Goal: Task Accomplishment & Management: Use online tool/utility

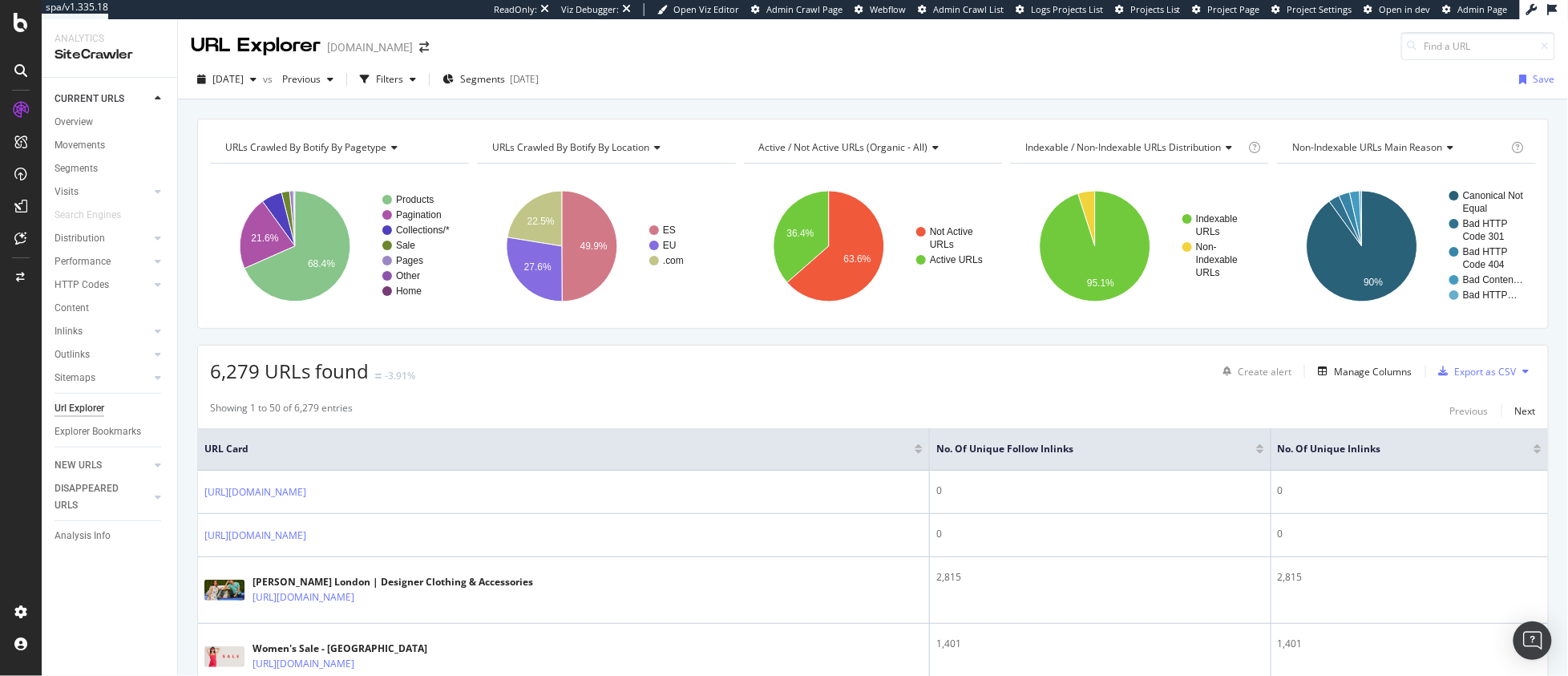
scroll to position [2086, 0]
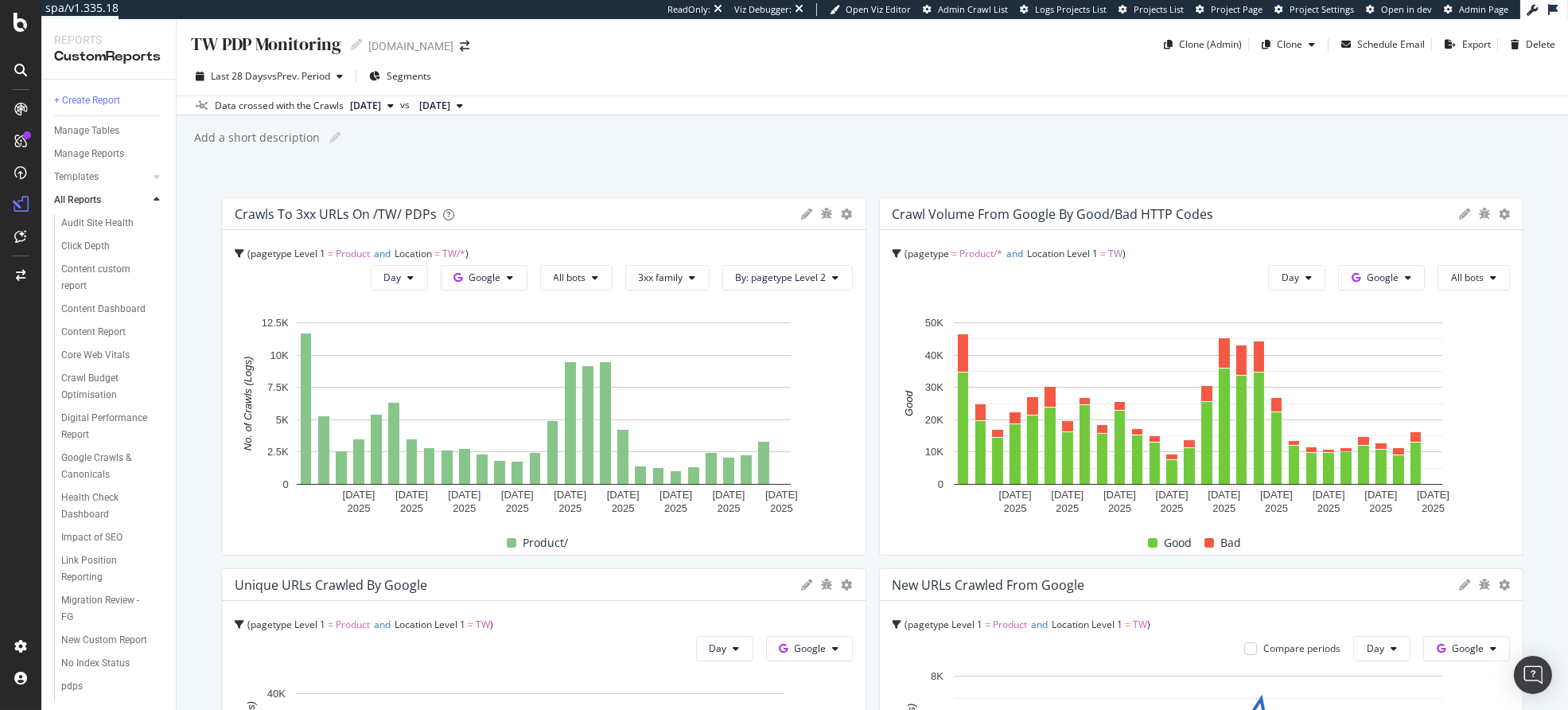
click at [720, 161] on div "TW PDP Monitoring TW PDP Monitoring www.selfridges.com Clone (Admin) Clone Sche…" at bounding box center [872, 365] width 1392 height 691
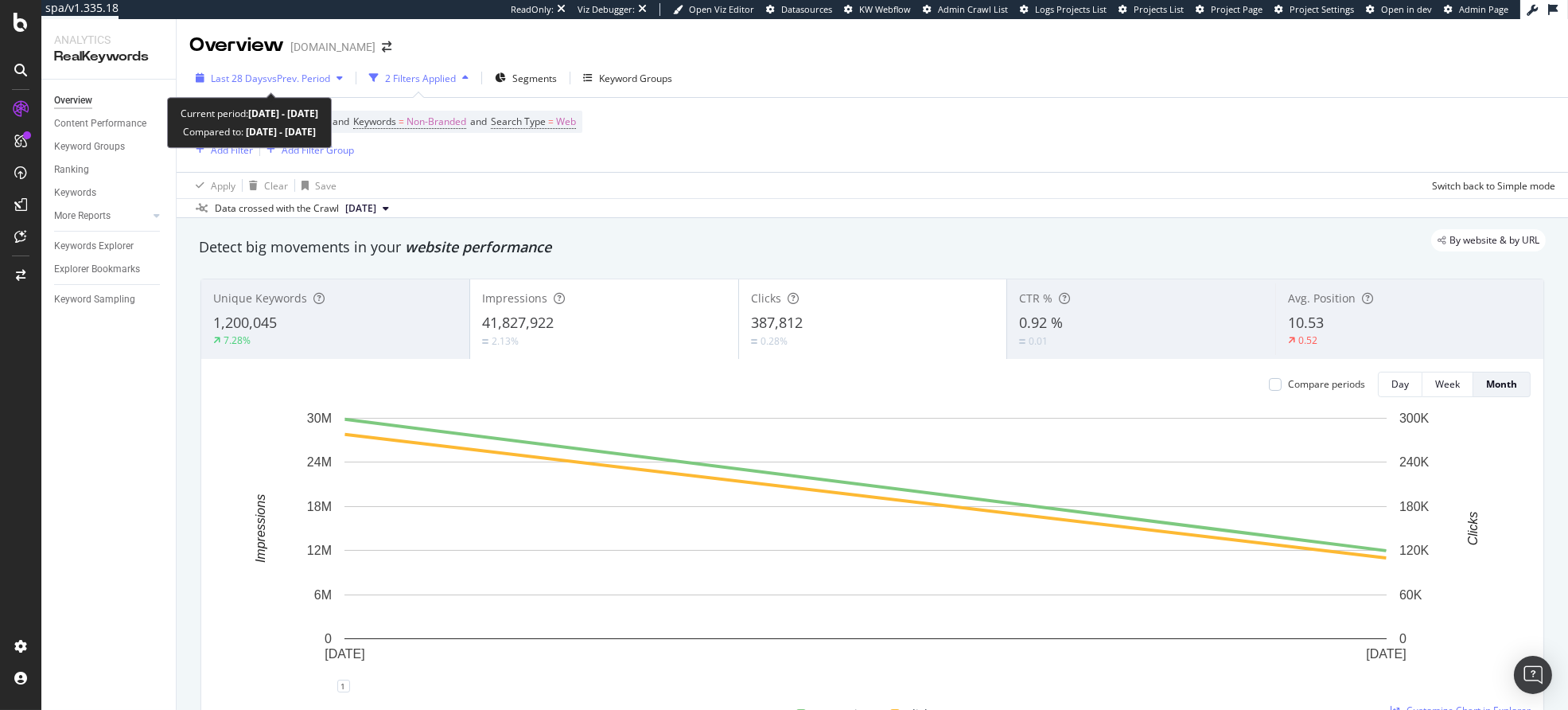
click at [316, 78] on span "vs Prev. Period" at bounding box center [298, 78] width 63 height 13
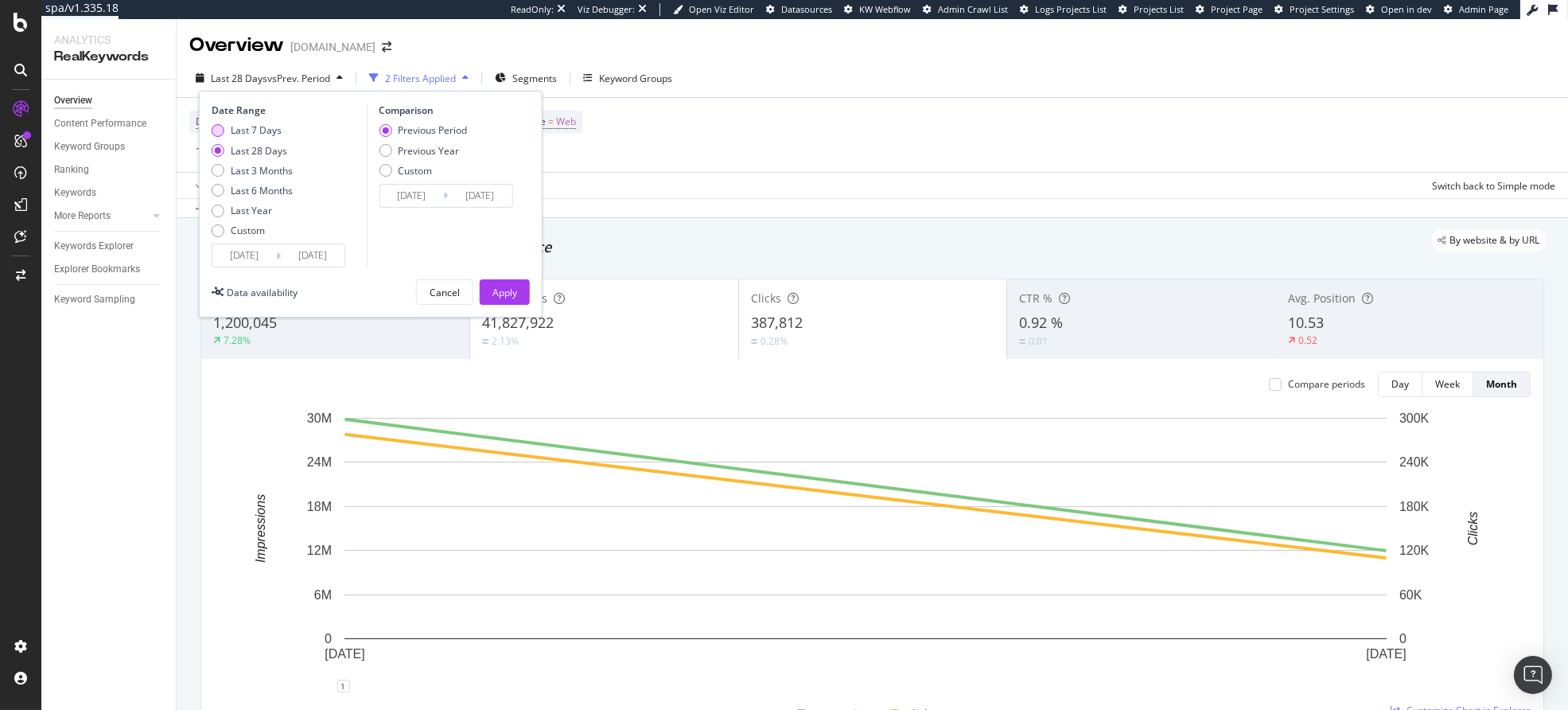
click at [269, 128] on div "Last 7 Days" at bounding box center [256, 130] width 51 height 13
type input "2025/08/02"
type input "2025/07/26"
type input "2025/08/01"
click at [431, 152] on div "Previous Year" at bounding box center [428, 150] width 62 height 13
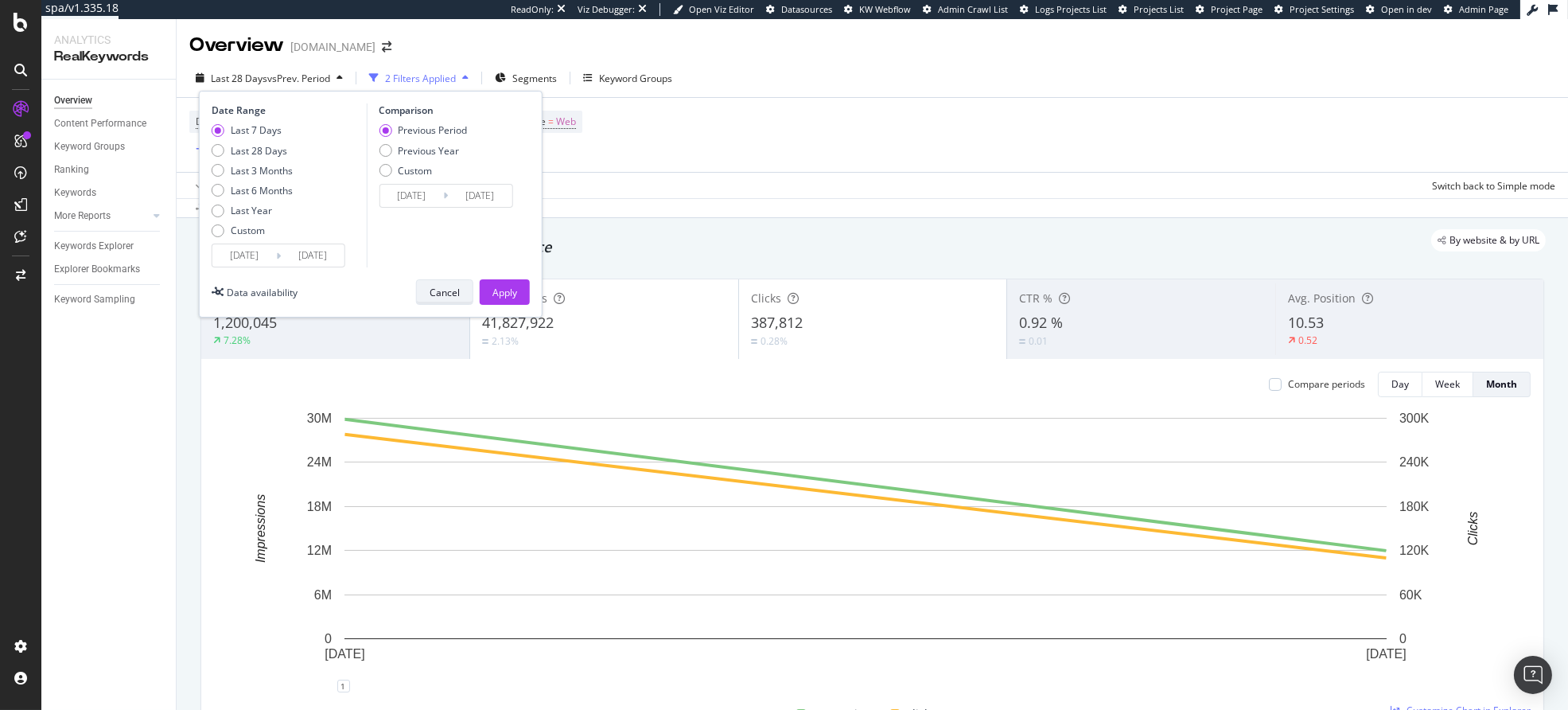
type input "2024/08/03"
type input "2024/08/09"
click at [493, 286] on div "Apply" at bounding box center [505, 292] width 25 height 13
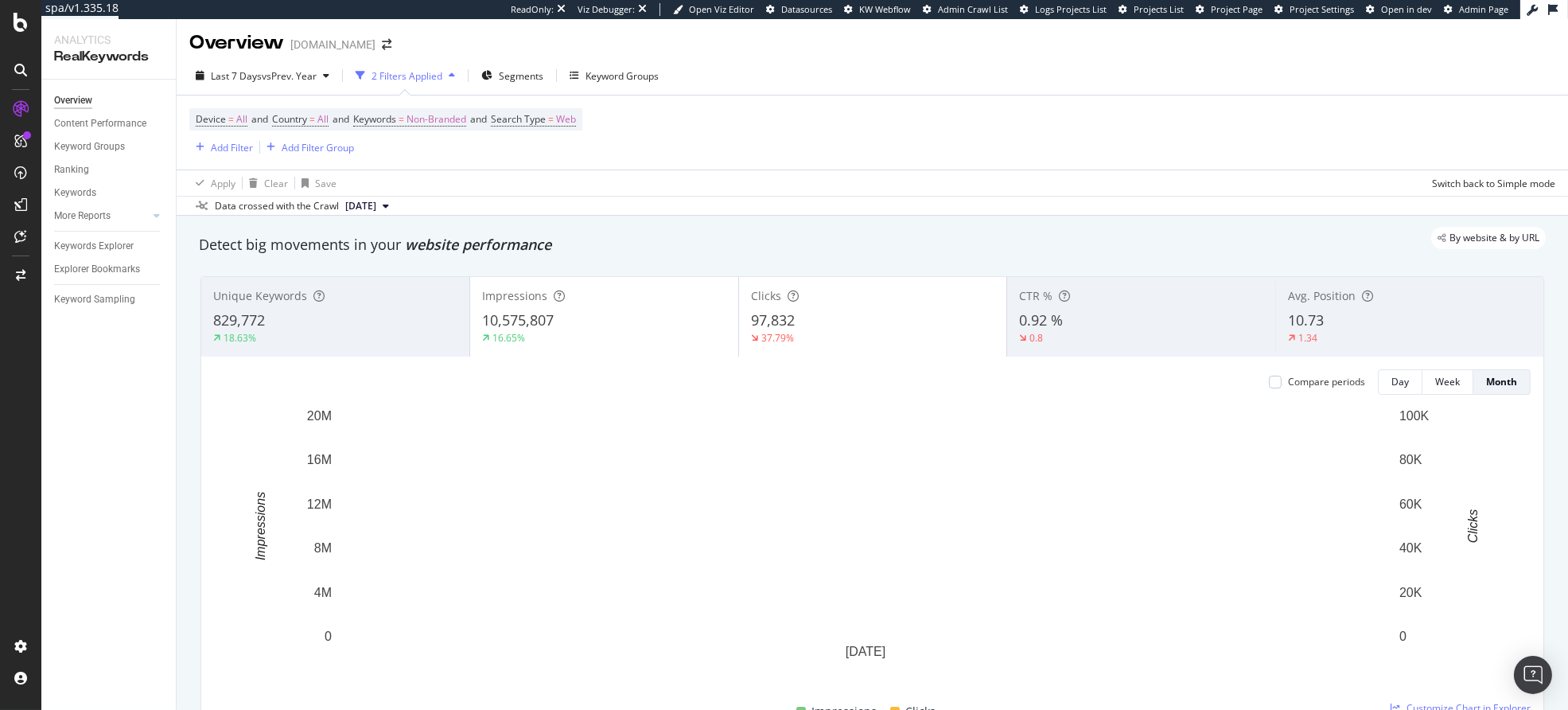
scroll to position [4, 0]
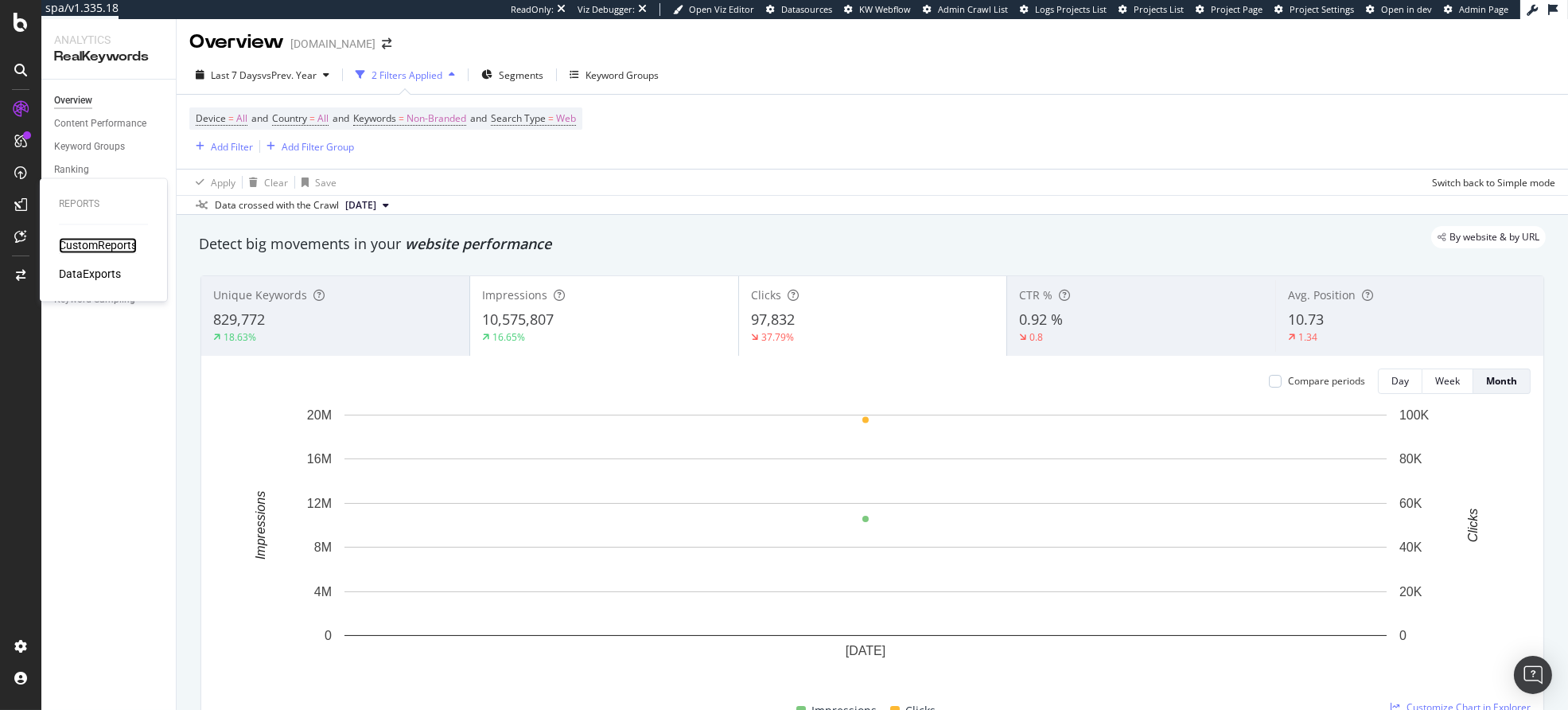
click at [110, 245] on div "CustomReports" at bounding box center [98, 246] width 78 height 16
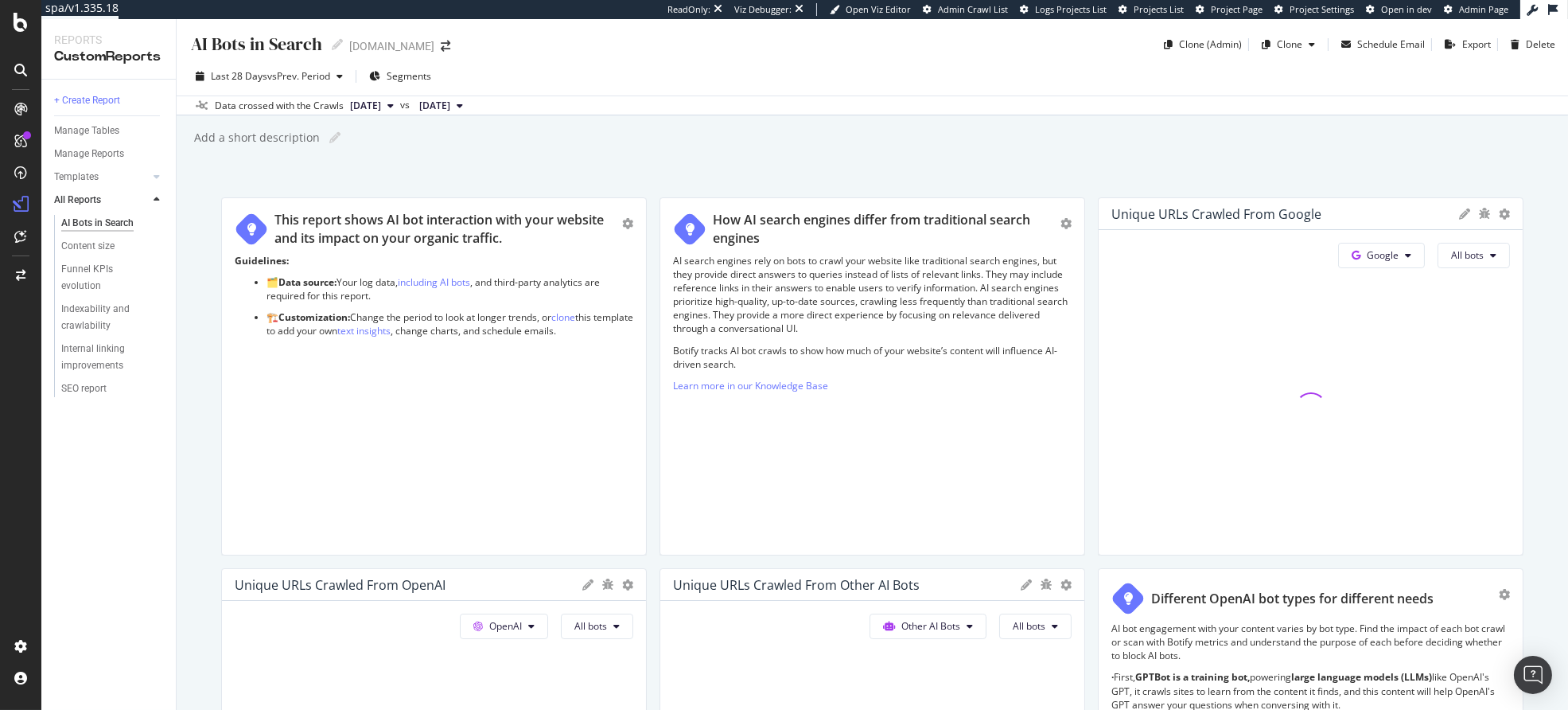
click at [583, 137] on div "Add a short description Add a short description" at bounding box center [880, 138] width 1376 height 24
click at [70, 102] on div "+ Create Report" at bounding box center [86, 101] width 66 height 17
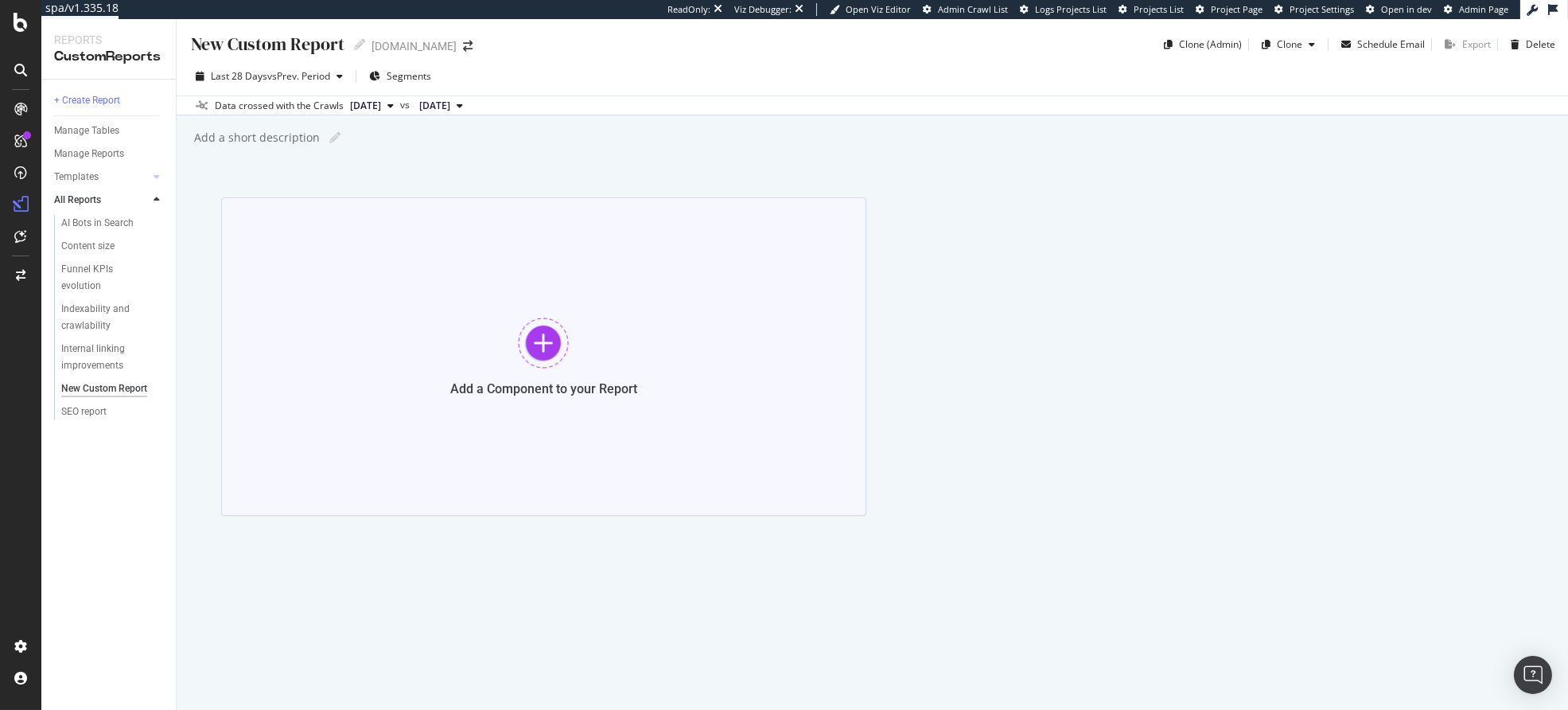
click at [558, 360] on div at bounding box center [544, 343] width 51 height 51
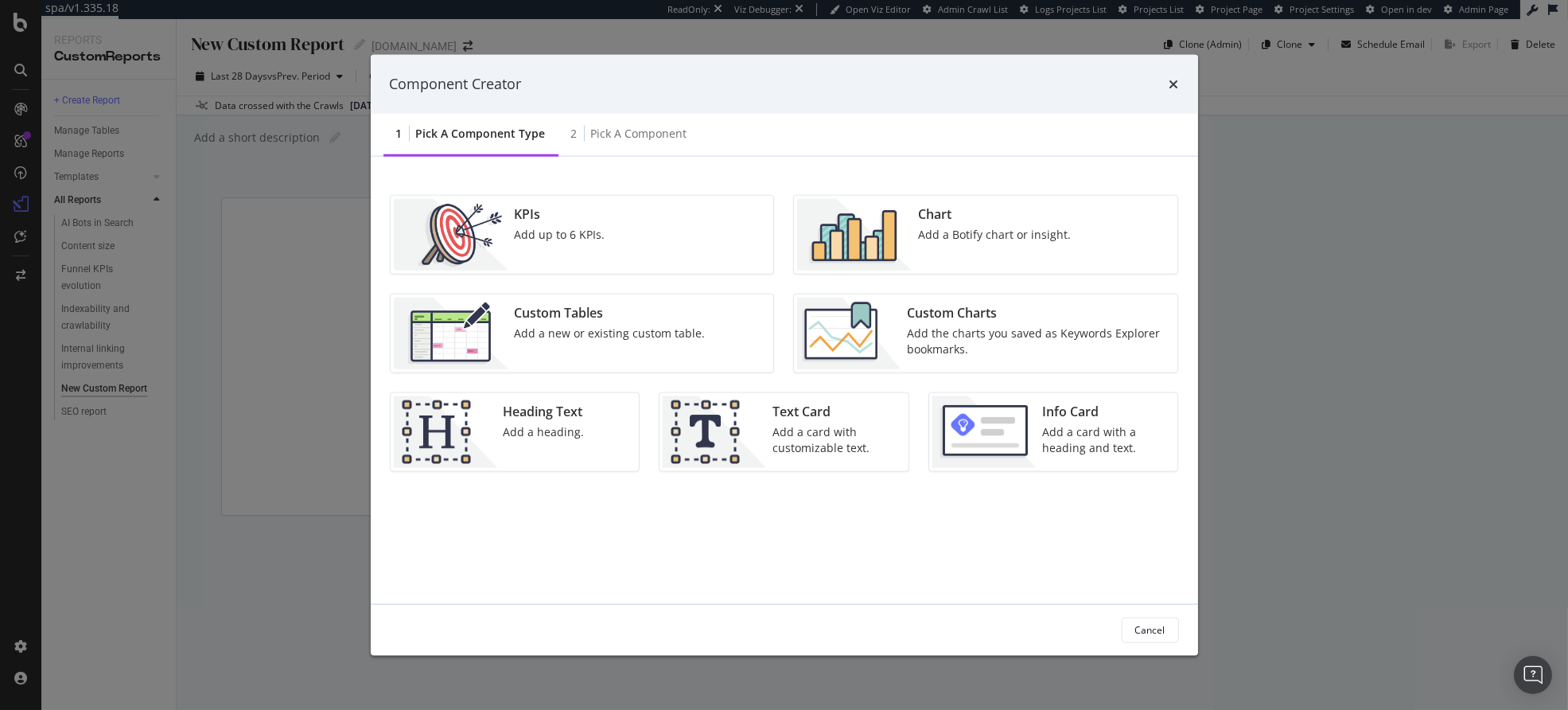
click at [994, 217] on div "Chart" at bounding box center [994, 213] width 152 height 19
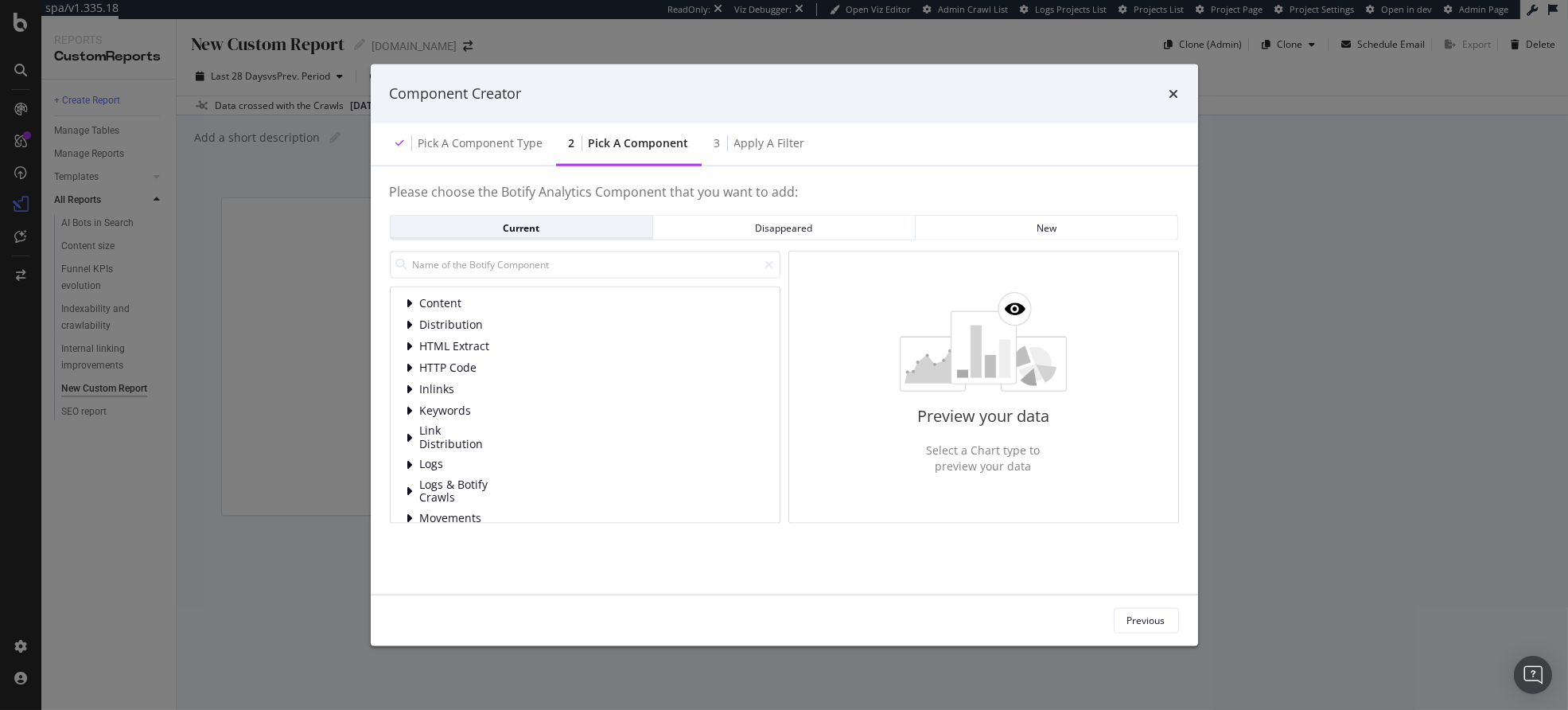
click at [524, 229] on div "Current" at bounding box center [522, 227] width 236 height 13
click at [479, 271] on input "modal" at bounding box center [584, 265] width 390 height 28
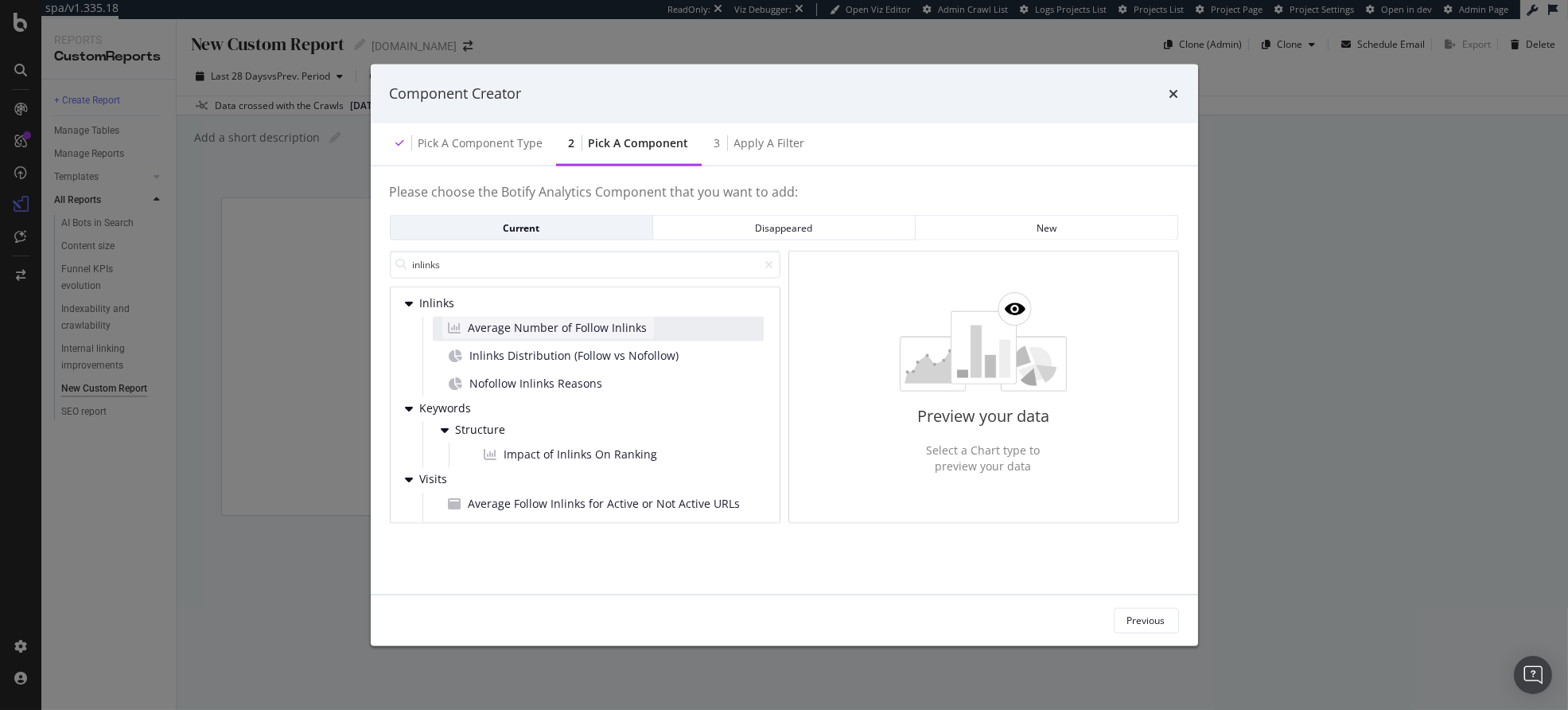
click at [590, 326] on span "Average Number of Follow Inlinks" at bounding box center [558, 328] width 179 height 16
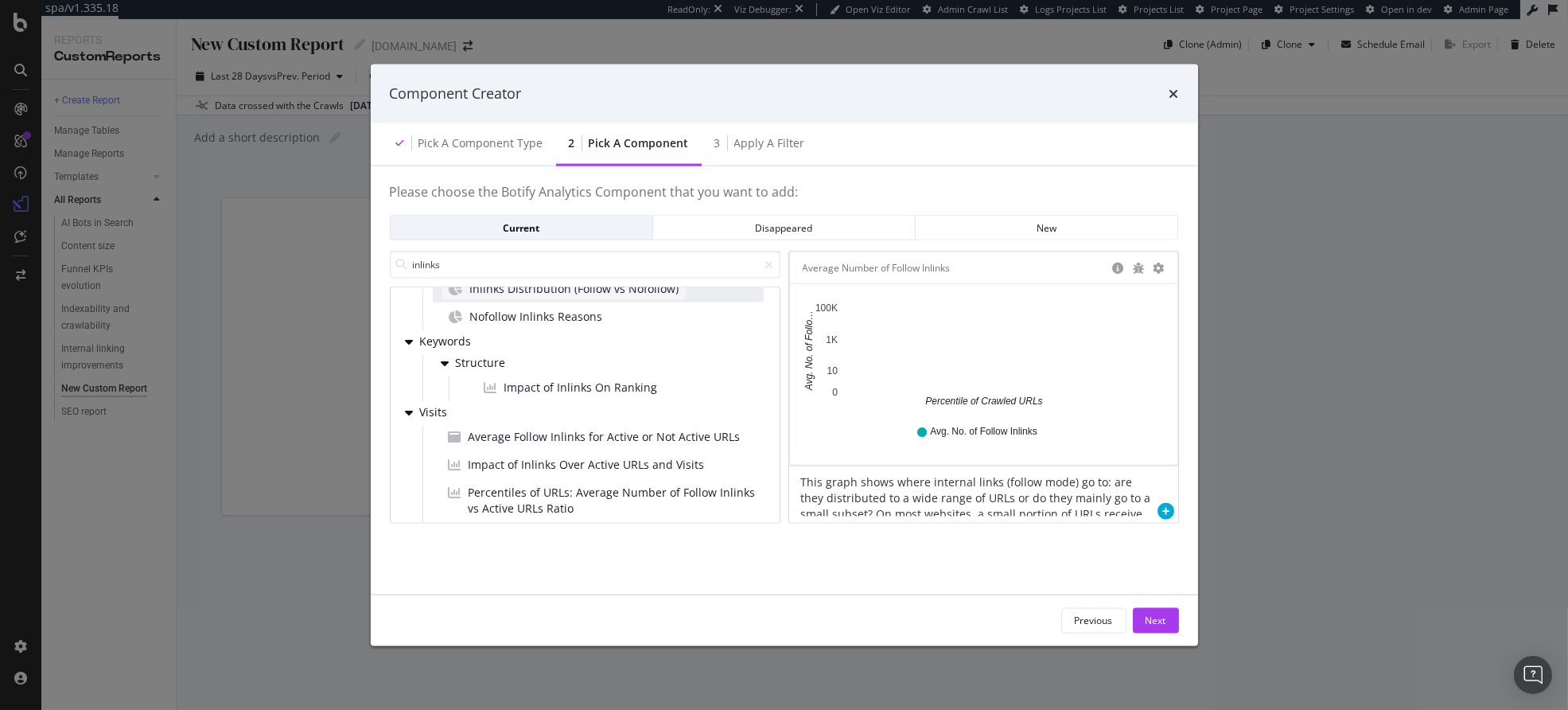
scroll to position [74, 0]
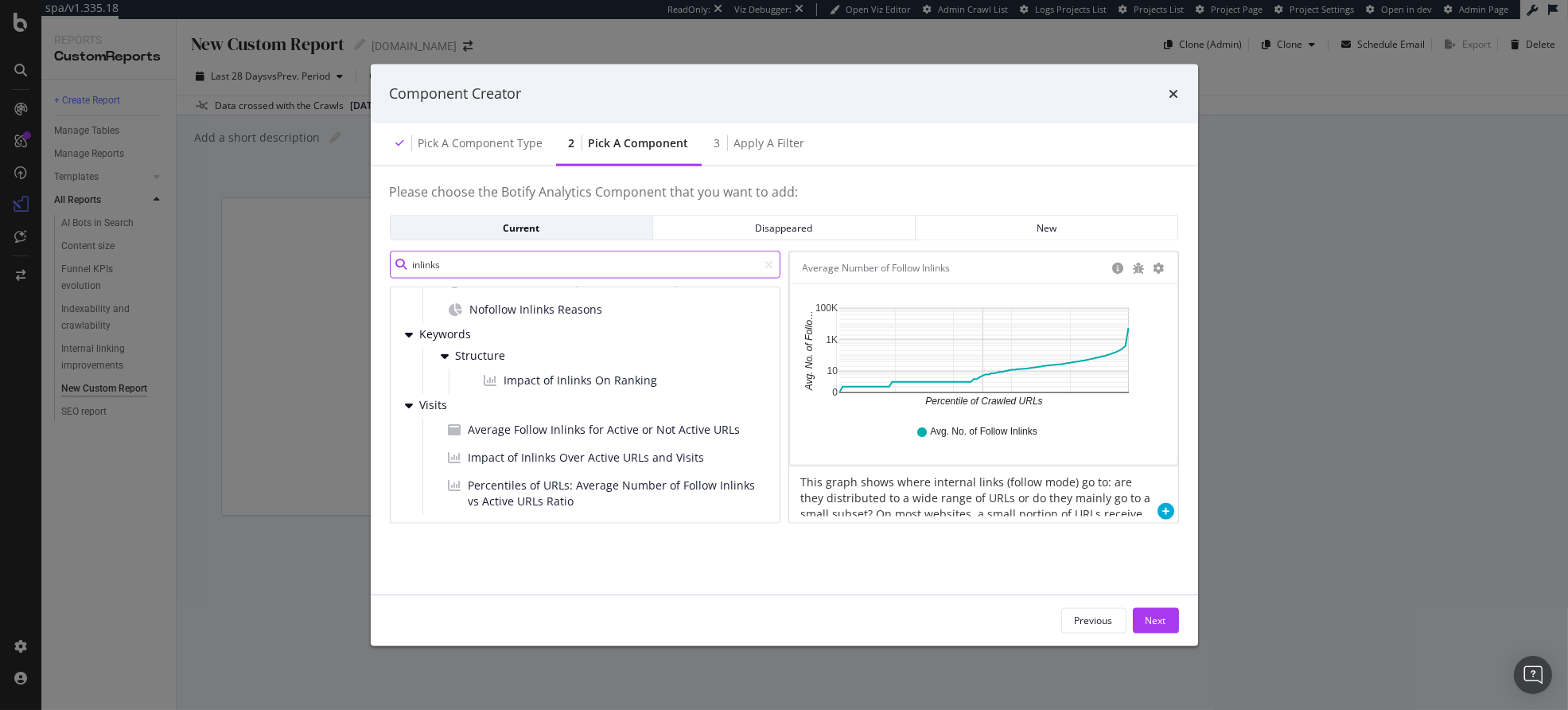
click at [525, 266] on input "inlinks" at bounding box center [584, 265] width 390 height 28
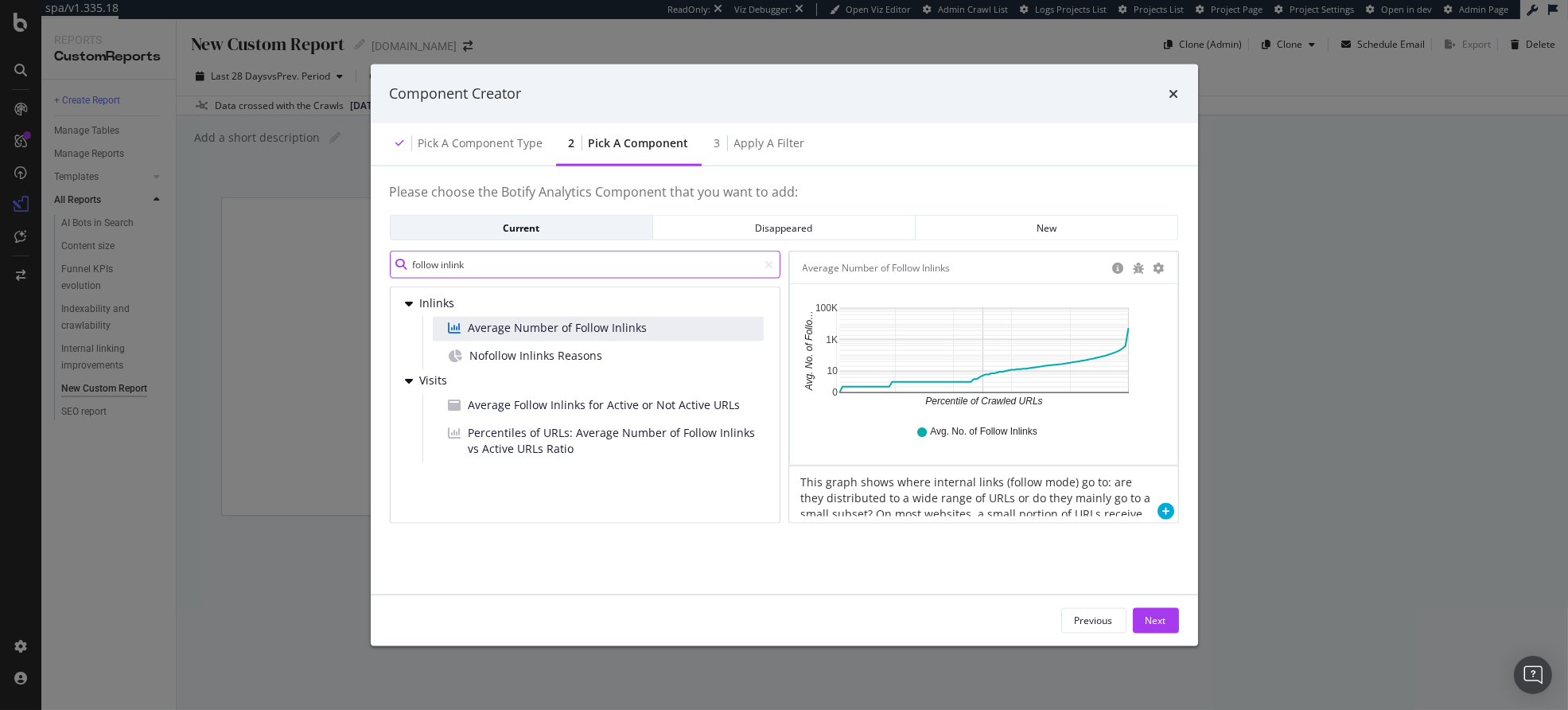
type input "follow inlink"
click at [544, 332] on span "Average Number of Follow Inlinks" at bounding box center [558, 328] width 179 height 16
click at [507, 145] on div "Pick a Component type" at bounding box center [481, 143] width 125 height 16
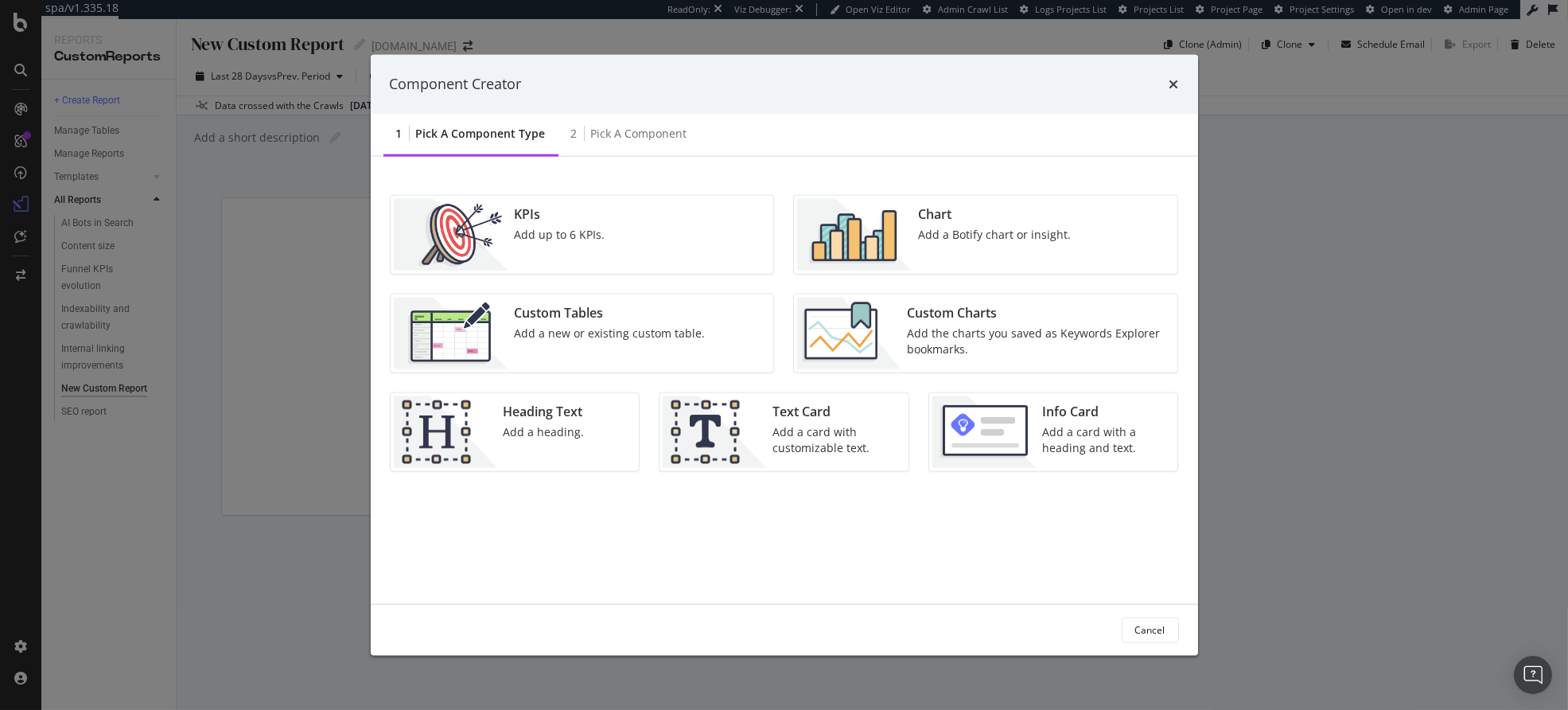
click at [589, 242] on div "Add up to 6 KPIs." at bounding box center [560, 234] width 91 height 16
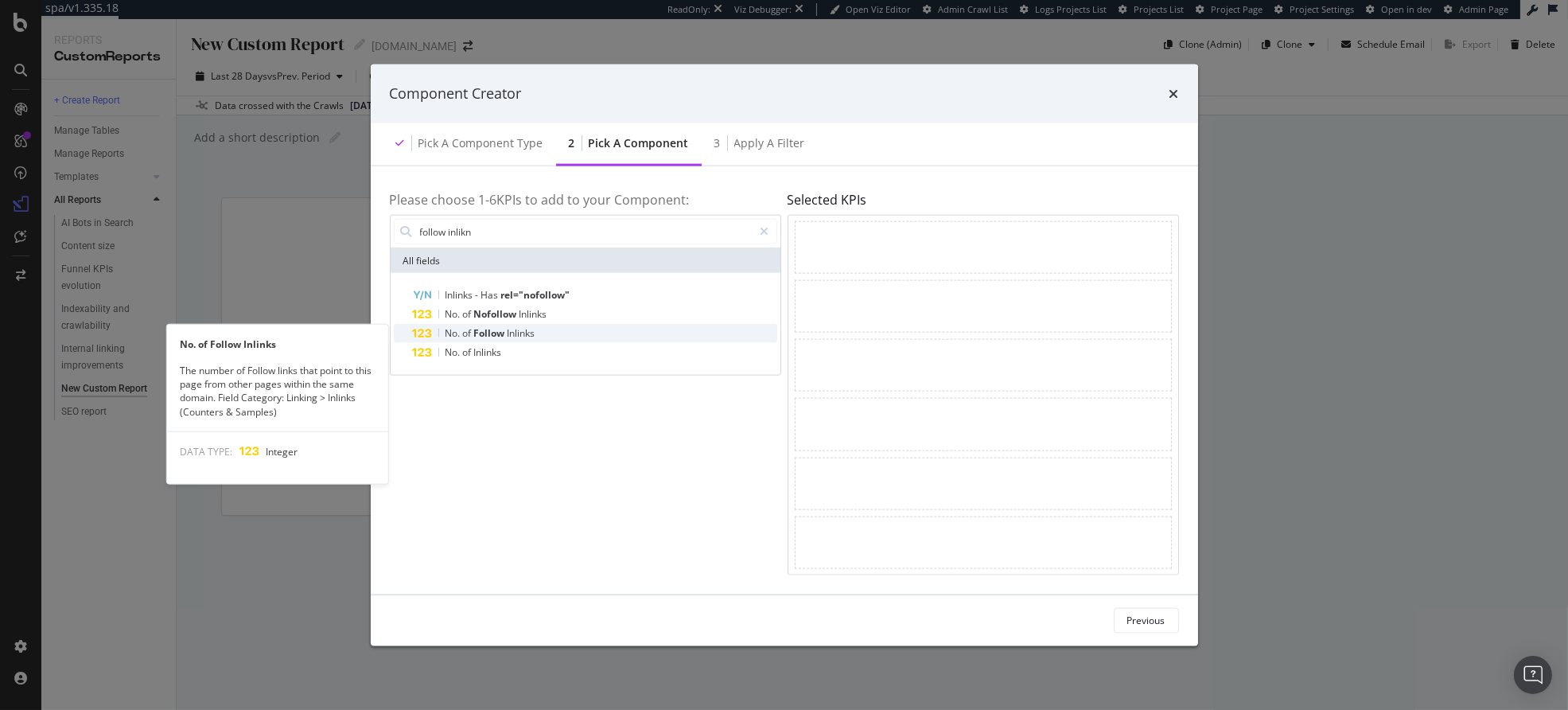
type input "follow inlikn"
click at [528, 332] on span "Inlinks" at bounding box center [522, 333] width 28 height 13
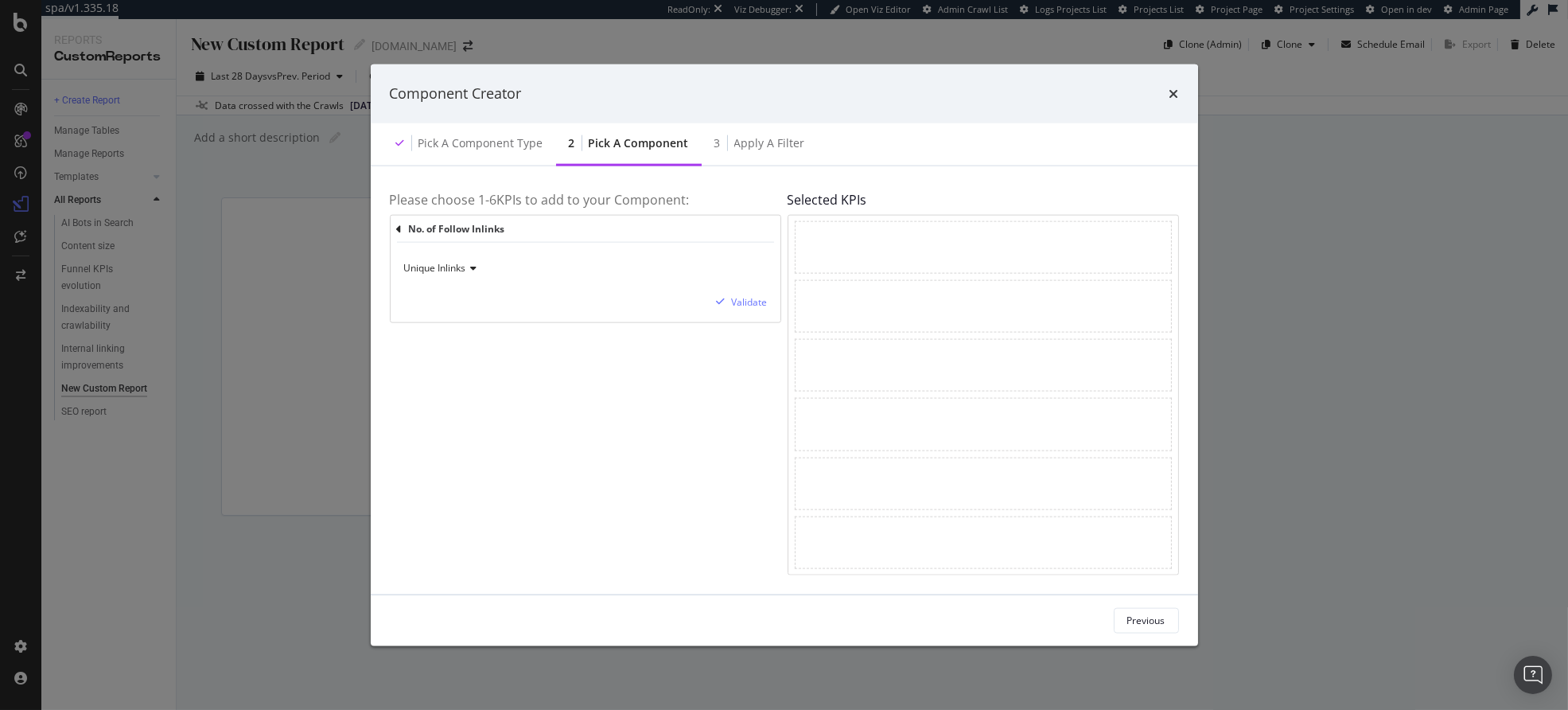
click at [459, 271] on span "Unique Inlinks" at bounding box center [435, 267] width 62 height 13
click at [455, 320] on span "Total Inlinks" at bounding box center [438, 321] width 53 height 13
click at [748, 303] on div "Validate" at bounding box center [750, 302] width 36 height 13
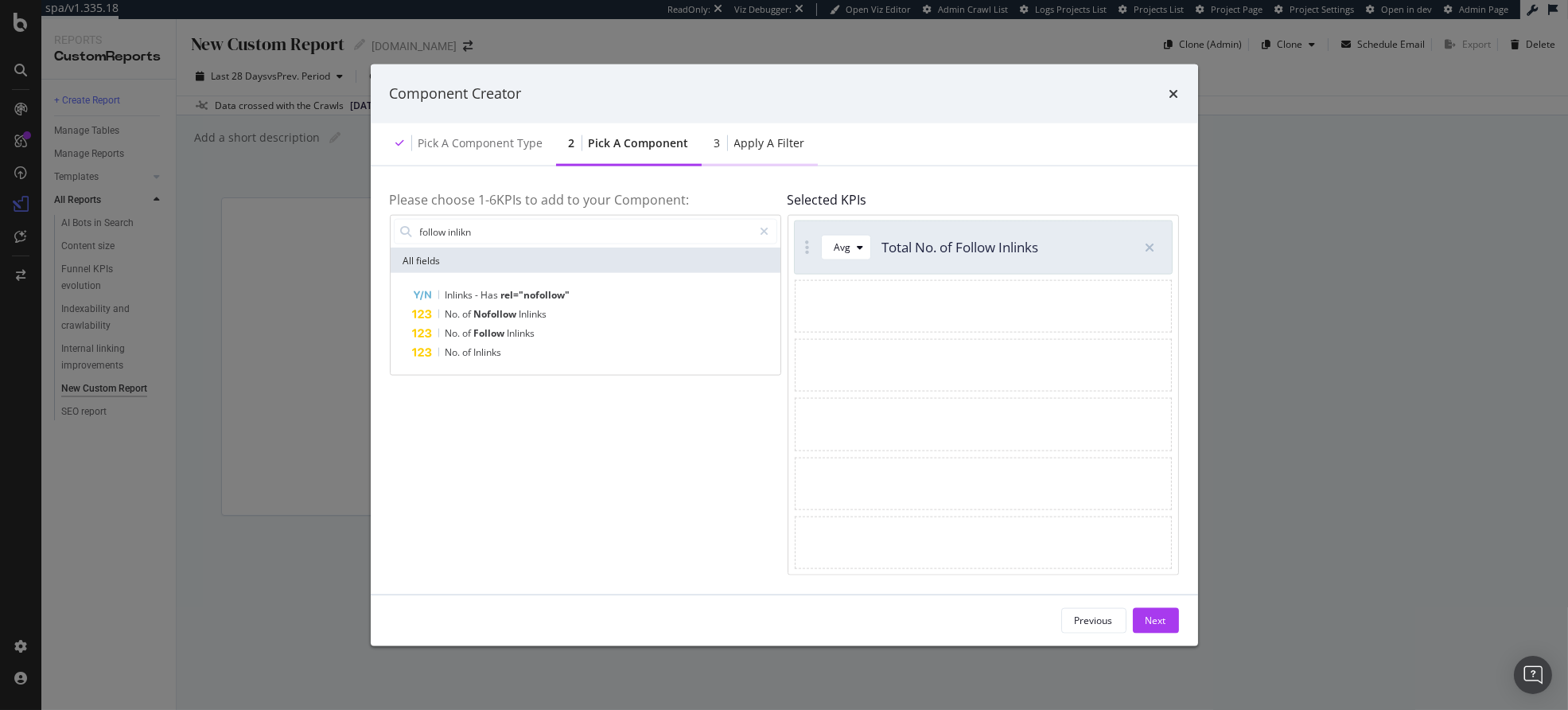
click at [749, 137] on div "Apply a Filter" at bounding box center [769, 143] width 71 height 16
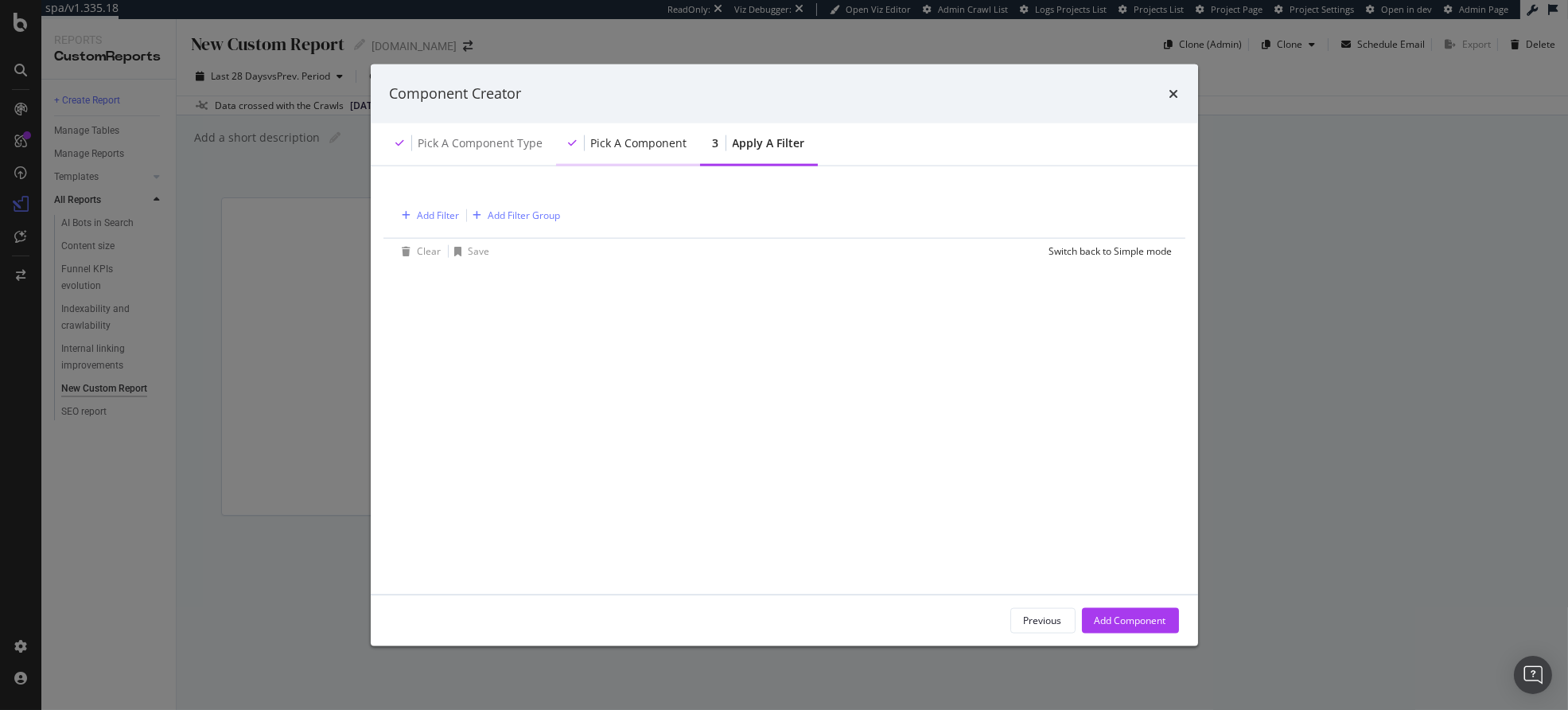
click at [643, 140] on div "Pick a Component" at bounding box center [639, 143] width 96 height 16
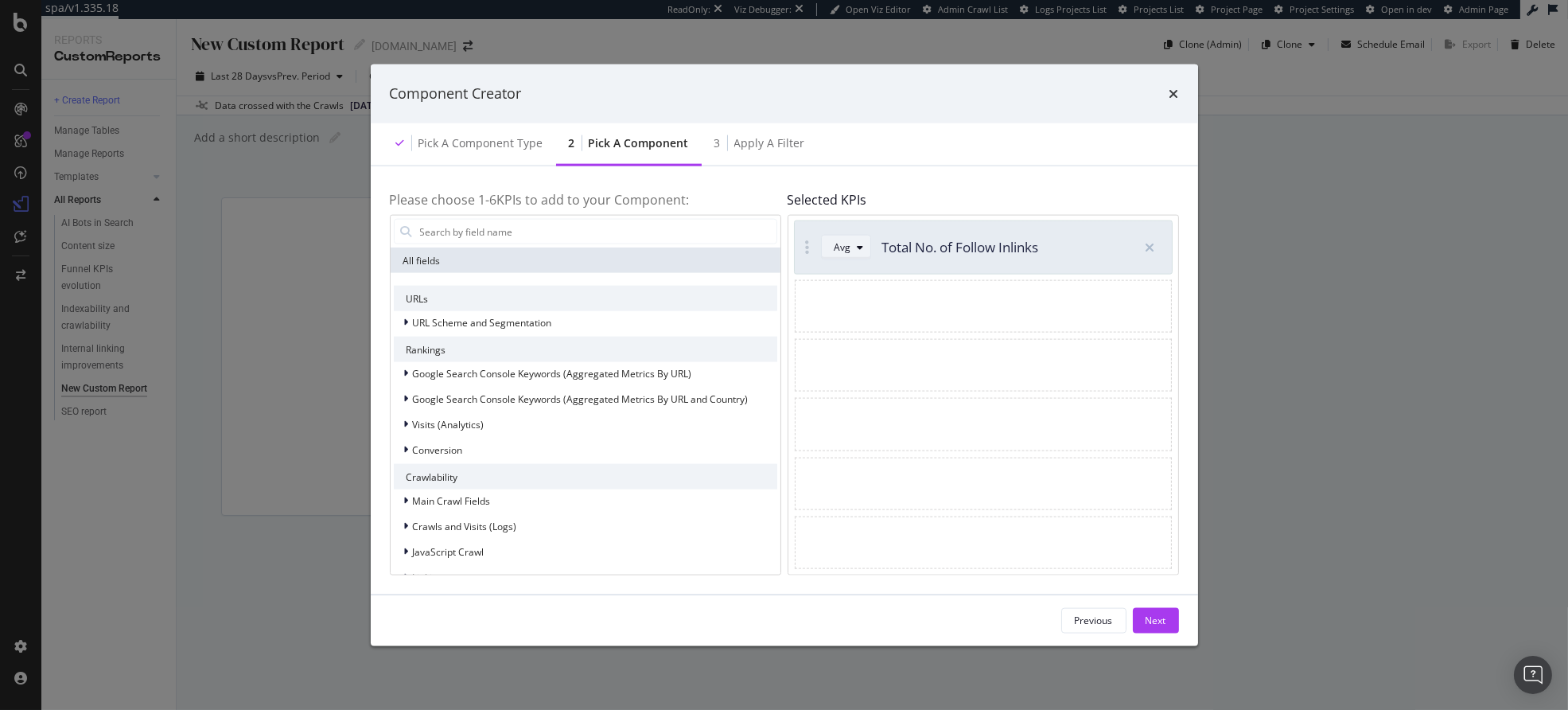
click at [840, 251] on div "Avg" at bounding box center [843, 247] width 17 height 10
click at [847, 297] on div "Sum" at bounding box center [851, 300] width 20 height 13
click at [790, 147] on div "Apply a Filter" at bounding box center [769, 143] width 71 height 16
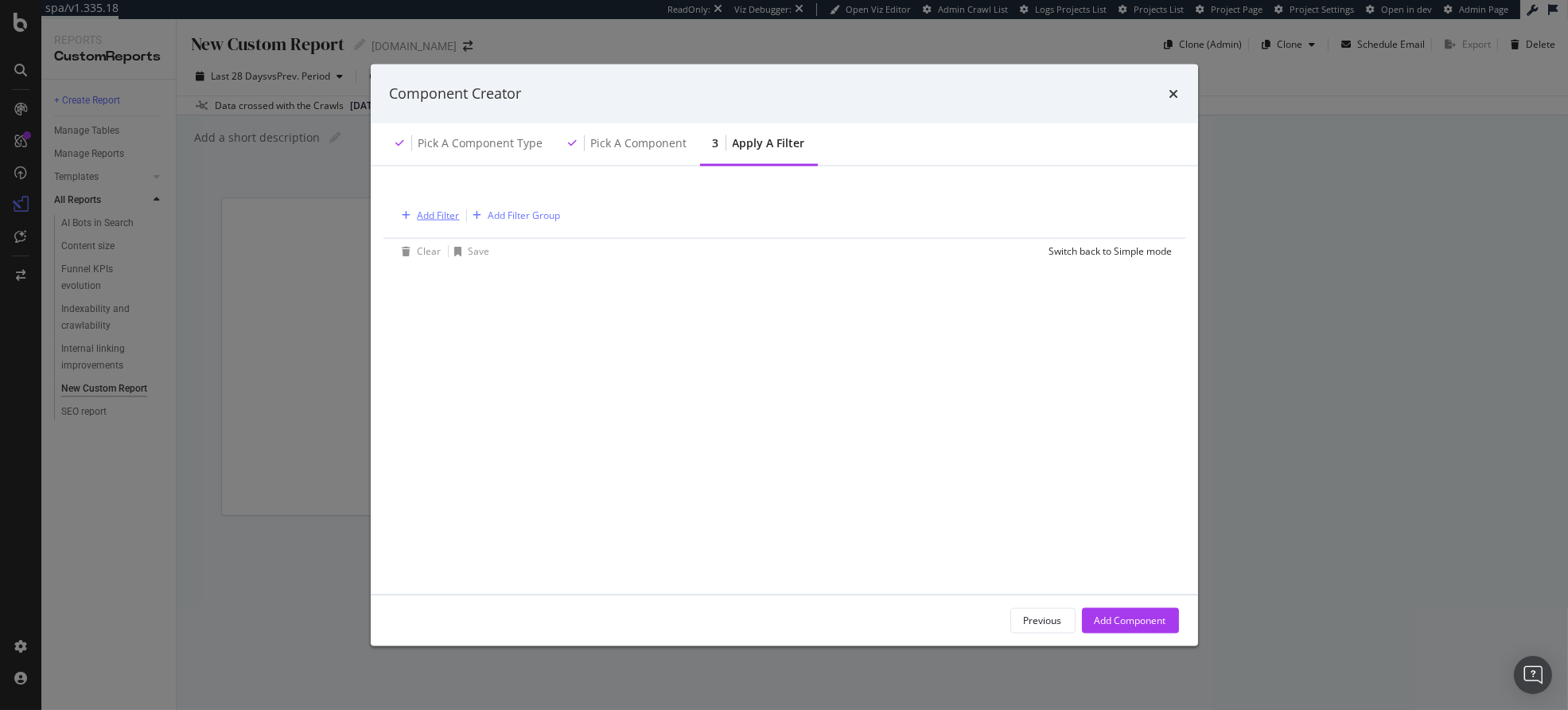
click at [451, 216] on div "Add Filter" at bounding box center [439, 215] width 42 height 13
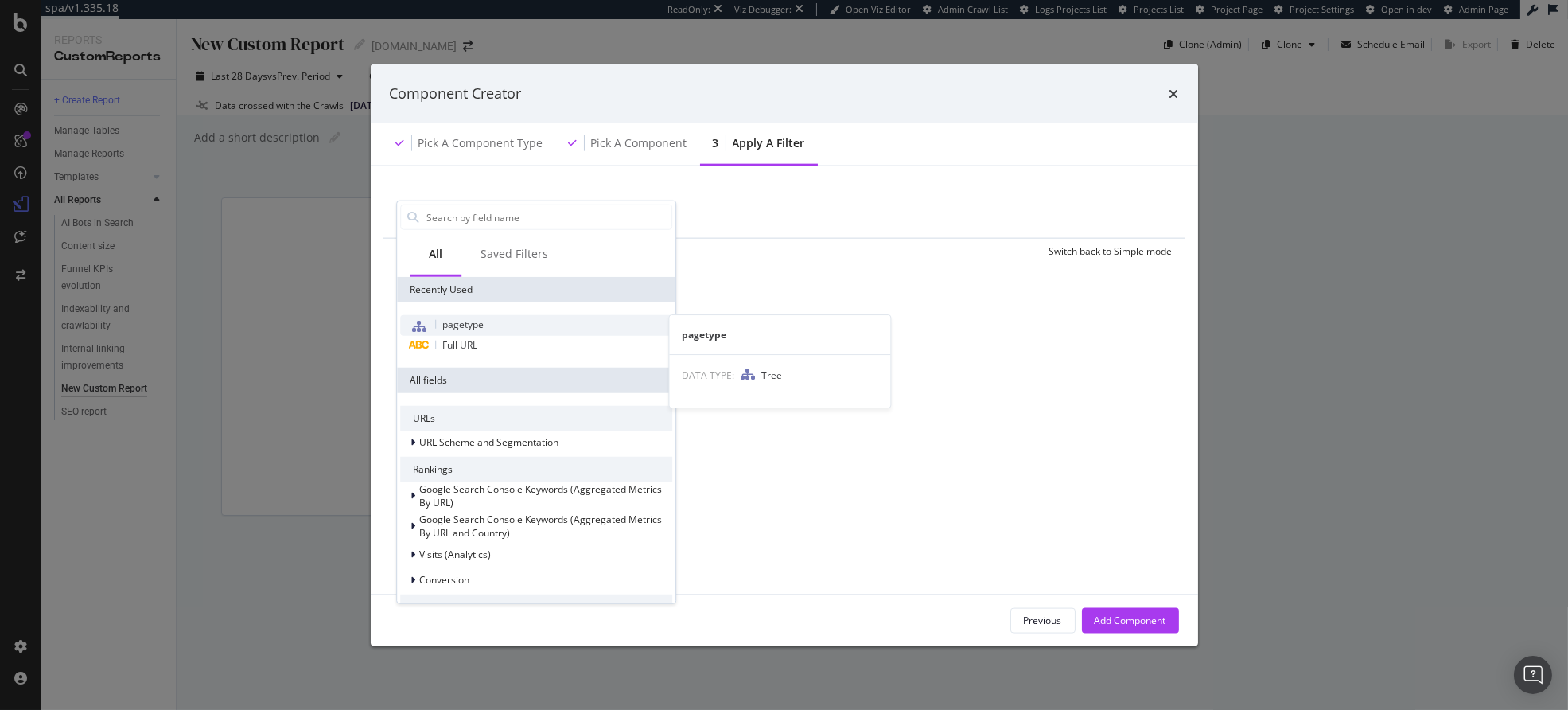
click at [469, 324] on span "pagetype" at bounding box center [463, 324] width 41 height 13
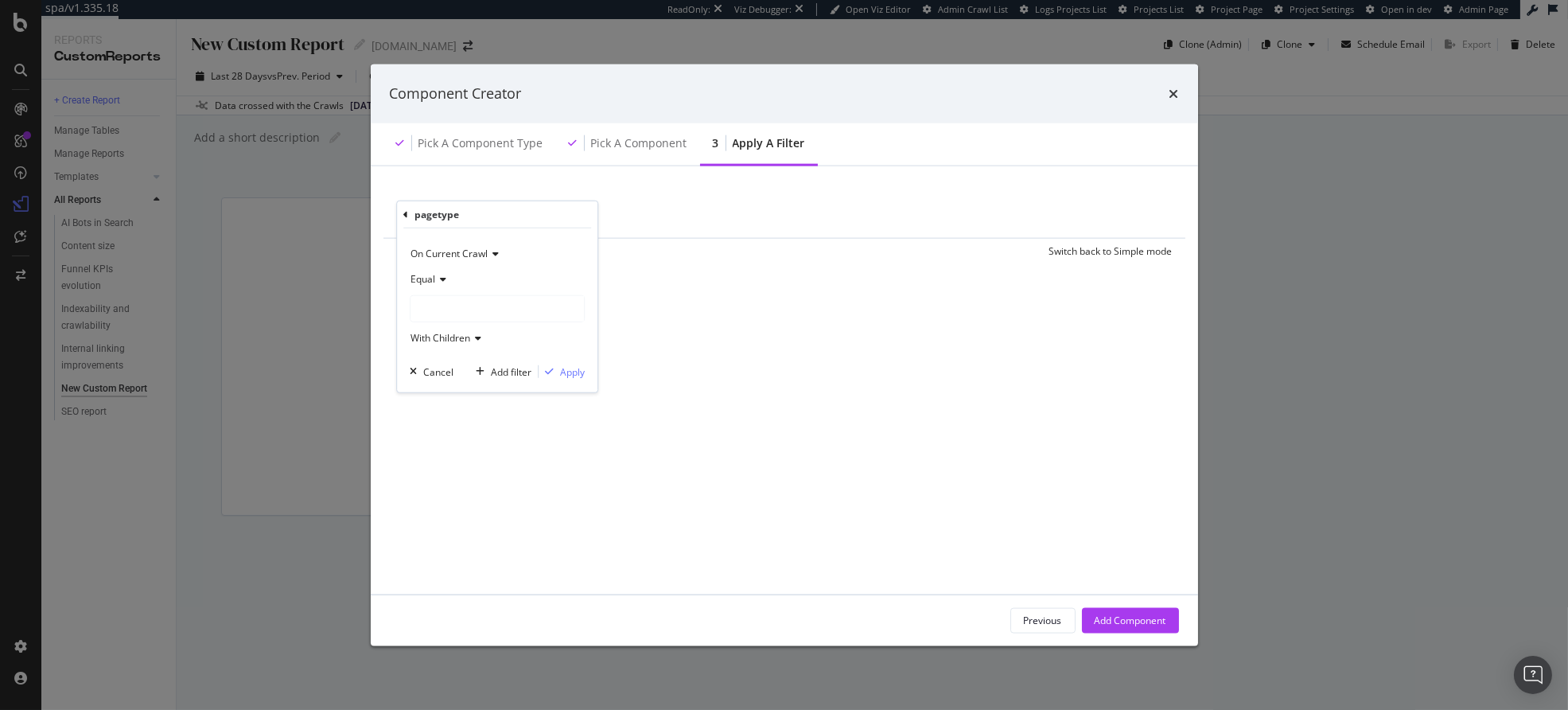
click at [430, 278] on span "Equal" at bounding box center [423, 279] width 25 height 13
click at [515, 280] on div "Equal" at bounding box center [497, 279] width 175 height 26
click at [635, 286] on div "pagetype = Add Filter Add Filter Group Clear Save Switch back to Simple mode" at bounding box center [784, 379] width 790 height 390
click at [457, 211] on icon "modal" at bounding box center [454, 215] width 13 height 16
click at [438, 212] on div "Add Filter" at bounding box center [439, 215] width 42 height 13
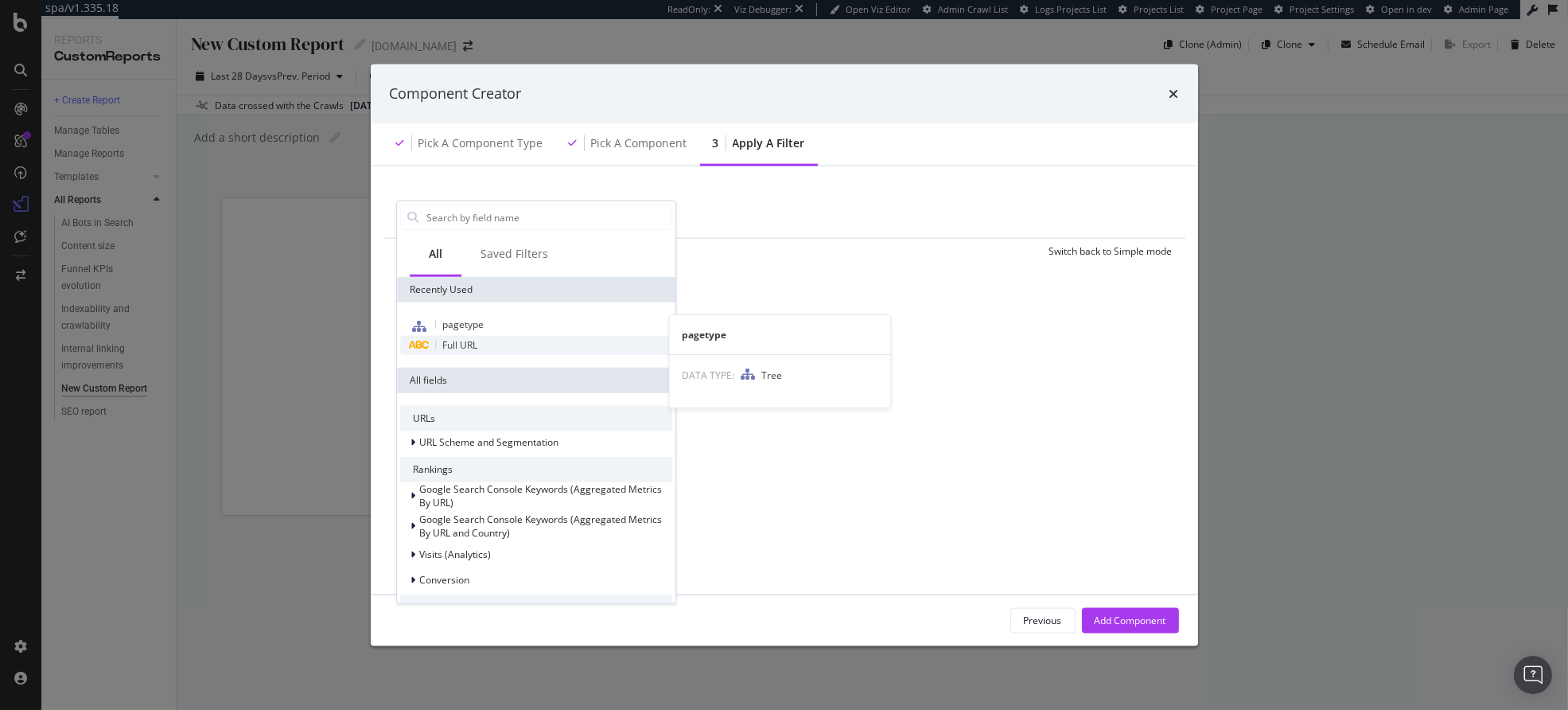
click at [462, 340] on span "Full URL" at bounding box center [460, 345] width 35 height 13
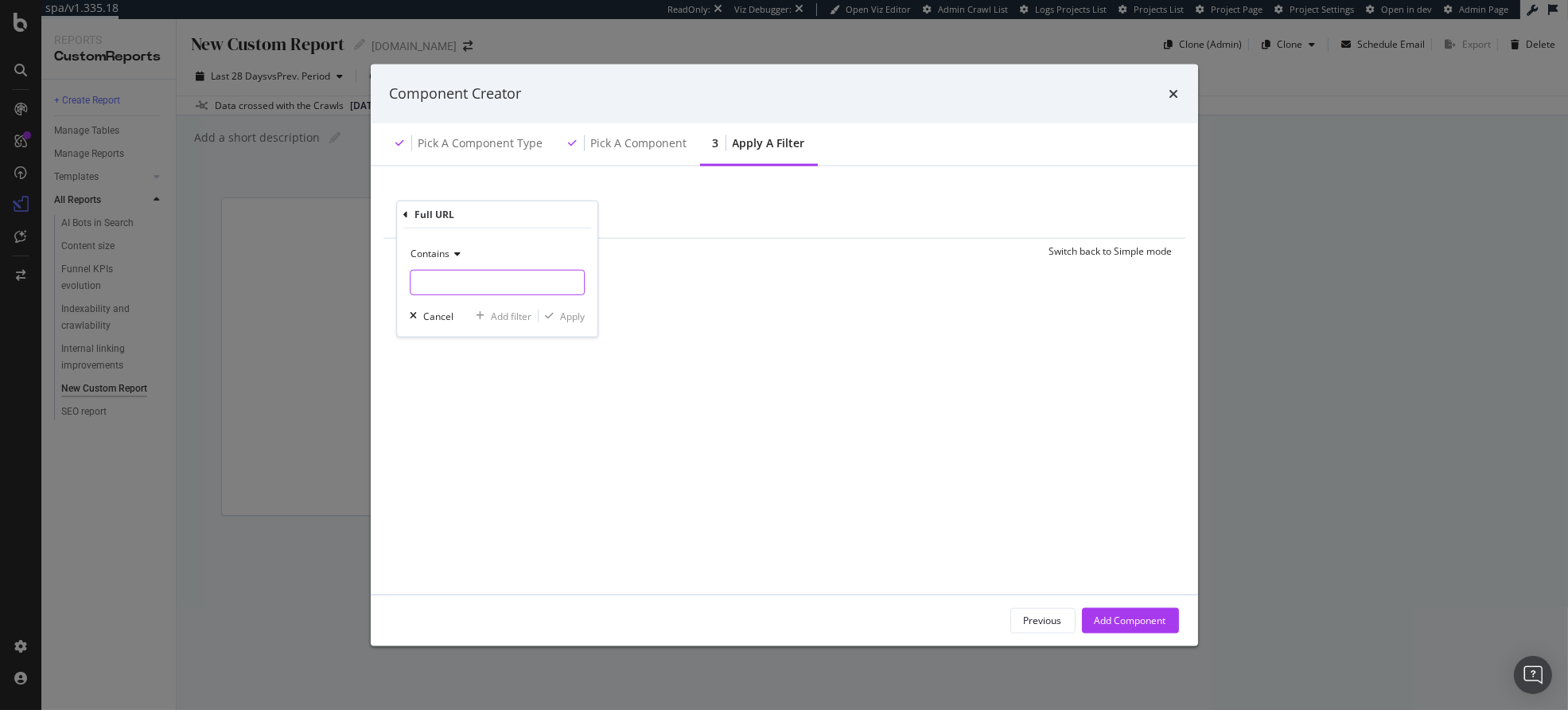
click at [446, 282] on input "modal" at bounding box center [497, 282] width 174 height 26
type input "/pt-br/"
click at [577, 313] on div "Apply" at bounding box center [573, 315] width 25 height 13
click at [1133, 617] on div "Add Component" at bounding box center [1130, 620] width 71 height 13
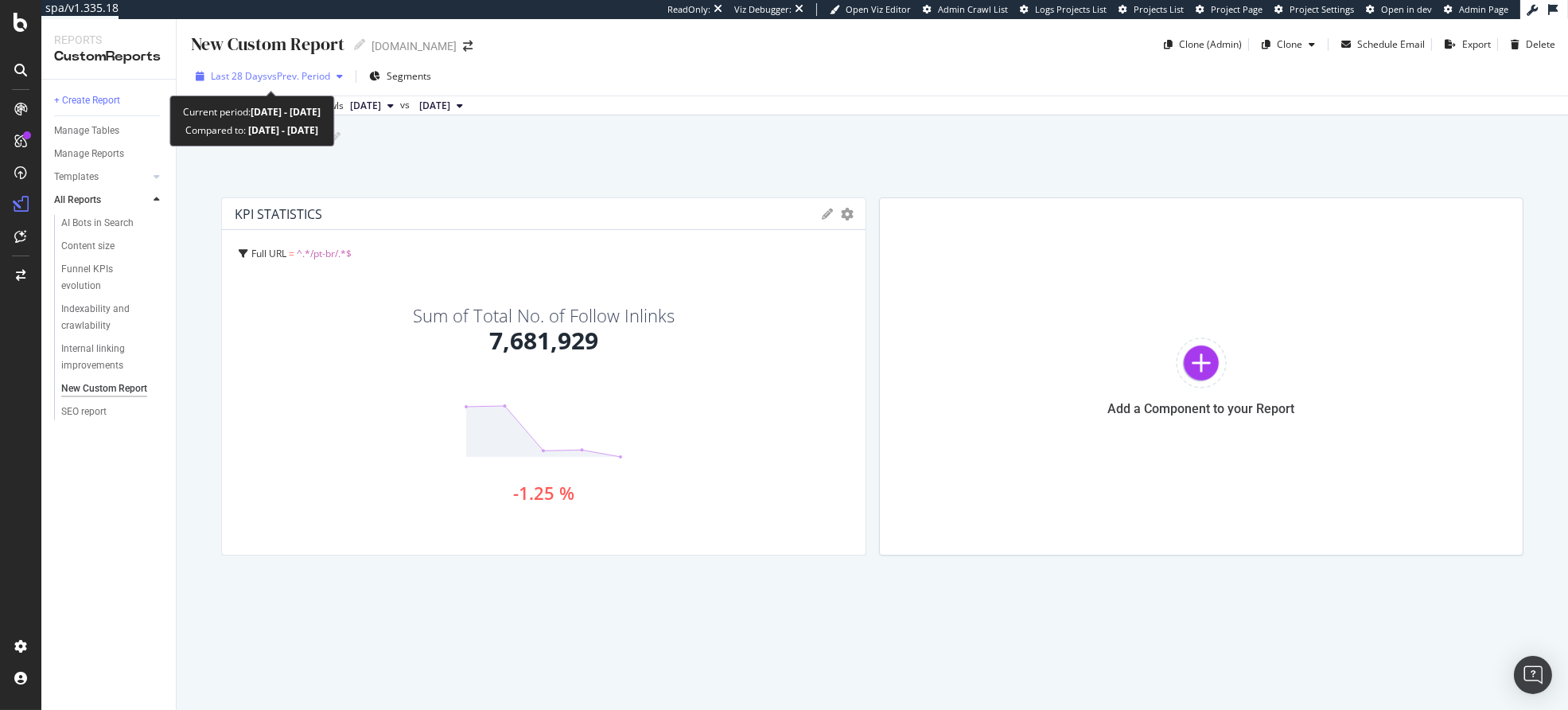
click at [288, 78] on span "vs Prev. Period" at bounding box center [298, 76] width 63 height 13
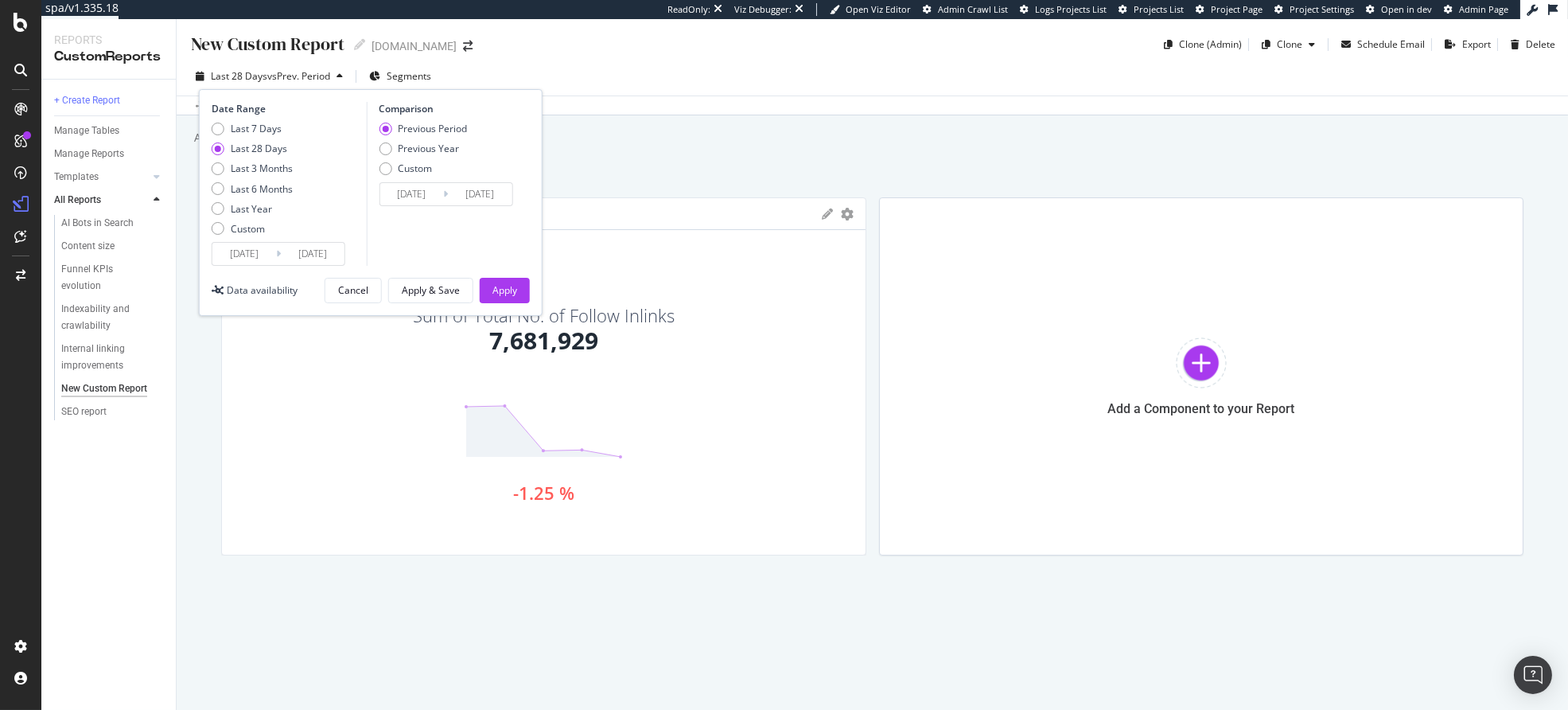
click at [277, 176] on div "Last 7 Days Last 28 Days Last 3 Months Last 6 Months Last Year Custom" at bounding box center [252, 182] width 81 height 120
click at [279, 168] on div "Last 3 Months" at bounding box center [262, 168] width 62 height 13
type input "2025/05/05"
type input "2025/02/02"
type input "2025/05/04"
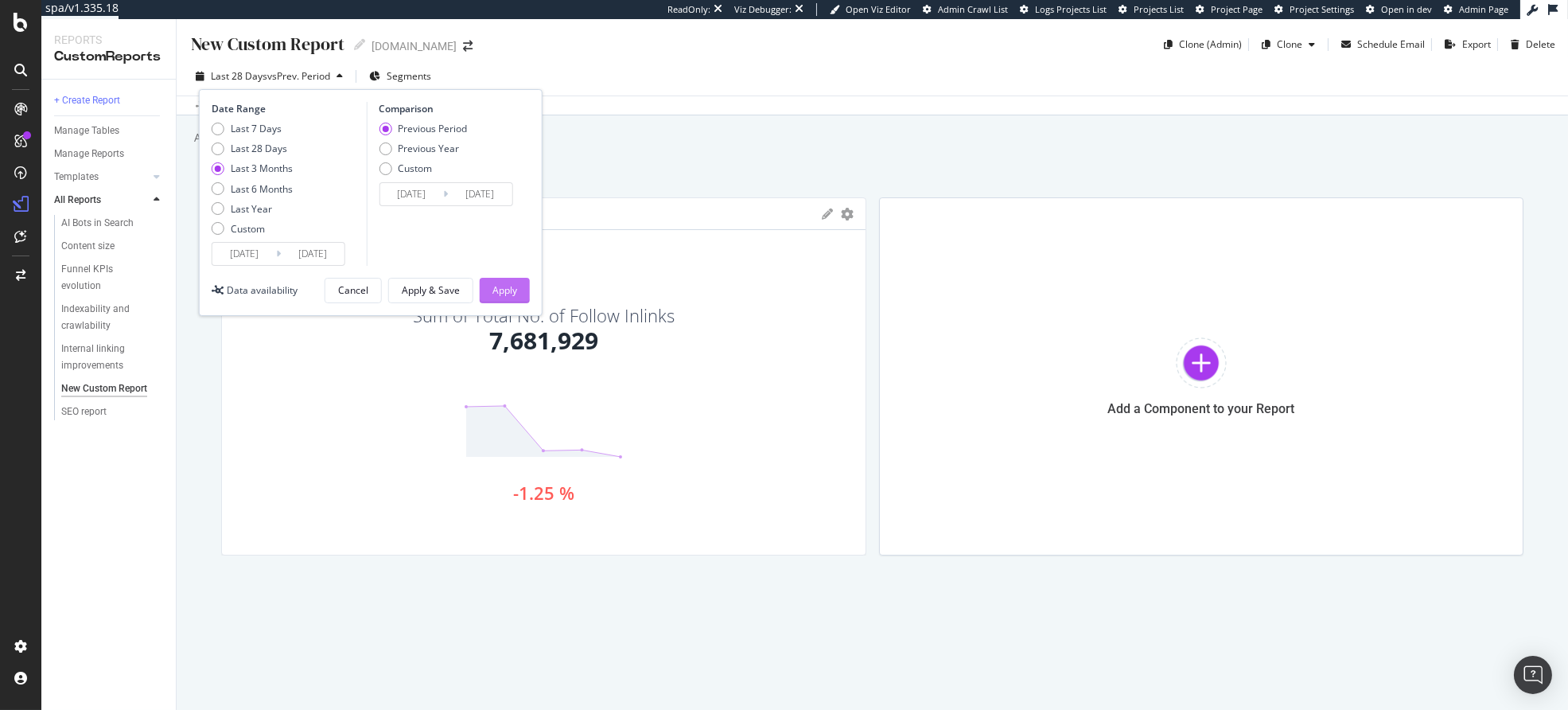
click at [510, 294] on div "Apply" at bounding box center [505, 289] width 25 height 13
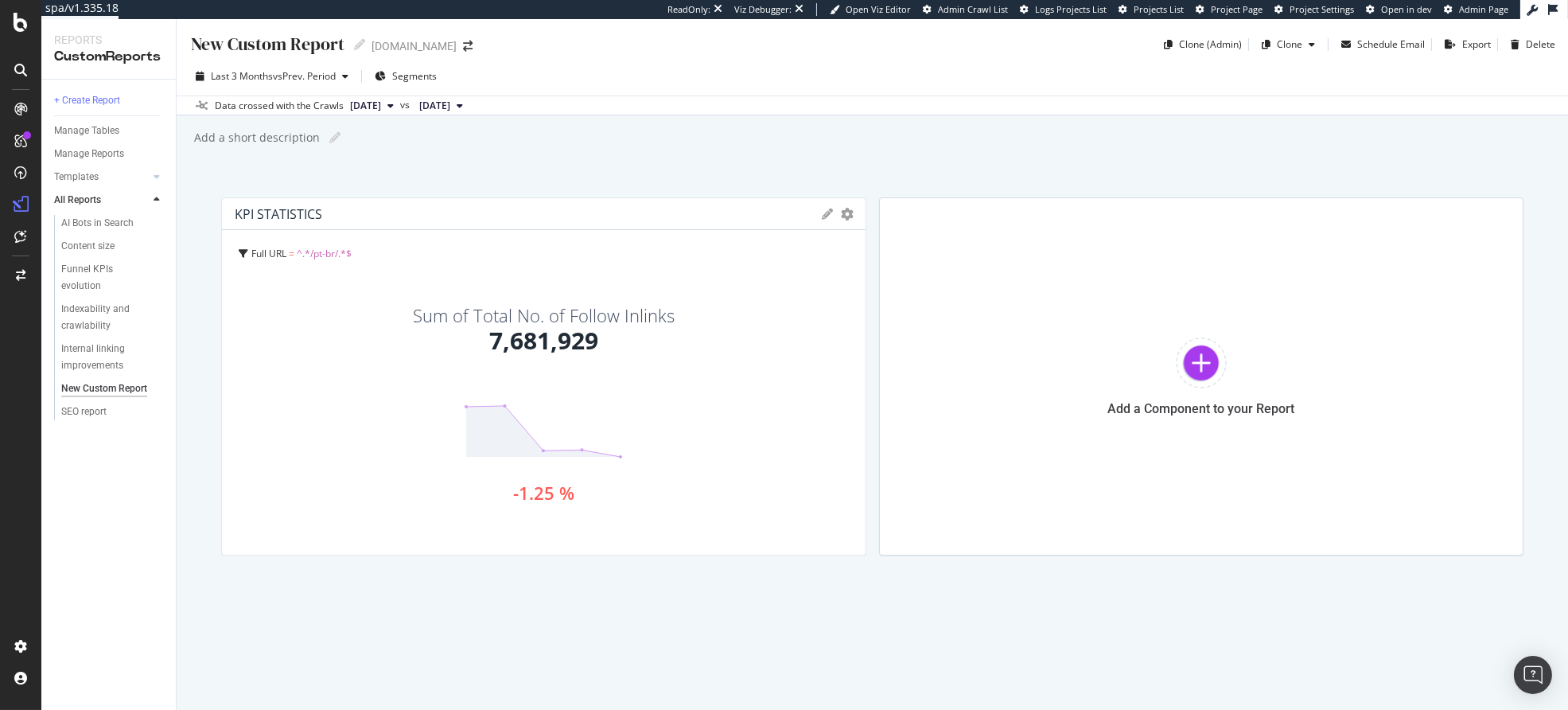
click at [827, 213] on icon at bounding box center [828, 214] width 11 height 11
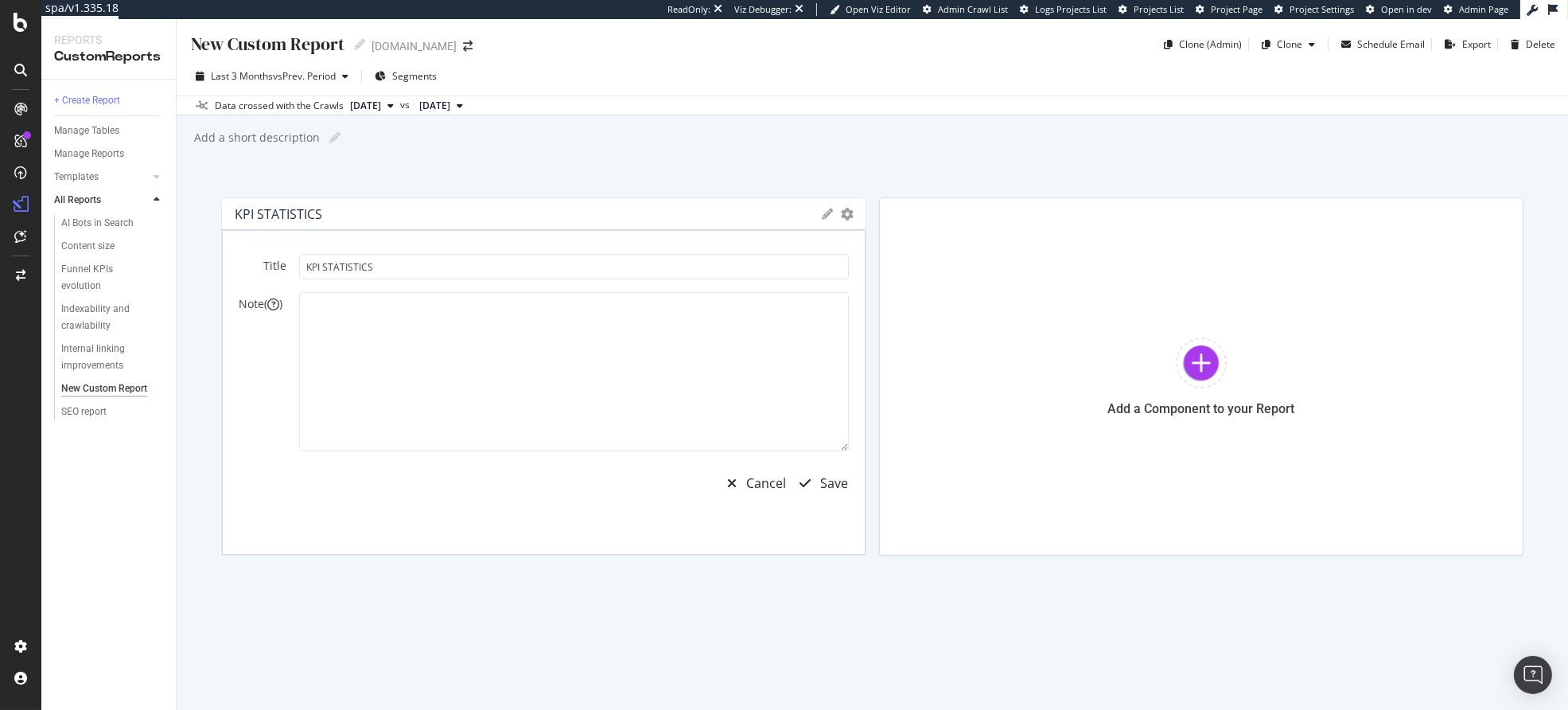
click at [827, 213] on icon at bounding box center [828, 214] width 11 height 11
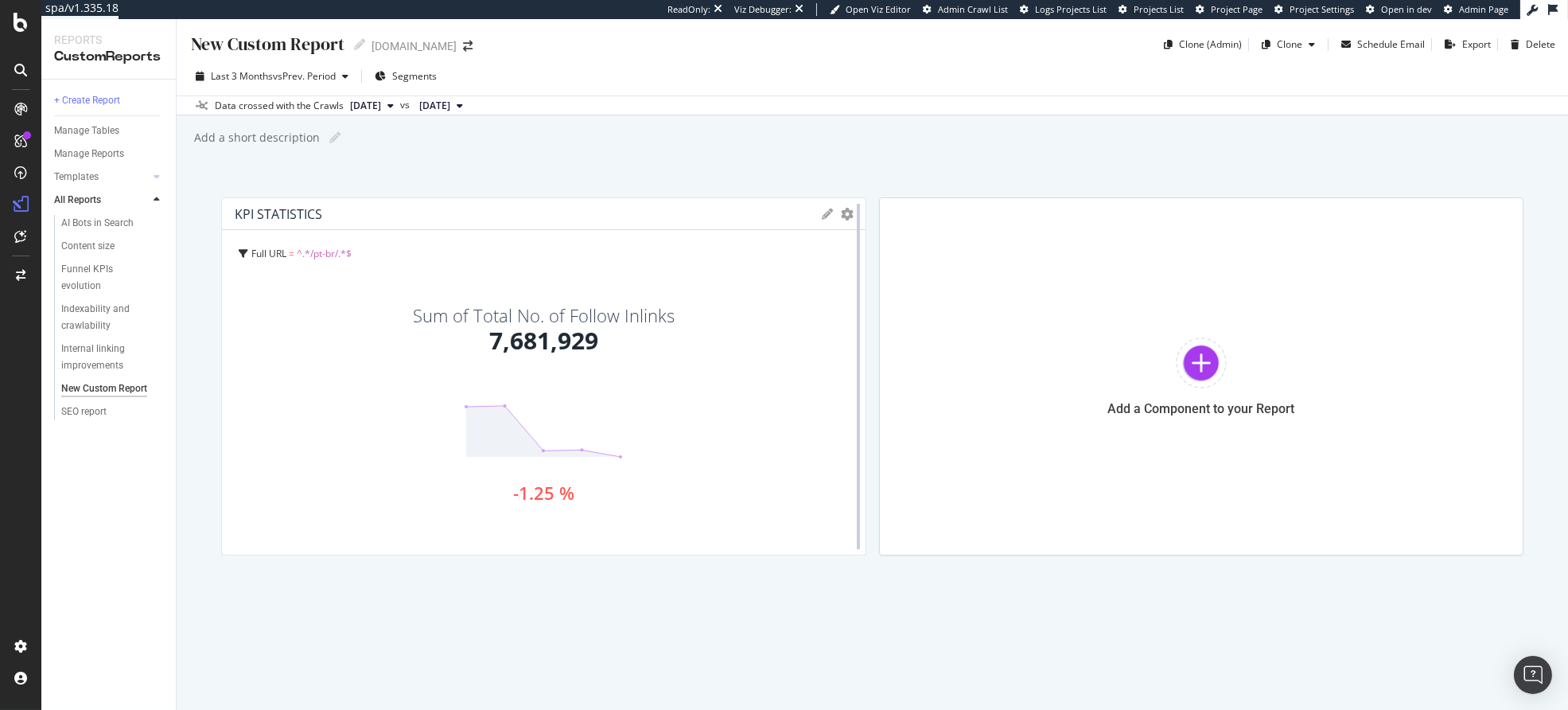
click at [851, 216] on div at bounding box center [858, 377] width 16 height 358
click at [845, 216] on icon "gear" at bounding box center [848, 214] width 12 height 12
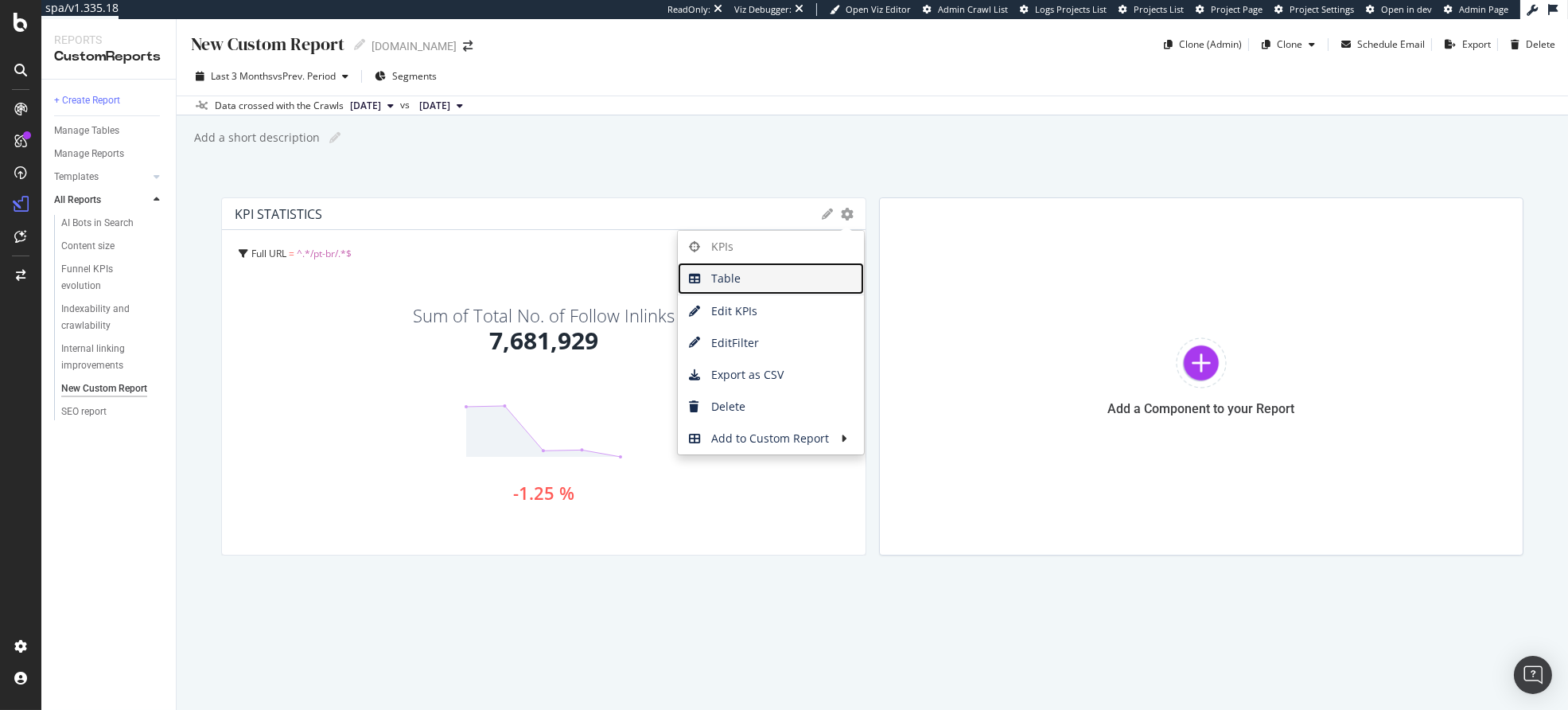
click at [778, 263] on link "Table" at bounding box center [770, 279] width 186 height 32
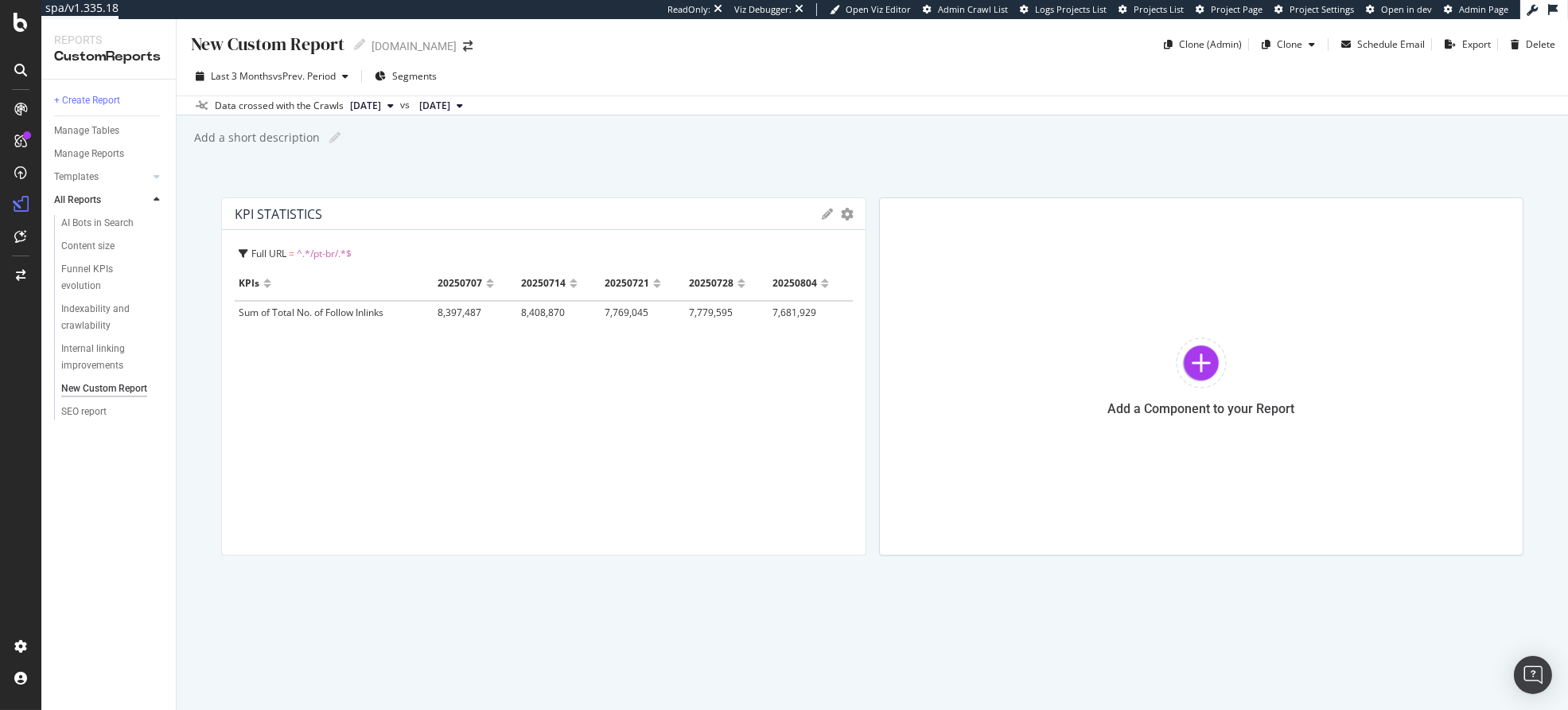
click at [242, 256] on icon at bounding box center [243, 254] width 10 height 10
click at [541, 255] on div "Full URL = ^.*/pt-br/.*$ Full URL = ^.*/pt-br/.*$" at bounding box center [546, 254] width 614 height 24
click at [828, 211] on icon at bounding box center [828, 214] width 11 height 11
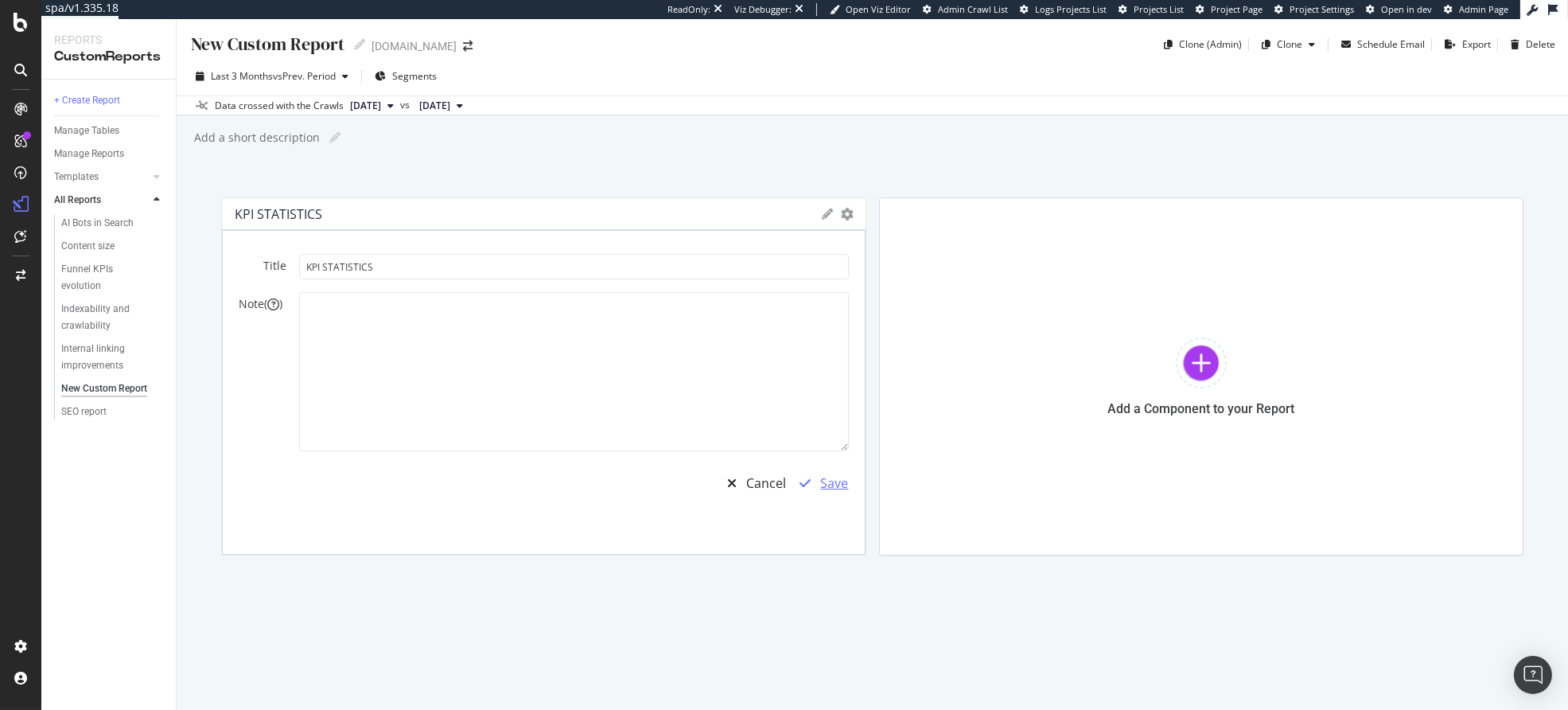
click at [832, 479] on div "Save" at bounding box center [836, 483] width 28 height 19
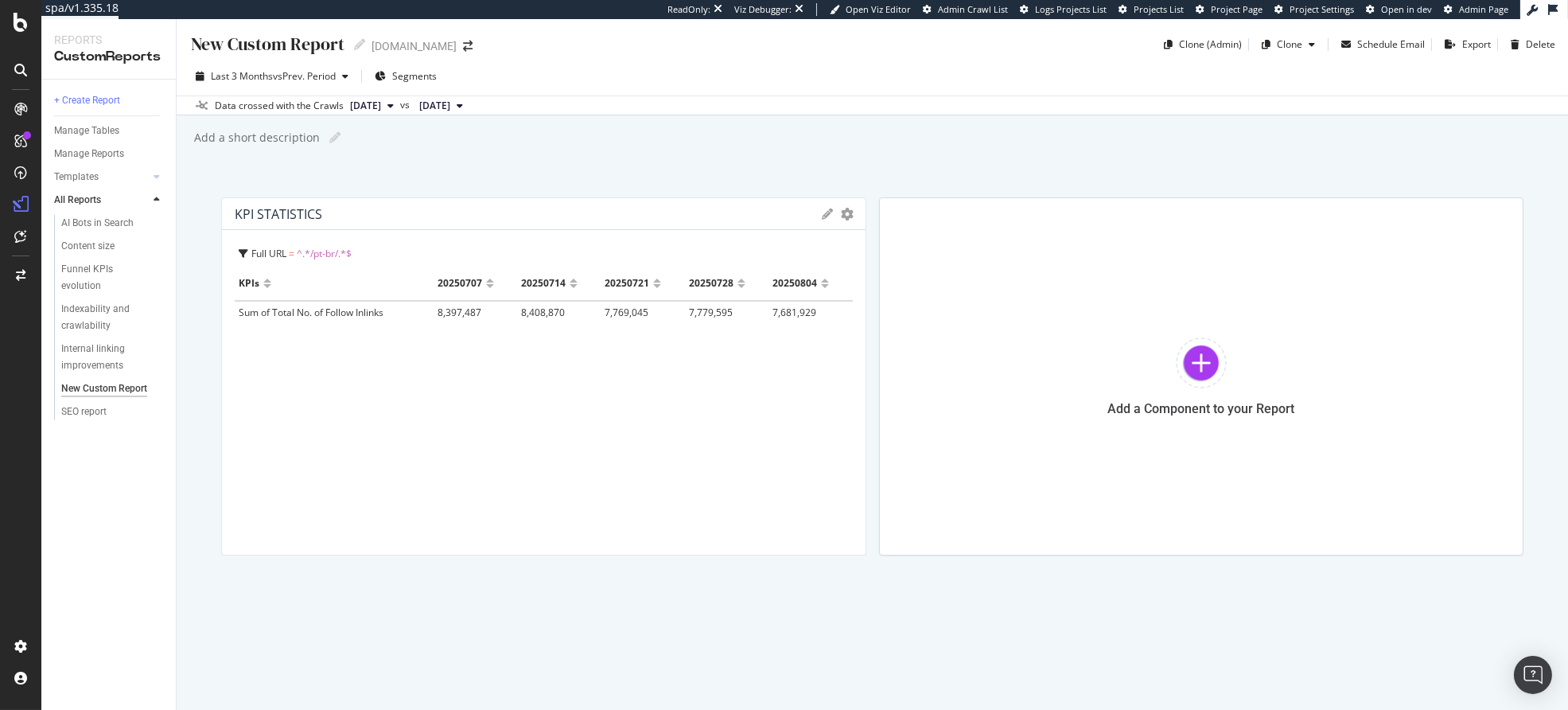
click at [279, 224] on div "KPI STATISTICS KPIs Table Edit KPIs Edit Filter Export as CSV Delete Add to Cus…" at bounding box center [544, 214] width 643 height 32
click at [280, 213] on div "KPI STATISTICS" at bounding box center [278, 214] width 87 height 16
click at [452, 324] on div "KPIs 20250707 20250714 20250721 20250728 20250804 Sum of Total No. of Follow In…" at bounding box center [543, 404] width 618 height 275
click at [499, 301] on td "8,397,487" at bounding box center [475, 311] width 84 height 22
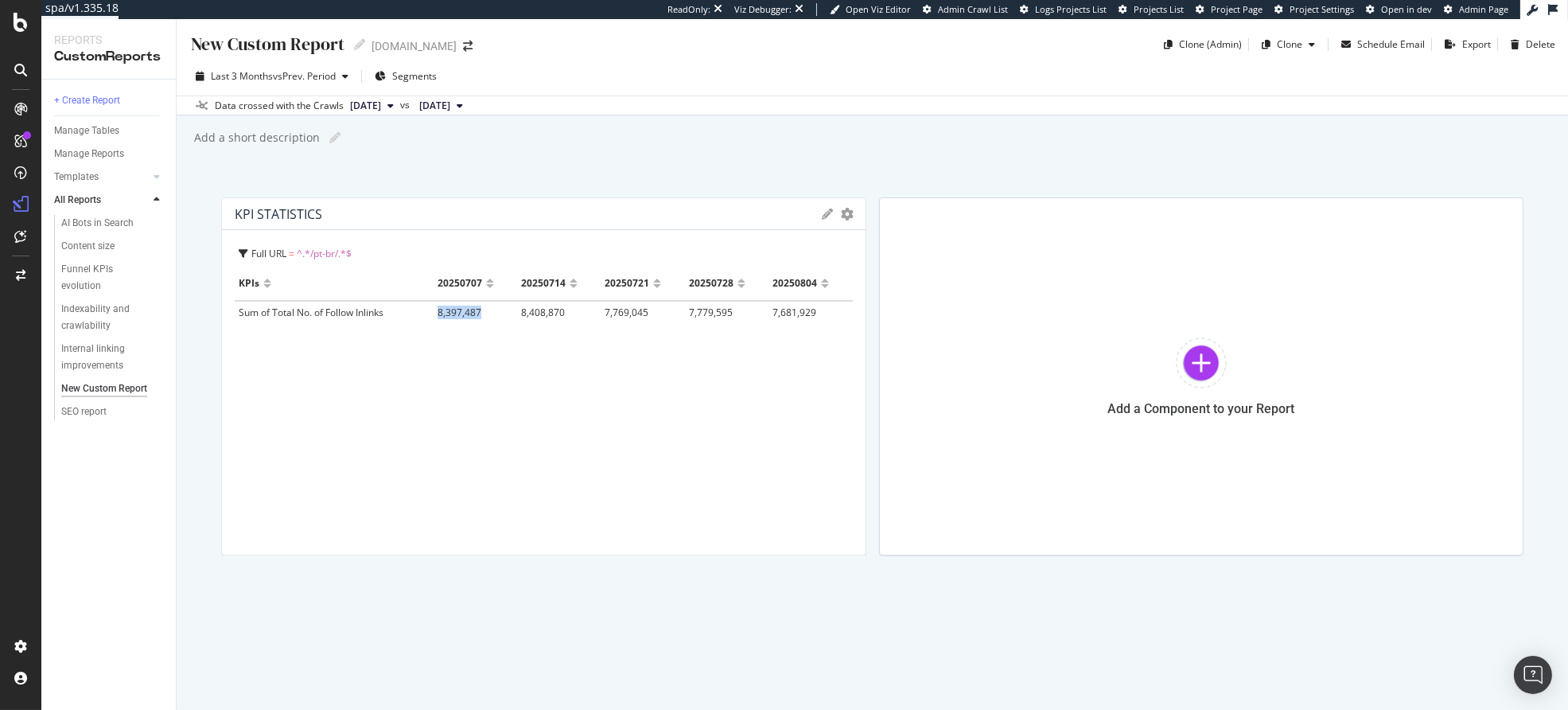
click at [499, 301] on td "8,397,487" at bounding box center [475, 311] width 84 height 22
click at [849, 217] on icon "gear" at bounding box center [848, 214] width 12 height 12
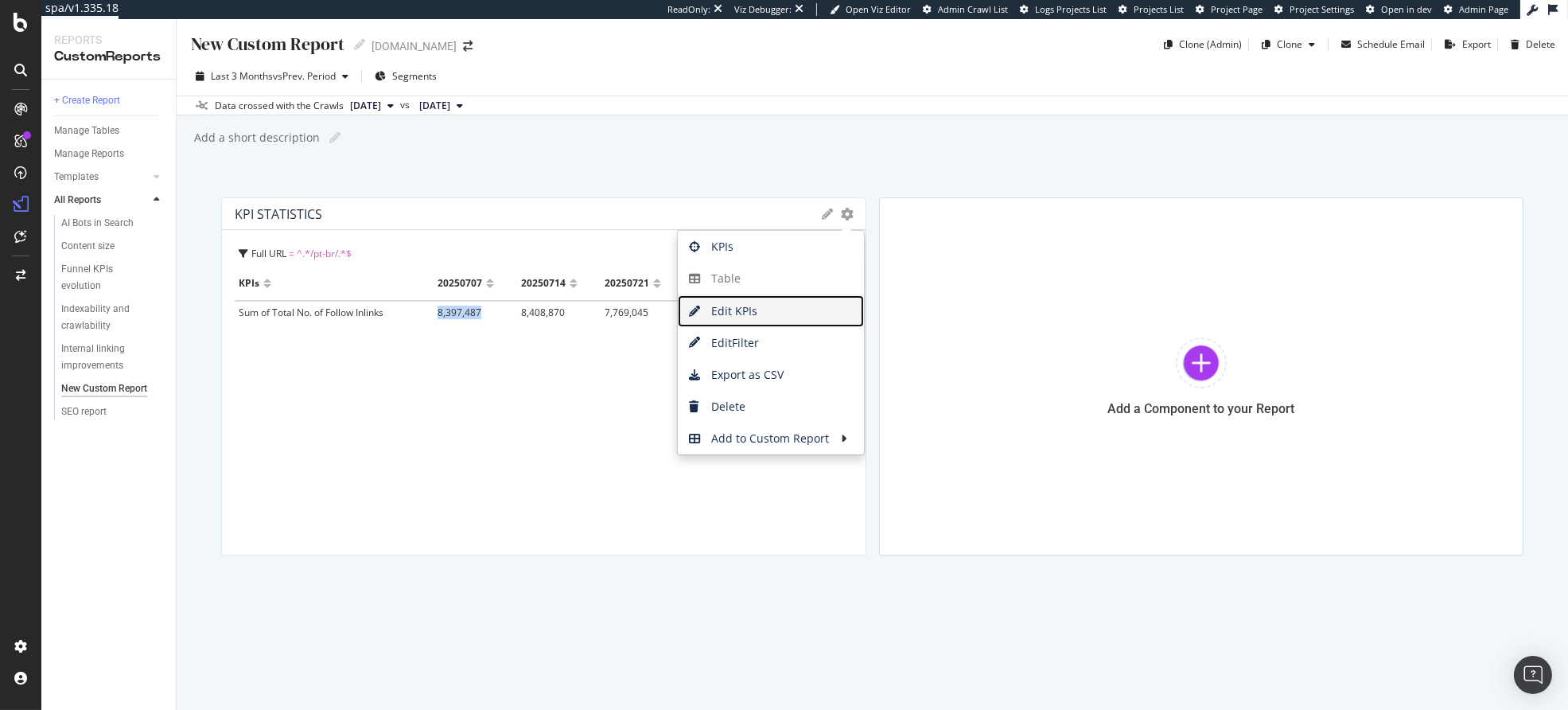
click at [765, 313] on span "Edit KPIs" at bounding box center [770, 310] width 186 height 24
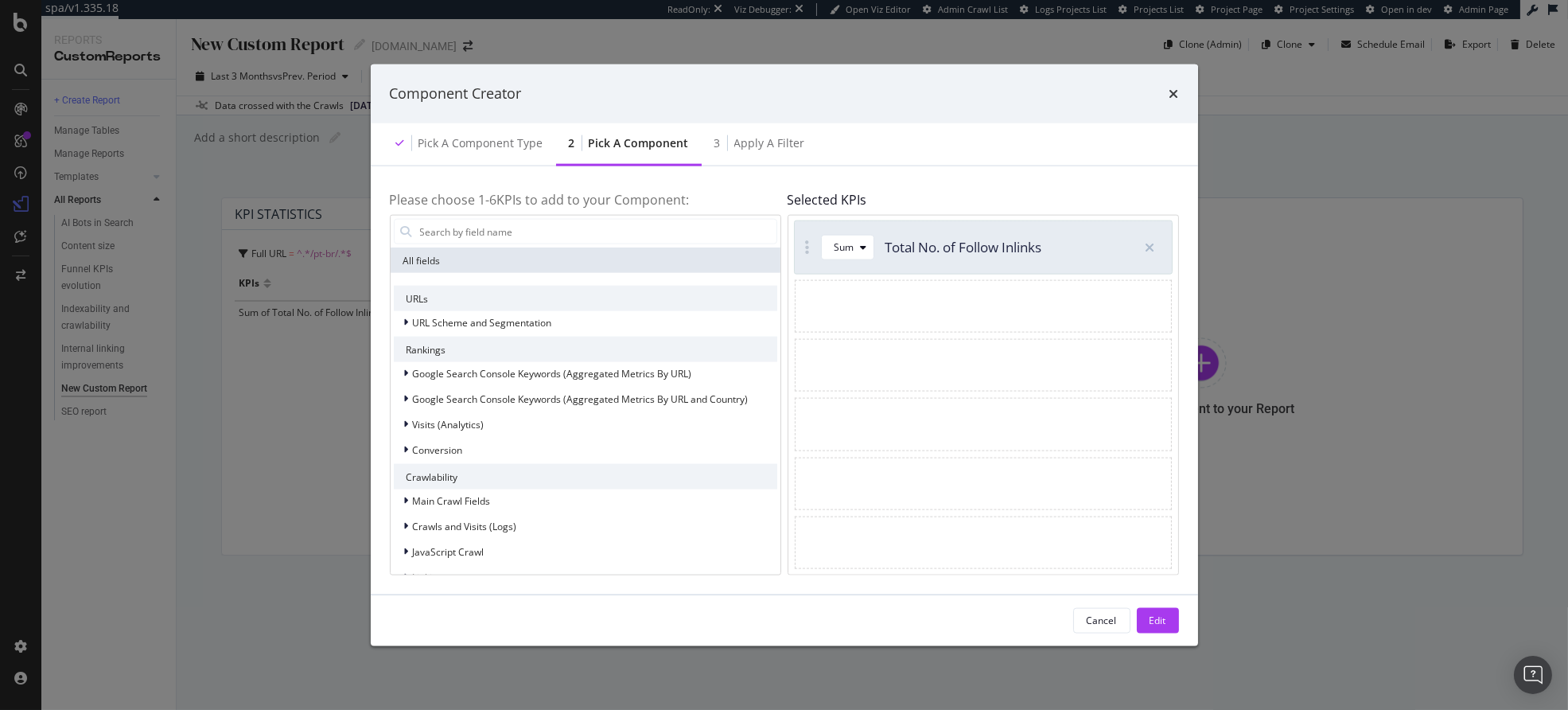
click at [1281, 553] on div "Component Creator Pick a Component type 2 Pick a Component 3 Apply a Filter Ple…" at bounding box center [784, 355] width 1568 height 710
click at [477, 523] on span "Crawls and Visits (Logs)" at bounding box center [465, 526] width 104 height 13
click at [315, 452] on div "Component Creator Pick a Component type 2 Pick a Component 3 Apply a Filter Ple…" at bounding box center [784, 355] width 1568 height 710
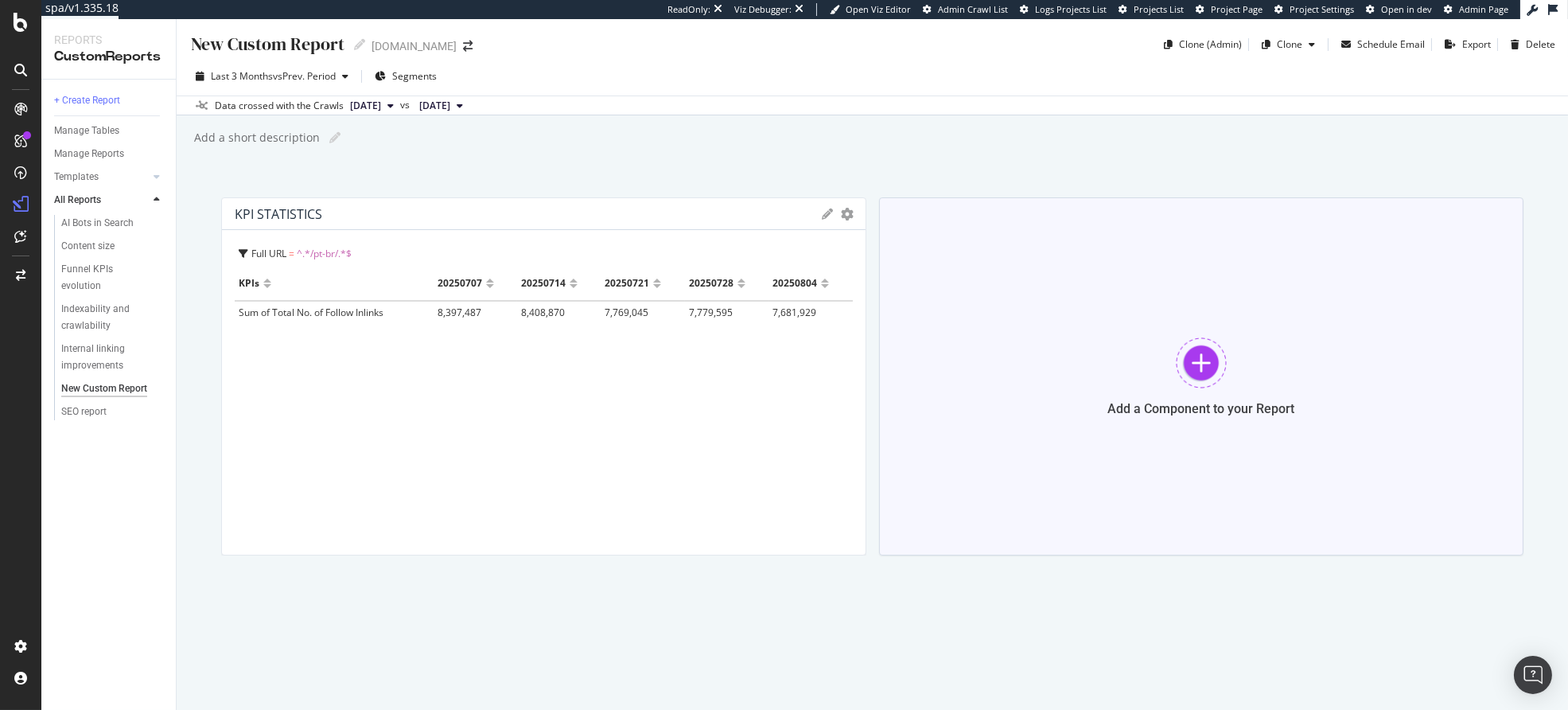
click at [1101, 389] on div "Add a Component to your Report" at bounding box center [1202, 377] width 645 height 358
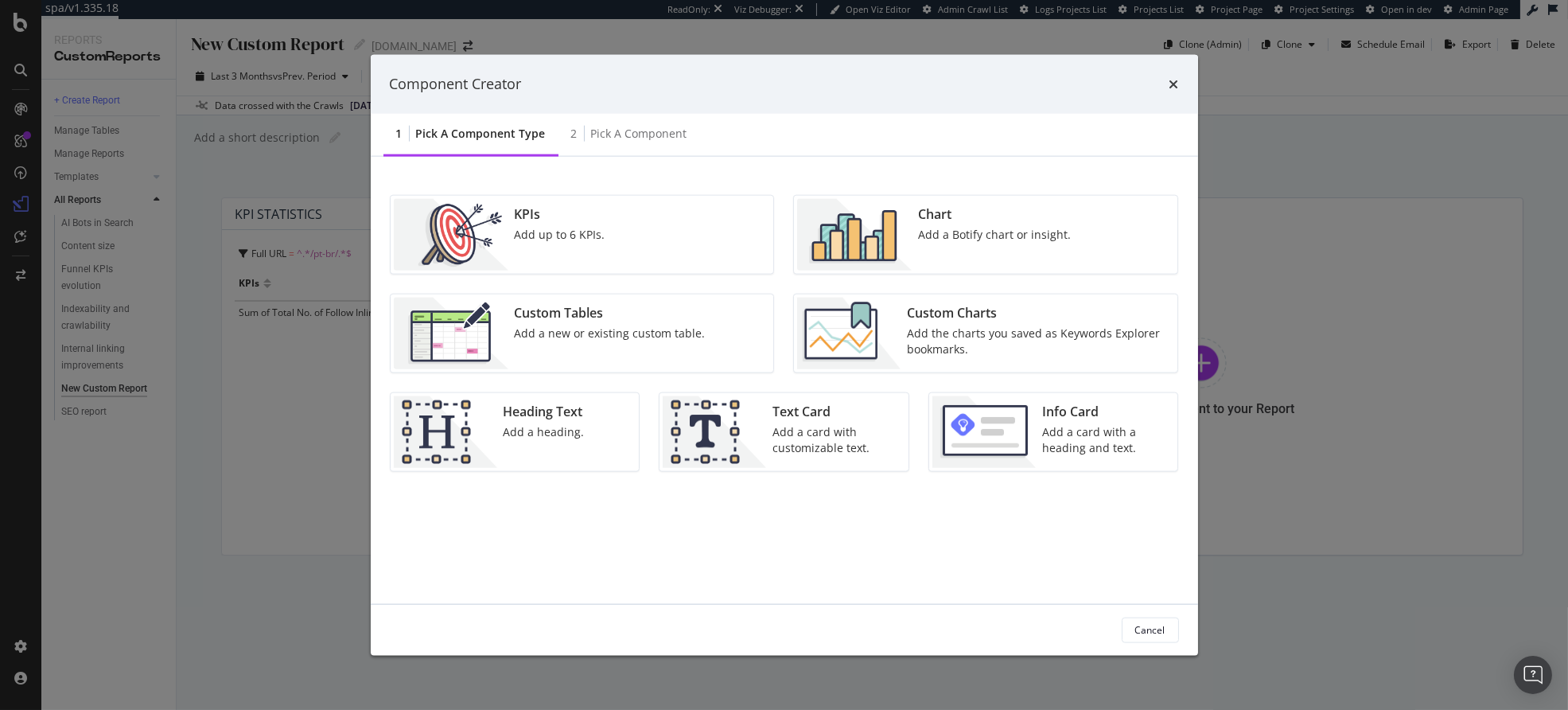
click at [929, 216] on div "Chart" at bounding box center [994, 213] width 152 height 19
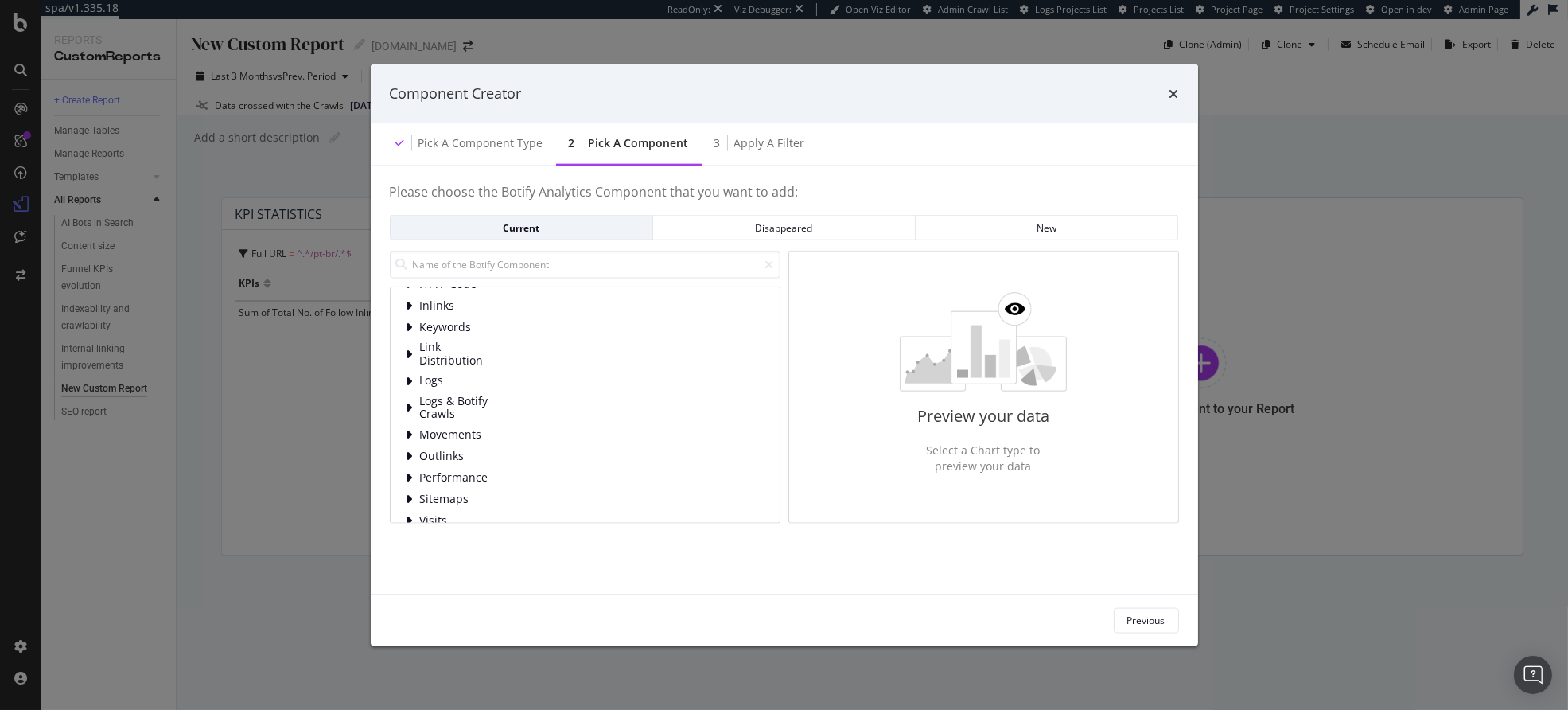
scroll to position [102, 0]
click at [473, 389] on span "Logs & Botify Crawls" at bounding box center [456, 389] width 71 height 26
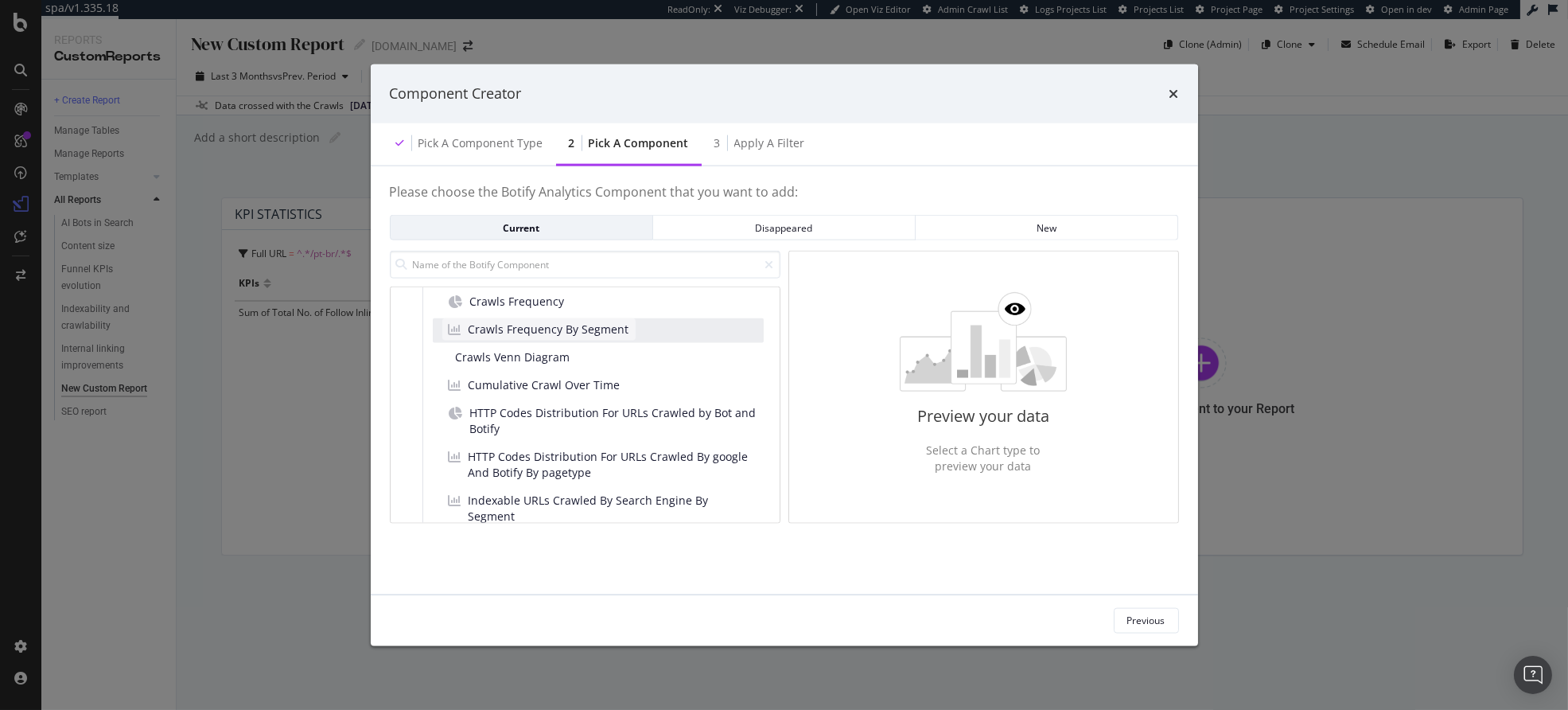
scroll to position [361, 0]
click at [590, 354] on div "Crawls Venn Diagram" at bounding box center [598, 357] width 331 height 25
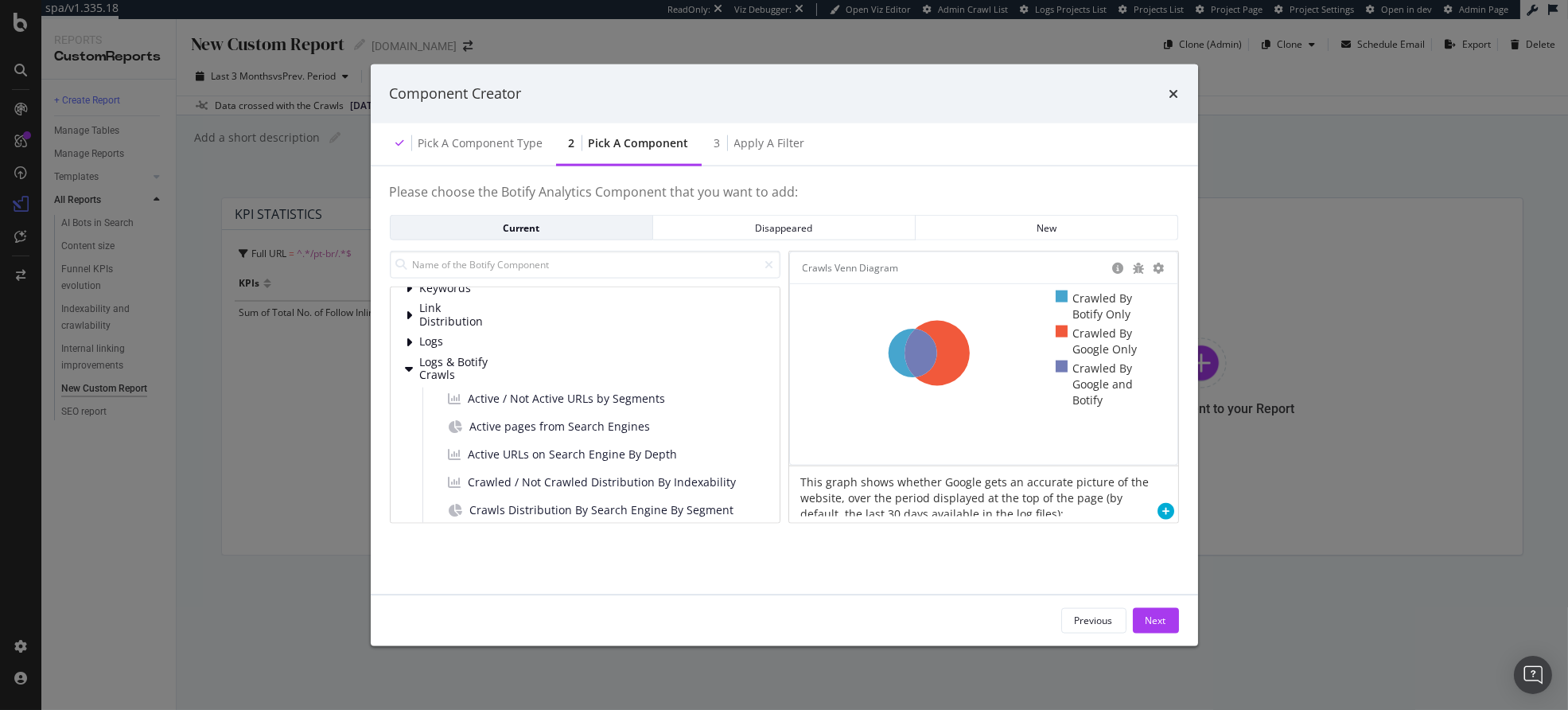
scroll to position [104, 0]
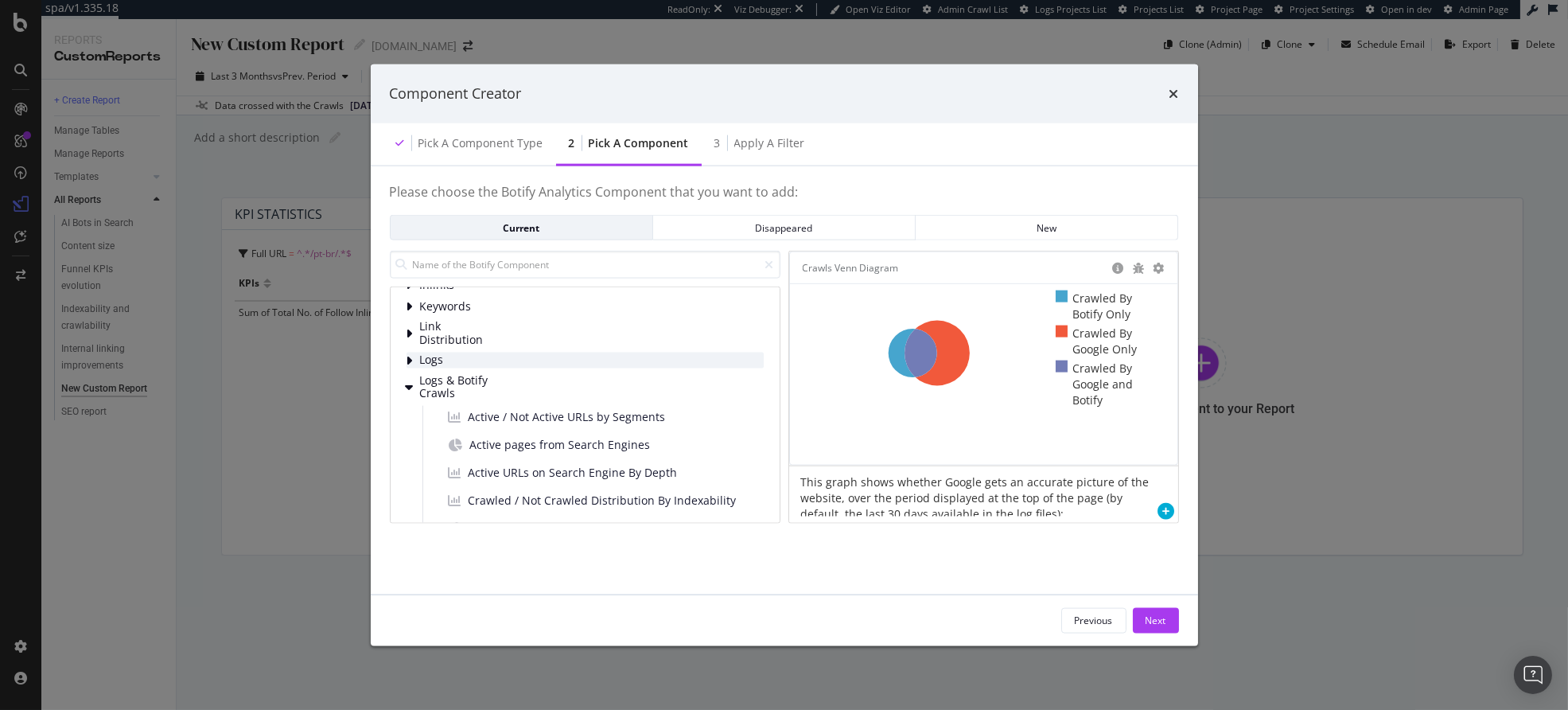
click at [486, 360] on span "Logs" at bounding box center [456, 360] width 71 height 13
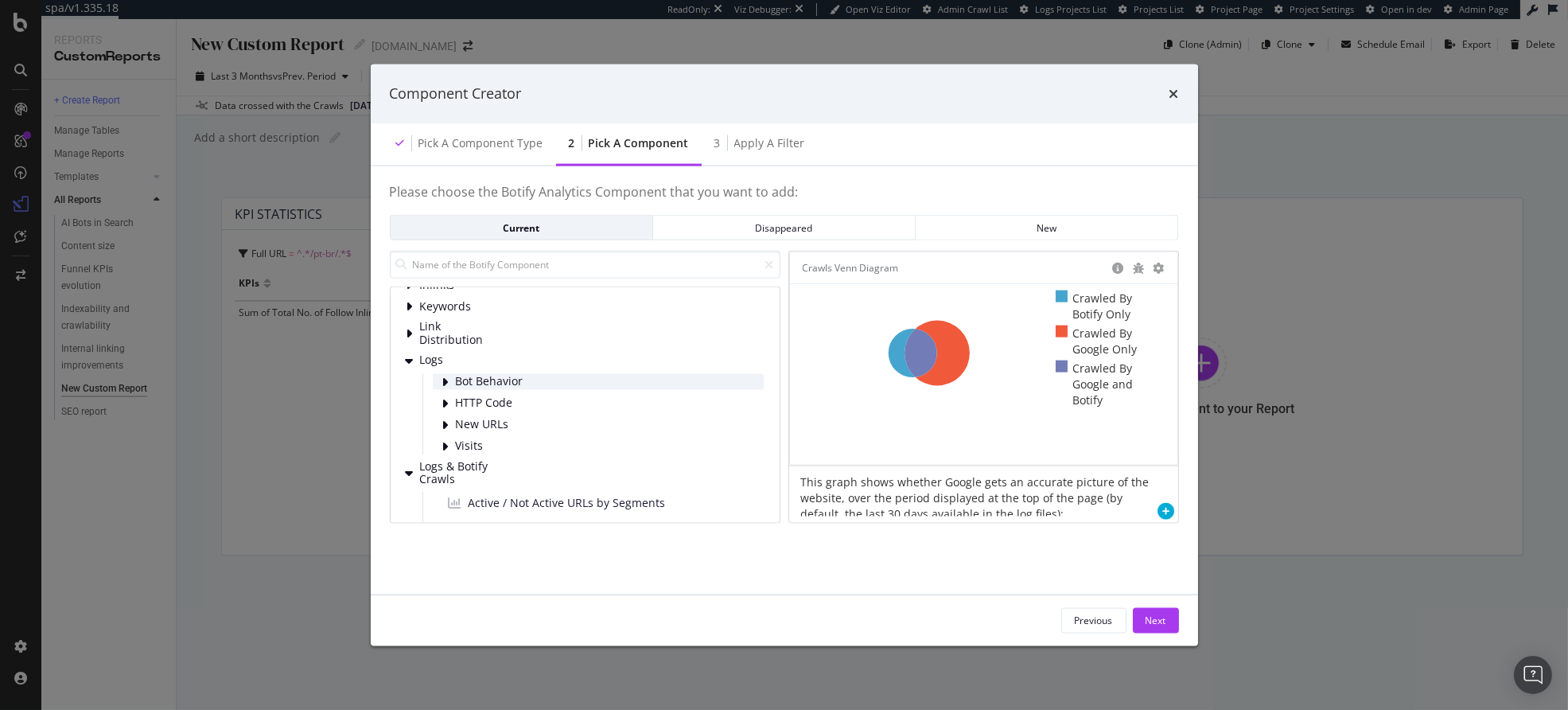
click at [508, 385] on span "Bot Behavior" at bounding box center [491, 381] width 71 height 13
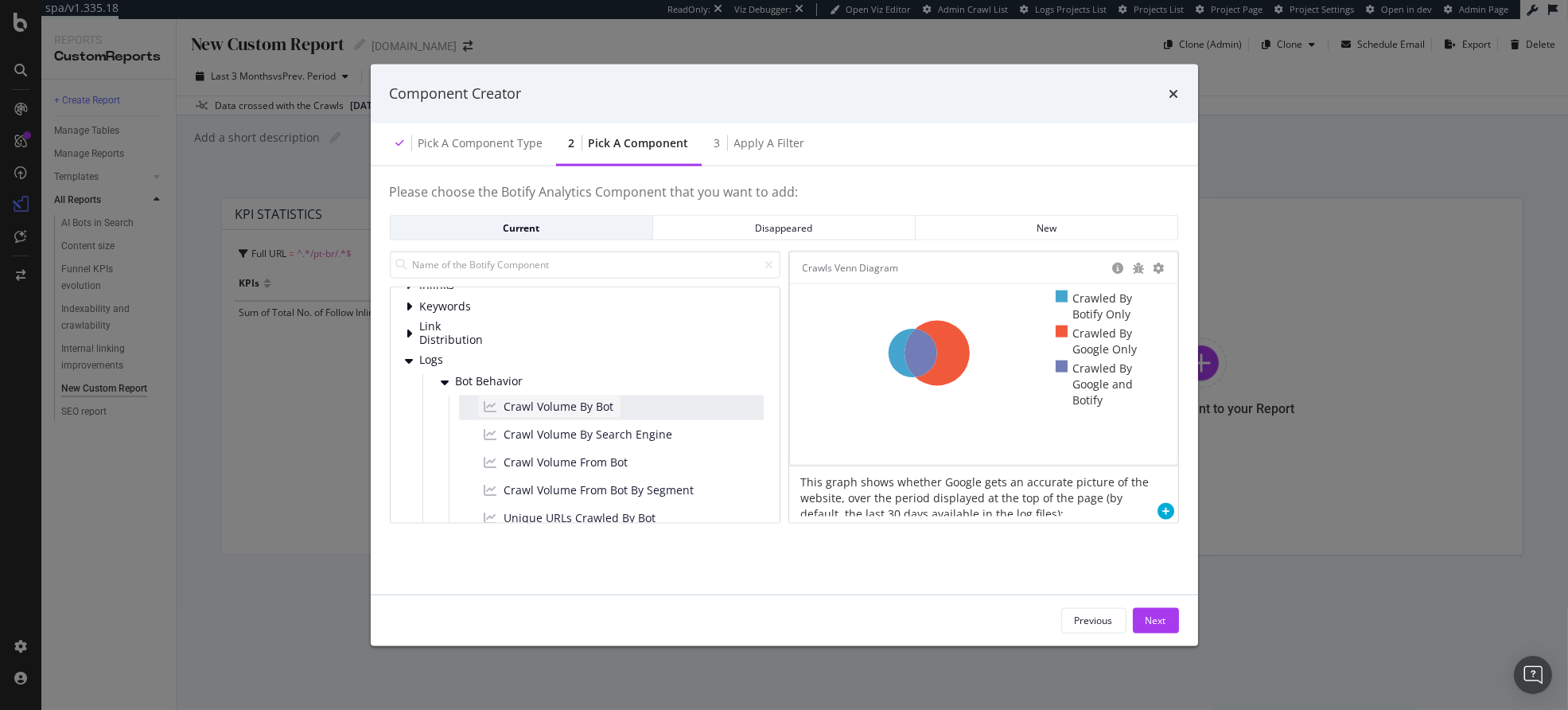
click at [612, 407] on span "Crawl Volume By Bot" at bounding box center [559, 406] width 110 height 16
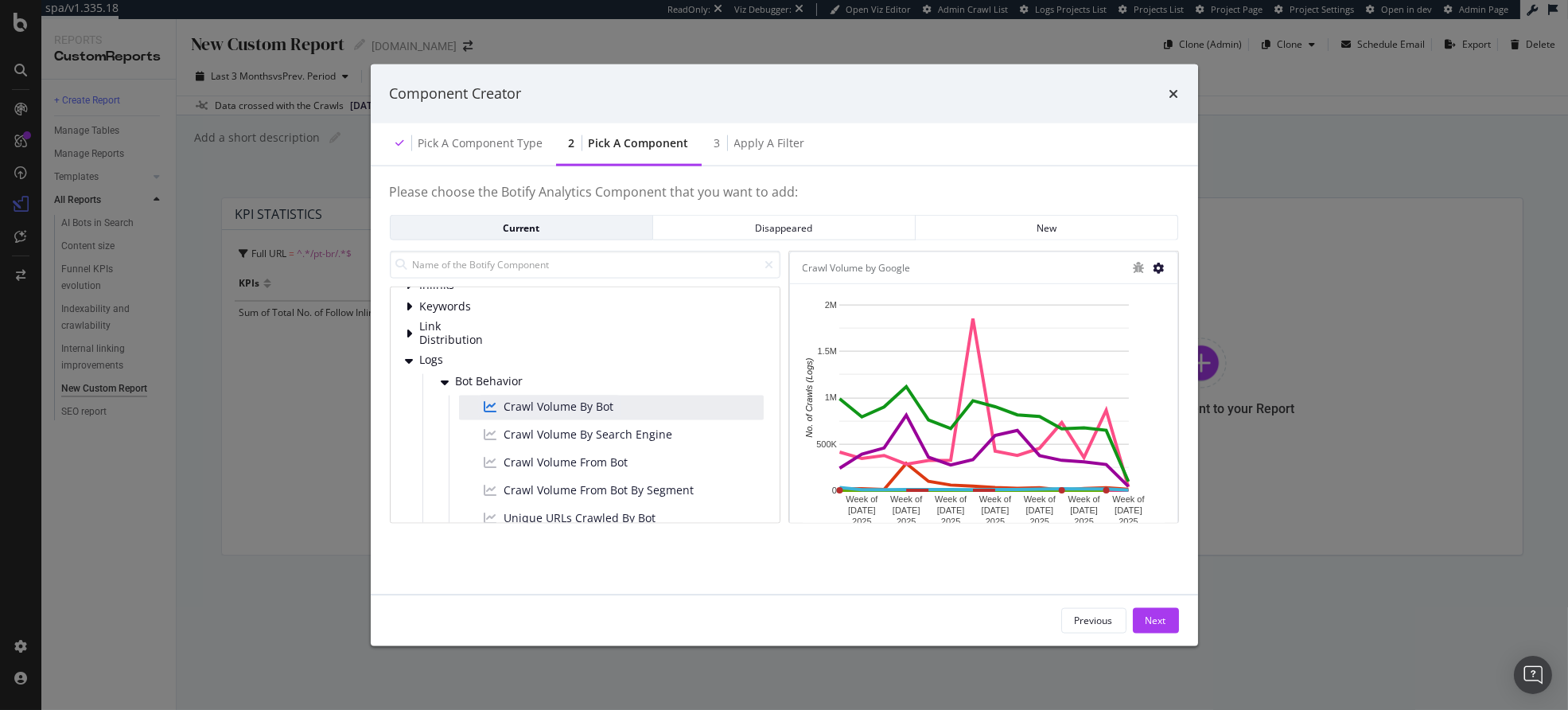
click at [1155, 271] on icon "modal" at bounding box center [1159, 267] width 11 height 11
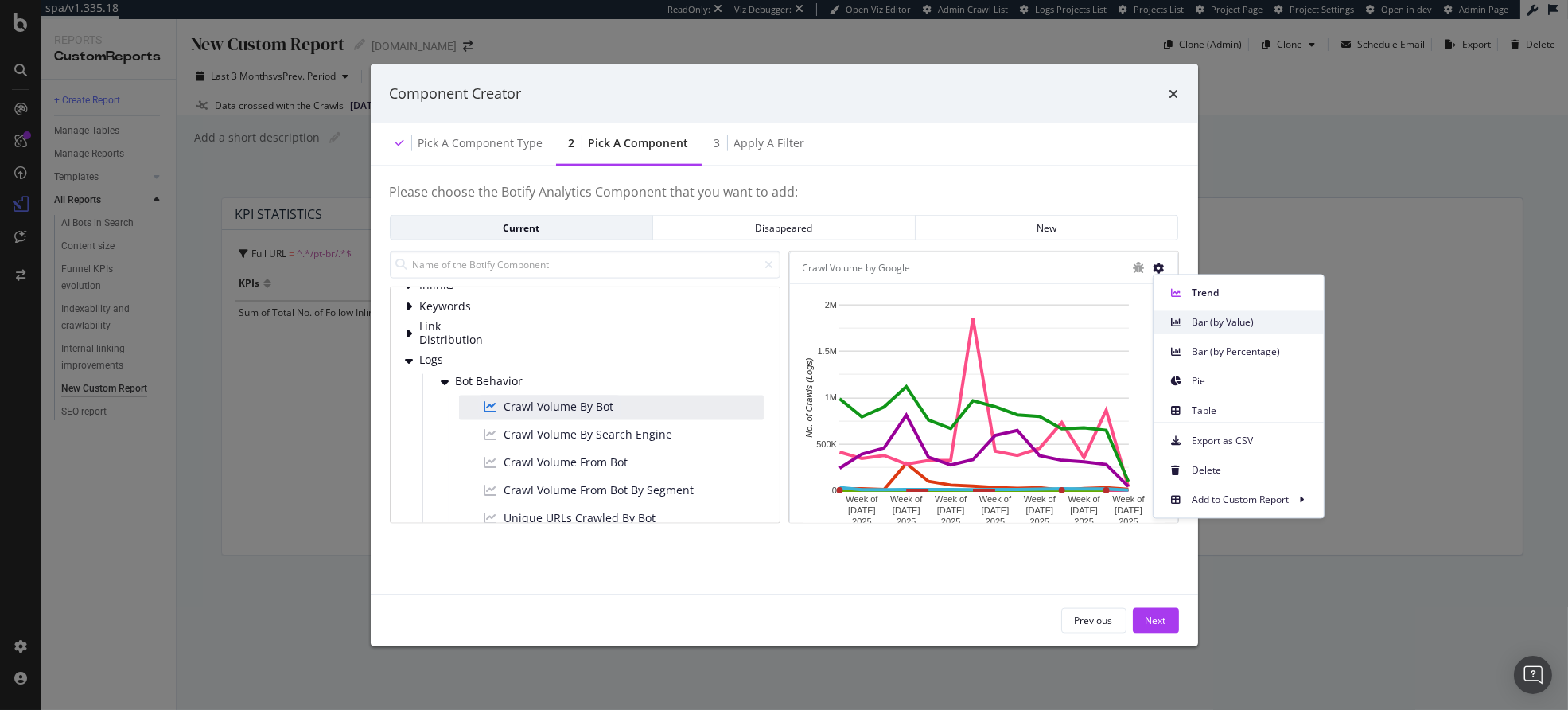
click at [1225, 324] on span "Bar (by Value)" at bounding box center [1251, 322] width 119 height 14
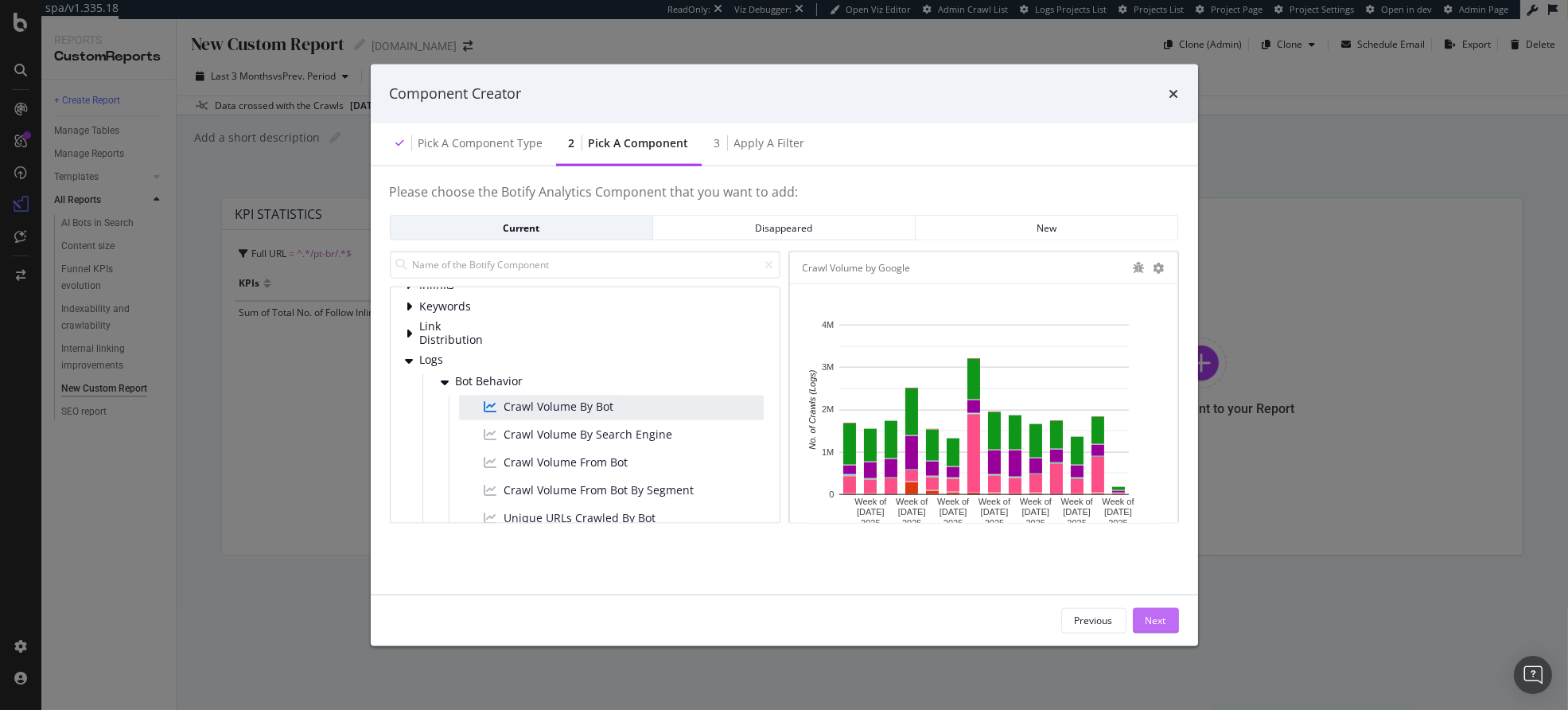
click at [1153, 618] on div "Next" at bounding box center [1156, 620] width 20 height 13
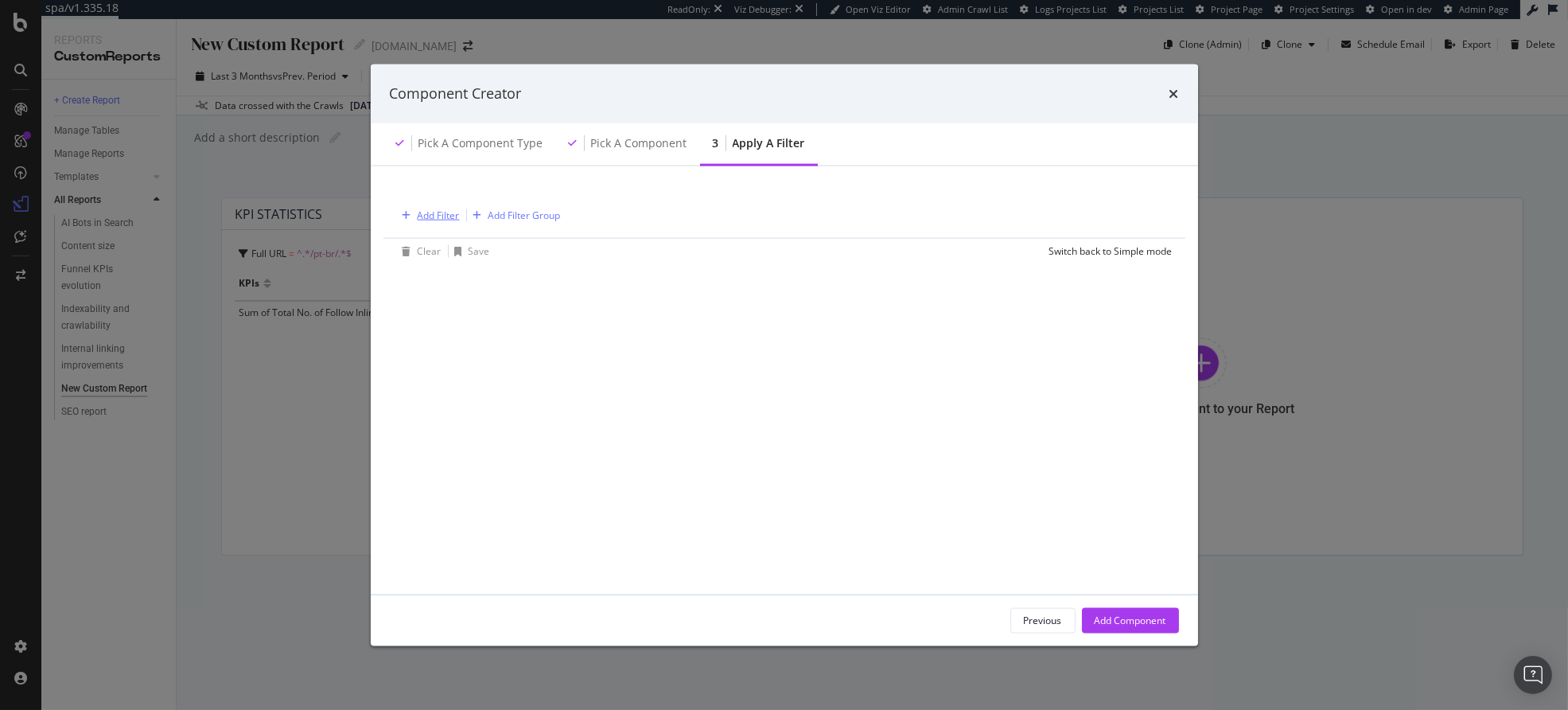
click at [437, 211] on div "Add Filter" at bounding box center [439, 215] width 42 height 13
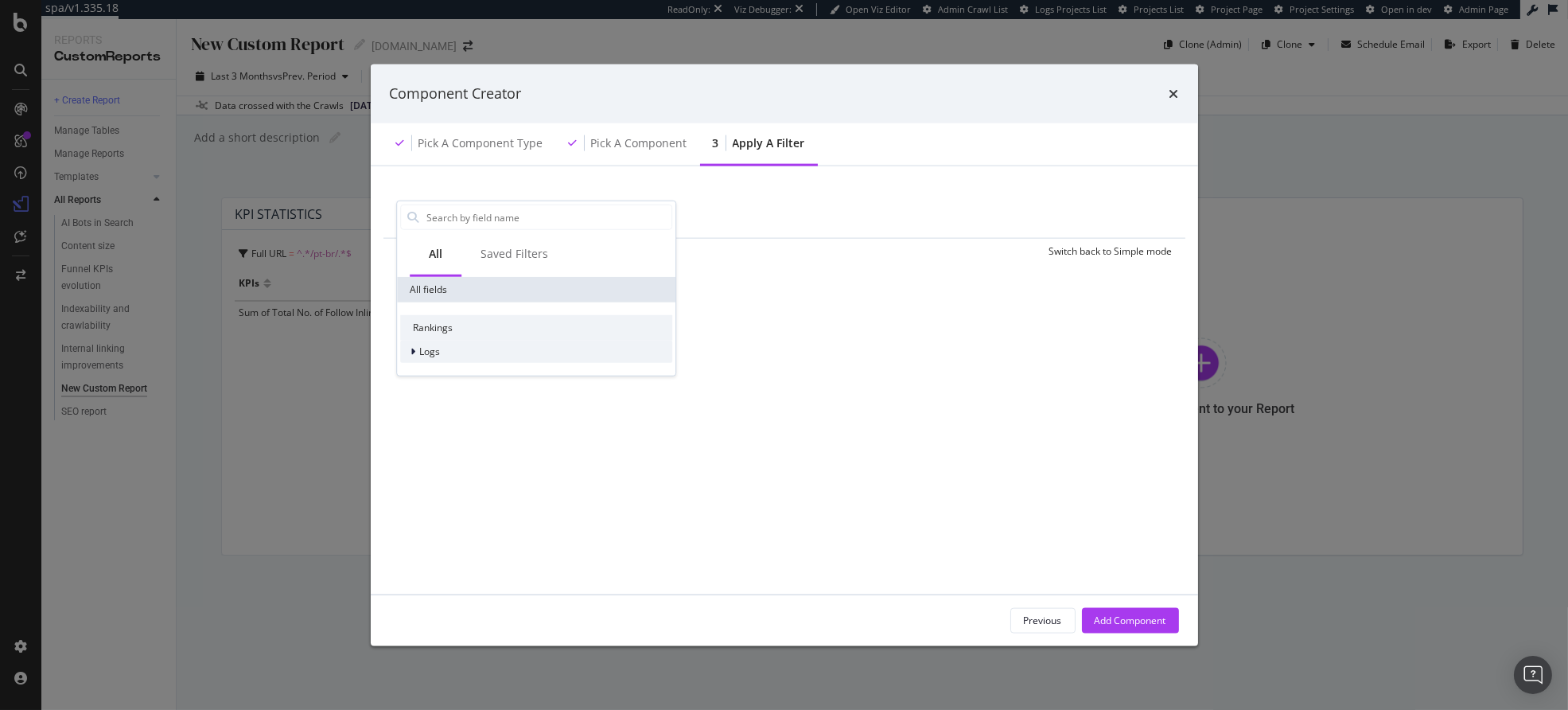
click at [444, 347] on div "Logs" at bounding box center [536, 351] width 272 height 22
click at [467, 375] on span "Segments" at bounding box center [451, 373] width 45 height 13
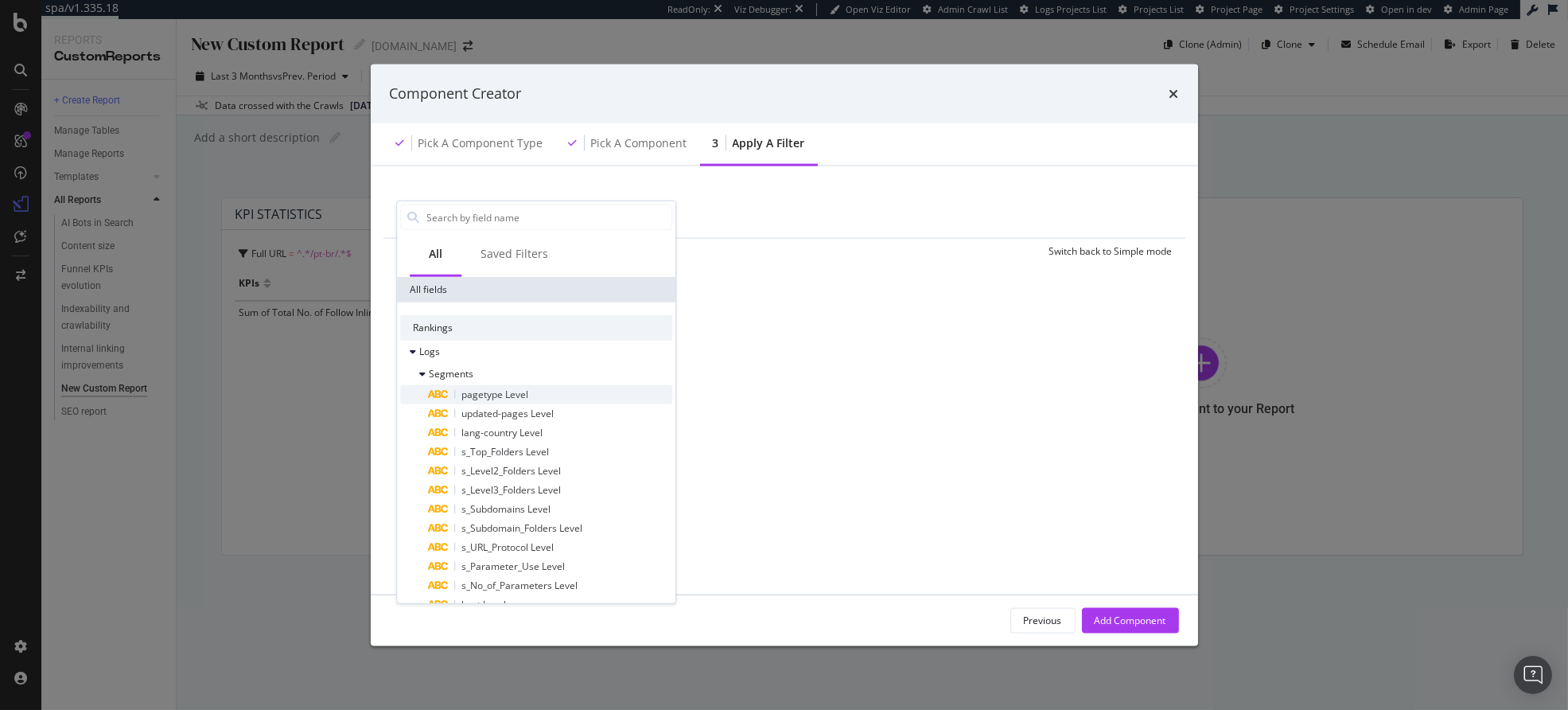
click at [504, 397] on span "pagetype Level" at bounding box center [495, 394] width 67 height 13
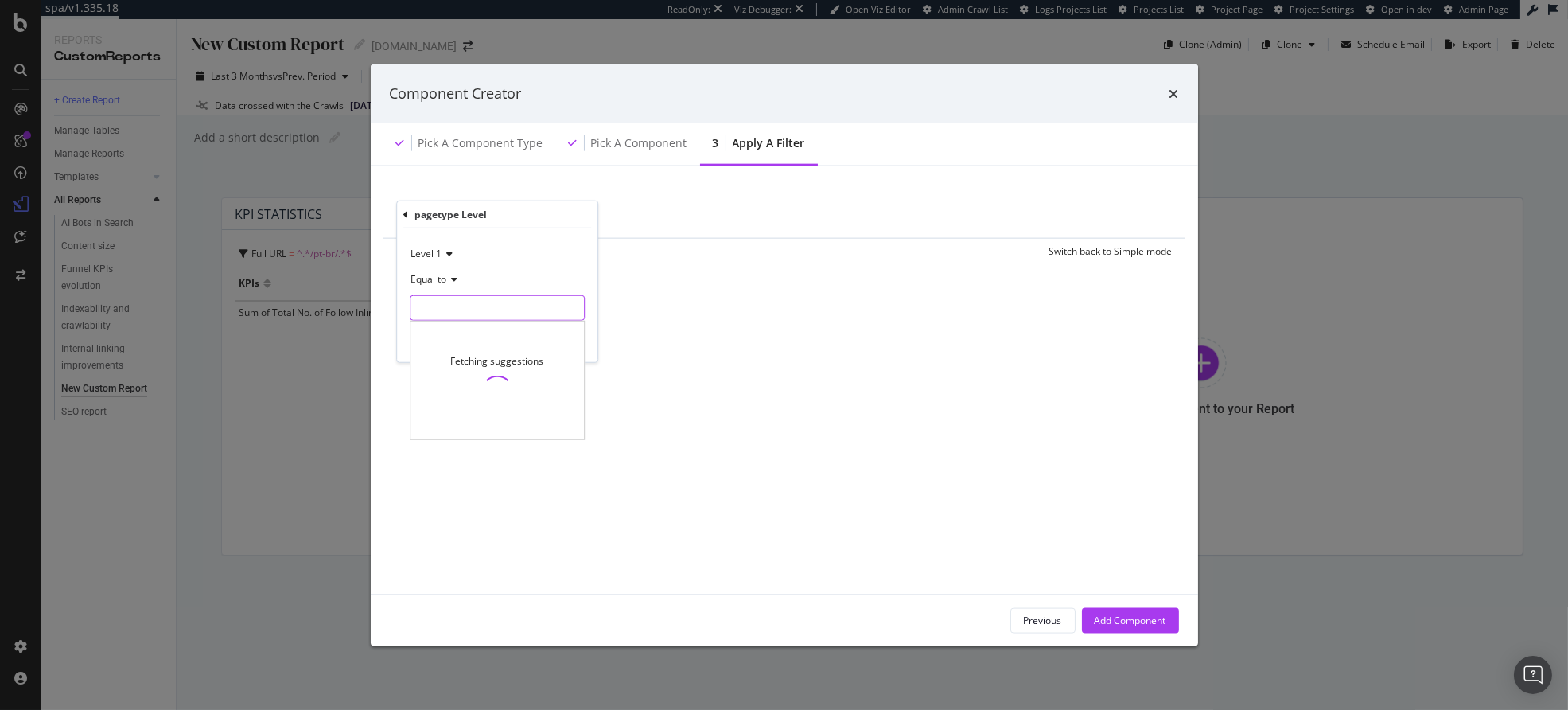
click at [448, 310] on input "modal" at bounding box center [497, 308] width 174 height 26
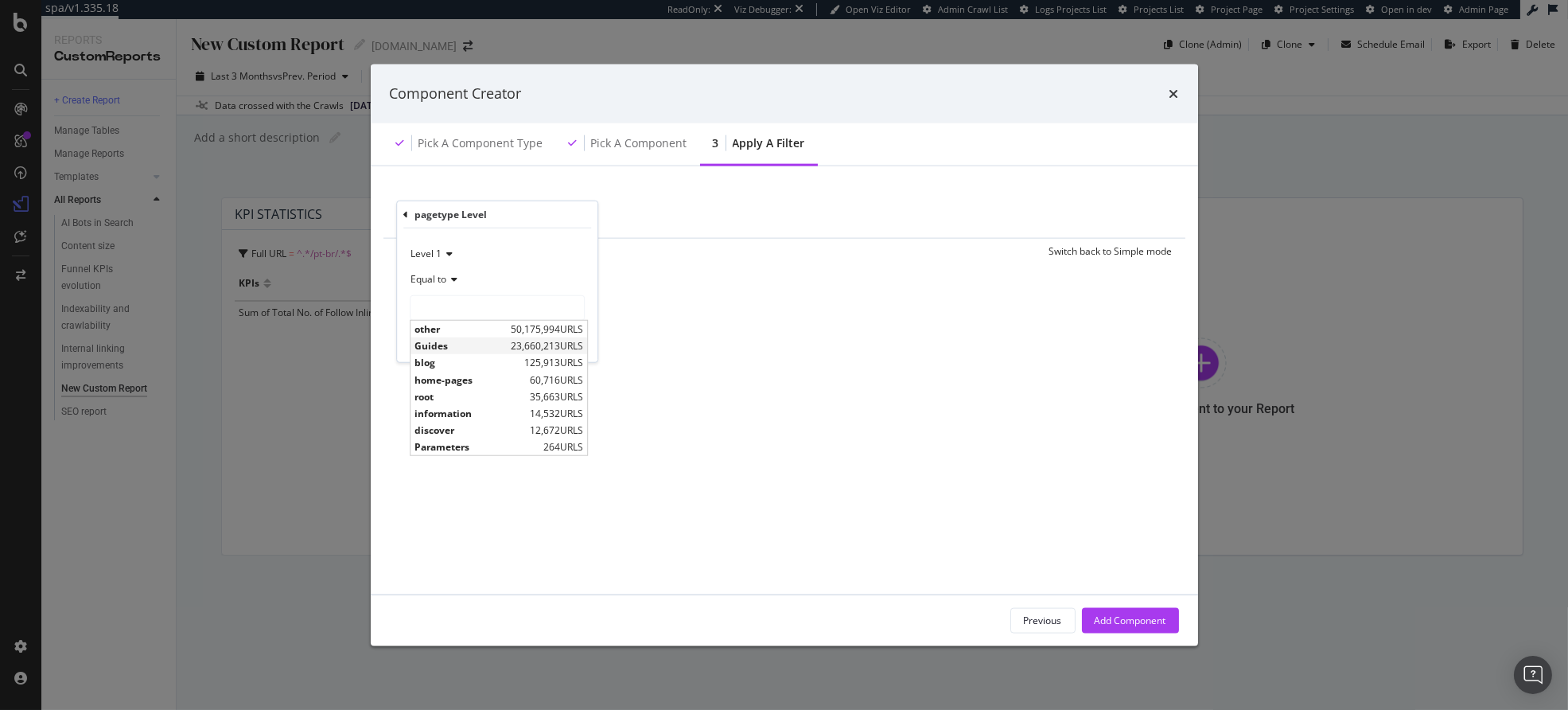
click at [450, 346] on span "Guides" at bounding box center [460, 346] width 93 height 13
type input "Guides"
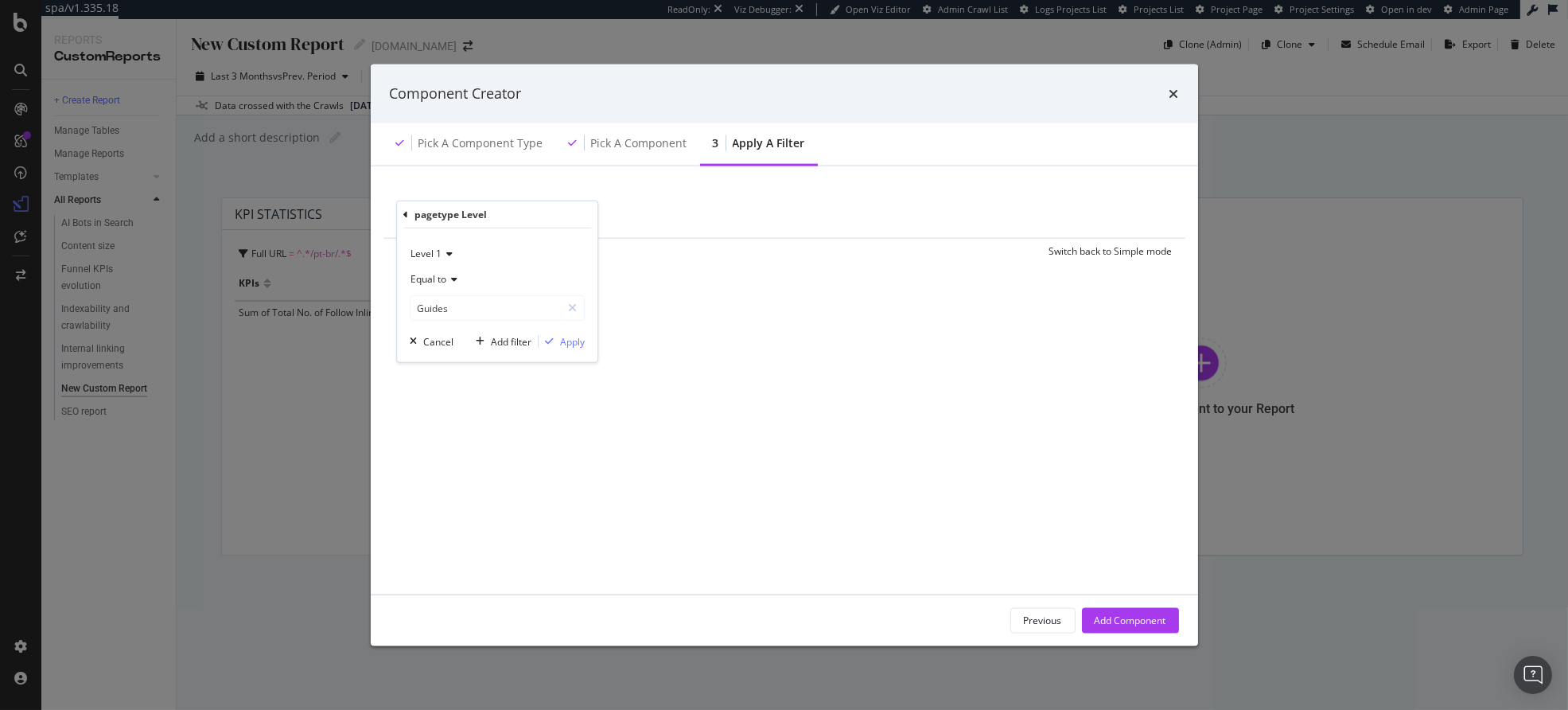
click at [435, 252] on span "Level 1" at bounding box center [426, 253] width 31 height 13
click at [439, 302] on span "Level 2" at bounding box center [433, 306] width 31 height 13
click at [456, 306] on input "Guides" at bounding box center [486, 308] width 151 height 26
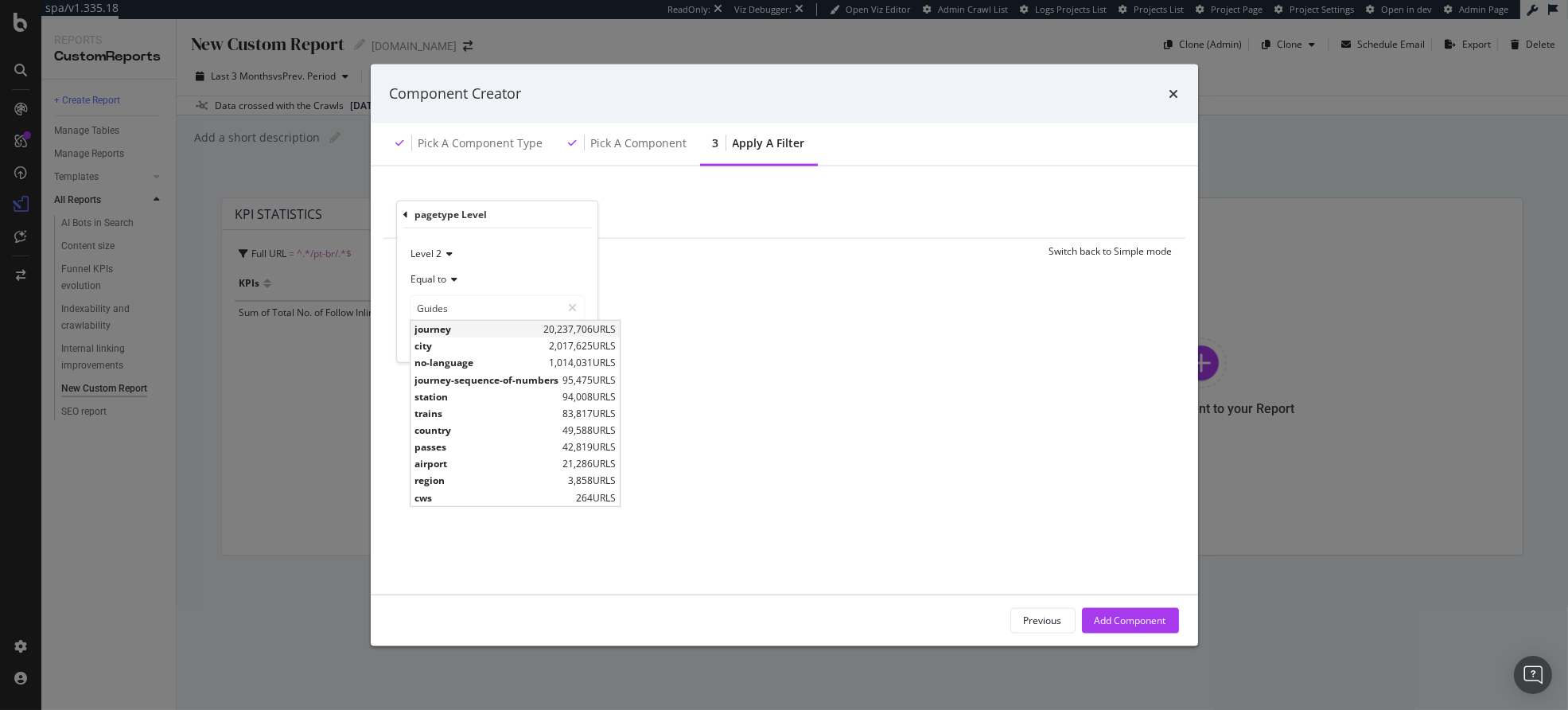
click at [467, 328] on span "journey" at bounding box center [477, 329] width 125 height 13
type input "journey"
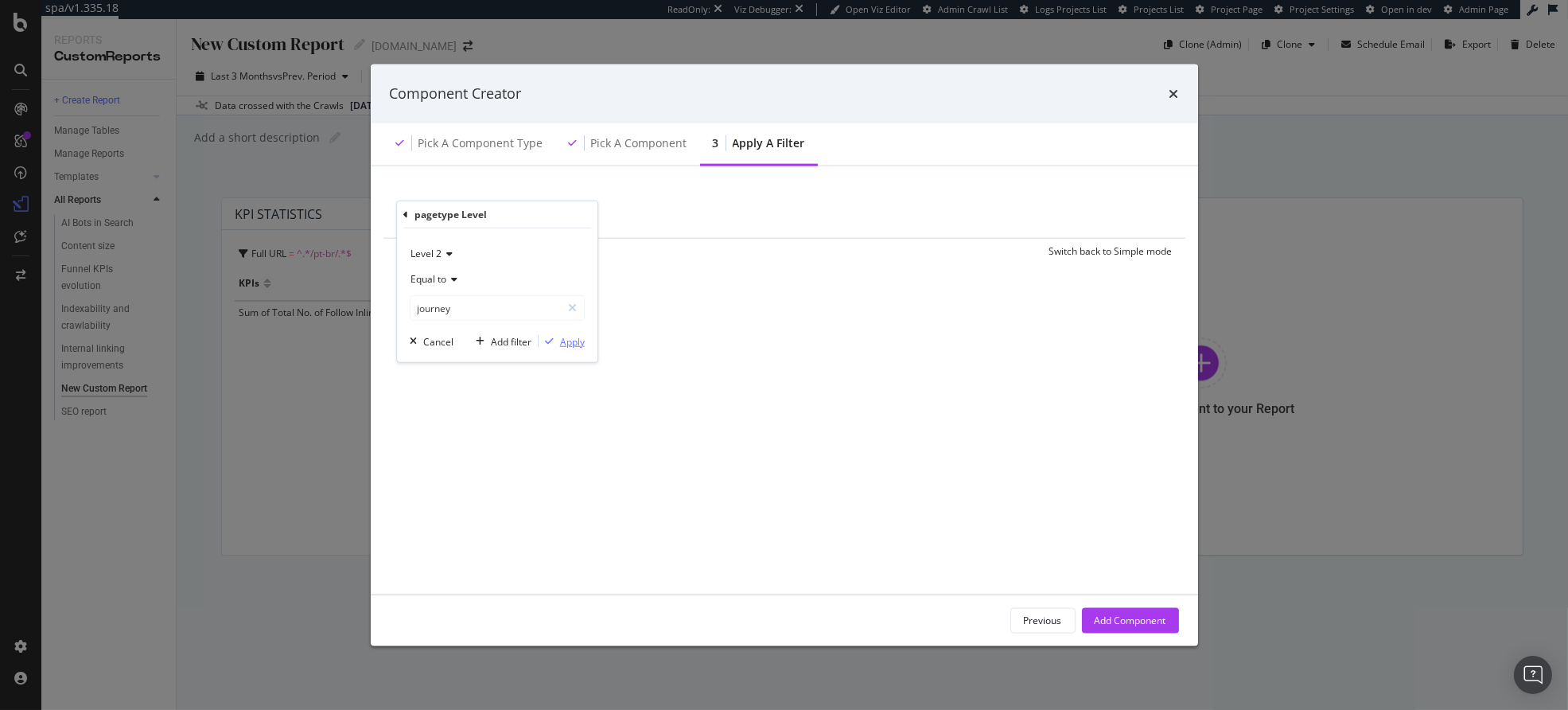
click at [574, 342] on div "Apply" at bounding box center [573, 340] width 25 height 13
click at [568, 214] on div "Add Filter" at bounding box center [571, 215] width 42 height 13
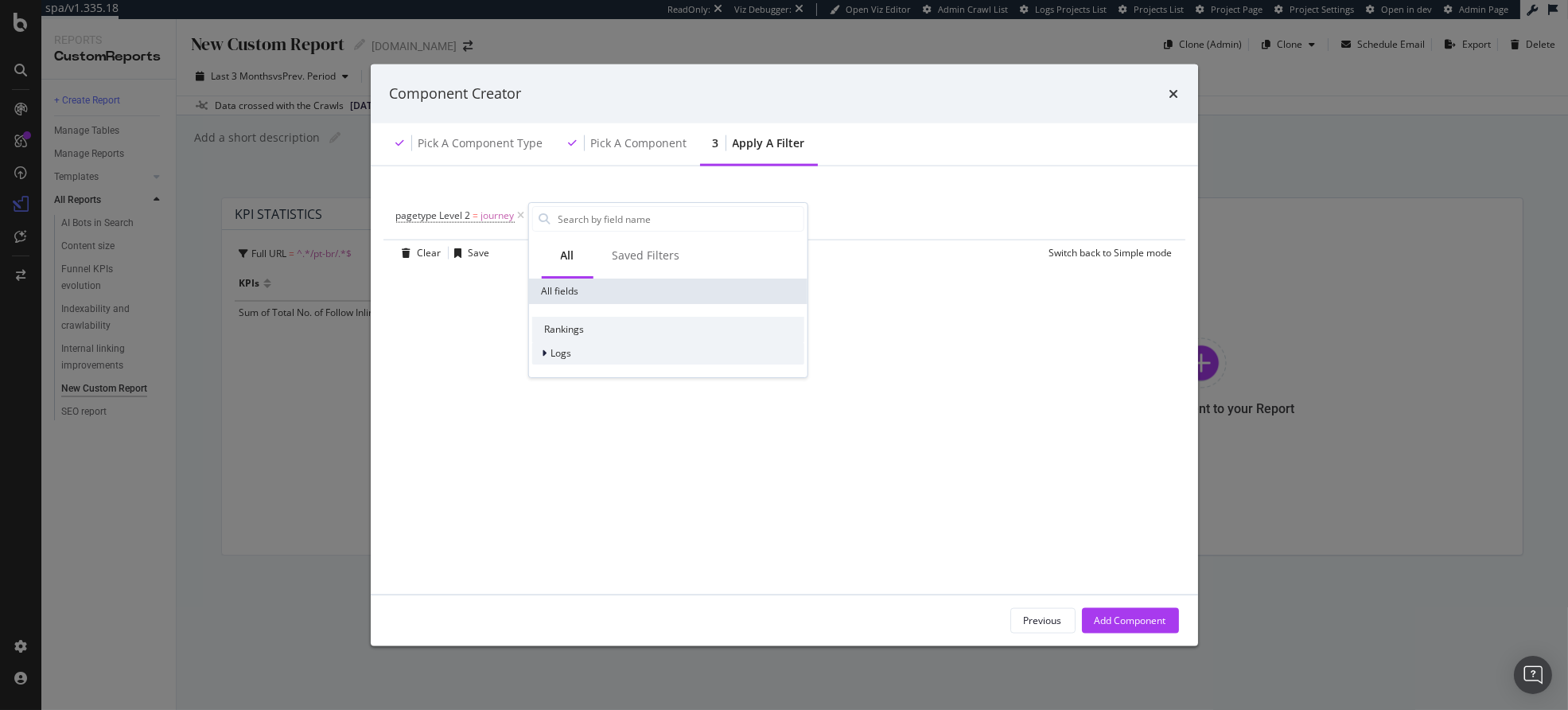
click at [577, 359] on div "Logs" at bounding box center [667, 353] width 272 height 22
click at [589, 387] on div "Rankings Logs Segments" at bounding box center [667, 352] width 279 height 95
click at [589, 378] on span "Segments" at bounding box center [583, 375] width 45 height 13
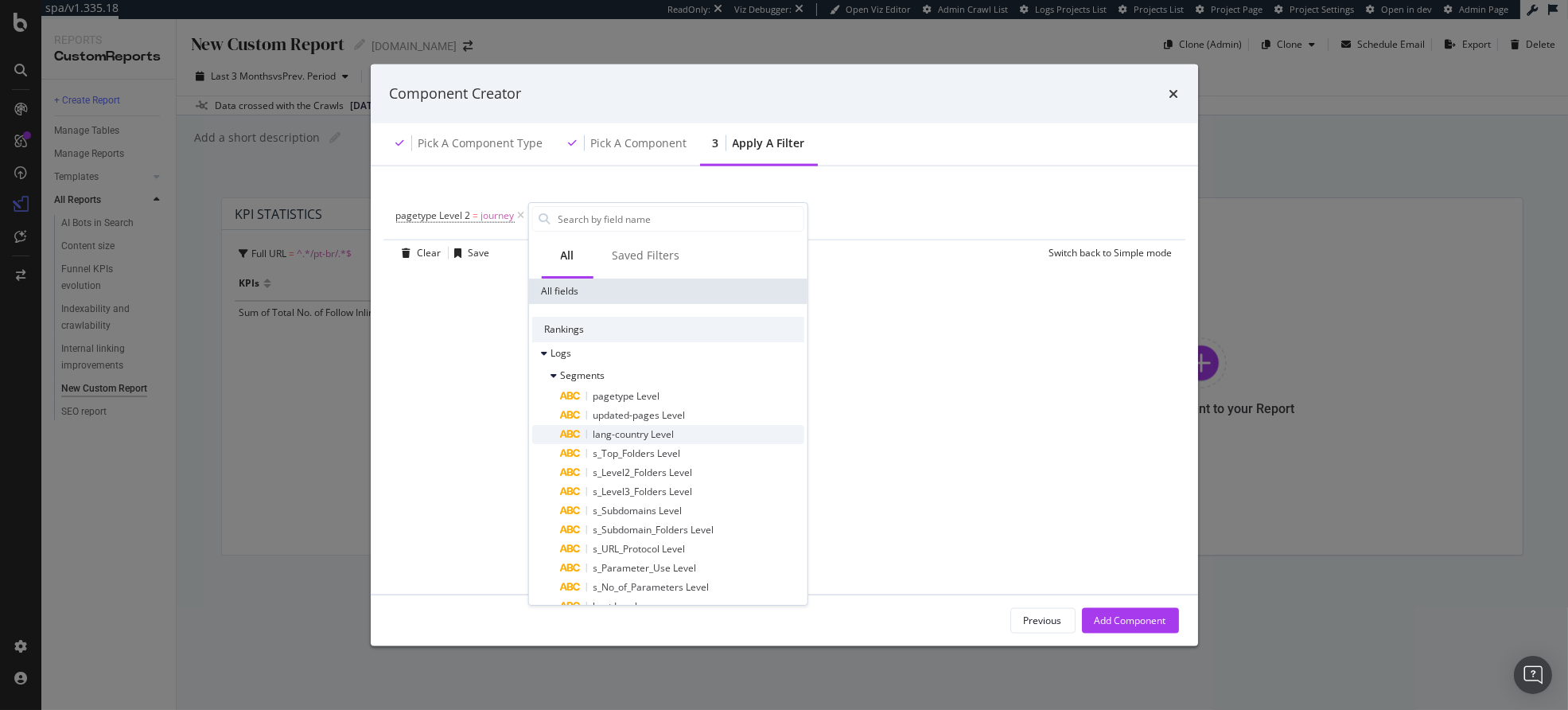
click at [656, 440] on div "lang-country Level" at bounding box center [634, 435] width 81 height 12
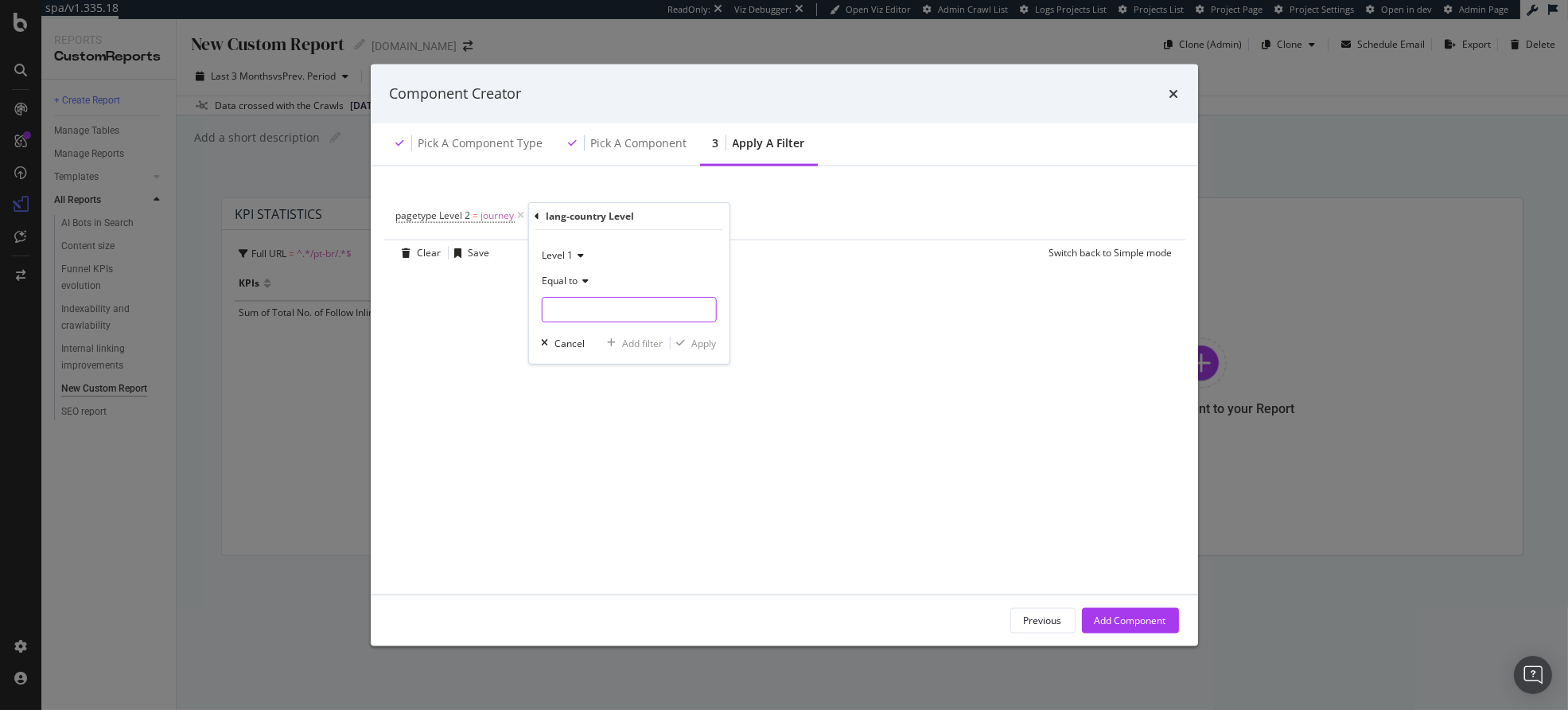
click at [575, 305] on input "modal" at bounding box center [628, 310] width 174 height 26
click at [576, 248] on div "Level 1" at bounding box center [628, 255] width 175 height 26
click at [573, 315] on span "Level 2" at bounding box center [564, 309] width 31 height 13
click at [568, 285] on span "Equal to" at bounding box center [560, 280] width 36 height 13
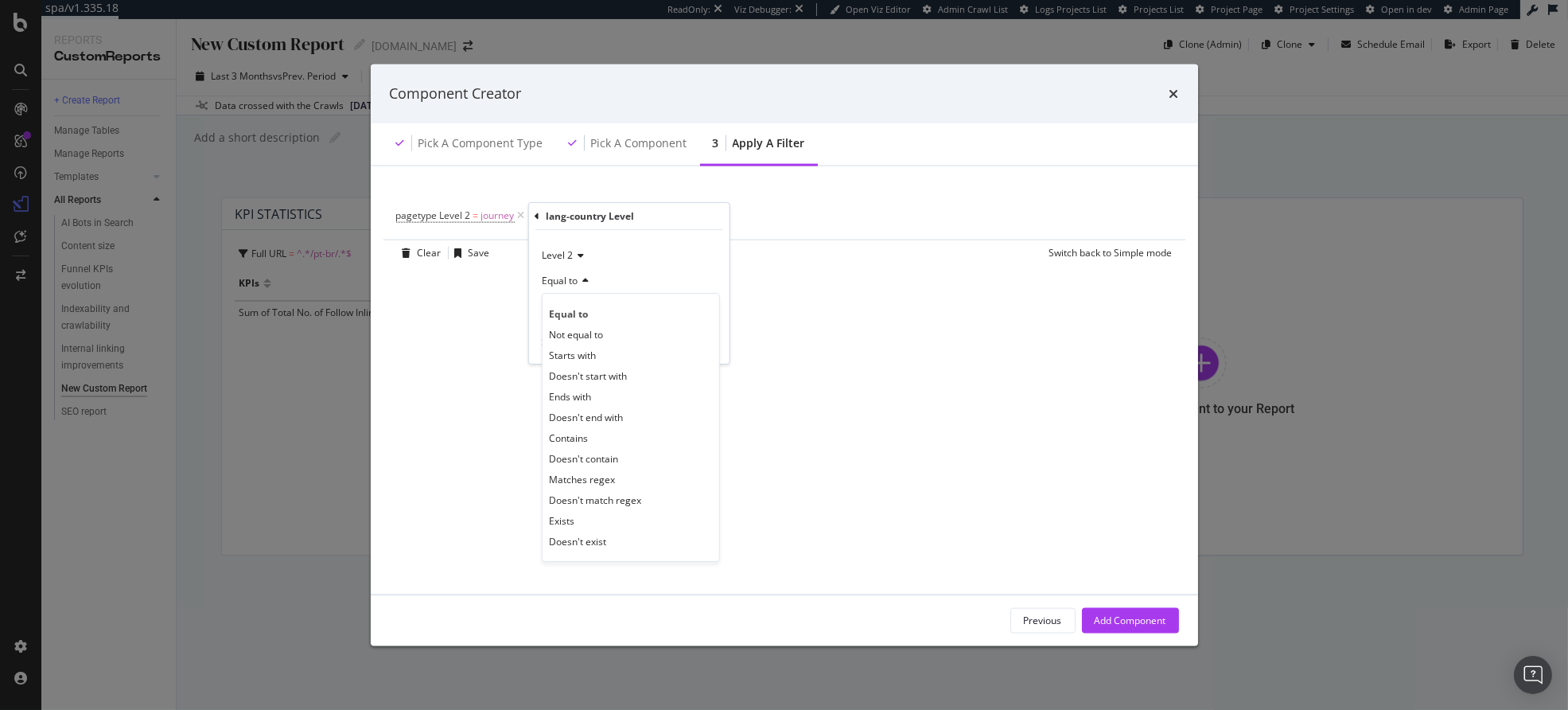
click at [621, 280] on div "Equal to" at bounding box center [628, 280] width 175 height 26
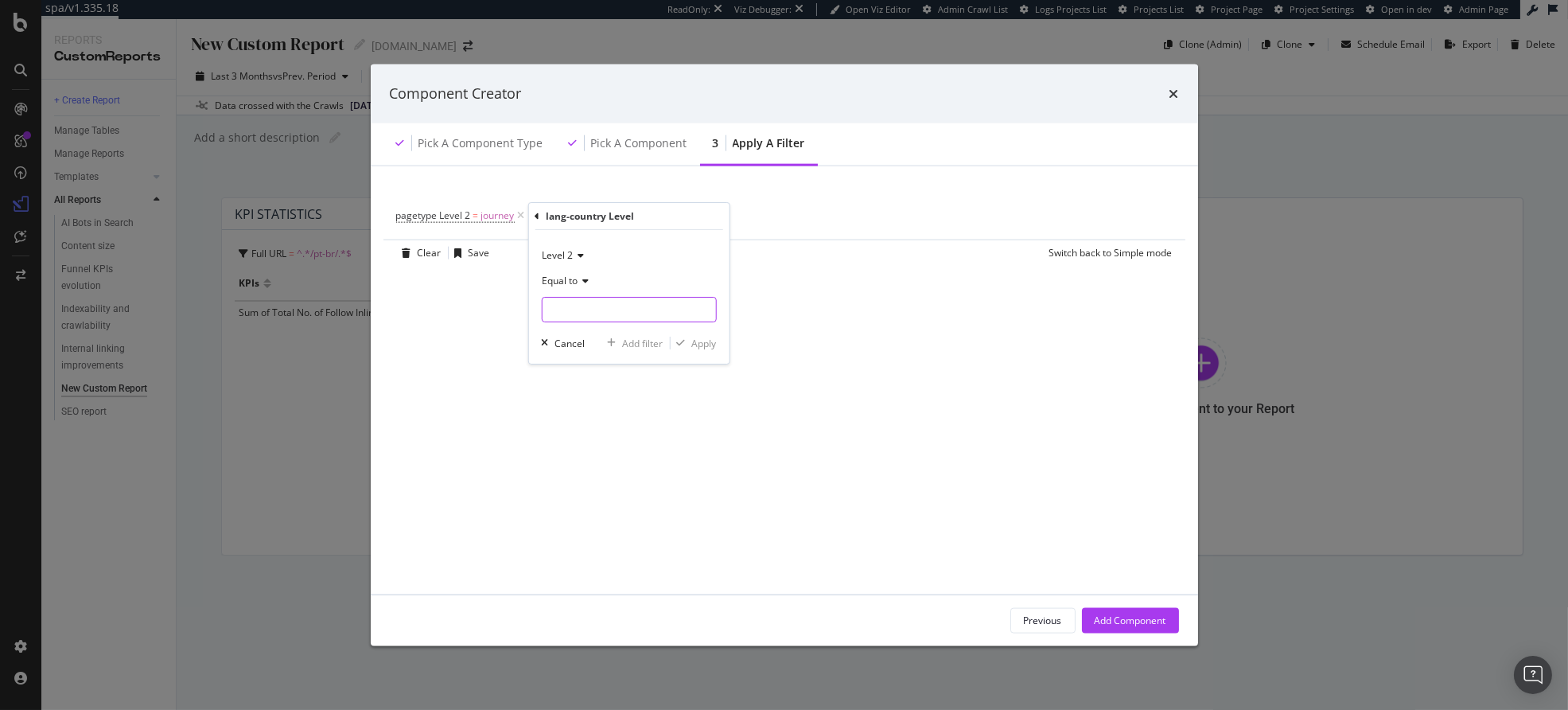
click at [596, 315] on input "modal" at bounding box center [628, 310] width 174 height 26
click at [592, 428] on span "pt" at bounding box center [598, 431] width 106 height 13
type input "pt"
click at [568, 260] on span "Level 2" at bounding box center [557, 255] width 31 height 13
click at [576, 330] on span "Level 3" at bounding box center [564, 330] width 31 height 13
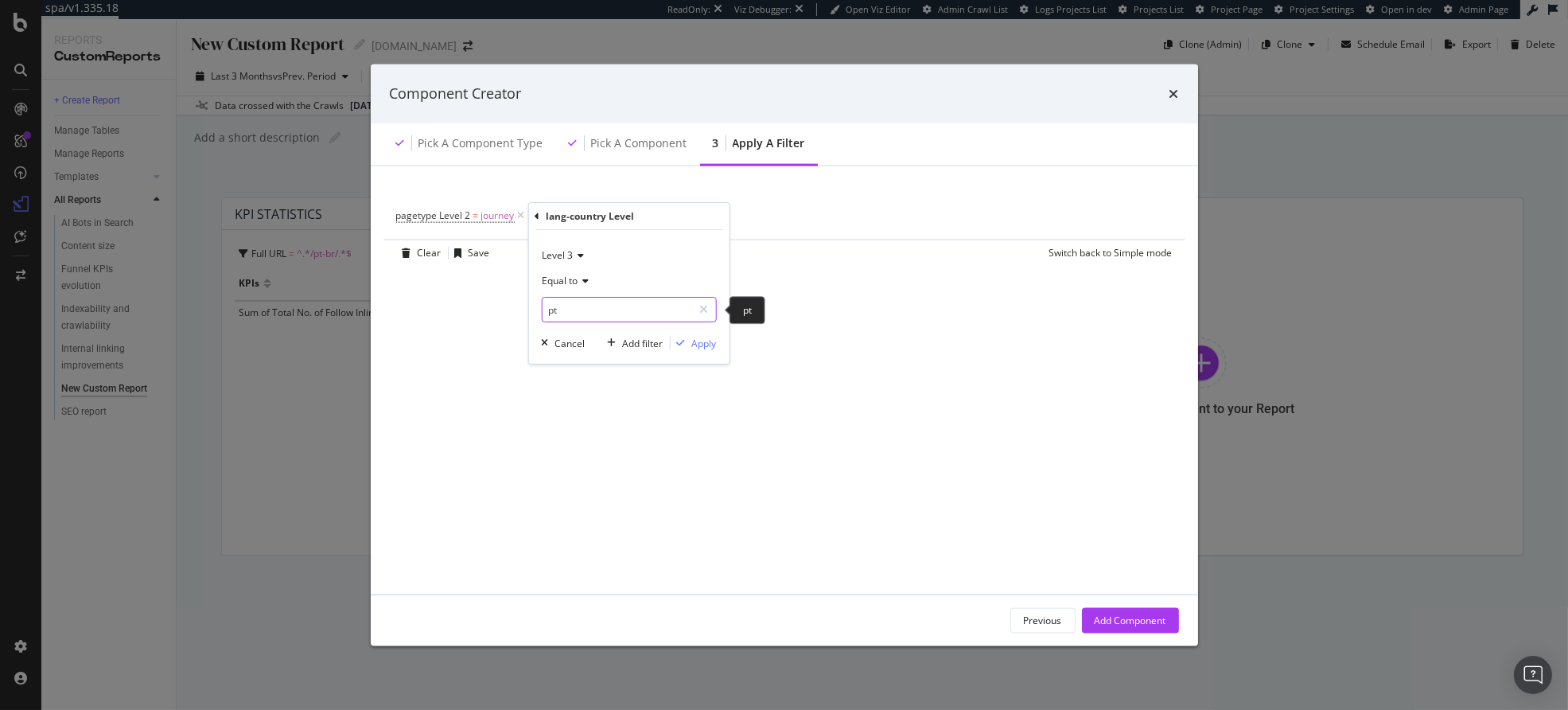
click at [585, 318] on input "pt" at bounding box center [617, 310] width 151 height 26
click at [585, 315] on input "pt" at bounding box center [617, 310] width 151 height 26
type input "p"
click at [695, 278] on div "Equal to" at bounding box center [628, 280] width 175 height 26
click at [531, 323] on div "Level 3 Equal to Cancel Add filter Apply" at bounding box center [628, 297] width 200 height 134
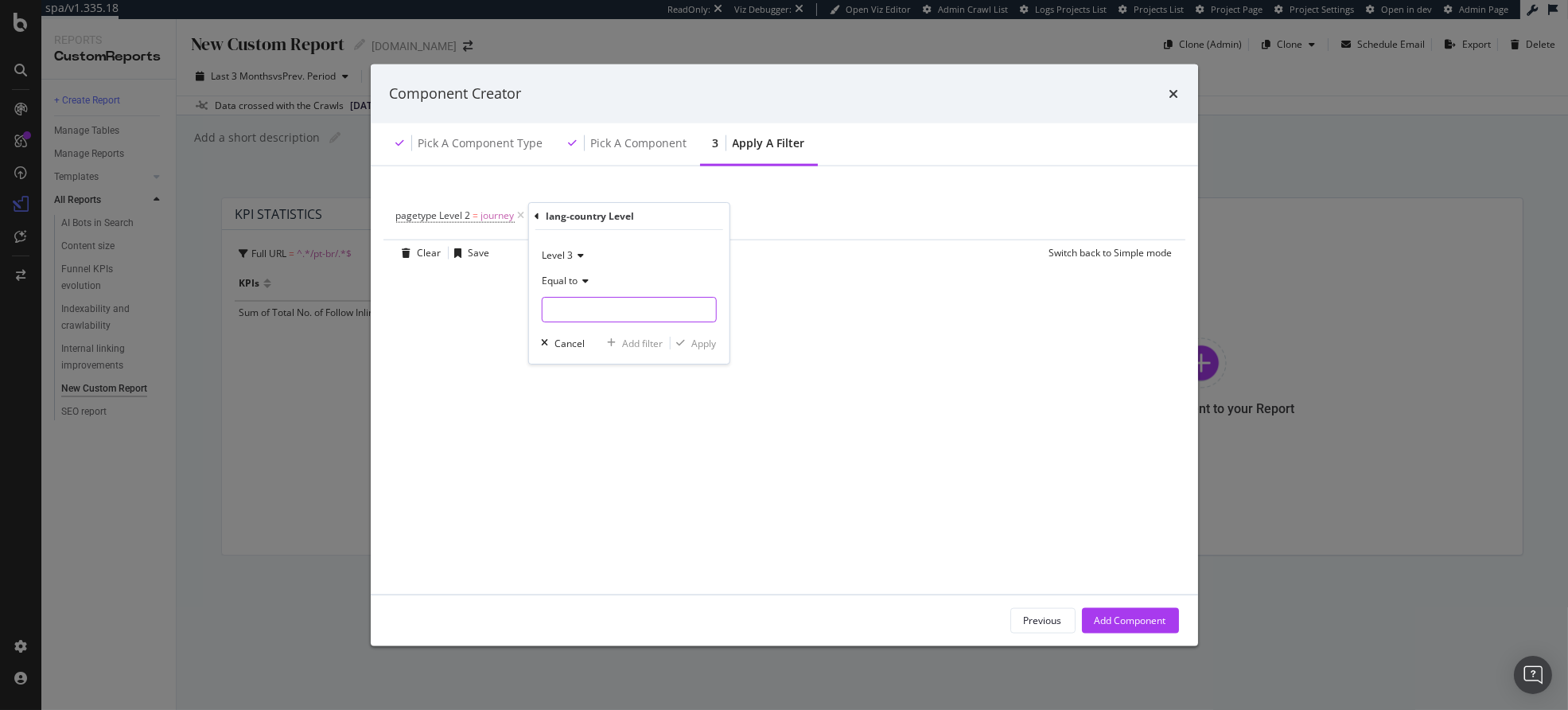
click at [571, 310] on input "modal" at bounding box center [628, 310] width 174 height 26
type input "pt-br"
click at [703, 346] on div "Apply" at bounding box center [704, 343] width 25 height 13
click at [1139, 623] on div "Add Component" at bounding box center [1130, 620] width 71 height 13
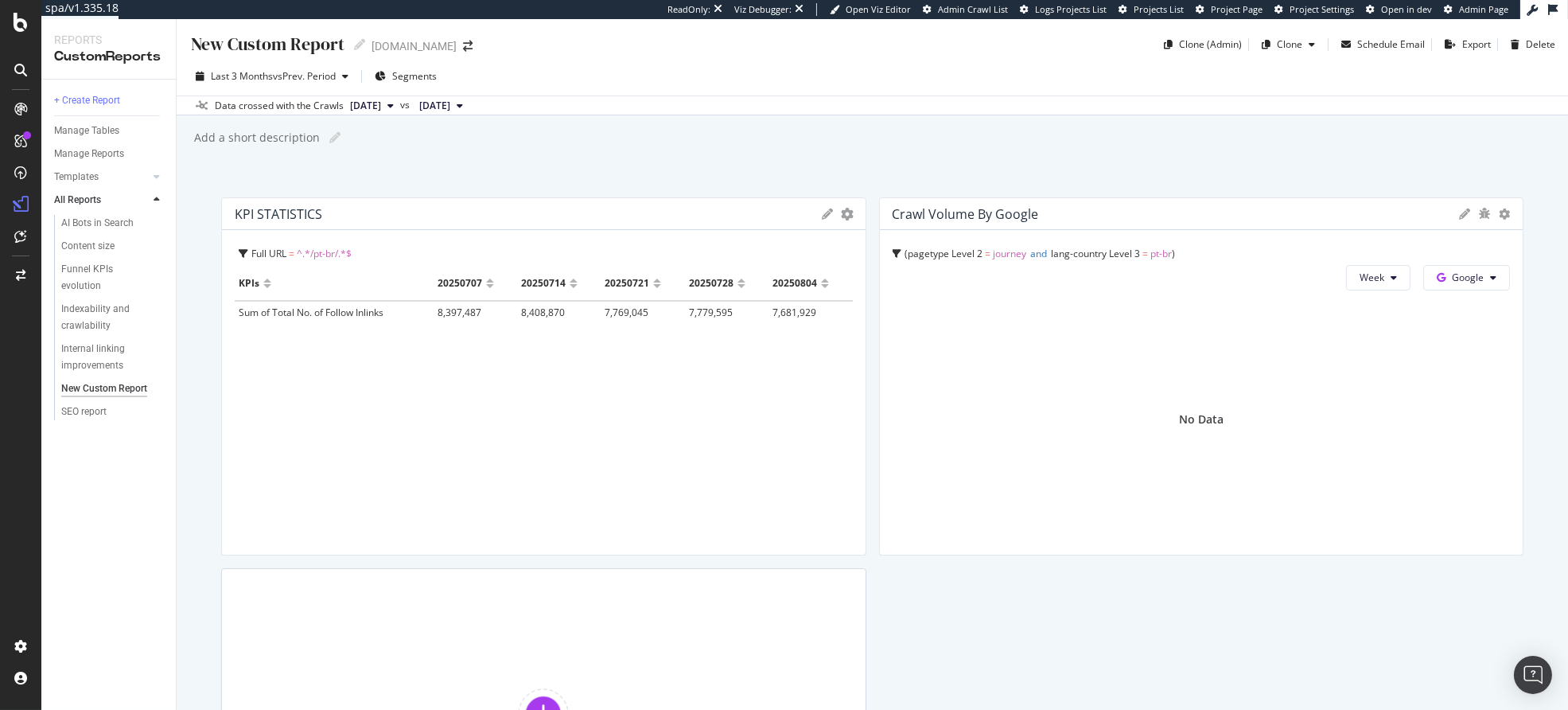
click at [1127, 253] on span "lang-country Level 3" at bounding box center [1096, 253] width 89 height 13
click at [1007, 313] on span "pt-br" at bounding box center [1007, 315] width 20 height 11
click at [1499, 212] on icon at bounding box center [1505, 214] width 11 height 11
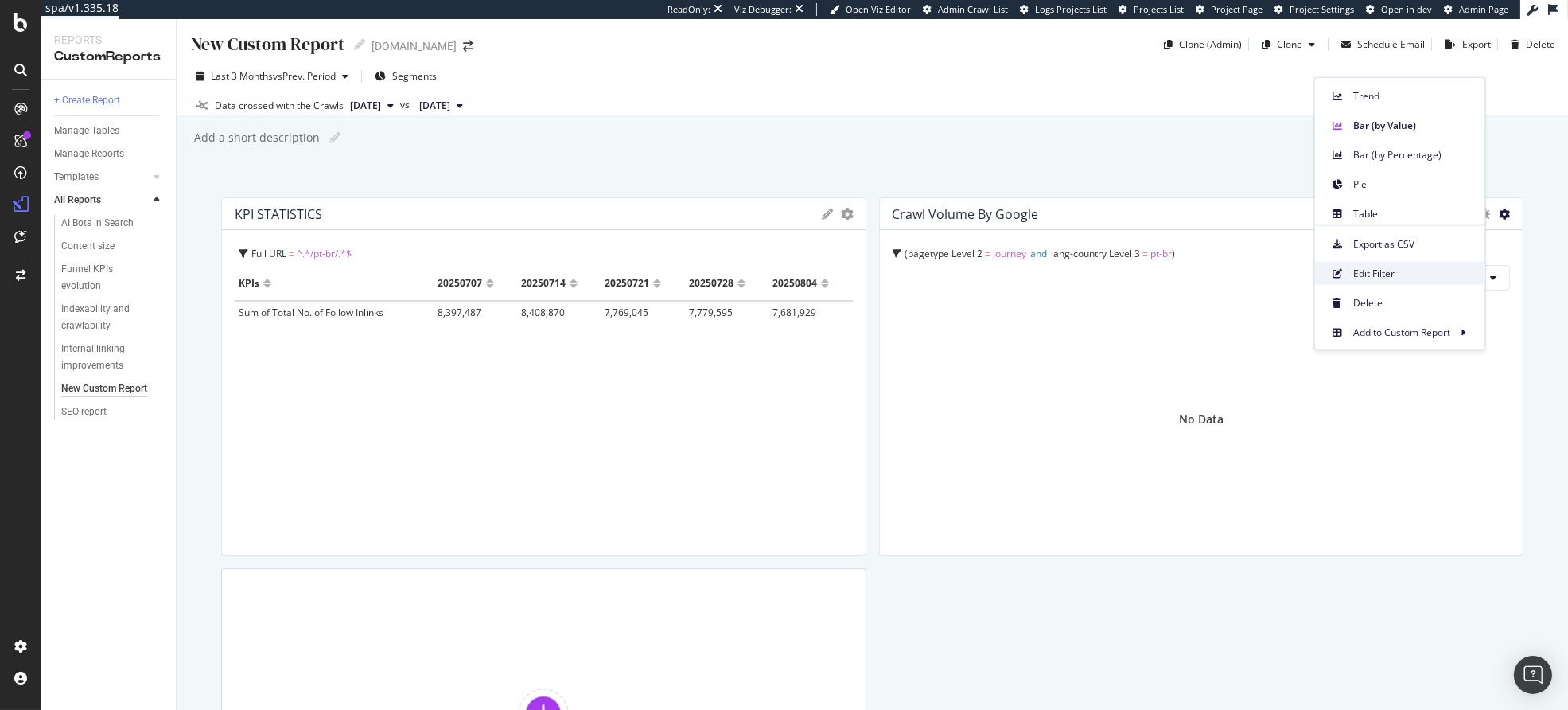
click at [1404, 268] on span "Edit Filter" at bounding box center [1413, 273] width 119 height 14
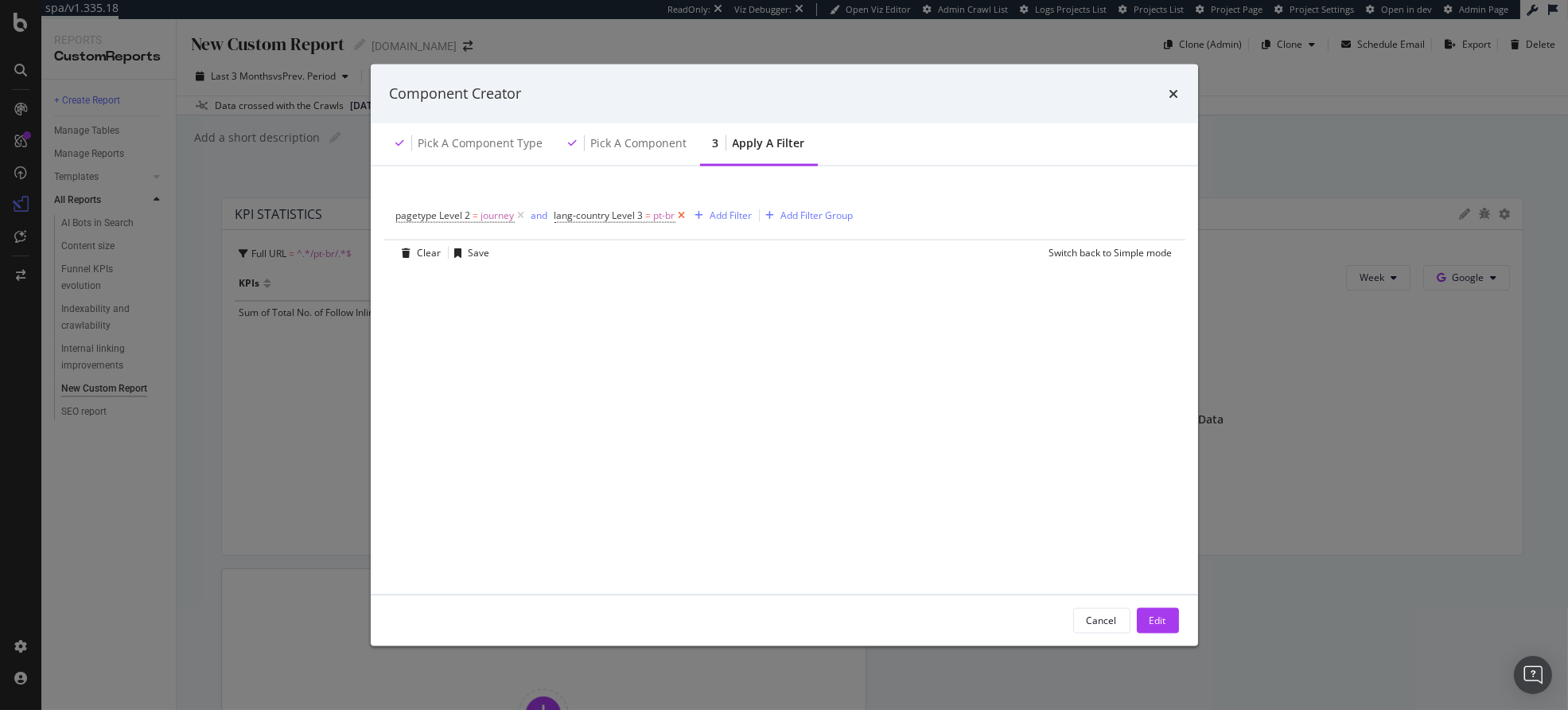
click at [686, 215] on icon "modal" at bounding box center [681, 215] width 13 height 16
click at [577, 217] on div "Add Filter" at bounding box center [571, 215] width 42 height 13
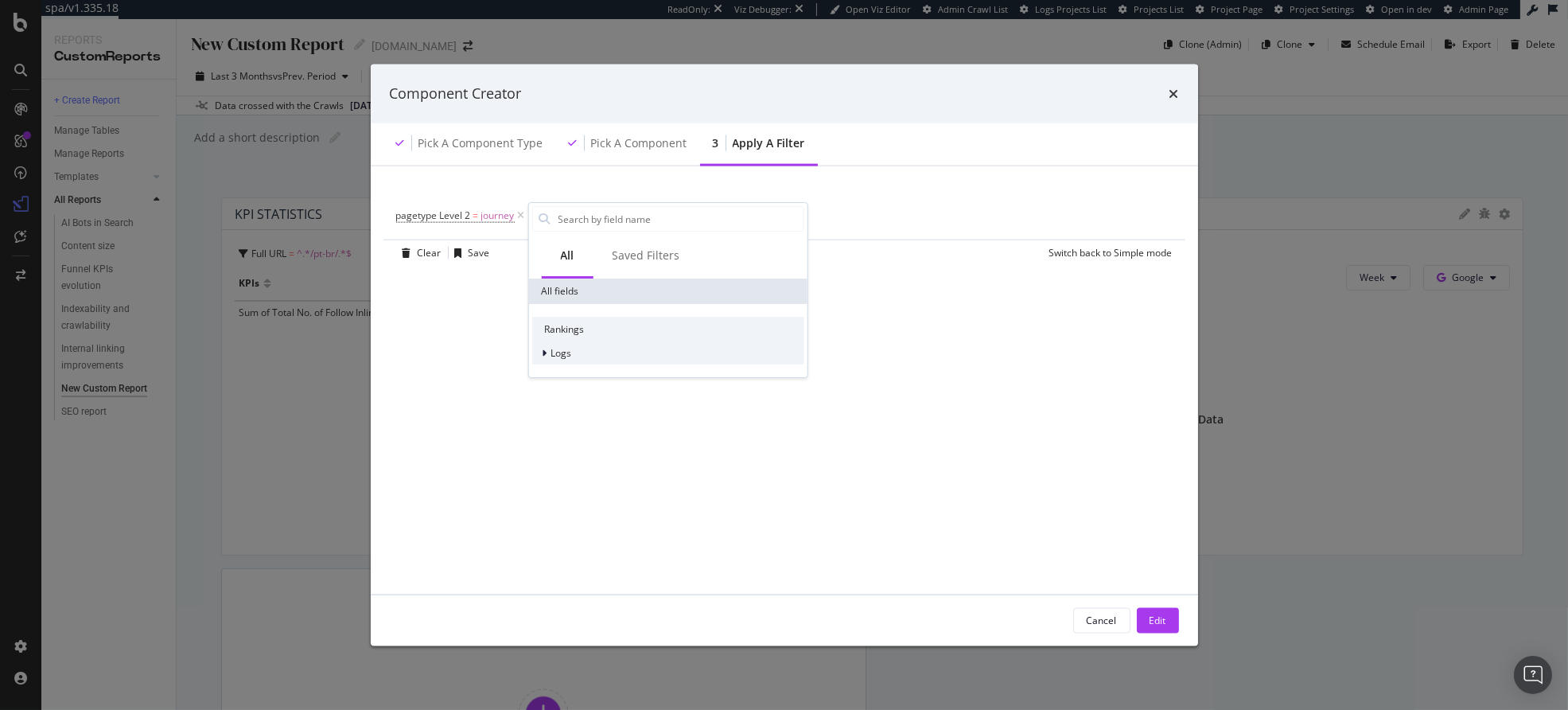
click at [579, 350] on div "Logs" at bounding box center [667, 353] width 272 height 22
click at [583, 381] on span "Segments" at bounding box center [583, 375] width 45 height 13
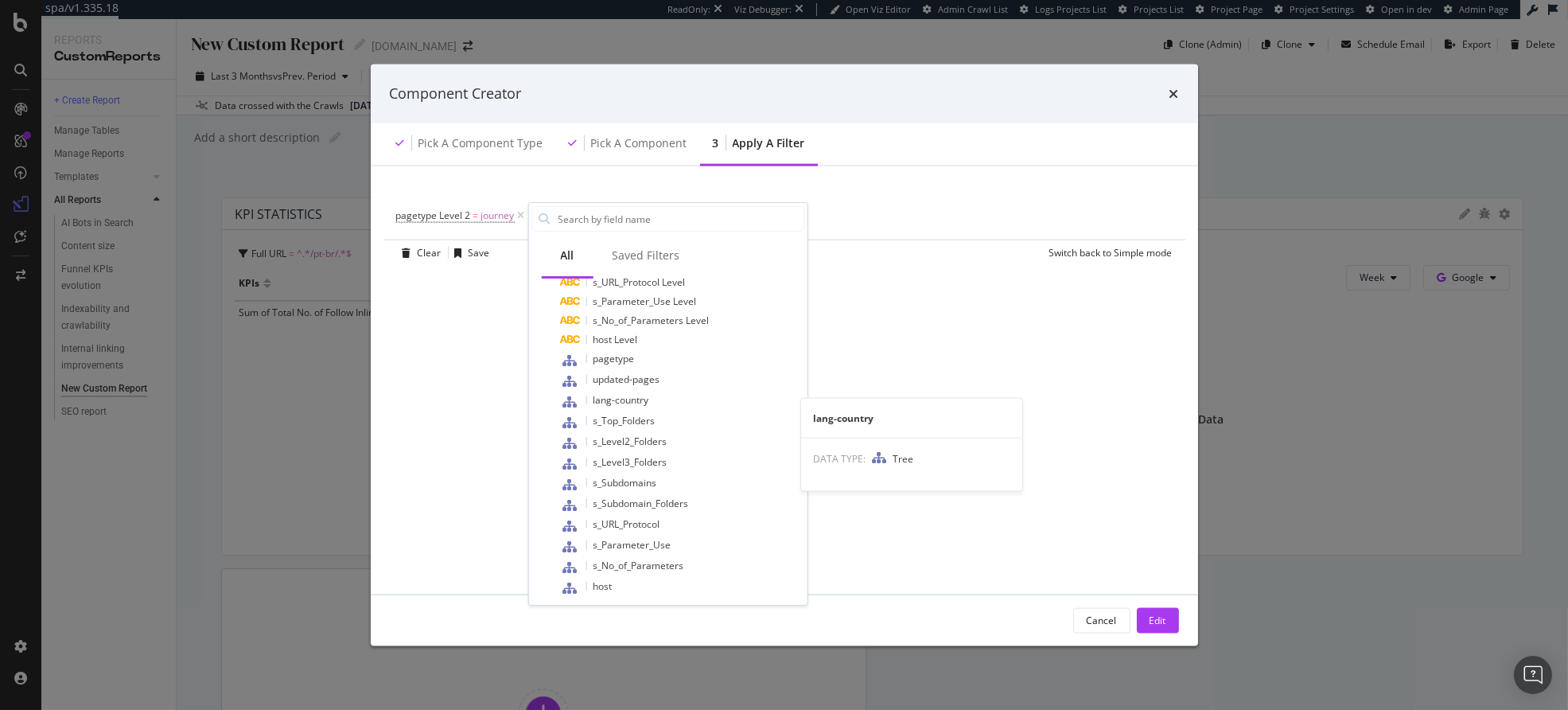
scroll to position [272, 0]
click at [668, 401] on div "lang-country" at bounding box center [682, 396] width 243 height 20
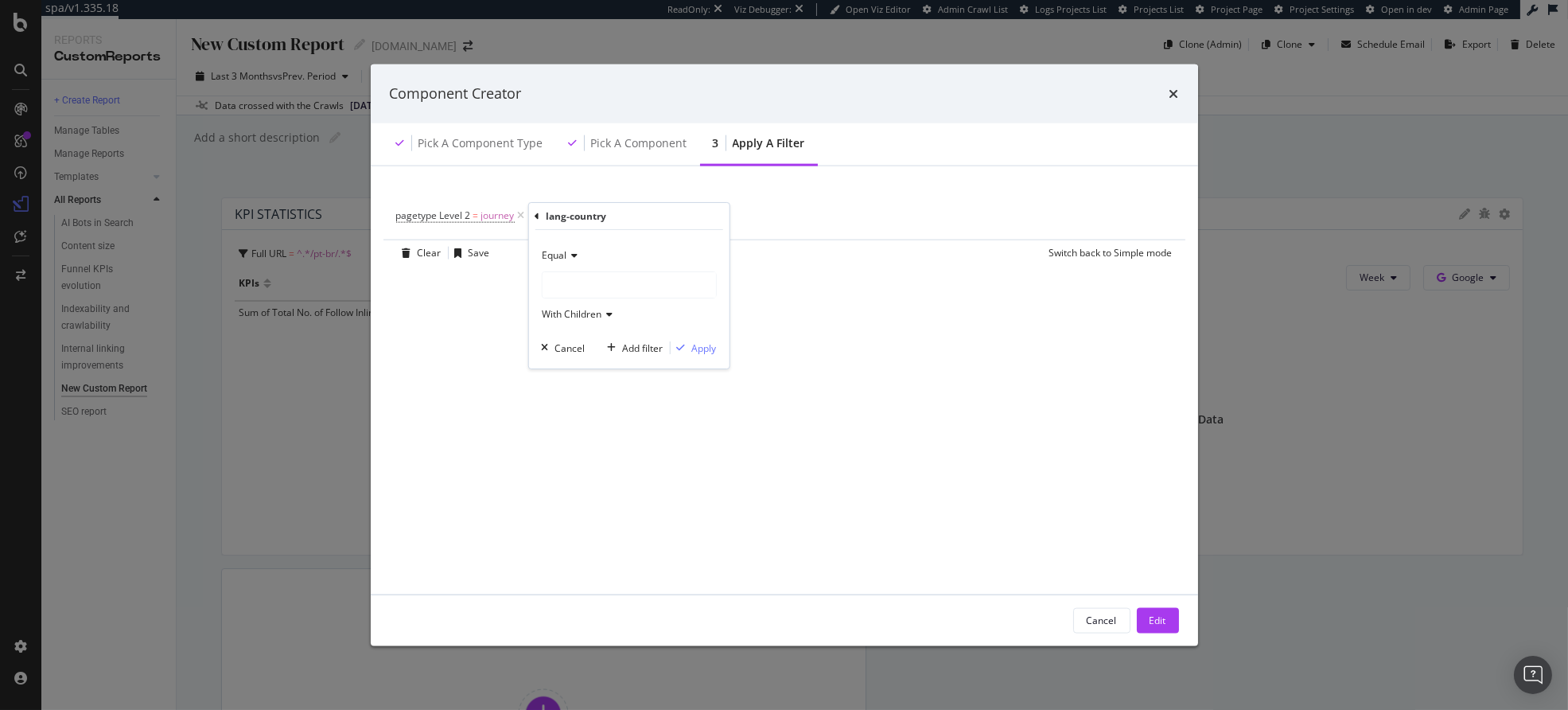
click at [598, 282] on div "modal" at bounding box center [628, 285] width 174 height 26
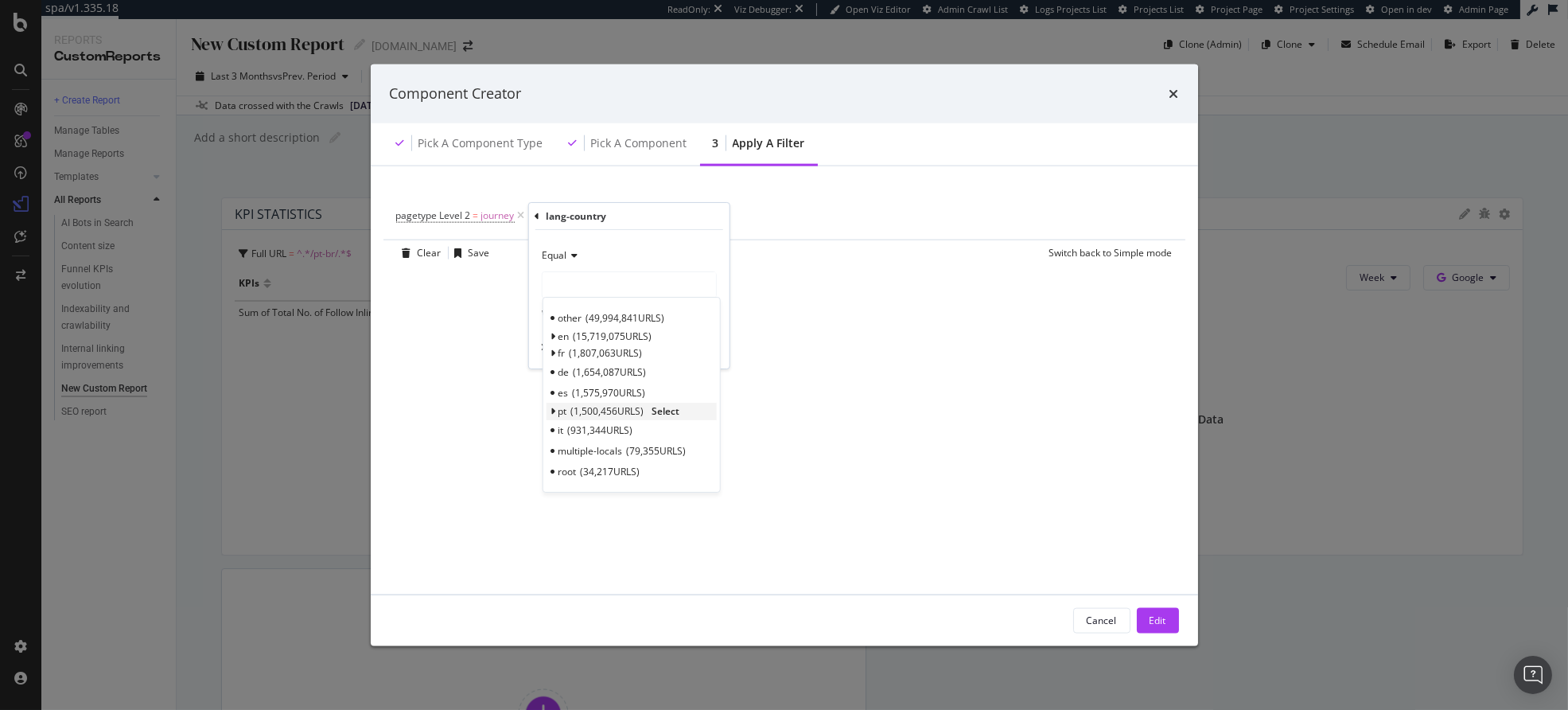
click at [553, 409] on icon "modal" at bounding box center [553, 411] width 5 height 10
click at [632, 448] on span "662,218 URLS" at bounding box center [611, 451] width 65 height 13
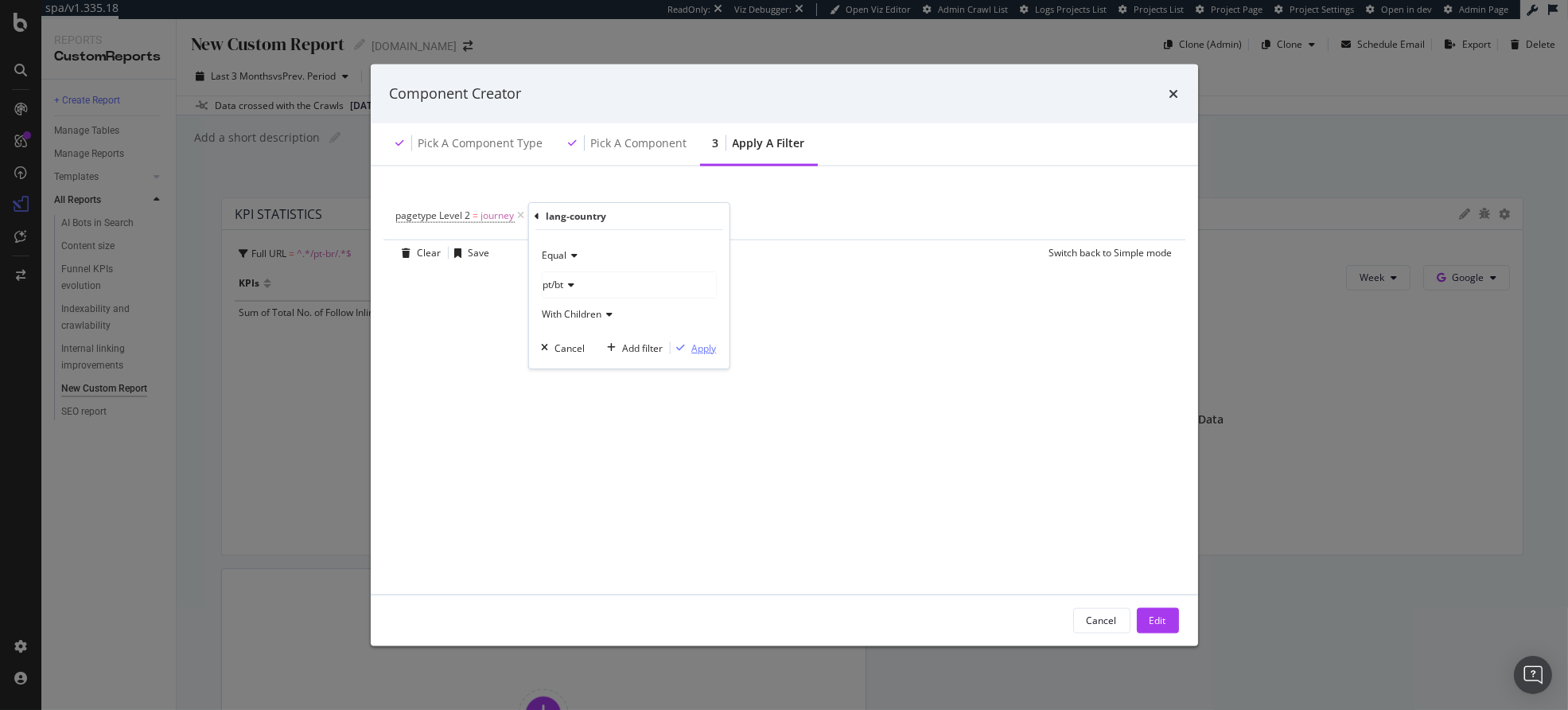
click at [706, 349] on div "Apply" at bounding box center [704, 348] width 25 height 13
click at [754, 332] on div "pagetype Level 2 = journey and lang-country = pt/bt/* Add Filter Add Filter Gro…" at bounding box center [784, 379] width 790 height 390
click at [1289, 452] on div "Component Creator Pick a Component type Pick a Component 3 Apply a Filter paget…" at bounding box center [784, 355] width 1568 height 710
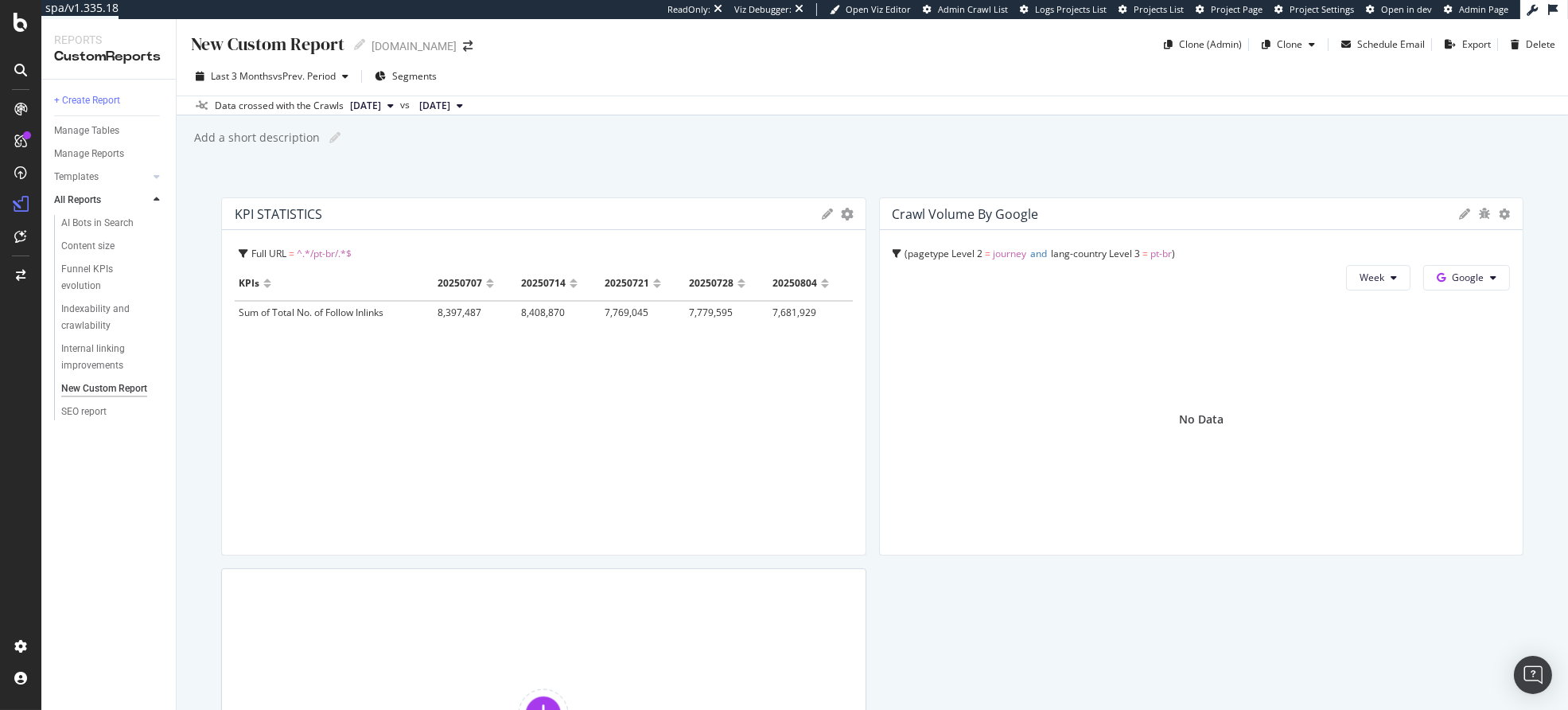
click at [1140, 255] on span "lang-country Level 3 = pt-br" at bounding box center [1111, 253] width 121 height 13
click at [1005, 319] on span "pt-br" at bounding box center [1007, 315] width 20 height 11
click at [1499, 216] on icon at bounding box center [1505, 214] width 11 height 11
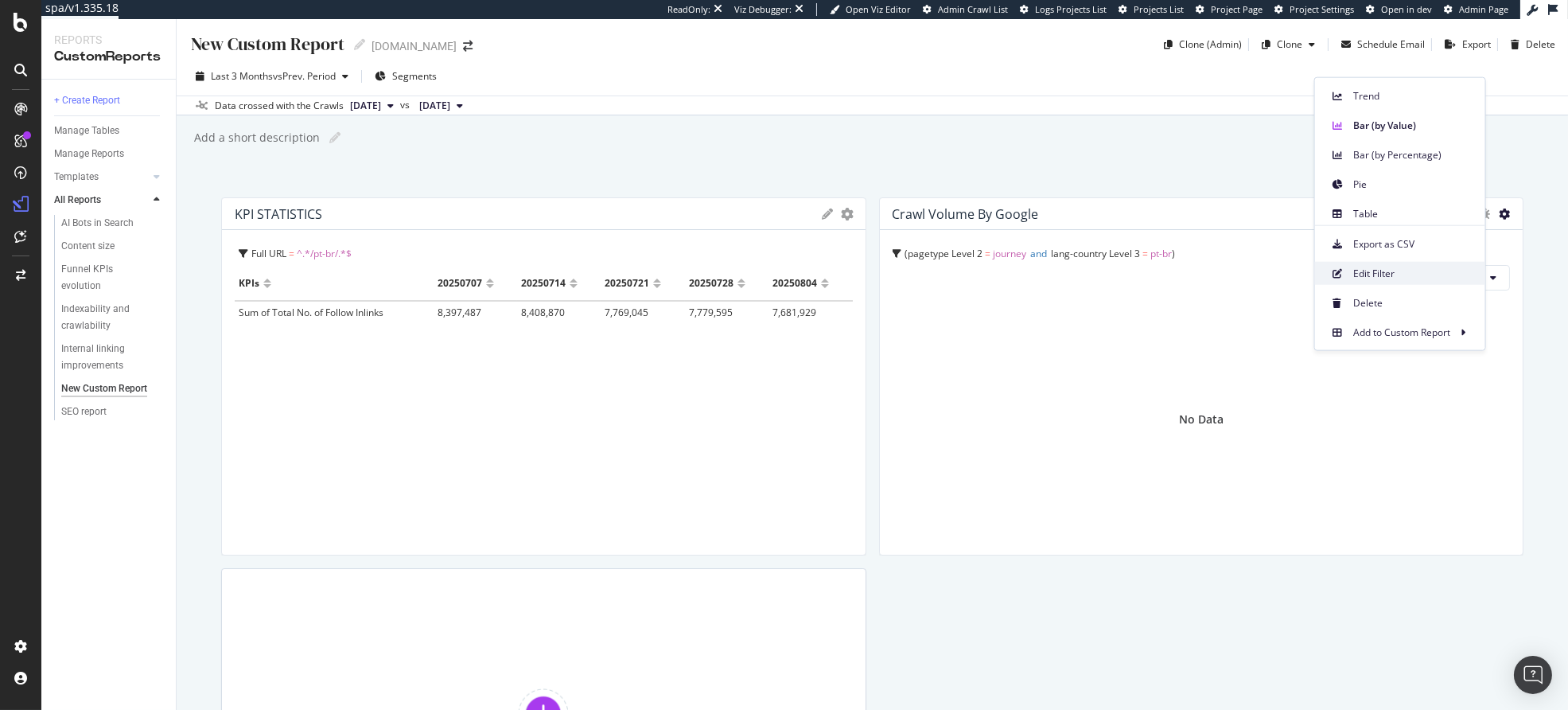
click at [1401, 272] on span "Edit Filter" at bounding box center [1413, 273] width 119 height 14
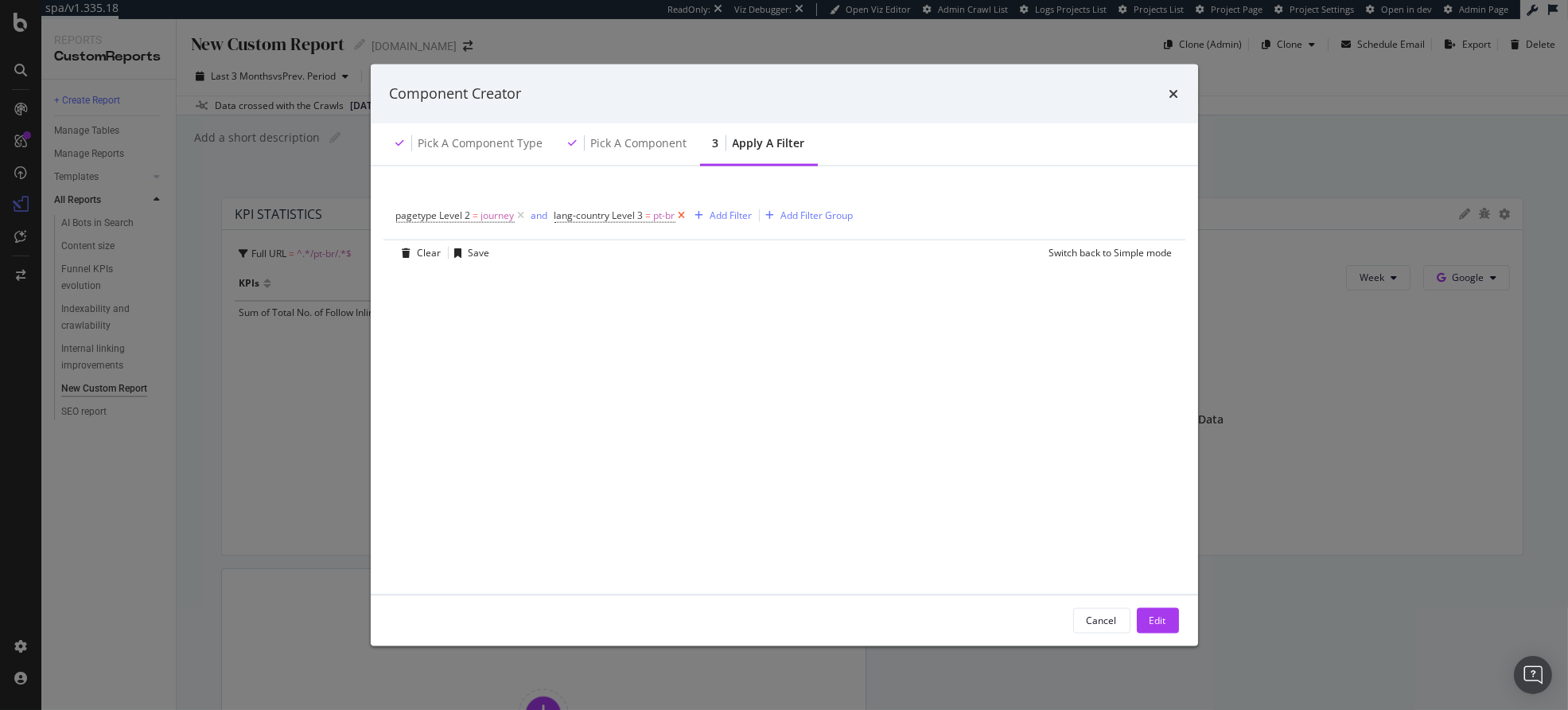
click at [685, 215] on icon "modal" at bounding box center [681, 215] width 13 height 16
click at [564, 220] on div "Add Filter" at bounding box center [571, 215] width 42 height 13
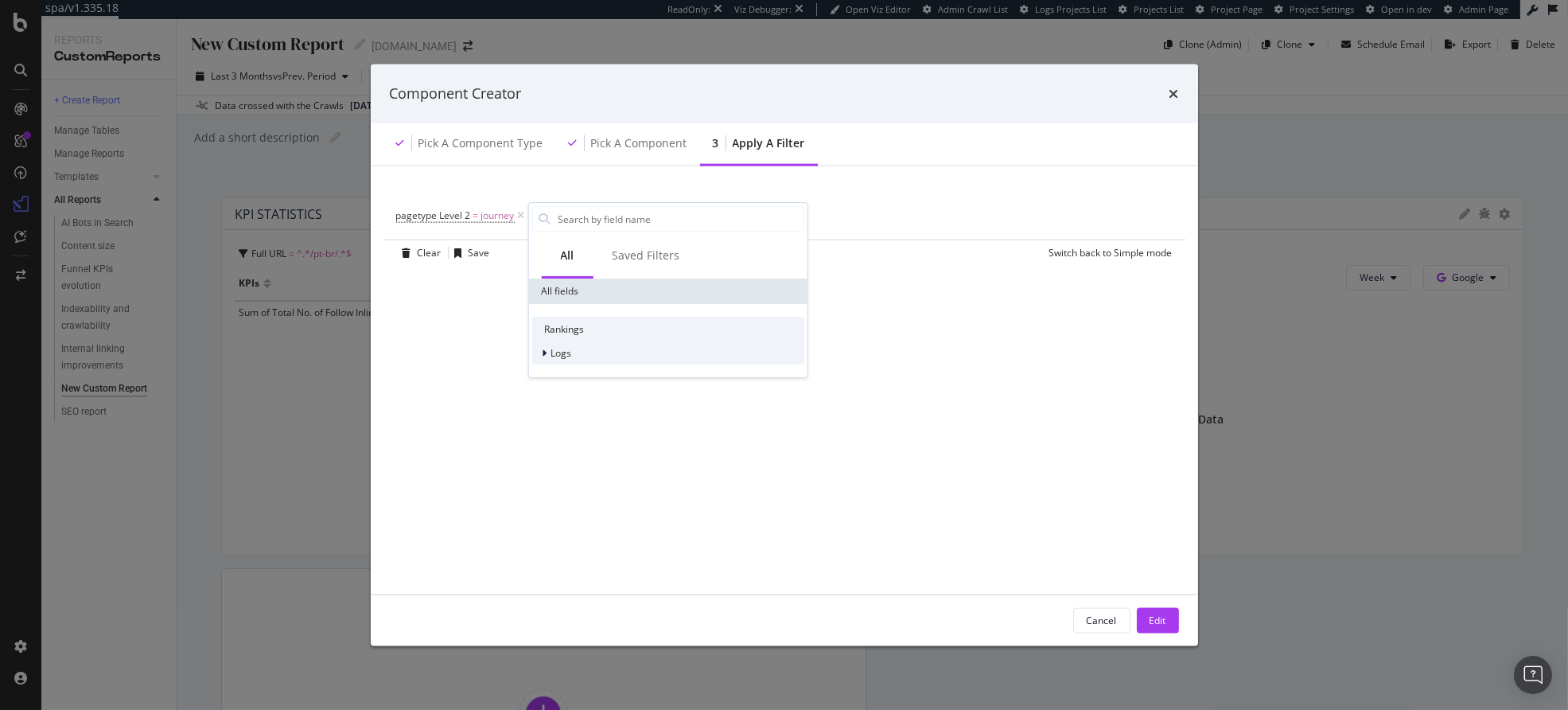
click at [577, 351] on div "Logs" at bounding box center [667, 353] width 272 height 22
click at [576, 371] on span "Segments" at bounding box center [583, 375] width 45 height 13
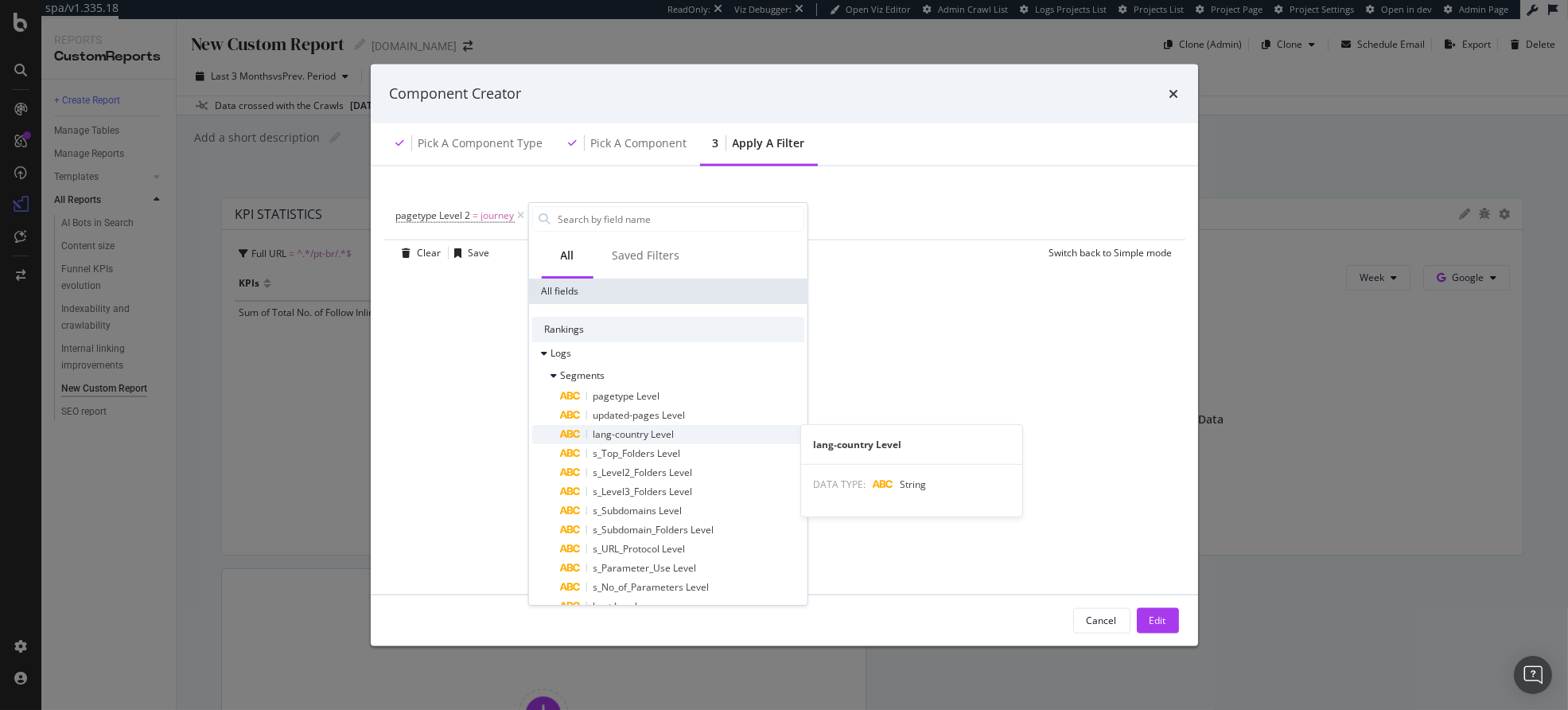
click at [659, 430] on span "lang-country Level" at bounding box center [634, 434] width 81 height 13
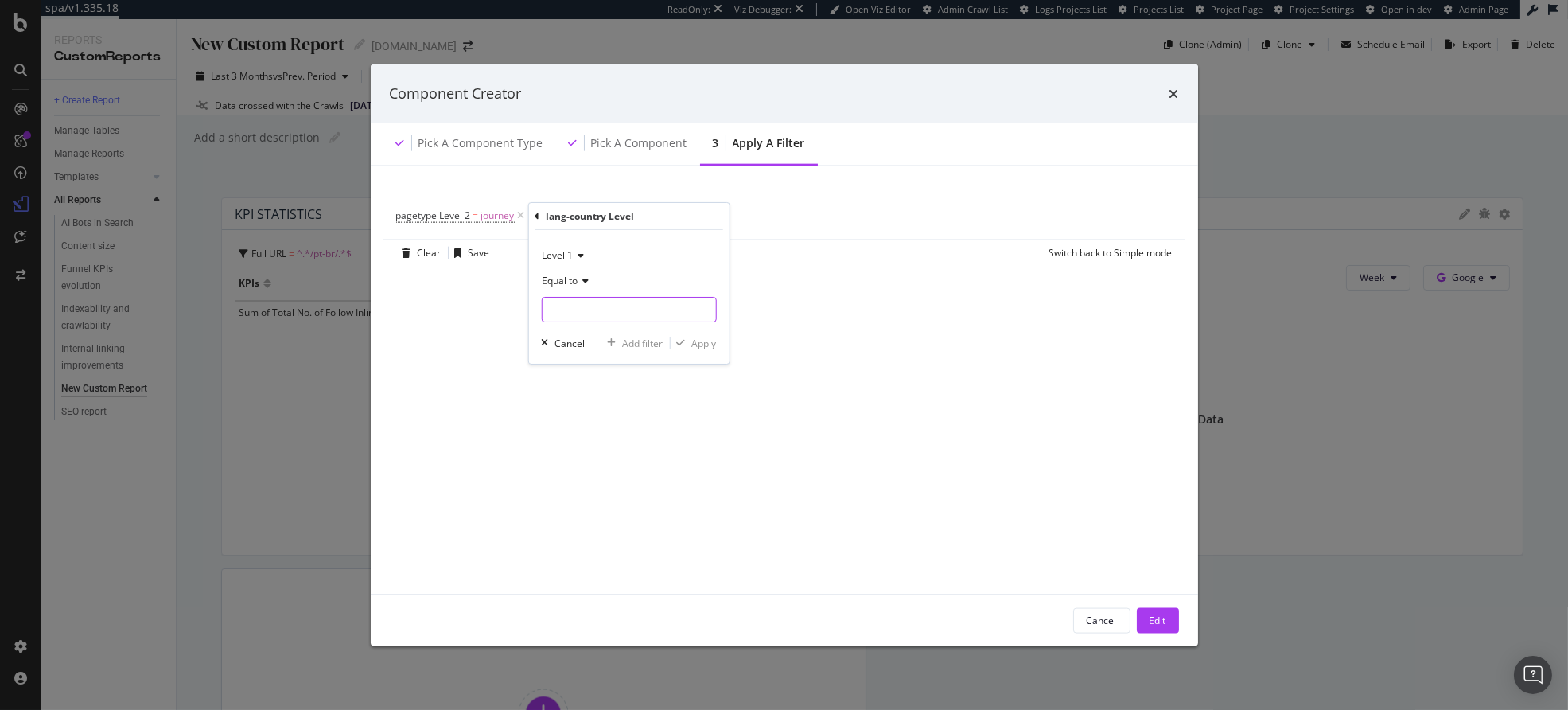
click at [586, 316] on input "modal" at bounding box center [628, 310] width 174 height 26
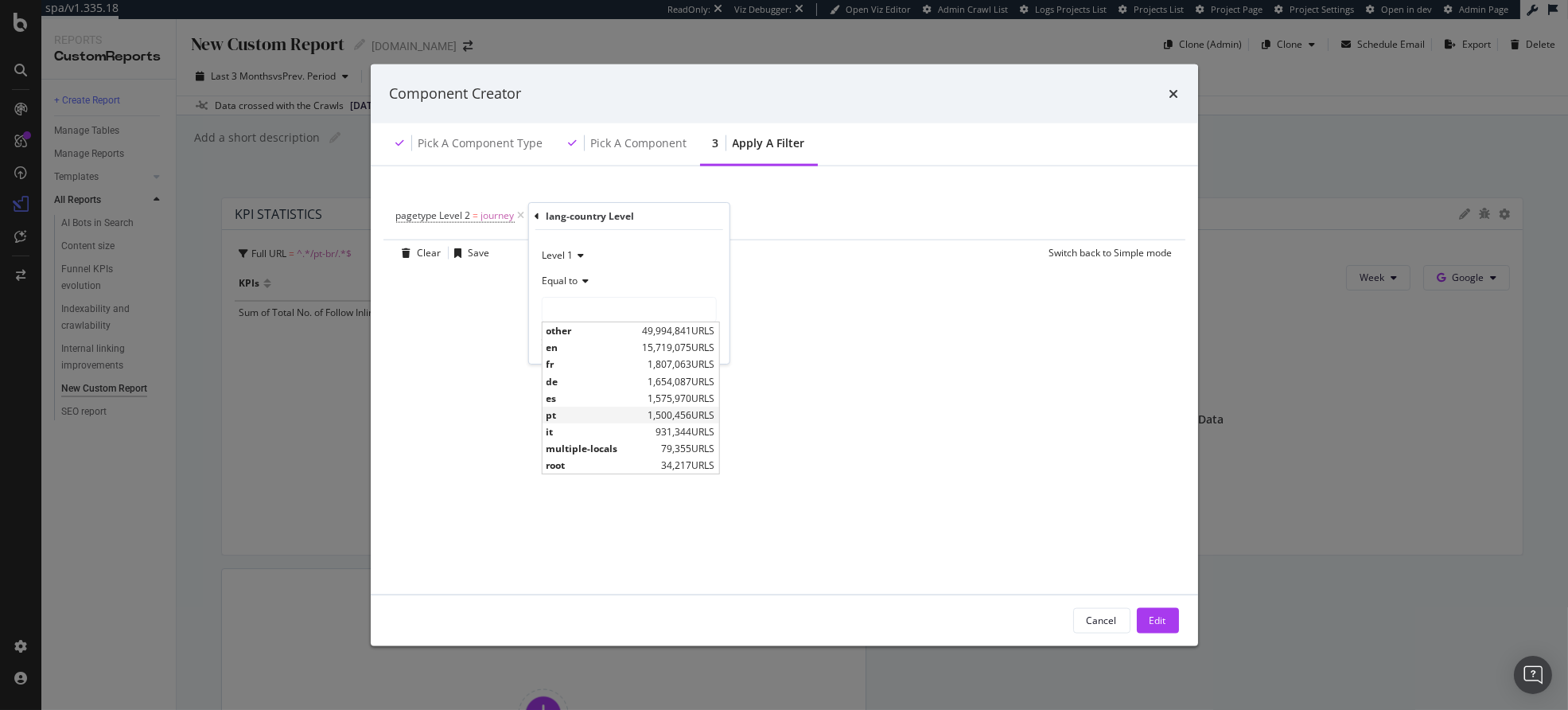
click at [563, 414] on span "pt" at bounding box center [594, 415] width 98 height 13
type input "pt"
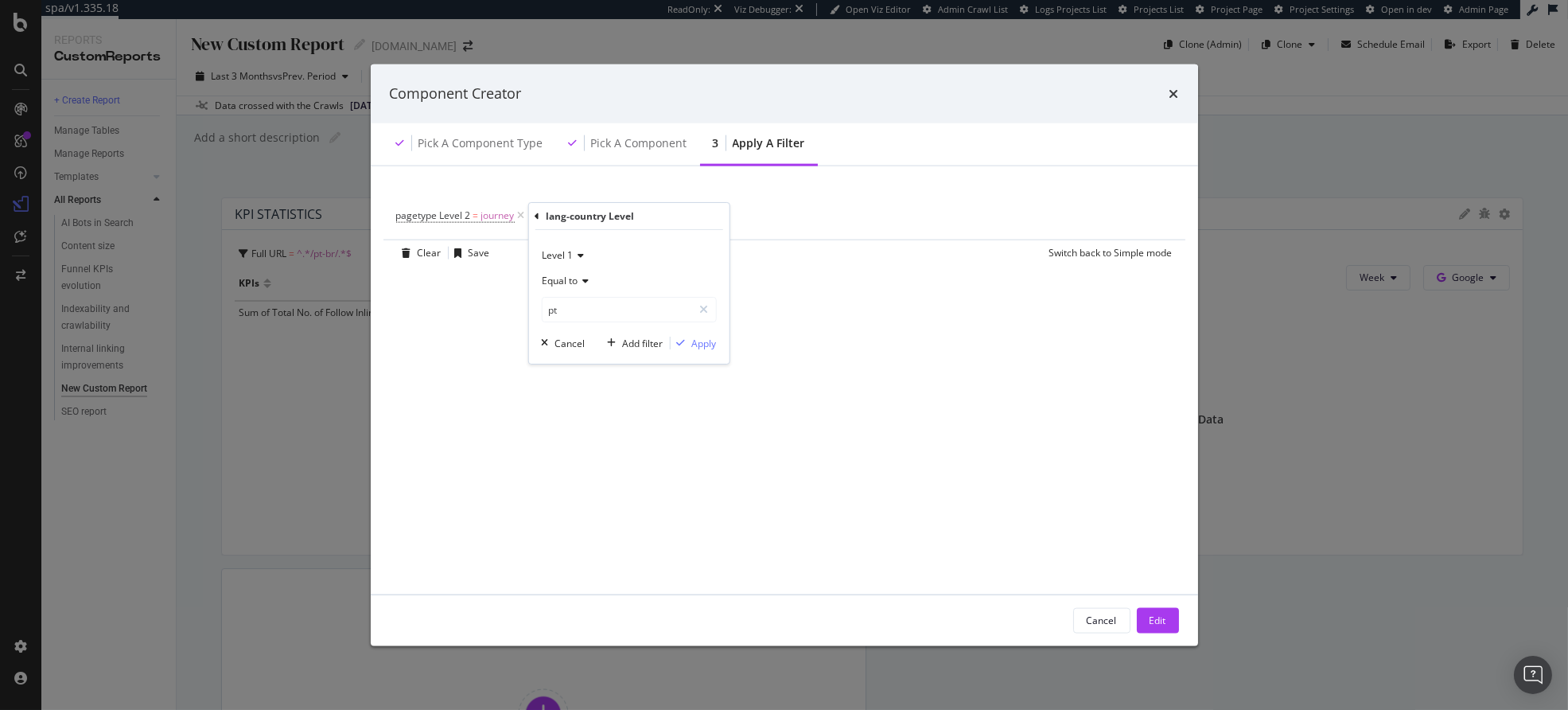
click at [576, 257] on icon "modal" at bounding box center [578, 255] width 11 height 10
click at [576, 299] on div "Level 2" at bounding box center [629, 309] width 170 height 20
click at [577, 306] on input "pt" at bounding box center [617, 310] width 151 height 26
click at [576, 445] on span "bt" at bounding box center [598, 448] width 106 height 13
type input "bt"
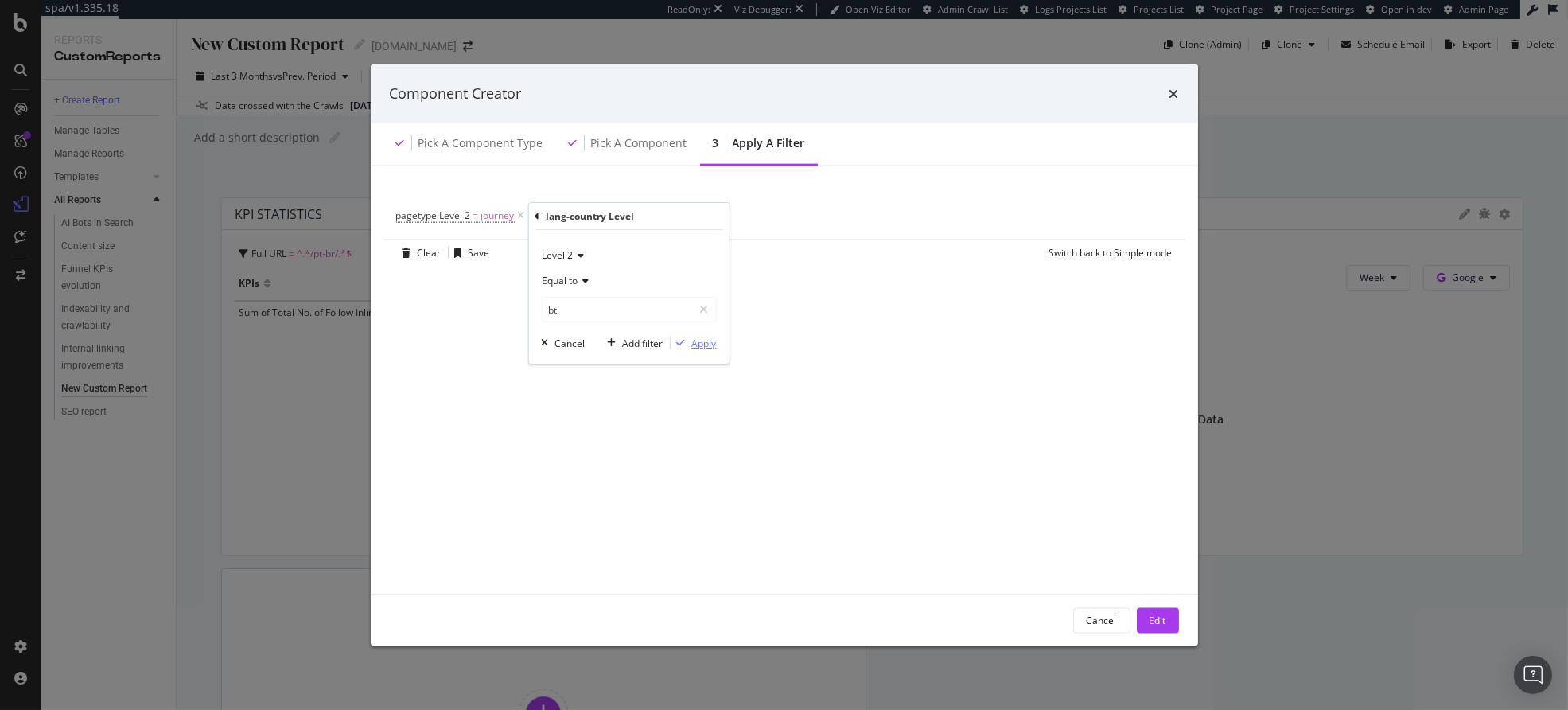
click at [688, 347] on div "modal" at bounding box center [680, 343] width 21 height 10
click at [1152, 602] on div "Cancel Edit" at bounding box center [784, 620] width 828 height 51
click at [853, 414] on div "pagetype Level 2 = journey and lang-country Level 2 = bt Add Filter Add Filter …" at bounding box center [784, 379] width 790 height 390
click at [1138, 615] on button "Edit" at bounding box center [1158, 620] width 42 height 26
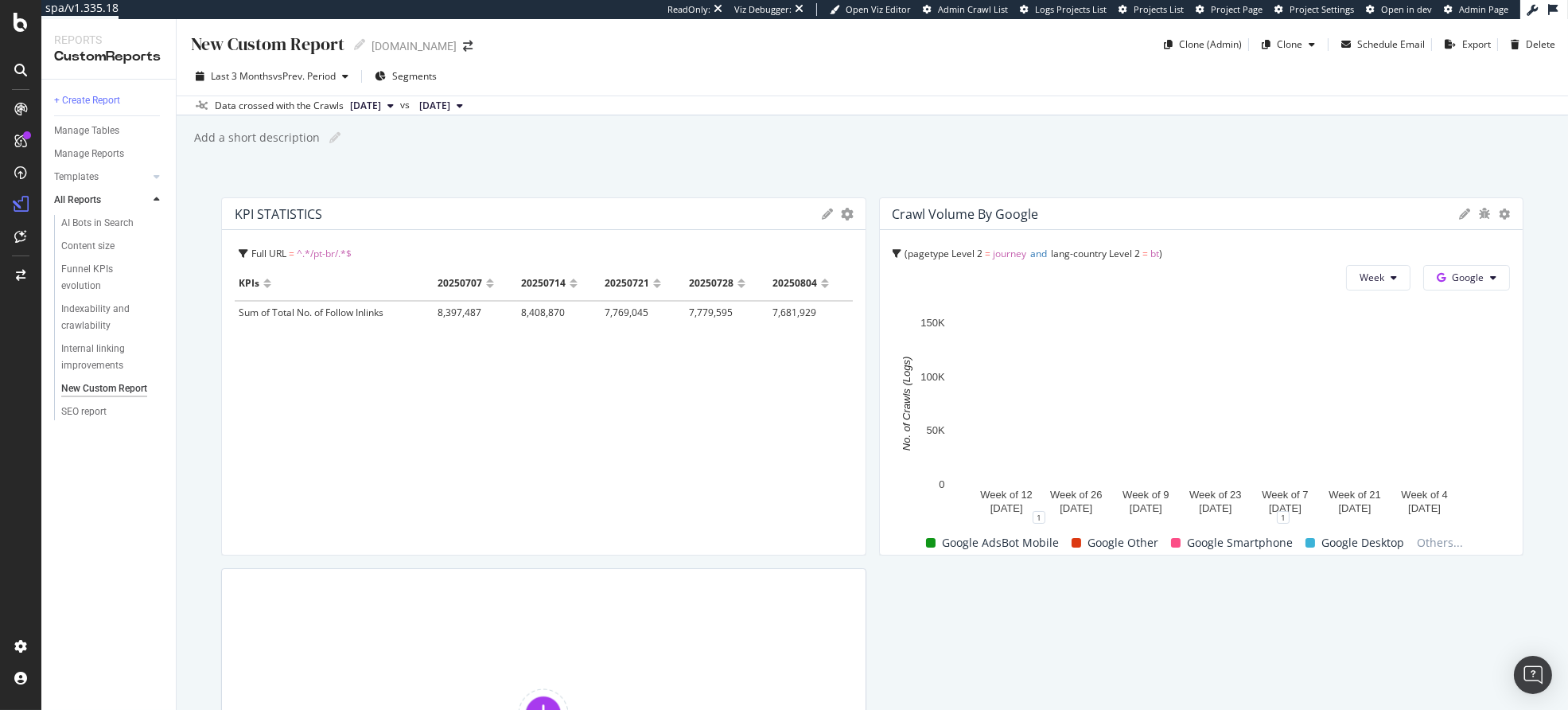
click at [1070, 161] on div "New Custom Report New Custom Report raileurope.com Clone (Admin) Clone Schedule…" at bounding box center [872, 365] width 1392 height 691
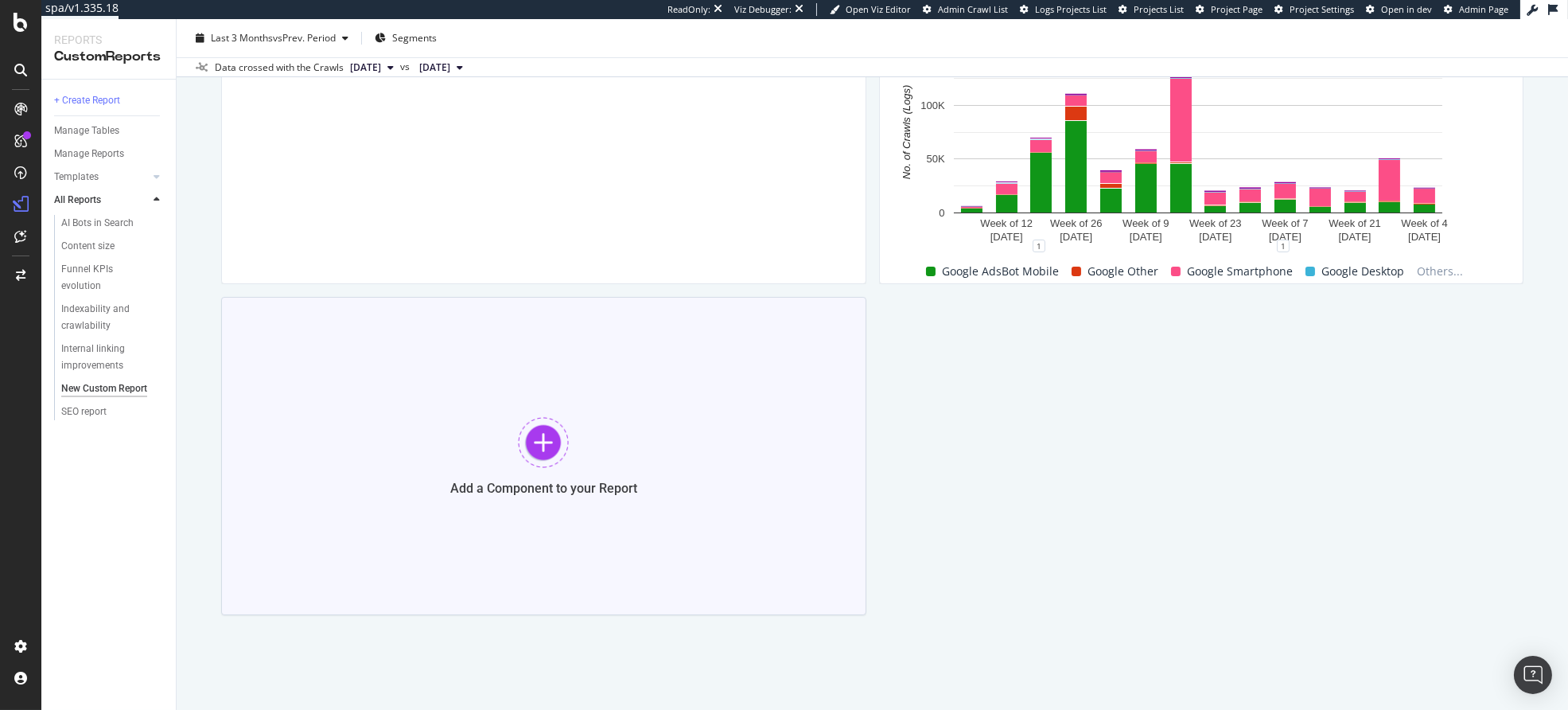
scroll to position [276, 0]
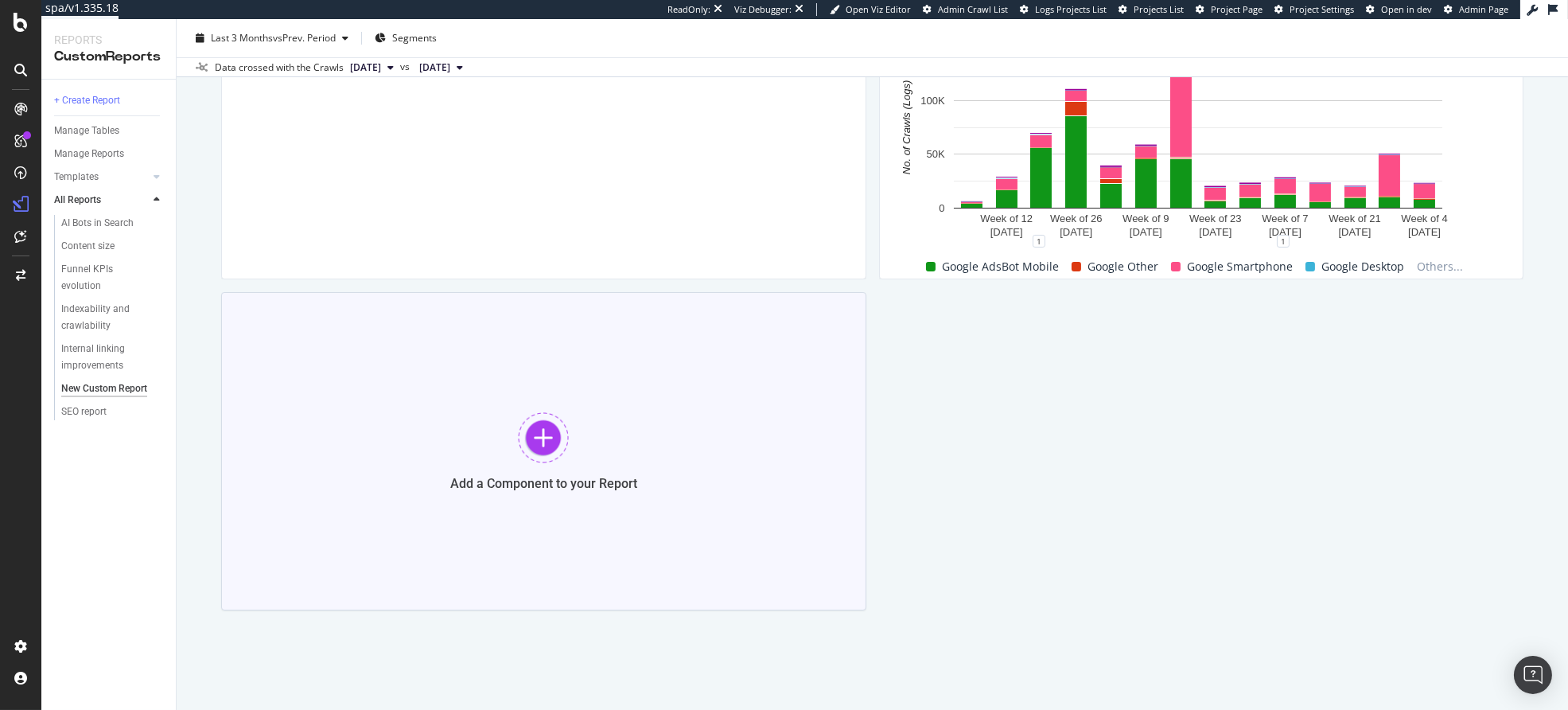
click at [658, 482] on div "Add a Component to your Report" at bounding box center [544, 451] width 645 height 318
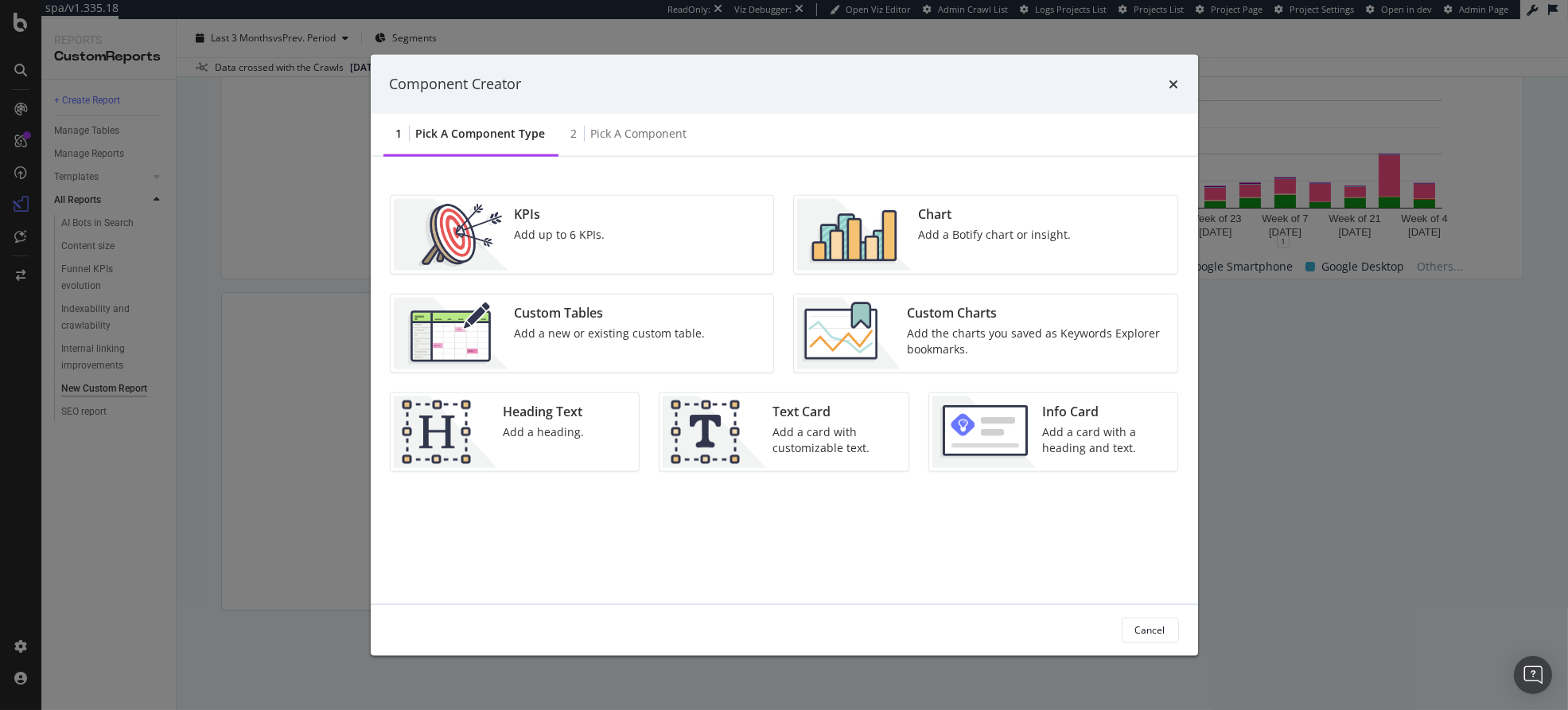
click at [976, 232] on div "Add a Botify chart or insight." at bounding box center [994, 234] width 152 height 16
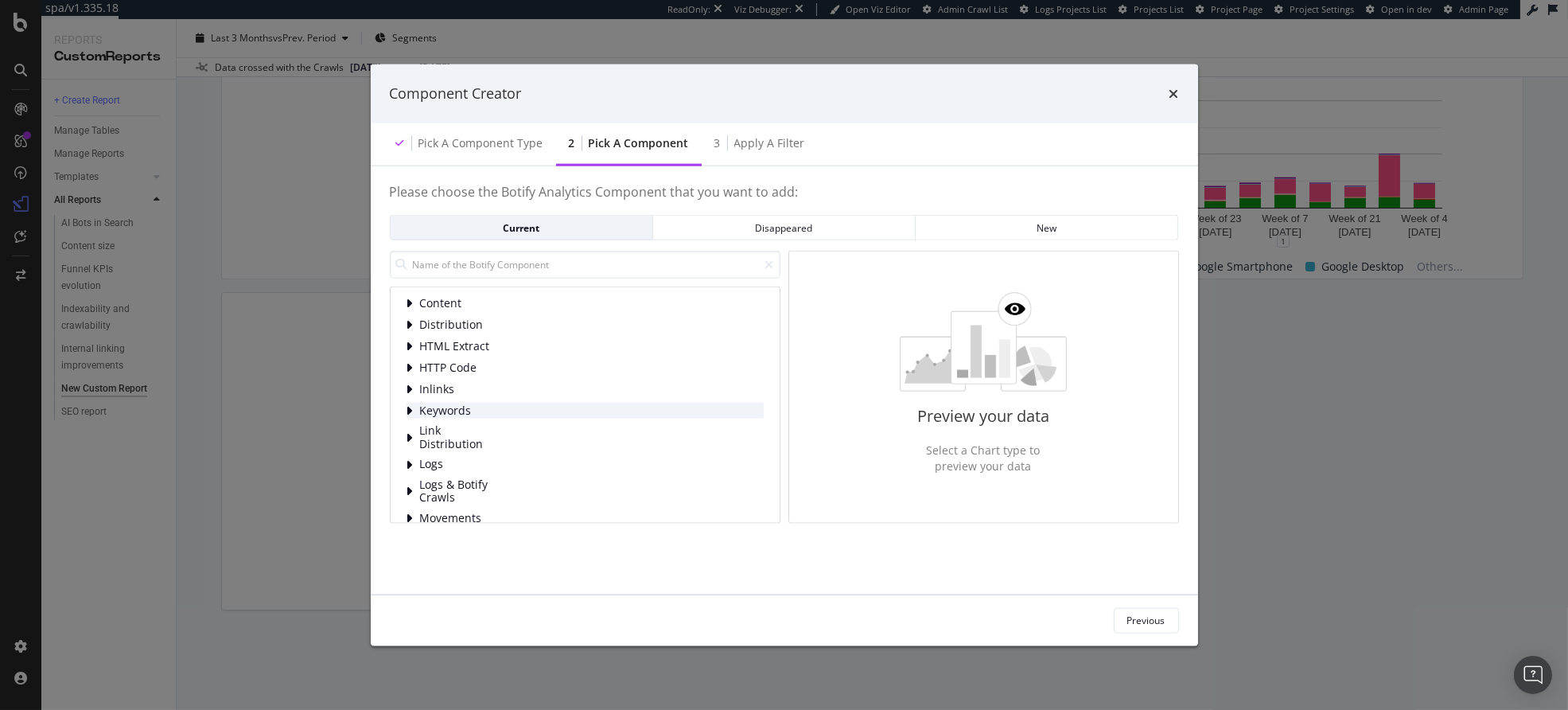
scroll to position [32, 0]
click at [463, 434] on span "Logs" at bounding box center [456, 432] width 71 height 13
click at [487, 343] on span "Bot Behavior" at bounding box center [491, 342] width 71 height 13
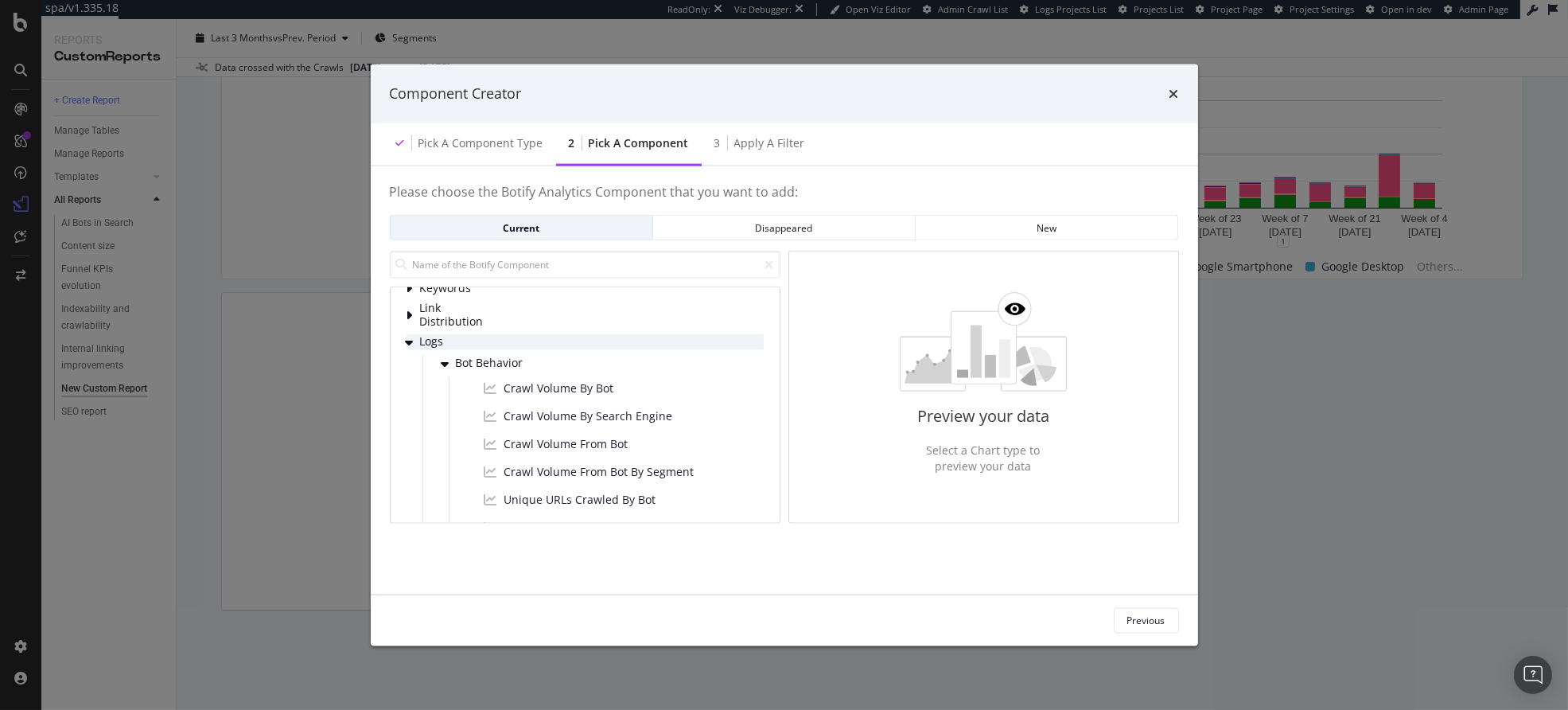
scroll to position [119, 0]
click at [591, 392] on span "Crawl Volume By Bot" at bounding box center [559, 391] width 110 height 16
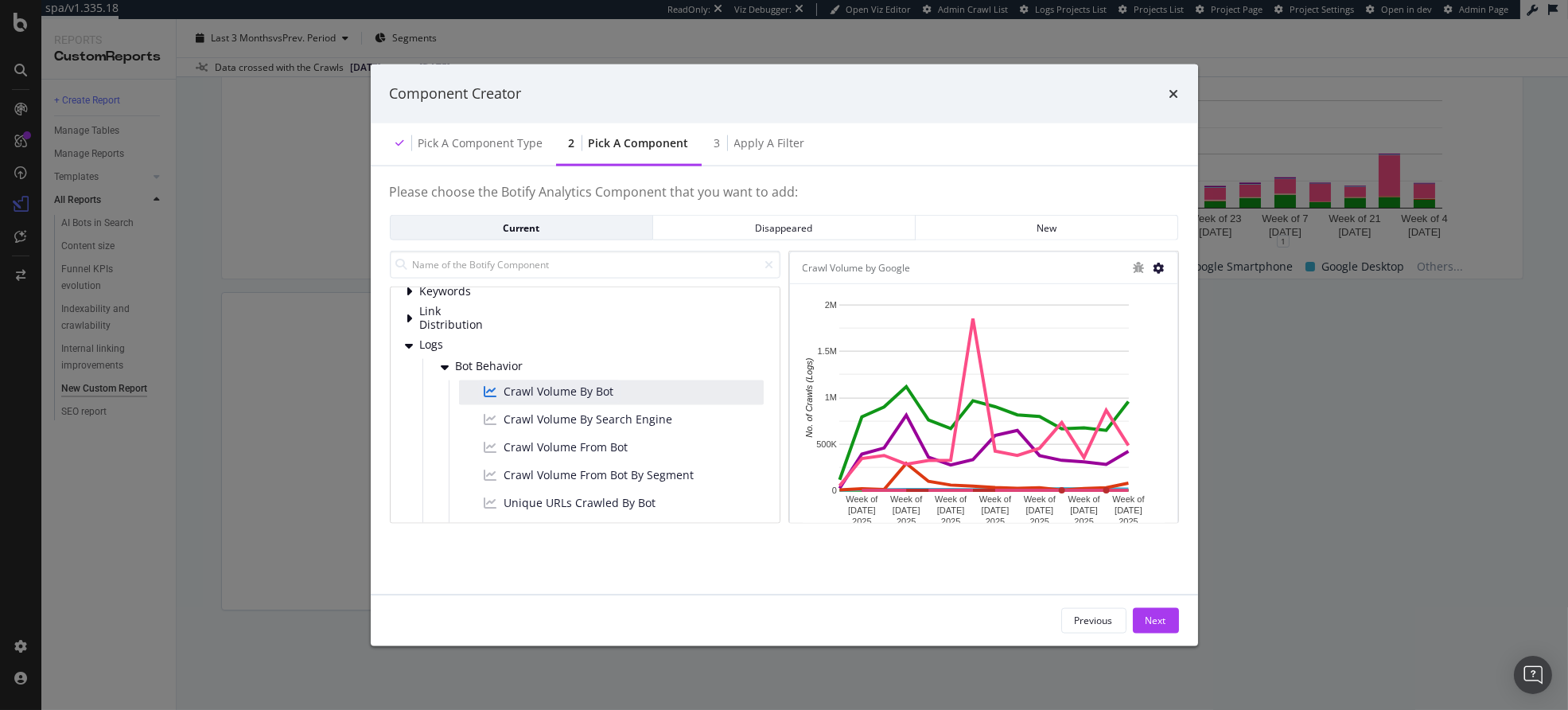
click at [1161, 266] on icon "modal" at bounding box center [1159, 267] width 11 height 11
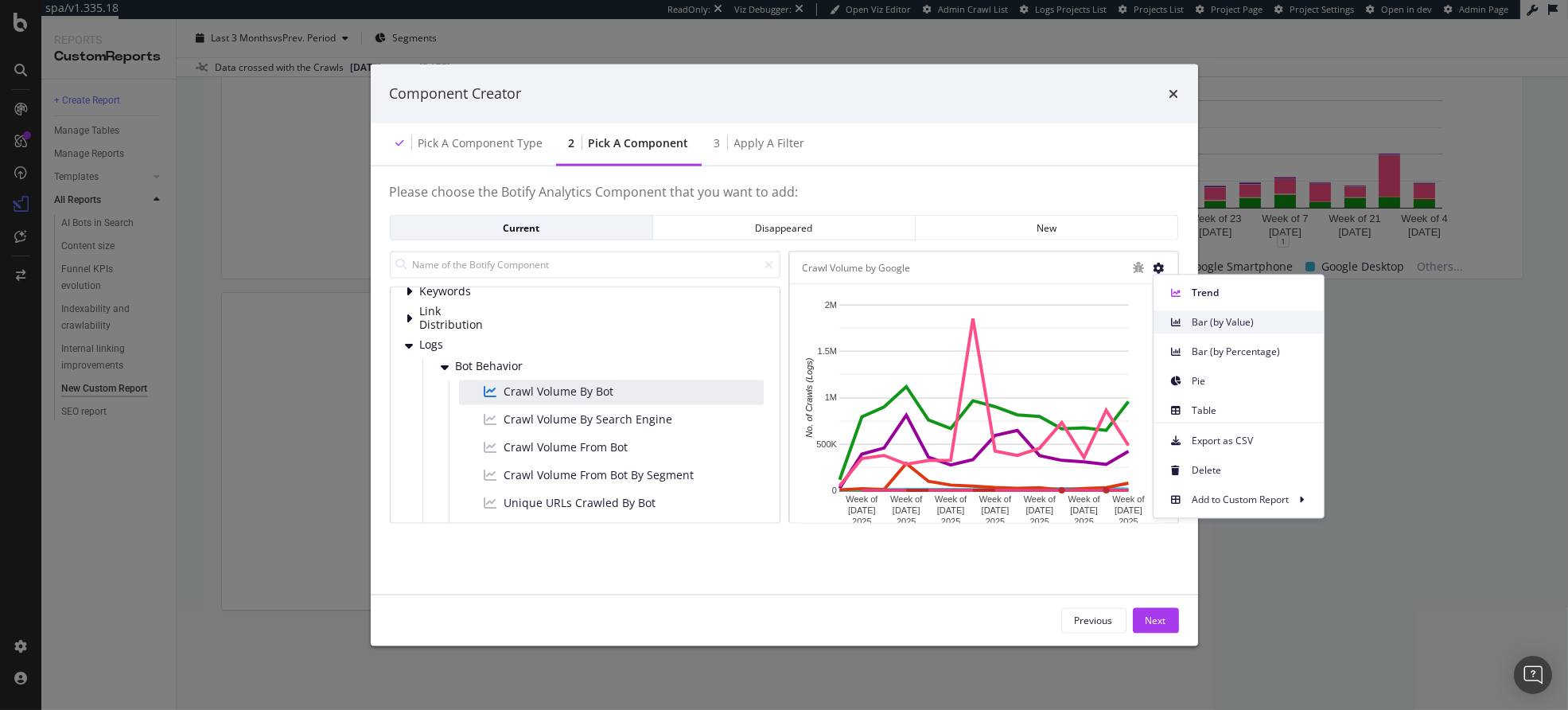
click at [1239, 332] on div "Bar (by Value)" at bounding box center [1238, 322] width 170 height 23
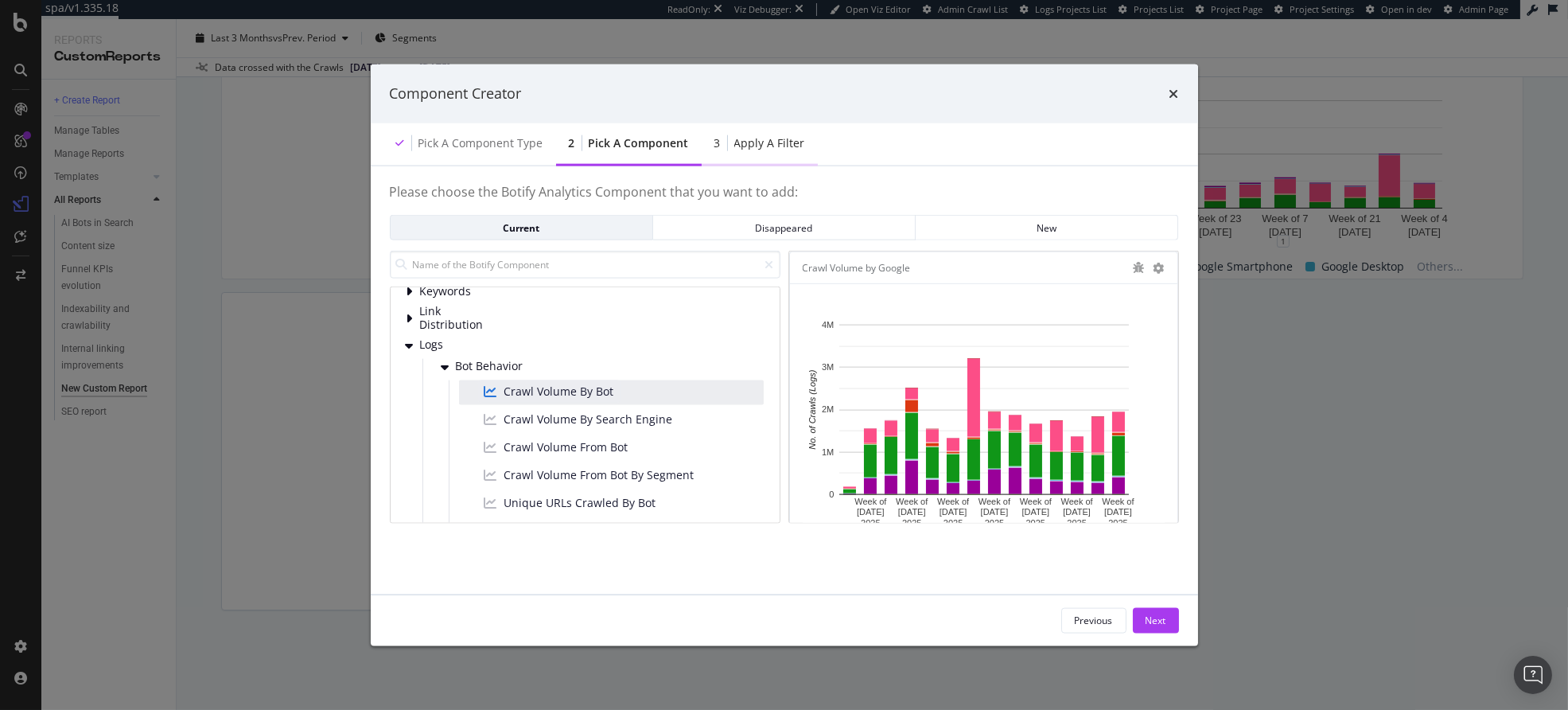
click at [768, 143] on div "Apply a Filter" at bounding box center [769, 143] width 71 height 16
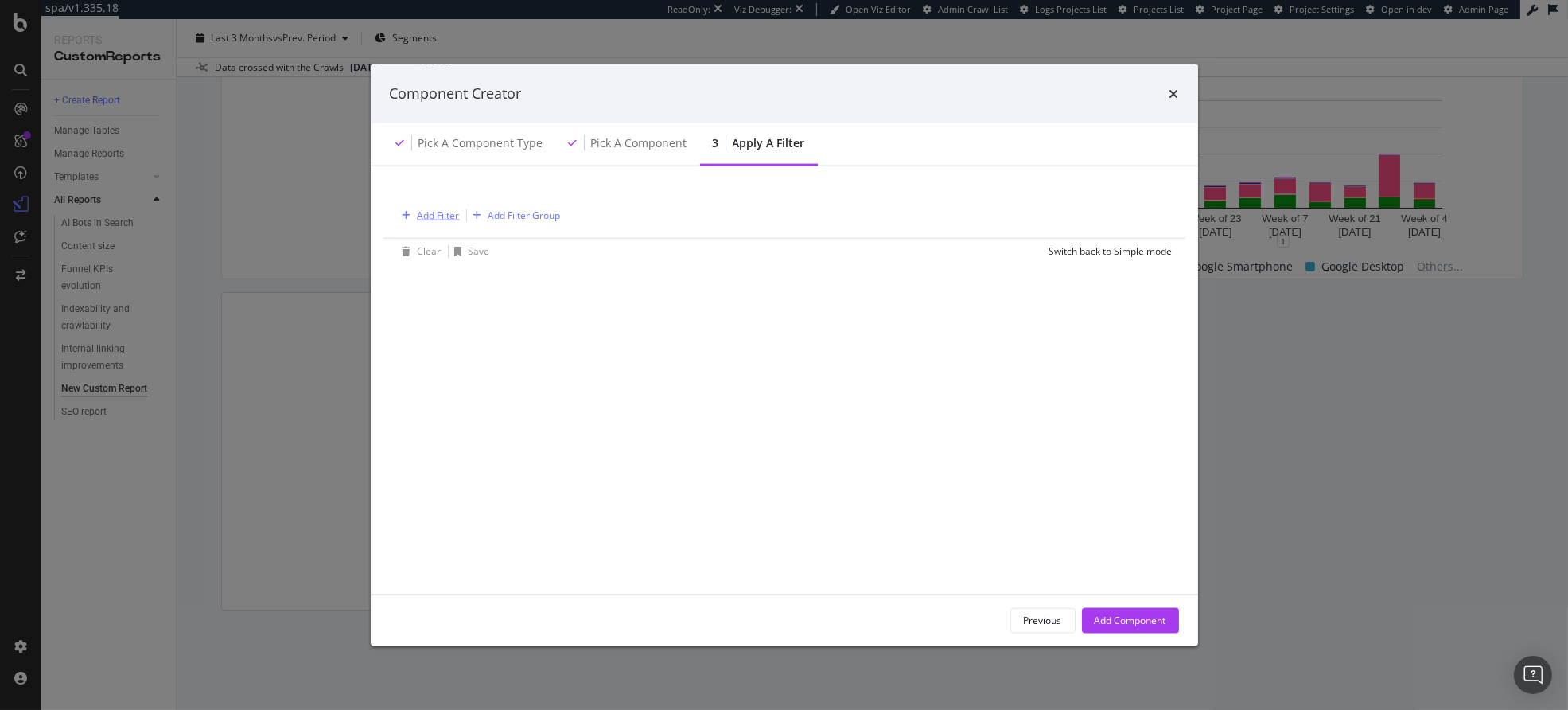
click at [434, 213] on div "Add Filter" at bounding box center [439, 215] width 42 height 13
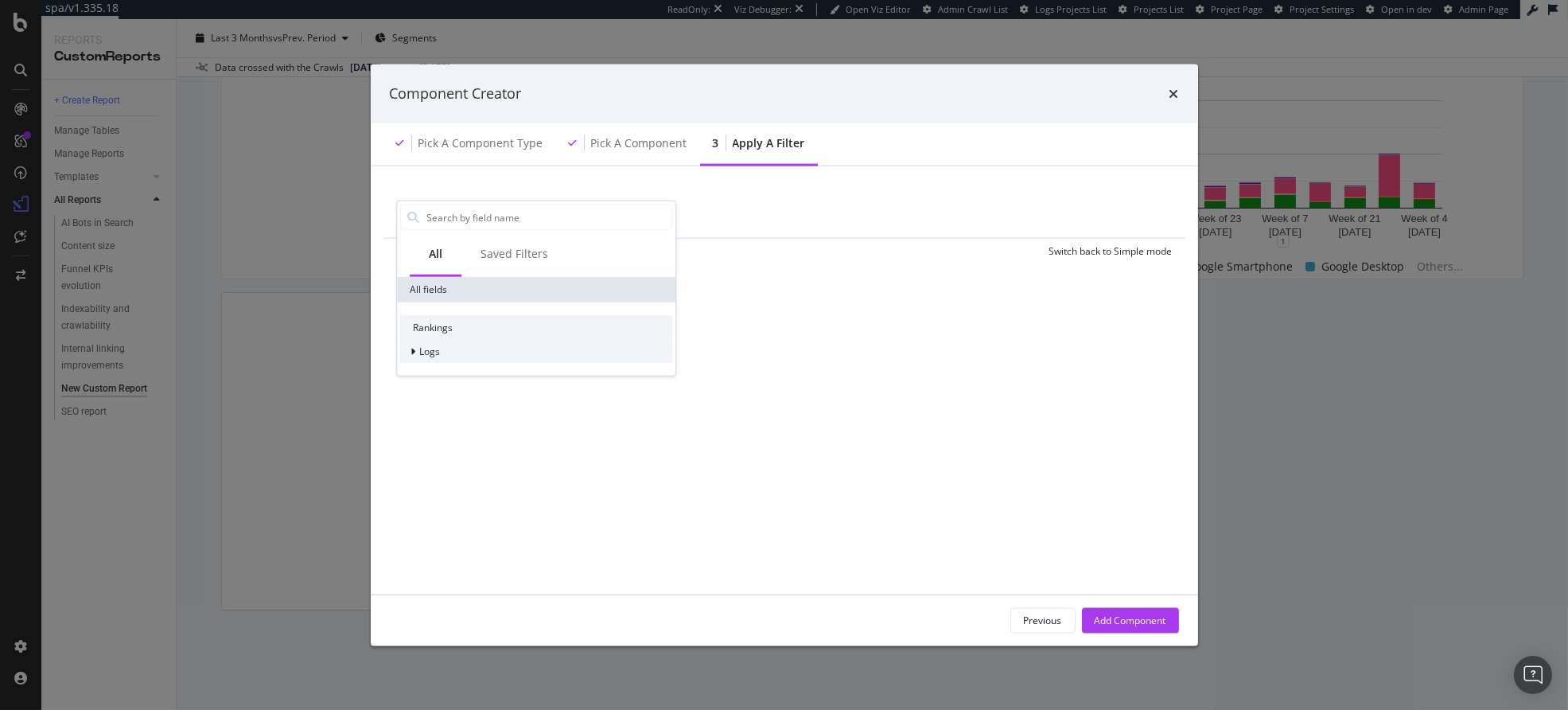
click at [437, 344] on div "Logs" at bounding box center [420, 352] width 40 height 16
click at [442, 373] on span "Segments" at bounding box center [451, 373] width 45 height 13
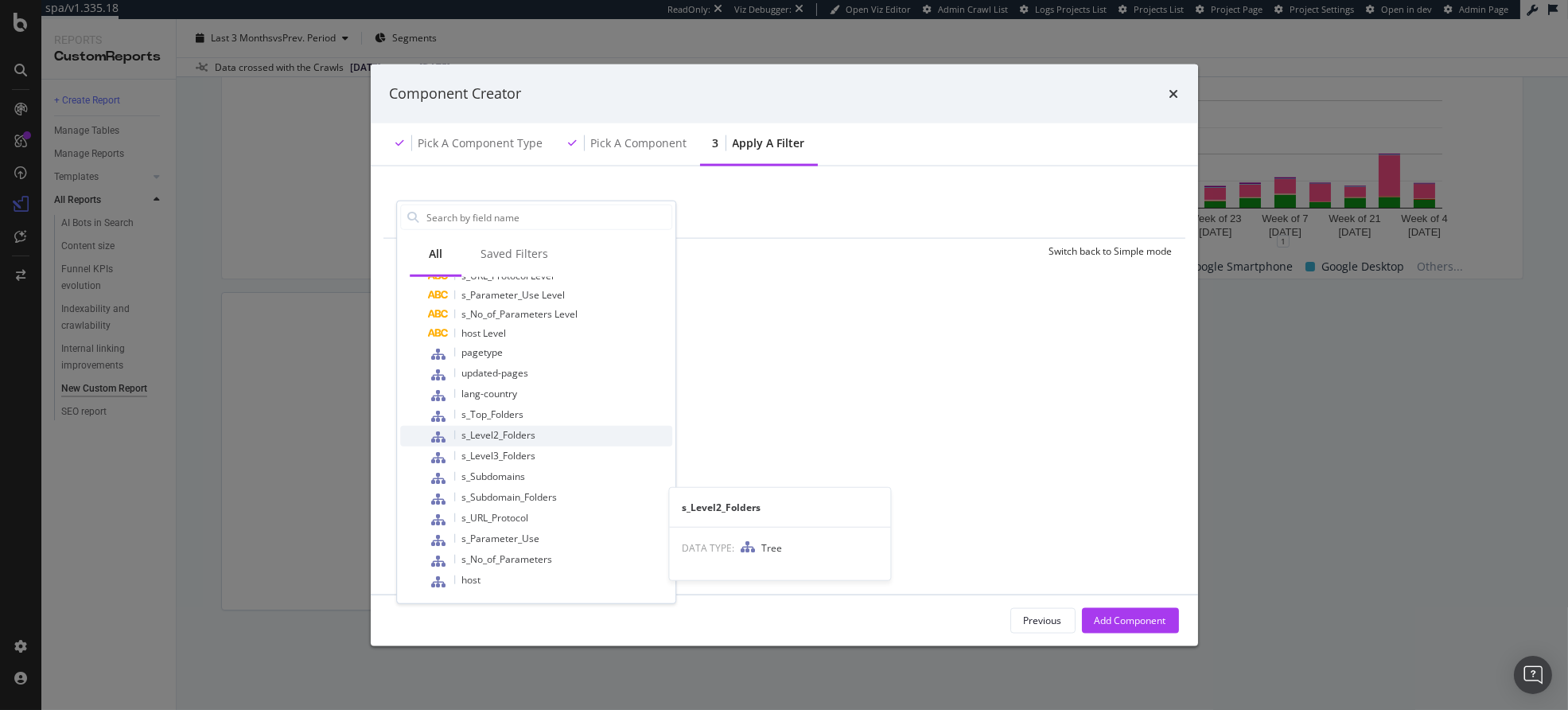
scroll to position [0, 0]
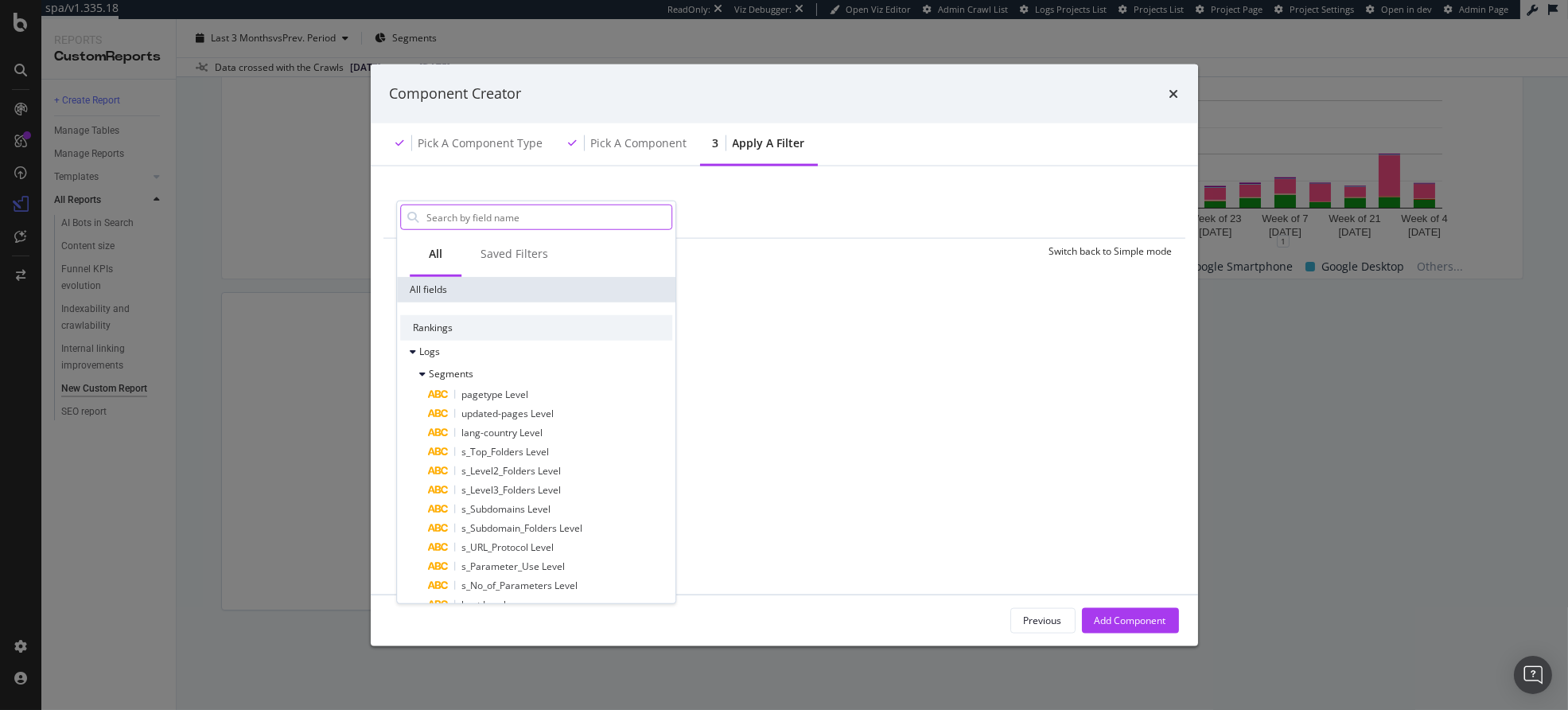
click at [477, 218] on input "modal" at bounding box center [548, 217] width 247 height 24
type input "bot"
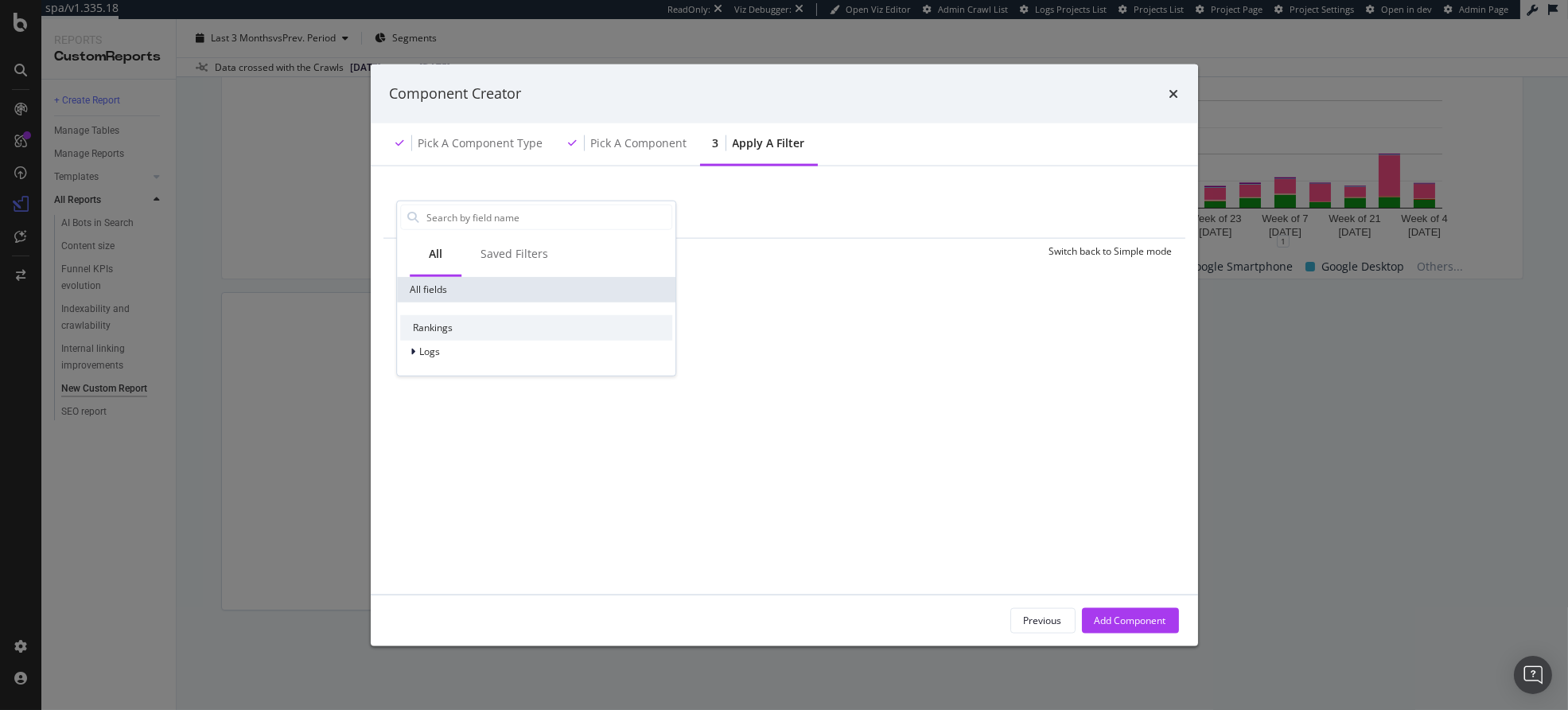
click at [812, 264] on div "Add Filter Add Filter Group Clear Save Switch back to Simple mode All Saved Fil…" at bounding box center [784, 379] width 790 height 390
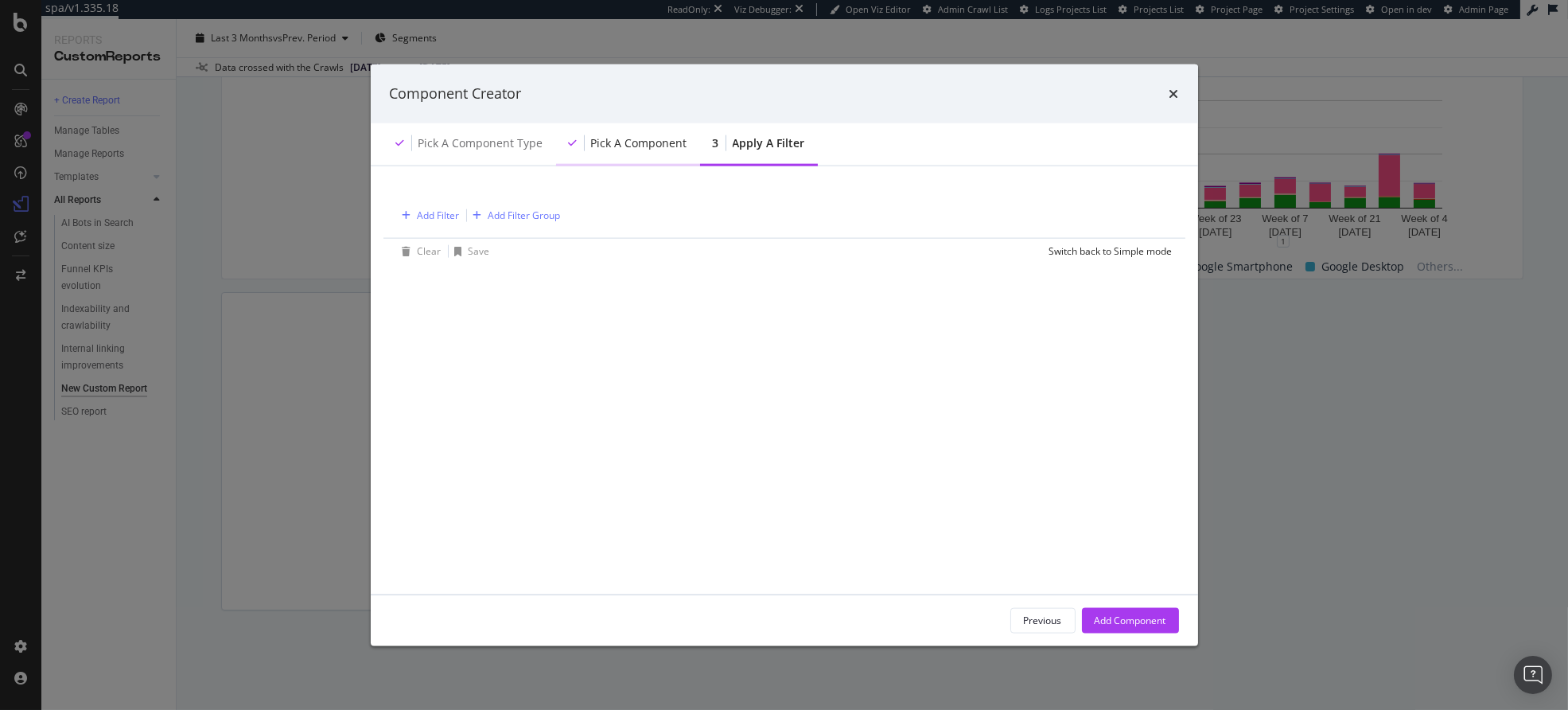
click at [634, 135] on div "Pick a Component" at bounding box center [639, 143] width 96 height 16
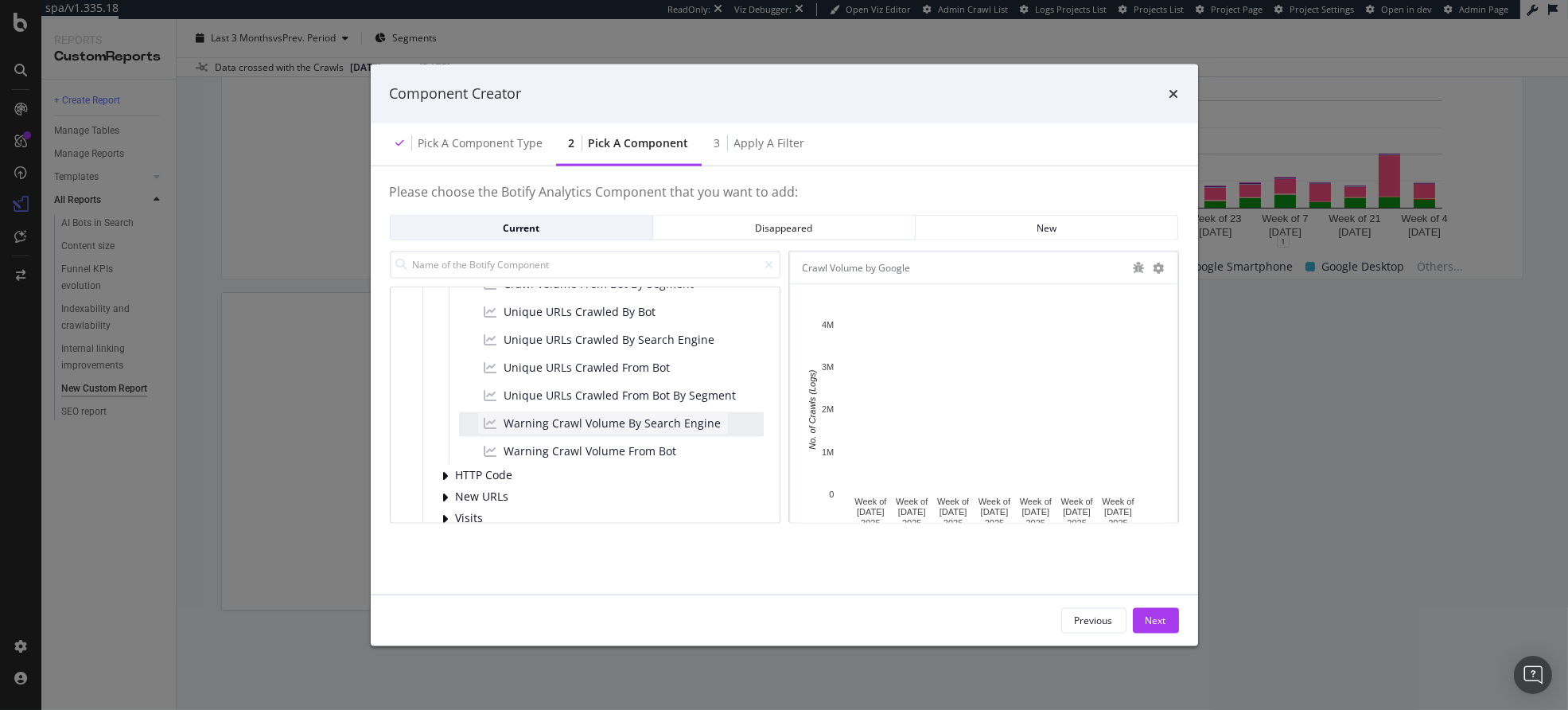
scroll to position [328, 0]
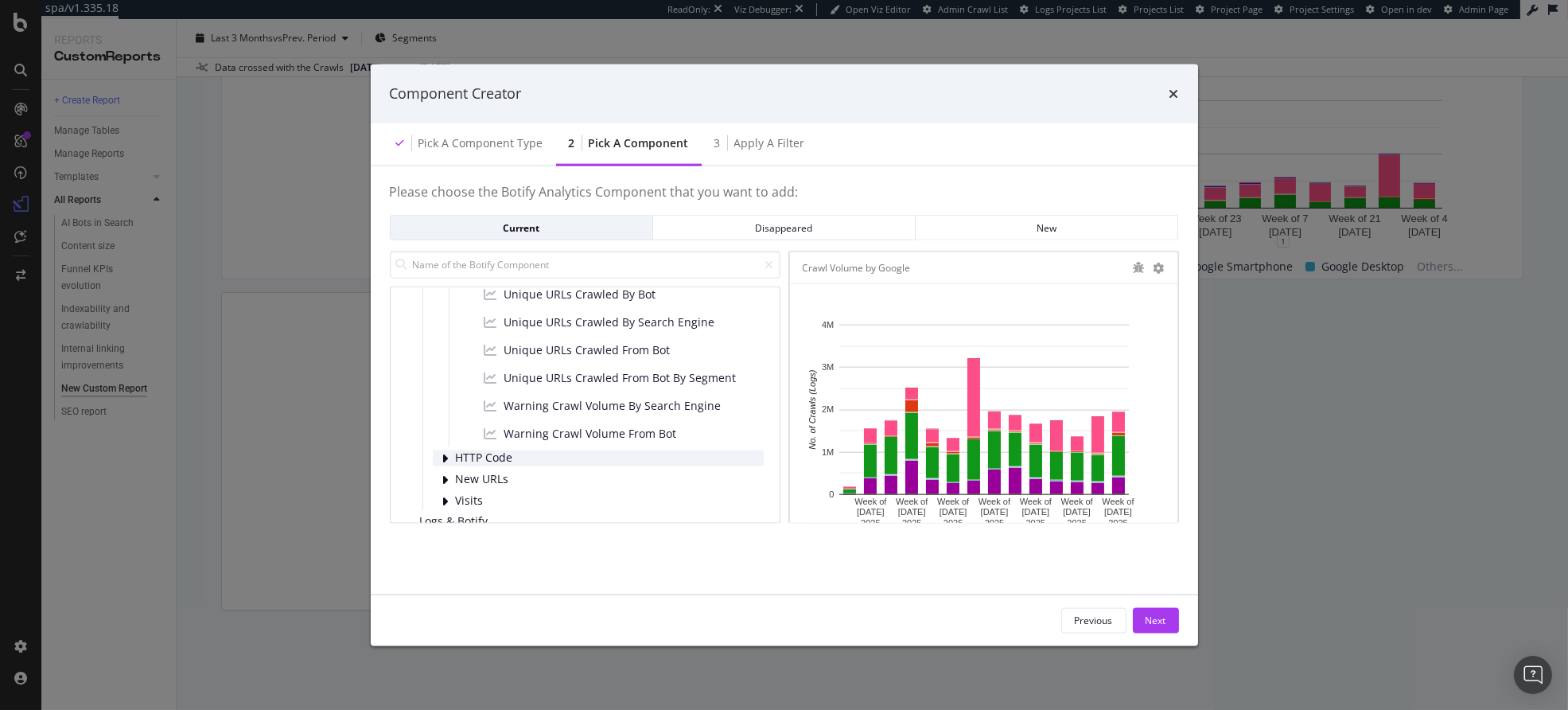
click at [499, 460] on span "HTTP Code" at bounding box center [491, 458] width 71 height 13
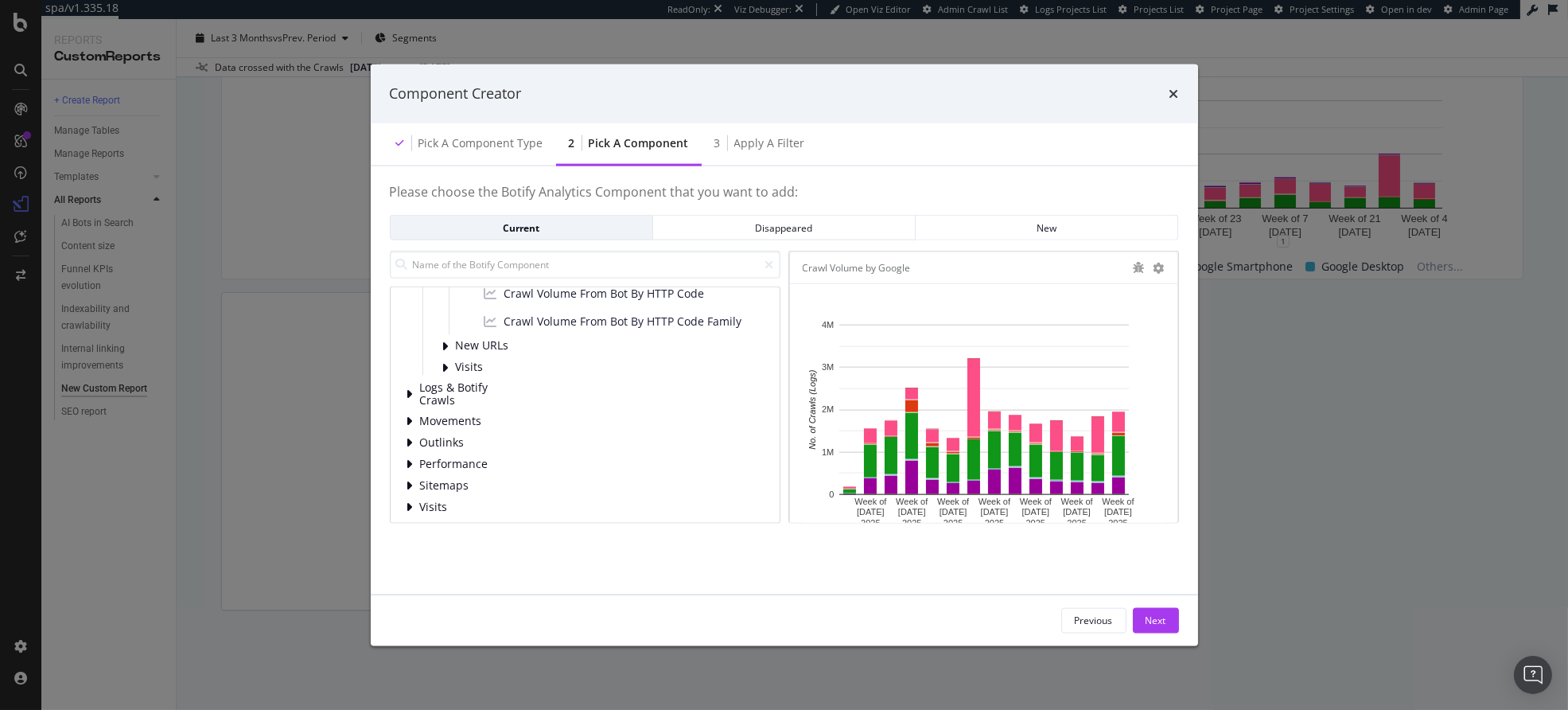
scroll to position [638, 0]
click at [457, 476] on span "Sitemaps" at bounding box center [456, 480] width 71 height 13
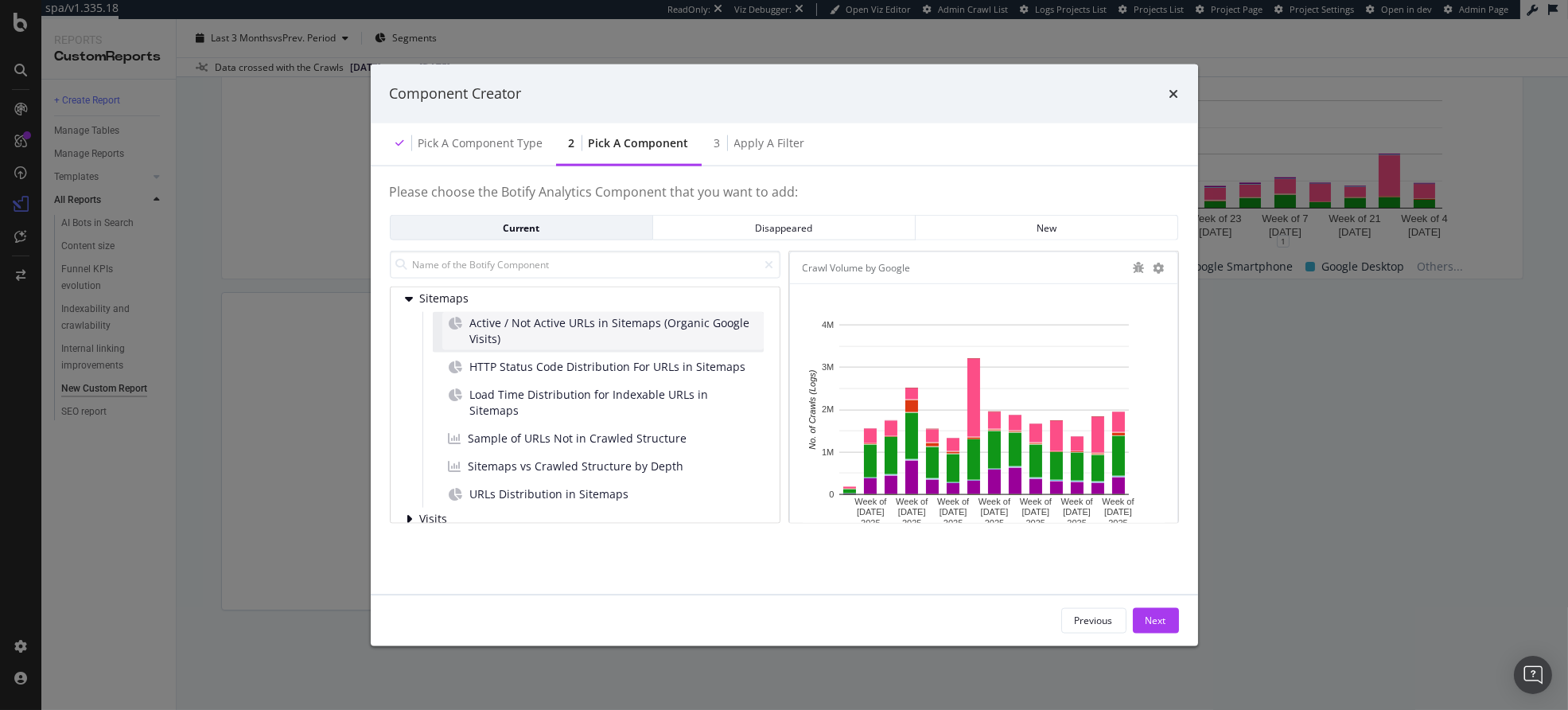
scroll to position [837, 0]
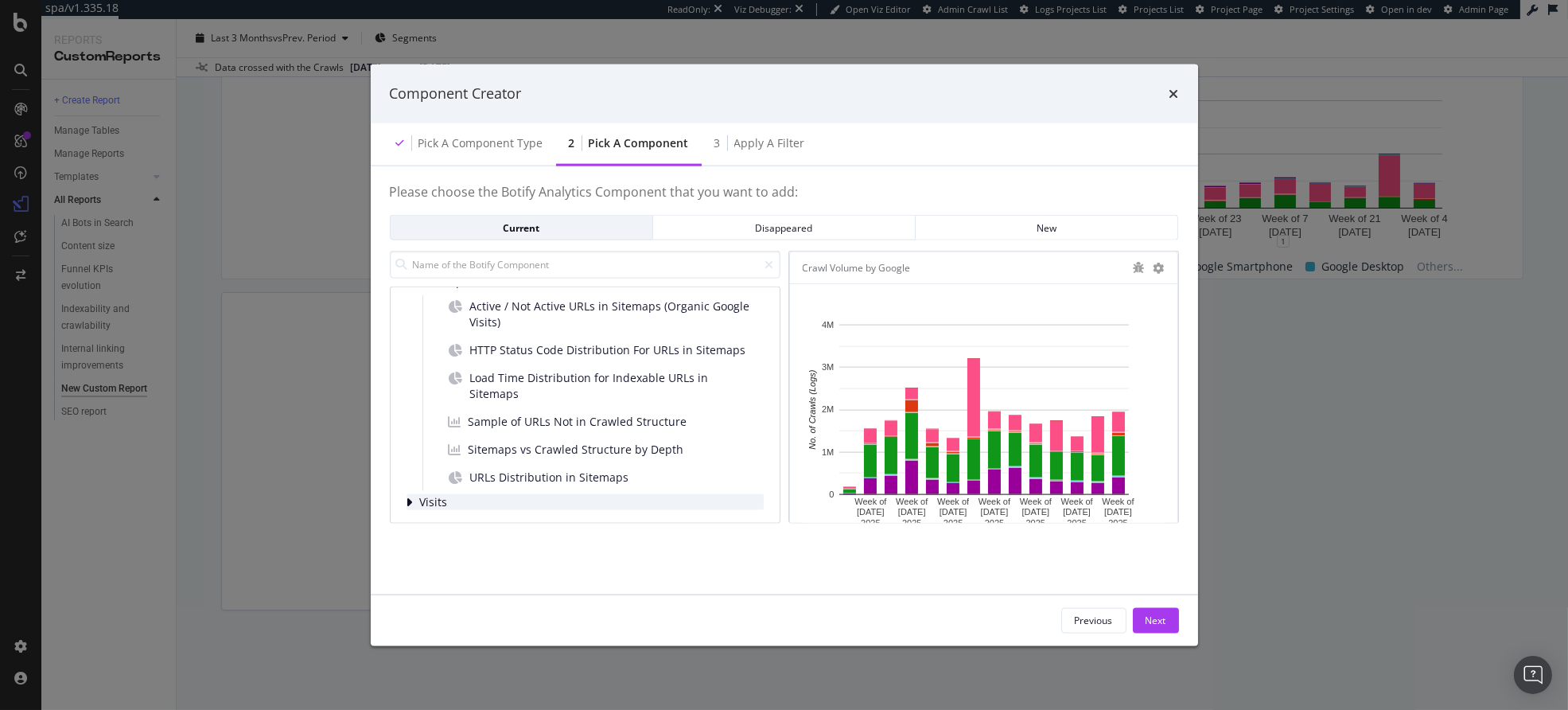
click at [445, 505] on span "Visits" at bounding box center [456, 502] width 71 height 13
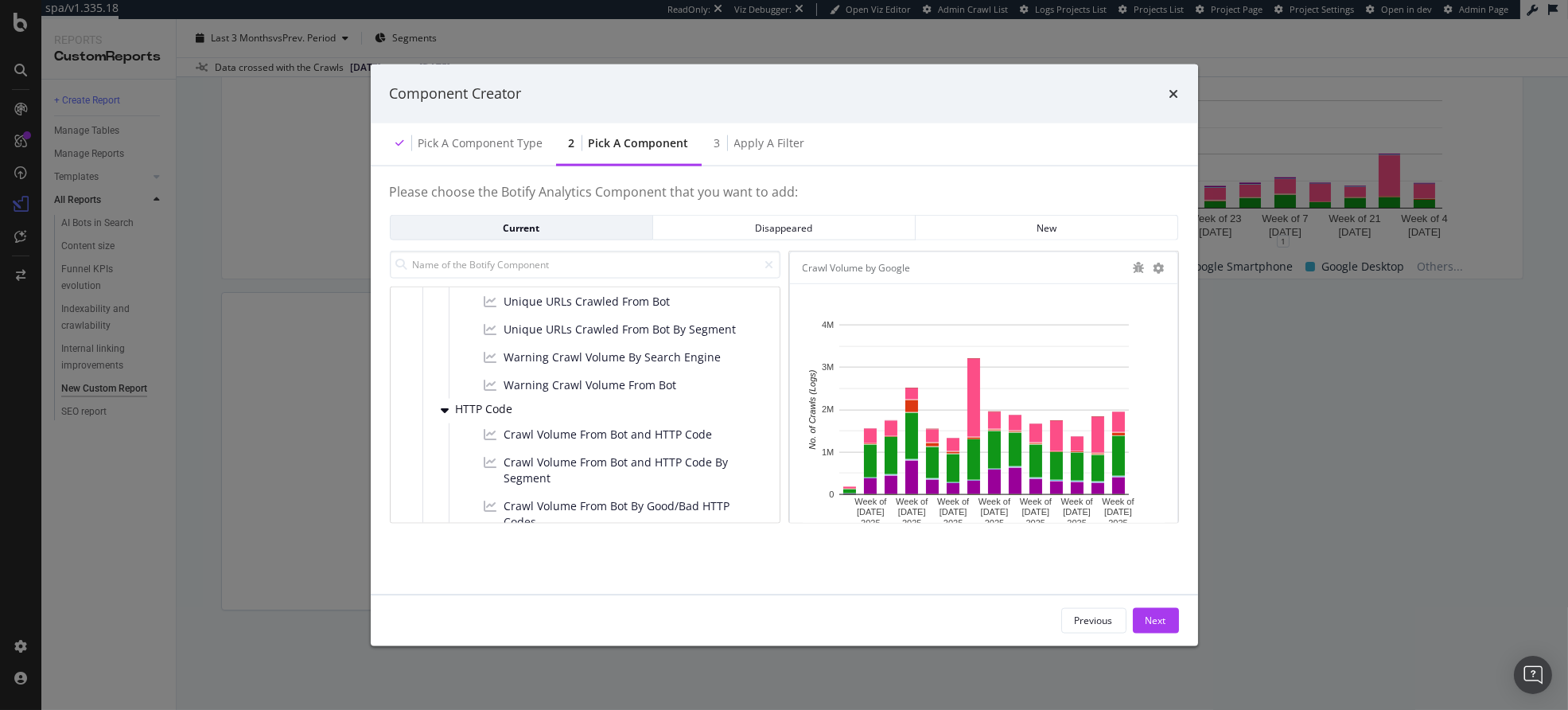
scroll to position [0, 0]
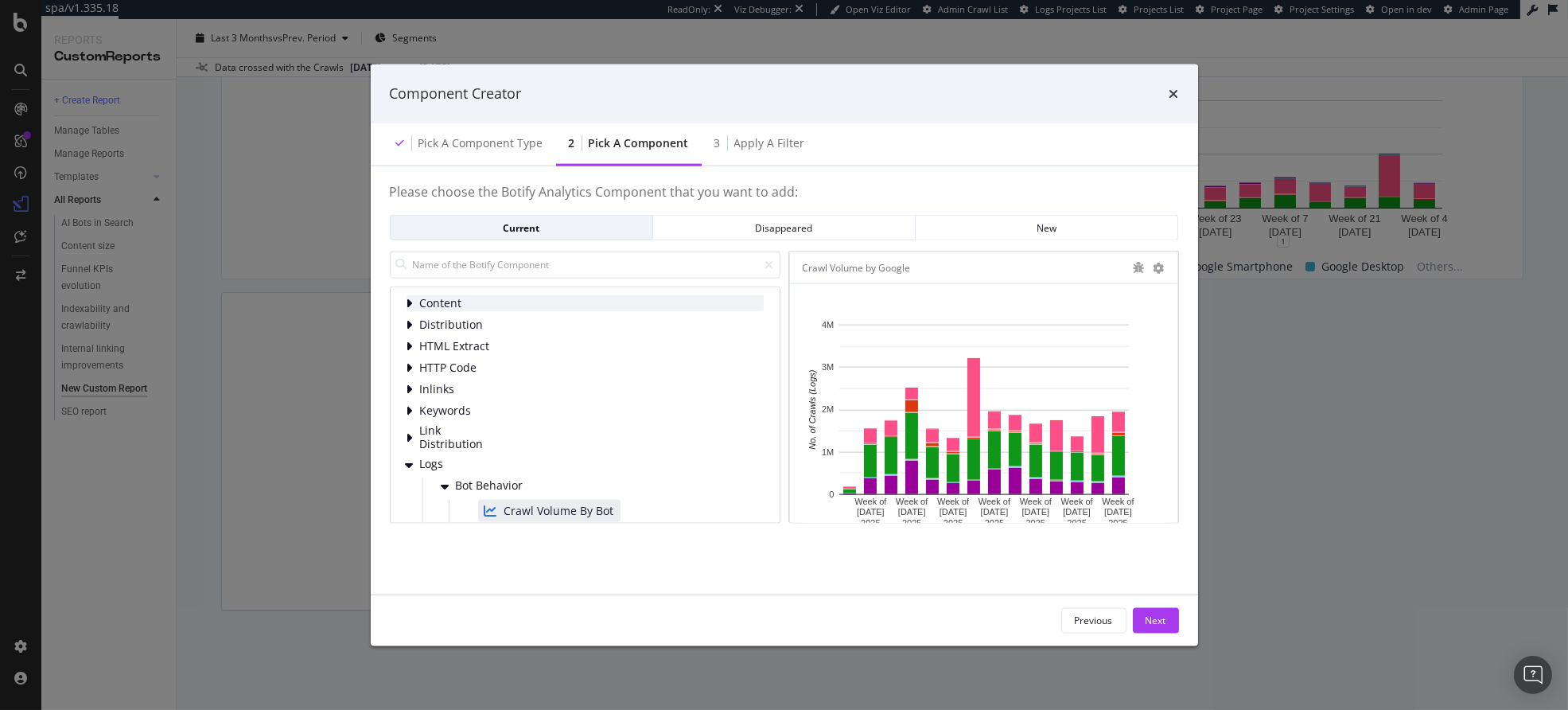
click at [414, 298] on div "modal" at bounding box center [411, 303] width 10 height 16
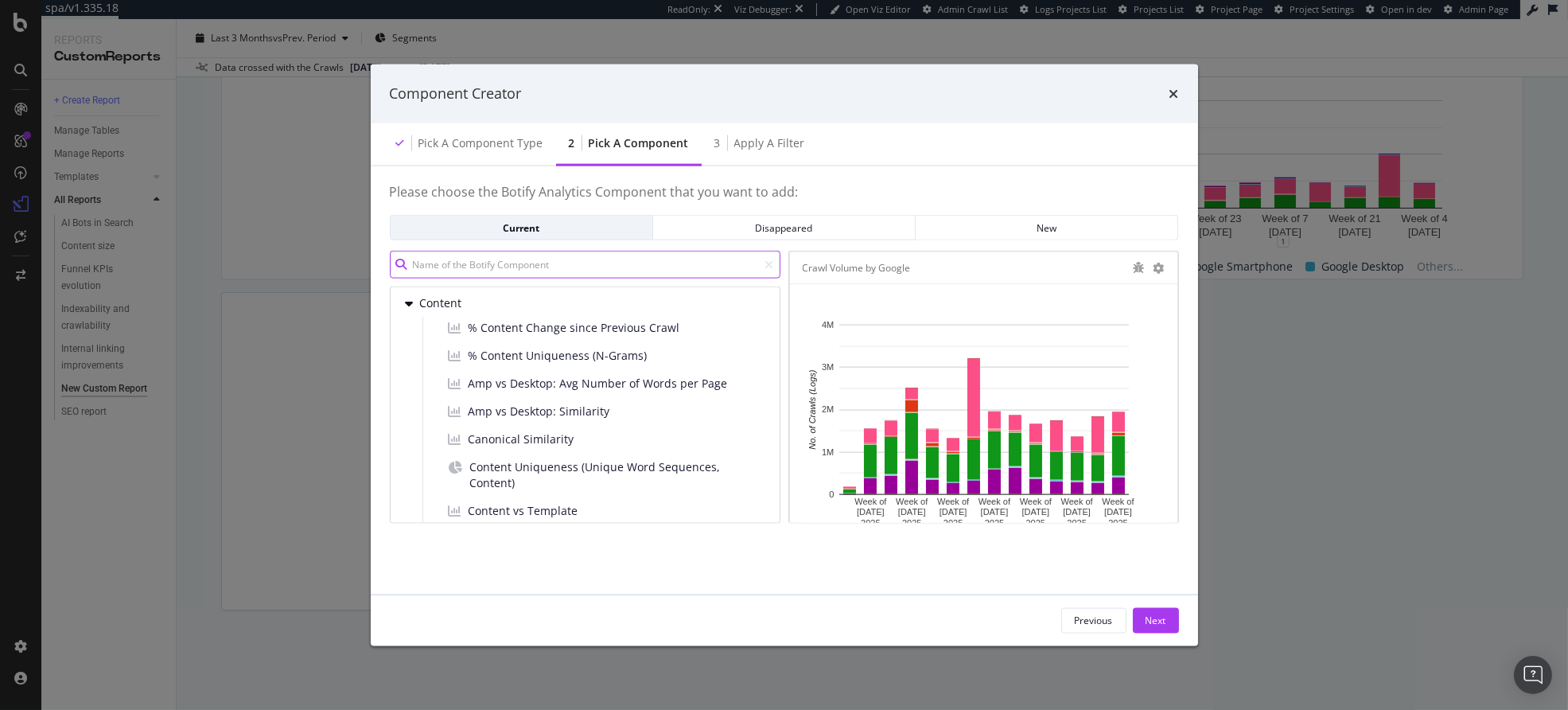
click at [495, 265] on input "modal" at bounding box center [584, 265] width 390 height 28
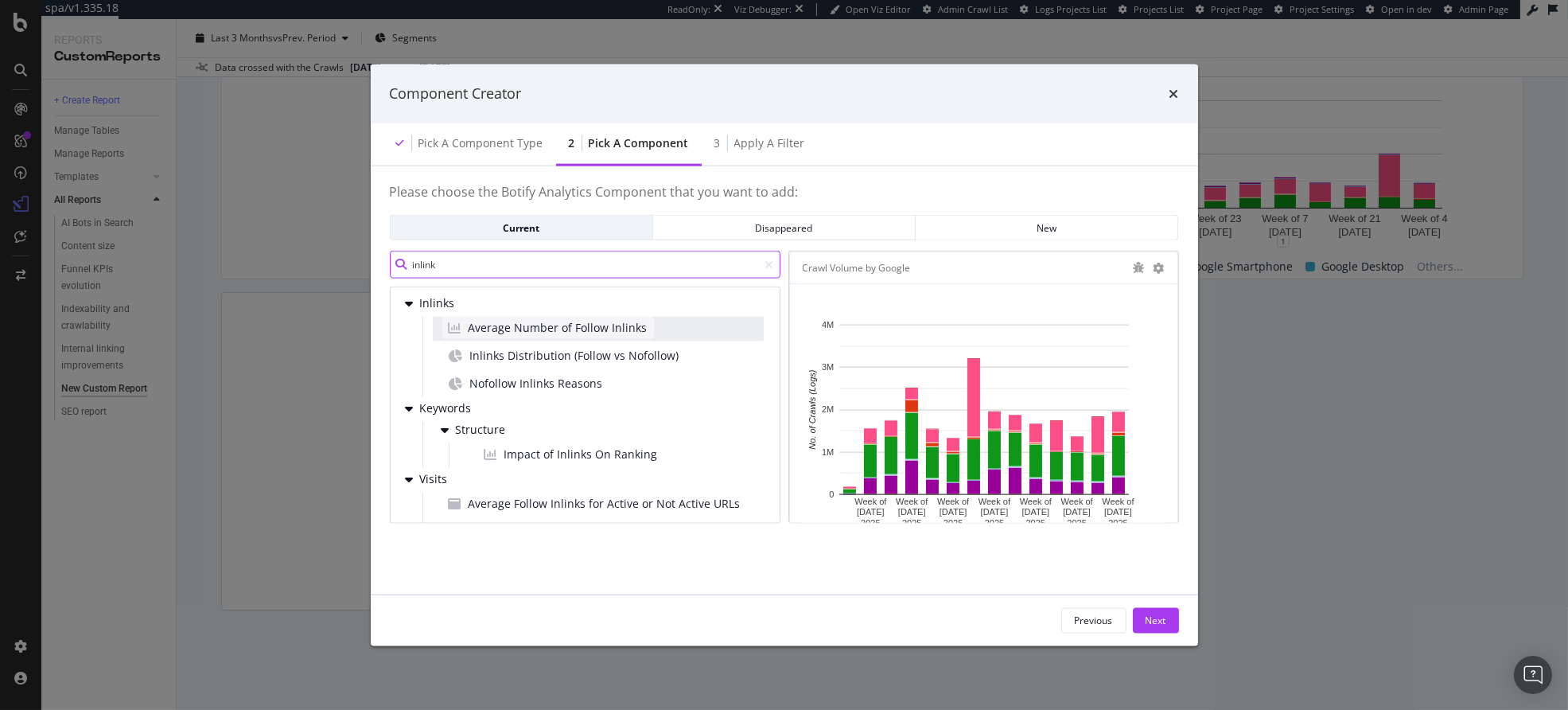
type input "inlink"
click at [583, 329] on span "Average Number of Follow Inlinks" at bounding box center [558, 328] width 179 height 16
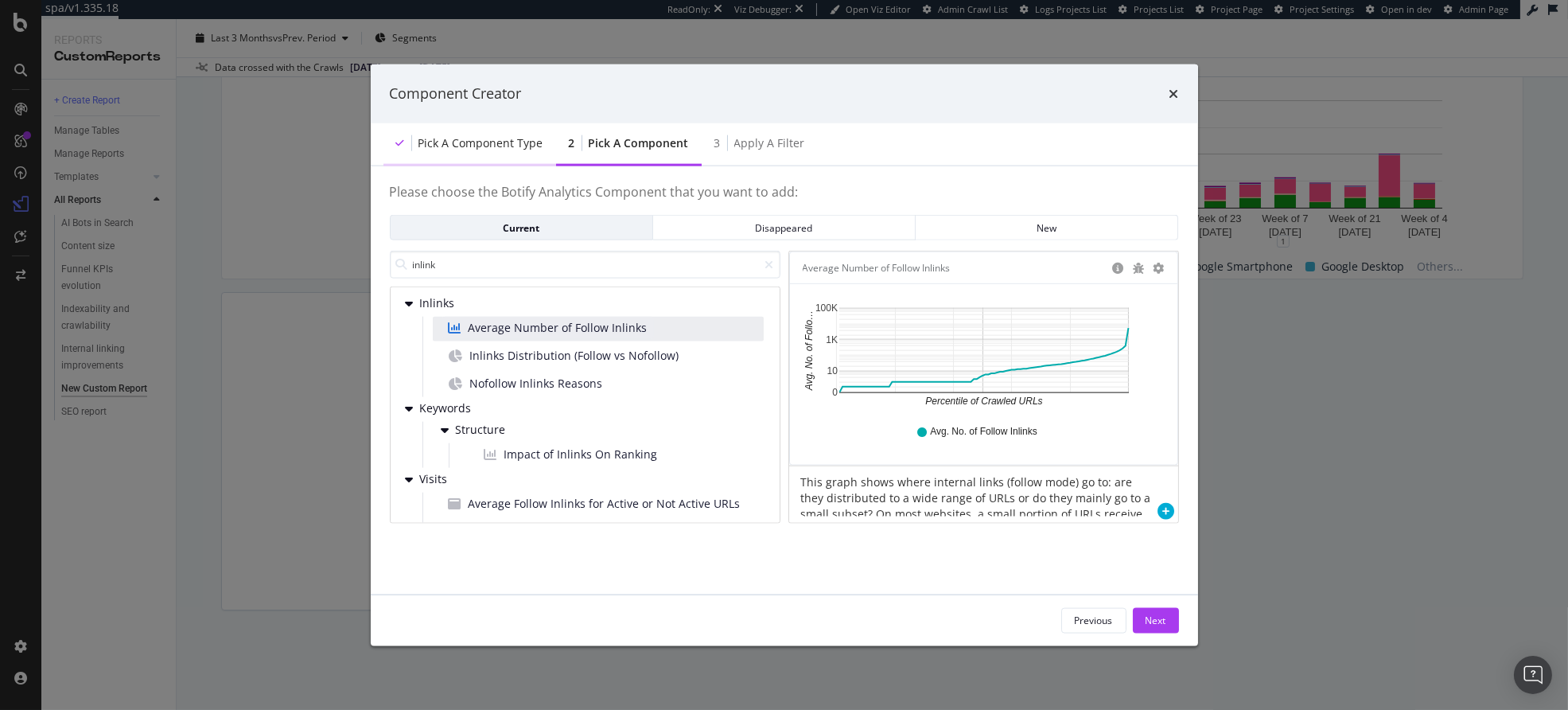
click at [523, 147] on div "Pick a Component type" at bounding box center [481, 143] width 125 height 16
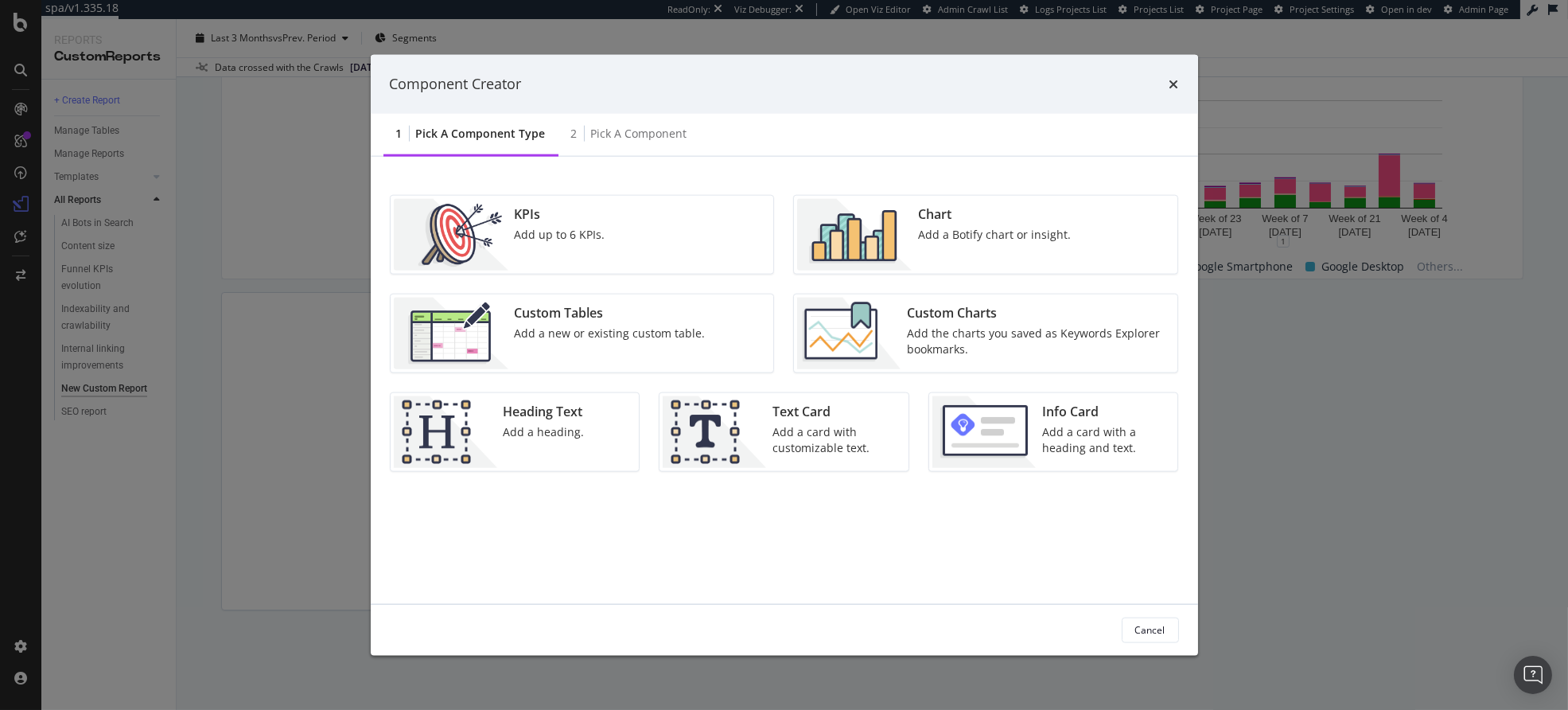
click at [621, 254] on div "KPIs Add up to 6 KPIs." at bounding box center [582, 234] width 383 height 78
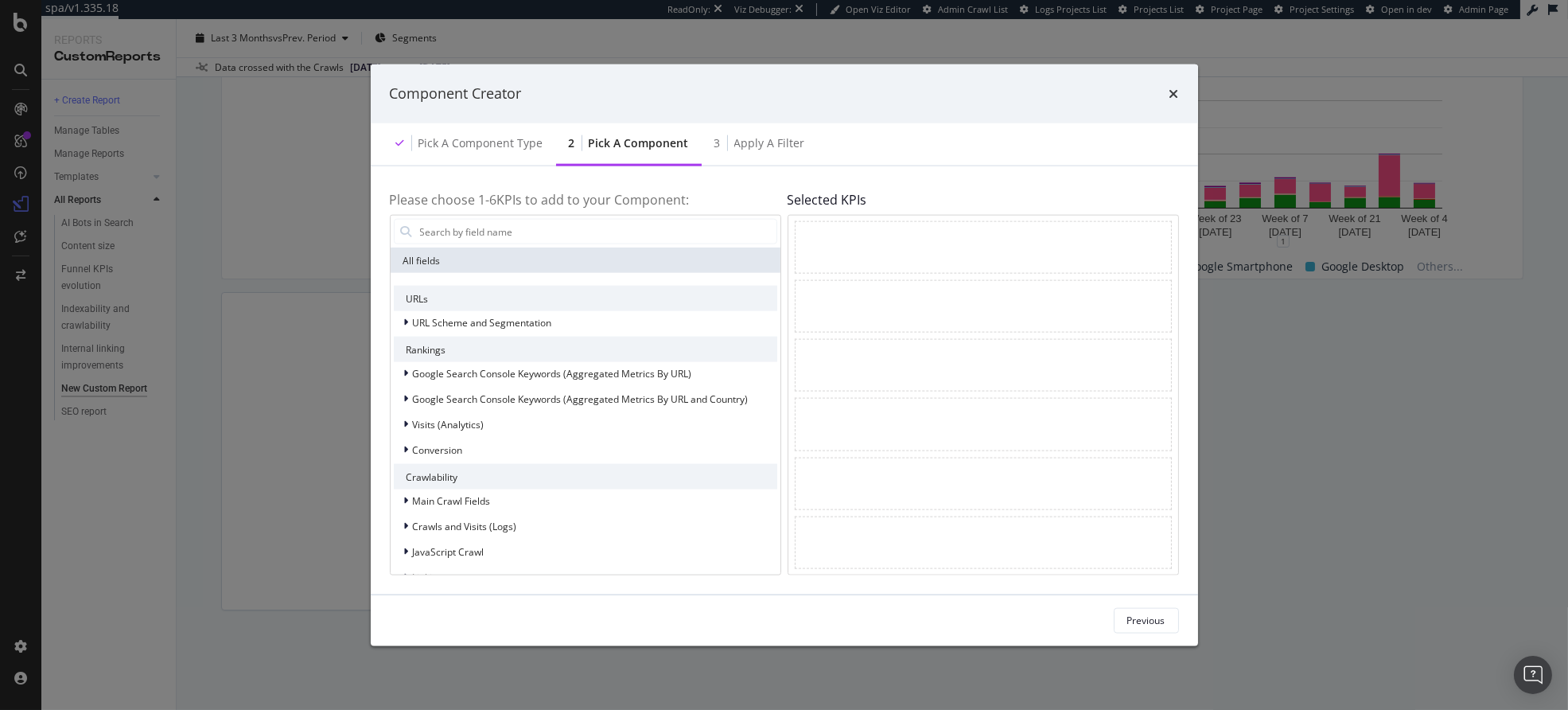
click at [1188, 87] on div "Component Creator" at bounding box center [784, 93] width 828 height 59
click at [1170, 88] on icon "times" at bounding box center [1174, 93] width 10 height 12
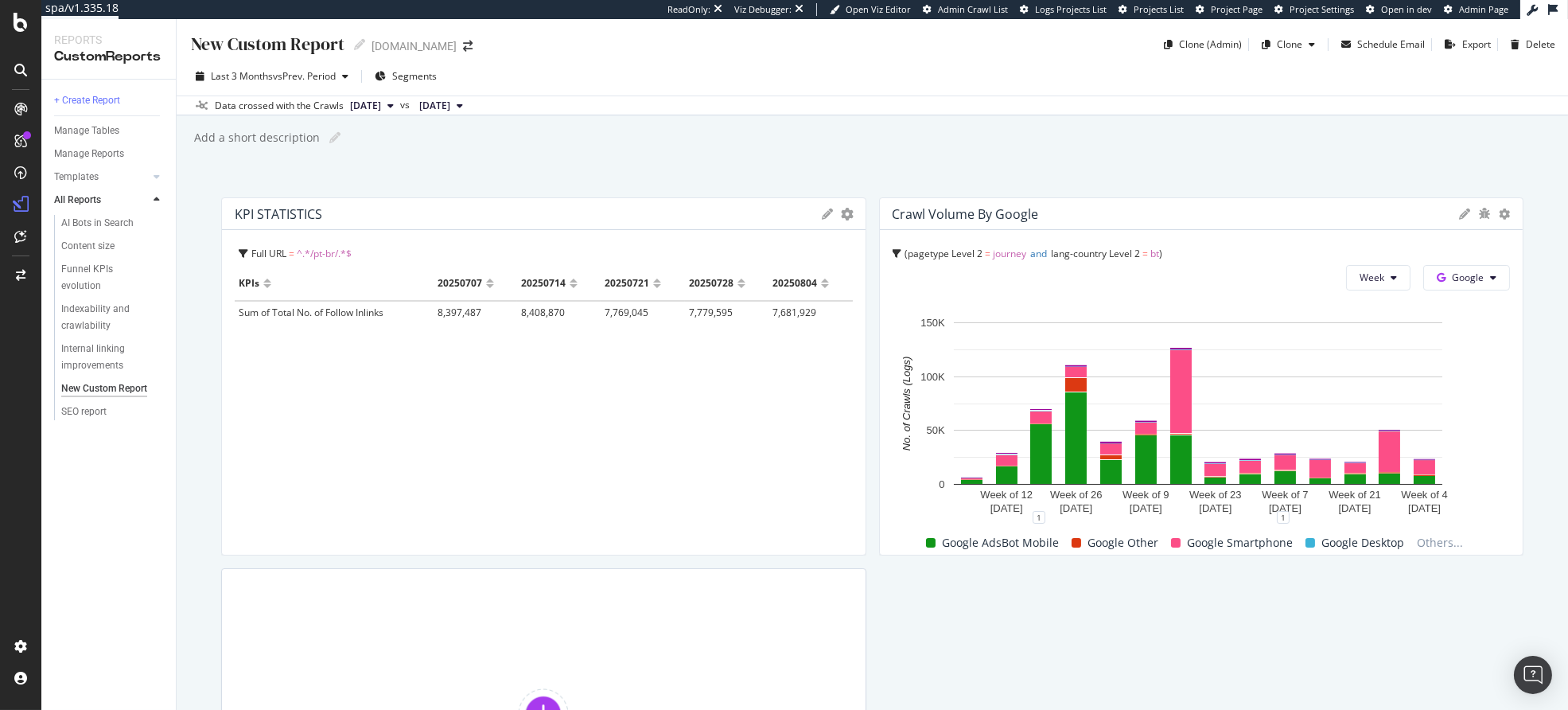
click at [563, 378] on div "KPIs 20250707 20250714 20250721 20250728 20250804 Sum of Total No. of Follow In…" at bounding box center [543, 404] width 618 height 275
click at [327, 258] on span "^.*/pt-br/.*$" at bounding box center [324, 253] width 55 height 13
click at [504, 252] on div "Full URL = ^.*/pt-br/.*$ Full URL = ^.*/pt-br/.*$" at bounding box center [546, 254] width 614 height 24
click at [842, 216] on icon "gear" at bounding box center [848, 214] width 12 height 12
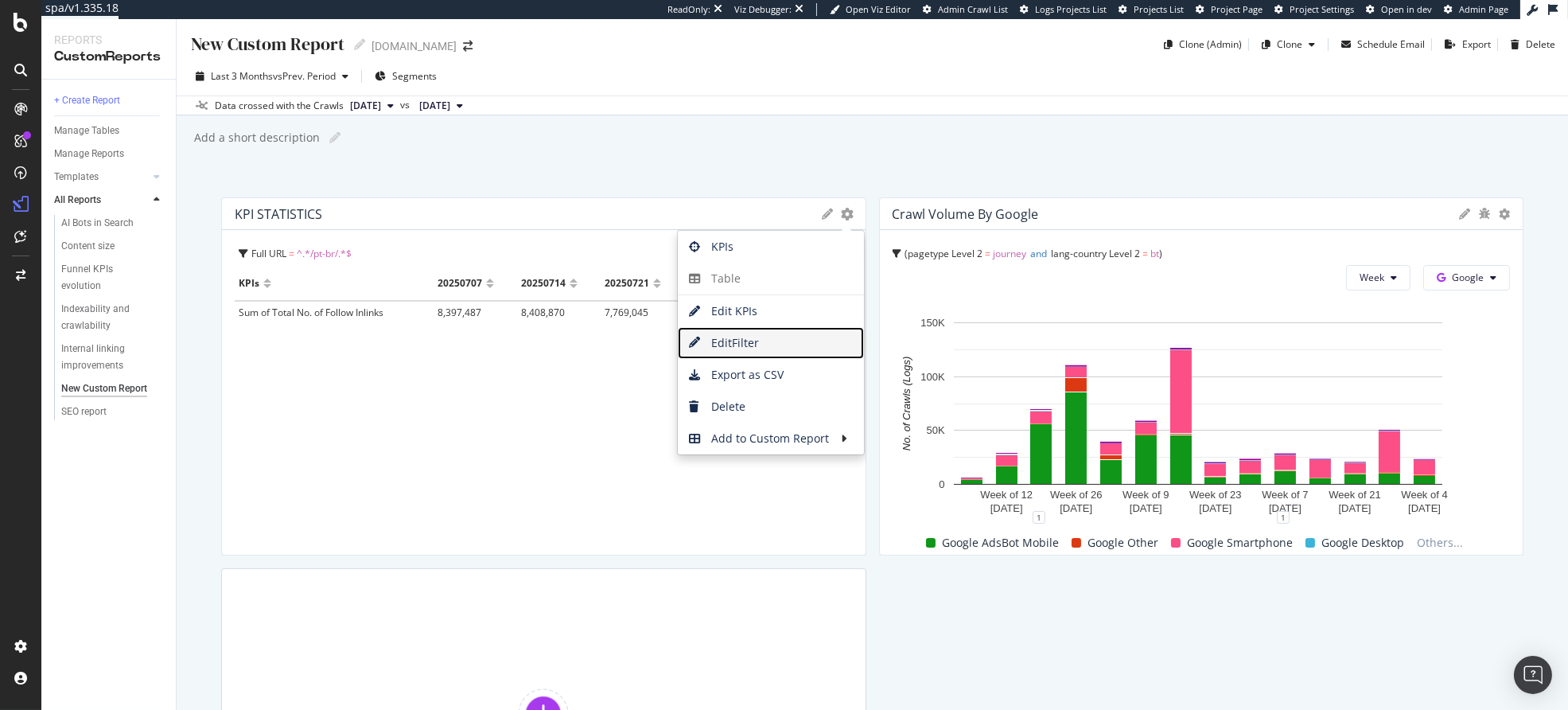
click at [754, 340] on span "Edit Filter" at bounding box center [770, 343] width 186 height 24
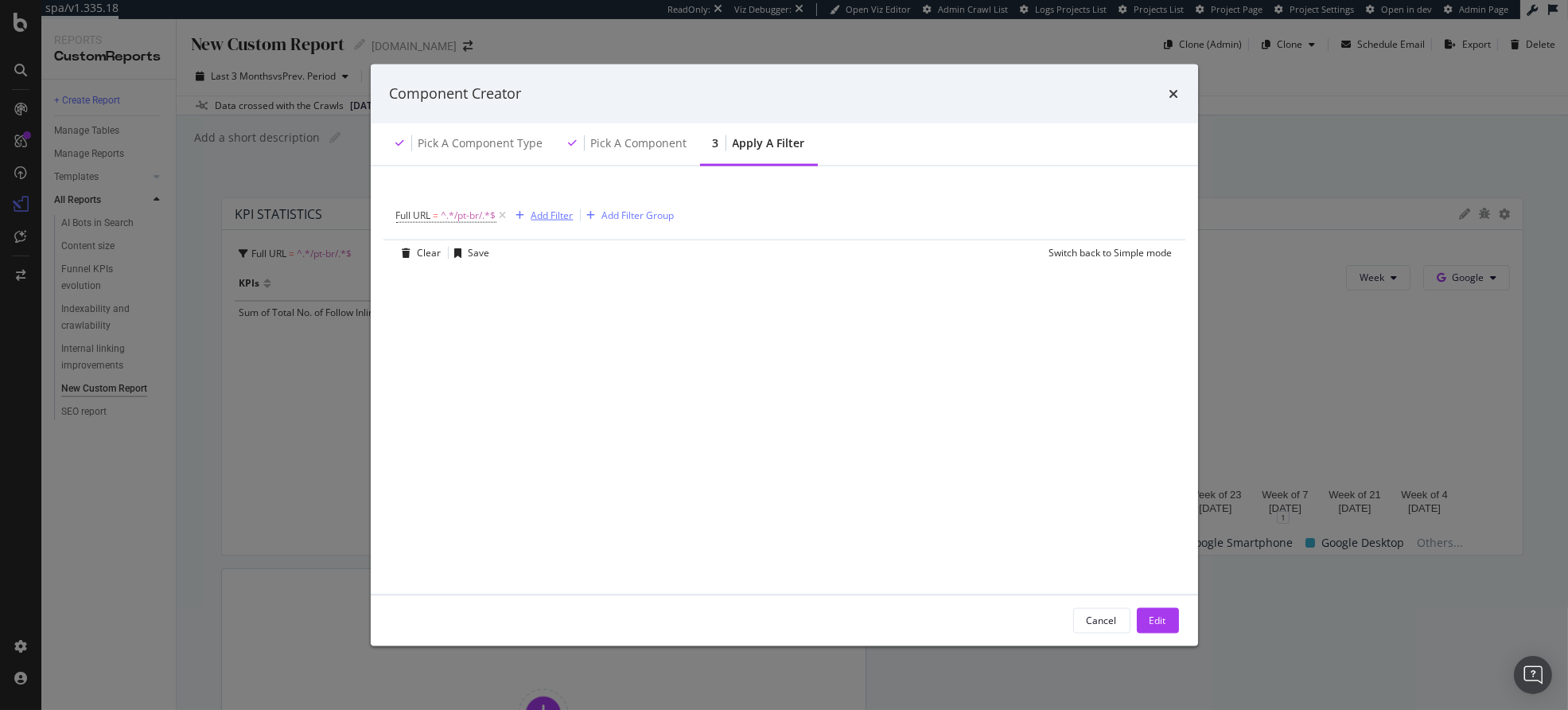
click at [548, 213] on div "Add Filter" at bounding box center [553, 215] width 42 height 13
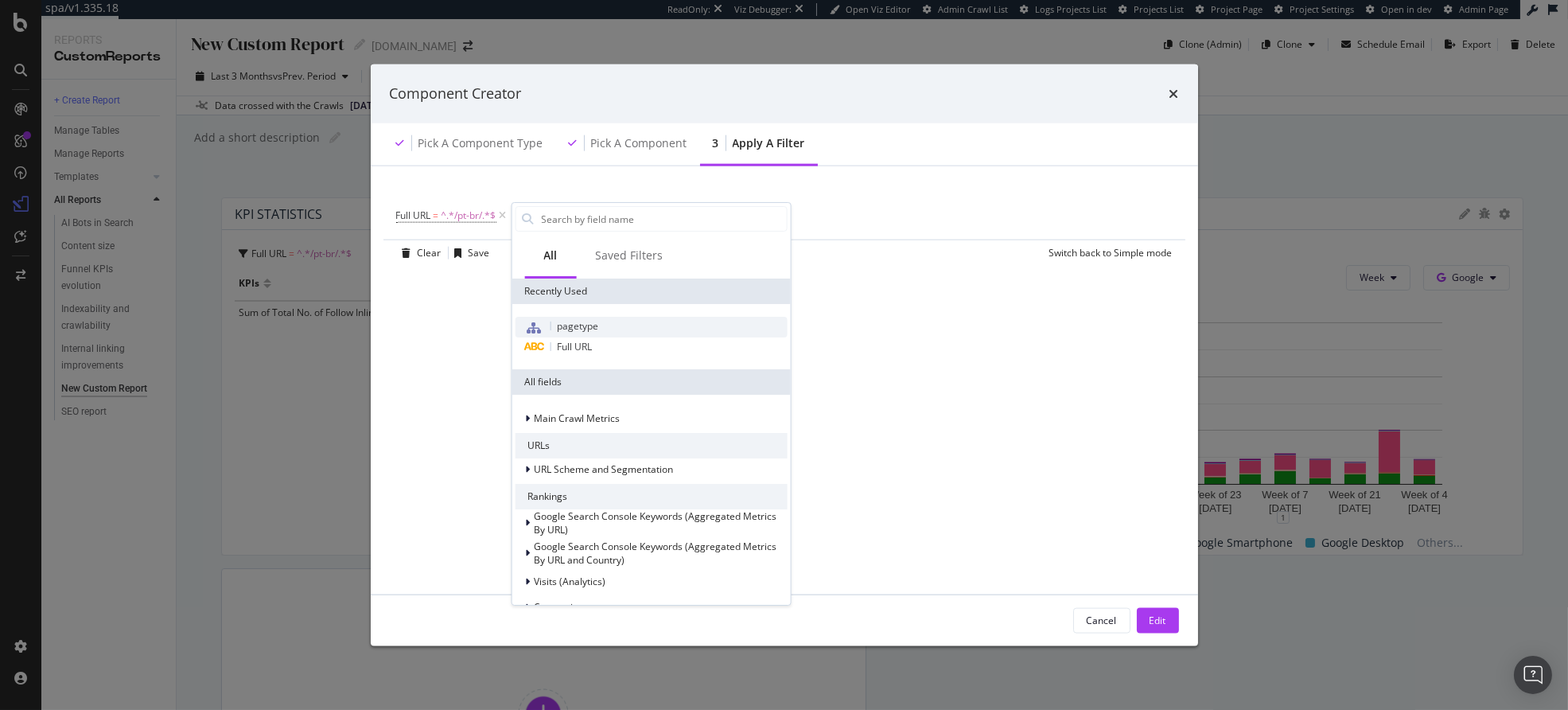
click at [584, 324] on span "pagetype" at bounding box center [577, 325] width 41 height 13
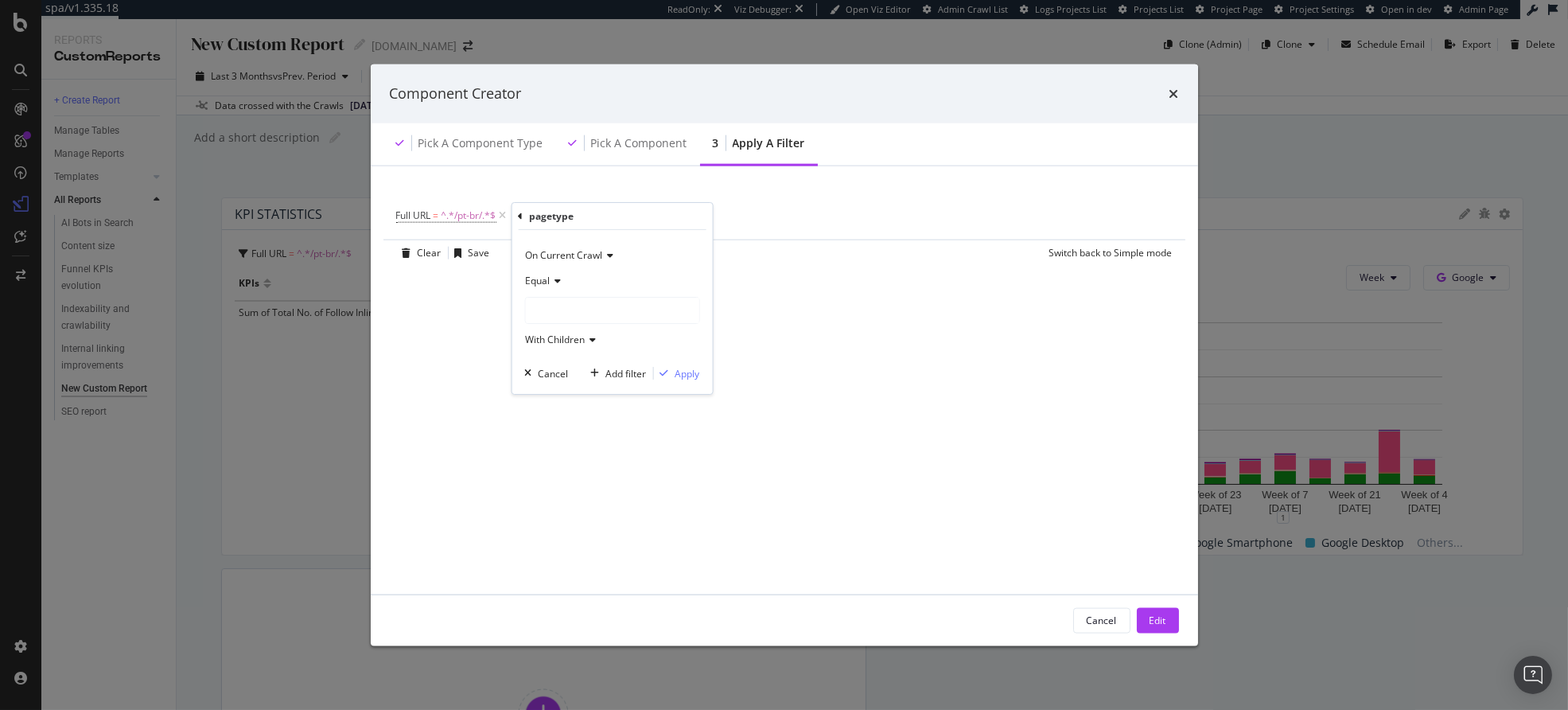
click at [821, 274] on div "Full URL = ^.*/pt-br/.*$ Add Filter Add Filter Group Clear Save Switch back to …" at bounding box center [784, 379] width 790 height 390
click at [598, 215] on icon "modal" at bounding box center [594, 215] width 13 height 16
click at [516, 145] on div "Pick a Component type" at bounding box center [481, 143] width 125 height 16
click at [657, 159] on div "Pick a Component" at bounding box center [628, 144] width 144 height 44
click at [654, 147] on div "Pick a Component" at bounding box center [639, 143] width 96 height 16
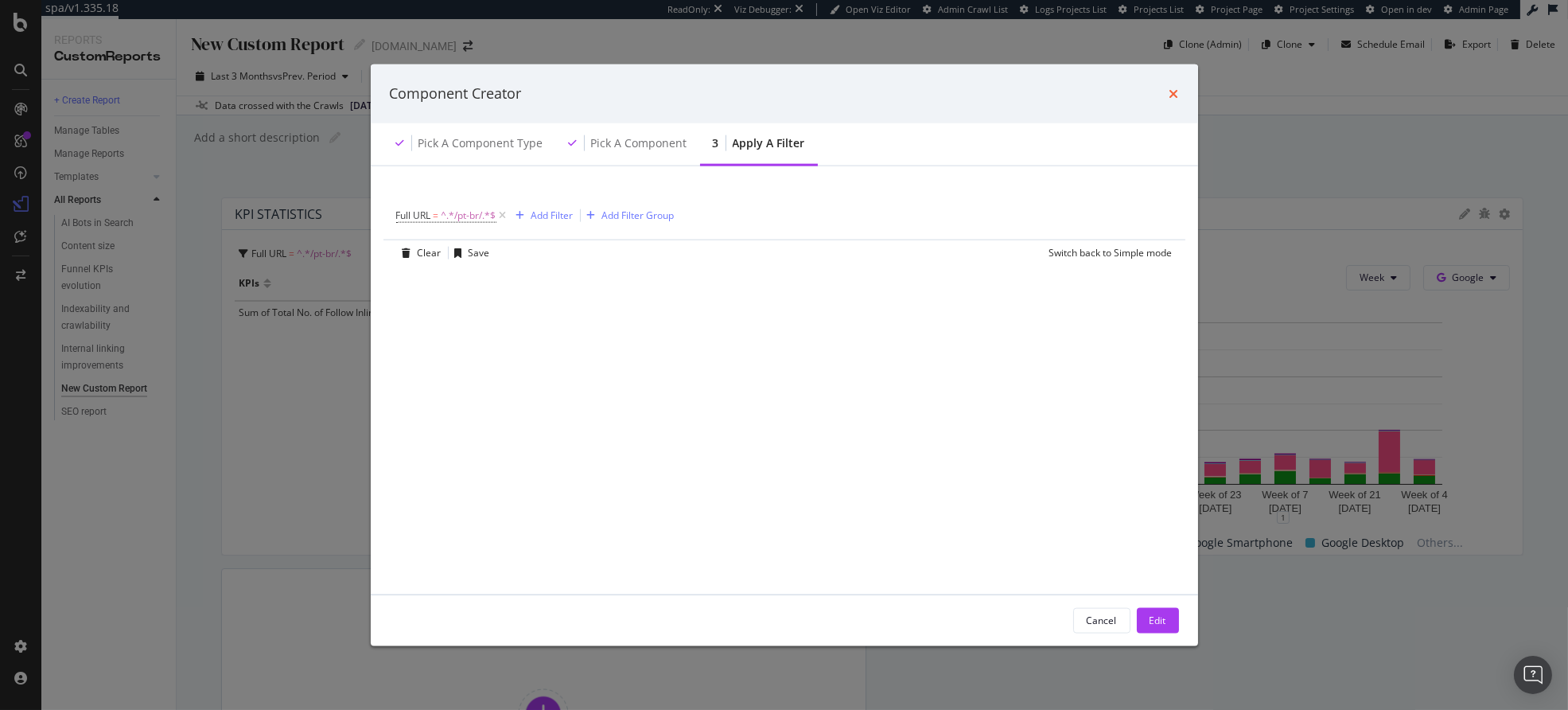
click at [1173, 91] on icon "times" at bounding box center [1174, 93] width 10 height 12
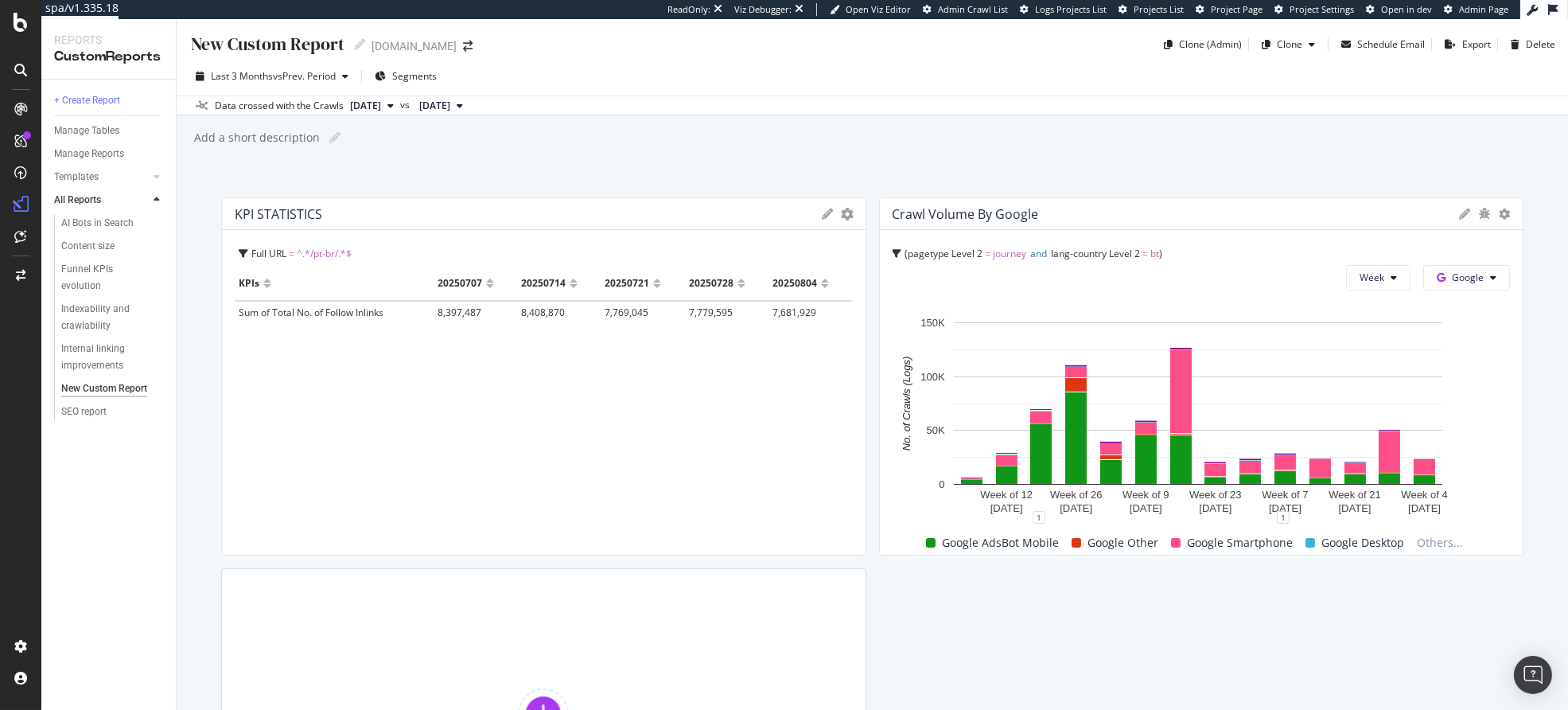
click at [822, 213] on icon at bounding box center [828, 214] width 11 height 11
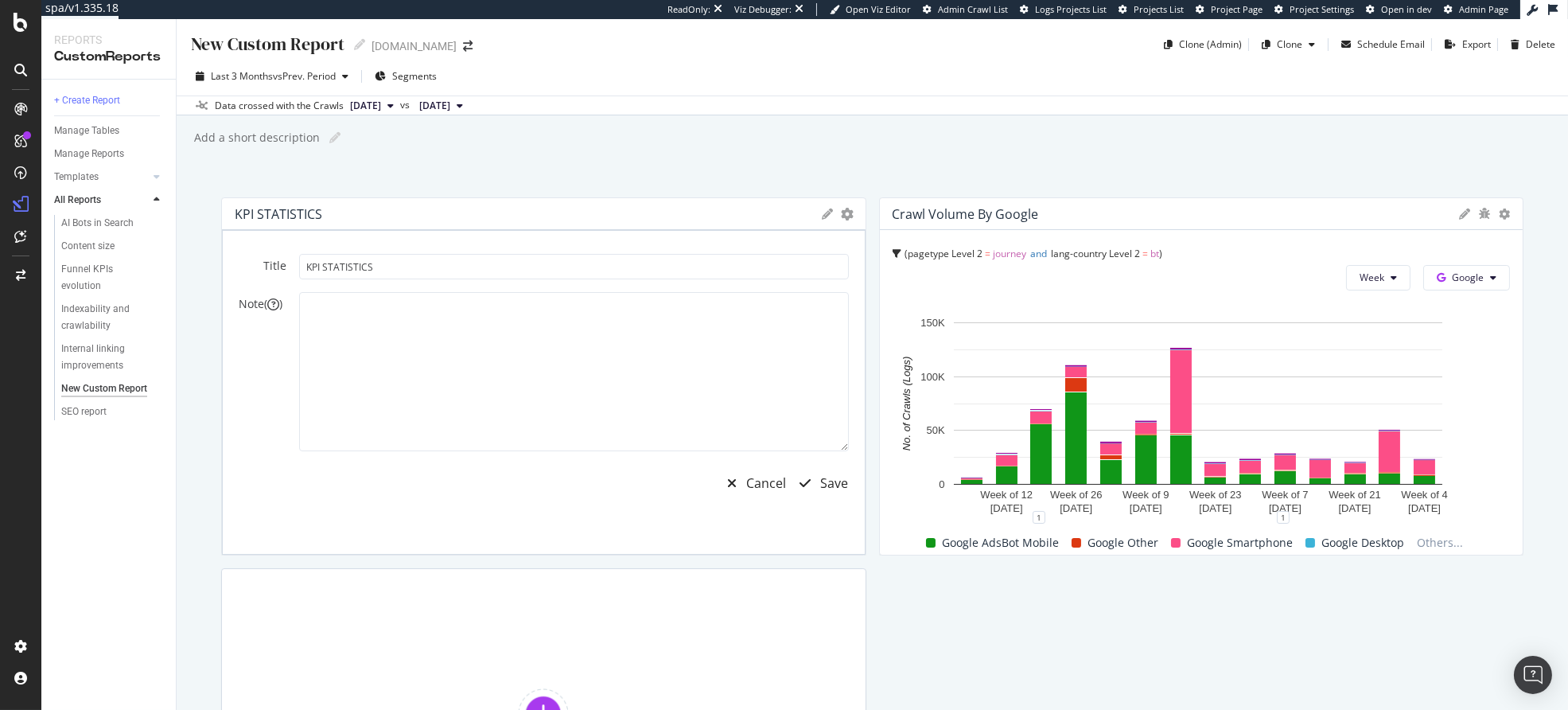
click at [824, 212] on icon at bounding box center [828, 214] width 11 height 11
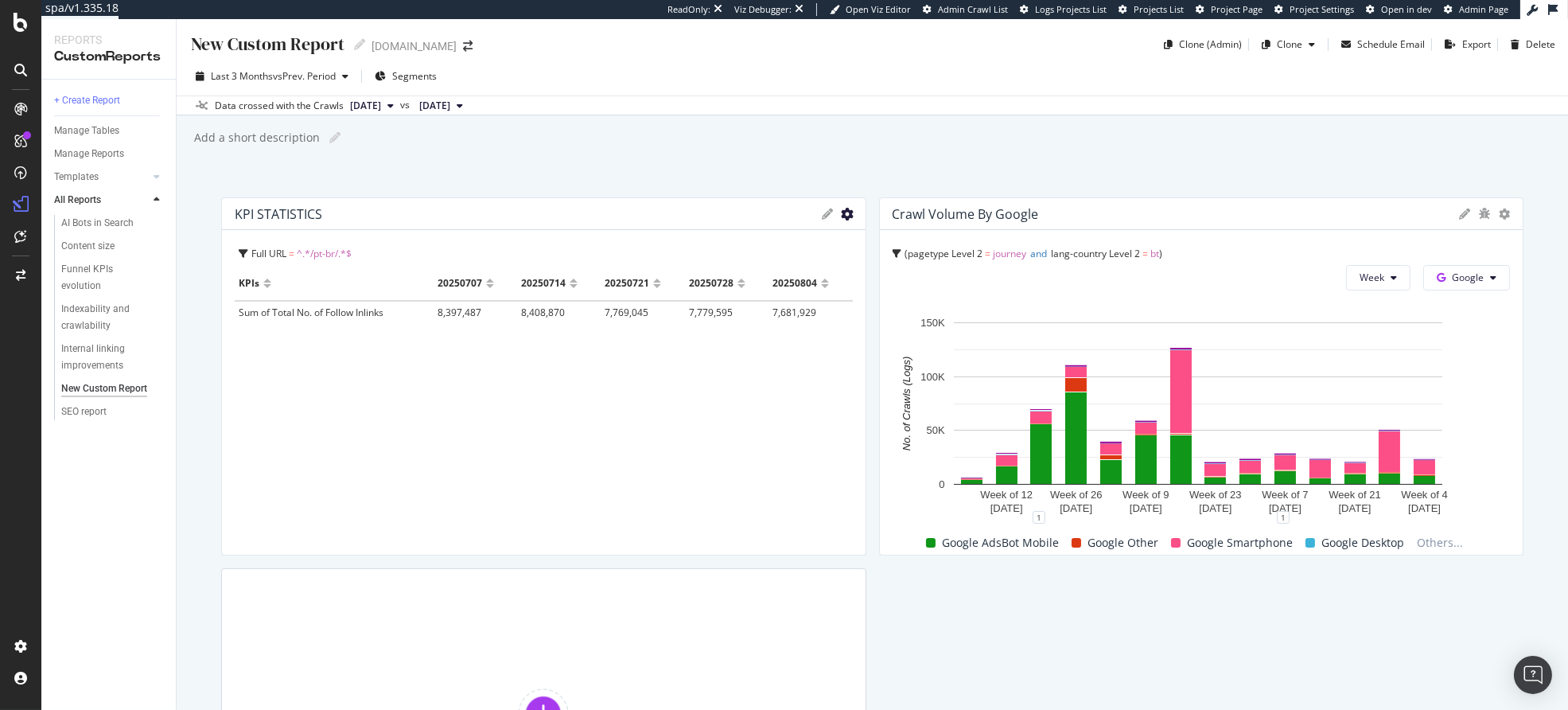
click at [842, 214] on icon "gear" at bounding box center [848, 214] width 12 height 12
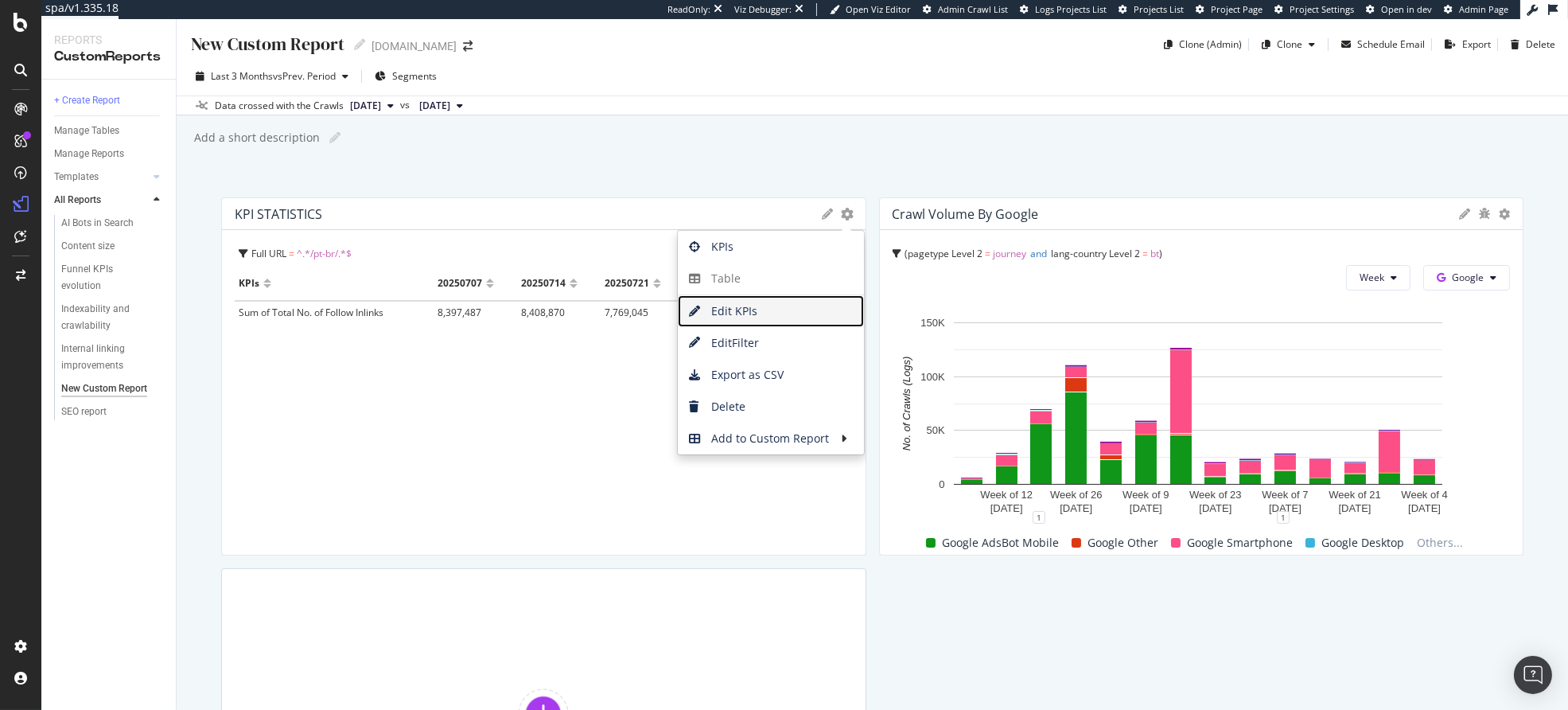
click at [741, 321] on span "Edit KPIs" at bounding box center [770, 310] width 186 height 24
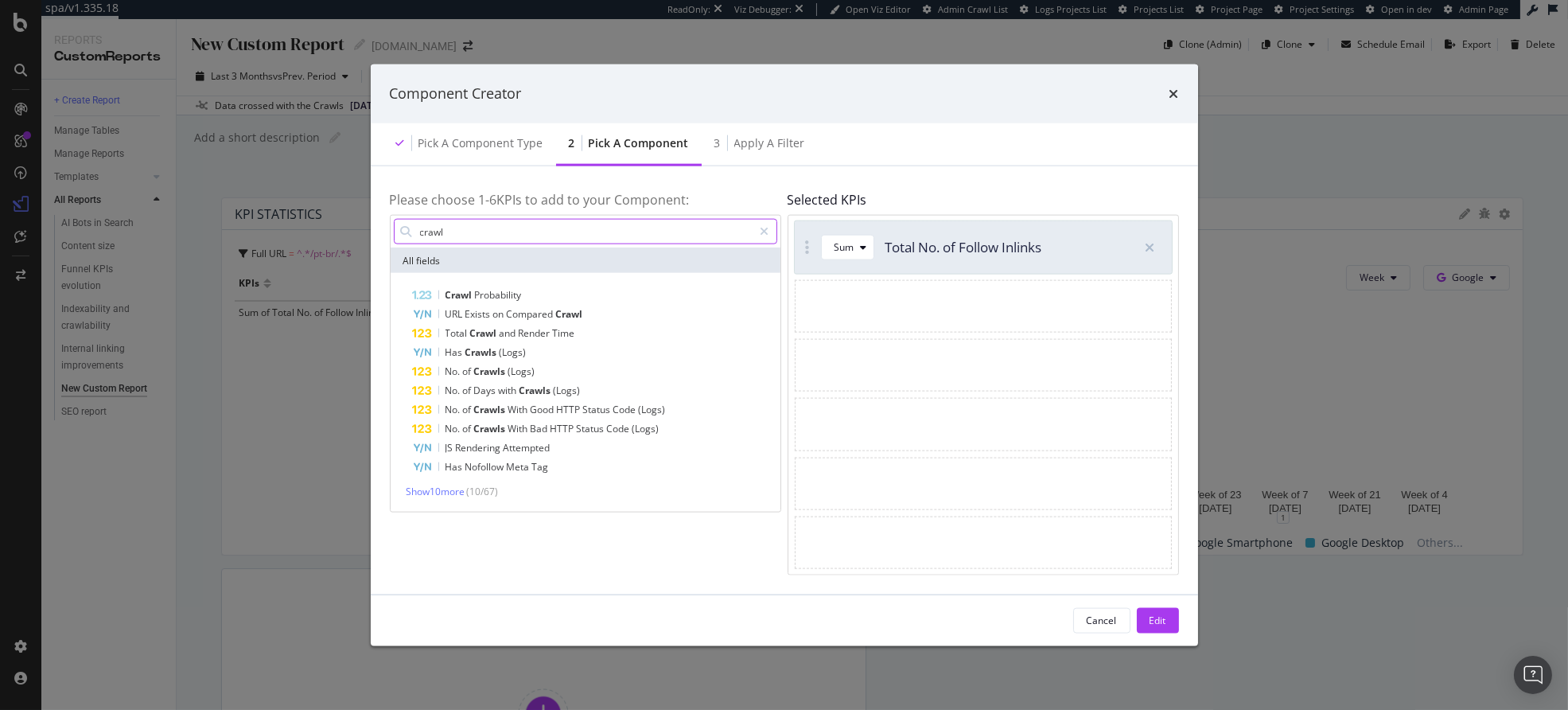
click at [486, 231] on input "crawl" at bounding box center [586, 231] width 335 height 24
type input "url exists"
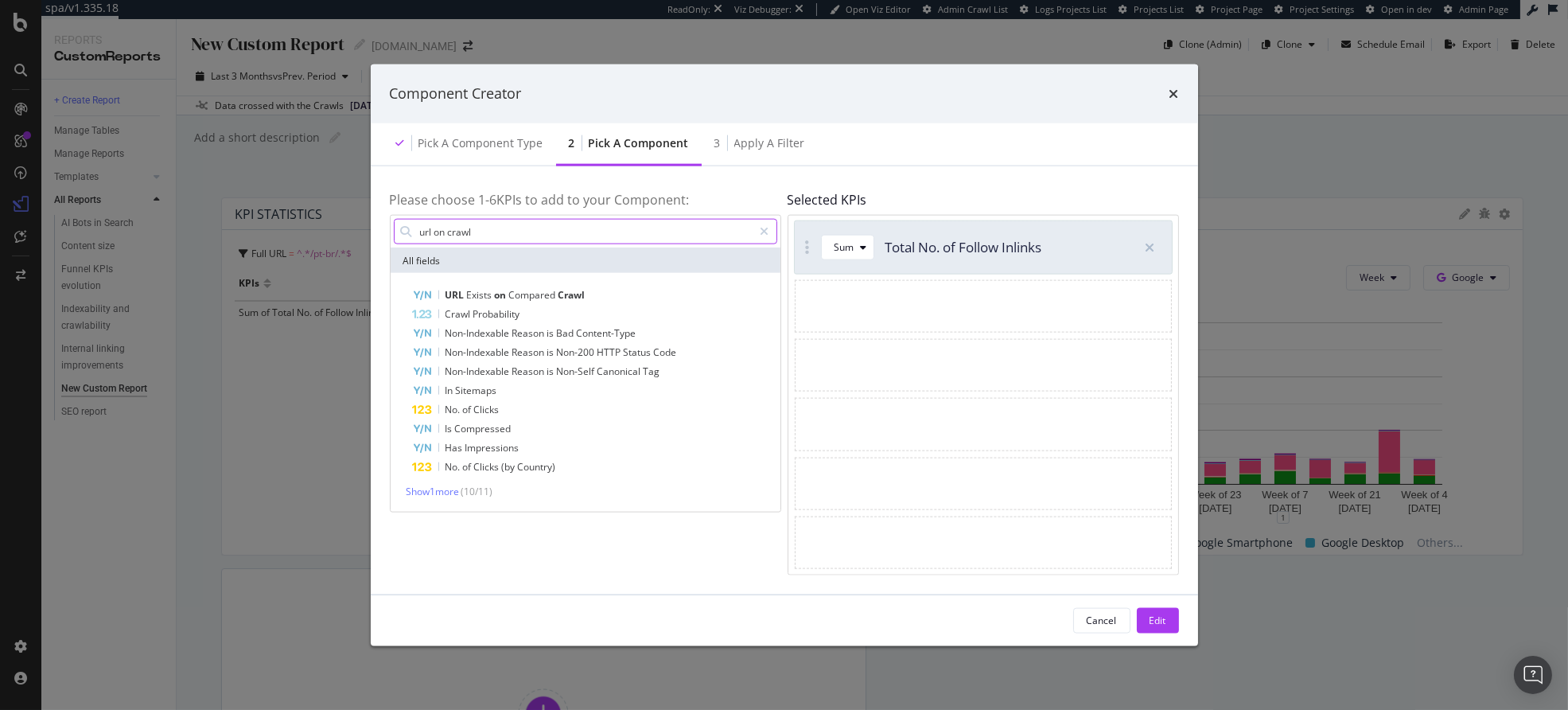
click at [483, 226] on input "url on crawl" at bounding box center [586, 231] width 335 height 24
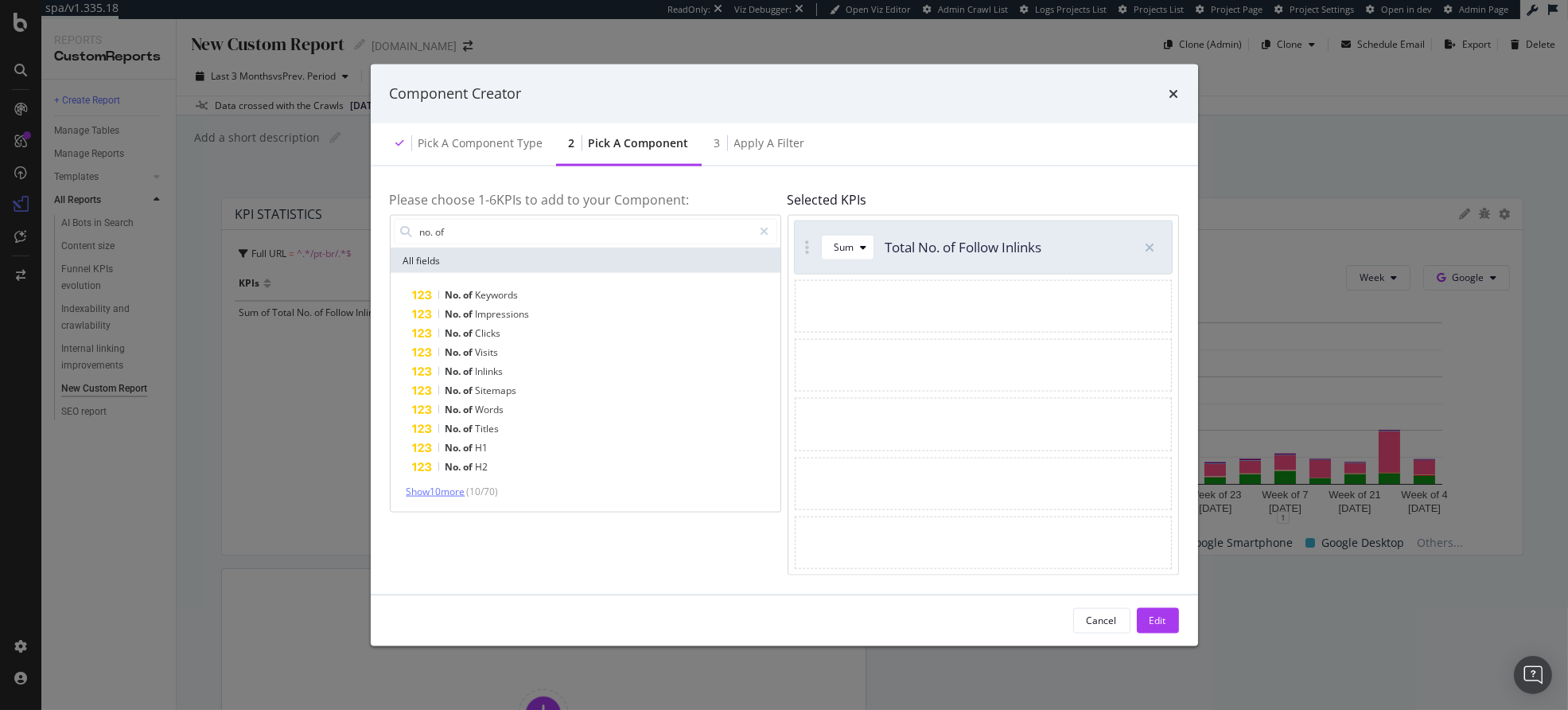
click at [458, 487] on span "Show 10 more" at bounding box center [435, 491] width 59 height 13
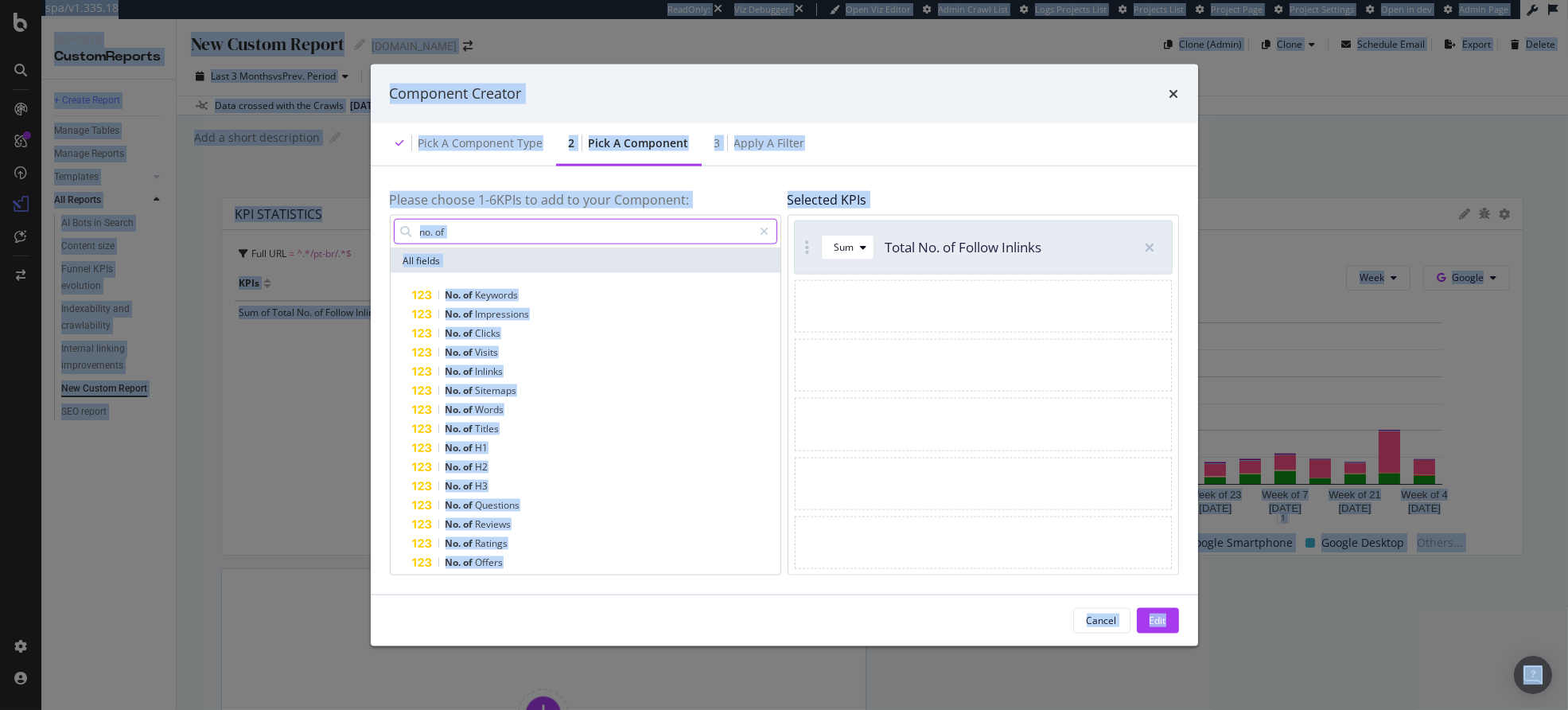
click at [478, 234] on input "no. of" at bounding box center [586, 231] width 335 height 24
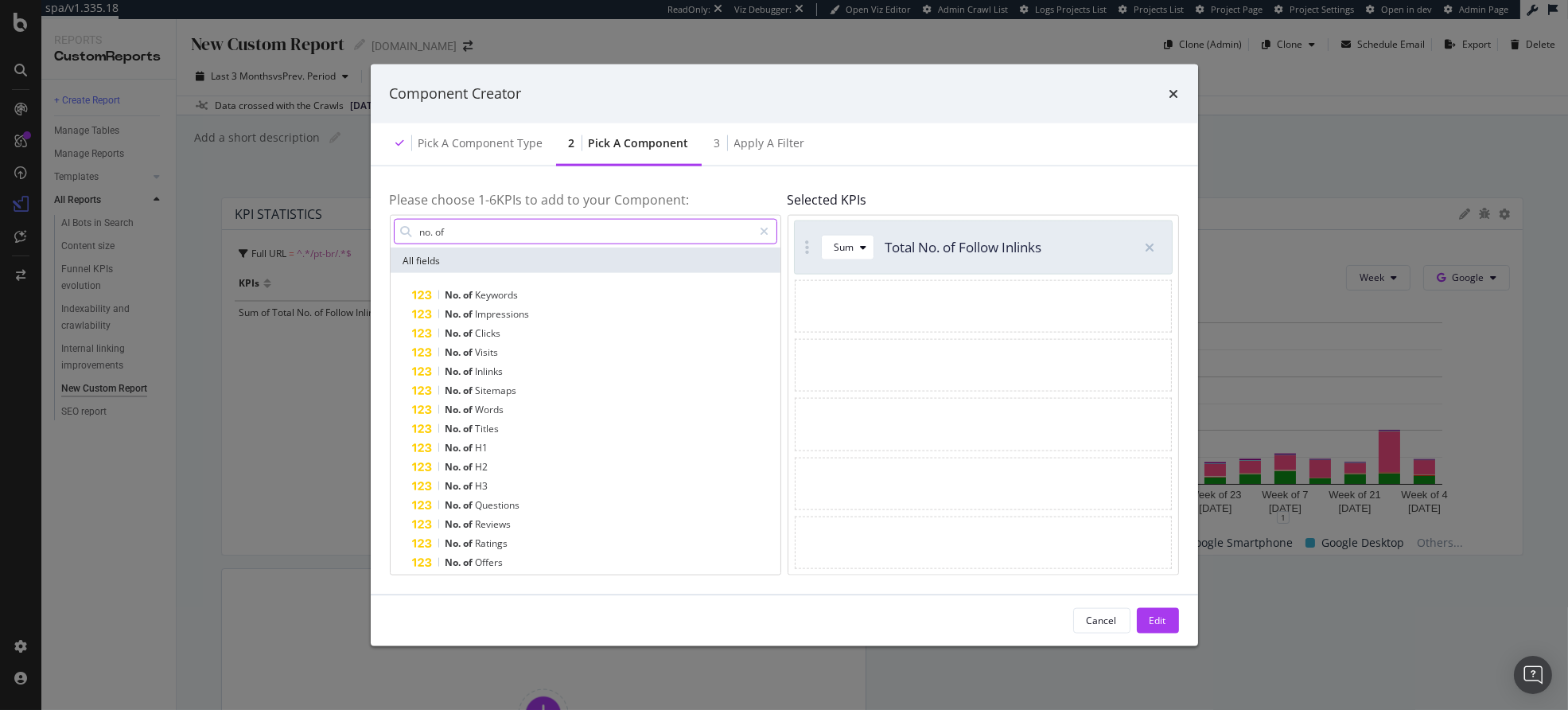
click at [478, 234] on input "no. of" at bounding box center [586, 231] width 335 height 24
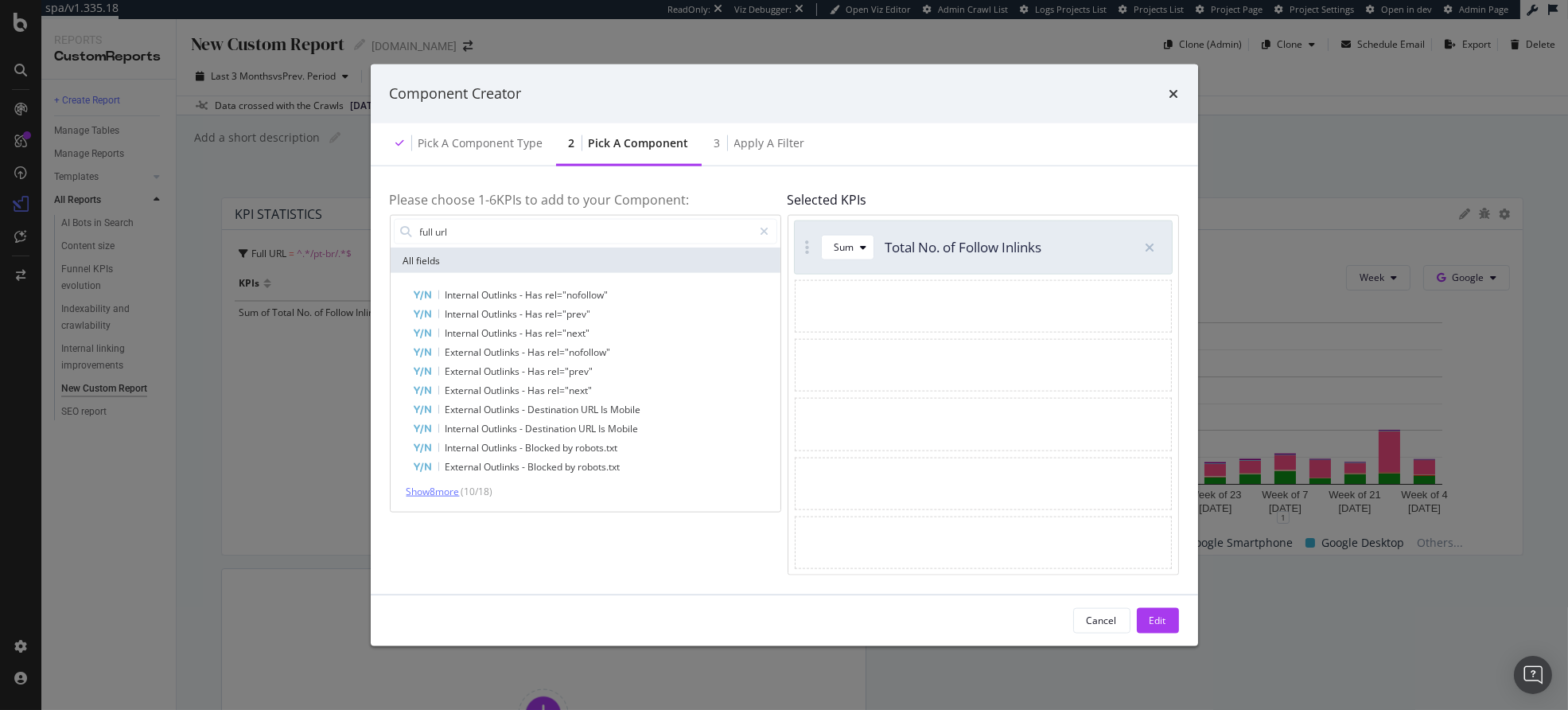
click at [438, 497] on span "Show 8 more" at bounding box center [433, 491] width 53 height 13
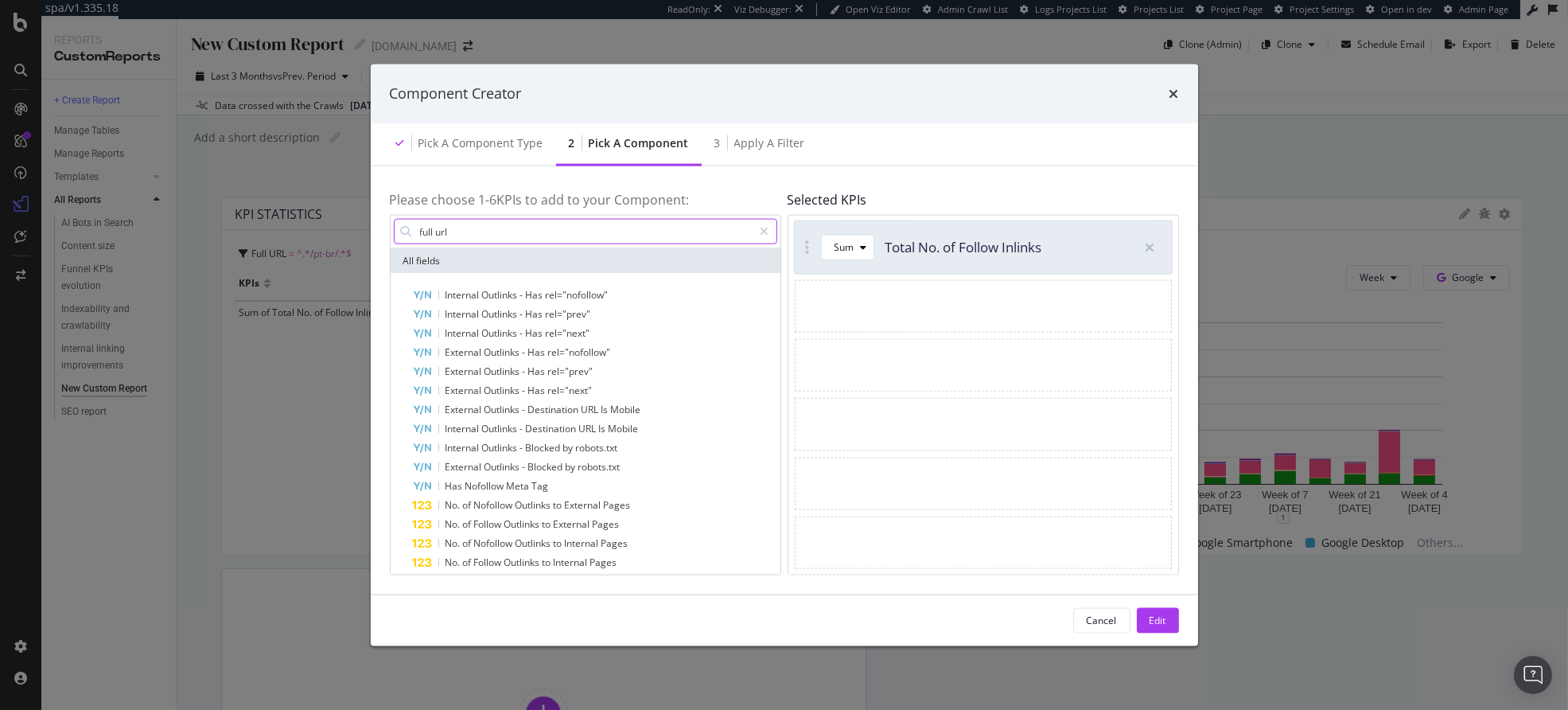
click at [468, 234] on input "full url" at bounding box center [586, 231] width 335 height 24
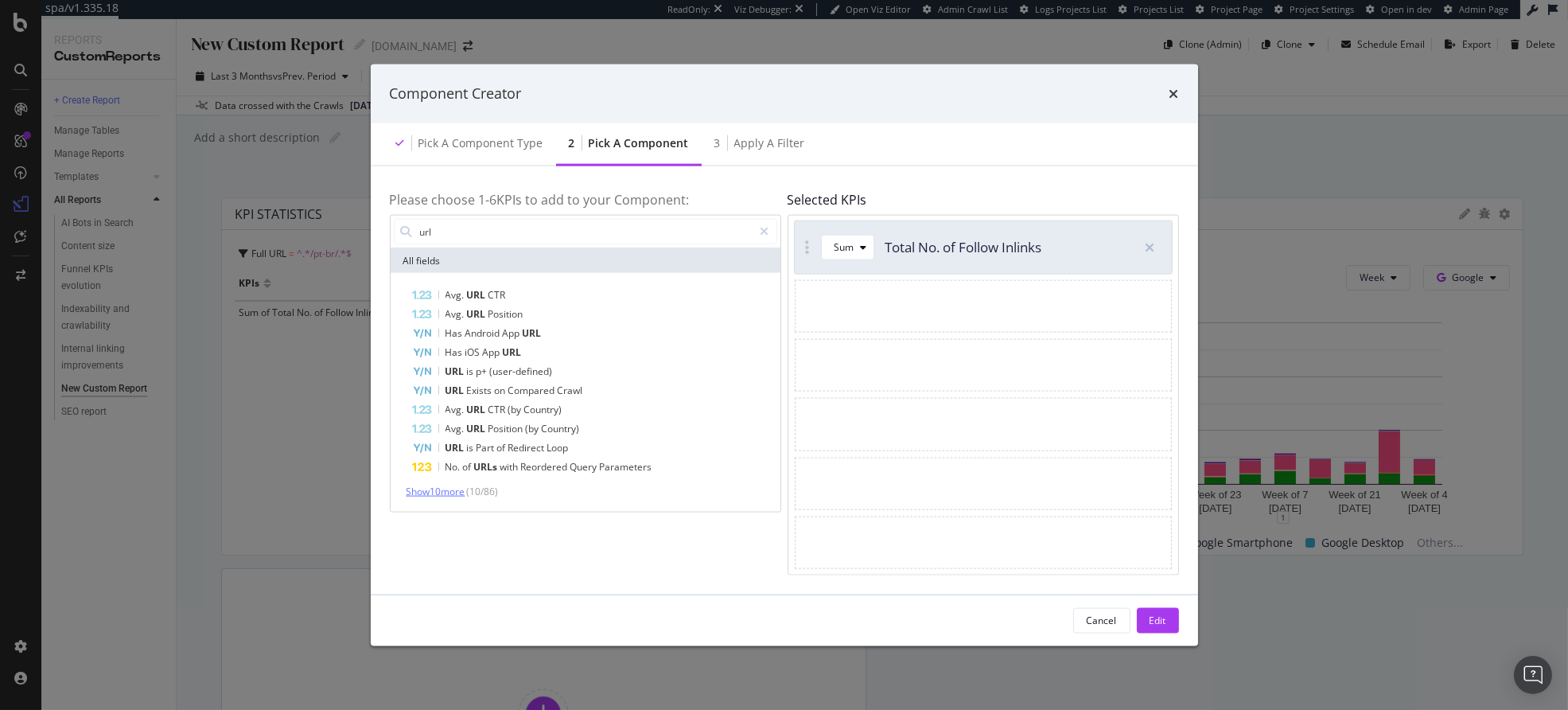
click at [445, 487] on span "Show 10 more" at bounding box center [435, 491] width 59 height 13
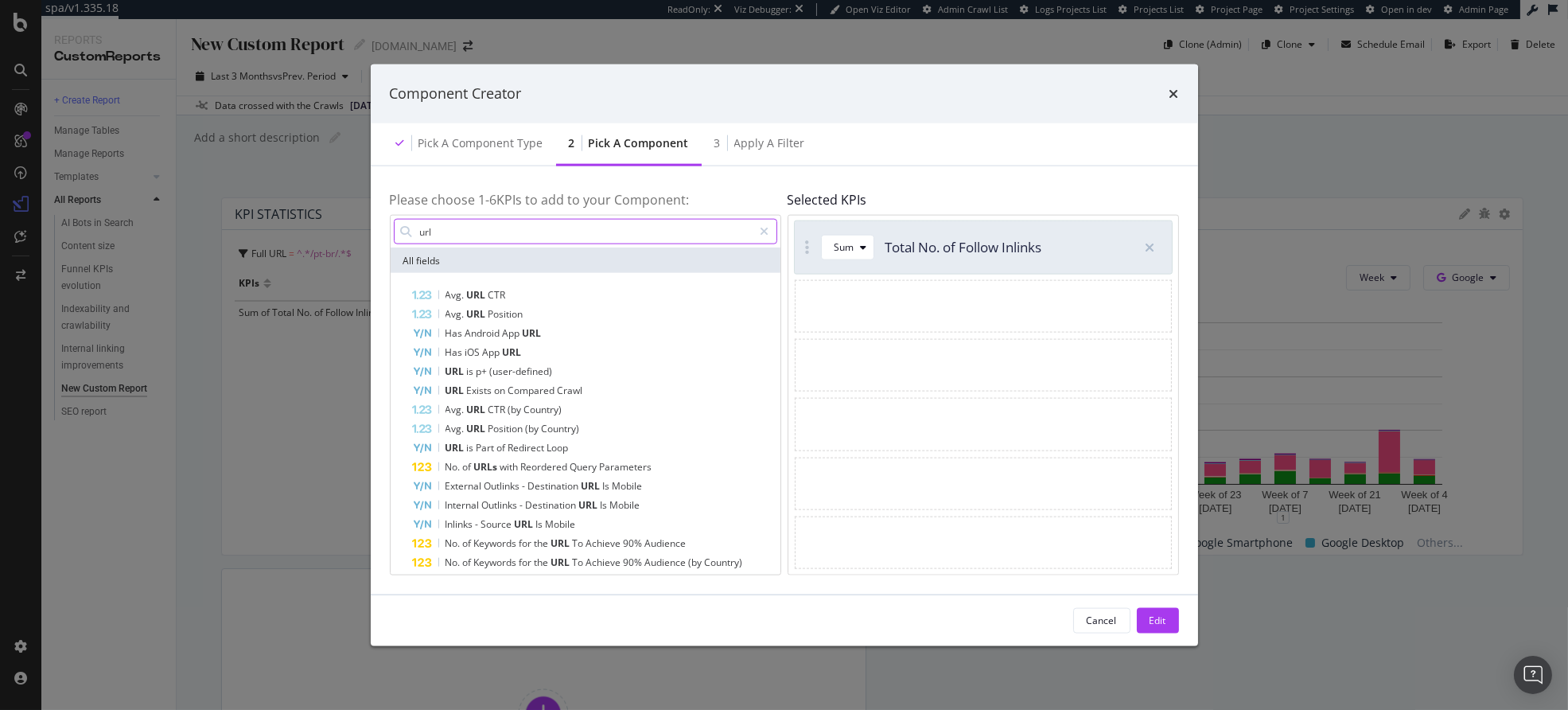
click at [471, 235] on input "url" at bounding box center [586, 231] width 335 height 24
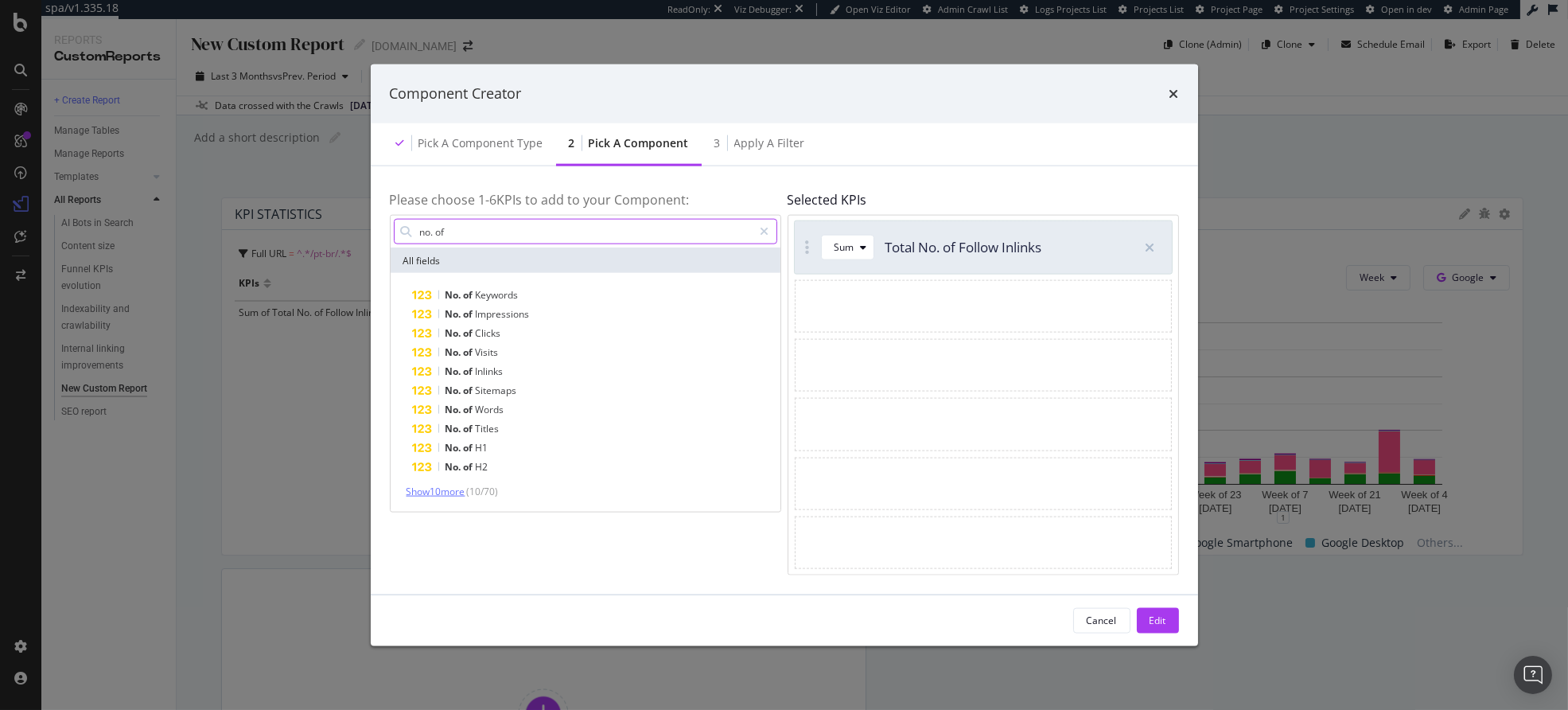
type input "no. of"
click at [442, 485] on span "Show 10 more" at bounding box center [435, 491] width 59 height 13
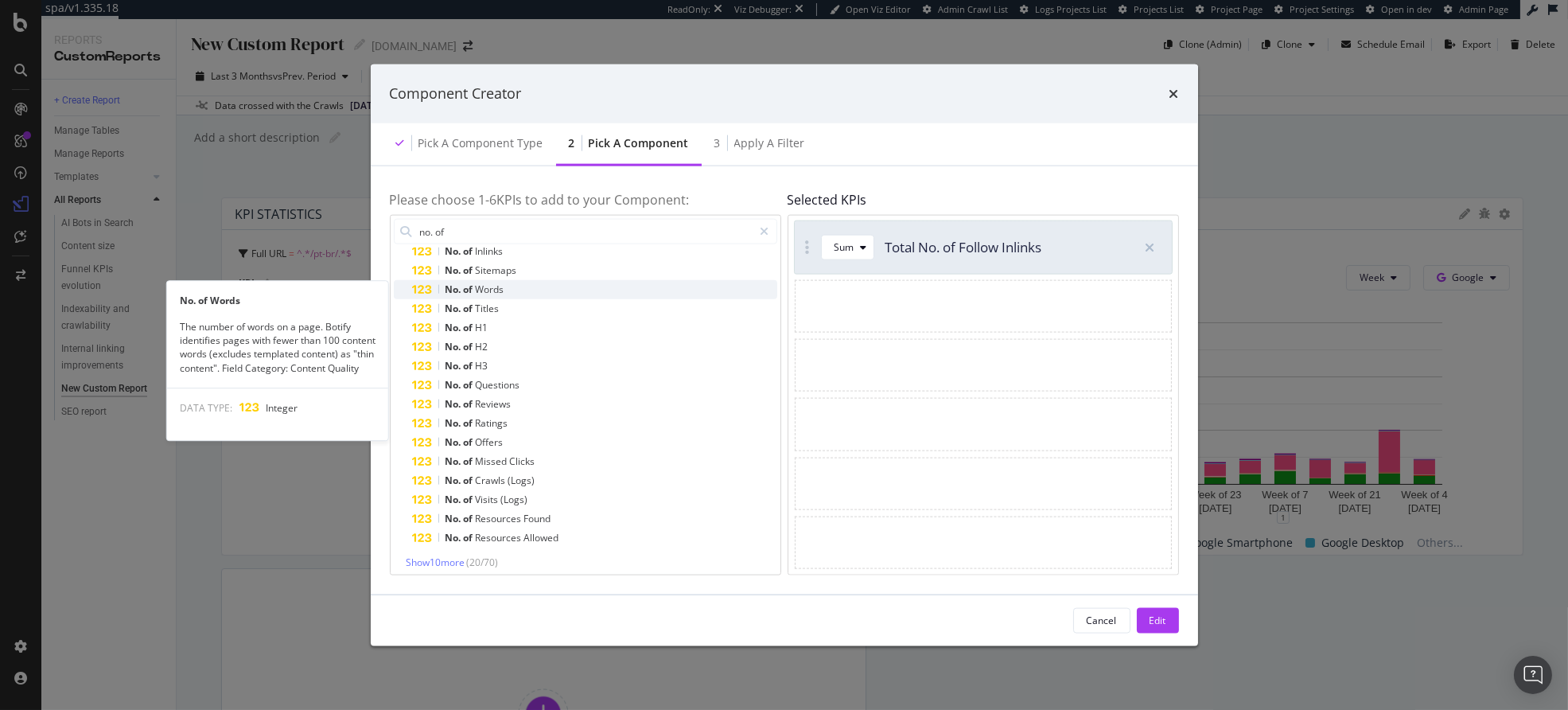
scroll to position [128, 0]
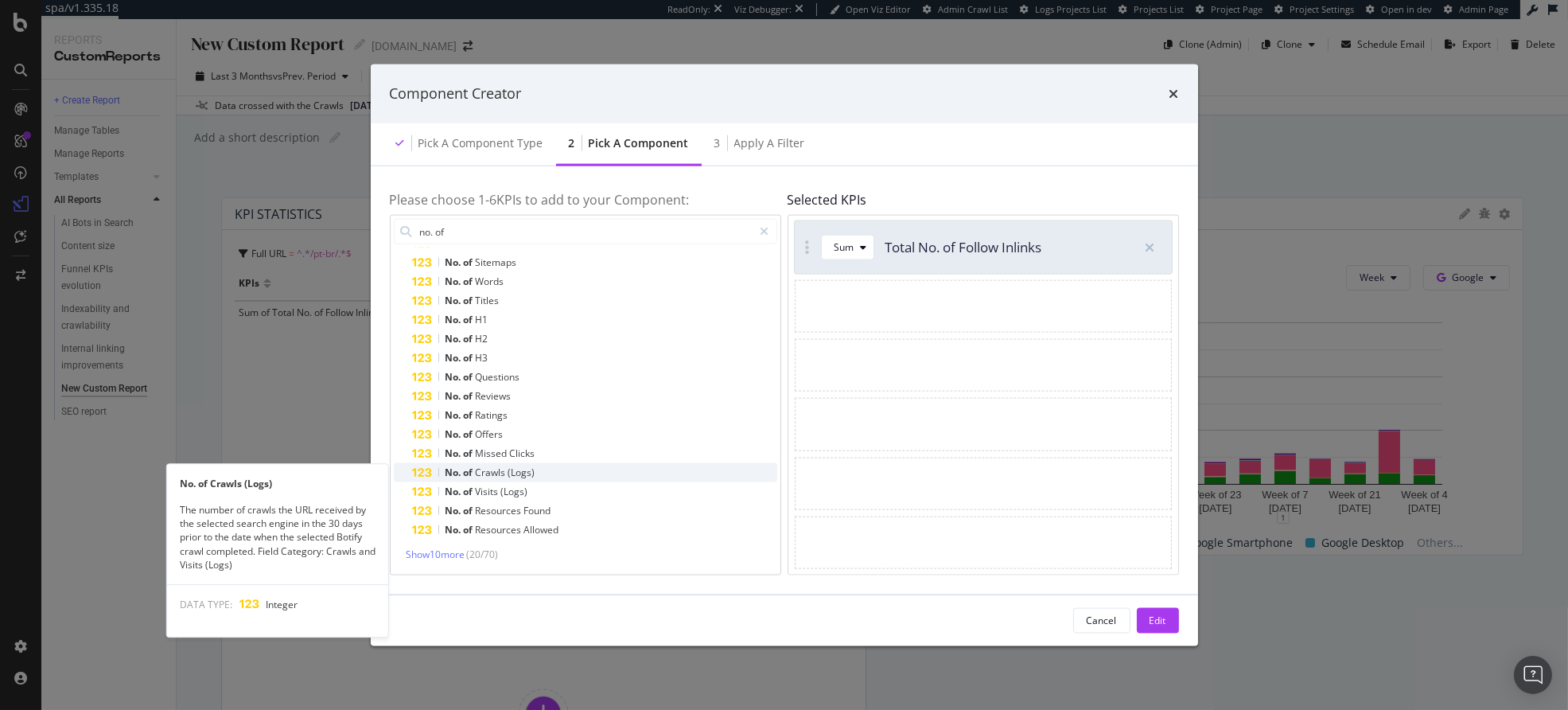
click at [568, 472] on div "No. of Crawls (Logs)" at bounding box center [595, 473] width 364 height 19
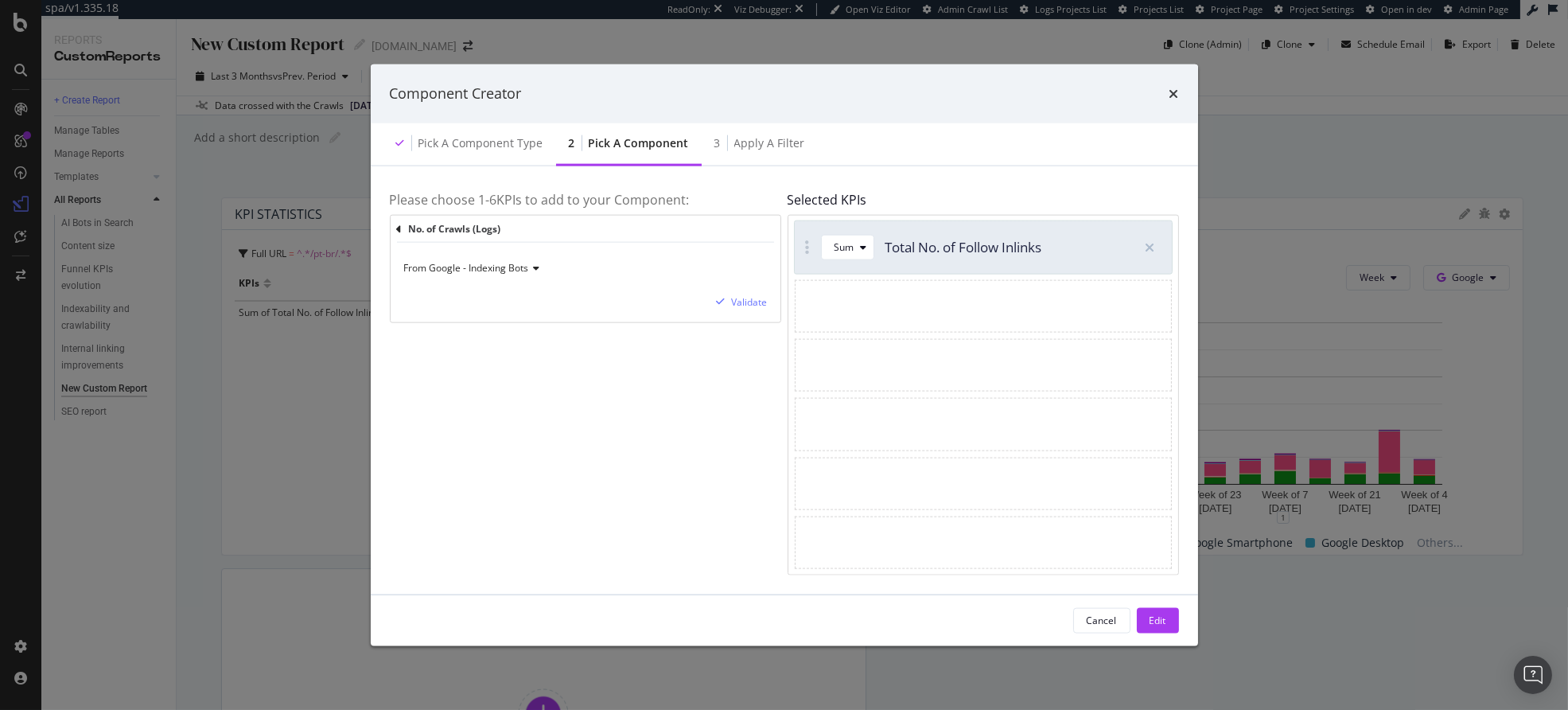
click at [518, 268] on span "From Google - Indexing Bots" at bounding box center [467, 267] width 125 height 13
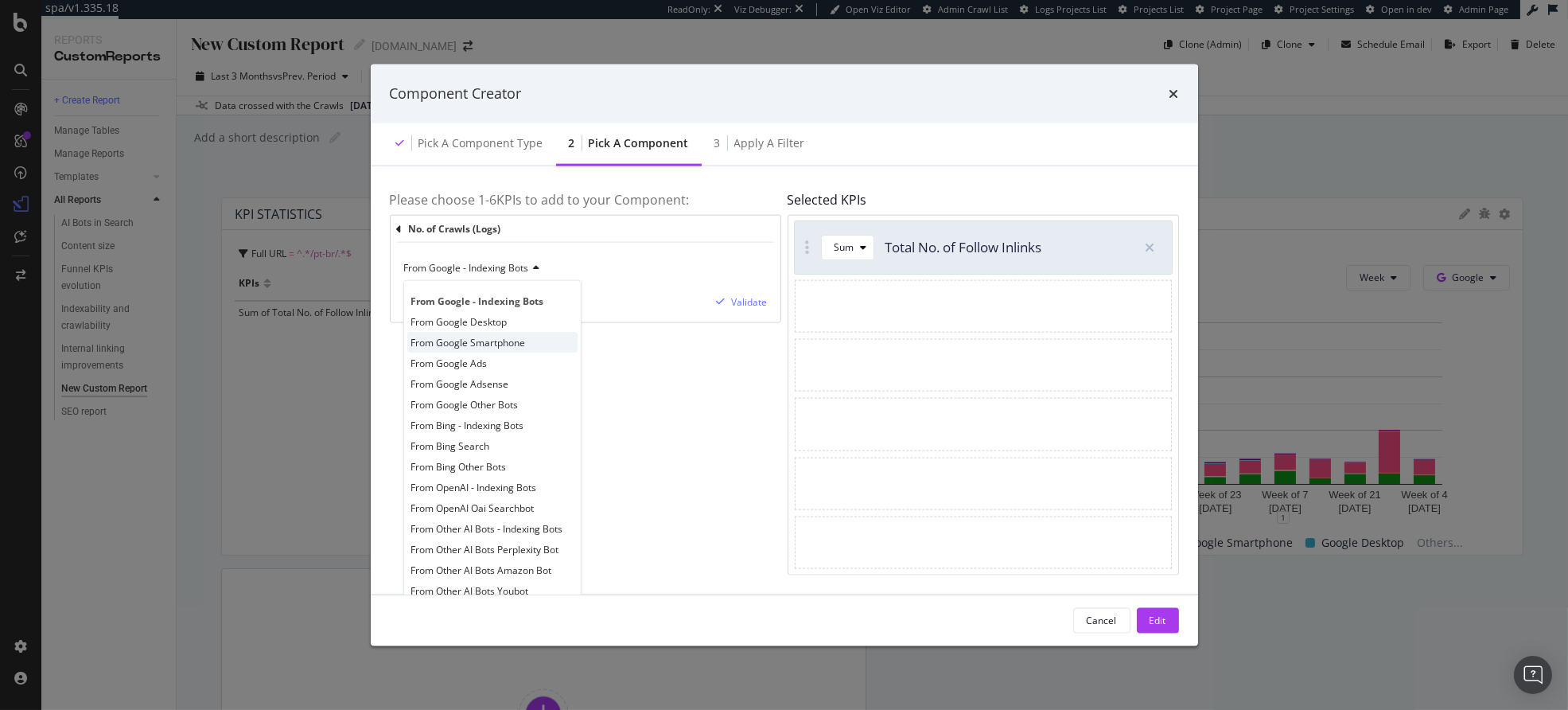
click at [514, 343] on span "From Google Smartphone" at bounding box center [469, 342] width 115 height 13
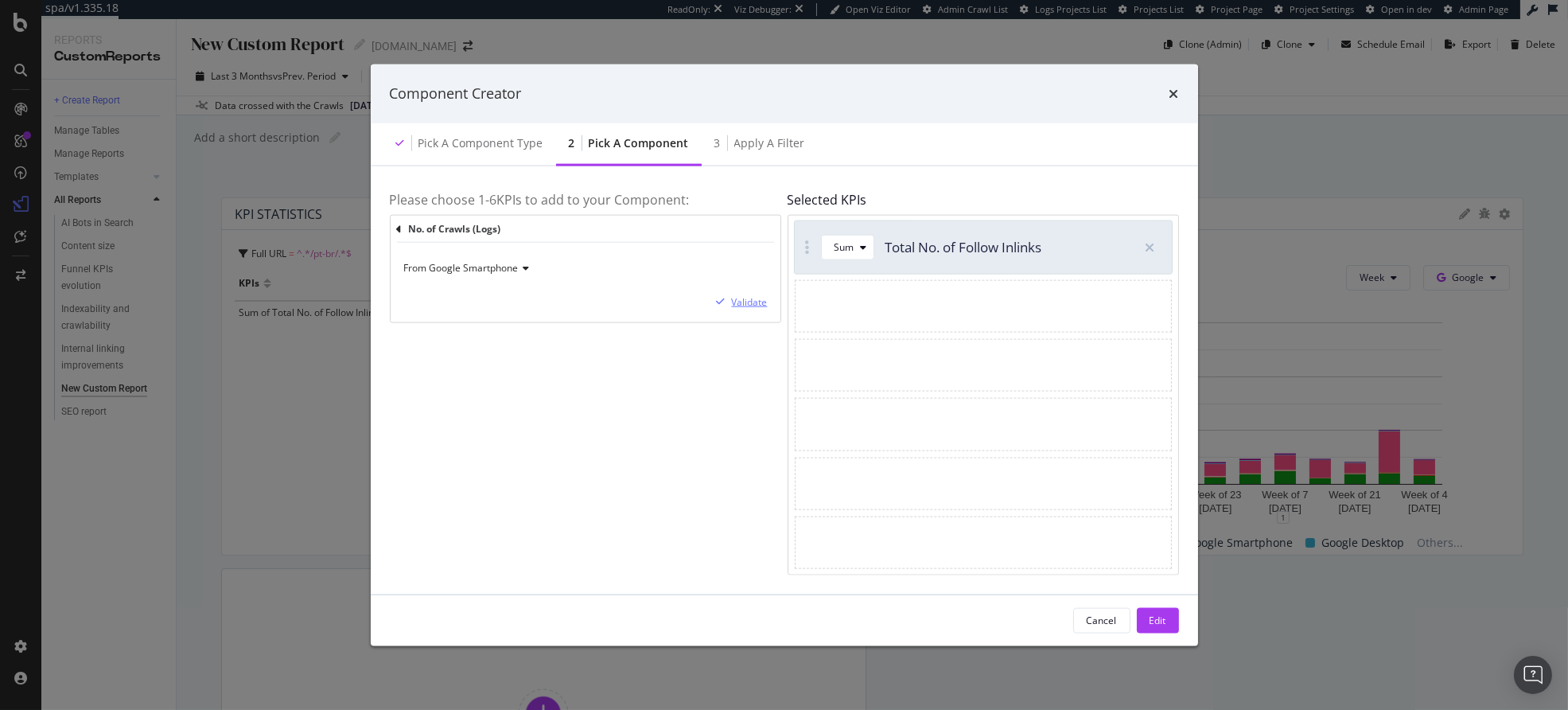
click at [737, 298] on div "Validate" at bounding box center [750, 302] width 36 height 13
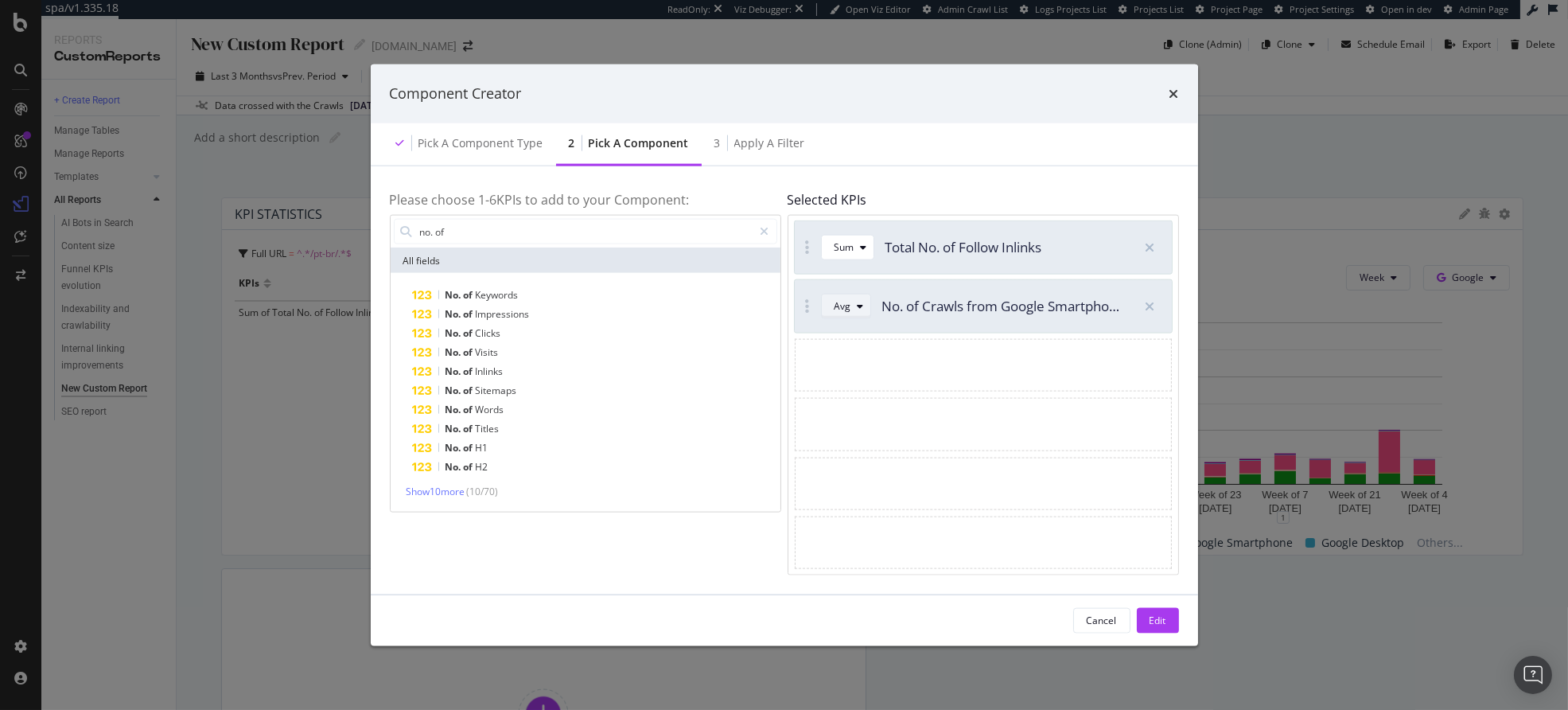
click at [844, 306] on div "Avg" at bounding box center [843, 306] width 17 height 10
click at [851, 339] on div "Avg" at bounding box center [850, 333] width 18 height 13
click at [530, 520] on div "Please choose 1- 6 KPIs to add to your Component: no. of All fields No. of Keyw…" at bounding box center [585, 379] width 391 height 390
click at [550, 242] on input "no. of" at bounding box center [586, 231] width 335 height 24
type input "url"
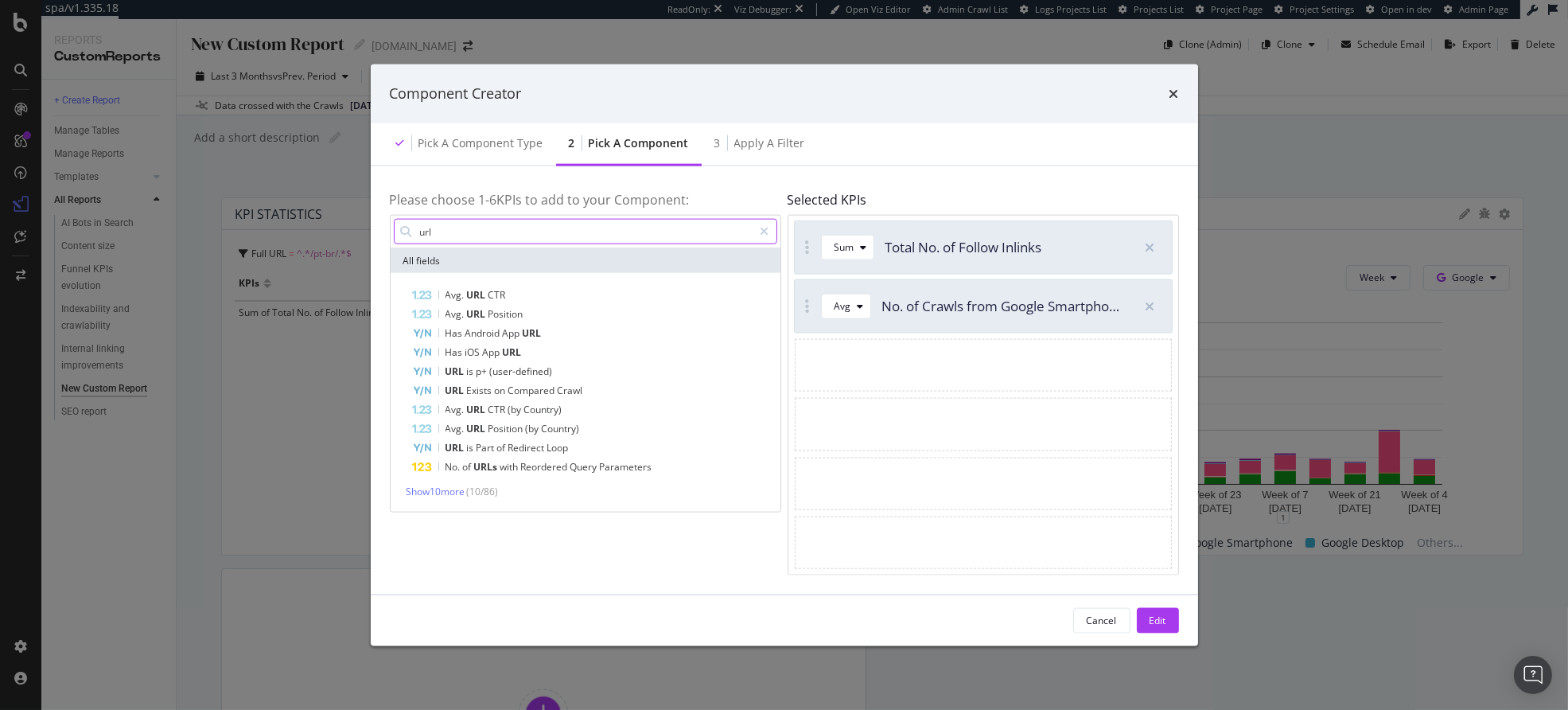
click at [508, 230] on input "url" at bounding box center [586, 231] width 335 height 24
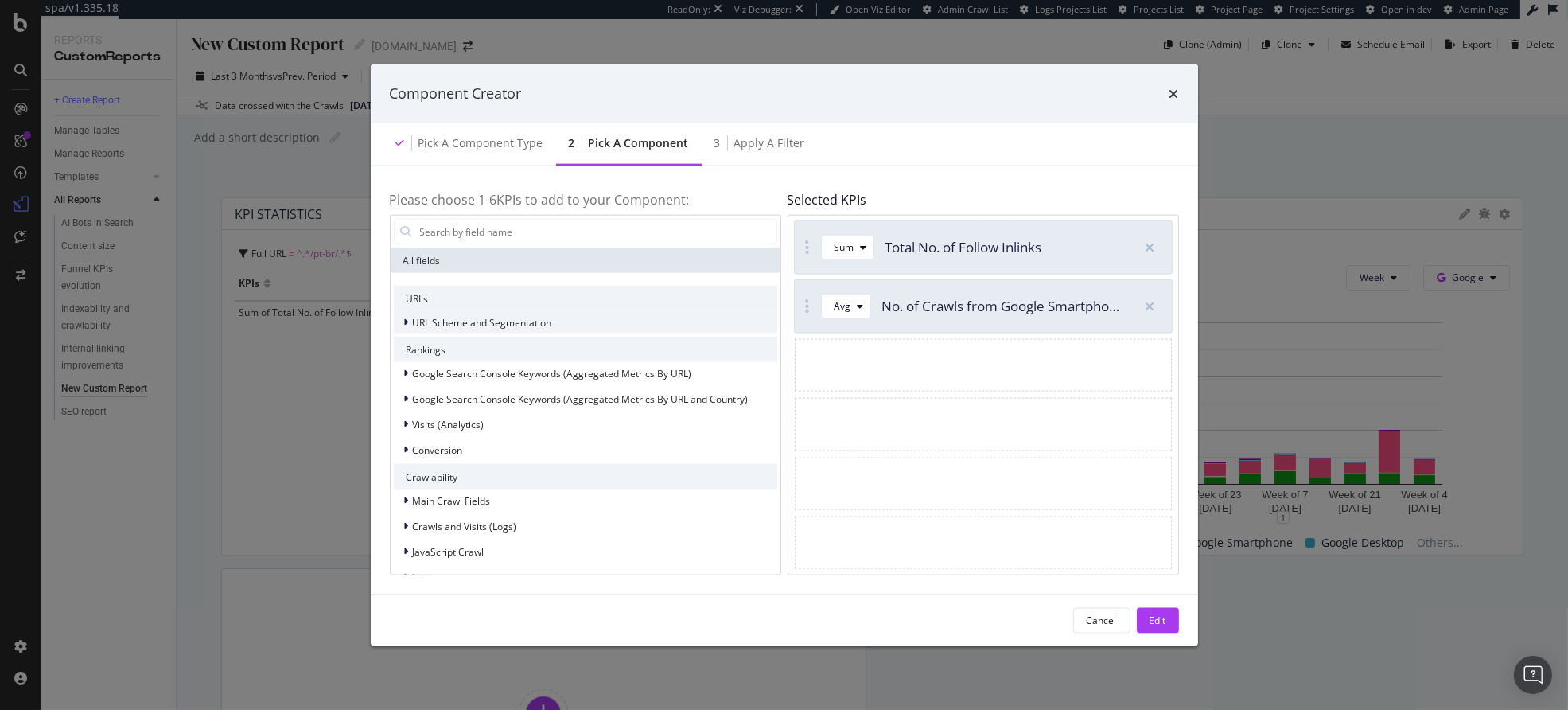
click at [500, 332] on div "URL Scheme and Segmentation" at bounding box center [585, 322] width 383 height 22
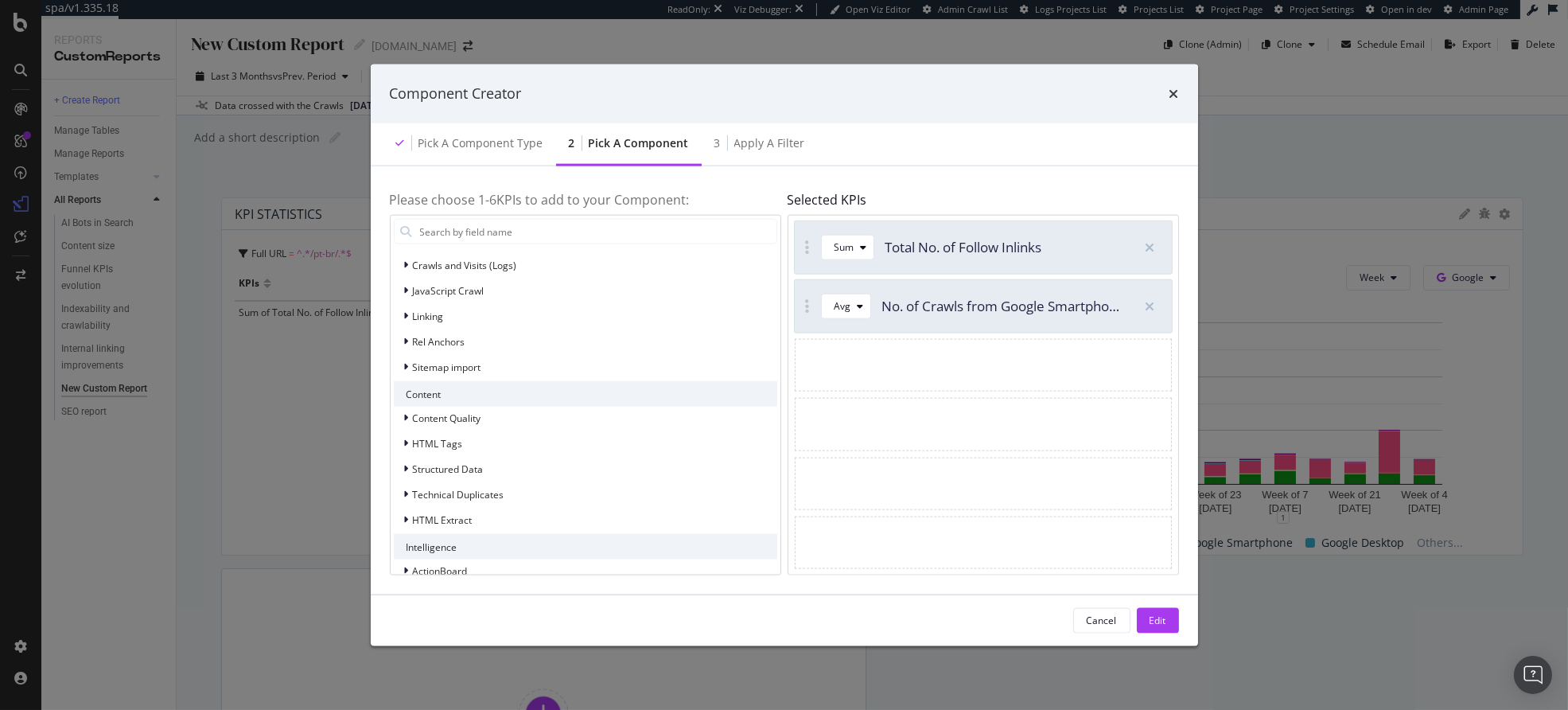
scroll to position [300, 0]
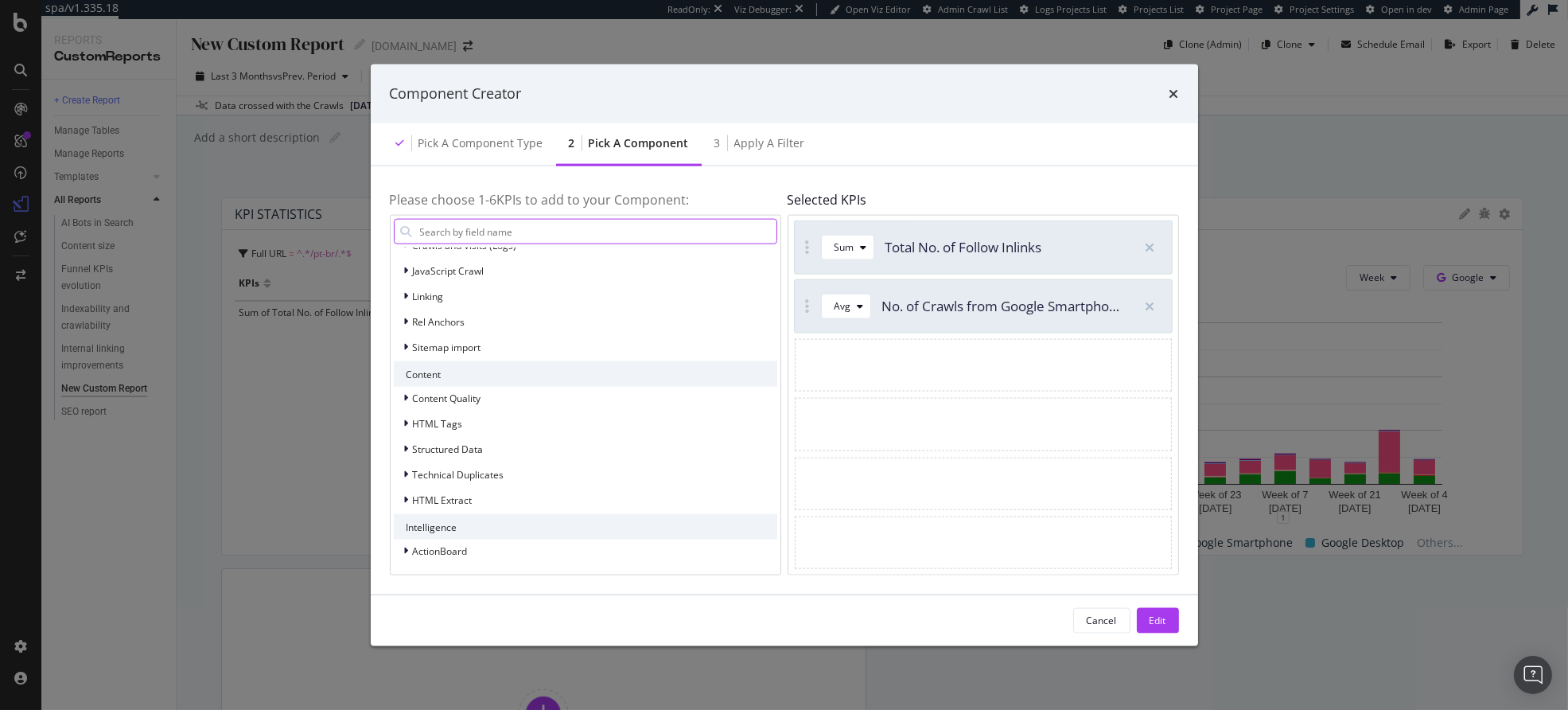
click at [479, 225] on input "modal" at bounding box center [598, 231] width 358 height 24
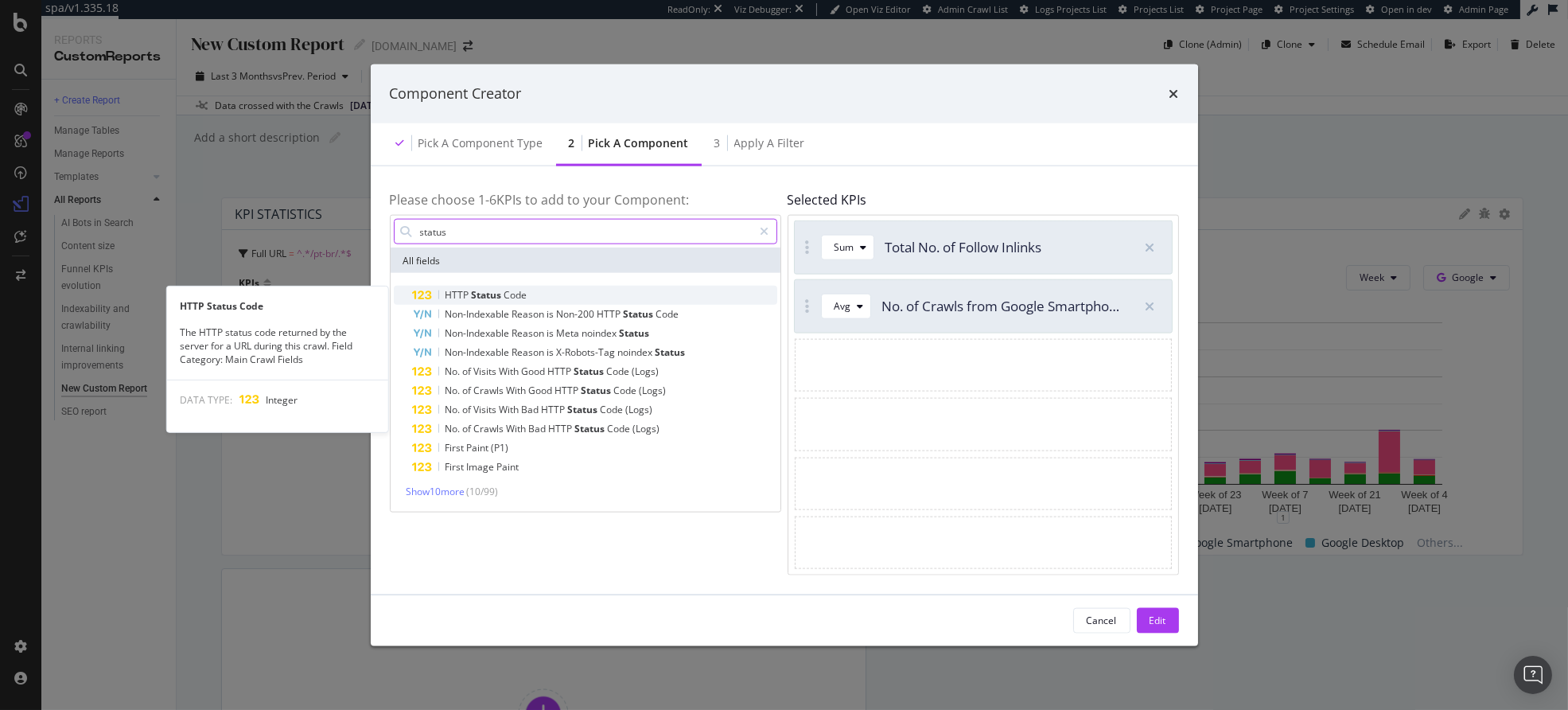
type input "status"
click at [549, 300] on div "HTTP Status Code" at bounding box center [595, 295] width 364 height 19
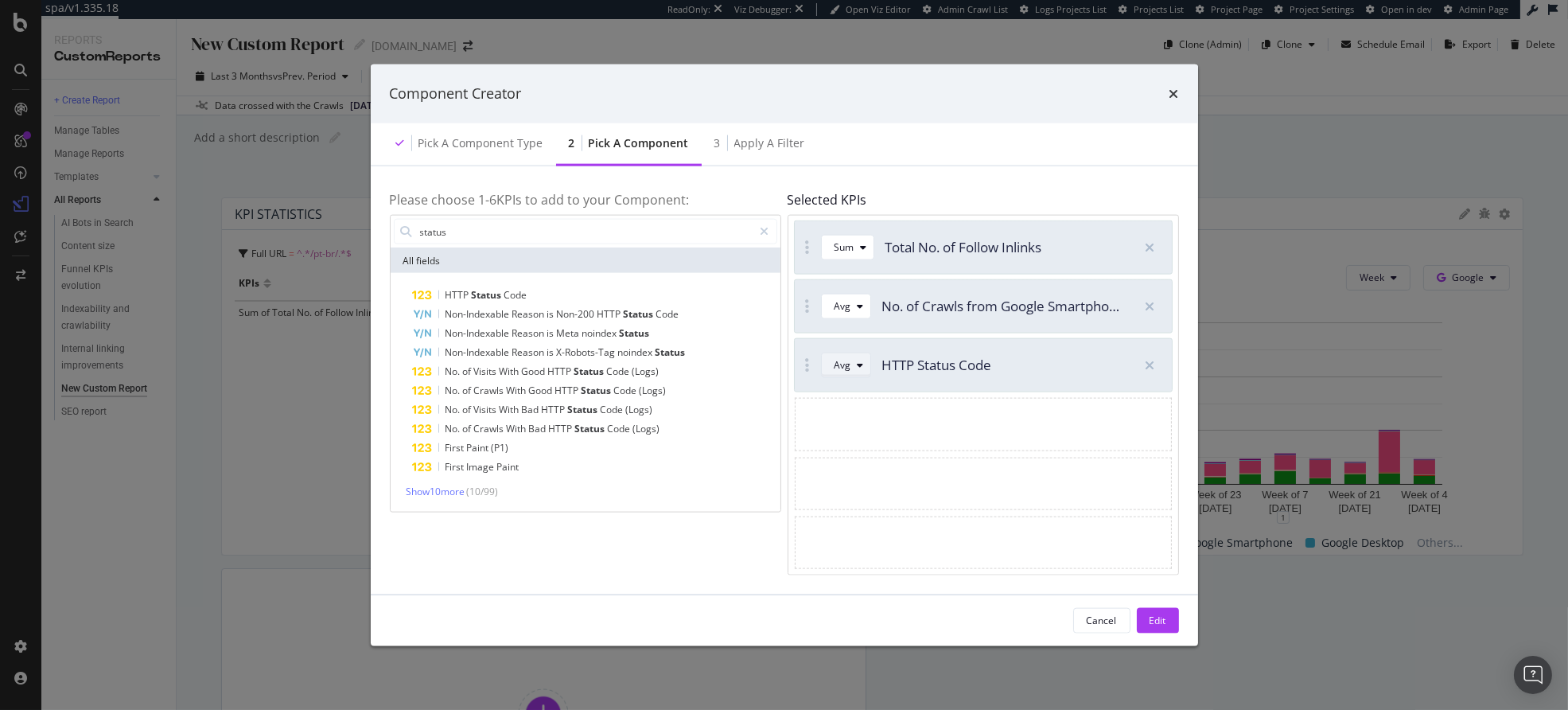
click at [858, 370] on icon "modal" at bounding box center [860, 365] width 6 height 10
click at [856, 421] on div "Sum" at bounding box center [851, 419] width 20 height 13
click at [766, 136] on div "Apply a Filter" at bounding box center [769, 143] width 71 height 16
click at [773, 143] on div "Apply a Filter" at bounding box center [769, 143] width 71 height 16
click at [1163, 617] on div "Edit" at bounding box center [1157, 620] width 17 height 13
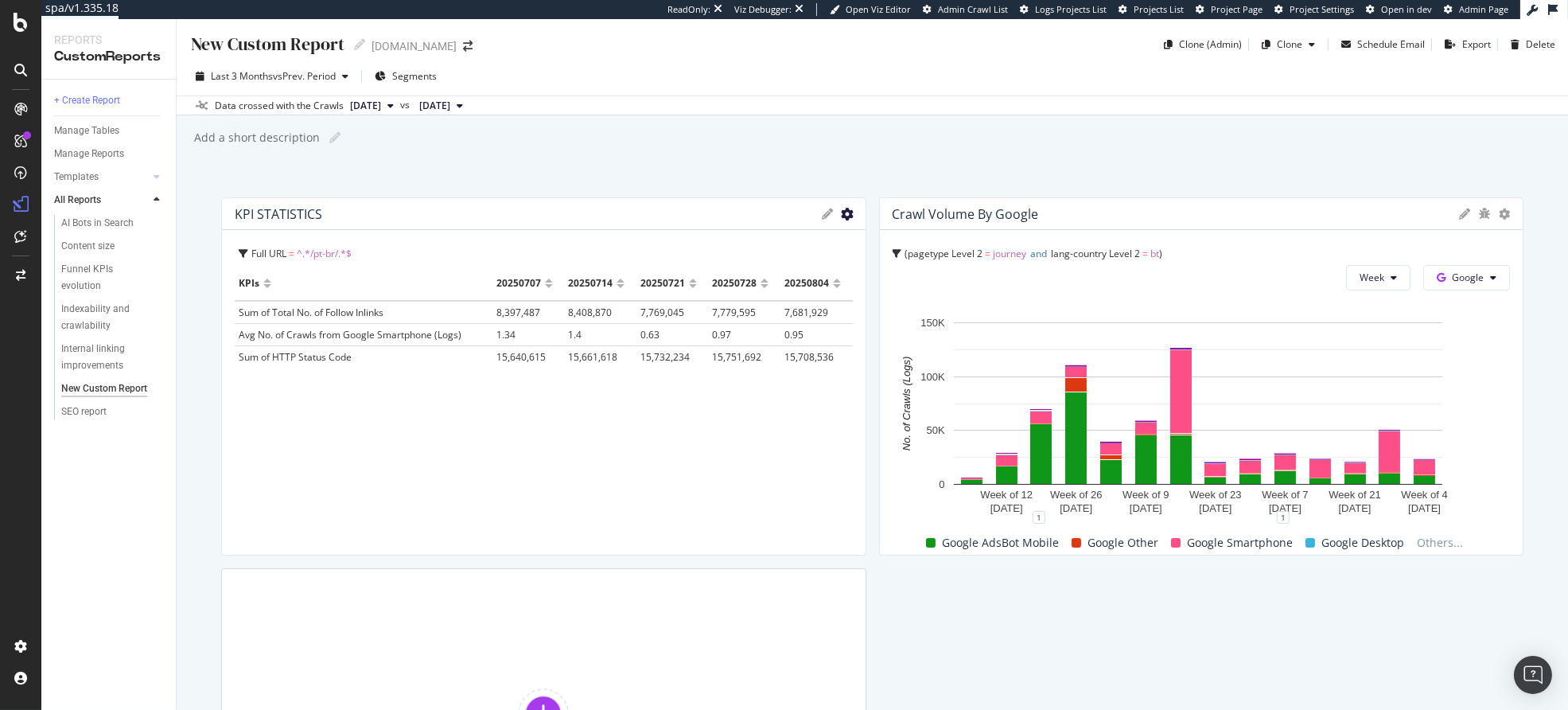
click at [842, 216] on icon "gear" at bounding box center [848, 214] width 12 height 12
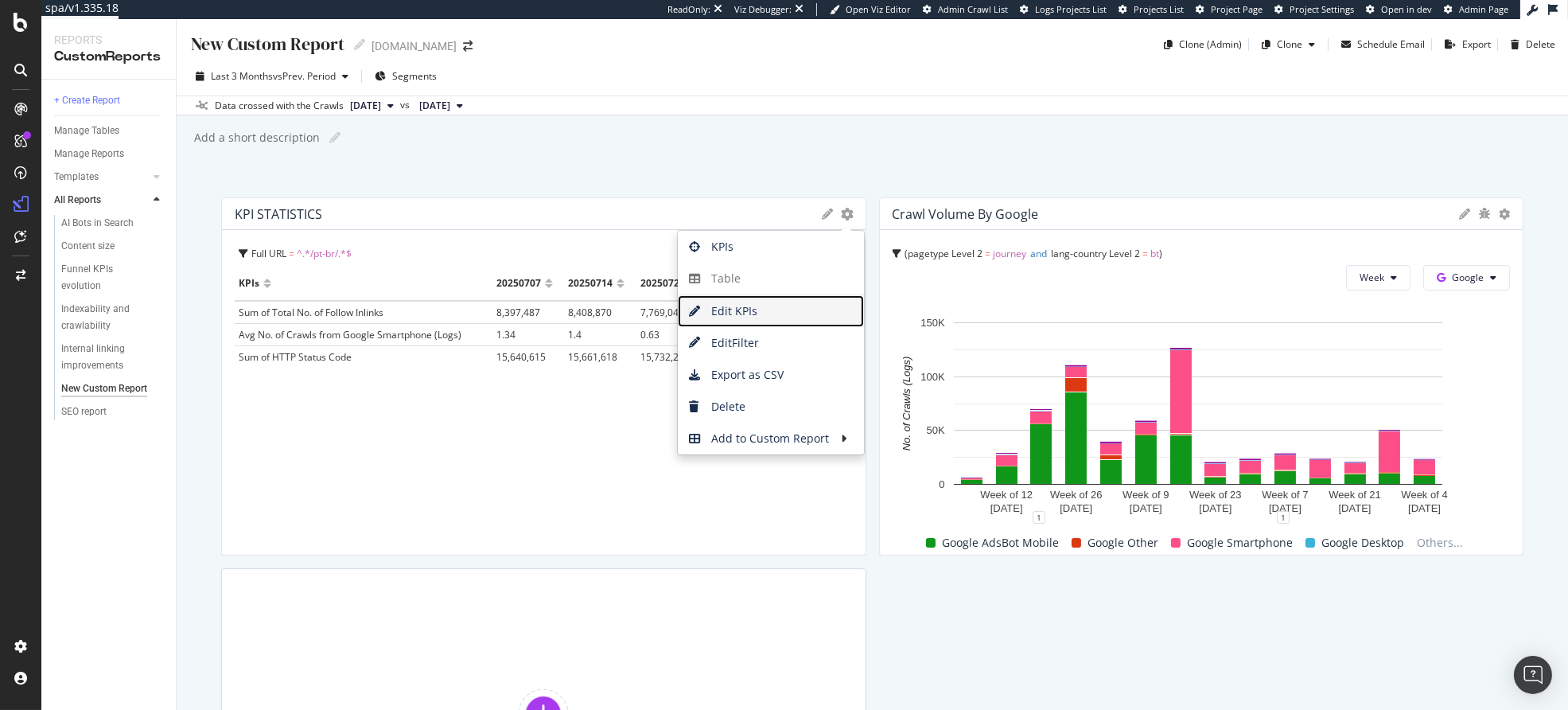
click at [760, 308] on span "Edit KPIs" at bounding box center [770, 310] width 186 height 24
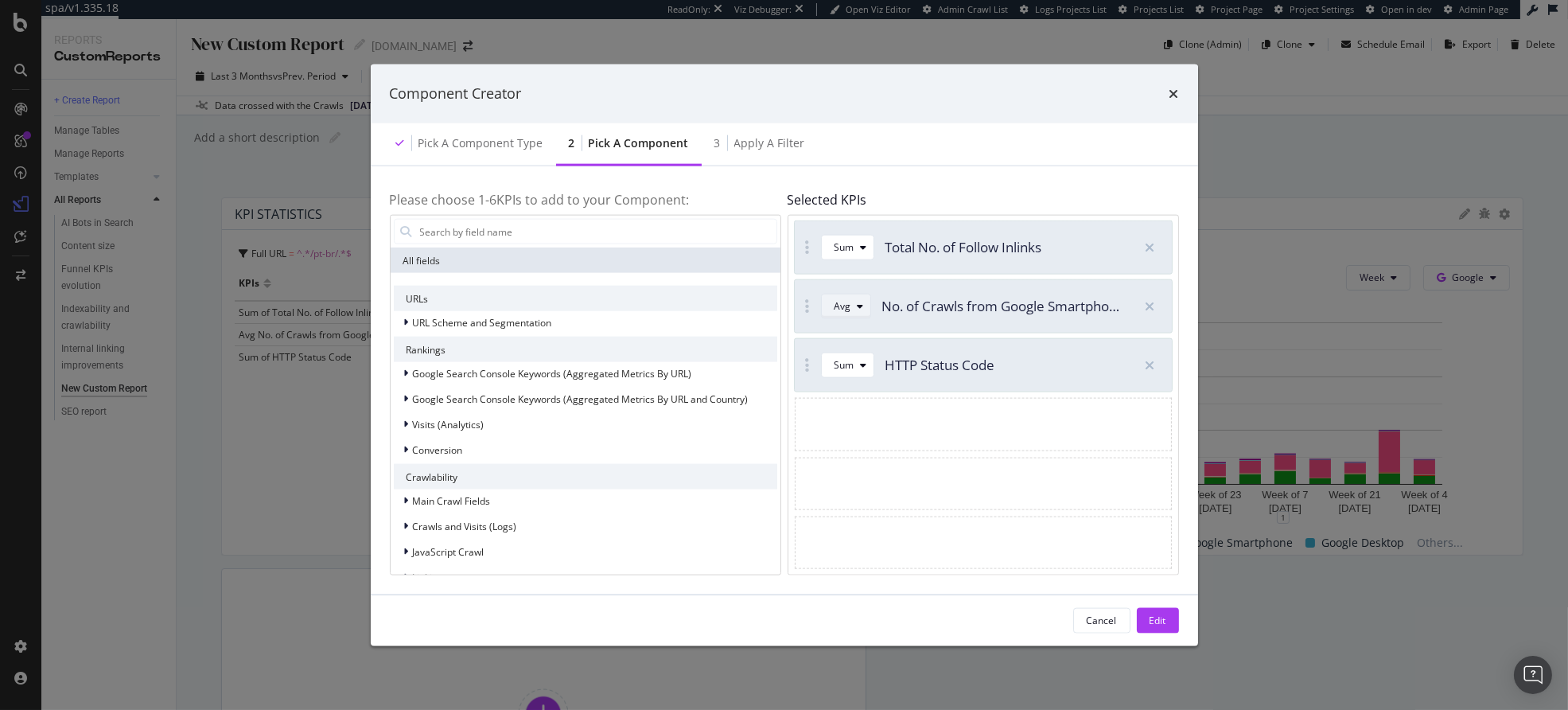
click at [843, 307] on div "Avg" at bounding box center [843, 306] width 17 height 10
click at [850, 357] on div "Sum" at bounding box center [851, 359] width 20 height 13
click at [1146, 366] on icon "modal" at bounding box center [1149, 365] width 10 height 12
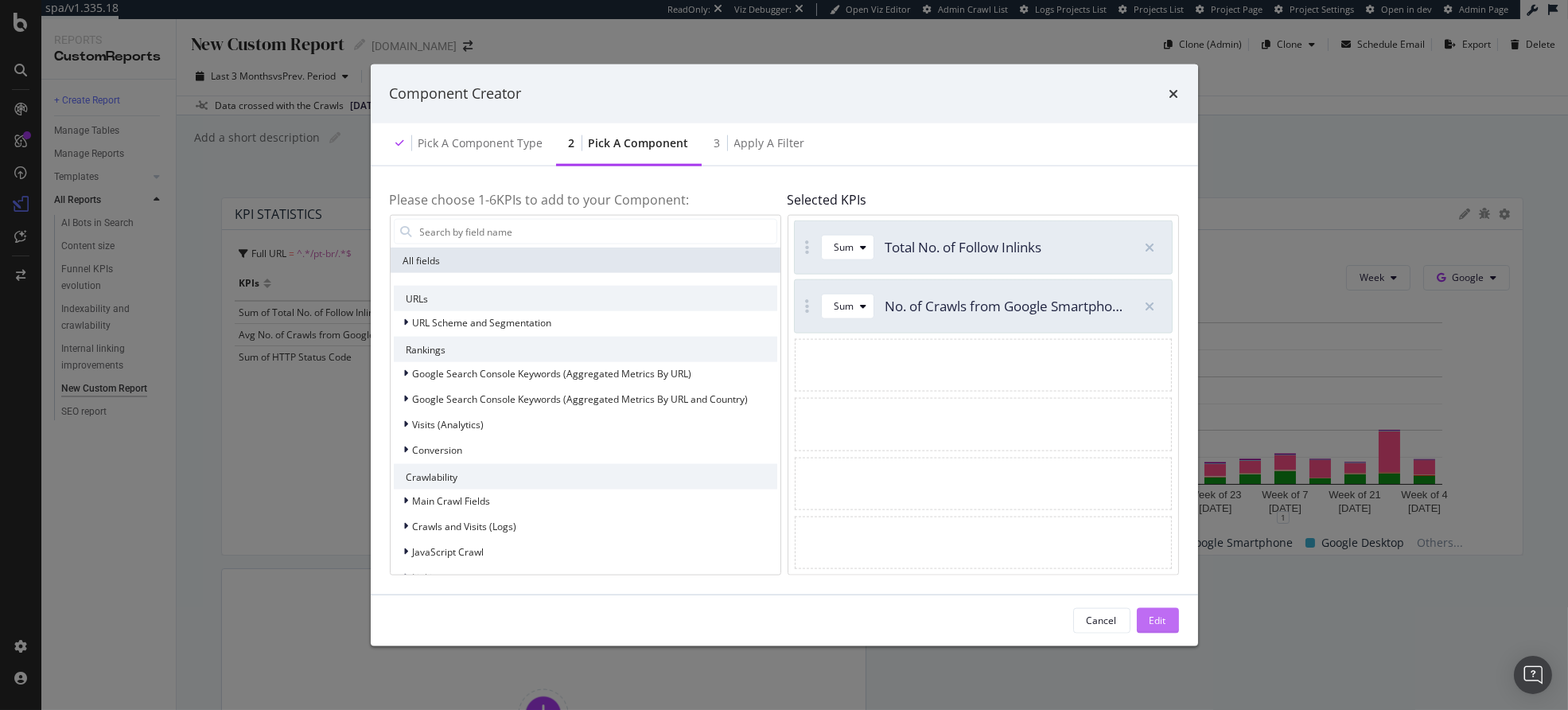
click at [1160, 620] on div "Edit" at bounding box center [1157, 620] width 17 height 13
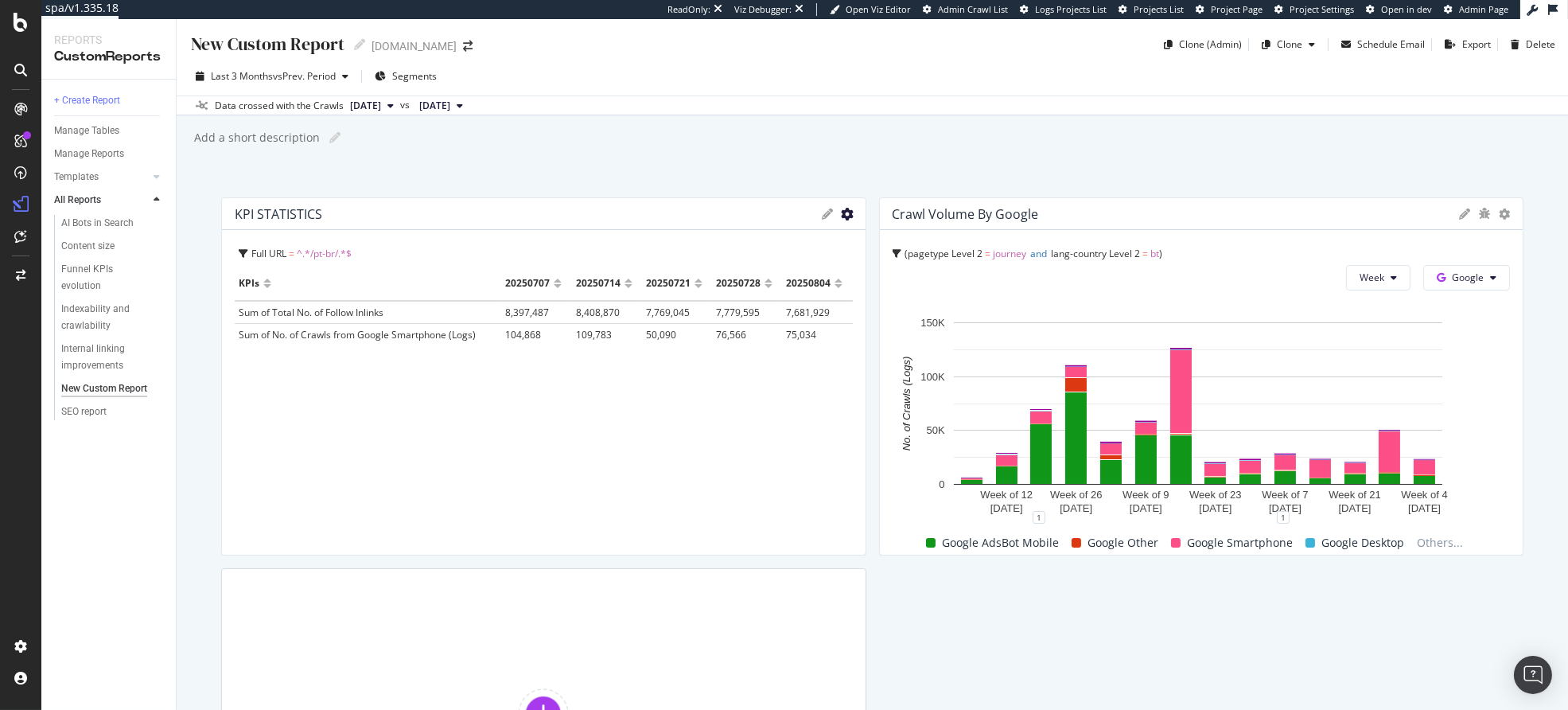
click at [842, 214] on icon "gear" at bounding box center [848, 214] width 12 height 12
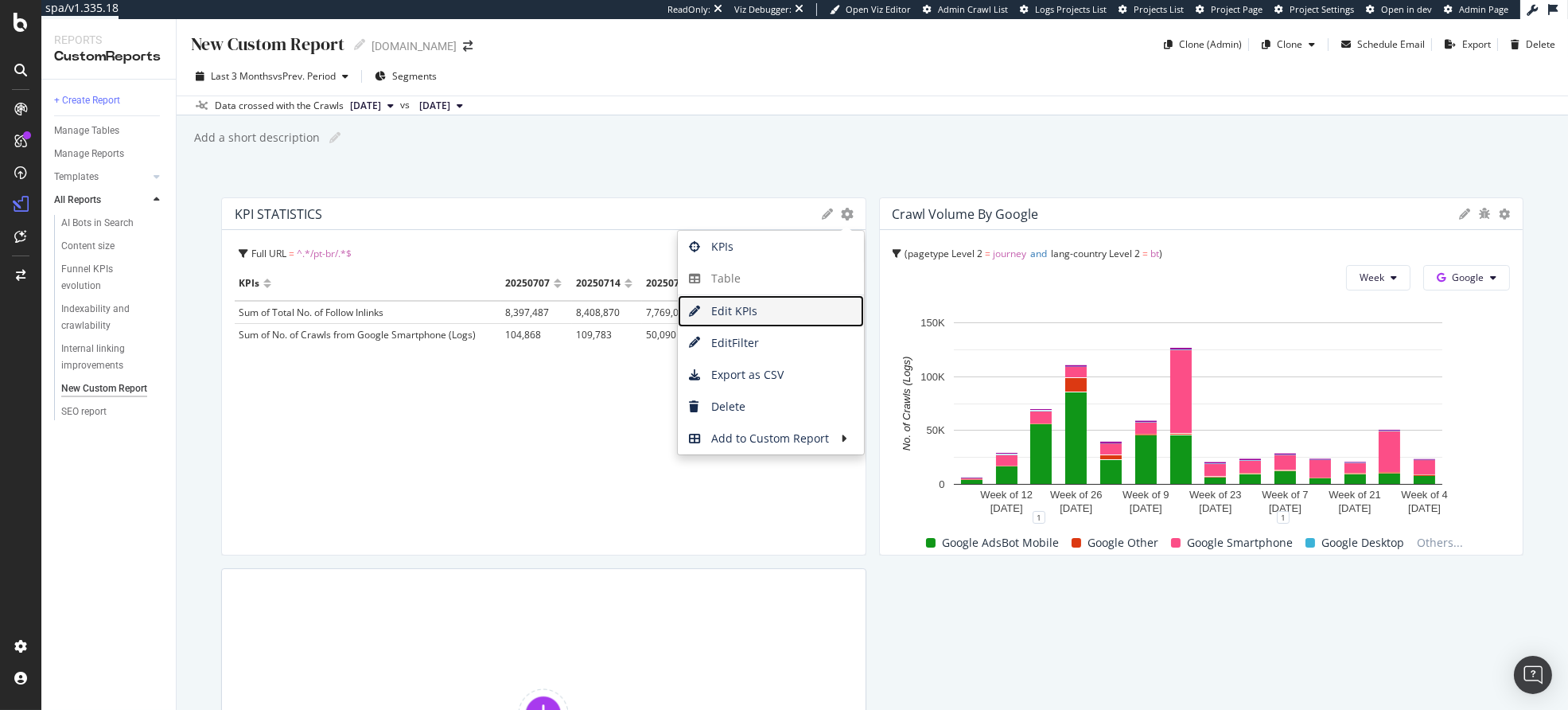
click at [744, 311] on span "Edit KPIs" at bounding box center [770, 310] width 186 height 24
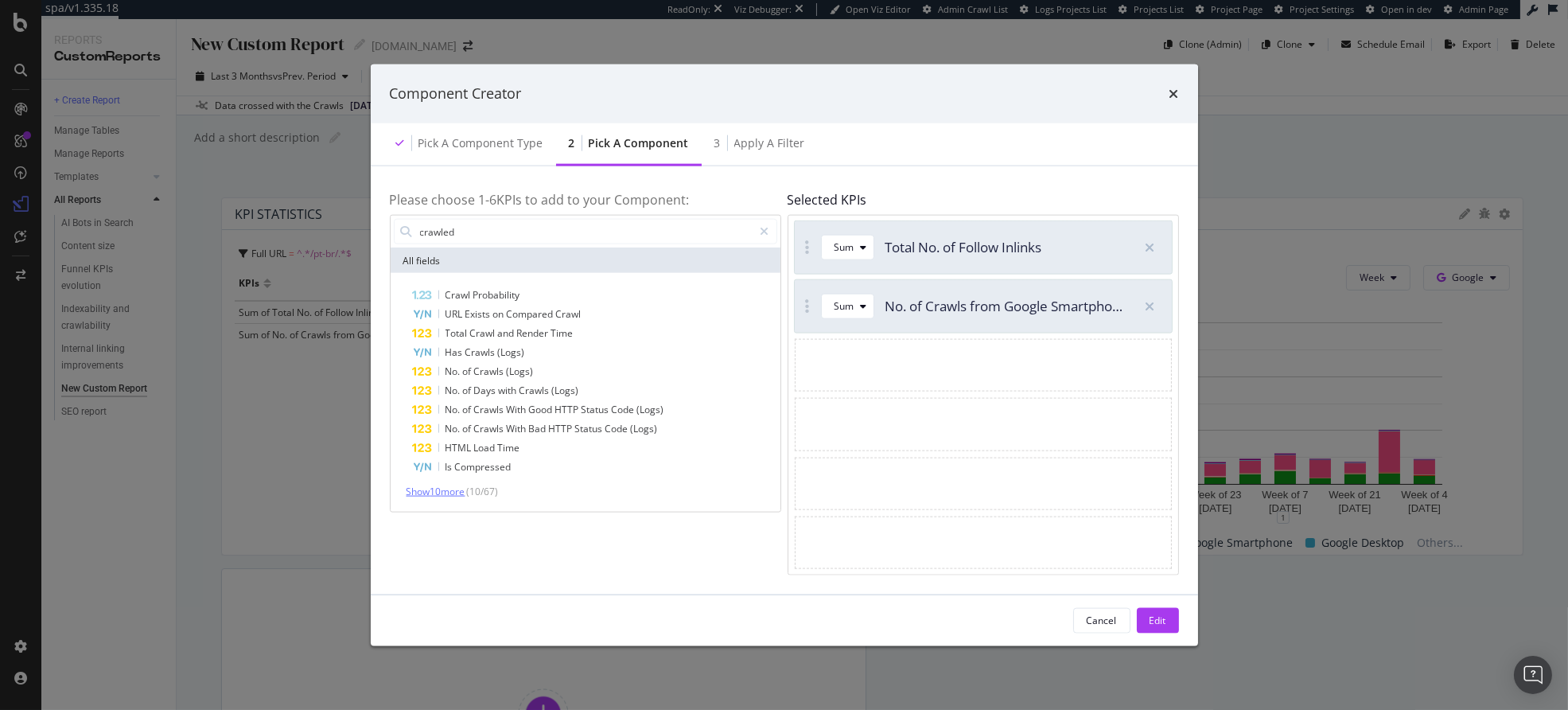
type input "crawled"
click at [455, 490] on span "Show 10 more" at bounding box center [435, 491] width 59 height 13
click at [1149, 618] on div "Edit" at bounding box center [1157, 620] width 17 height 13
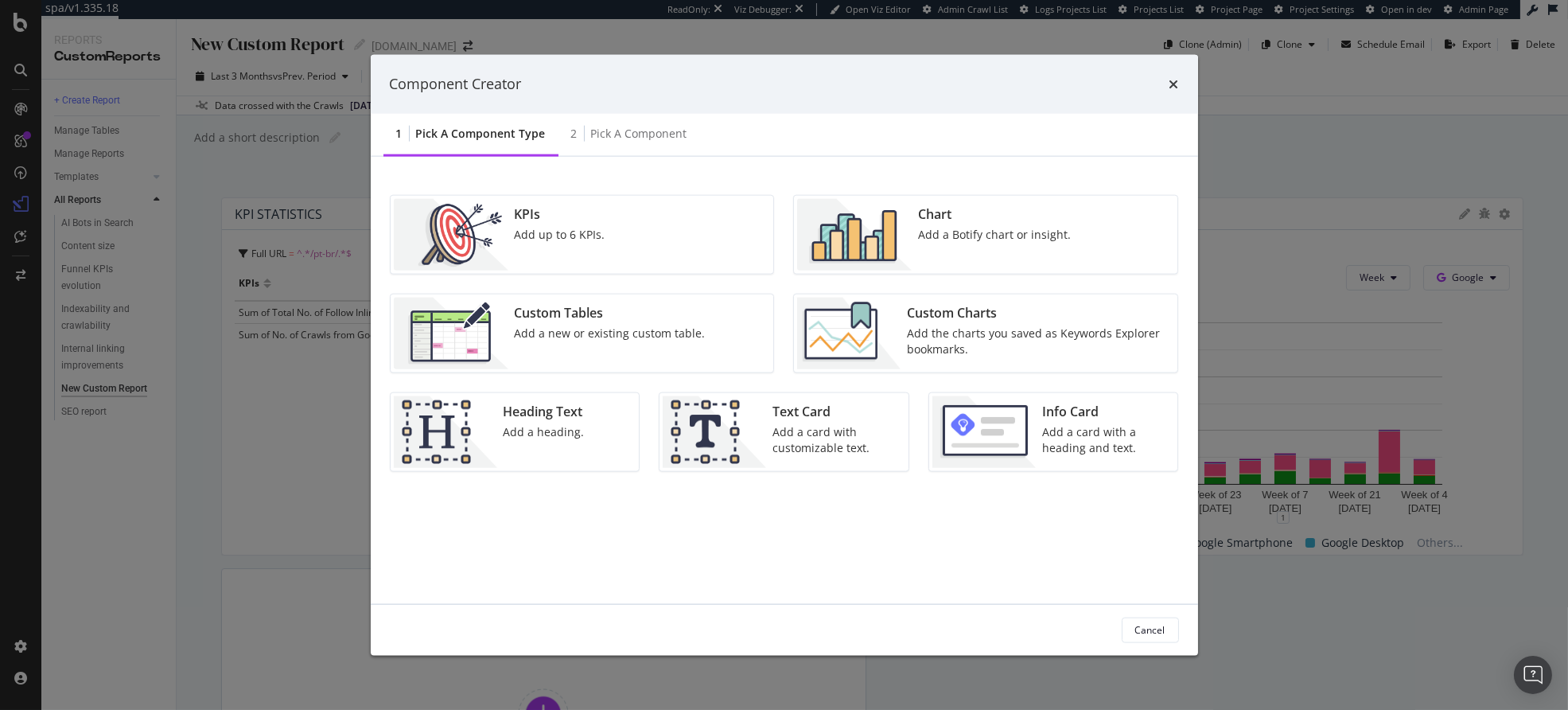
click at [524, 241] on div "Add up to 6 KPIs." at bounding box center [560, 234] width 91 height 16
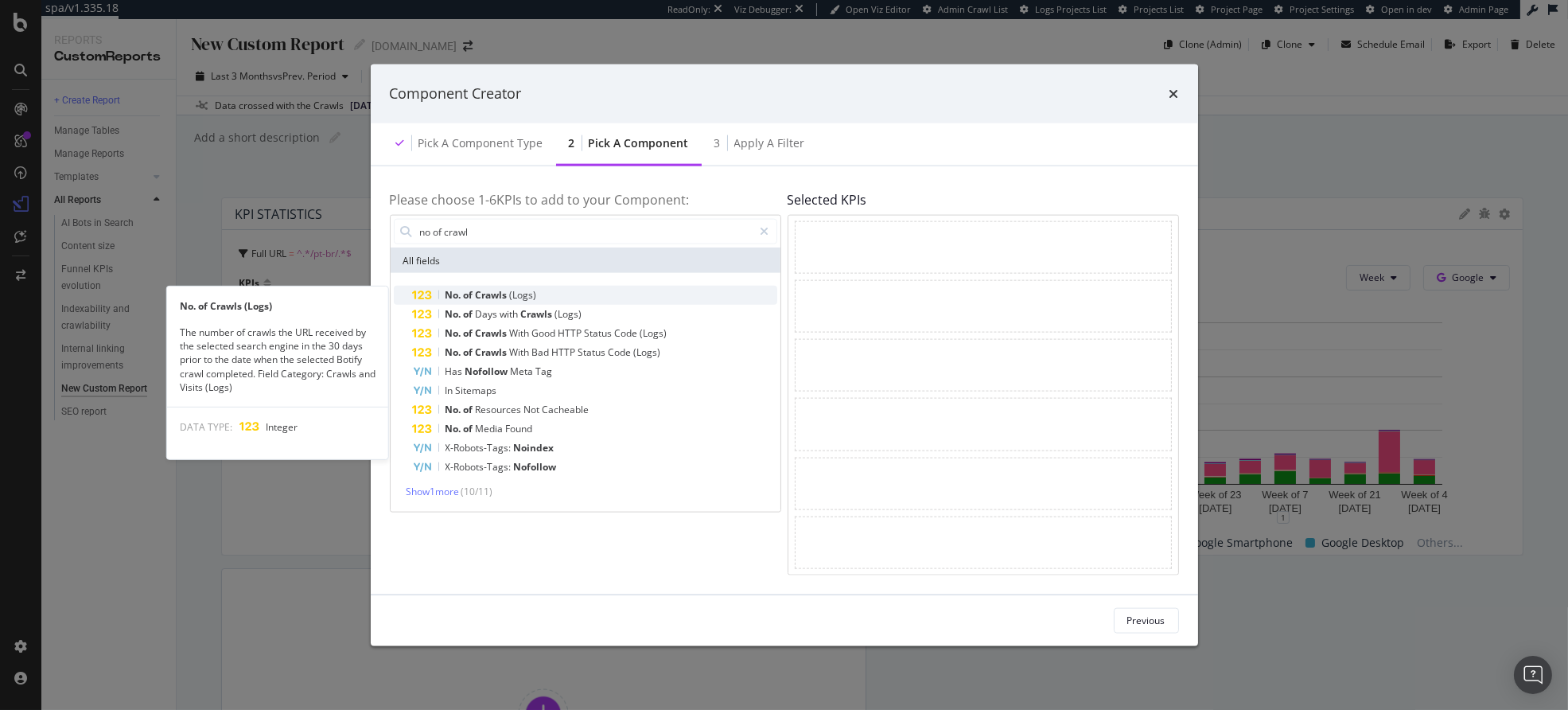
type input "no of crawl"
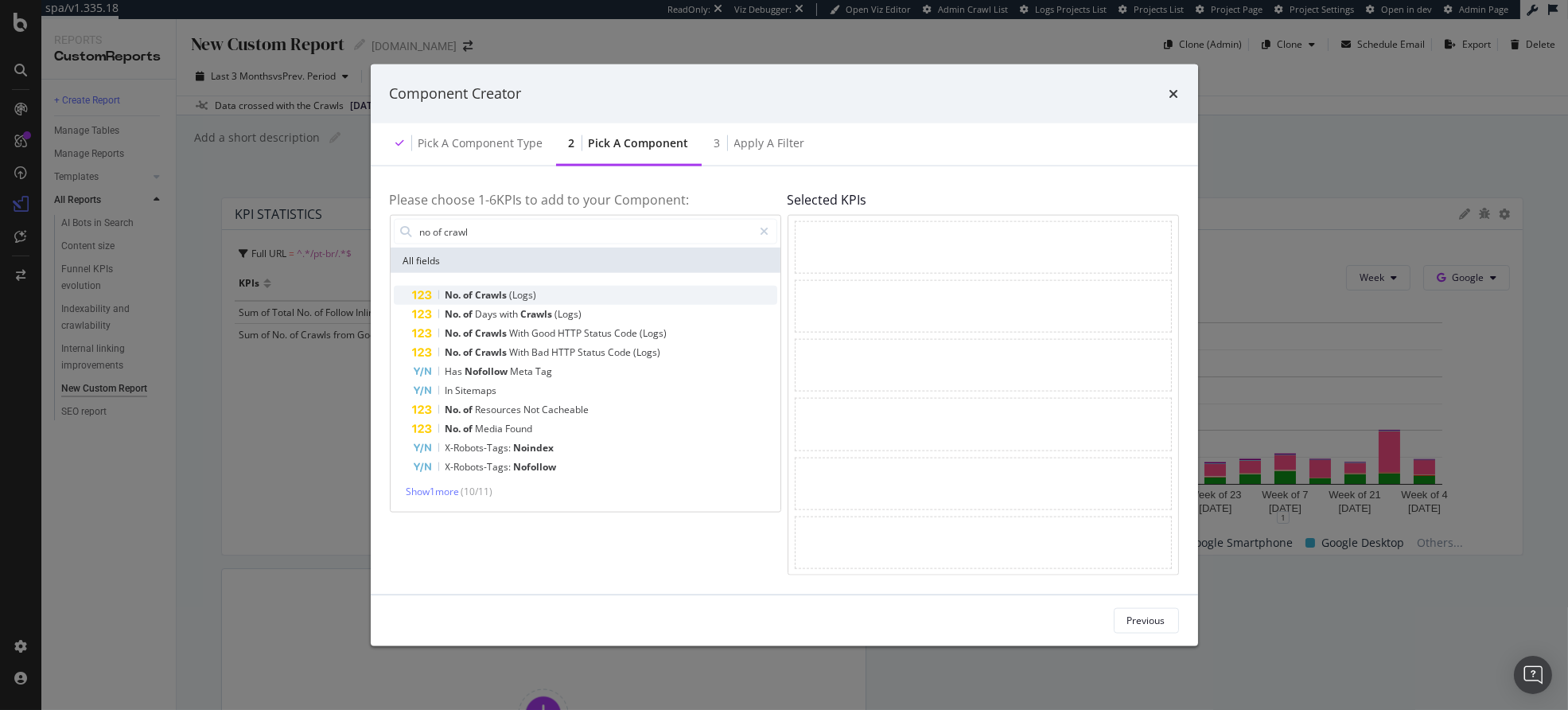
click at [524, 289] on span "(Logs)" at bounding box center [524, 295] width 27 height 13
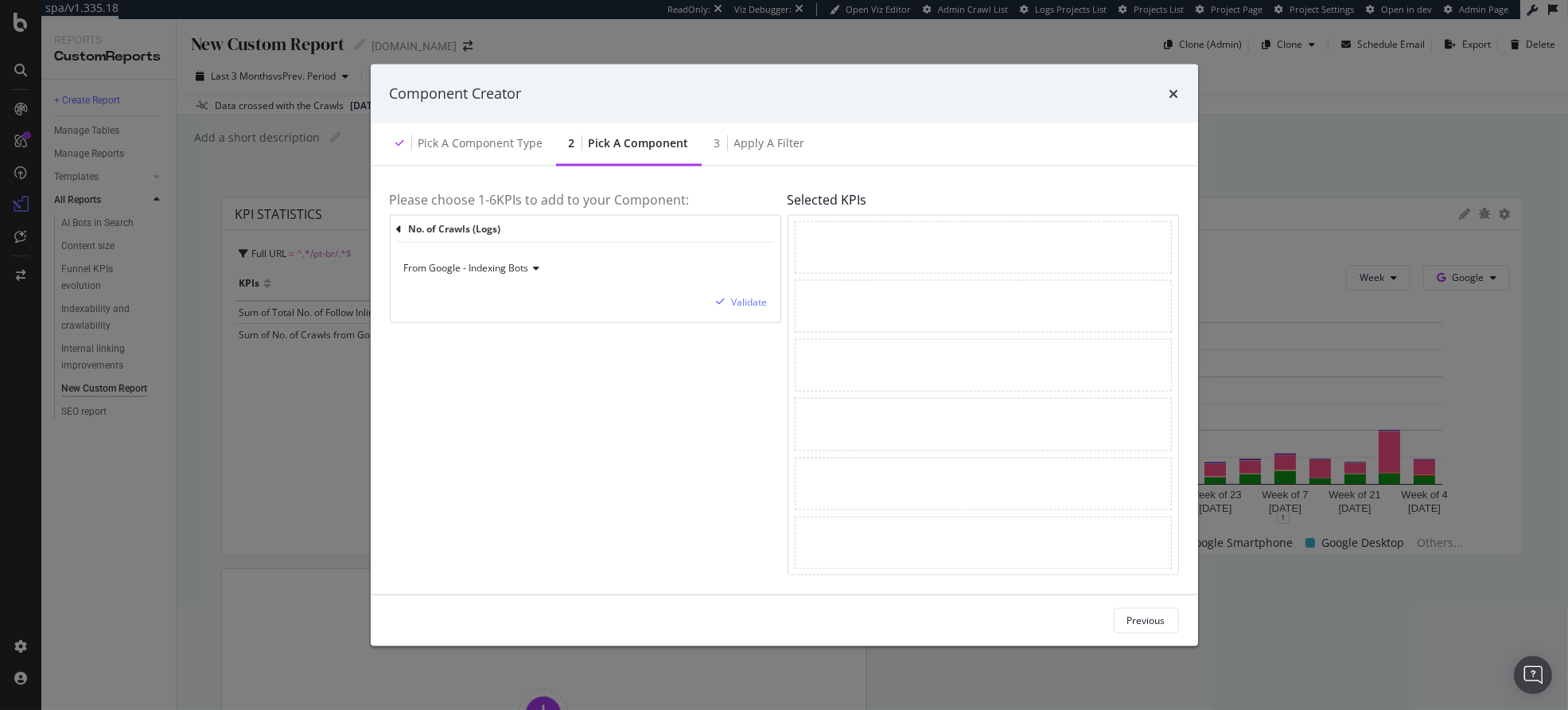
click at [521, 273] on span "From Google - Indexing Bots" at bounding box center [467, 267] width 125 height 13
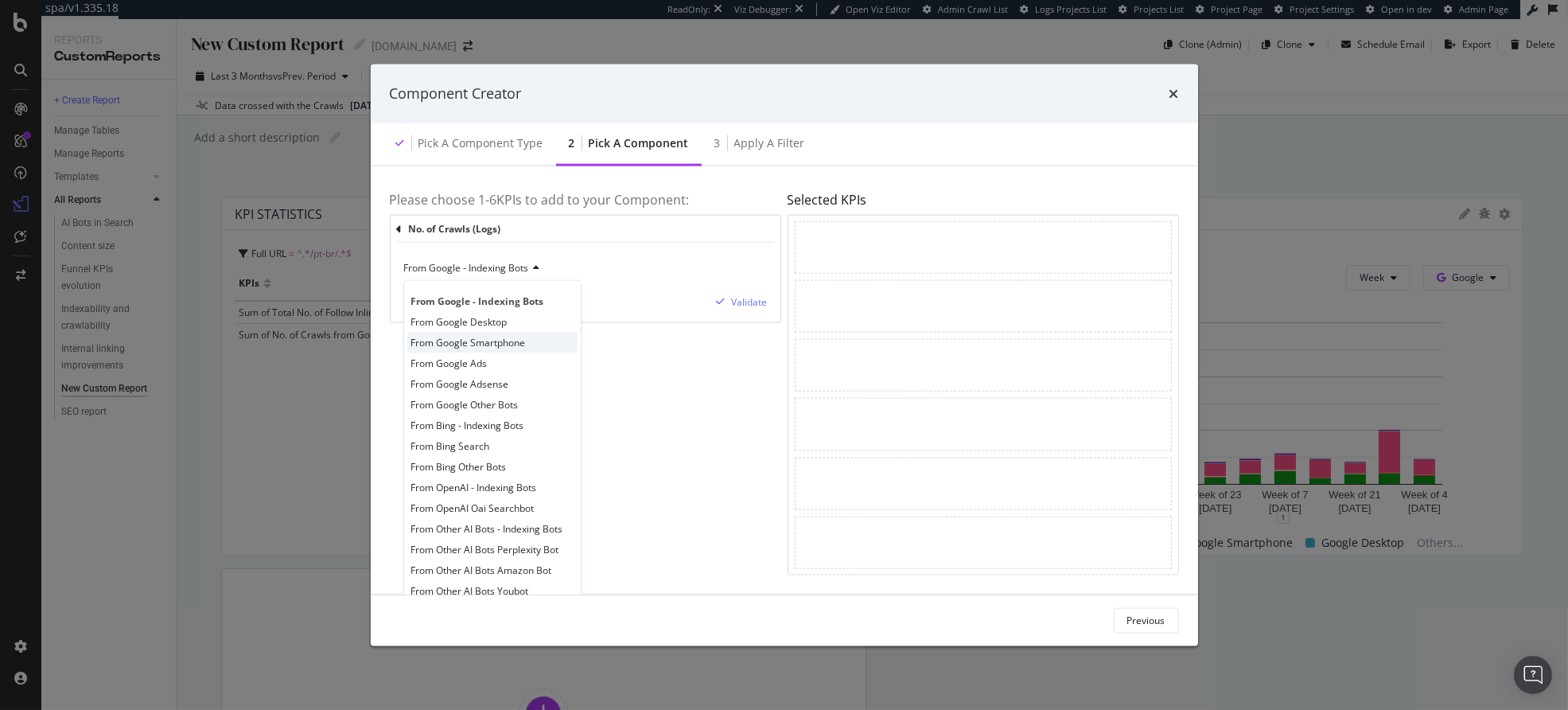
click at [511, 343] on span "From Google Smartphone" at bounding box center [469, 342] width 115 height 13
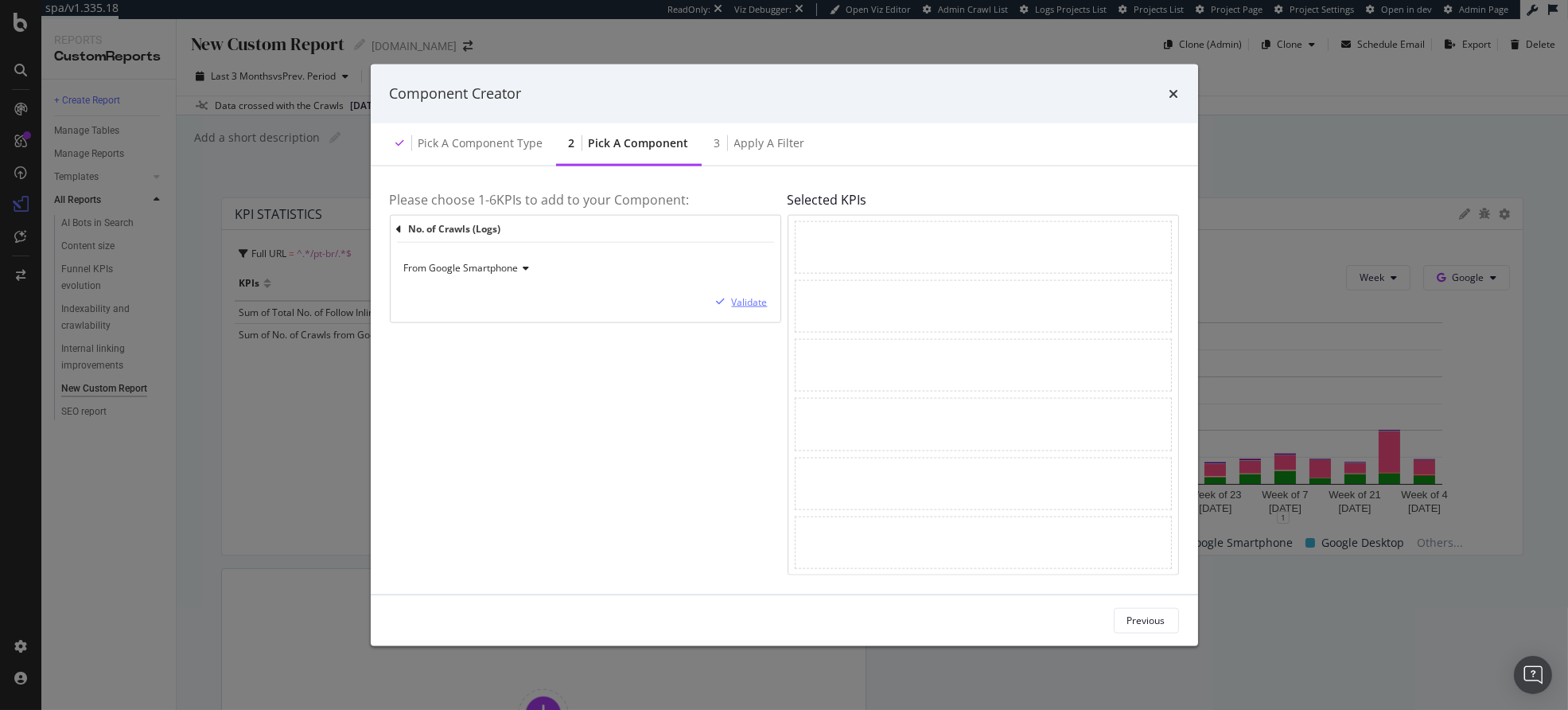
click at [736, 300] on div "Validate" at bounding box center [750, 302] width 36 height 13
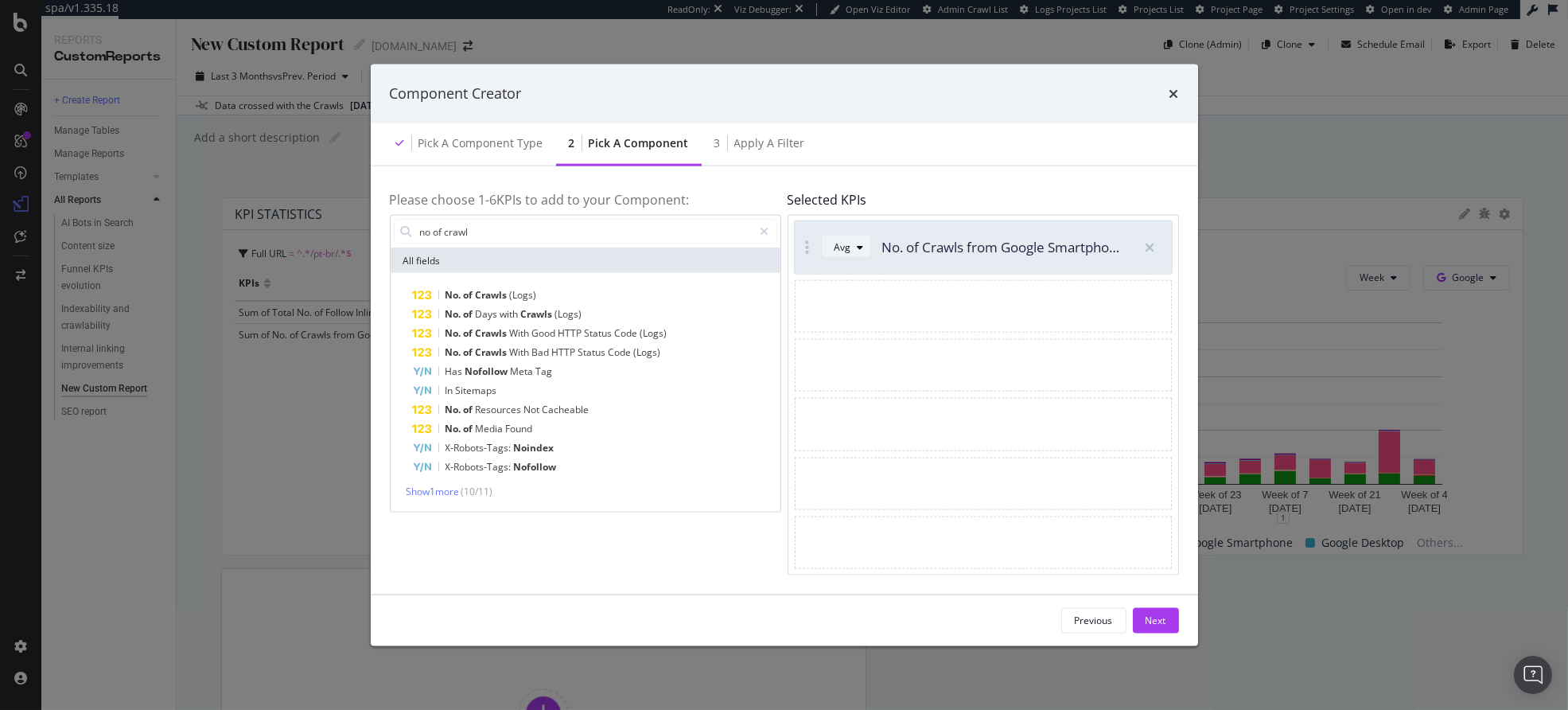
click at [844, 250] on div "Avg" at bounding box center [843, 247] width 17 height 10
click at [852, 299] on div "Sum" at bounding box center [851, 300] width 20 height 13
click at [785, 151] on div "Apply a Filter" at bounding box center [769, 143] width 71 height 16
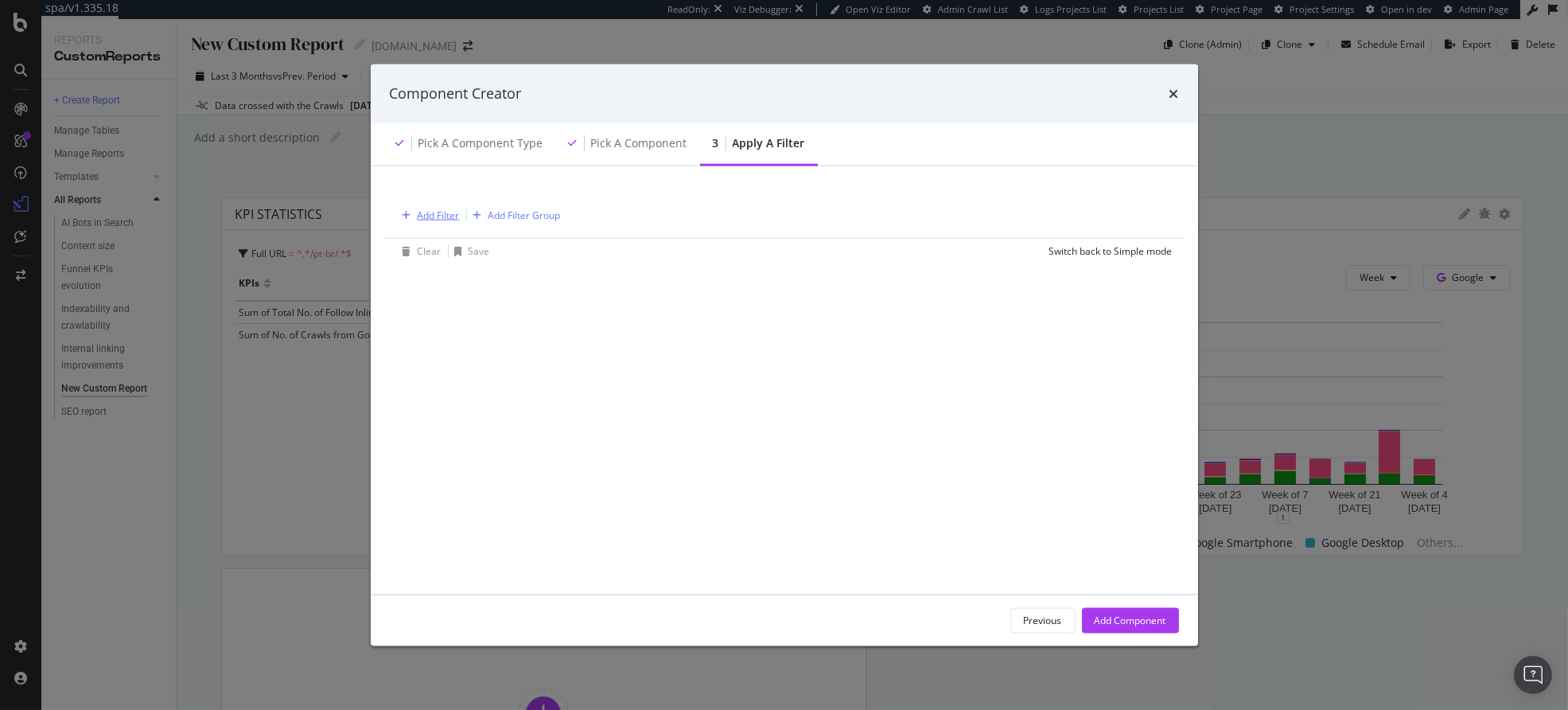
click at [420, 223] on button "Add Filter" at bounding box center [428, 215] width 63 height 19
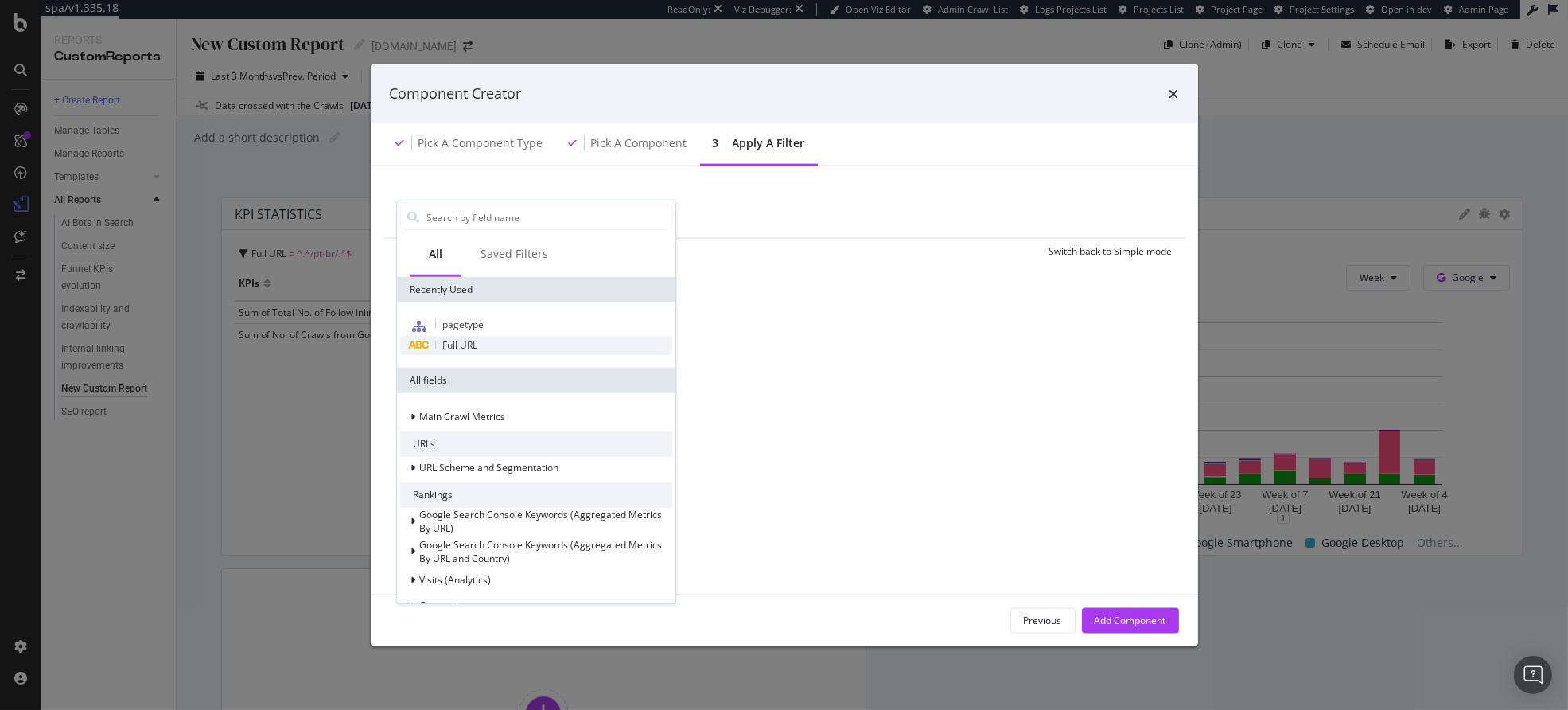
click at [487, 350] on div "Full URL" at bounding box center [536, 346] width 272 height 19
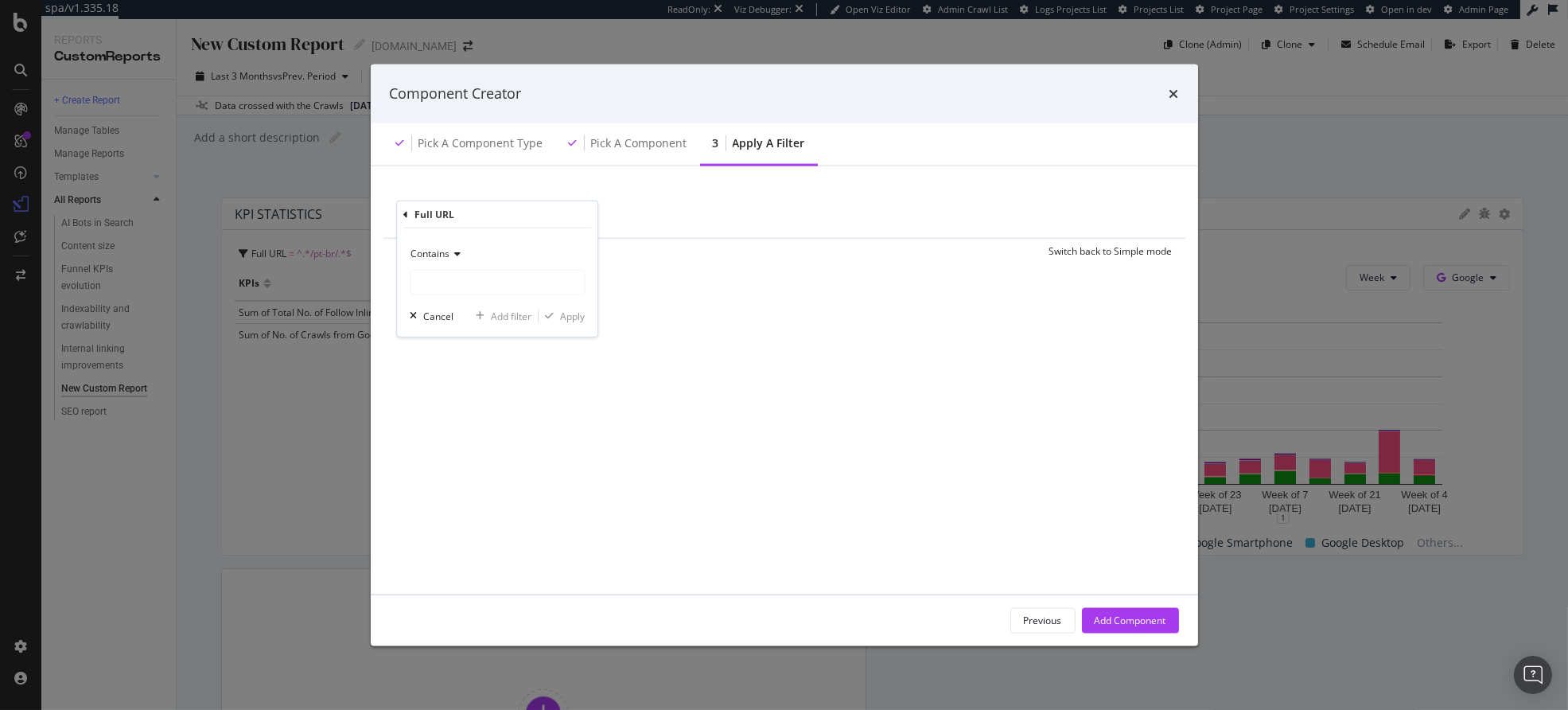
click at [444, 248] on span "Contains" at bounding box center [430, 253] width 39 height 13
click at [467, 424] on span "Doesn't contain" at bounding box center [452, 430] width 70 height 13
click at [454, 280] on input "modal" at bounding box center [497, 282] width 174 height 26
type input "pt-br"
click at [561, 315] on div "Apply" at bounding box center [573, 315] width 25 height 13
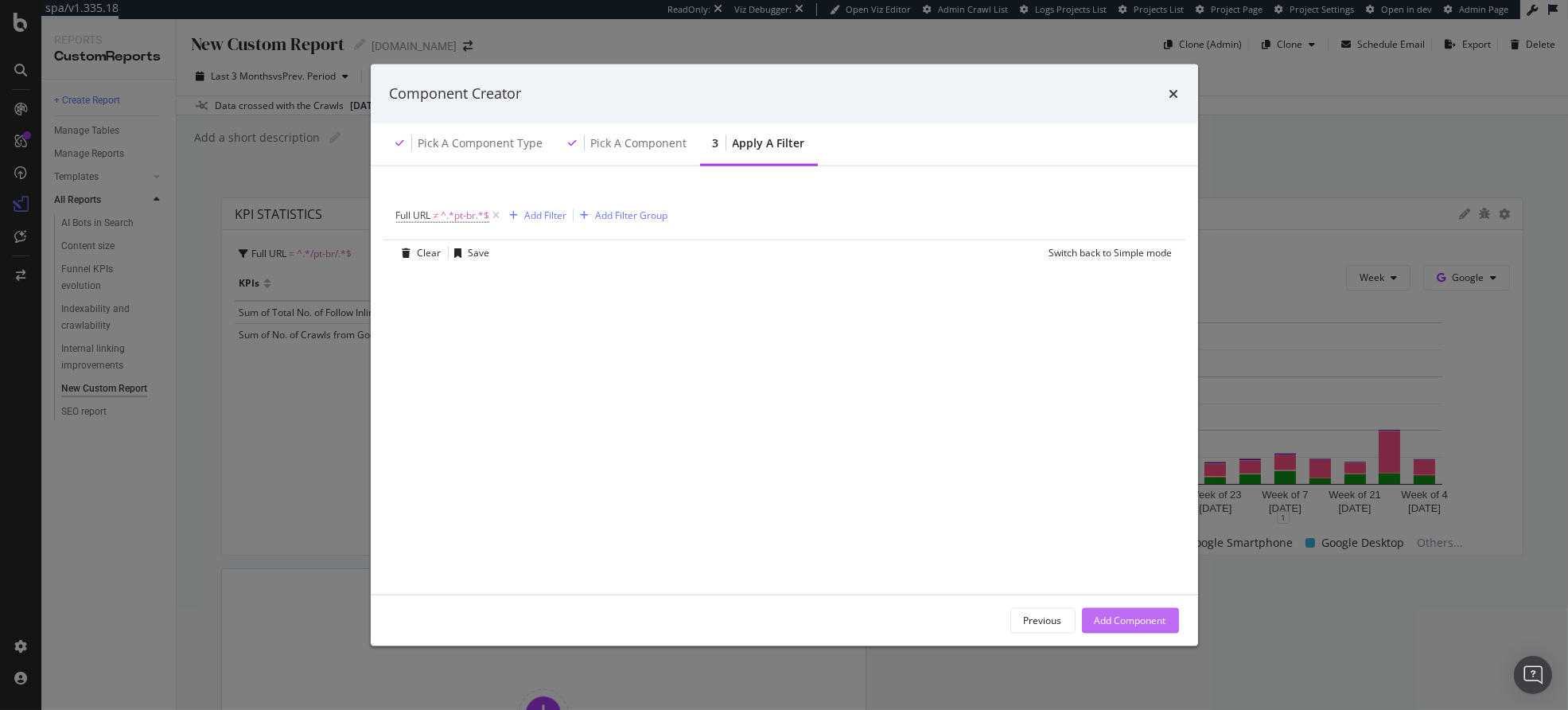
click at [1157, 624] on div "Add Component" at bounding box center [1130, 620] width 71 height 13
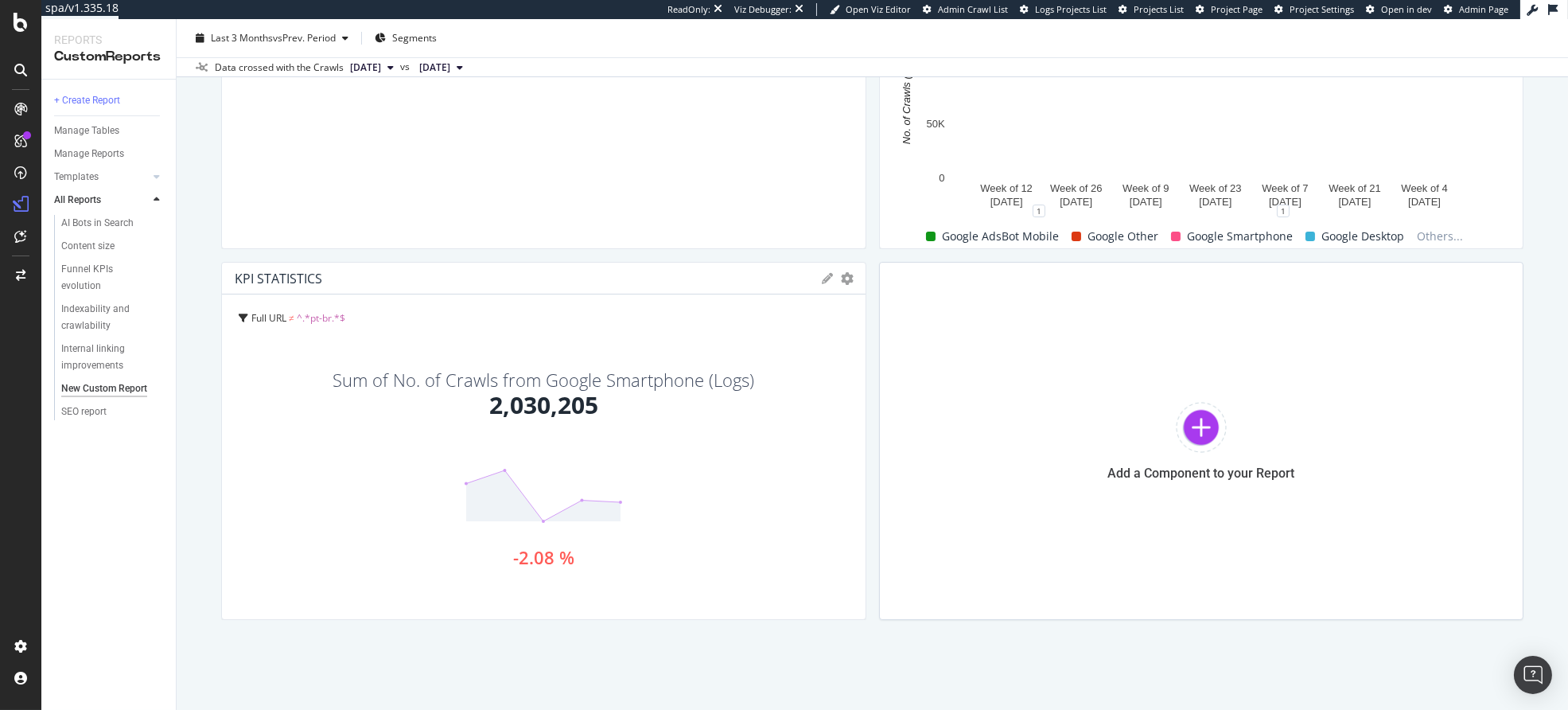
scroll to position [305, 0]
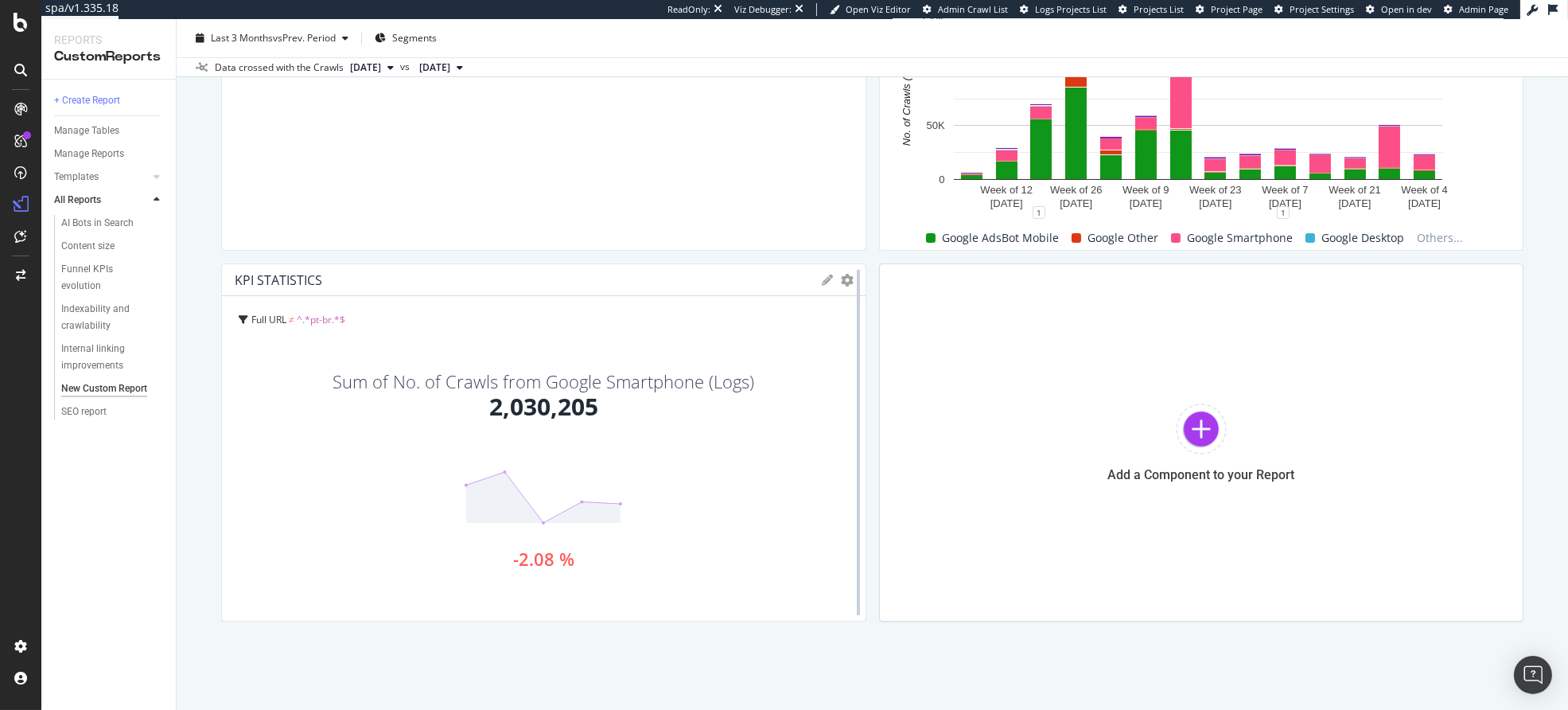
click at [851, 278] on div at bounding box center [858, 443] width 16 height 358
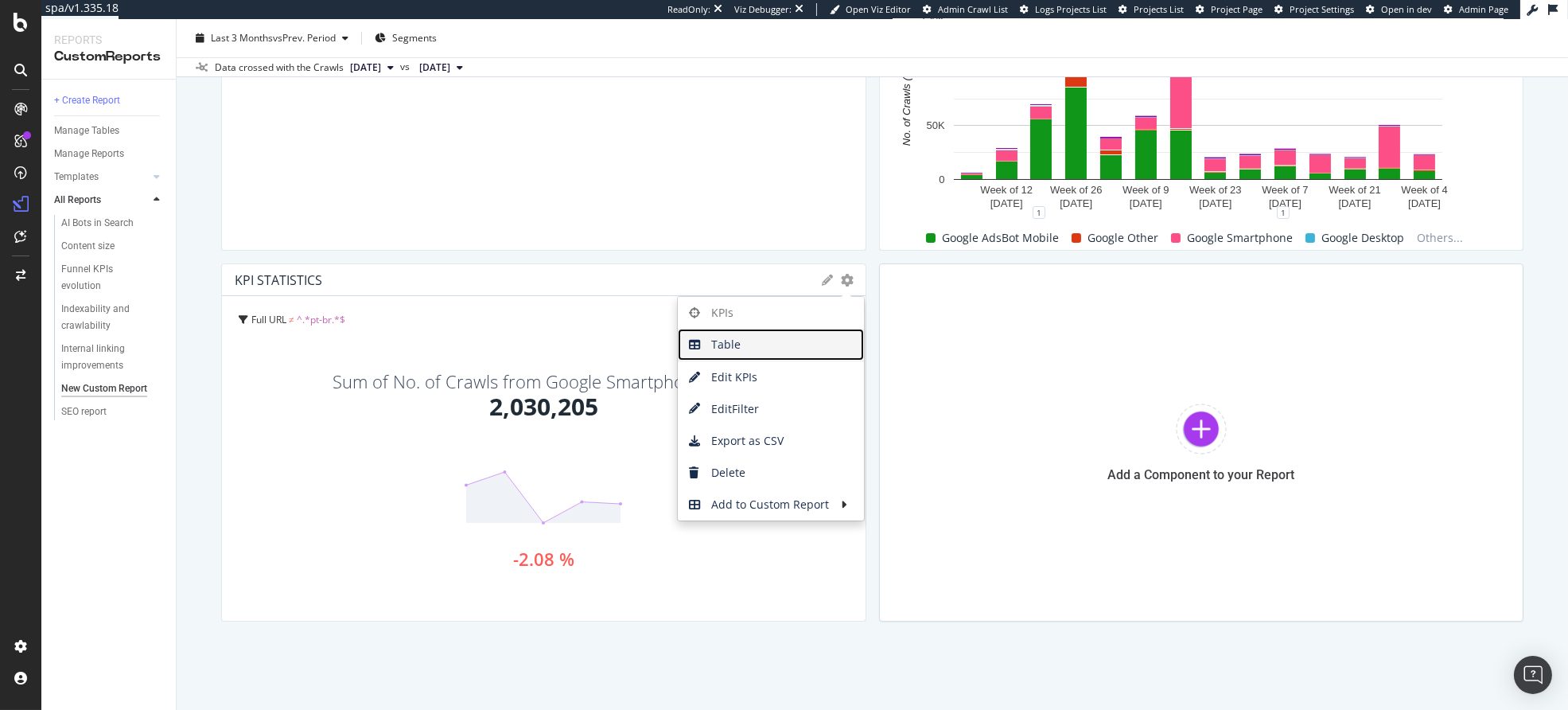
click at [759, 350] on span "Table" at bounding box center [770, 344] width 186 height 24
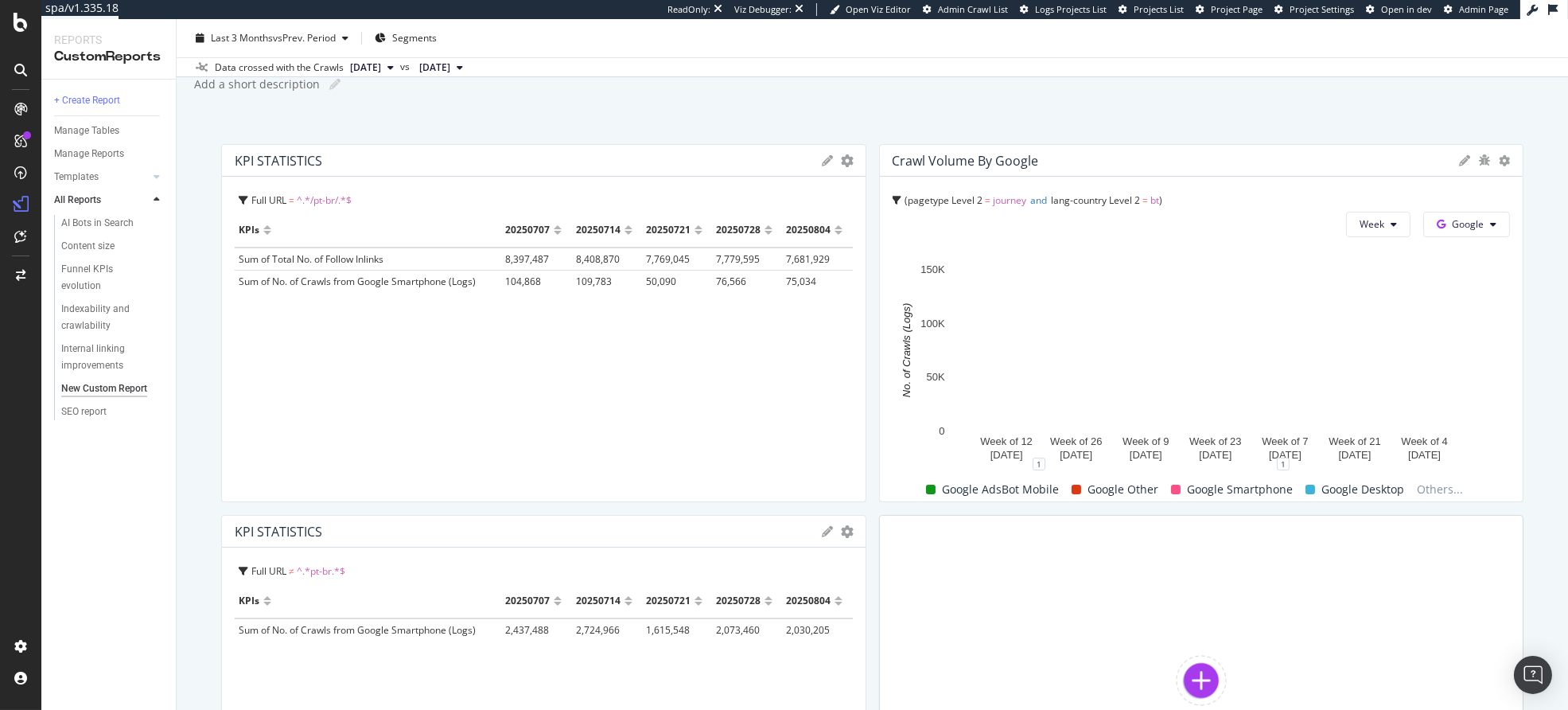
scroll to position [50, 0]
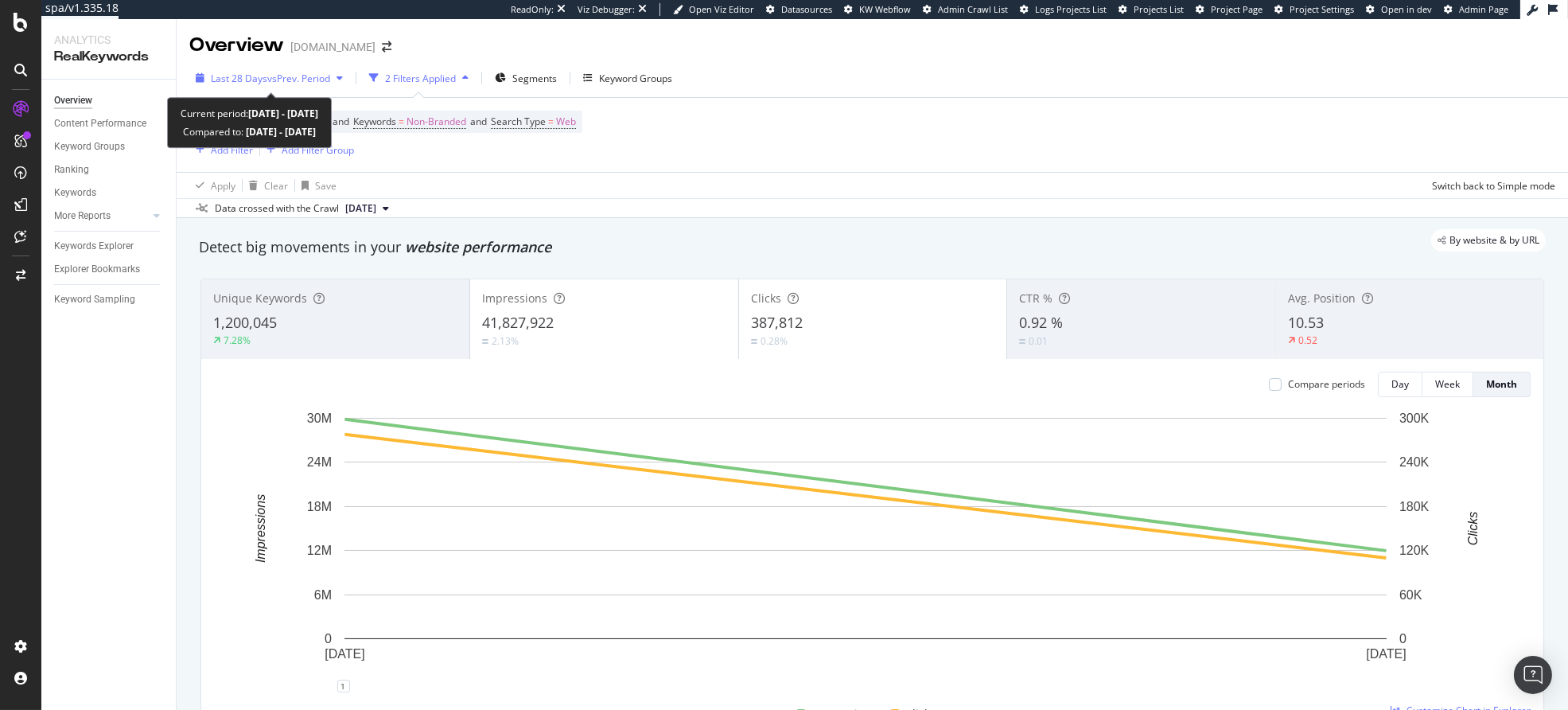
click at [272, 77] on span "vs Prev. Period" at bounding box center [298, 78] width 63 height 13
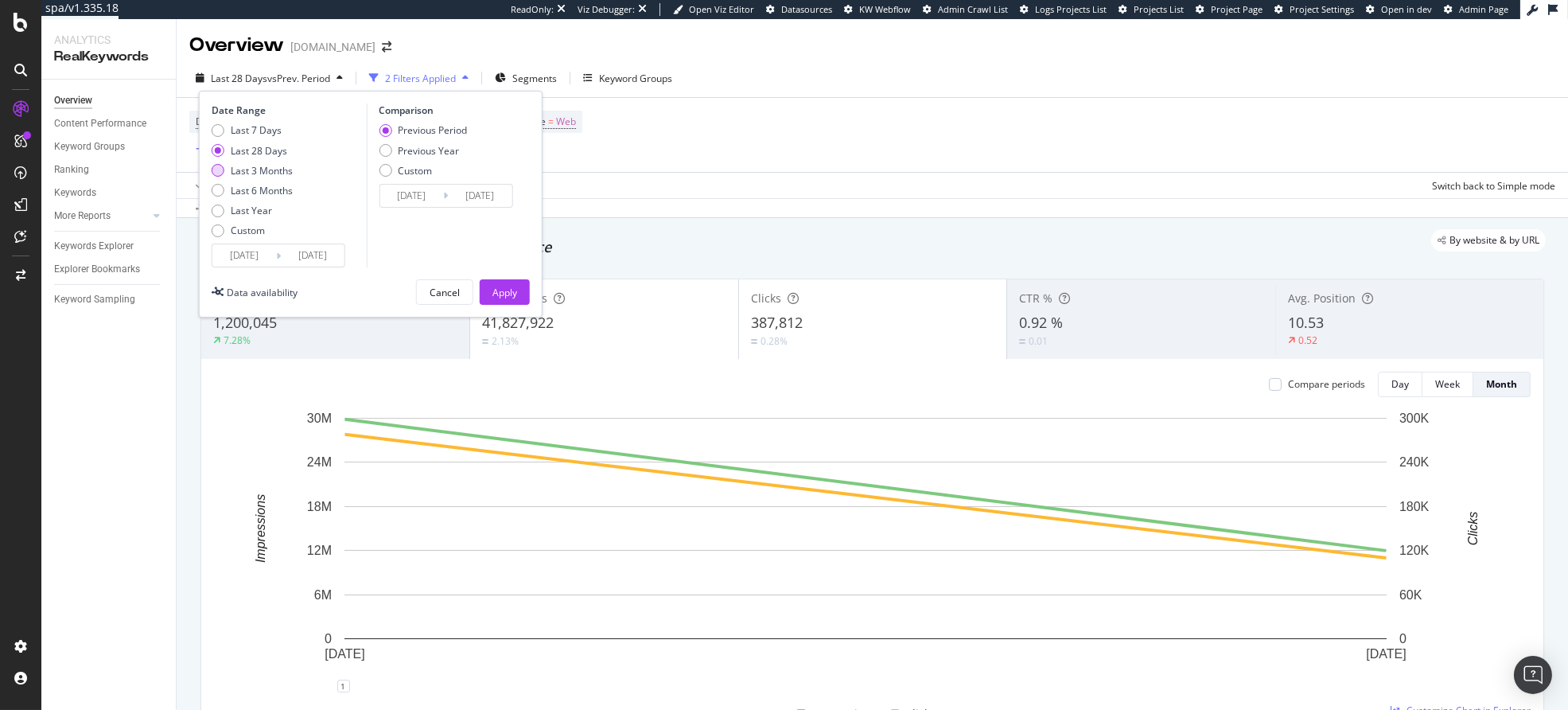
click at [270, 176] on div "Last 3 Months" at bounding box center [262, 170] width 62 height 13
type input "2025/05/09"
type input "2025/02/06"
type input "2025/05/08"
click at [517, 295] on button "Apply" at bounding box center [504, 292] width 50 height 26
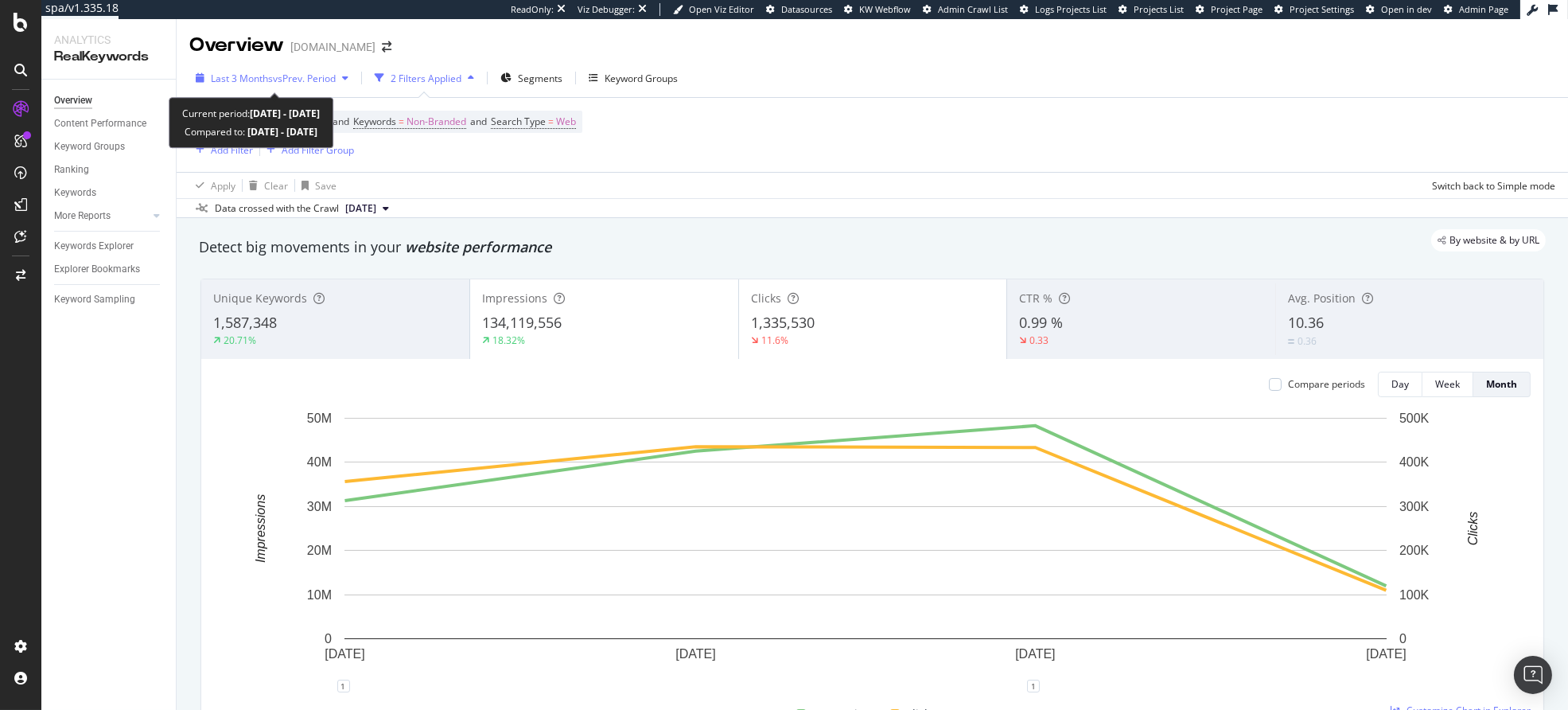
click at [266, 71] on span "Last 3 Months" at bounding box center [242, 78] width 62 height 13
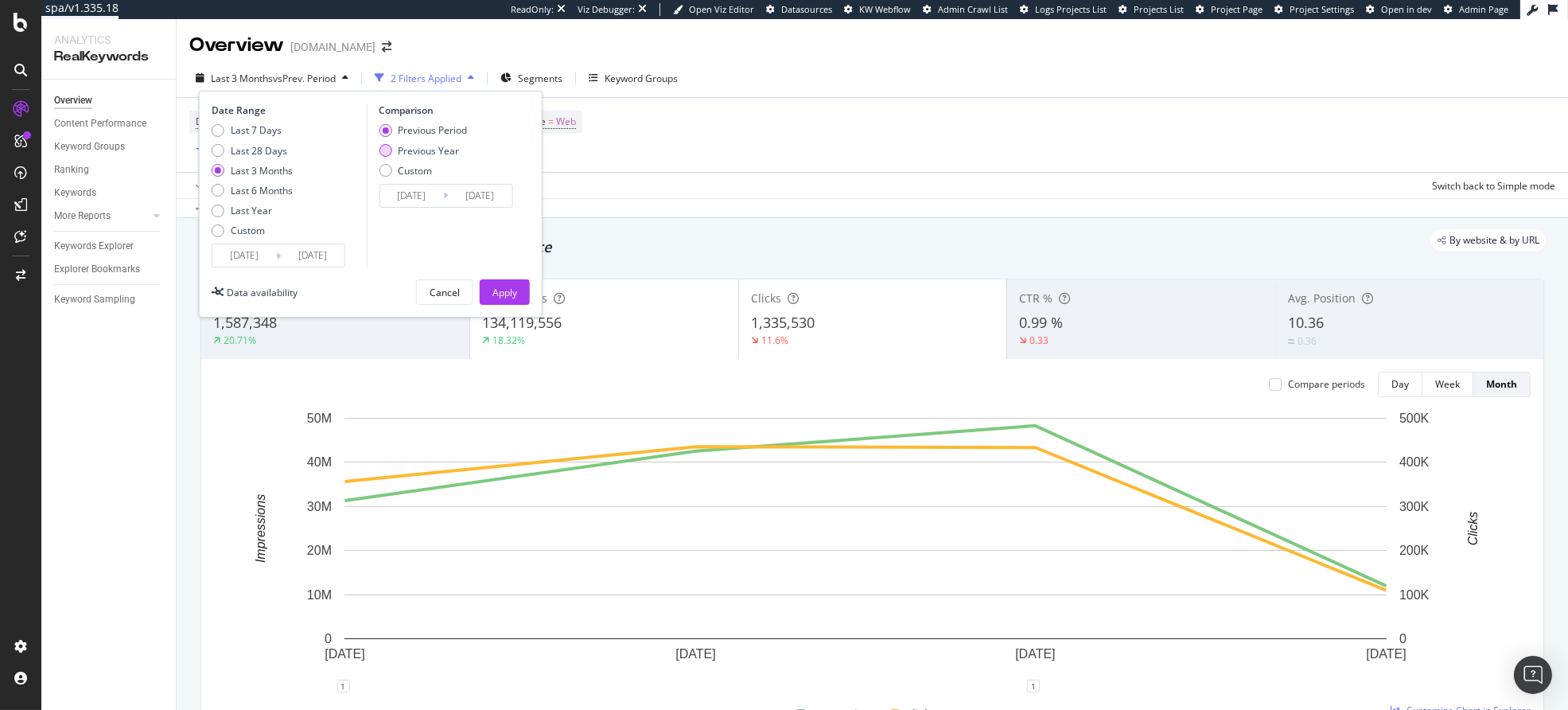
click at [442, 153] on div "Previous Year" at bounding box center [428, 150] width 62 height 13
type input "2024/05/10"
type input "2024/08/09"
click at [510, 303] on div "Apply" at bounding box center [505, 292] width 25 height 24
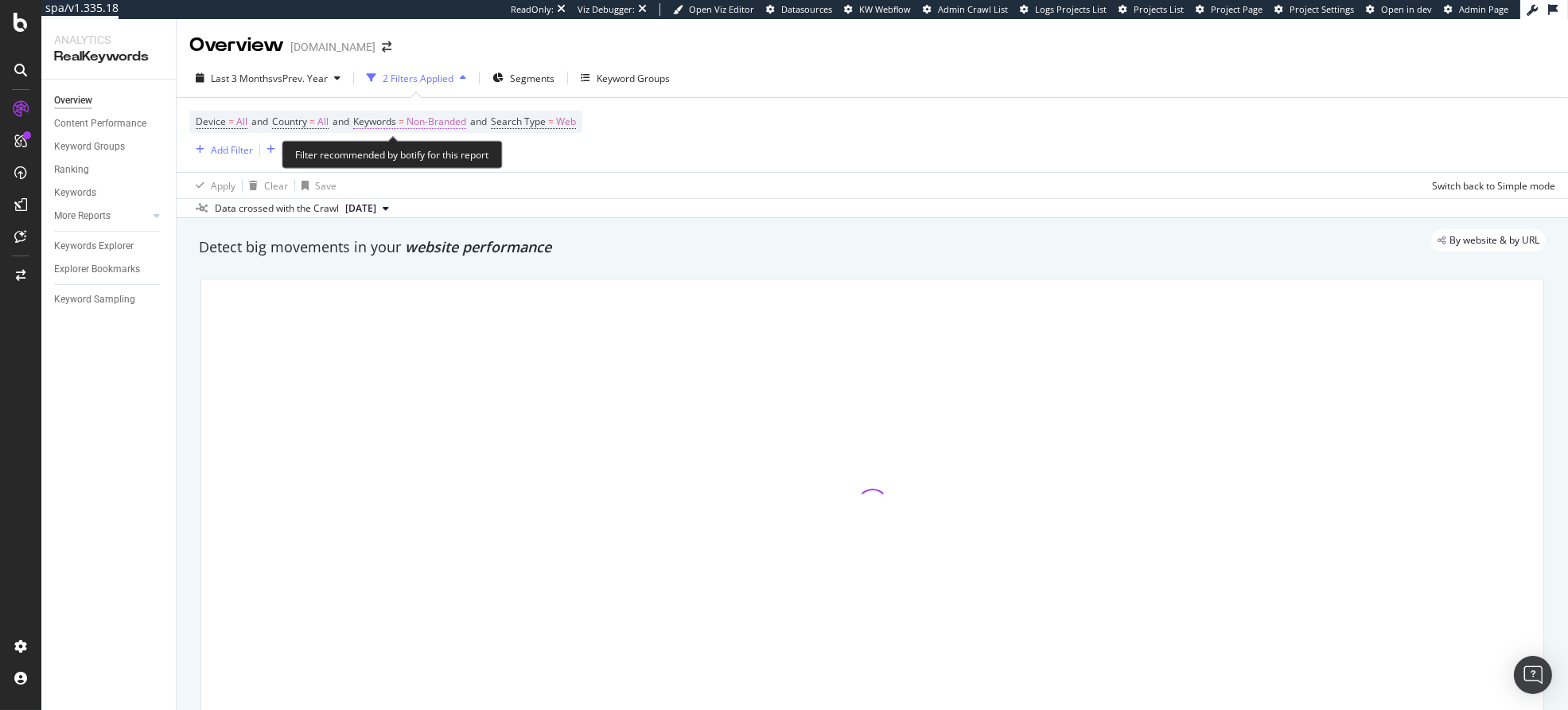
click at [435, 120] on span "Non-Branded" at bounding box center [436, 121] width 60 height 22
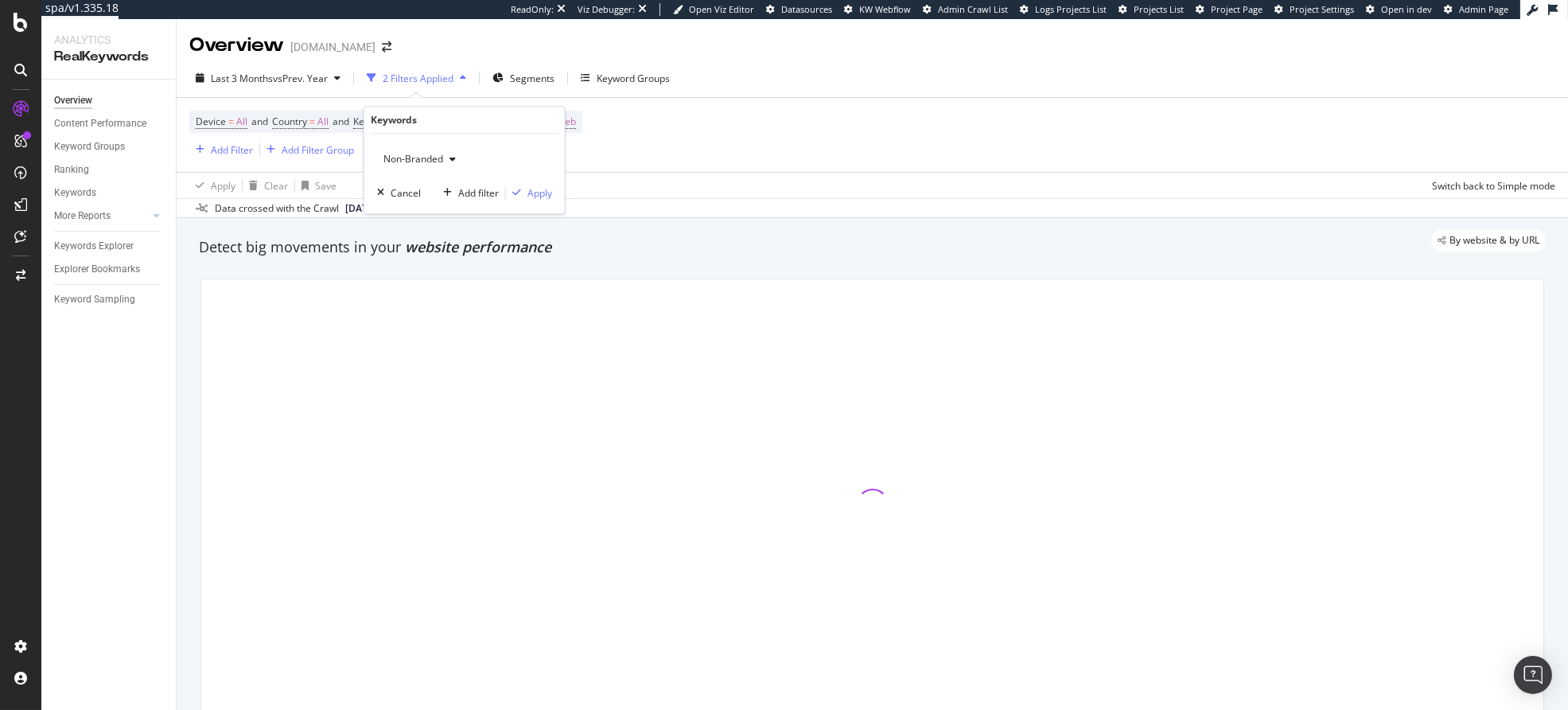
click at [419, 169] on div "Non-Branded" at bounding box center [420, 159] width 85 height 24
click at [440, 256] on span "Non-Branded & Anonymized queries" at bounding box center [471, 260] width 162 height 14
click at [548, 195] on div "Apply" at bounding box center [553, 192] width 25 height 13
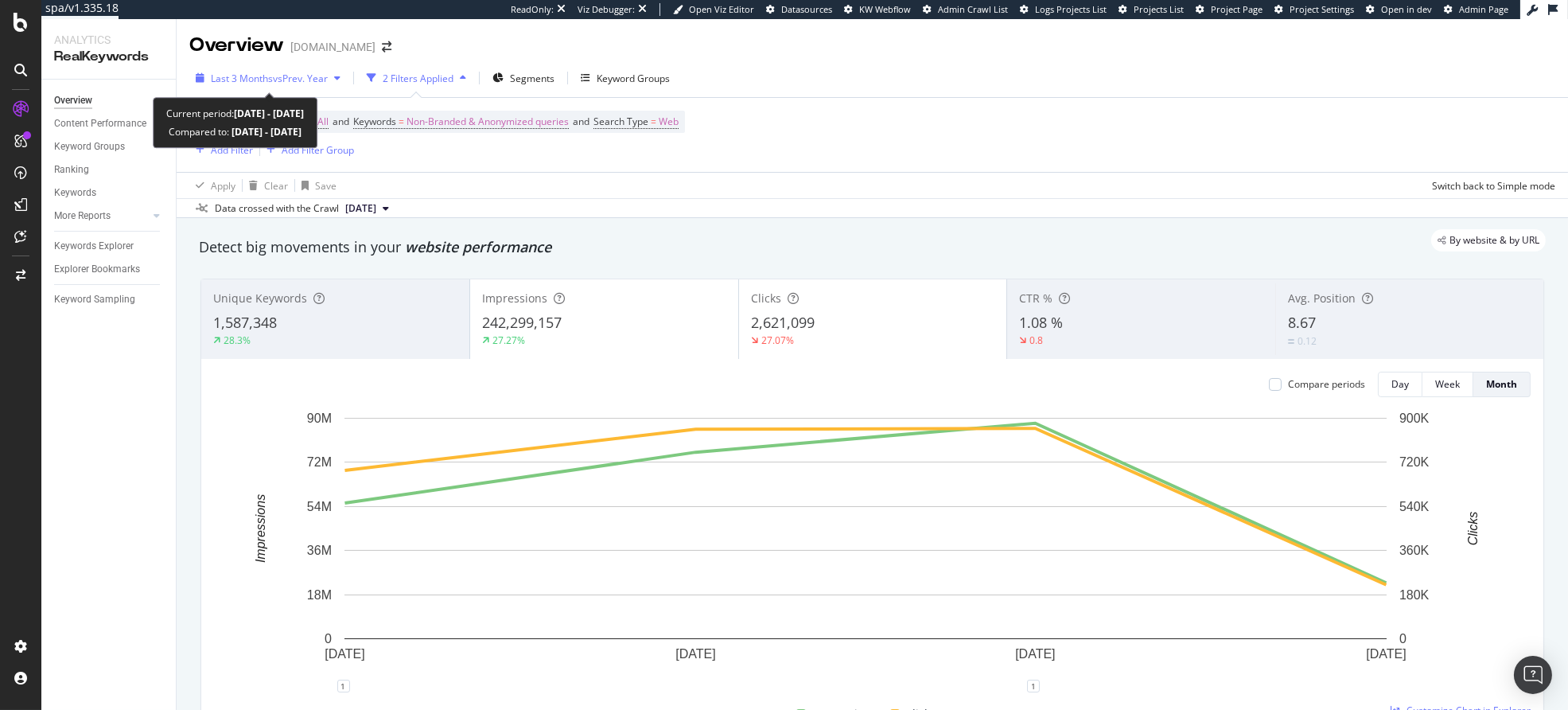
click at [310, 86] on div "Last 3 Months vs Prev. Year" at bounding box center [268, 78] width 158 height 24
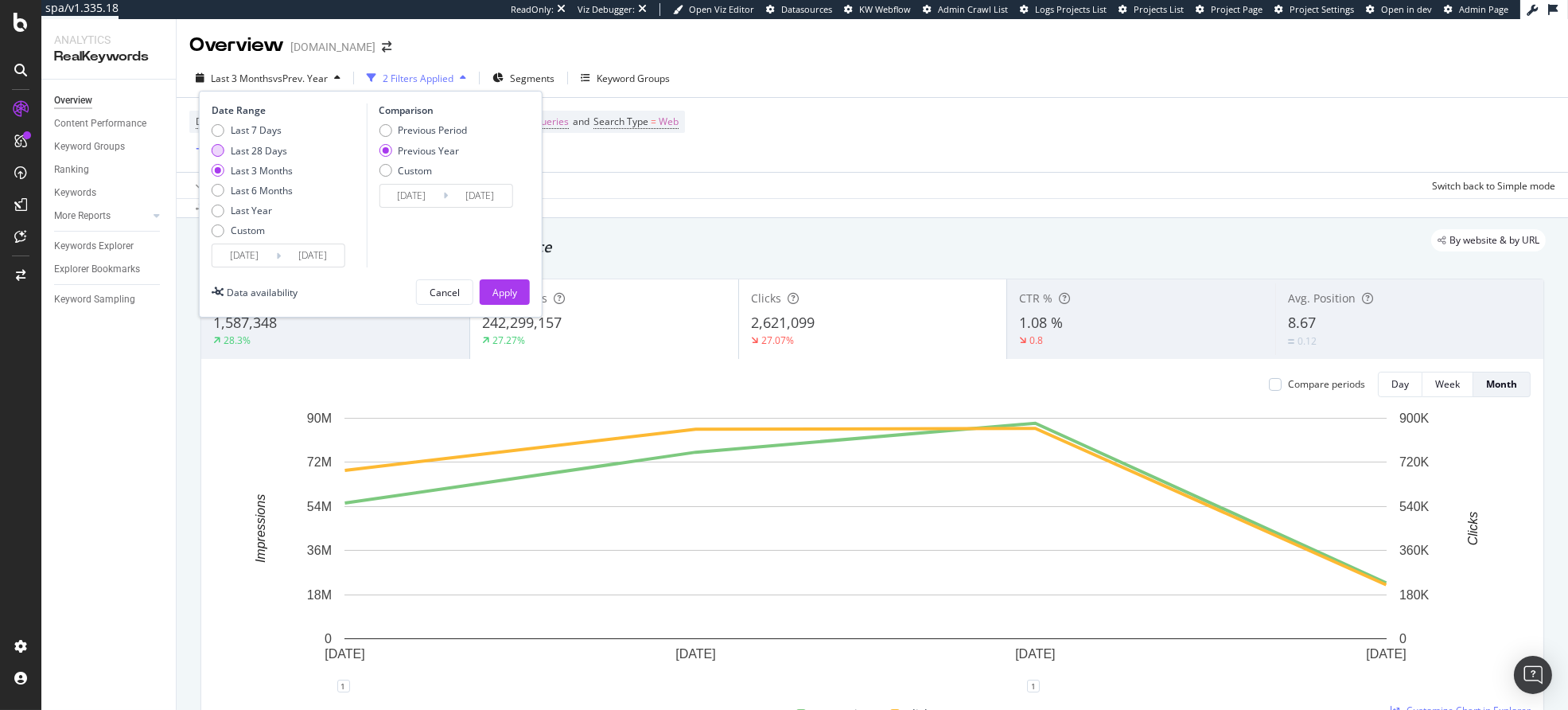
click at [258, 150] on div "Last 28 Days" at bounding box center [259, 150] width 56 height 13
type input "2025/07/12"
type input "2024/07/13"
click at [264, 134] on div "Last 7 Days" at bounding box center [256, 130] width 51 height 13
type input "2025/08/02"
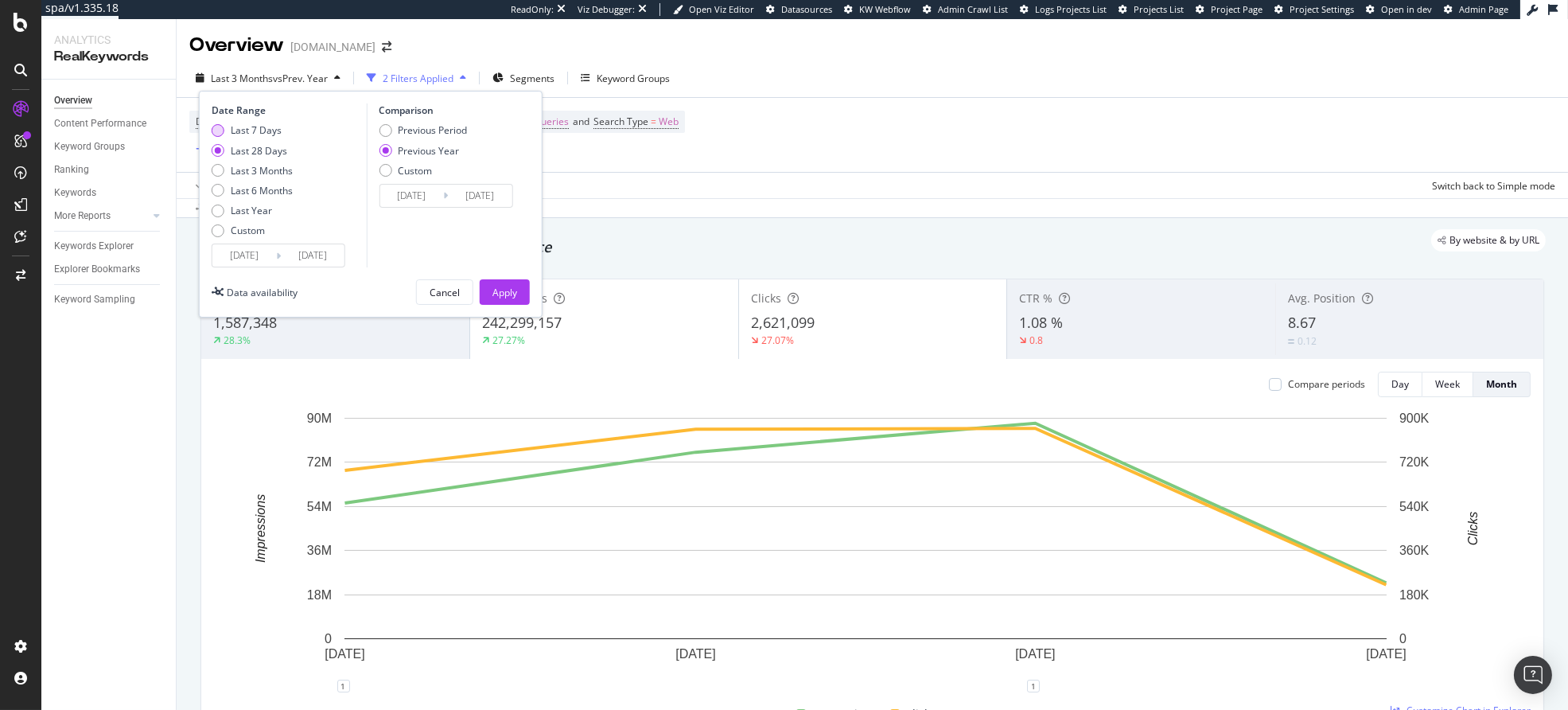
type input "2024/08/03"
click at [501, 282] on div "Apply" at bounding box center [505, 292] width 25 height 24
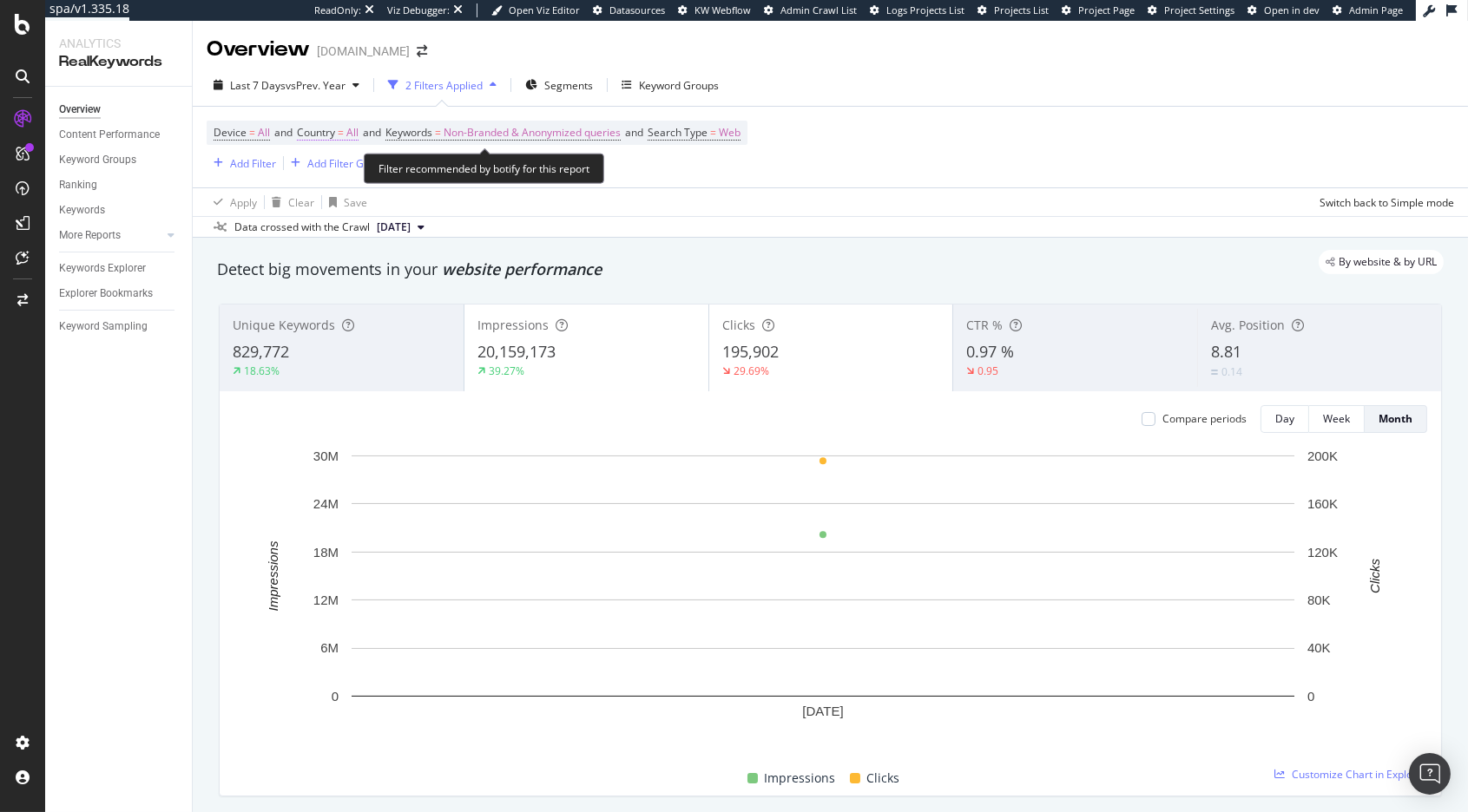
click at [343, 133] on span "=" at bounding box center [340, 132] width 6 height 14
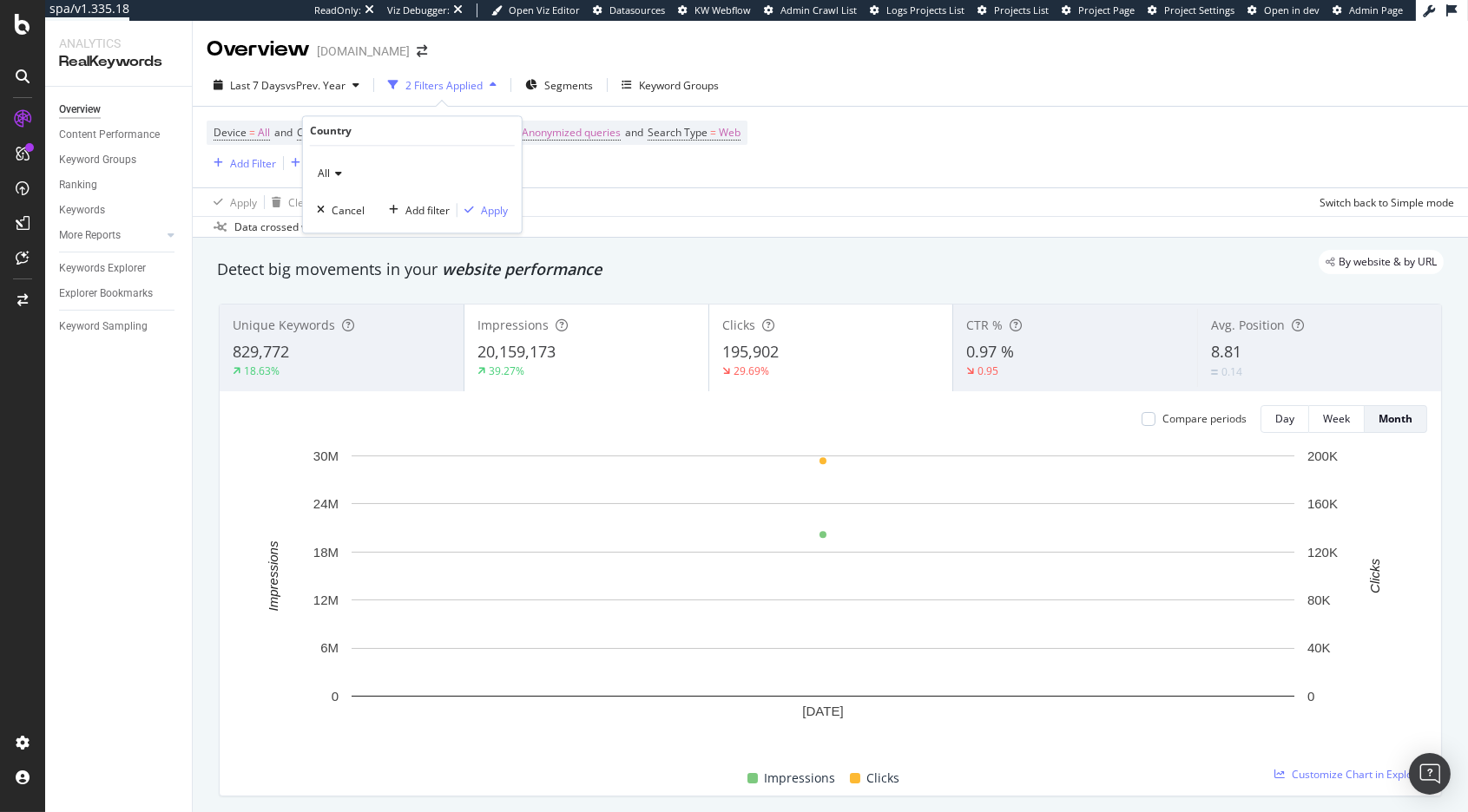
click at [335, 174] on icon at bounding box center [336, 173] width 12 height 11
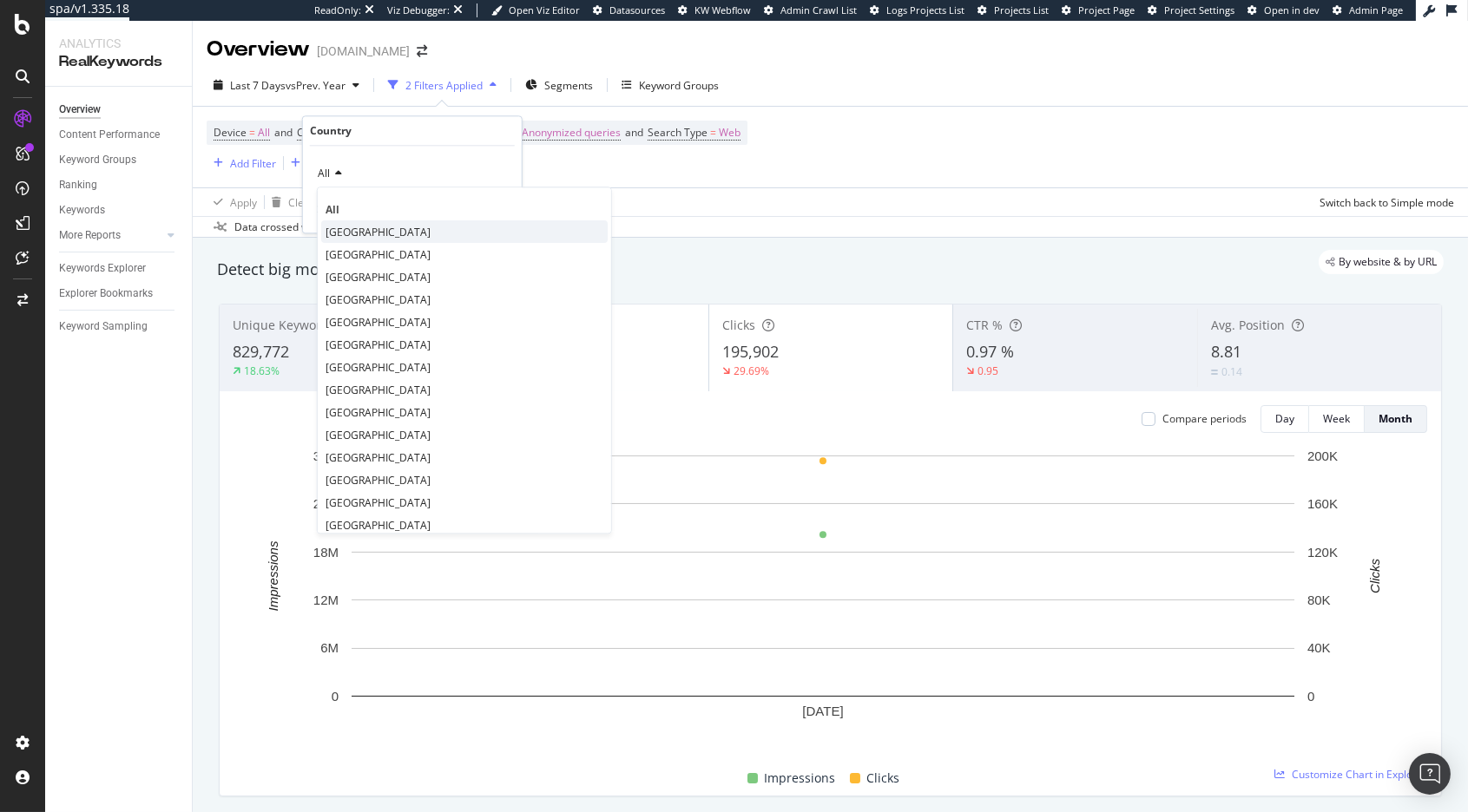
click at [375, 231] on span "[GEOGRAPHIC_DATA]" at bounding box center [378, 232] width 105 height 14
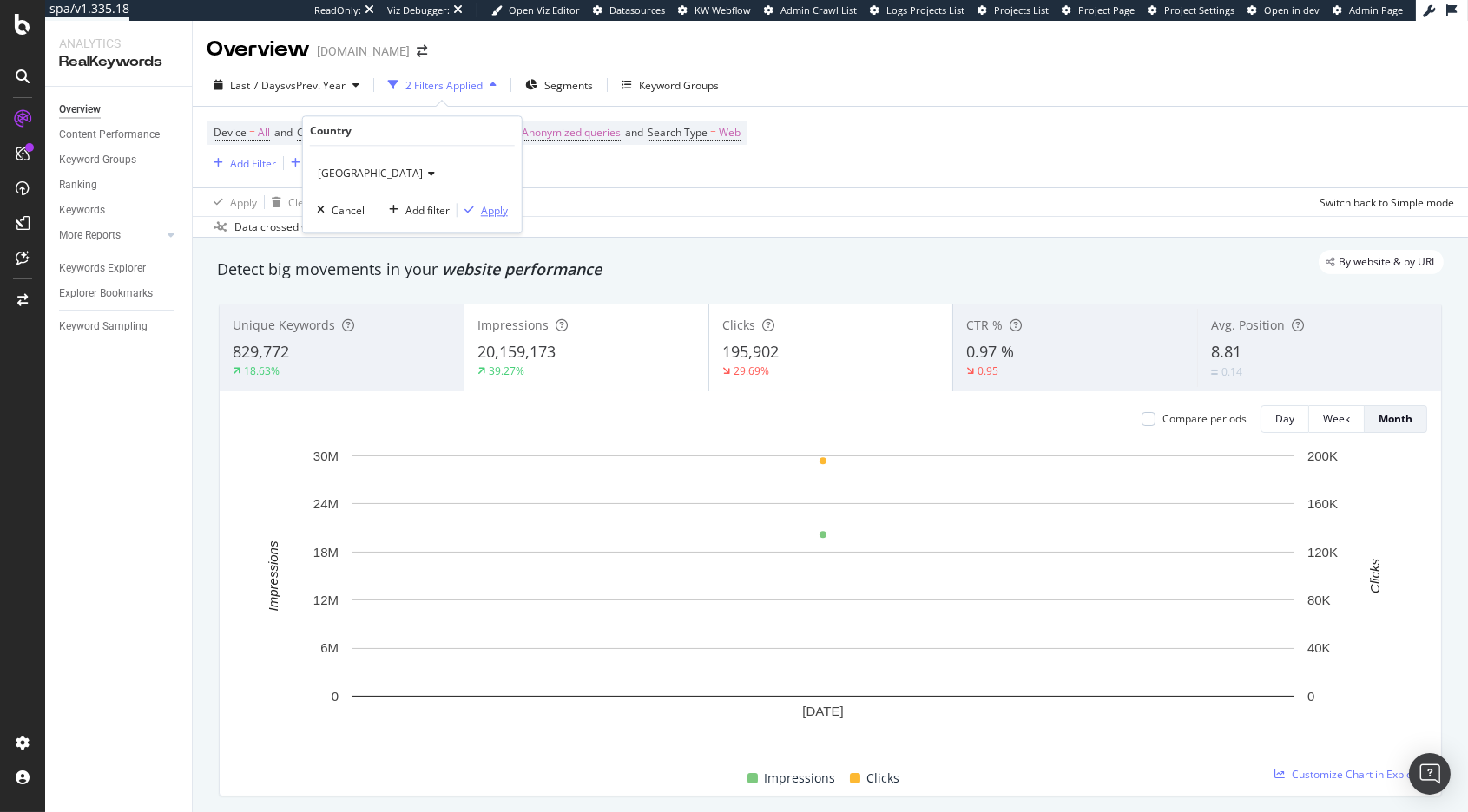
click at [492, 209] on div "Apply" at bounding box center [494, 209] width 27 height 14
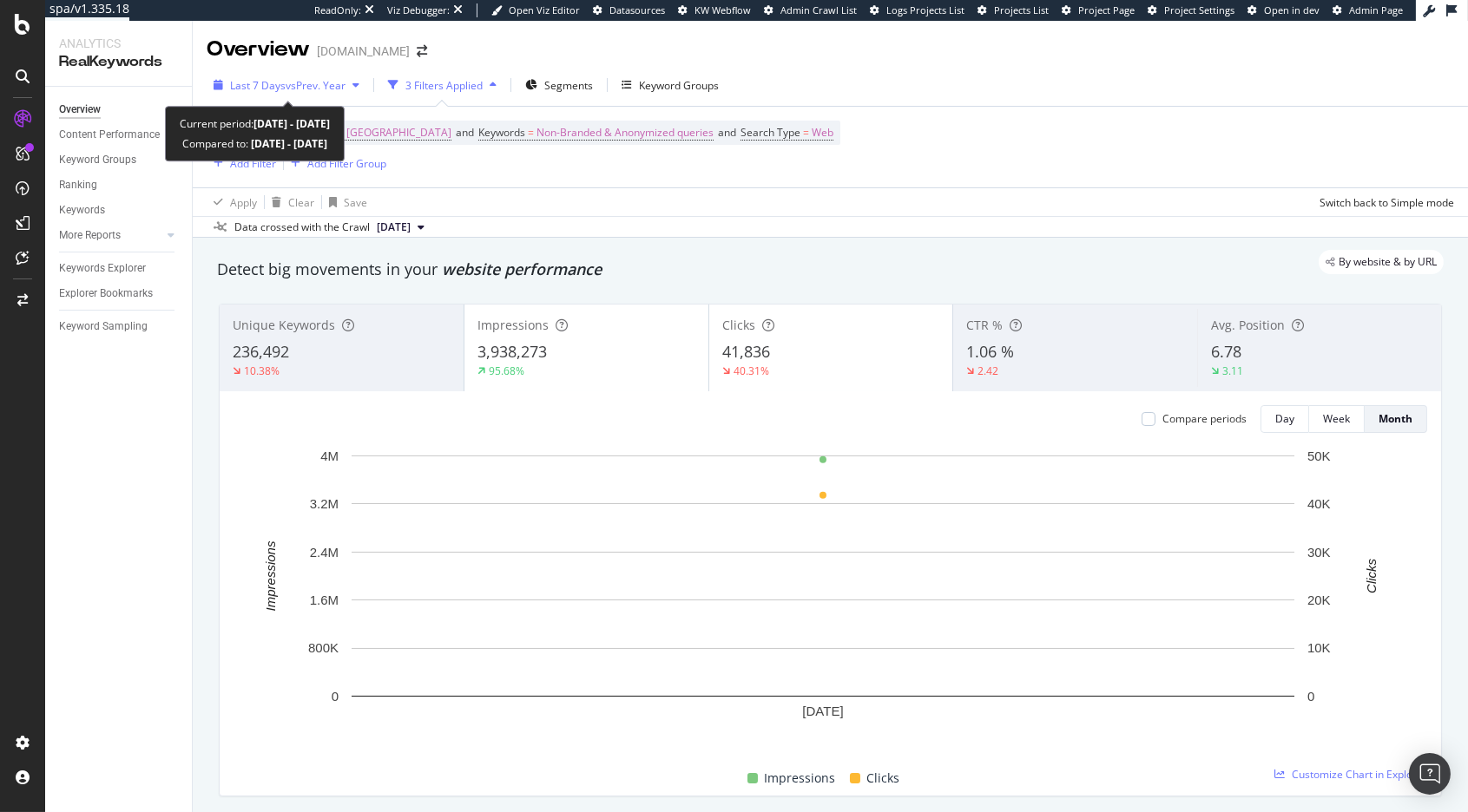
click at [272, 84] on span "Last 7 Days" at bounding box center [258, 85] width 56 height 14
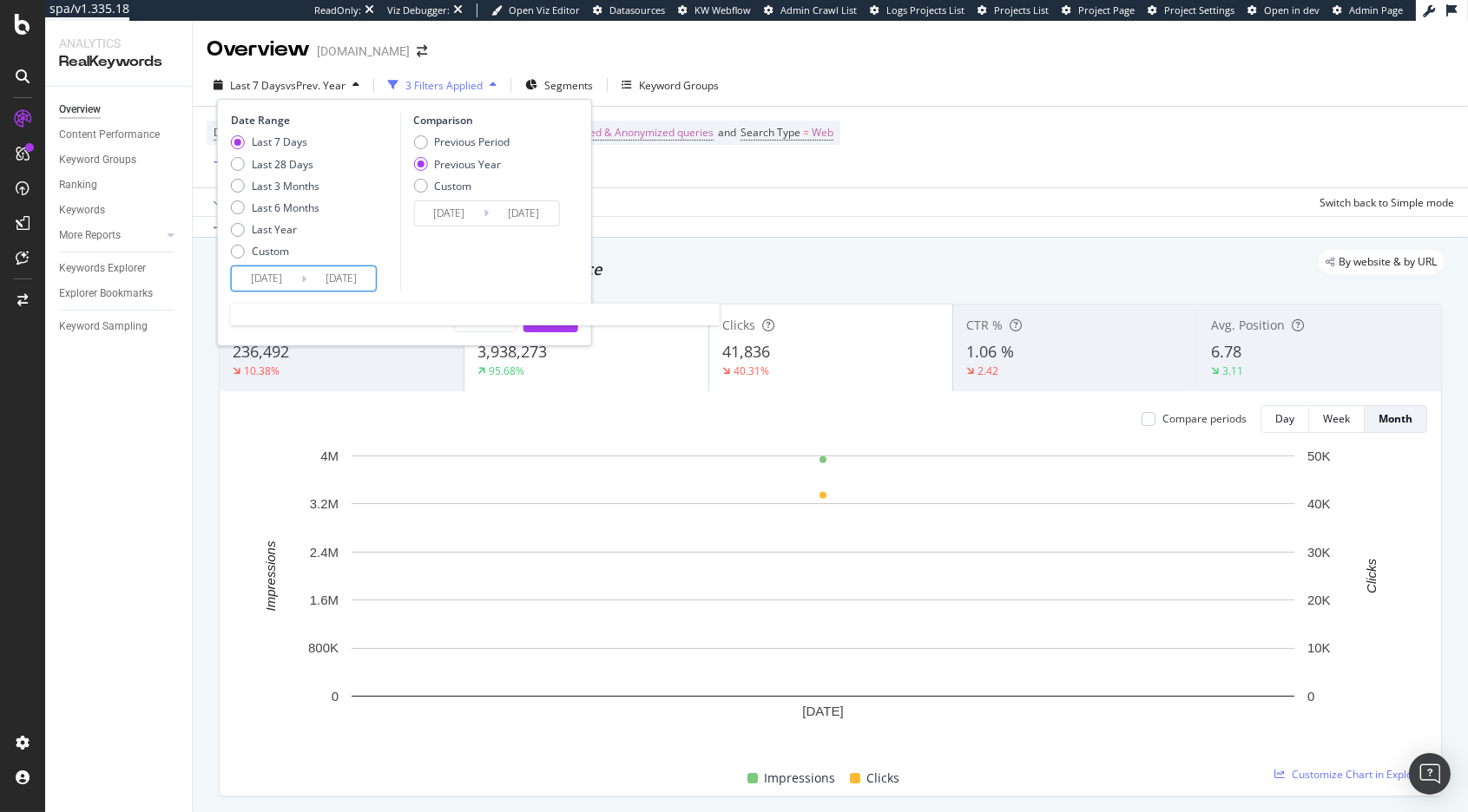
click at [288, 276] on input "2025/08/02" at bounding box center [266, 278] width 69 height 24
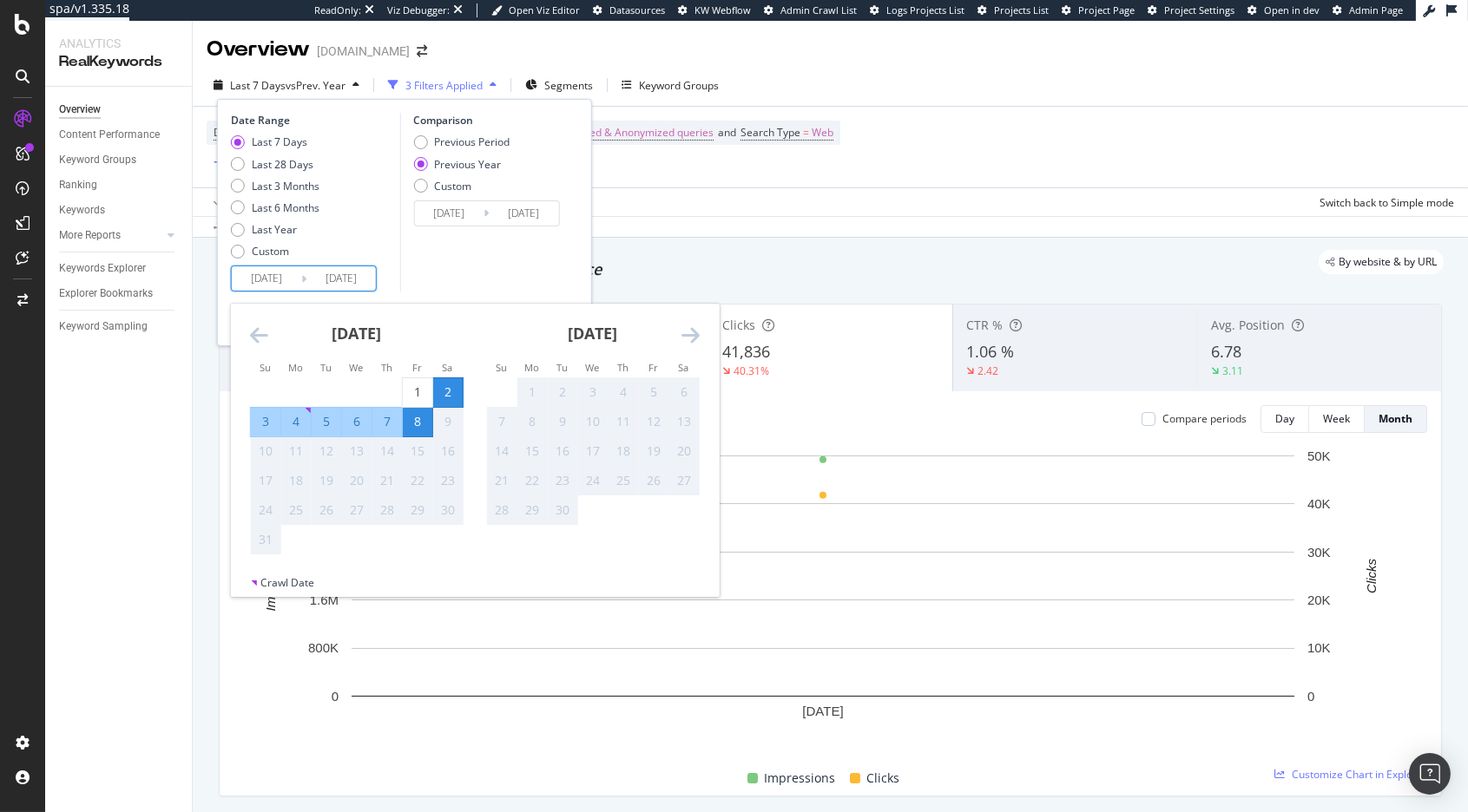
click at [251, 334] on icon "Move backward to switch to the previous month." at bounding box center [259, 335] width 18 height 21
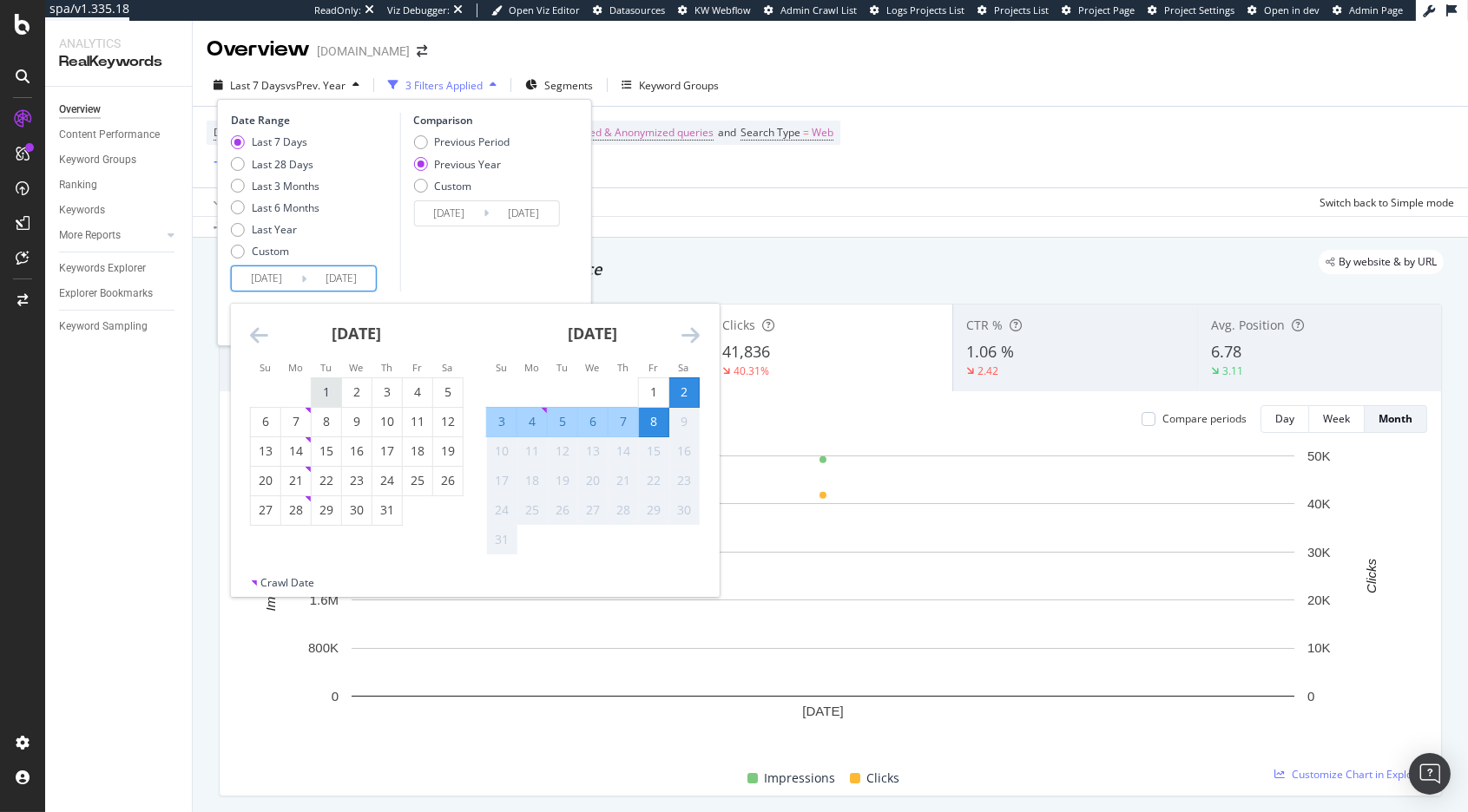
click at [326, 390] on div "1" at bounding box center [326, 392] width 30 height 17
type input "2025/07/01"
type input "2024/07/02"
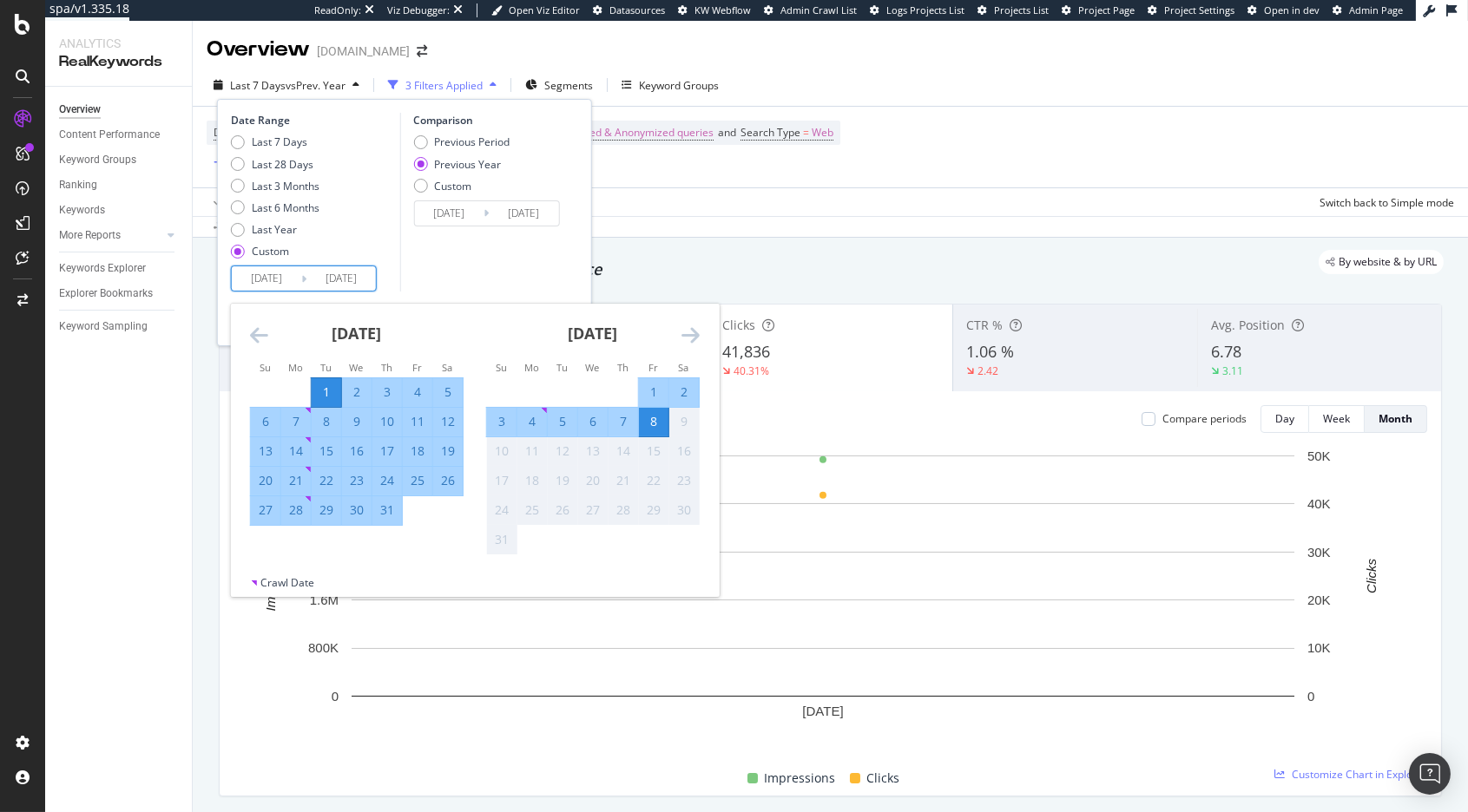
click at [394, 510] on div "31" at bounding box center [386, 510] width 30 height 17
type input "2025/07/31"
type input "2024/08/01"
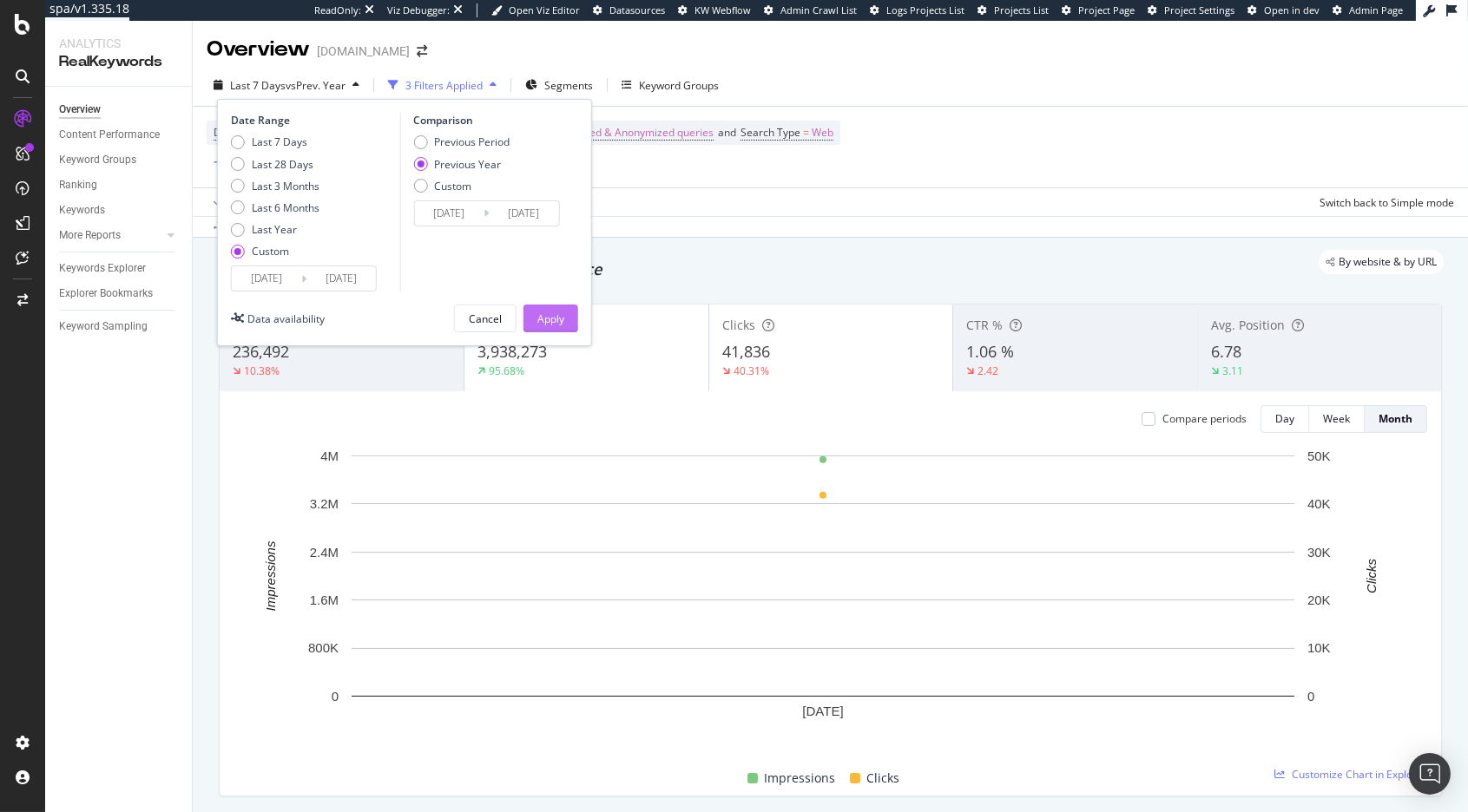
click at [551, 321] on div "Apply" at bounding box center [551, 318] width 27 height 14
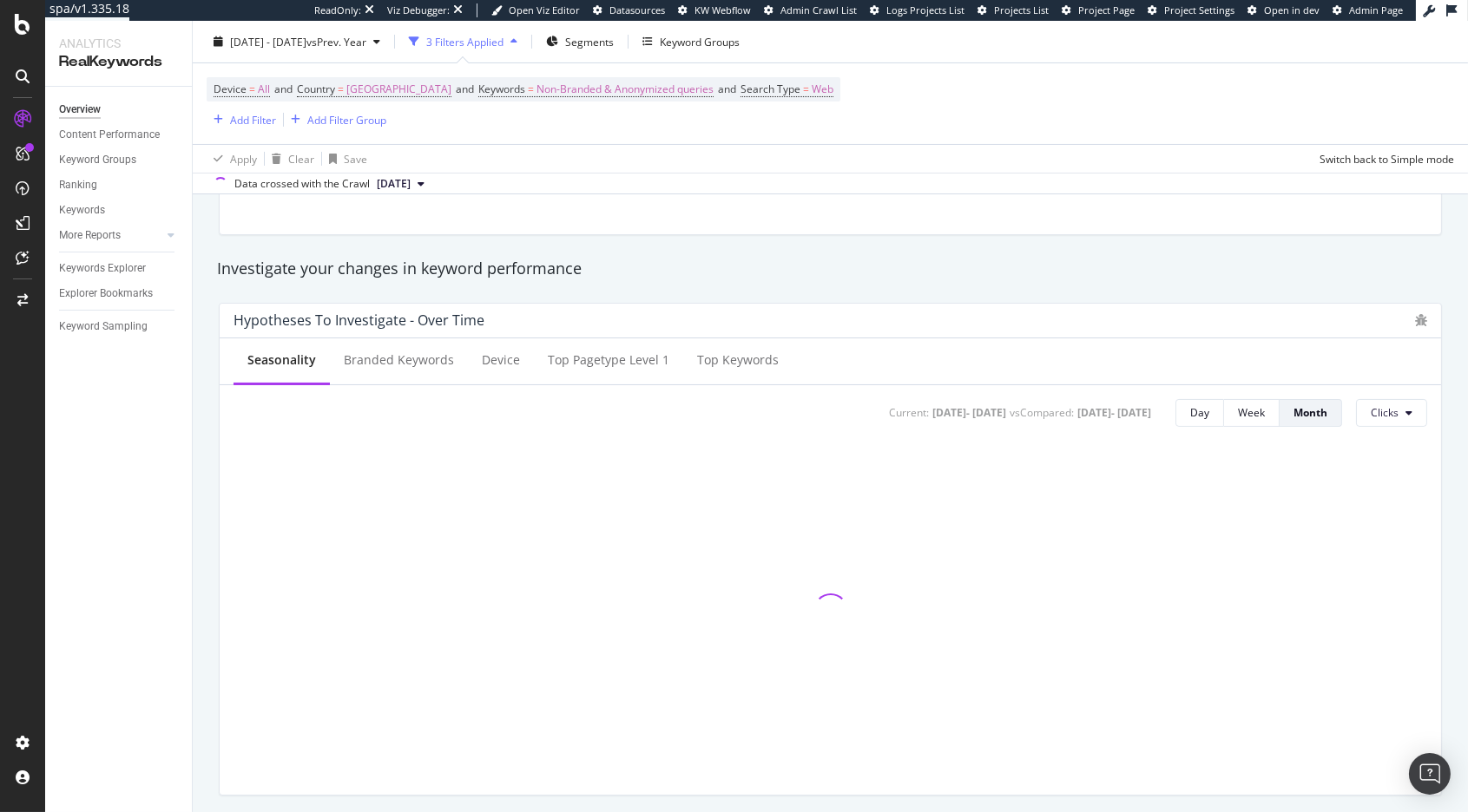
scroll to position [541, 0]
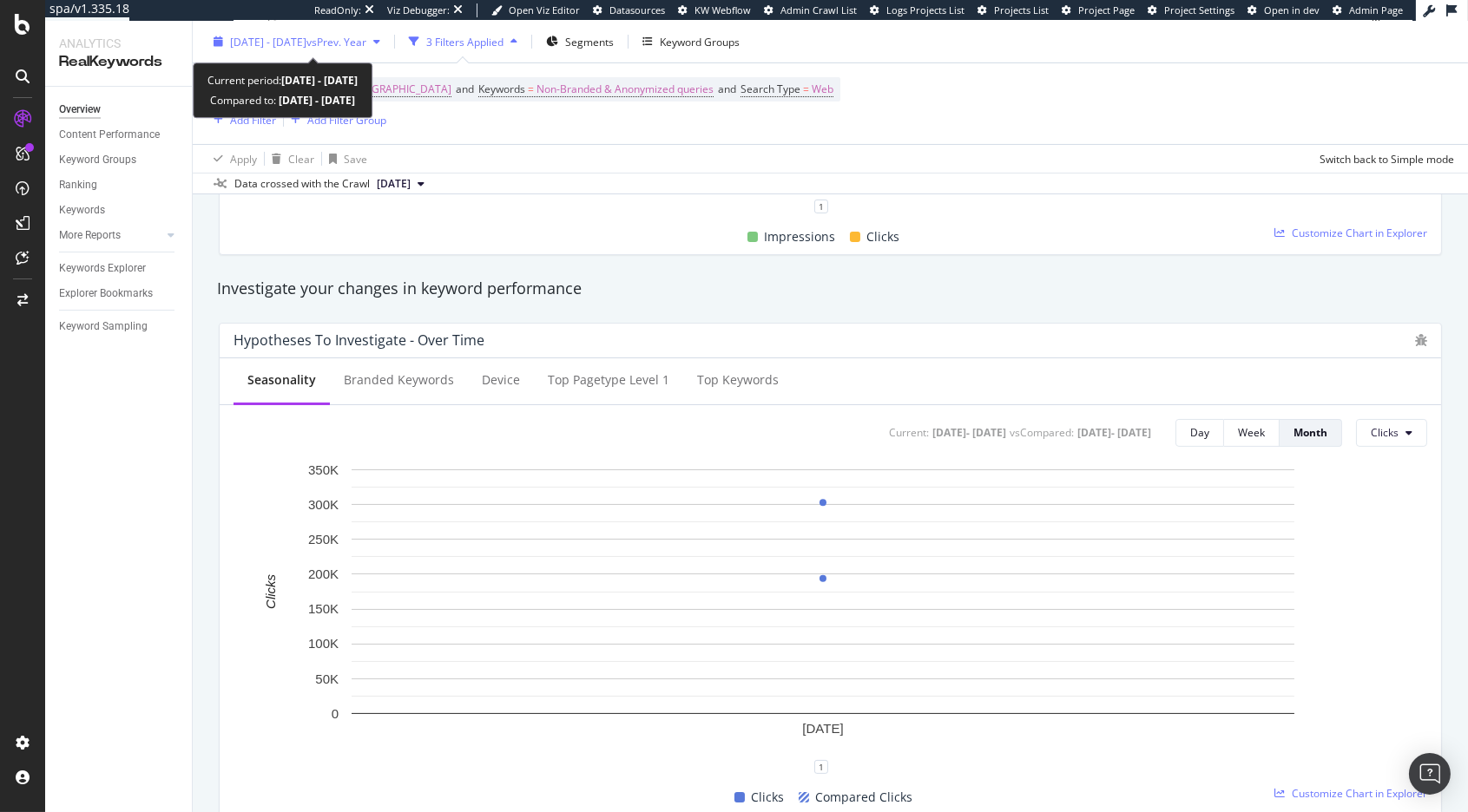
click at [335, 46] on span "vs Prev. Year" at bounding box center [336, 40] width 60 height 14
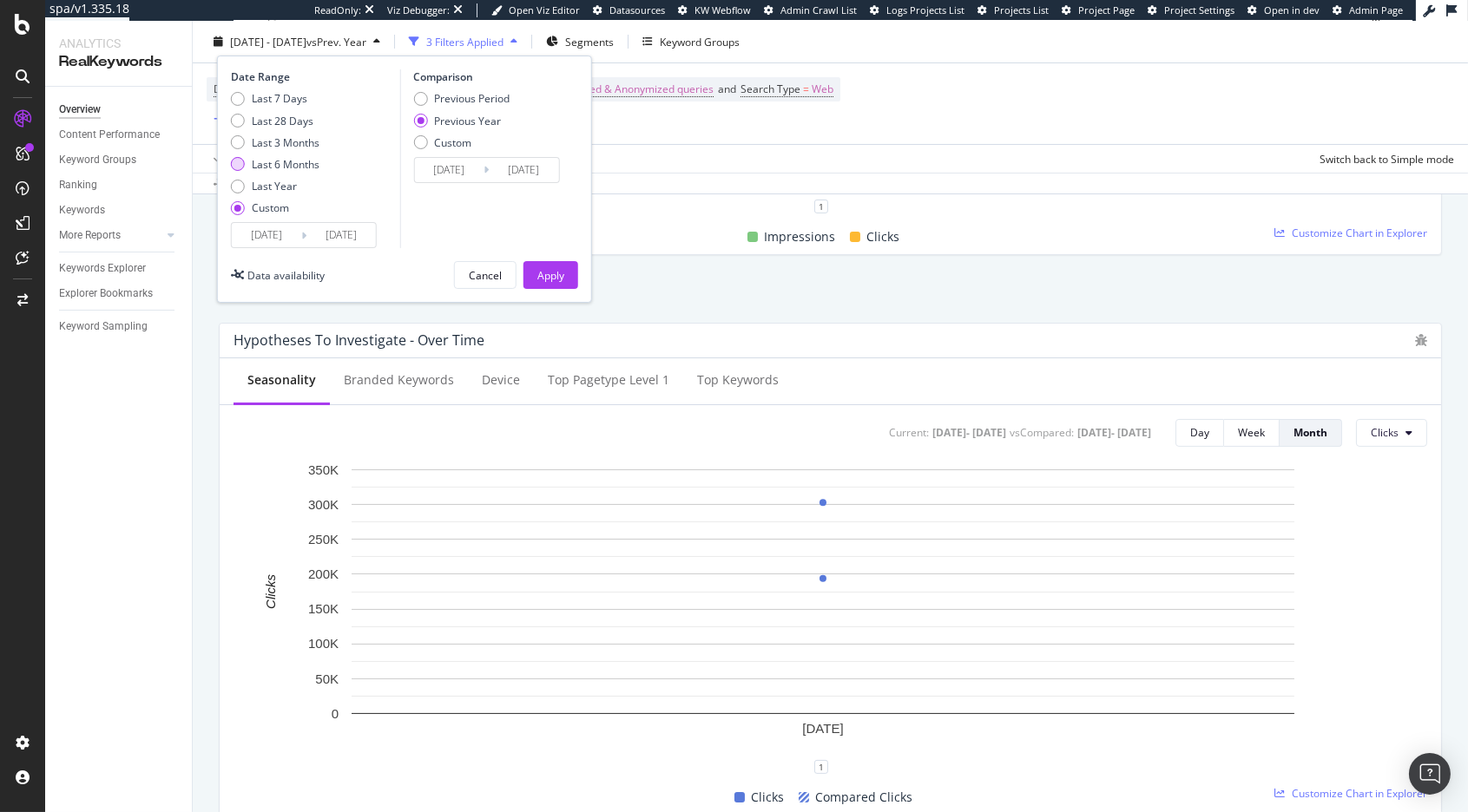
click at [300, 163] on div "Last 6 Months" at bounding box center [286, 163] width 67 height 14
type input "2025/02/09"
type input "2025/08/08"
type input "2024/02/11"
type input "2024/08/09"
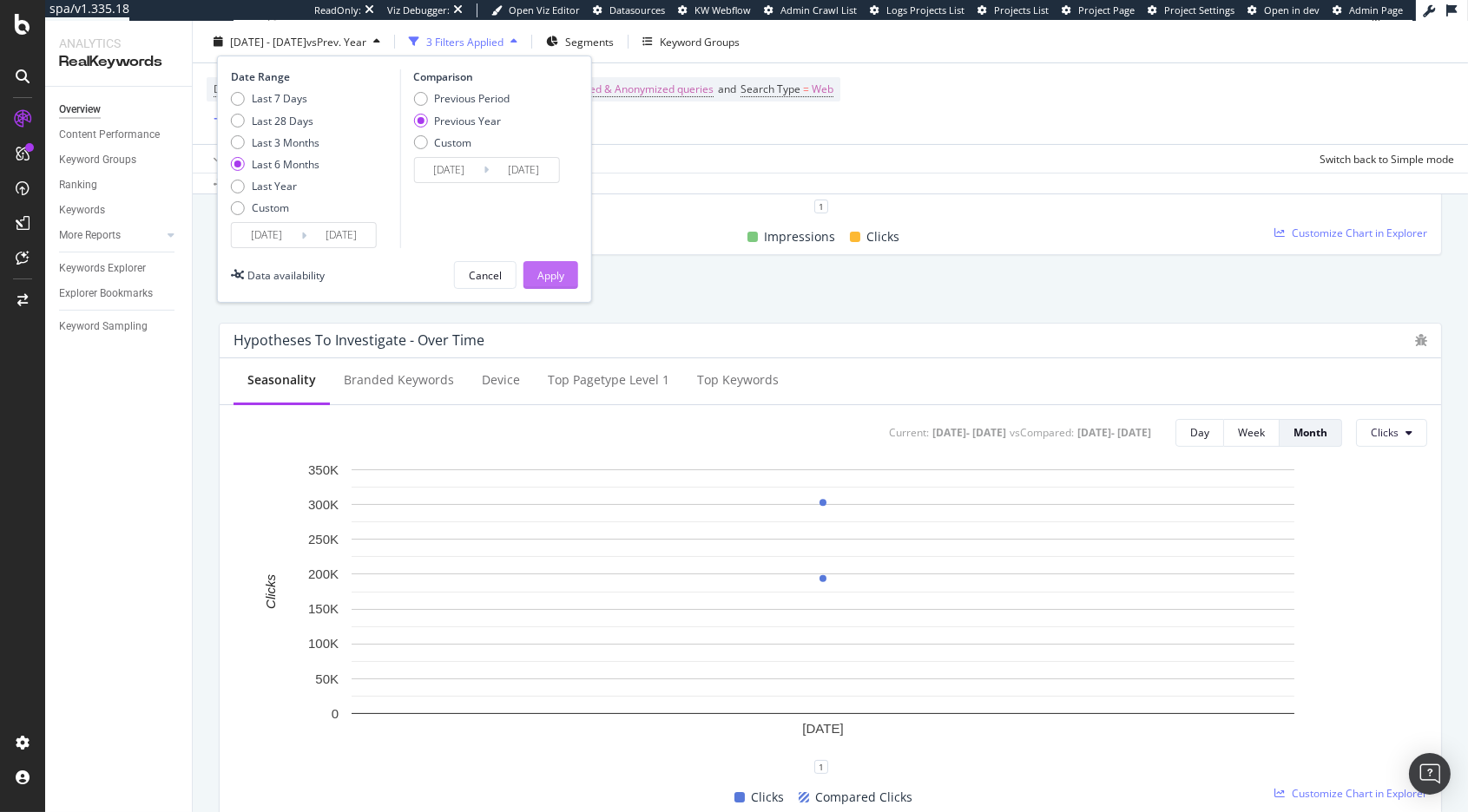
click at [549, 278] on div "Apply" at bounding box center [551, 274] width 27 height 14
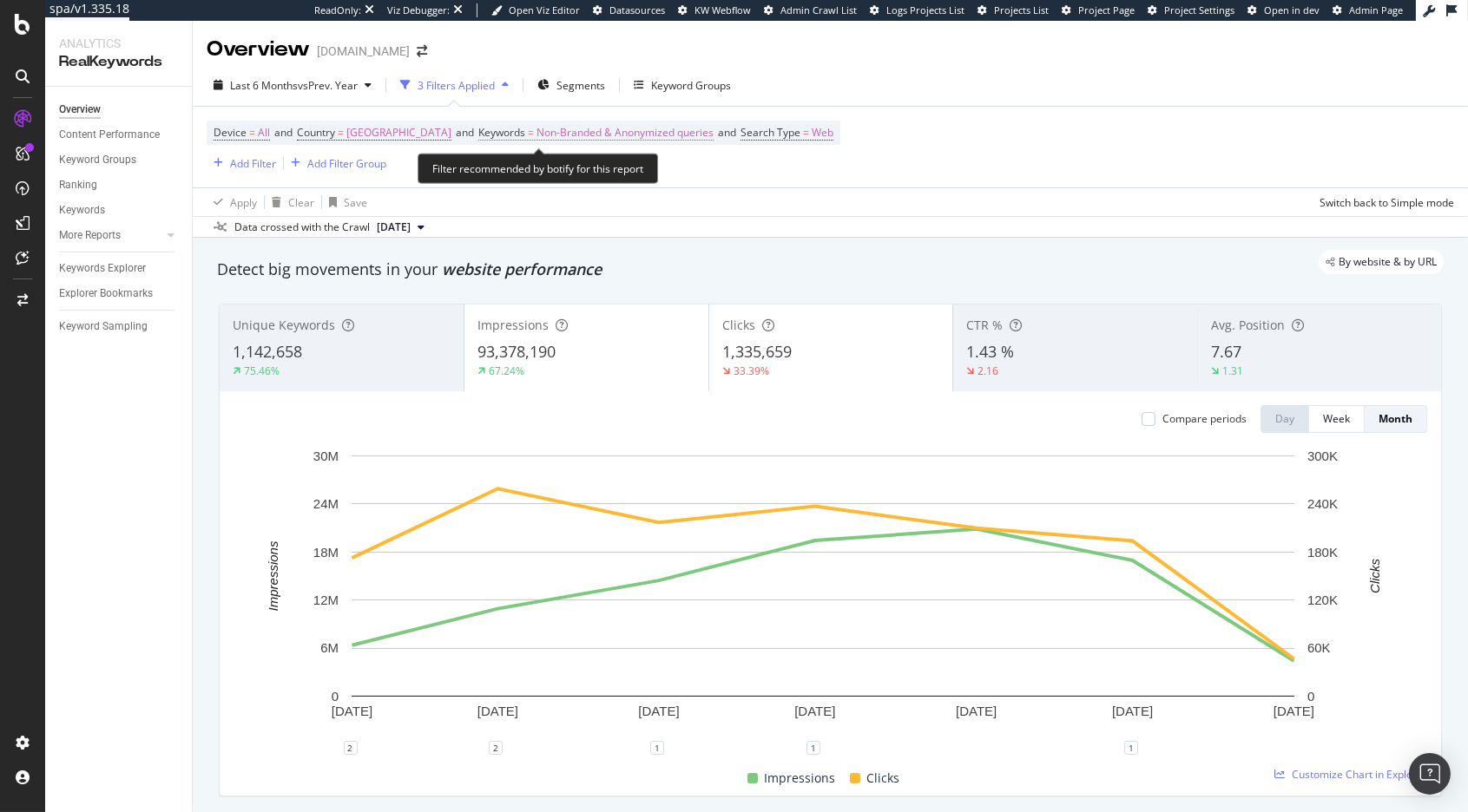
click at [574, 131] on span "Non-Branded & Anonymized queries" at bounding box center [625, 132] width 177 height 24
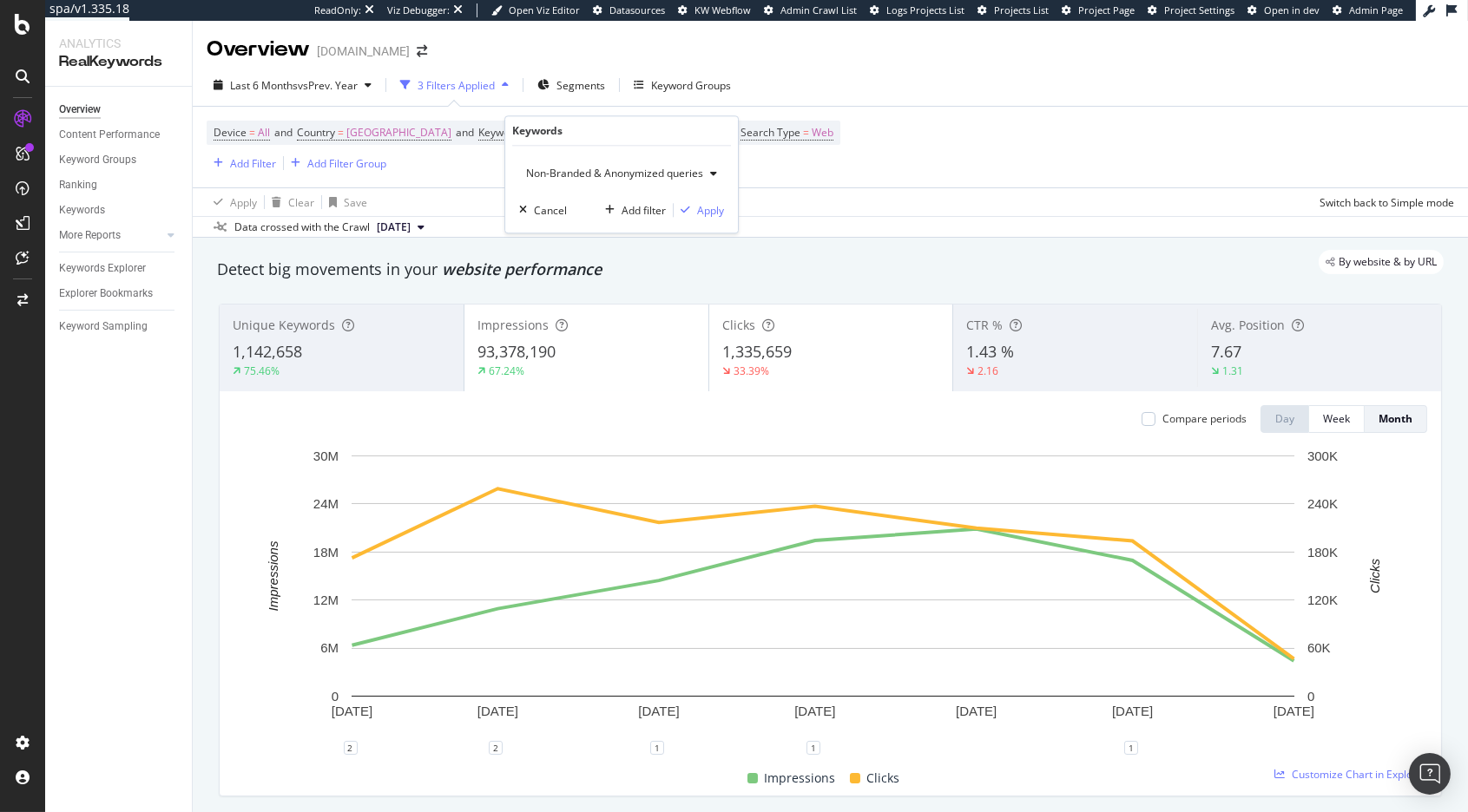
click at [541, 170] on span "Non-Branded & Anonymized queries" at bounding box center [610, 172] width 184 height 14
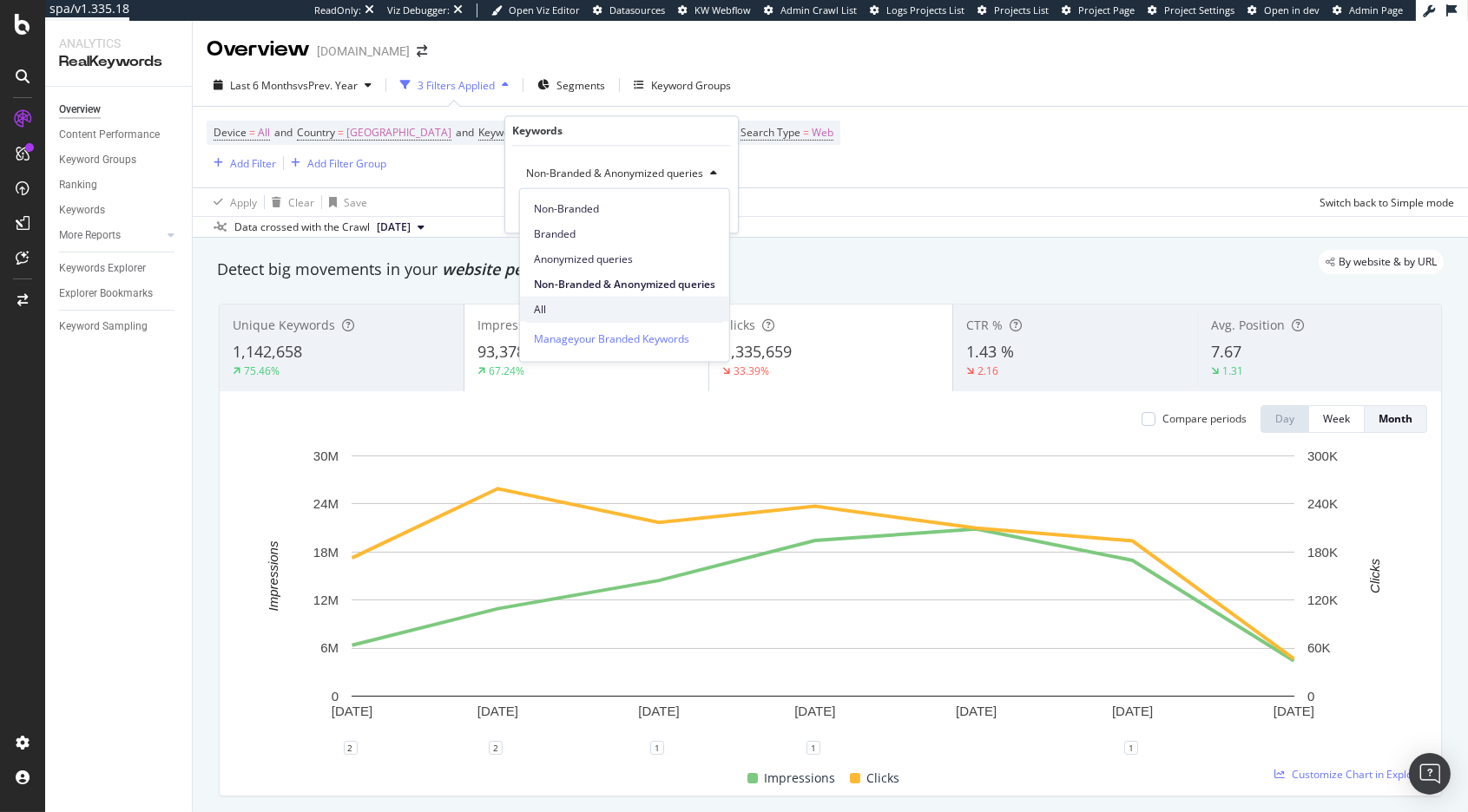
click at [560, 309] on span "All" at bounding box center [624, 308] width 182 height 15
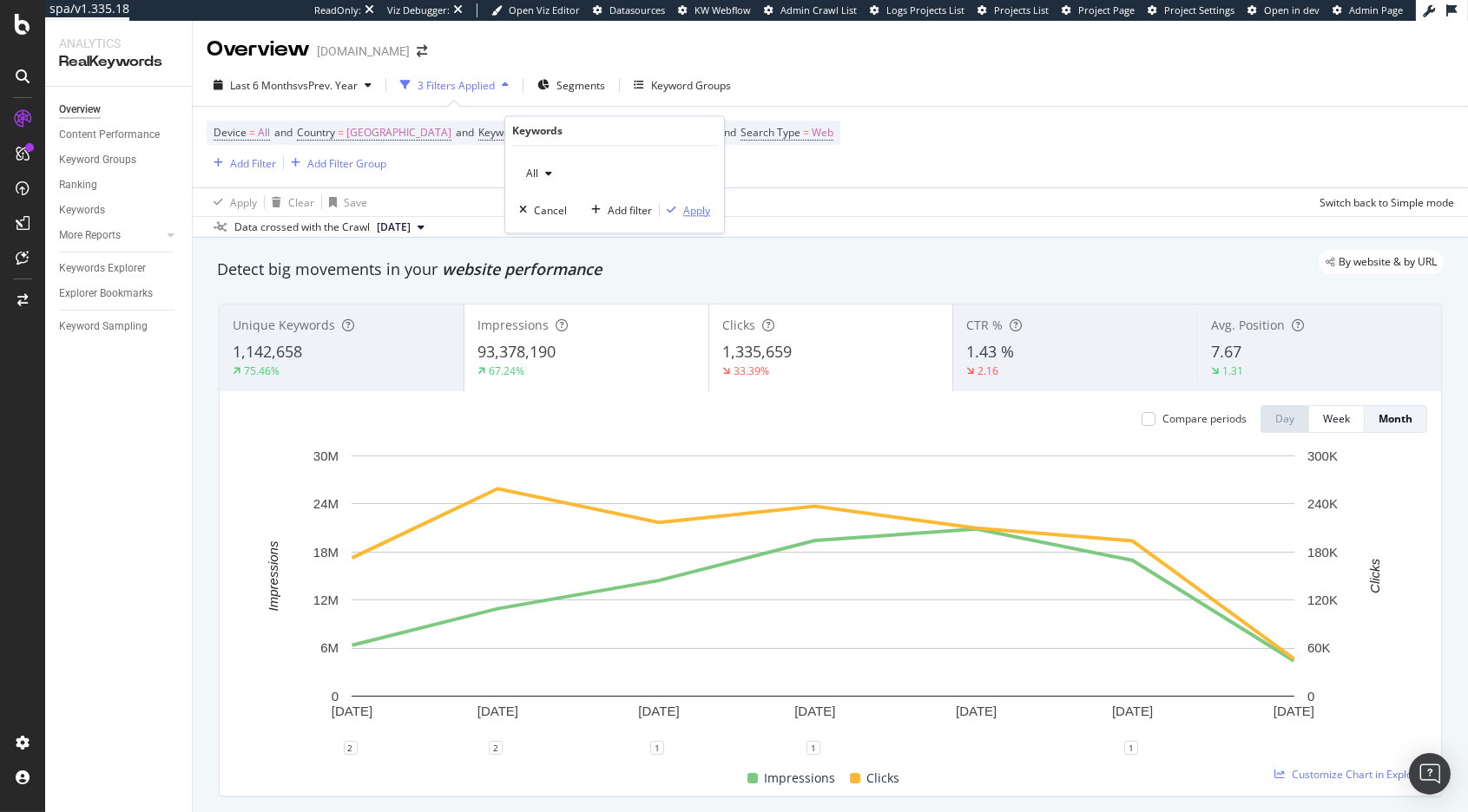
click at [693, 203] on div "Apply" at bounding box center [696, 209] width 27 height 14
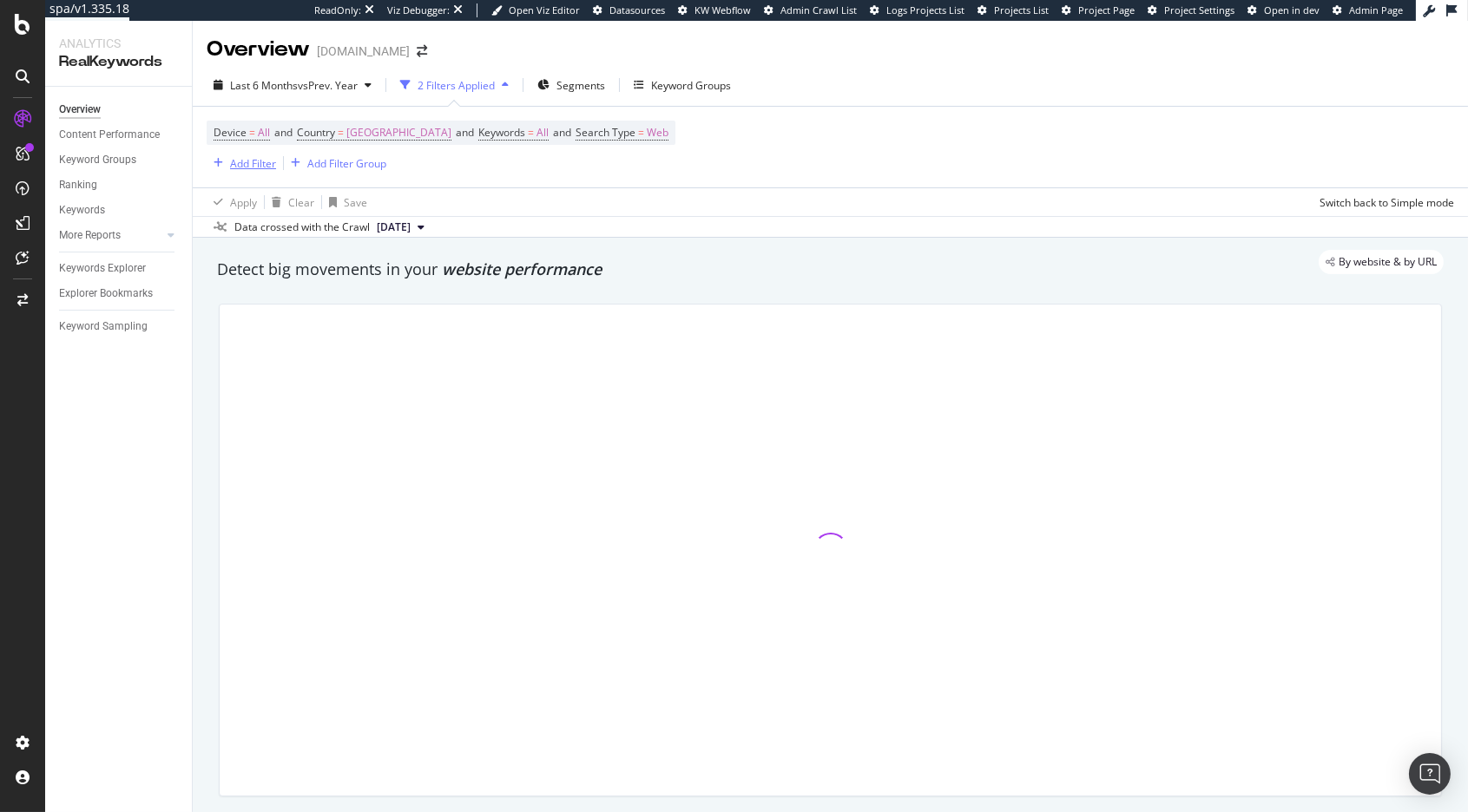
click at [249, 168] on div "Add Filter" at bounding box center [253, 162] width 46 height 14
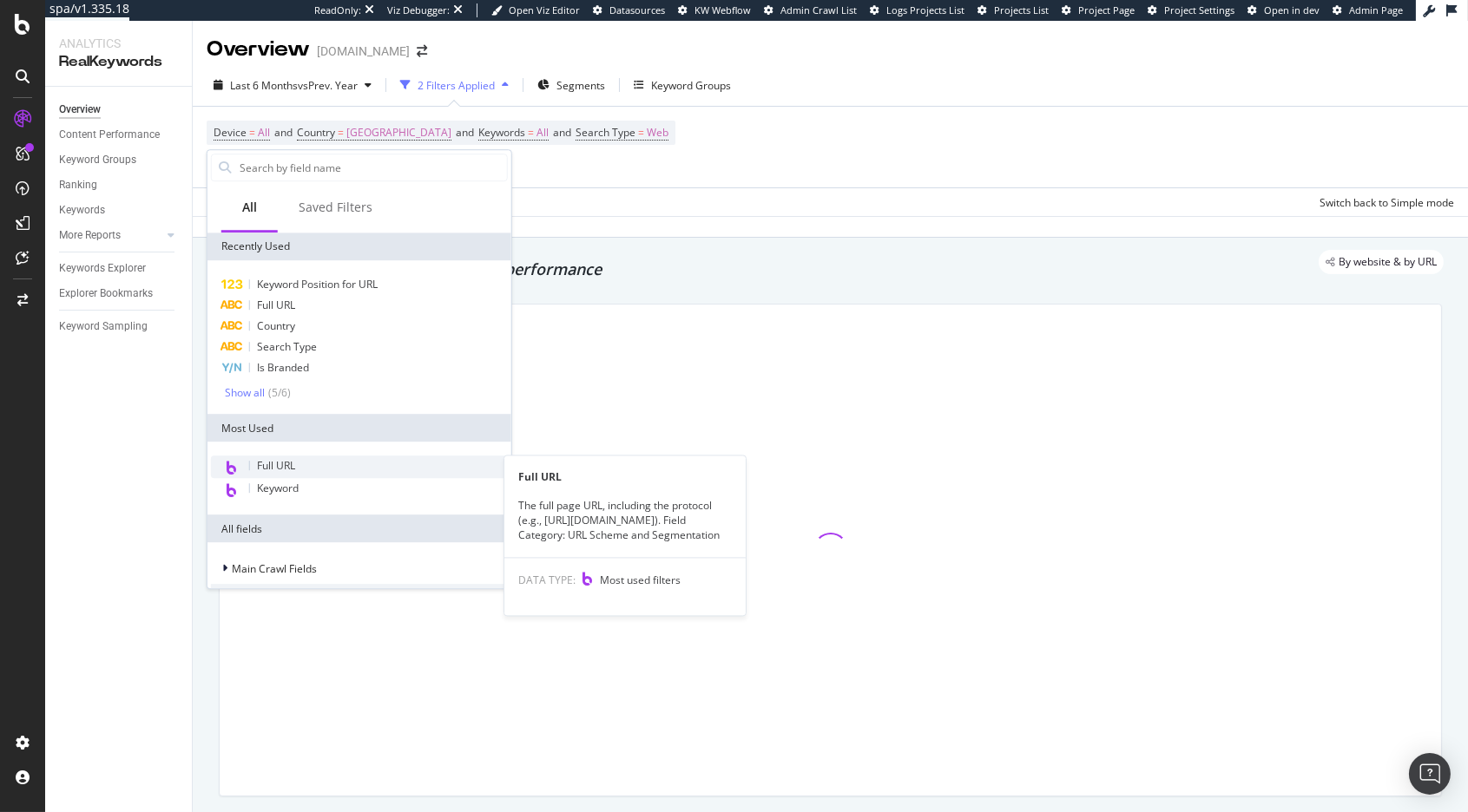
click at [290, 455] on div "Full URL" at bounding box center [359, 466] width 297 height 22
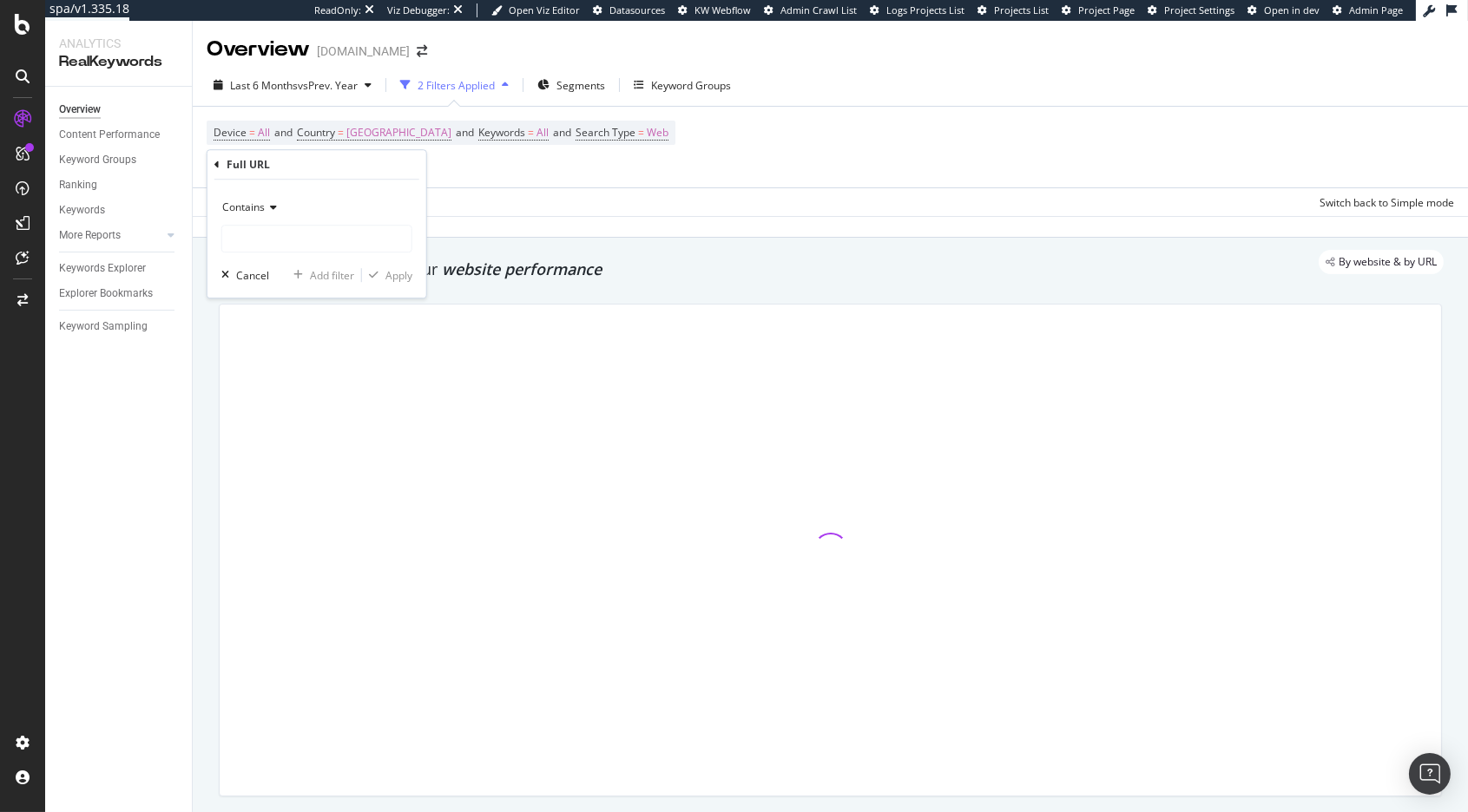
click at [299, 223] on div "Contains" at bounding box center [316, 222] width 191 height 59
click at [286, 244] on input "text" at bounding box center [316, 238] width 189 height 28
paste input "/swiss-travel-pass"
type input "/swiss-travel-pass"
click at [386, 269] on div "Apply" at bounding box center [399, 275] width 27 height 14
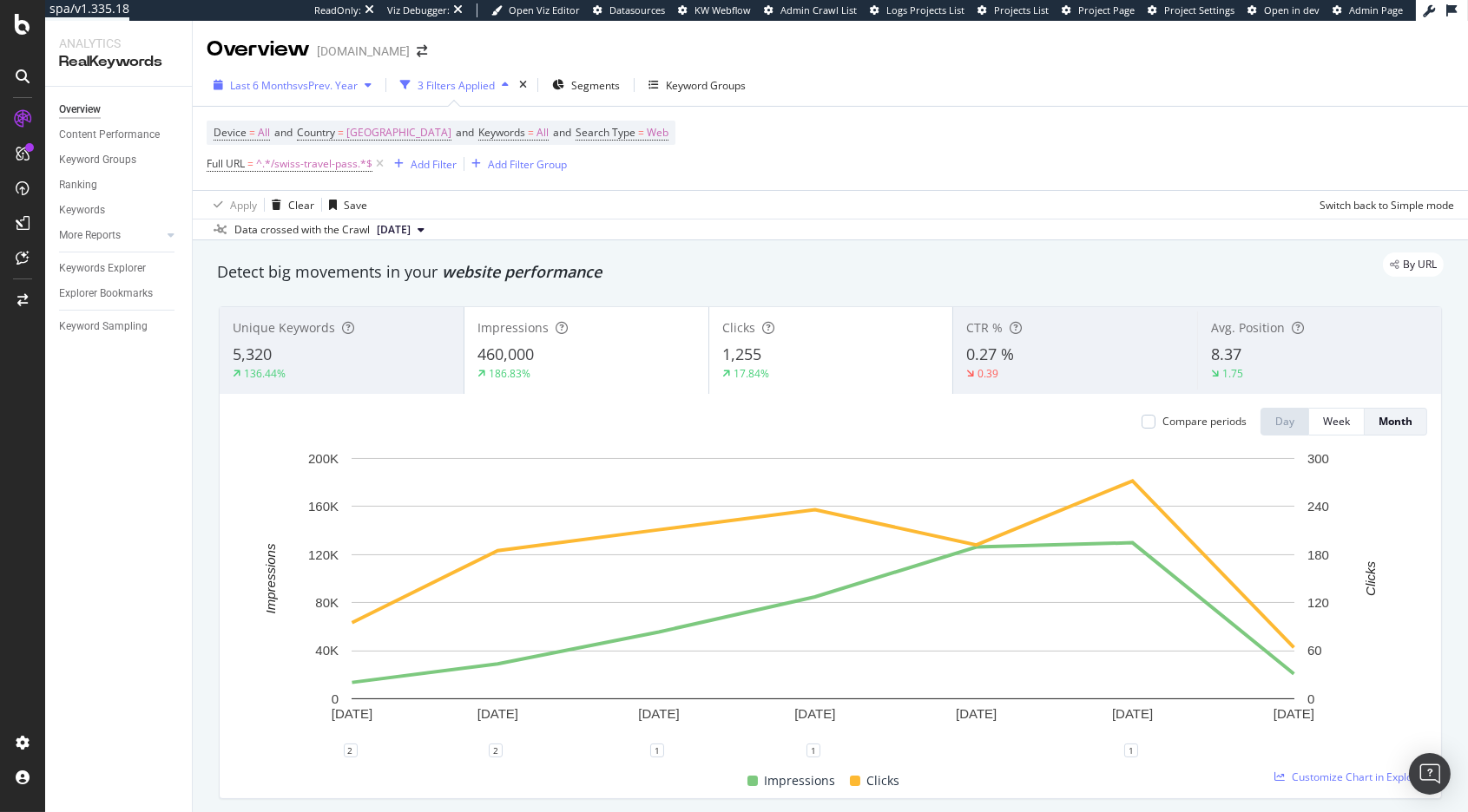
click at [349, 83] on span "vs Prev. Year" at bounding box center [328, 85] width 60 height 14
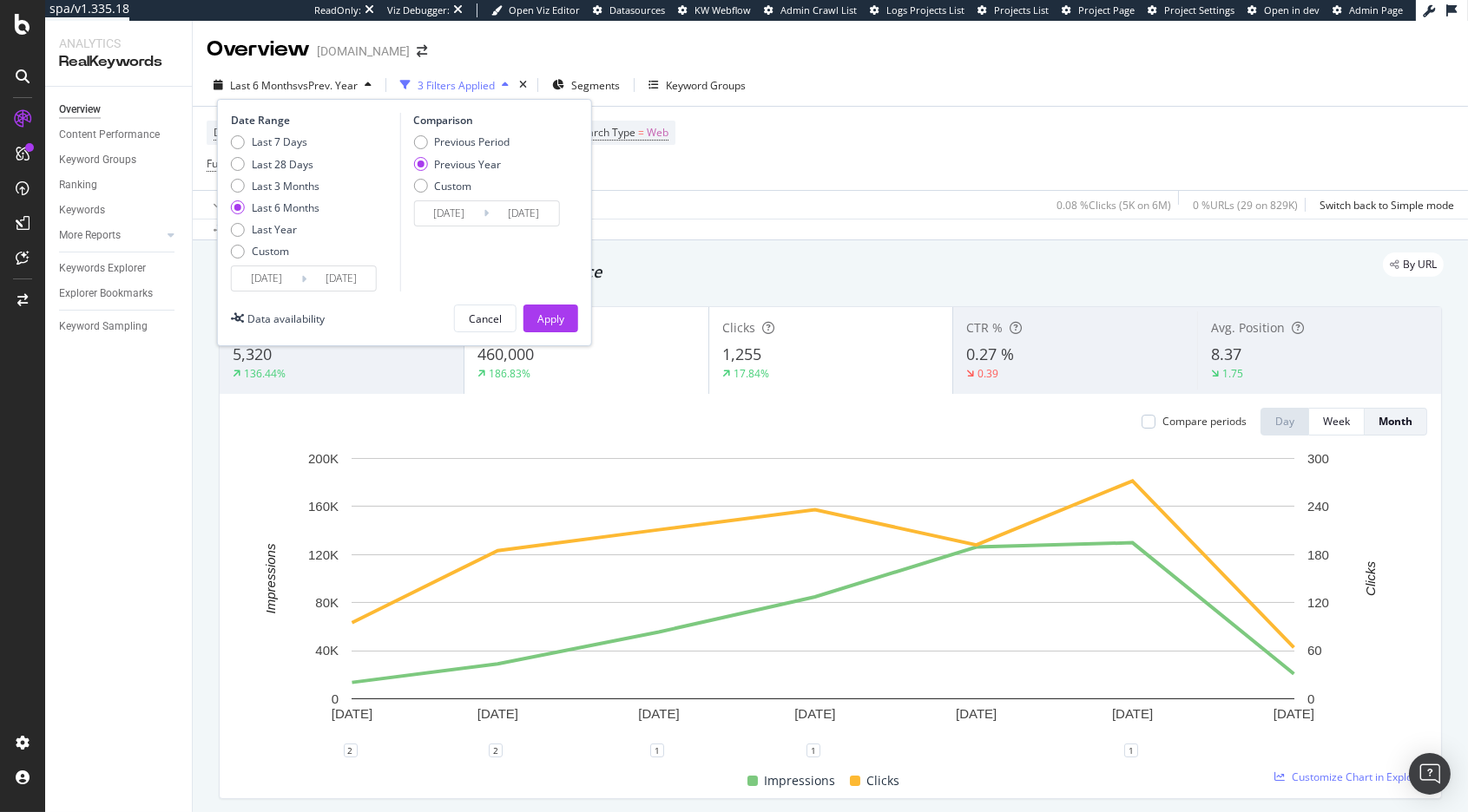
click at [816, 270] on div "By URL" at bounding box center [822, 264] width 1244 height 24
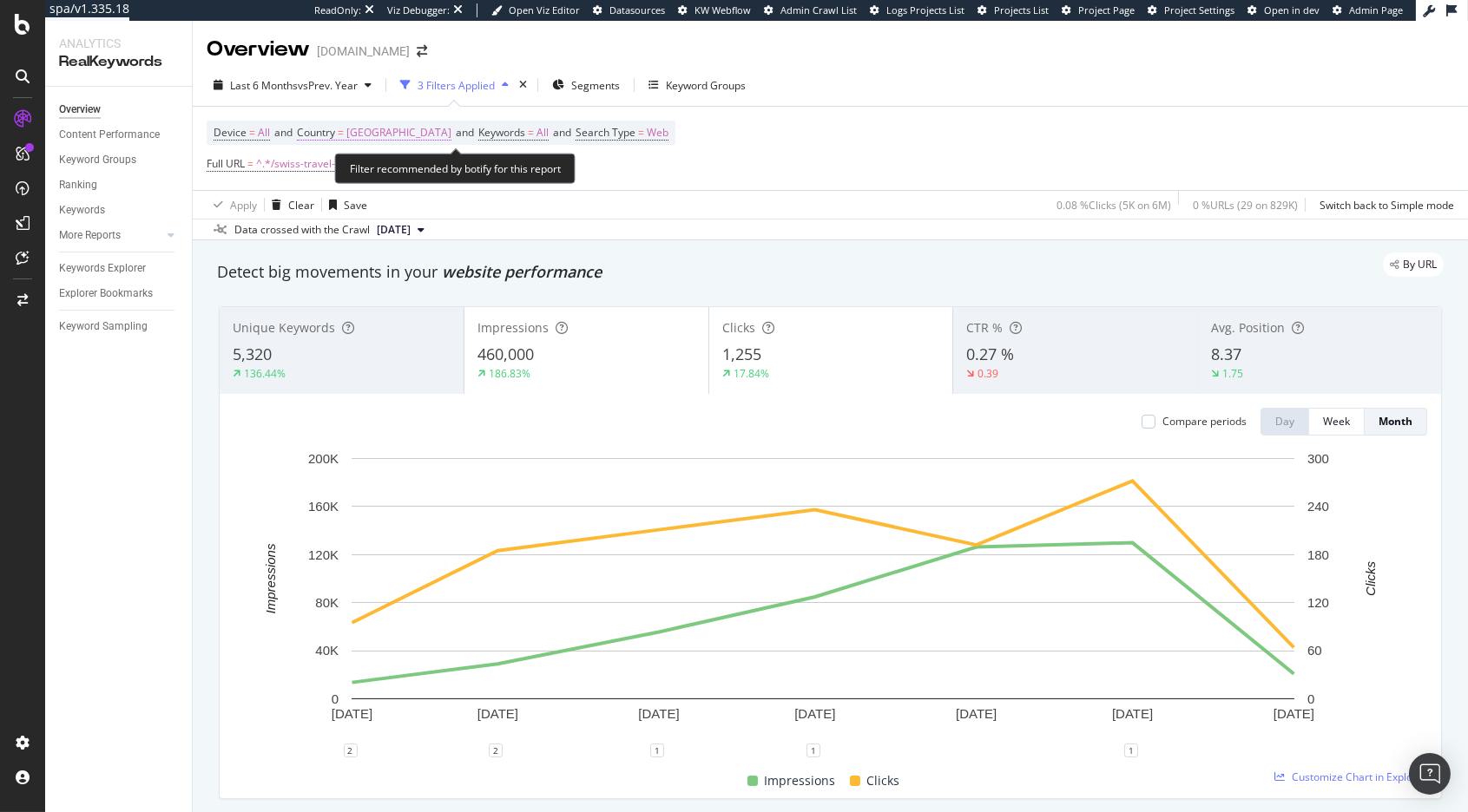
click at [447, 128] on span "[GEOGRAPHIC_DATA]" at bounding box center [398, 132] width 105 height 24
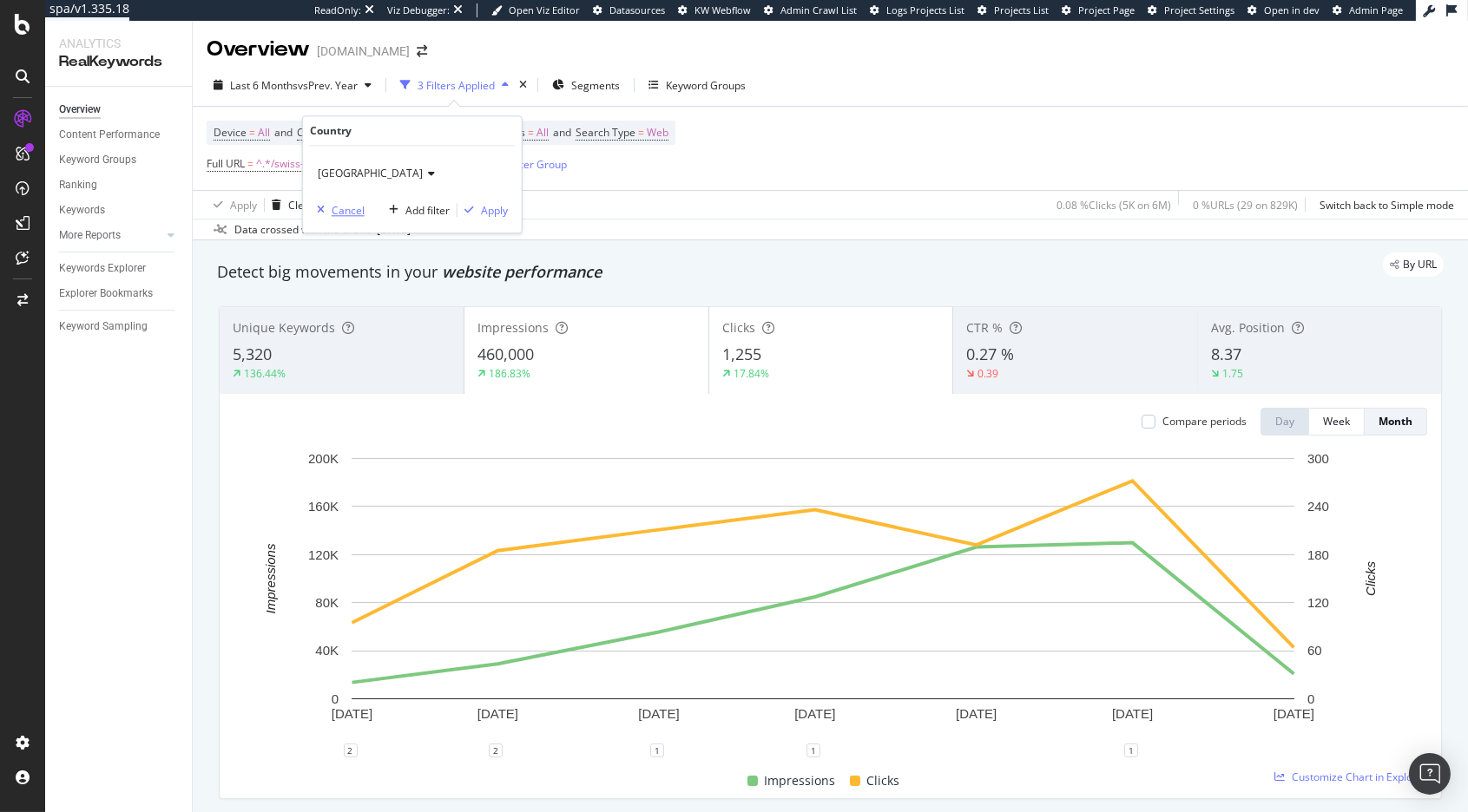
click at [358, 212] on div "Cancel" at bounding box center [348, 209] width 33 height 14
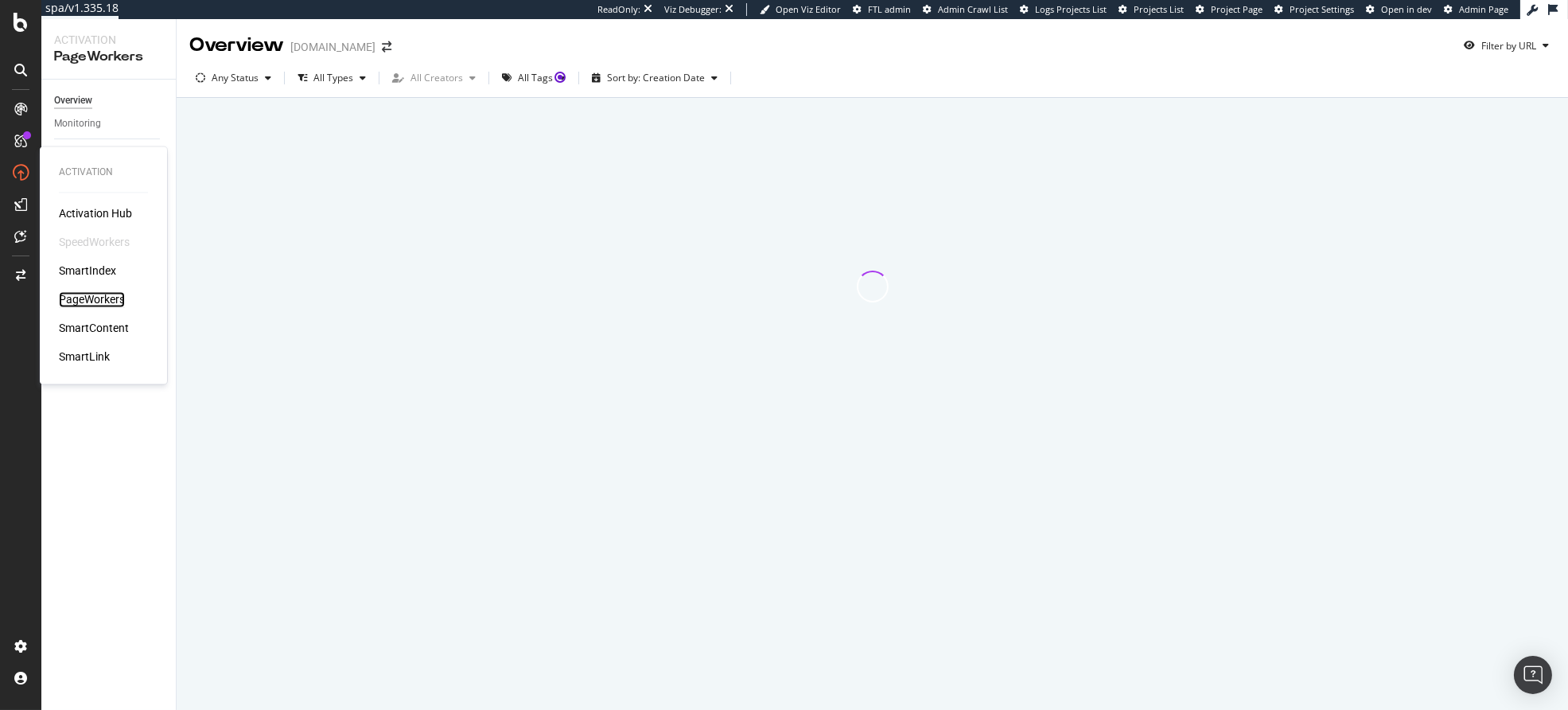
click at [84, 299] on div "PageWorkers" at bounding box center [92, 300] width 66 height 16
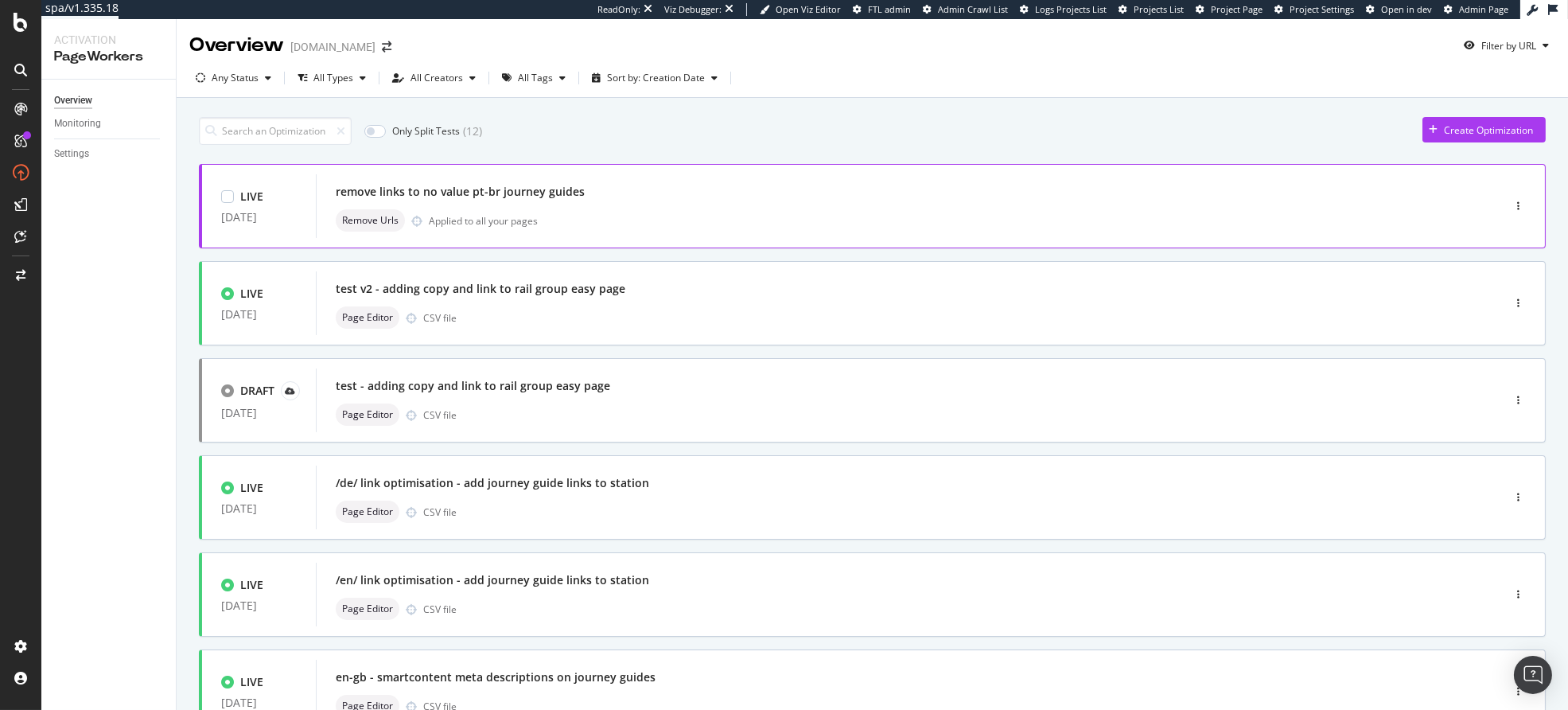
click at [599, 213] on div "Remove Urls Applied to all your pages" at bounding box center [885, 220] width 1099 height 22
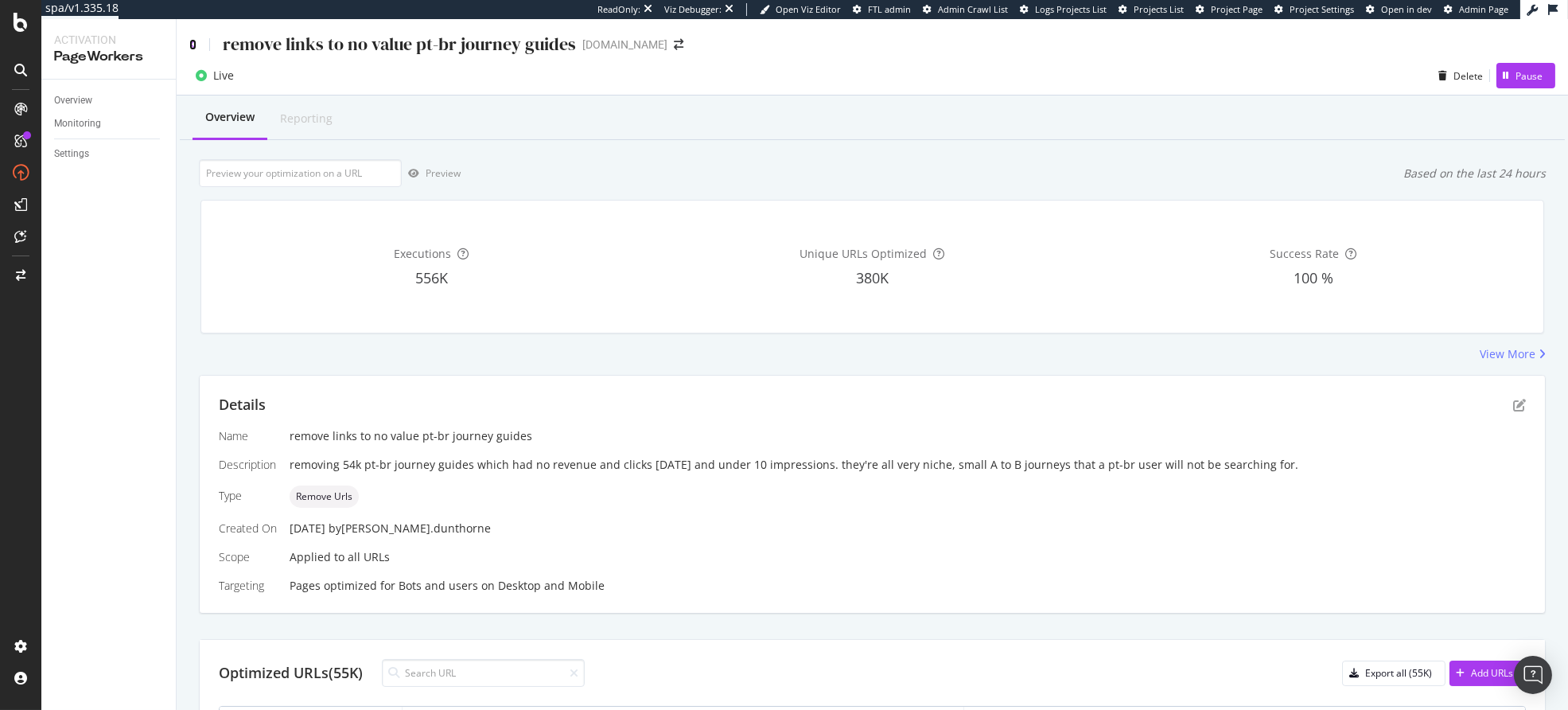
click at [191, 43] on icon at bounding box center [193, 44] width 7 height 11
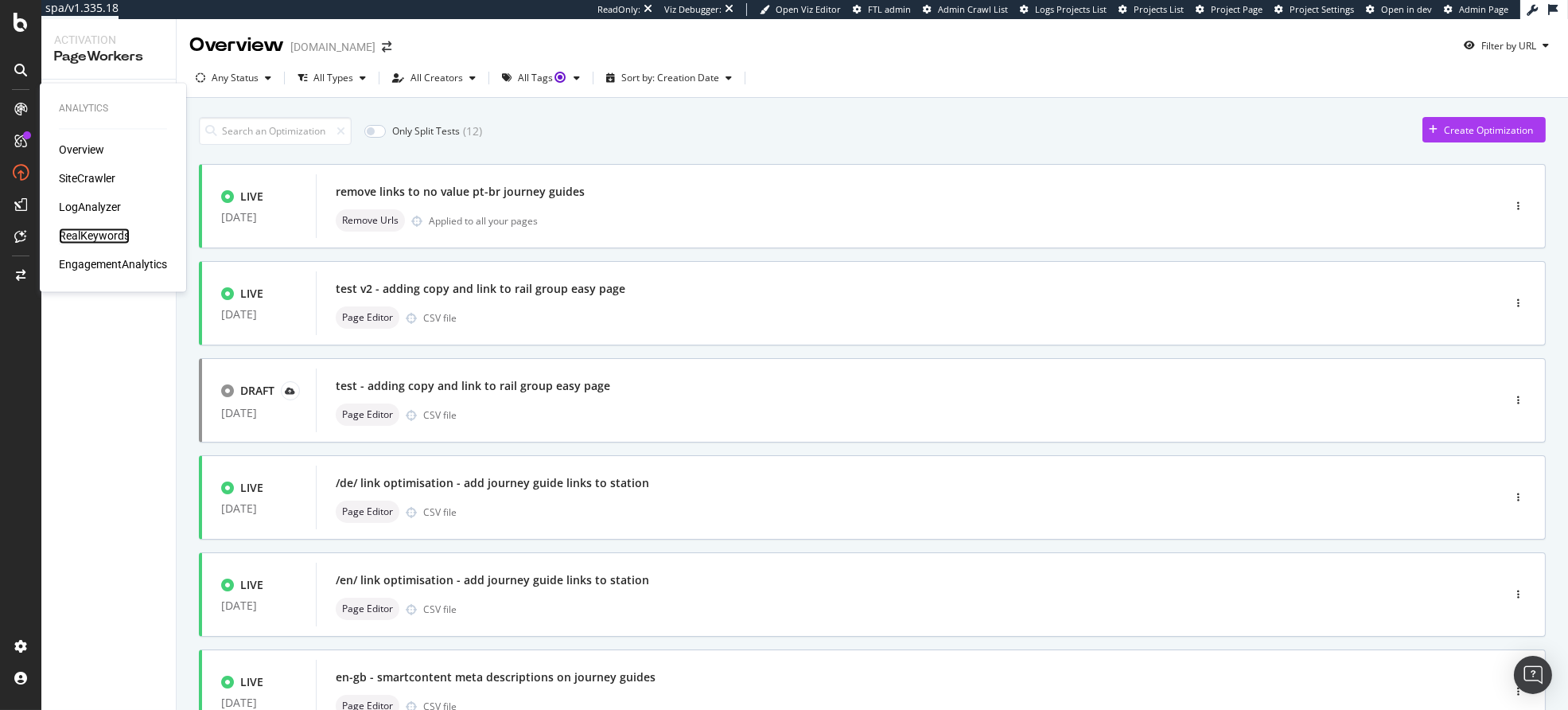
click at [87, 228] on div "RealKeywords" at bounding box center [94, 236] width 71 height 16
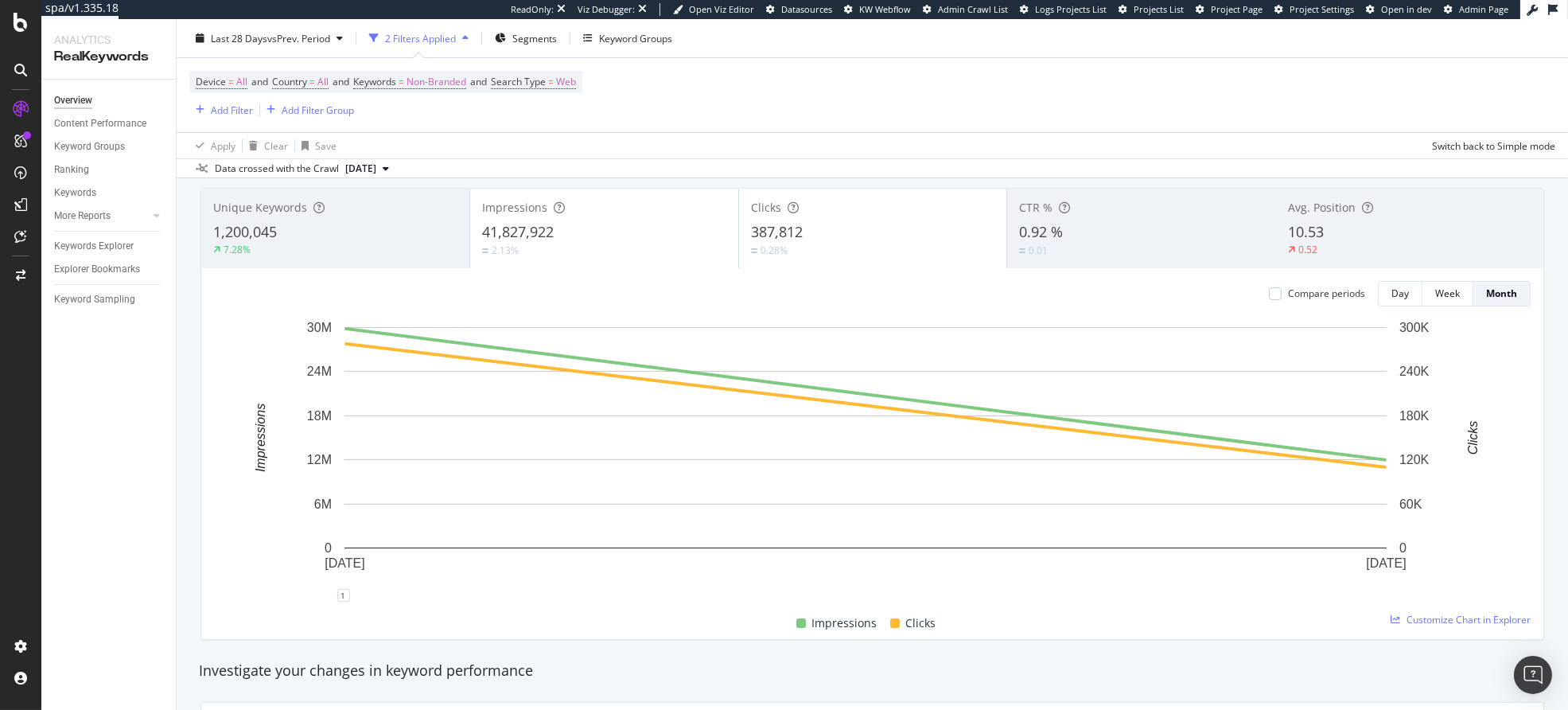
scroll to position [102, 0]
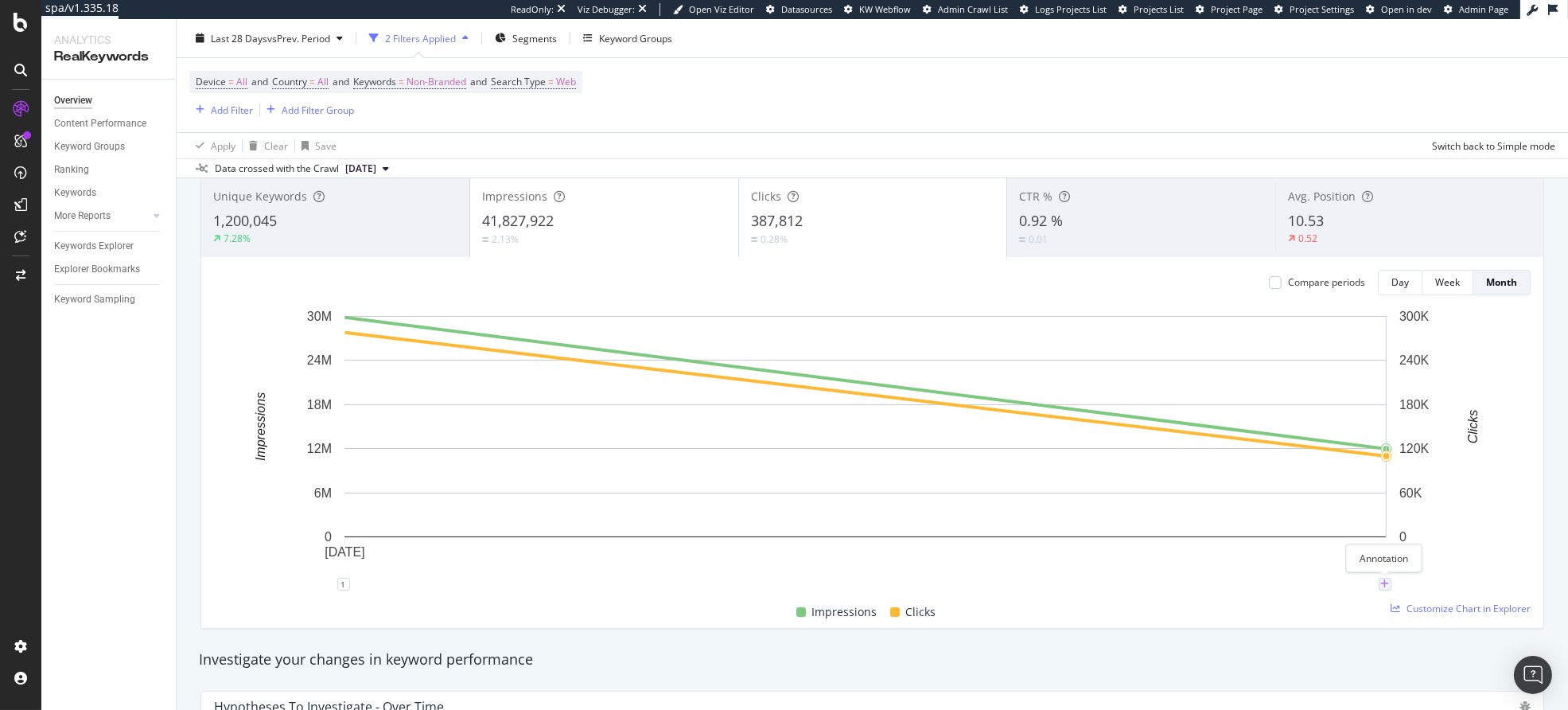
click at [1381, 587] on icon "plus" at bounding box center [1385, 584] width 9 height 10
click at [1402, 436] on input "2025-08-01" at bounding box center [1364, 436] width 100 height 29
type input "2025-08-07"
click at [1369, 496] on textarea at bounding box center [1385, 489] width 142 height 49
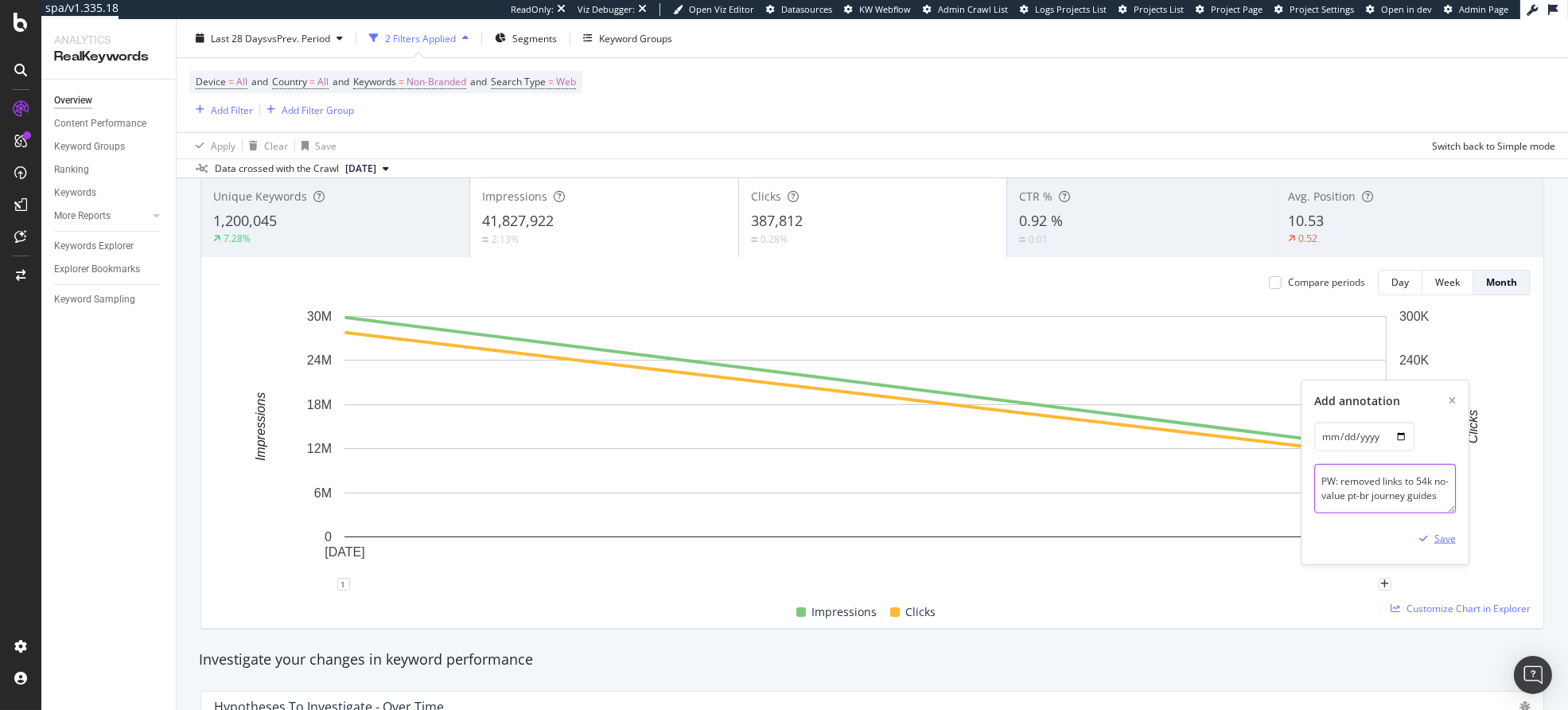
type textarea "PW: removed links to 54k no-value pt-br journey guides"
click at [1439, 538] on div "Save" at bounding box center [1445, 538] width 21 height 13
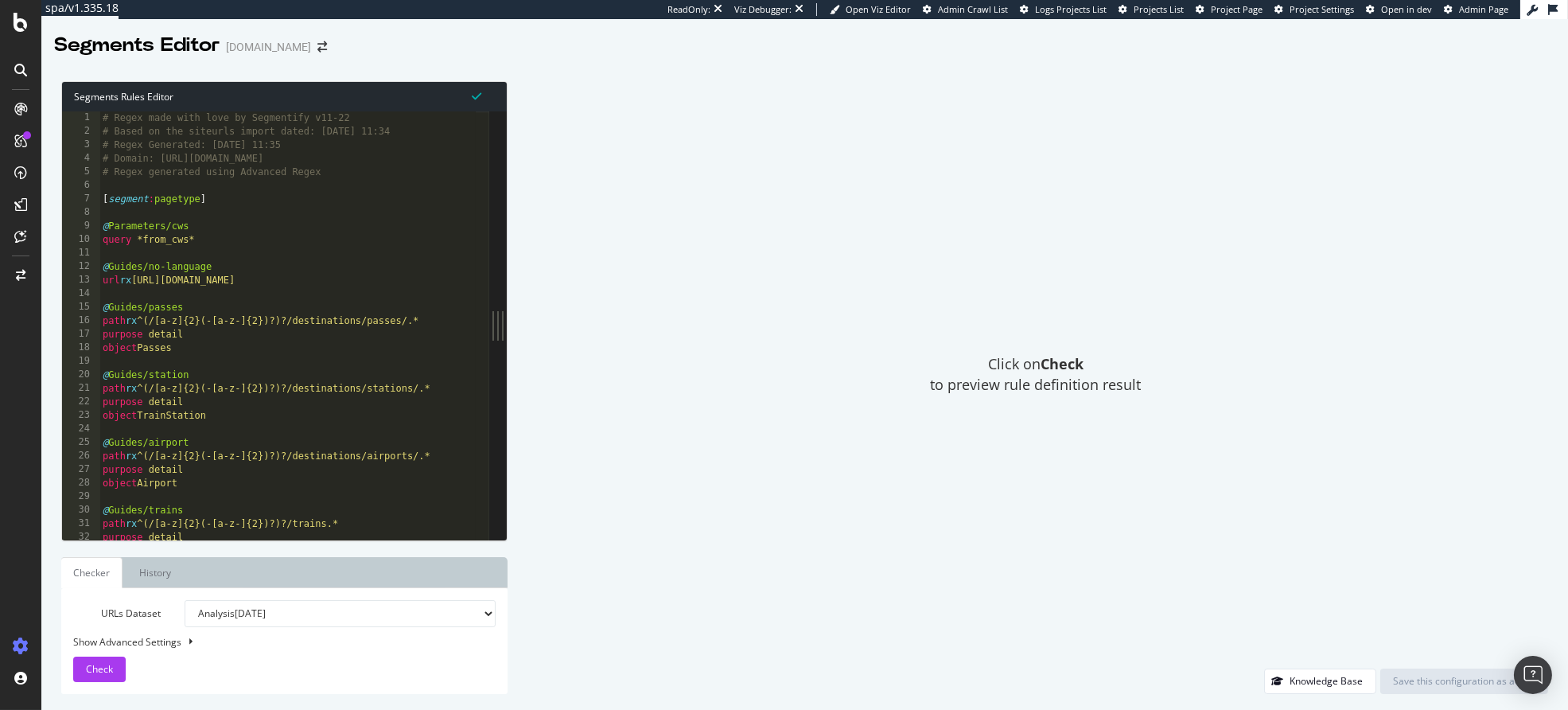
click at [793, 178] on div "Click on Check to preview rule definition result" at bounding box center [1036, 375] width 1025 height 587
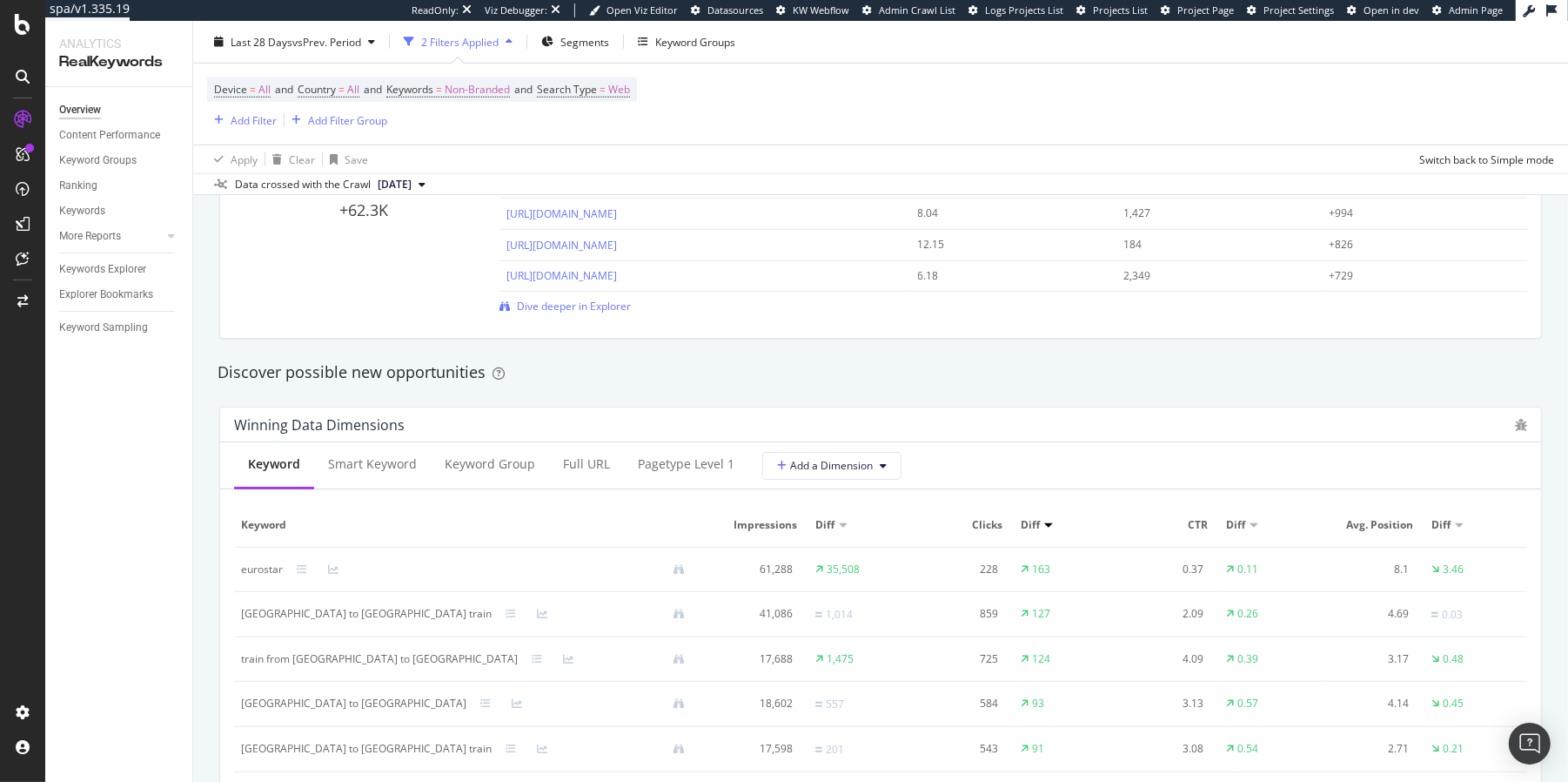
scroll to position [1363, 0]
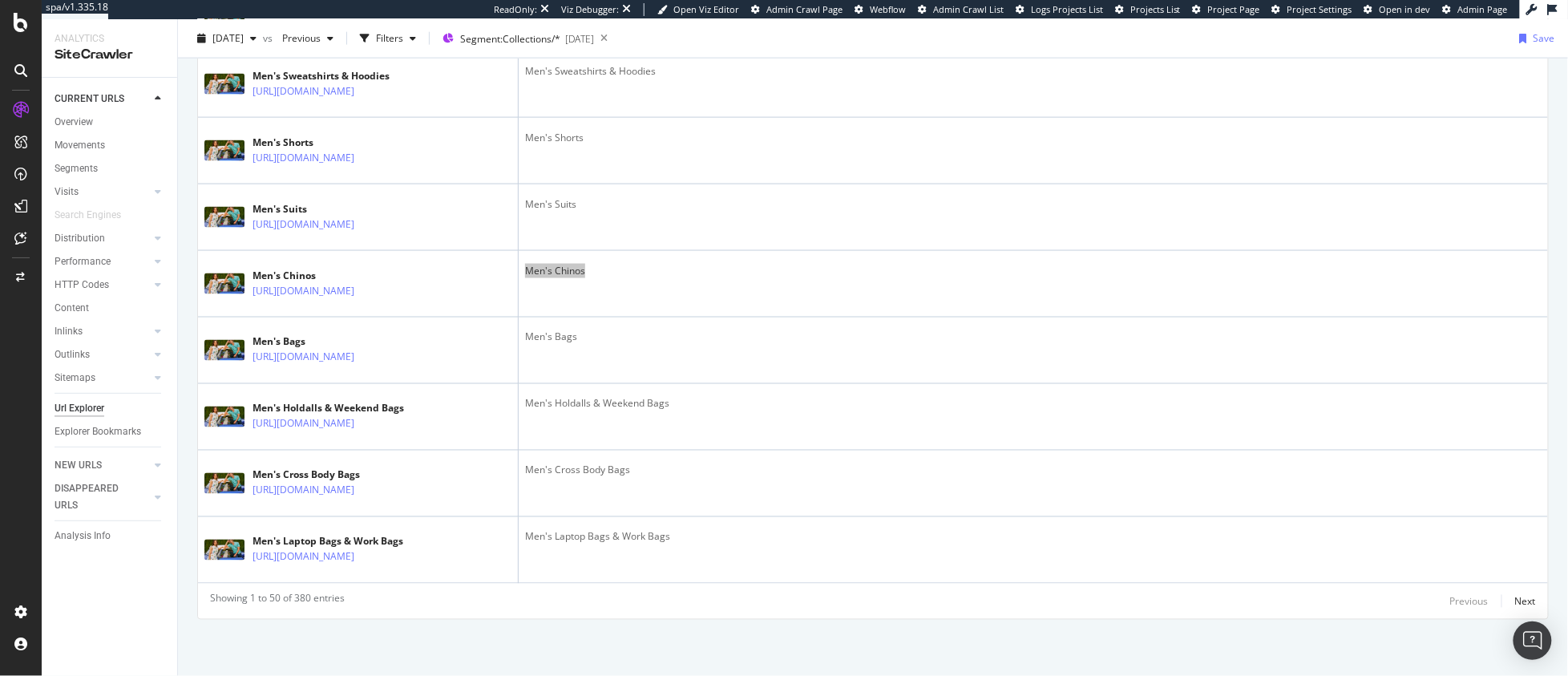
scroll to position [3501, 0]
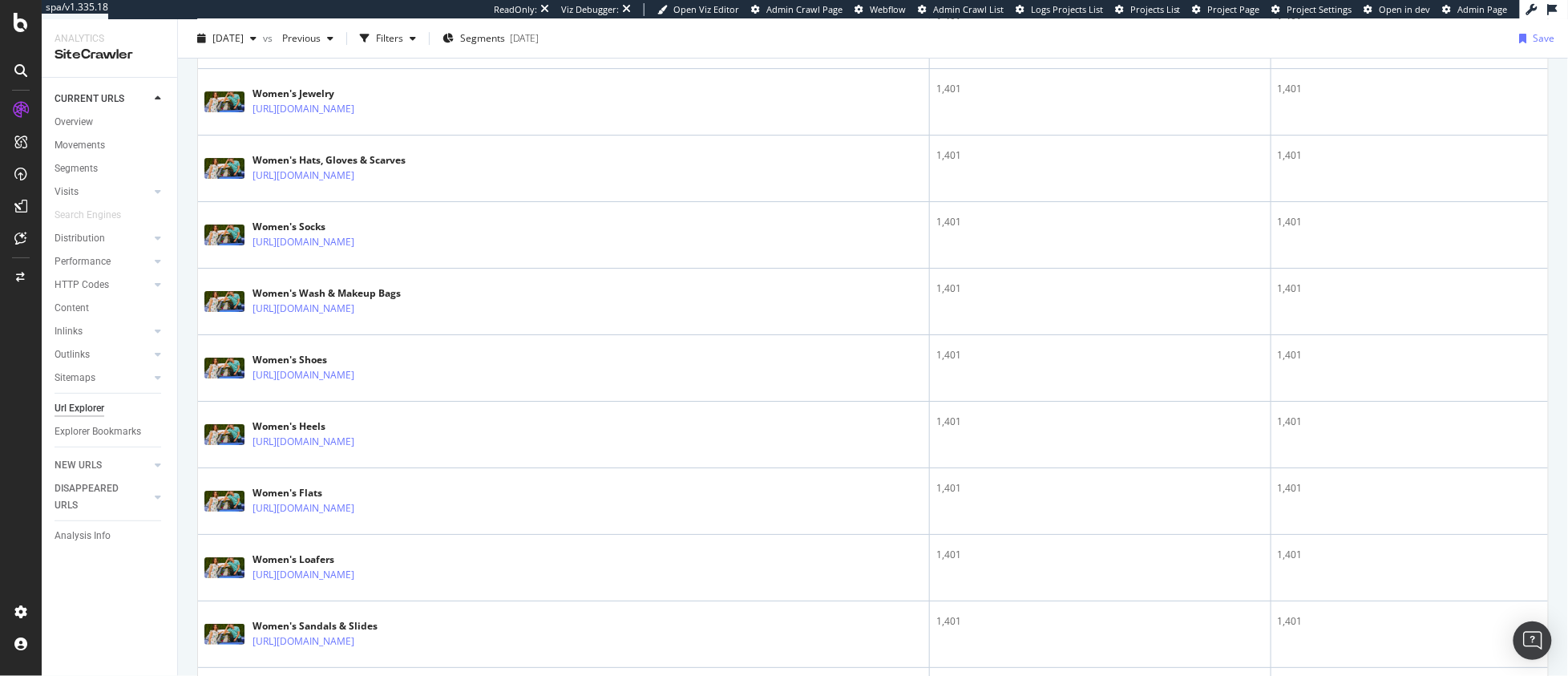
scroll to position [2086, 0]
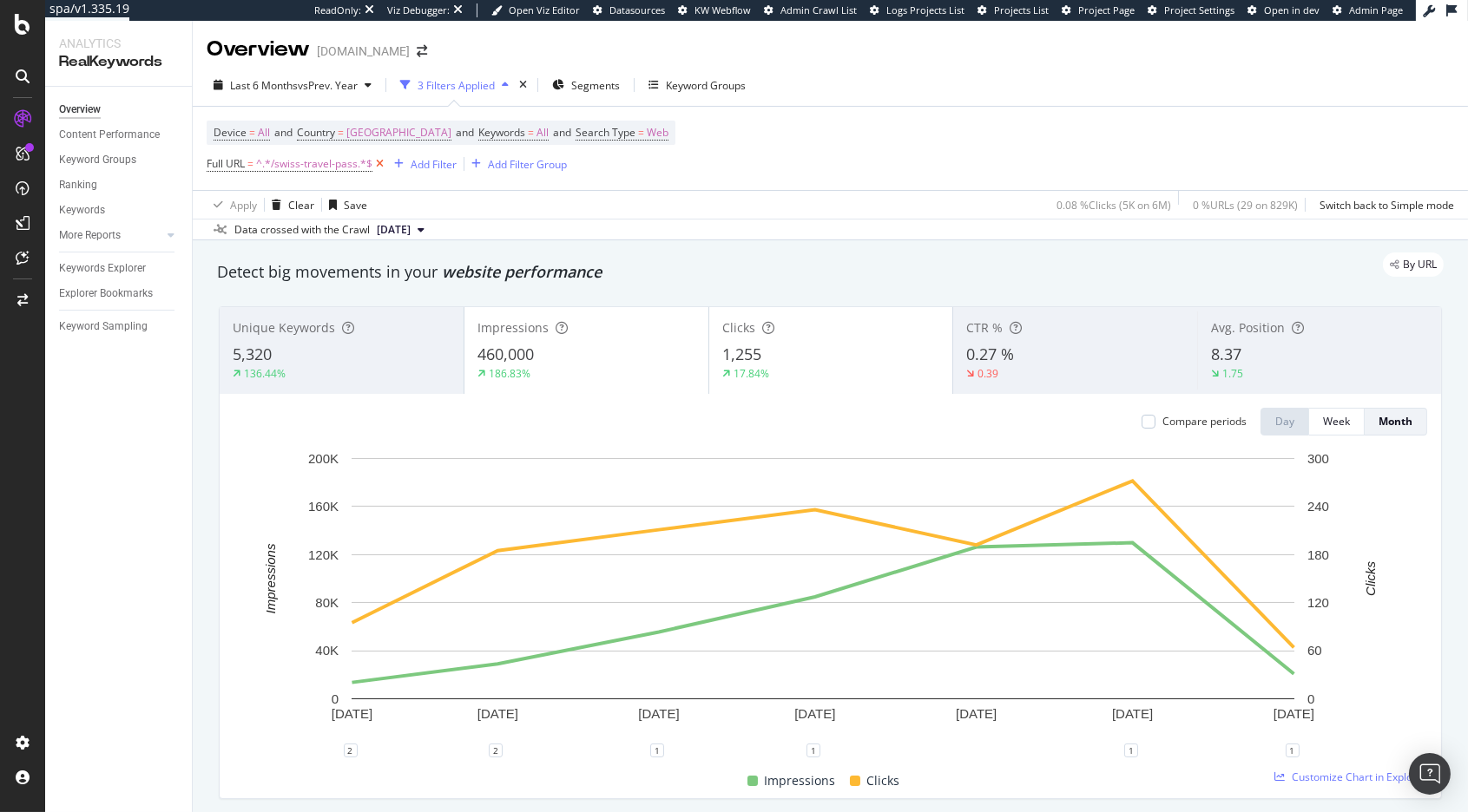
click at [375, 165] on icon at bounding box center [379, 164] width 14 height 17
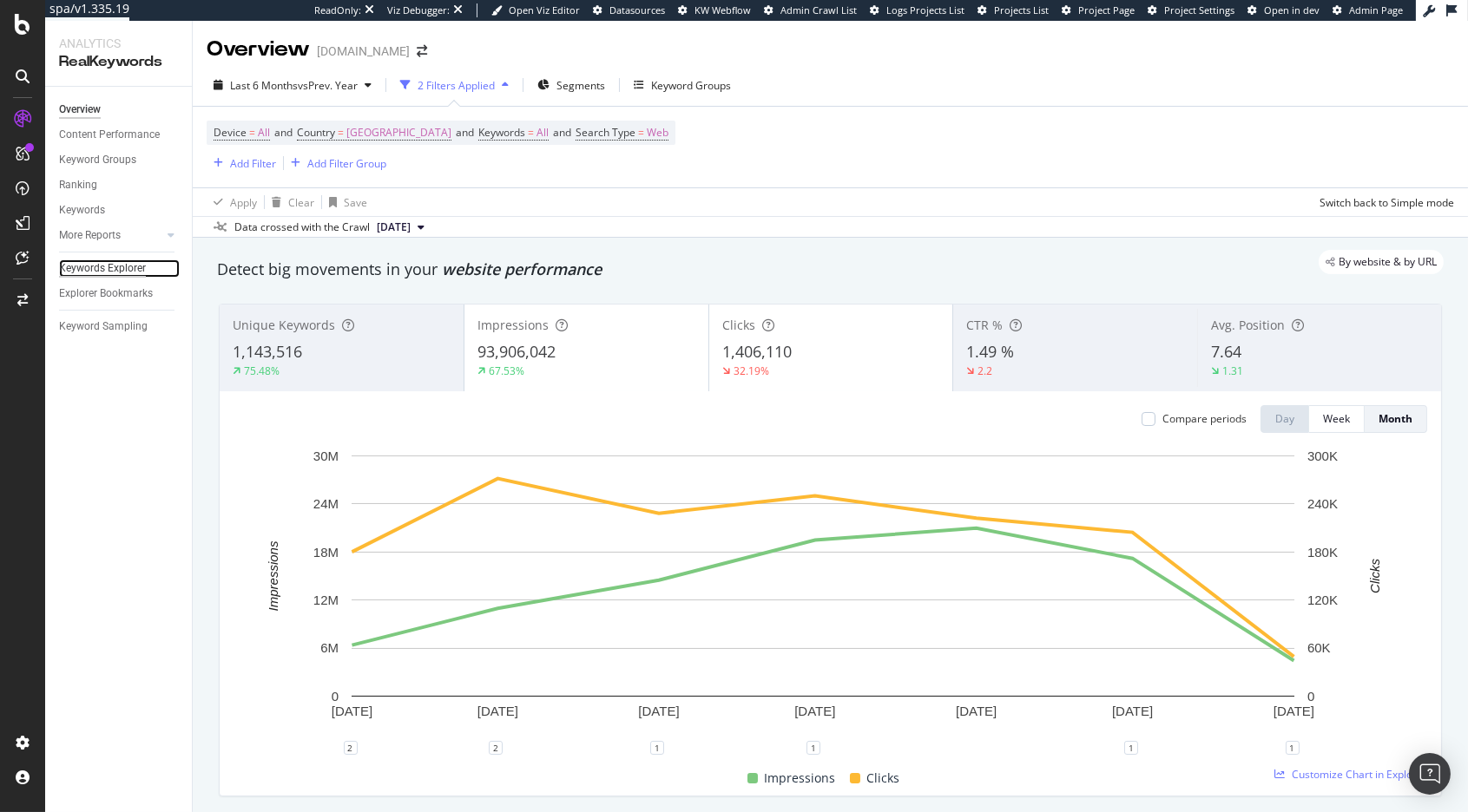
click at [117, 267] on div "Keywords Explorer" at bounding box center [102, 268] width 87 height 18
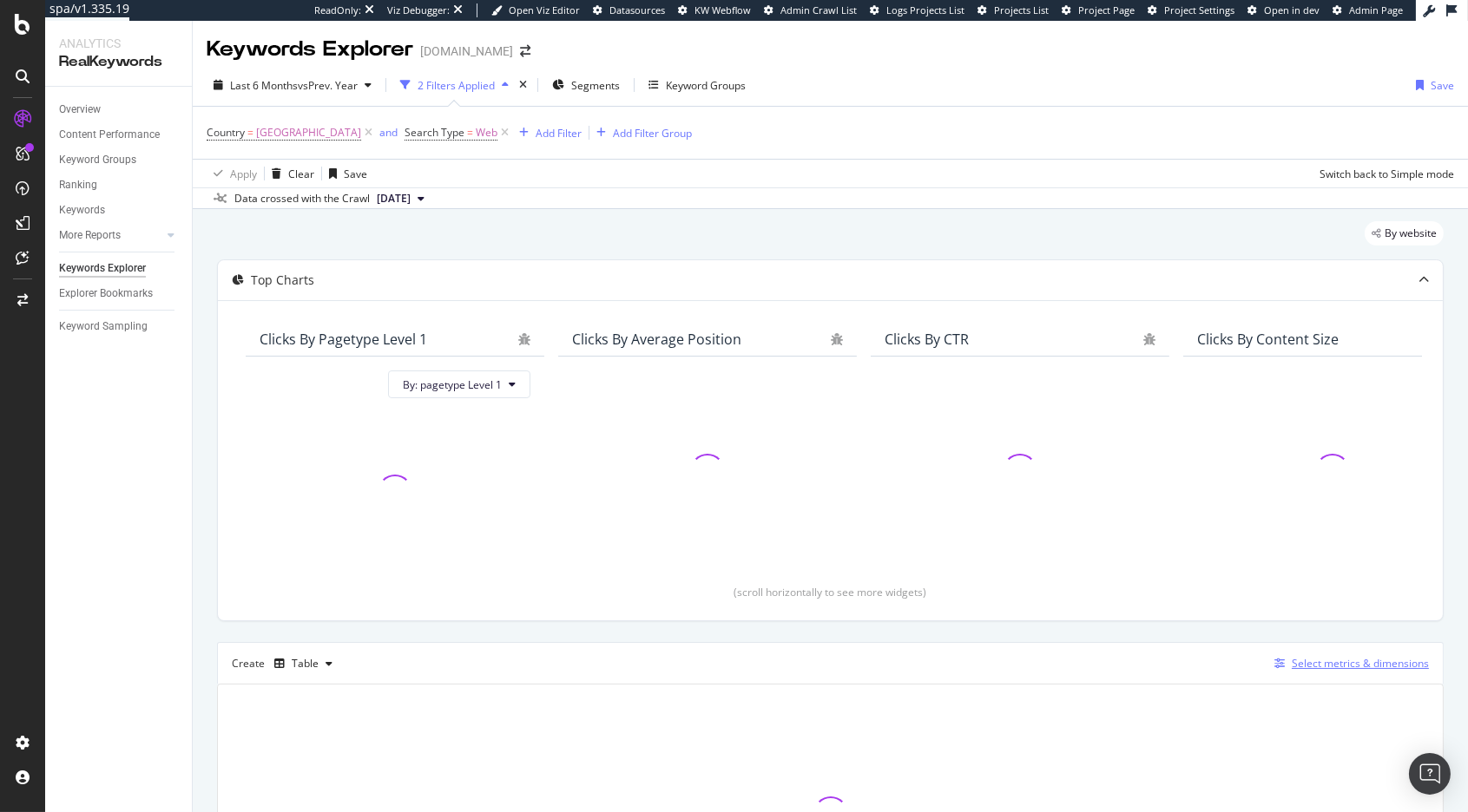
click at [1350, 665] on div "Select metrics & dimensions" at bounding box center [1359, 662] width 137 height 14
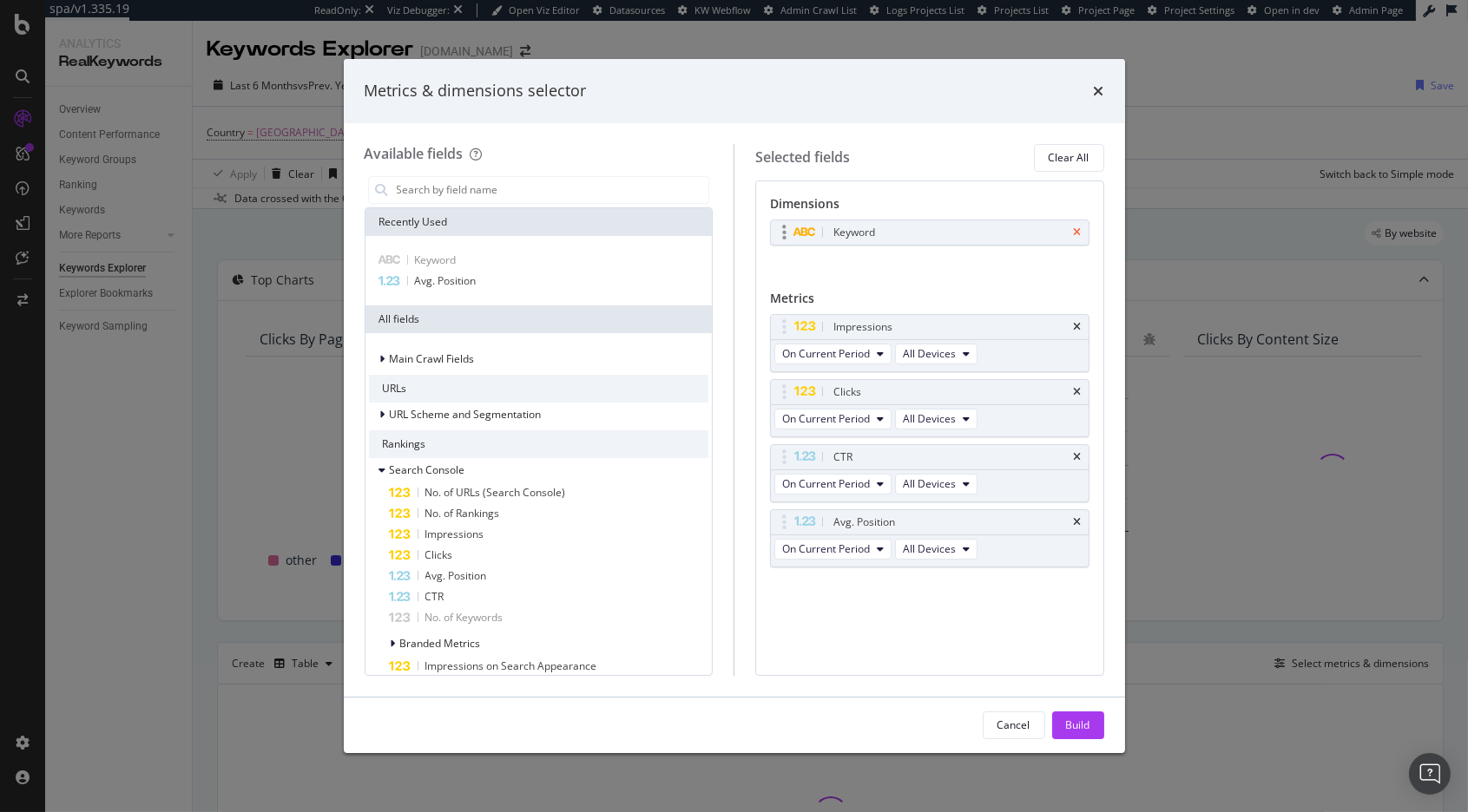
click at [1081, 229] on icon "times" at bounding box center [1078, 233] width 8 height 11
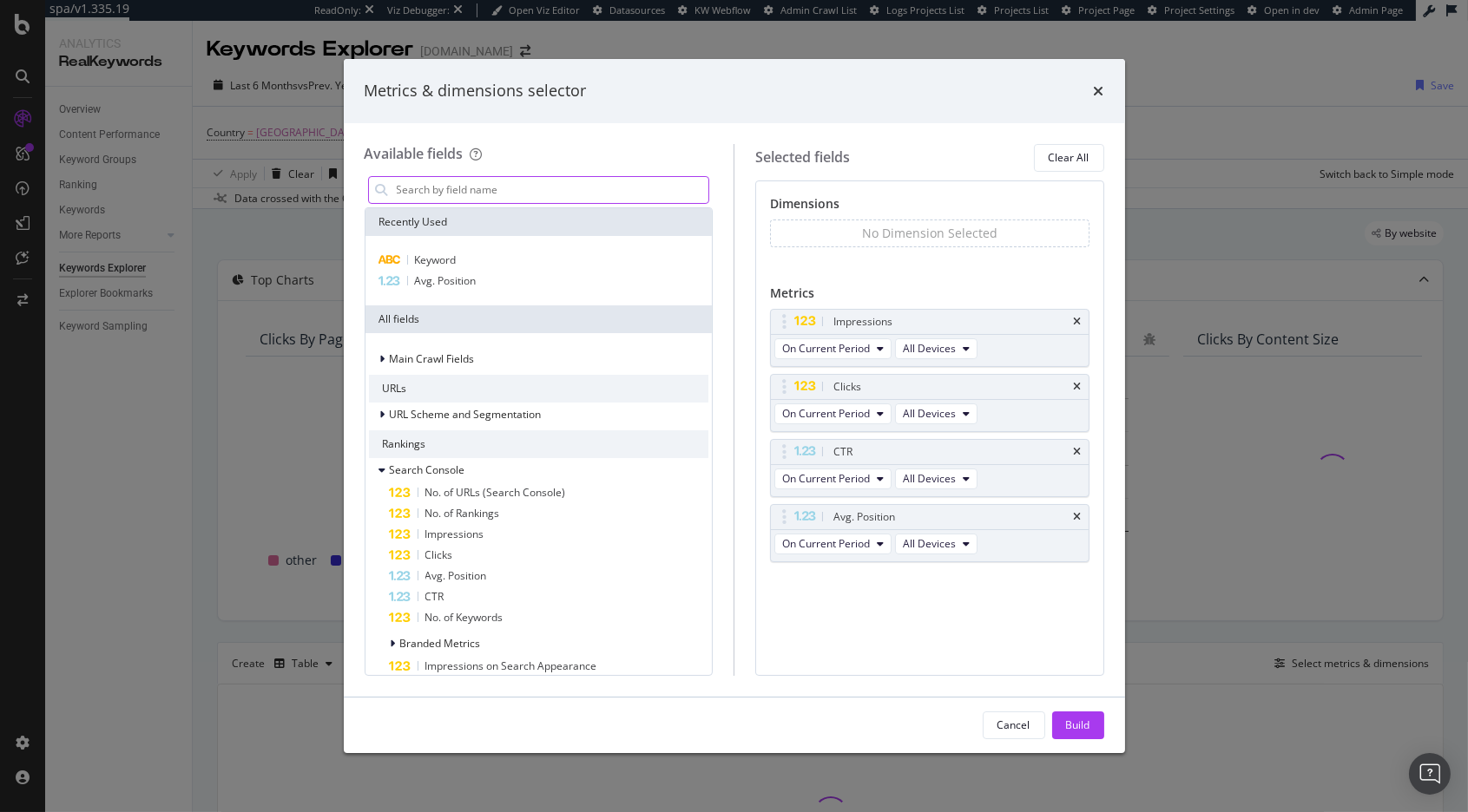
click at [465, 192] on input "modal" at bounding box center [552, 189] width 314 height 26
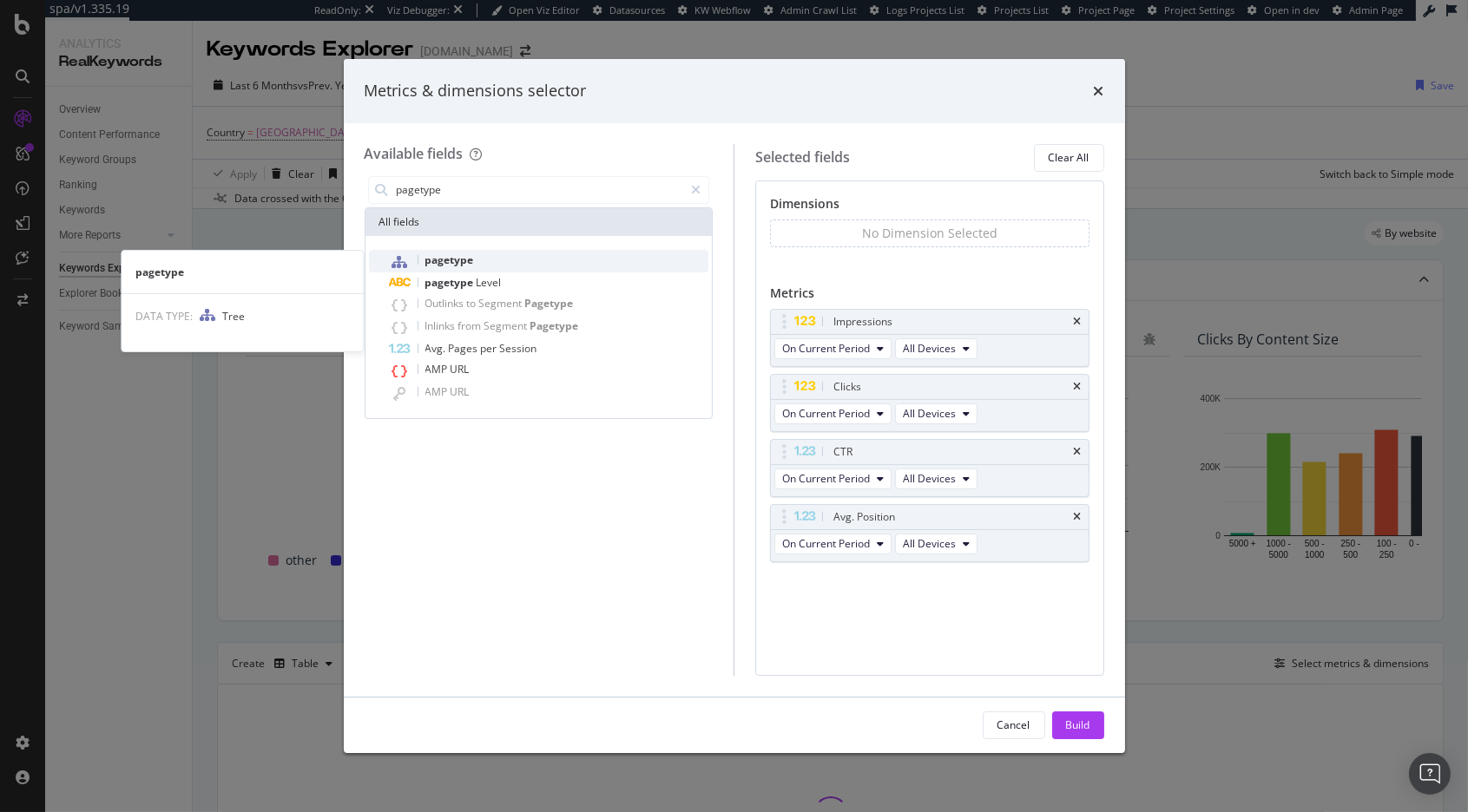
click at [469, 250] on div "pagetype" at bounding box center [549, 260] width 319 height 22
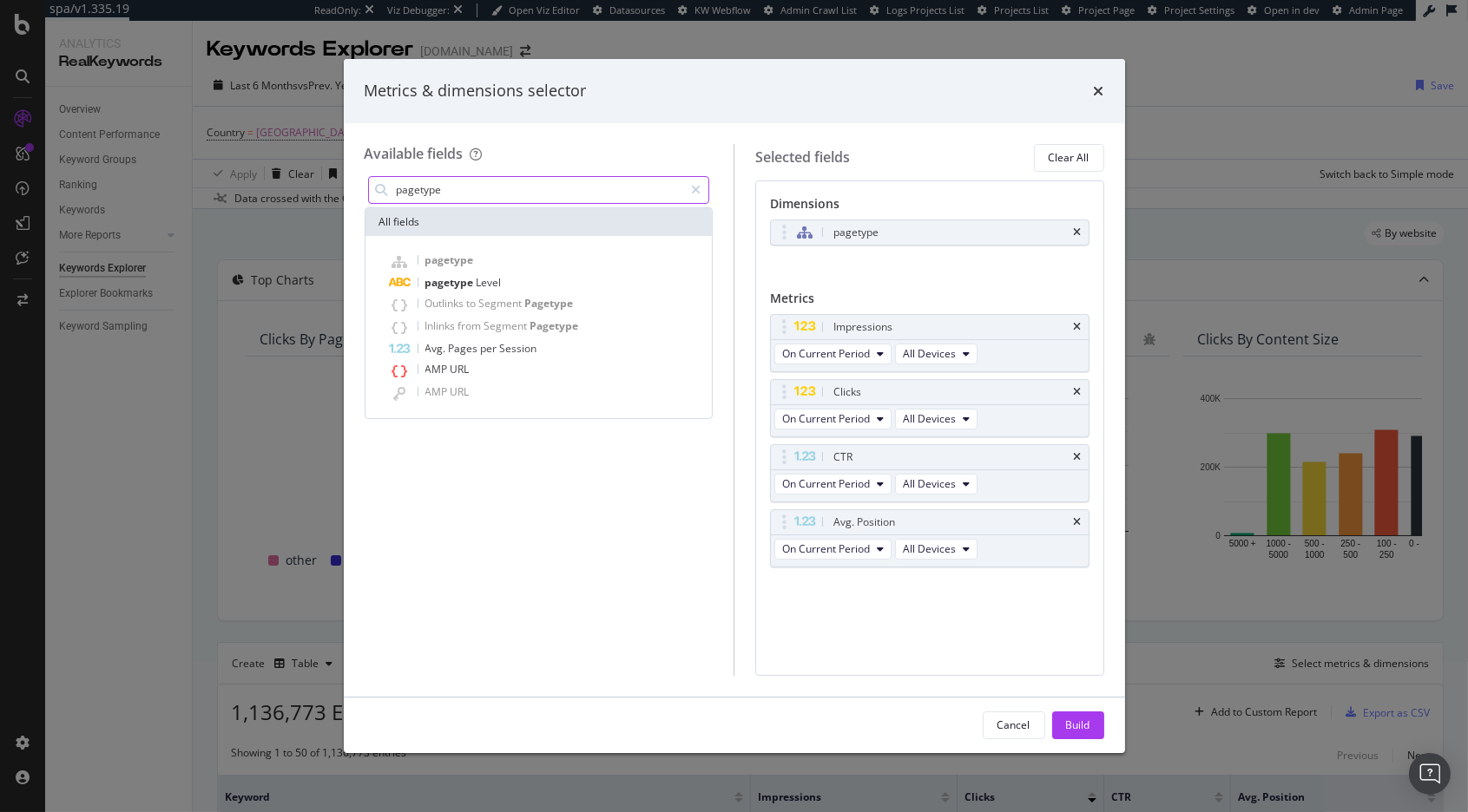
click at [527, 192] on input "pagetype" at bounding box center [539, 189] width 289 height 26
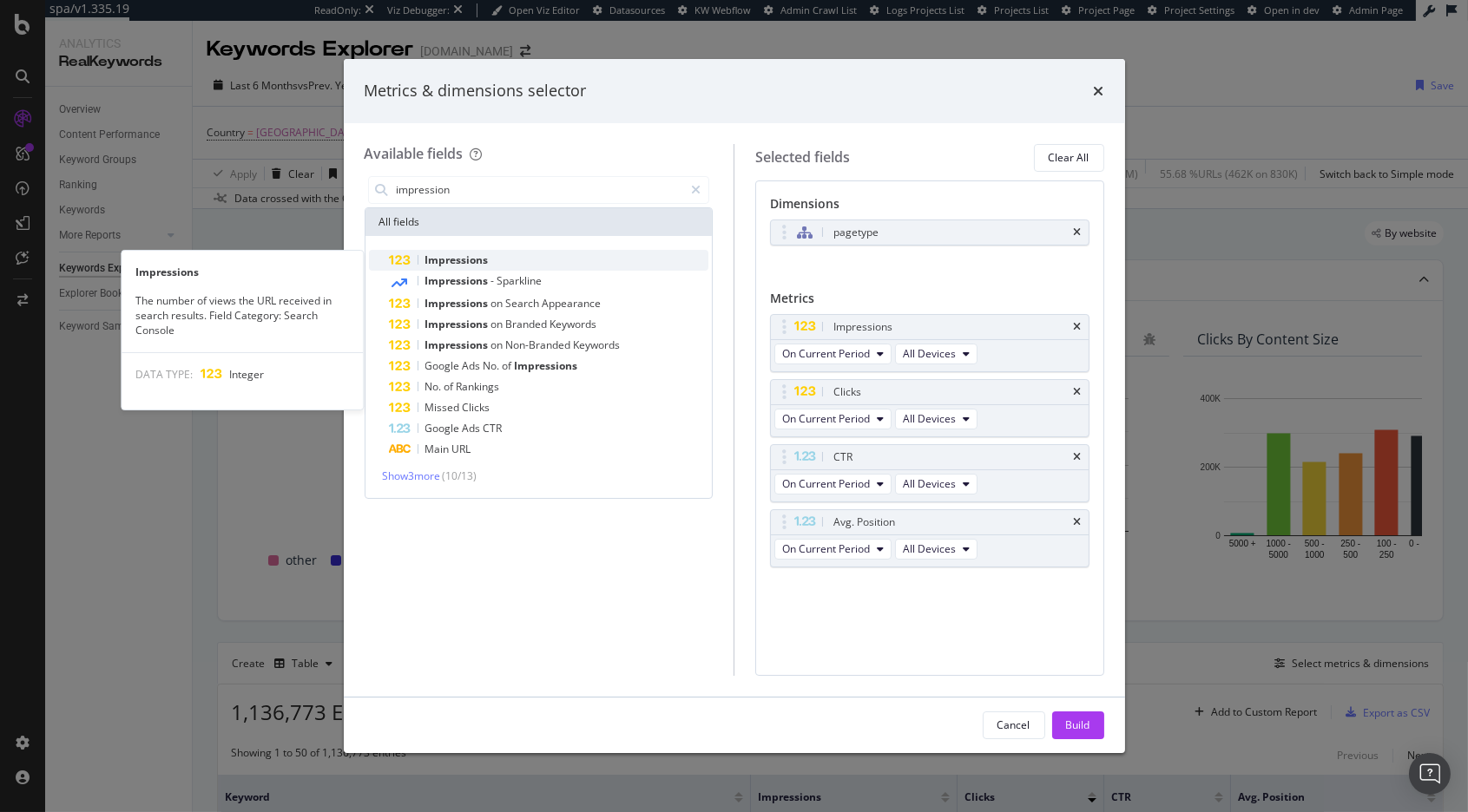
click at [524, 263] on div "Impressions" at bounding box center [549, 260] width 319 height 21
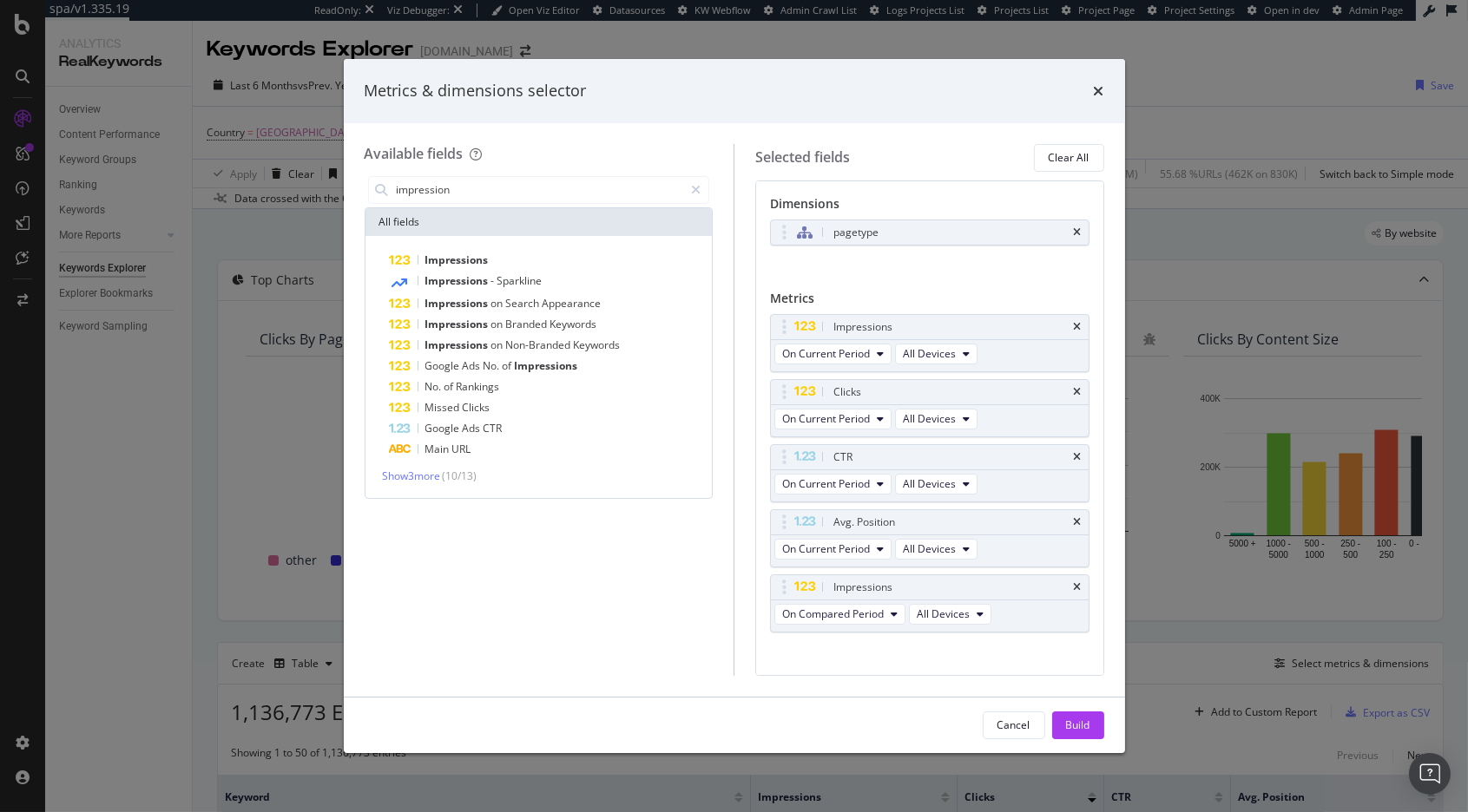
click at [524, 263] on div "Impressions" at bounding box center [549, 260] width 319 height 21
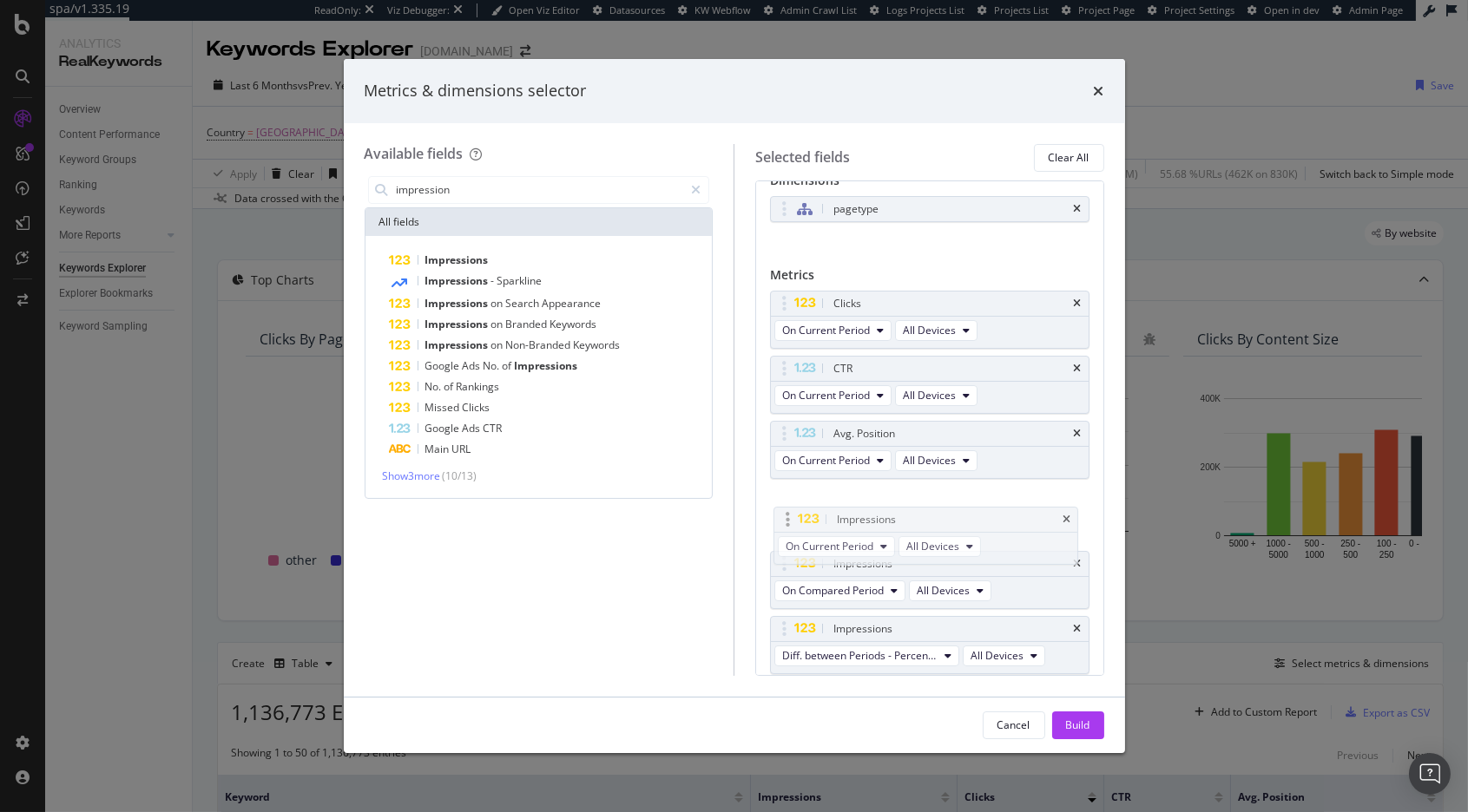
drag, startPoint x: 781, startPoint y: 301, endPoint x: 788, endPoint y: 507, distance: 206.1
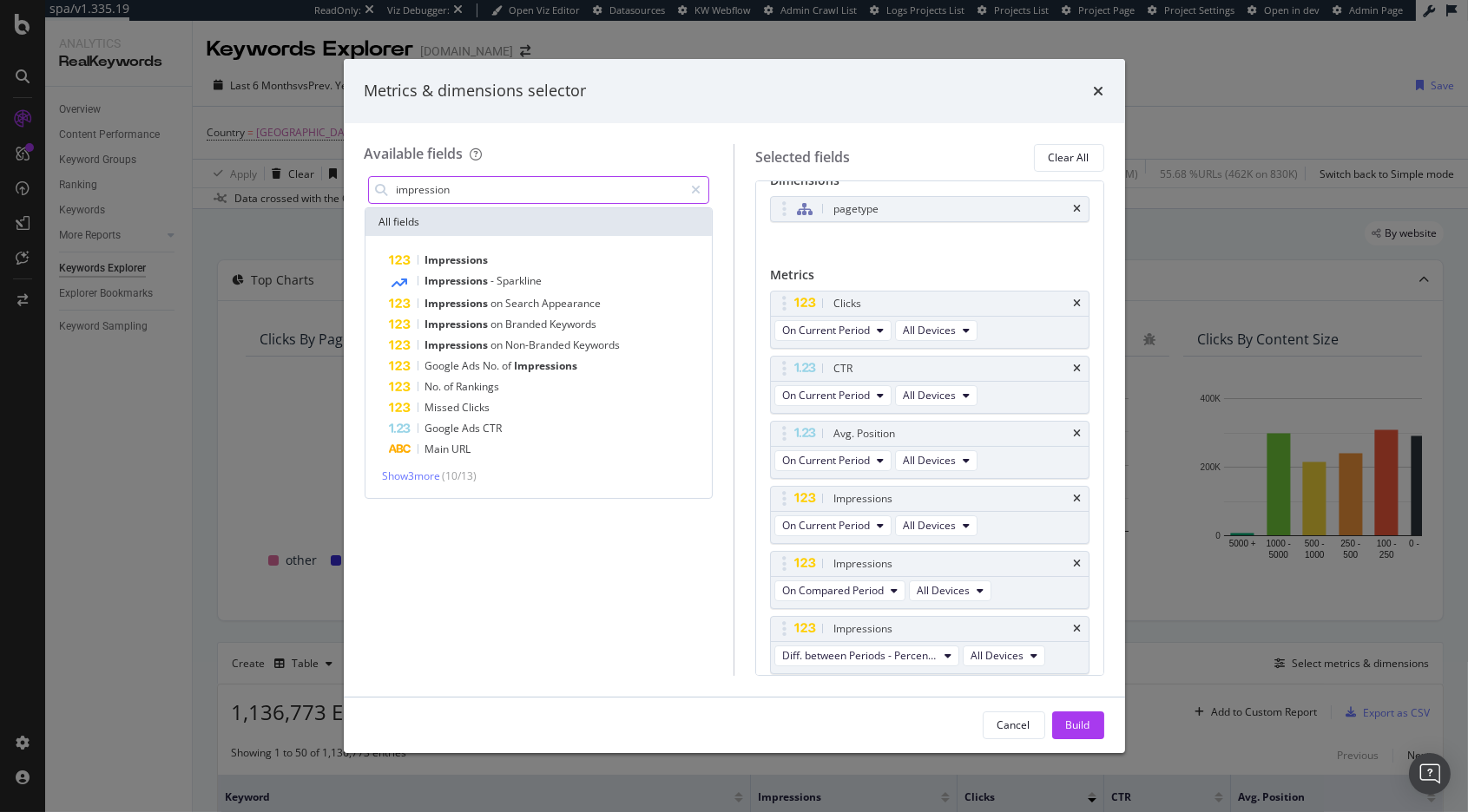
click at [485, 185] on input "impression" at bounding box center [539, 189] width 289 height 26
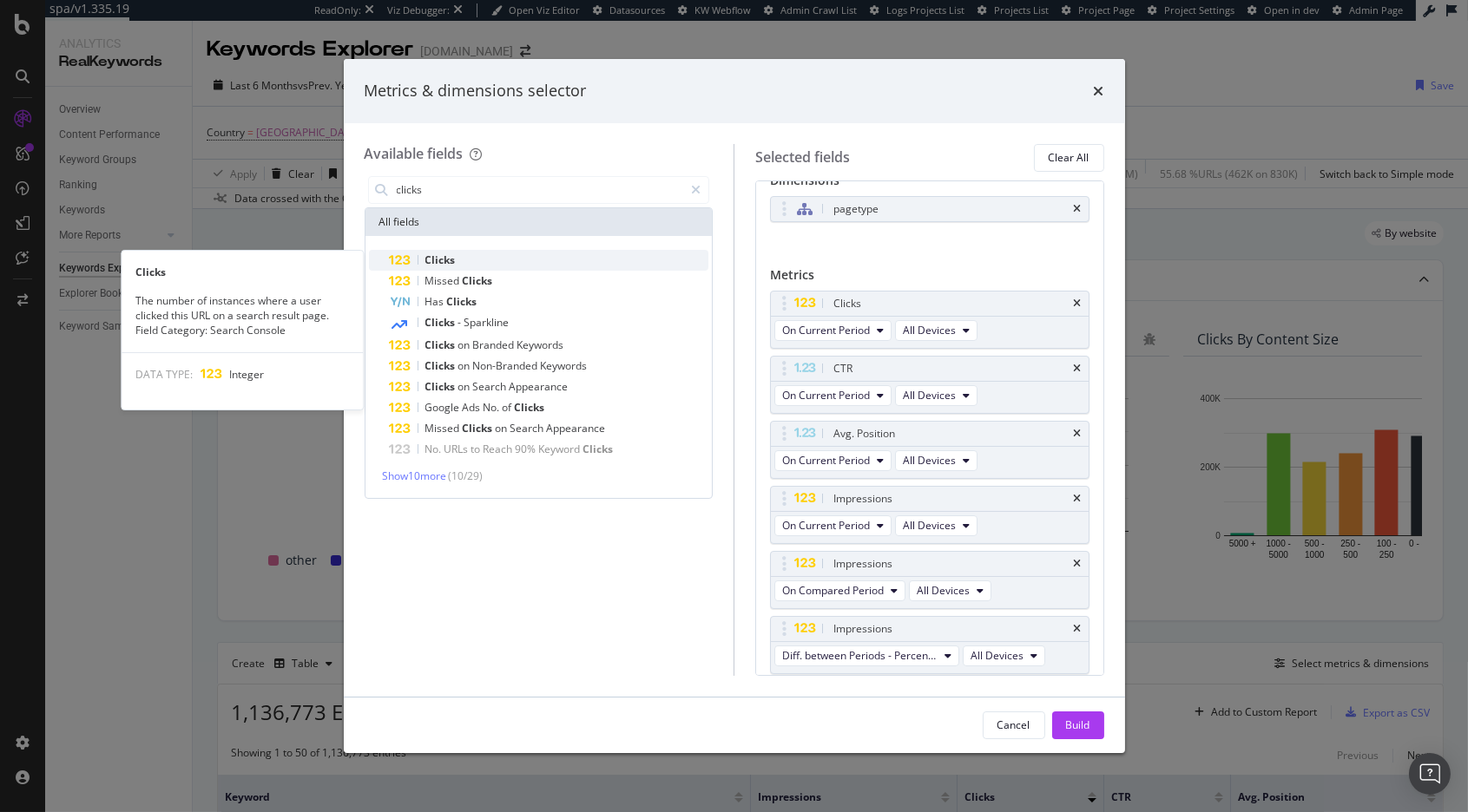
click at [450, 258] on span "Clicks" at bounding box center [440, 259] width 31 height 14
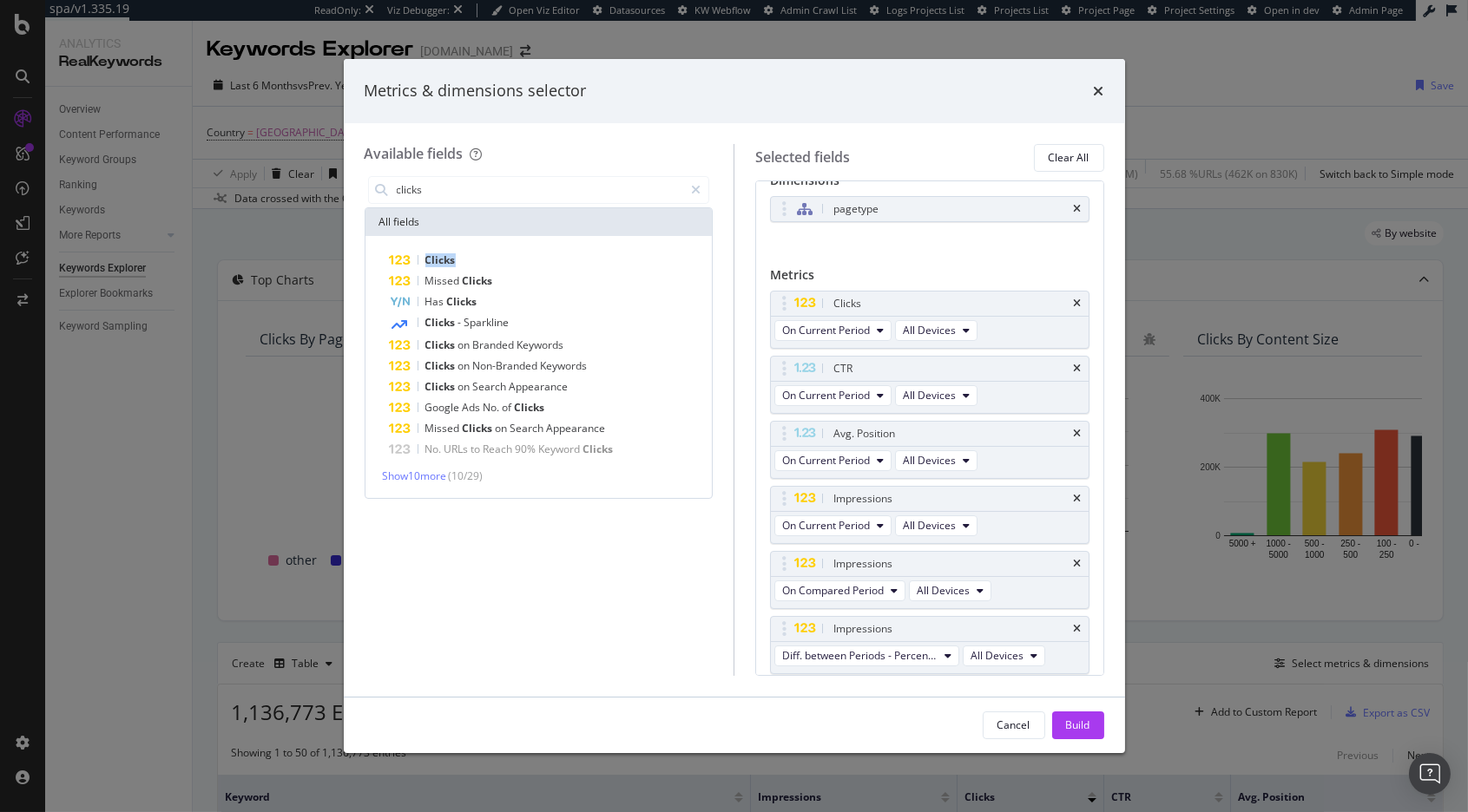
click at [450, 258] on span "Clicks" at bounding box center [440, 259] width 31 height 14
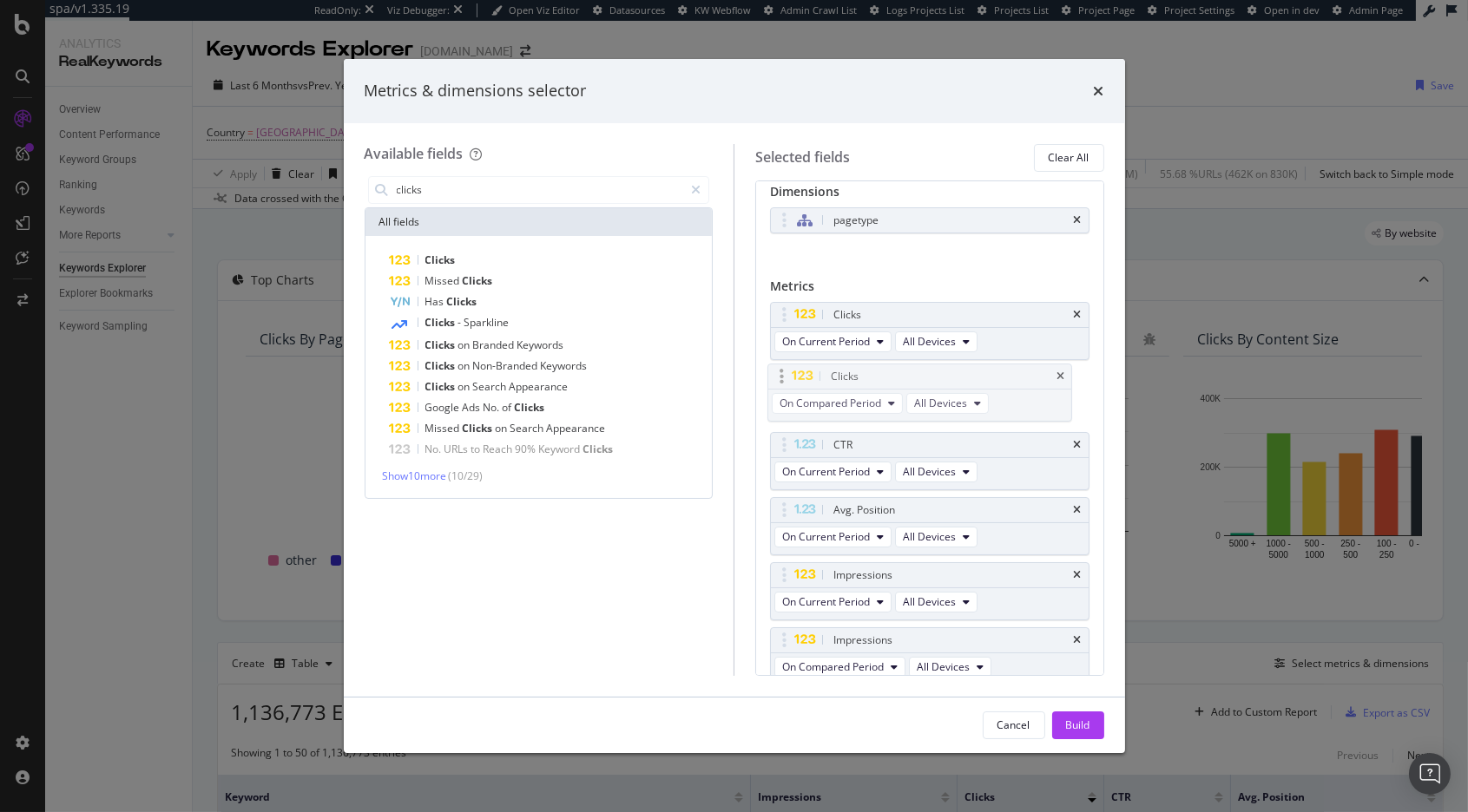
drag, startPoint x: 785, startPoint y: 503, endPoint x: 780, endPoint y: 370, distance: 133.1
click at [780, 370] on body "spa/v1.335.19 ReadOnly: Viz Debugger: Open Viz Editor Datasources KW Webflow Ad…" at bounding box center [734, 406] width 1468 height 812
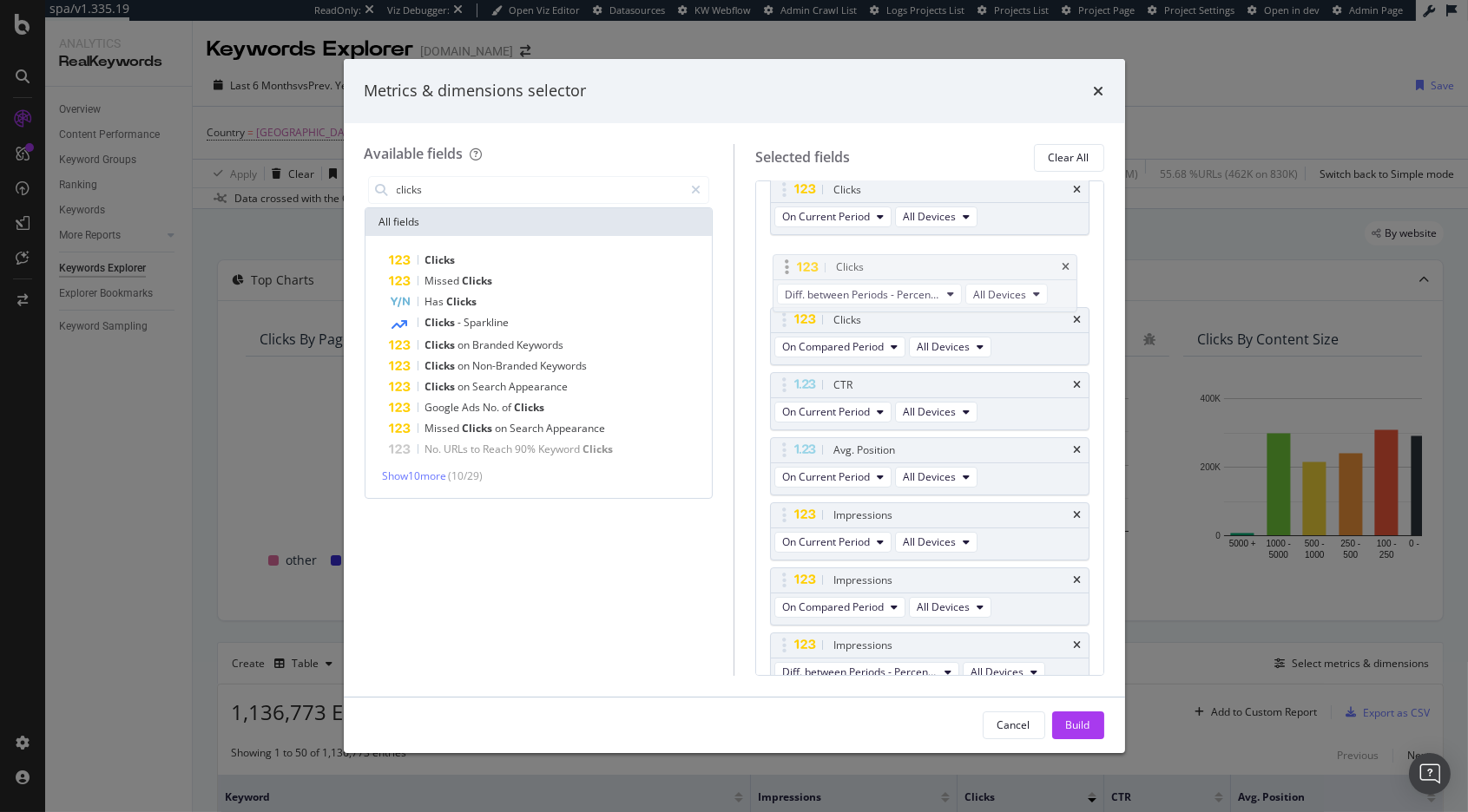
scroll to position [133, 0]
drag, startPoint x: 780, startPoint y: 567, endPoint x: 784, endPoint y: 323, distance: 244.0
click at [784, 323] on body "spa/v1.335.19 ReadOnly: Viz Debugger: Open Viz Editor Datasources KW Webflow Ad…" at bounding box center [734, 406] width 1468 height 812
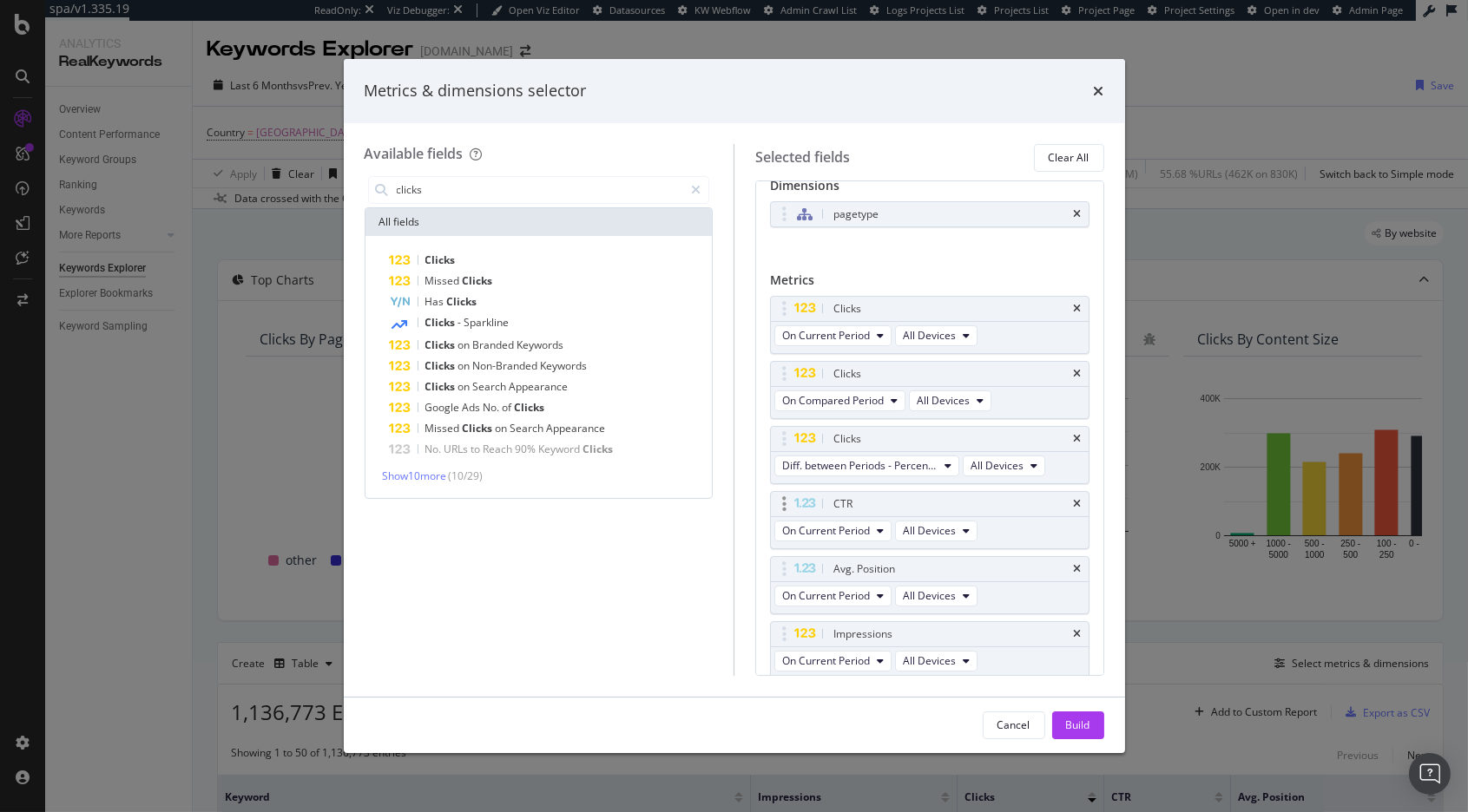
scroll to position [0, 0]
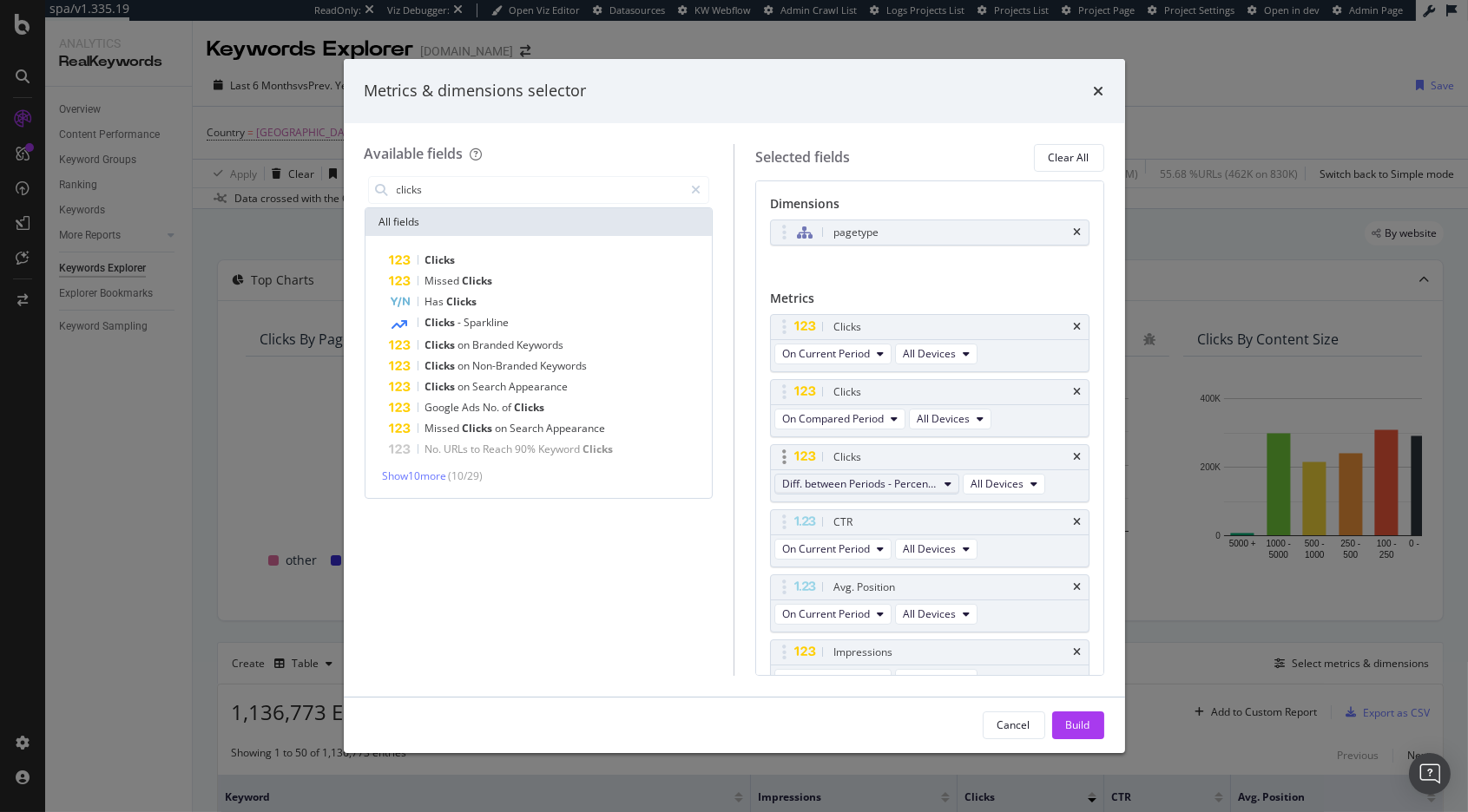
click at [915, 490] on span "Diff. between Periods - Percentage" at bounding box center [859, 483] width 156 height 14
click at [443, 256] on span "Clicks" at bounding box center [440, 259] width 31 height 14
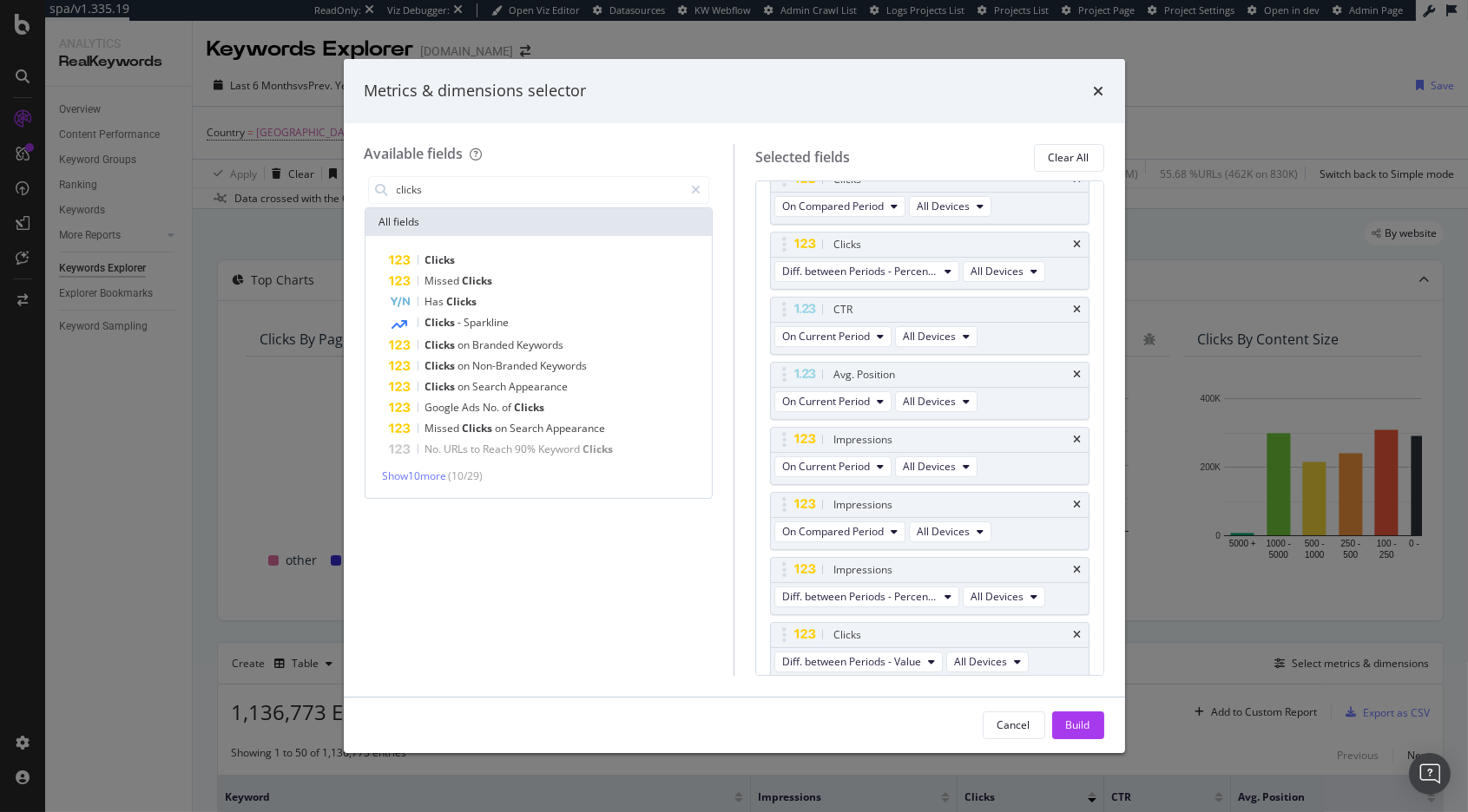
scroll to position [218, 0]
drag, startPoint x: 784, startPoint y: 628, endPoint x: 779, endPoint y: 301, distance: 327.0
click at [779, 301] on body "spa/v1.335.19 ReadOnly: Viz Debugger: Open Viz Editor Datasources KW Webflow Ad…" at bounding box center [734, 406] width 1468 height 812
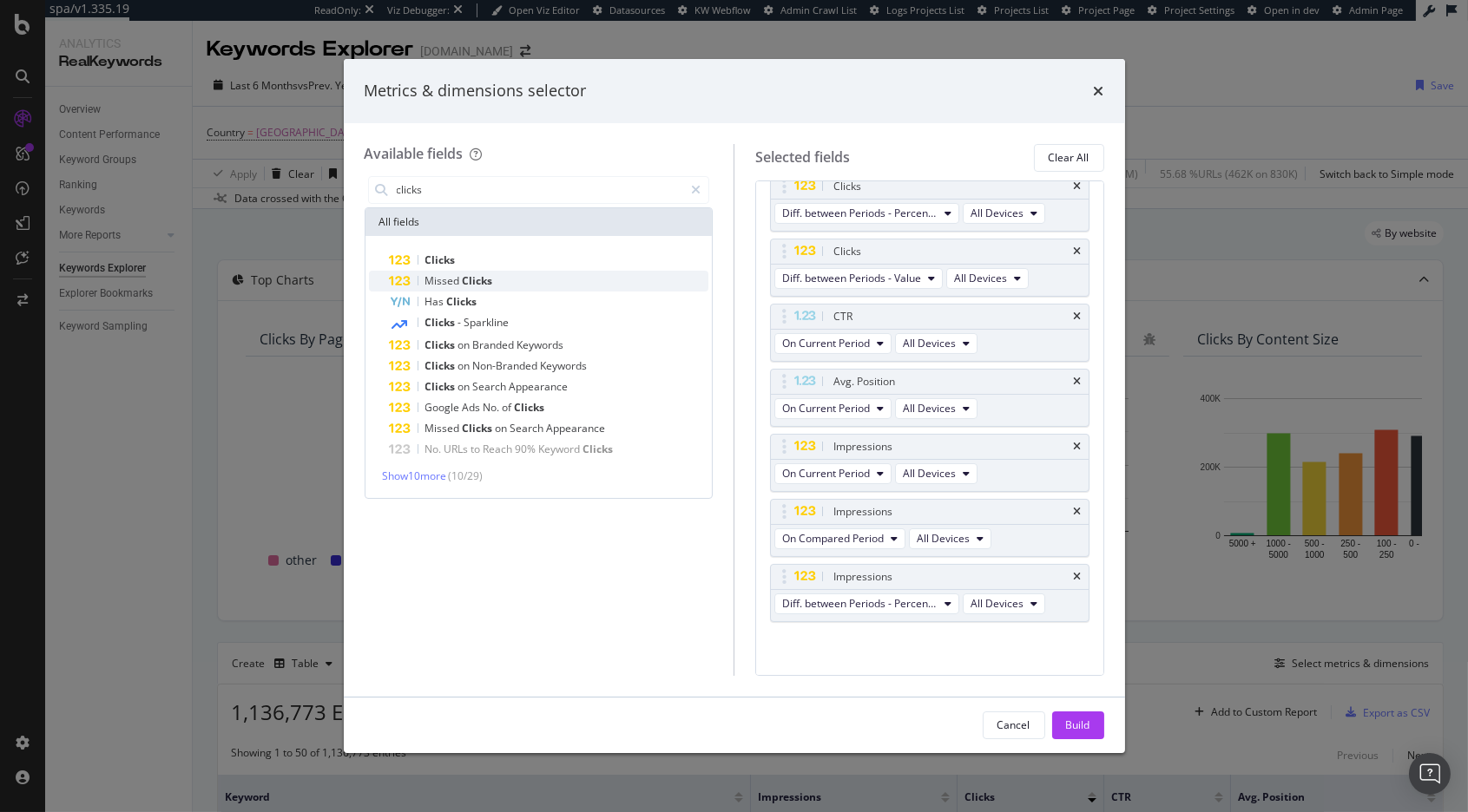
scroll to position [278, 0]
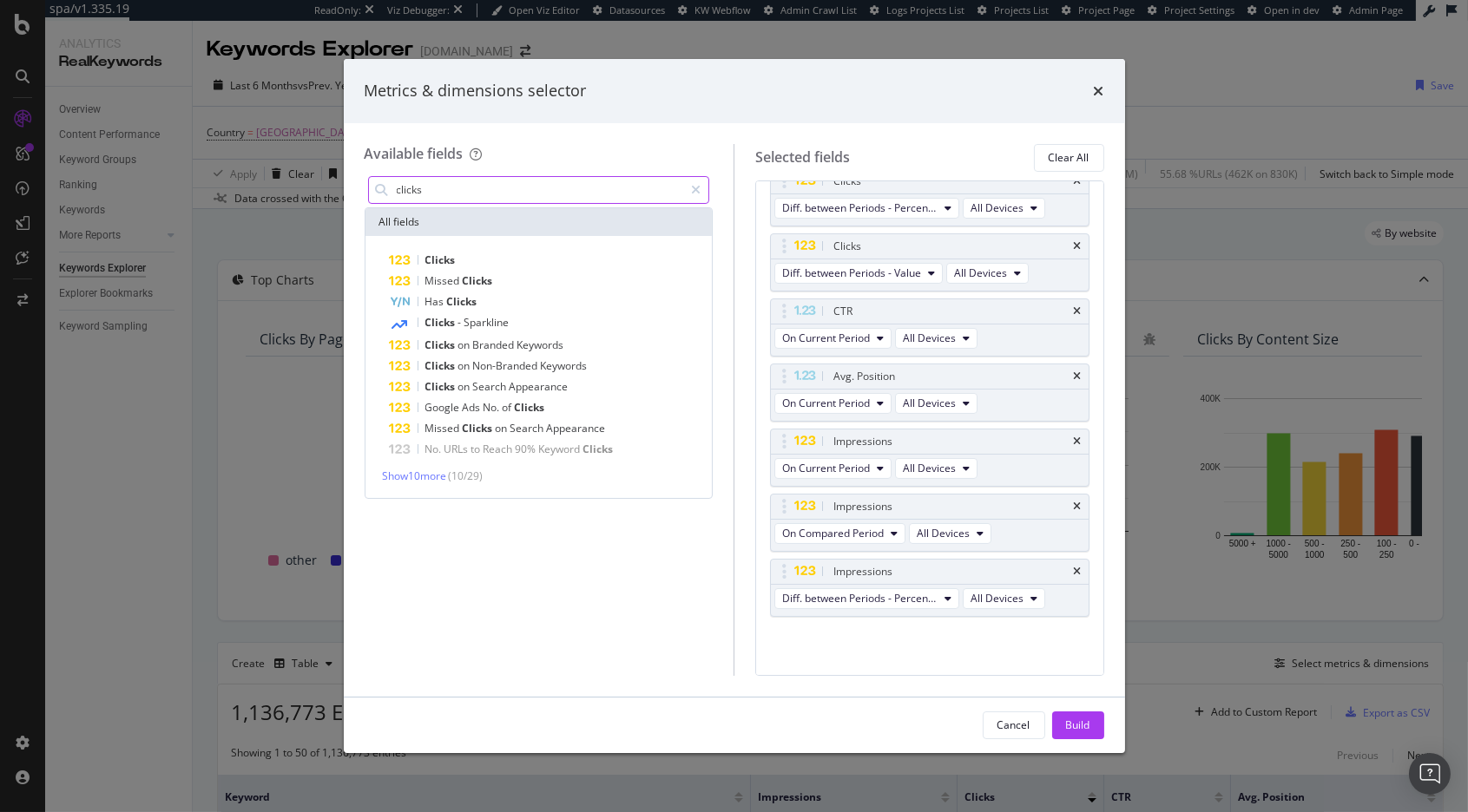
click at [450, 196] on input "clicks" at bounding box center [539, 189] width 289 height 26
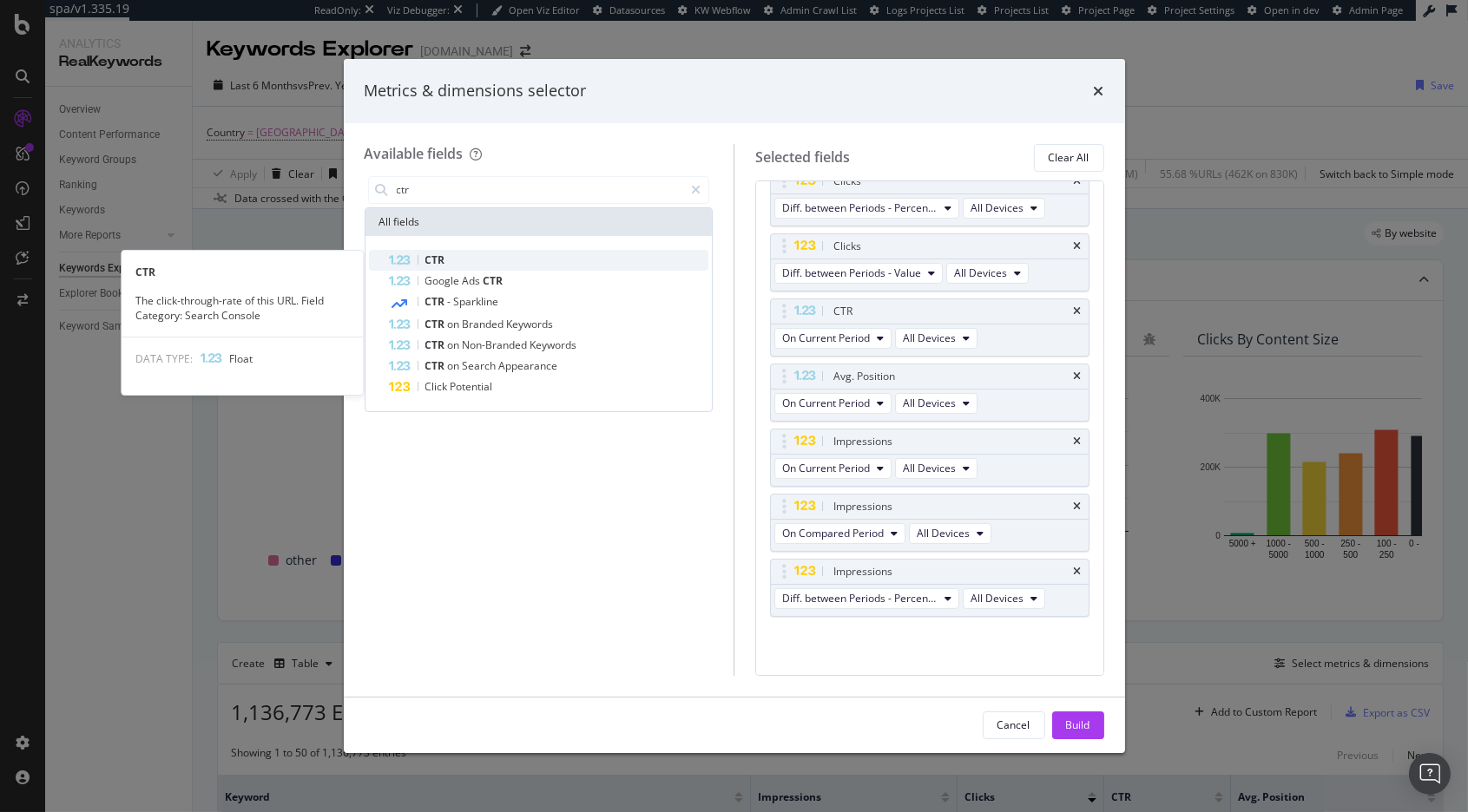
click at [491, 254] on div "CTR" at bounding box center [549, 260] width 319 height 21
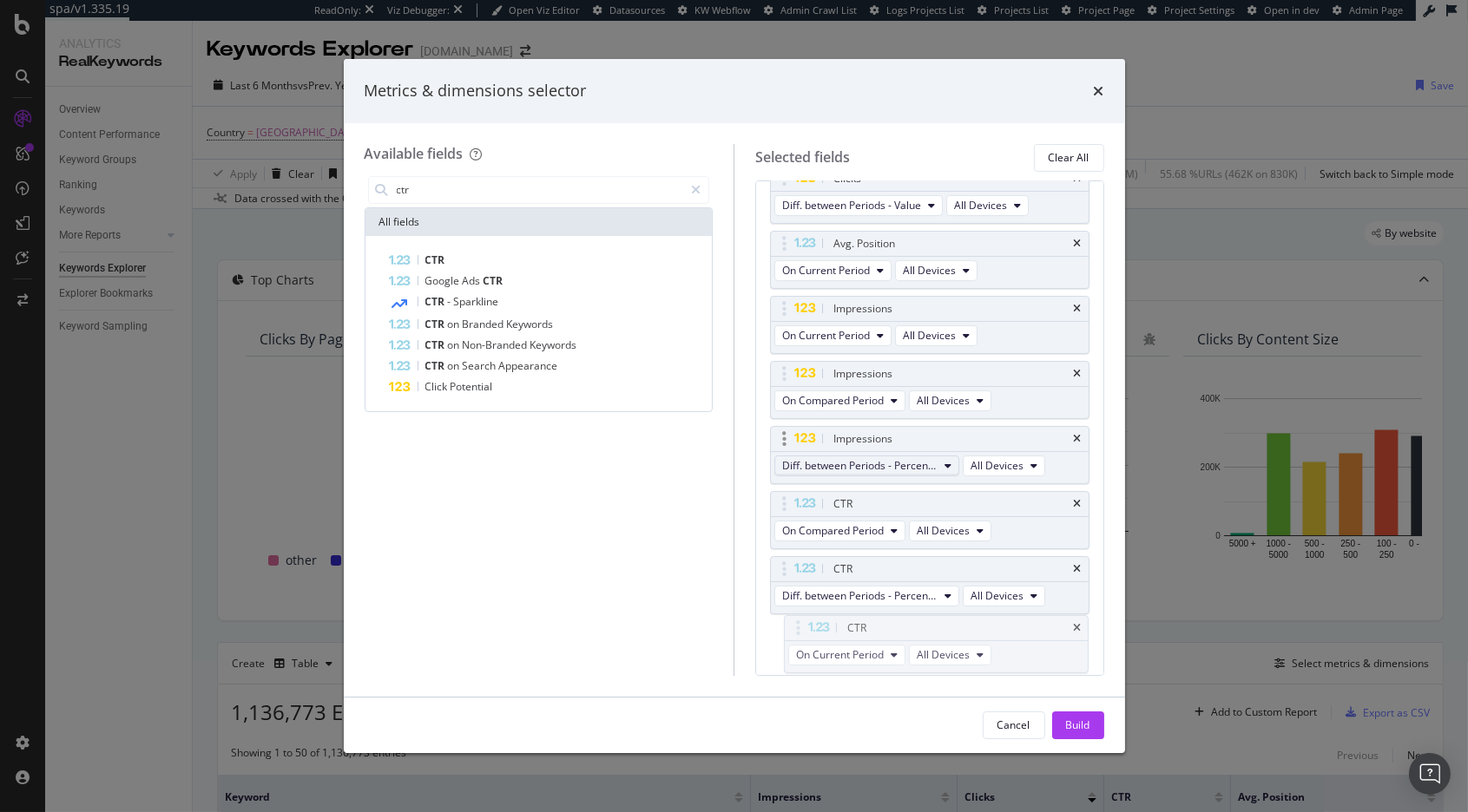
scroll to position [345, 0]
drag, startPoint x: 781, startPoint y: 362, endPoint x: 774, endPoint y: 499, distance: 137.2
click at [467, 199] on input "ctr" at bounding box center [539, 189] width 289 height 26
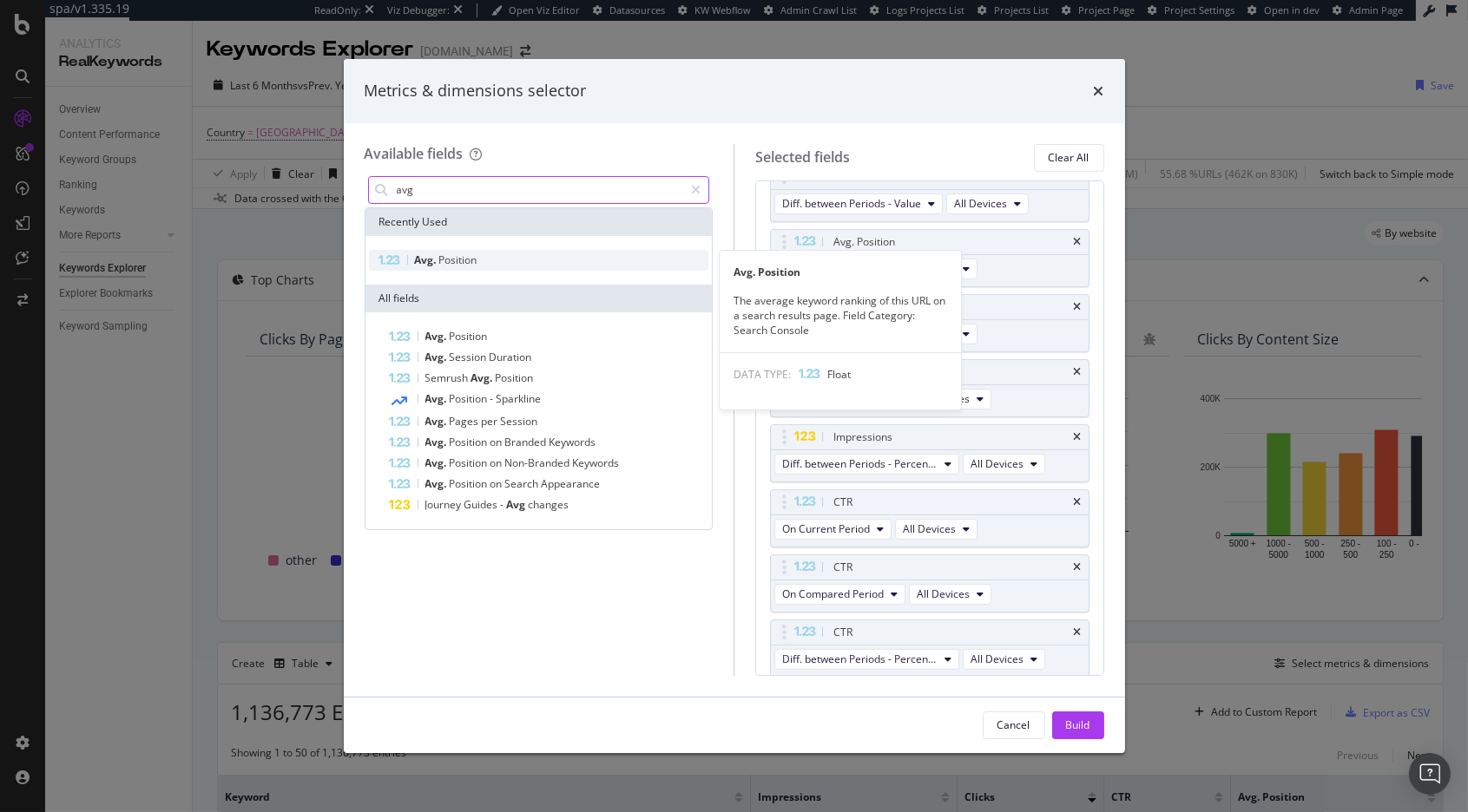
type input "avg"
click at [441, 256] on span "Position" at bounding box center [459, 259] width 38 height 14
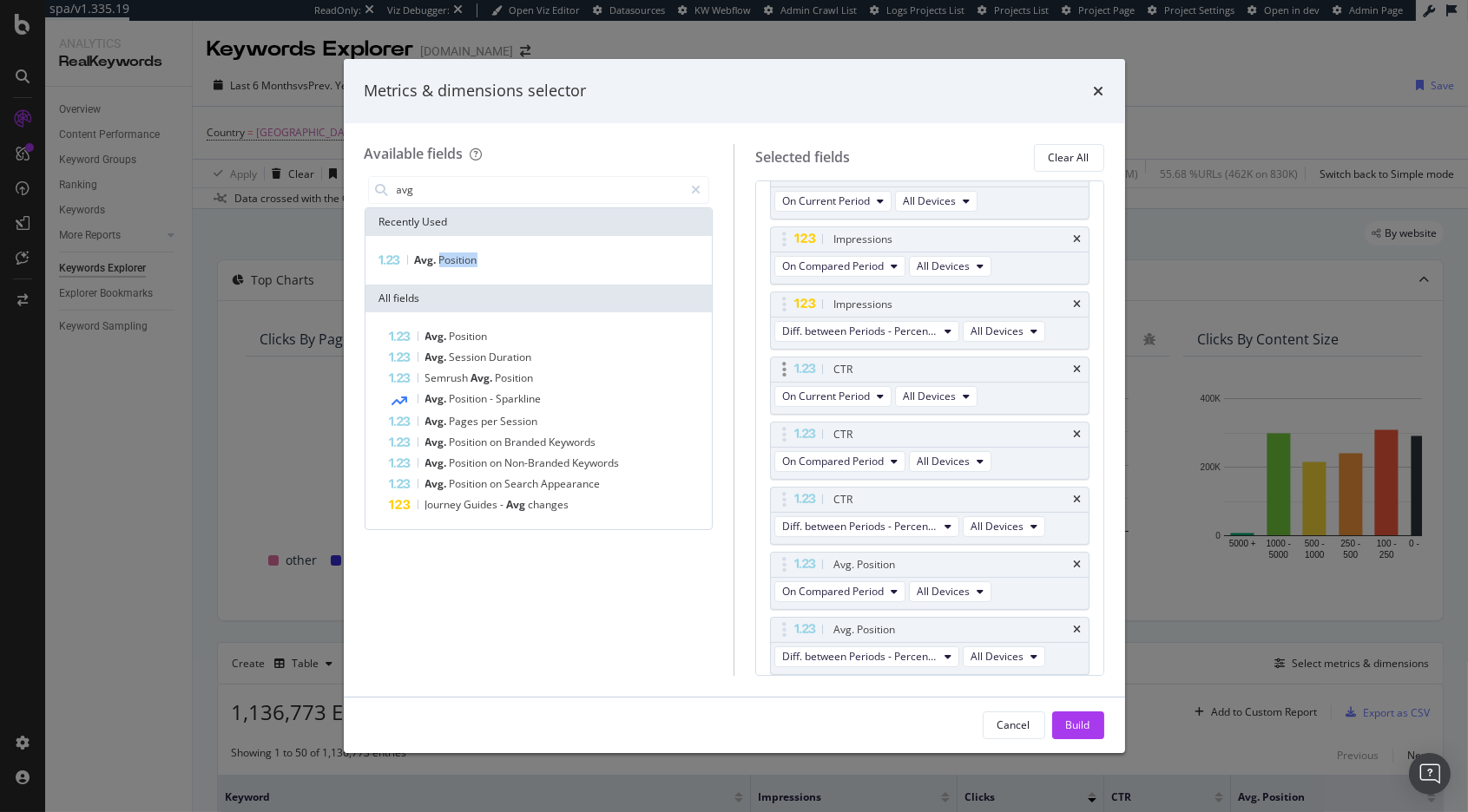
scroll to position [480, 0]
click at [926, 660] on span "Diff. between Periods - Percentage" at bounding box center [859, 653] width 156 height 14
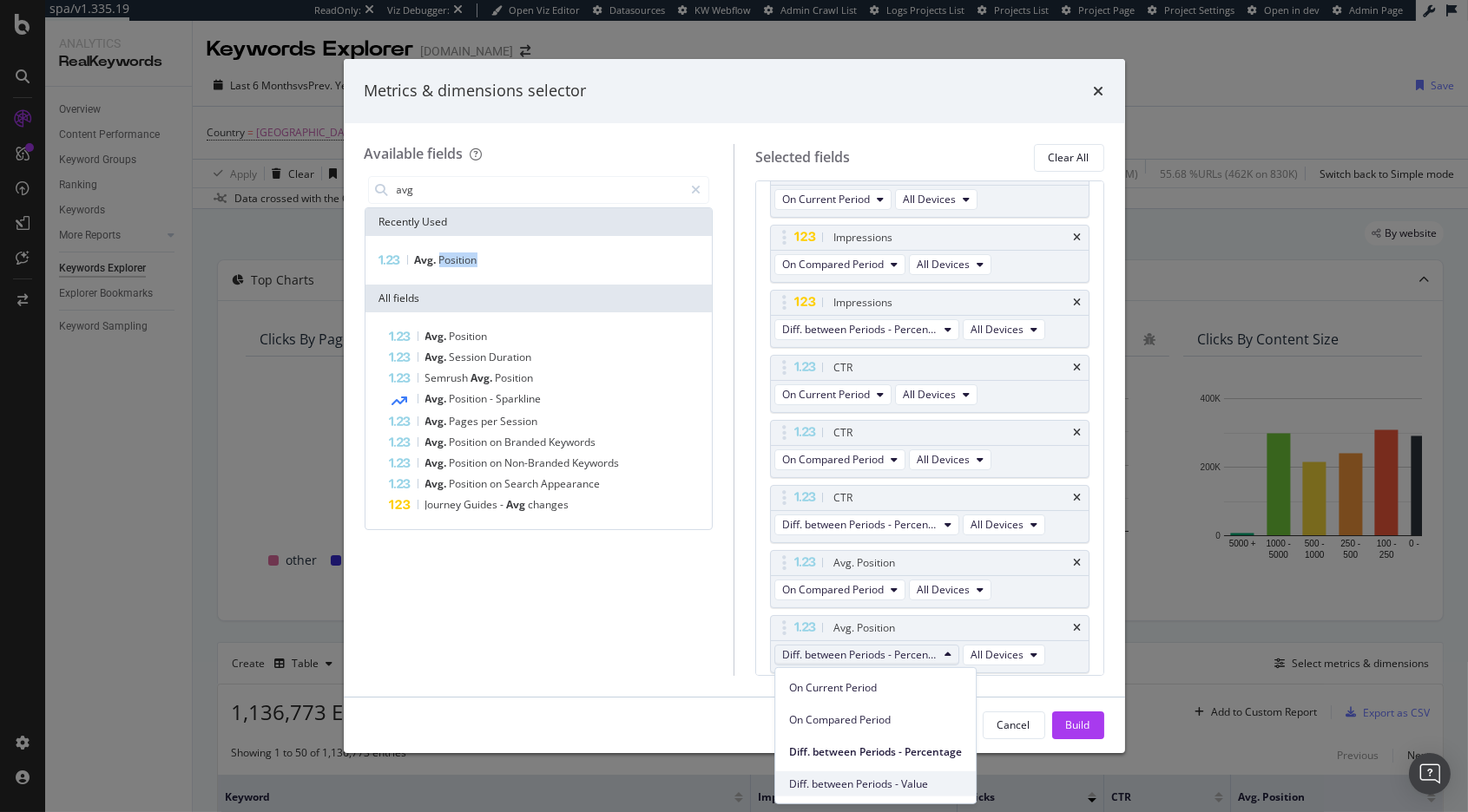
click at [915, 788] on span "Diff. between Periods - Value" at bounding box center [876, 783] width 173 height 15
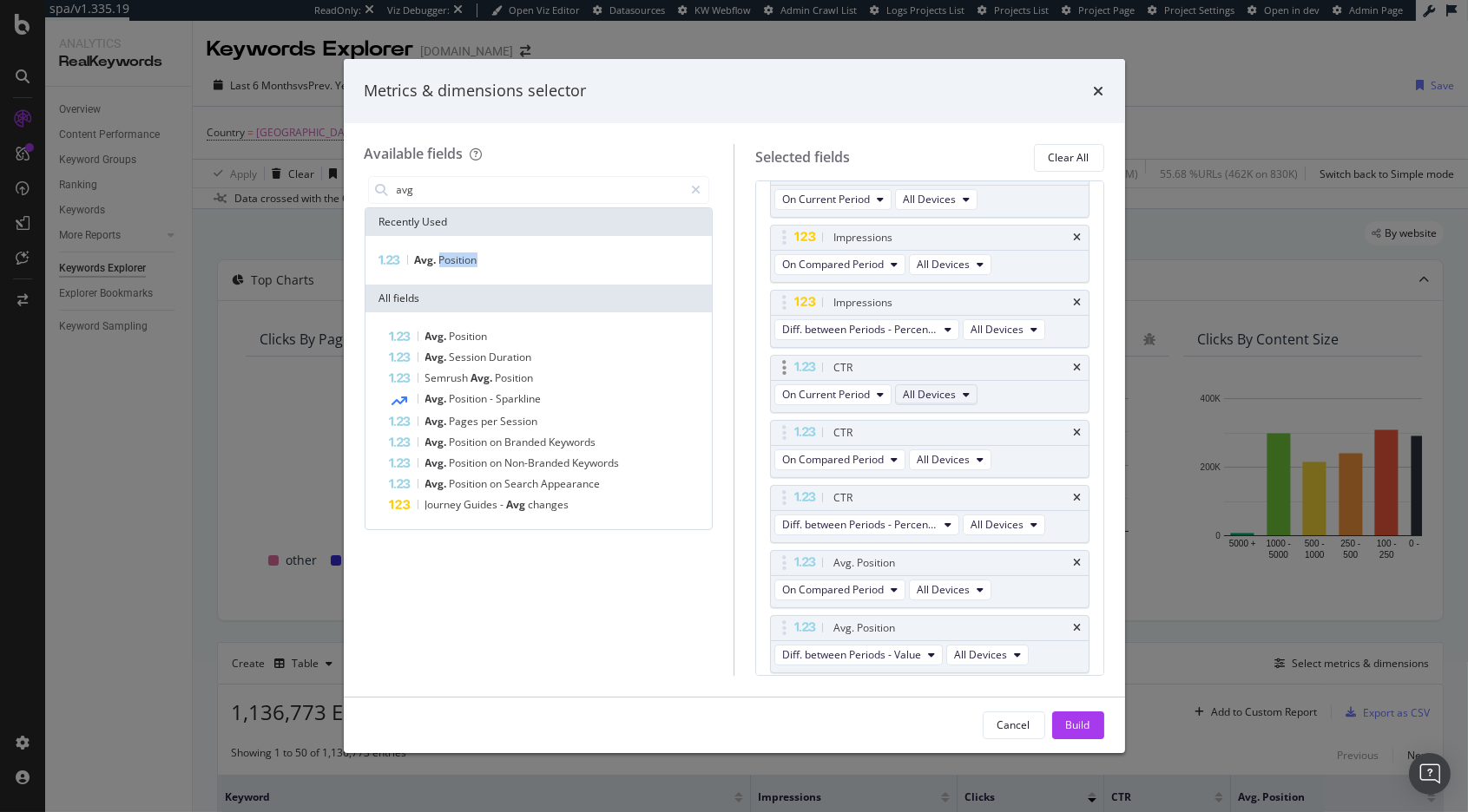
scroll to position [0, 0]
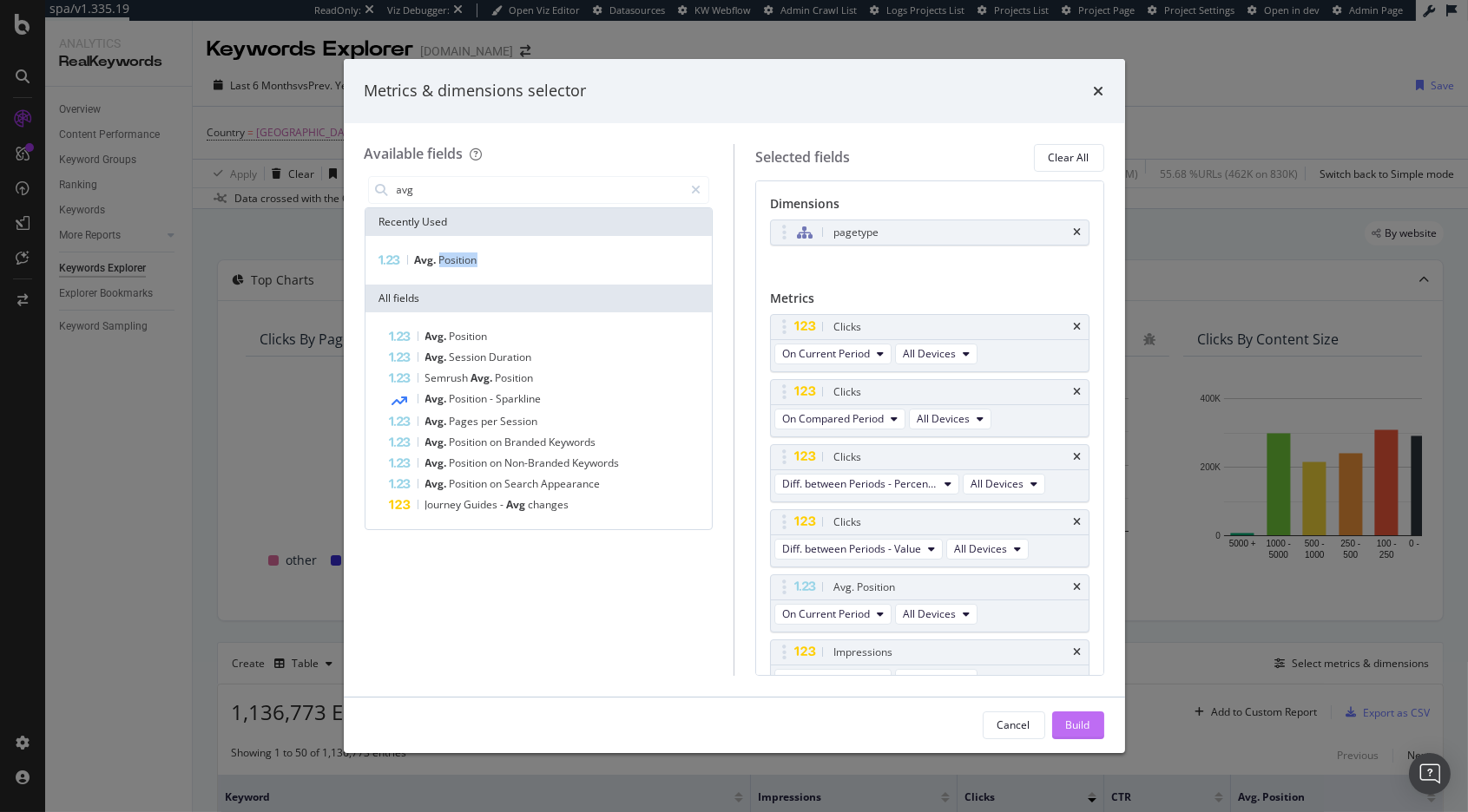
click at [1078, 723] on div "Build" at bounding box center [1078, 725] width 24 height 14
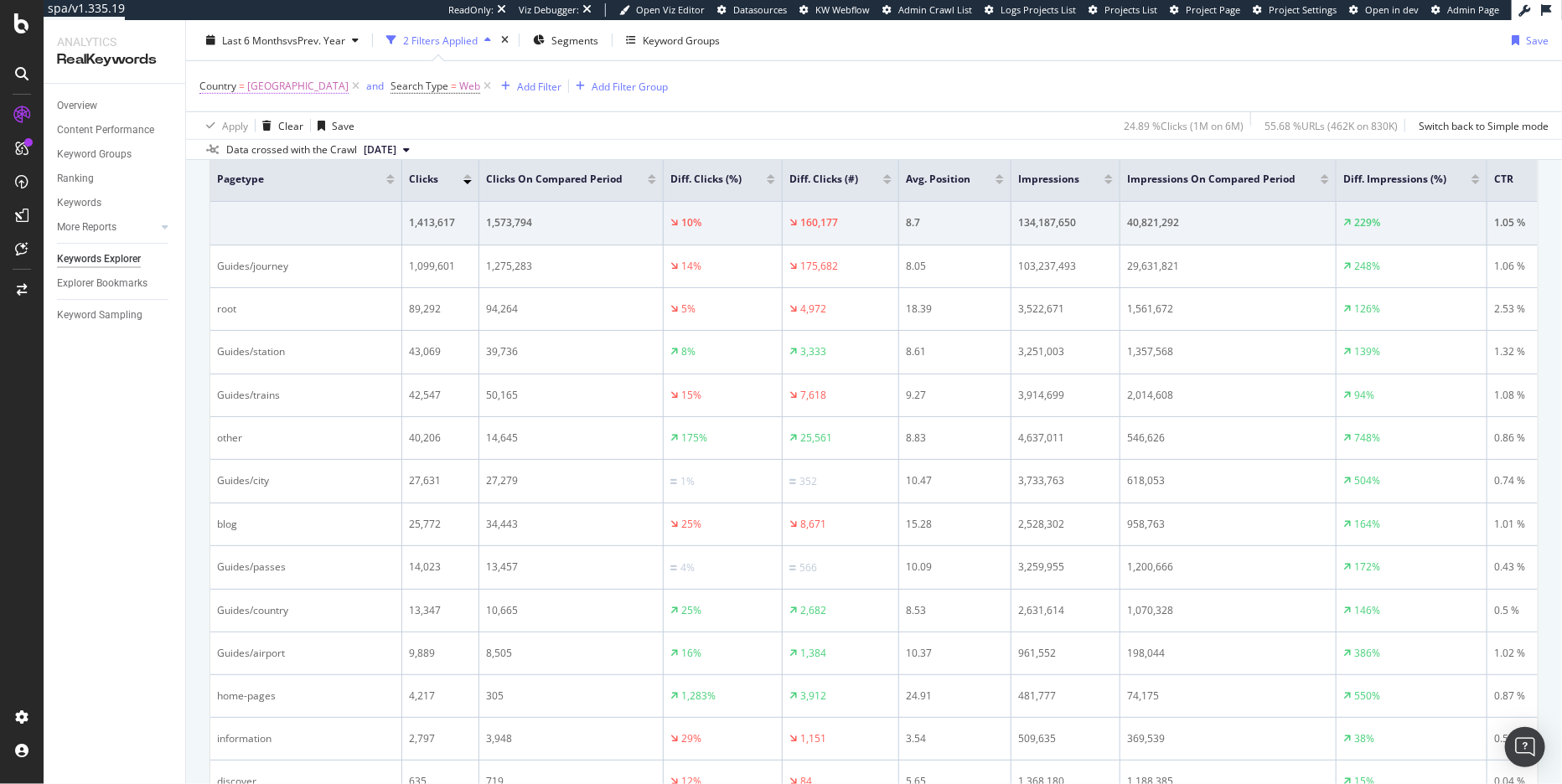
click at [319, 86] on span "[GEOGRAPHIC_DATA]" at bounding box center [297, 85] width 101 height 23
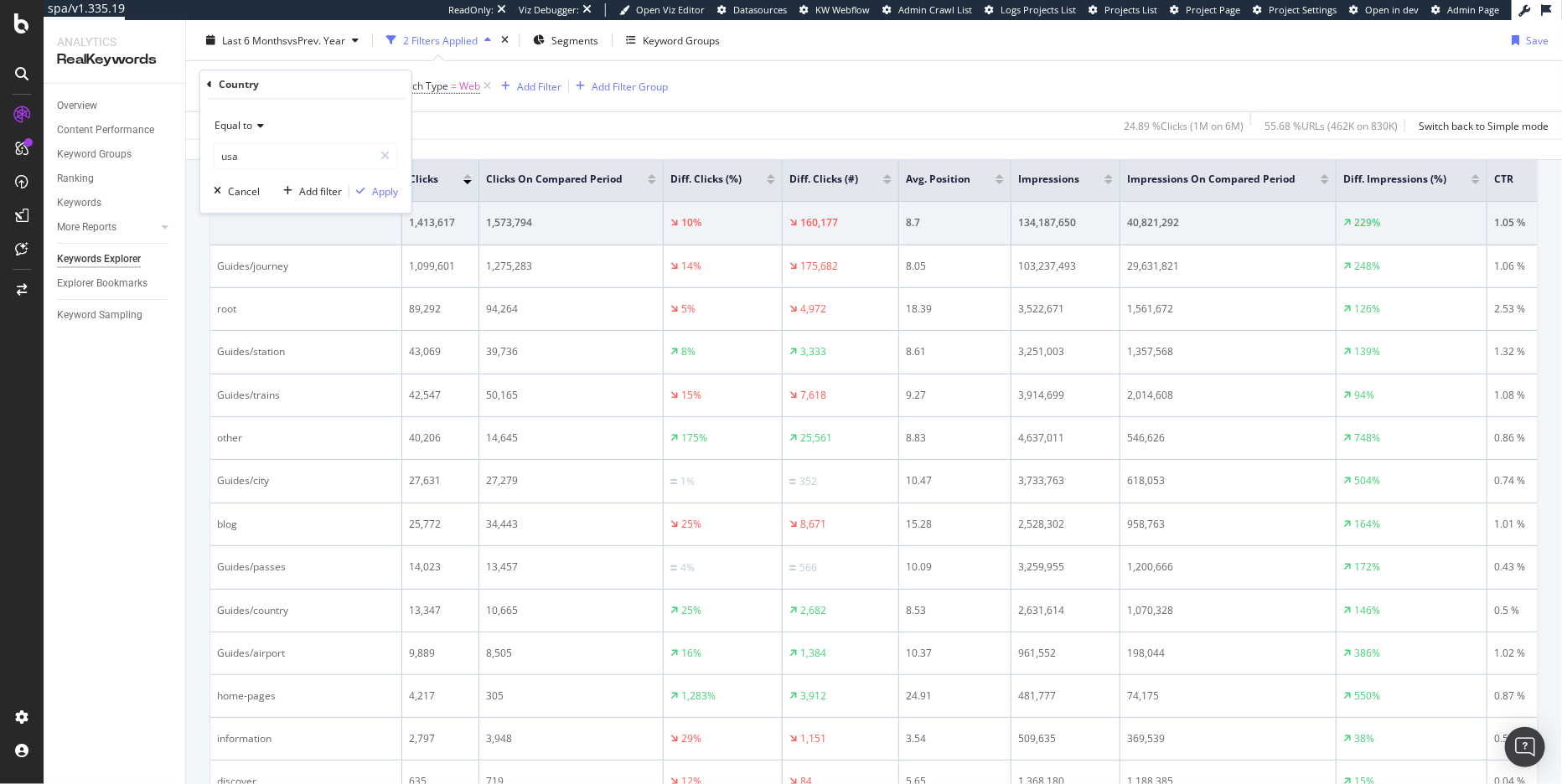
click at [729, 129] on div "Apply Clear Save 24.89 % Clicks ( 1M on 6M ) 55.68 % URLs ( 462K on 830K ) Swit…" at bounding box center [873, 125] width 1375 height 28
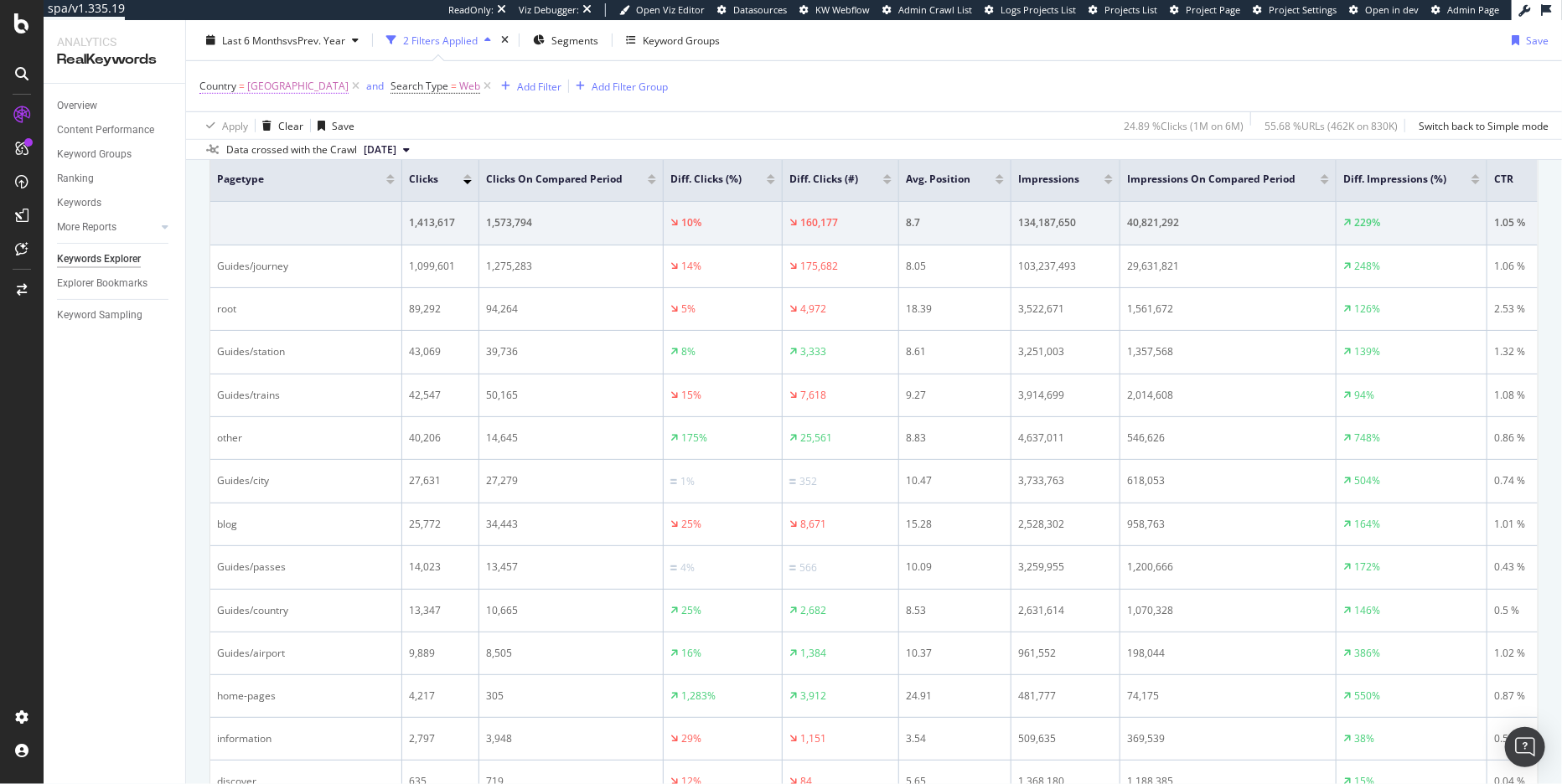
click at [317, 84] on span "[GEOGRAPHIC_DATA]" at bounding box center [297, 85] width 101 height 23
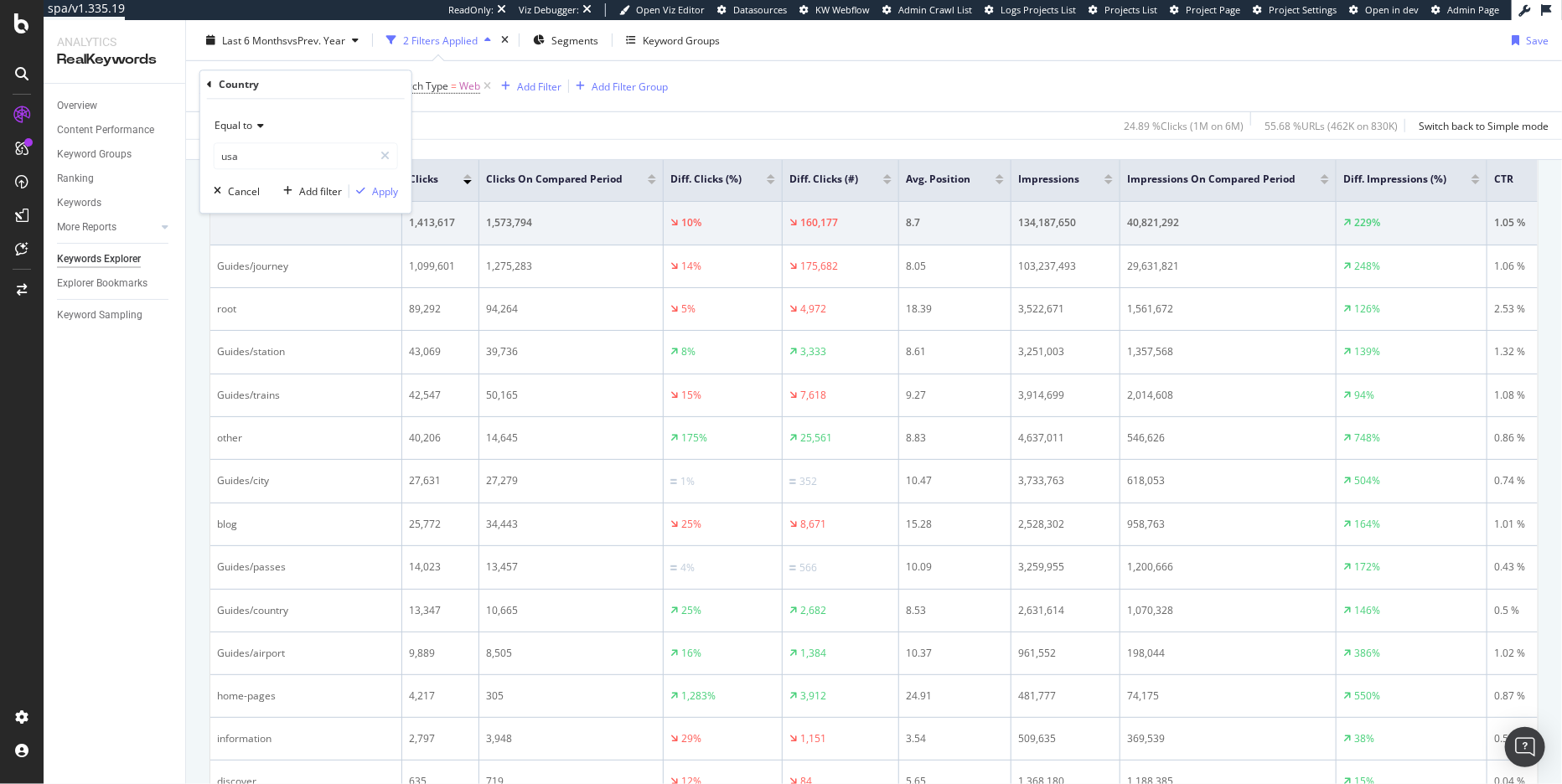
type input "[GEOGRAPHIC_DATA]"
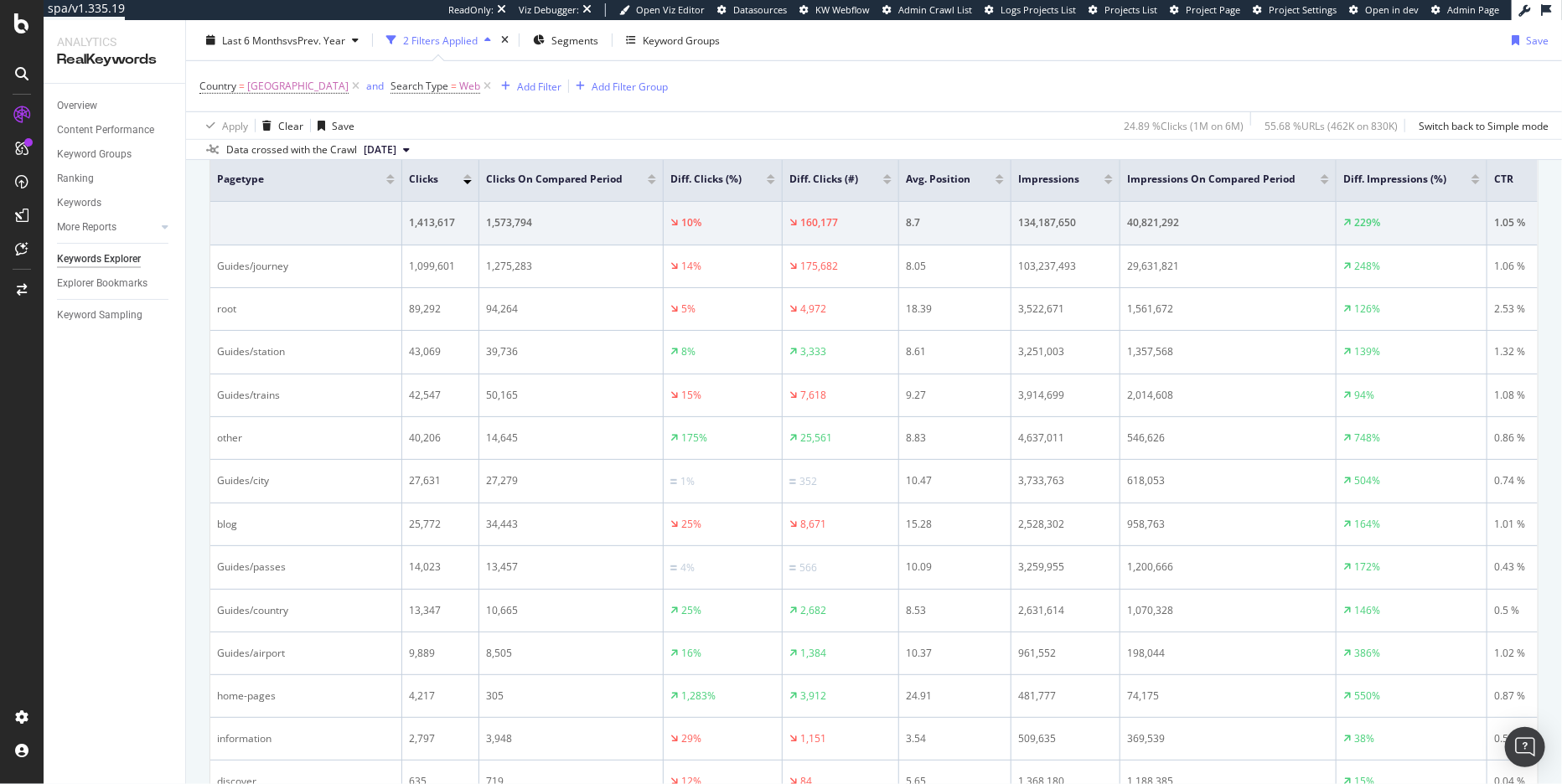
click at [628, 144] on div "Data crossed with the Crawl 2025 Aug. 4th" at bounding box center [873, 149] width 1375 height 20
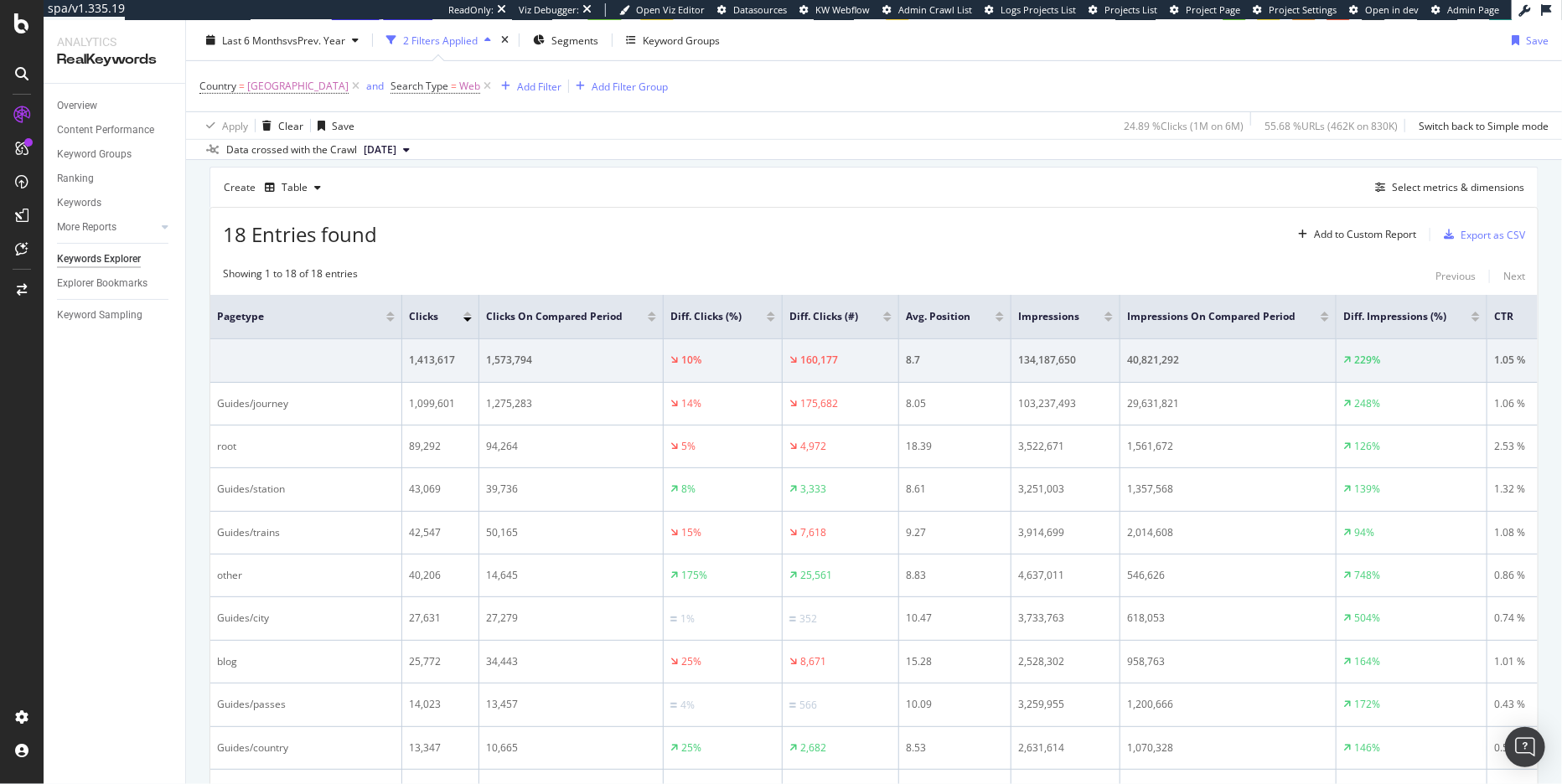
click at [907, 252] on div "18 Entries found Add to Custom Report Export as CSV Showing 1 to 18 of 18 entri…" at bounding box center [874, 699] width 1329 height 984
click at [312, 89] on span "[GEOGRAPHIC_DATA]" at bounding box center [297, 85] width 101 height 23
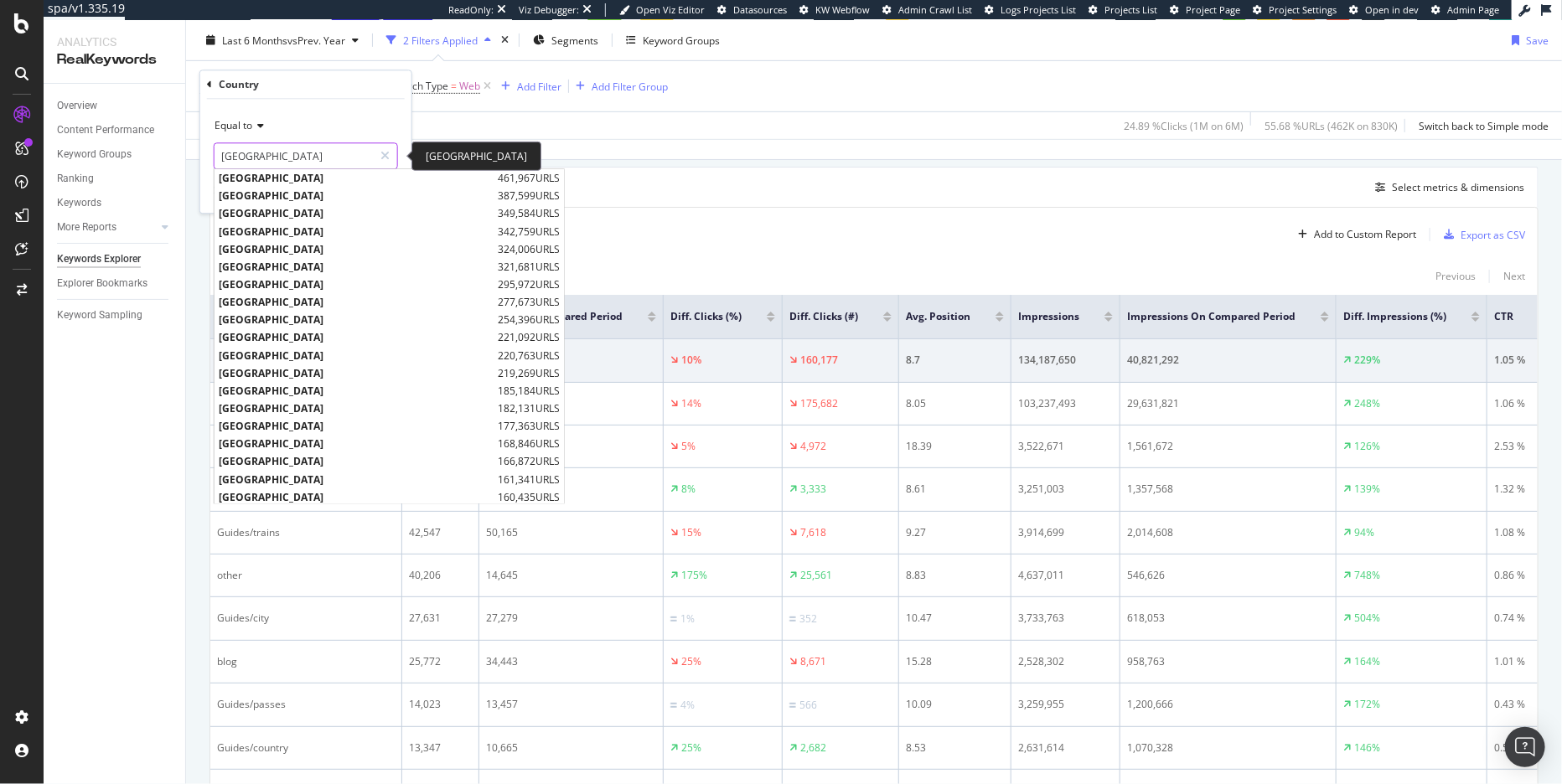
click at [244, 157] on input "[GEOGRAPHIC_DATA]" at bounding box center [293, 155] width 159 height 27
click at [264, 196] on span "United Kingdom" at bounding box center [356, 196] width 275 height 14
type input "United Kingdom"
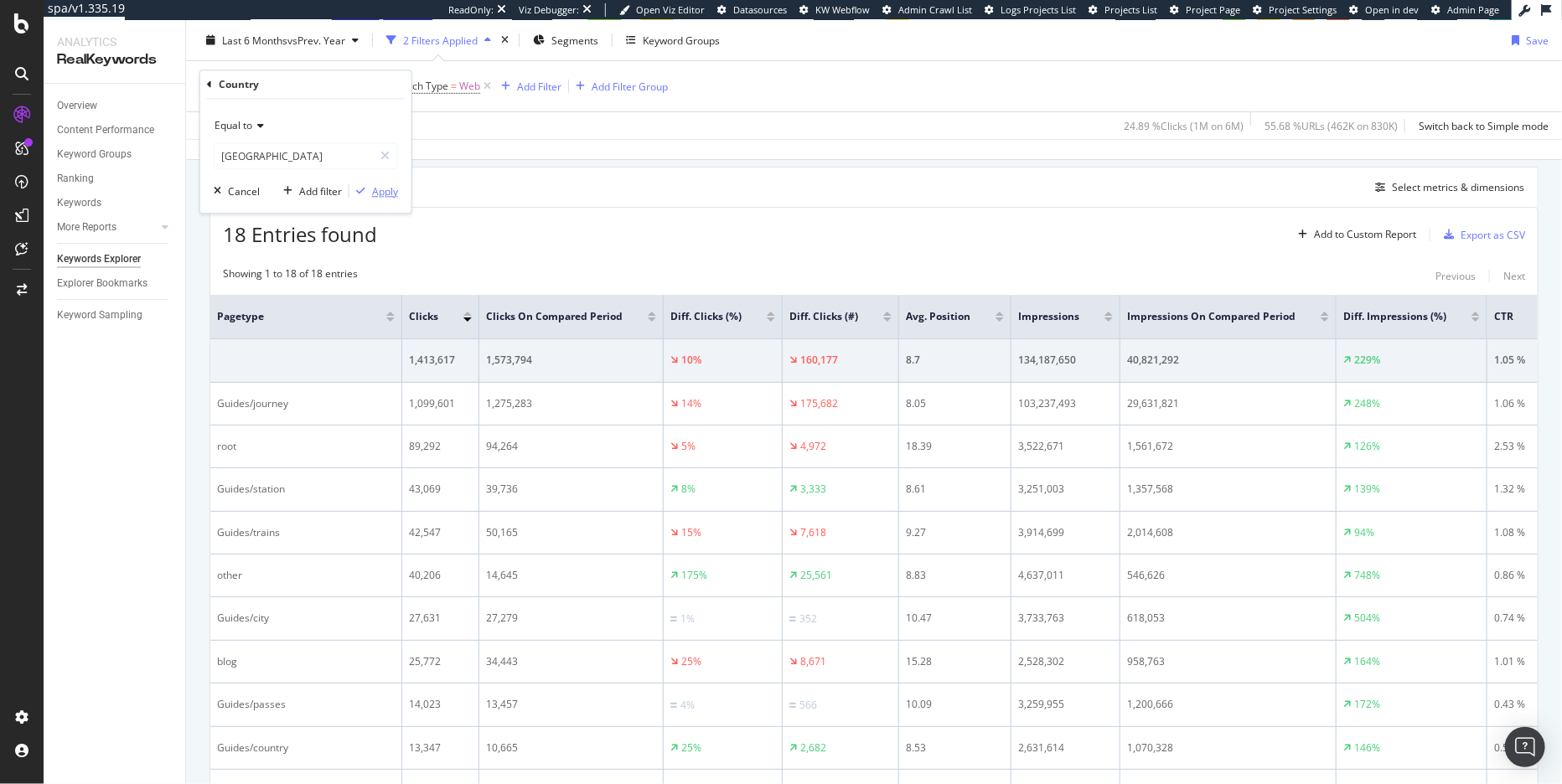
click at [386, 186] on div "Apply" at bounding box center [385, 191] width 26 height 14
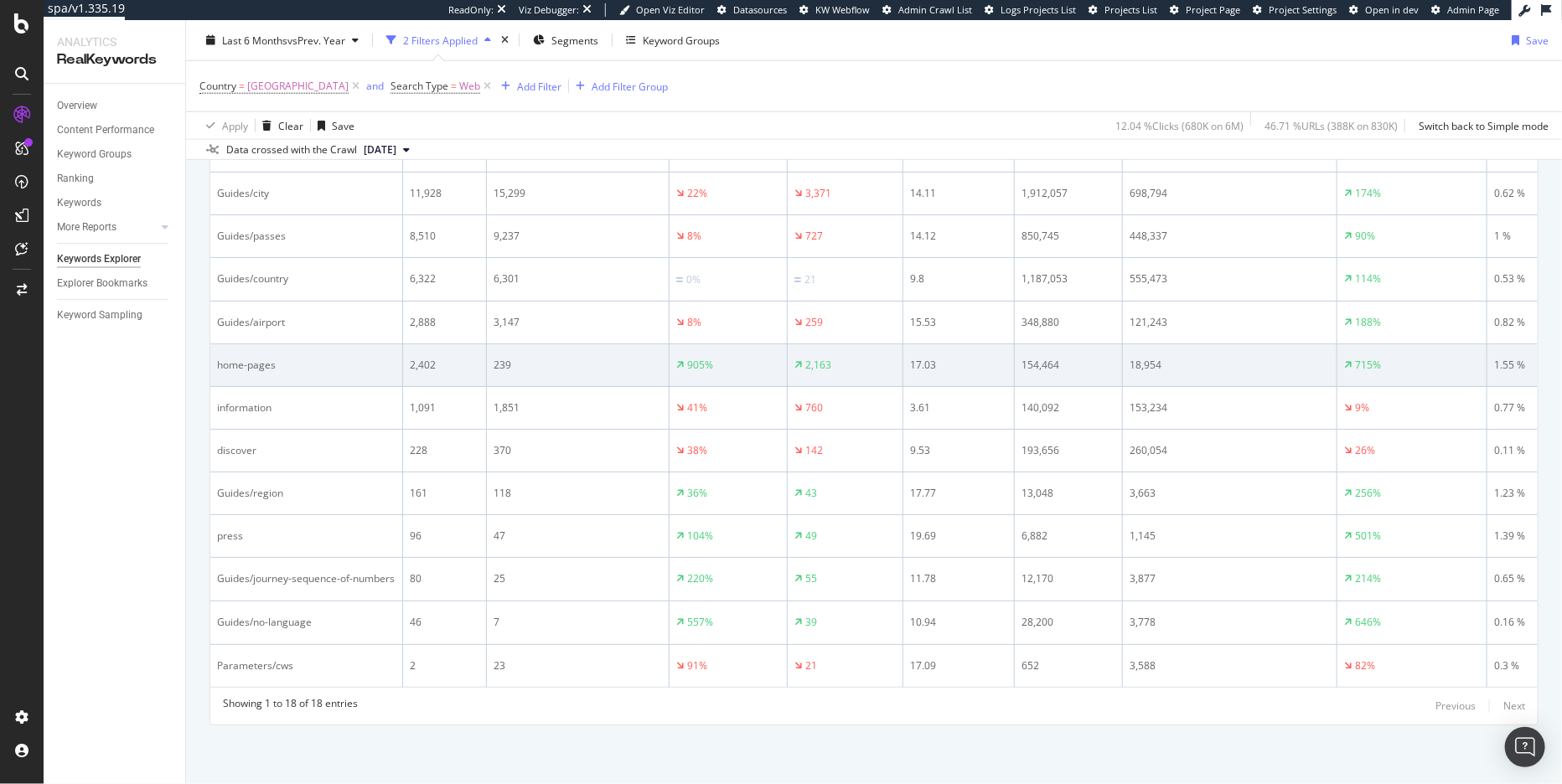
scroll to position [330, 0]
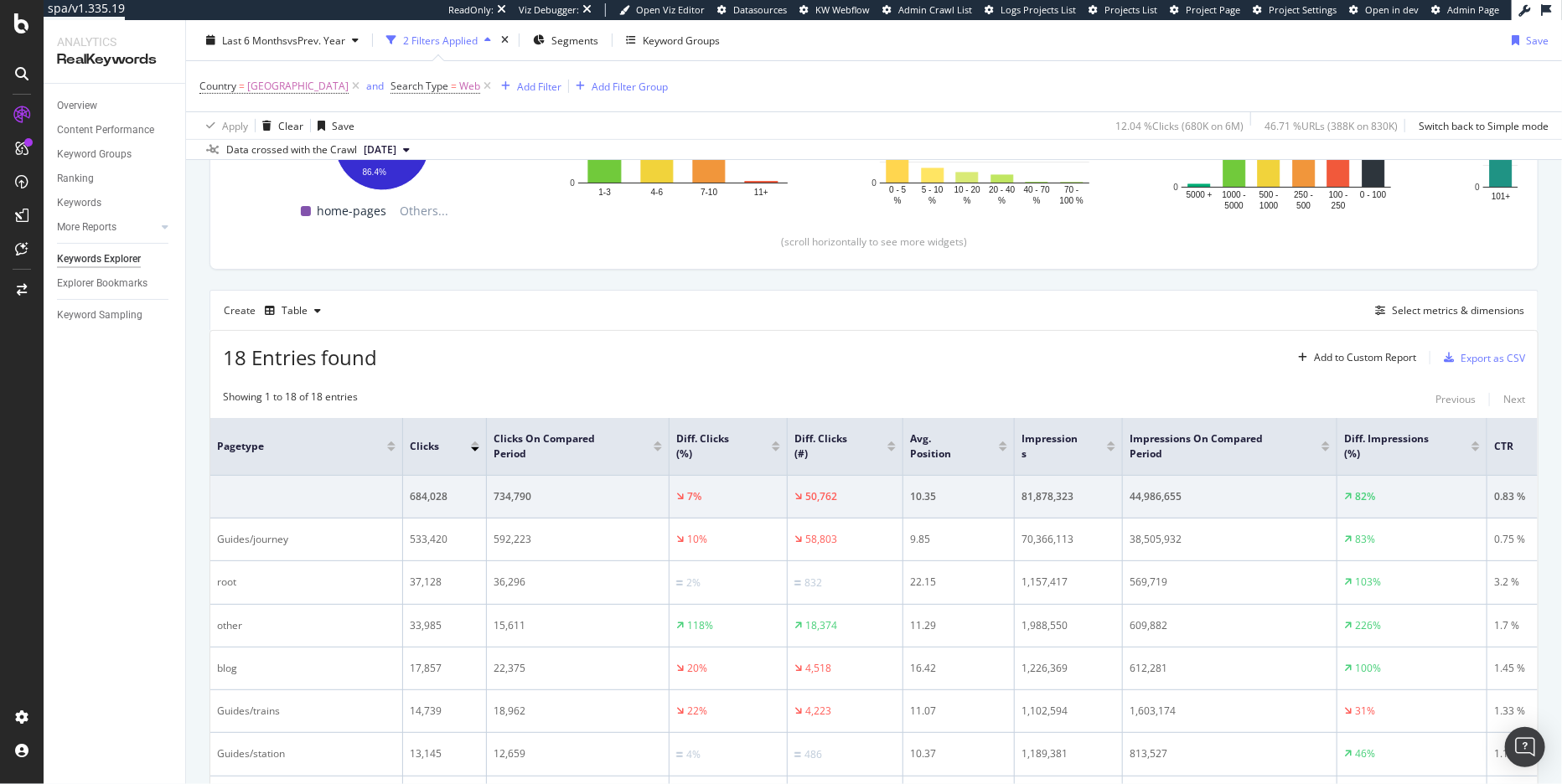
click at [396, 152] on span "[DATE]" at bounding box center [380, 149] width 32 height 15
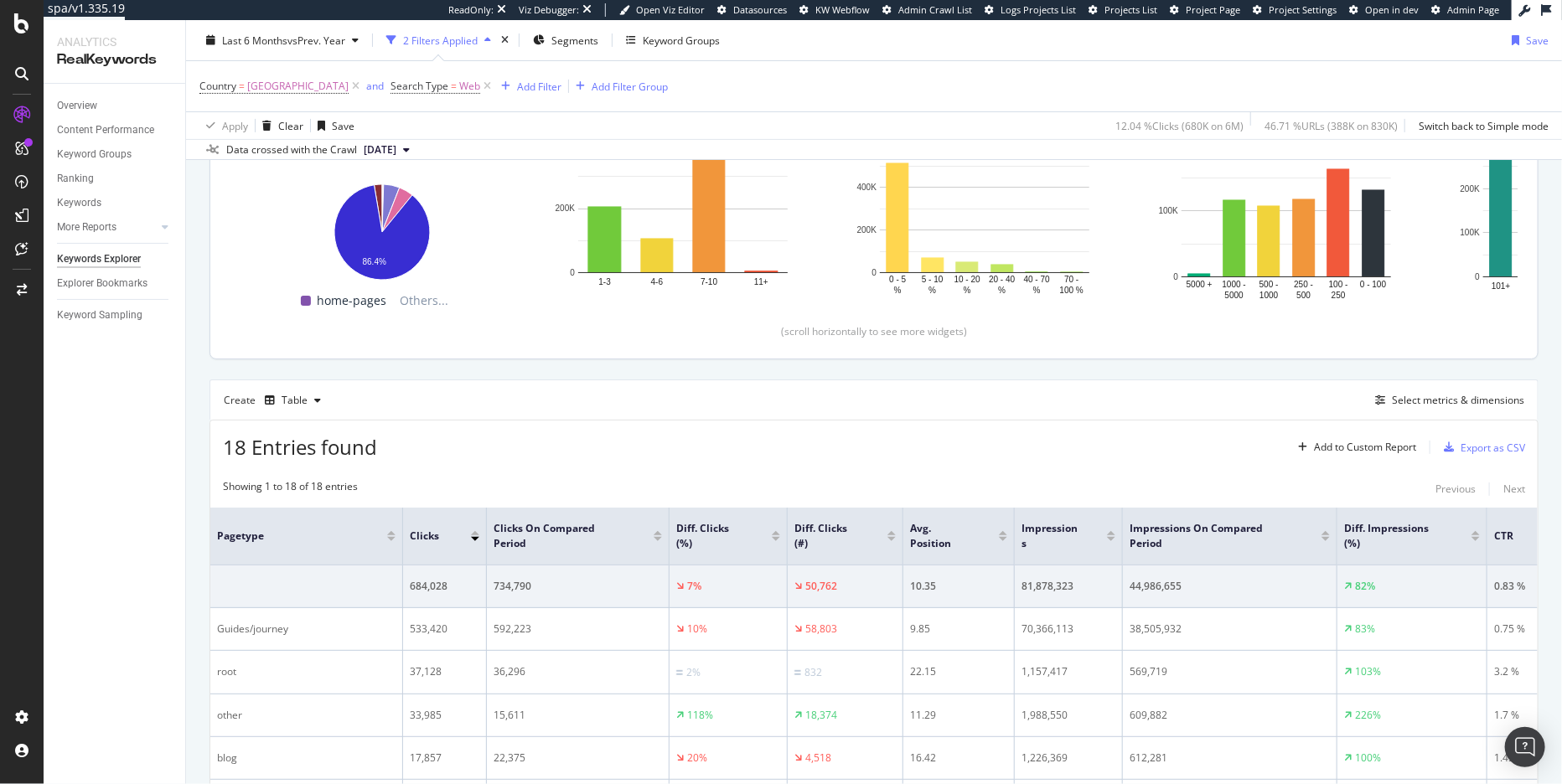
scroll to position [0, 0]
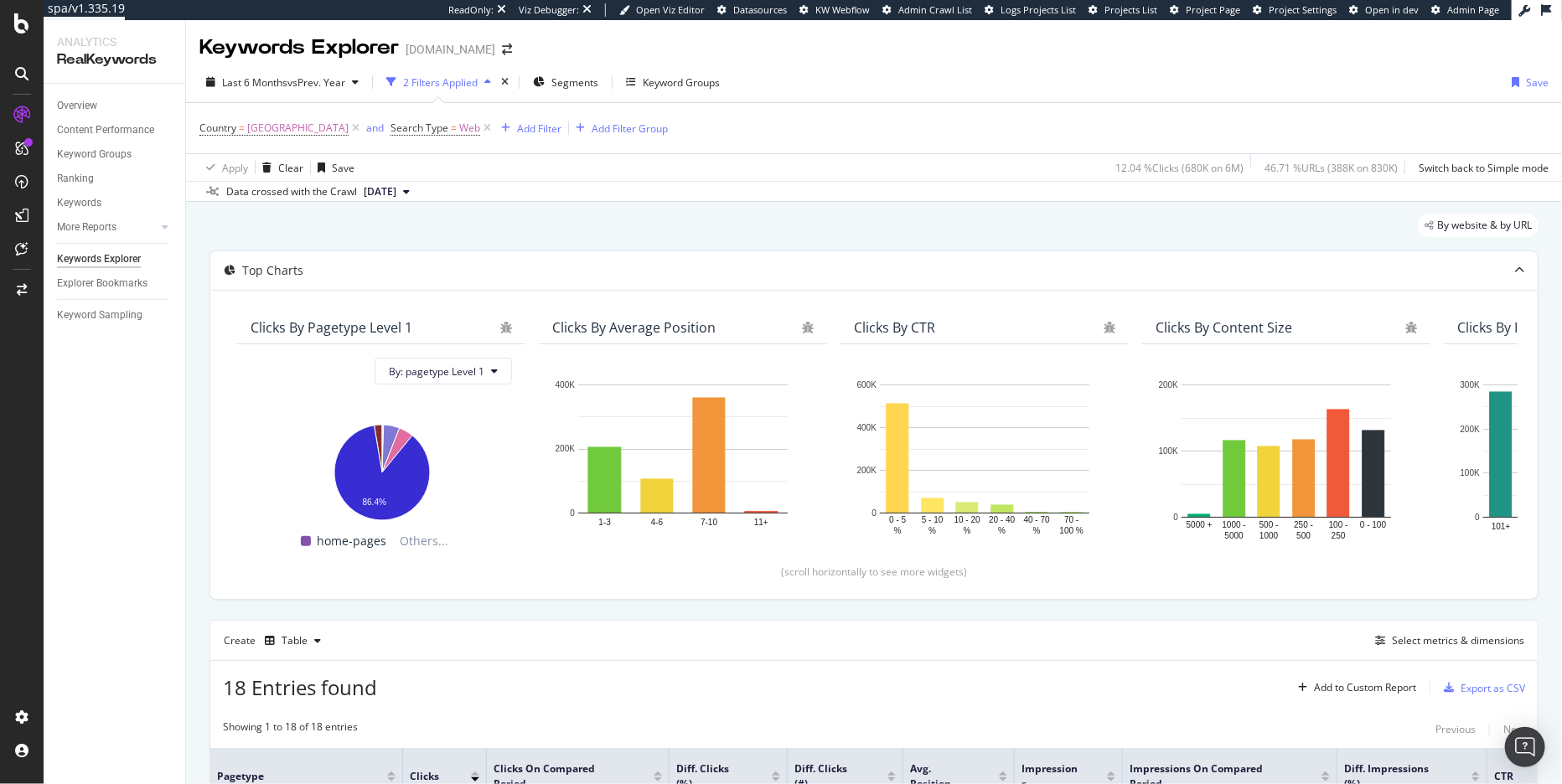
click at [465, 82] on div "2 Filters Applied" at bounding box center [440, 82] width 74 height 14
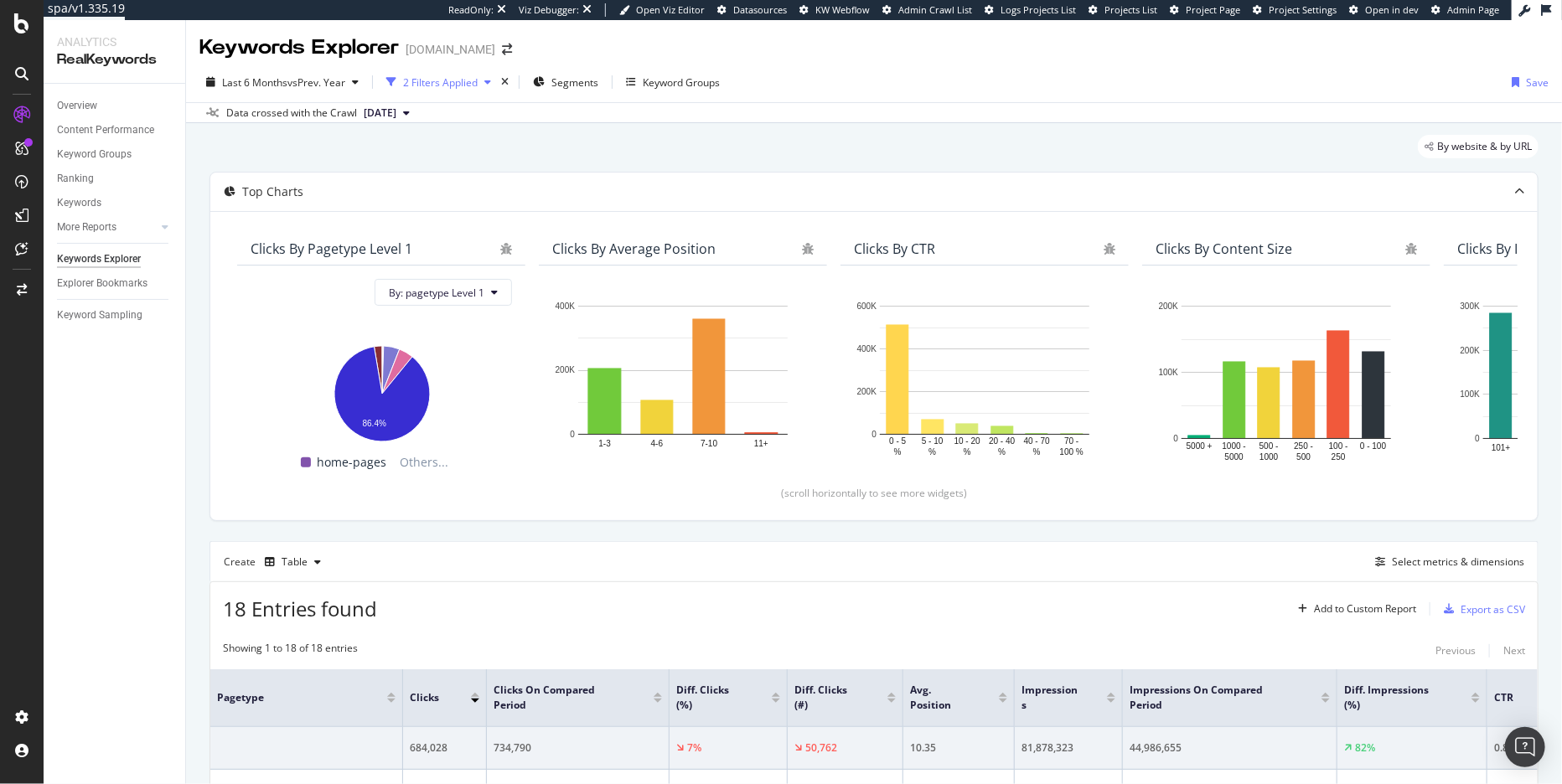
click at [465, 82] on div "2 Filters Applied" at bounding box center [440, 82] width 74 height 14
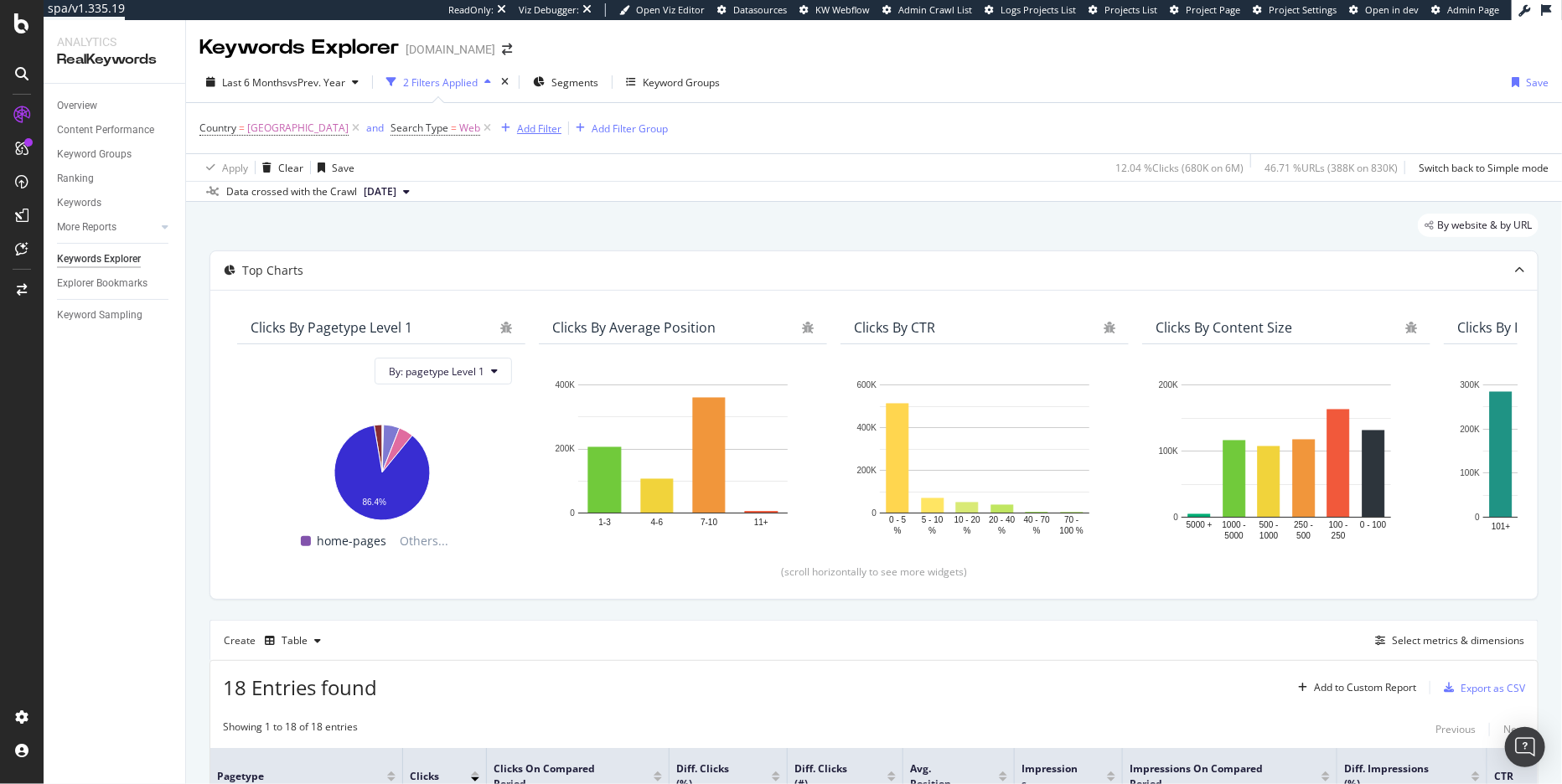
click at [495, 125] on div "button" at bounding box center [506, 128] width 22 height 10
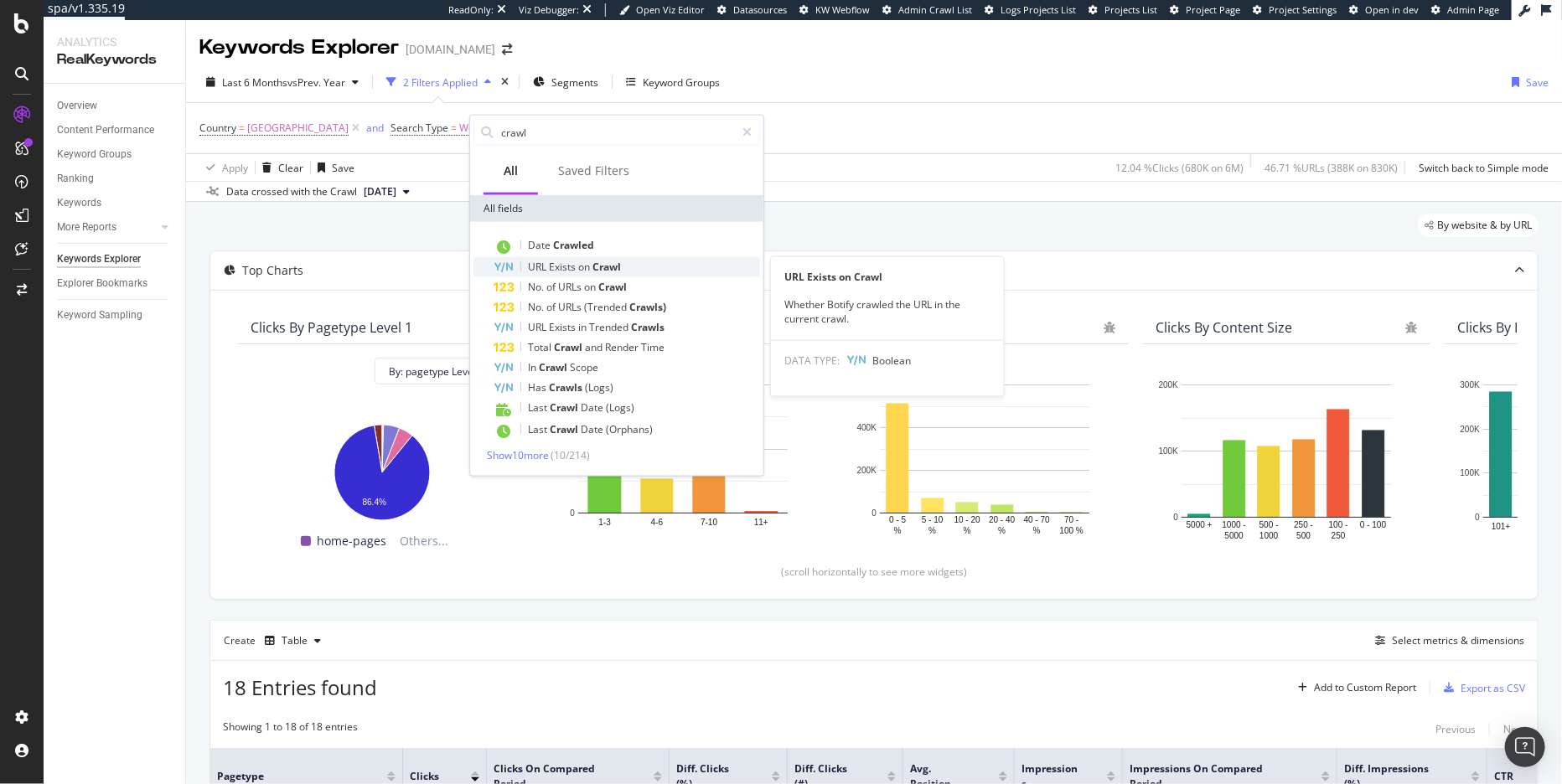
type input "crawl"
click at [596, 268] on span "Crawl" at bounding box center [606, 266] width 29 height 14
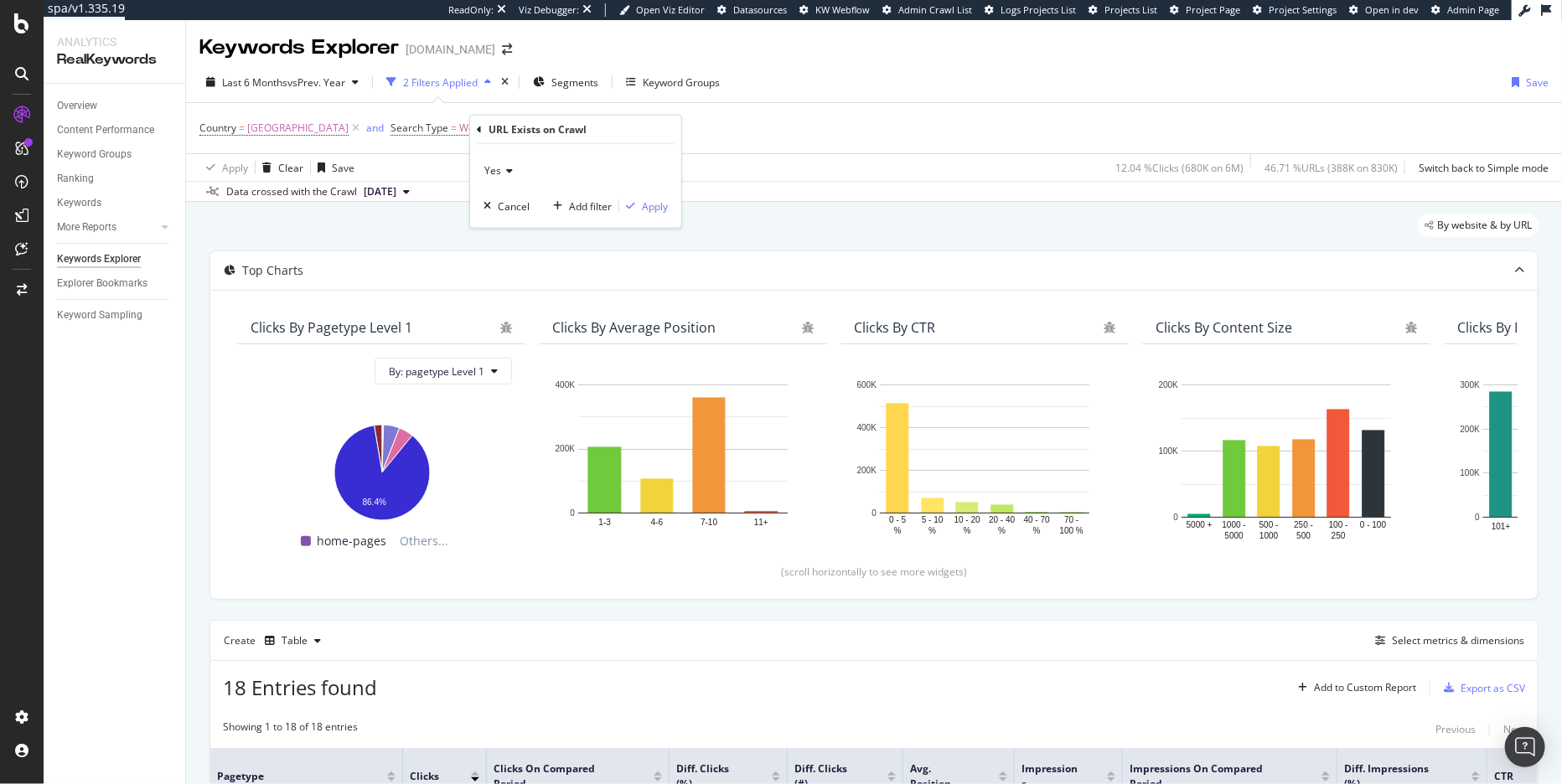
click at [500, 168] on span "Yes" at bounding box center [493, 170] width 17 height 14
click at [507, 219] on div "No" at bounding box center [576, 226] width 179 height 21
click at [642, 200] on div "Apply" at bounding box center [655, 205] width 26 height 14
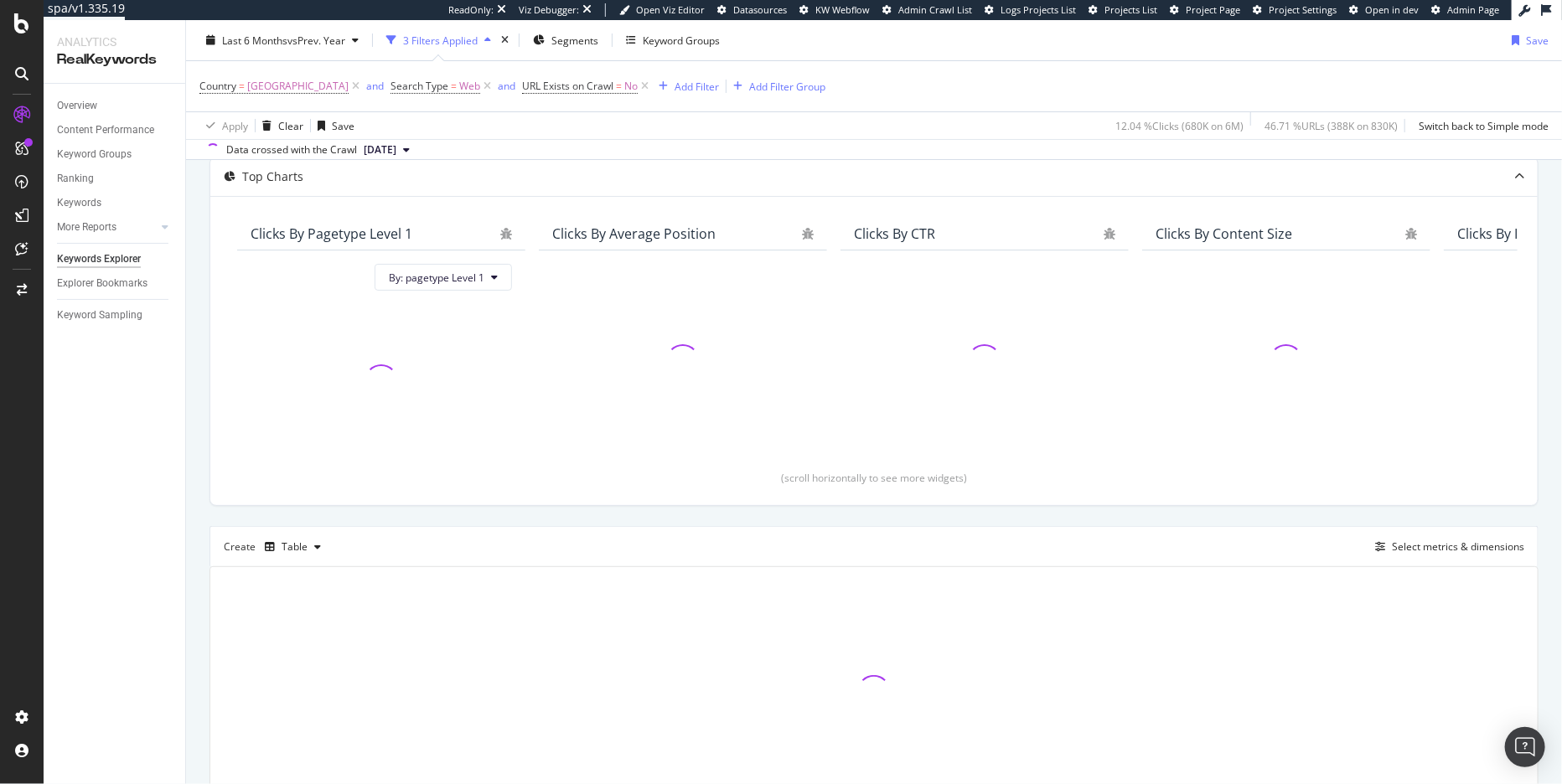
scroll to position [186, 0]
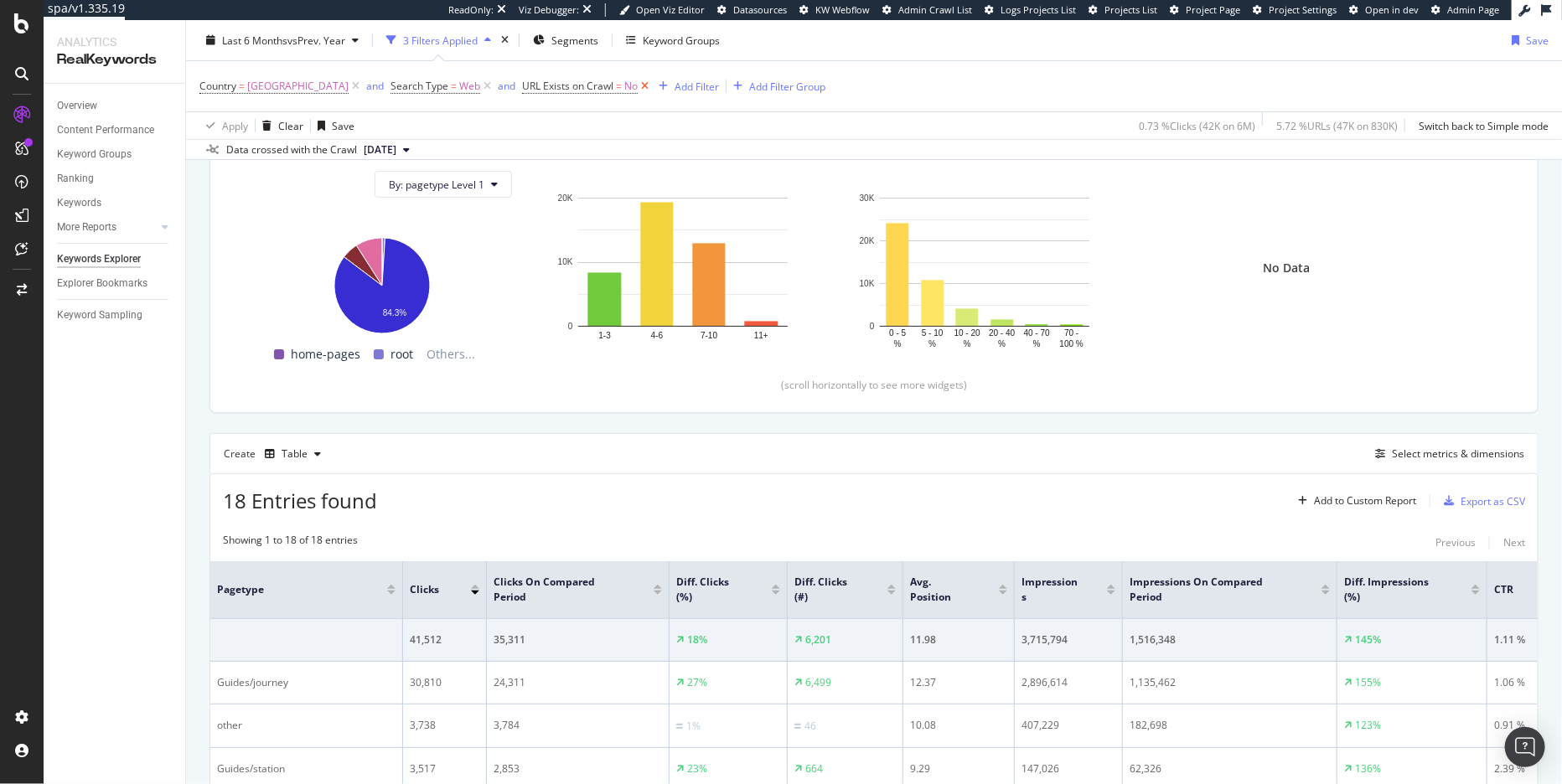
click at [638, 85] on icon at bounding box center [644, 86] width 14 height 17
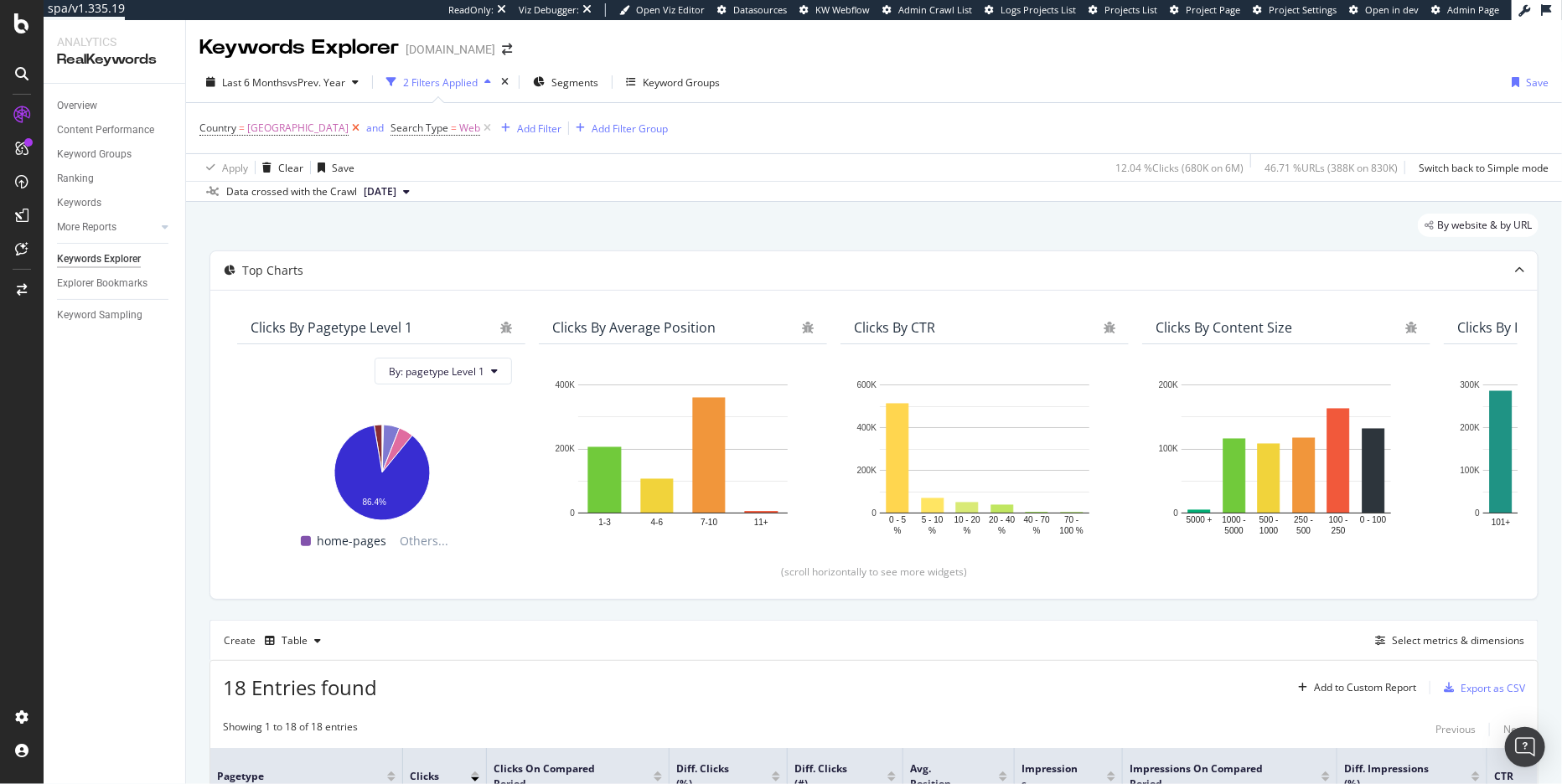
click at [349, 129] on icon at bounding box center [355, 128] width 14 height 17
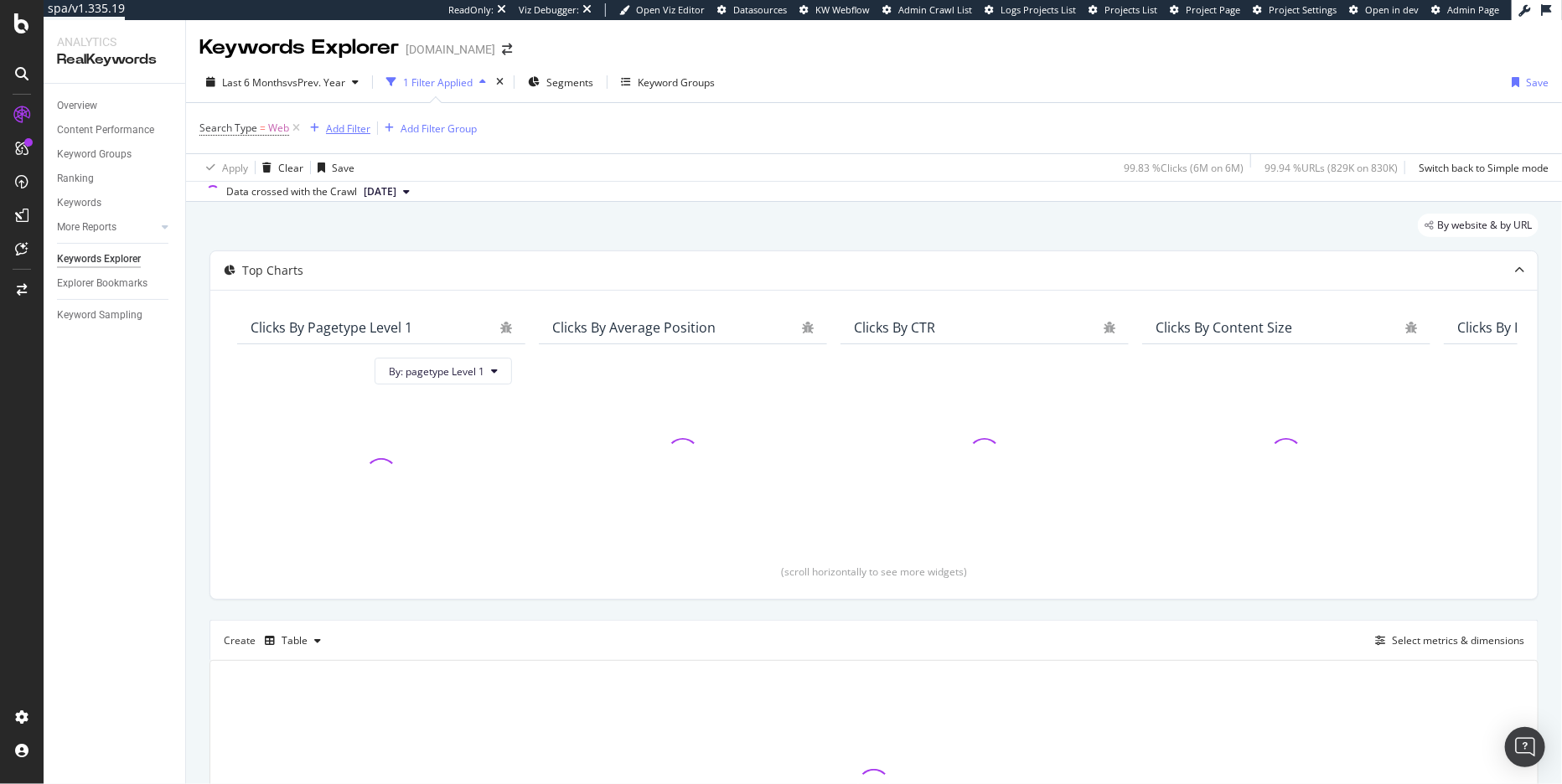
click at [361, 124] on div "Add Filter" at bounding box center [348, 128] width 45 height 14
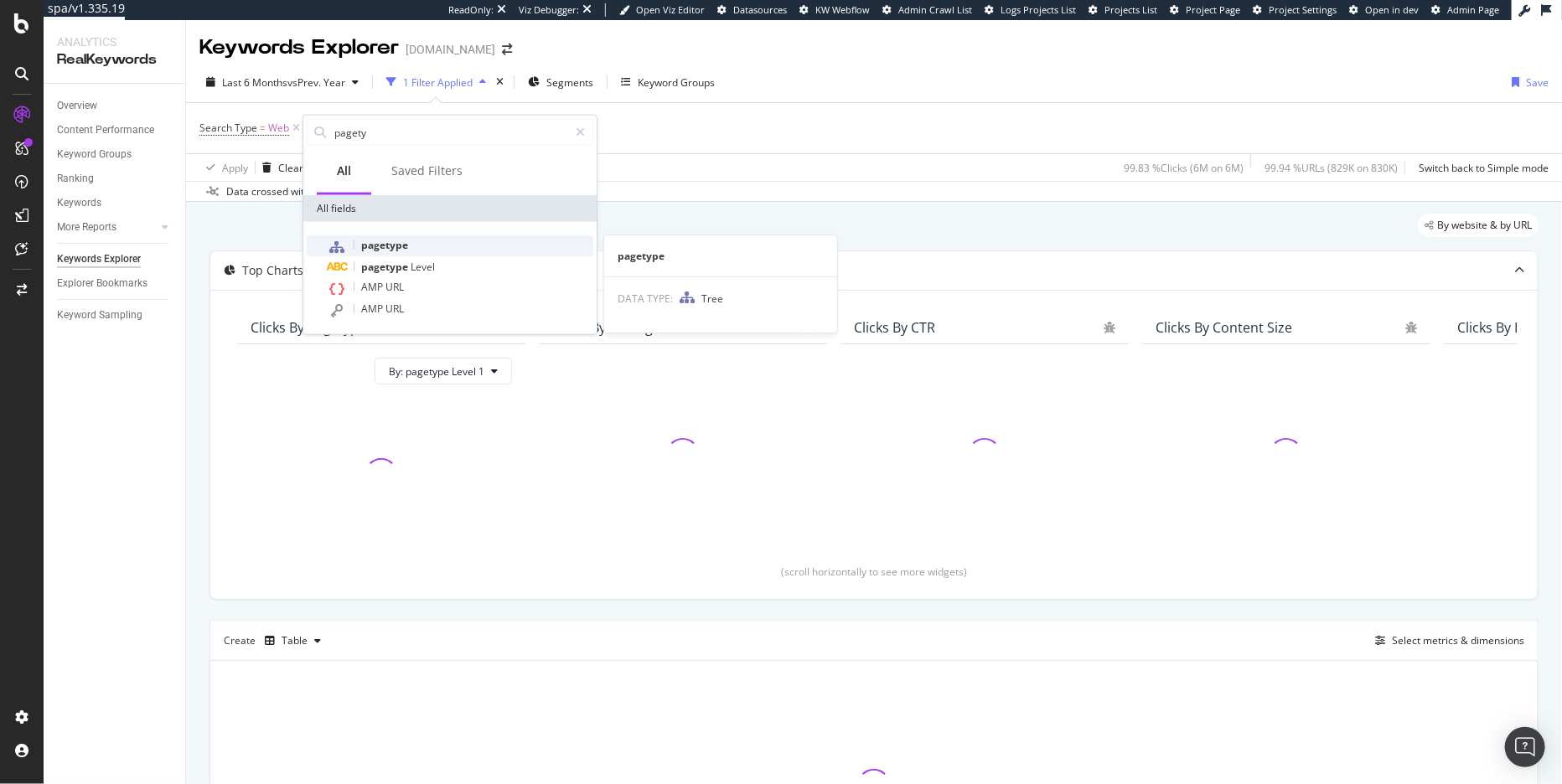
type input "pagety"
click at [403, 243] on span "pagetype" at bounding box center [384, 244] width 47 height 14
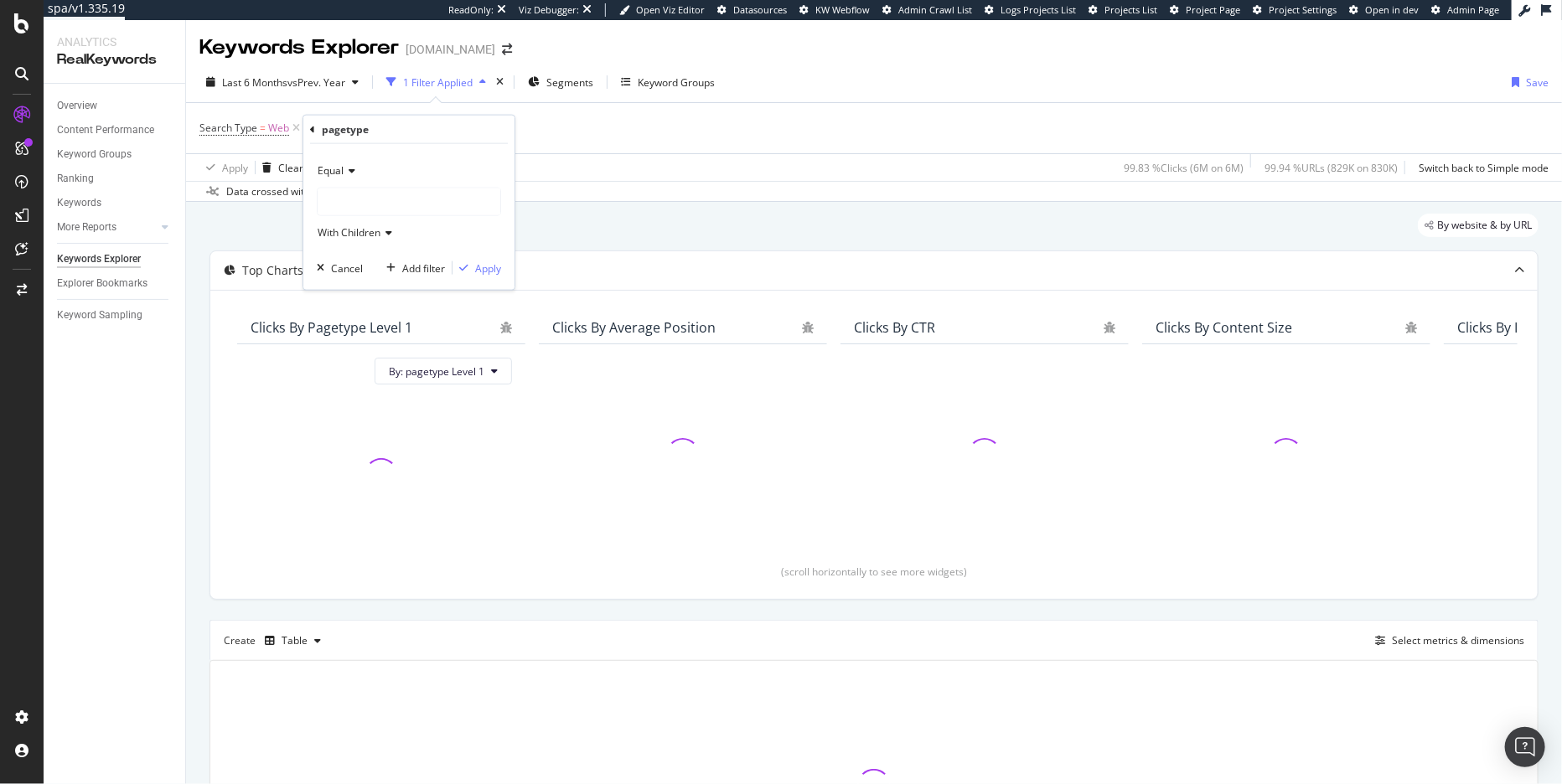
click at [352, 209] on div at bounding box center [408, 201] width 183 height 27
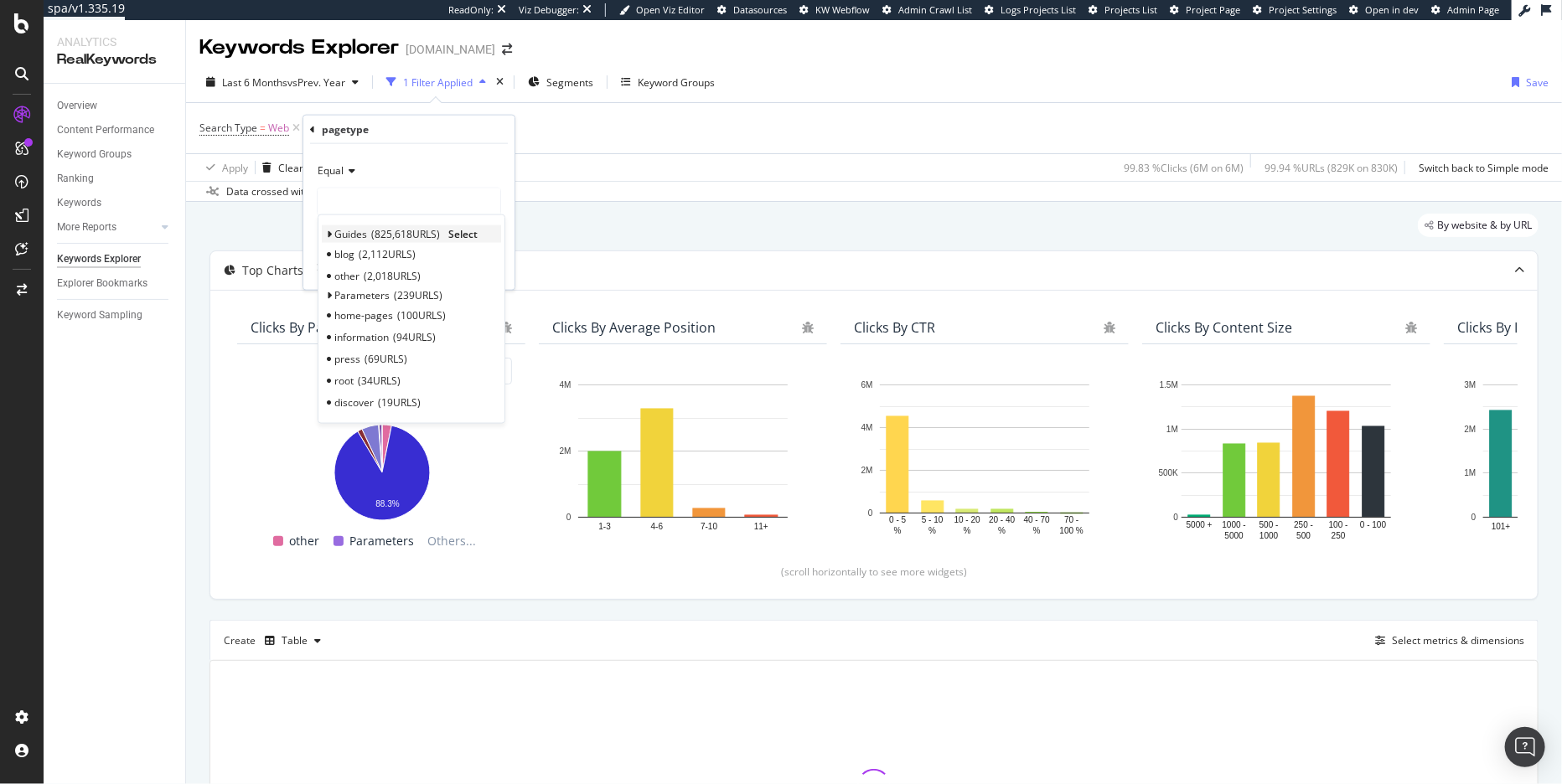
click at [333, 234] on div "Guides 825,618 URLS Select" at bounding box center [411, 234] width 179 height 18
click at [330, 235] on icon at bounding box center [329, 234] width 6 height 10
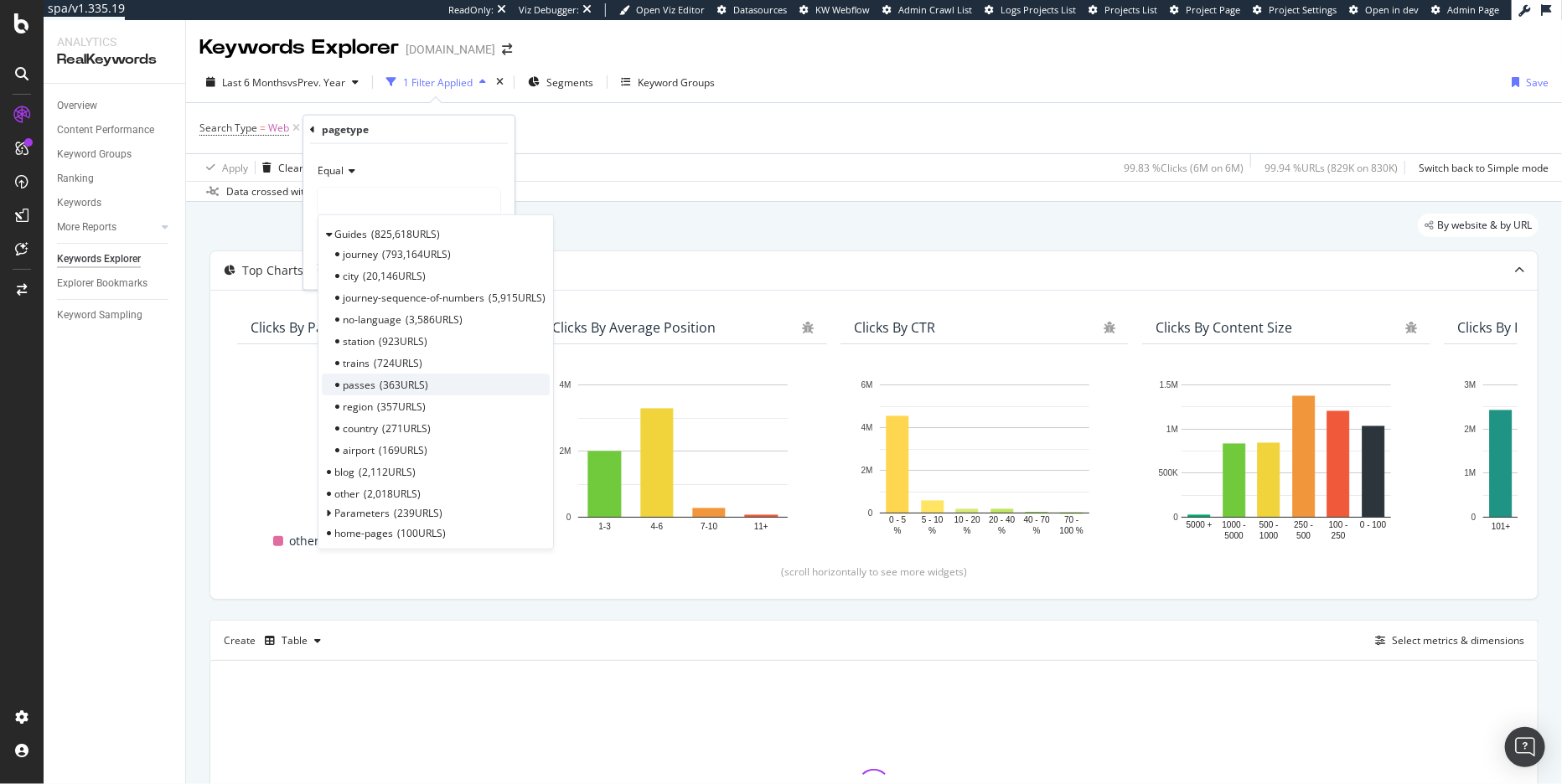
click at [381, 390] on span "363 URLS" at bounding box center [404, 383] width 48 height 14
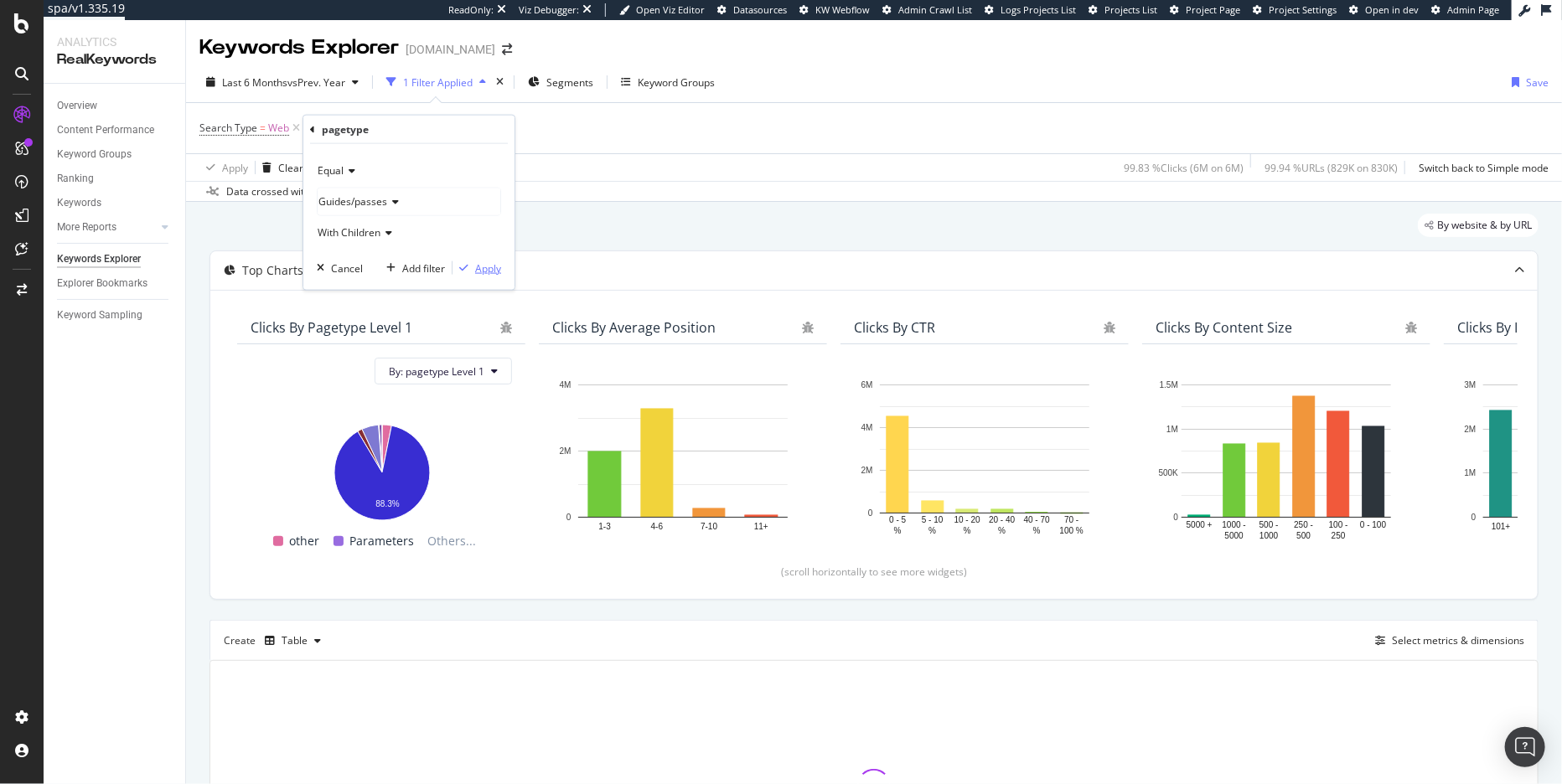
click at [483, 268] on div "Apply" at bounding box center [488, 267] width 26 height 14
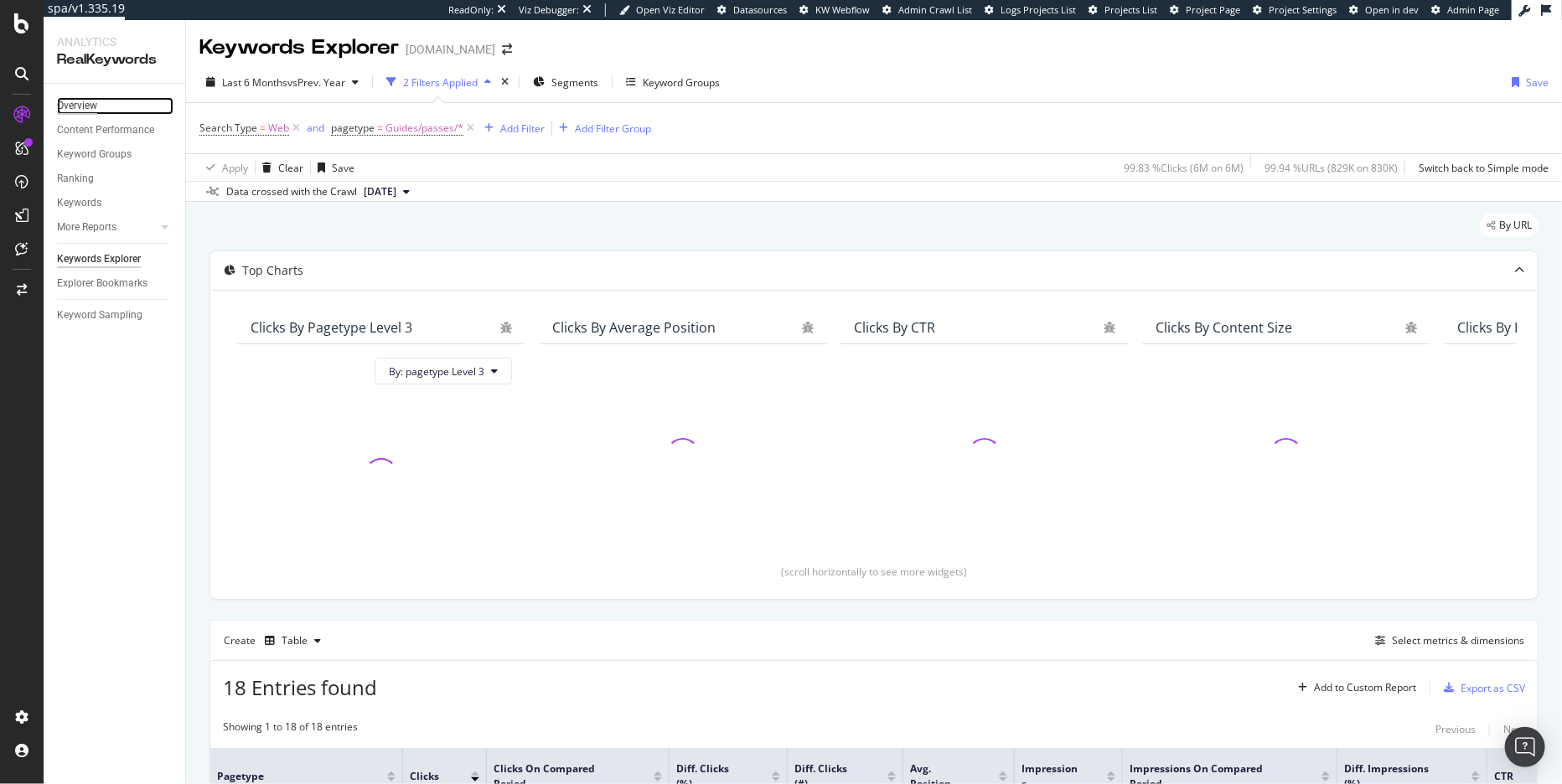
click at [92, 105] on div "Overview" at bounding box center [76, 106] width 40 height 18
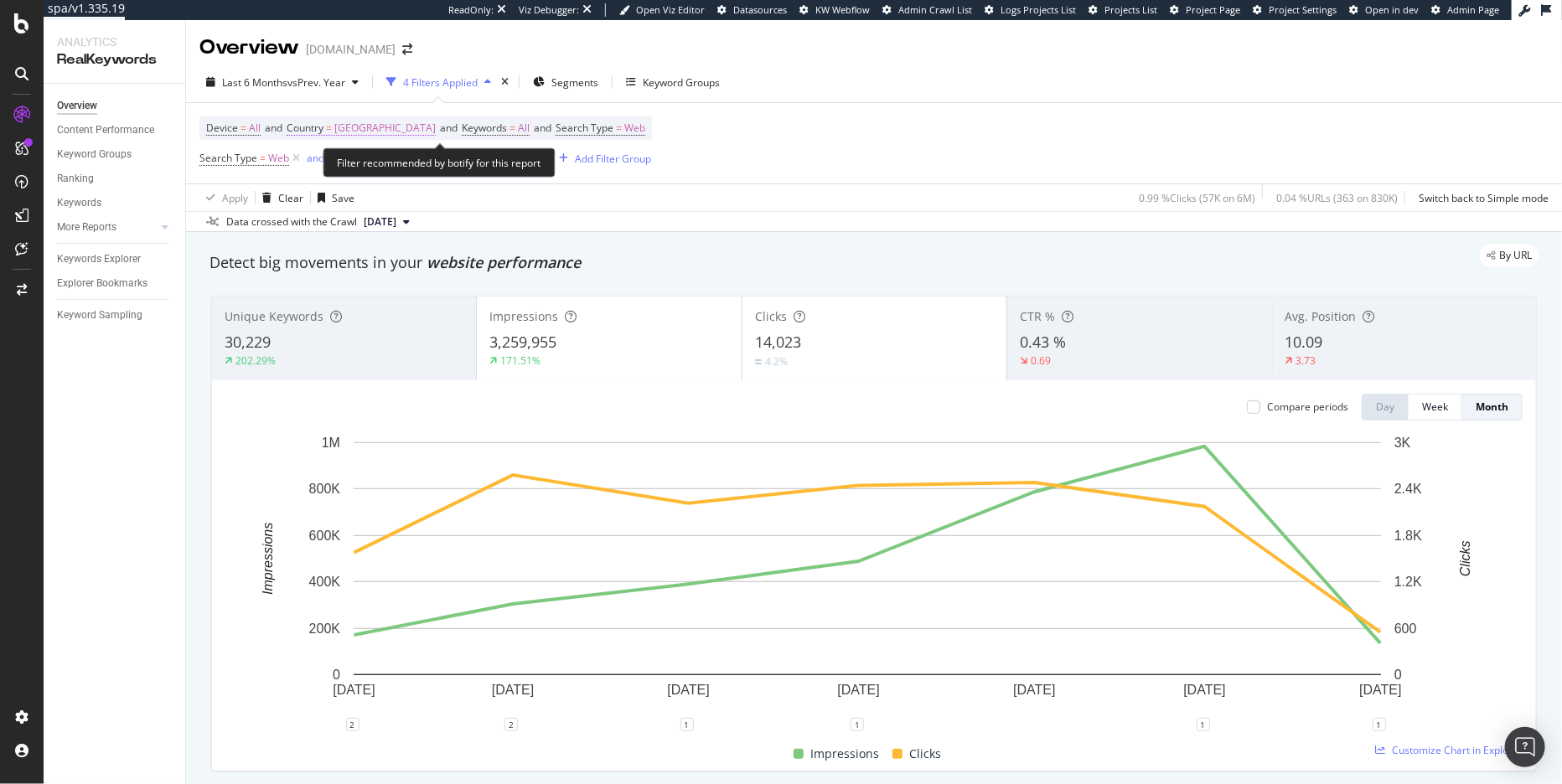
click at [424, 123] on span "[GEOGRAPHIC_DATA]" at bounding box center [384, 127] width 101 height 23
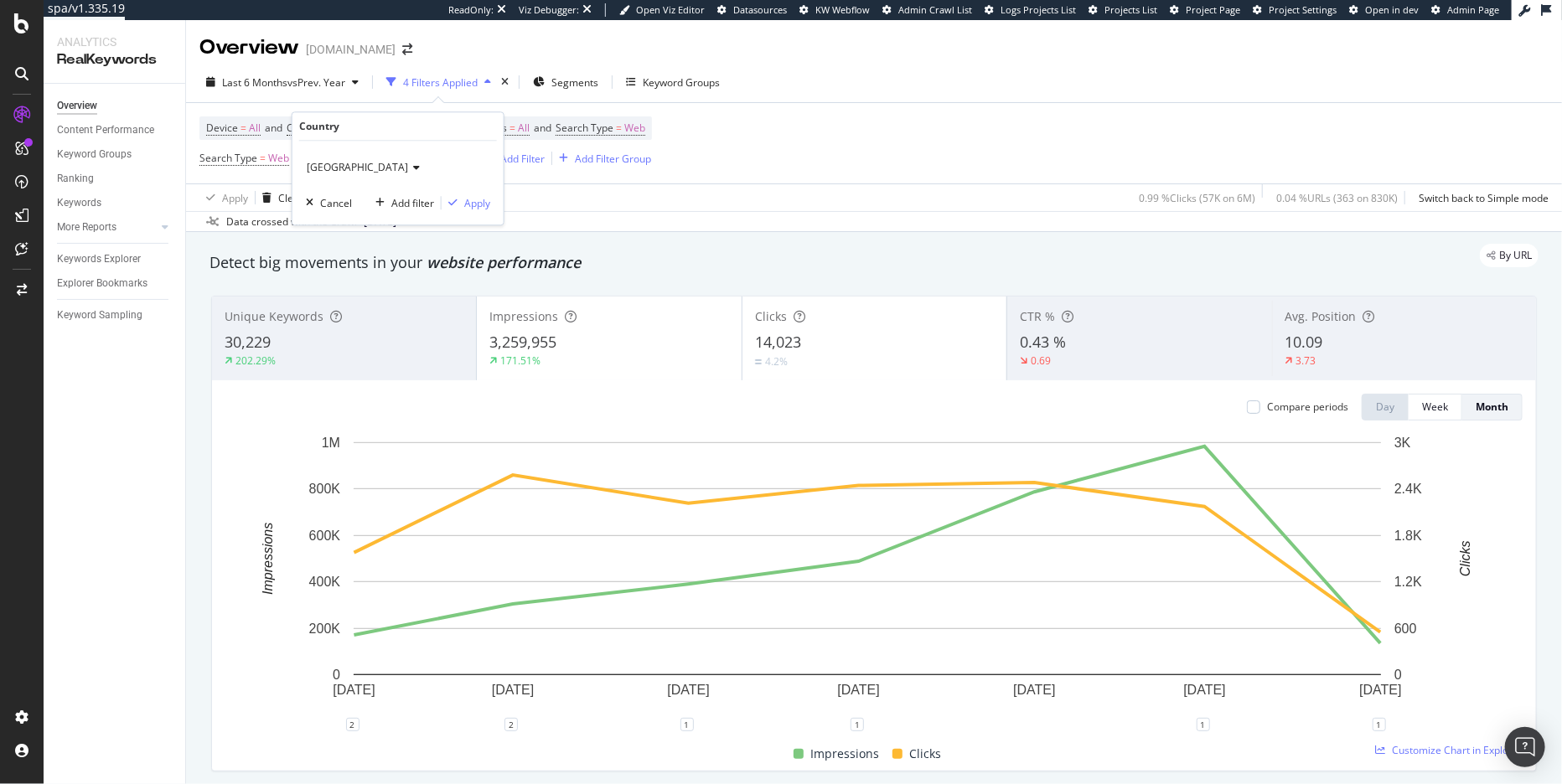
click at [394, 167] on span "[GEOGRAPHIC_DATA]" at bounding box center [356, 166] width 101 height 14
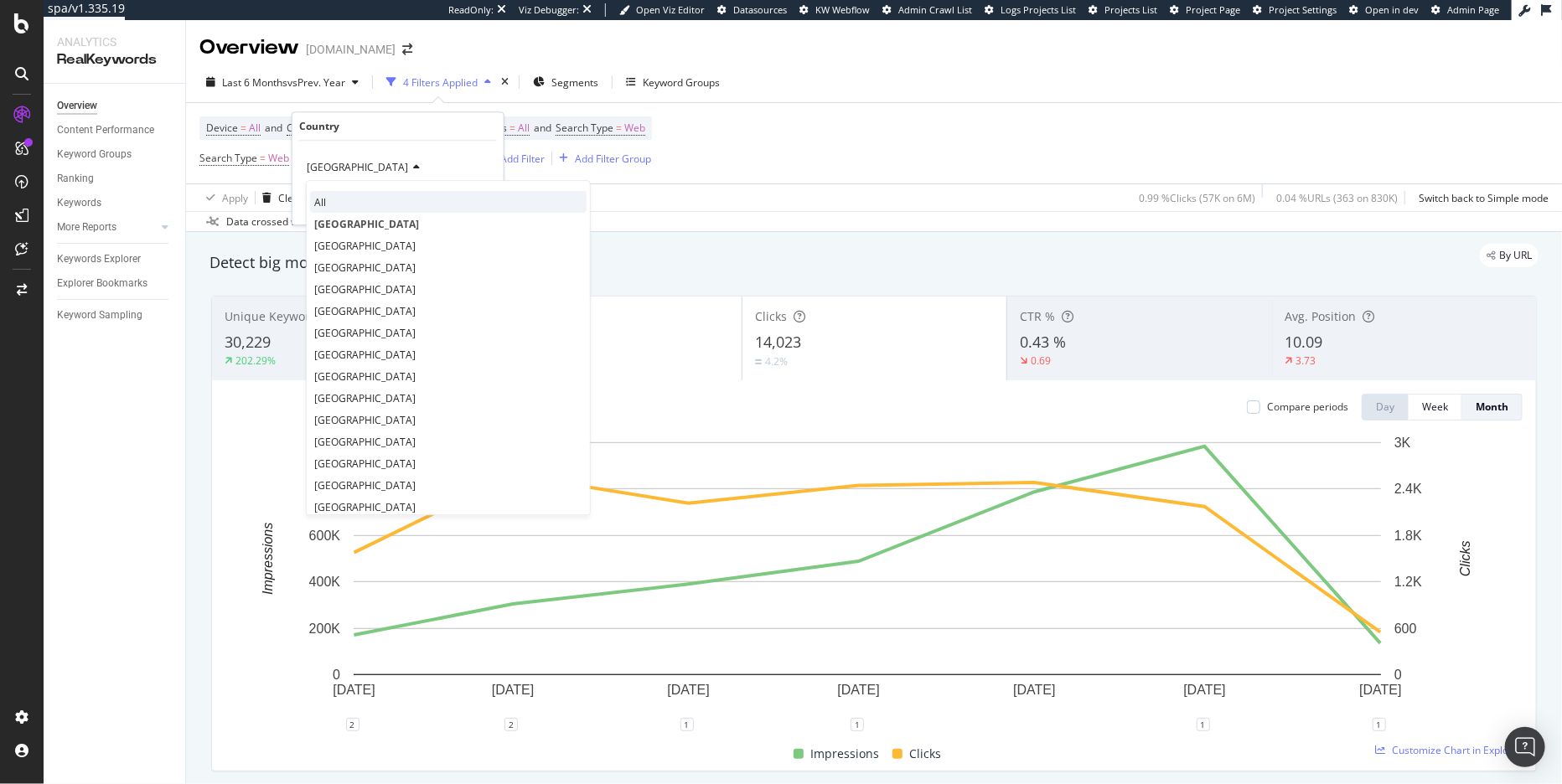
click at [373, 197] on div "All" at bounding box center [448, 201] width 277 height 21
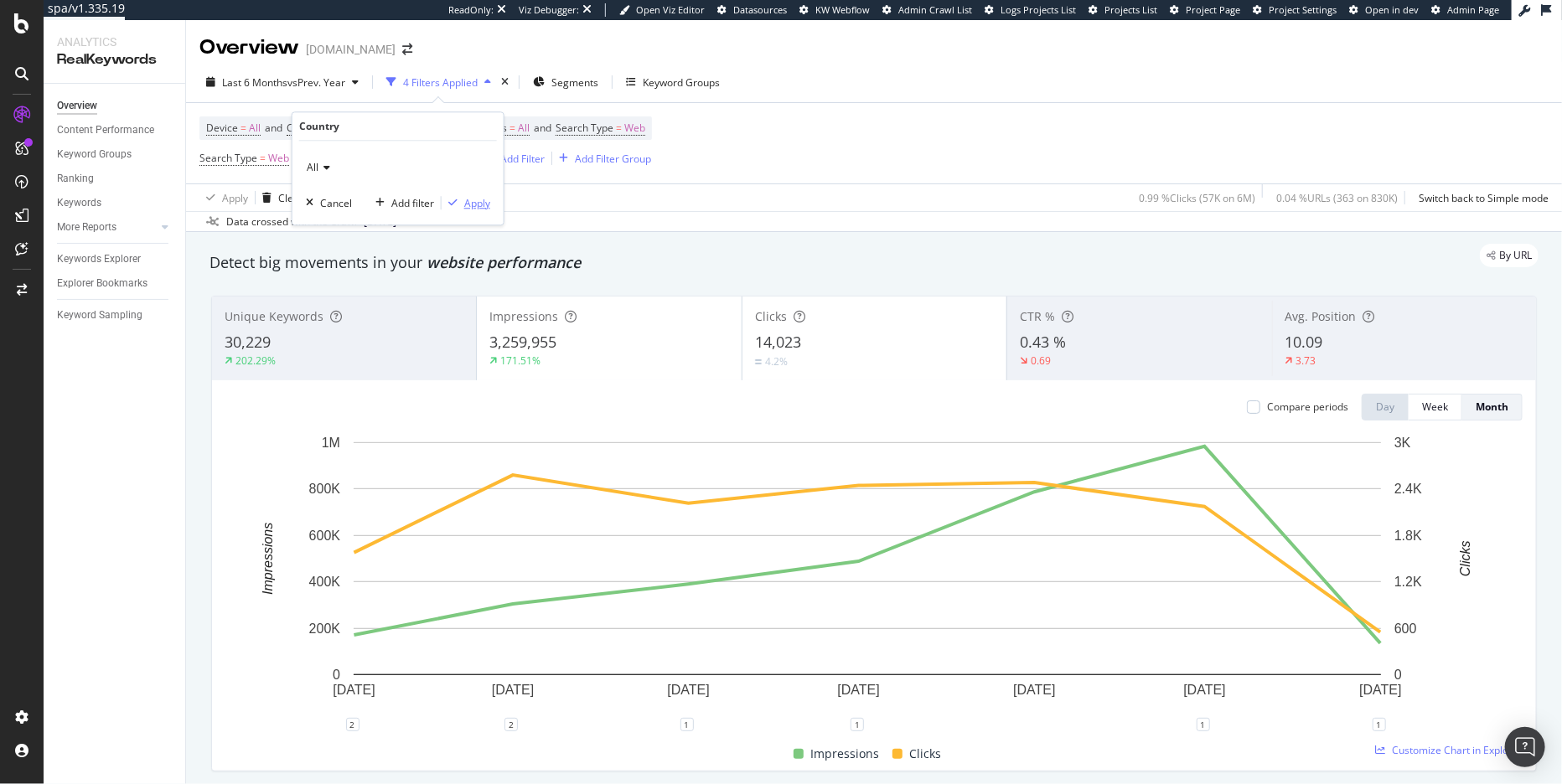
click at [476, 205] on div "Apply" at bounding box center [477, 202] width 26 height 14
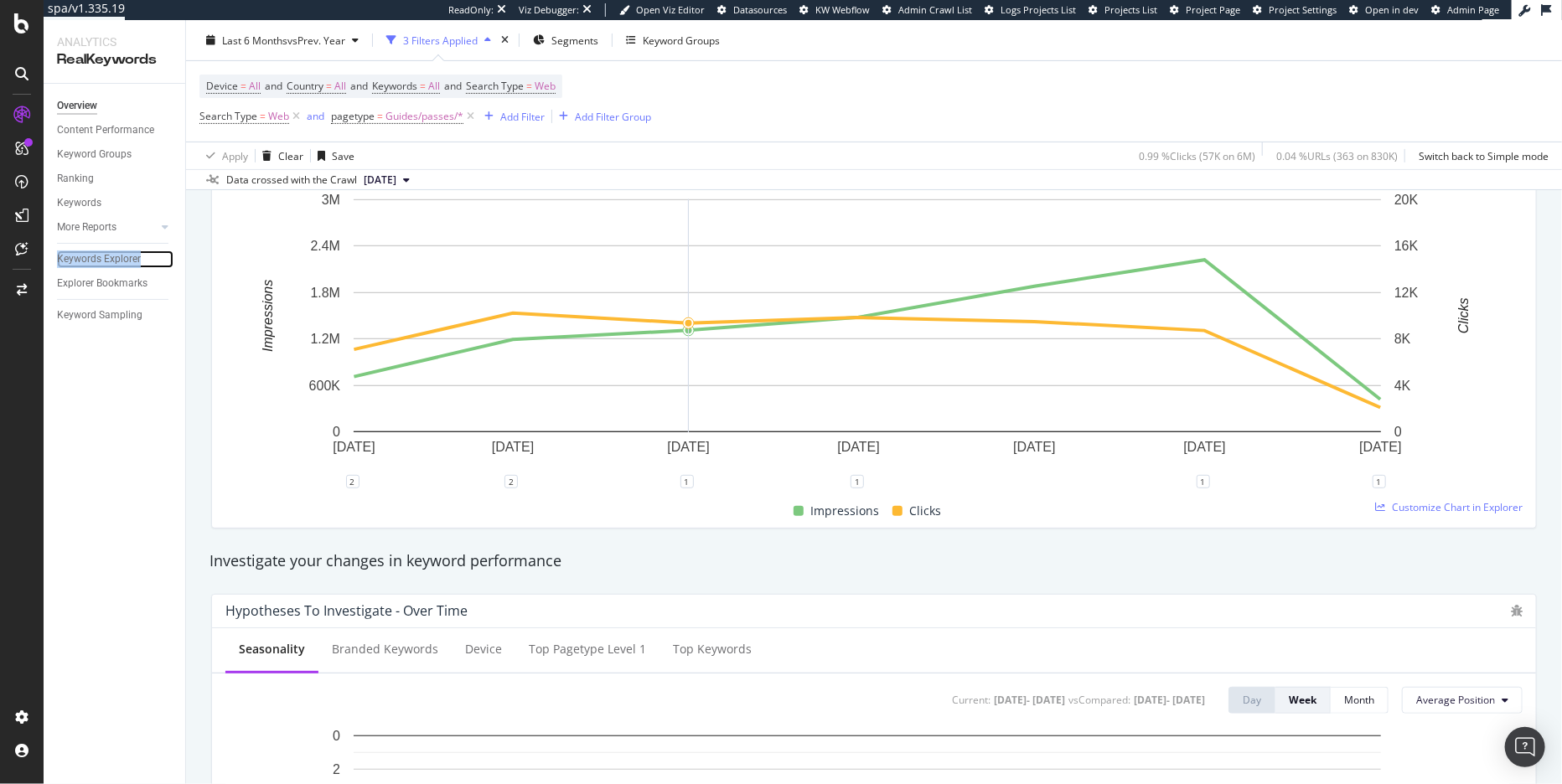
scroll to position [261, 0]
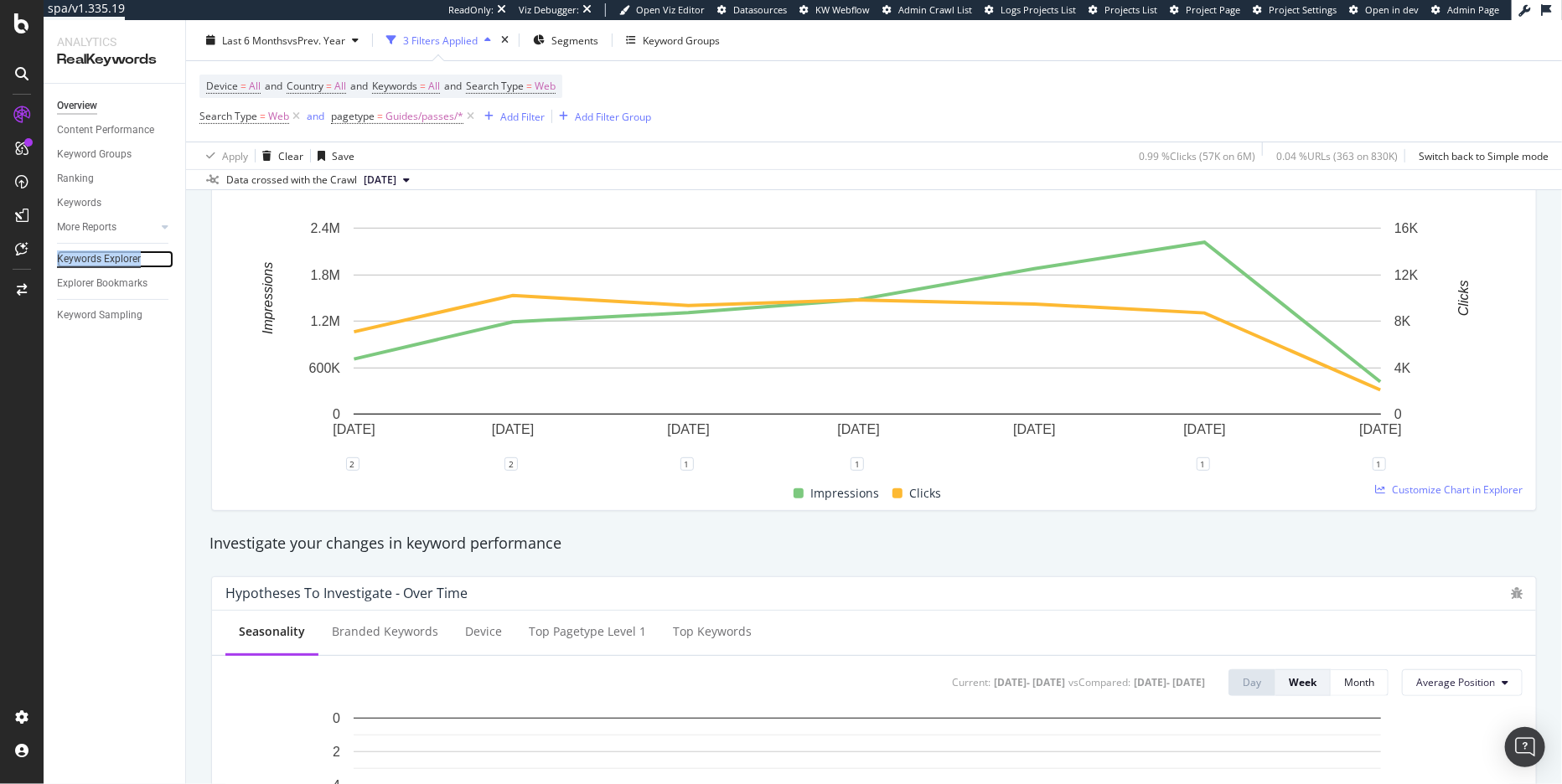
click at [123, 258] on div "Keywords Explorer" at bounding box center [98, 259] width 84 height 18
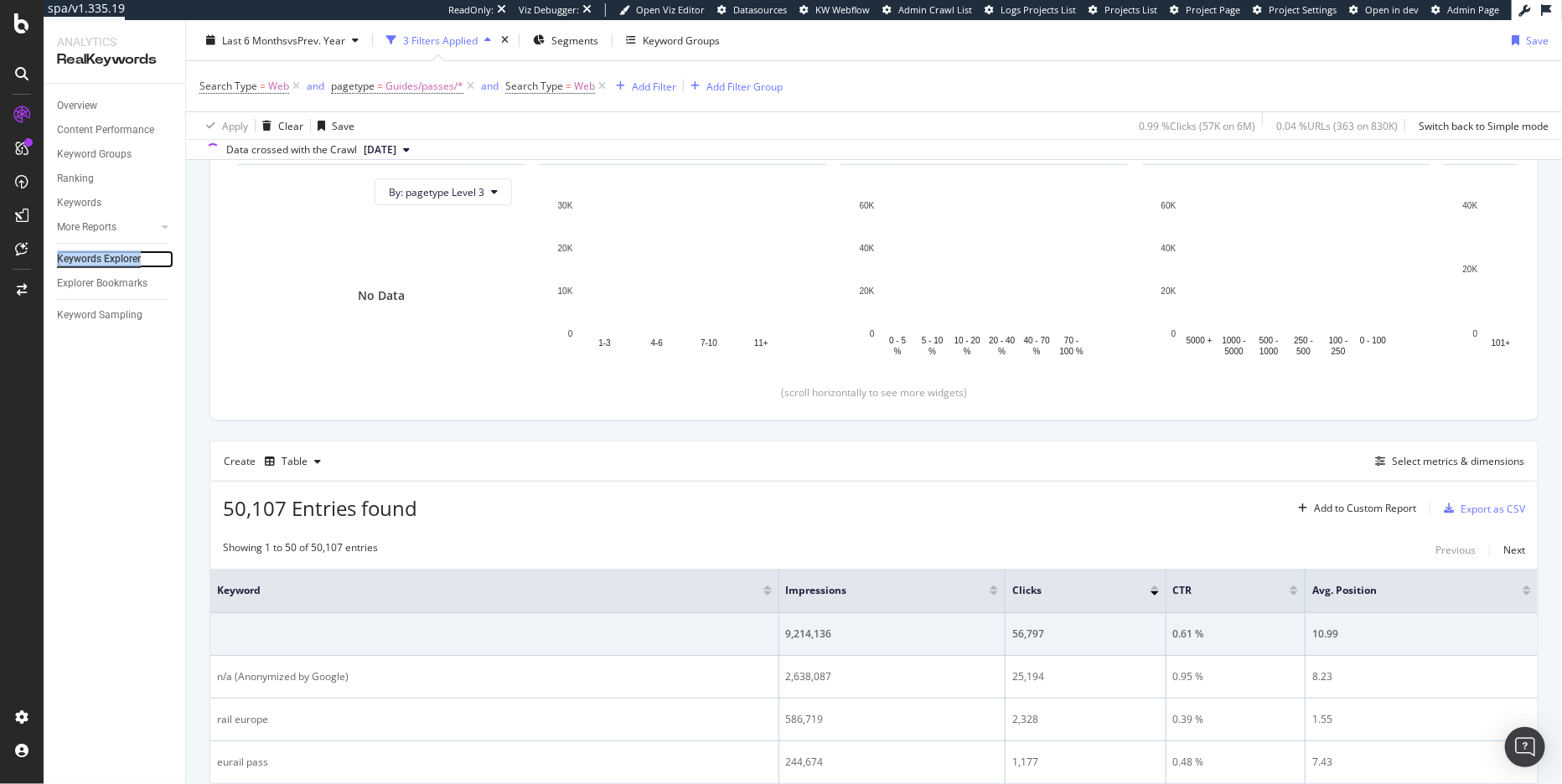
scroll to position [186, 0]
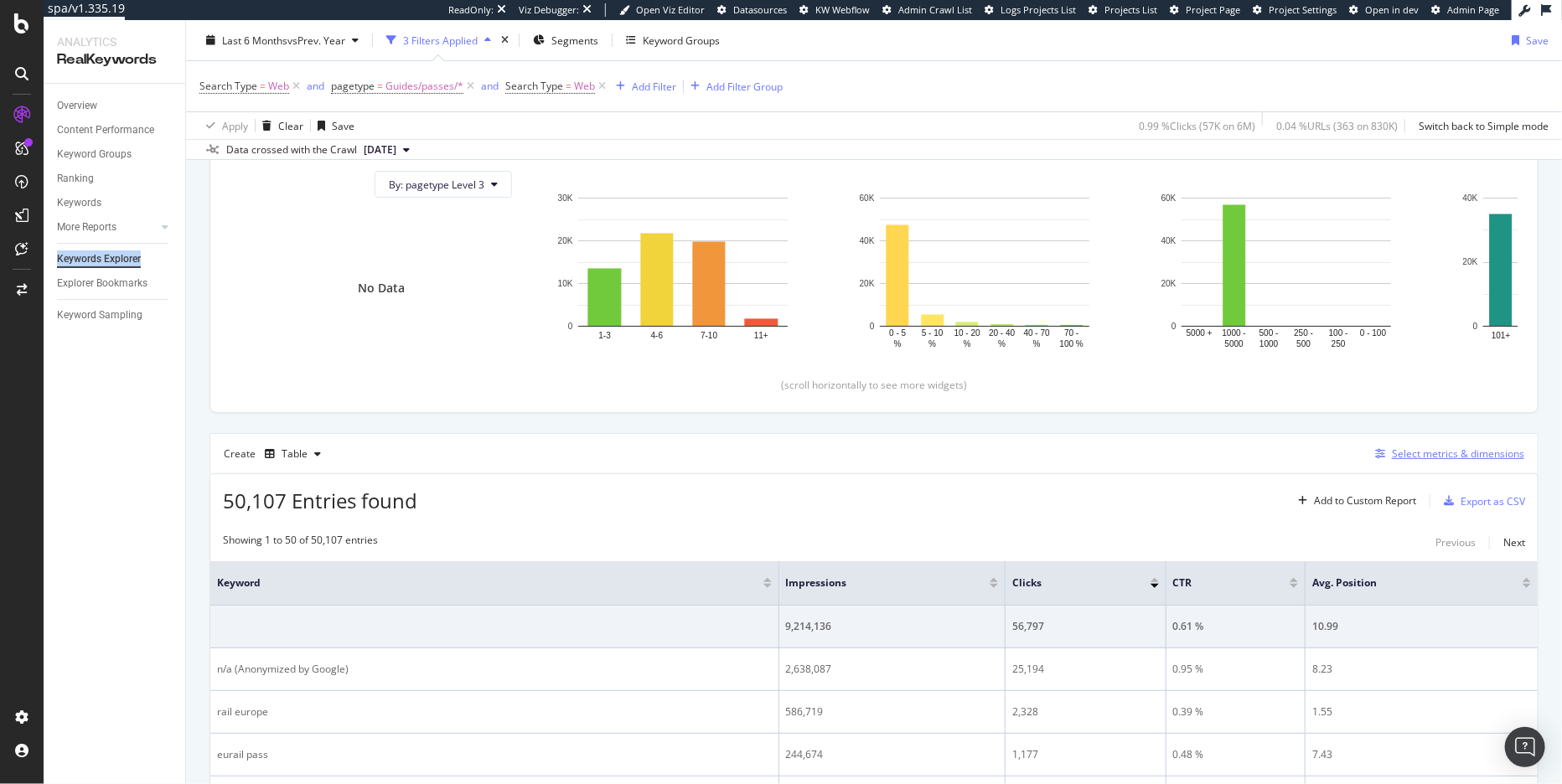
click at [1394, 461] on div "Select metrics & dimensions" at bounding box center [1457, 453] width 133 height 14
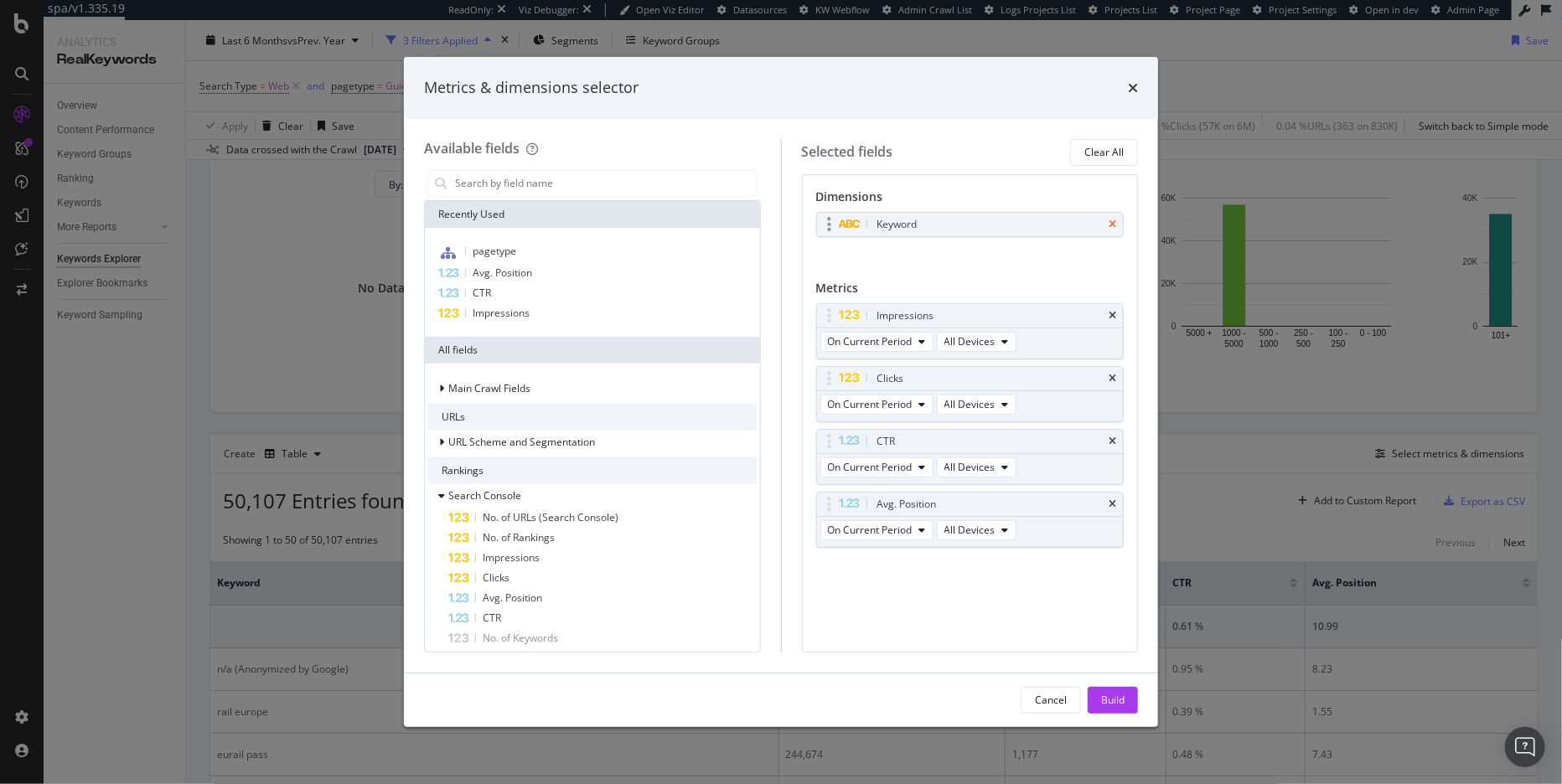
click at [1112, 225] on icon "times" at bounding box center [1112, 225] width 7 height 10
click at [579, 186] on input "modal" at bounding box center [604, 183] width 303 height 25
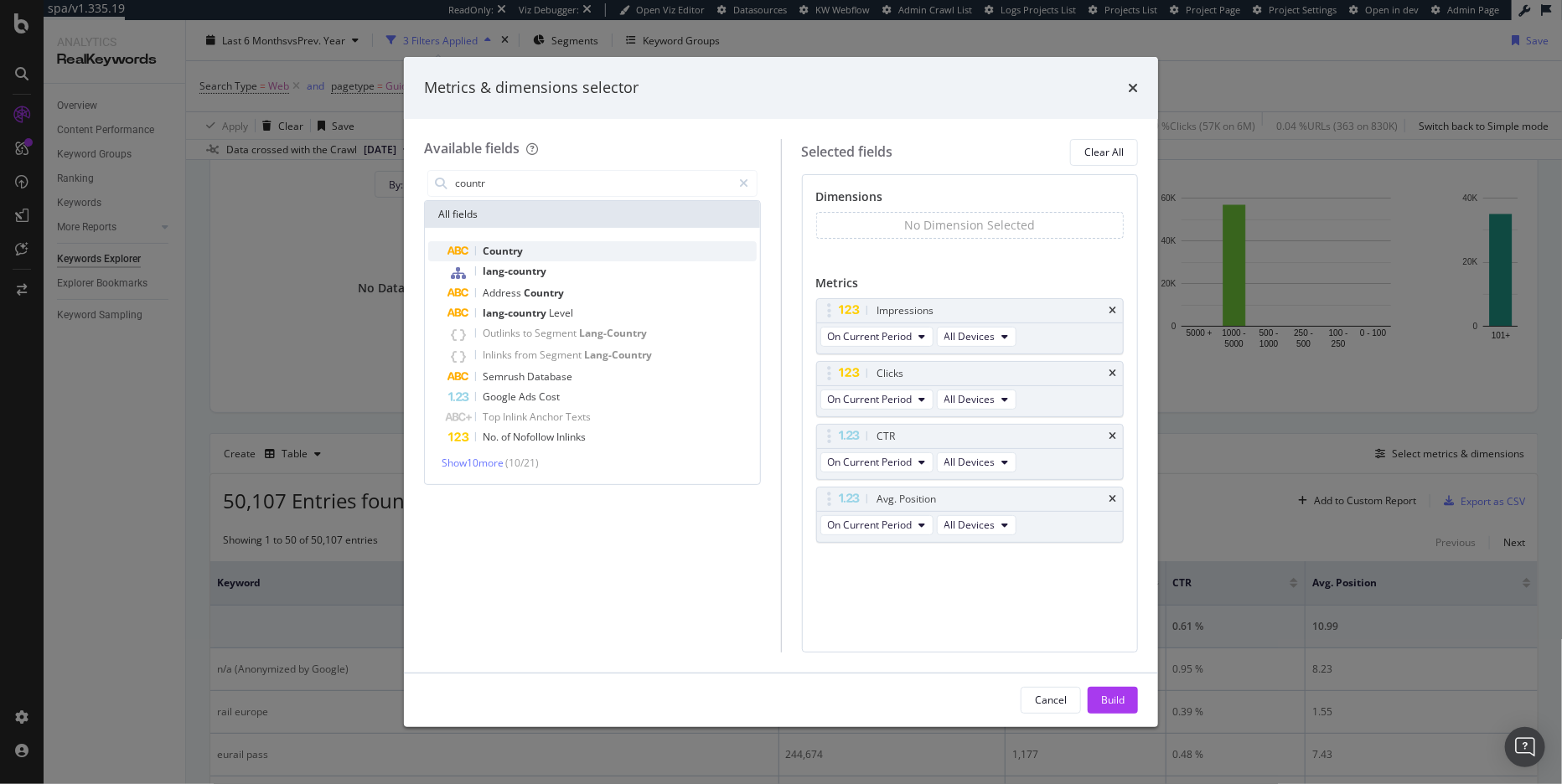
click at [573, 251] on div "Country" at bounding box center [602, 251] width 308 height 20
click at [573, 187] on input "countr" at bounding box center [592, 183] width 279 height 25
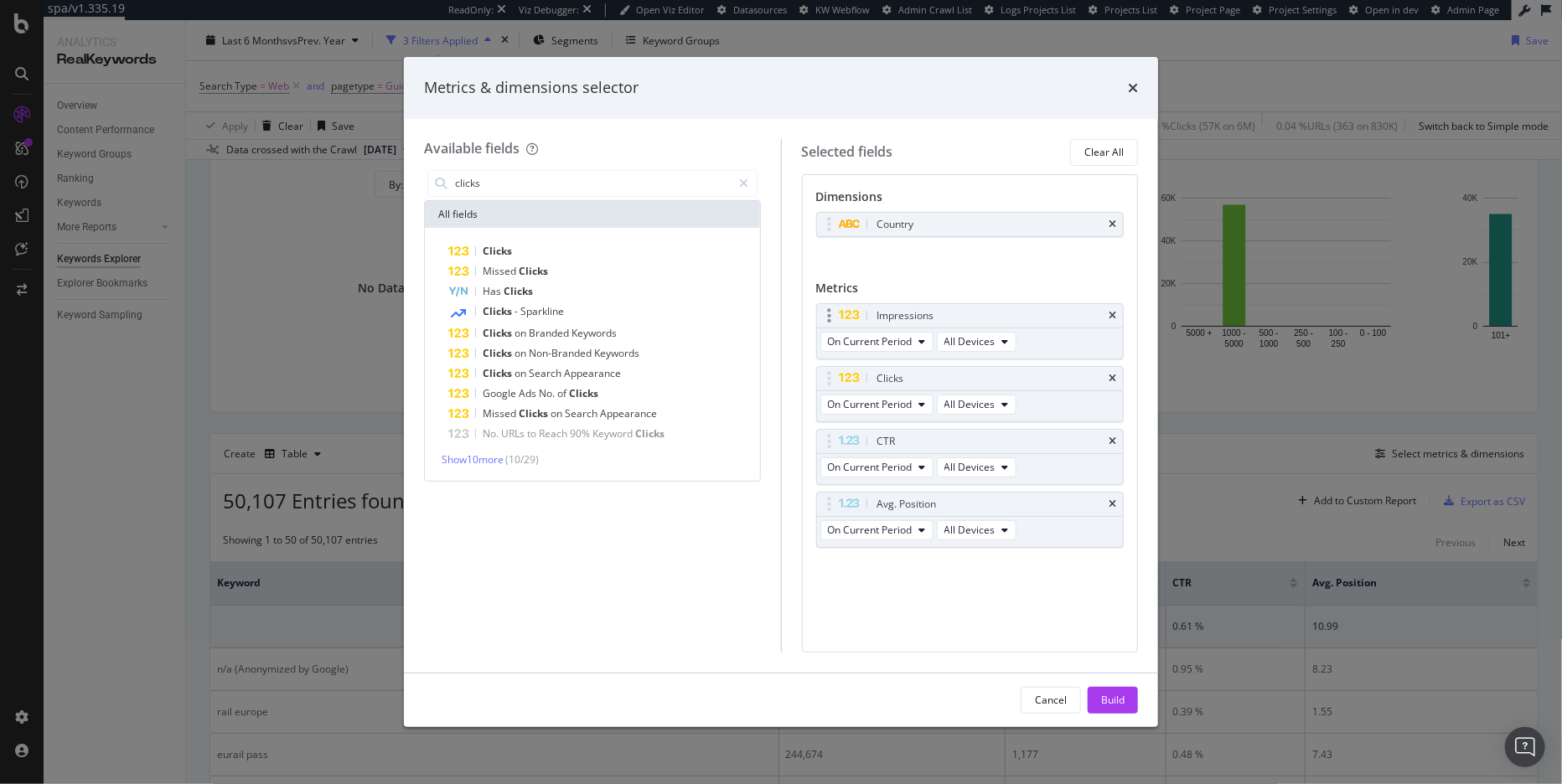
click at [1117, 314] on div "Impressions" at bounding box center [970, 315] width 306 height 23
click at [1117, 314] on div "Impressions" at bounding box center [970, 315] width 306 height 23
click at [1117, 315] on div "Impressions" at bounding box center [970, 315] width 306 height 23
click at [1113, 315] on icon "times" at bounding box center [1112, 315] width 7 height 10
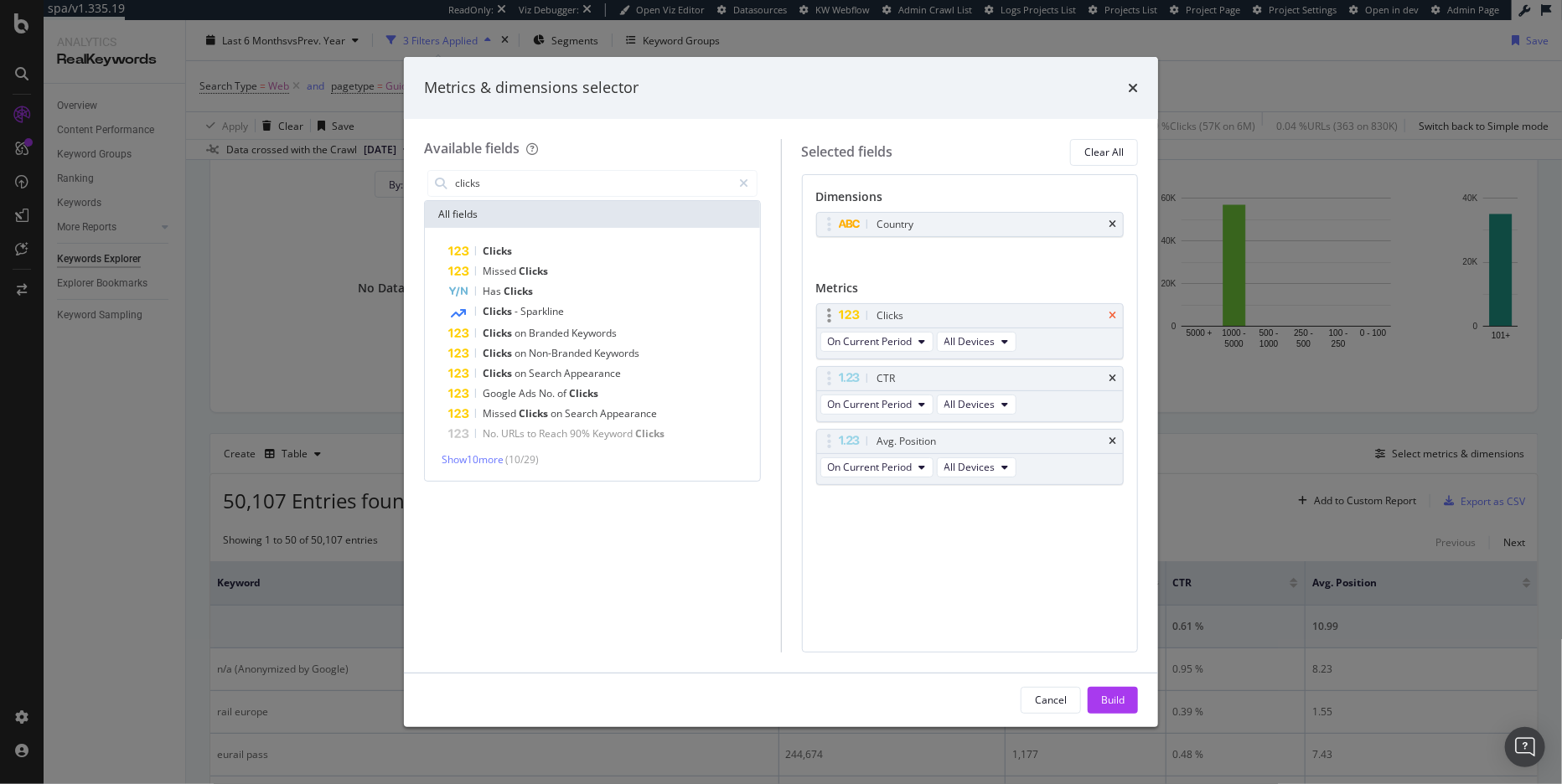
click at [1113, 315] on icon "times" at bounding box center [1112, 315] width 7 height 10
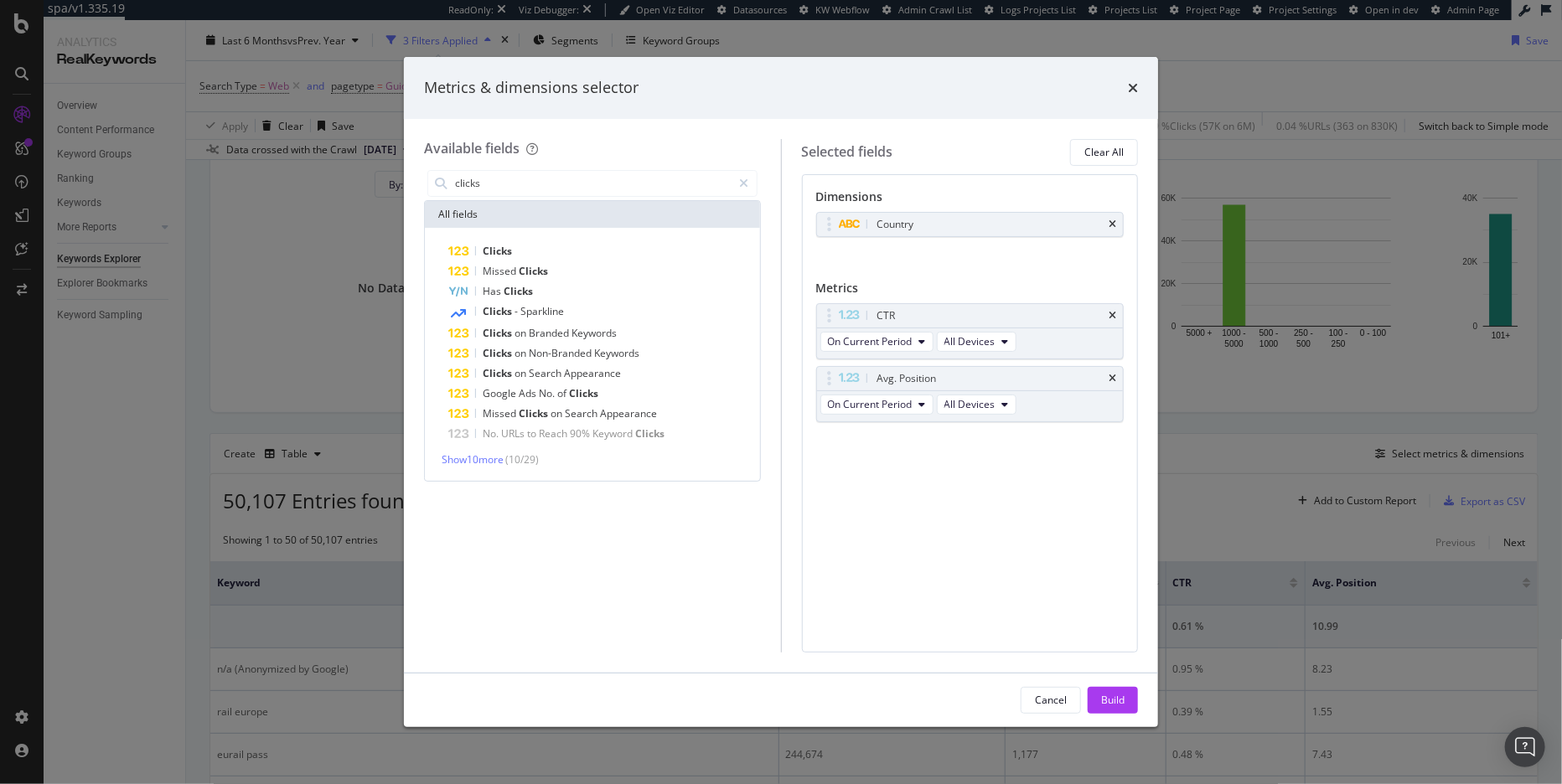
click at [1113, 315] on icon "times" at bounding box center [1112, 315] width 7 height 10
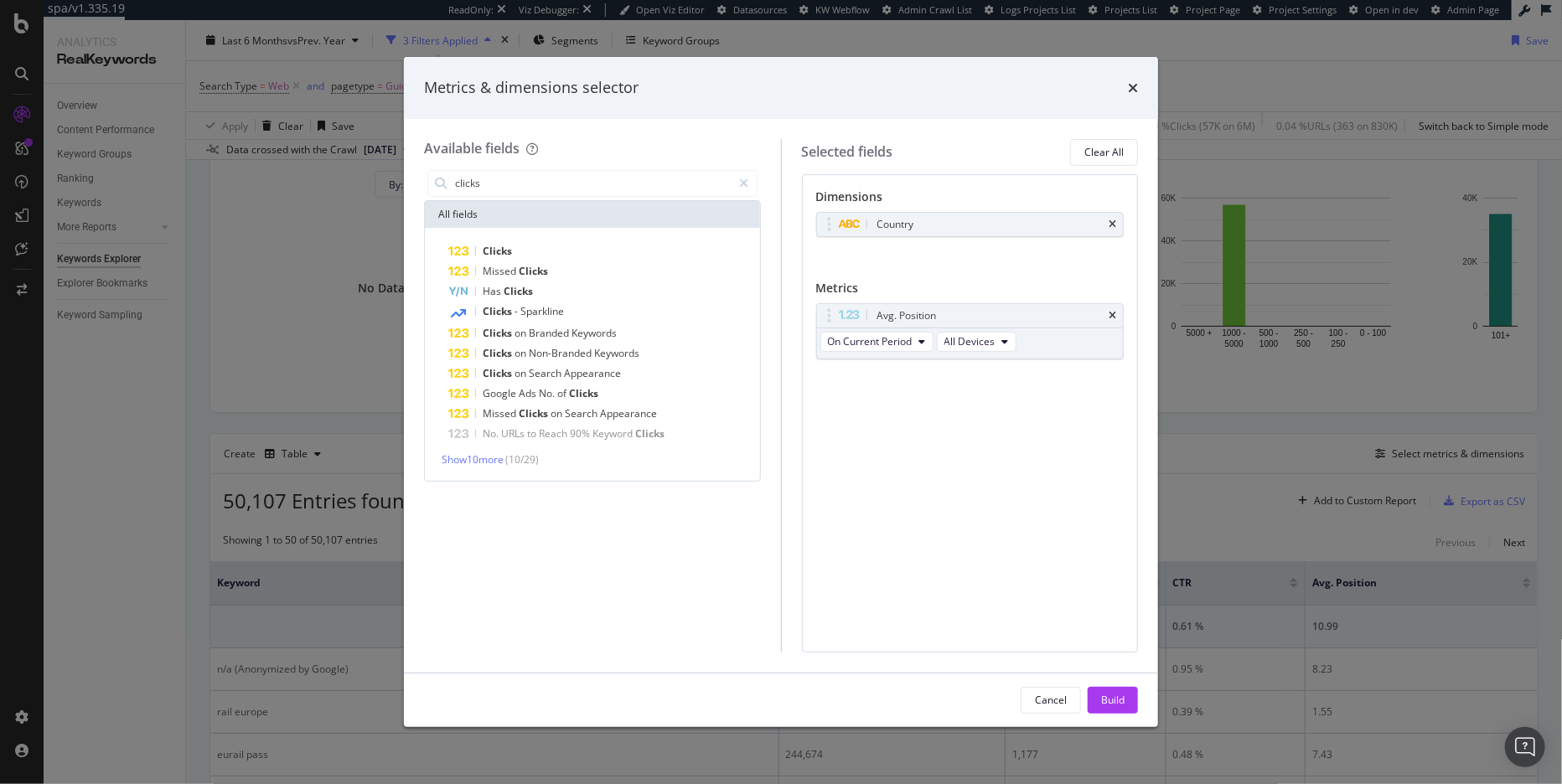
click at [1113, 315] on icon "times" at bounding box center [1112, 315] width 7 height 10
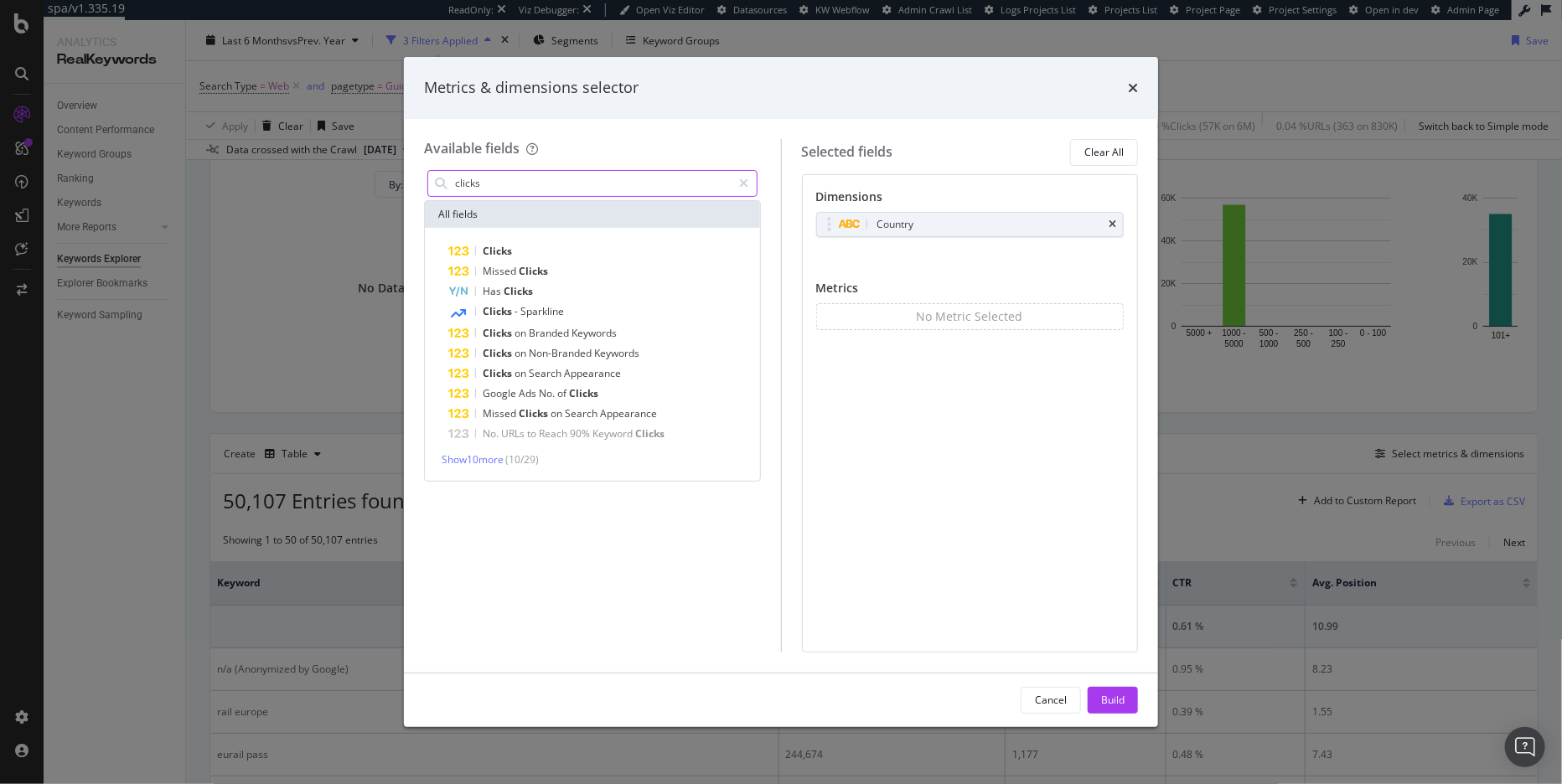
click at [546, 186] on input "clicks" at bounding box center [592, 183] width 279 height 25
click at [536, 251] on div "Clicks" at bounding box center [602, 251] width 308 height 20
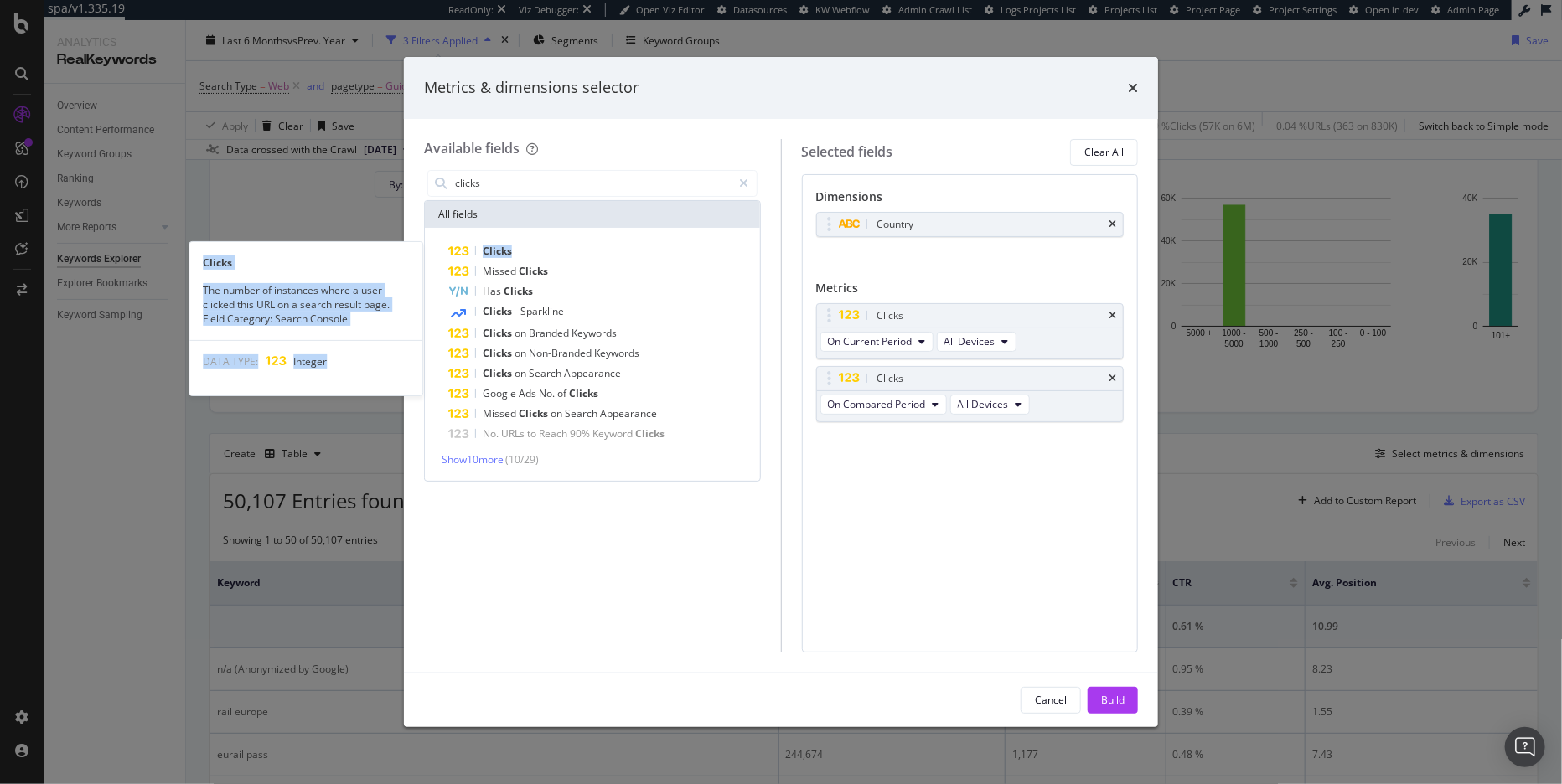
click at [536, 251] on div "Clicks" at bounding box center [602, 251] width 308 height 20
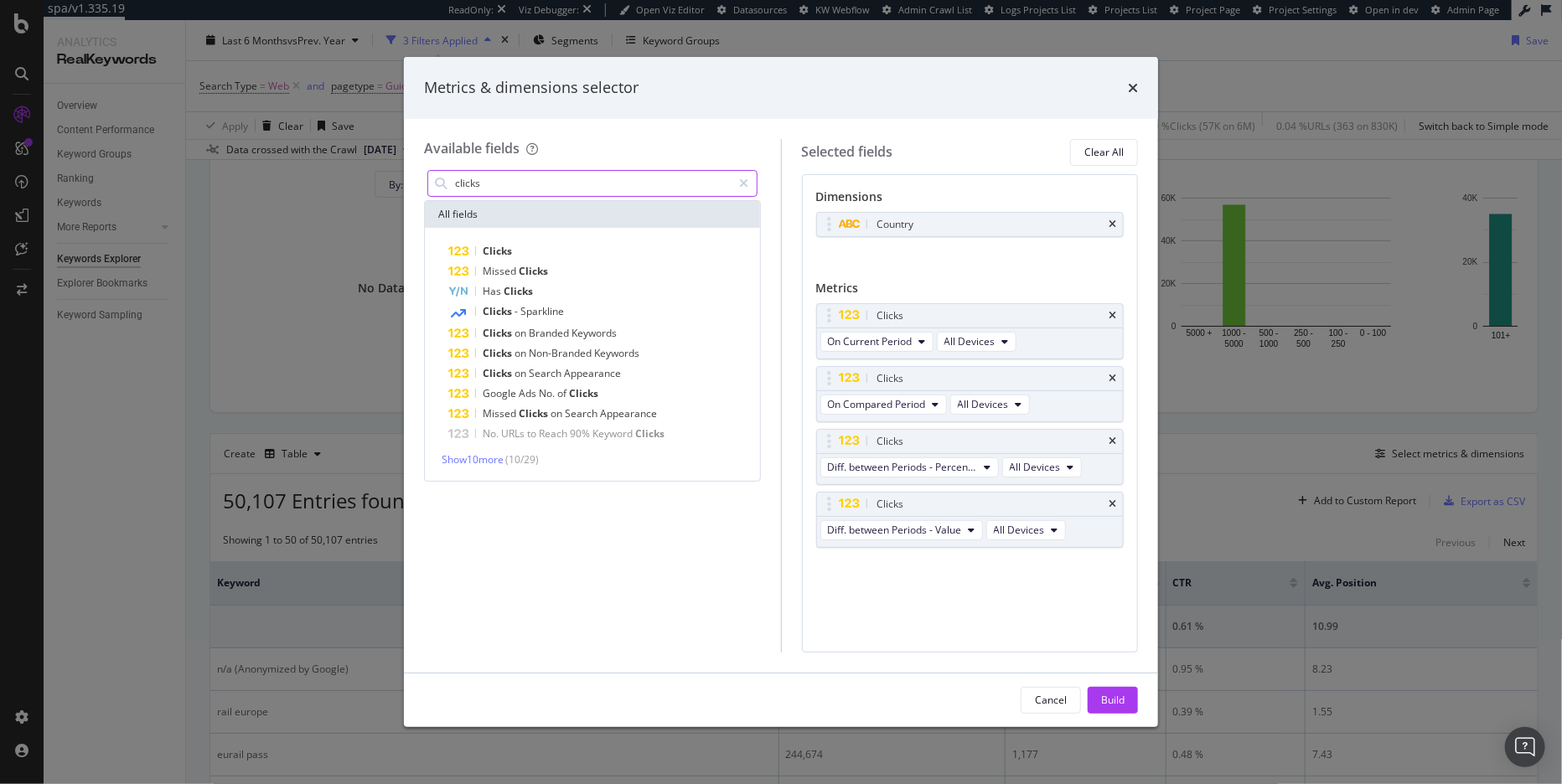
click at [510, 186] on input "clicks" at bounding box center [592, 183] width 279 height 25
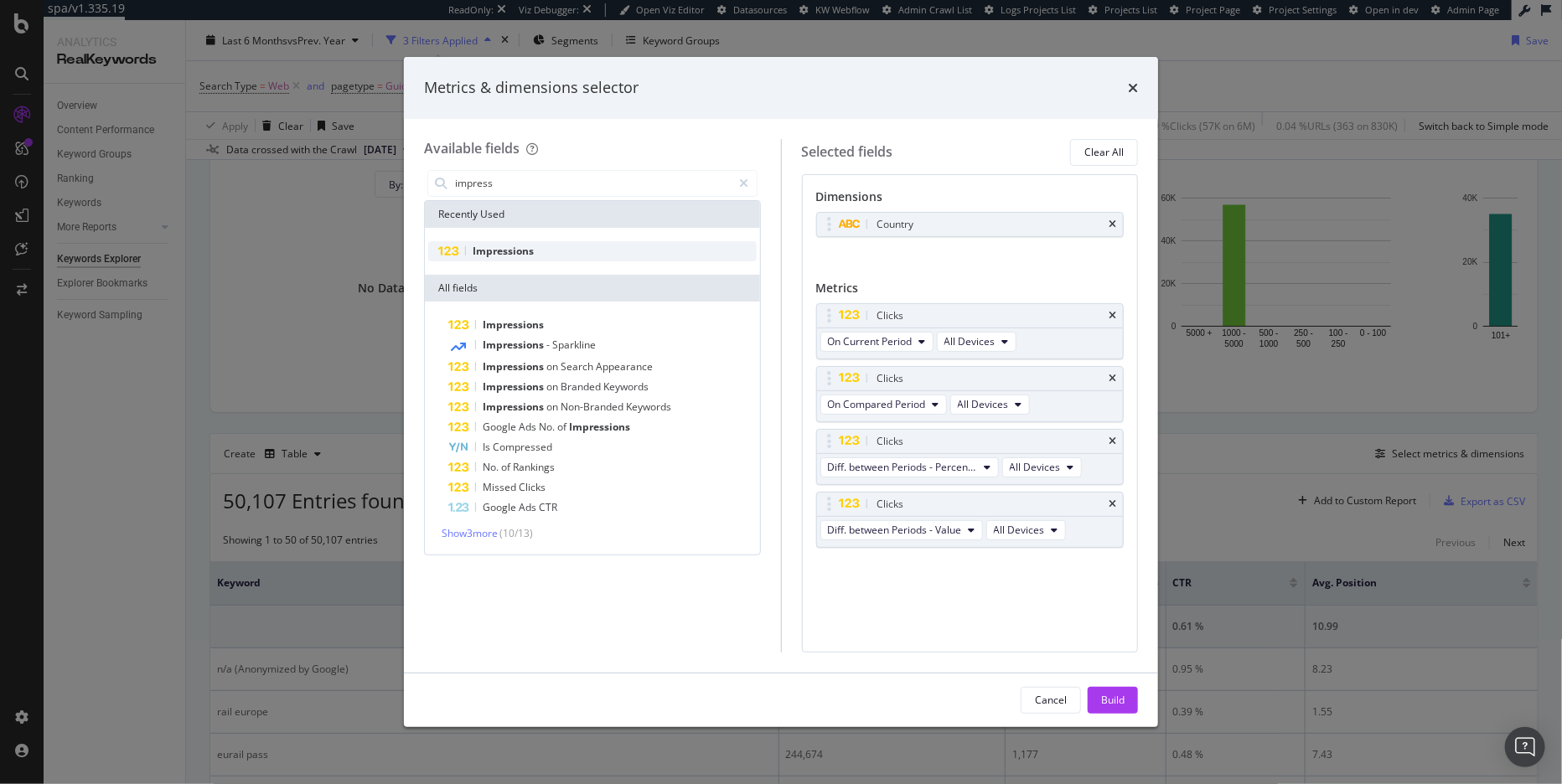
click at [530, 251] on span "Impressions" at bounding box center [503, 251] width 61 height 14
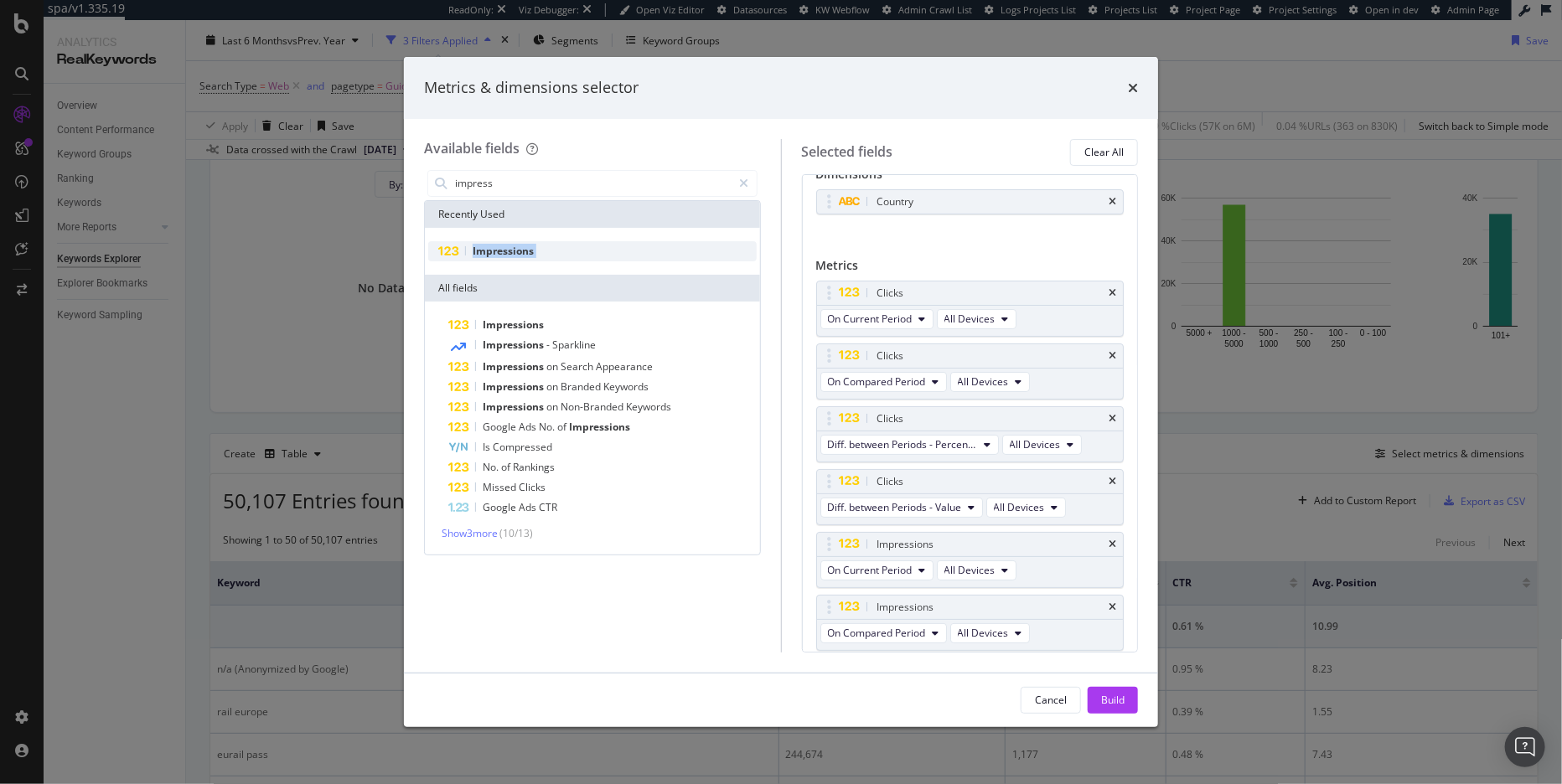
click at [530, 251] on span "Impressions" at bounding box center [503, 251] width 61 height 14
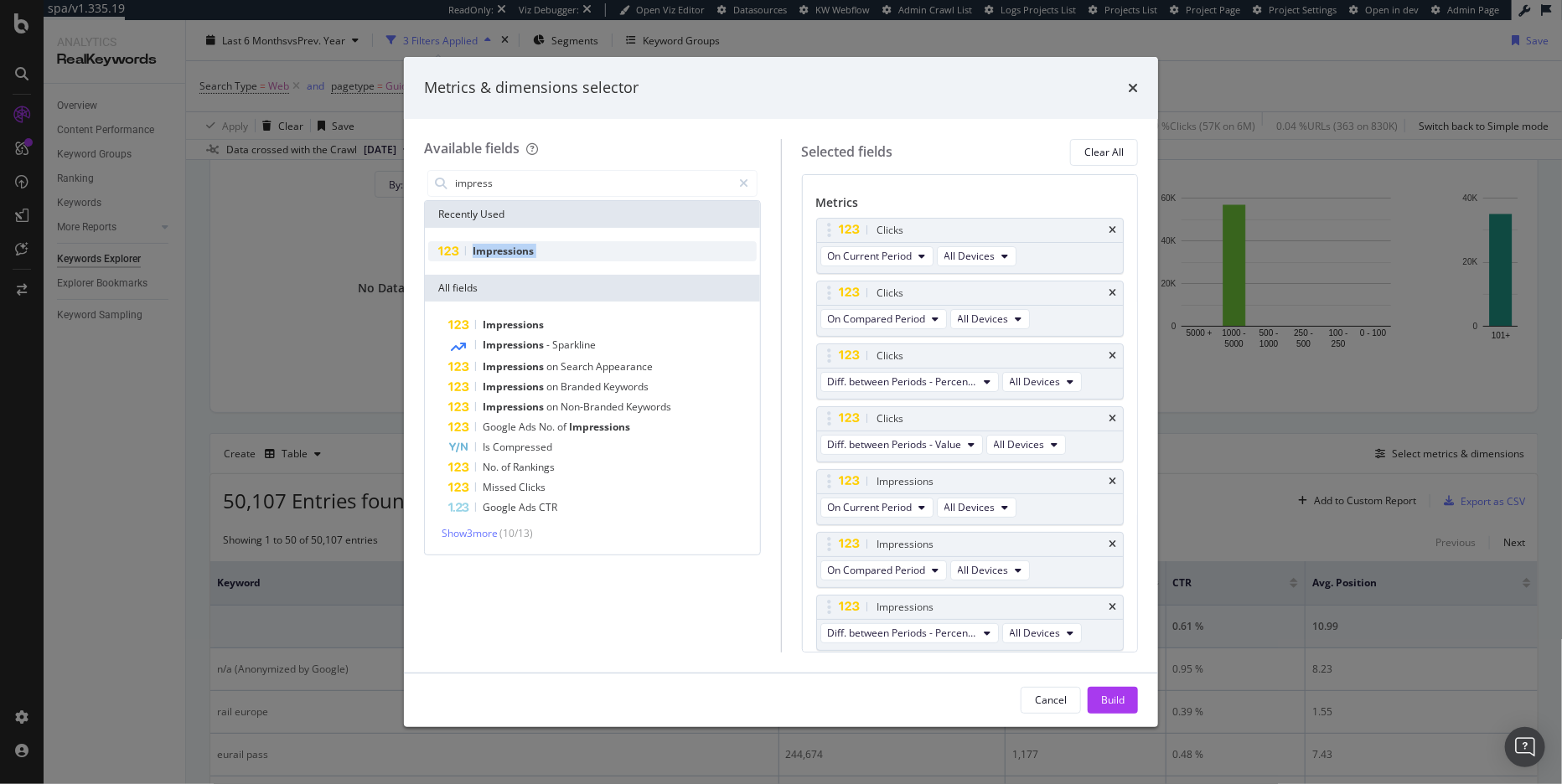
click at [530, 251] on span "Impressions" at bounding box center [503, 251] width 61 height 14
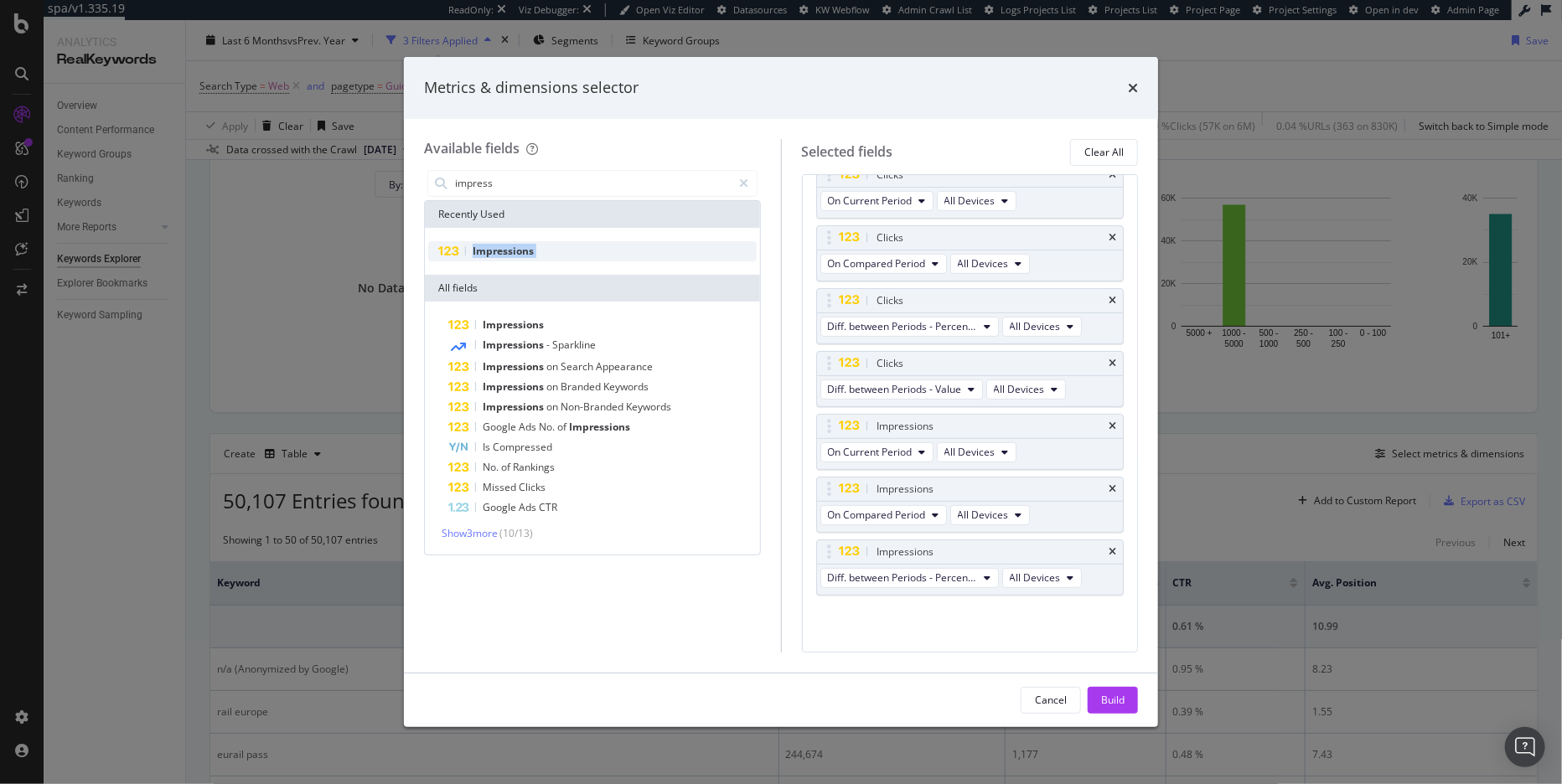
scroll to position [148, 0]
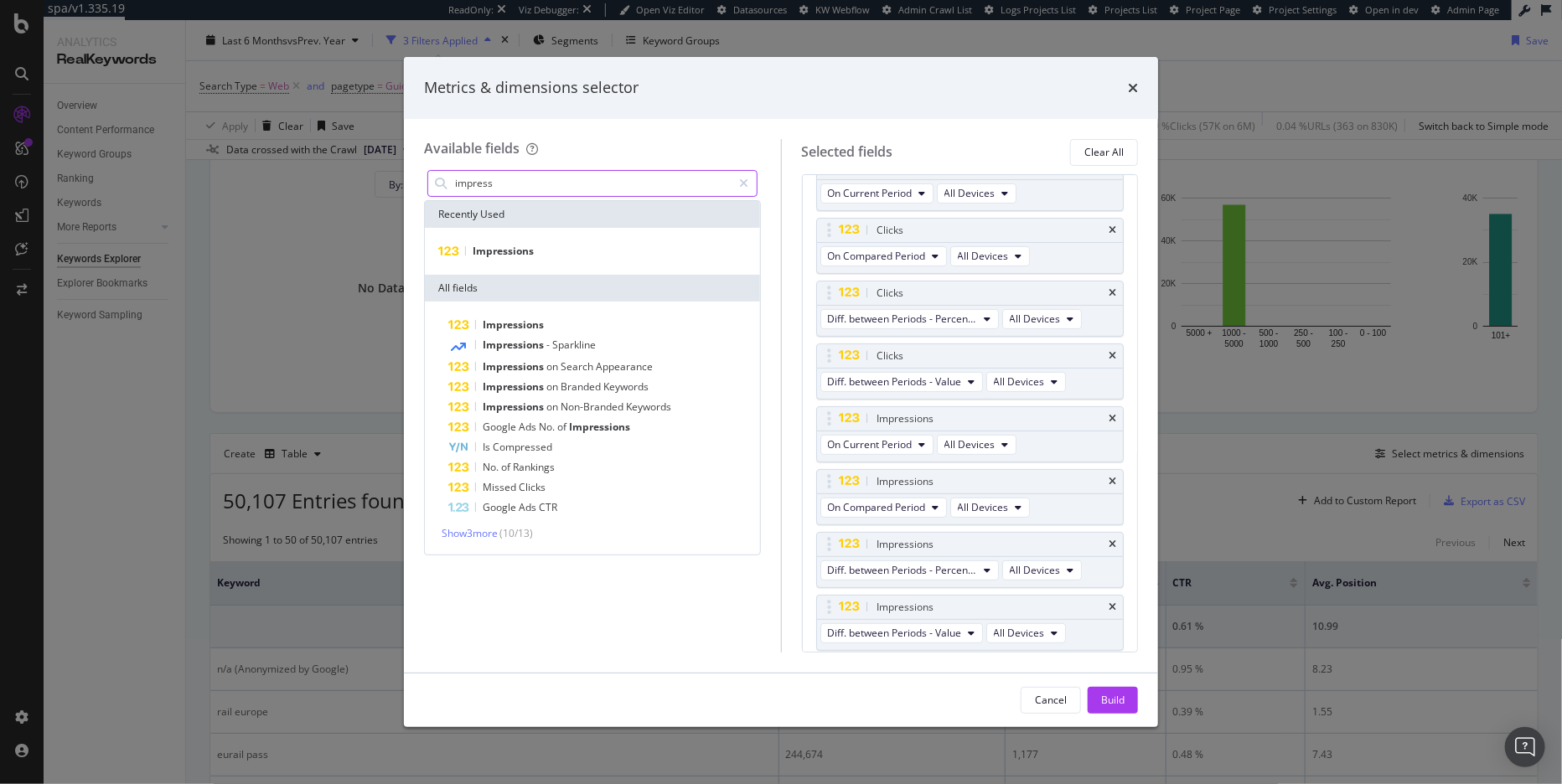
click at [548, 185] on input "impress" at bounding box center [592, 183] width 279 height 25
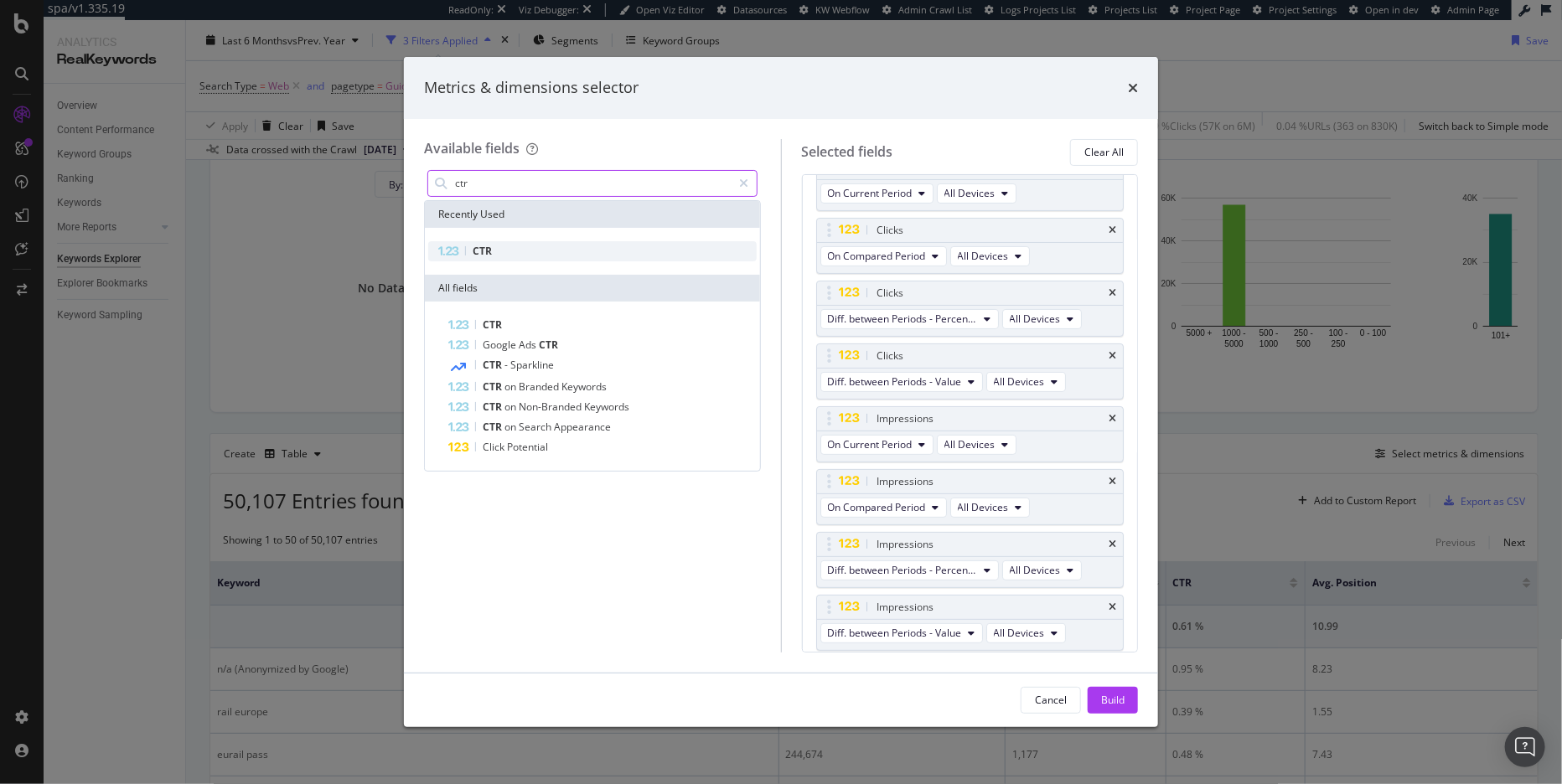
type input "ctr"
click at [557, 244] on div "CTR" at bounding box center [592, 251] width 329 height 20
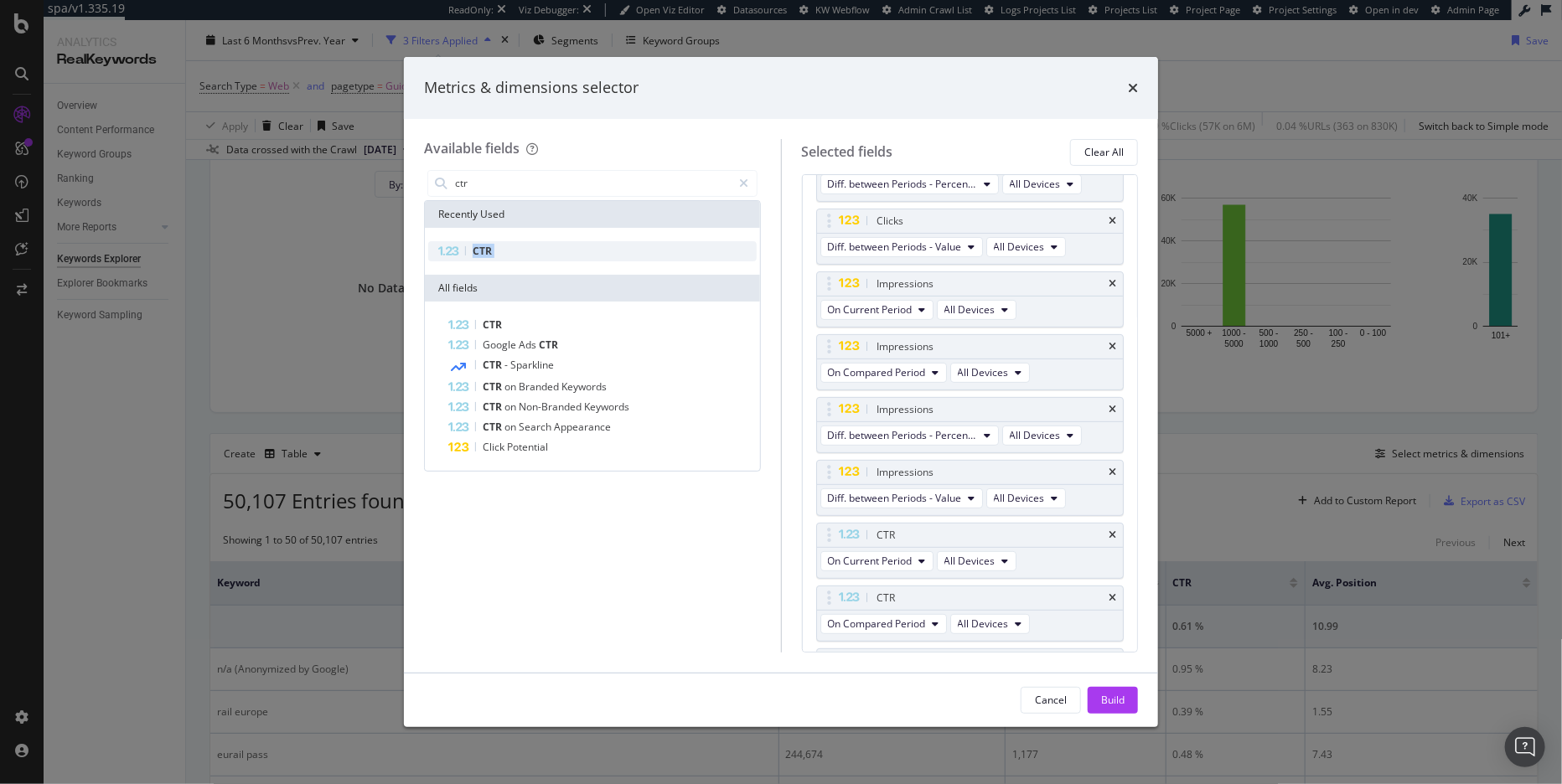
scroll to position [338, 0]
click at [1117, 692] on div "Build" at bounding box center [1112, 700] width 23 height 25
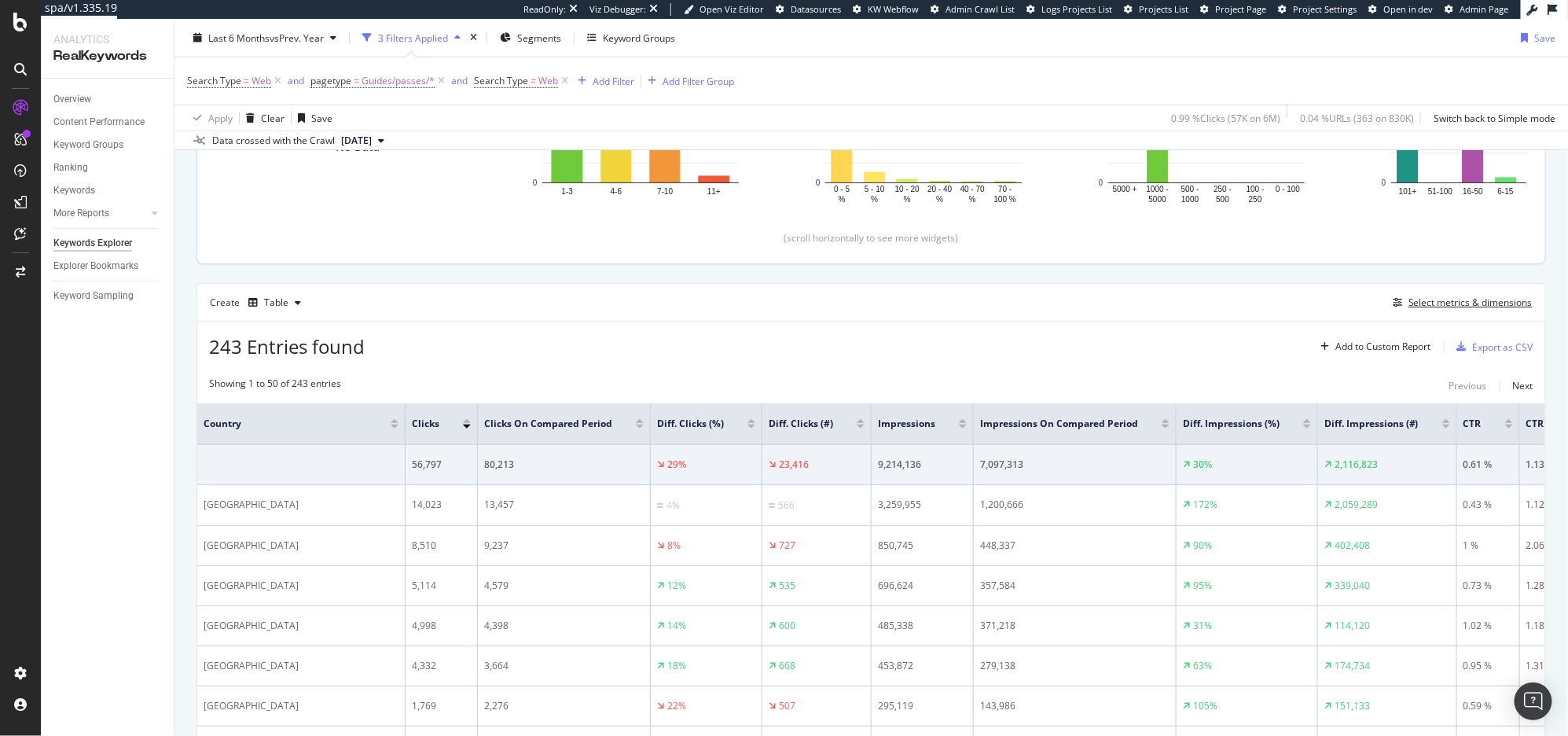
scroll to position [224, 0]
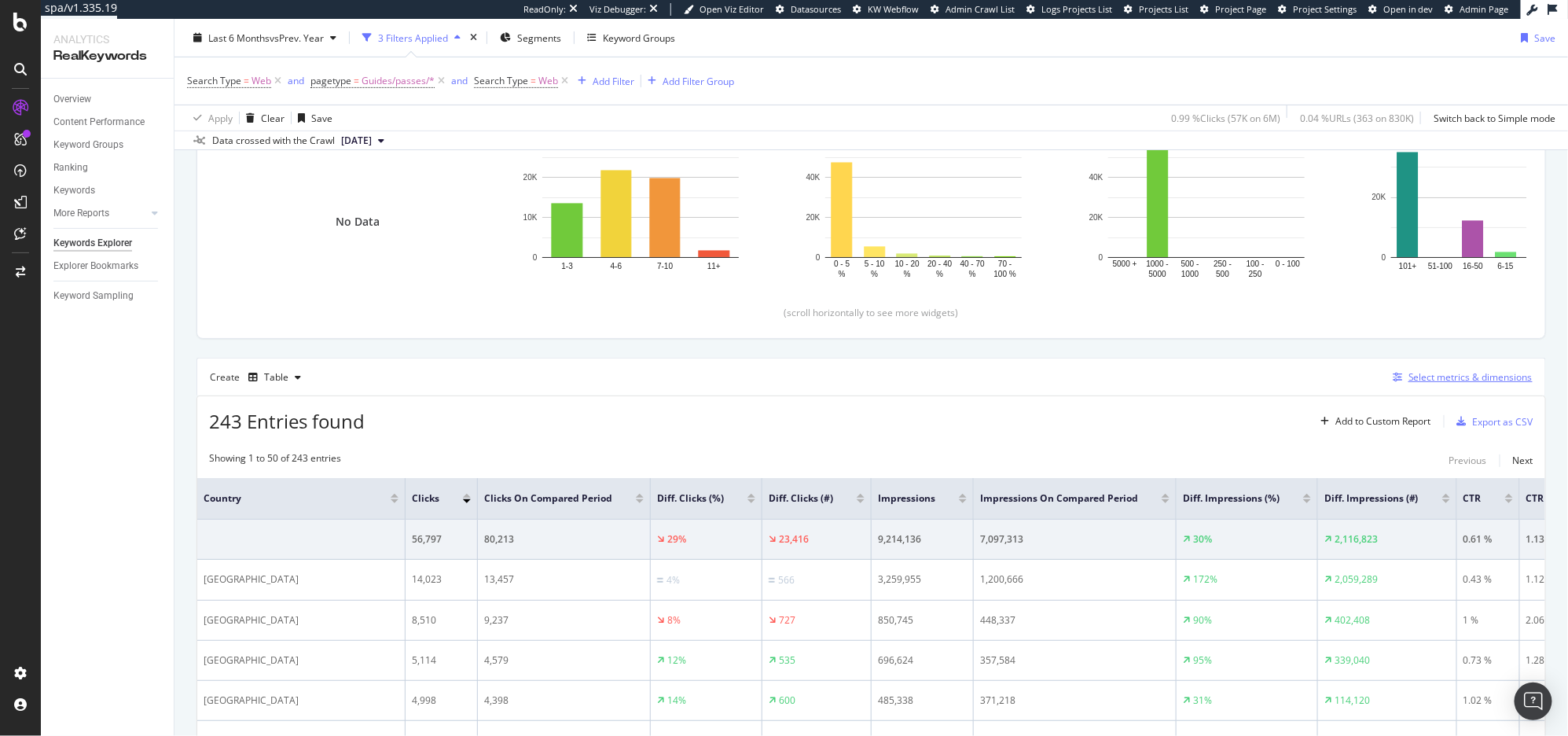
click at [1329, 384] on div "Select metrics & dimensions" at bounding box center [1470, 376] width 124 height 13
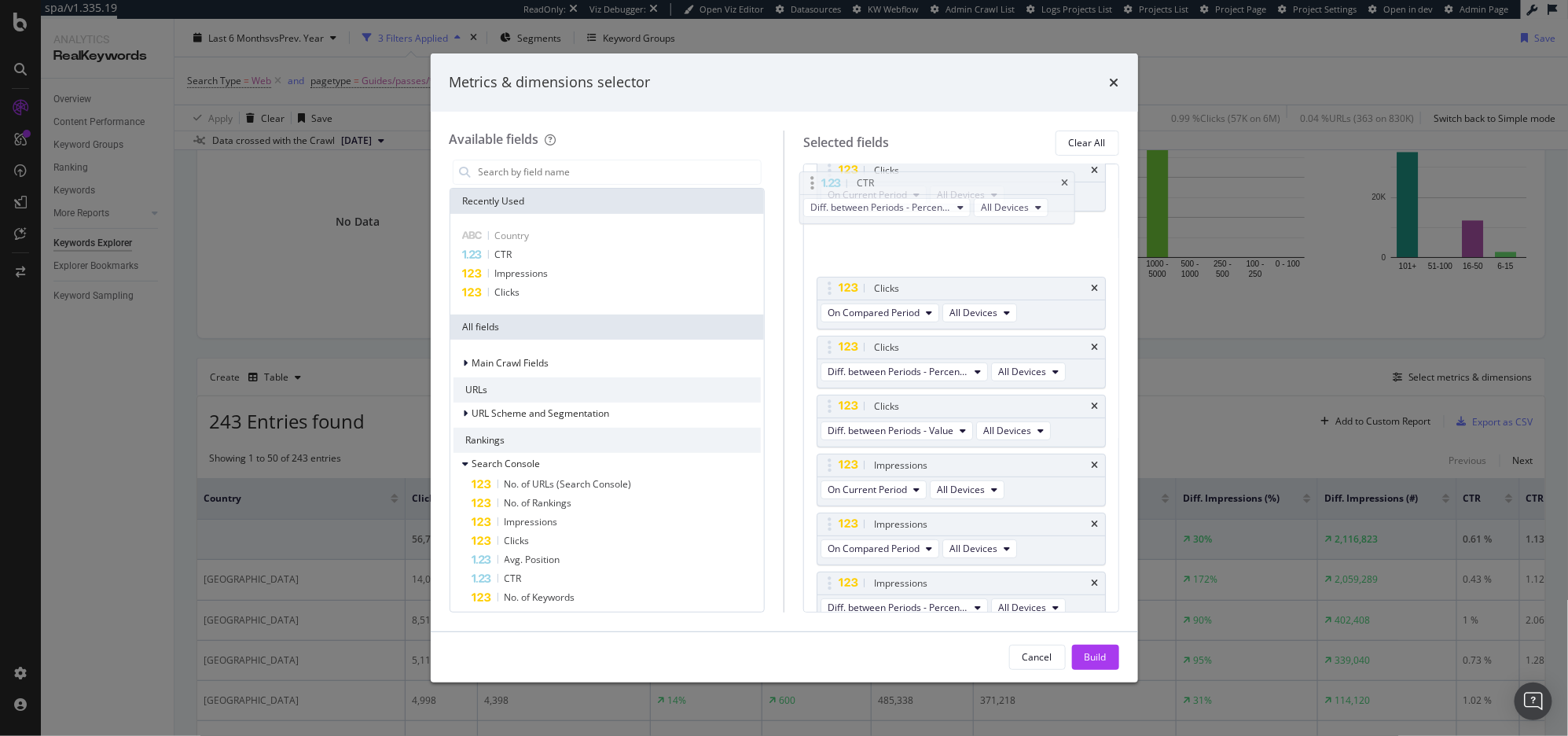
scroll to position [125, 0]
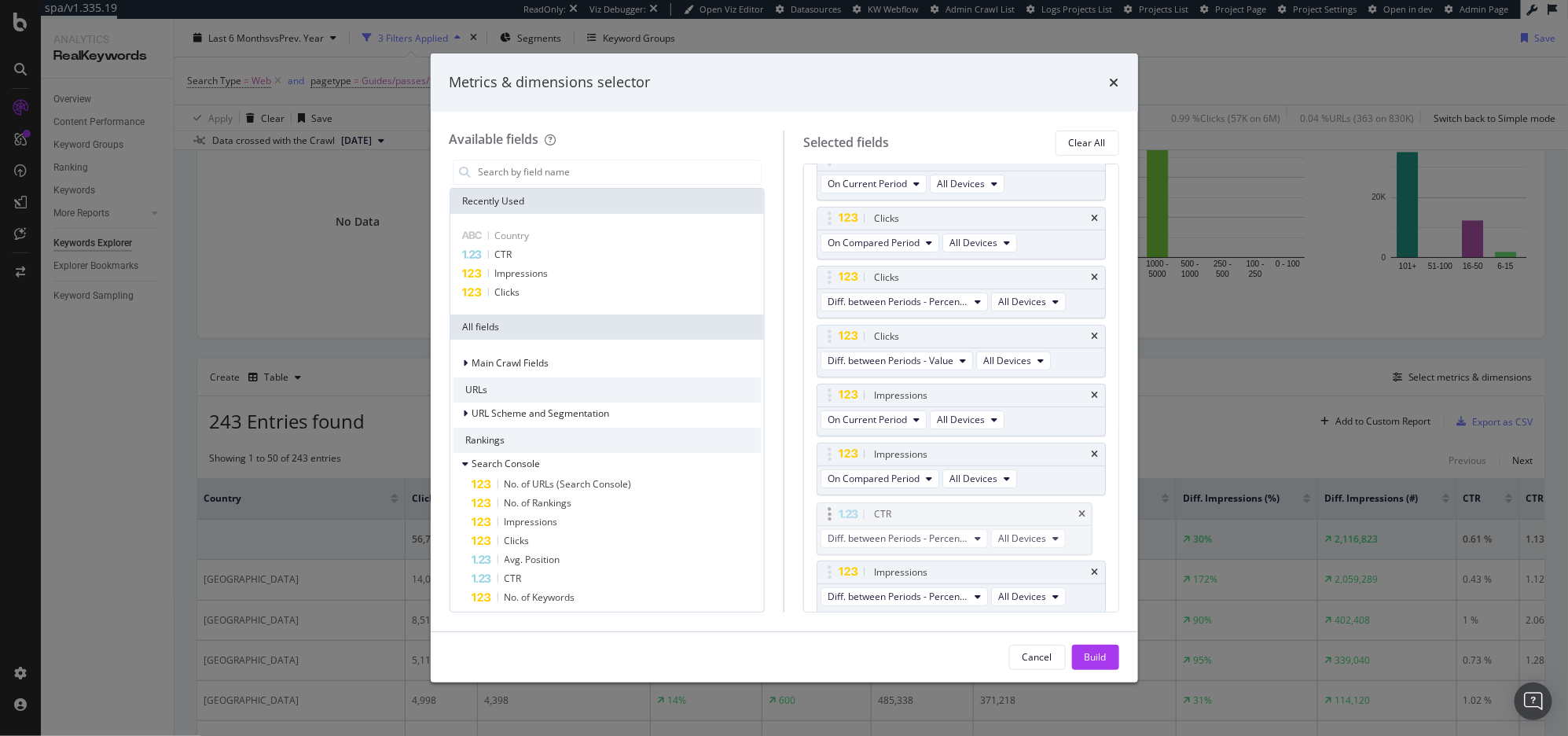
click at [830, 520] on body "spa/v1.335.19 ReadOnly: Viz Debugger: Open Viz Editor Datasources KW Webflow Ad…" at bounding box center [784, 368] width 1568 height 736
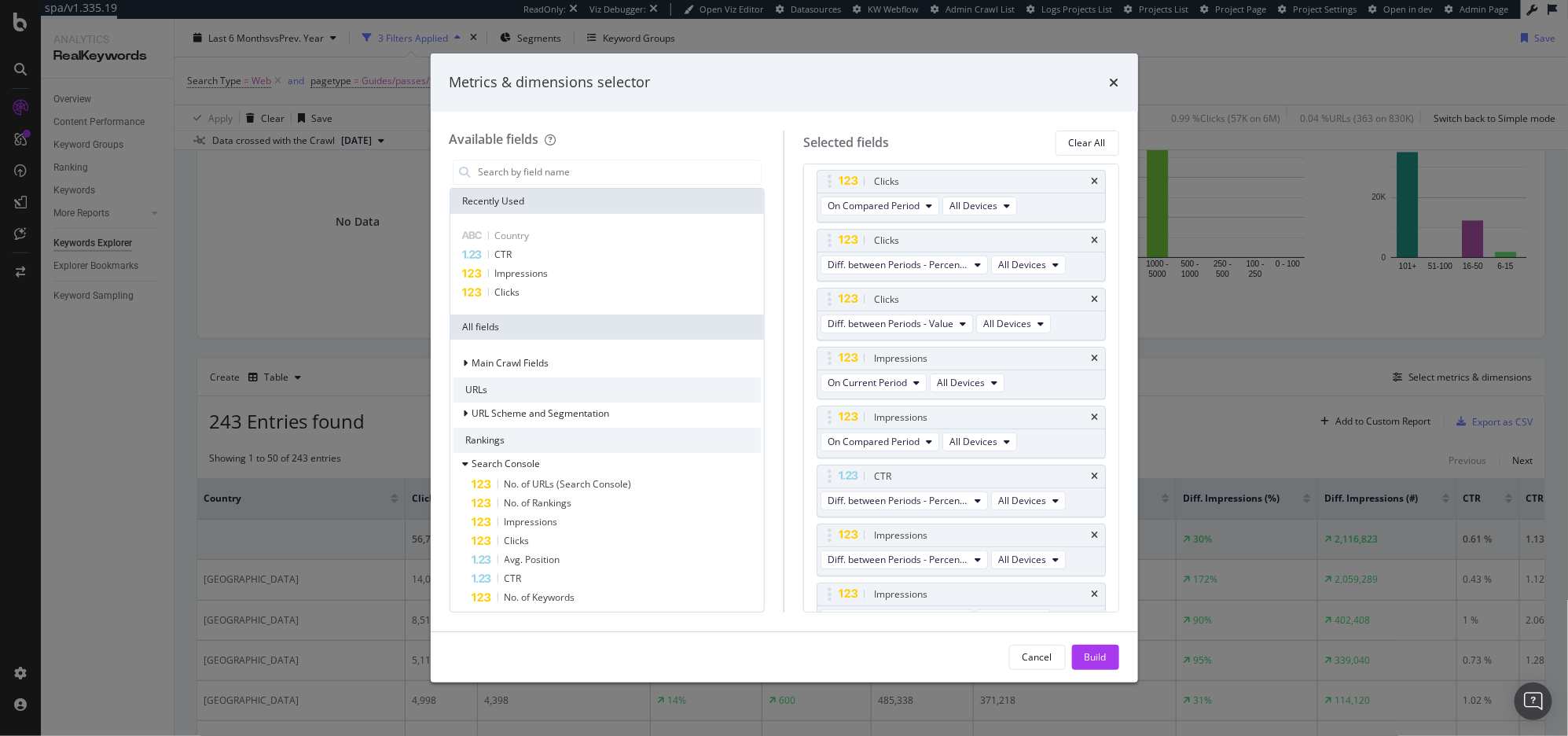
scroll to position [198, 0]
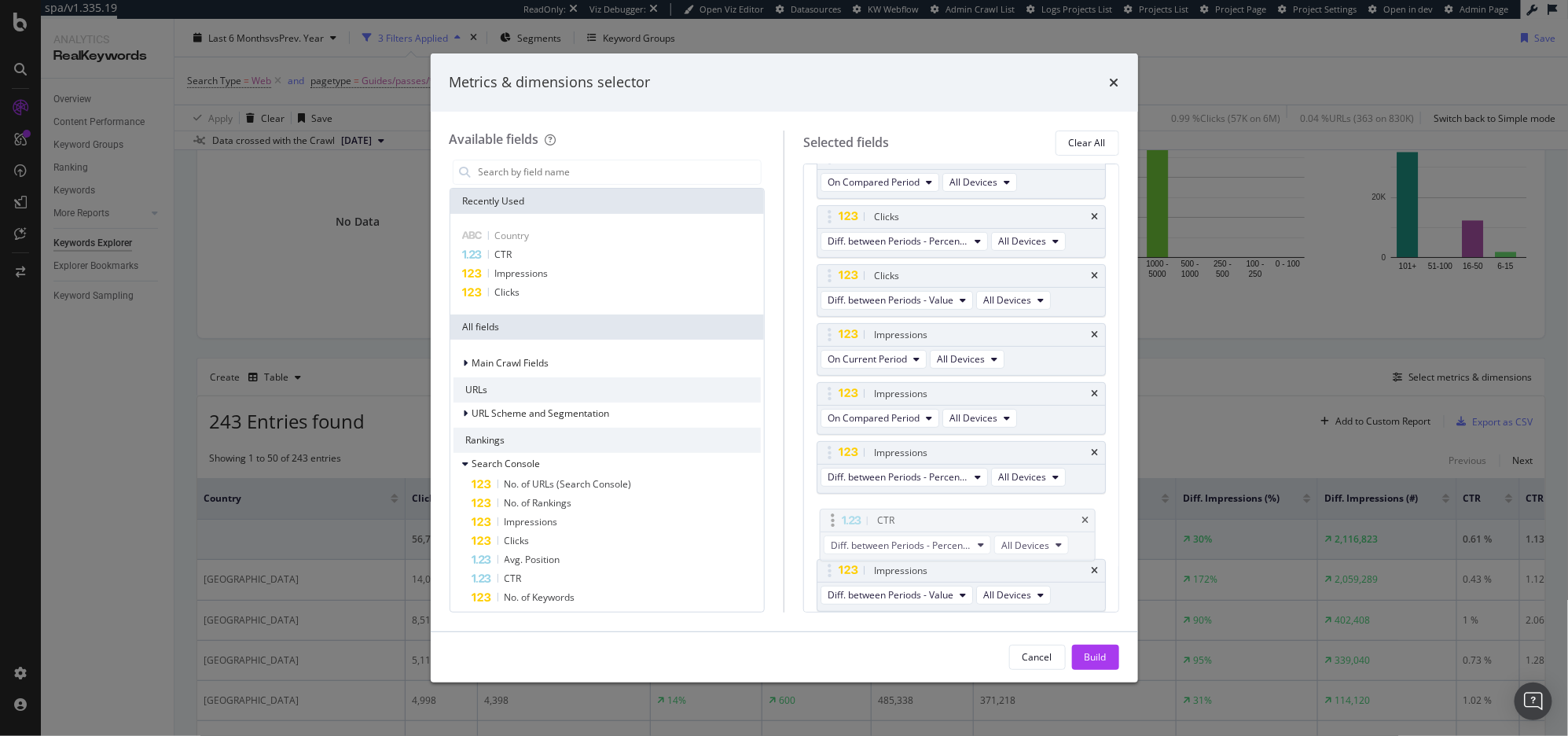
drag, startPoint x: 828, startPoint y: 445, endPoint x: 831, endPoint y: 512, distance: 67.1
click at [1094, 657] on div "Build" at bounding box center [1095, 657] width 22 height 13
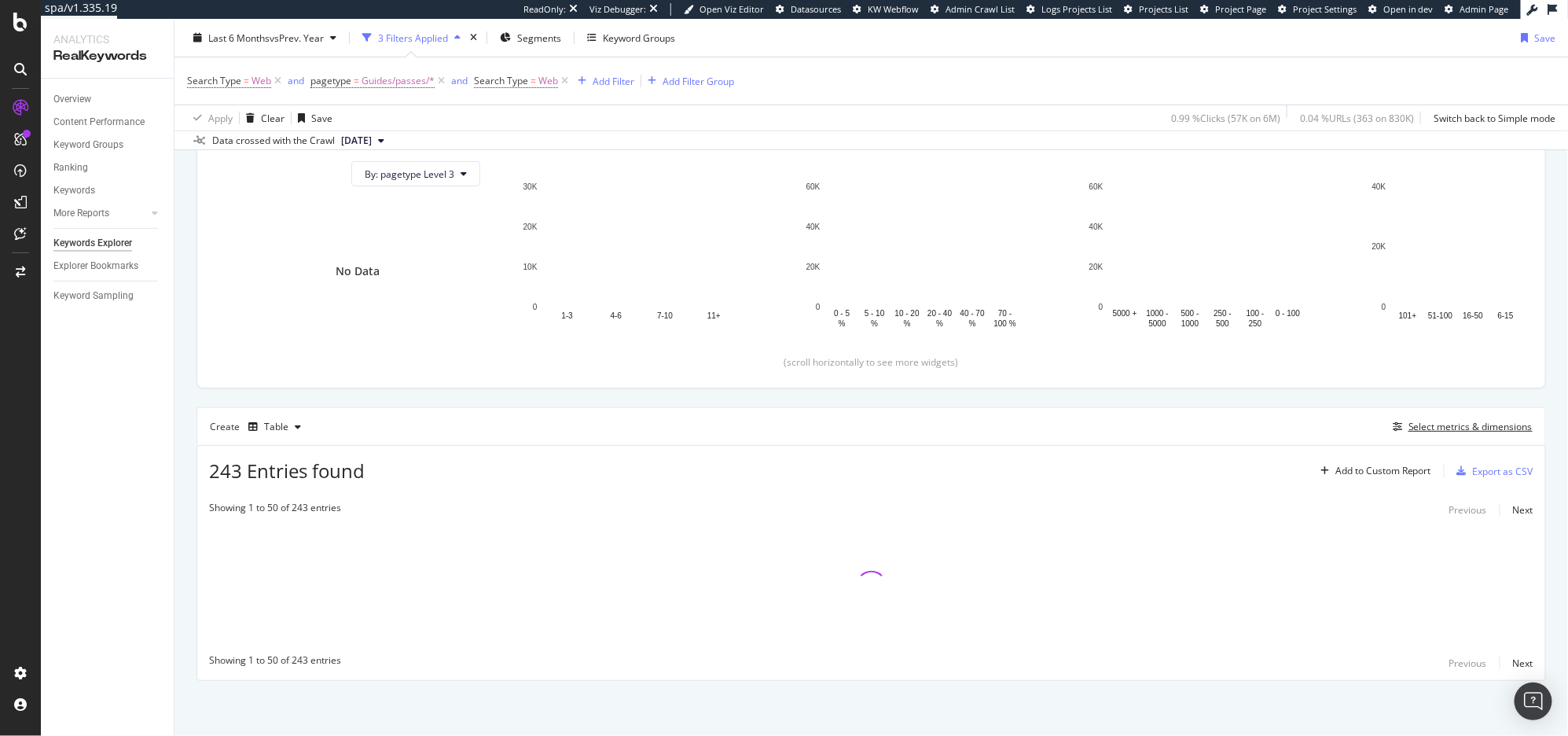
scroll to position [175, 0]
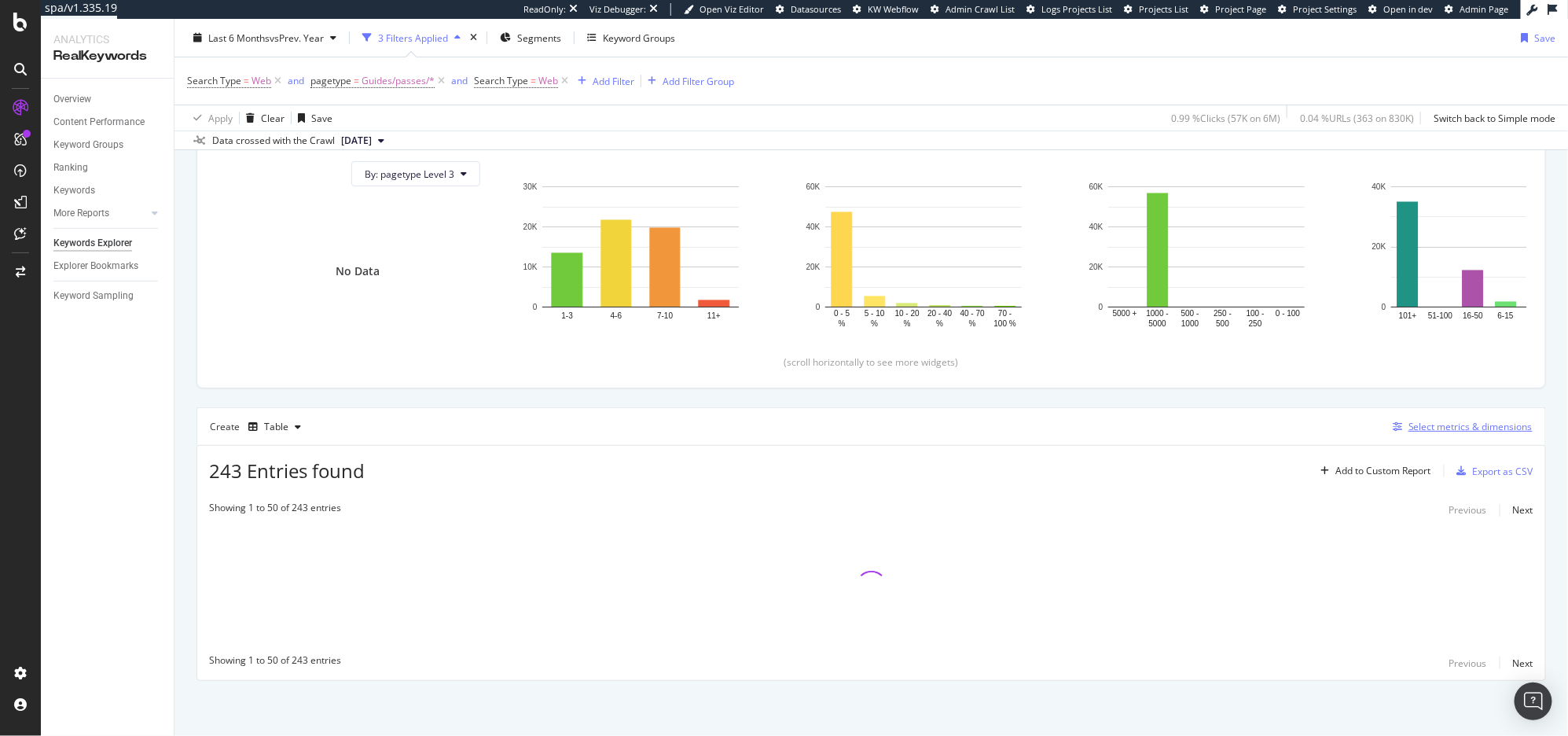
click at [1329, 432] on div "Select metrics & dimensions" at bounding box center [1470, 426] width 124 height 13
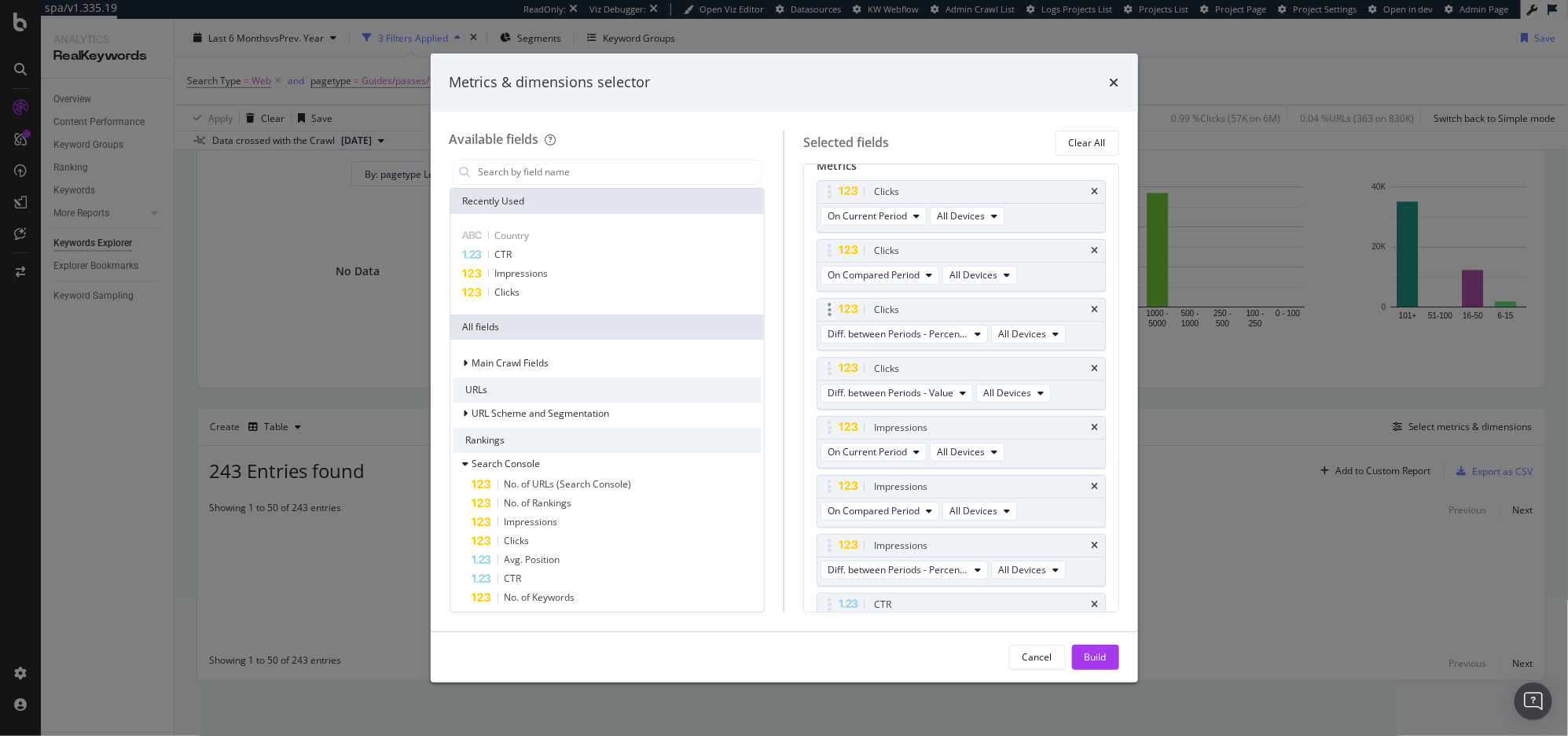
scroll to position [118, 0]
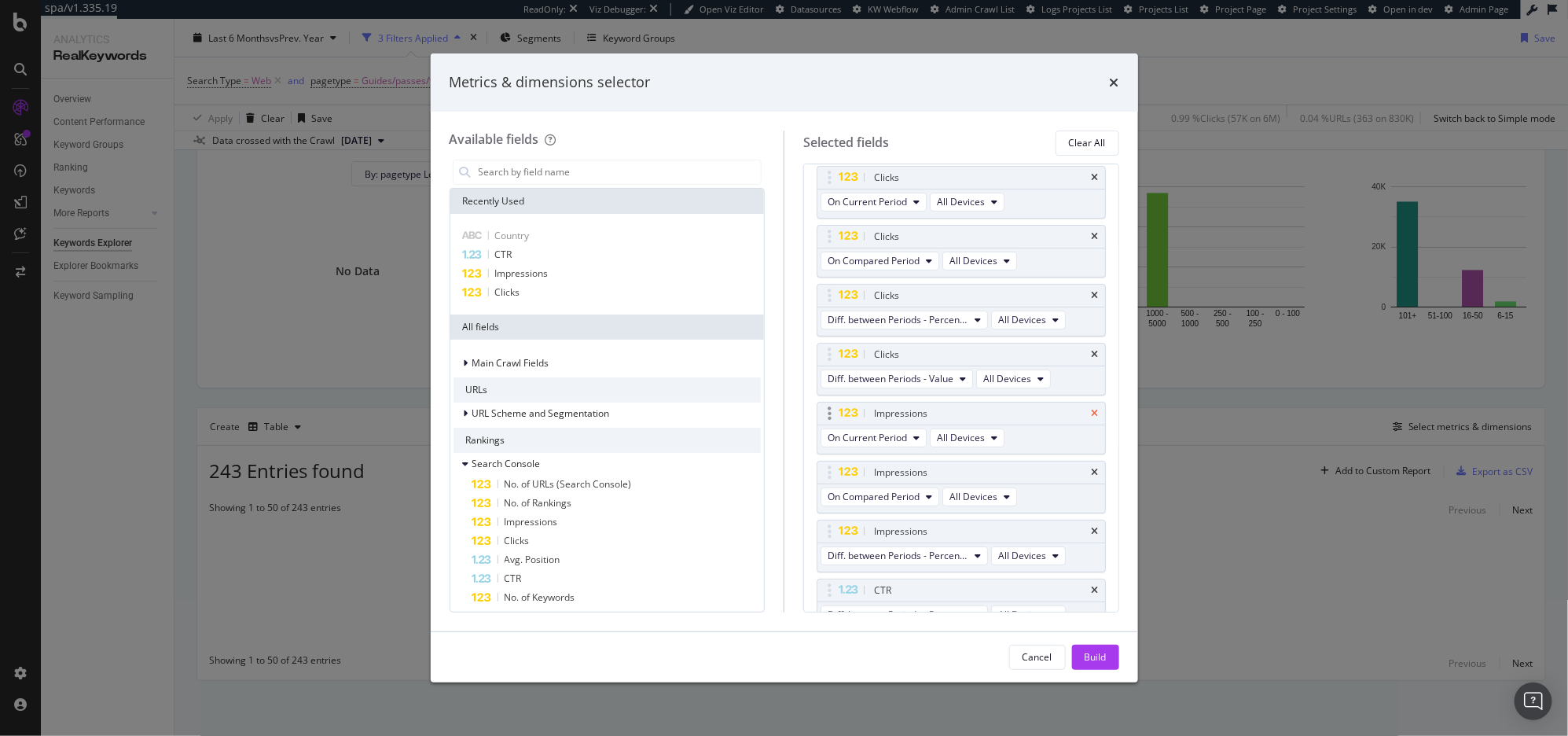
click at [1092, 415] on icon "times" at bounding box center [1095, 413] width 7 height 10
click at [1080, 659] on button "Build" at bounding box center [1095, 657] width 47 height 25
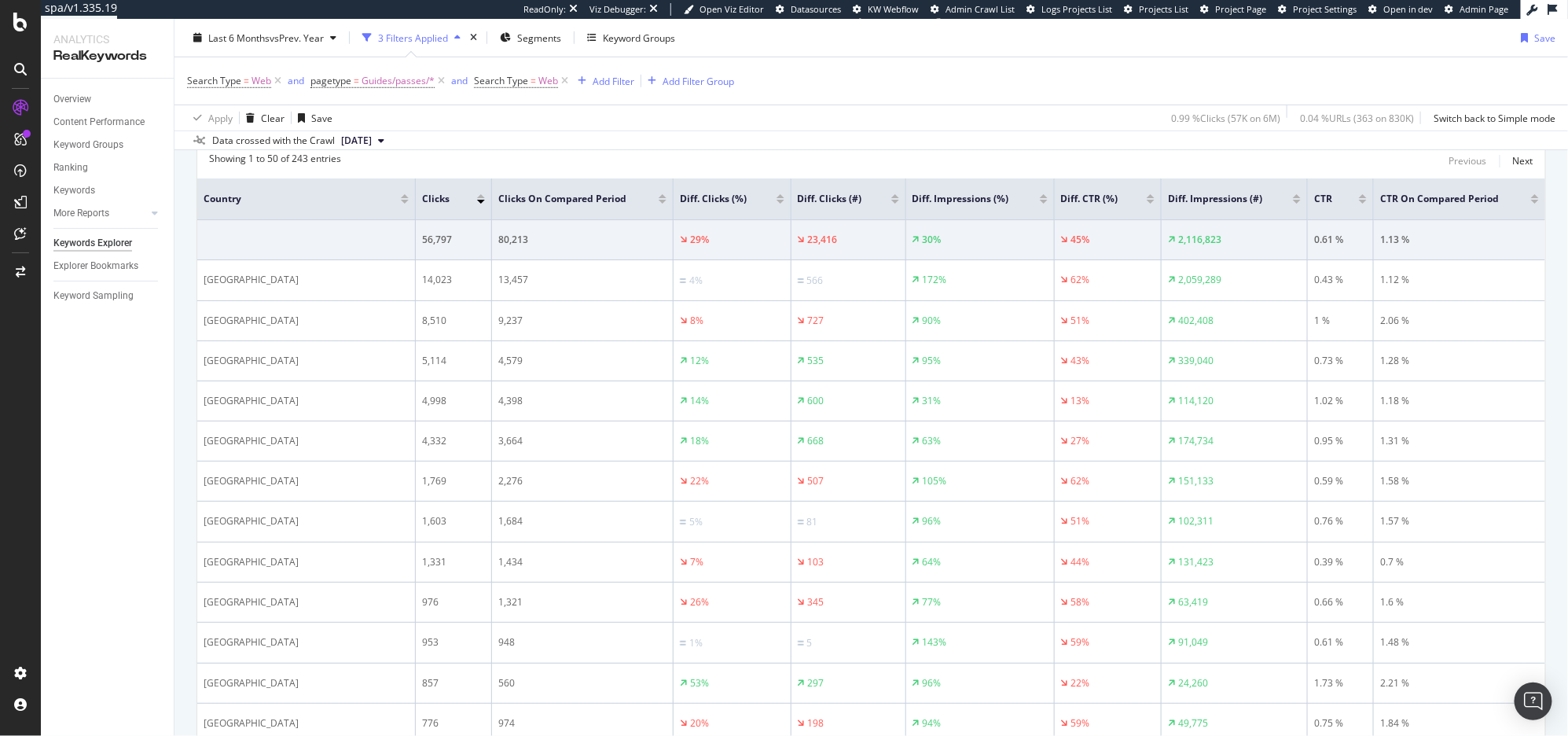
scroll to position [521, 0]
click at [312, 37] on span "vs Prev. Year" at bounding box center [297, 37] width 54 height 13
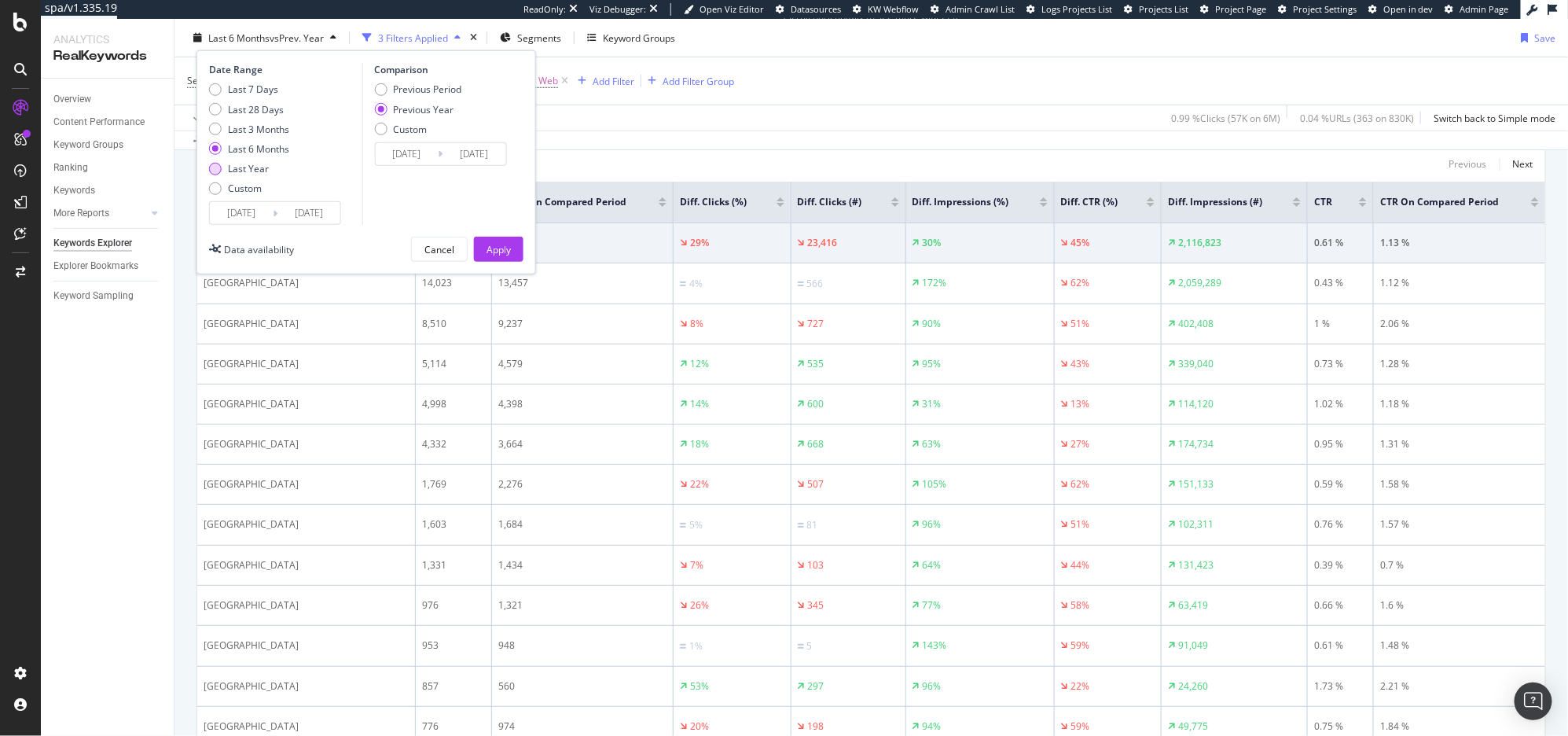
click at [259, 168] on div "Last Year" at bounding box center [248, 168] width 41 height 13
type input "2024/08/09"
type input "2023/08/11"
click at [489, 251] on div "Apply" at bounding box center [499, 248] width 24 height 13
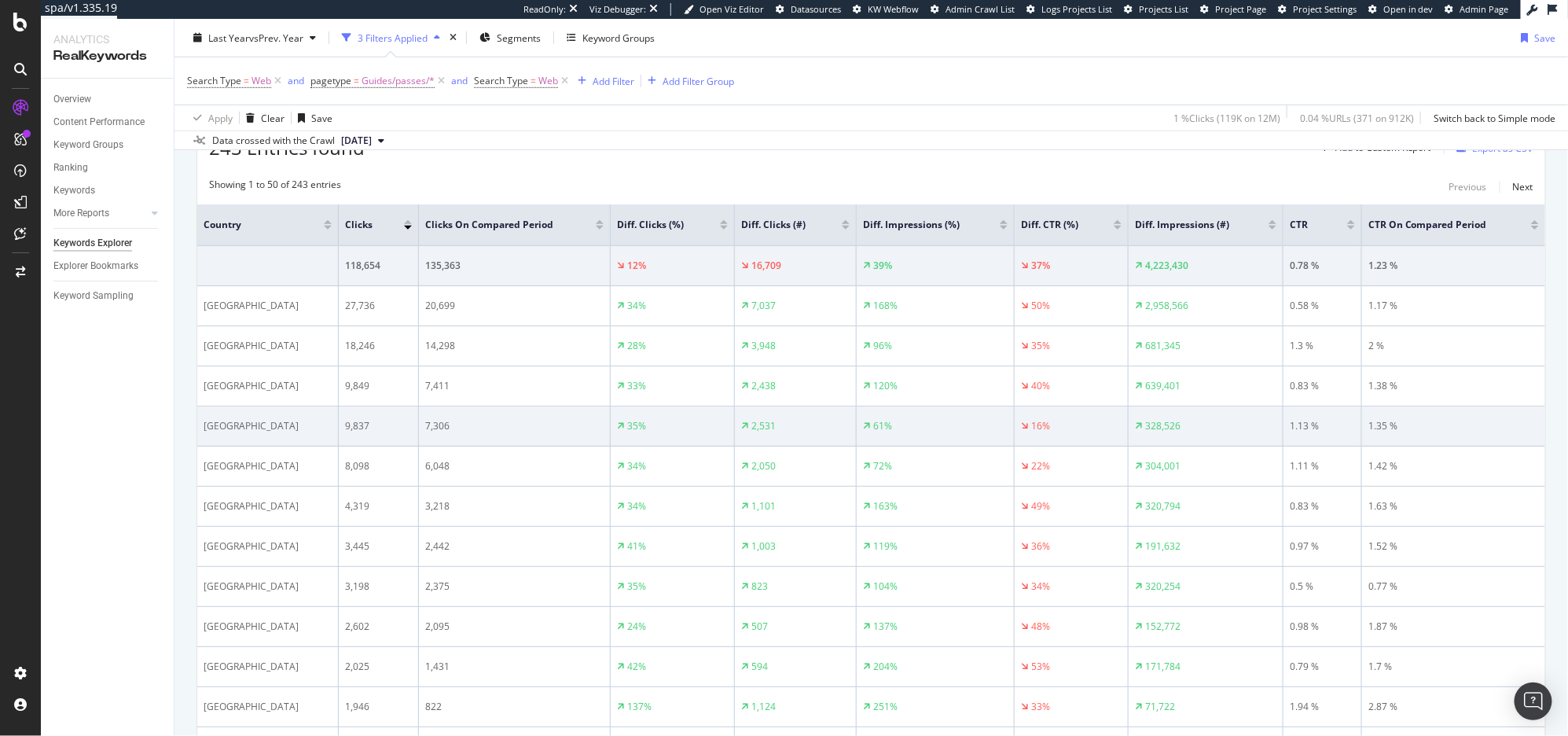
scroll to position [497, 0]
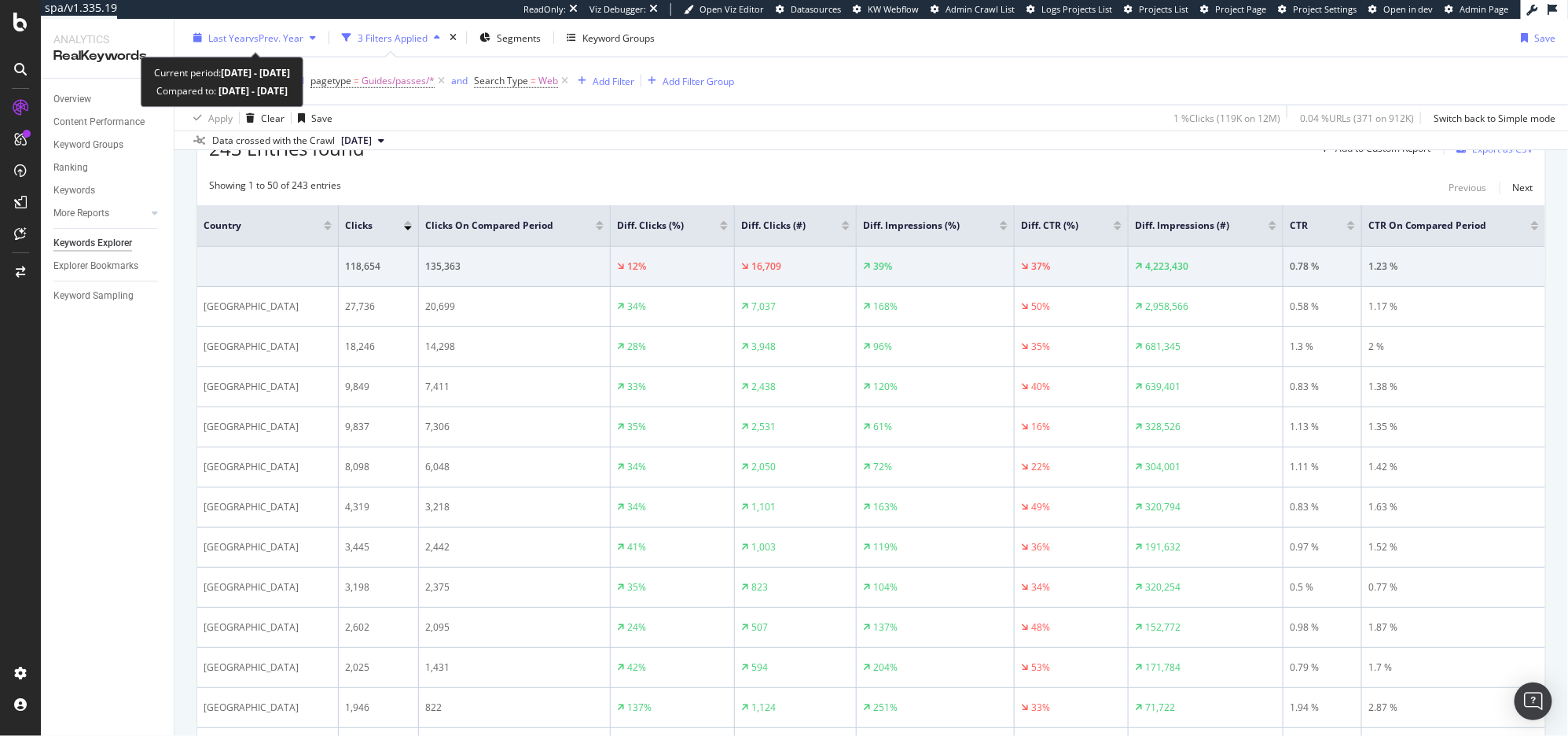
click at [263, 30] on span "vs Prev. Year" at bounding box center [276, 37] width 54 height 13
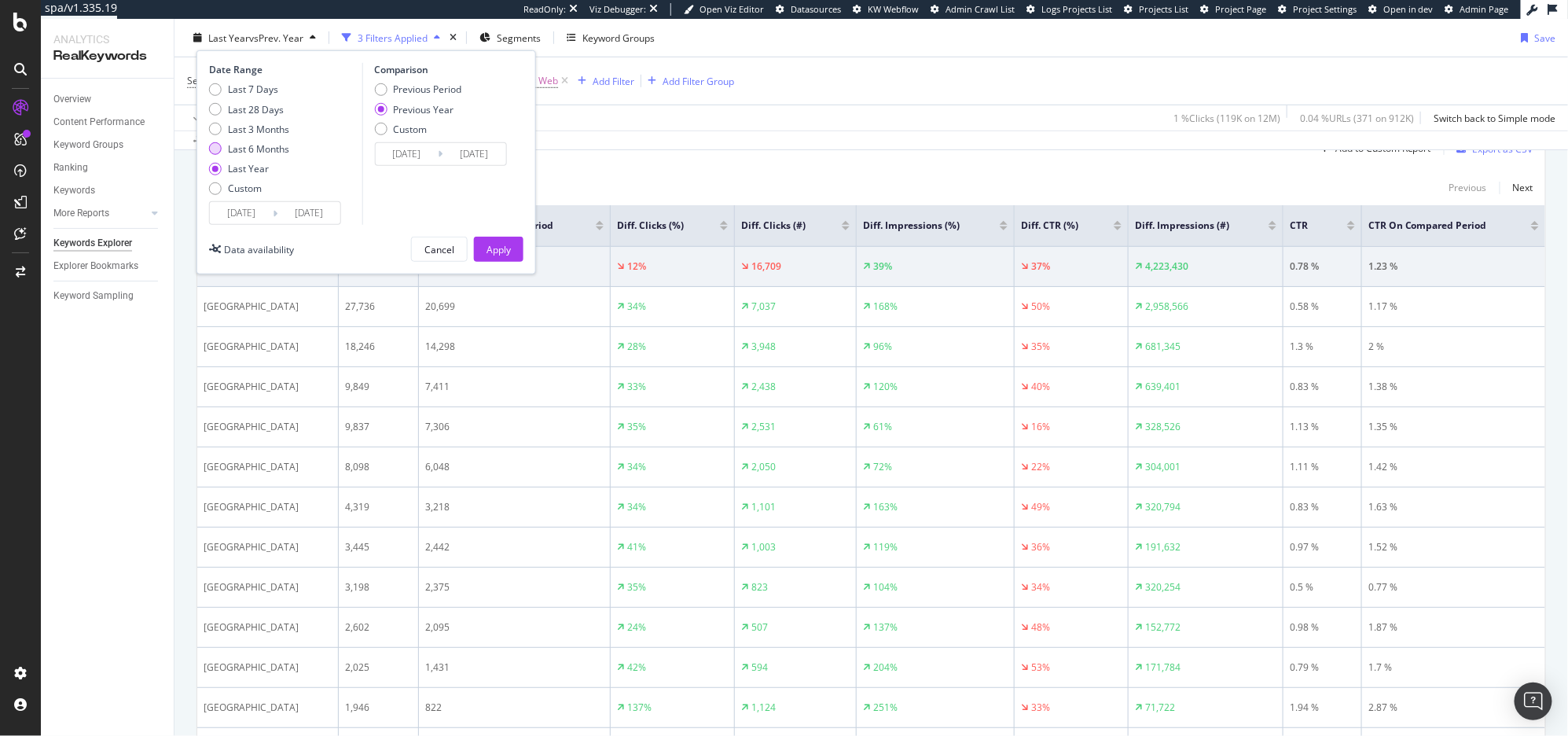
click at [247, 149] on div "Last 6 Months" at bounding box center [259, 148] width 61 height 13
type input "2025/02/09"
type input "2024/02/11"
click at [491, 253] on div "Apply" at bounding box center [499, 248] width 24 height 13
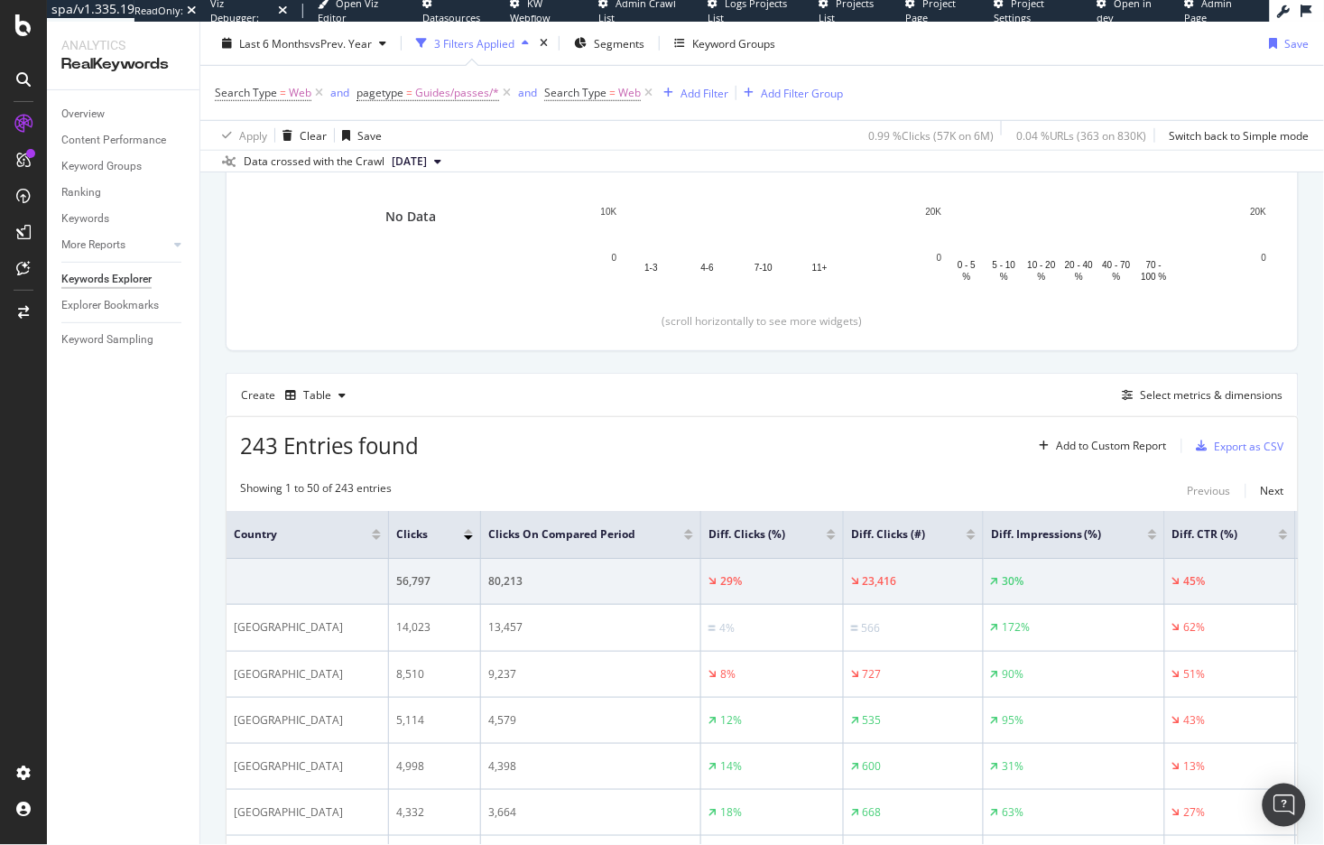
scroll to position [316, 0]
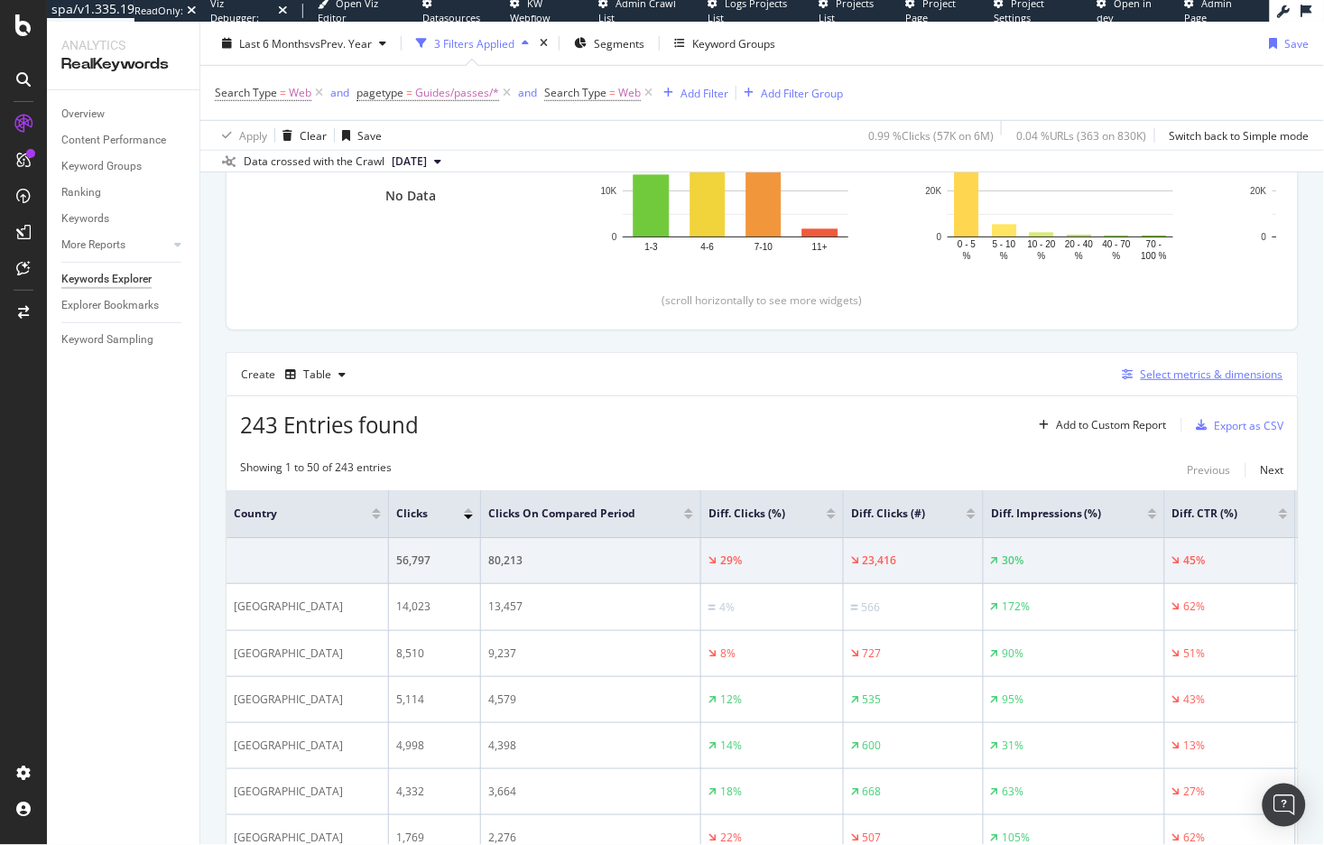
click at [1211, 385] on div "Select metrics & dimensions" at bounding box center [1200, 375] width 168 height 20
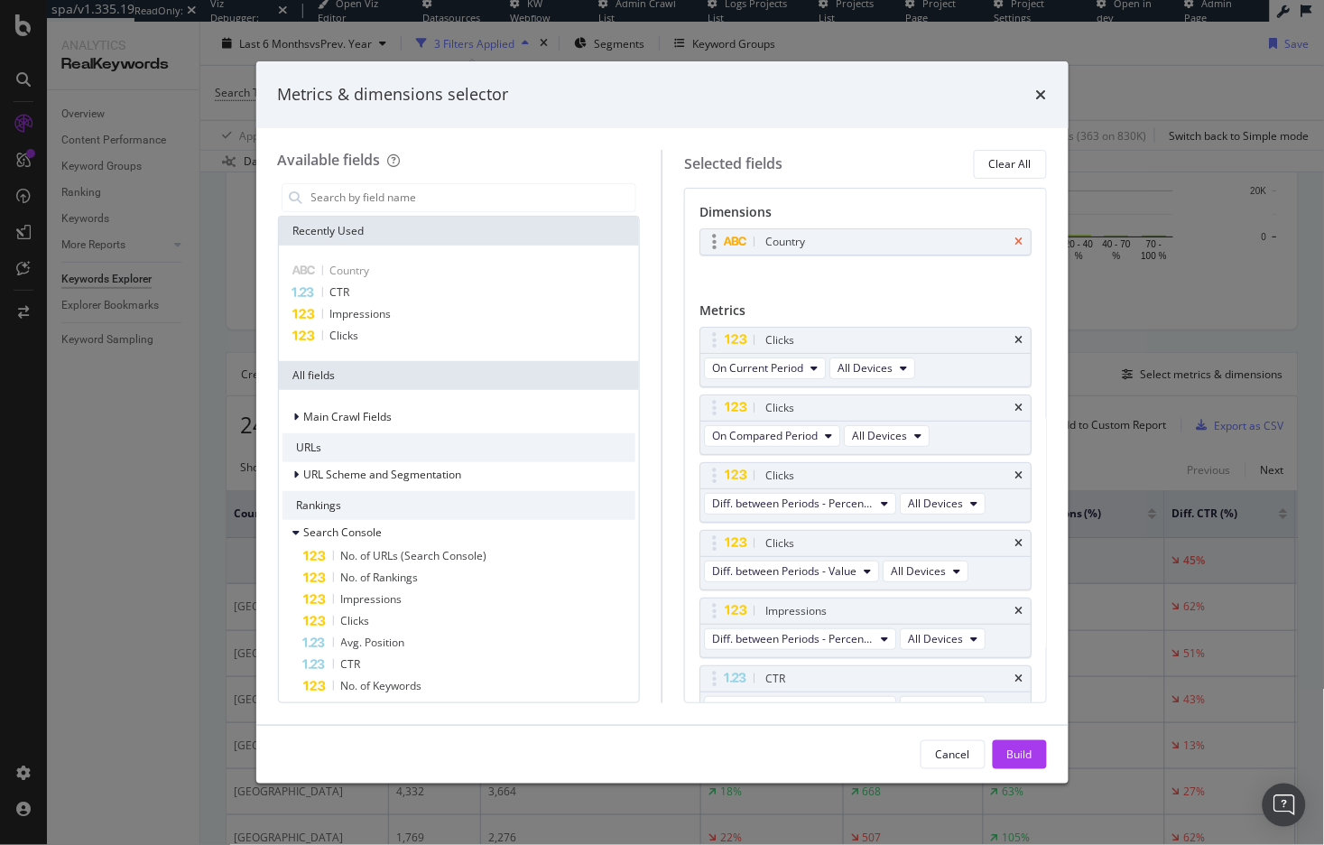
click at [1016, 240] on icon "times" at bounding box center [1020, 242] width 8 height 11
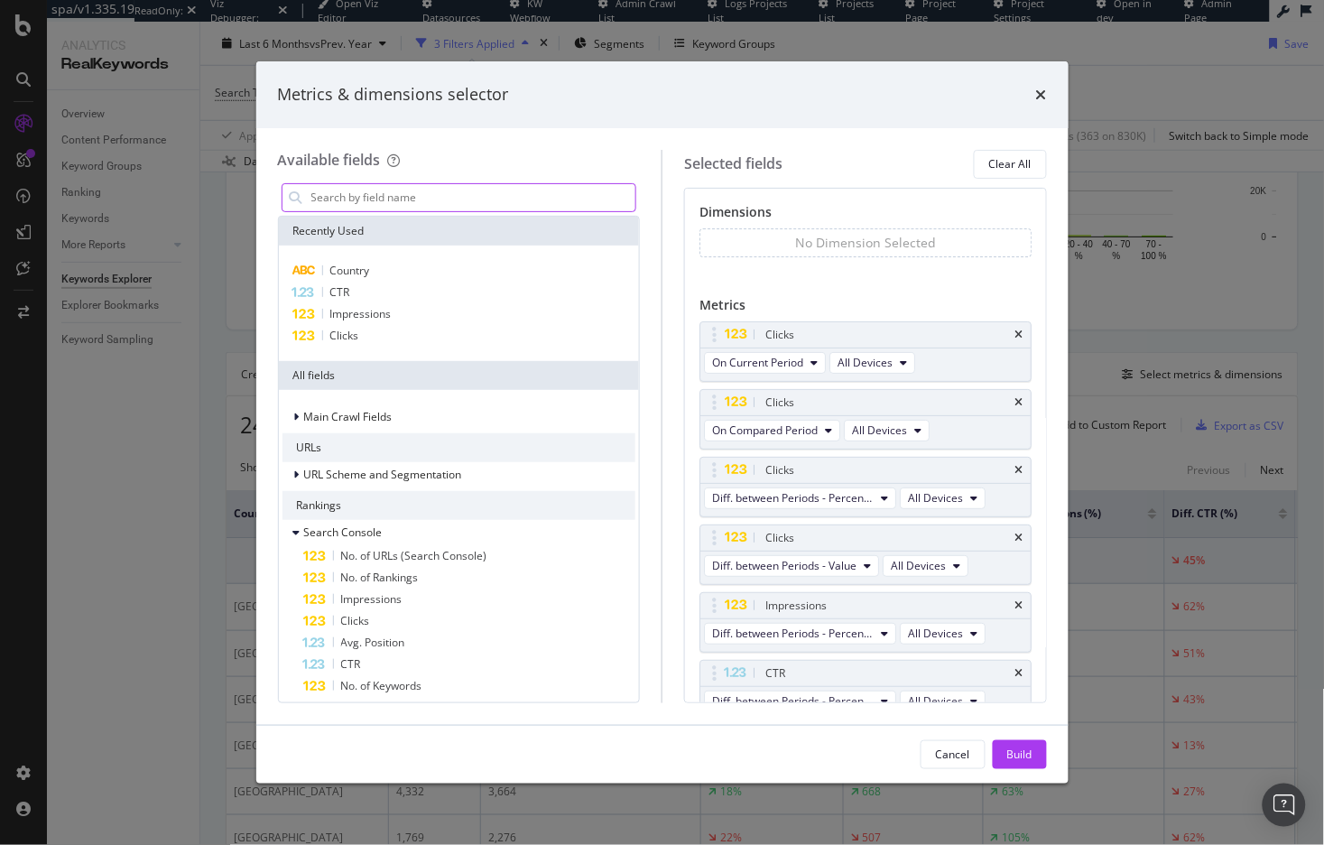
click at [479, 199] on input "modal" at bounding box center [473, 197] width 327 height 27
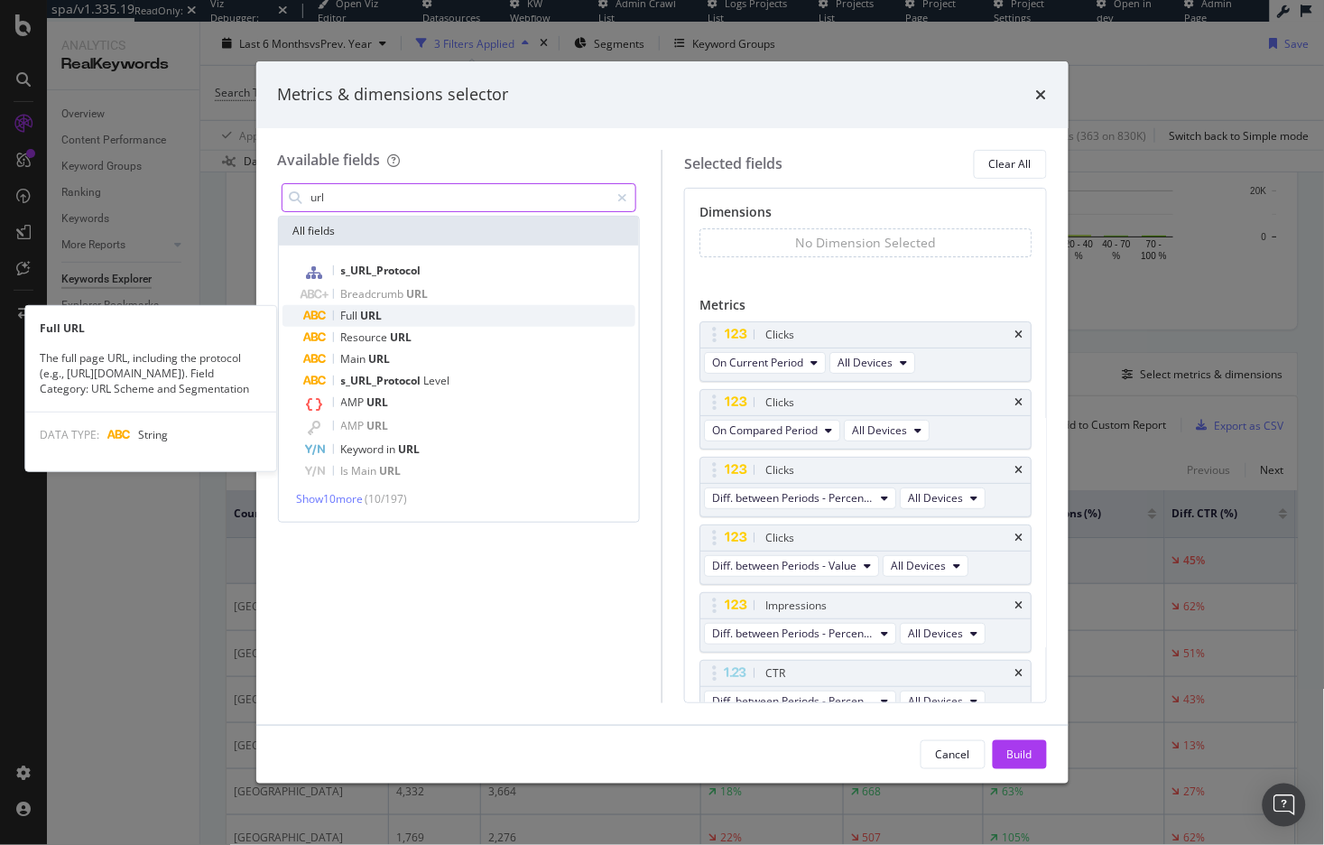
type input "url"
click at [399, 307] on div "Full URL" at bounding box center [470, 316] width 332 height 22
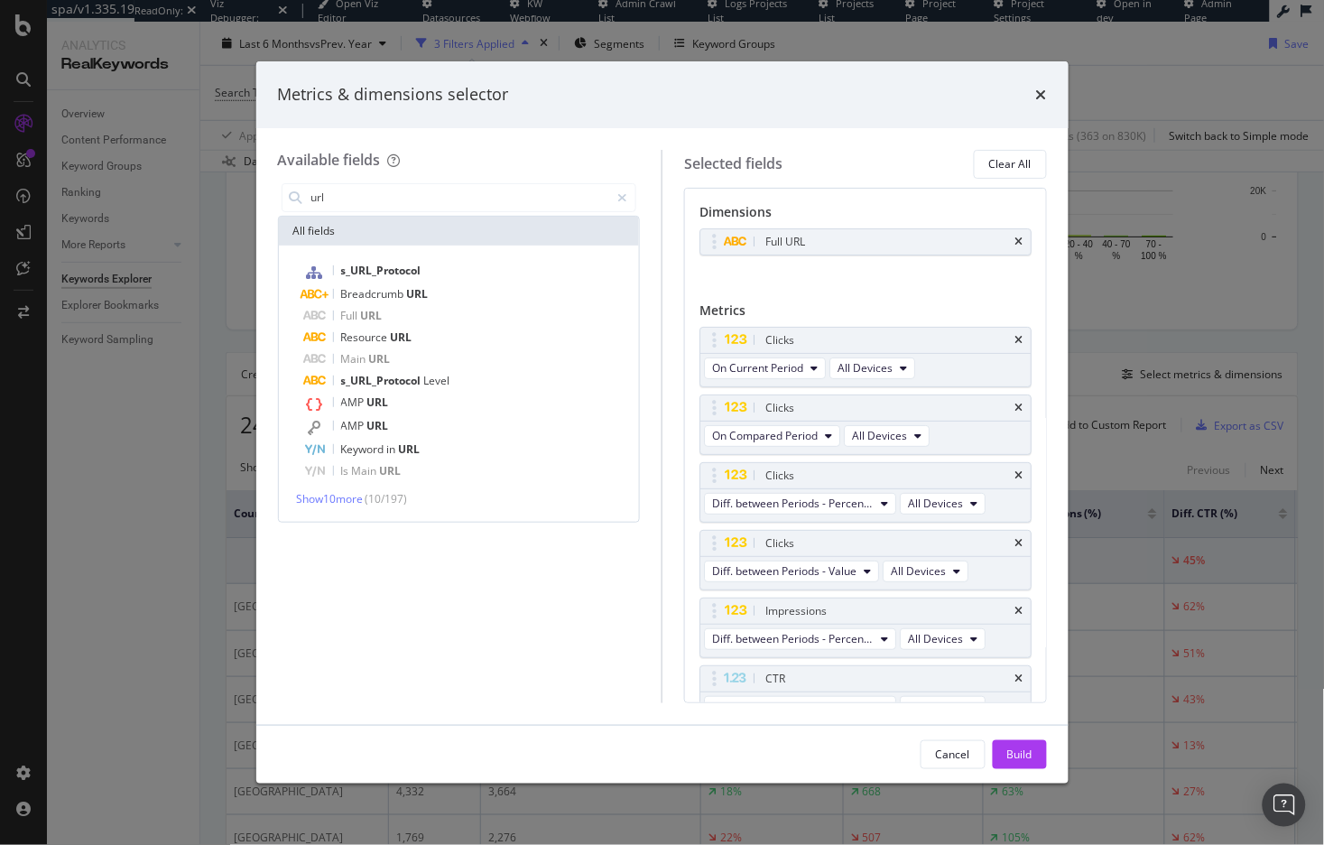
click at [1013, 754] on div "Build" at bounding box center [1019, 754] width 25 height 15
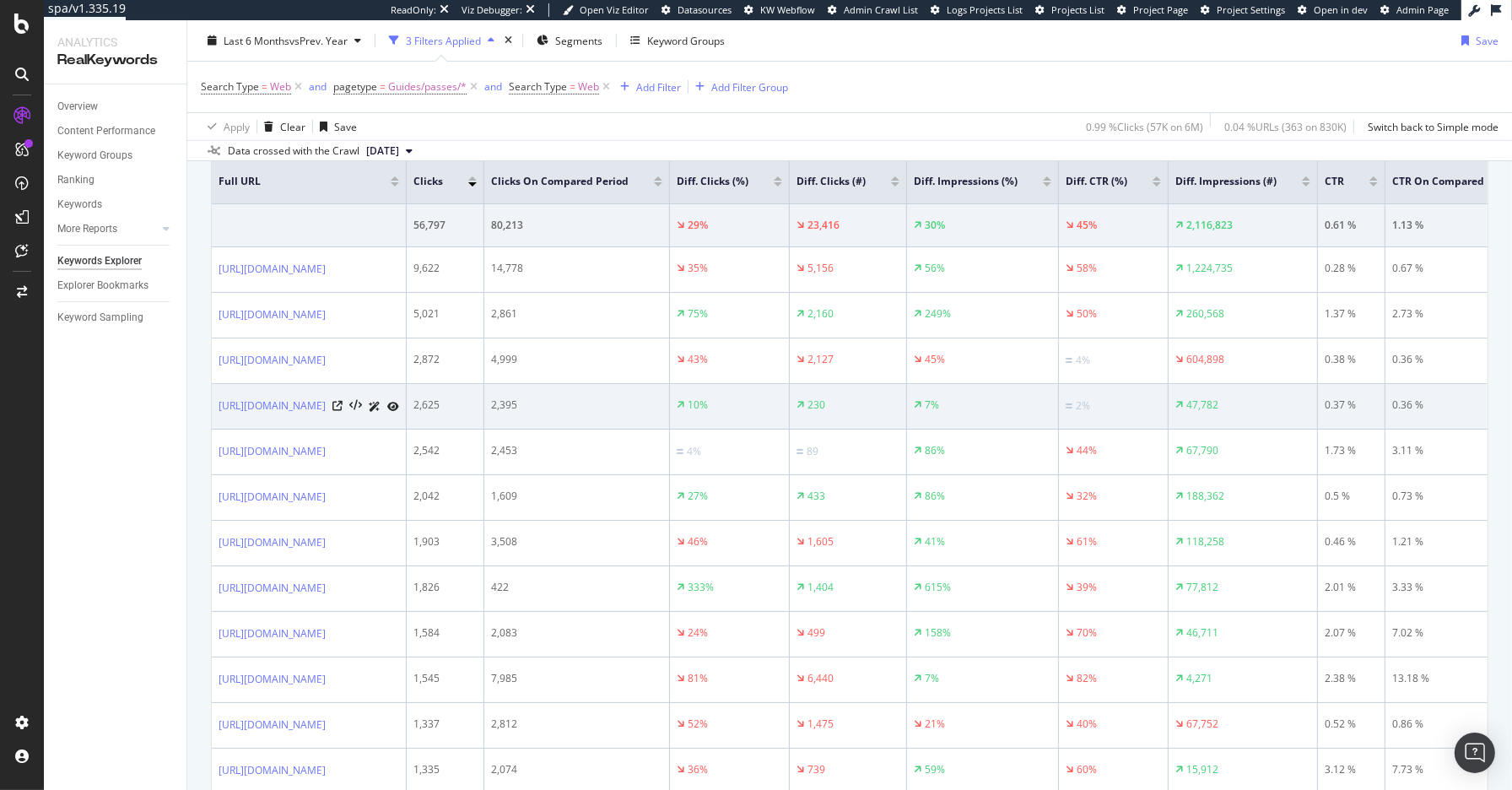
scroll to position [595, 0]
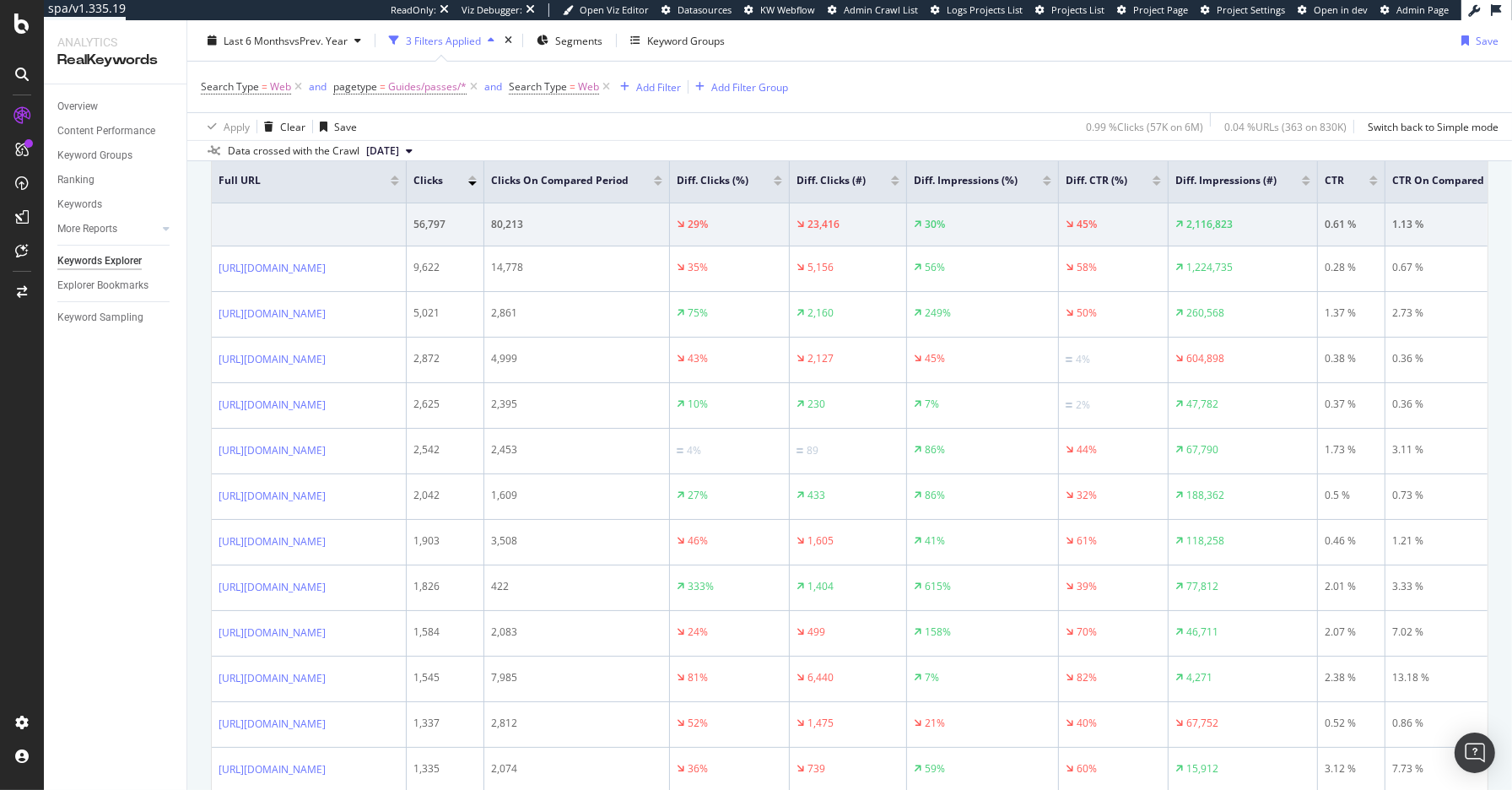
click at [790, 167] on th "Diff. Clicks (%)" at bounding box center [730, 181] width 120 height 45
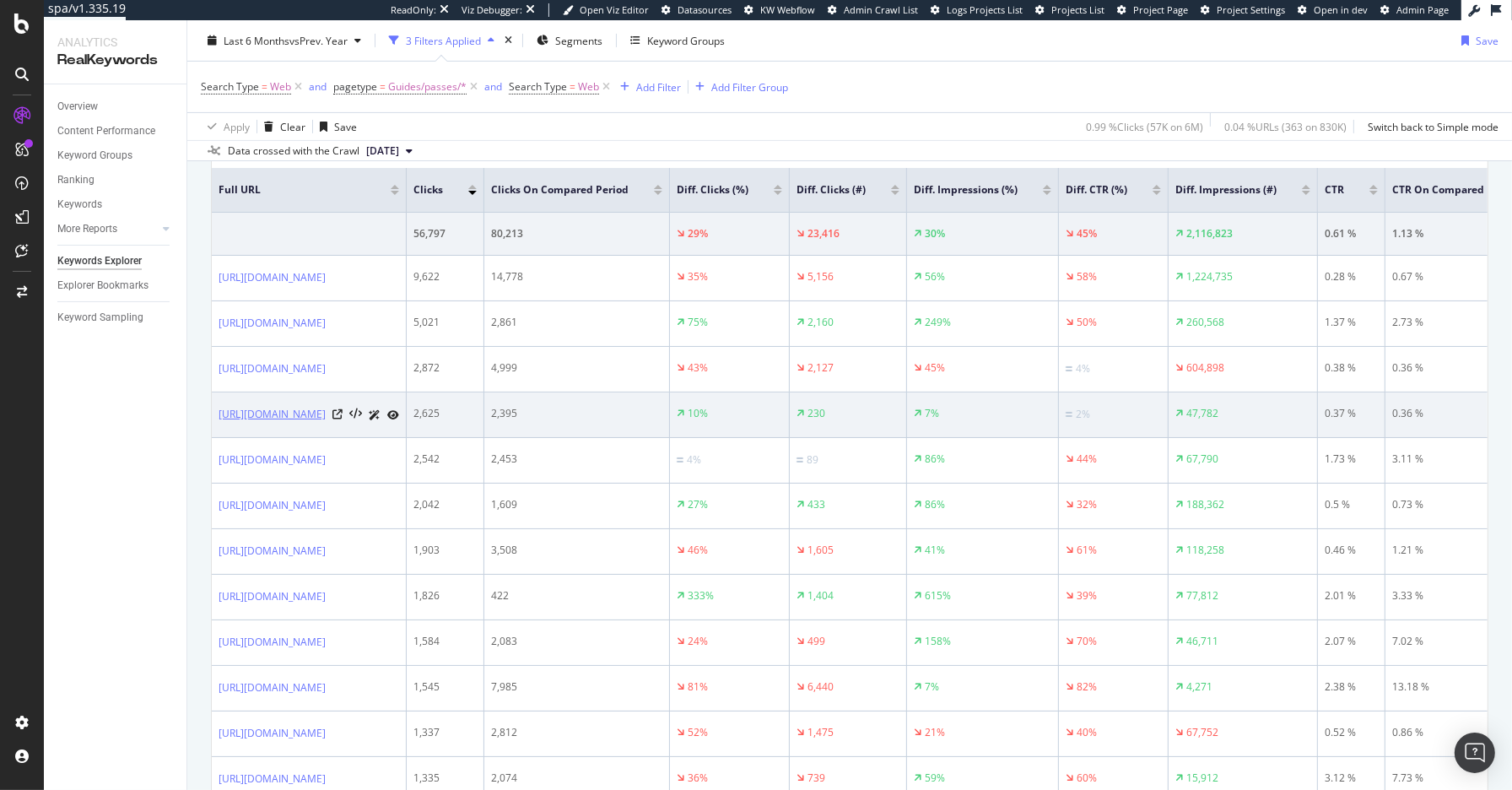
drag, startPoint x: 549, startPoint y: 447, endPoint x: 427, endPoint y: 452, distance: 122.1
click at [399, 424] on div "https://www.raileurope.com/en/destinations/passes/swiss-travel-pass" at bounding box center [308, 414] width 180 height 18
copy link "/passes/swiss-travel-pass"
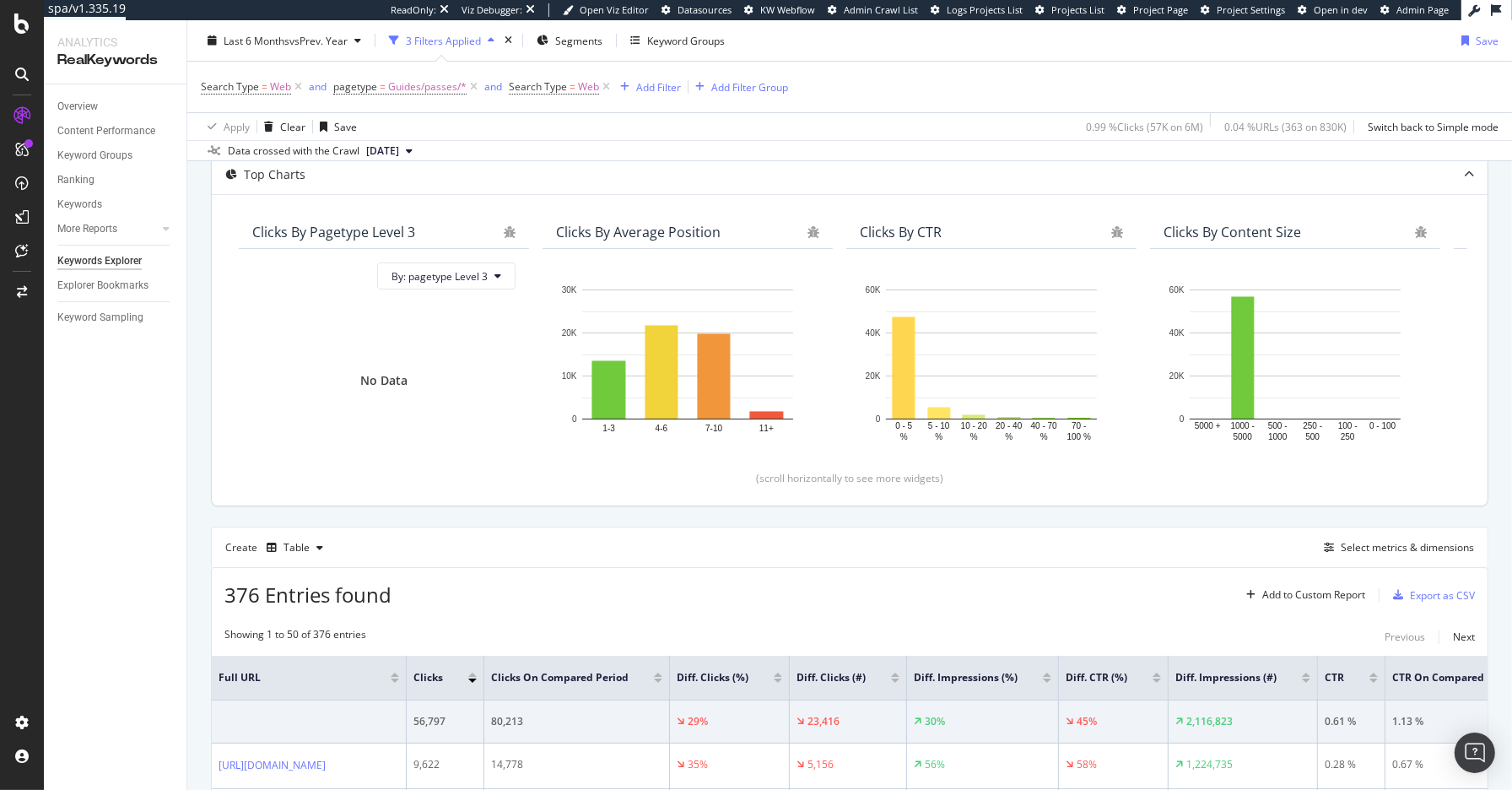
scroll to position [0, 0]
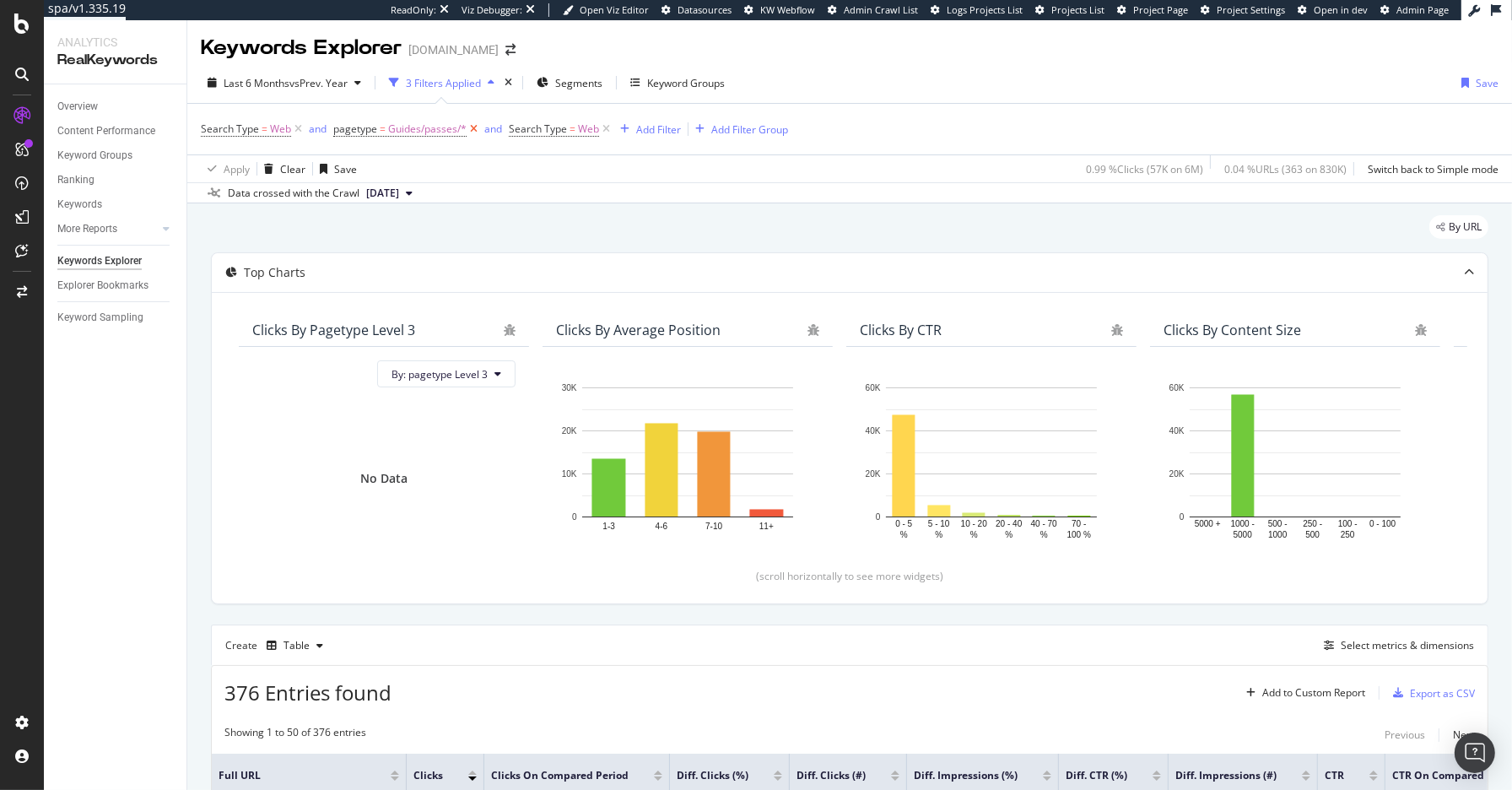
click at [473, 131] on icon at bounding box center [473, 129] width 14 height 17
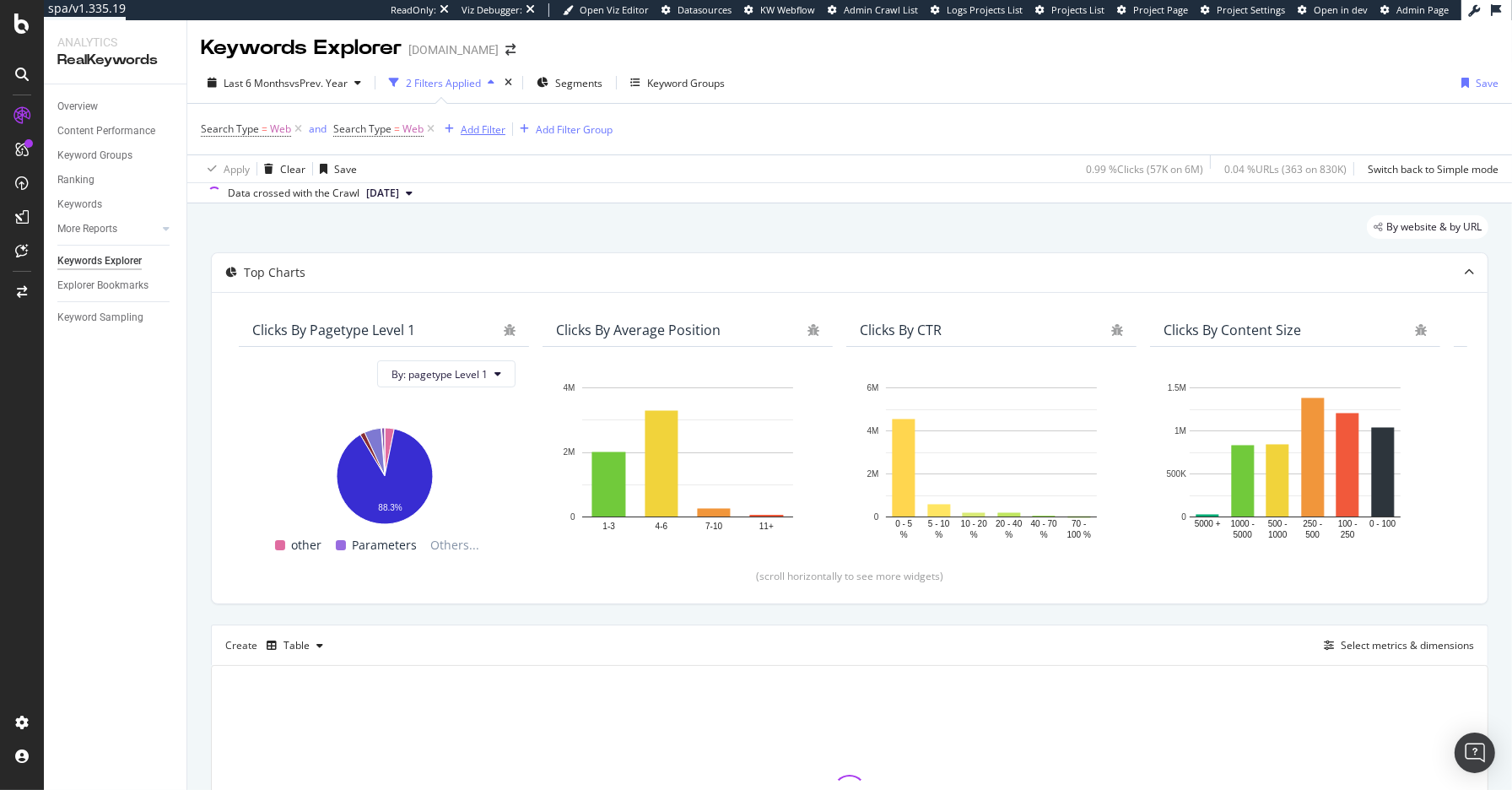
click at [466, 122] on div "Add Filter" at bounding box center [483, 129] width 45 height 14
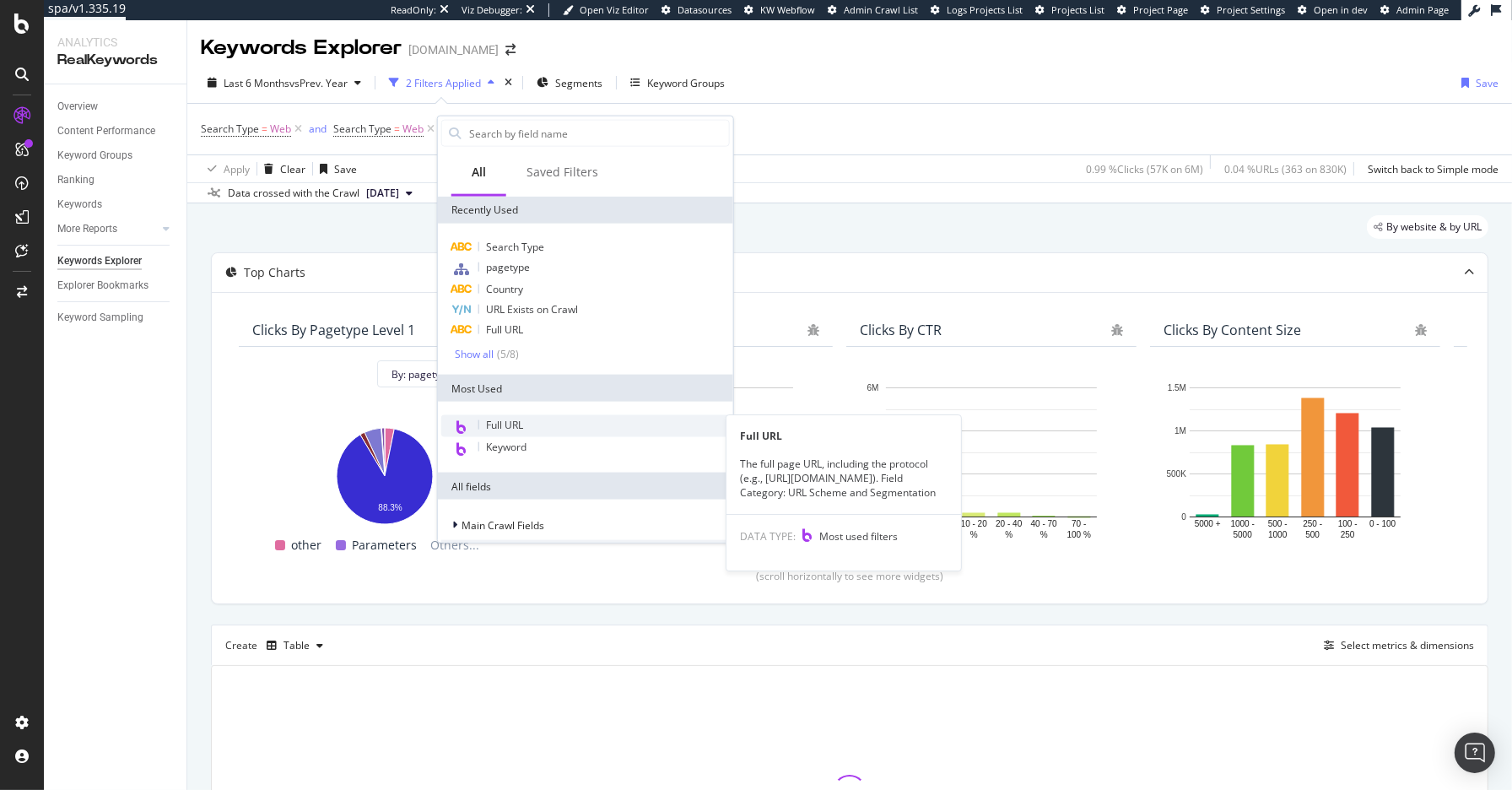
click at [516, 427] on span "Full URL" at bounding box center [505, 424] width 37 height 14
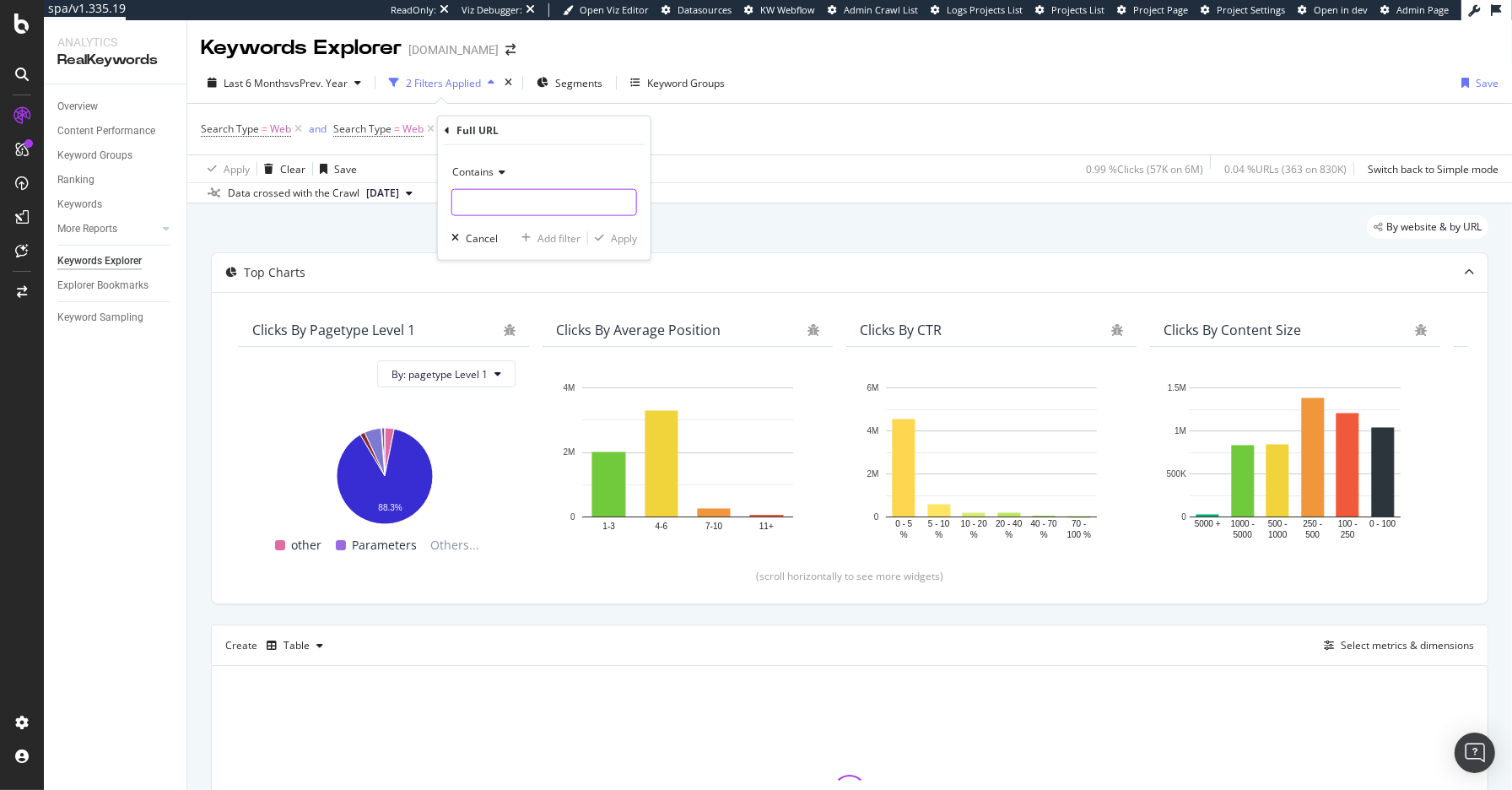
click at [525, 207] on input "text" at bounding box center [544, 202] width 184 height 27
paste input "/passes/swiss-travel-pass"
type input "/passes/swiss-travel-pass"
click at [620, 241] on div "Apply" at bounding box center [624, 237] width 26 height 14
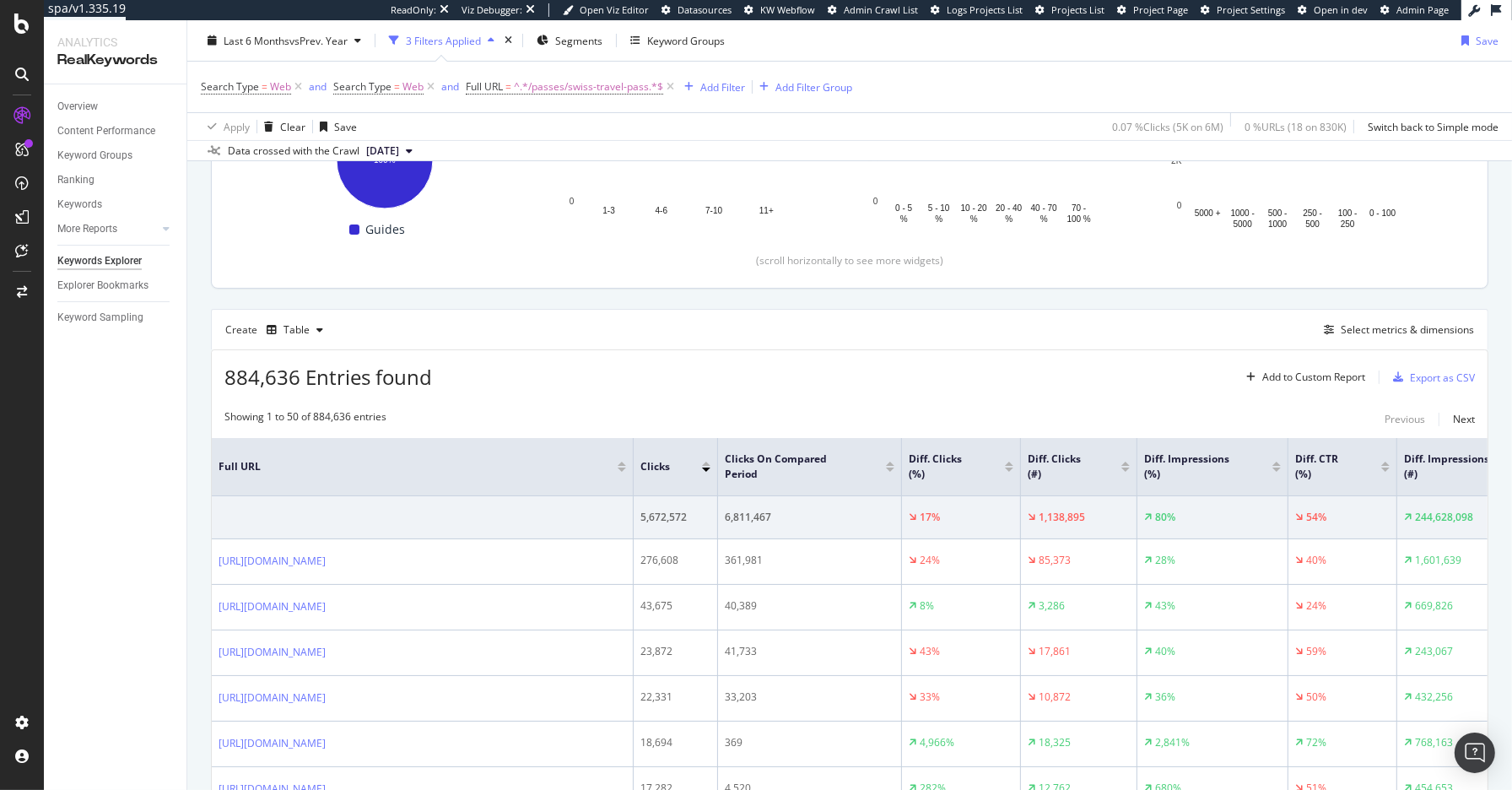
scroll to position [322, 0]
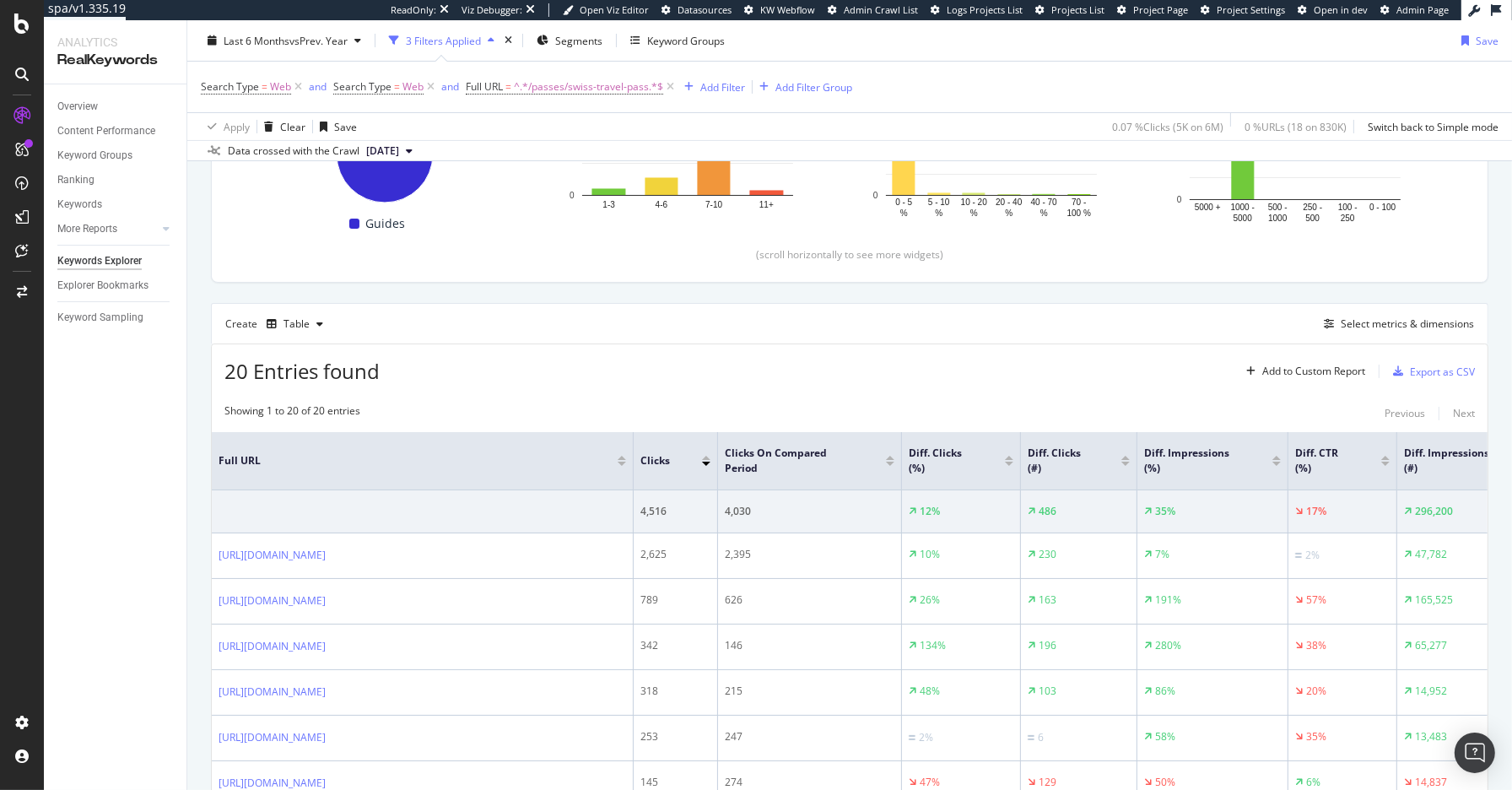
click at [466, 362] on div "20 Entries found Add to Custom Report Export as CSV" at bounding box center [849, 365] width 1276 height 41
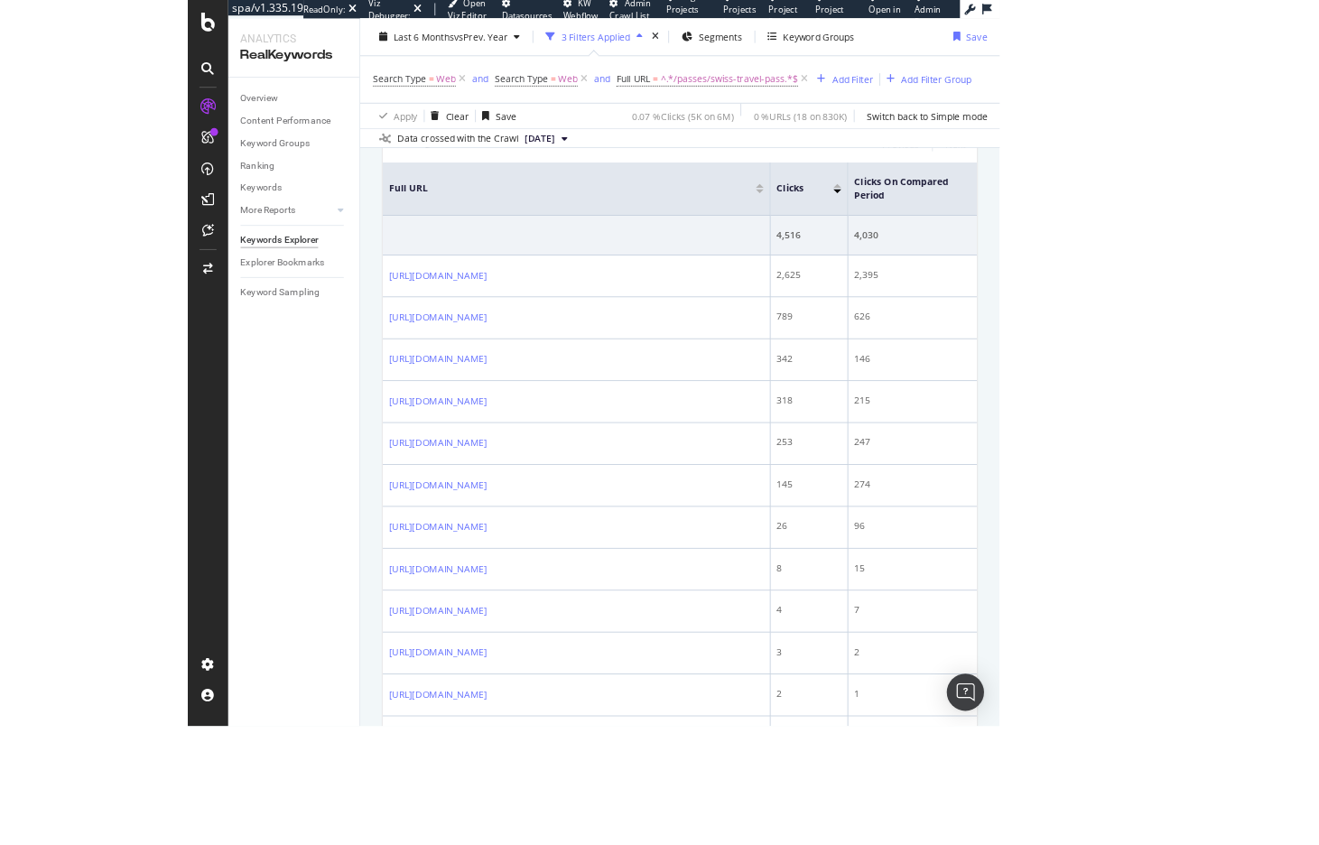
scroll to position [596, 0]
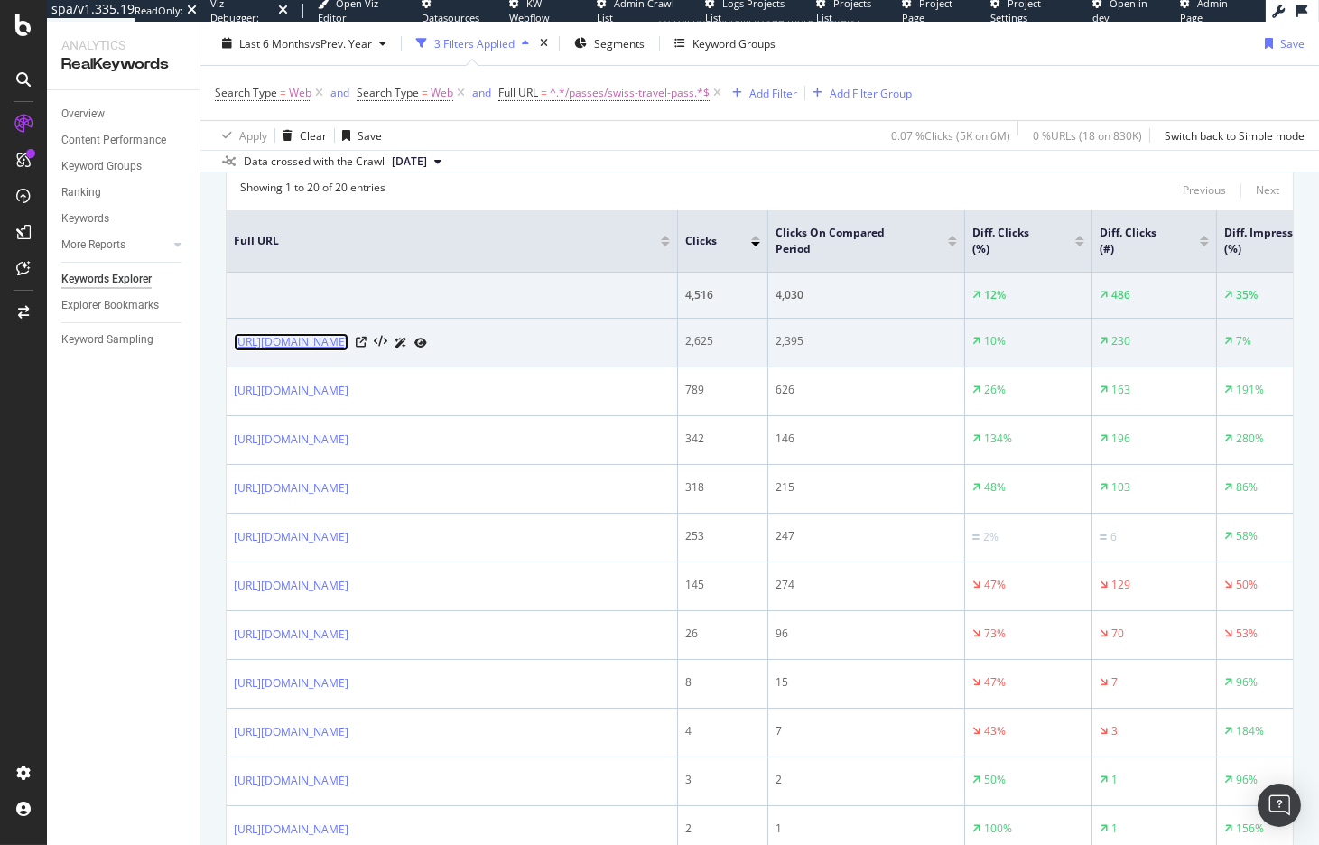
click at [348, 344] on link "https://www.raileurope.com/en/destinations/passes/swiss-travel-pass" at bounding box center [291, 342] width 115 height 18
click at [231, 341] on td "https://www.raileurope.com/en/destinations/passes/swiss-travel-pass" at bounding box center [452, 343] width 451 height 49
drag, startPoint x: 230, startPoint y: 341, endPoint x: 580, endPoint y: 339, distance: 350.3
click at [580, 339] on td "https://www.raileurope.com/en/destinations/passes/swiss-travel-pass" at bounding box center [452, 343] width 451 height 49
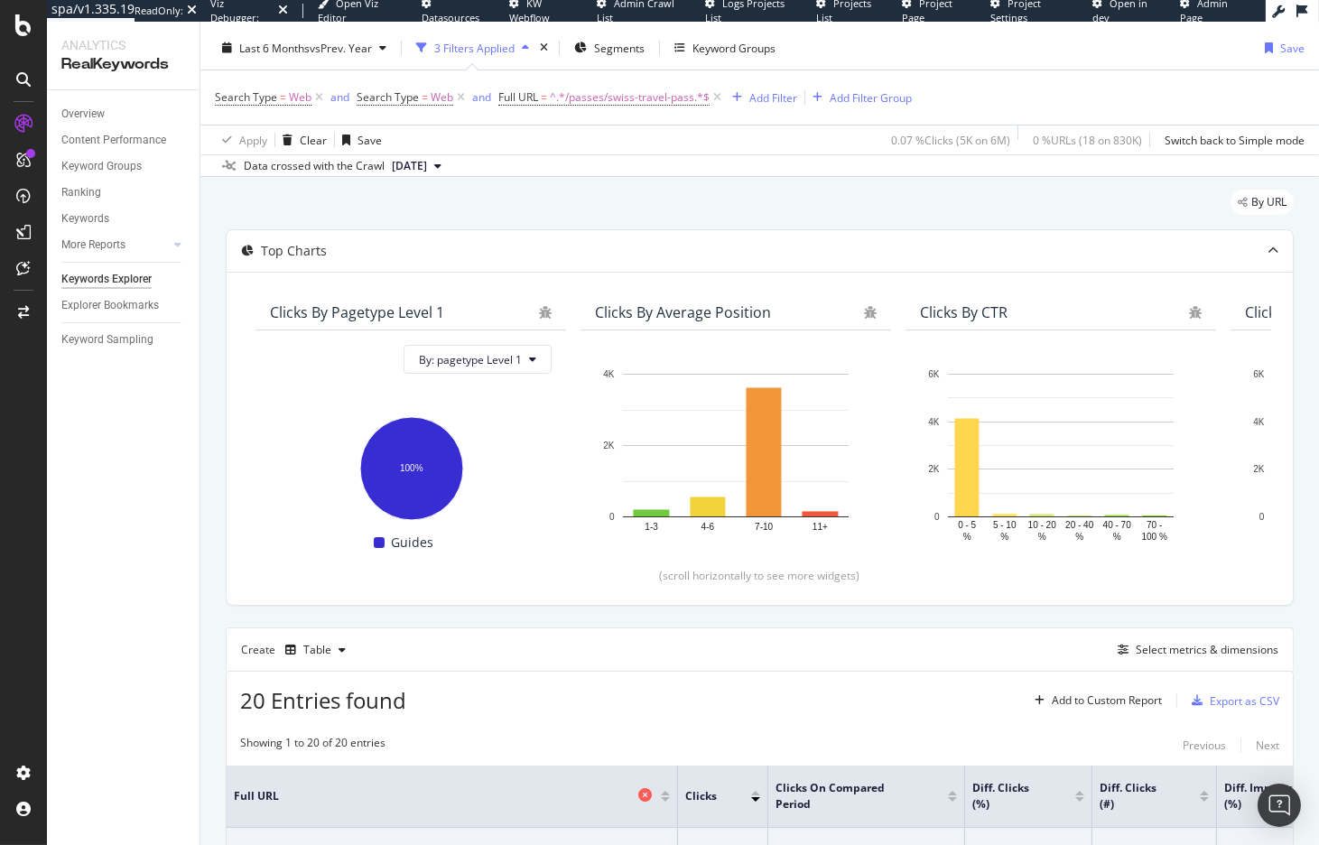
scroll to position [0, 0]
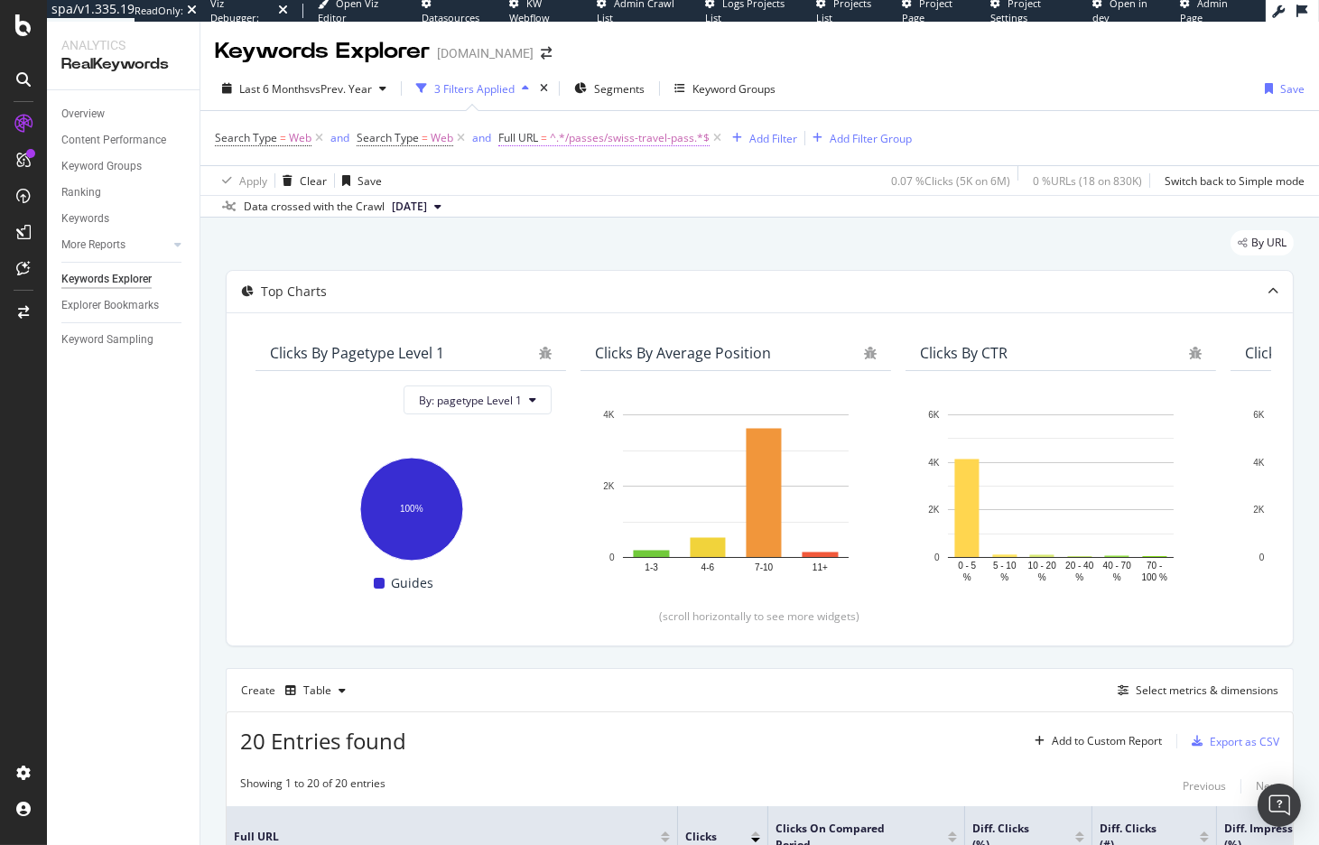
click at [627, 130] on span "^.*/passes/swiss-travel-pass.*$" at bounding box center [630, 137] width 160 height 25
click at [546, 217] on input "/passes/swiss-travel-pass" at bounding box center [599, 213] width 171 height 29
paste input "https://www.raileurope.com/en/destinations"
type input "https://www.raileurope.com/en/destinations/passes/swiss-travel-pass"
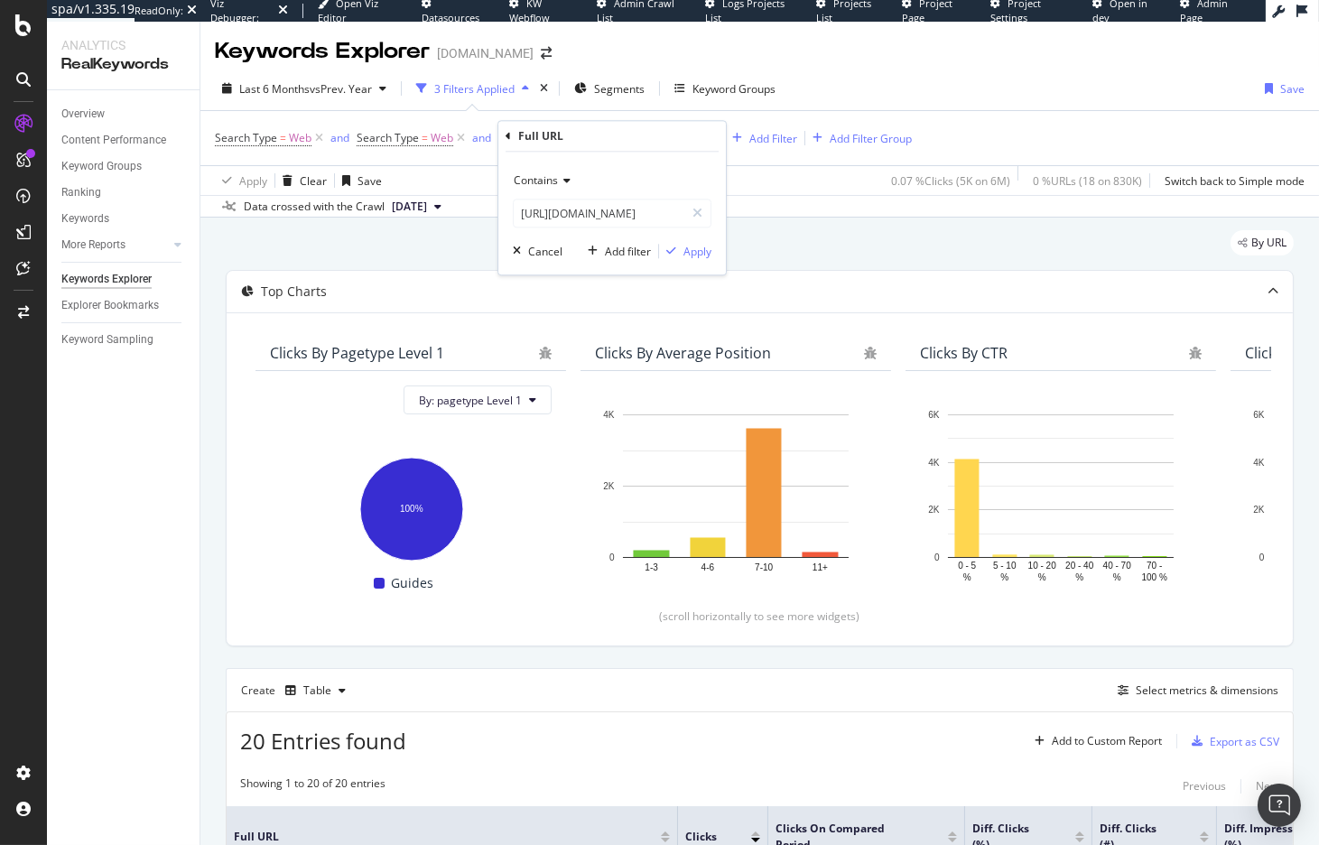
scroll to position [0, 0]
click at [537, 176] on span "Contains" at bounding box center [536, 179] width 44 height 15
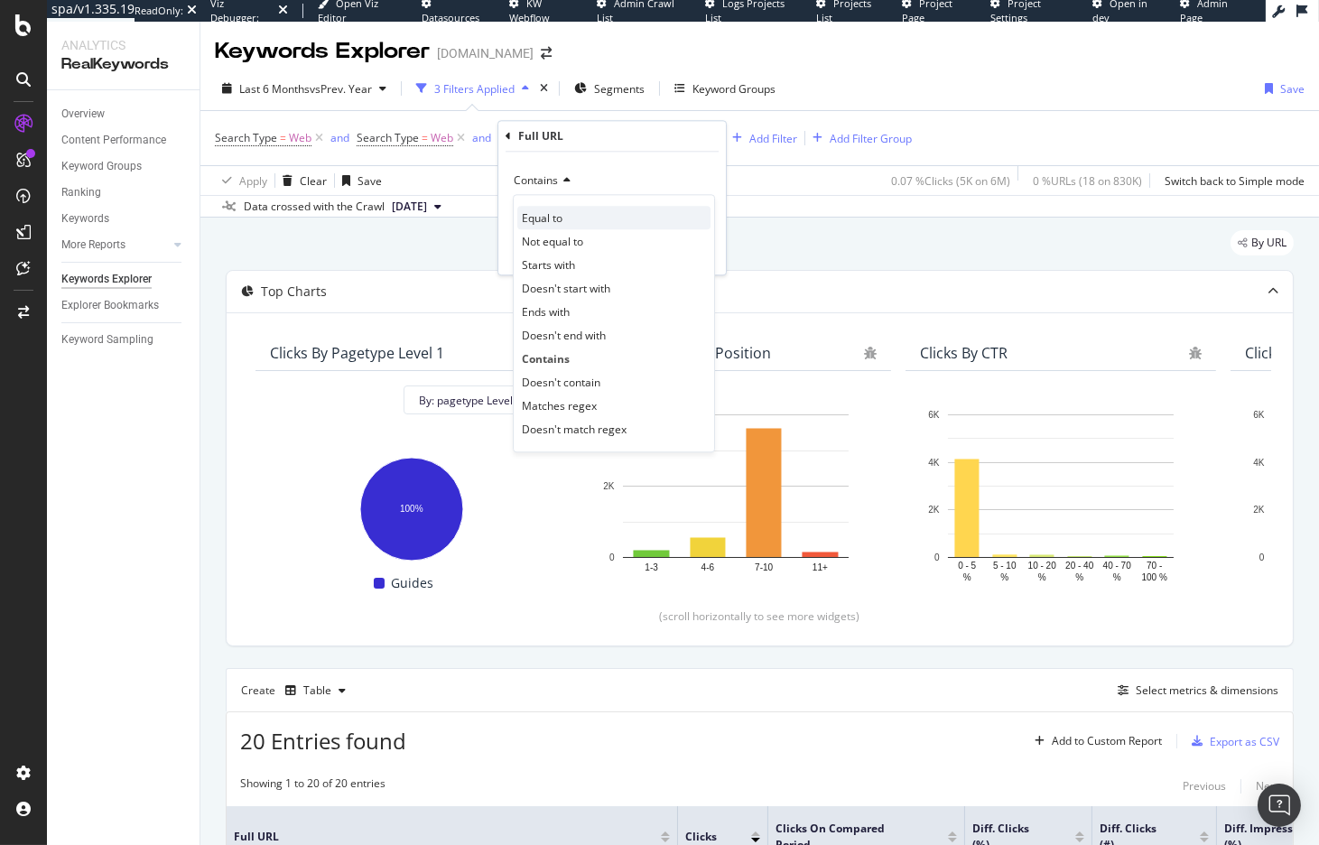
click at [545, 221] on span "Equal to" at bounding box center [542, 217] width 41 height 15
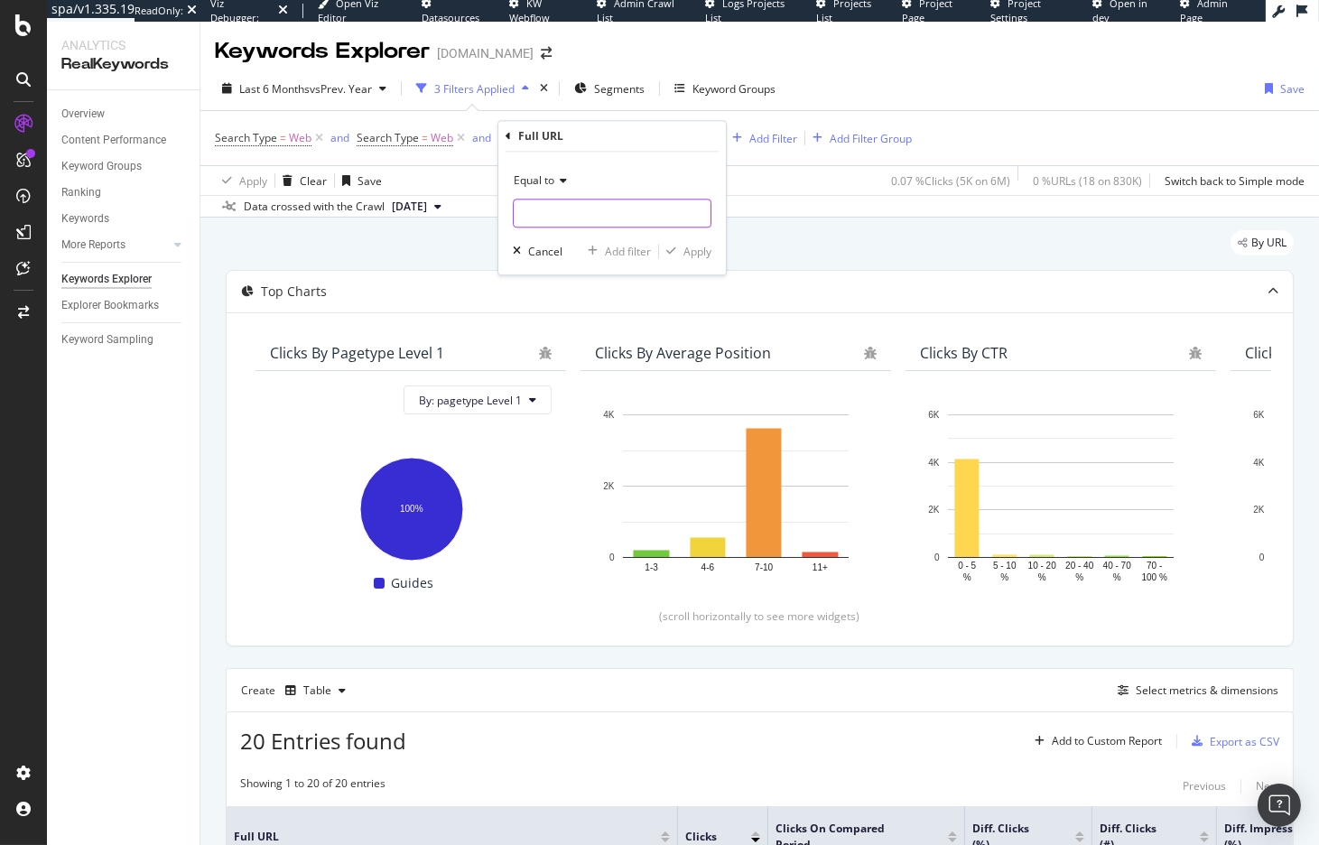
click at [607, 218] on input "text" at bounding box center [612, 213] width 197 height 29
paste input "https://www.raileurope.com/en/destinations/passes/swiss-travel-pass"
type input "https://www.raileurope.com/en/destinations/passes/swiss-travel-pass"
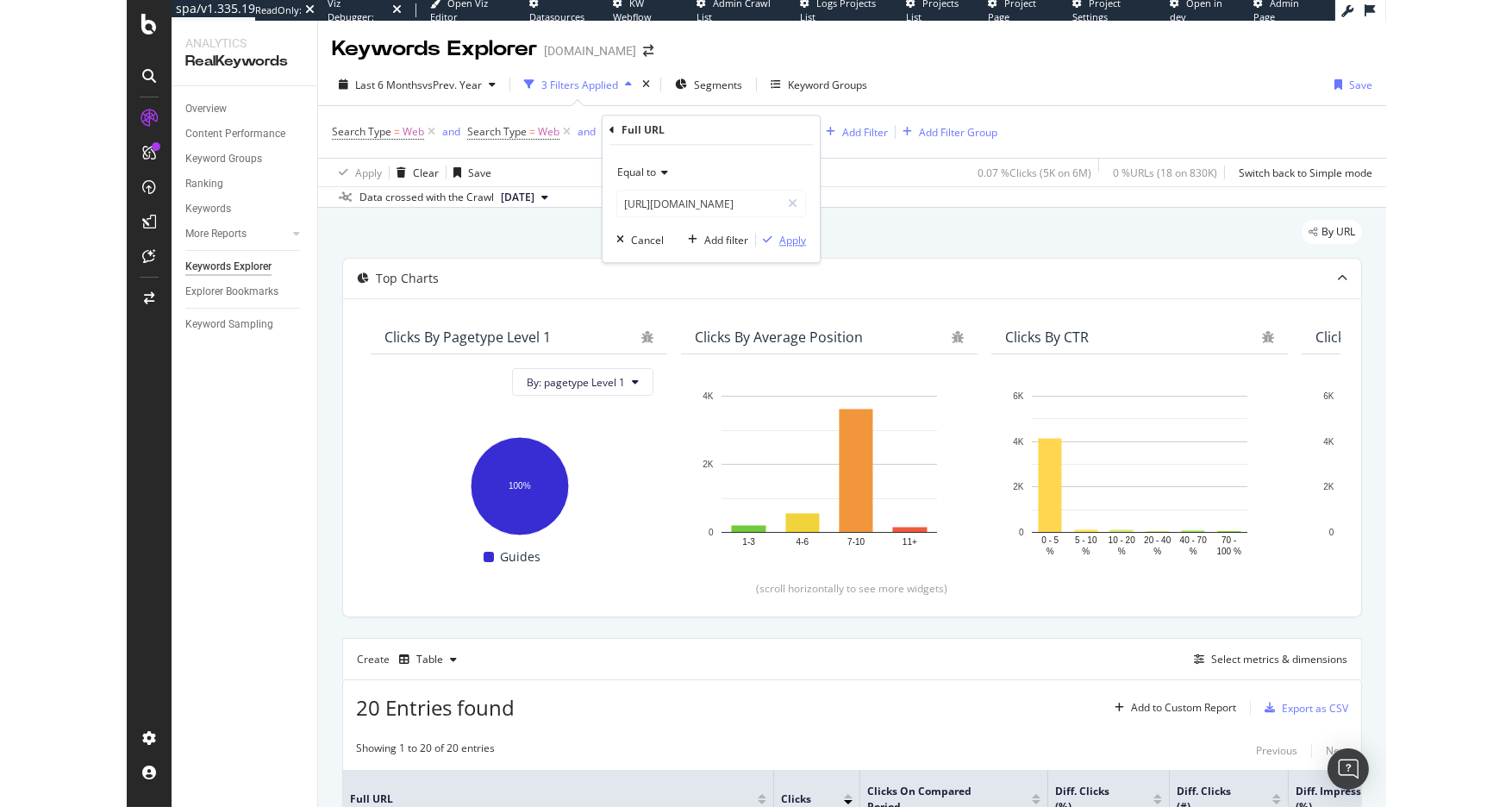
scroll to position [0, 0]
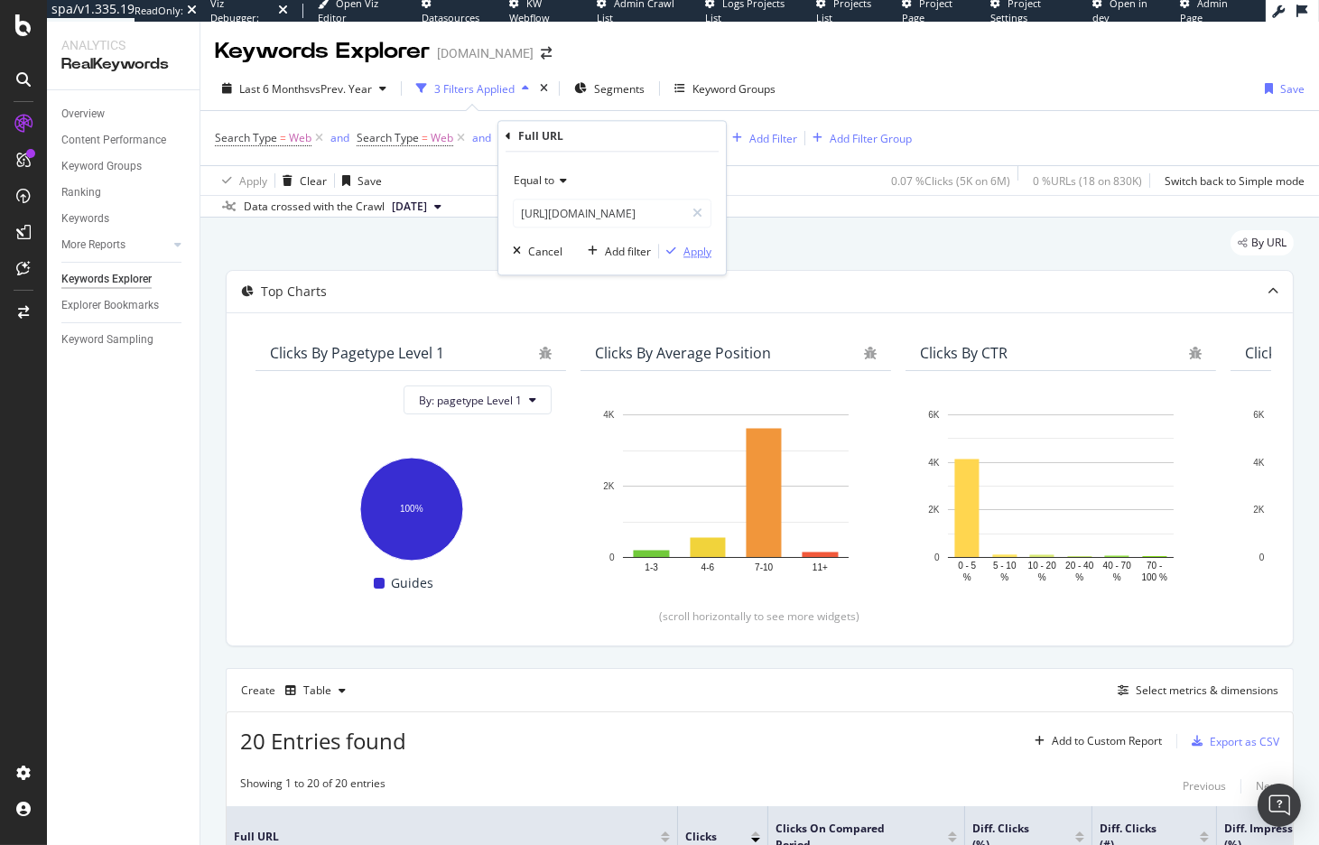
click at [693, 249] on div "Apply" at bounding box center [697, 251] width 28 height 15
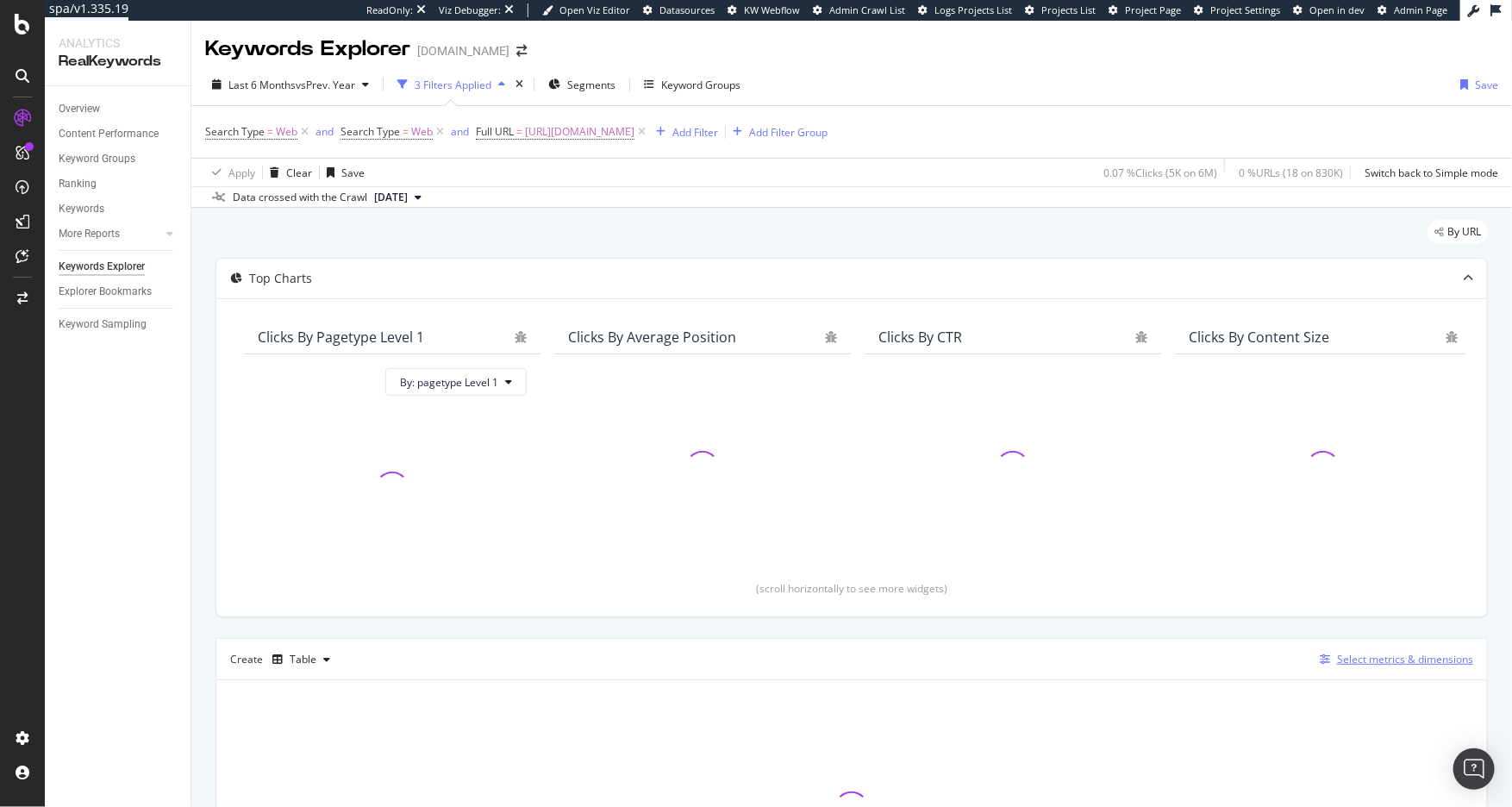
click at [1347, 657] on div "Select metrics & dimensions" at bounding box center [1405, 658] width 137 height 14
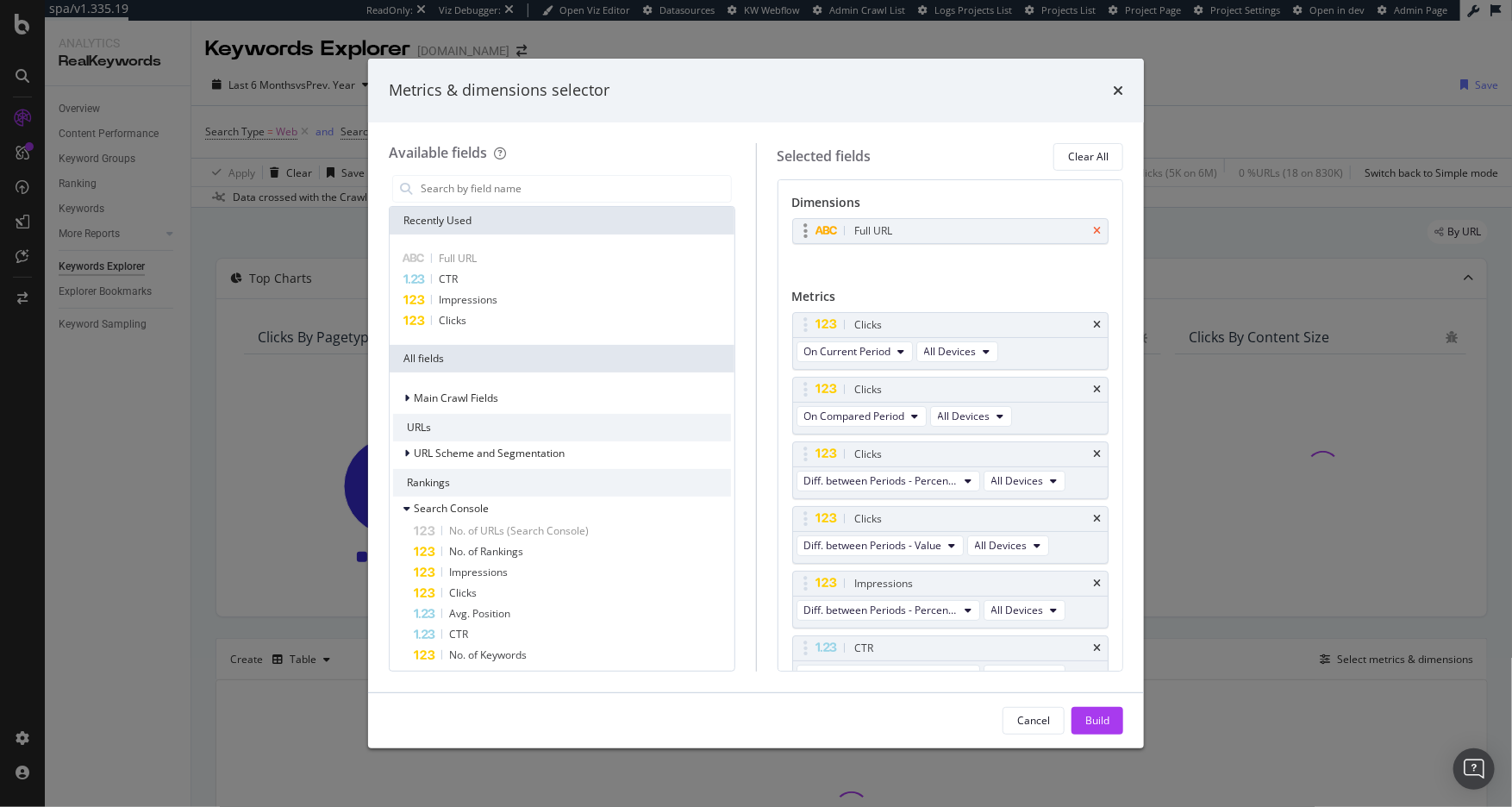
click at [1094, 228] on icon "times" at bounding box center [1097, 231] width 8 height 11
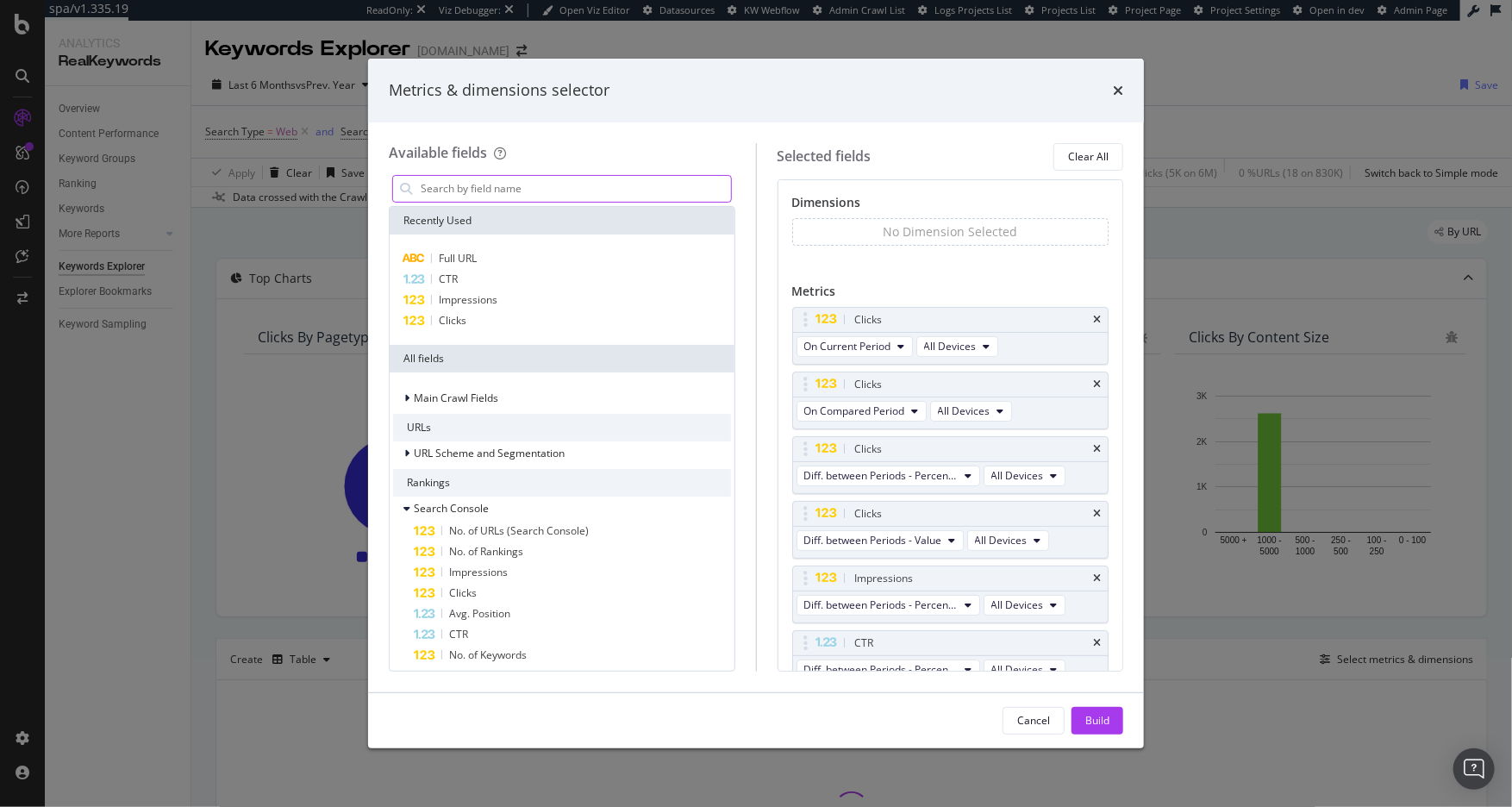
click at [620, 195] on input "modal" at bounding box center [575, 188] width 312 height 26
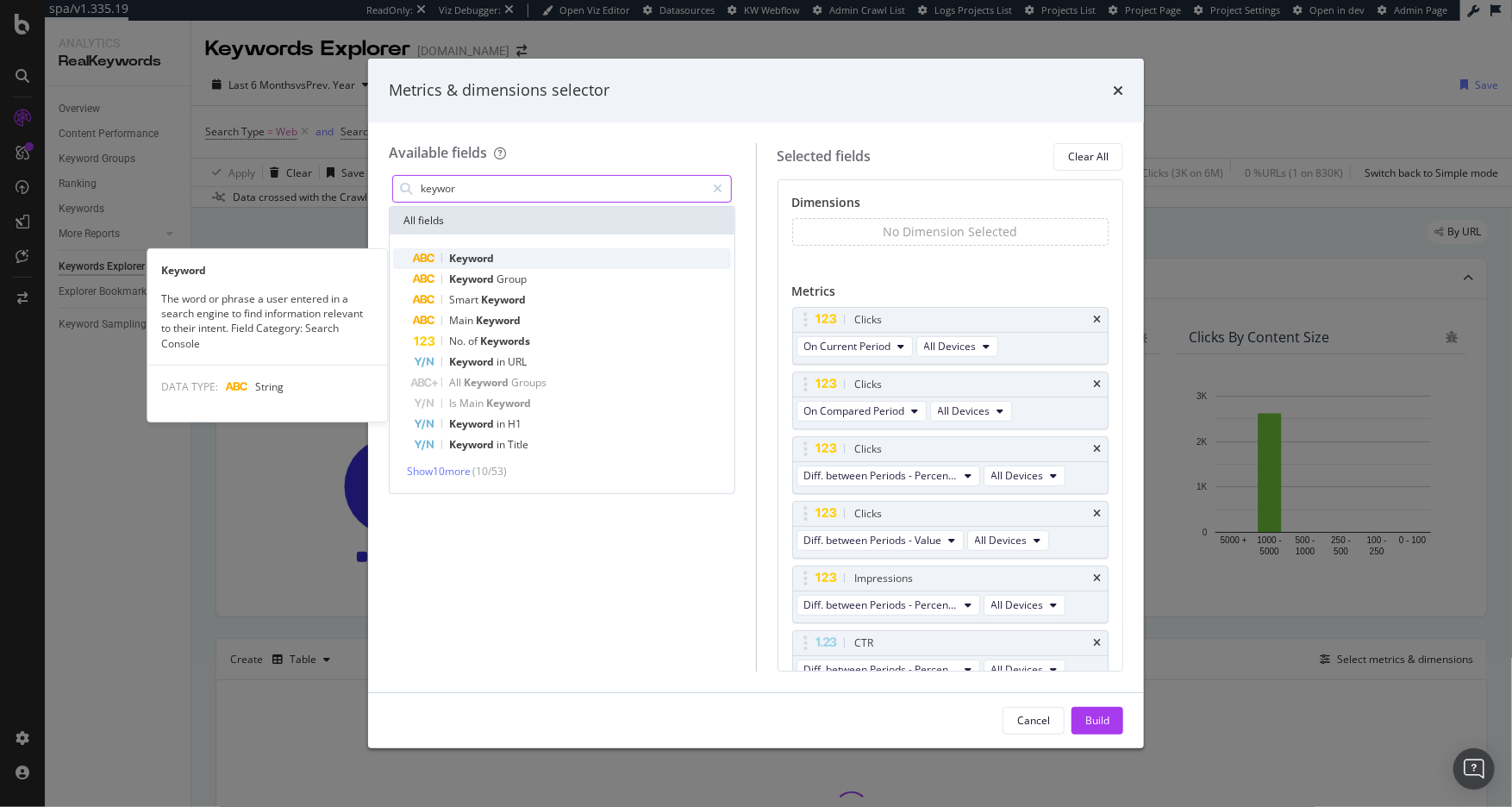
type input "keywor"
click at [512, 256] on div "Keyword" at bounding box center [572, 259] width 317 height 21
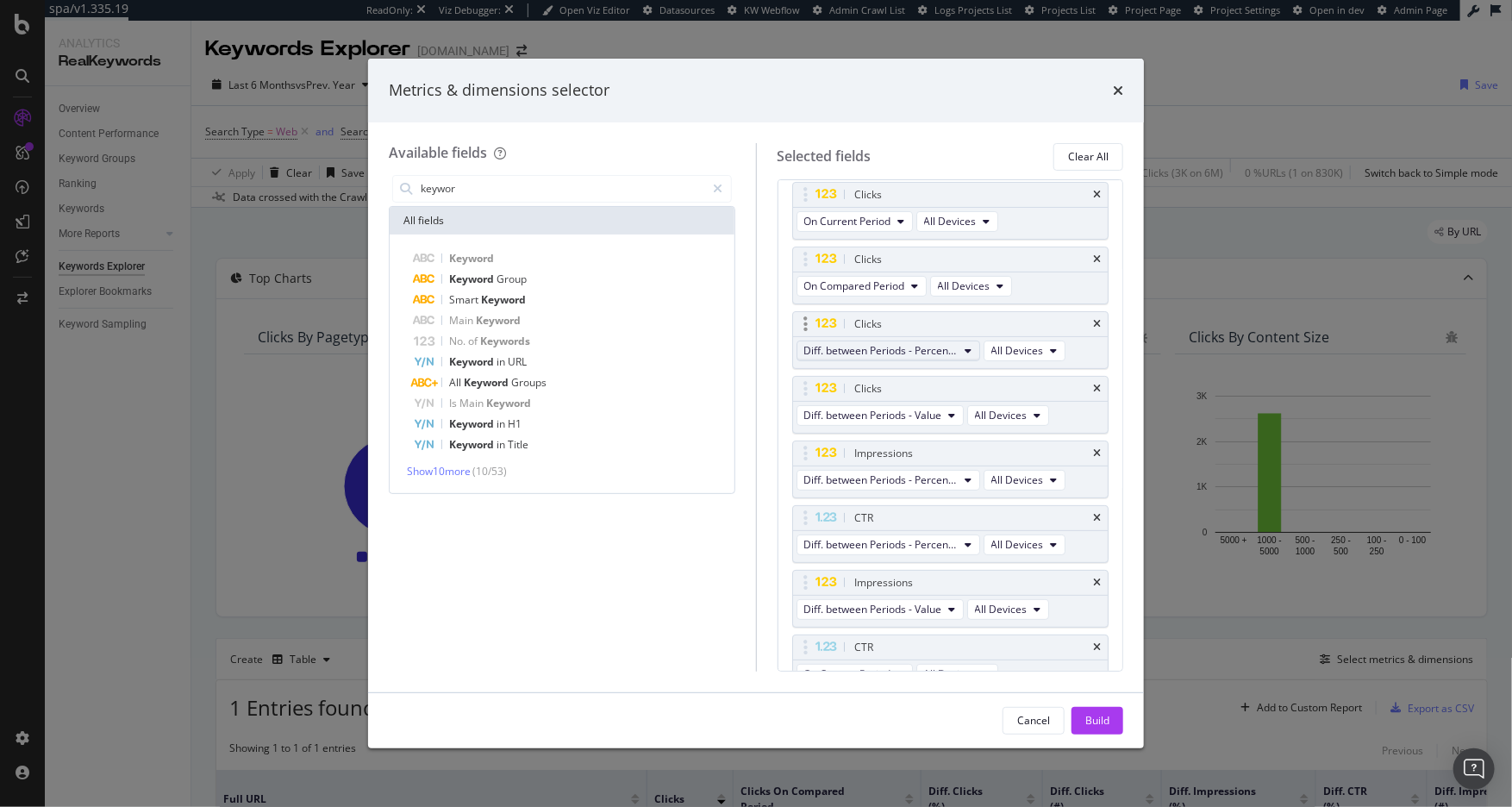
scroll to position [144, 0]
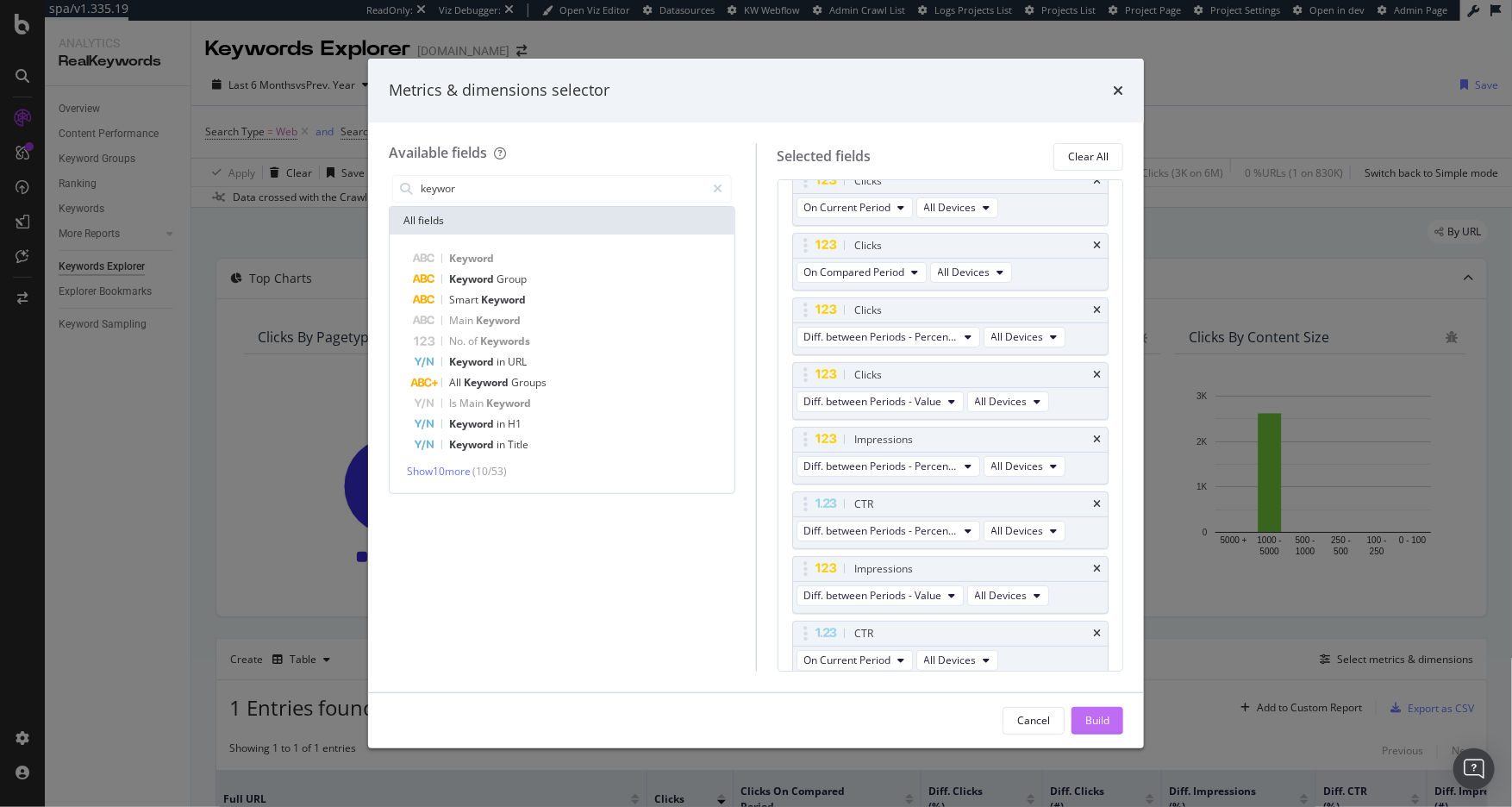
click at [1094, 718] on div "Build" at bounding box center [1097, 720] width 24 height 14
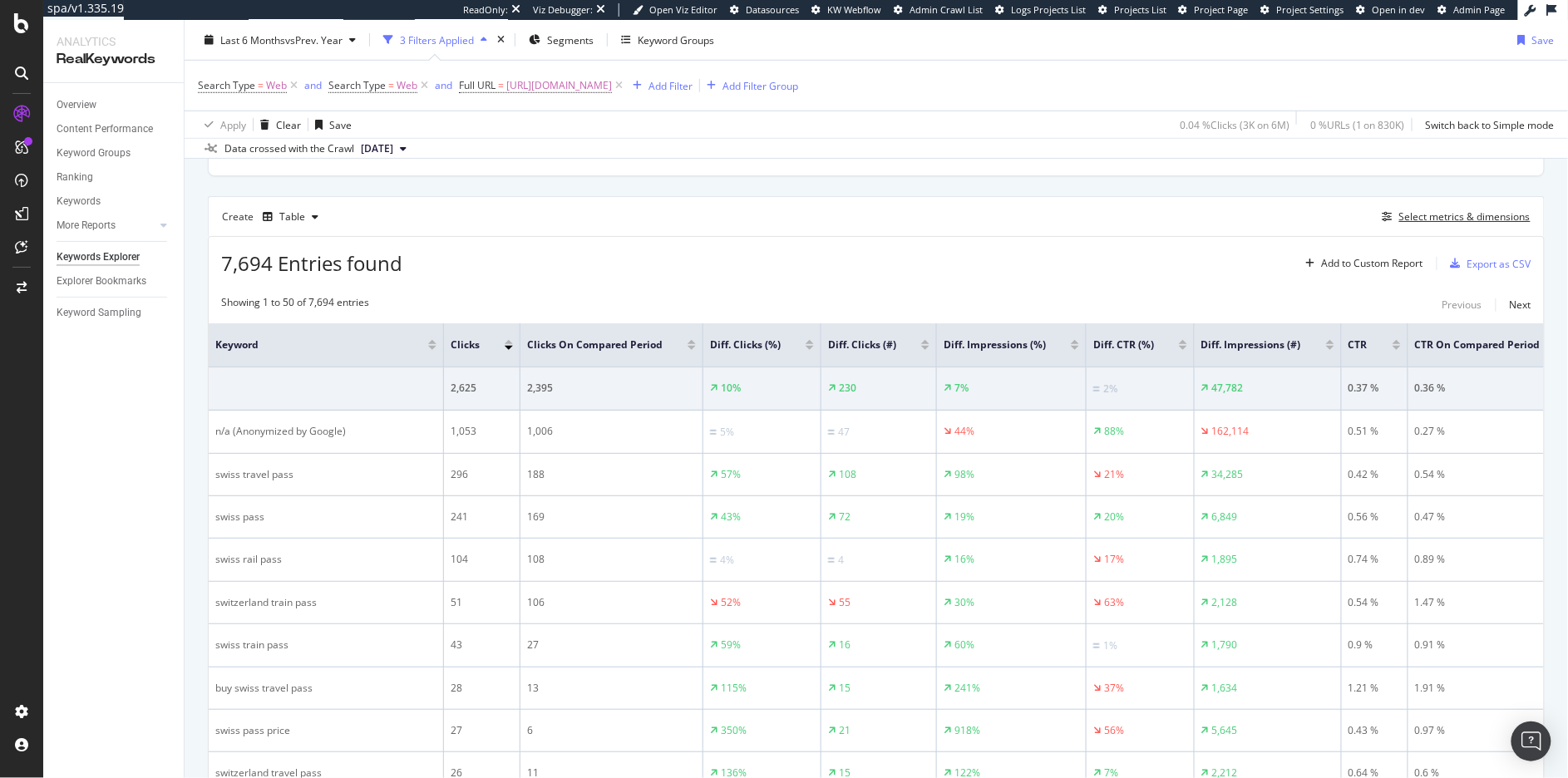
scroll to position [371, 0]
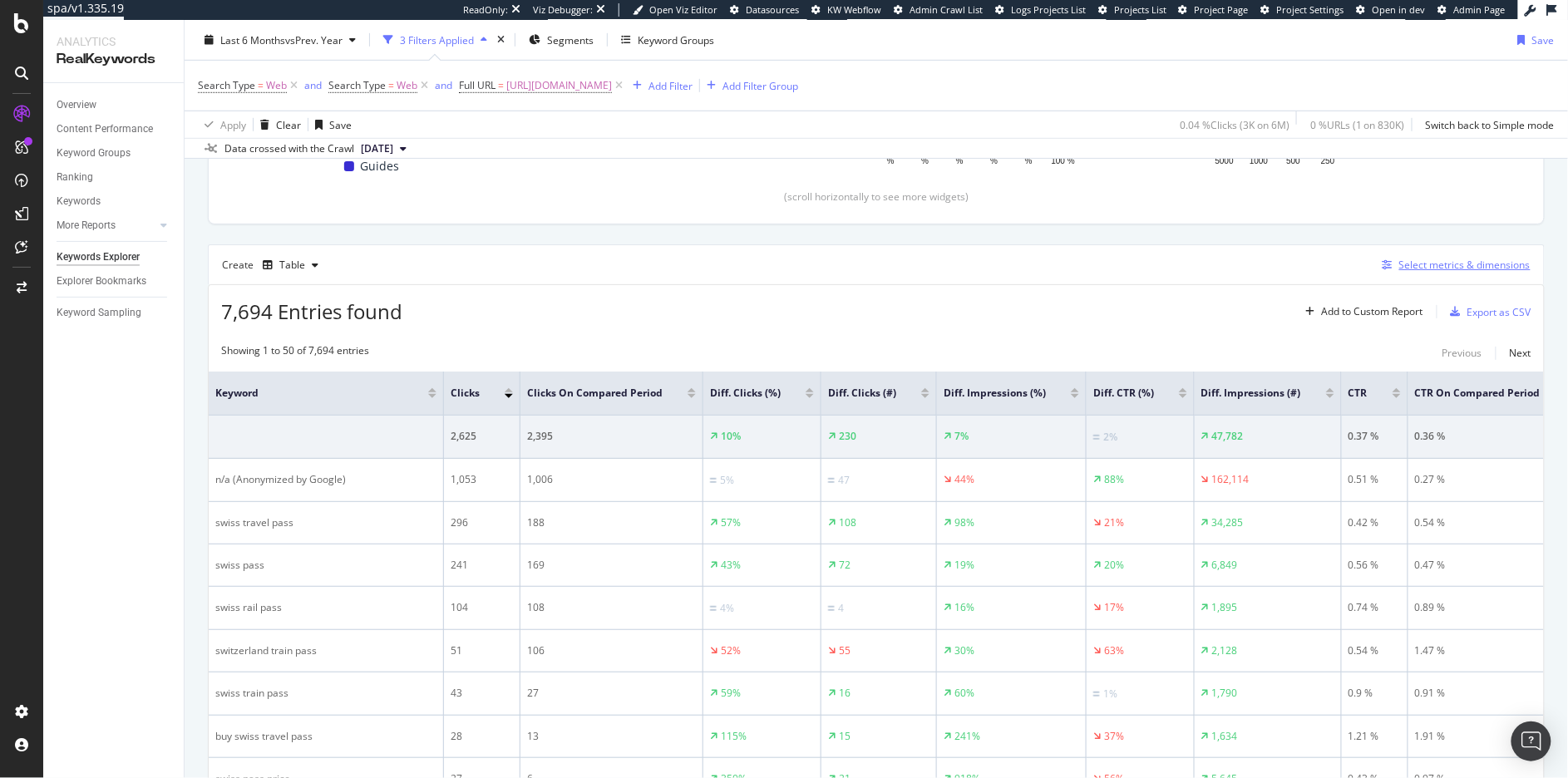
click at [1405, 269] on div "Select metrics & dimensions" at bounding box center [1464, 264] width 132 height 14
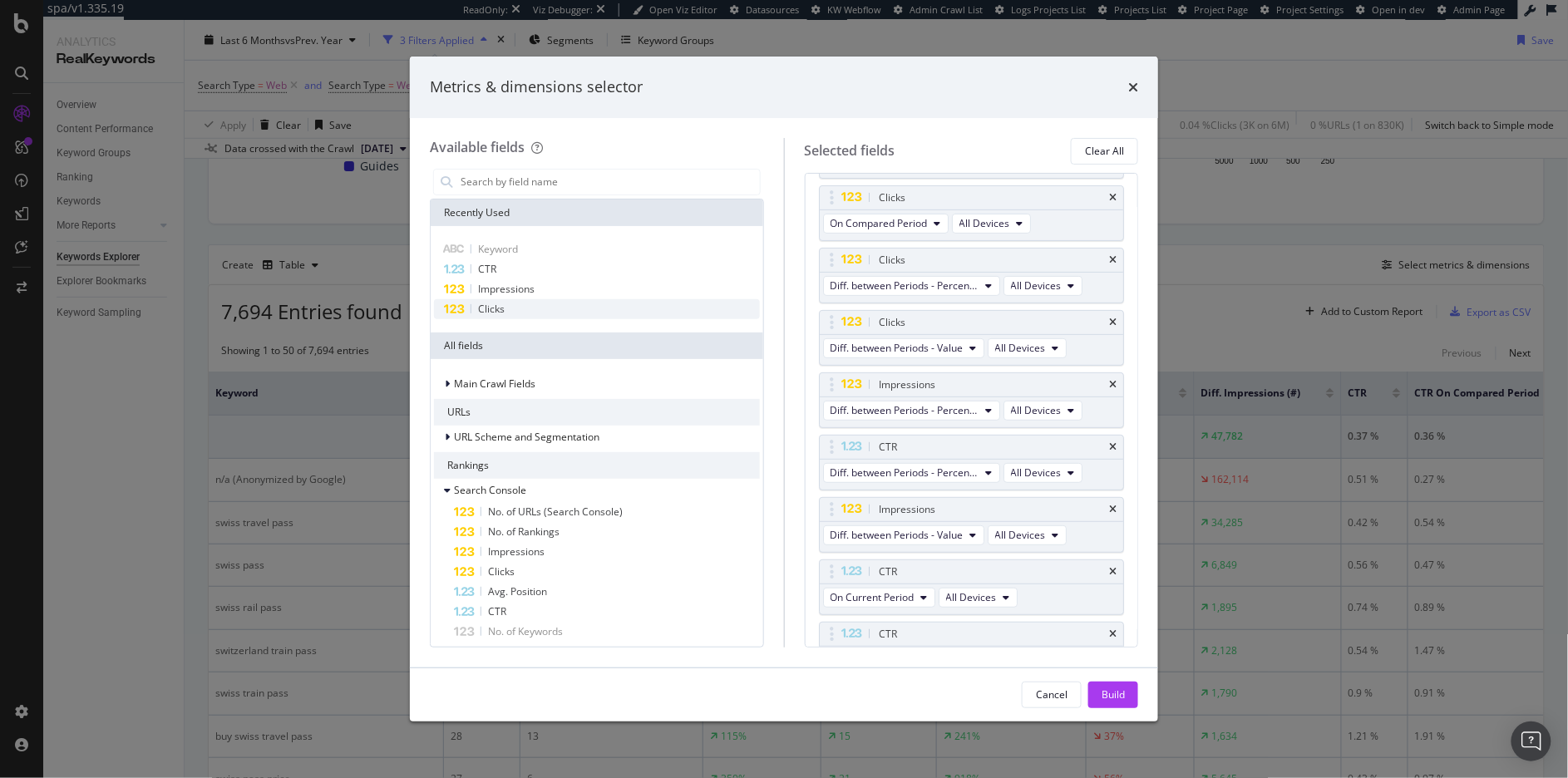
scroll to position [0, 0]
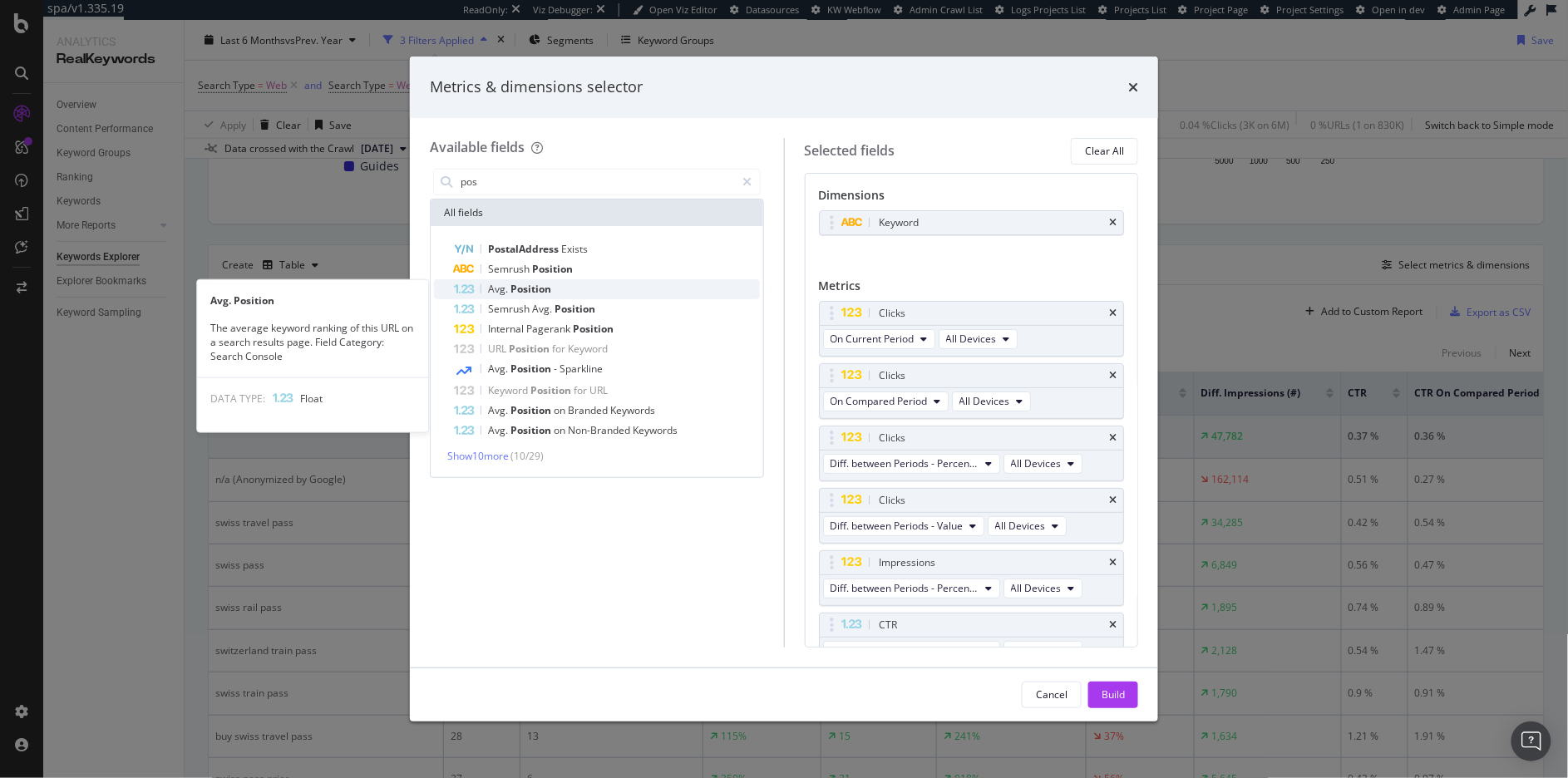
type input "pos"
click at [572, 286] on div "Avg. Position" at bounding box center [607, 289] width 306 height 20
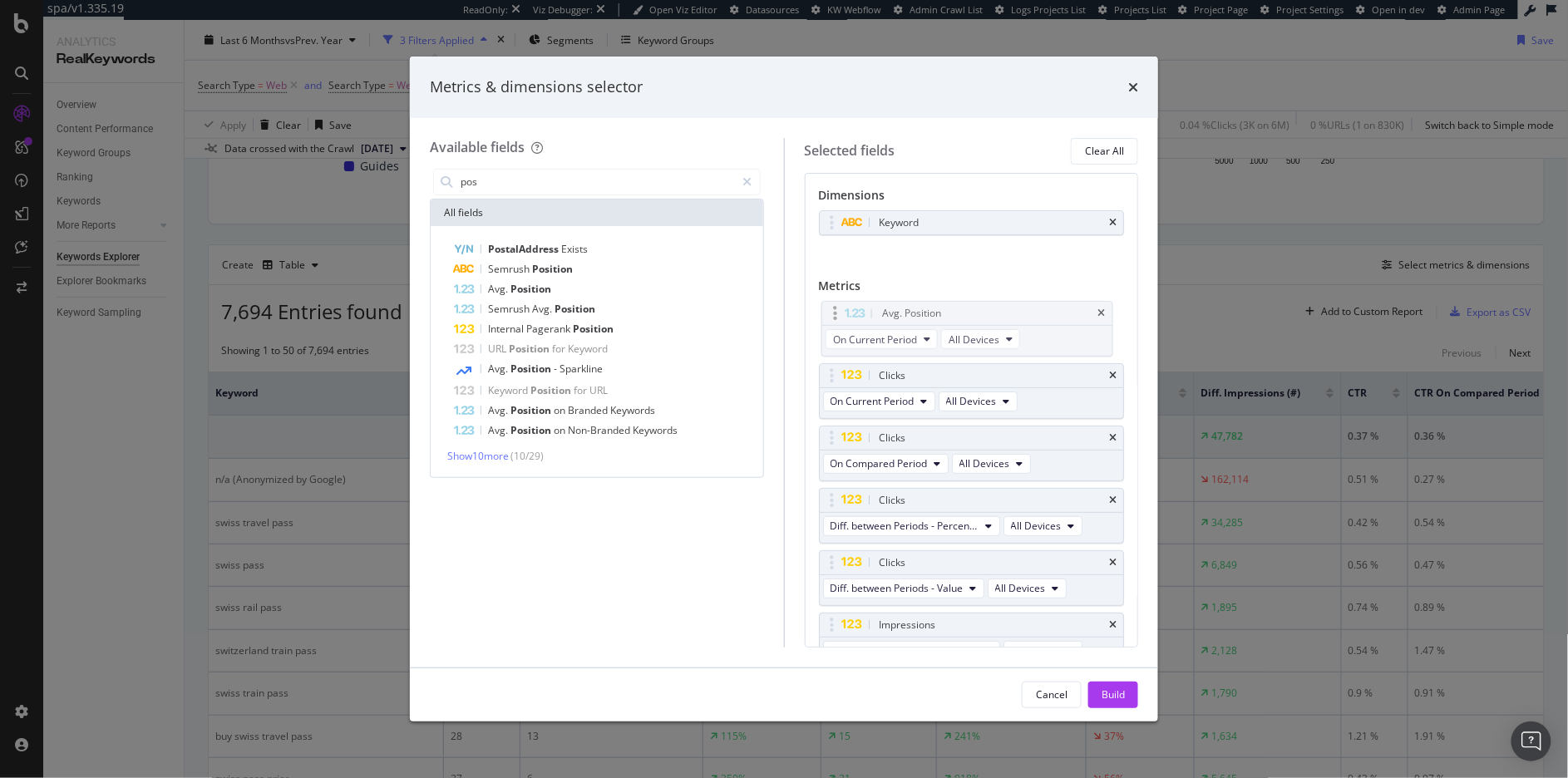
drag, startPoint x: 837, startPoint y: 597, endPoint x: 840, endPoint y: 307, distance: 290.0
click at [840, 307] on body "spa/v1.335.19 ReadOnly: Viz Debugger: Open Viz Editor Datasources KW Webflow Ad…" at bounding box center [784, 389] width 1568 height 778
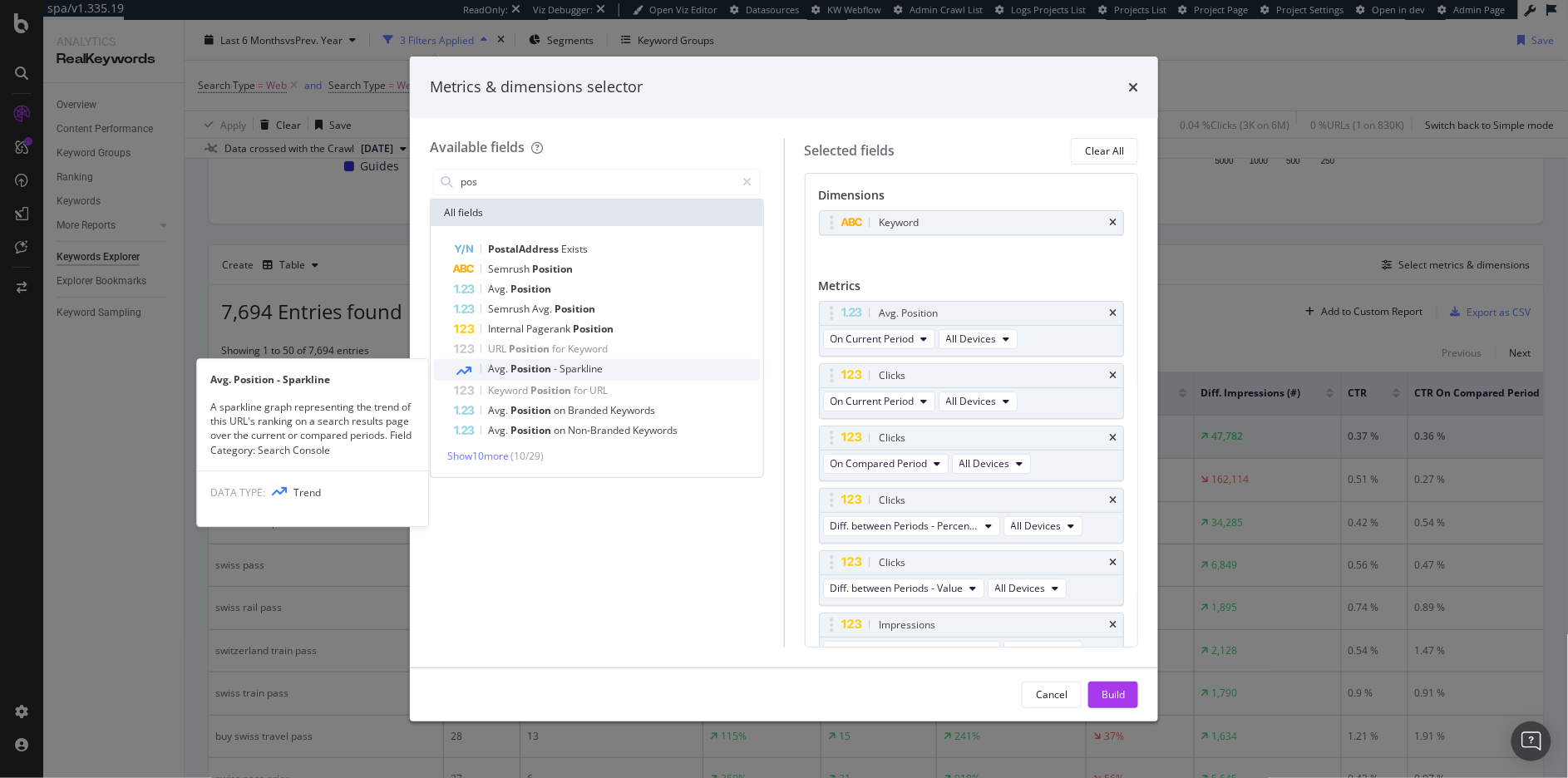
click at [555, 368] on span "-" at bounding box center [556, 368] width 6 height 14
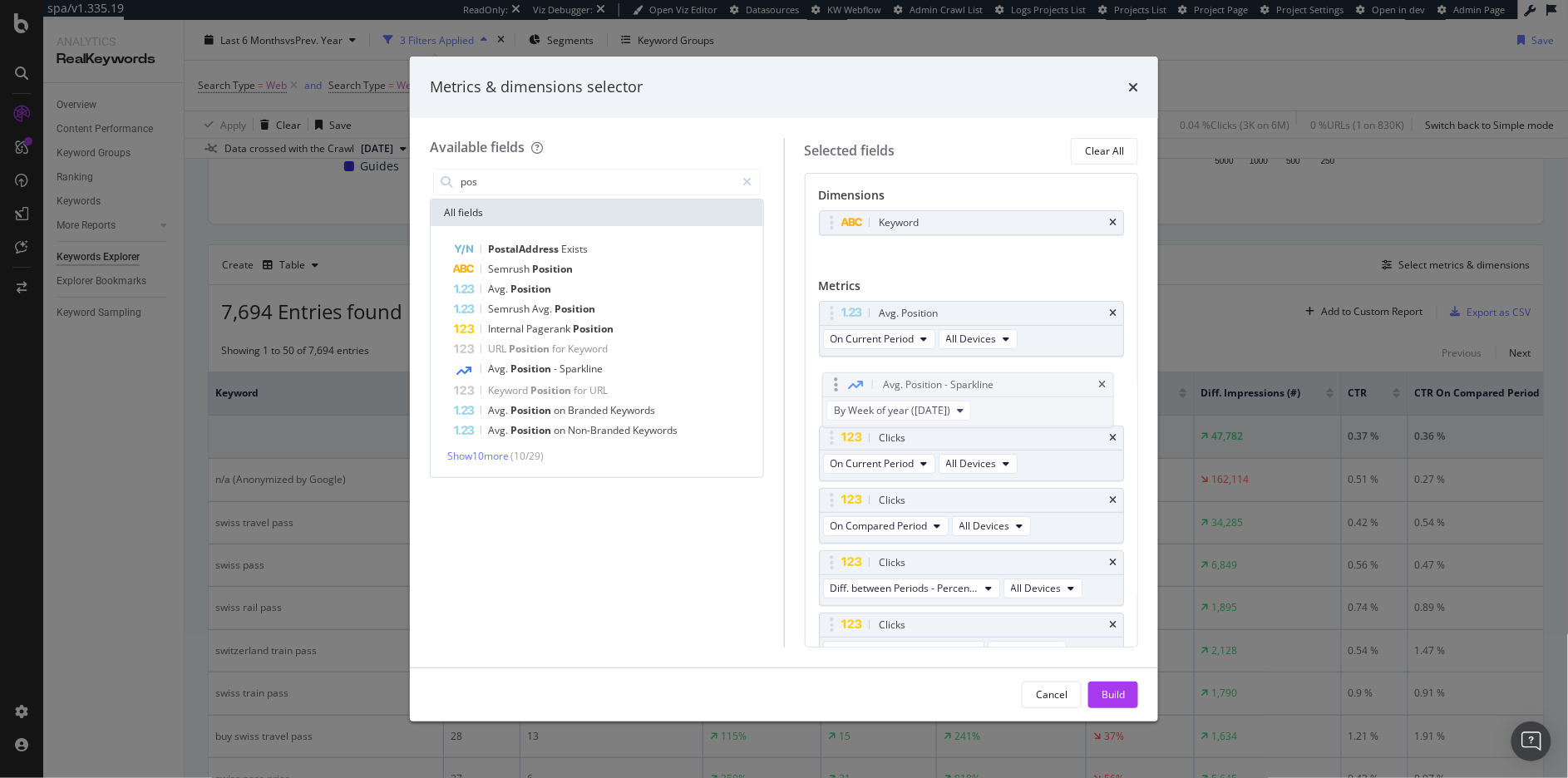
drag, startPoint x: 833, startPoint y: 581, endPoint x: 836, endPoint y: 377, distance: 204.0
click at [833, 378] on body "spa/v1.335.19 ReadOnly: Viz Debugger: Open Viz Editor Datasources KW Webflow Ad…" at bounding box center [784, 389] width 1568 height 778
click at [1115, 705] on div "Build" at bounding box center [1112, 694] width 23 height 25
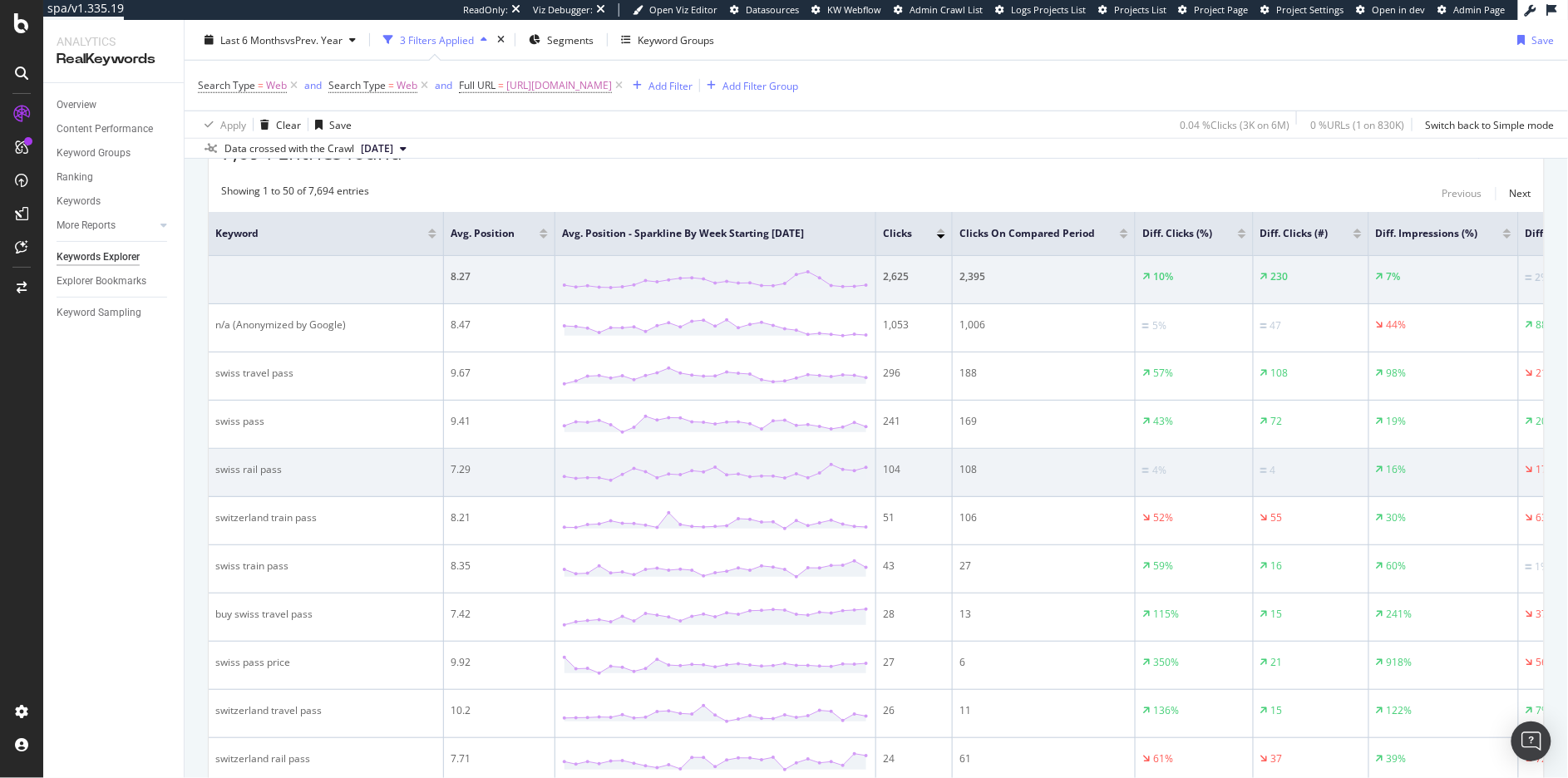
scroll to position [538, 0]
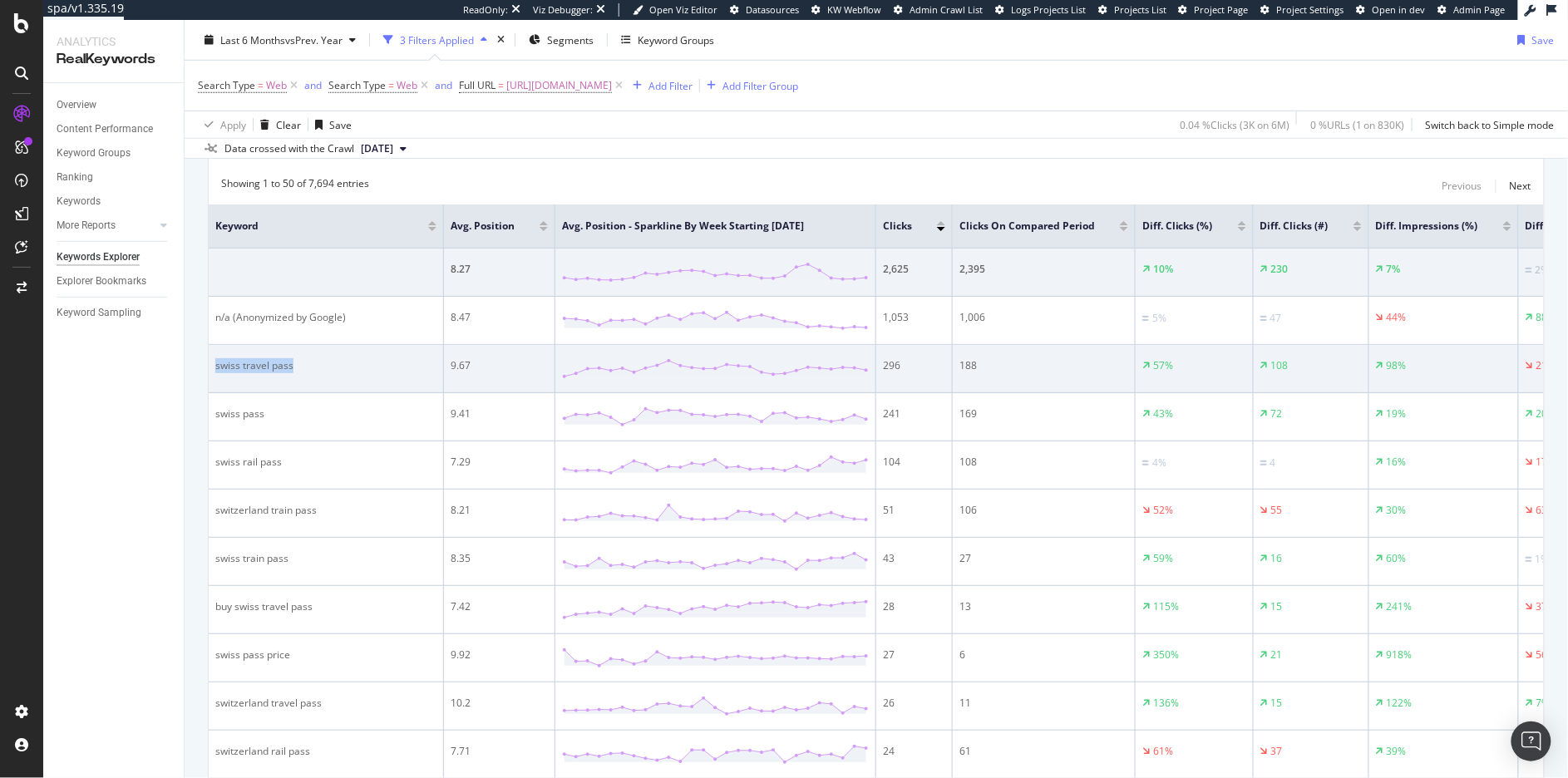
drag, startPoint x: 299, startPoint y: 370, endPoint x: 216, endPoint y: 368, distance: 83.0
click at [216, 368] on div "swiss travel pass" at bounding box center [326, 366] width 221 height 15
copy div "swiss travel pass"
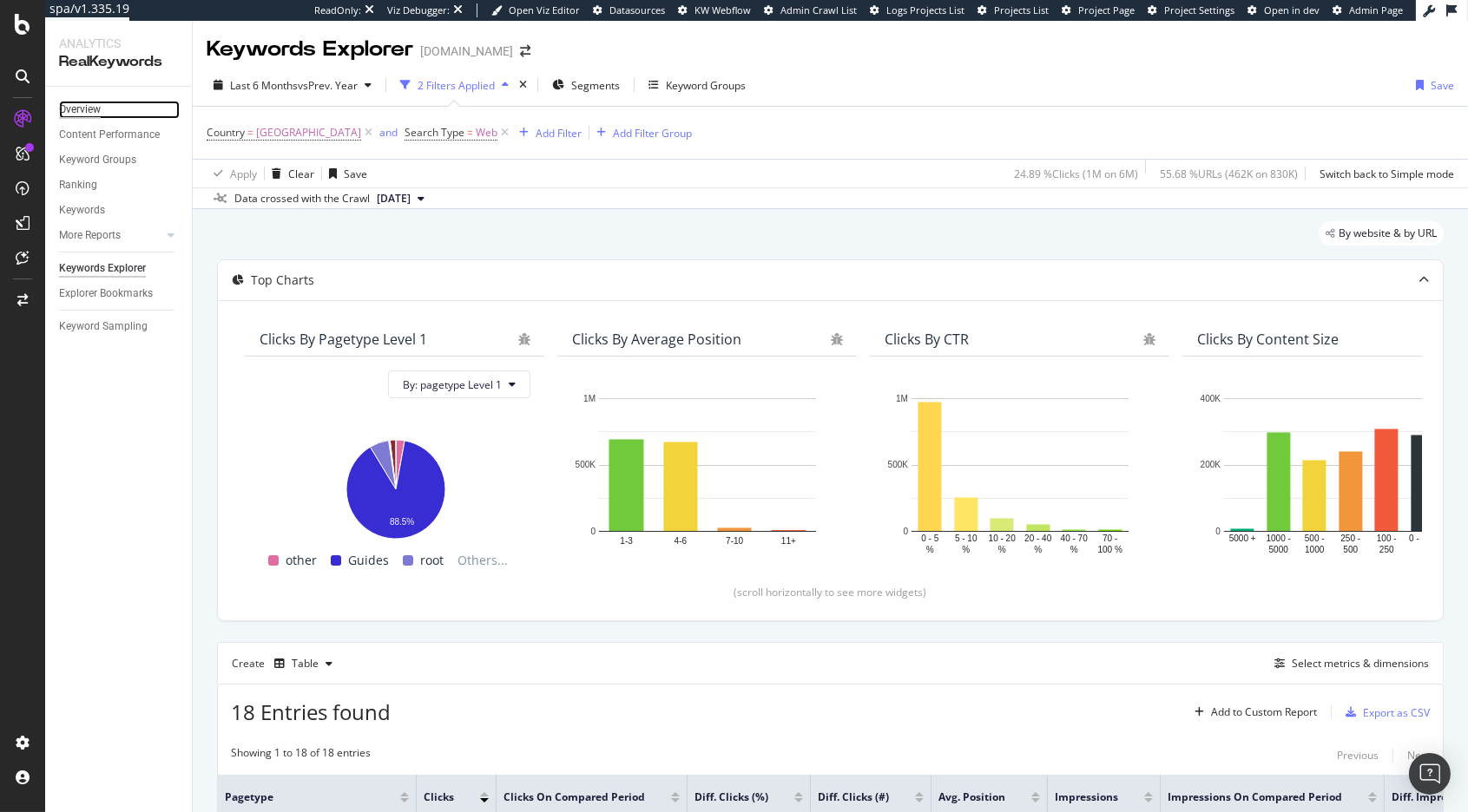
click at [85, 111] on div "Overview" at bounding box center [79, 110] width 41 height 18
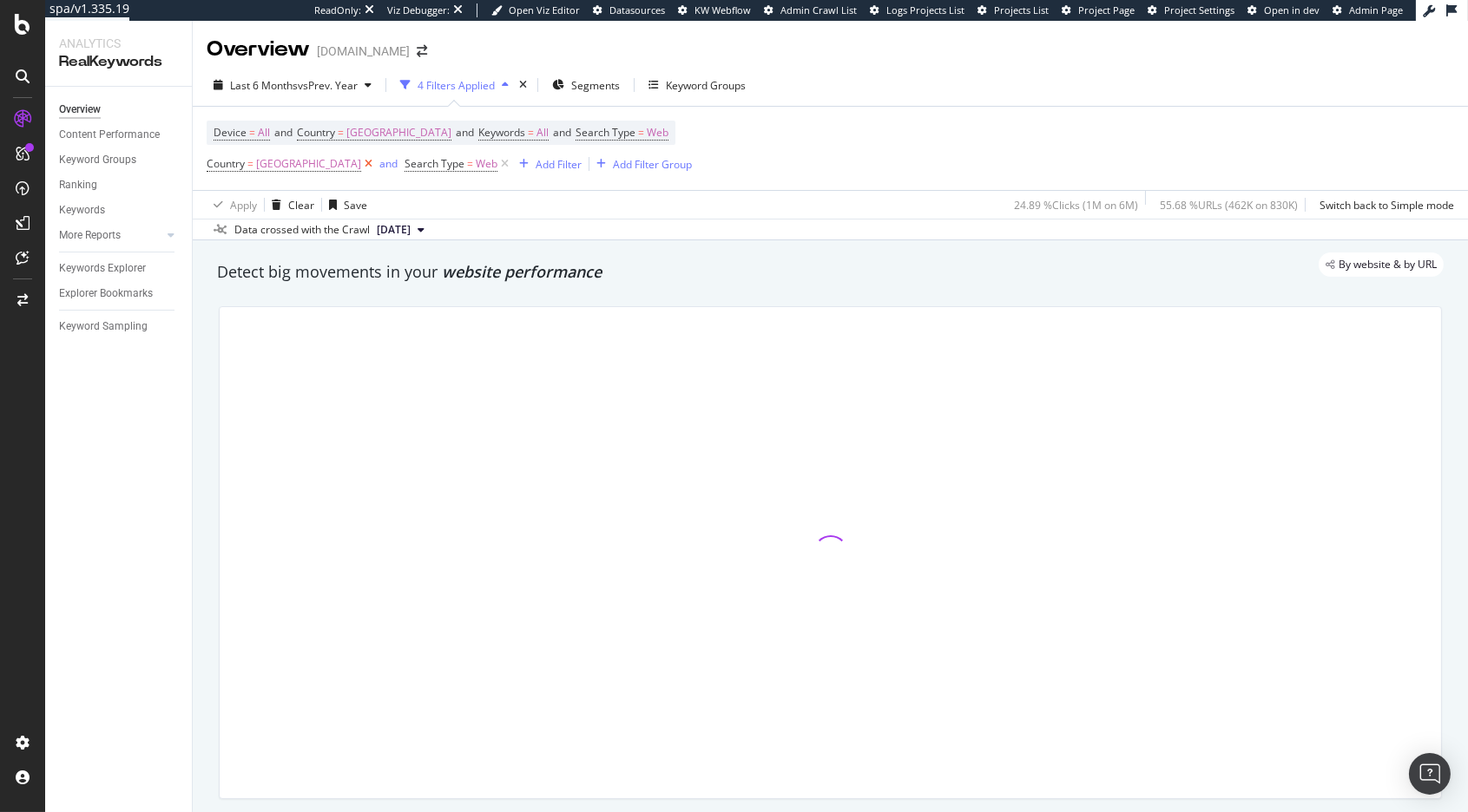
click at [376, 164] on icon at bounding box center [368, 164] width 14 height 17
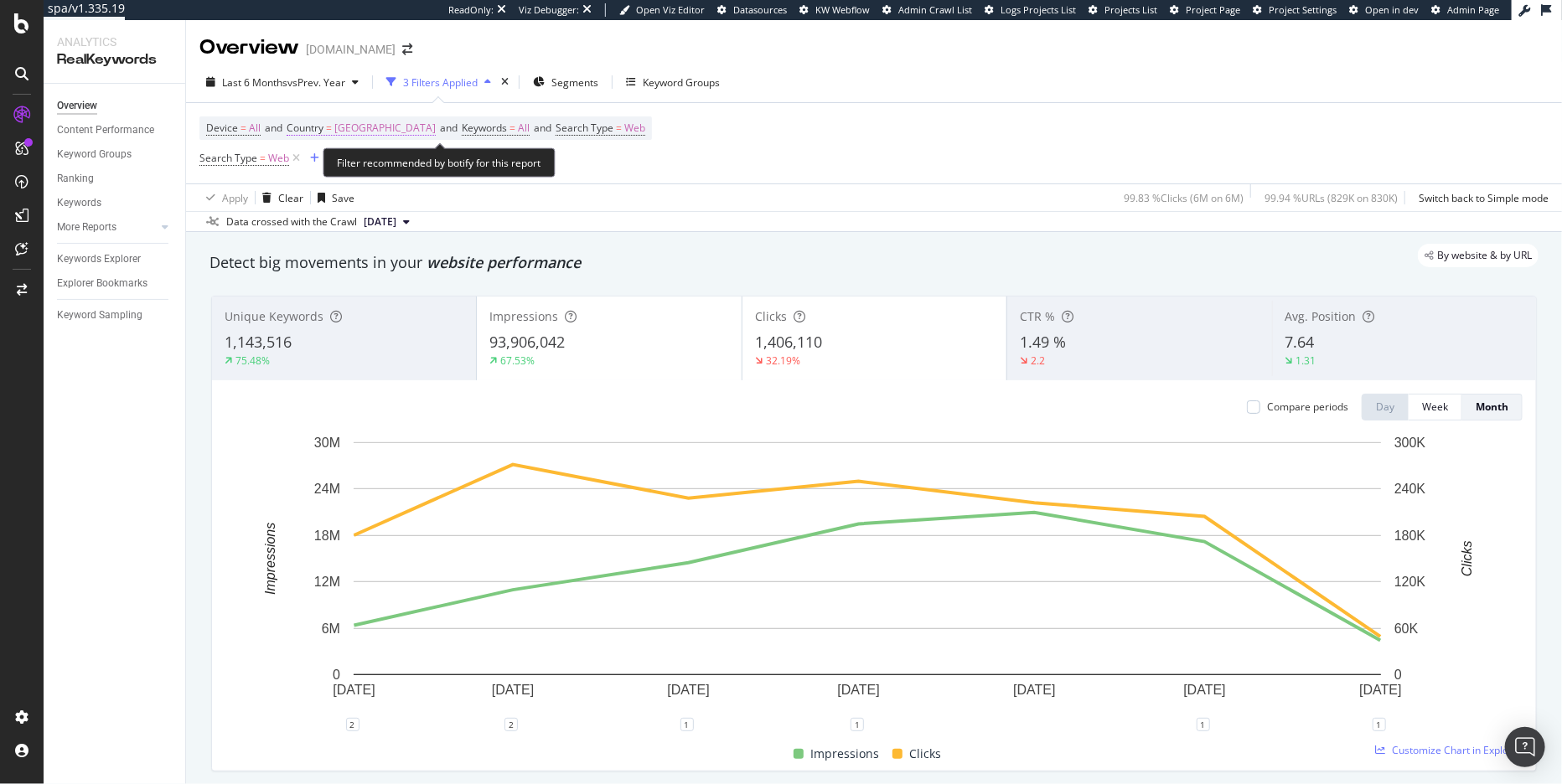
click at [394, 131] on span "[GEOGRAPHIC_DATA]" at bounding box center [384, 127] width 101 height 23
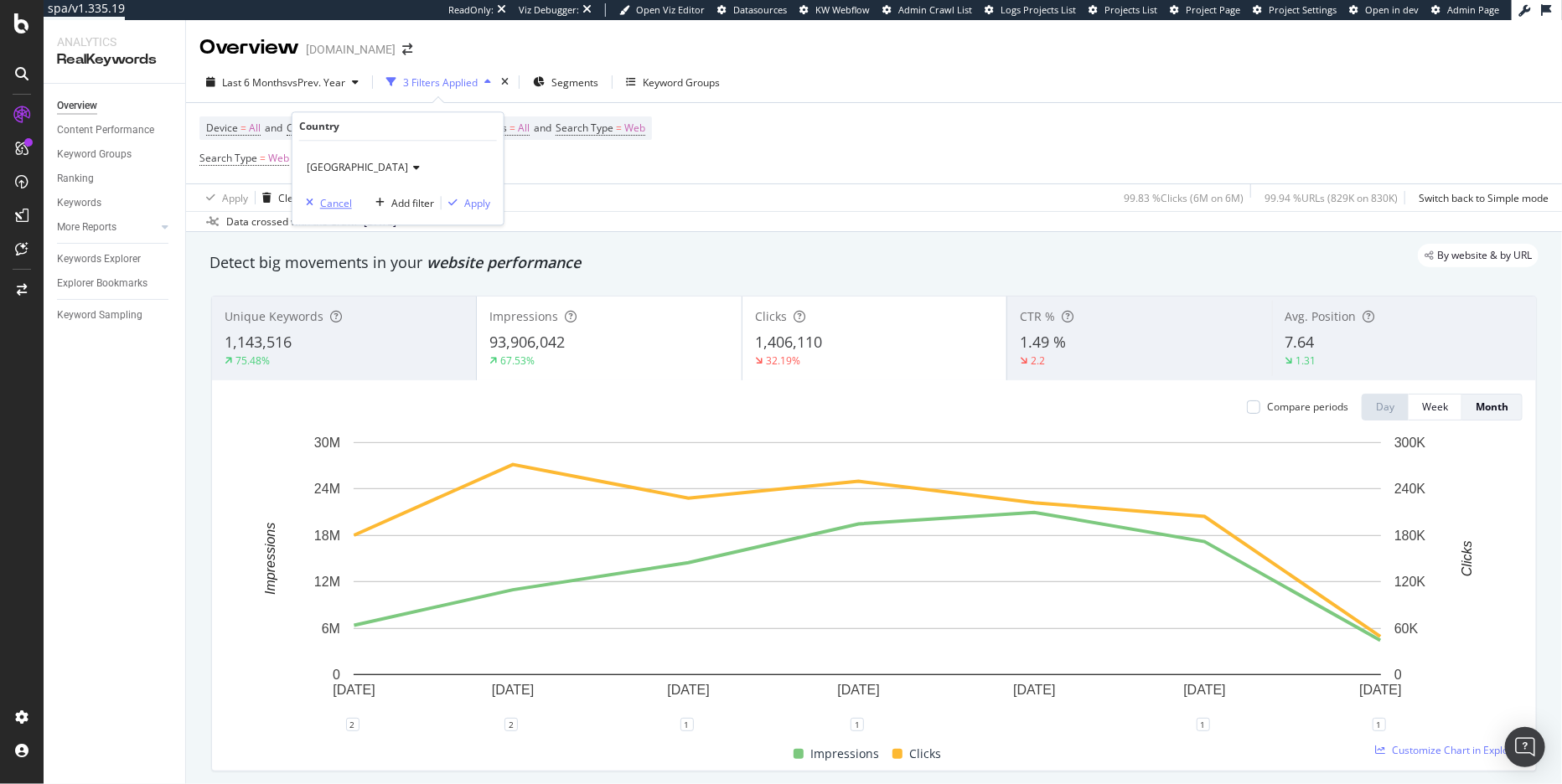
click at [331, 204] on div "Cancel" at bounding box center [336, 202] width 32 height 14
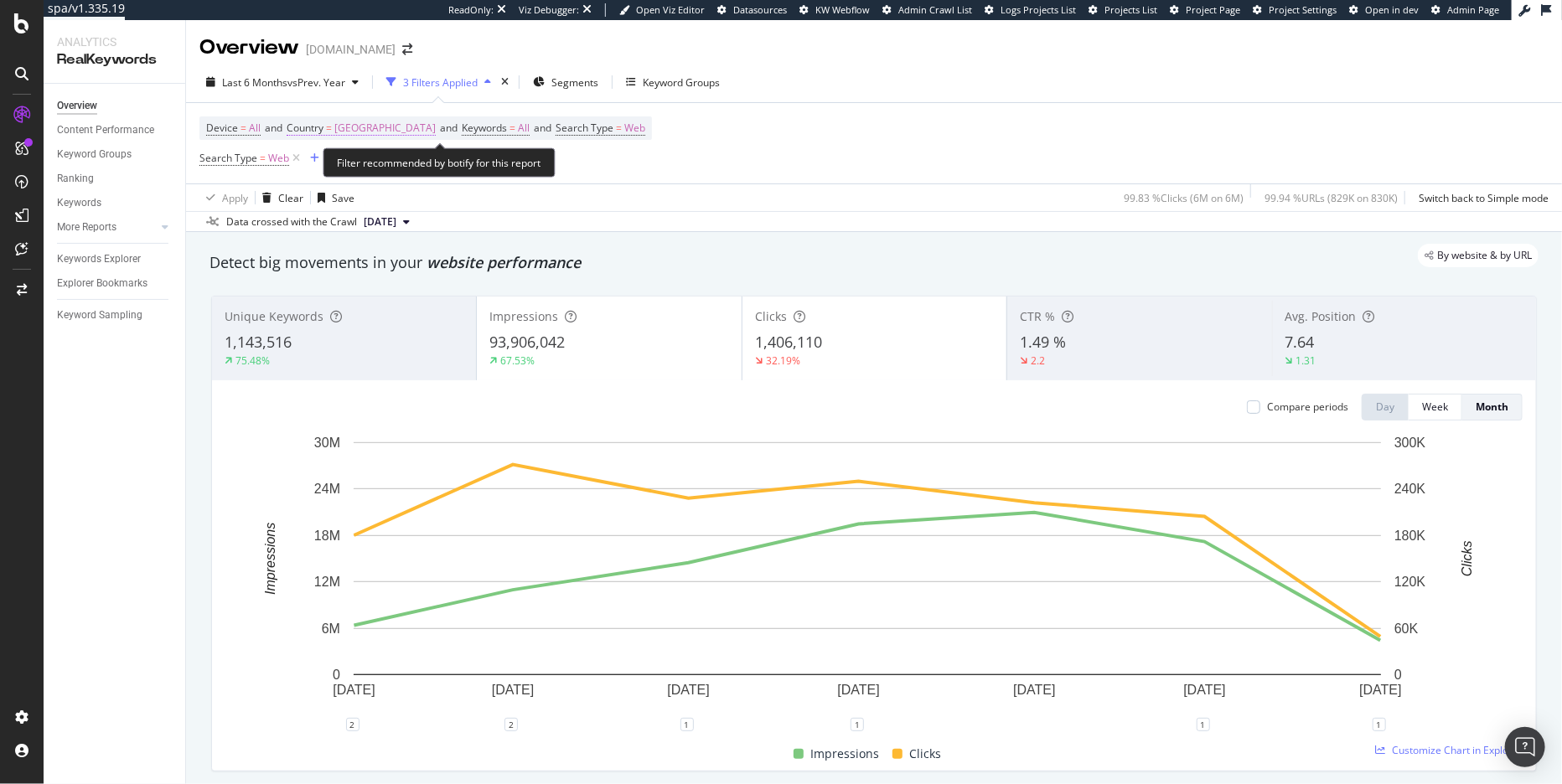
click at [435, 131] on span "[GEOGRAPHIC_DATA]" at bounding box center [384, 127] width 101 height 23
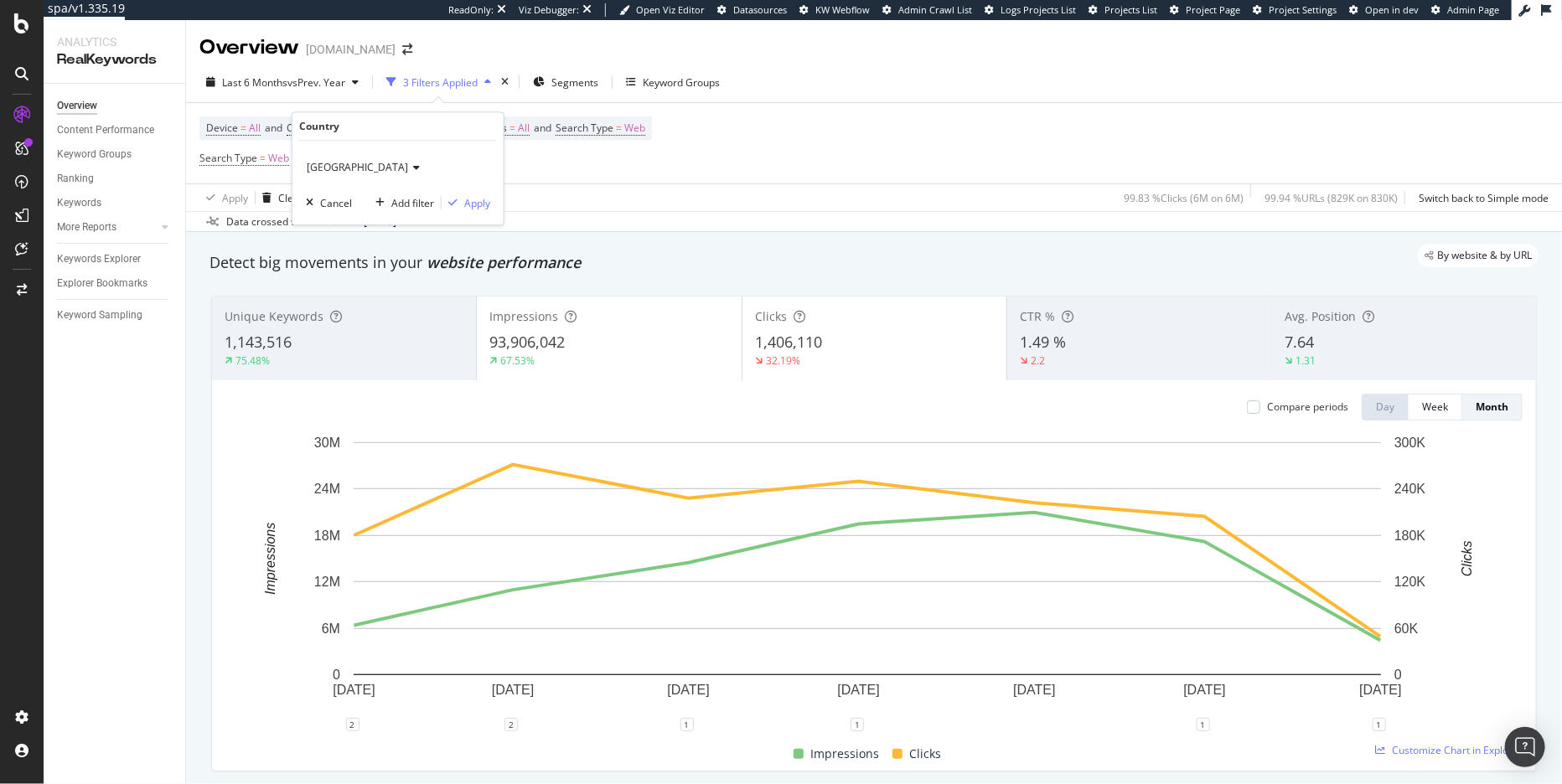
click at [420, 162] on icon at bounding box center [414, 167] width 12 height 10
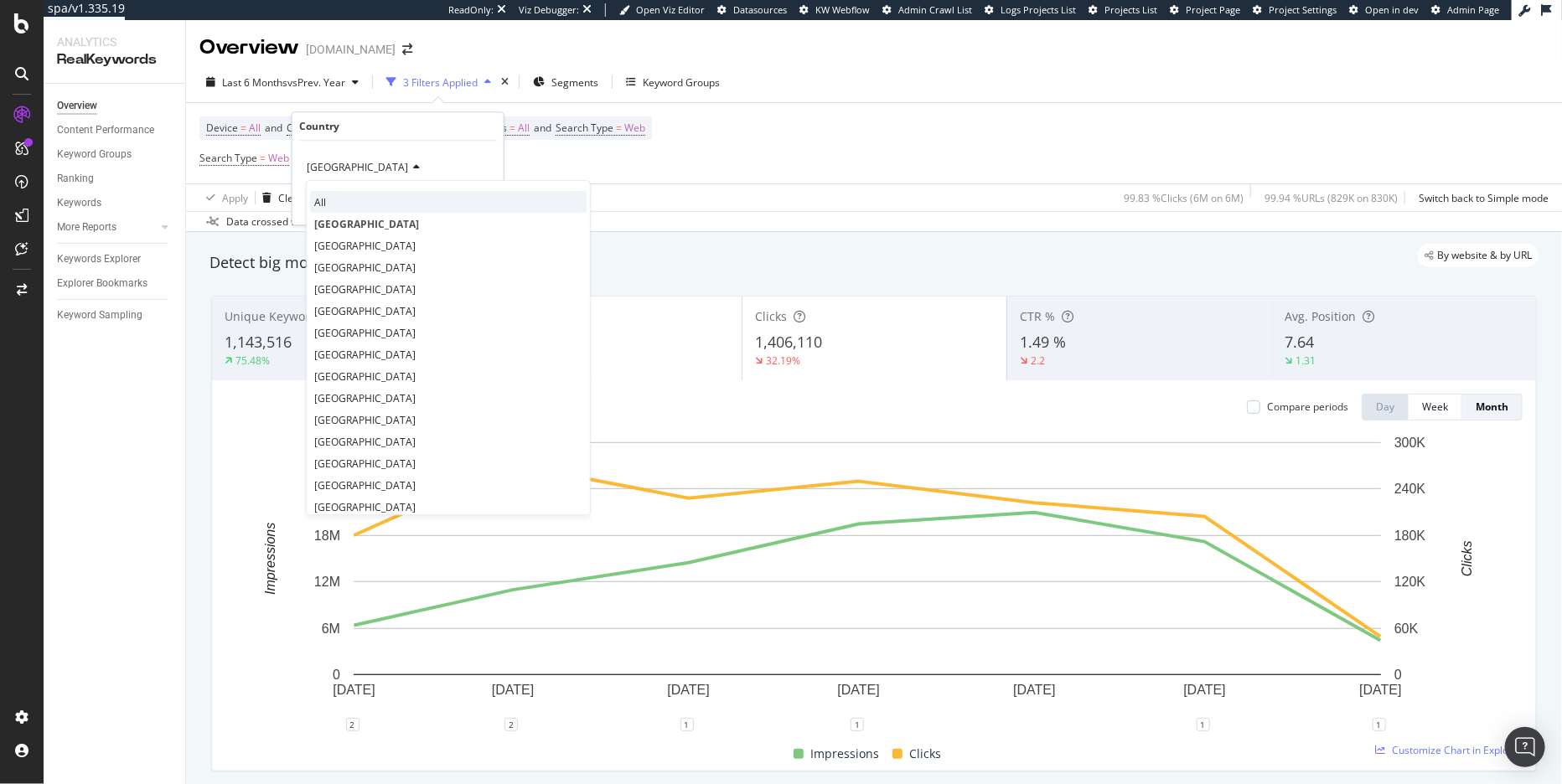
click at [392, 199] on div "All" at bounding box center [448, 201] width 277 height 21
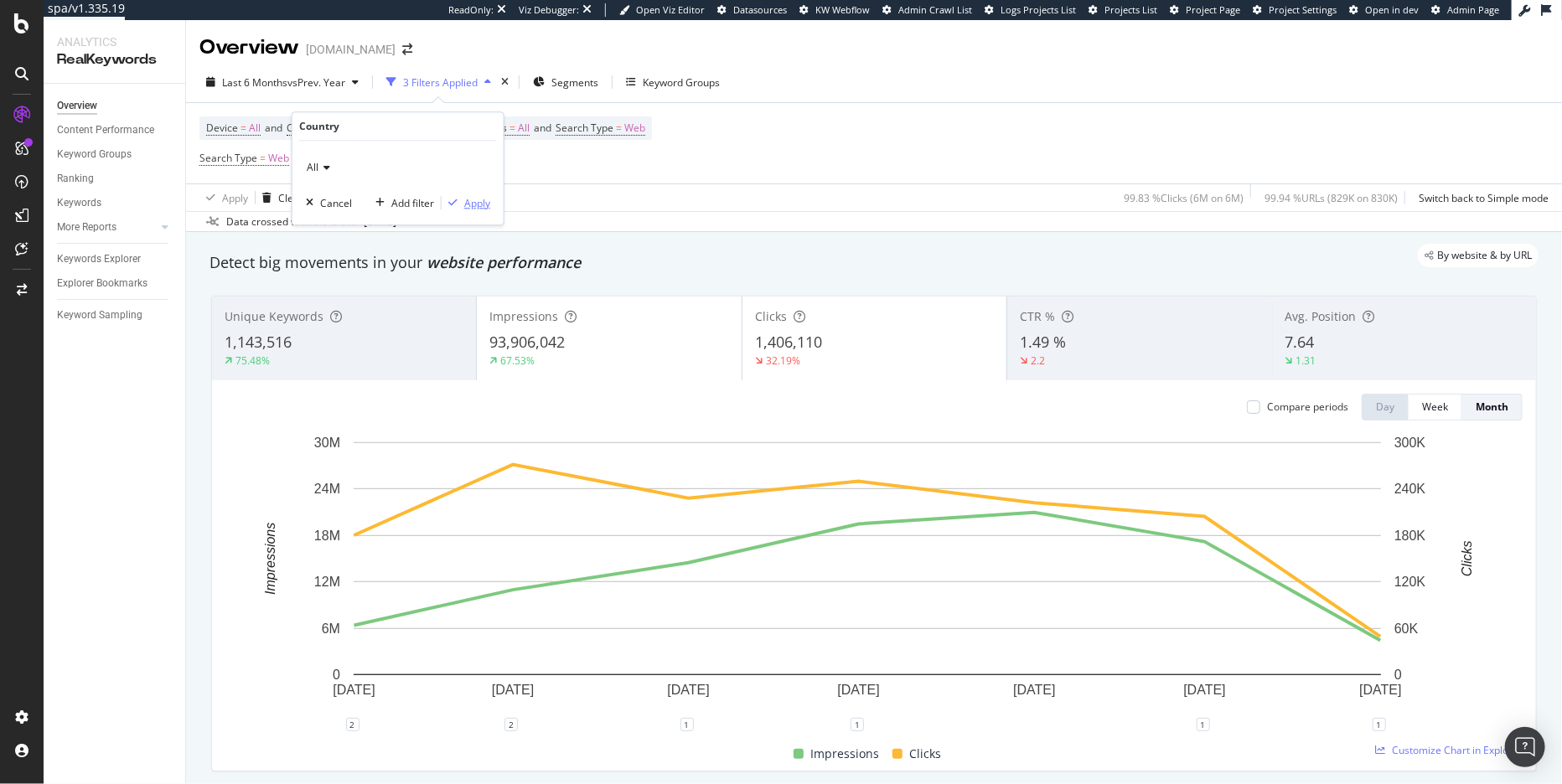
click at [464, 201] on div "Apply" at bounding box center [477, 202] width 26 height 14
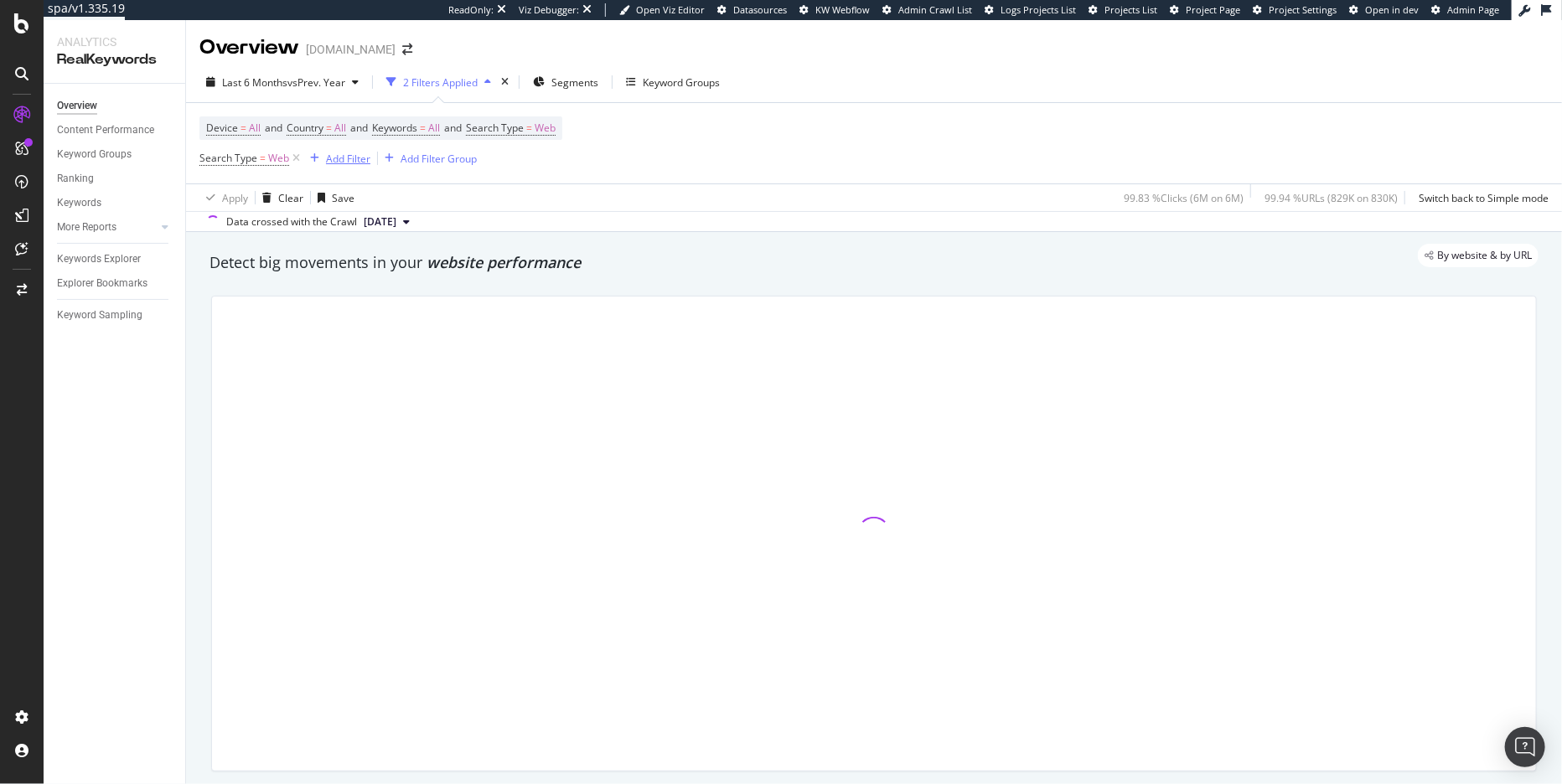
click at [341, 157] on div "Add Filter" at bounding box center [348, 158] width 45 height 14
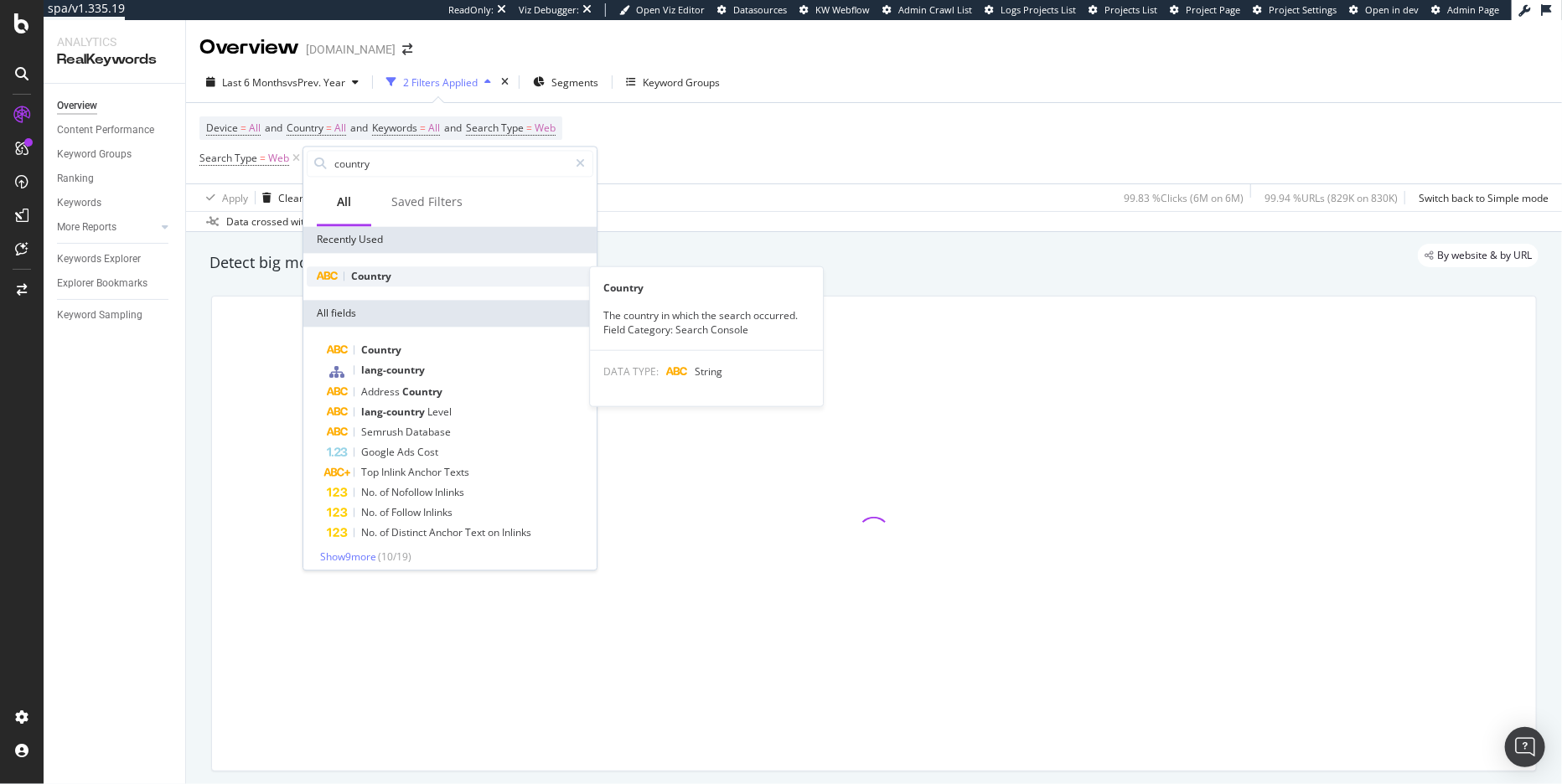
type input "country"
click at [369, 274] on span "Country" at bounding box center [370, 276] width 40 height 14
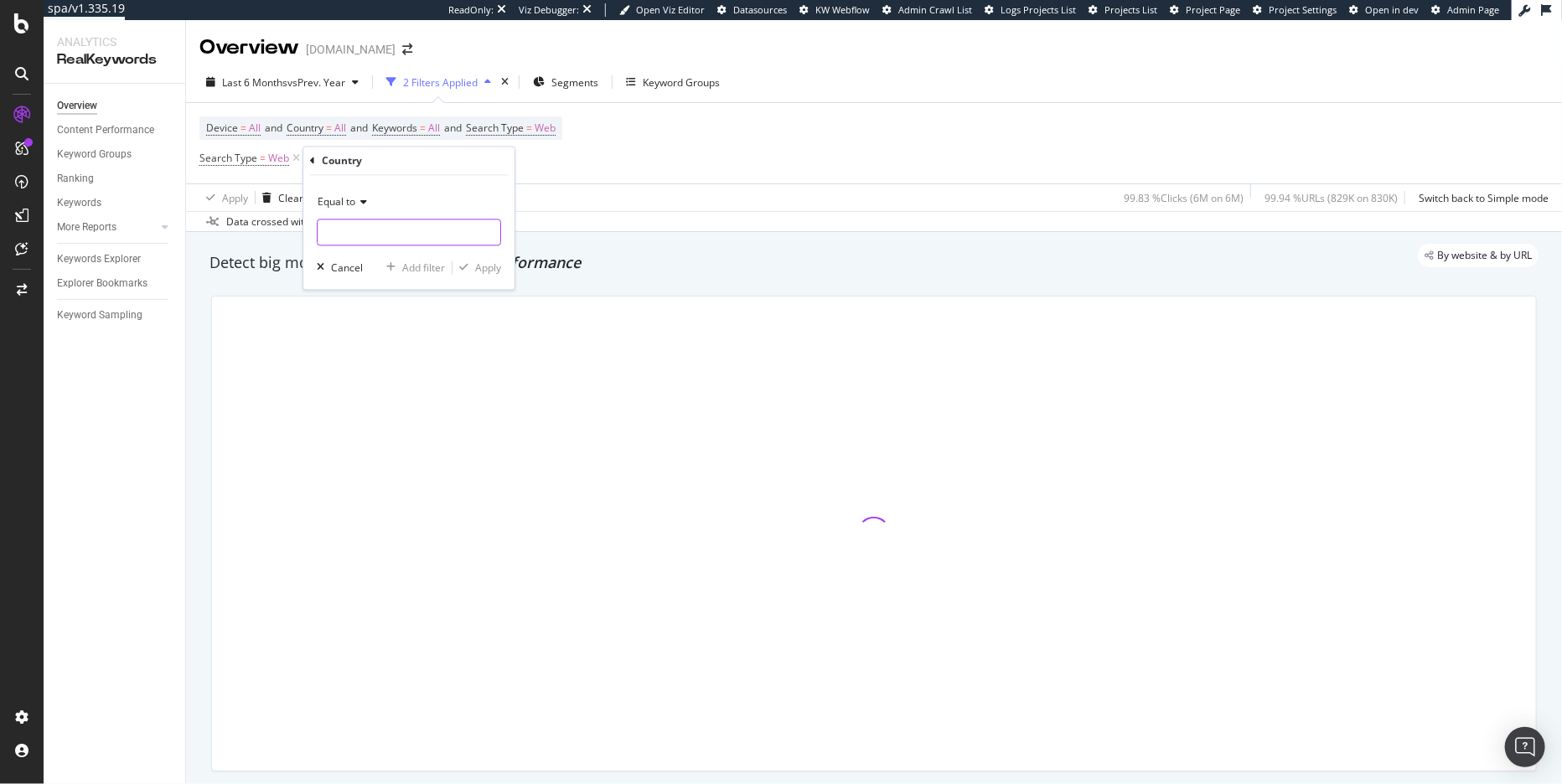
click at [363, 232] on input "text" at bounding box center [408, 233] width 183 height 27
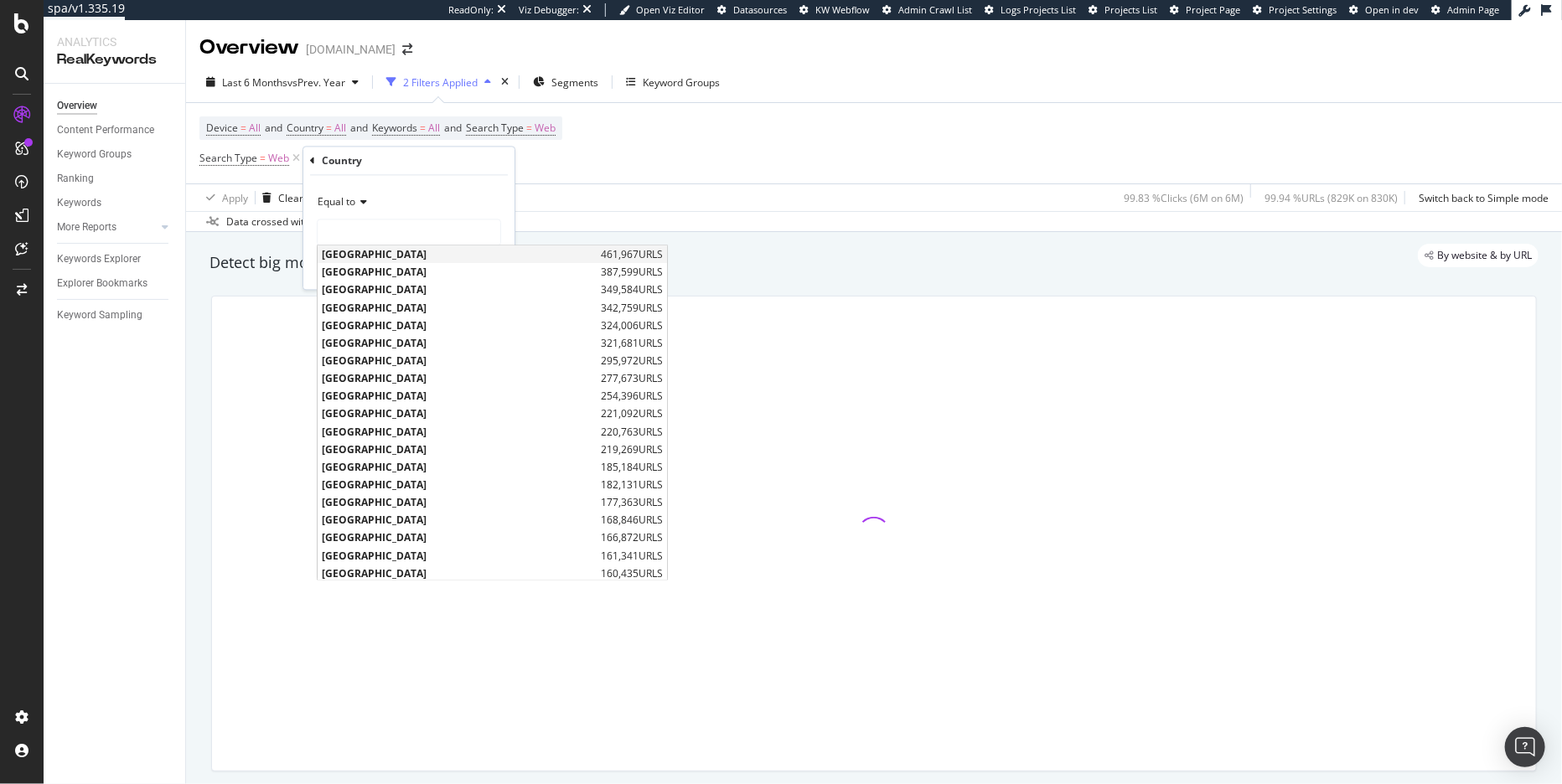
click at [377, 252] on span "[GEOGRAPHIC_DATA]" at bounding box center [459, 254] width 275 height 14
type input "[GEOGRAPHIC_DATA]"
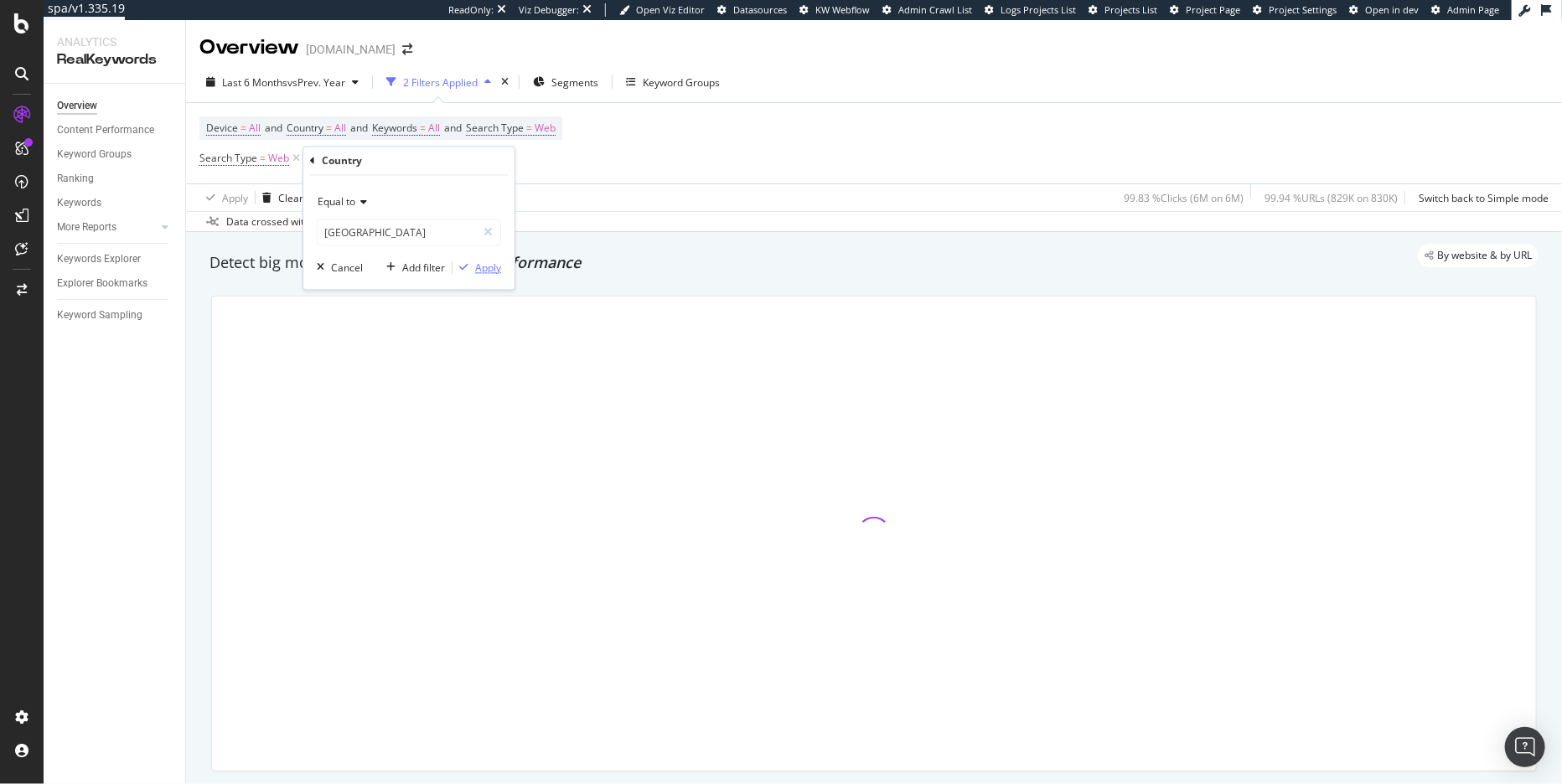
click at [475, 270] on div "Apply" at bounding box center [488, 267] width 26 height 14
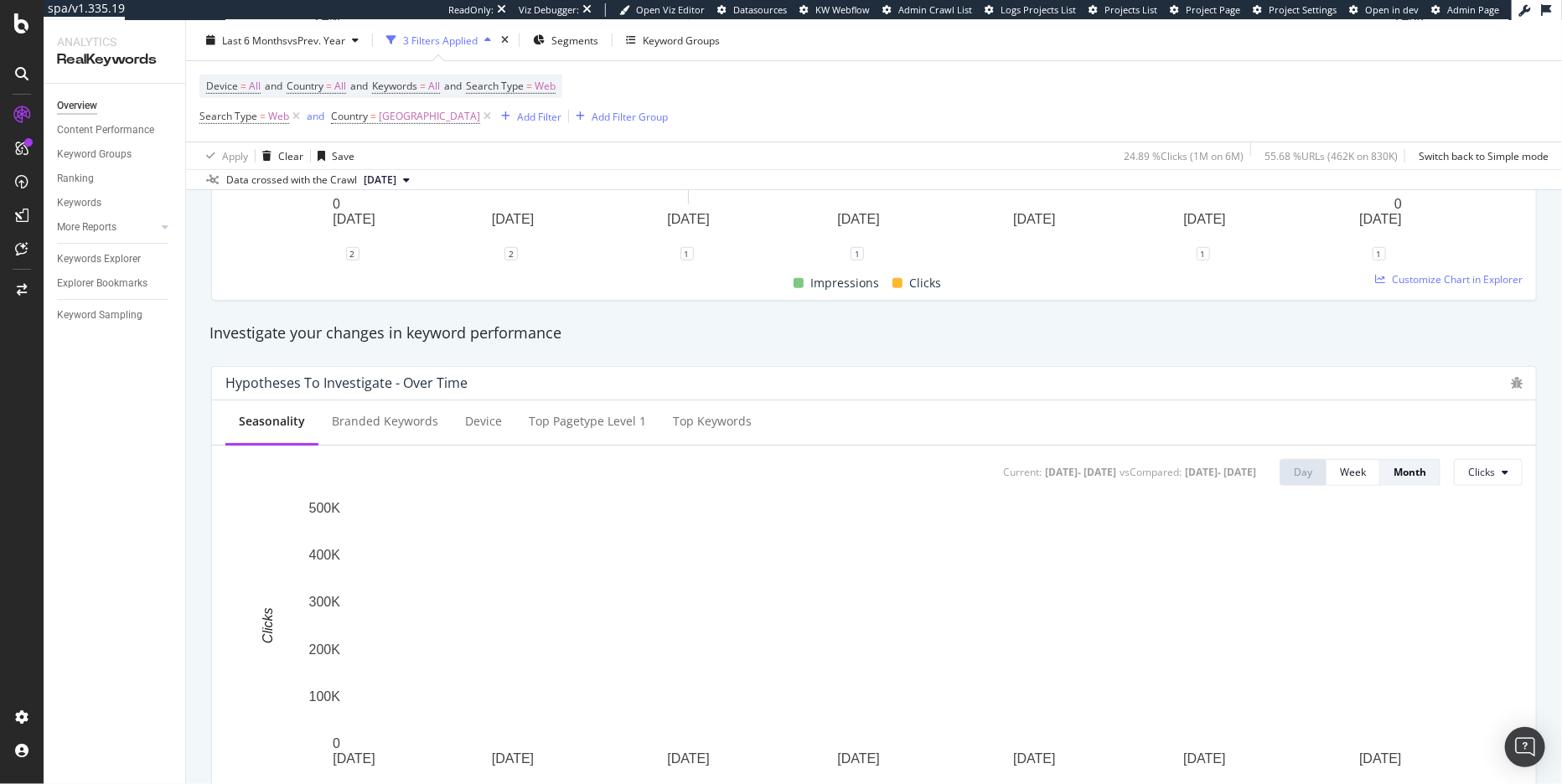
scroll to position [487, 0]
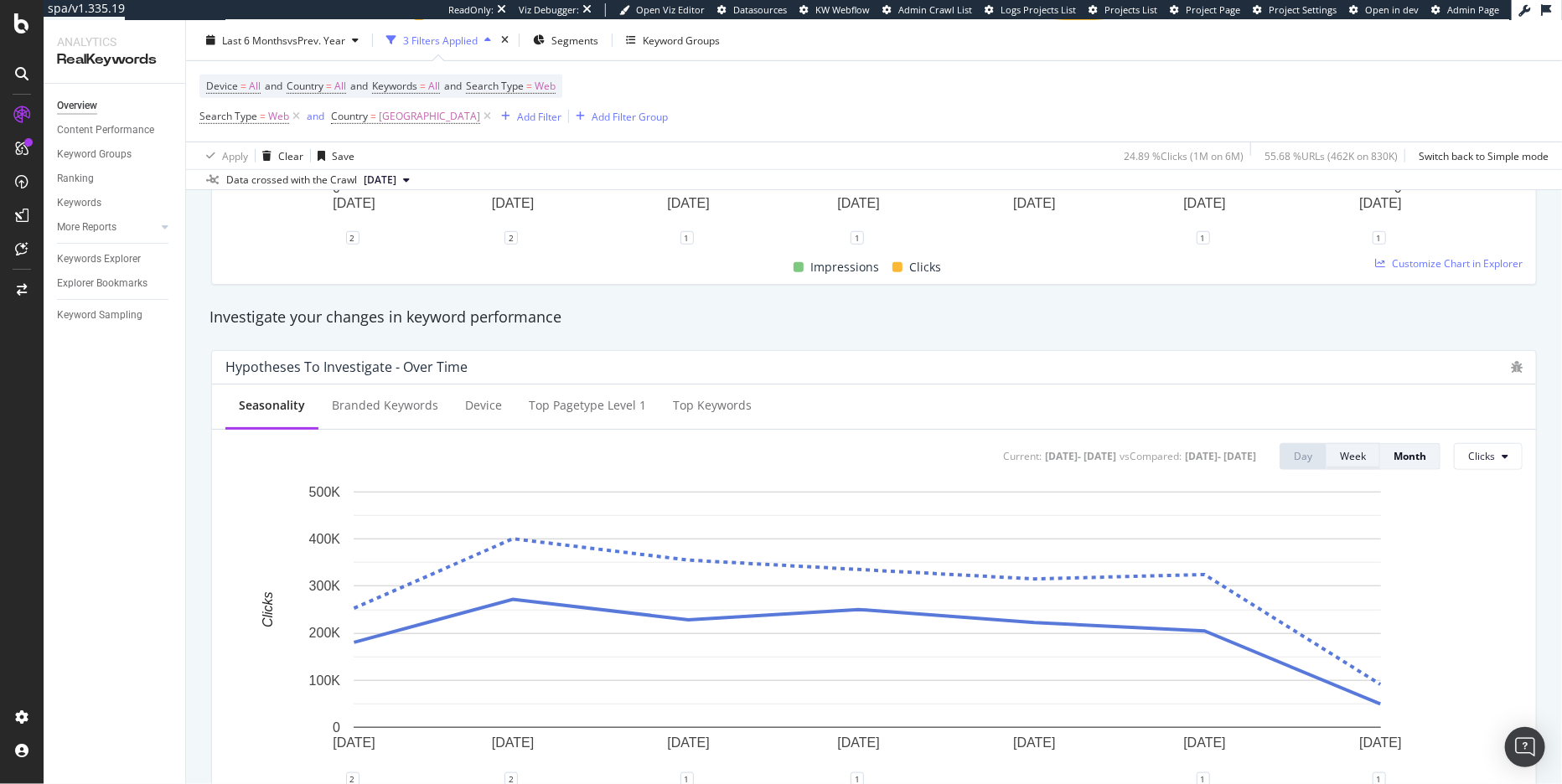
click at [1346, 446] on div "Week" at bounding box center [1353, 456] width 26 height 23
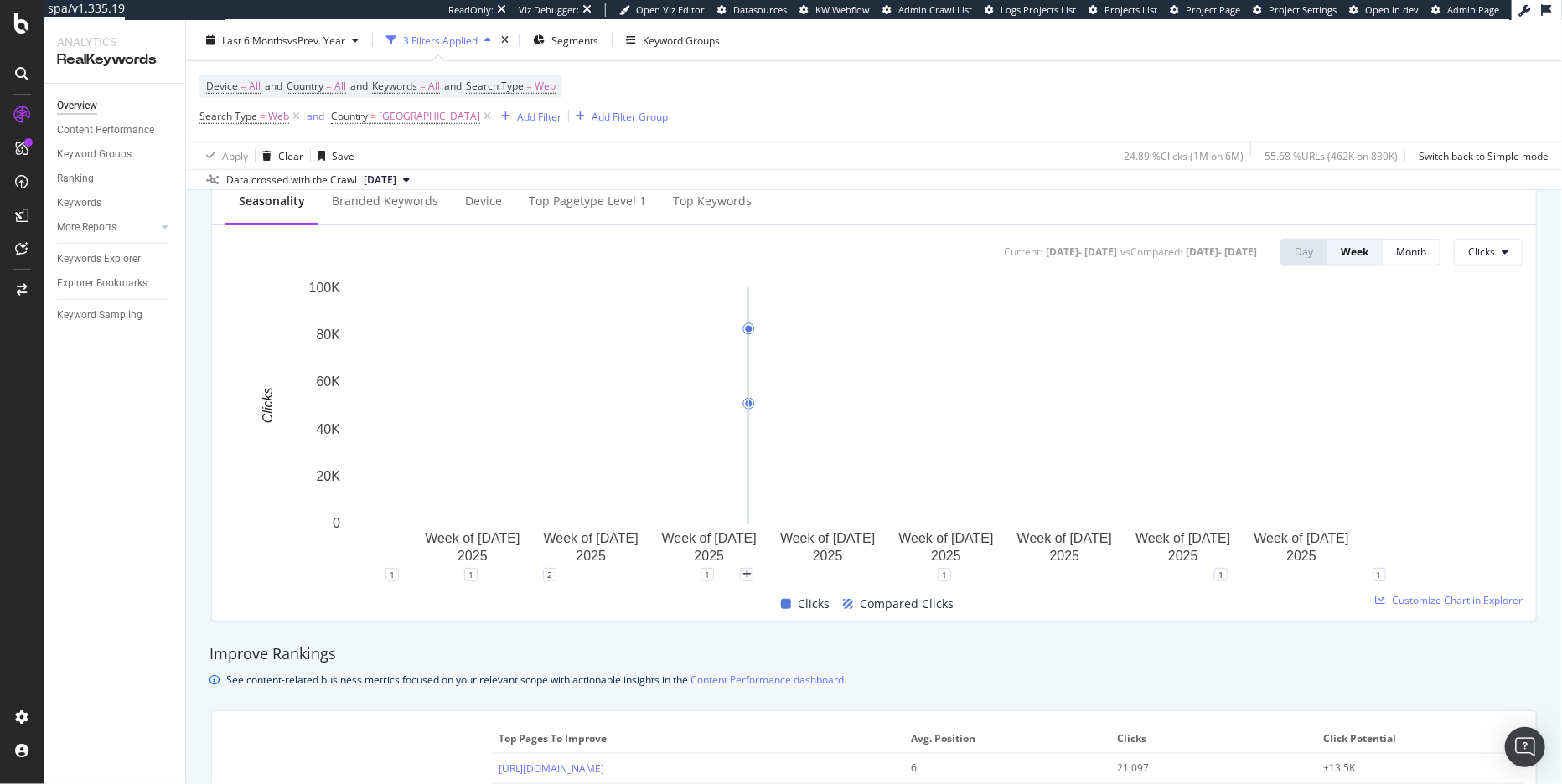
scroll to position [653, 0]
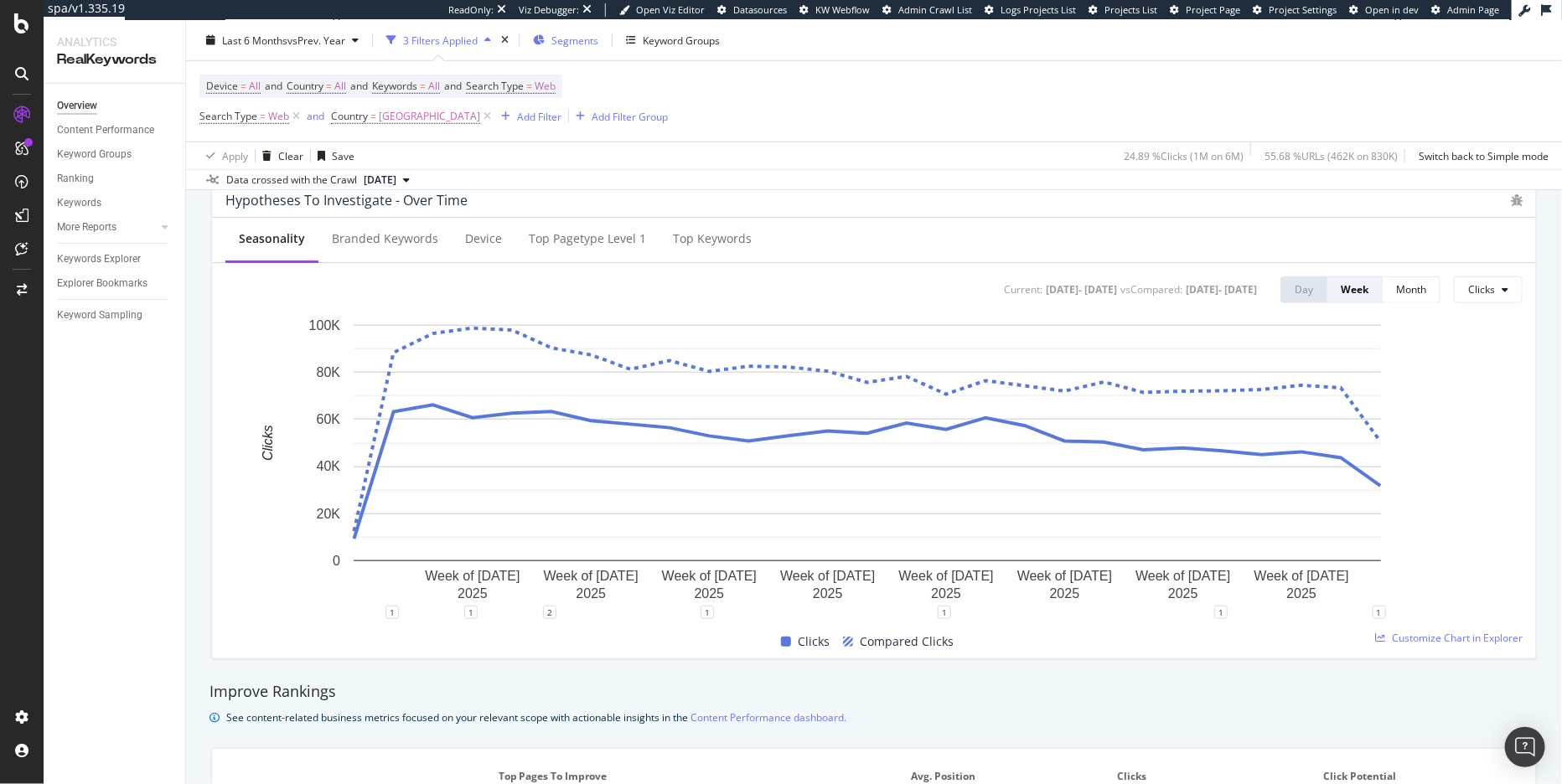
click at [571, 45] on span "Segments" at bounding box center [574, 39] width 47 height 14
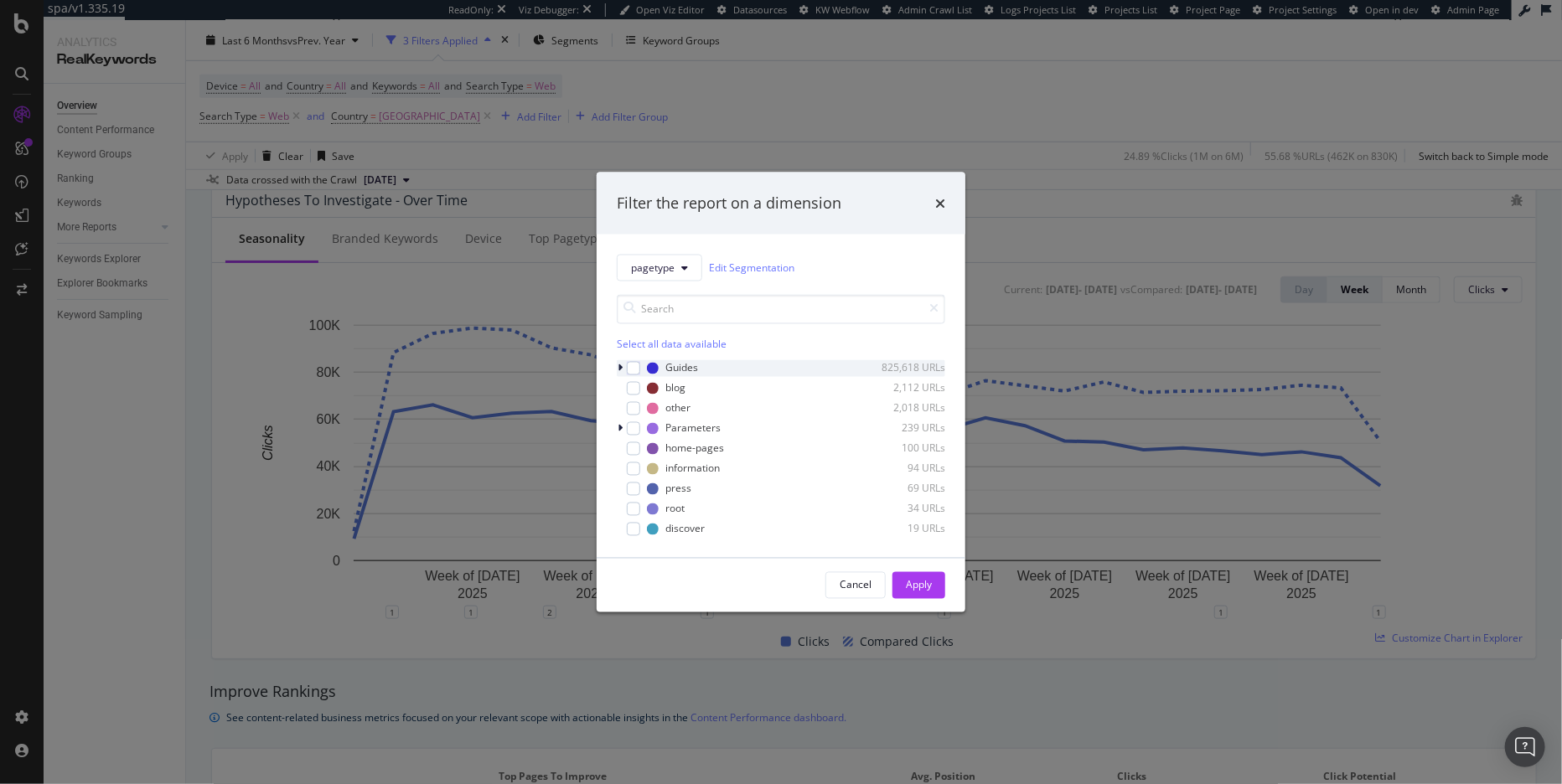
click at [623, 366] on icon "modal" at bounding box center [619, 367] width 5 height 10
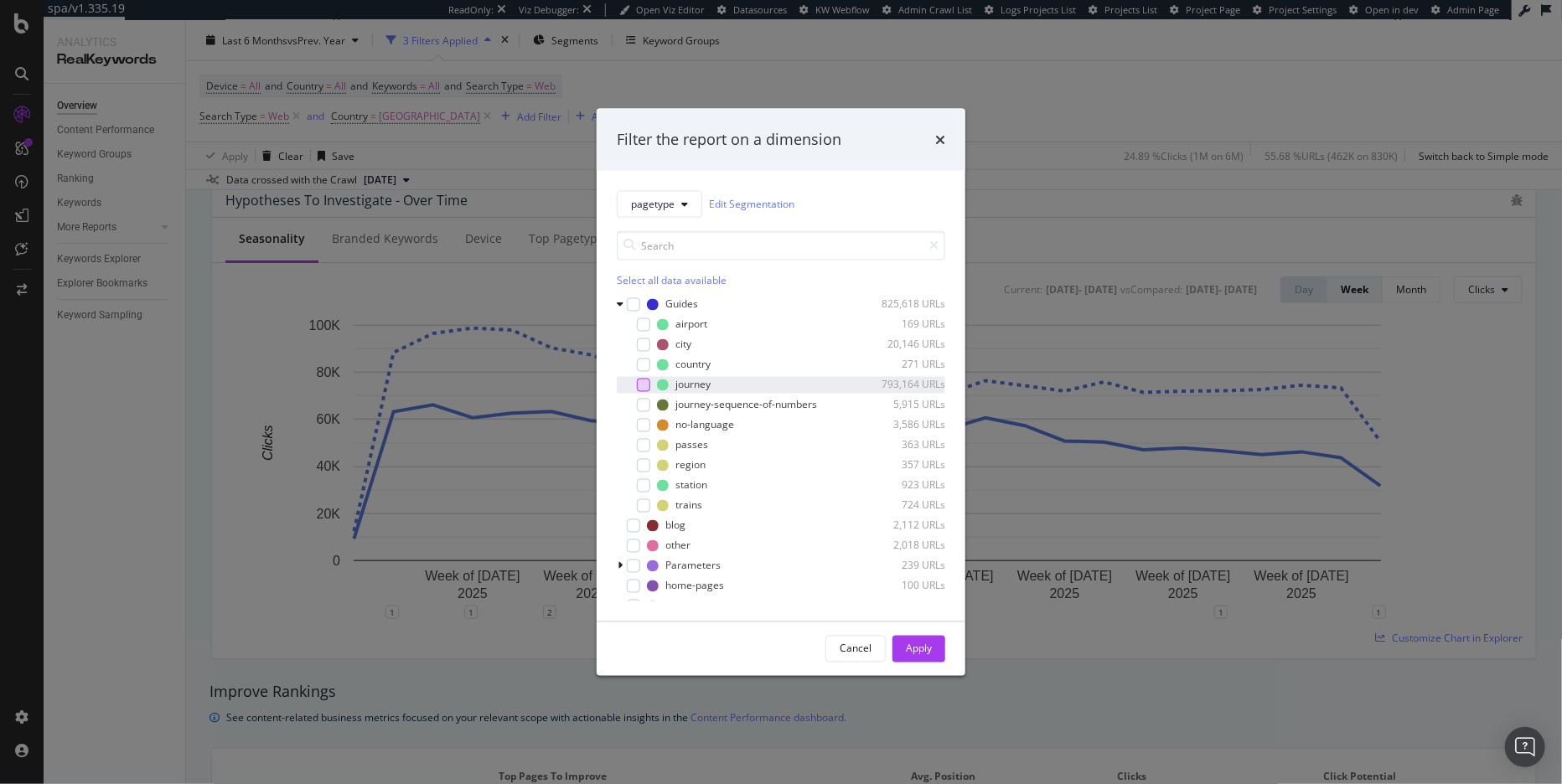
click at [640, 389] on div "modal" at bounding box center [643, 384] width 13 height 13
click at [926, 638] on div "Apply" at bounding box center [919, 648] width 26 height 25
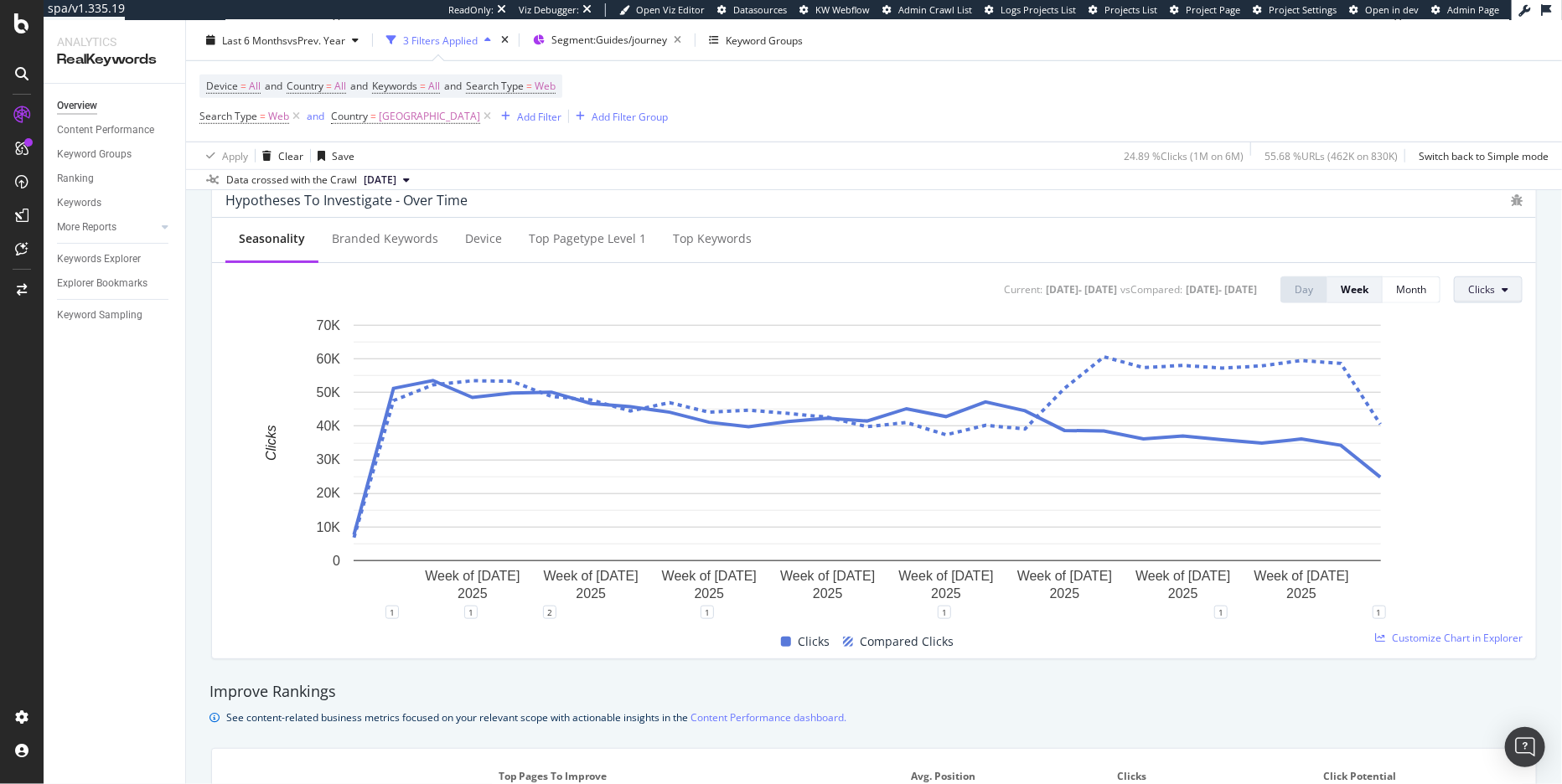
click at [1416, 301] on button "Clicks" at bounding box center [1488, 289] width 69 height 27
click at [1416, 359] on span "Impressions" at bounding box center [1494, 356] width 79 height 15
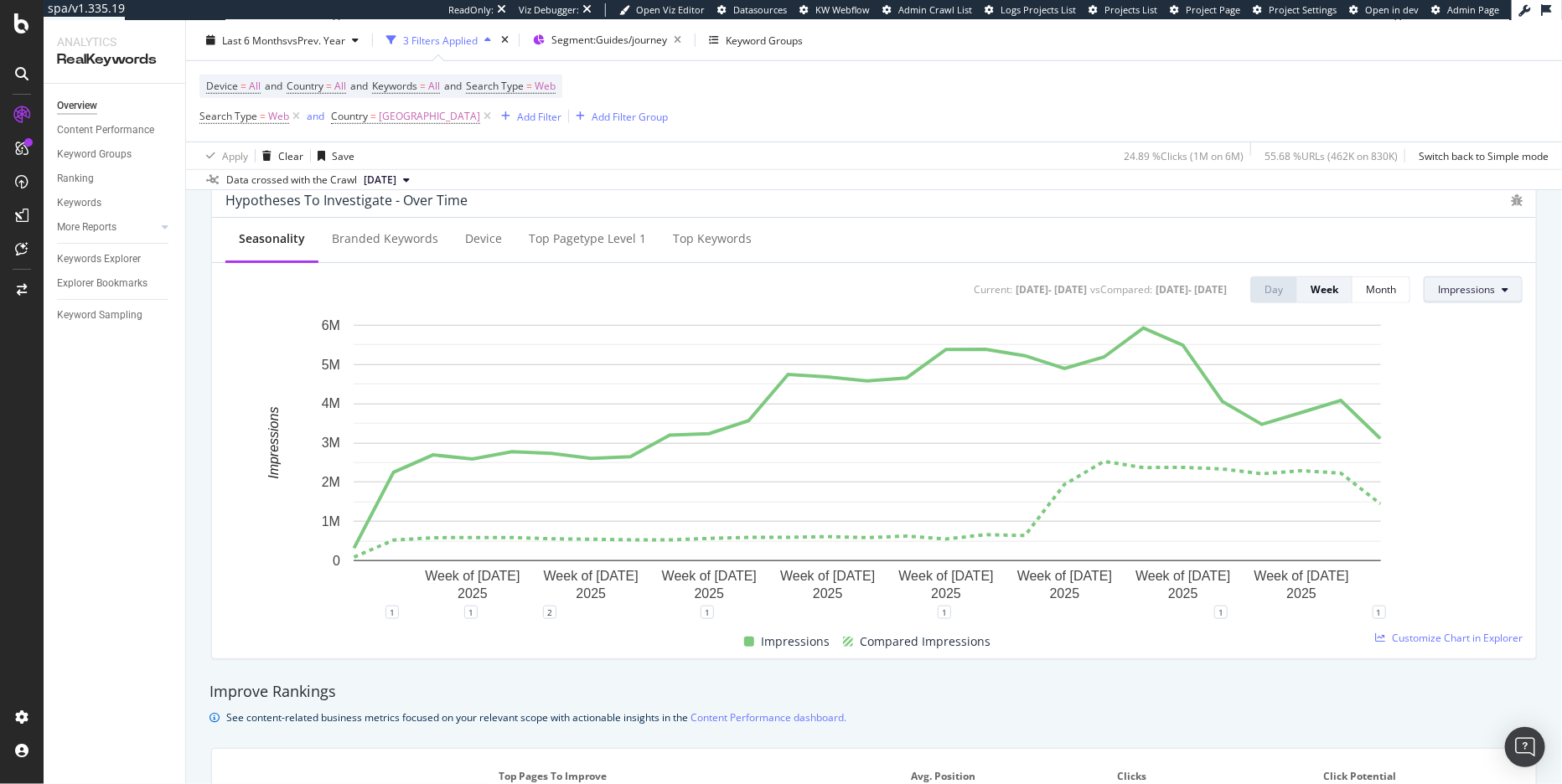
click at [1416, 295] on span "Impressions" at bounding box center [1465, 289] width 57 height 14
click at [1416, 381] on span "Average Position" at bounding box center [1464, 387] width 79 height 15
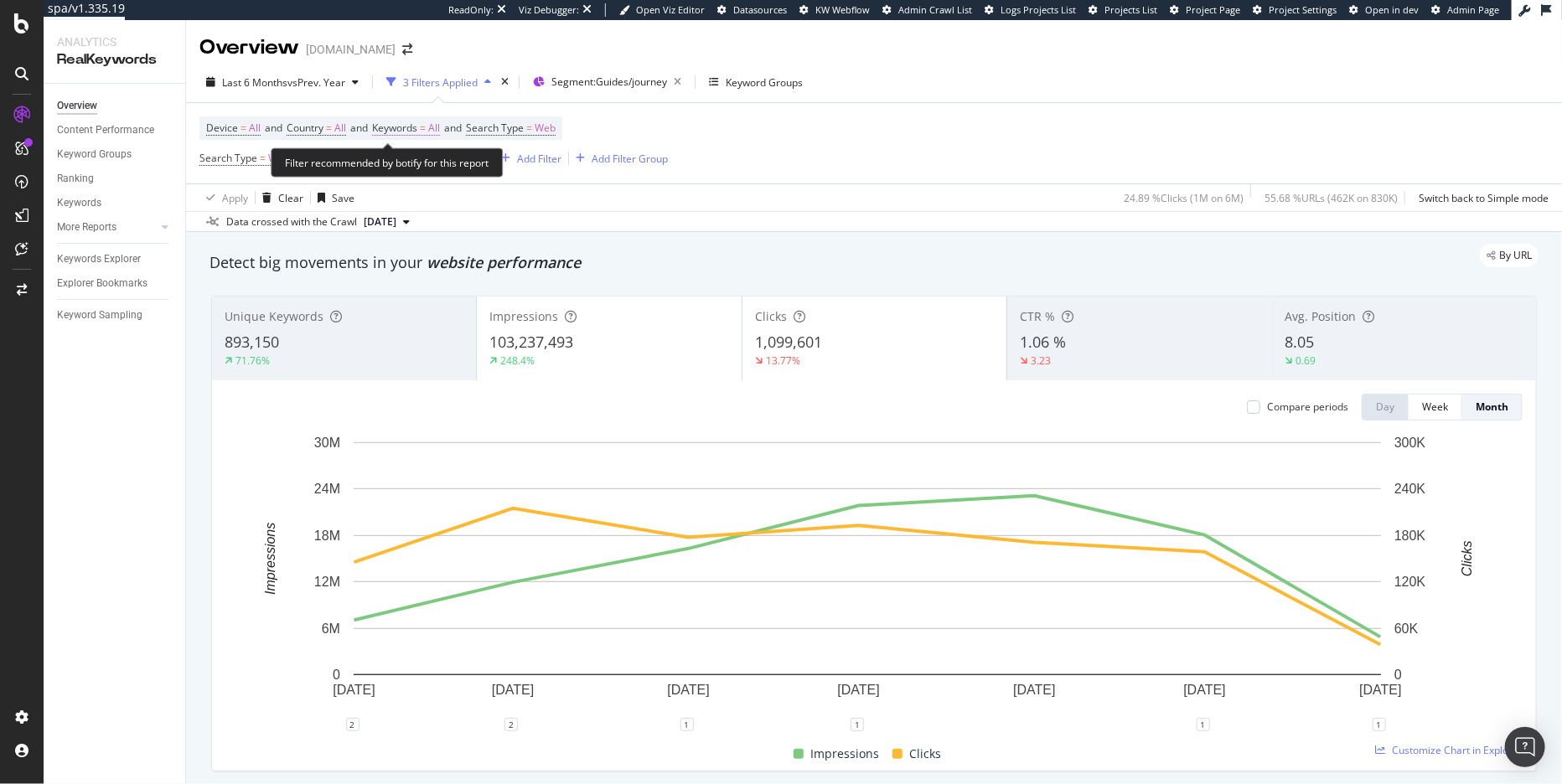
click at [407, 126] on span "Keywords" at bounding box center [394, 127] width 45 height 14
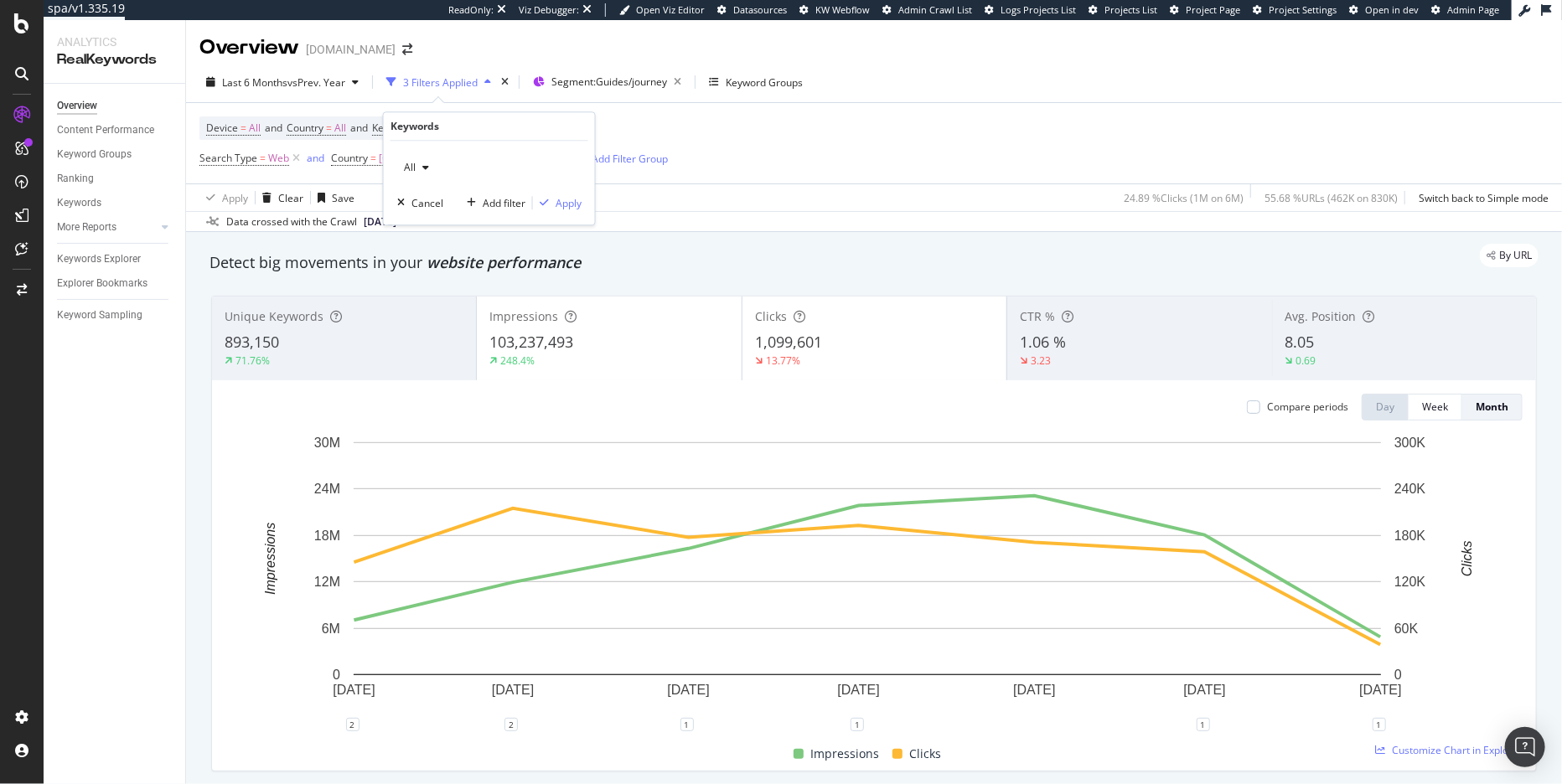
click at [797, 217] on div "Data crossed with the Crawl 2025 Aug. 4th" at bounding box center [873, 221] width 1375 height 20
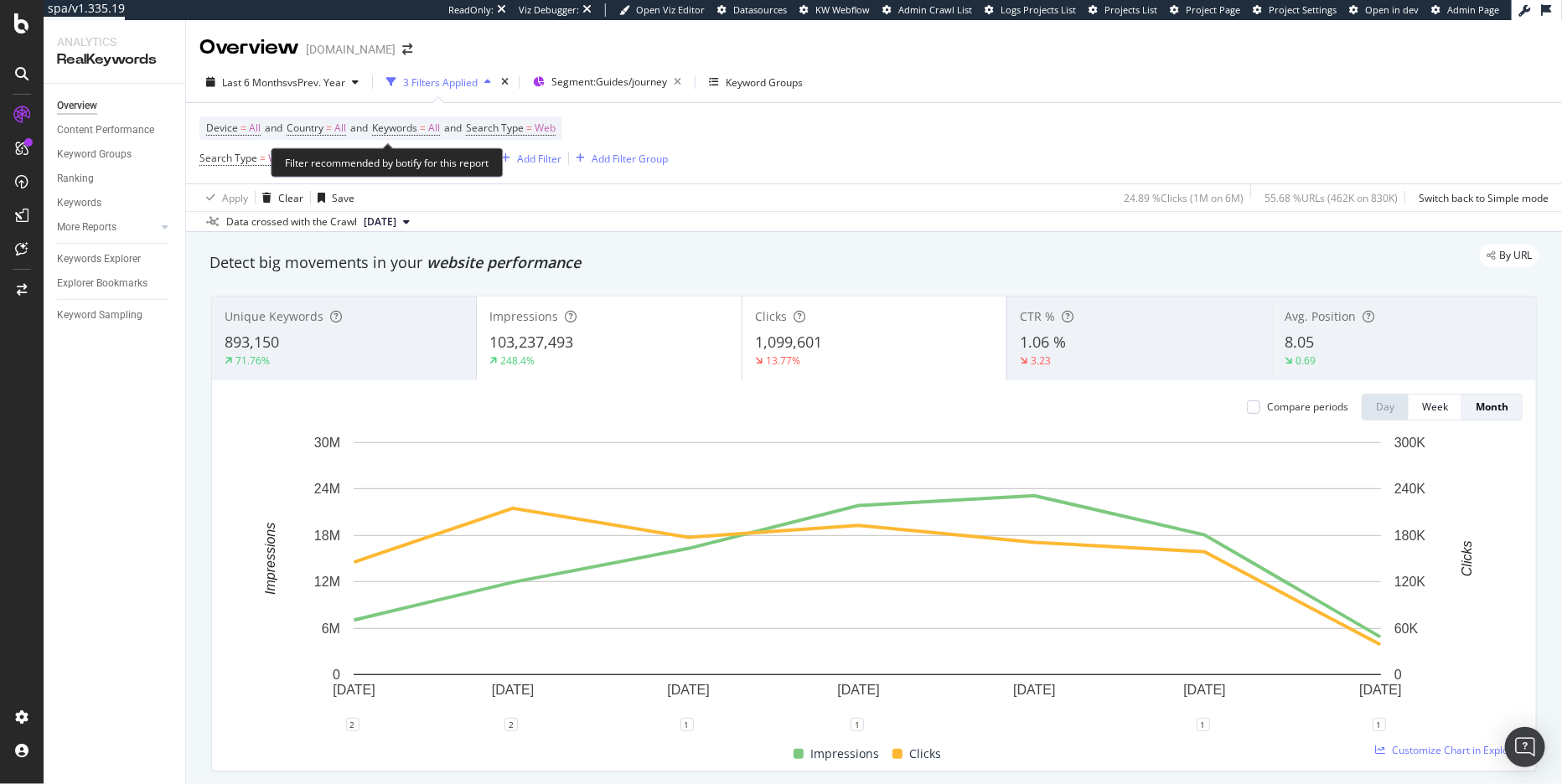
click at [352, 126] on span "Country = All and" at bounding box center [329, 127] width 85 height 14
click at [337, 130] on span "Country = All" at bounding box center [316, 128] width 59 height 15
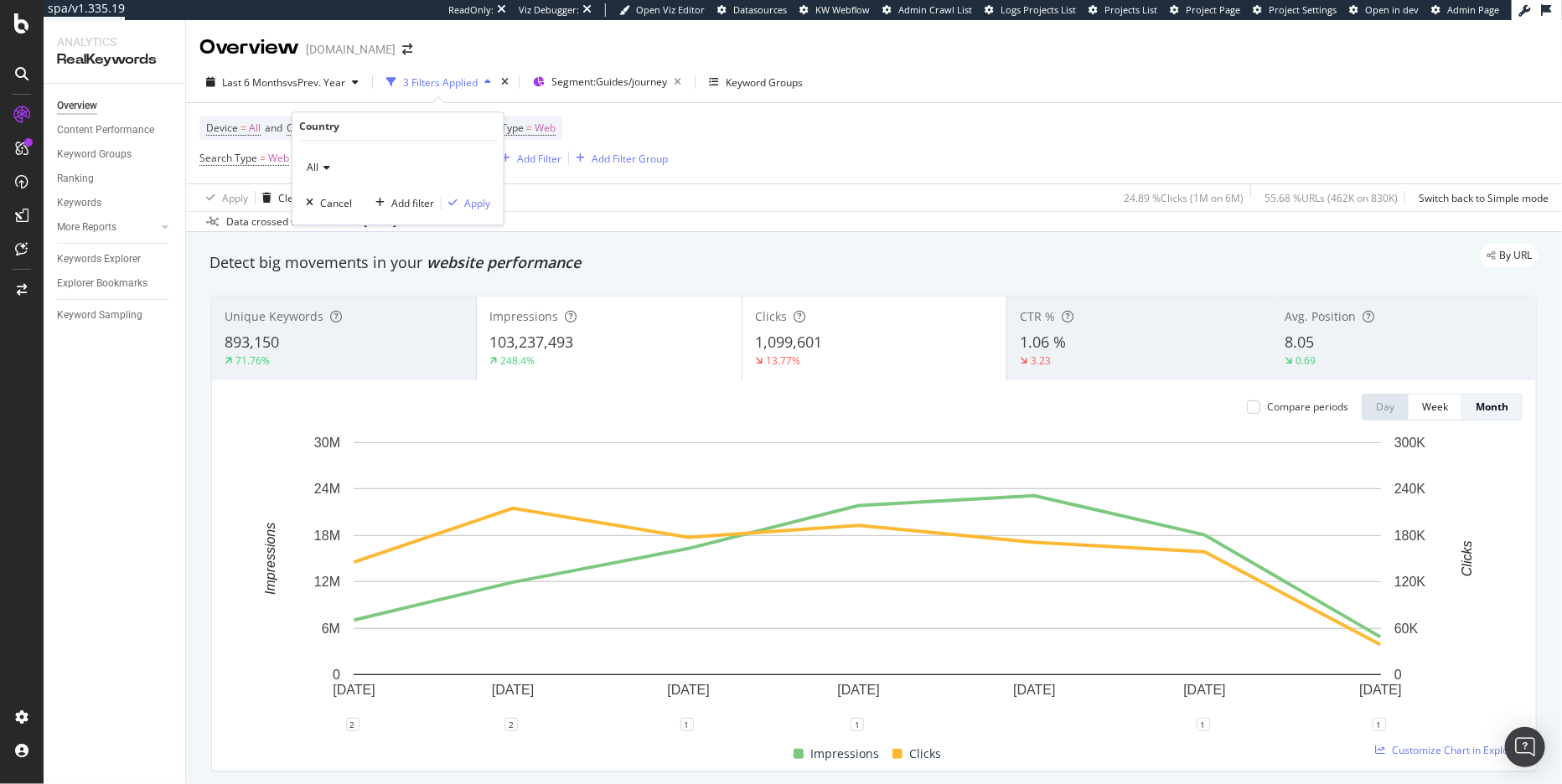
click at [323, 164] on icon at bounding box center [324, 167] width 12 height 10
click at [346, 217] on span "[GEOGRAPHIC_DATA]" at bounding box center [365, 224] width 101 height 14
click at [479, 204] on div "Apply" at bounding box center [477, 202] width 26 height 14
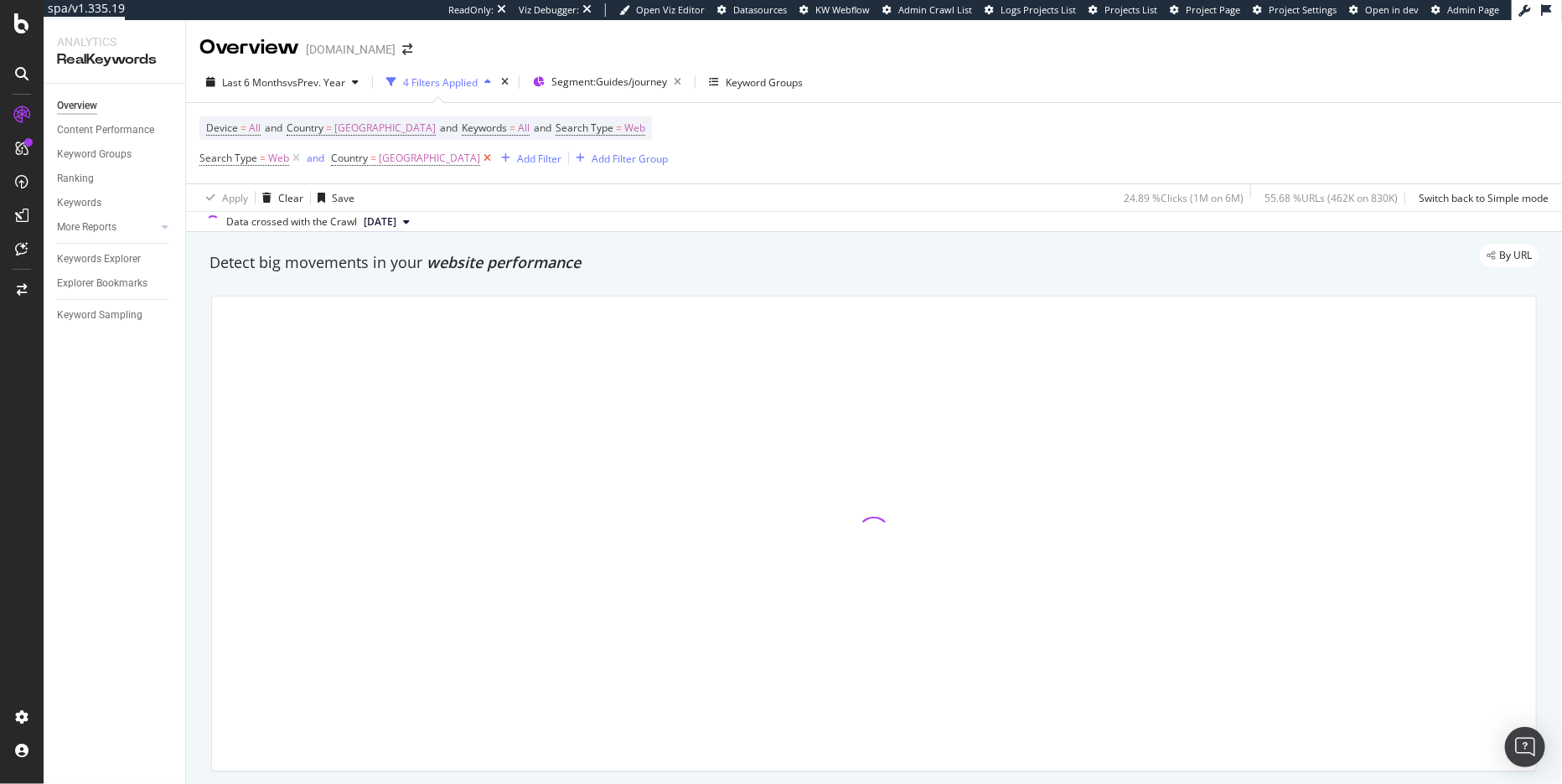
click at [495, 161] on icon at bounding box center [486, 159] width 14 height 17
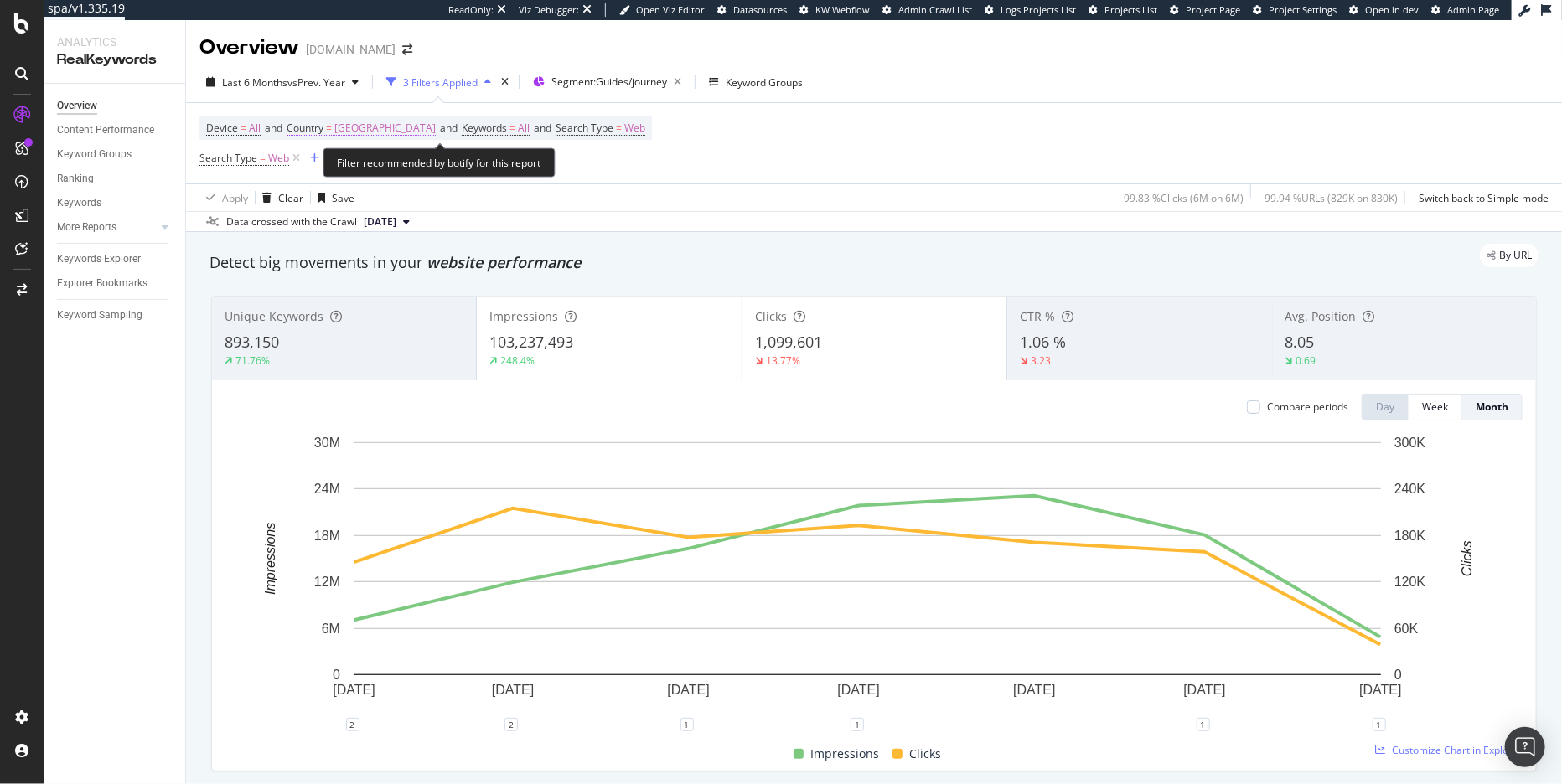
click at [395, 128] on span "[GEOGRAPHIC_DATA]" at bounding box center [384, 127] width 101 height 23
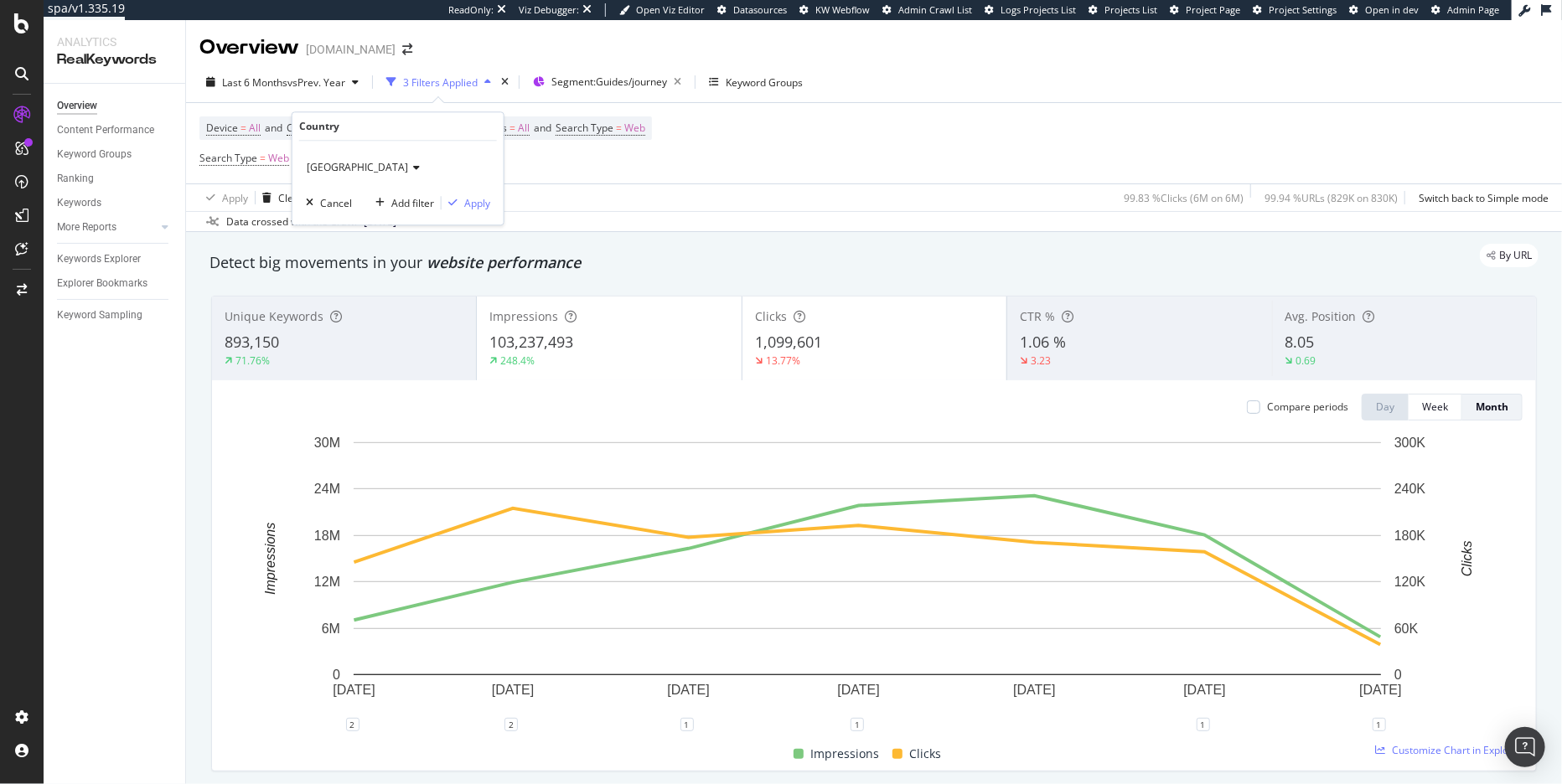
click at [367, 163] on span "[GEOGRAPHIC_DATA]" at bounding box center [356, 166] width 101 height 14
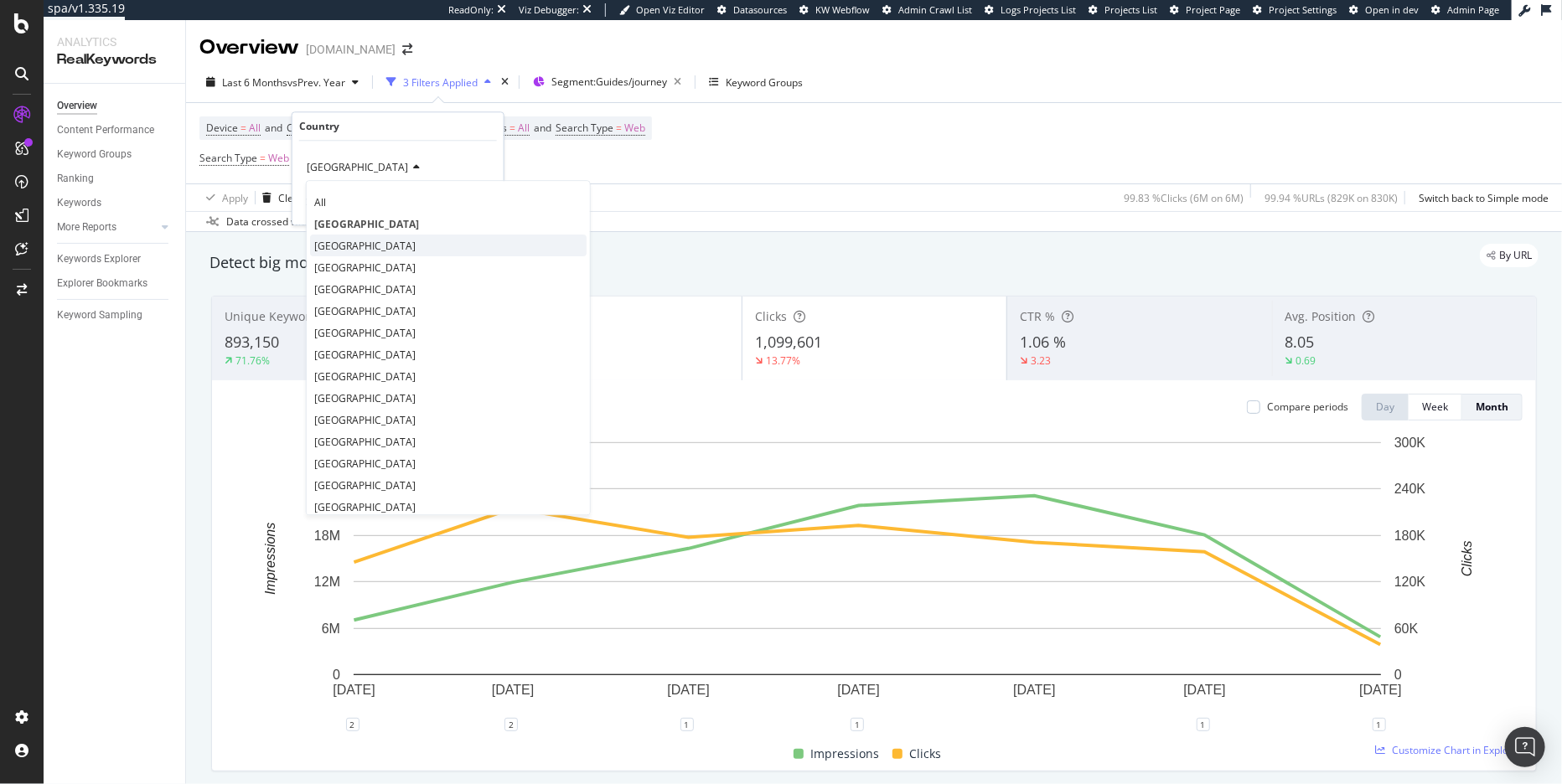
click at [367, 238] on span "United Kingdom" at bounding box center [365, 245] width 101 height 14
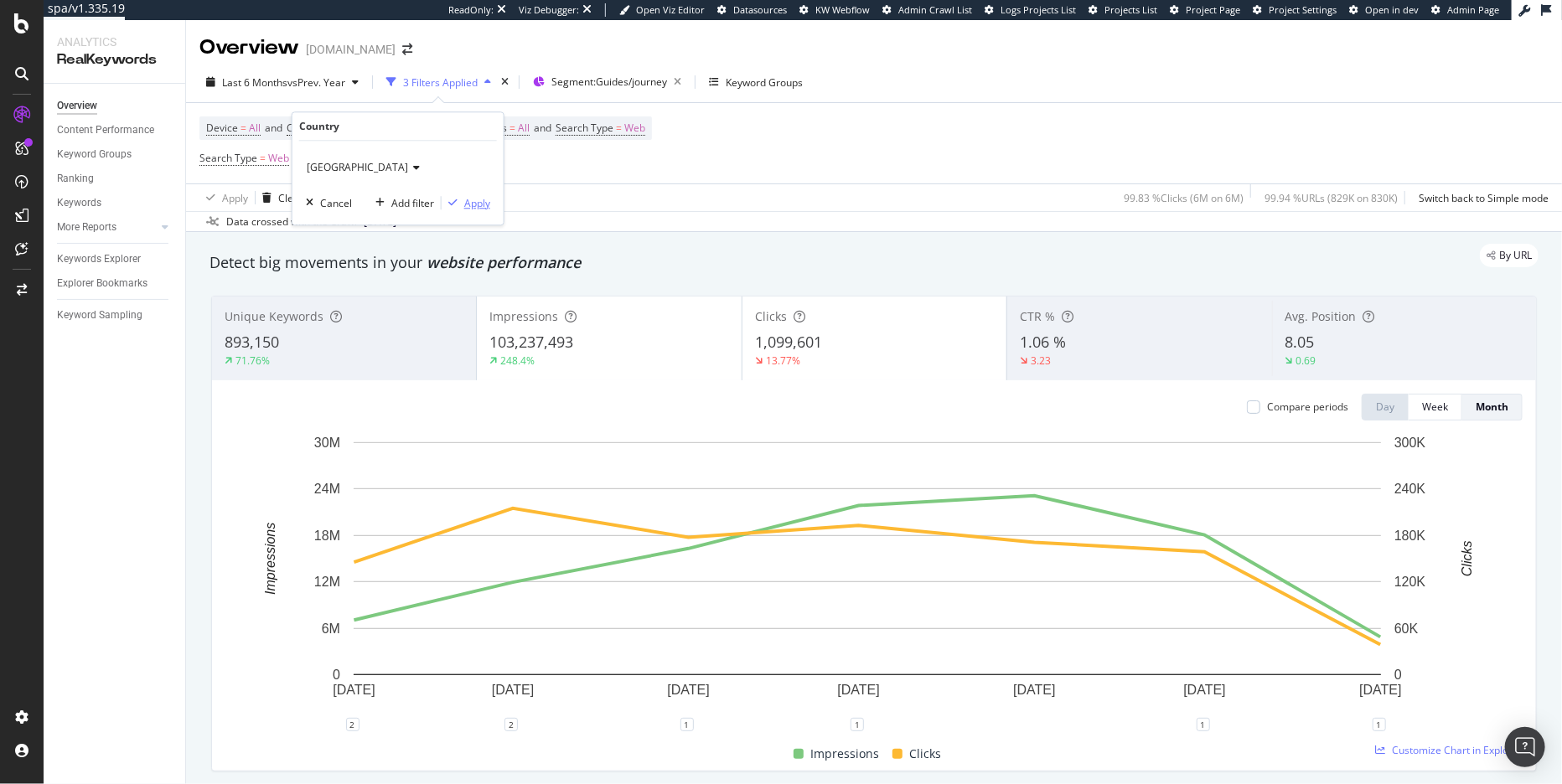
click at [465, 203] on div "Apply" at bounding box center [477, 202] width 26 height 14
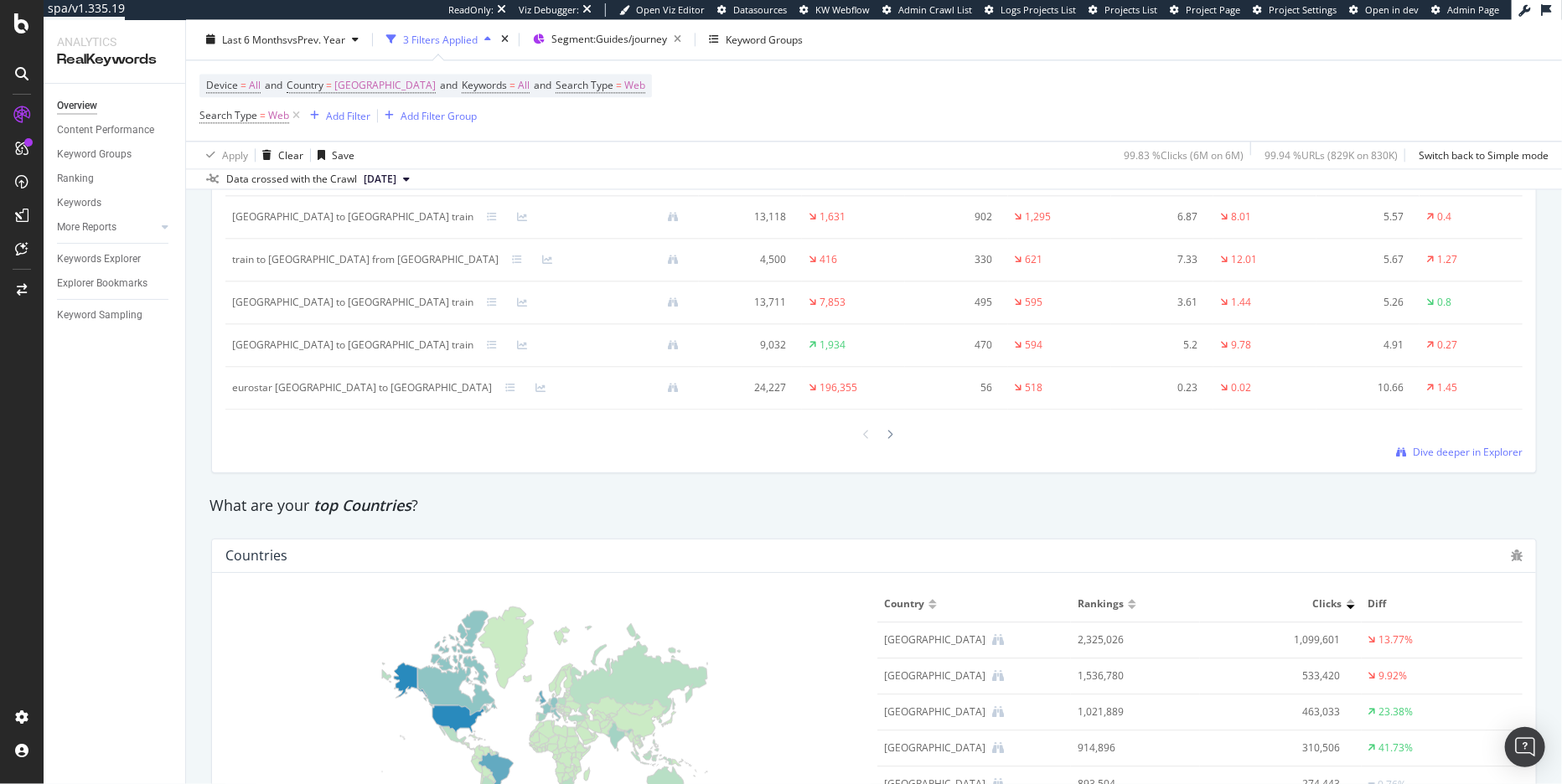
scroll to position [1277, 0]
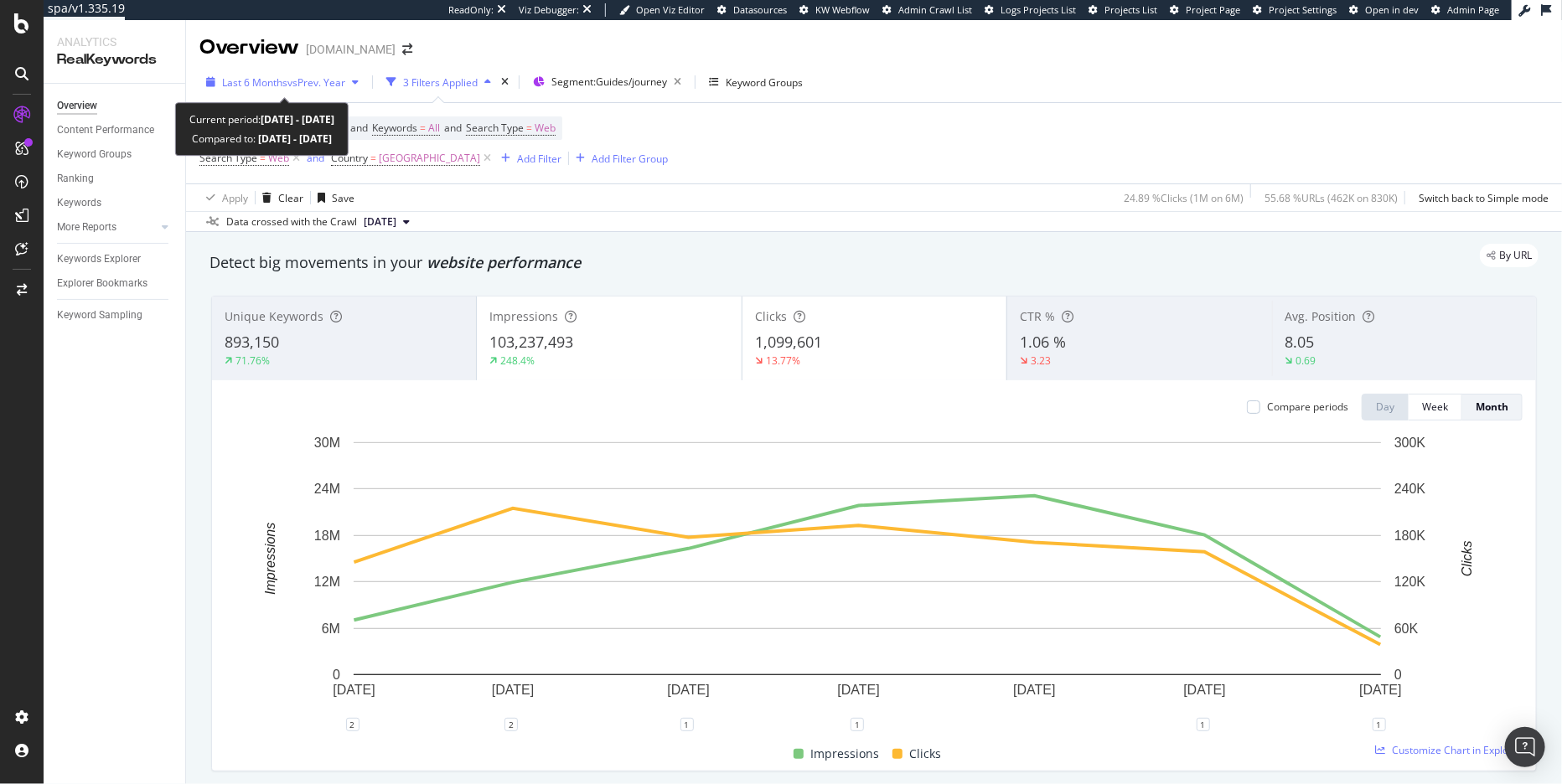
click at [314, 77] on span "vs Prev. Year" at bounding box center [316, 82] width 58 height 14
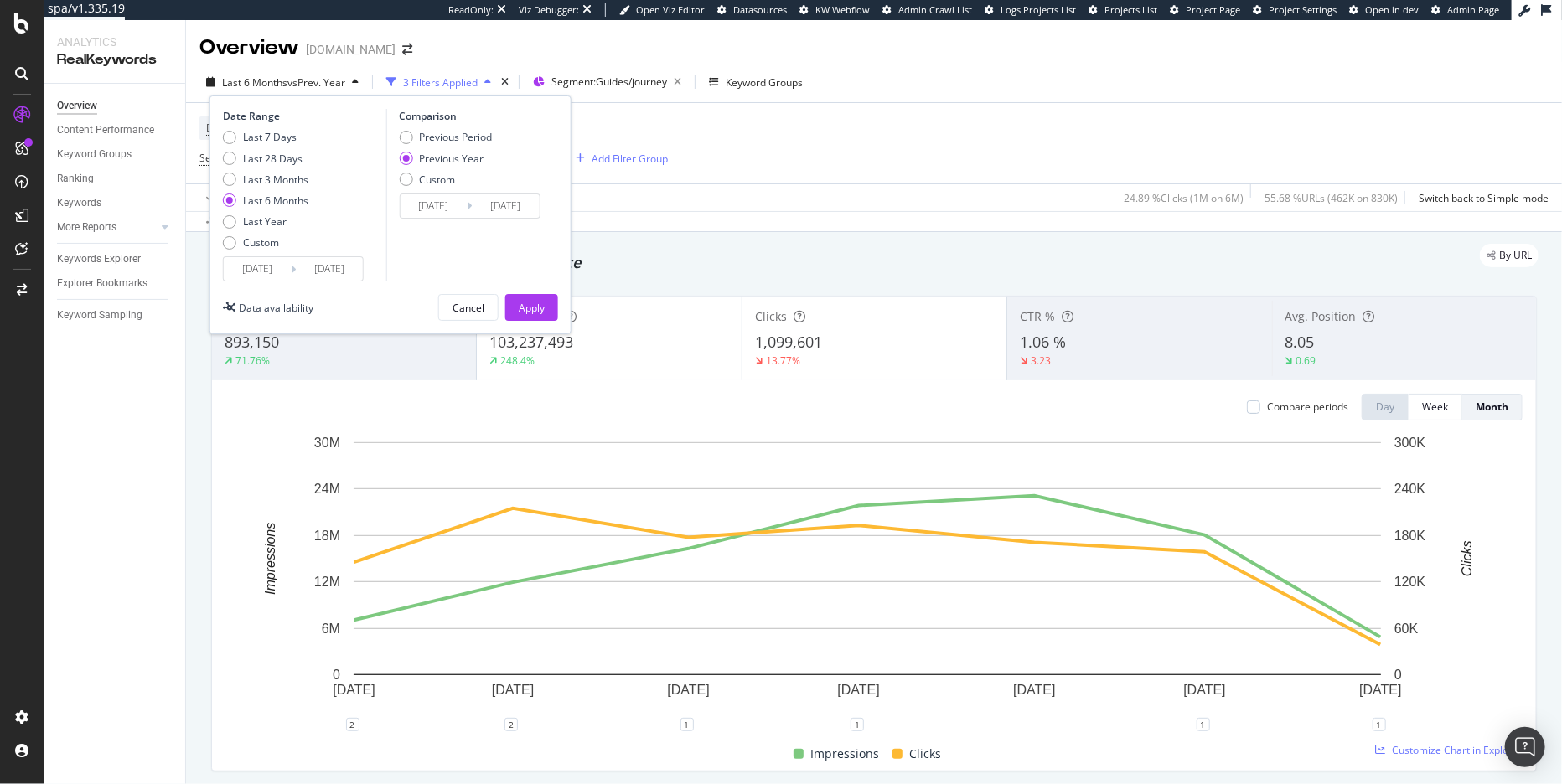
click at [271, 256] on div "[DATE] Navigate forward to interact with the calendar and select a date. Press …" at bounding box center [293, 268] width 141 height 25
click at [273, 265] on input "[DATE]" at bounding box center [257, 268] width 67 height 23
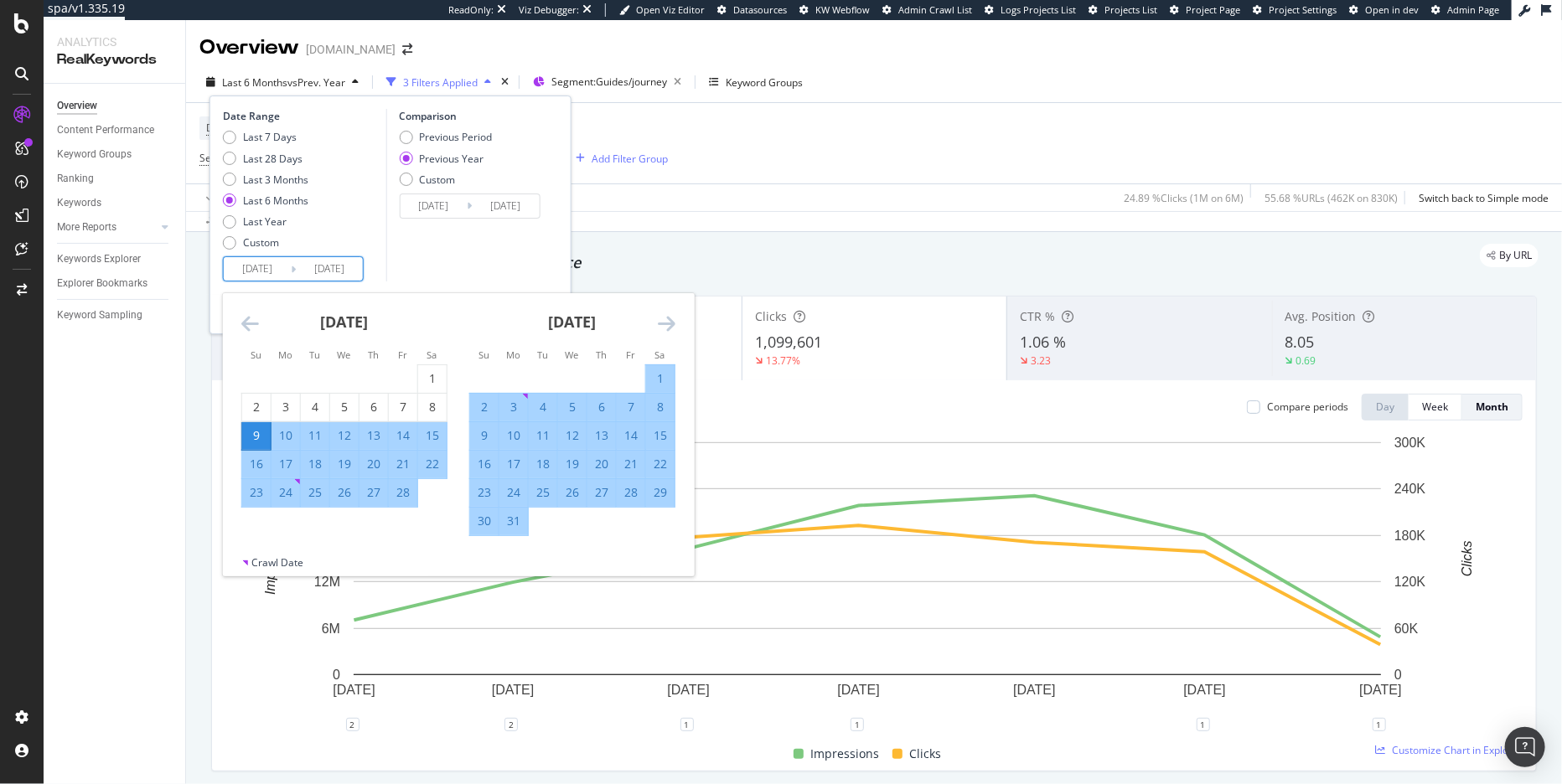
click at [241, 328] on icon "Move backward to switch to the previous month." at bounding box center [250, 324] width 18 height 20
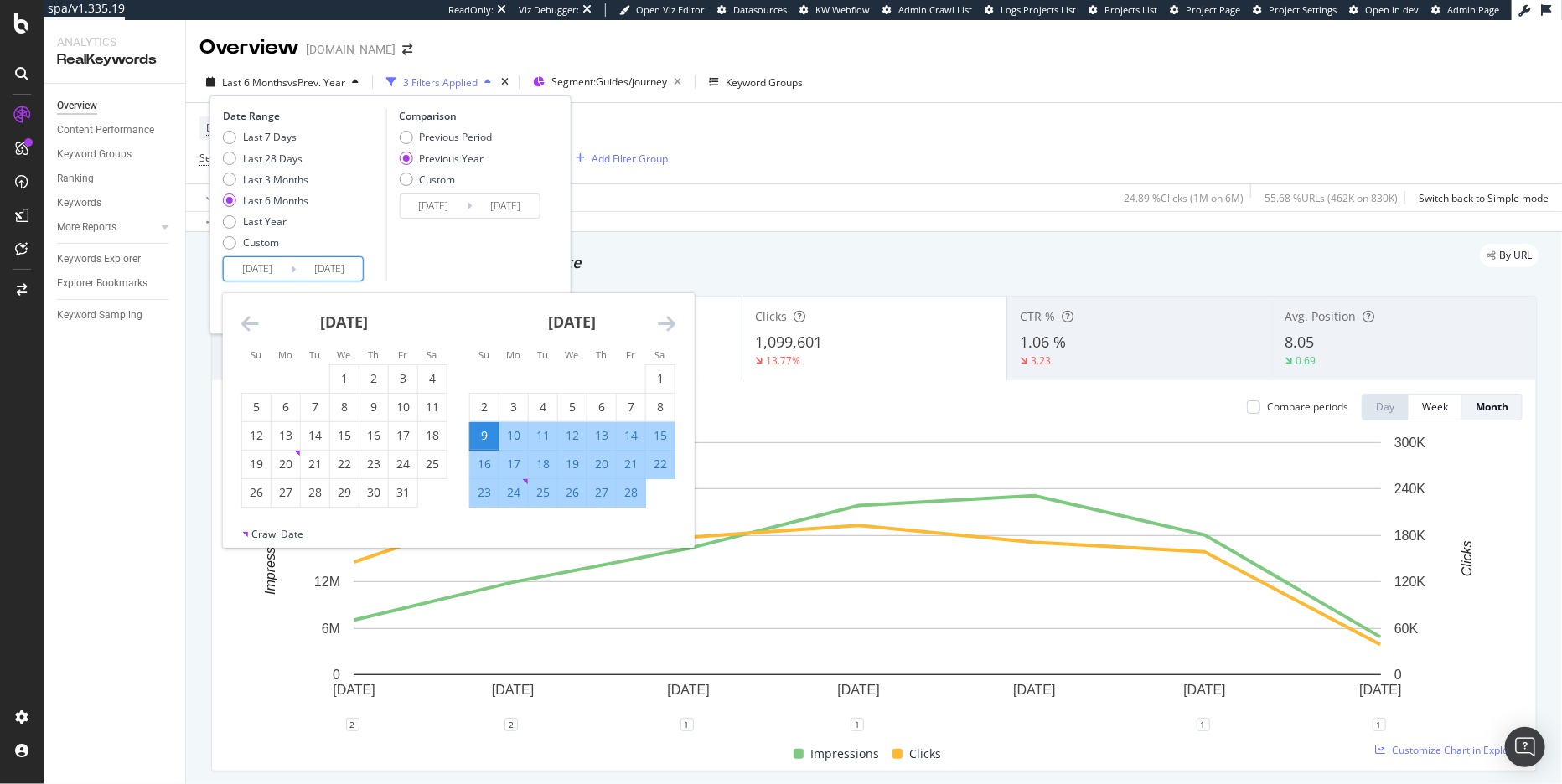
click at [241, 328] on icon "Move backward to switch to the previous month." at bounding box center [250, 324] width 18 height 20
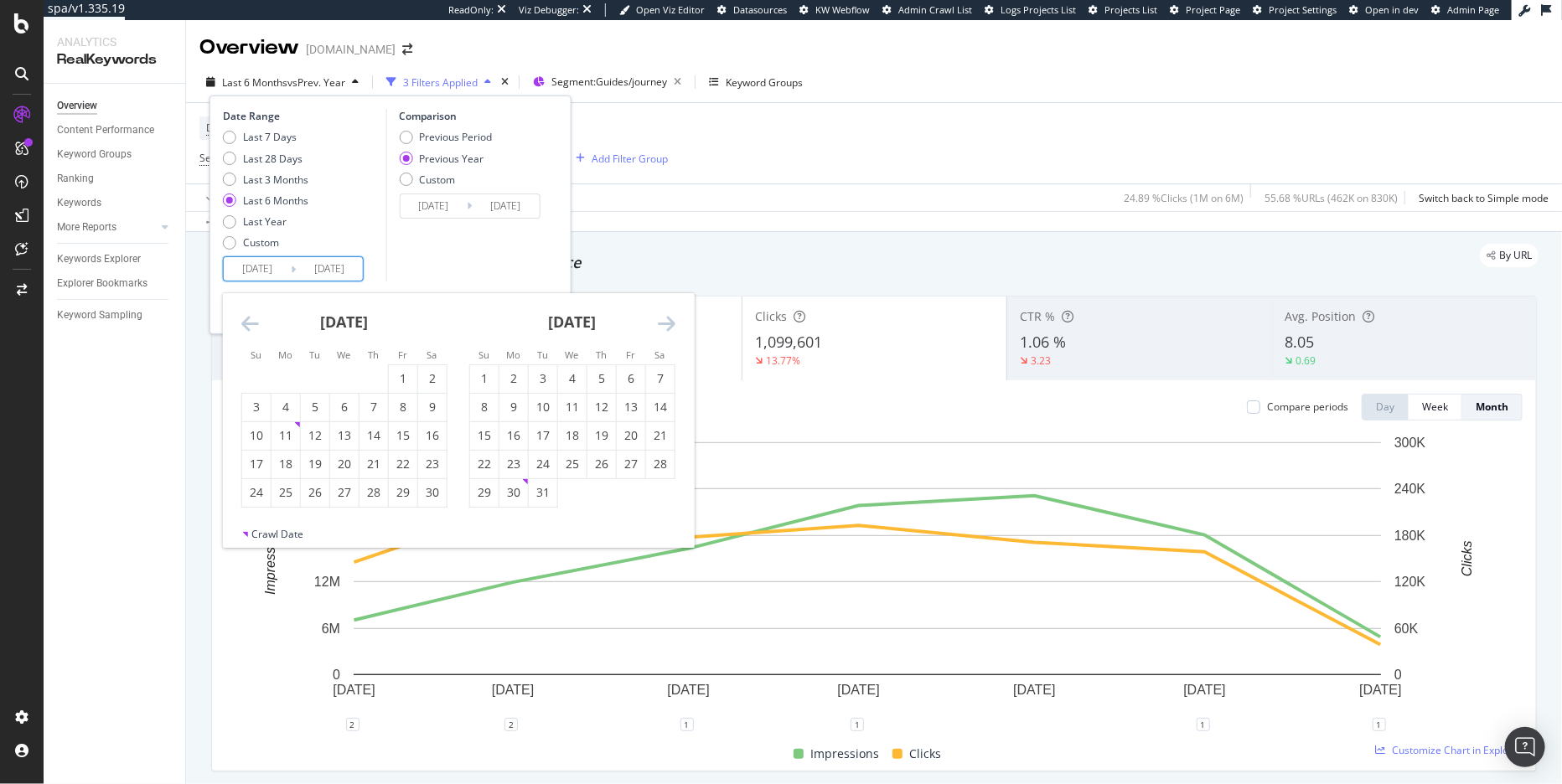
click at [241, 328] on icon "Move backward to switch to the previous month." at bounding box center [250, 324] width 18 height 20
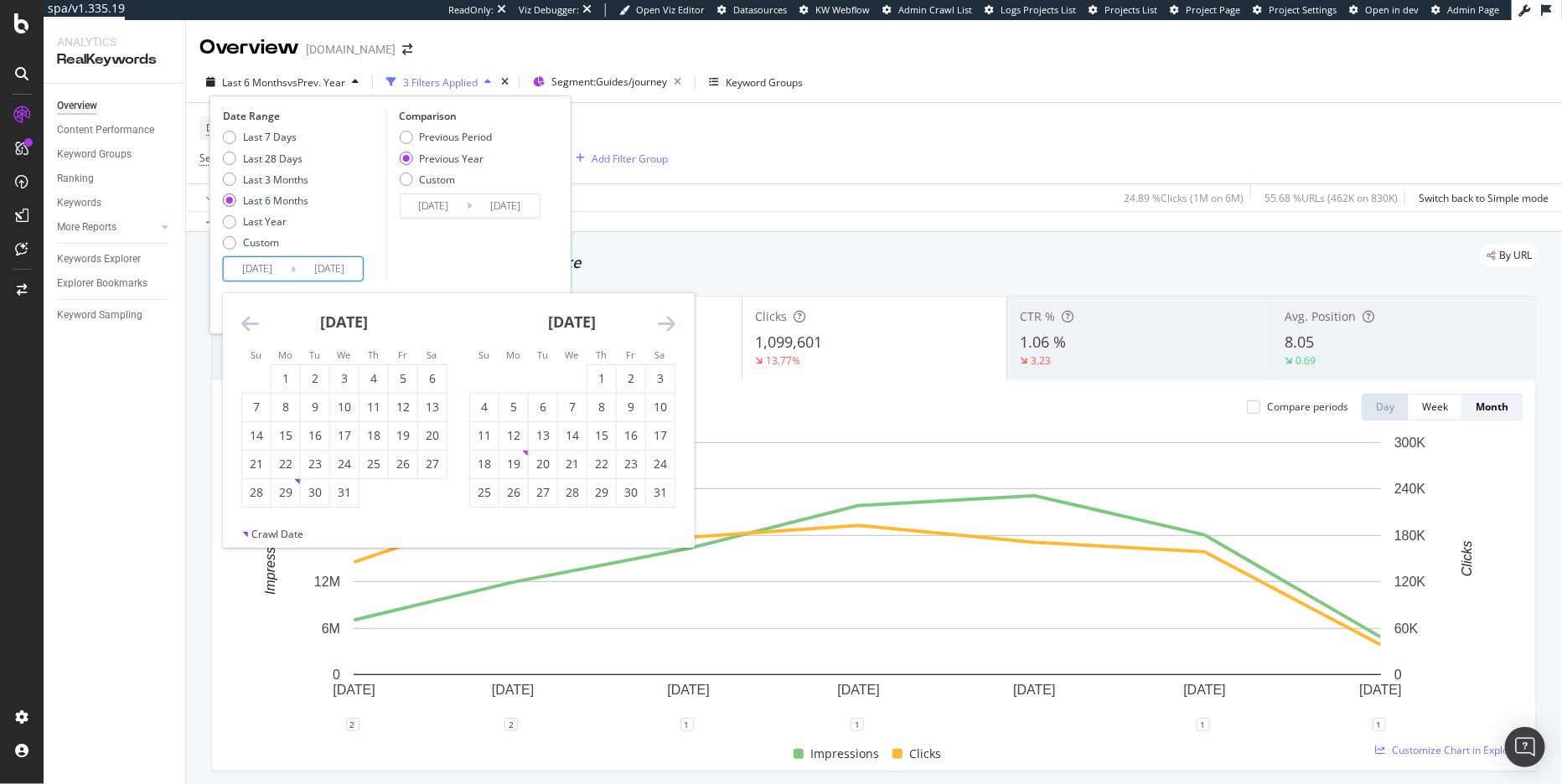
click at [241, 328] on icon "Move backward to switch to the previous month." at bounding box center [250, 324] width 18 height 20
click at [241, 327] on icon "Move backward to switch to the previous month." at bounding box center [250, 324] width 18 height 20
click at [383, 379] on div "1" at bounding box center [373, 379] width 29 height 17
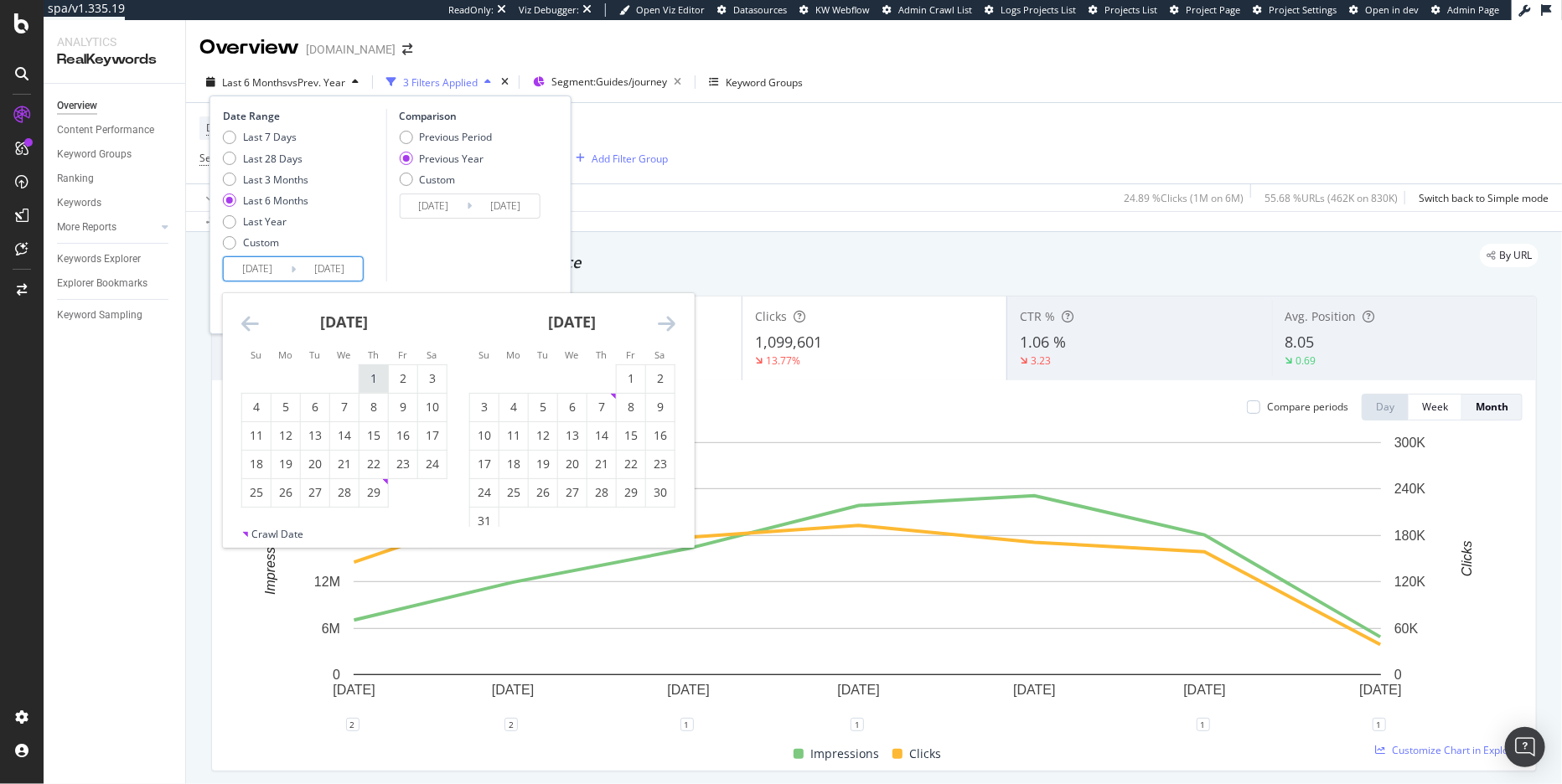
type input "2024/02/01"
type input "2023/02/02"
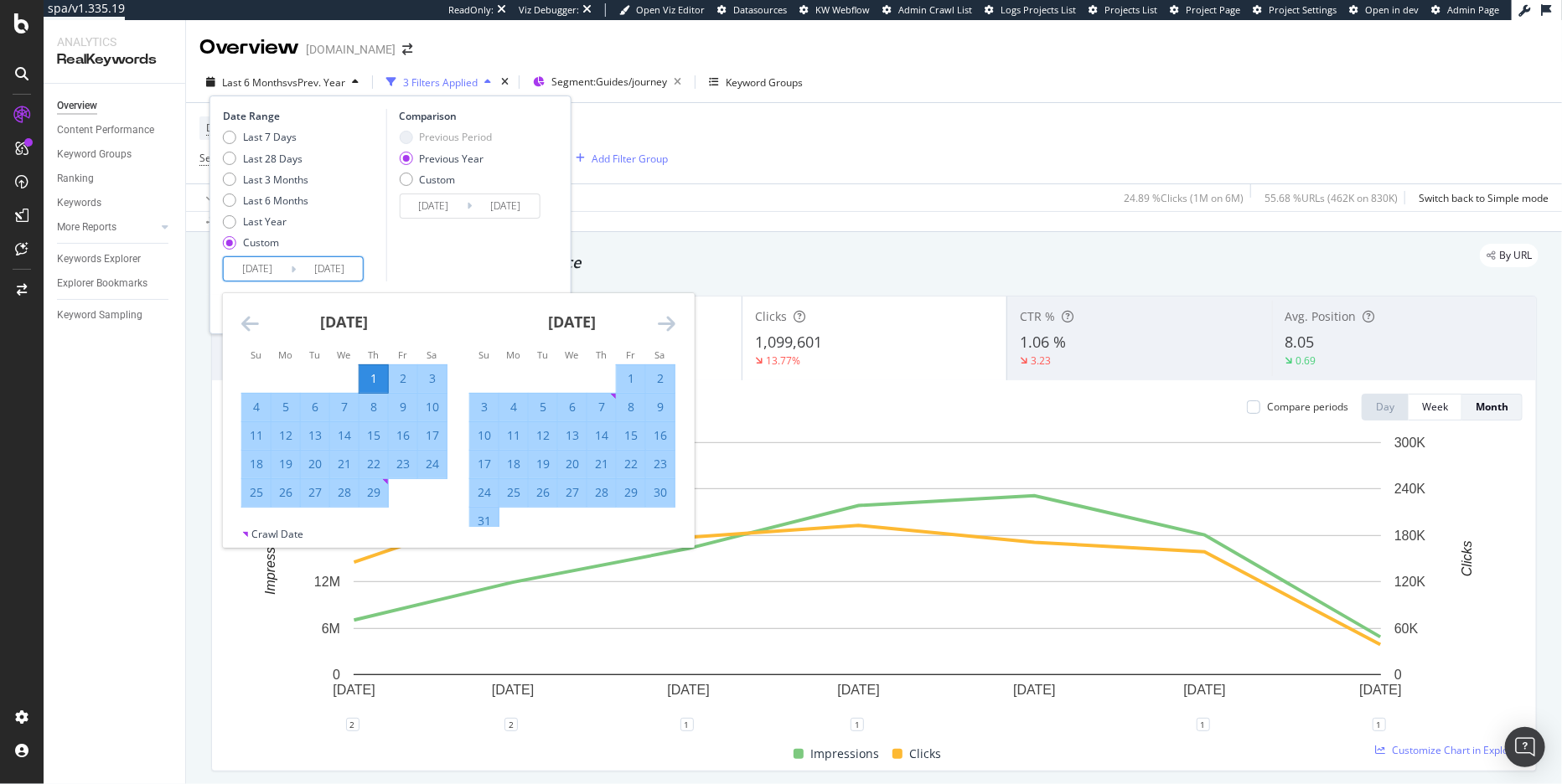
click at [445, 263] on div "Comparison Previous Period Previous Year Custom 2023/02/02 Navigate forward to …" at bounding box center [465, 195] width 160 height 173
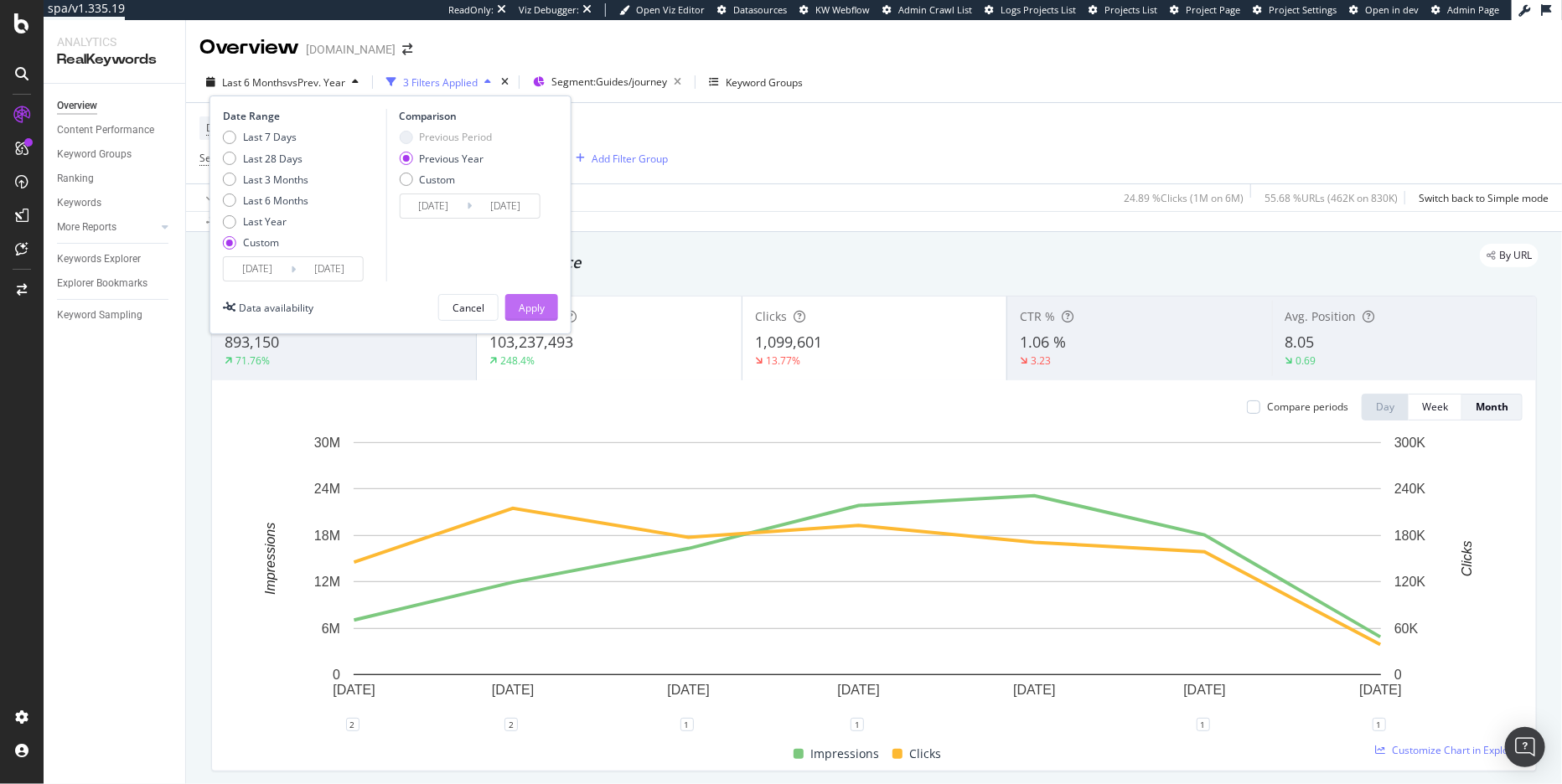
click at [525, 305] on div "Apply" at bounding box center [532, 307] width 26 height 14
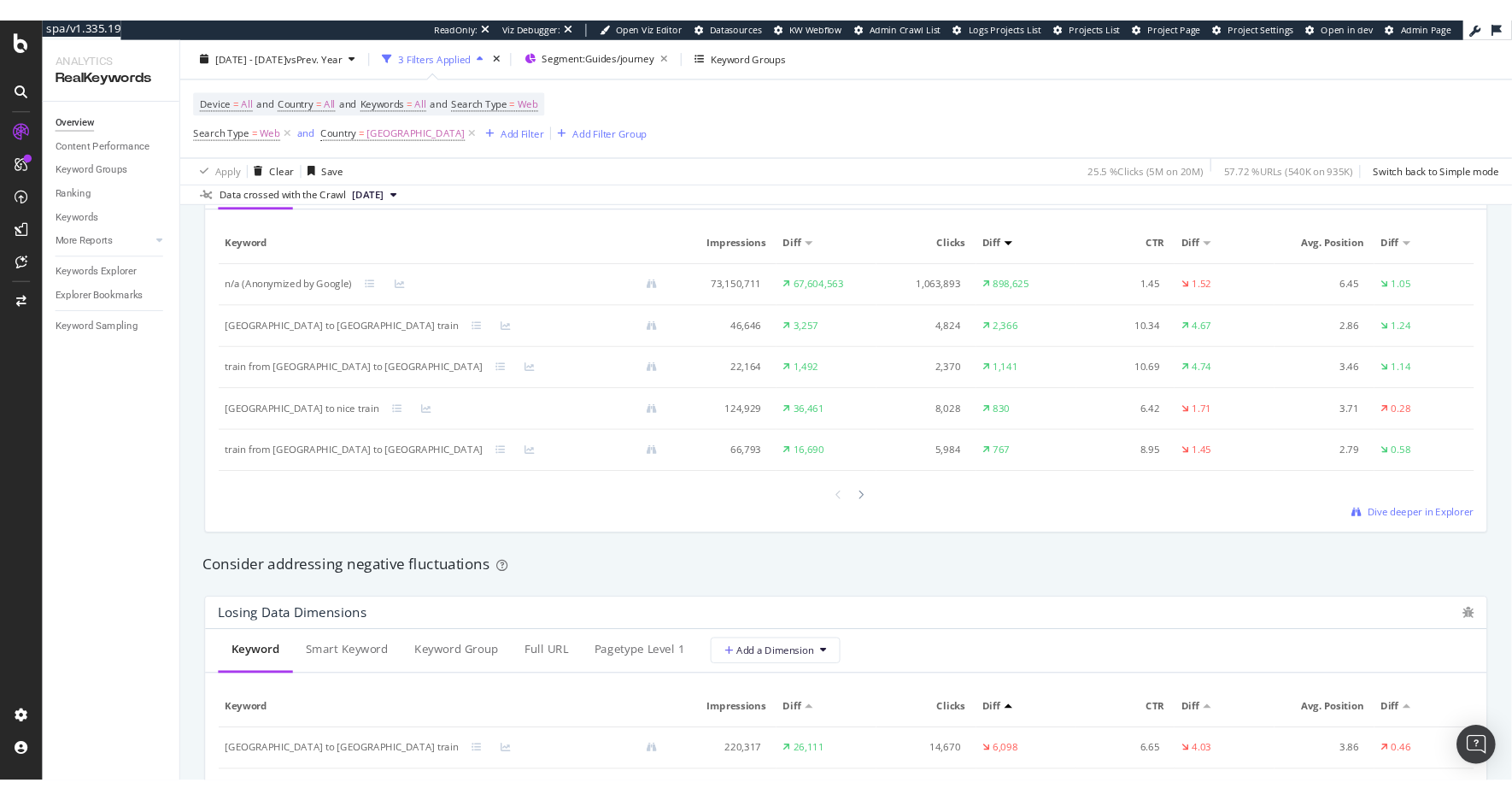
scroll to position [1658, 0]
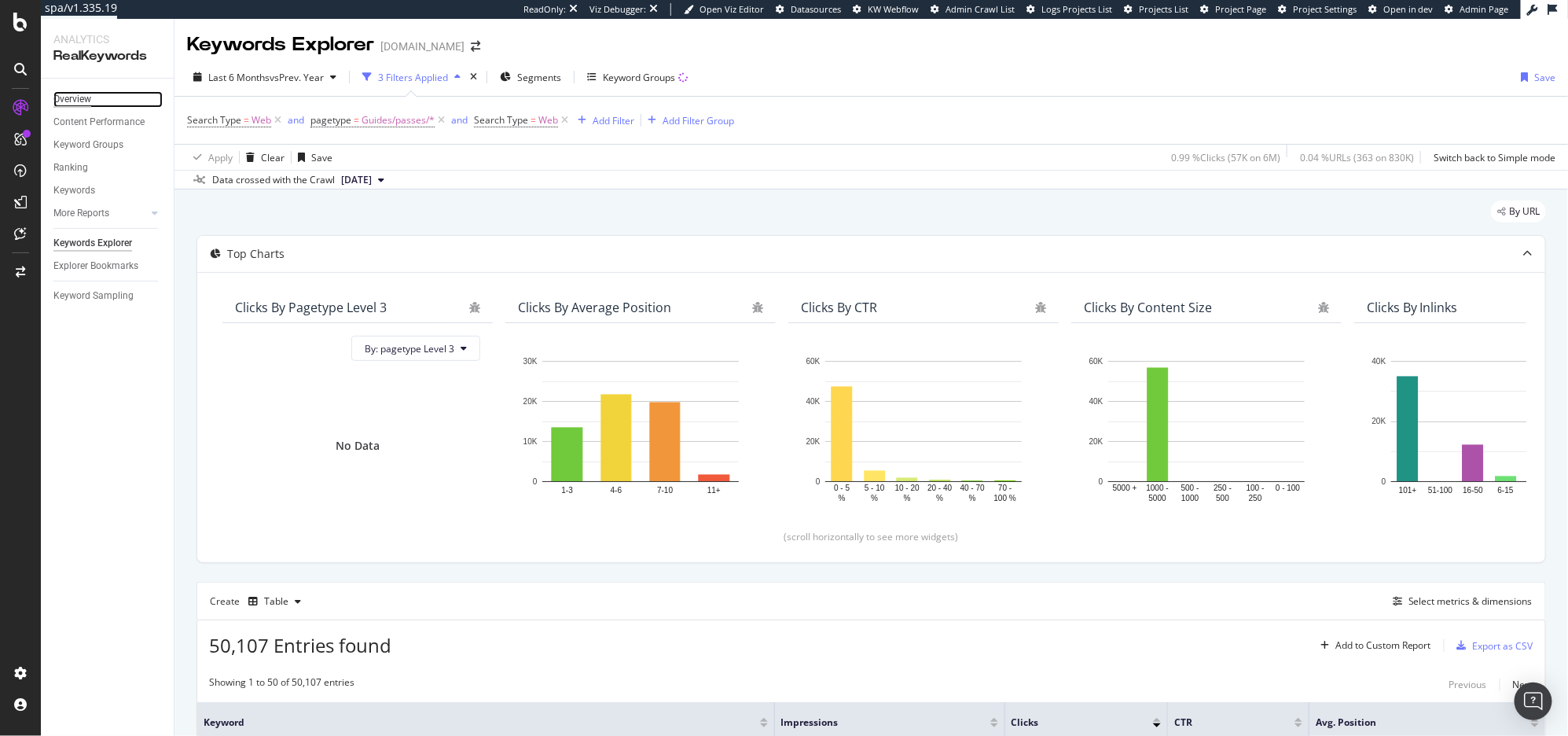
click at [68, 98] on div "Overview" at bounding box center [71, 99] width 37 height 17
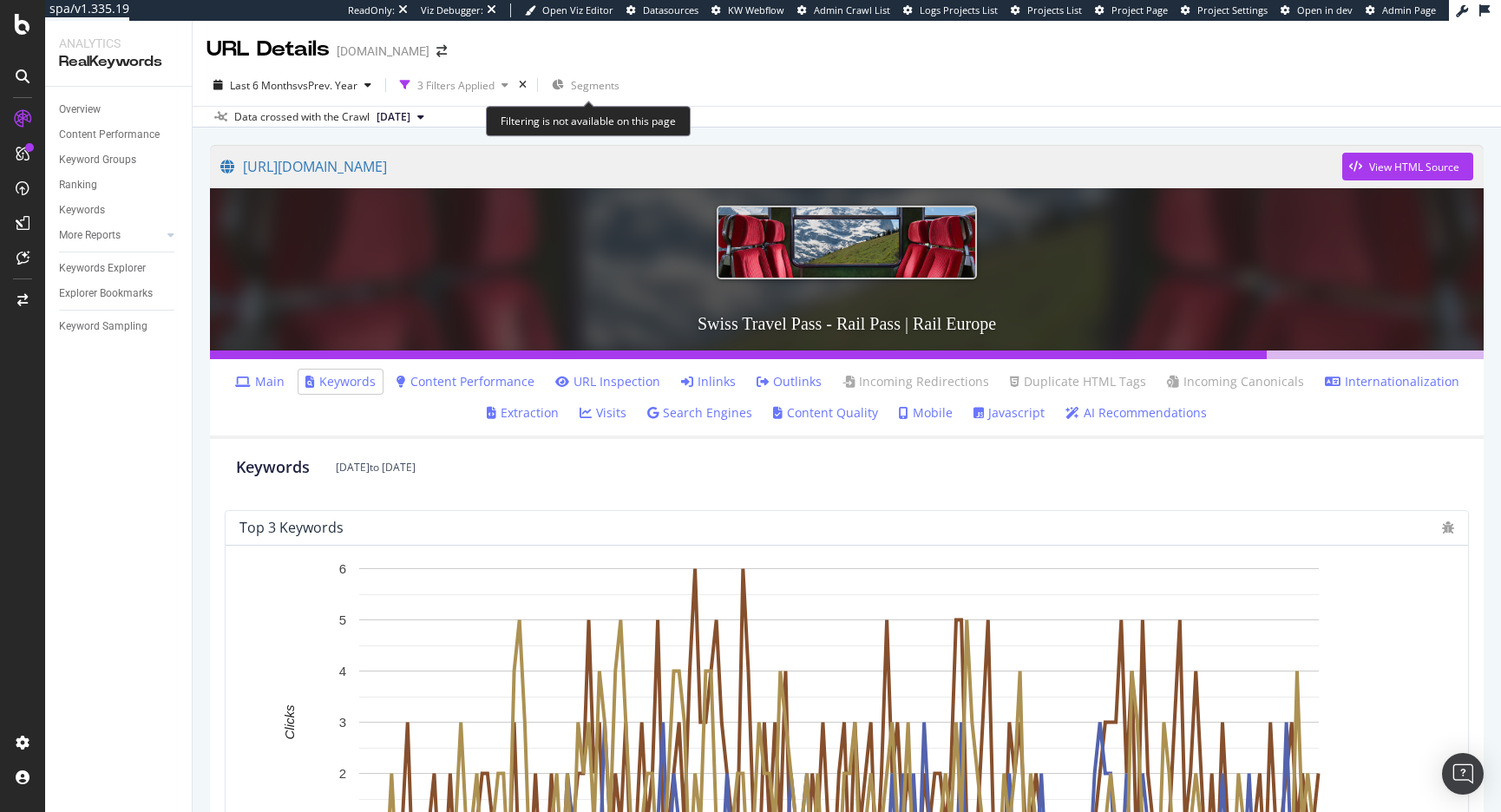
drag, startPoint x: 30, startPoint y: 253, endPoint x: 567, endPoint y: 70, distance: 567.3
click at [0, 0] on div at bounding box center [22, 406] width 45 height 812
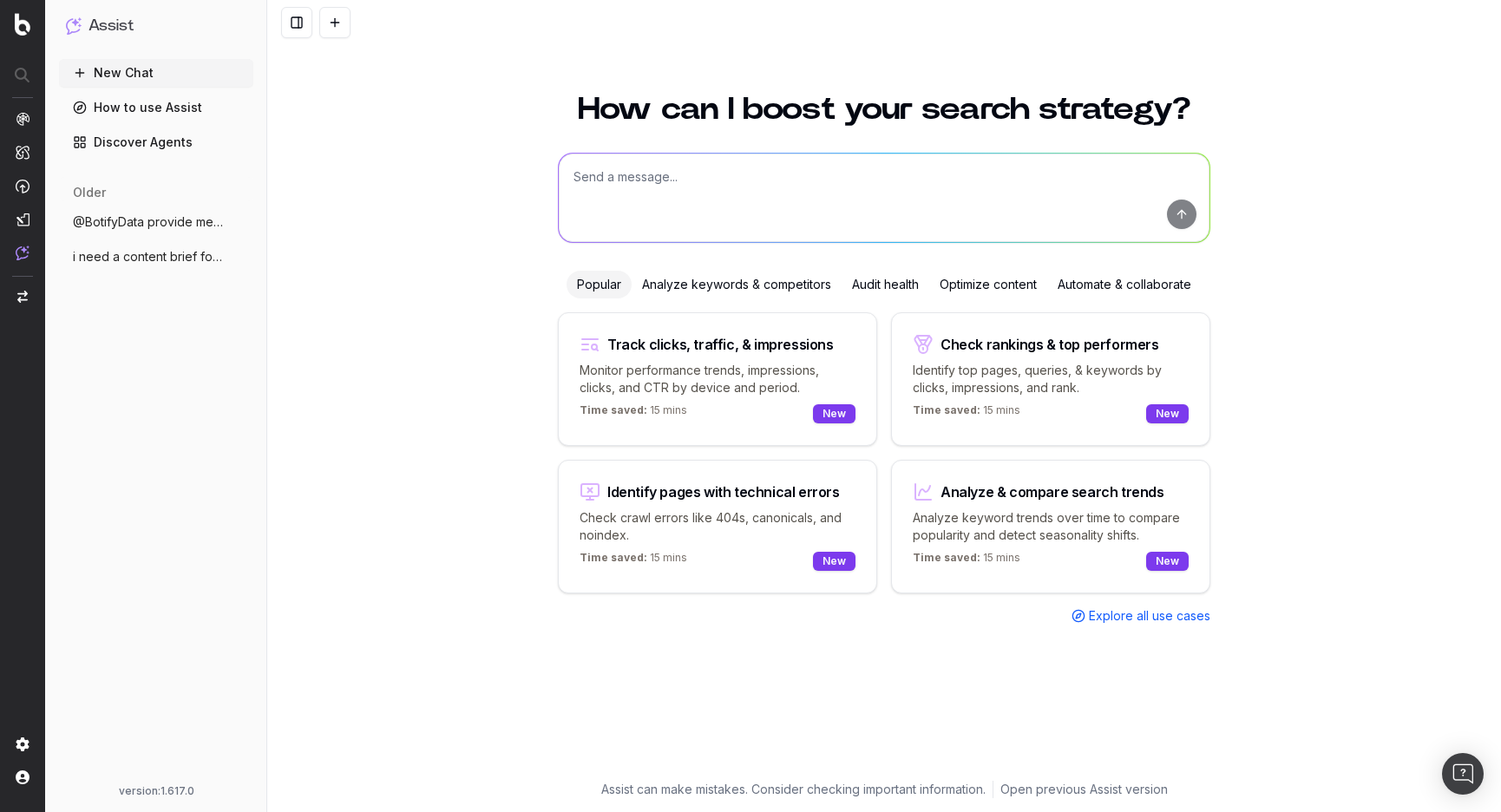
click at [768, 264] on div "How can I boost your search strategy? Popular Analyze keywords & competitors Au…" at bounding box center [883, 427] width 666 height 708
click at [767, 273] on div "Analyze keywords & competitors" at bounding box center [736, 284] width 209 height 28
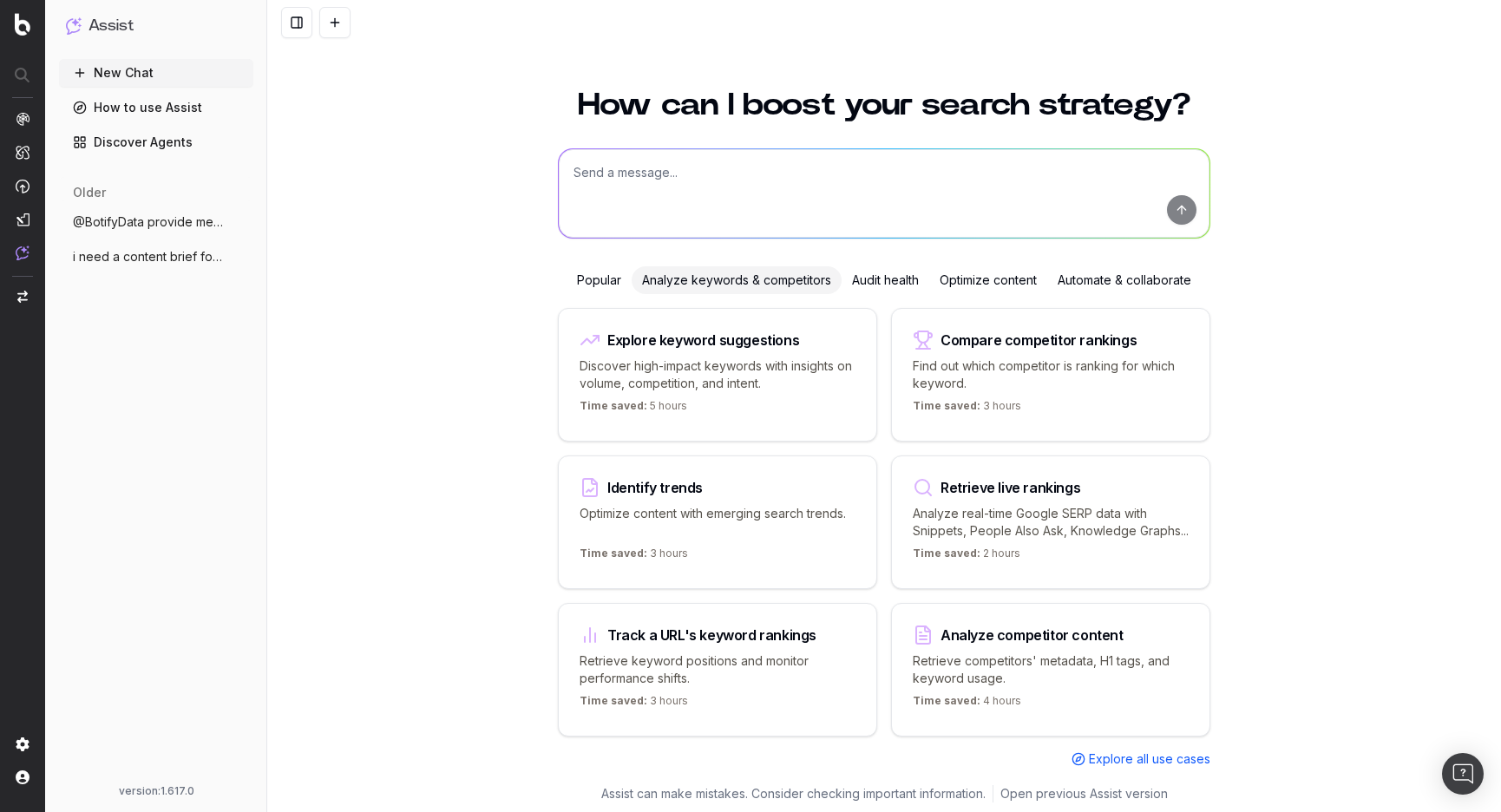
click at [945, 665] on p "Retrieve competitors' metadata, H1 tags, and keyword usage." at bounding box center [1050, 670] width 276 height 35
type textarea "Provide me the page title and a table of contents from"
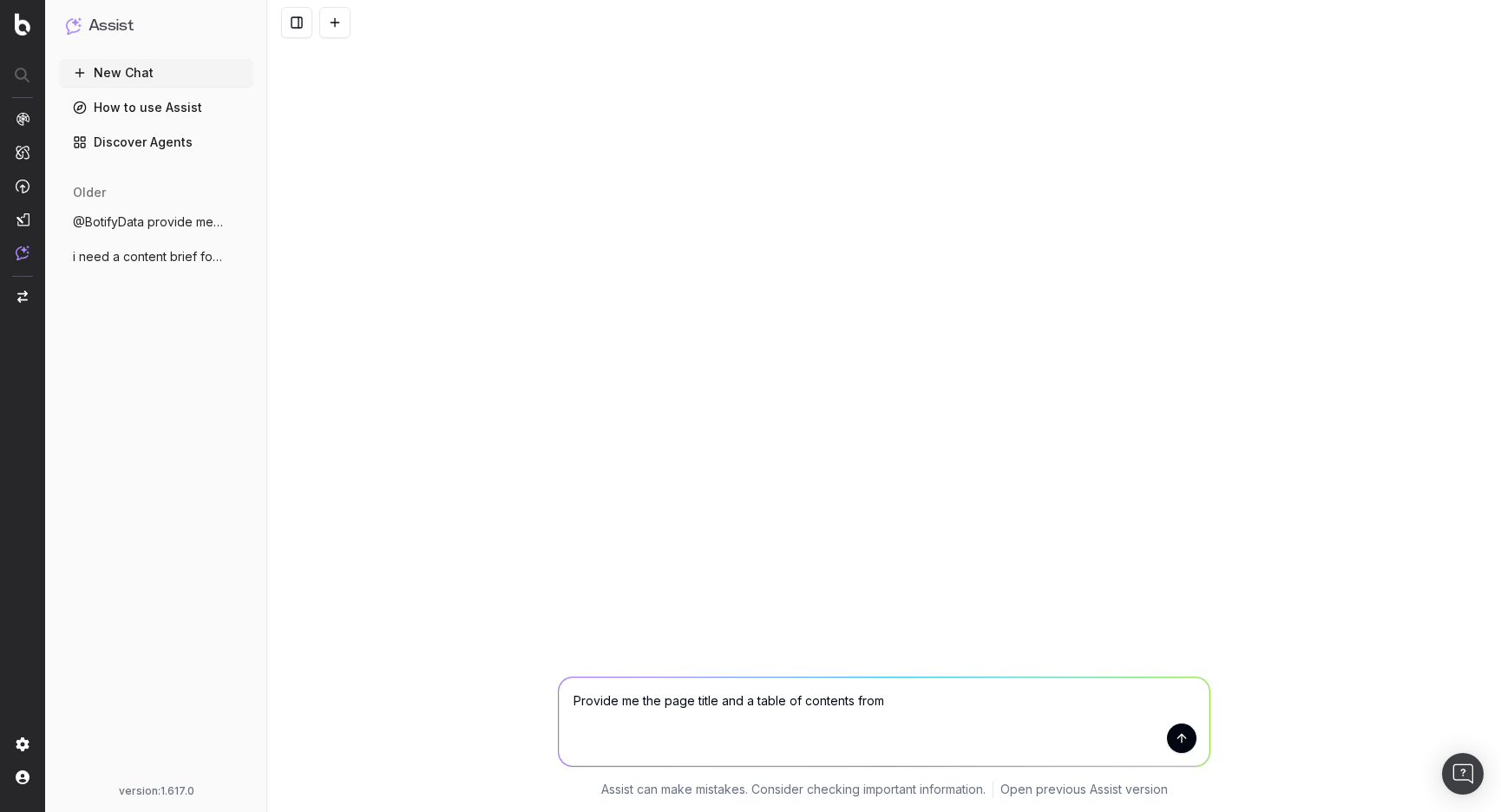
click at [135, 83] on button "New Chat" at bounding box center [156, 72] width 194 height 28
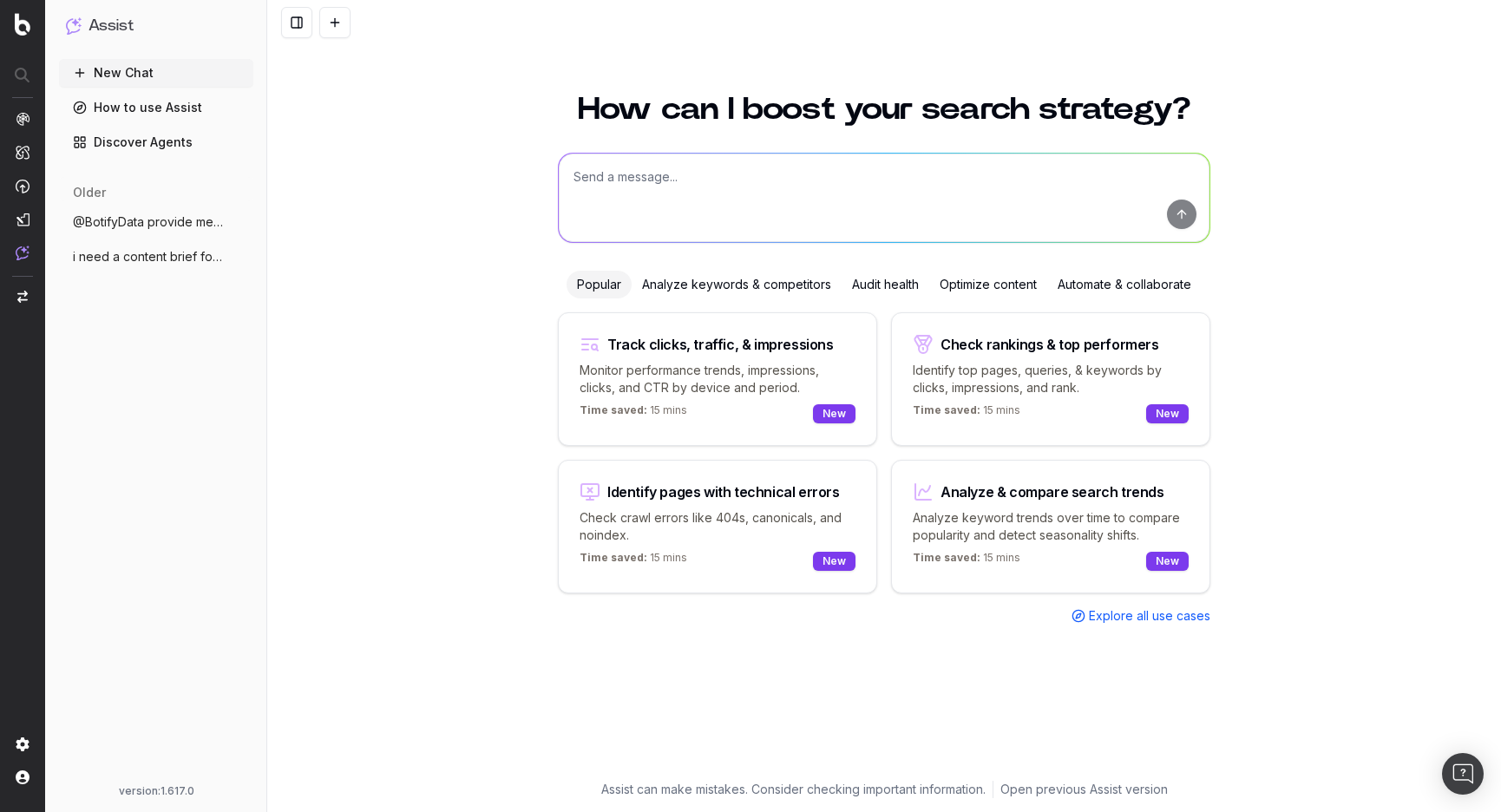
click at [762, 283] on div "Analyze keywords & competitors" at bounding box center [736, 284] width 209 height 28
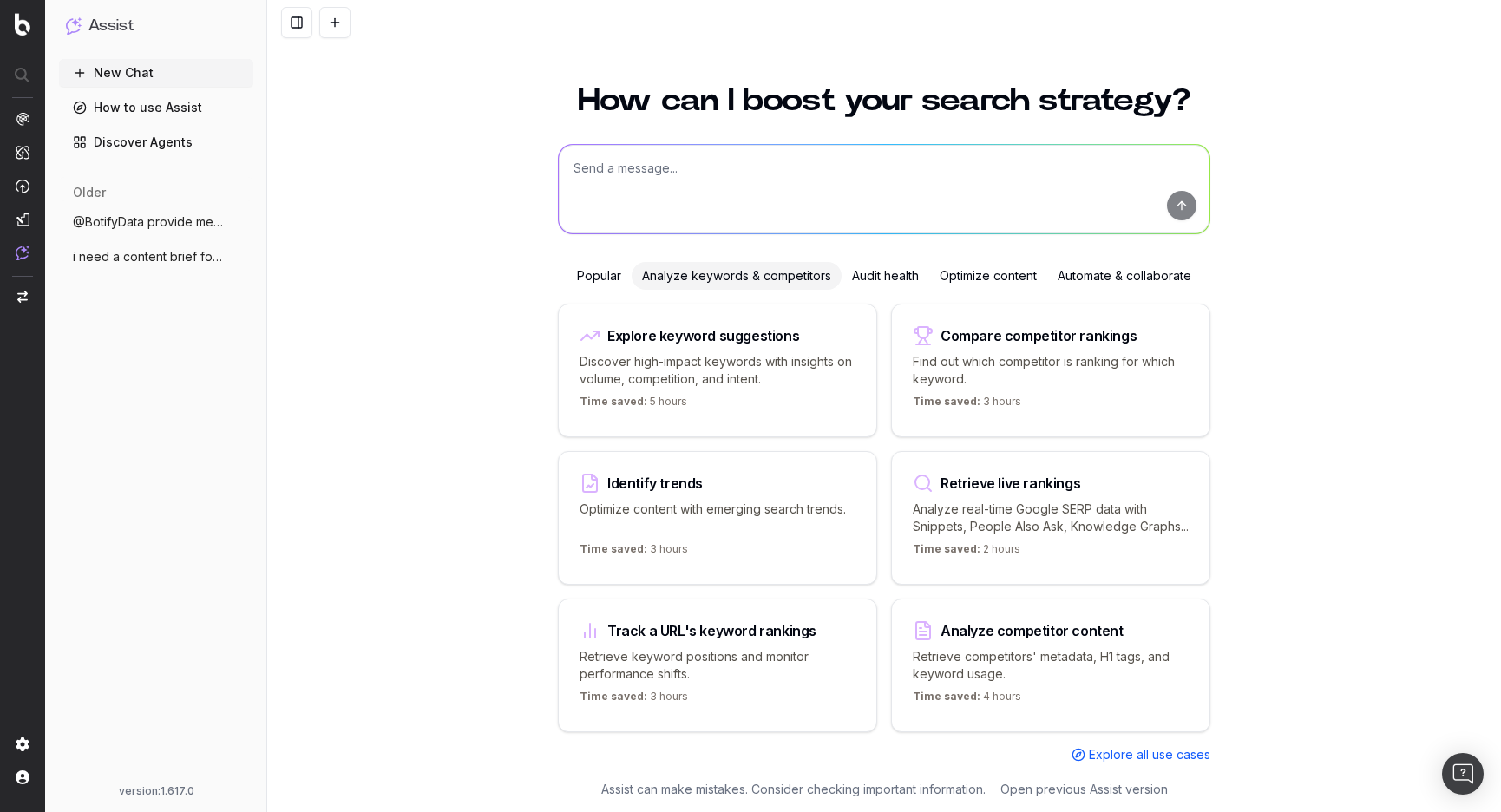
click at [731, 353] on p "Discover high-impact keywords with insights on volume, competition, and intent." at bounding box center [717, 370] width 276 height 35
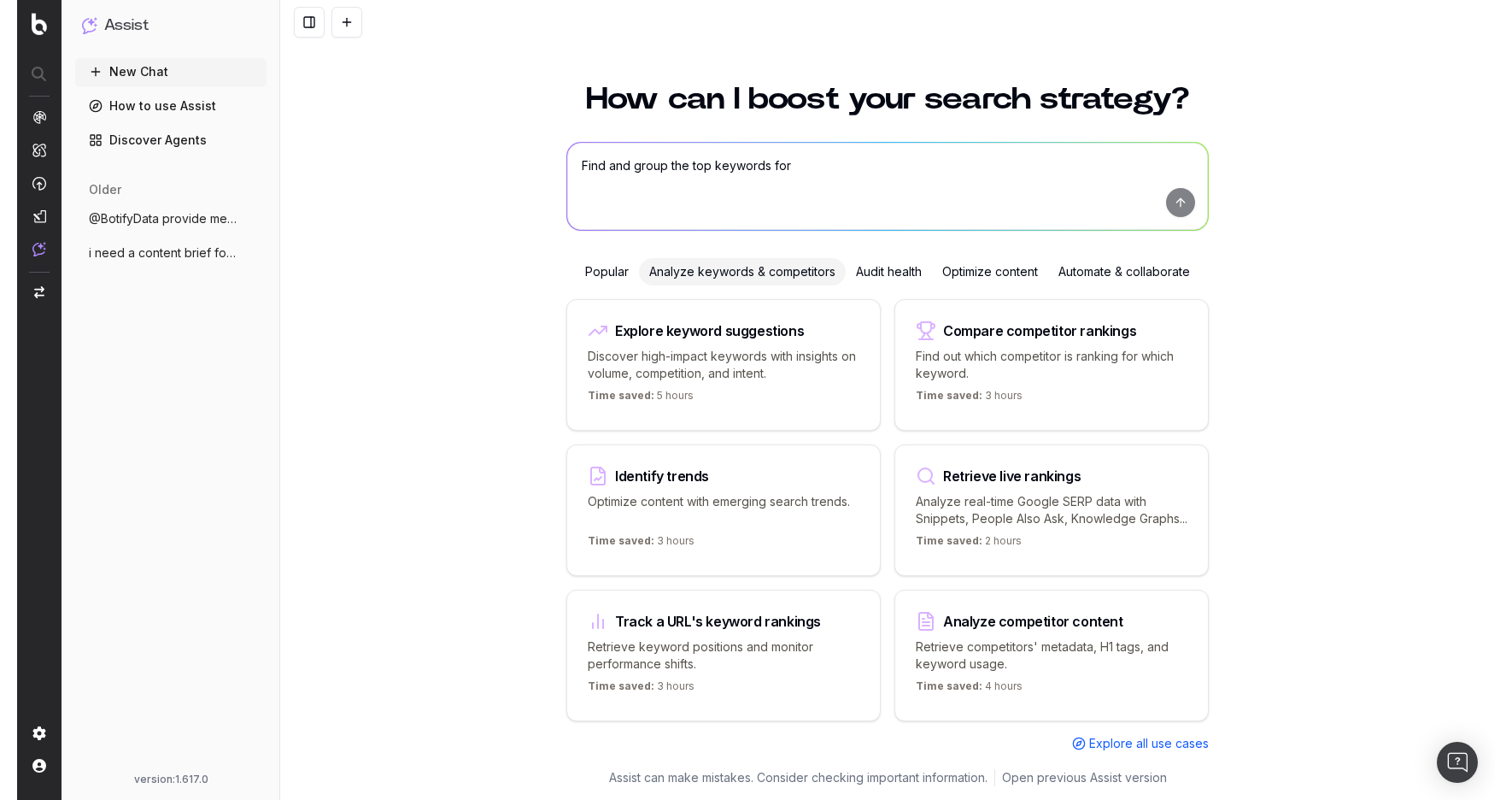
scroll to position [0, 0]
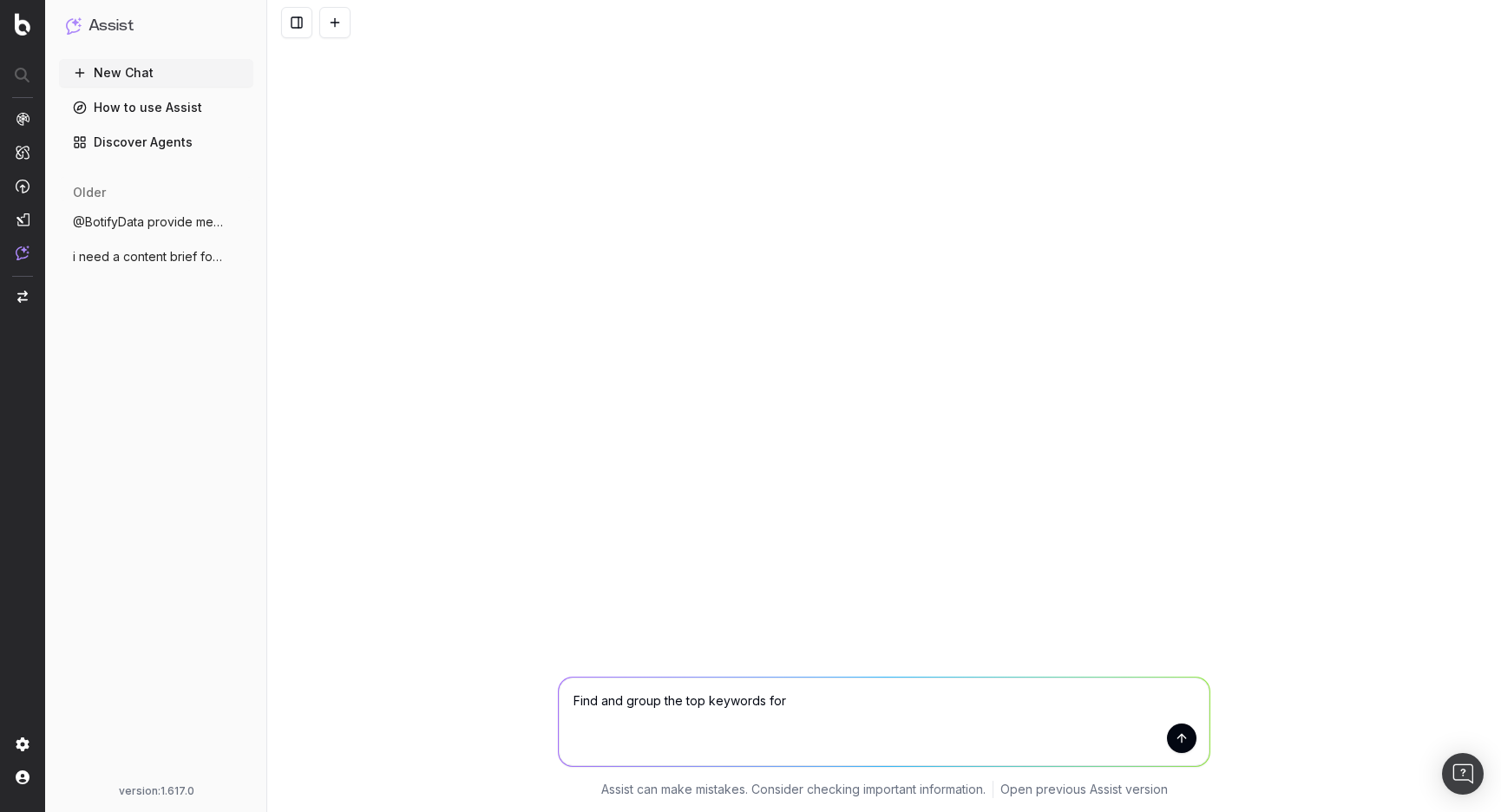
paste textarea "[URL][DOMAIN_NAME]"
type textarea "Find and group the top keywords for [URL][DOMAIN_NAME]"
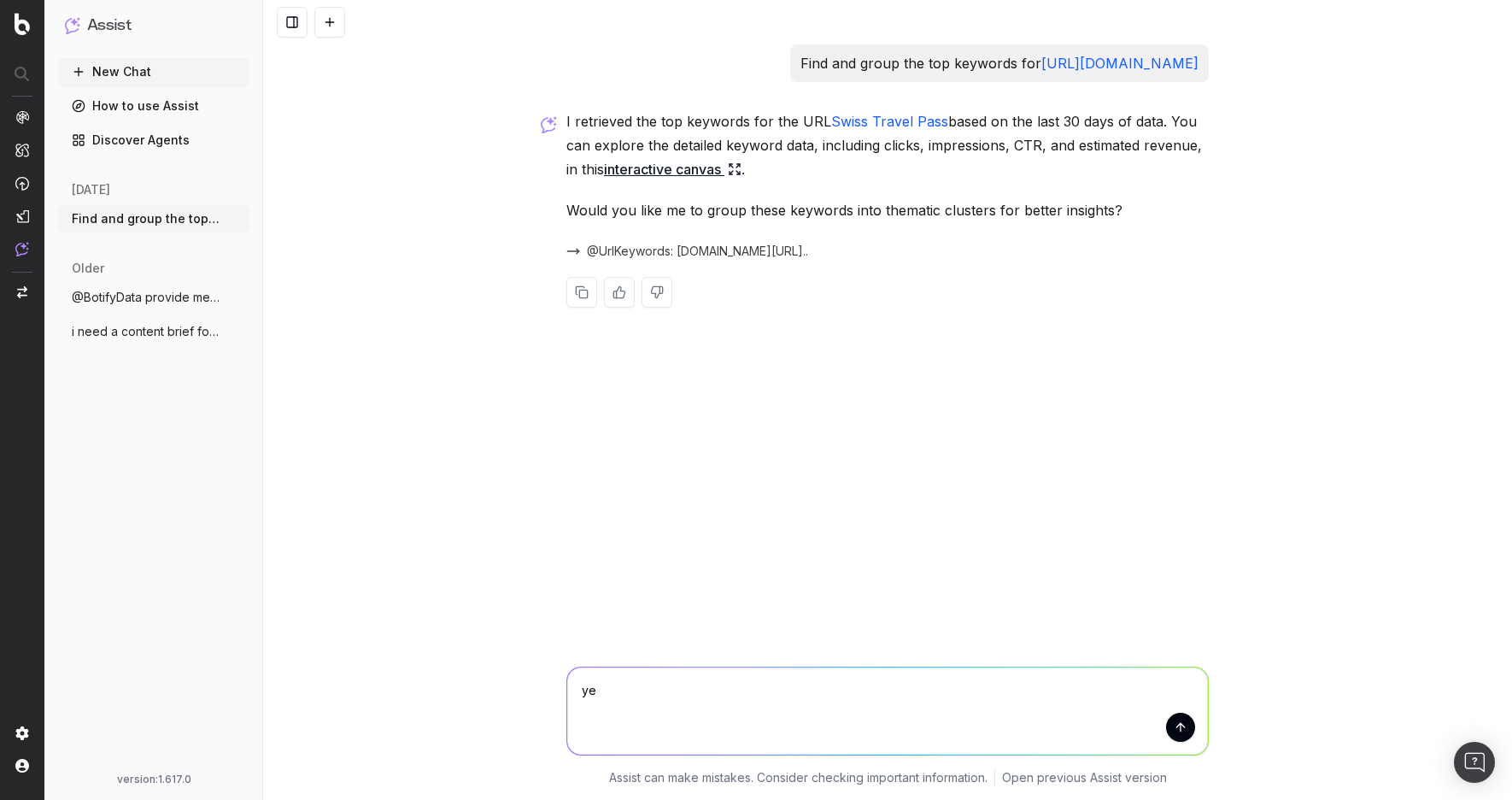
type textarea "yes"
click at [741, 176] on icon at bounding box center [734, 169] width 13 height 13
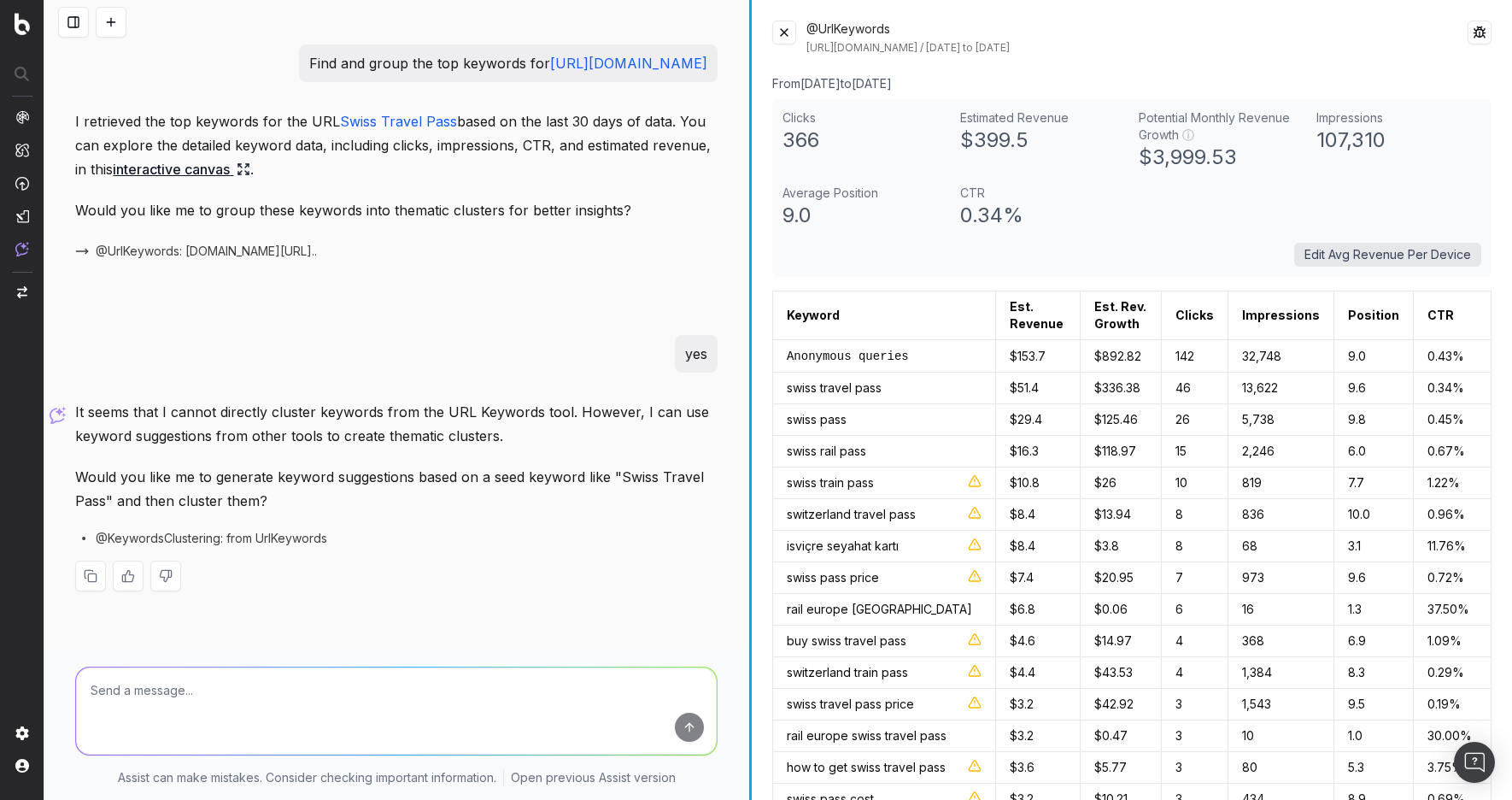
click at [749, 259] on div at bounding box center [750, 400] width 3 height 800
click at [790, 30] on button at bounding box center [783, 32] width 24 height 24
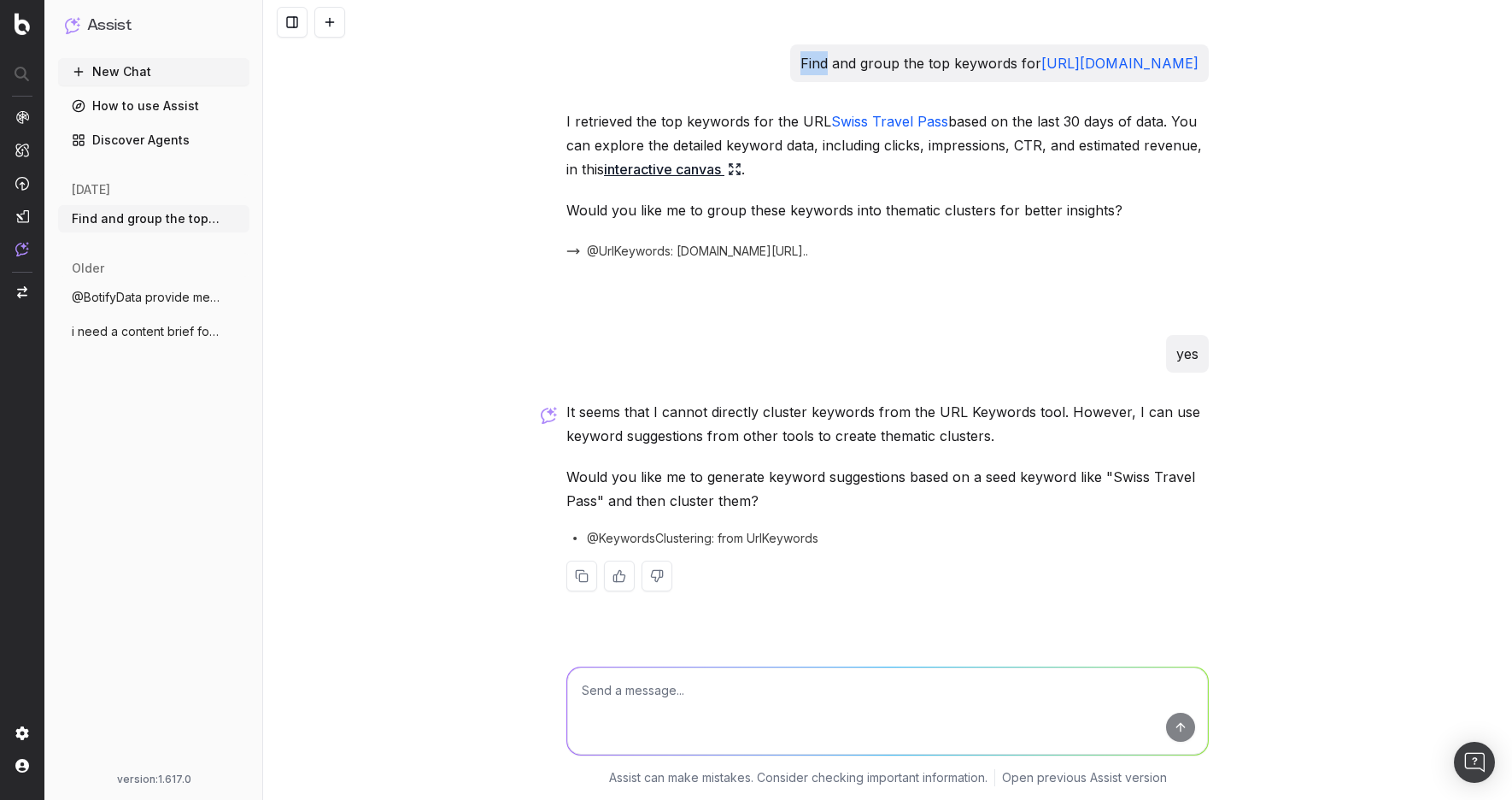
click at [790, 30] on div at bounding box center [888, 22] width 1249 height 44
click at [137, 54] on div "Assist" at bounding box center [153, 32] width 191 height 51
click at [138, 68] on button "New Chat" at bounding box center [153, 71] width 191 height 27
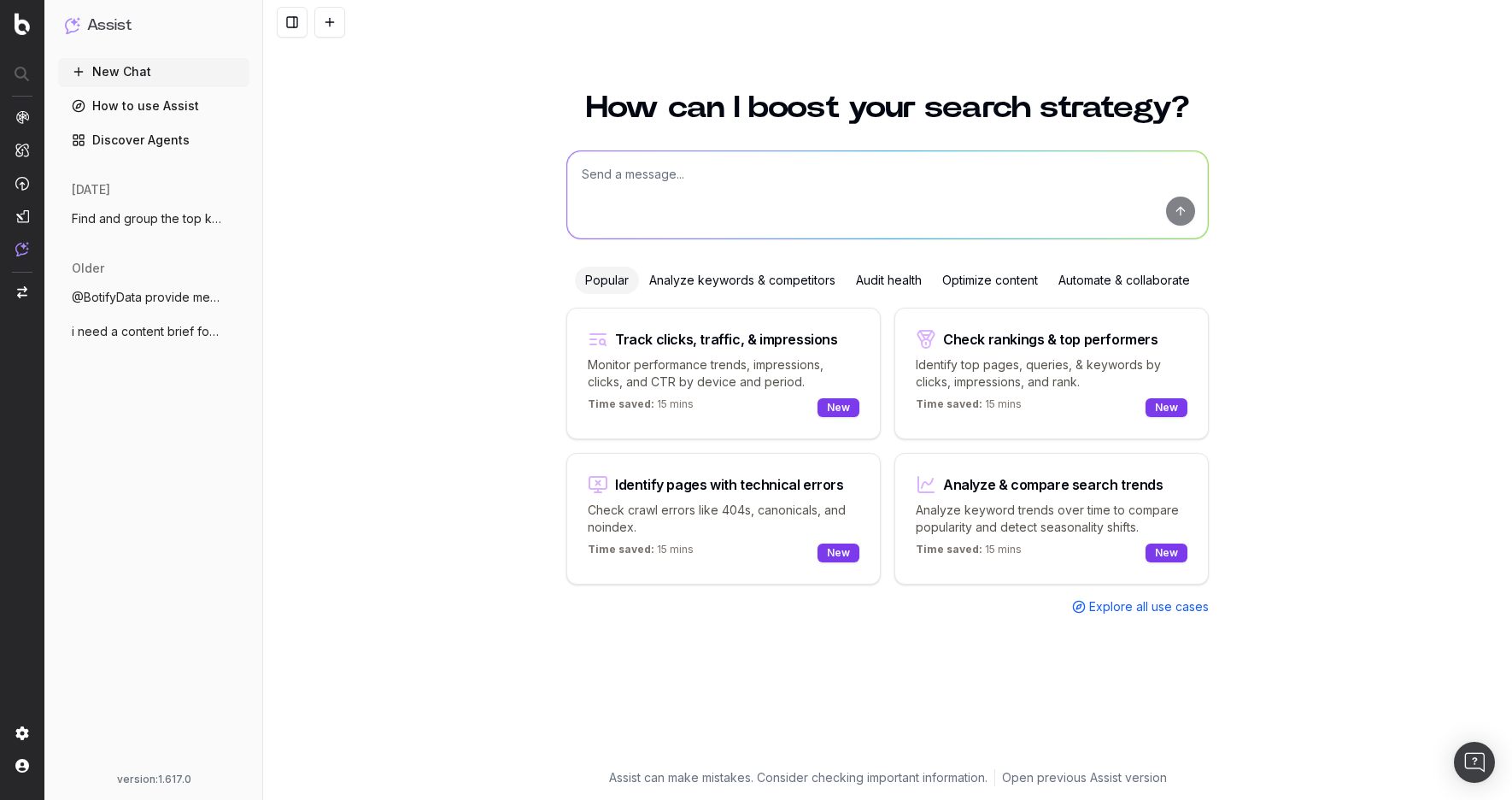
click at [707, 206] on textarea at bounding box center [887, 195] width 641 height 87
paste textarea "https://www.raileurope.com/en/destinations/passes/swiss-travel-pass"
type textarea "how to improve optimisation of https://www.raileurope.com/en/destinations/passe…"
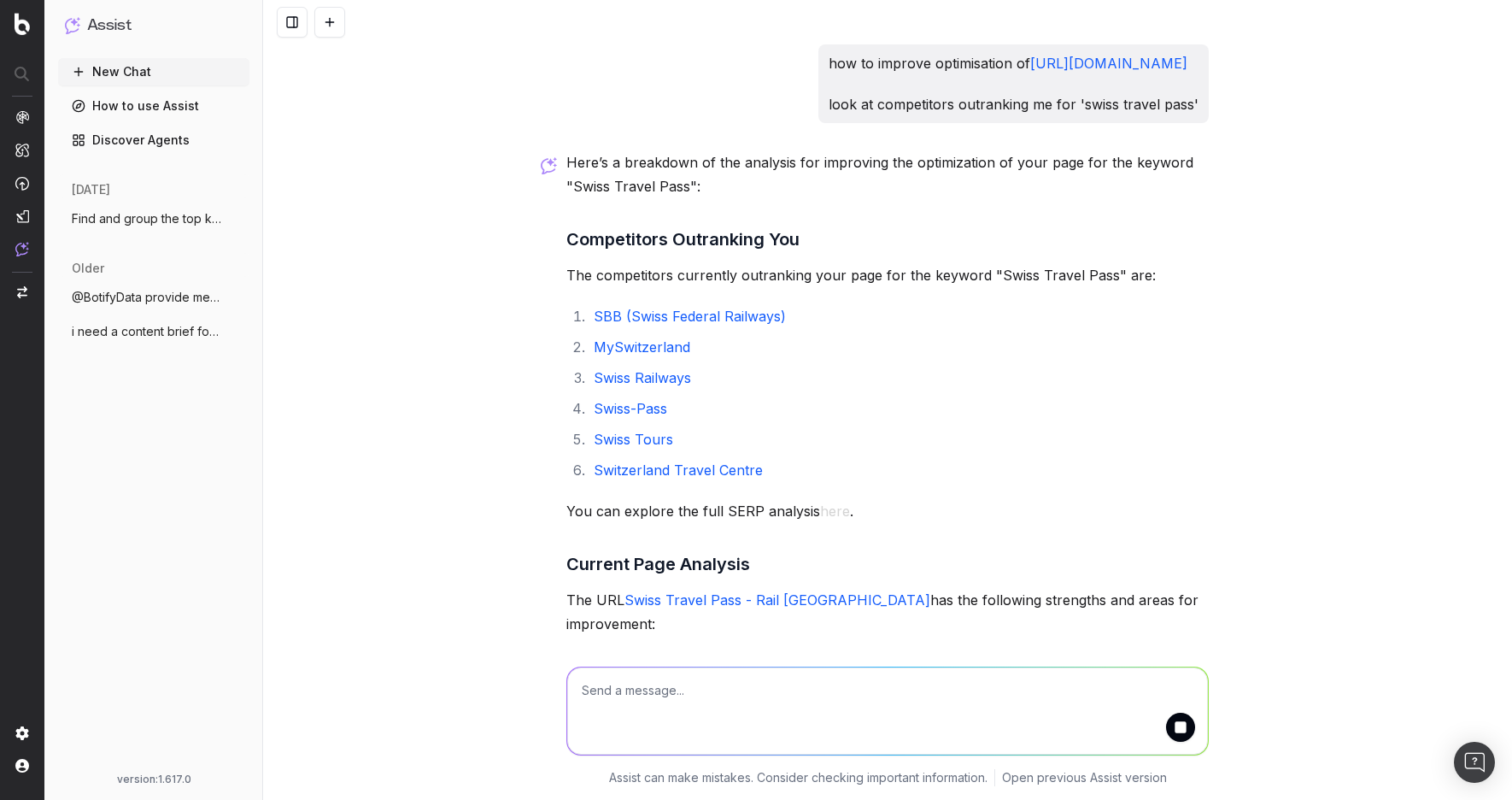
scroll to position [379, 0]
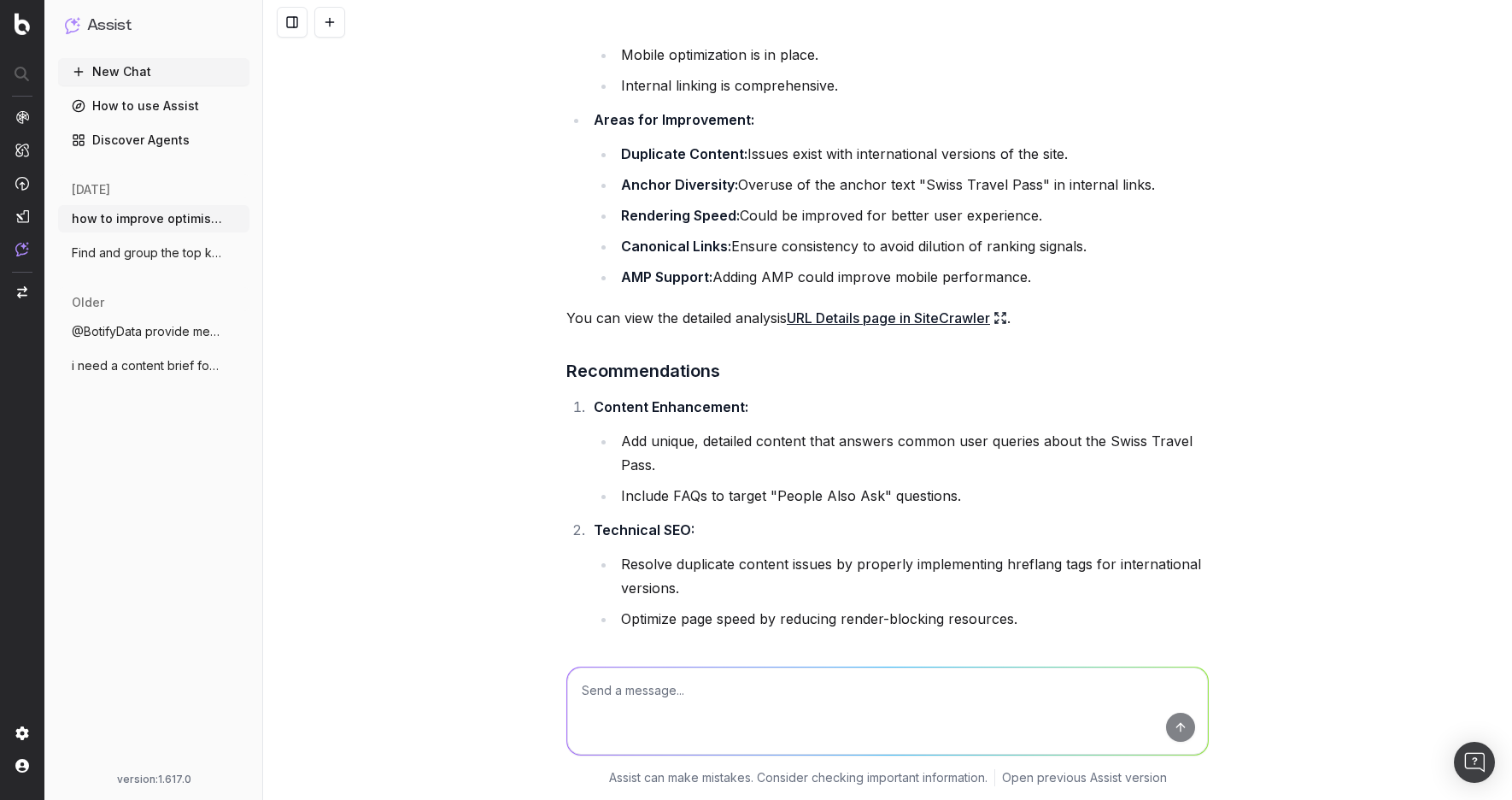
scroll to position [731, 0]
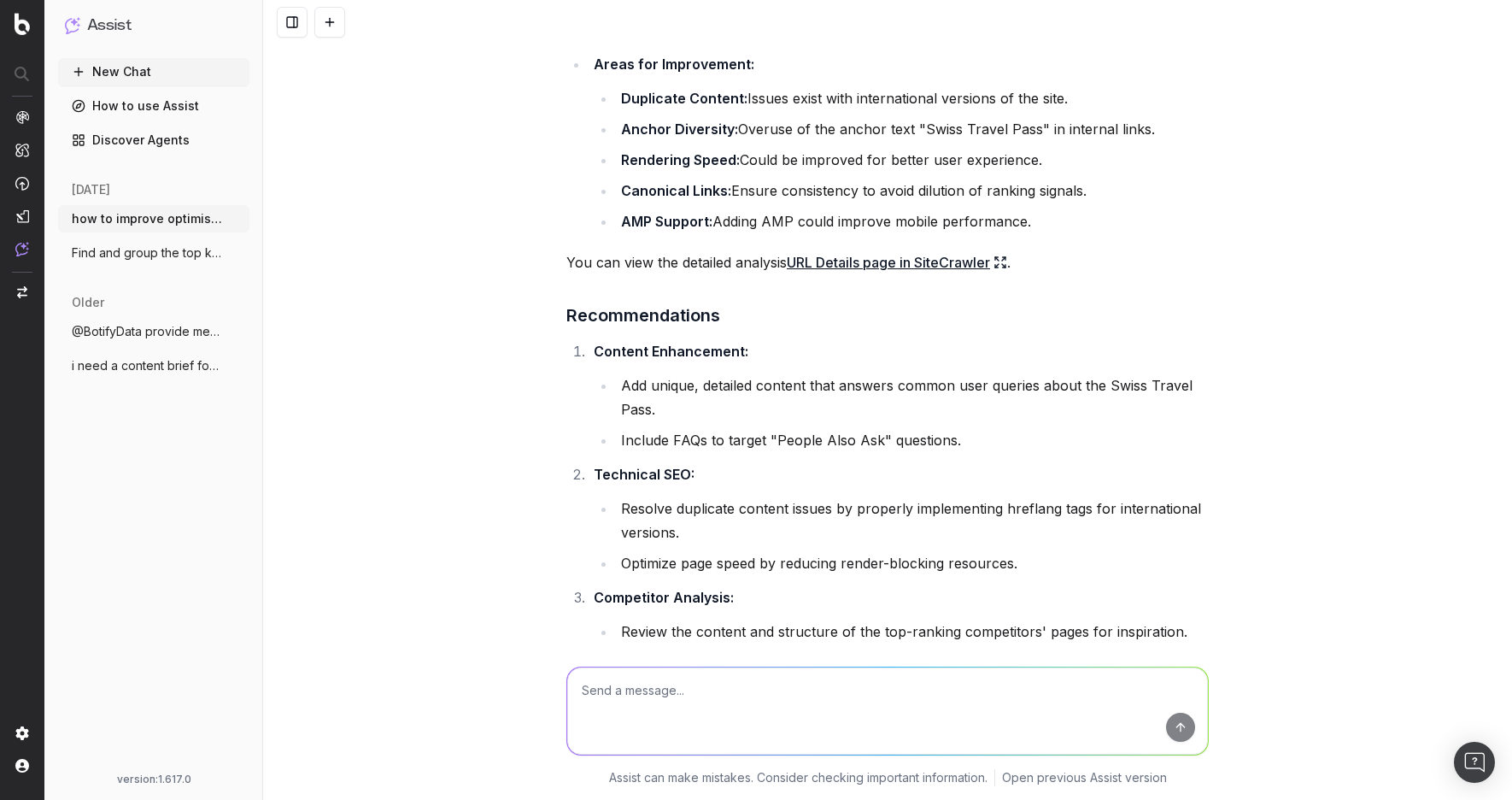
click at [658, 681] on textarea at bounding box center [887, 711] width 641 height 87
click at [658, 682] on textarea at bounding box center [887, 711] width 641 height 87
type textarea "hreflang tags are properly implemented"
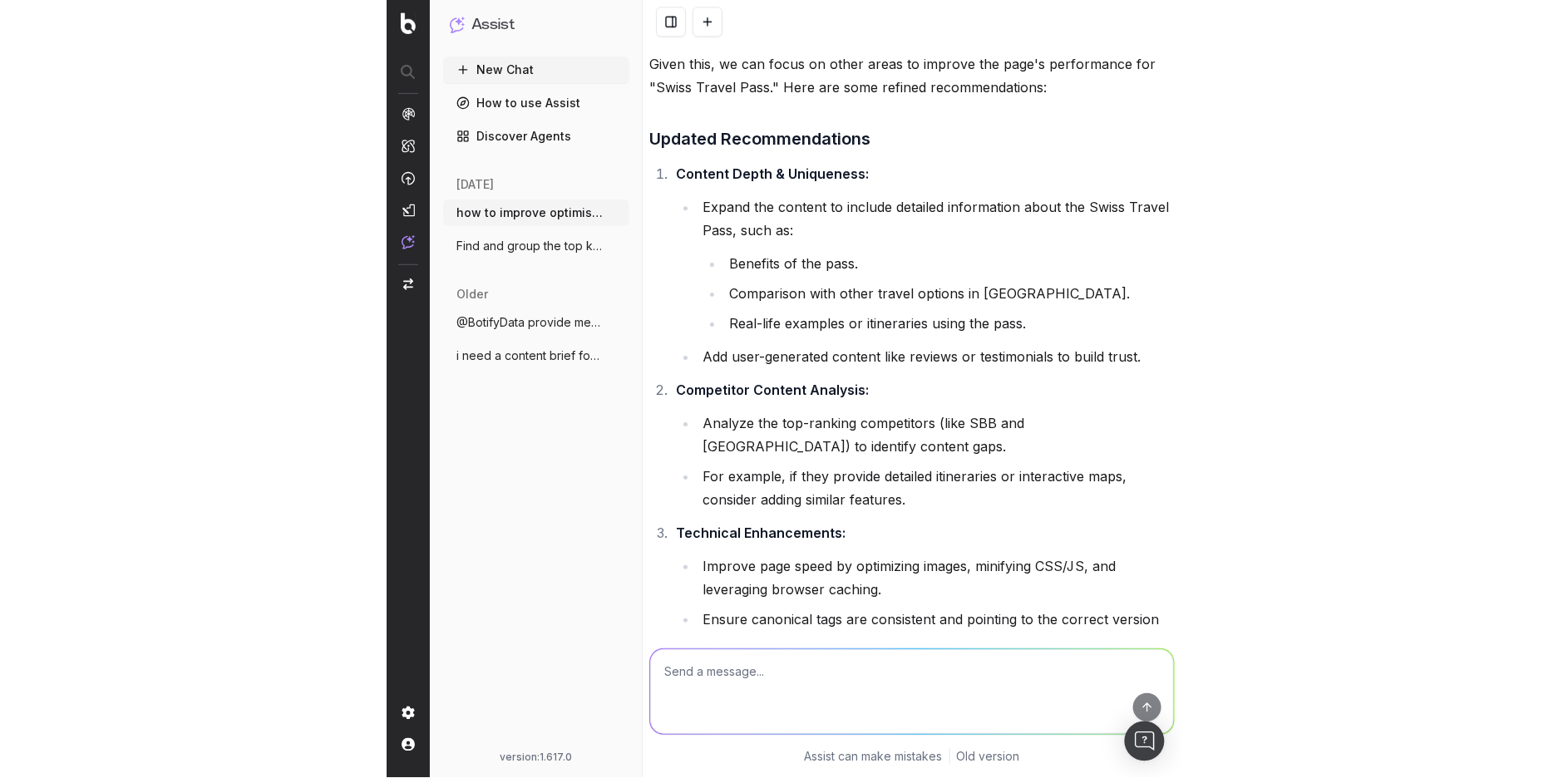
scroll to position [1889, 0]
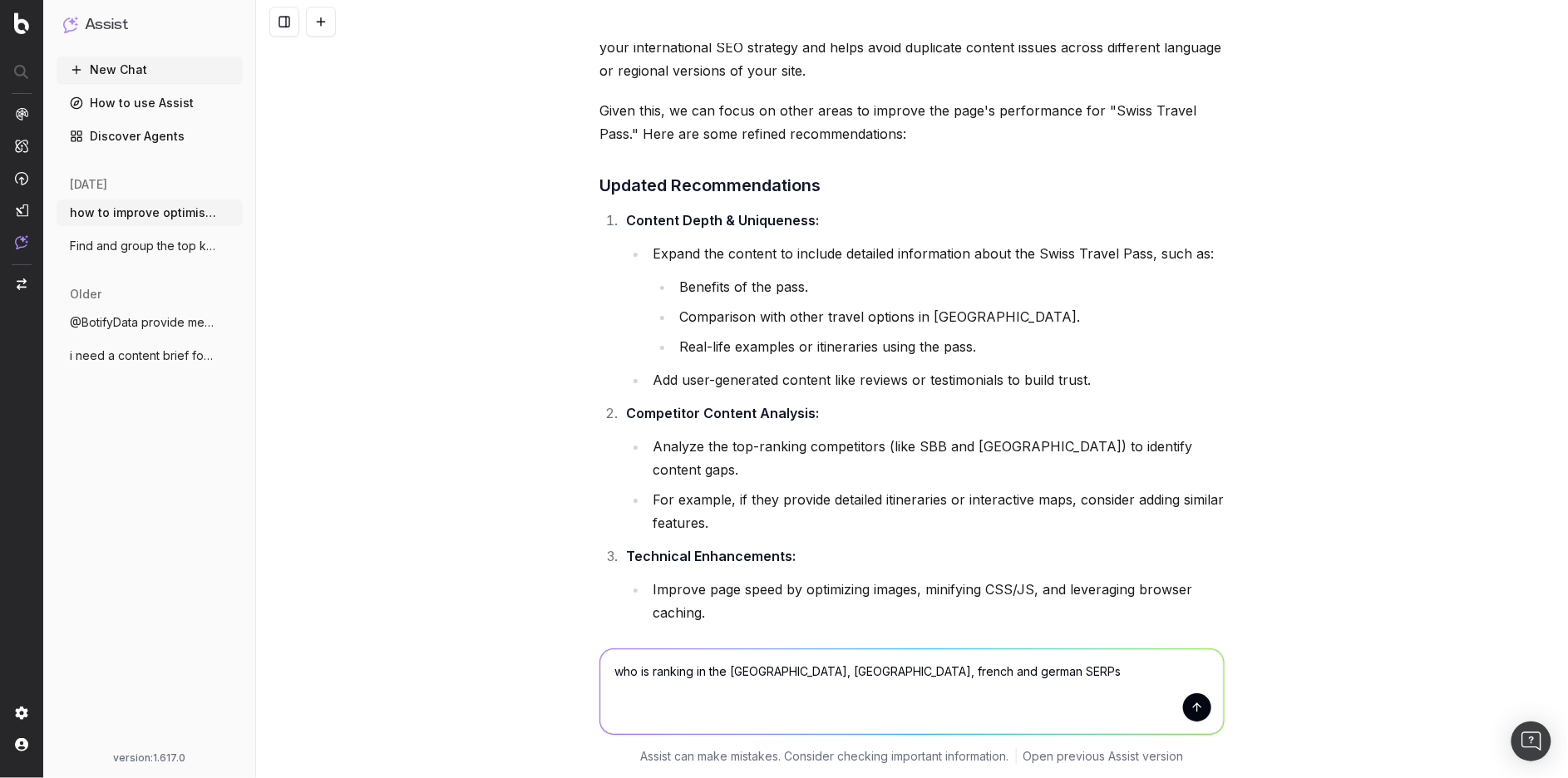
drag, startPoint x: 777, startPoint y: 671, endPoint x: 1214, endPoint y: 696, distance: 437.7
click at [1066, 703] on textarea "who is ranking in the UK, US, french and german SERPs" at bounding box center [912, 691] width 623 height 85
click at [895, 670] on textarea "who is ranking in the UK, US, french and german SERPs" at bounding box center [912, 691] width 623 height 85
drag, startPoint x: 764, startPoint y: 675, endPoint x: 980, endPoint y: 662, distance: 216.4
click at [979, 663] on textarea "who is ranking in the UK, US, french and german SERPs" at bounding box center [912, 691] width 623 height 85
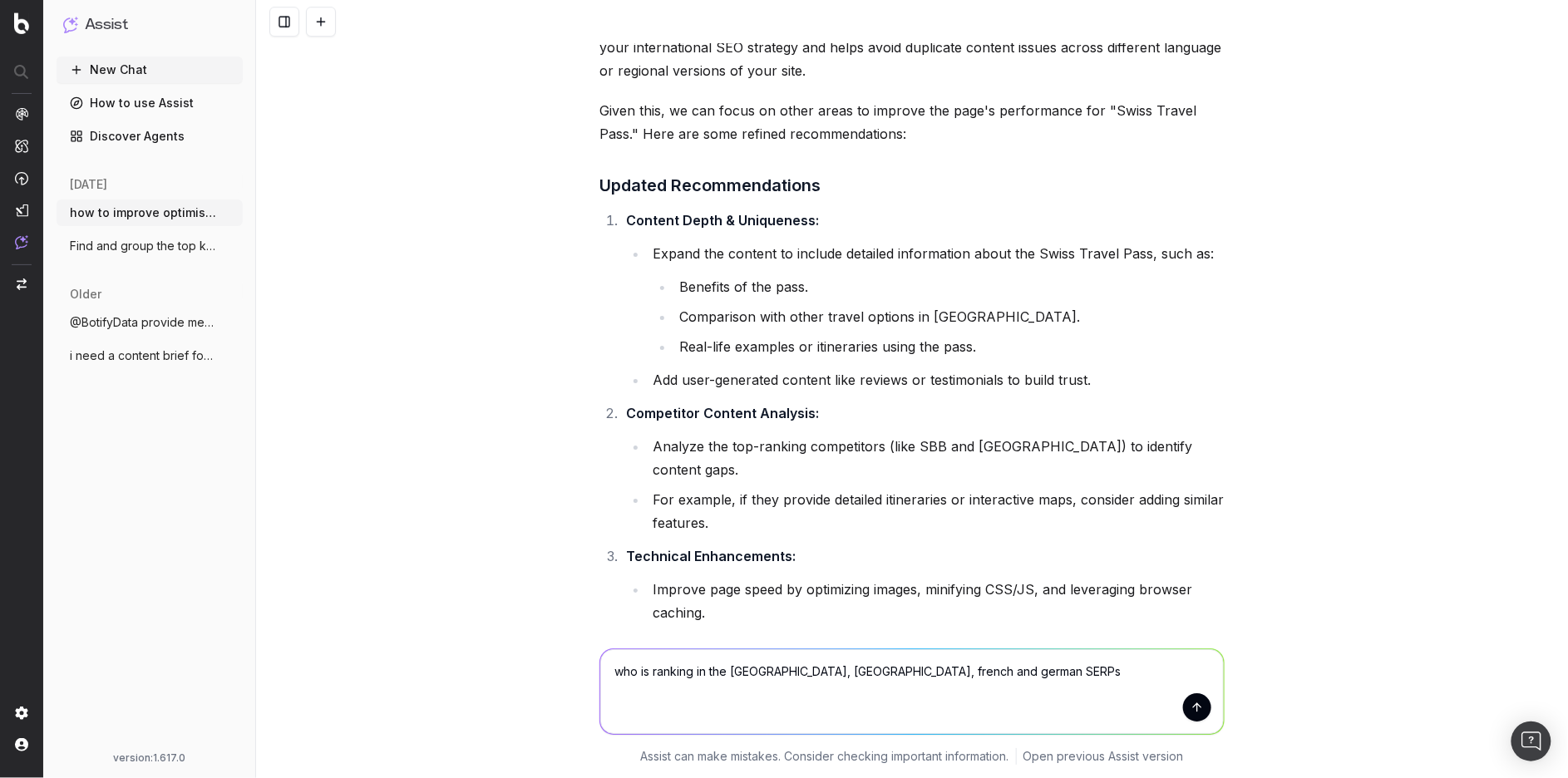
drag, startPoint x: 973, startPoint y: 679, endPoint x: 762, endPoint y: 671, distance: 211.2
click at [762, 671] on textarea "who is ranking in the UK, US, french and german SERPs" at bounding box center [912, 691] width 623 height 85
paste textarea "swiss travel pass"
click at [690, 669] on textarea "who is ranking in the UK, US and Australian serps for the query 'swiss travel p…" at bounding box center [912, 691] width 623 height 85
click at [707, 669] on textarea "who is ranking in the UK, US and Australian serps for the query 'swiss travel p…" at bounding box center [912, 691] width 623 height 85
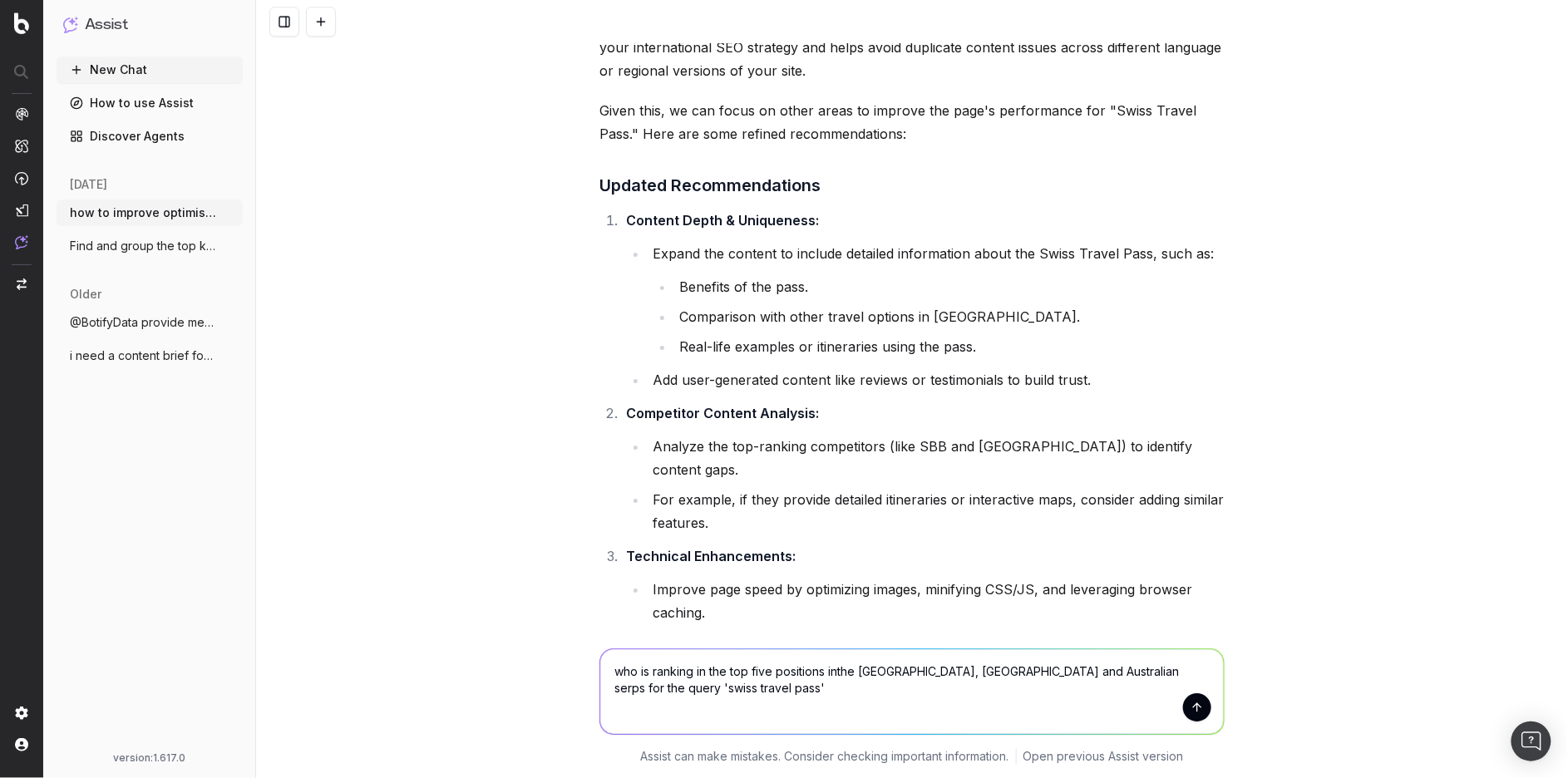
type textarea "who is ranking in the top five positions in the UK, US and Australian serps for…"
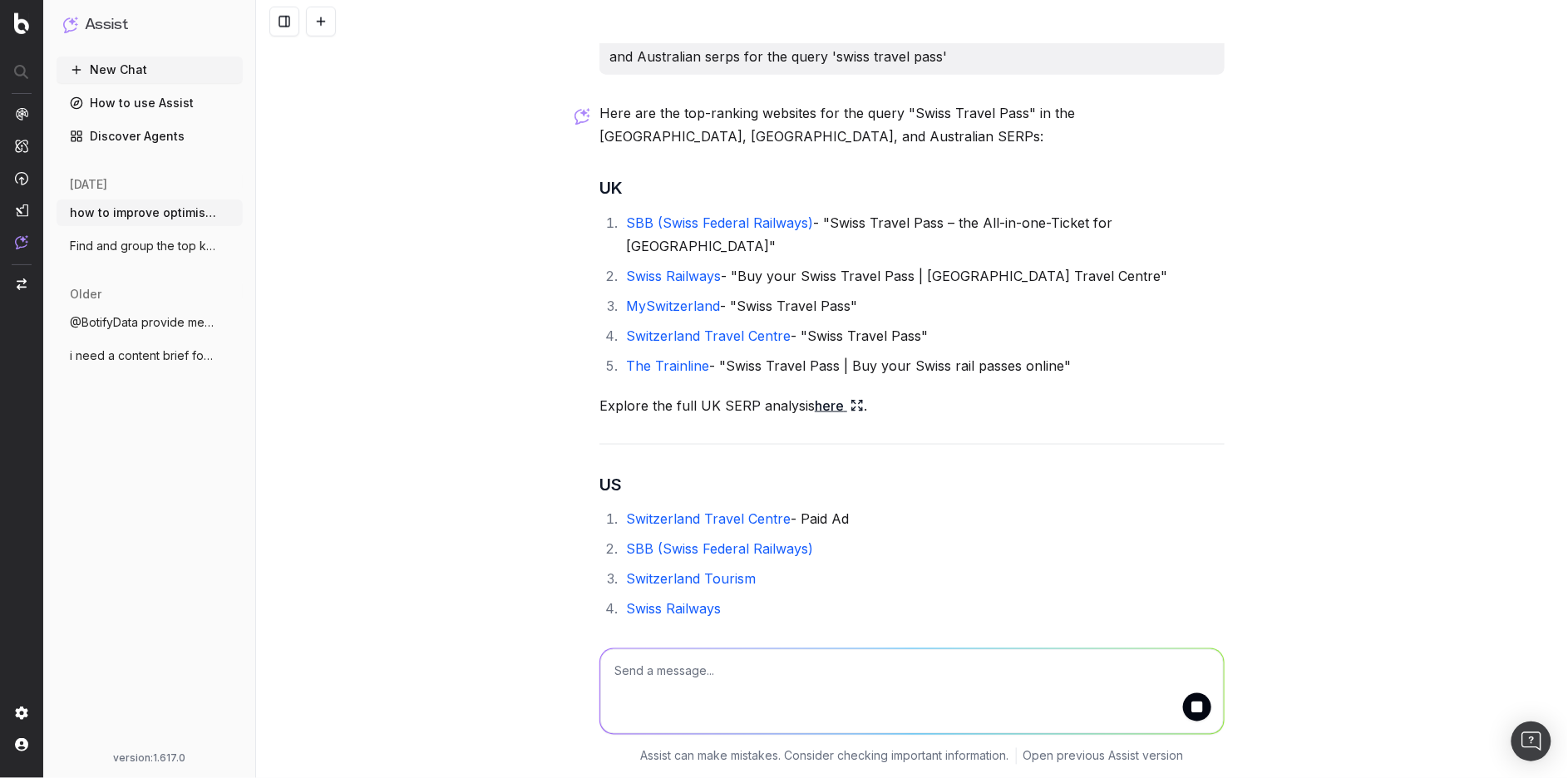
scroll to position [3022, 0]
click at [821, 396] on link "here" at bounding box center [839, 407] width 49 height 23
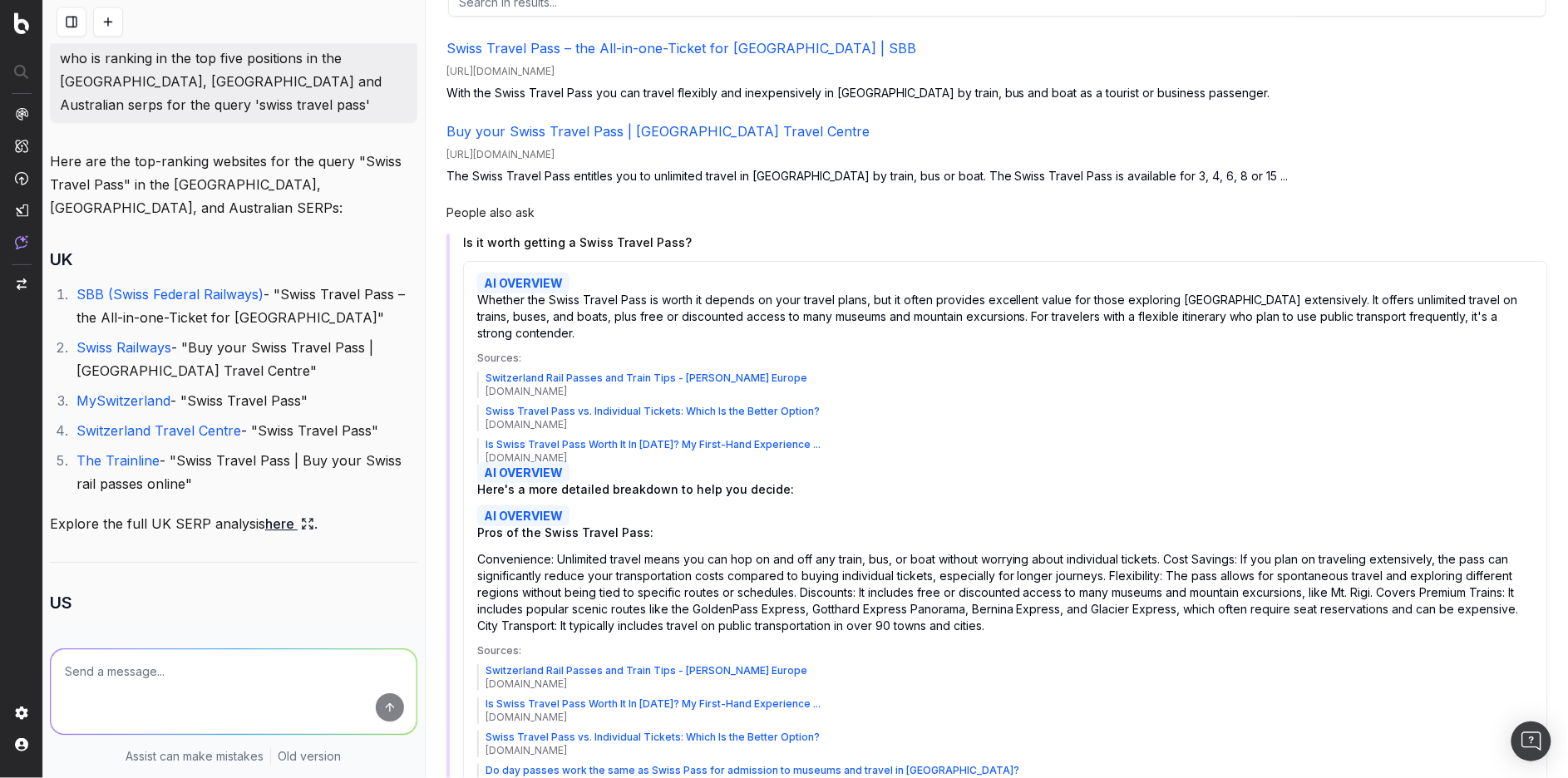
scroll to position [0, 0]
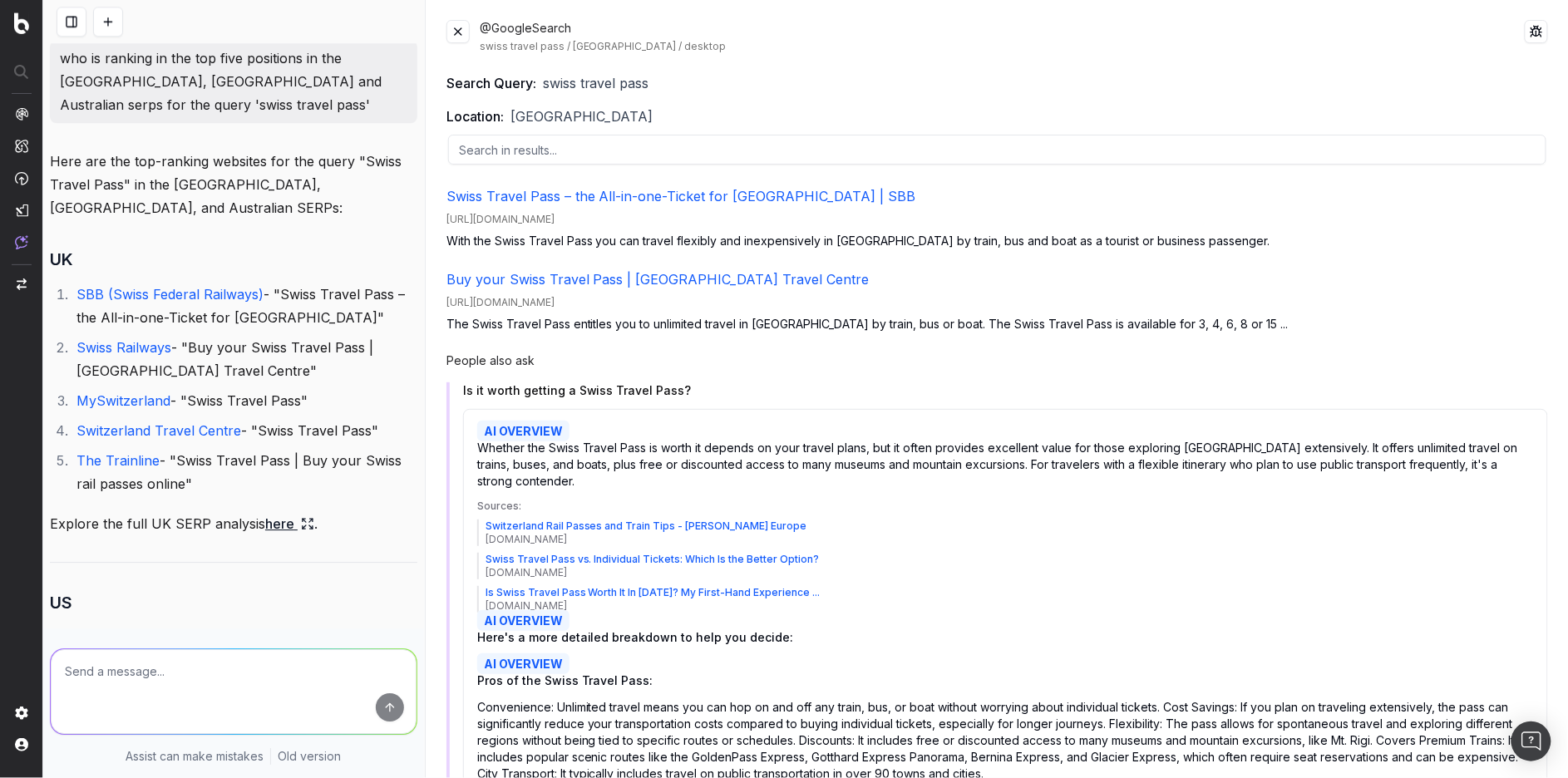
click at [455, 37] on button at bounding box center [458, 31] width 23 height 23
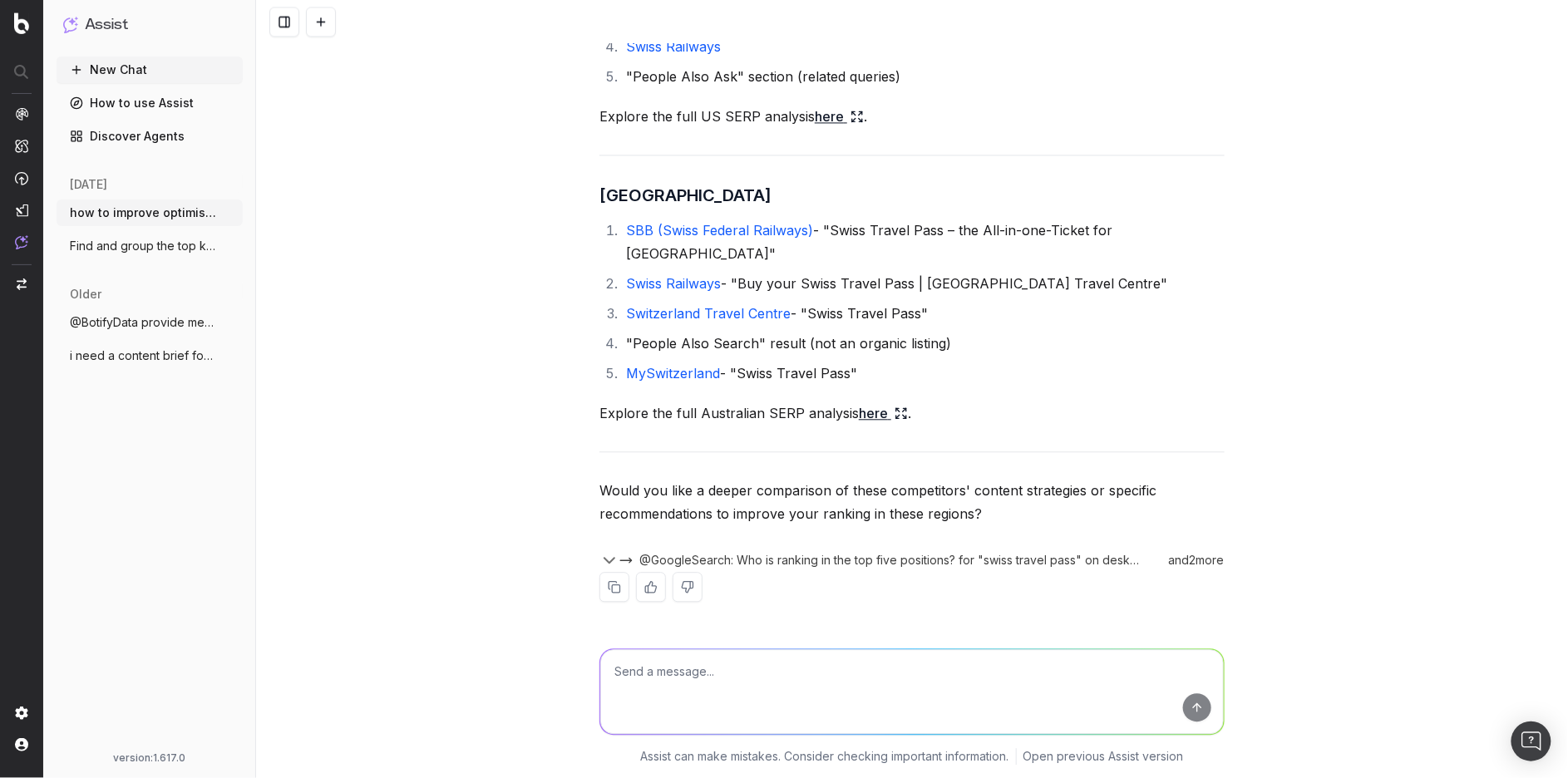
scroll to position [3022, 0]
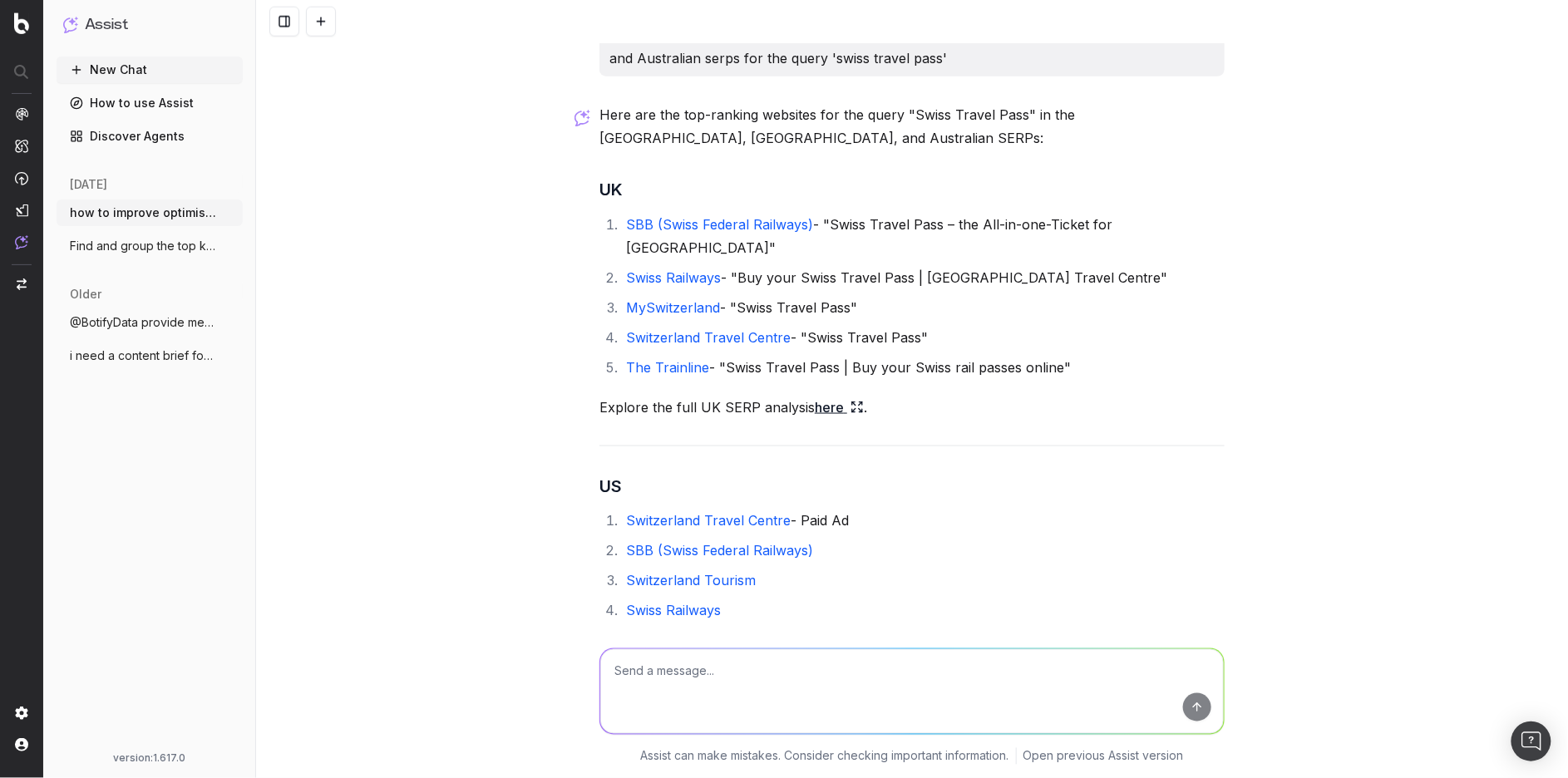
click at [705, 671] on textarea at bounding box center [912, 691] width 623 height 85
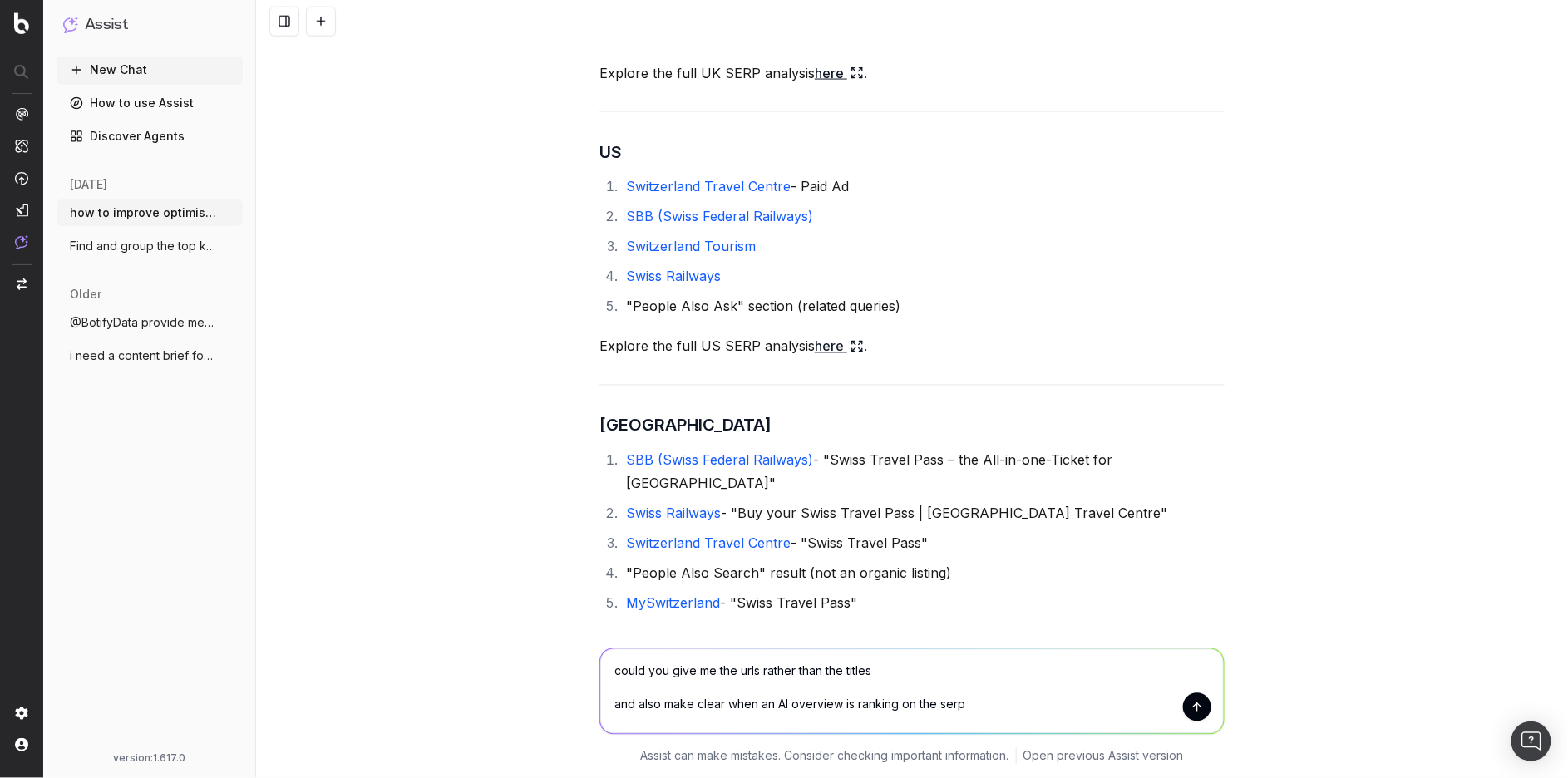
scroll to position [3359, 0]
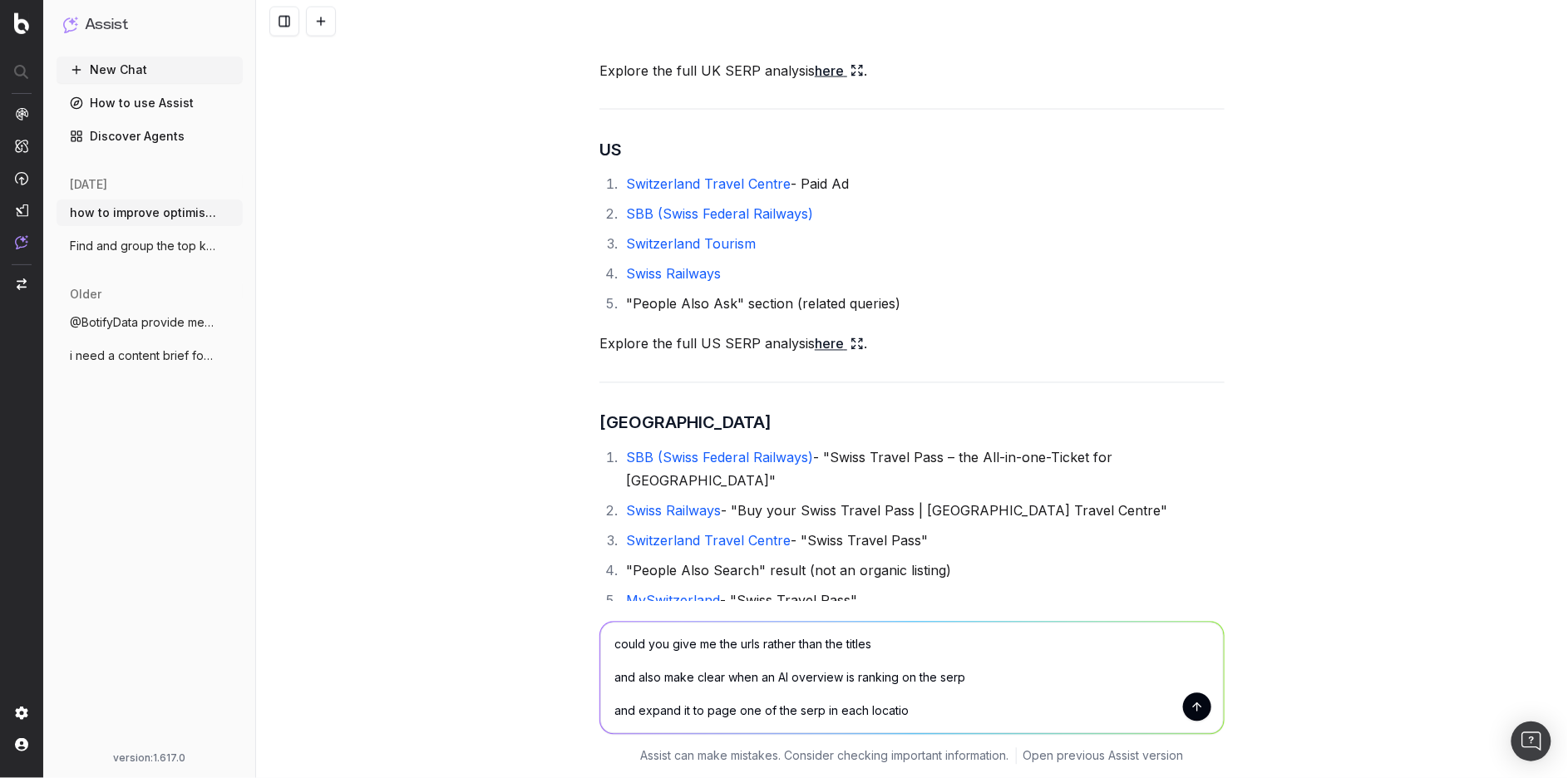
type textarea "could you give me the urls rather than the titles and also make clear when an A…"
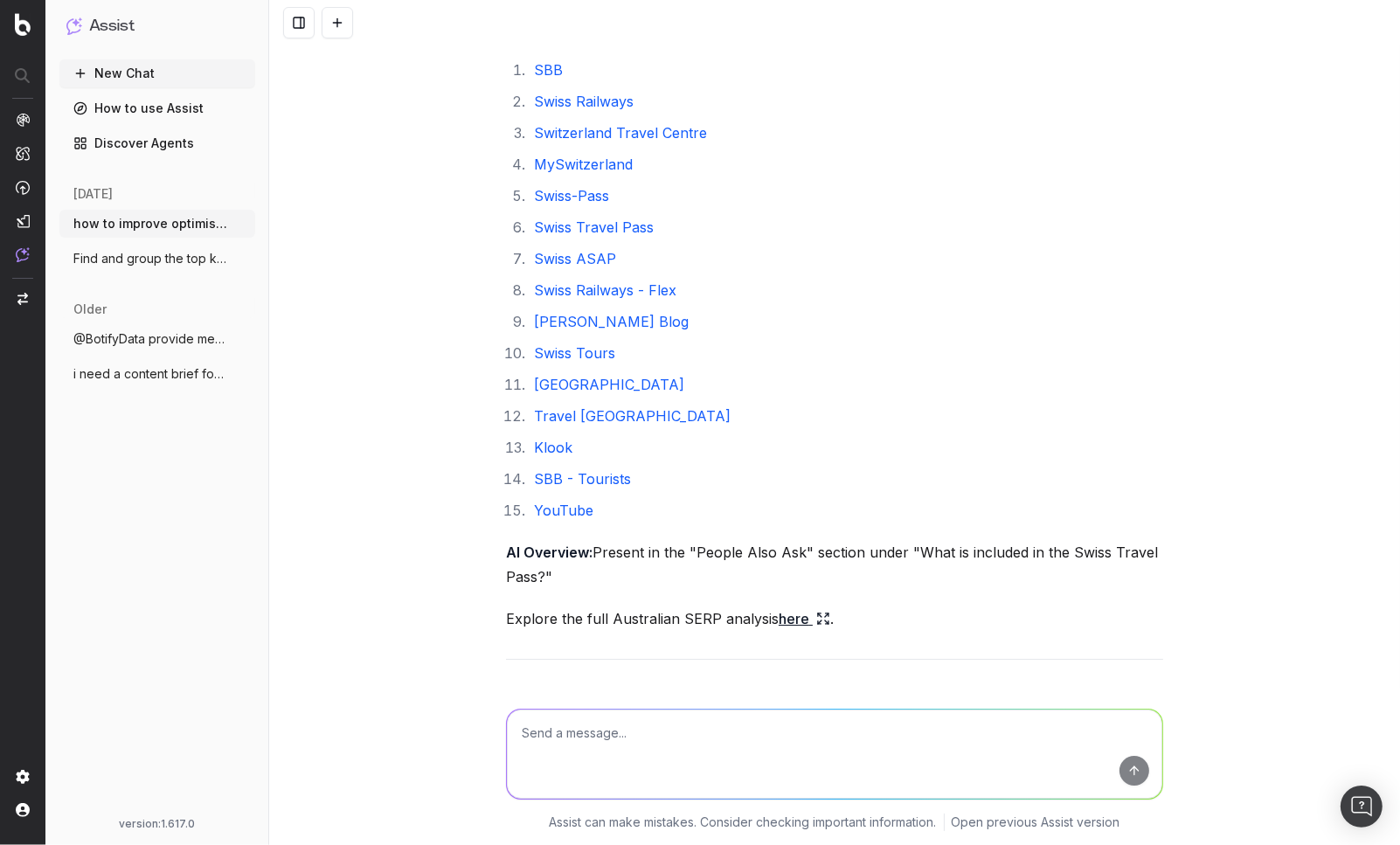
scroll to position [6056, 0]
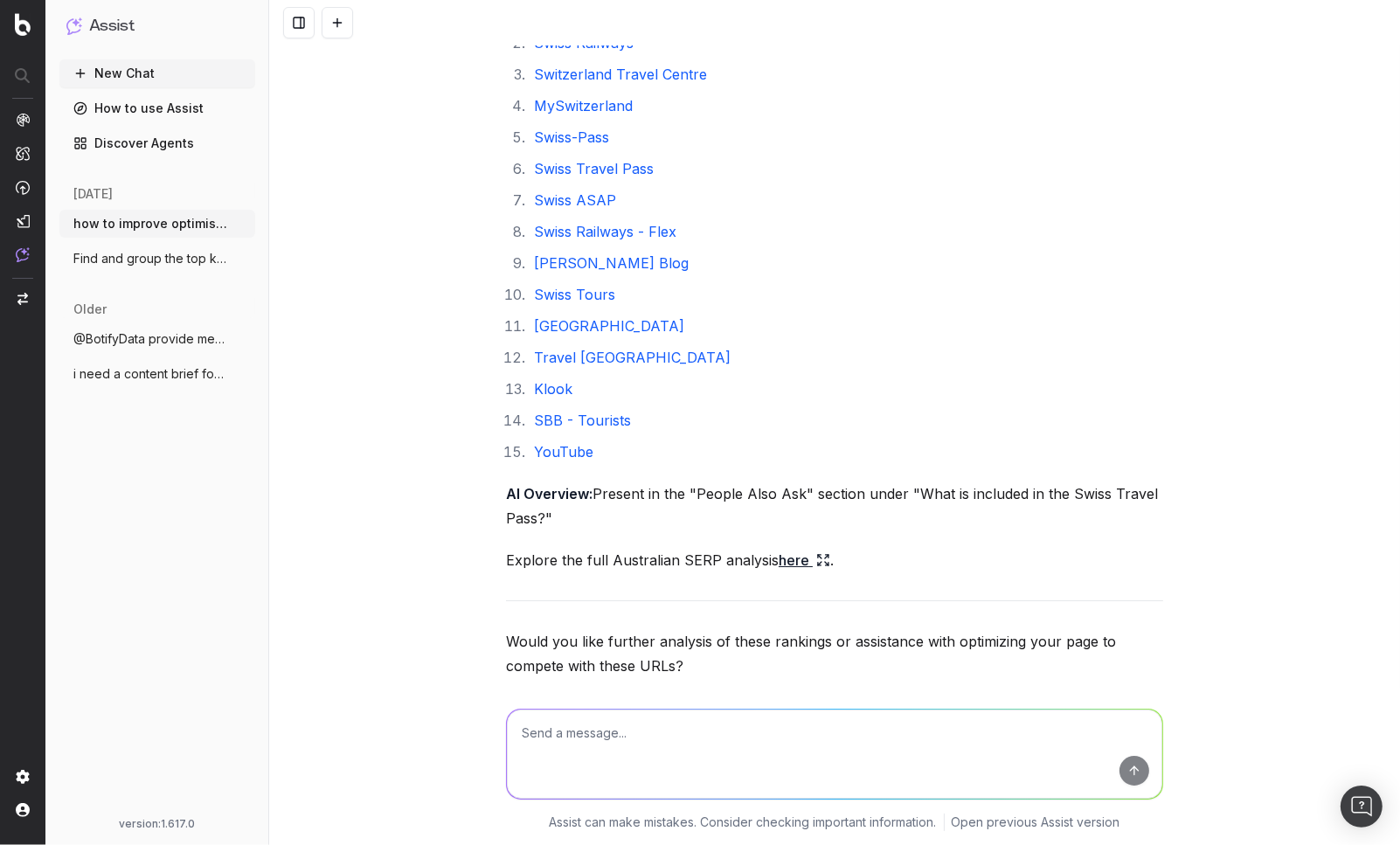
click at [630, 728] on textarea at bounding box center [835, 754] width 655 height 89
type textarea "where does raileurope.com rank in each location for that query"
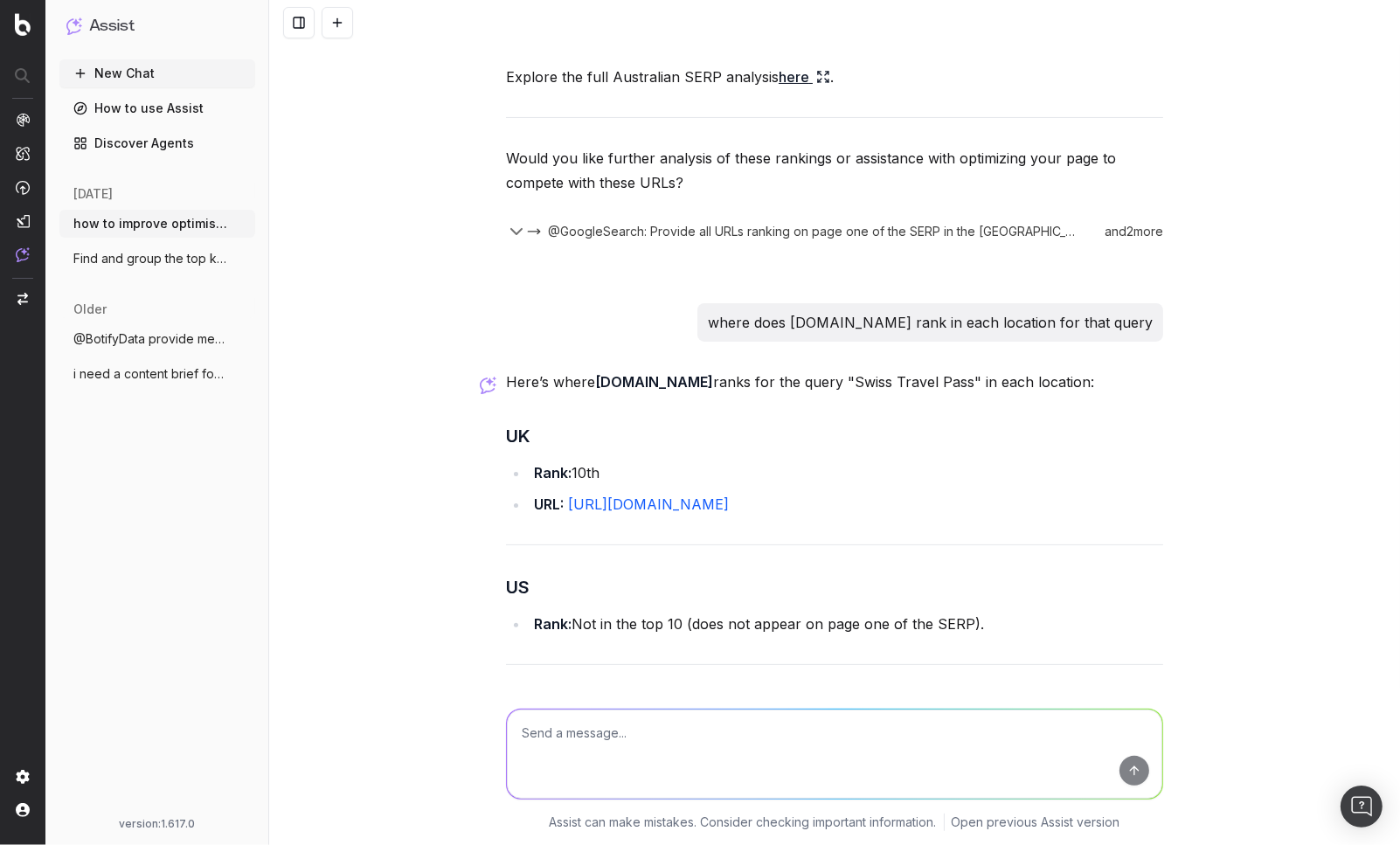
scroll to position [6716, 0]
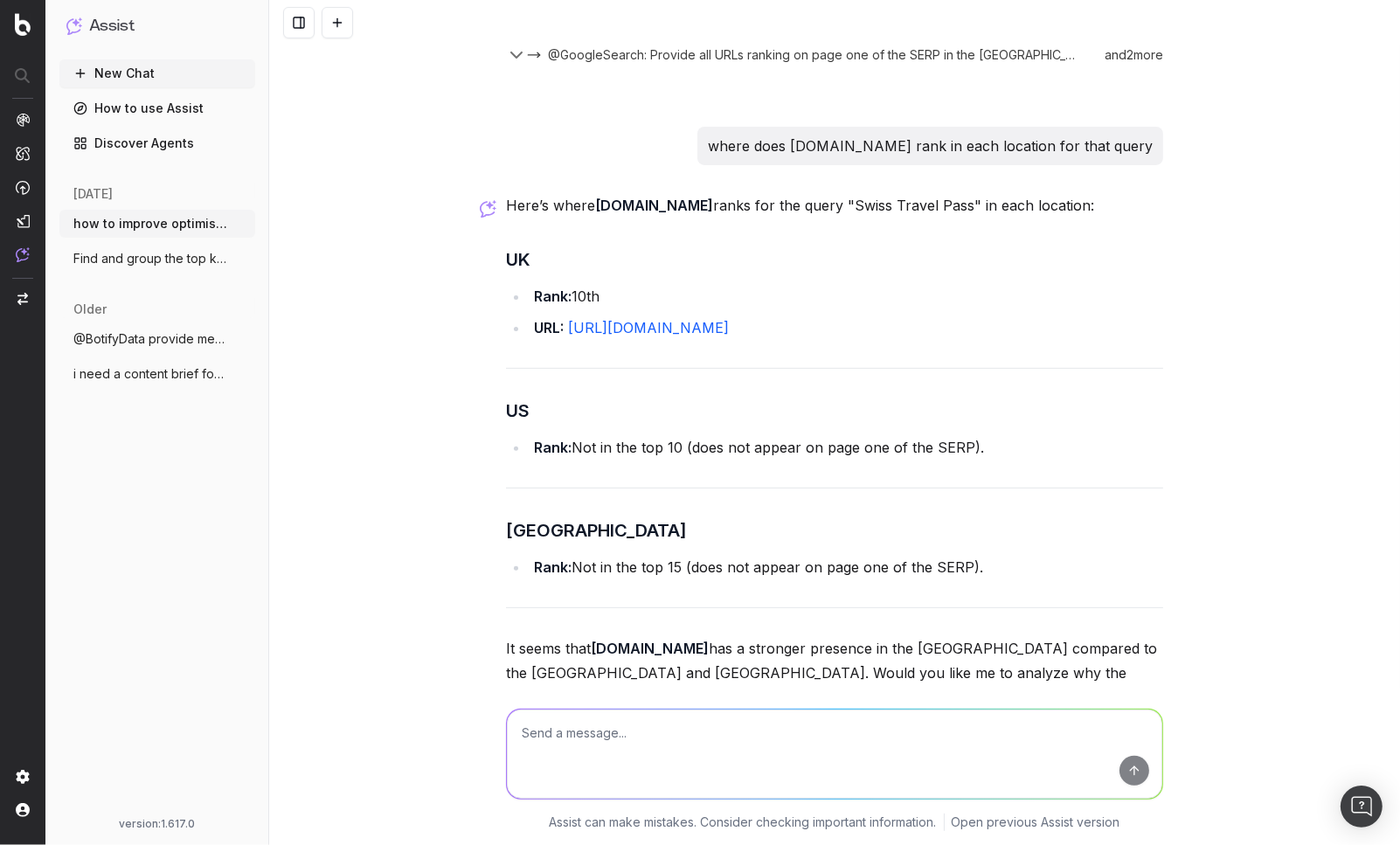
click at [796, 745] on textarea at bounding box center [835, 754] width 655 height 89
type textarea "yes"
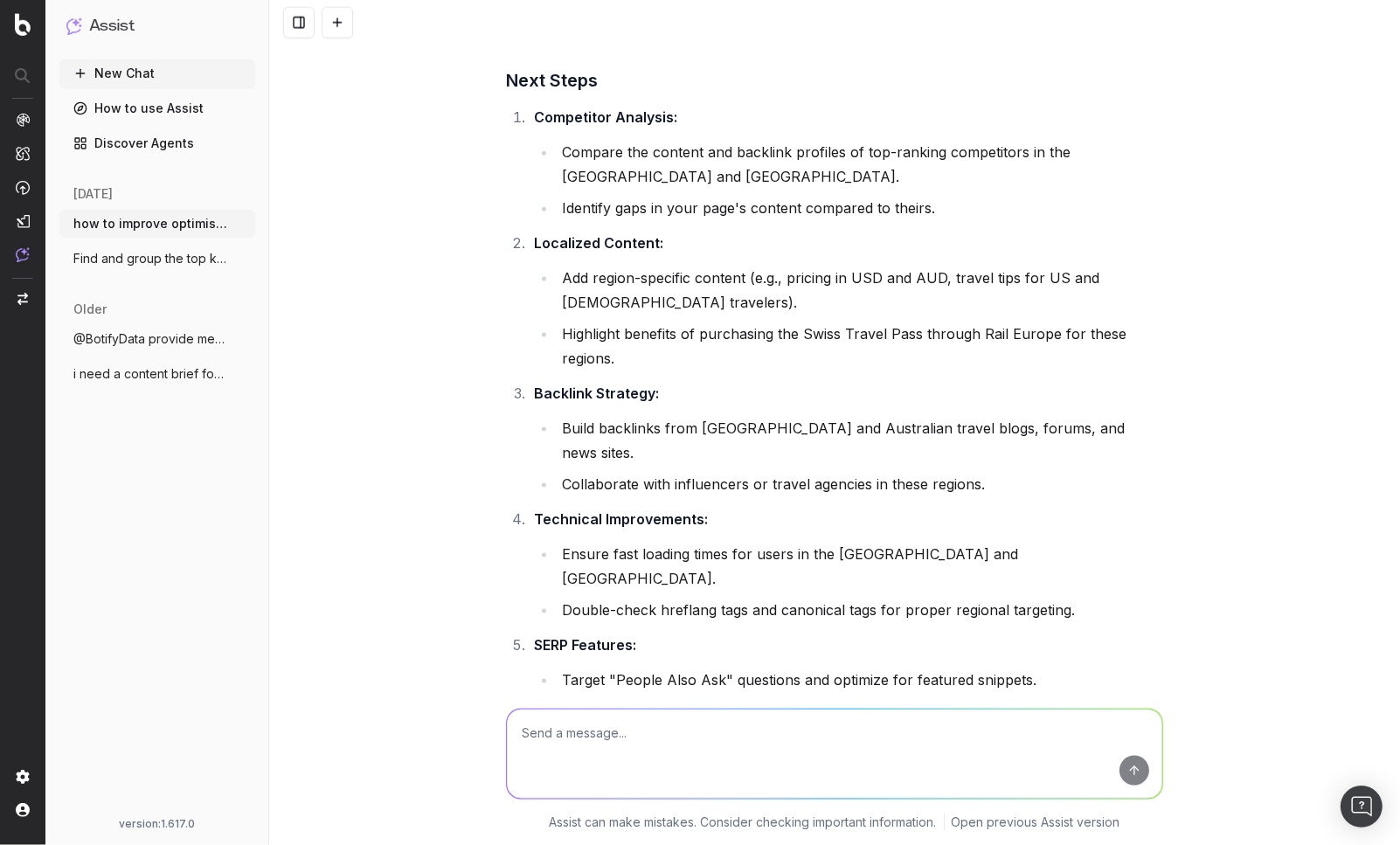
scroll to position [8481, 0]
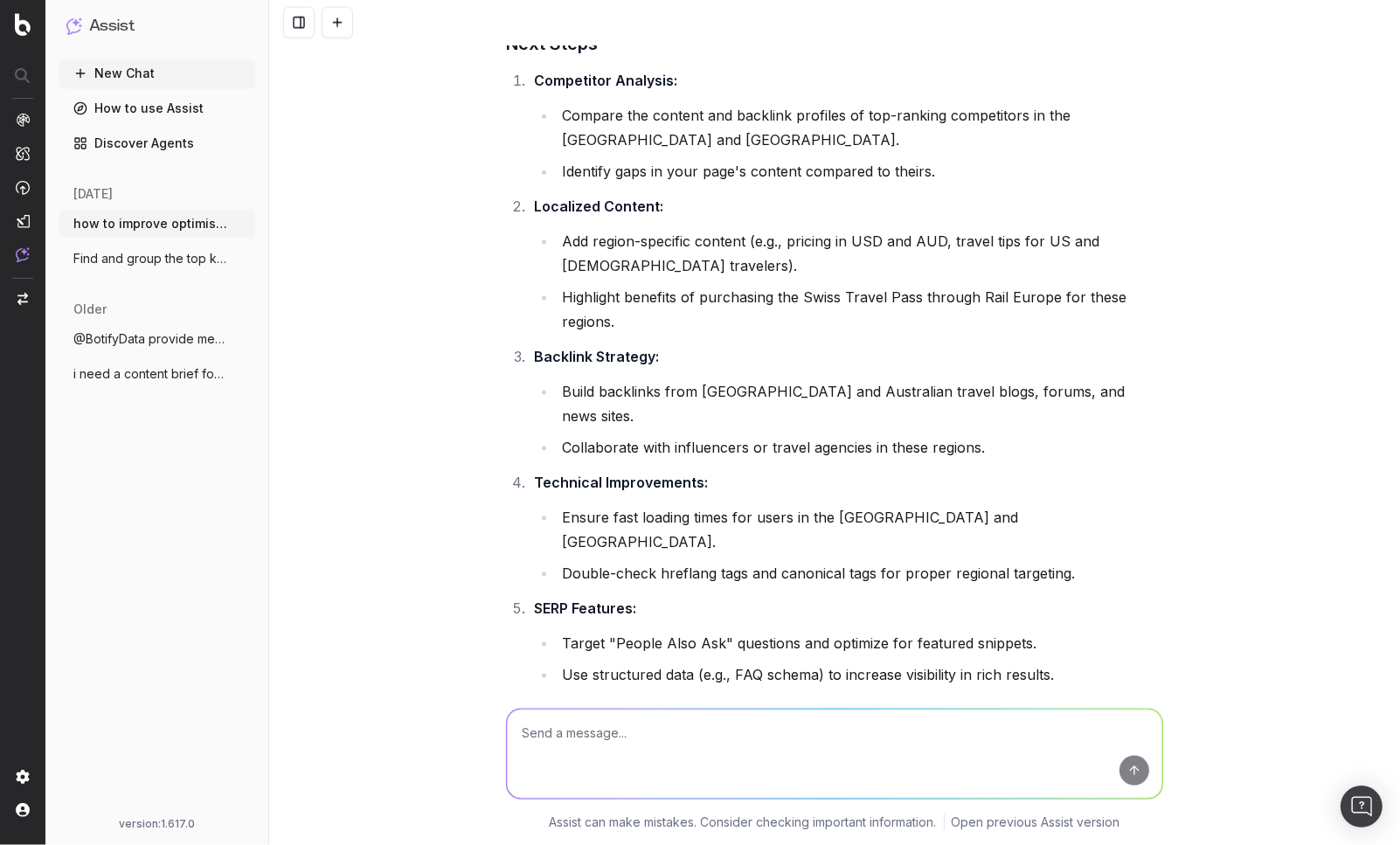
drag, startPoint x: 955, startPoint y: 554, endPoint x: 504, endPoint y: 555, distance: 451.0
click at [529, 786] on li "Perform a competitor content analysis for the US and Australia?" at bounding box center [845, 810] width 634 height 49
copy li "Perform a competitor content analysis for the US and Australia?"
click at [600, 732] on textarea at bounding box center [835, 754] width 655 height 89
paste textarea "Perform a competitor content analysis for the US and Australia?"
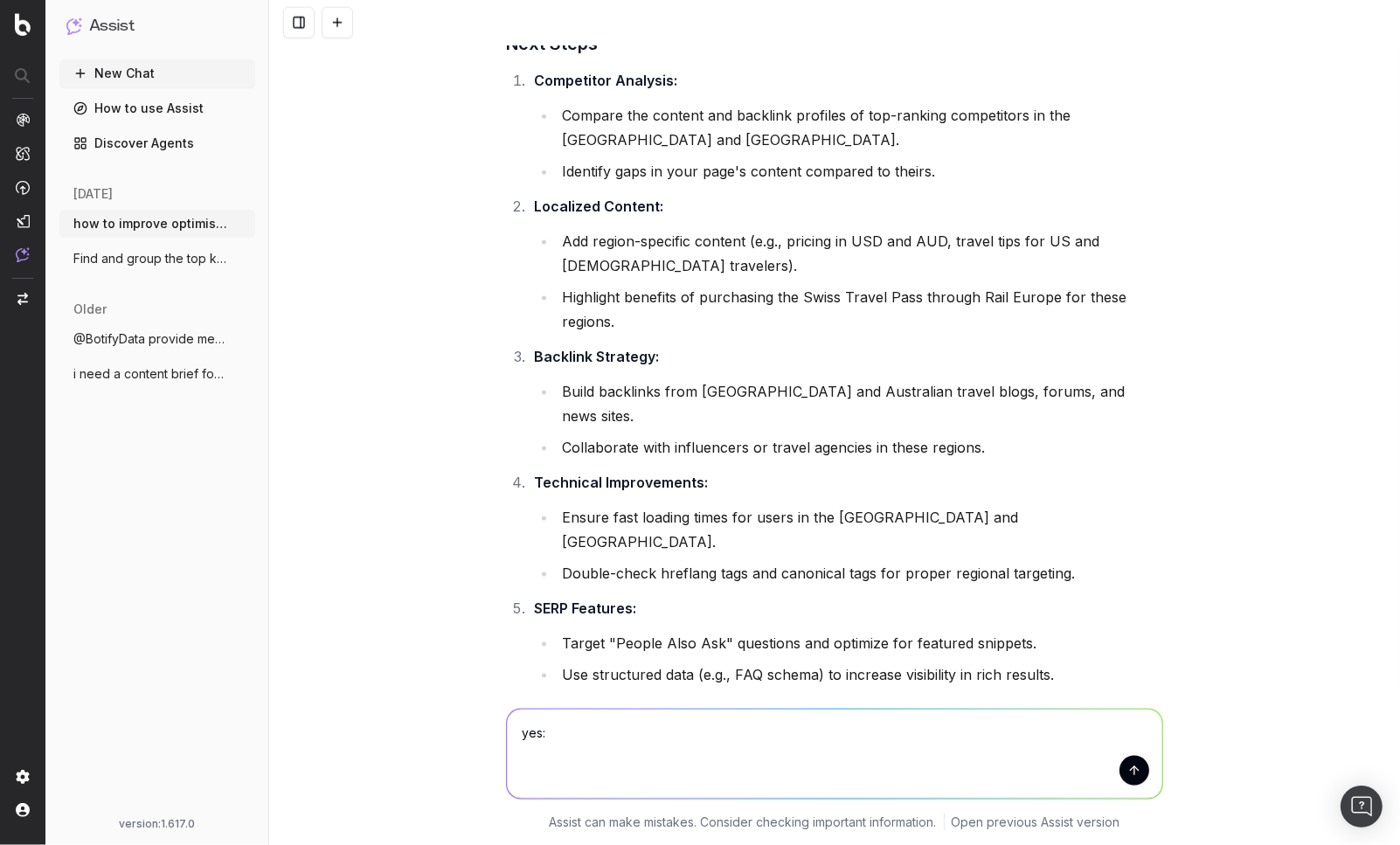
type textarea "yes: Perform a competitor content analysis for the US and Australia?"
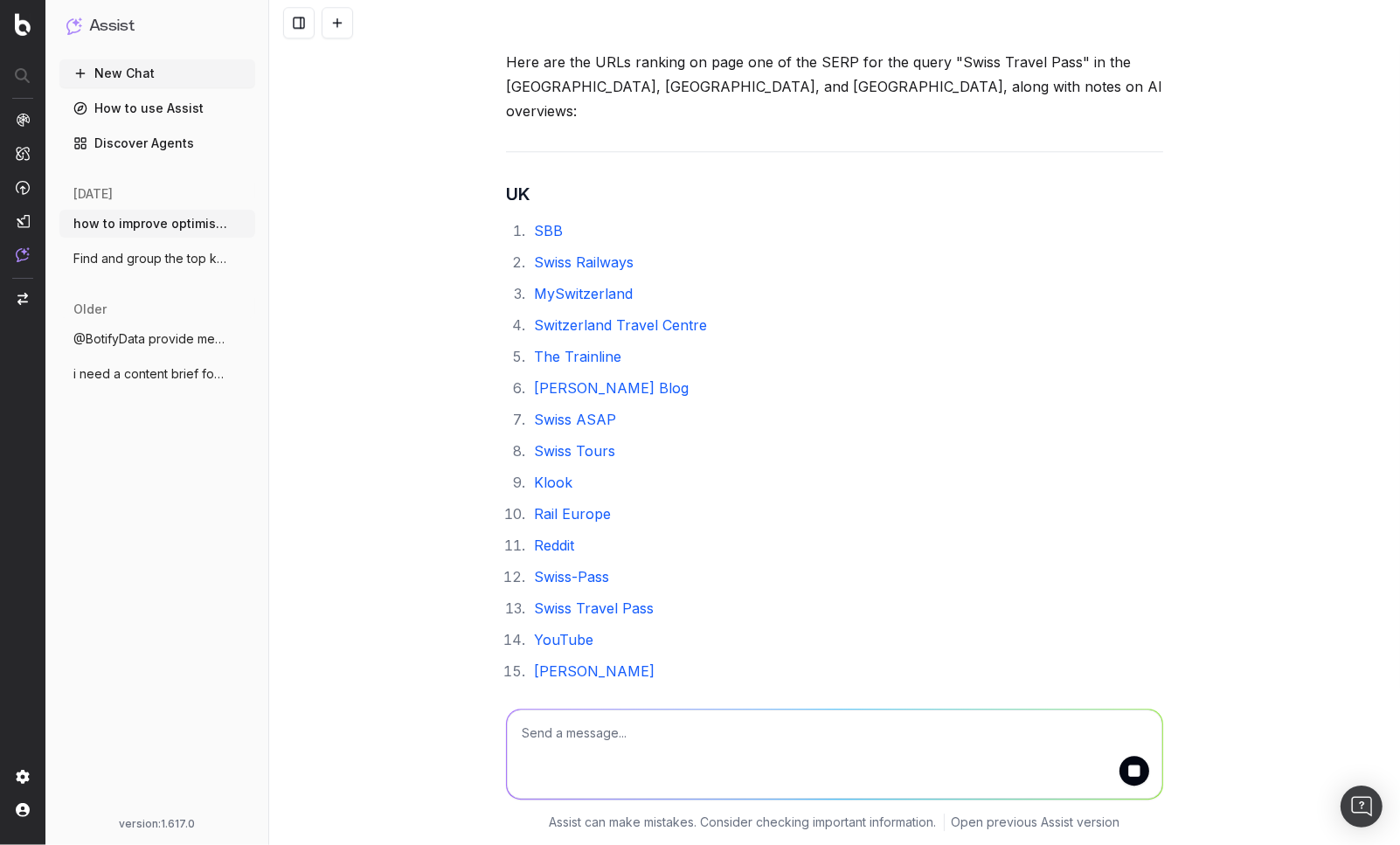
scroll to position [4507, 0]
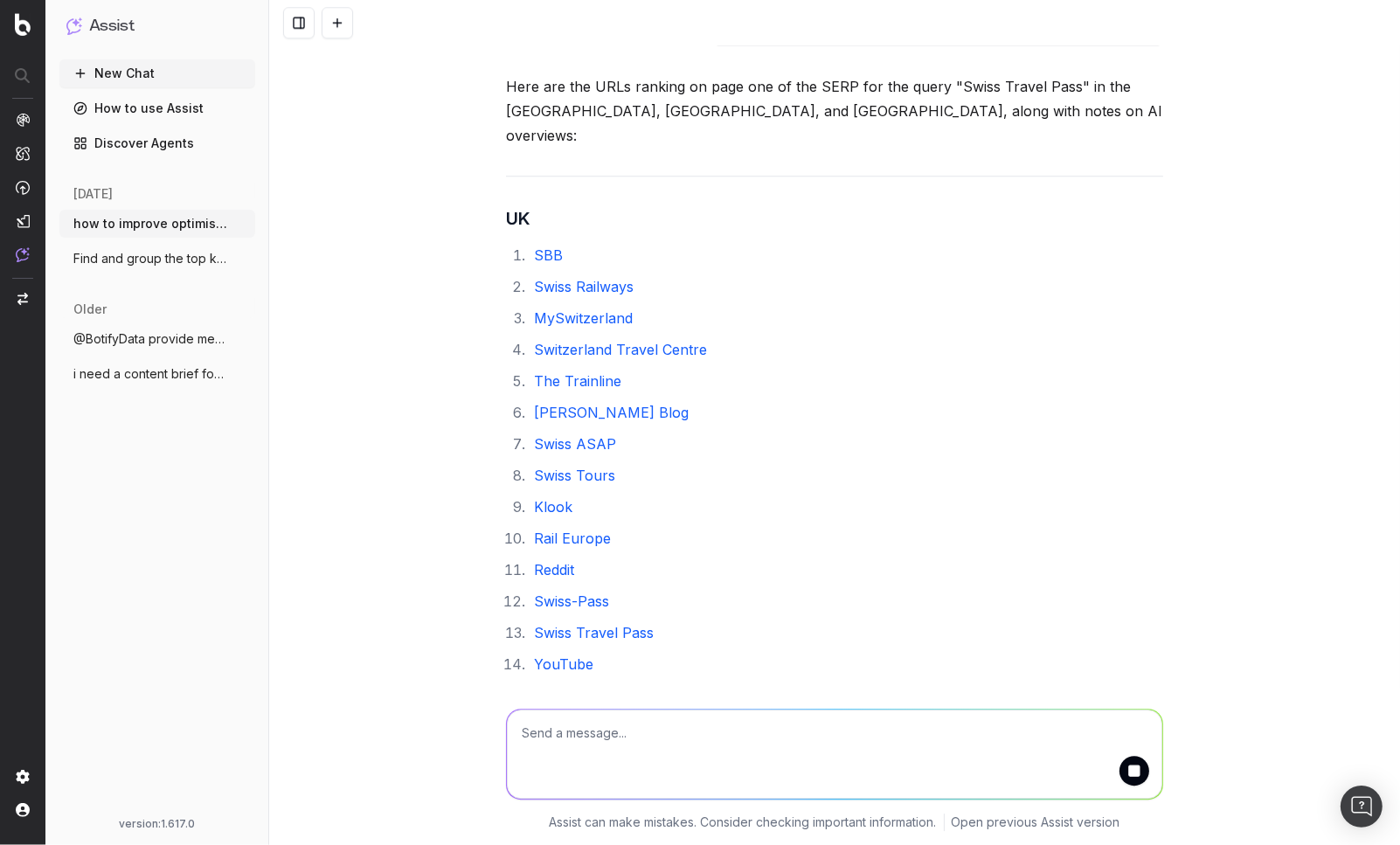
click at [499, 113] on div "how to improve optimisation of https://www.raileurope.com/en/destinations/passe…" at bounding box center [834, 304] width 671 height 9532
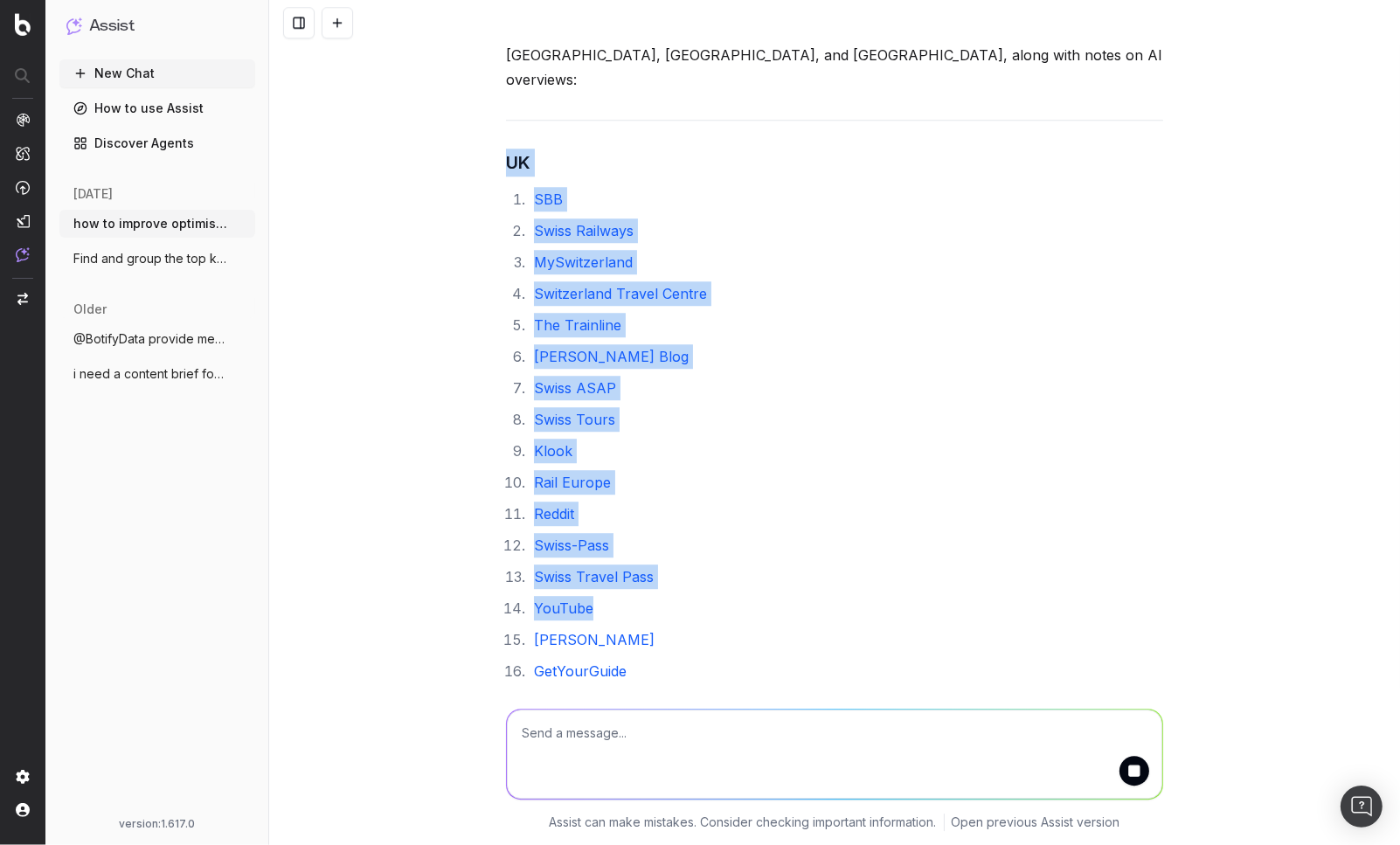
scroll to position [4603, 0]
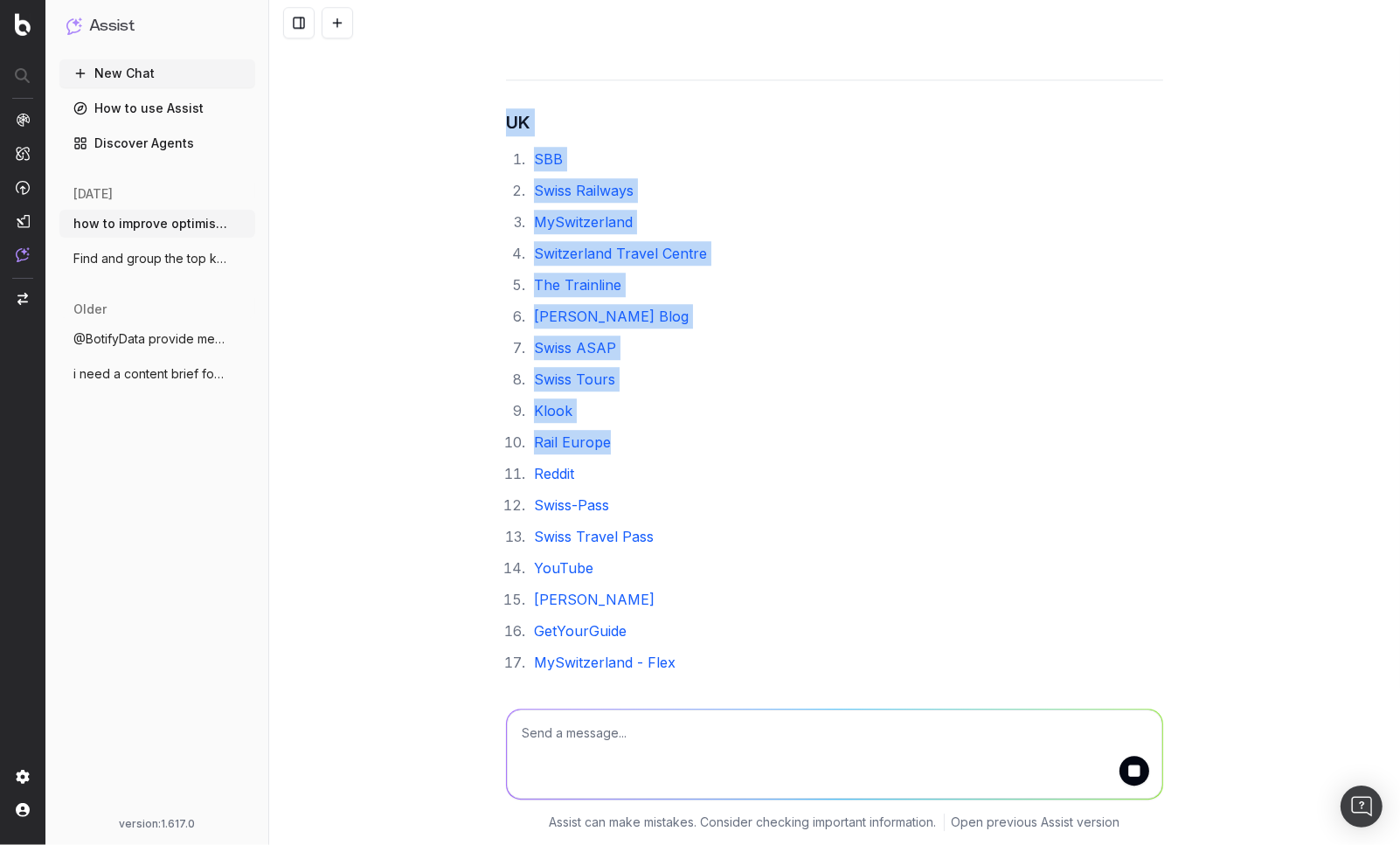
drag, startPoint x: 495, startPoint y: 113, endPoint x: 682, endPoint y: 352, distance: 303.5
click at [682, 352] on div "how to improve optimisation of https://www.raileurope.com/en/destinations/passe…" at bounding box center [834, 208] width 671 height 9532
copy div "UK SBB Swiss Railways MySwitzerland Switzerland Travel Centre The Trainline Hel…"
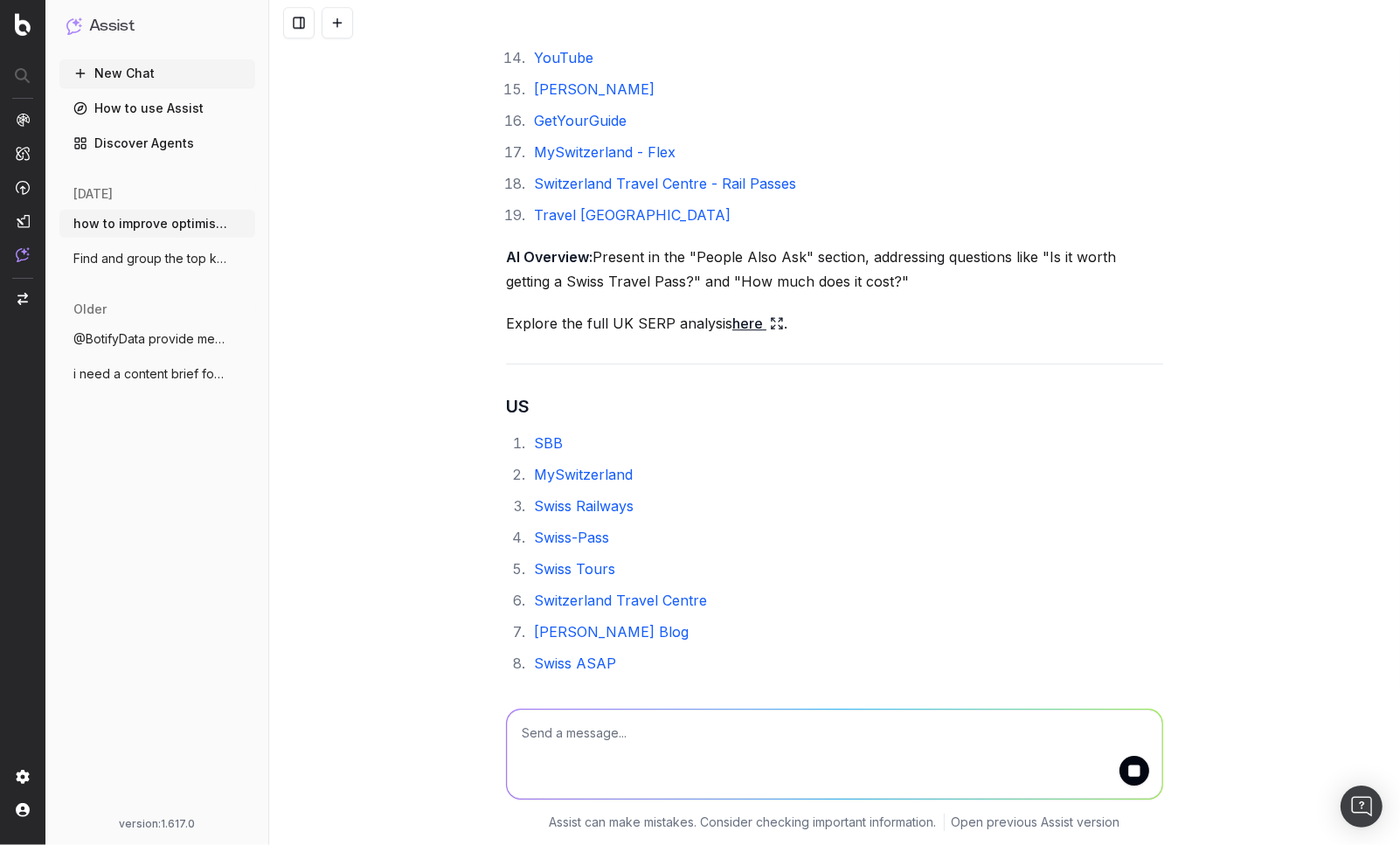
scroll to position [5132, 0]
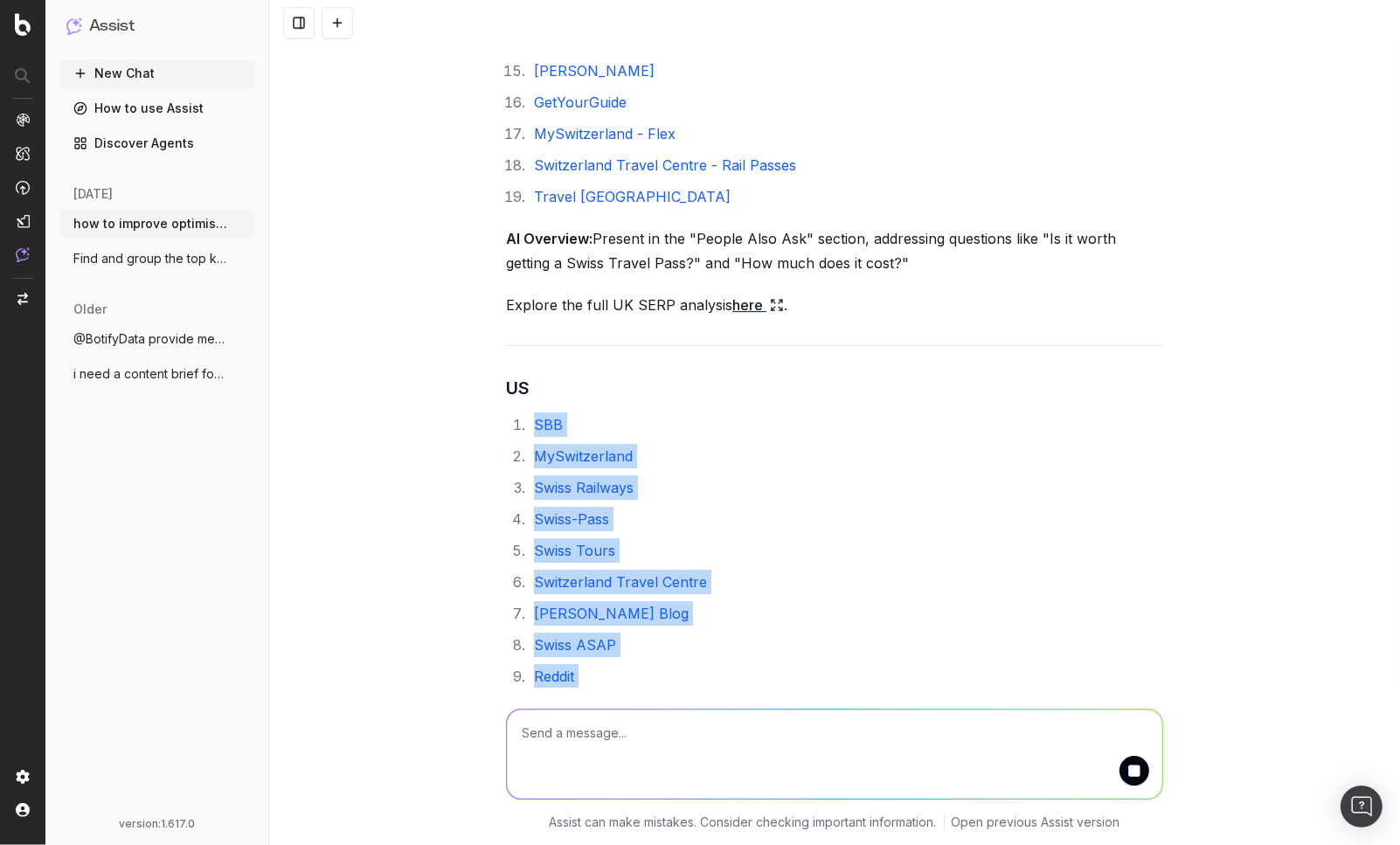
drag, startPoint x: 521, startPoint y: 319, endPoint x: 620, endPoint y: 605, distance: 302.6
click at [620, 605] on ol "SBB MySwitzerland Swiss Railways Swiss-Pass Swiss Tours Switzerland Travel Cent…" at bounding box center [835, 566] width 657 height 308
copy ol "SBB MySwitzerland Swiss Railways Swiss-Pass Swiss Tours Switzerland Travel Cent…"
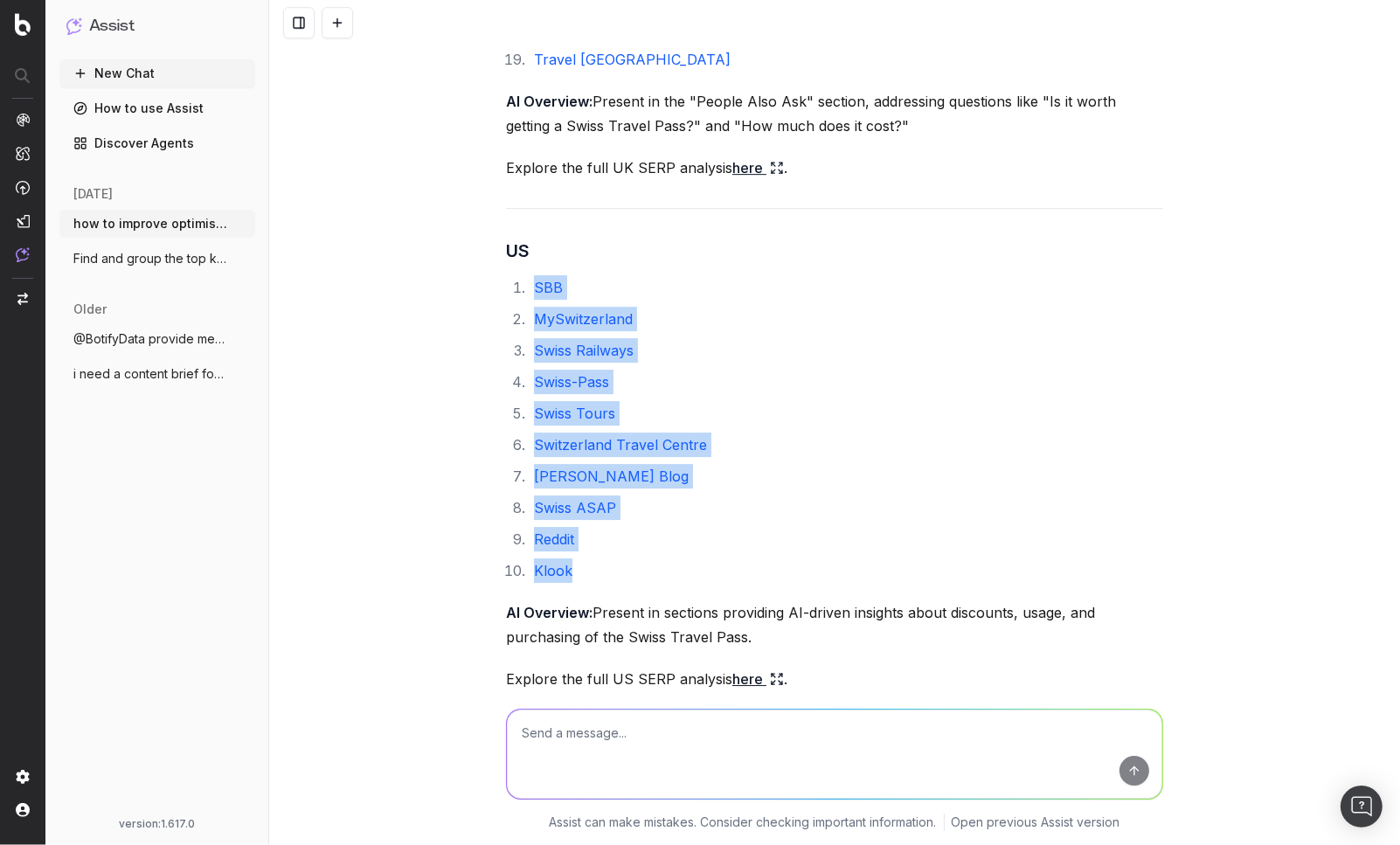
scroll to position [5335, 0]
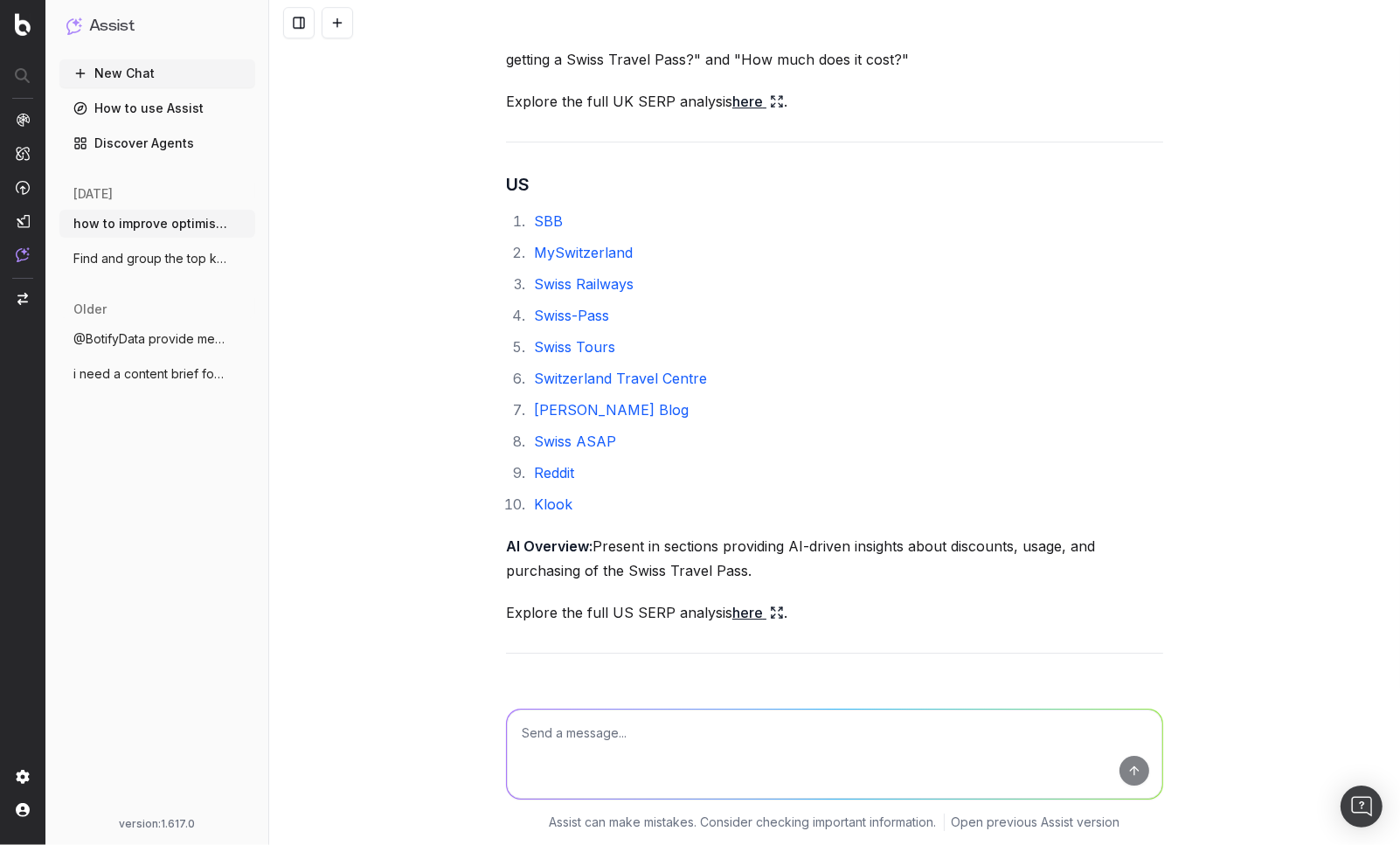
click at [720, 600] on p "Explore the full US SERP analysis here ." at bounding box center [835, 612] width 657 height 24
click at [733, 600] on link "here" at bounding box center [758, 612] width 51 height 24
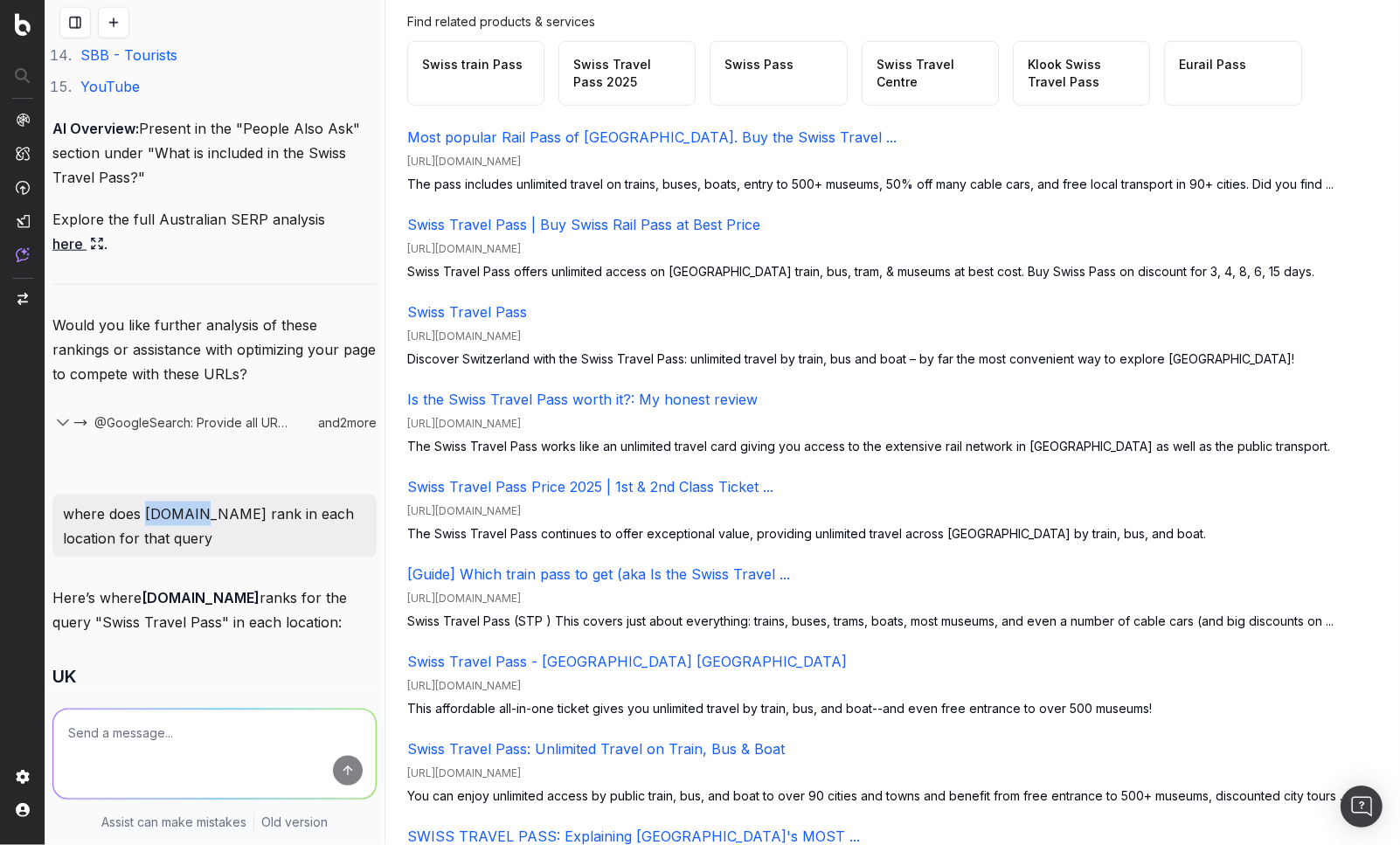
scroll to position [0, 0]
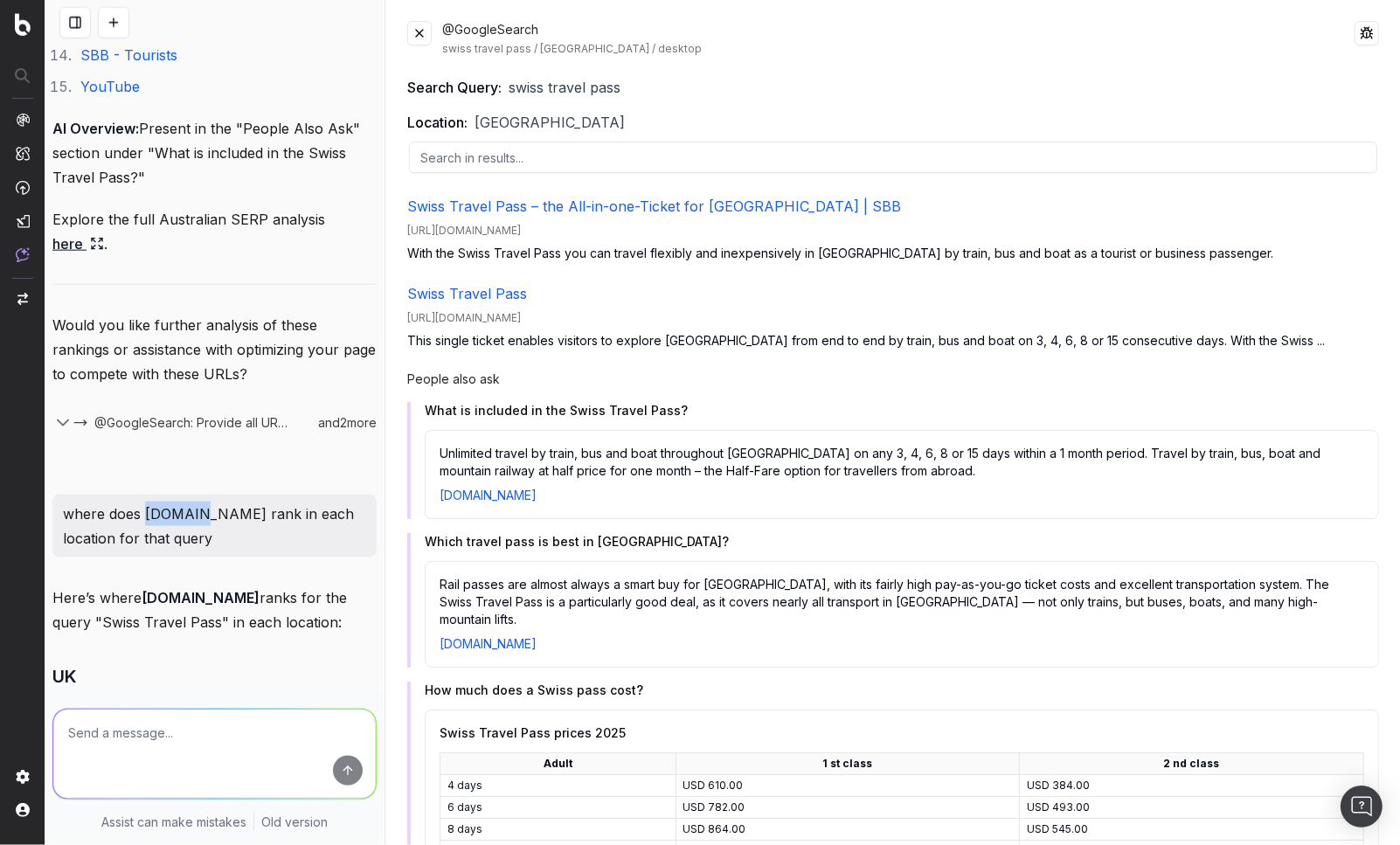
click at [423, 38] on button at bounding box center [419, 33] width 24 height 24
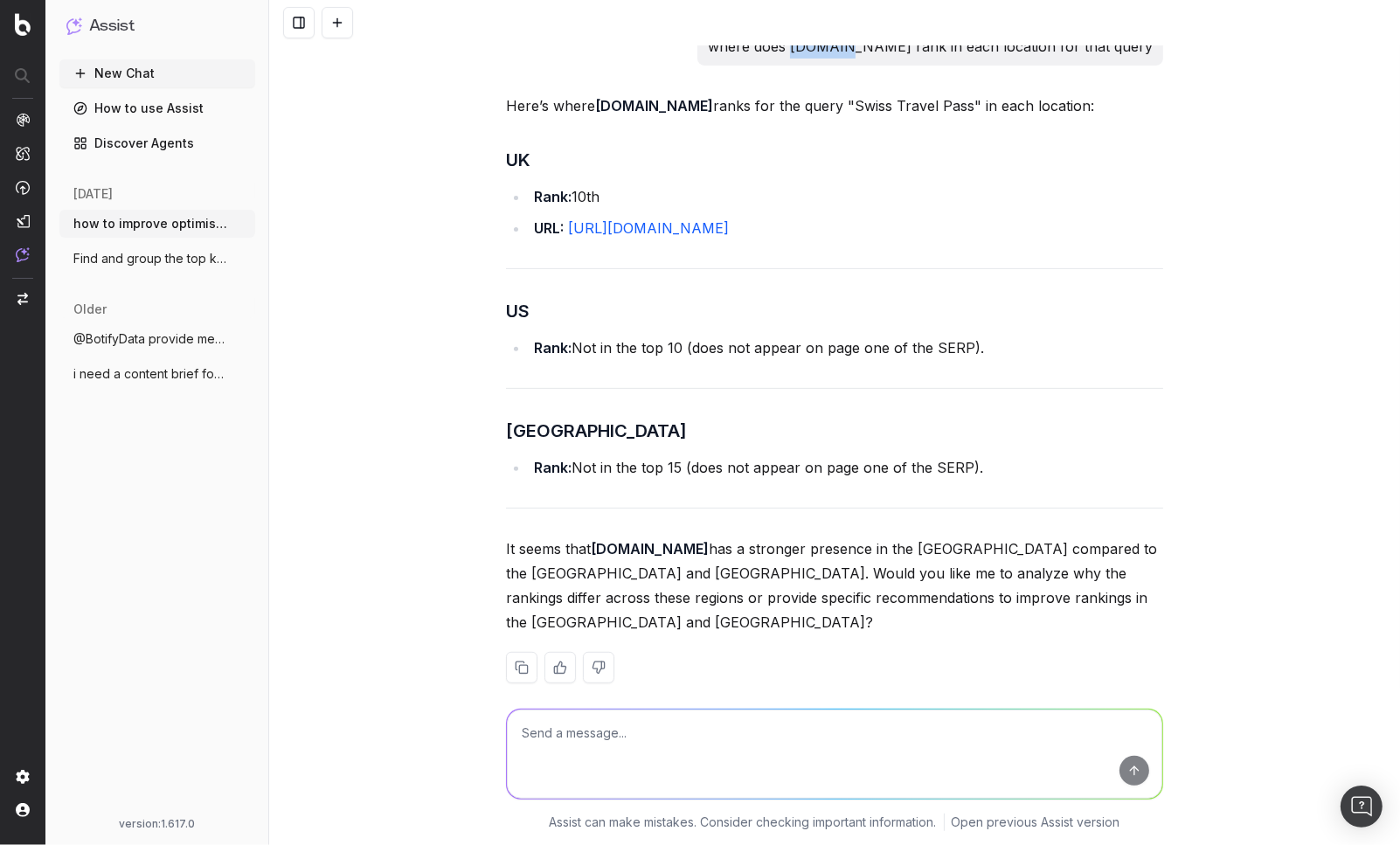
scroll to position [6813, 0]
click at [874, 458] on li "Rank: Not in the top 15 (does not appear on page one of the SERP)." at bounding box center [845, 469] width 634 height 24
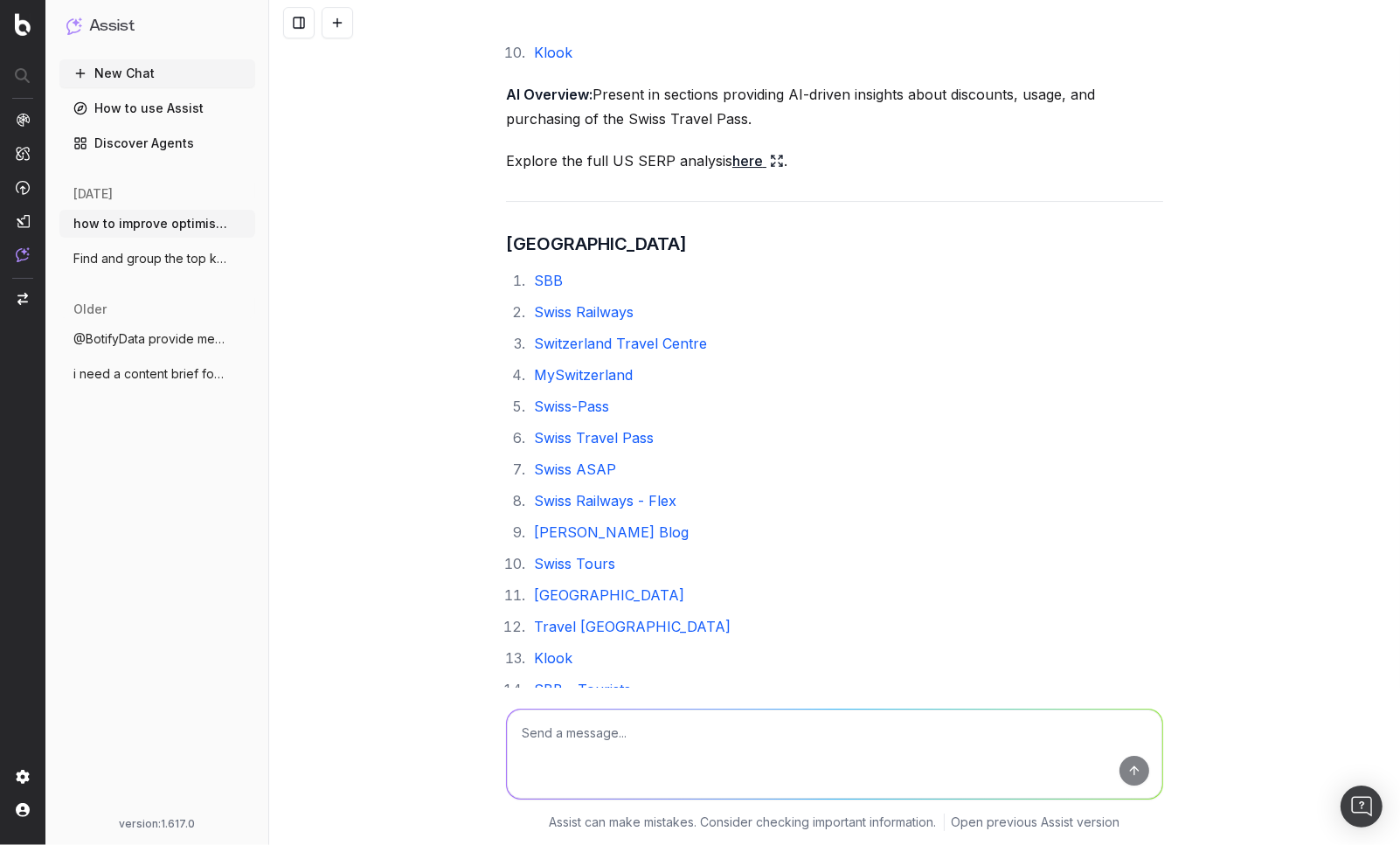
scroll to position [5907, 0]
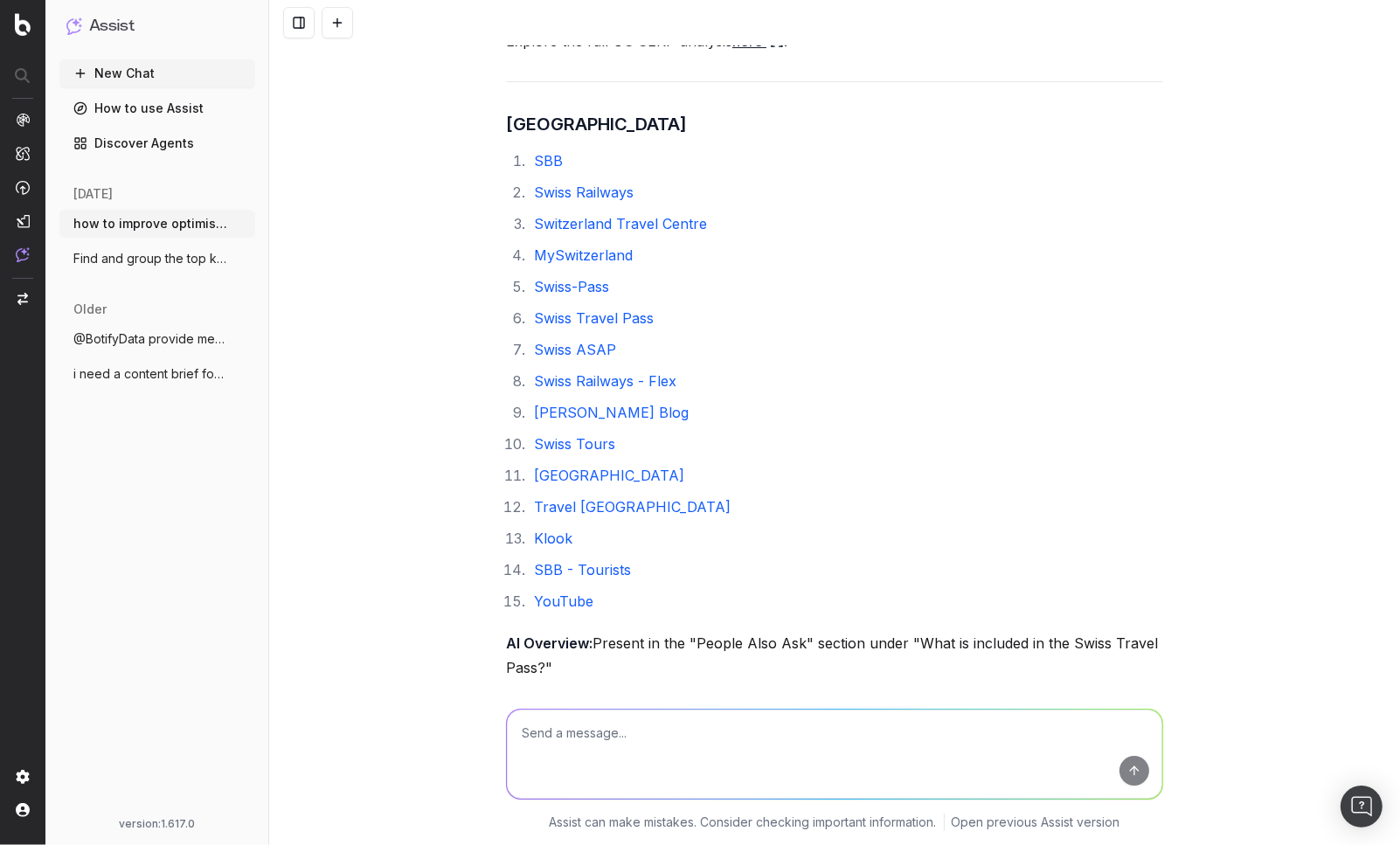
click at [816, 703] on icon at bounding box center [823, 709] width 14 height 14
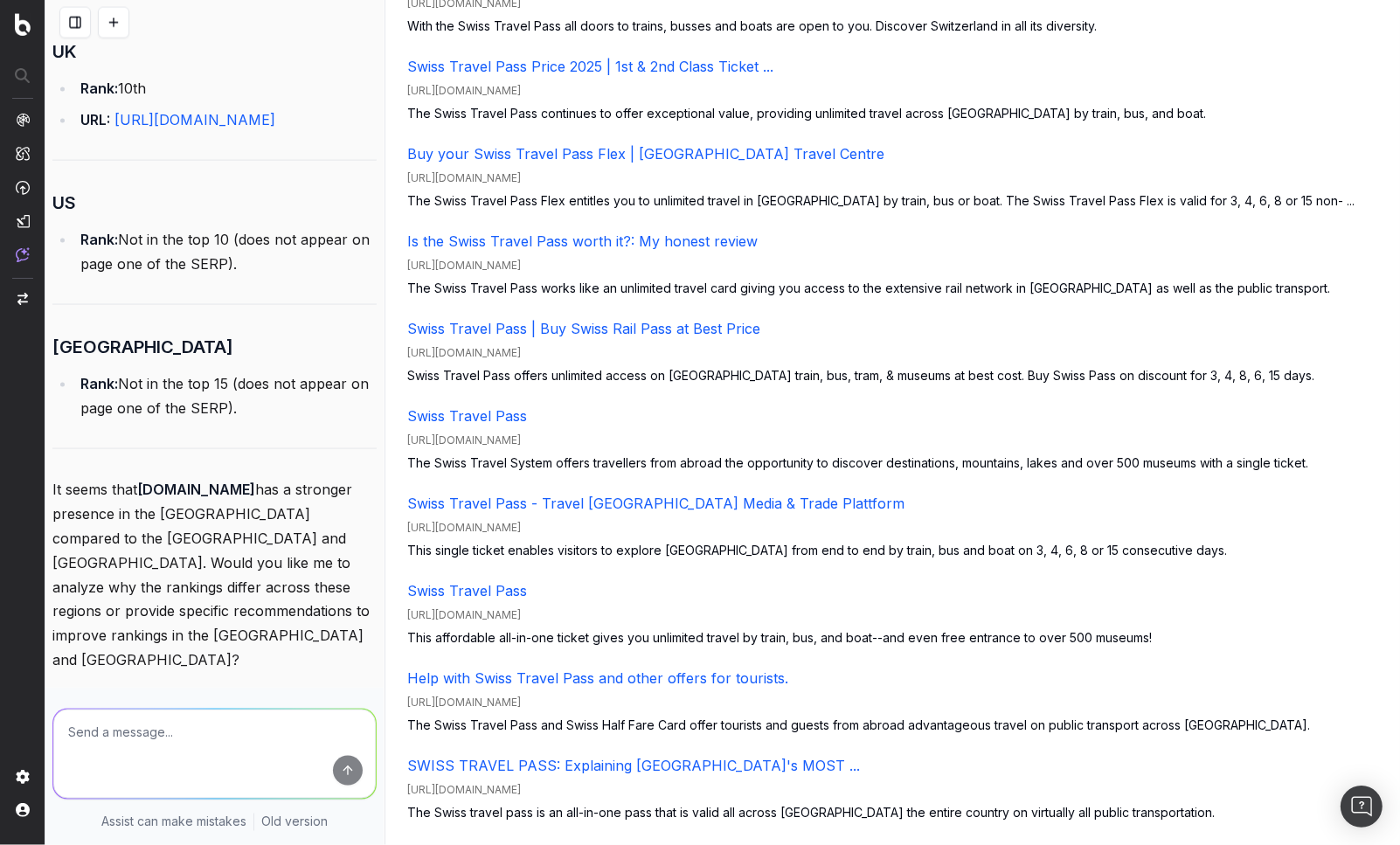
scroll to position [1739, 0]
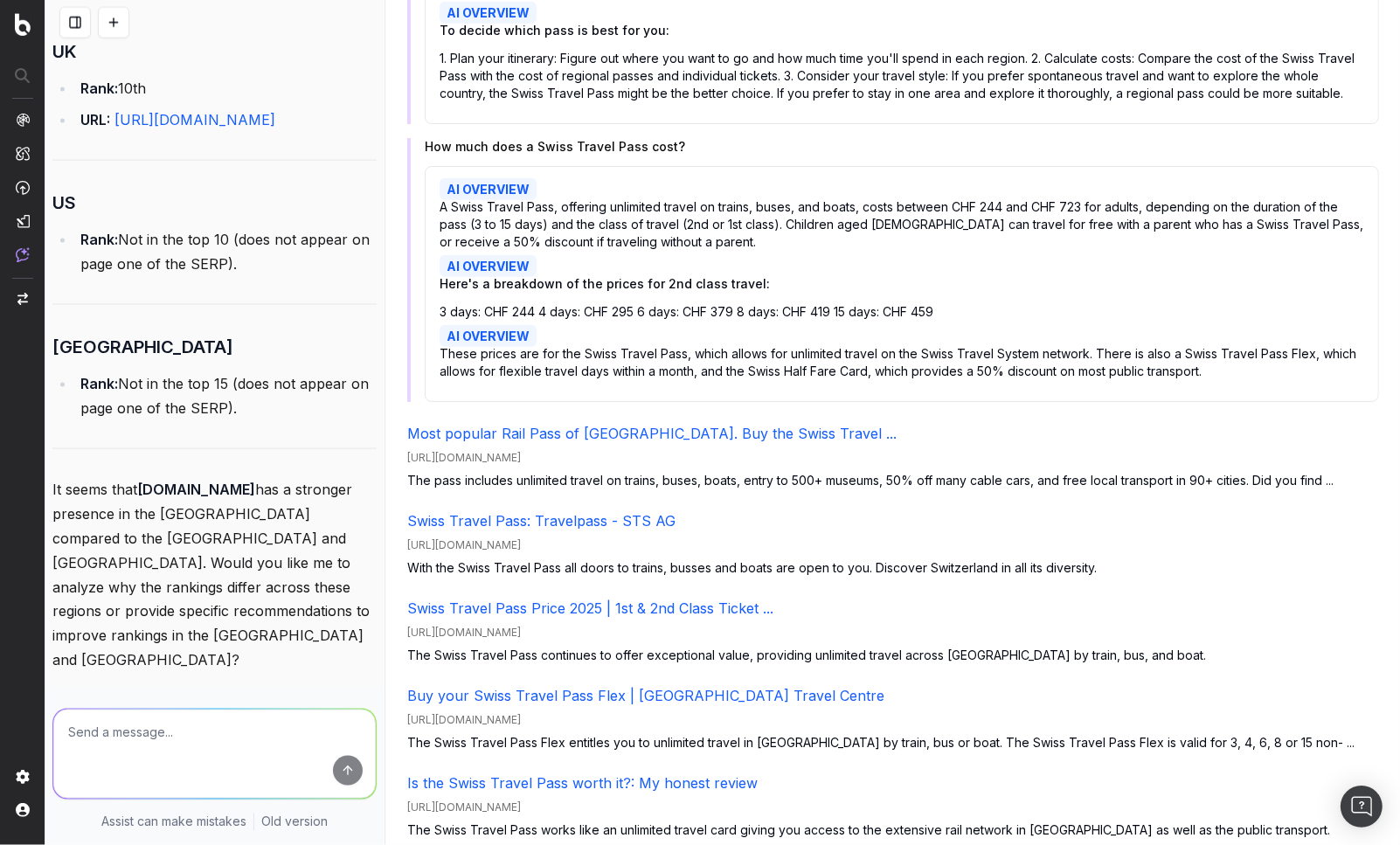
click at [170, 714] on textarea at bounding box center [214, 754] width 322 height 89
type textarea "show me full AUS serp rankings until raileurope ranks"
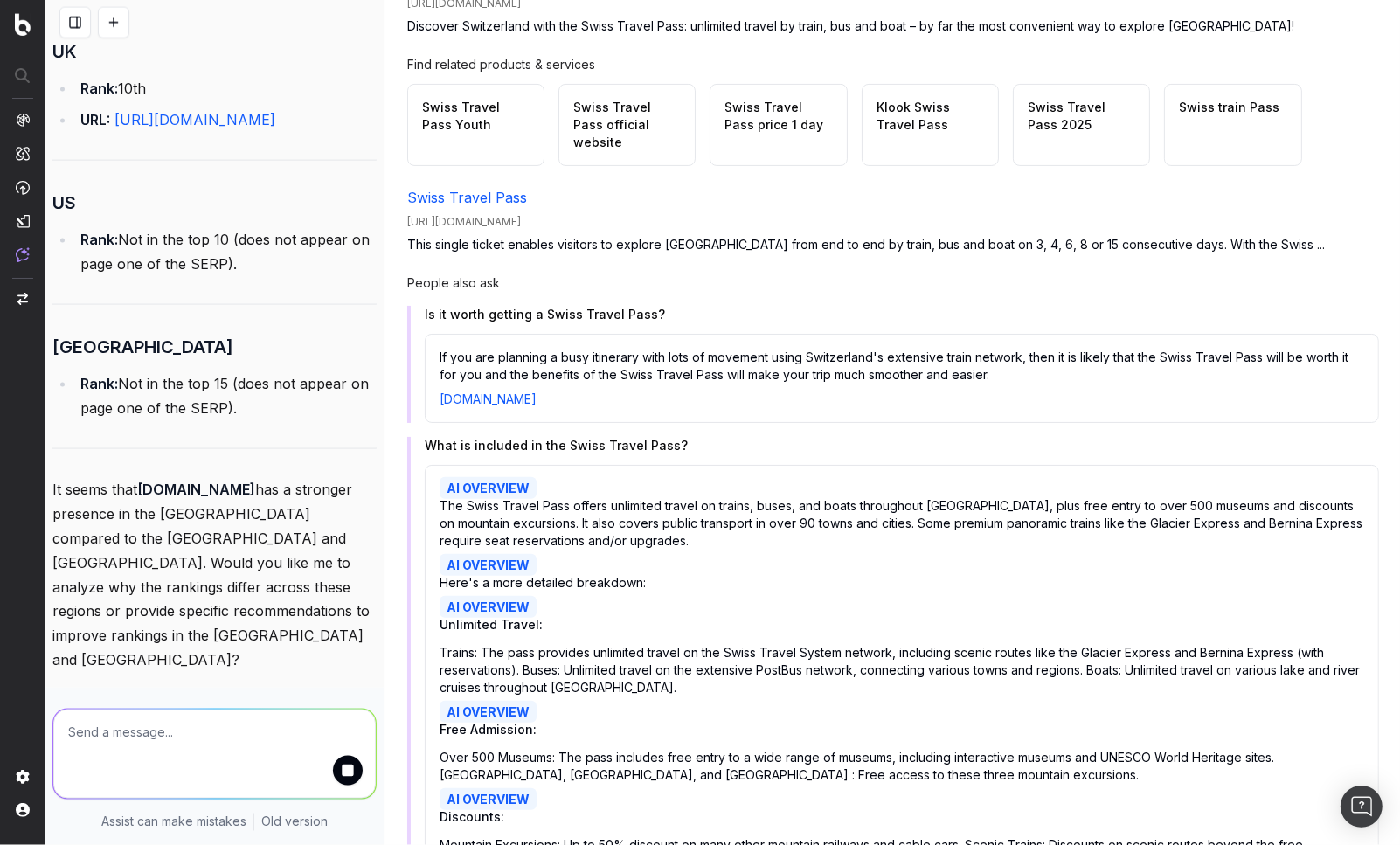
scroll to position [0, 0]
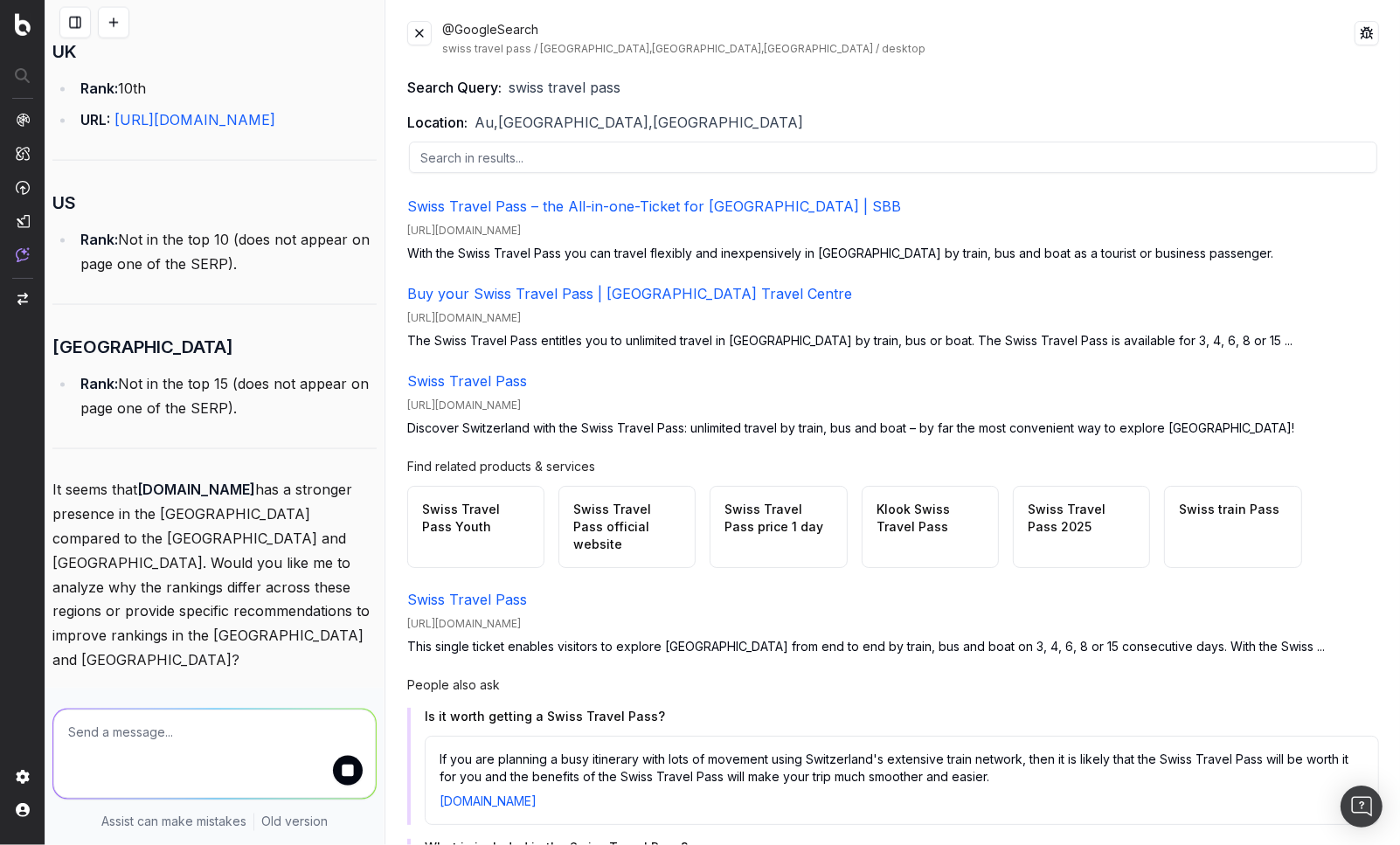
click at [413, 26] on button at bounding box center [419, 33] width 24 height 24
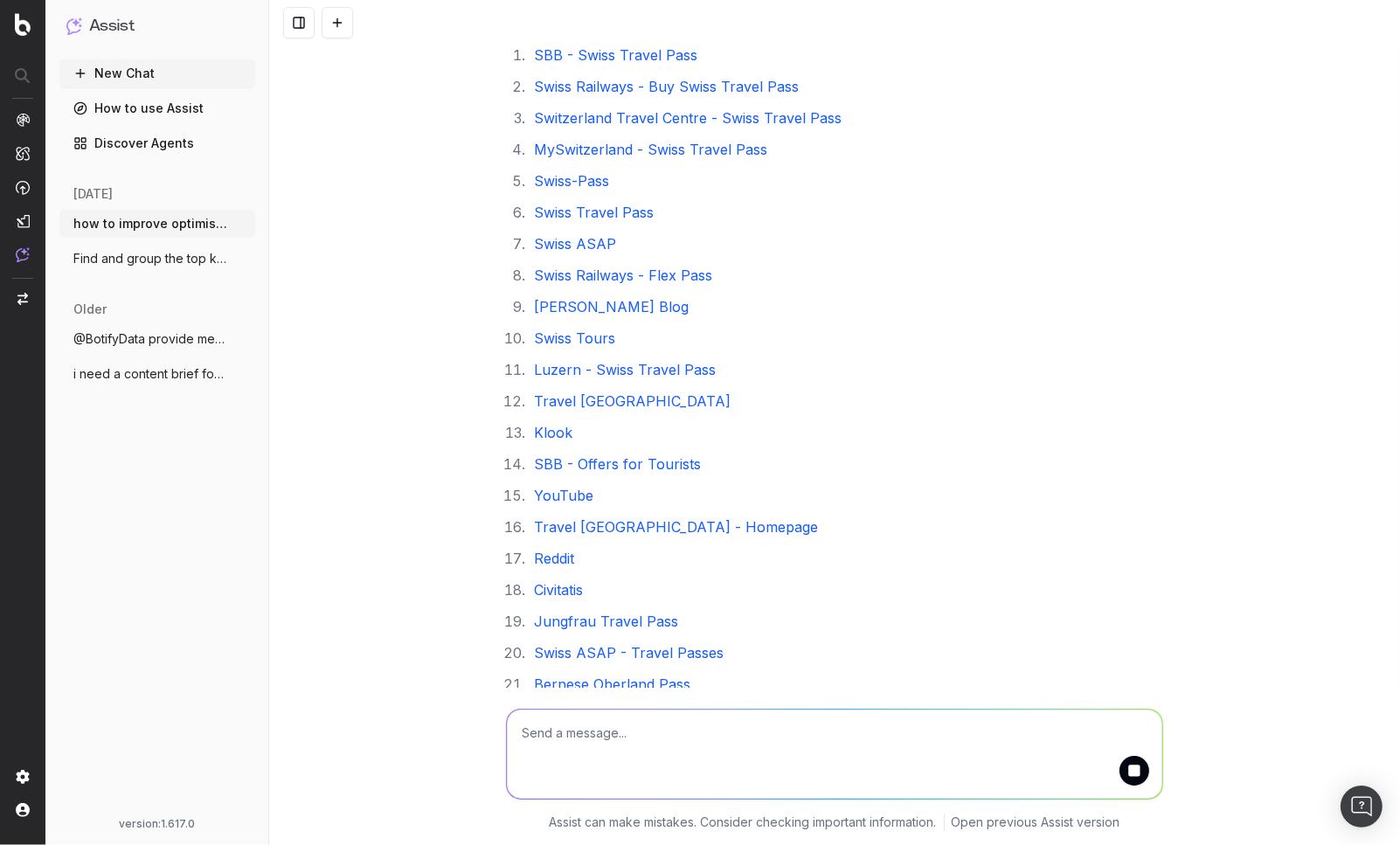
scroll to position [12384, 0]
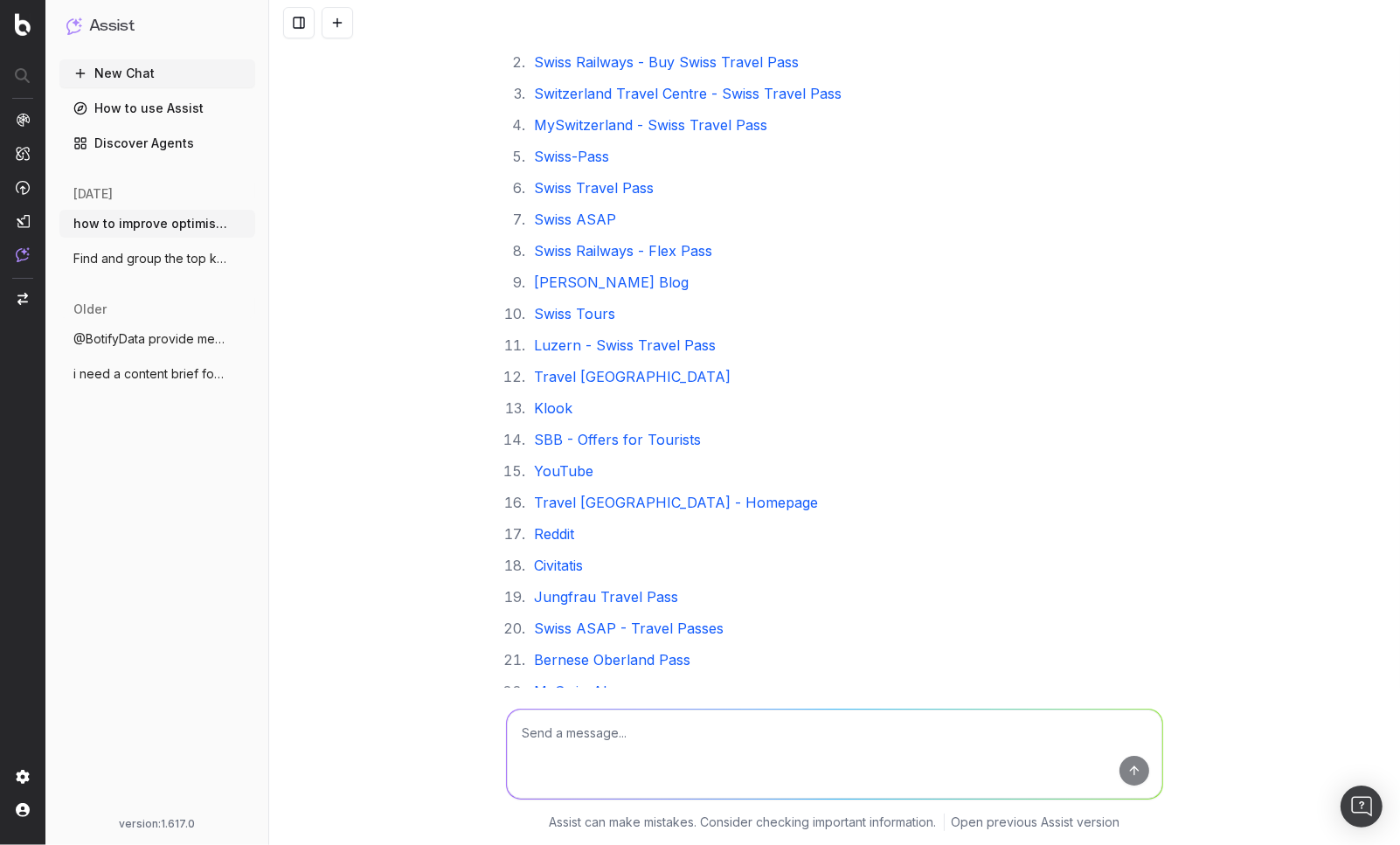
click at [699, 720] on textarea at bounding box center [835, 754] width 655 height 89
type textarea "where does raileurope.com rank?"
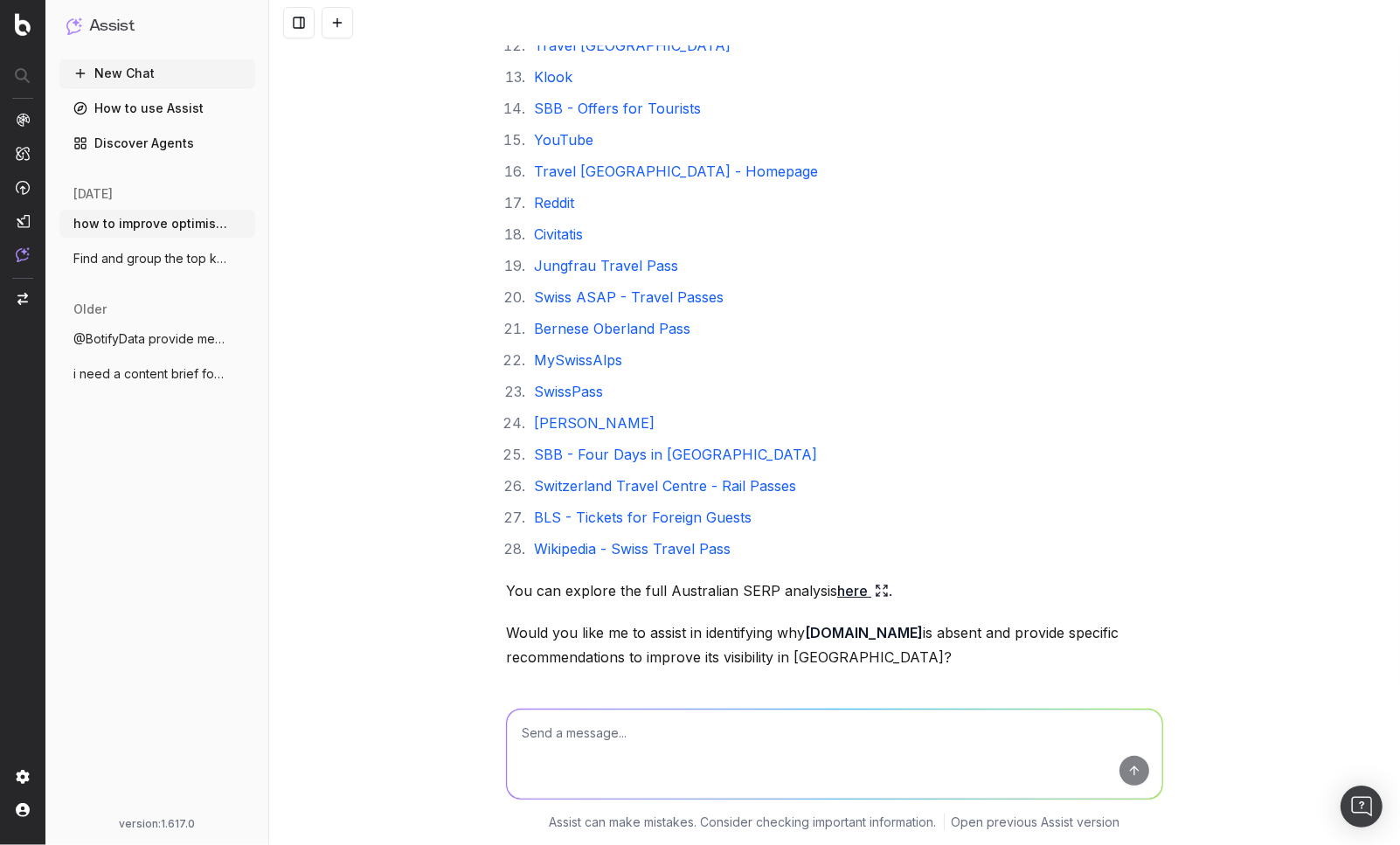
scroll to position [12727, 0]
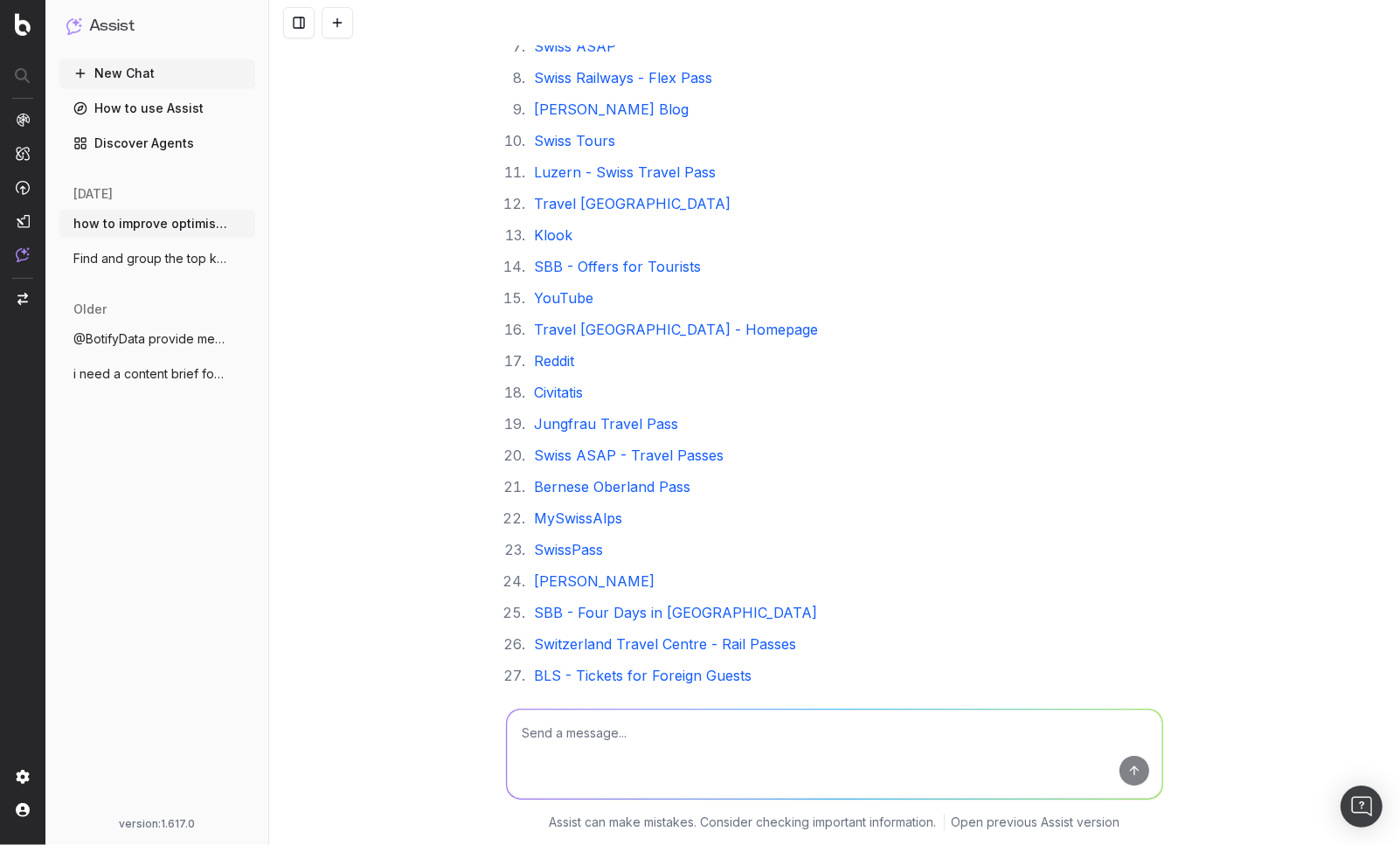
click at [838, 737] on link "here" at bounding box center [863, 748] width 51 height 24
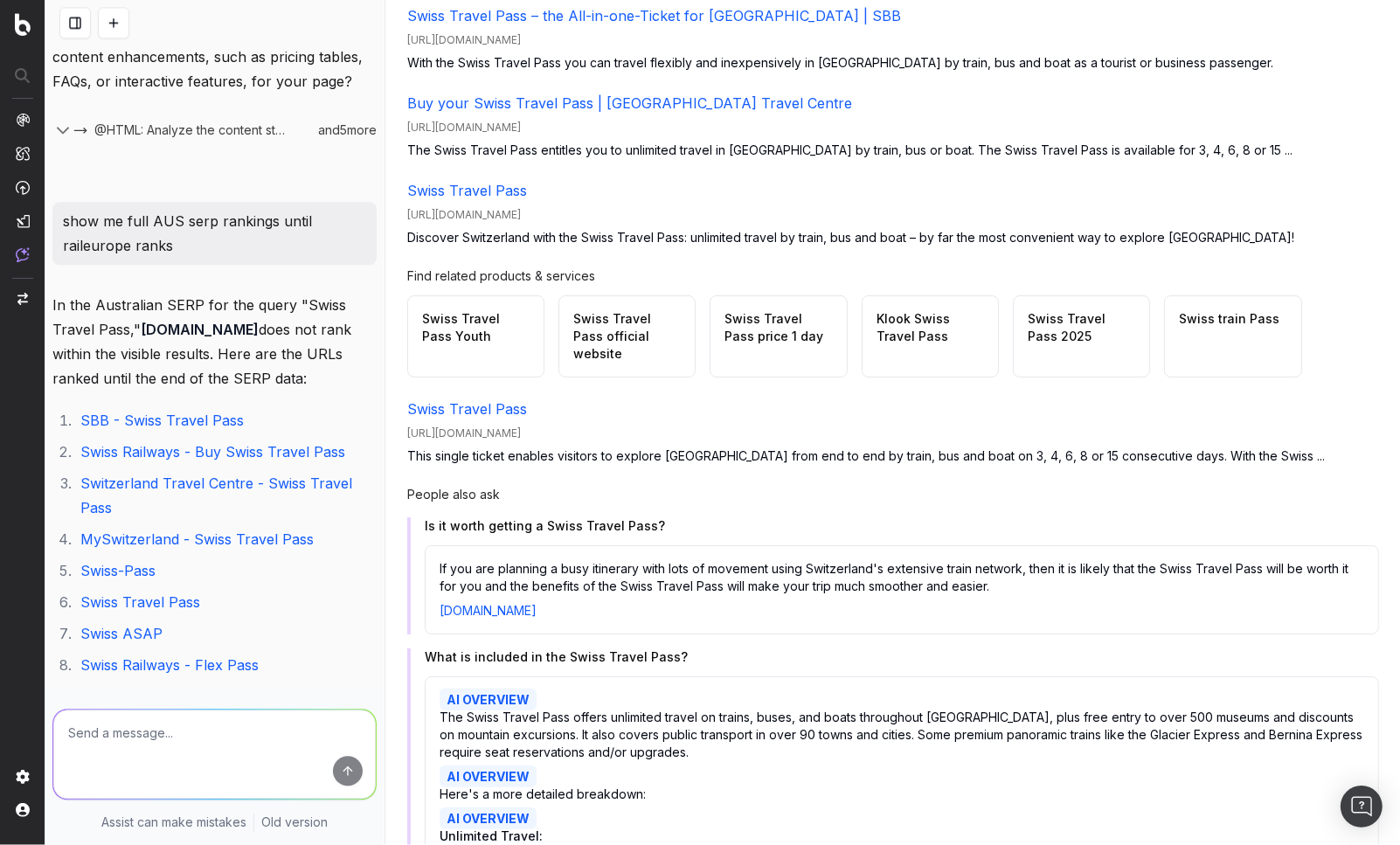
scroll to position [0, 0]
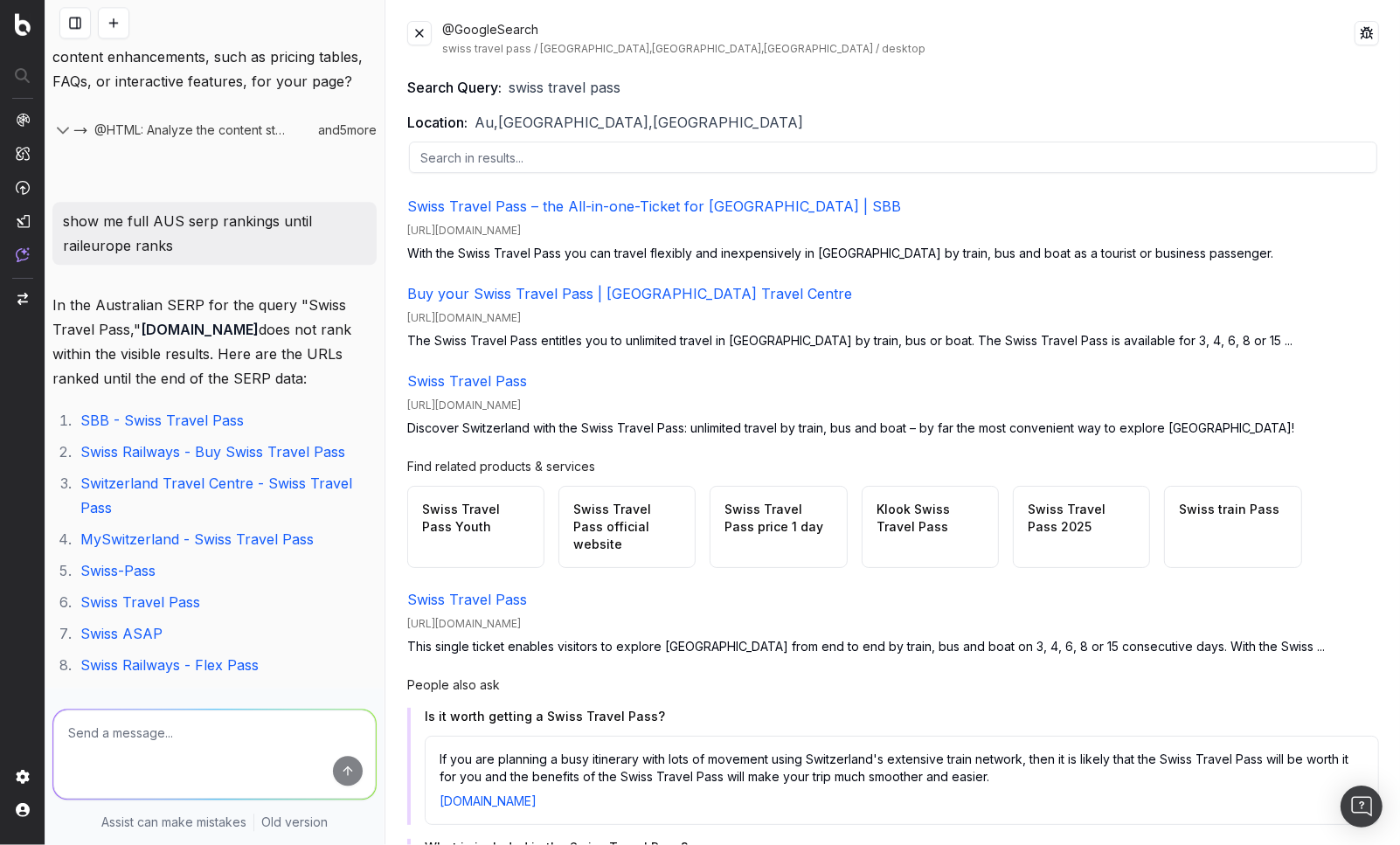
click at [418, 25] on button at bounding box center [419, 33] width 24 height 24
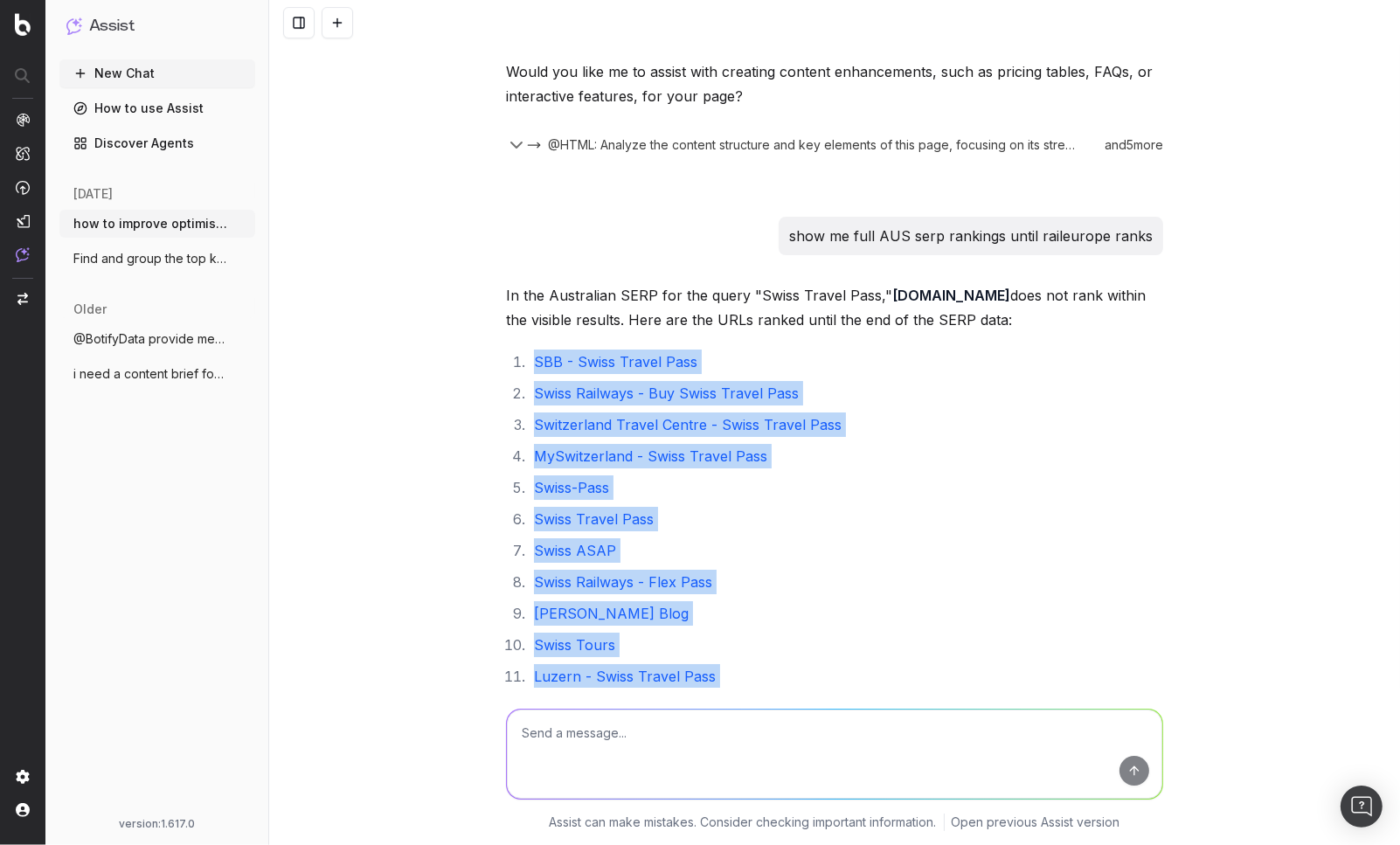
scroll to position [12055, 0]
drag, startPoint x: 488, startPoint y: 348, endPoint x: 731, endPoint y: 588, distance: 341.5
click at [731, 588] on div "how to improve optimisation of https://www.raileurope.com/en/destinations/passe…" at bounding box center [835, 422] width 1131 height 845
copy ol "SBB - Swiss Travel Pass Swiss Railways - Buy Swiss Travel Pass Switzerland Trav…"
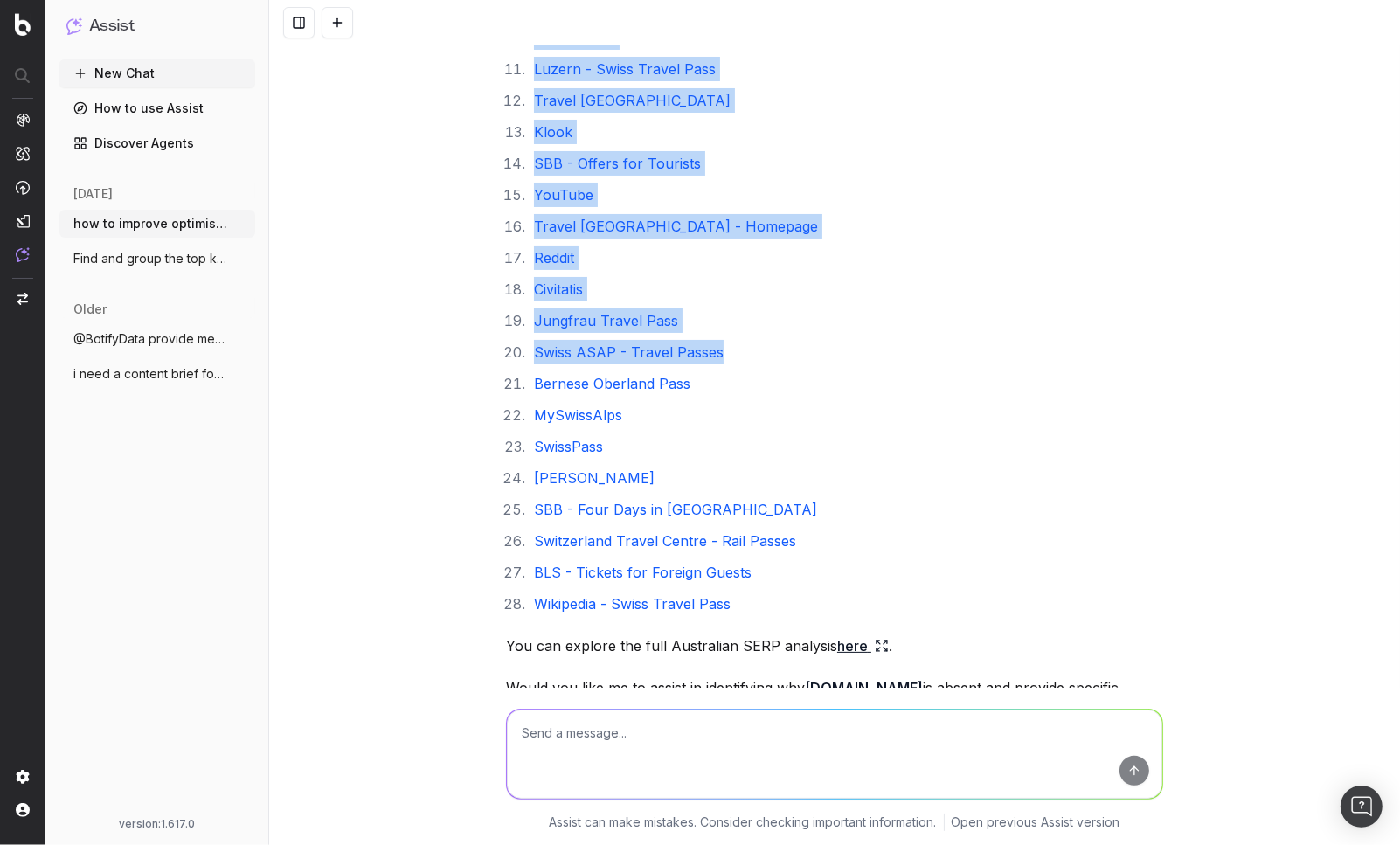
scroll to position [12727, 0]
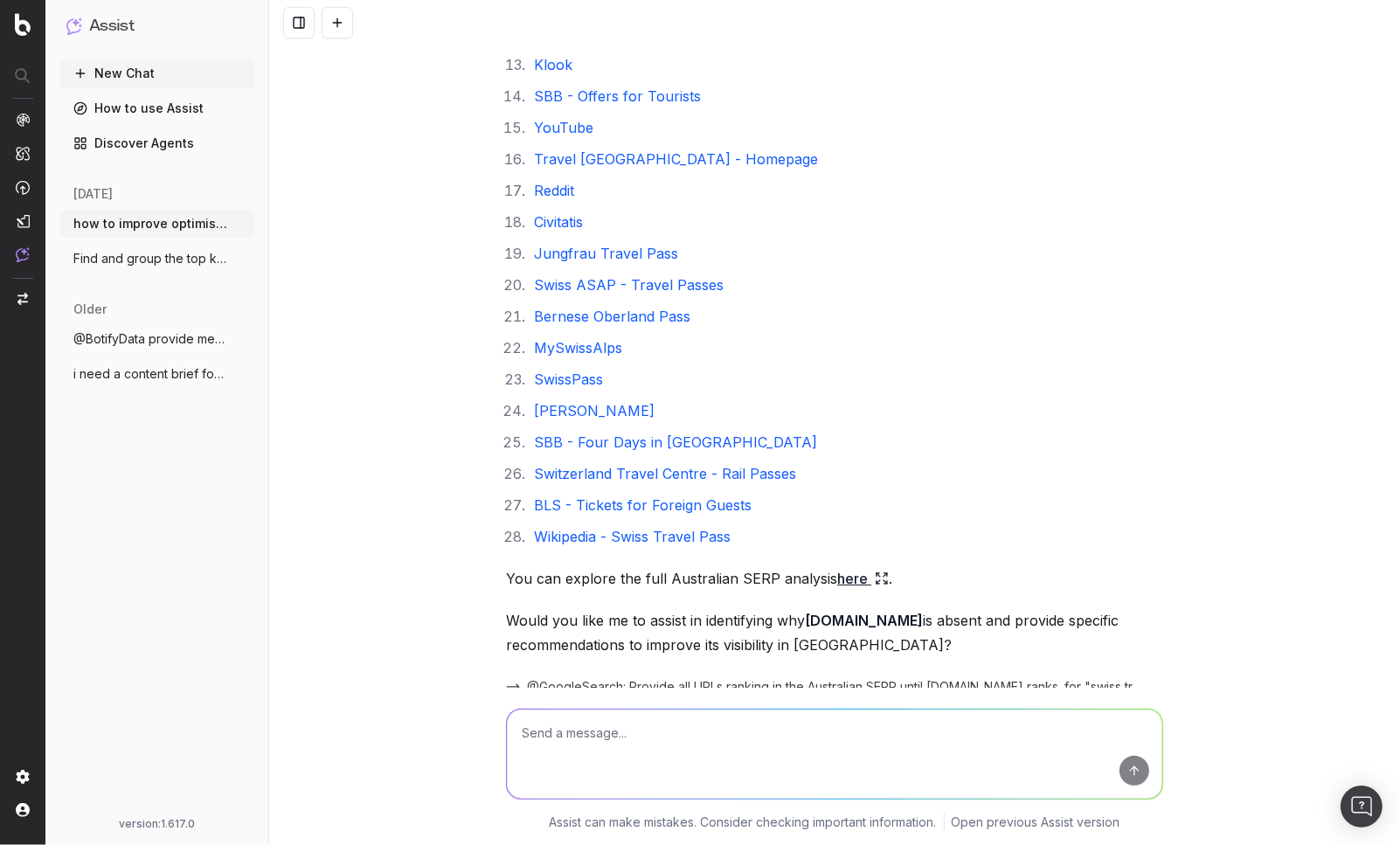
click at [1180, 544] on div "how to improve optimisation of https://www.raileurope.com/en/destinations/passe…" at bounding box center [835, 422] width 1131 height 845
drag, startPoint x: 497, startPoint y: 258, endPoint x: 903, endPoint y: 258, distance: 406.0
copy p "Would you like me to assist in identifying why raileurope.com"
click at [712, 735] on textarea at bounding box center [835, 754] width 655 height 89
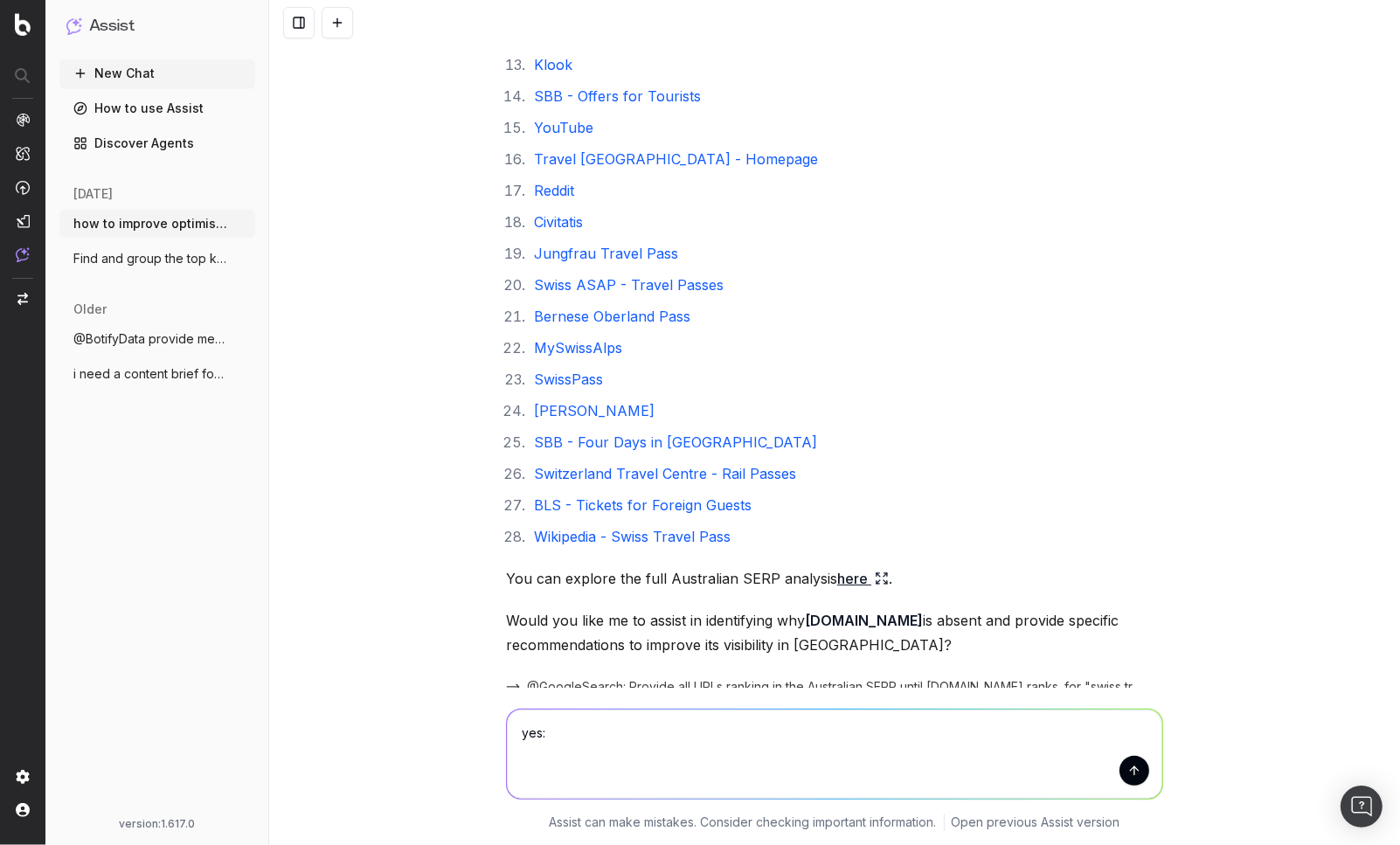
paste textarea "Would you like me to assist in identifying why raileurope.com"
type textarea "yes: Would you like me to assist in identifying why raileurope.com"
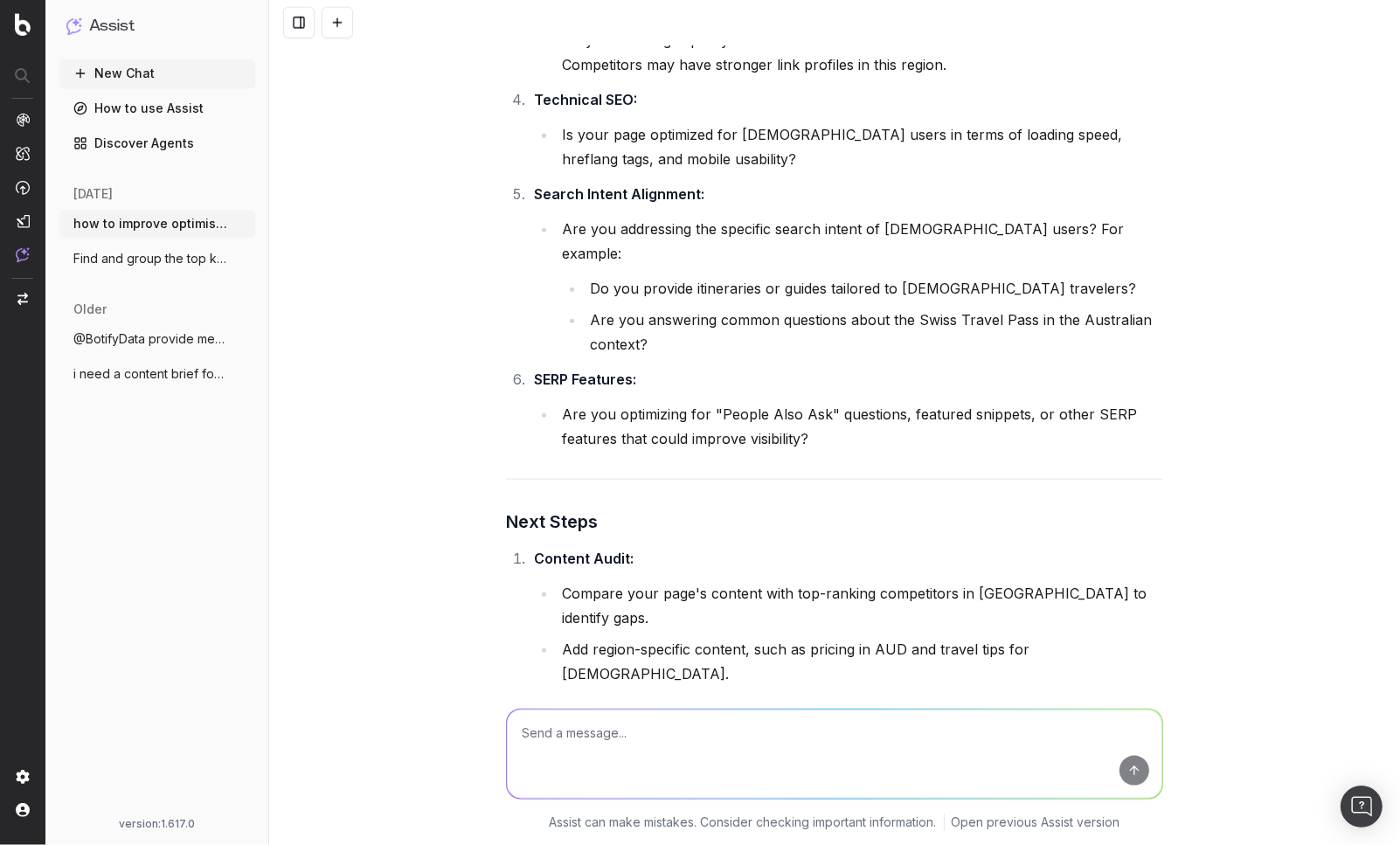
scroll to position [14238, 0]
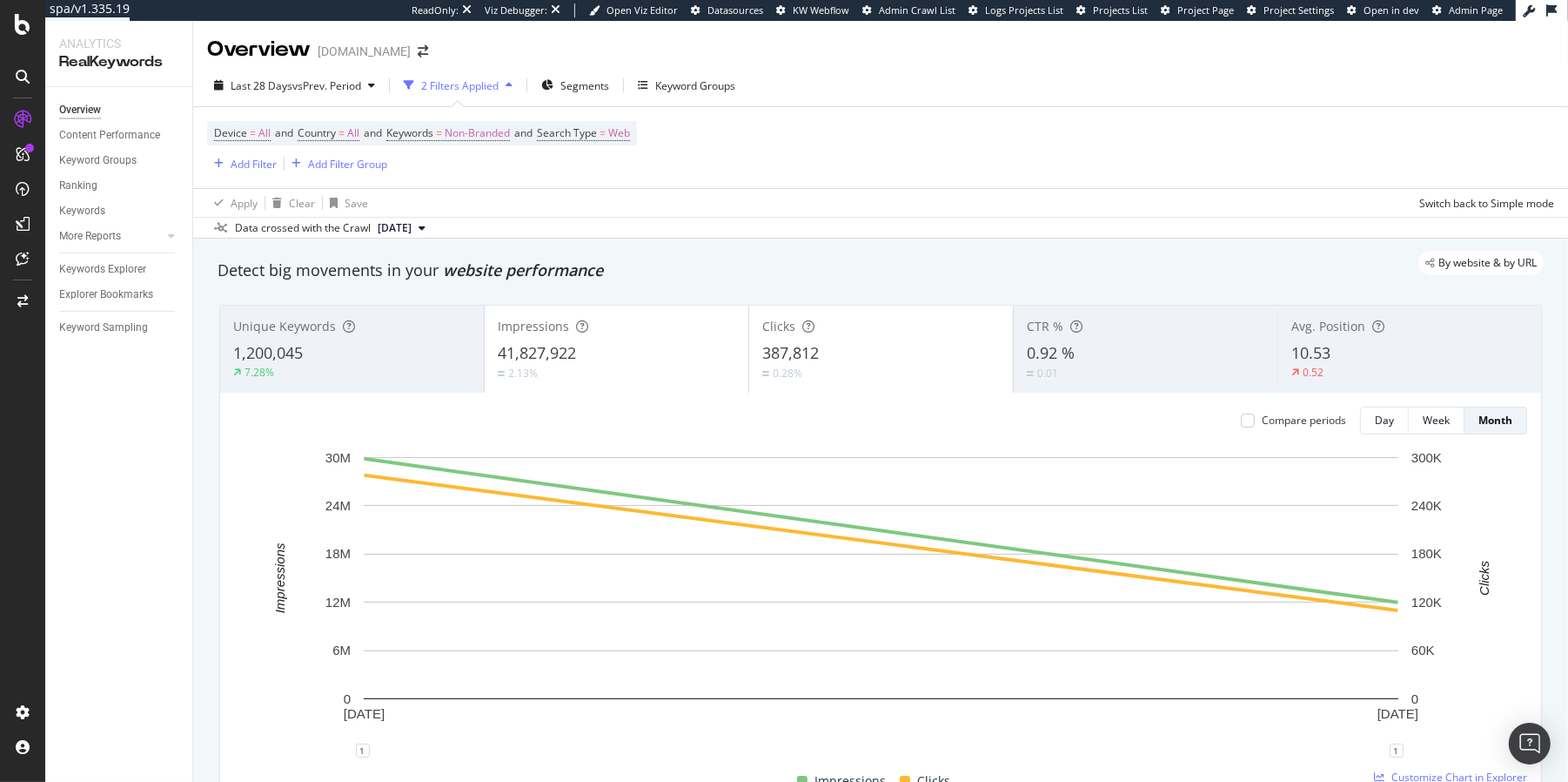
scroll to position [1363, 0]
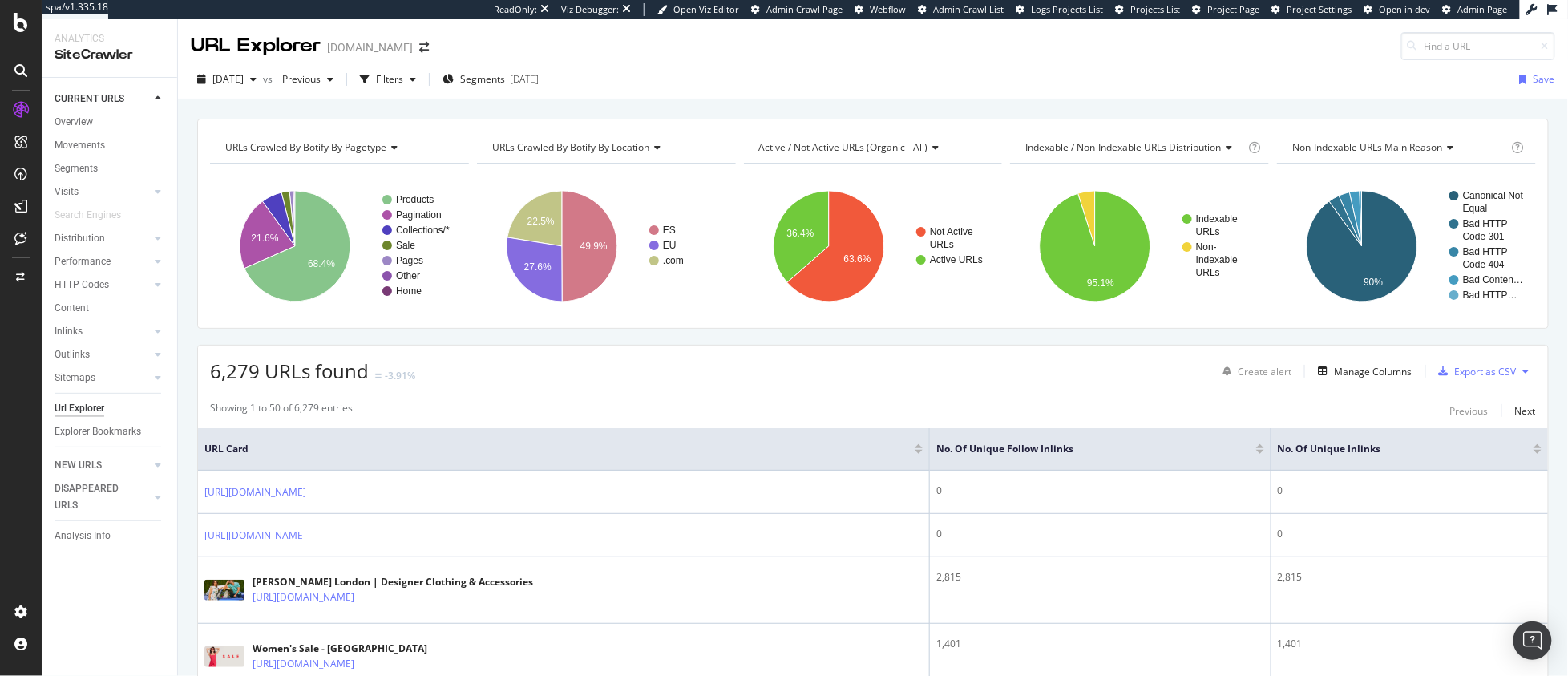
scroll to position [2086, 0]
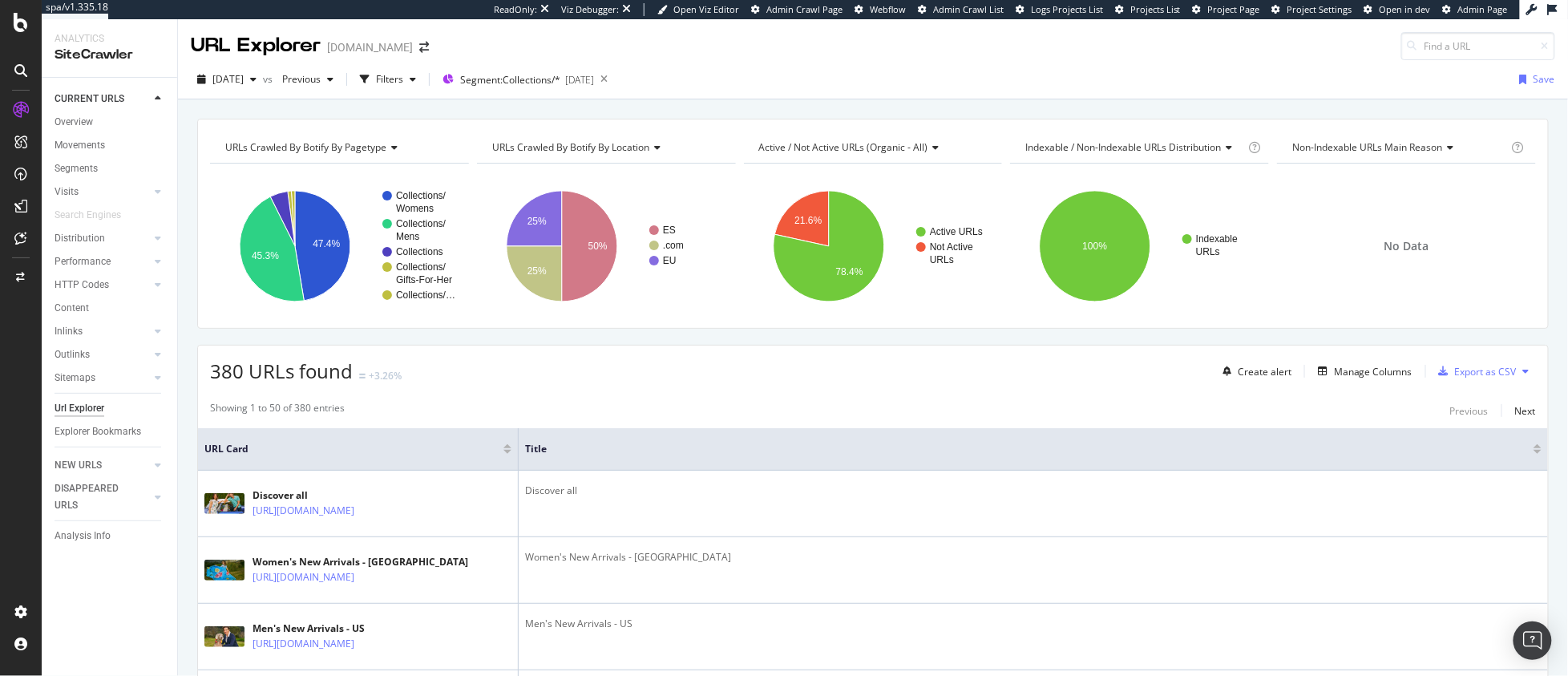
scroll to position [3501, 0]
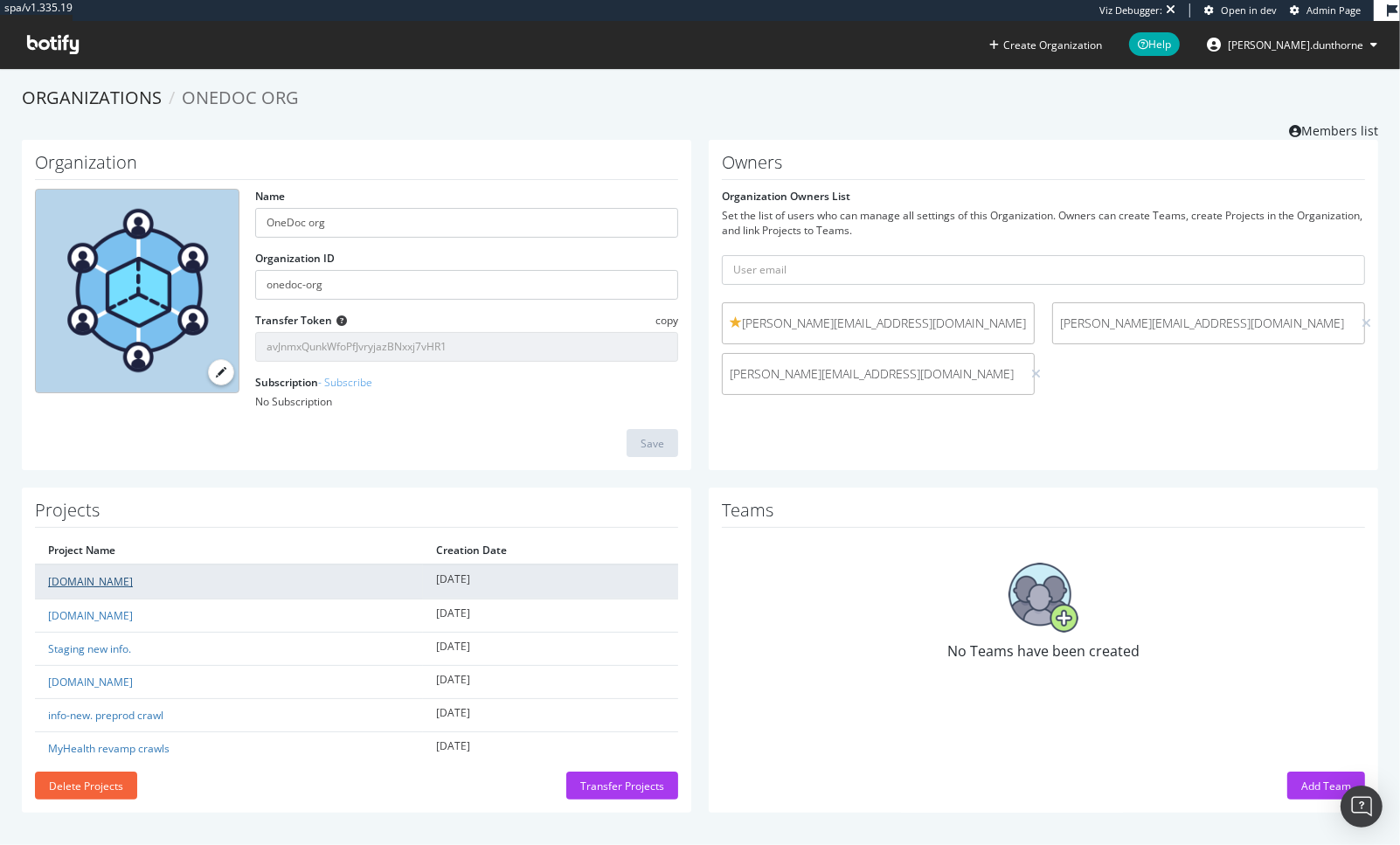
click at [60, 587] on link "[DOMAIN_NAME]" at bounding box center [91, 581] width 85 height 15
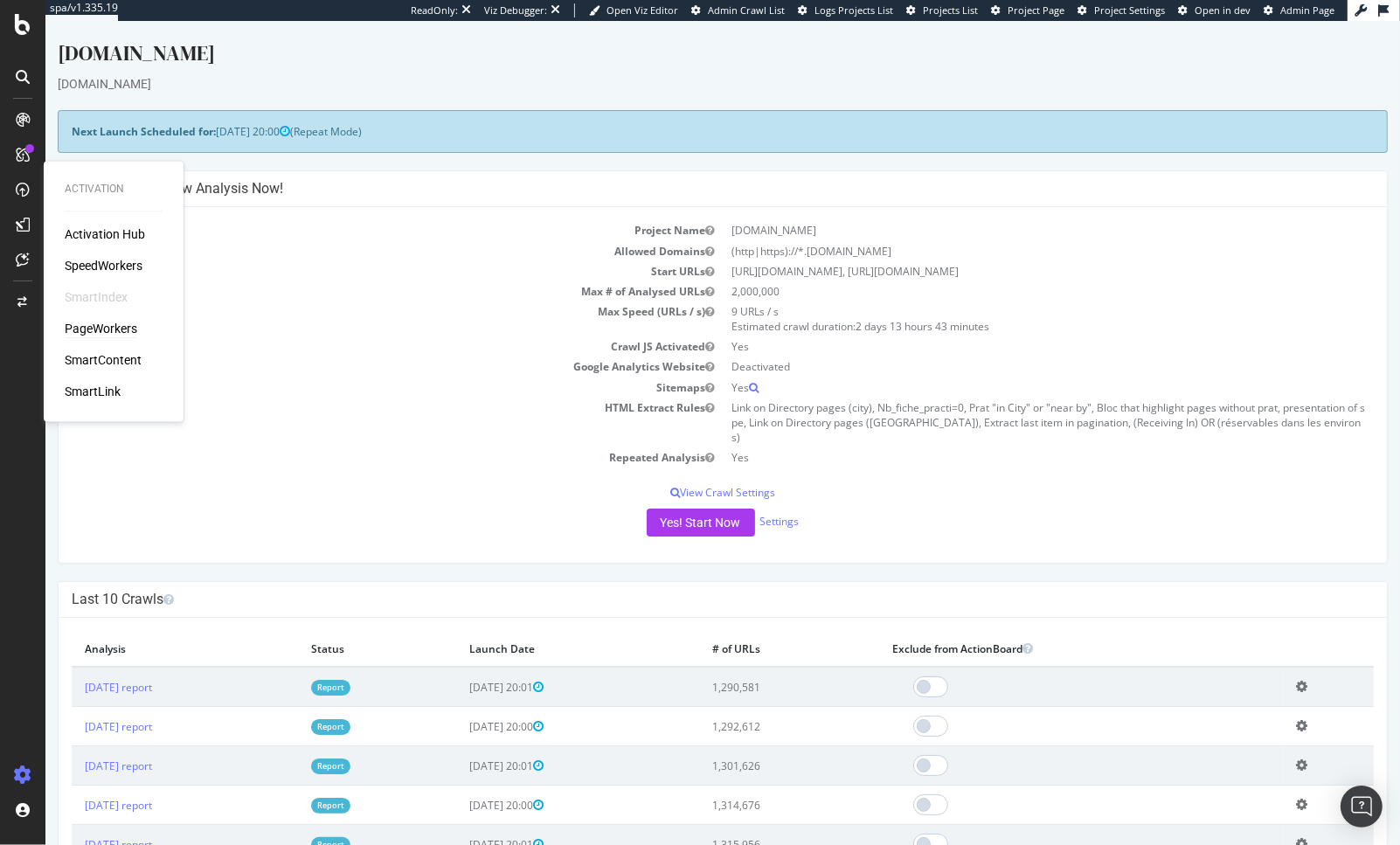
click at [91, 322] on div "PageWorkers" at bounding box center [101, 329] width 73 height 17
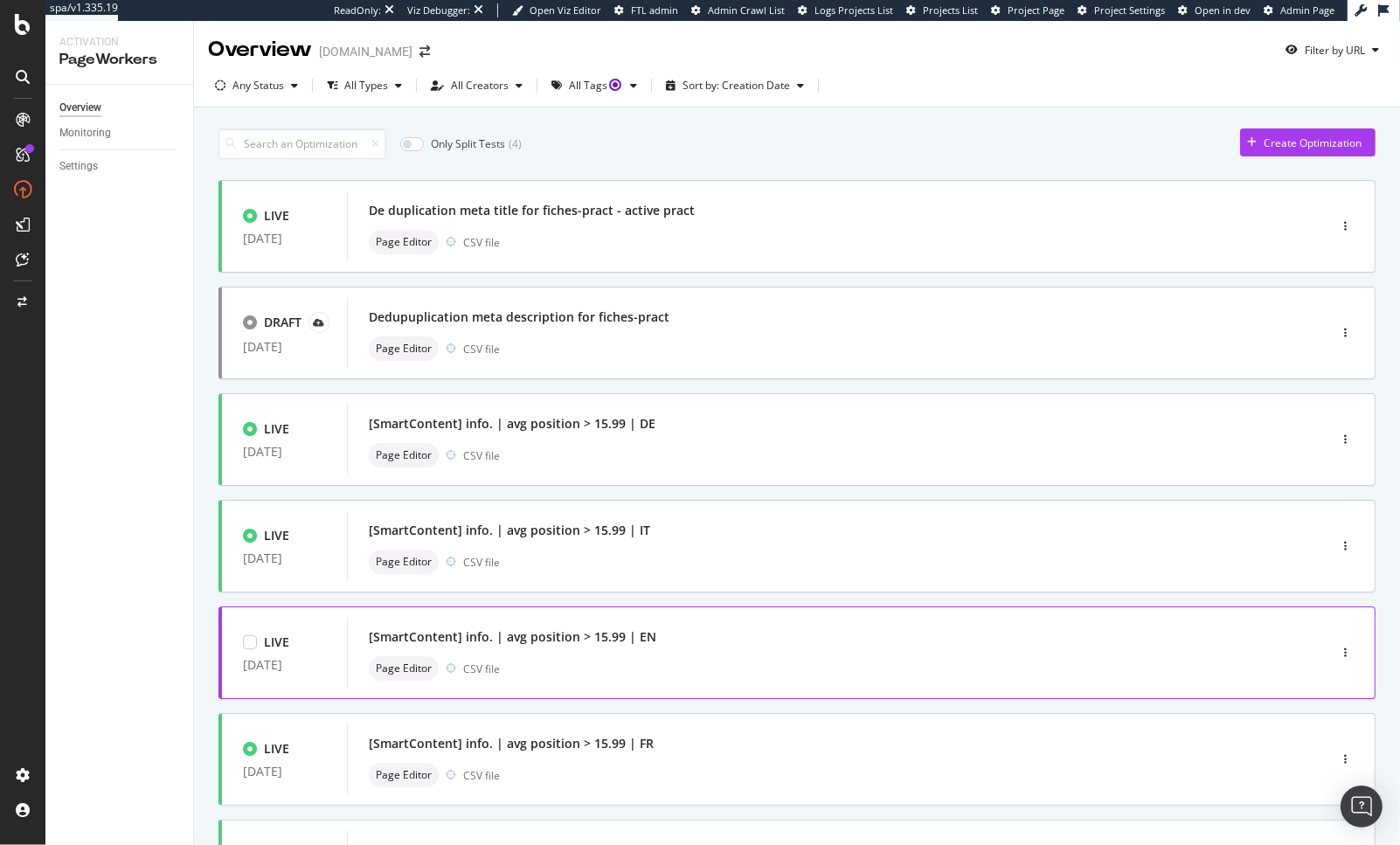
click at [551, 647] on div "[SmartContent] info. | avg position > 15.99 | EN" at bounding box center [811, 636] width 885 height 24
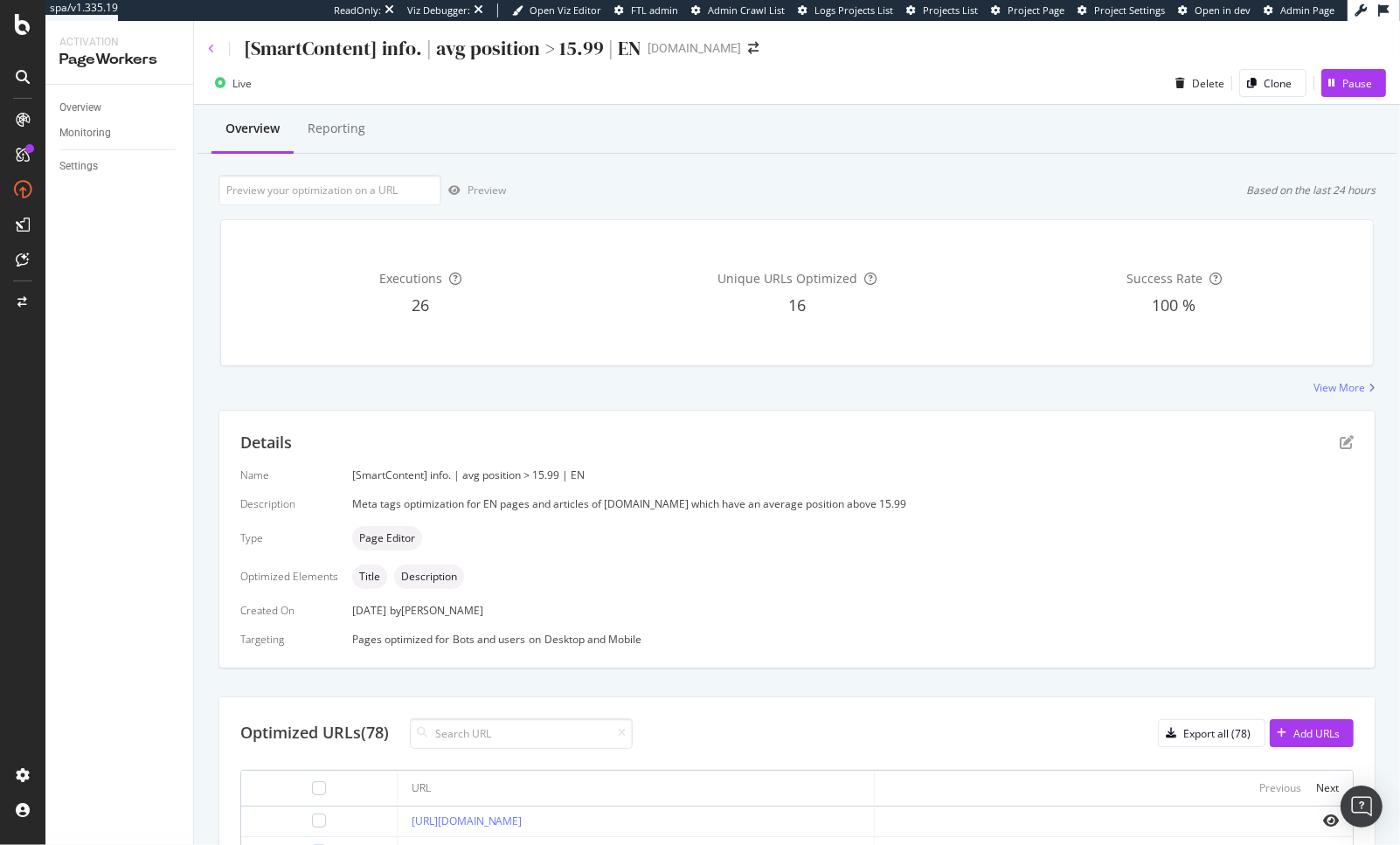
click at [210, 47] on icon at bounding box center [211, 48] width 7 height 11
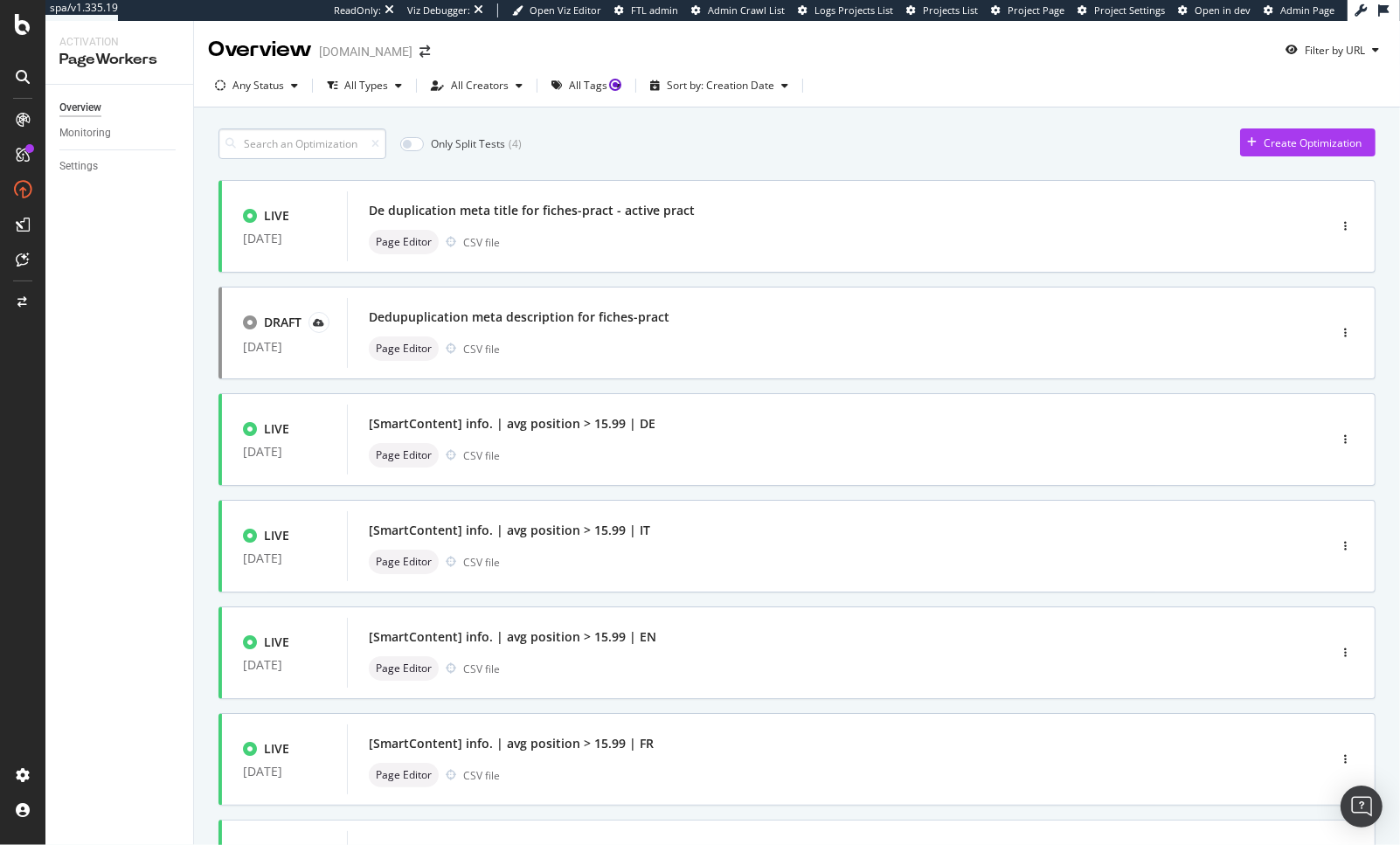
click at [281, 150] on input at bounding box center [302, 144] width 167 height 31
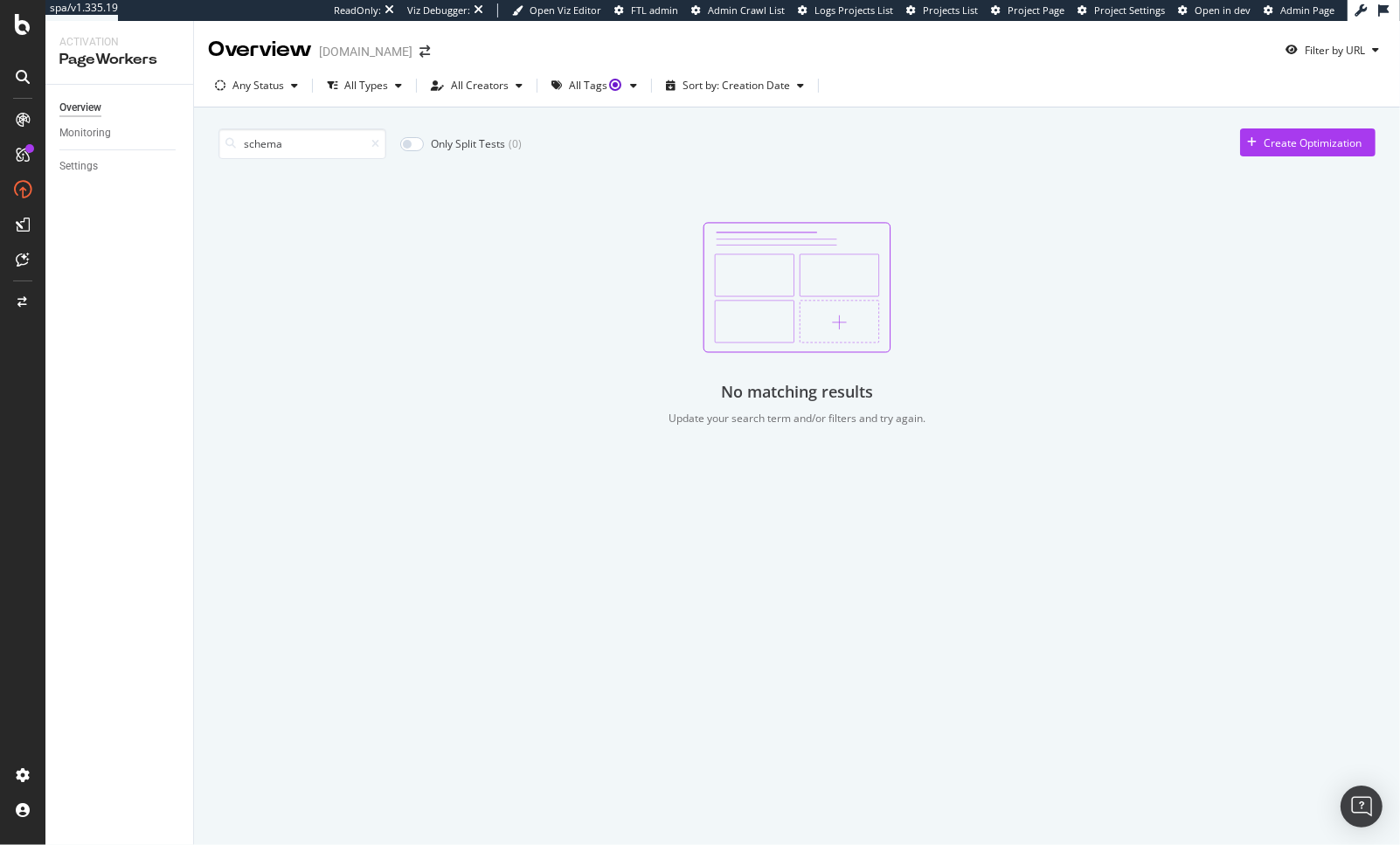
click at [281, 150] on input "schema" at bounding box center [302, 144] width 167 height 31
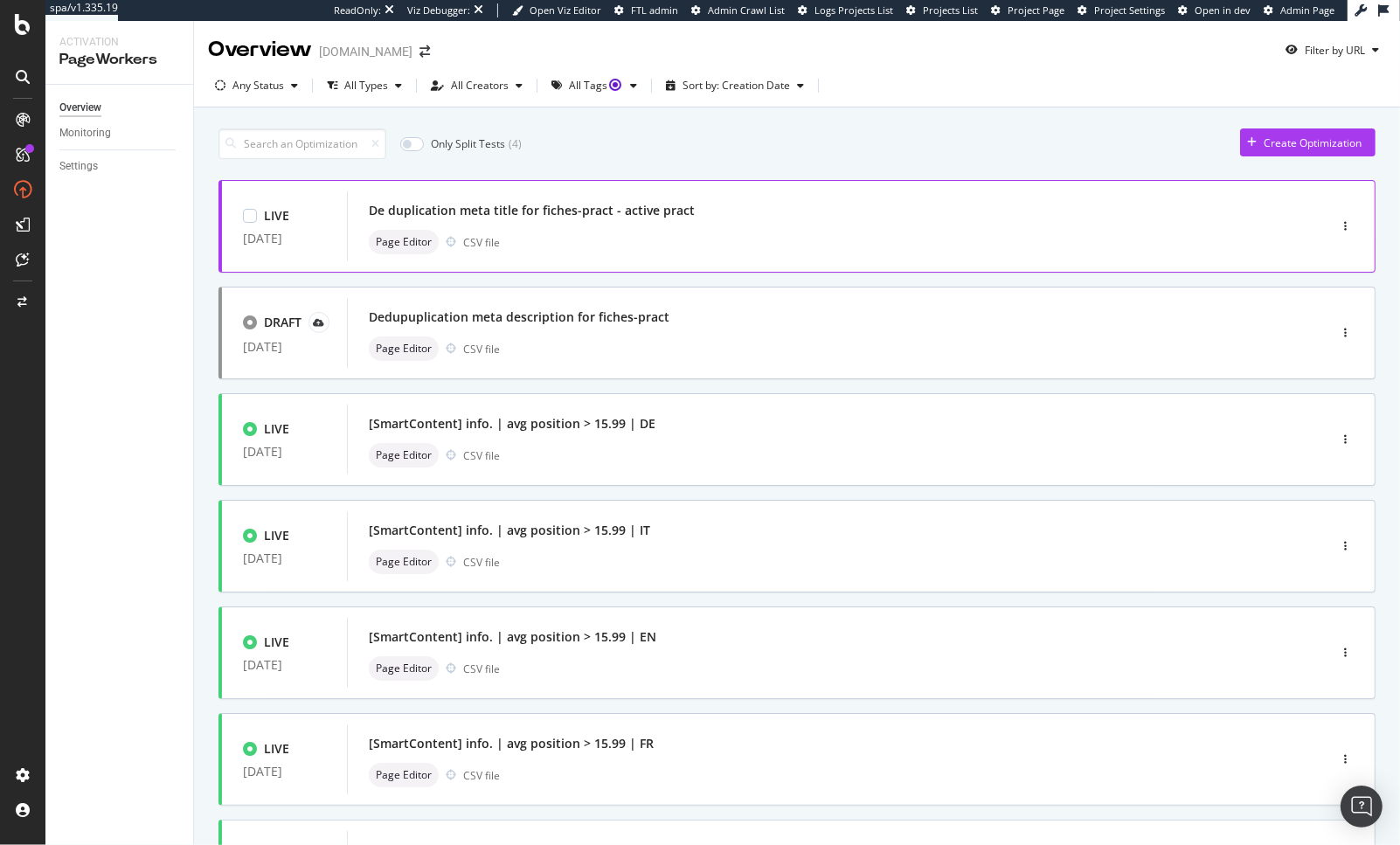
click at [319, 194] on div "LIVE 21 Jul. 2025 De duplication meta title for fiches-pract - active pract Pag…" at bounding box center [769, 226] width 1094 height 70
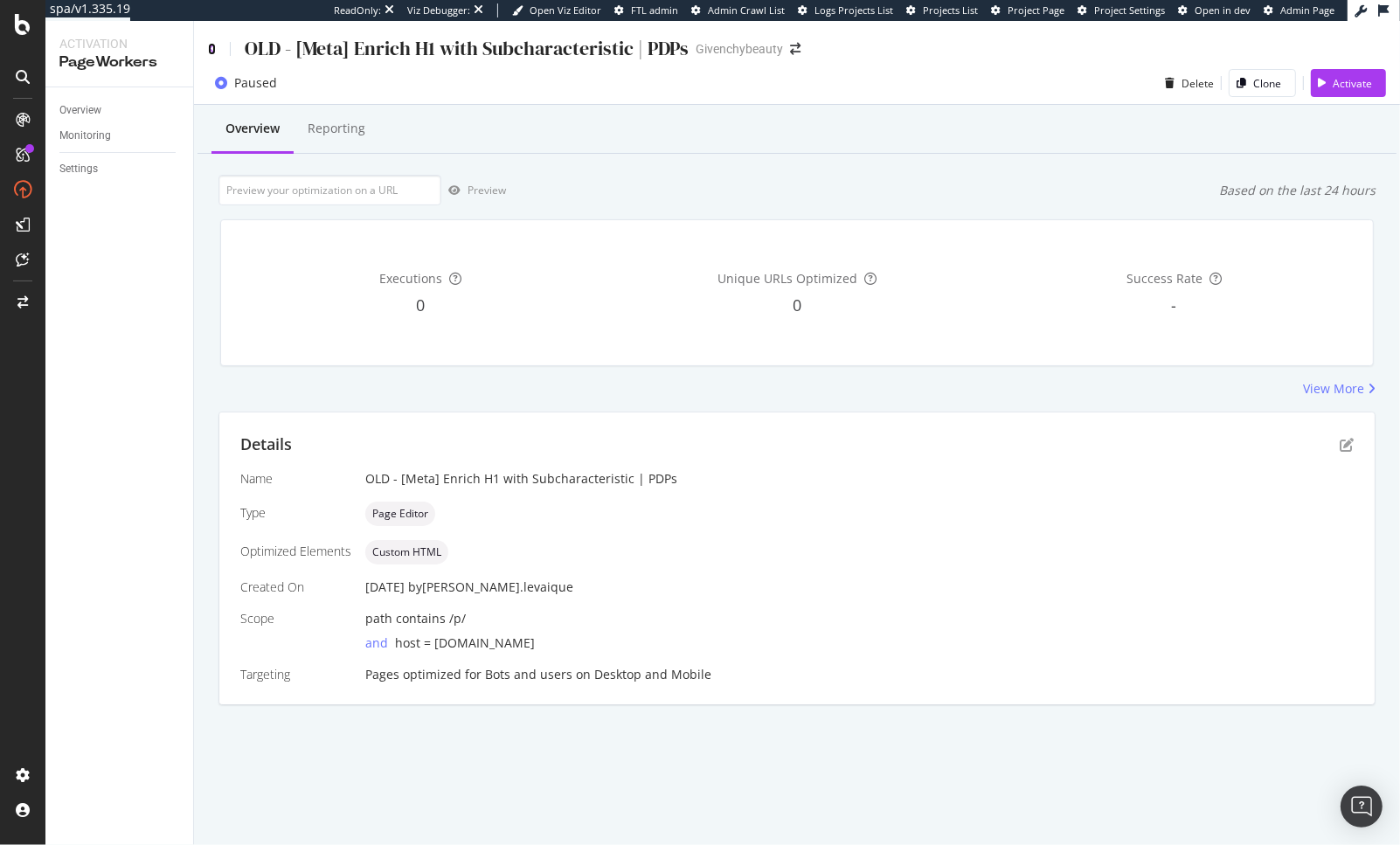
click at [211, 46] on icon at bounding box center [212, 48] width 8 height 13
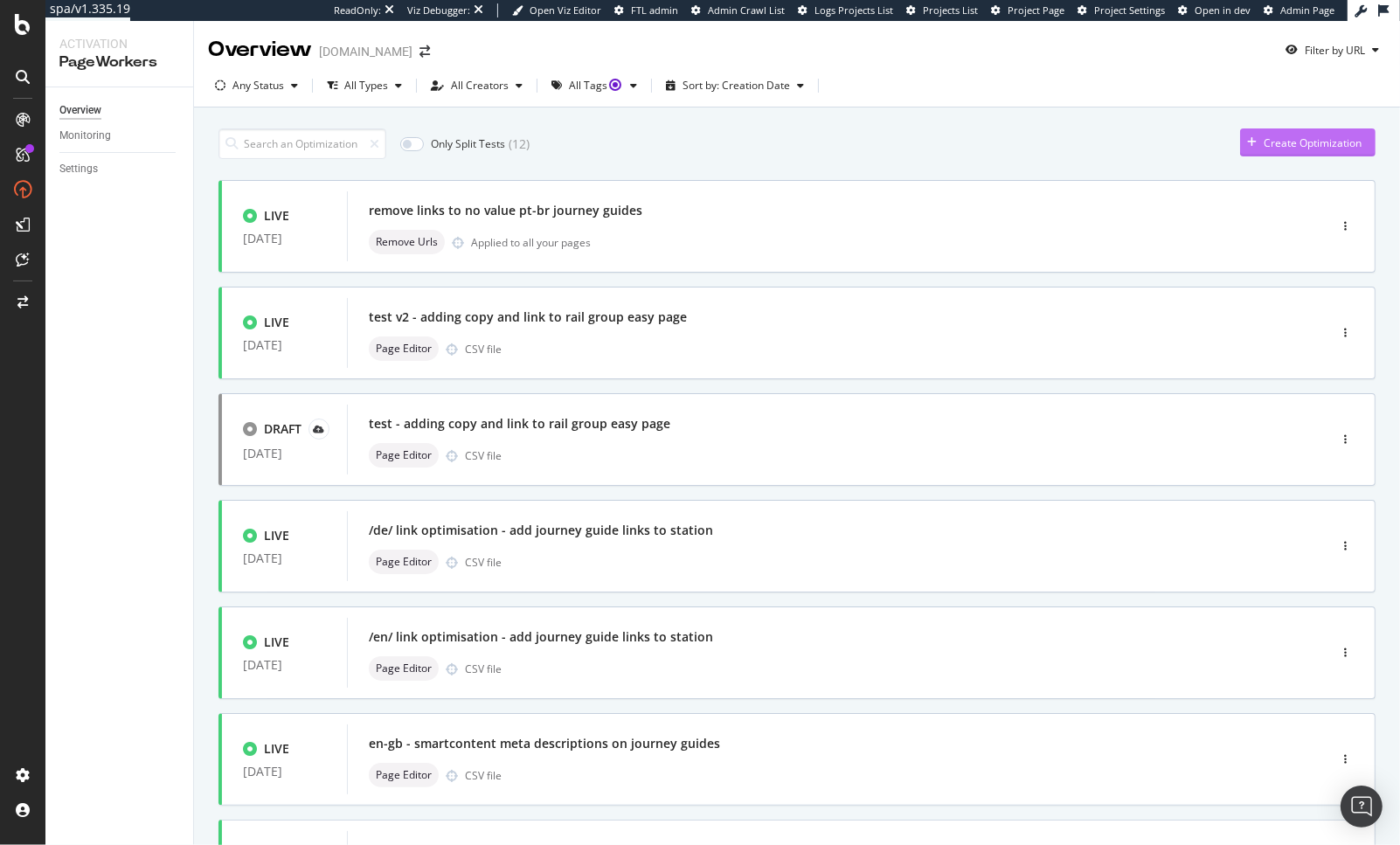
click at [1263, 147] on div "Create Optimization" at bounding box center [1312, 142] width 98 height 15
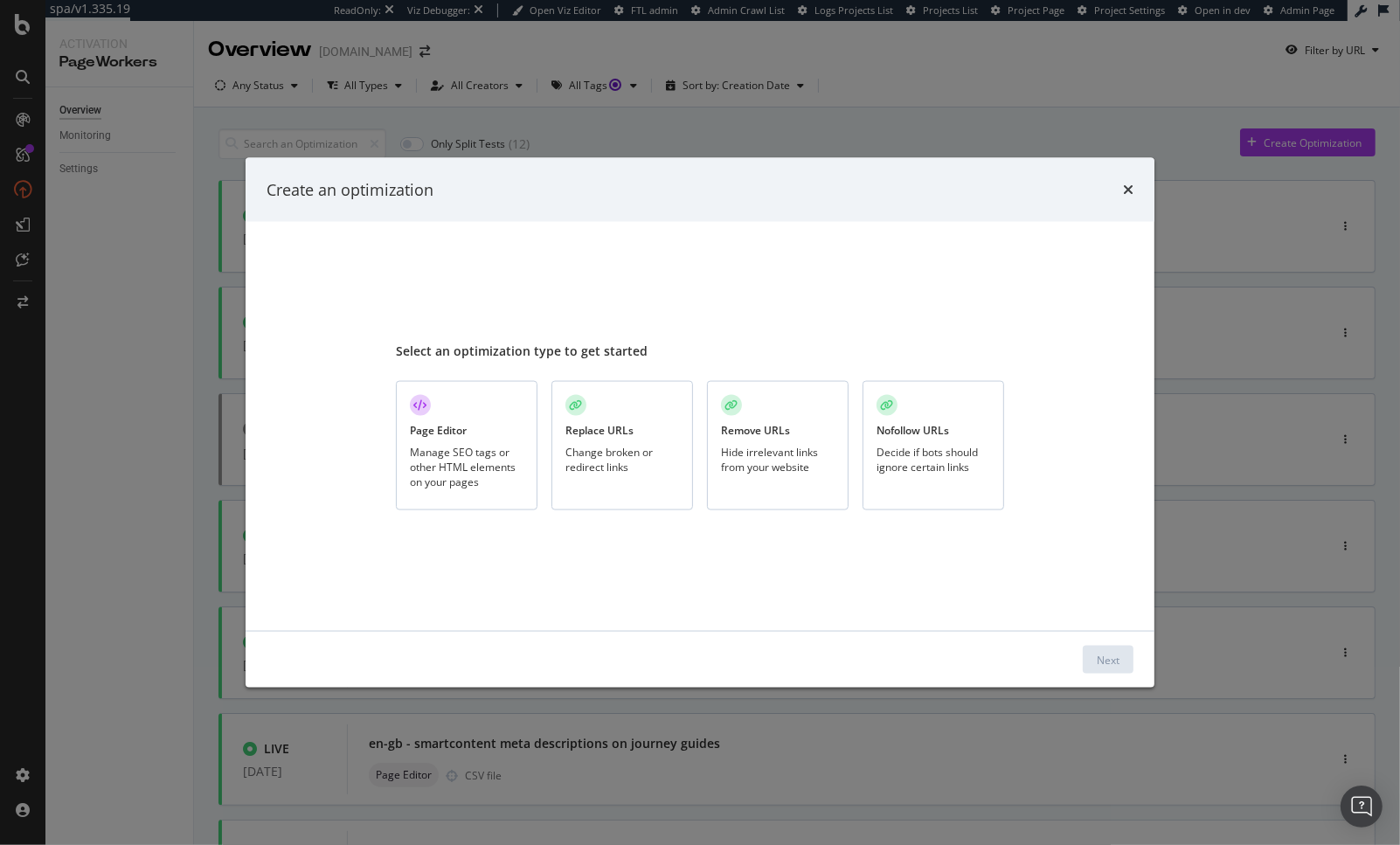
click at [501, 417] on div "Page Editor Manage SEO tags or other HTML elements on your pages" at bounding box center [467, 446] width 141 height 131
click at [1106, 656] on div "Next" at bounding box center [1108, 658] width 22 height 15
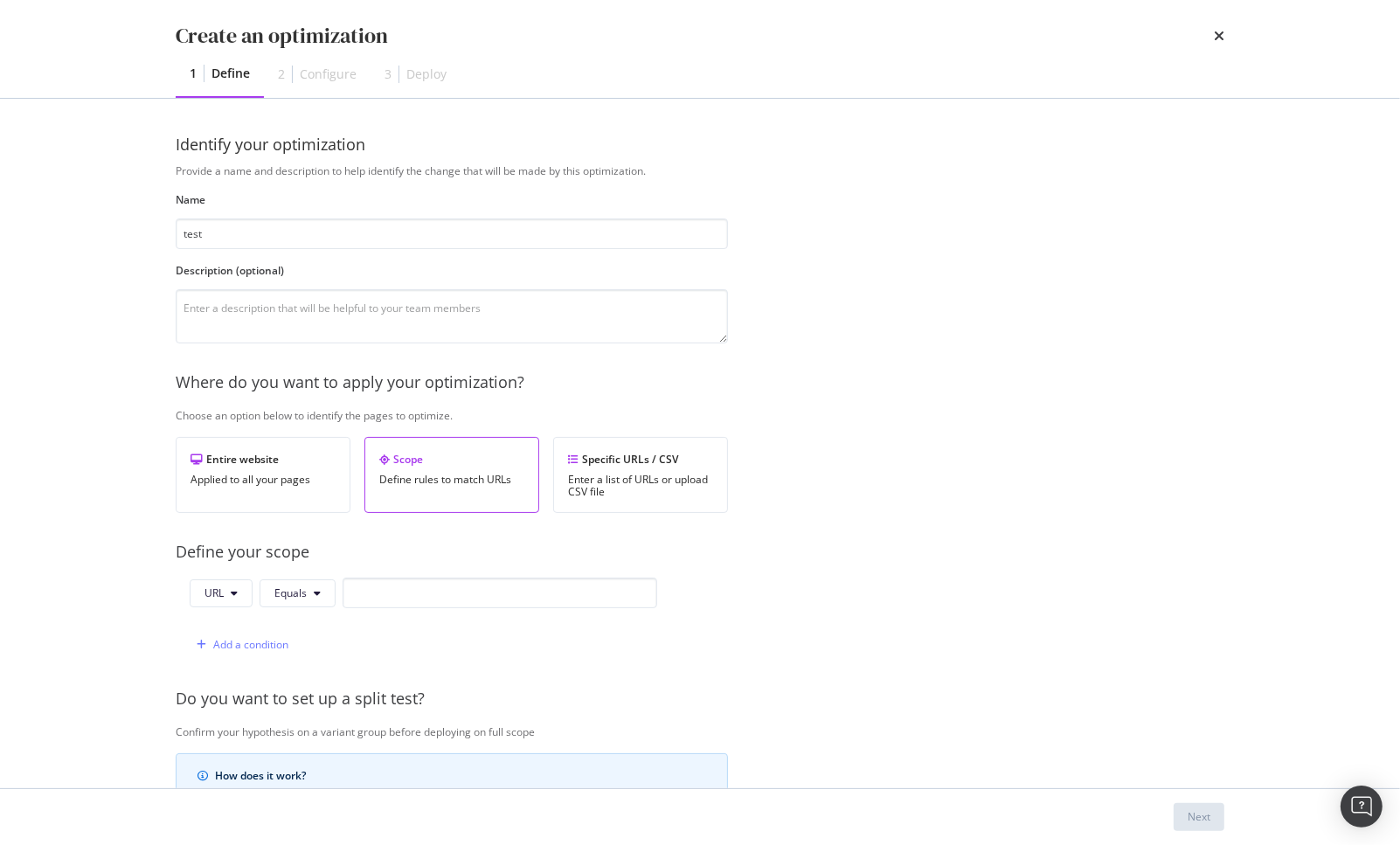
type input "test"
click at [913, 427] on div "Provide a name and description to help identify the change that will be made by…" at bounding box center [699, 635] width 1049 height 943
click at [274, 473] on div "Applied to all your pages" at bounding box center [263, 479] width 145 height 13
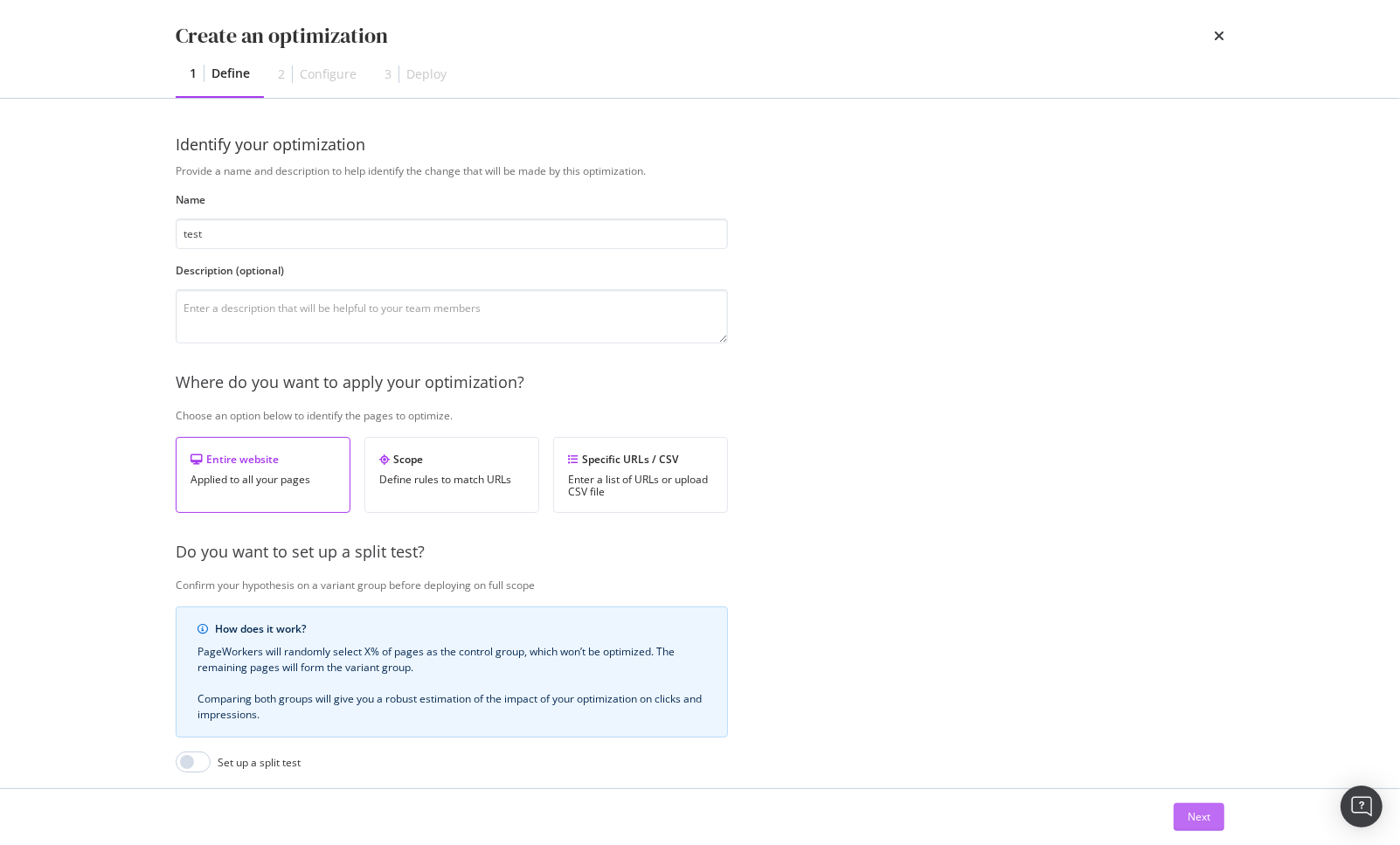
click at [1206, 818] on div "Next" at bounding box center [1199, 816] width 22 height 15
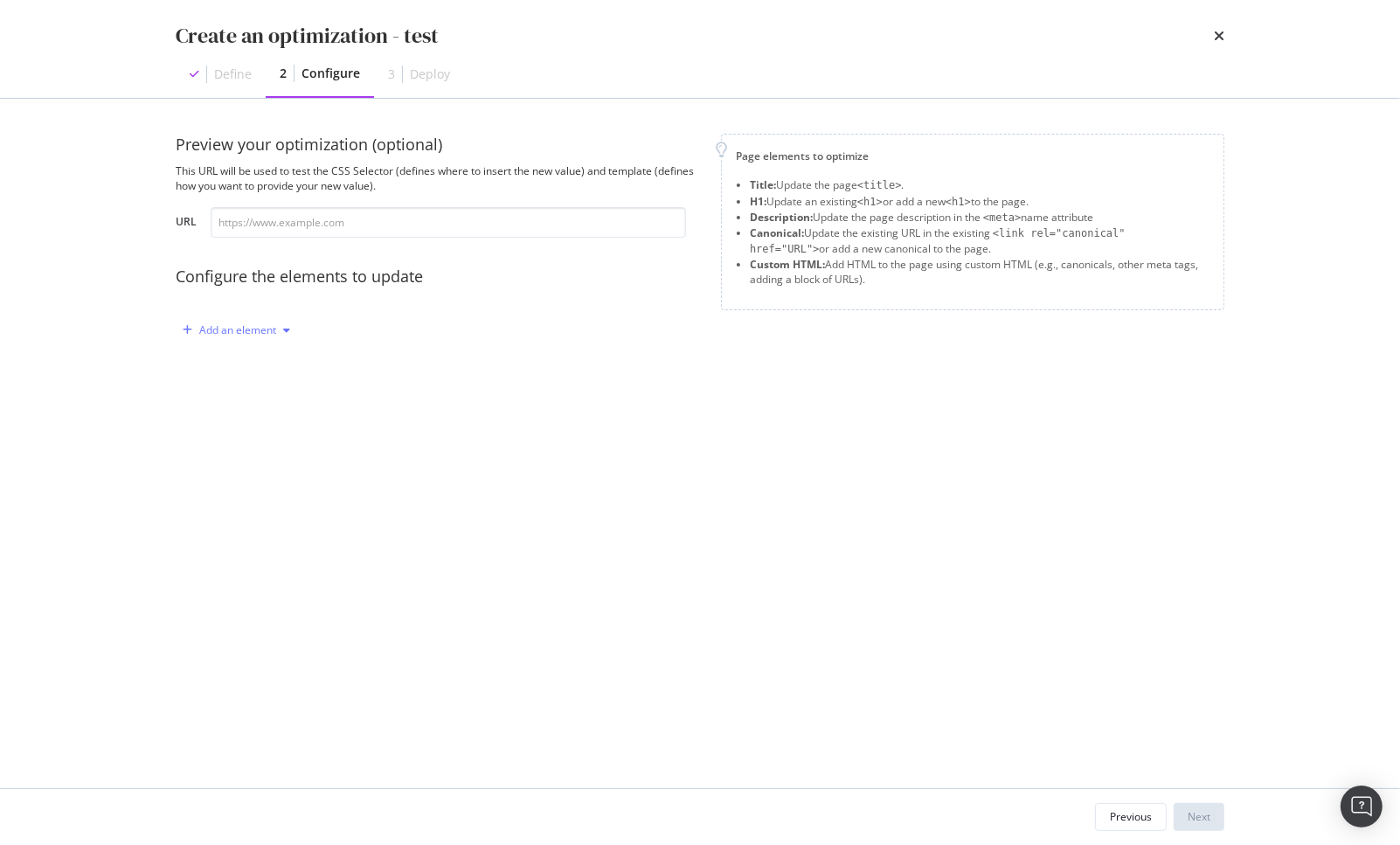
click at [233, 334] on div "Add an element" at bounding box center [237, 330] width 76 height 11
click at [232, 479] on div "Custom HTML" at bounding box center [256, 478] width 69 height 15
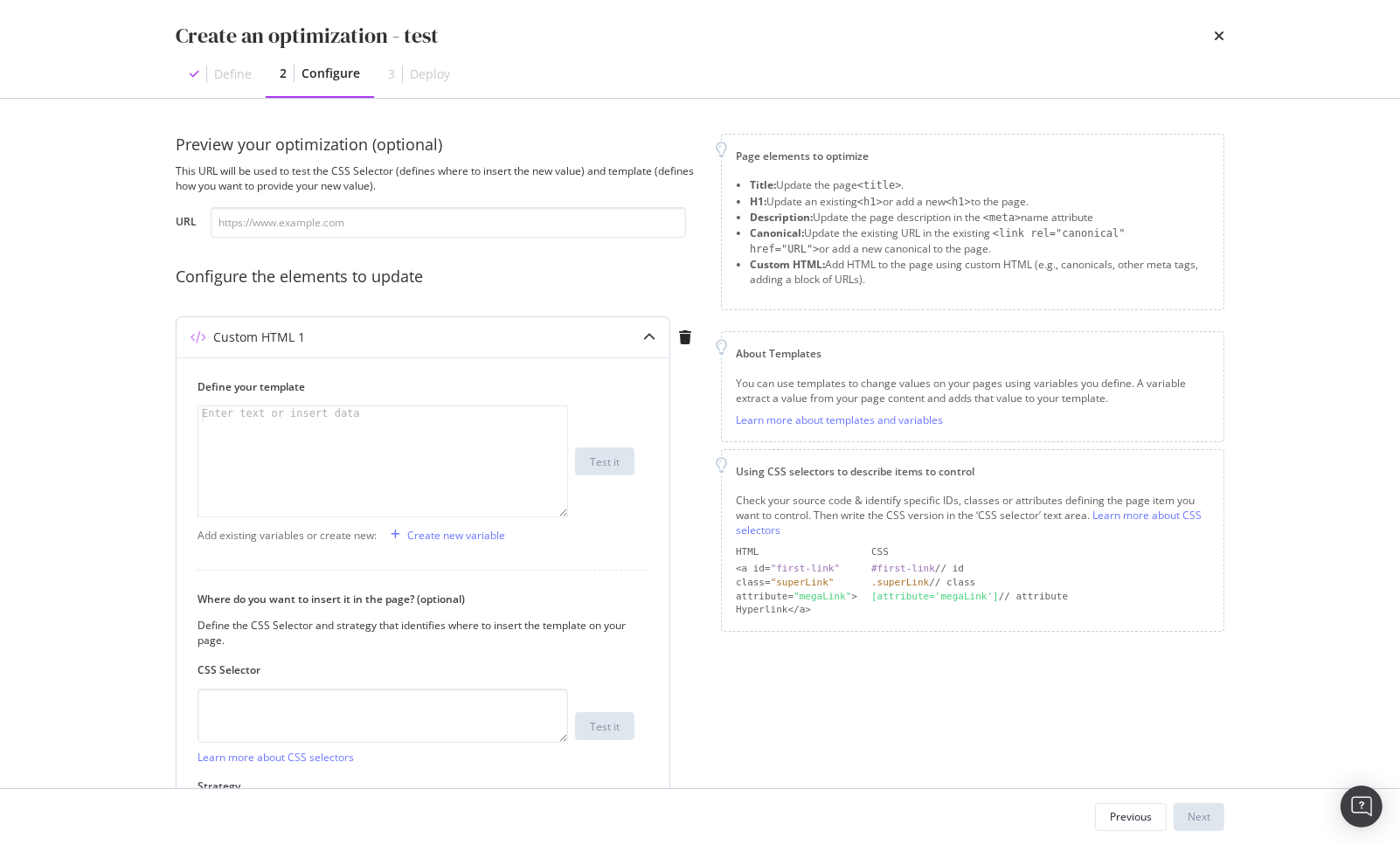
click at [259, 457] on div "modal" at bounding box center [382, 476] width 369 height 139
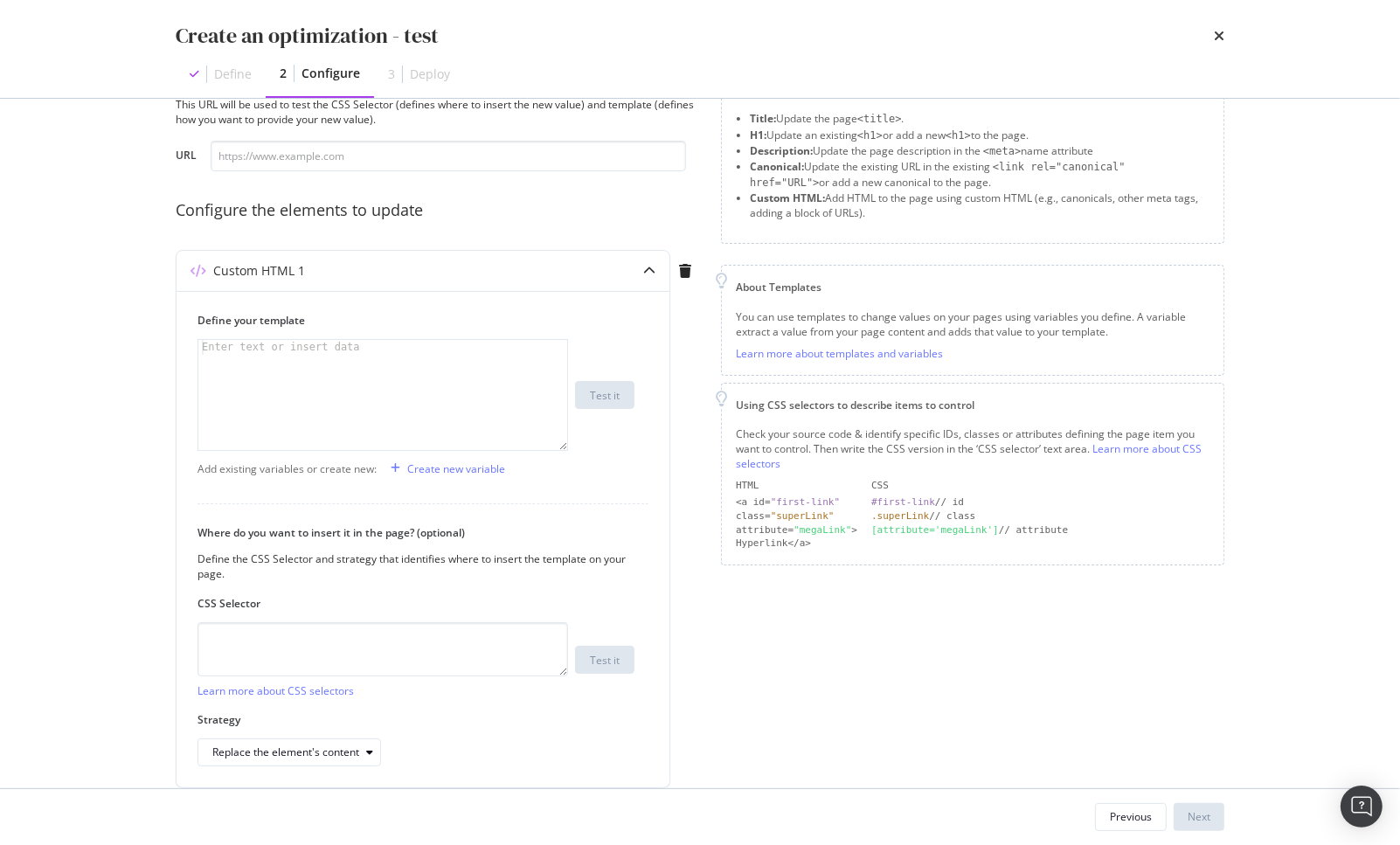
scroll to position [136, 0]
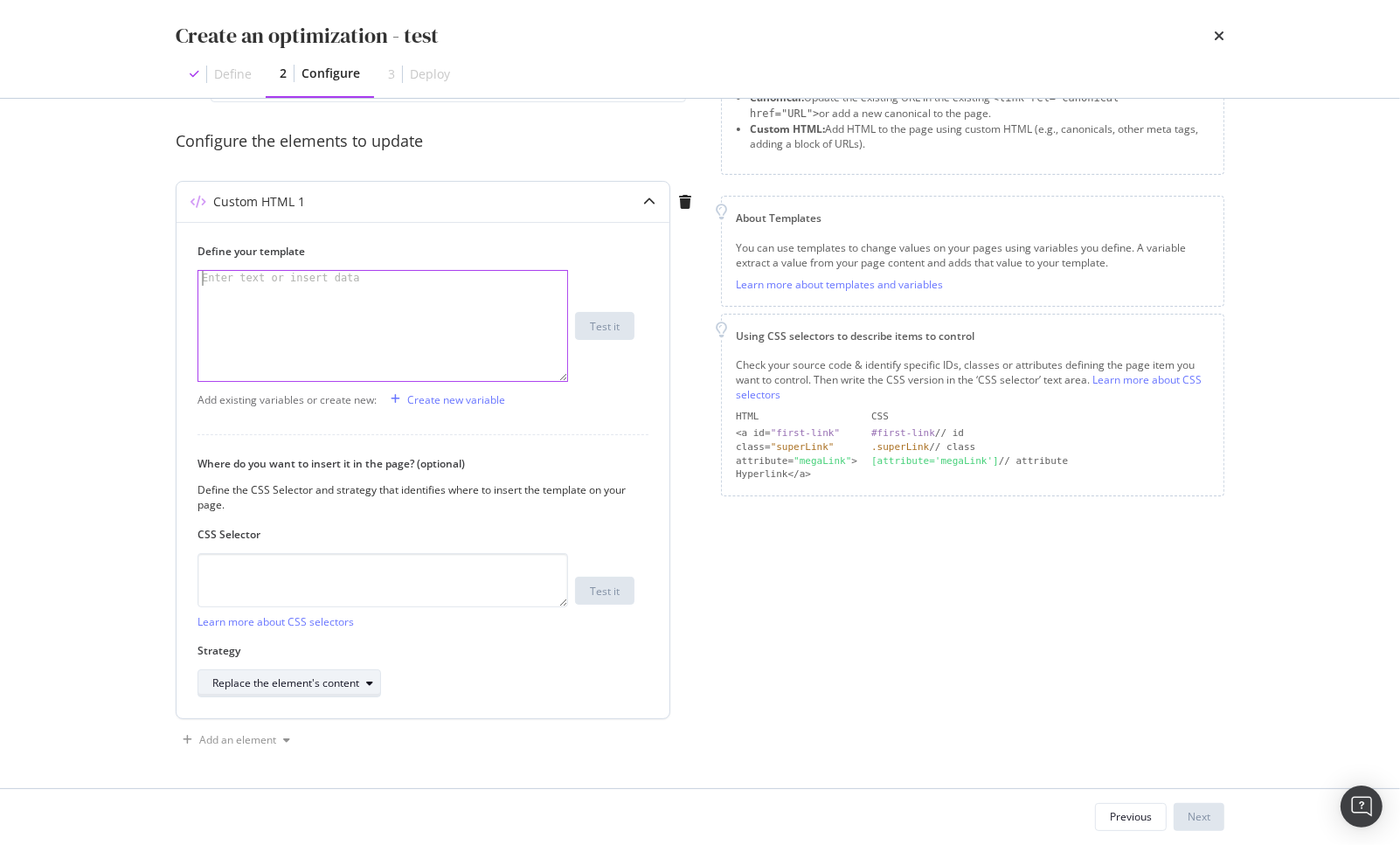
click at [317, 681] on div "Replace the element's content" at bounding box center [286, 683] width 147 height 11
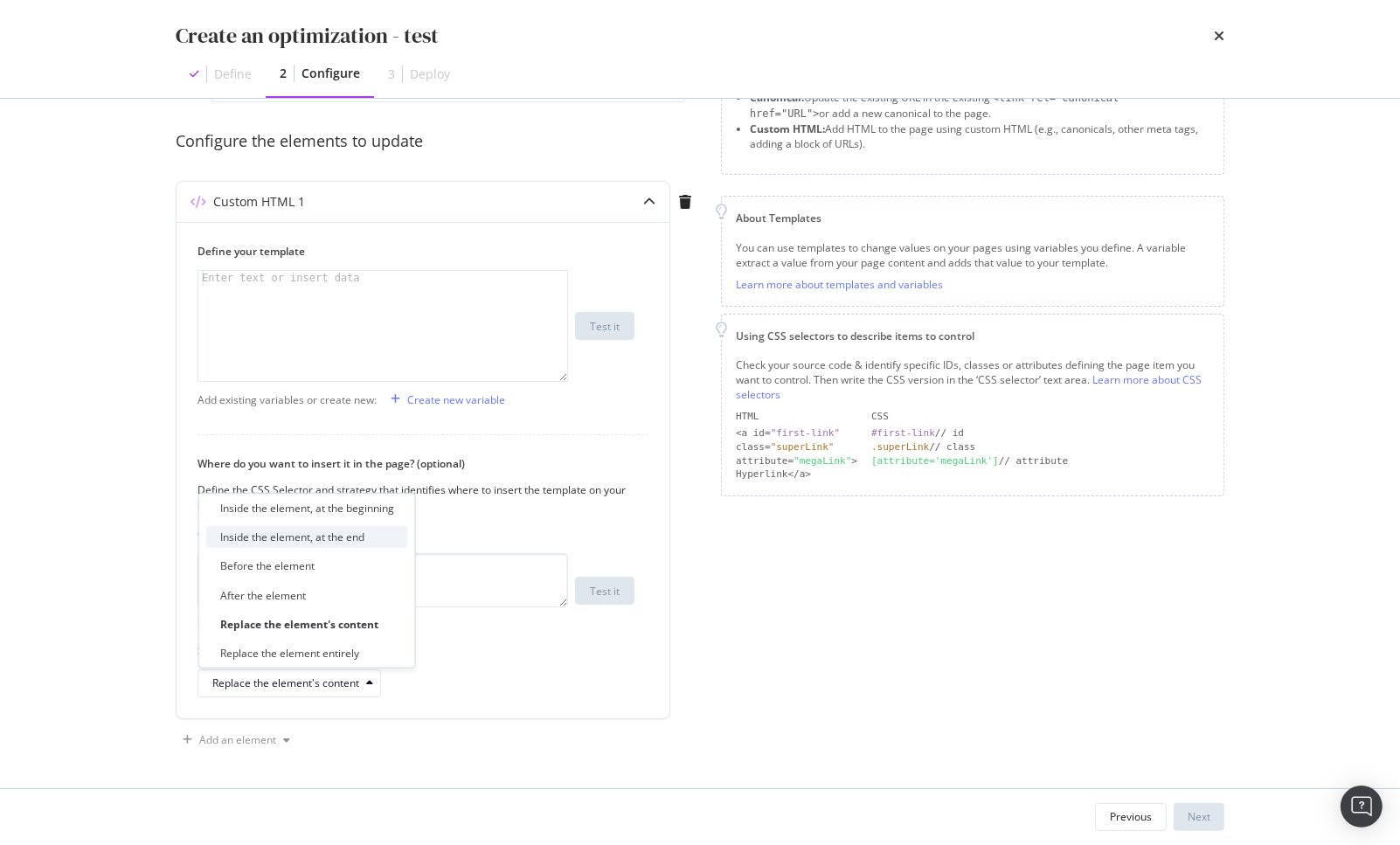
click at [341, 543] on div "Inside the element, at the end" at bounding box center [291, 536] width 144 height 15
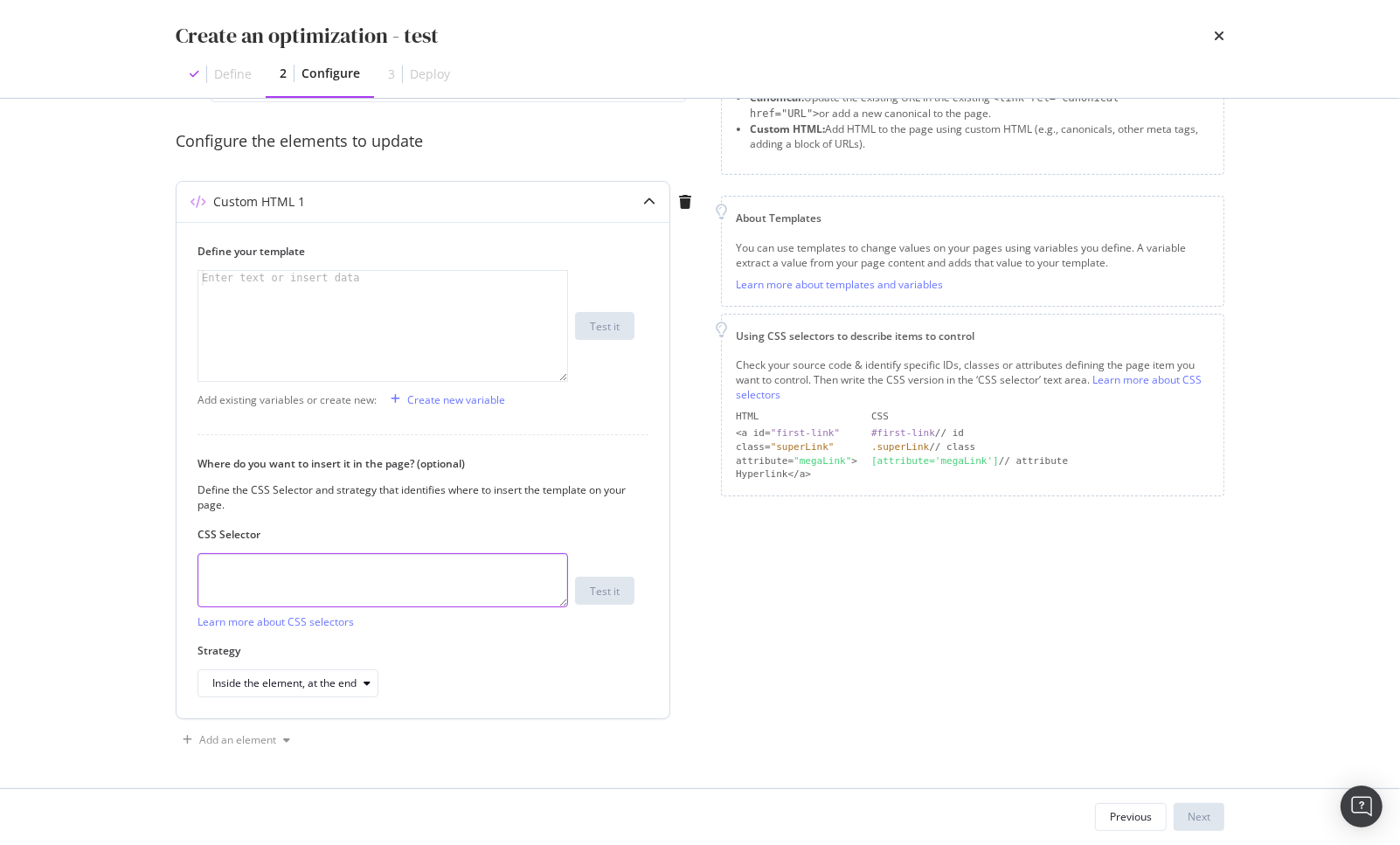
click at [349, 603] on textarea "modal" at bounding box center [382, 580] width 371 height 54
type textarea "head"
click at [289, 294] on div "modal" at bounding box center [382, 341] width 369 height 139
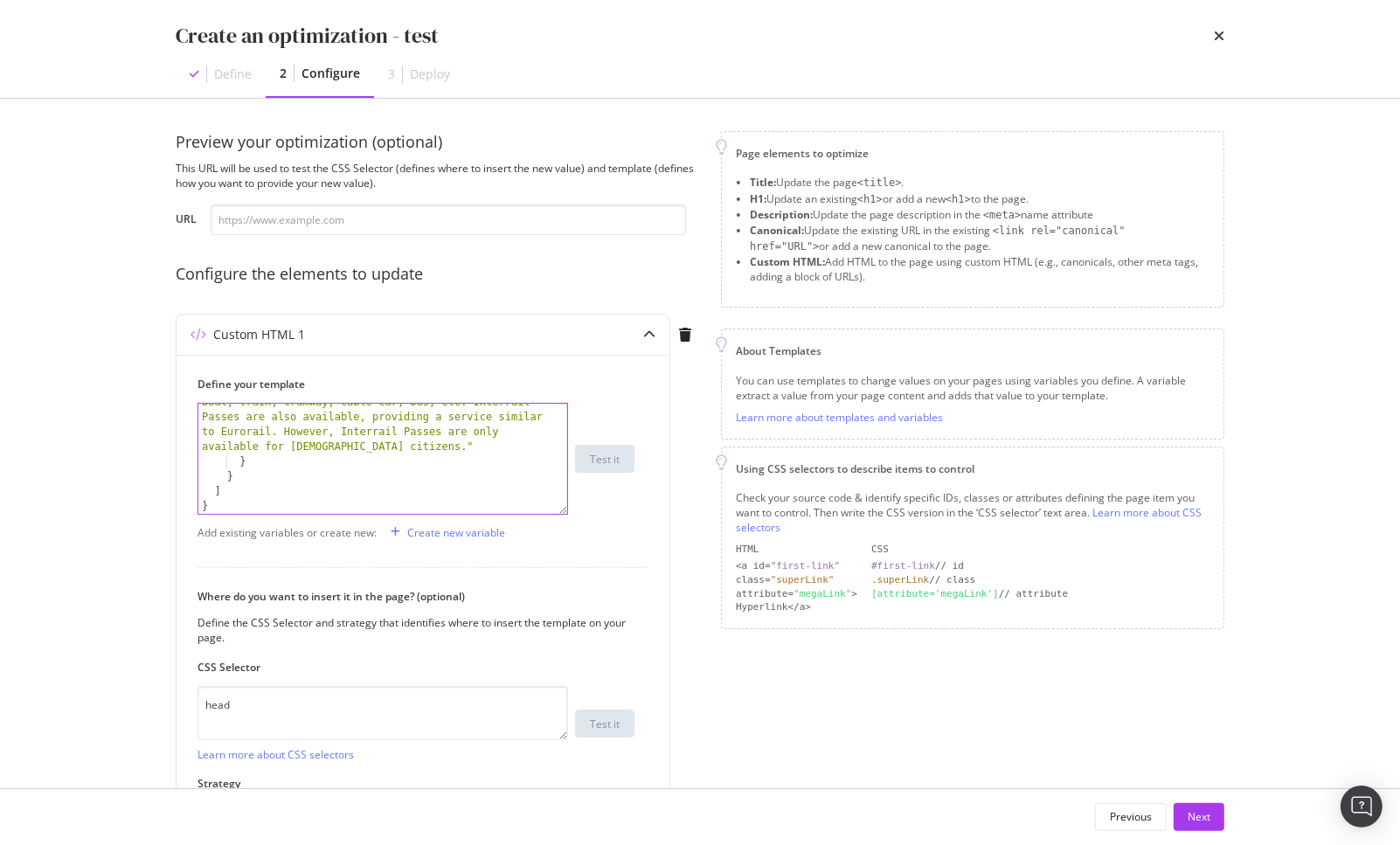
scroll to position [0, 0]
click at [1128, 822] on div "Previous" at bounding box center [1131, 816] width 42 height 15
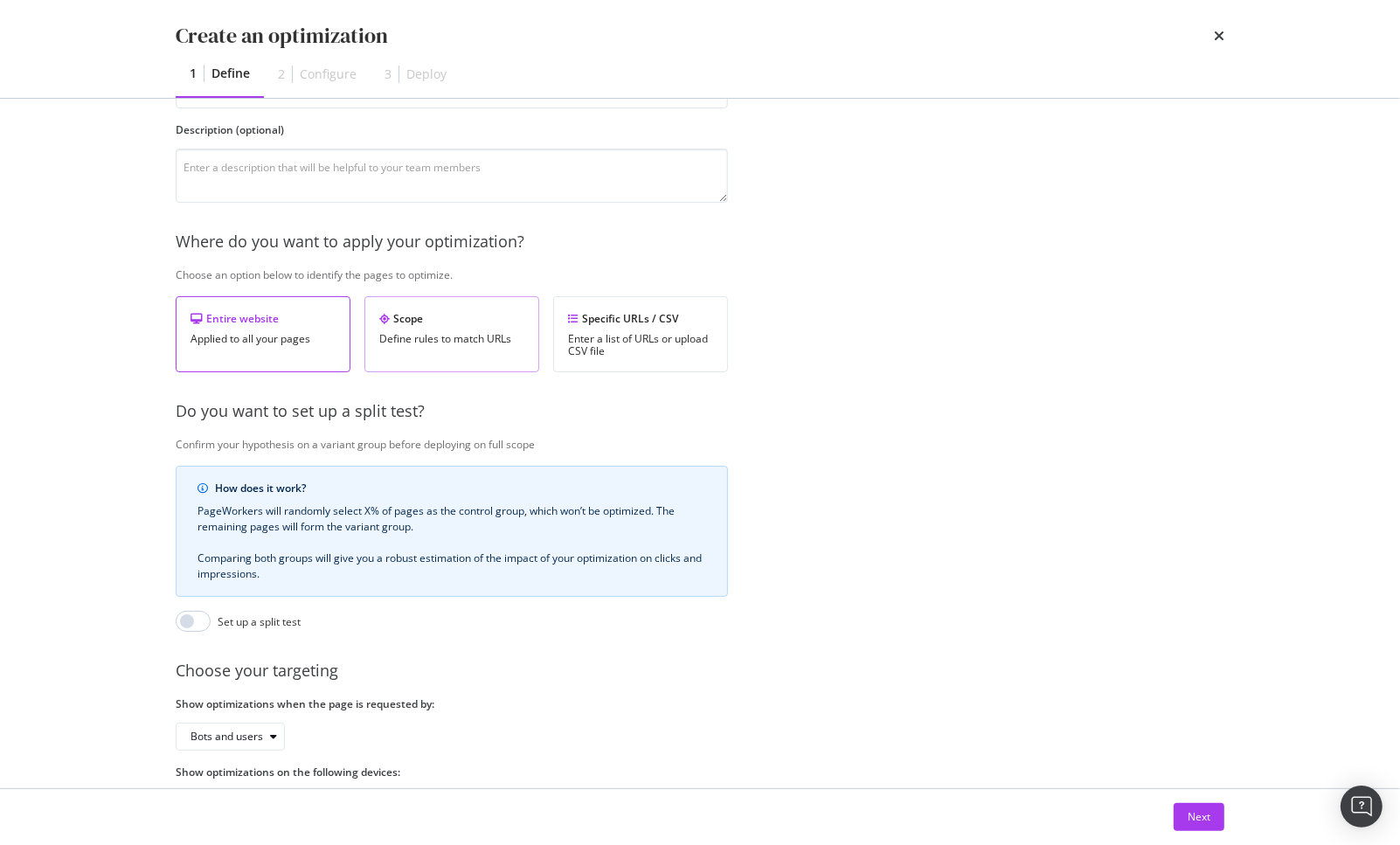
scroll to position [165, 0]
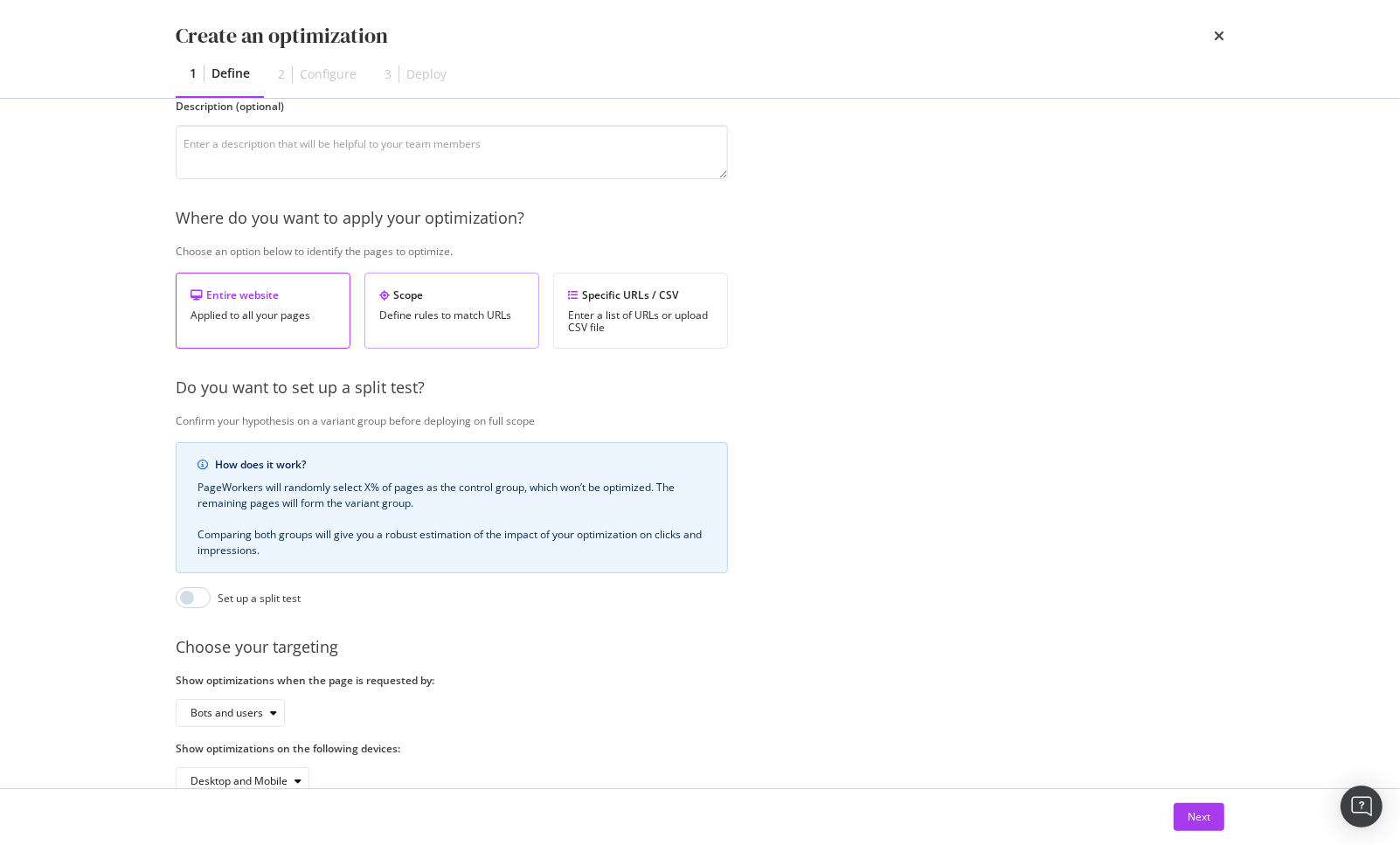
click at [481, 318] on div "Define rules to match URLs" at bounding box center [452, 316] width 145 height 13
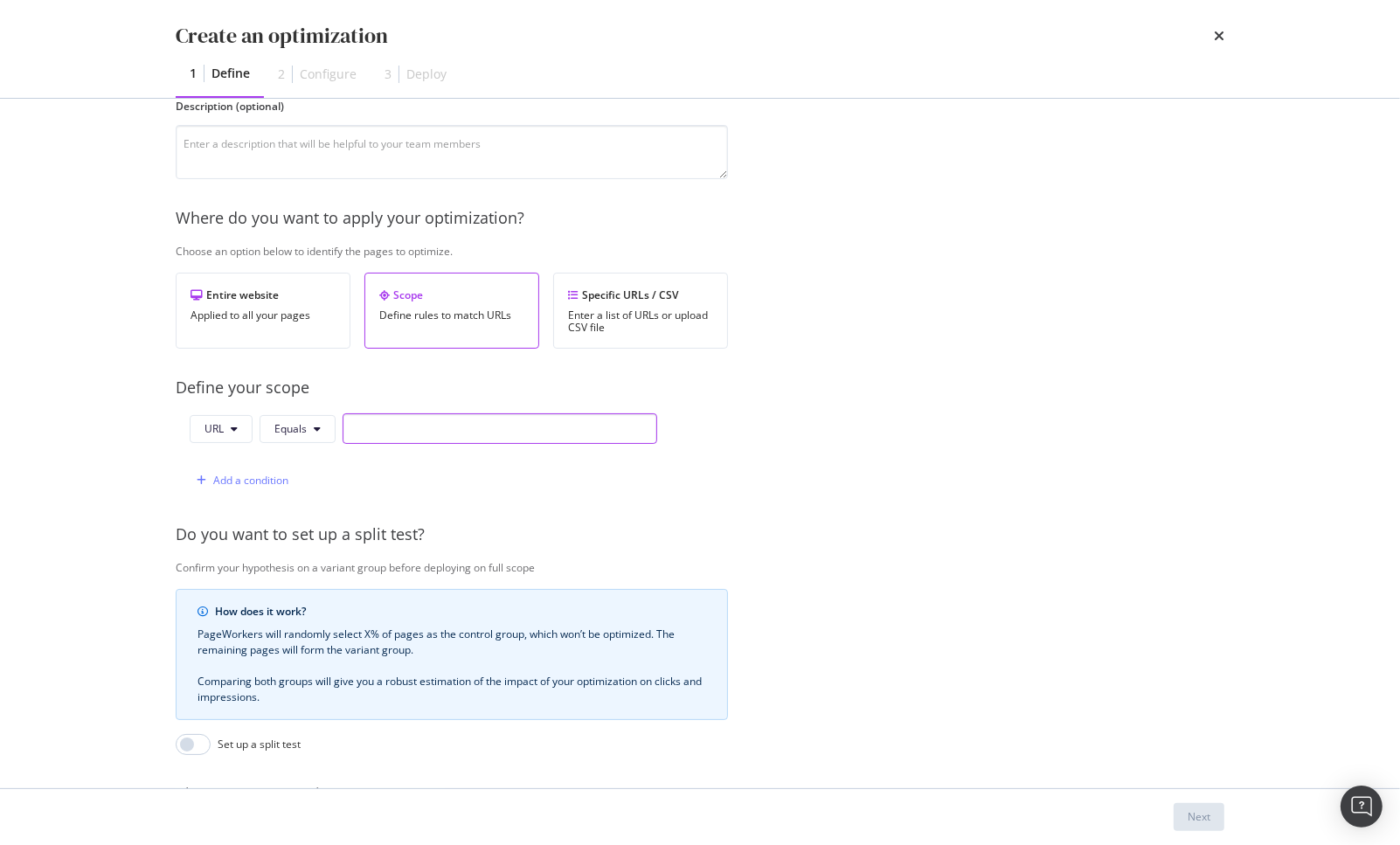
click at [369, 432] on input "modal" at bounding box center [500, 429] width 315 height 31
click at [310, 433] on button "Equals" at bounding box center [297, 429] width 76 height 28
click at [403, 432] on input "modal" at bounding box center [500, 429] width 315 height 31
paste input "https://www.raileurope.com/en-gb/destinations/passes/swiss-travel-pass"
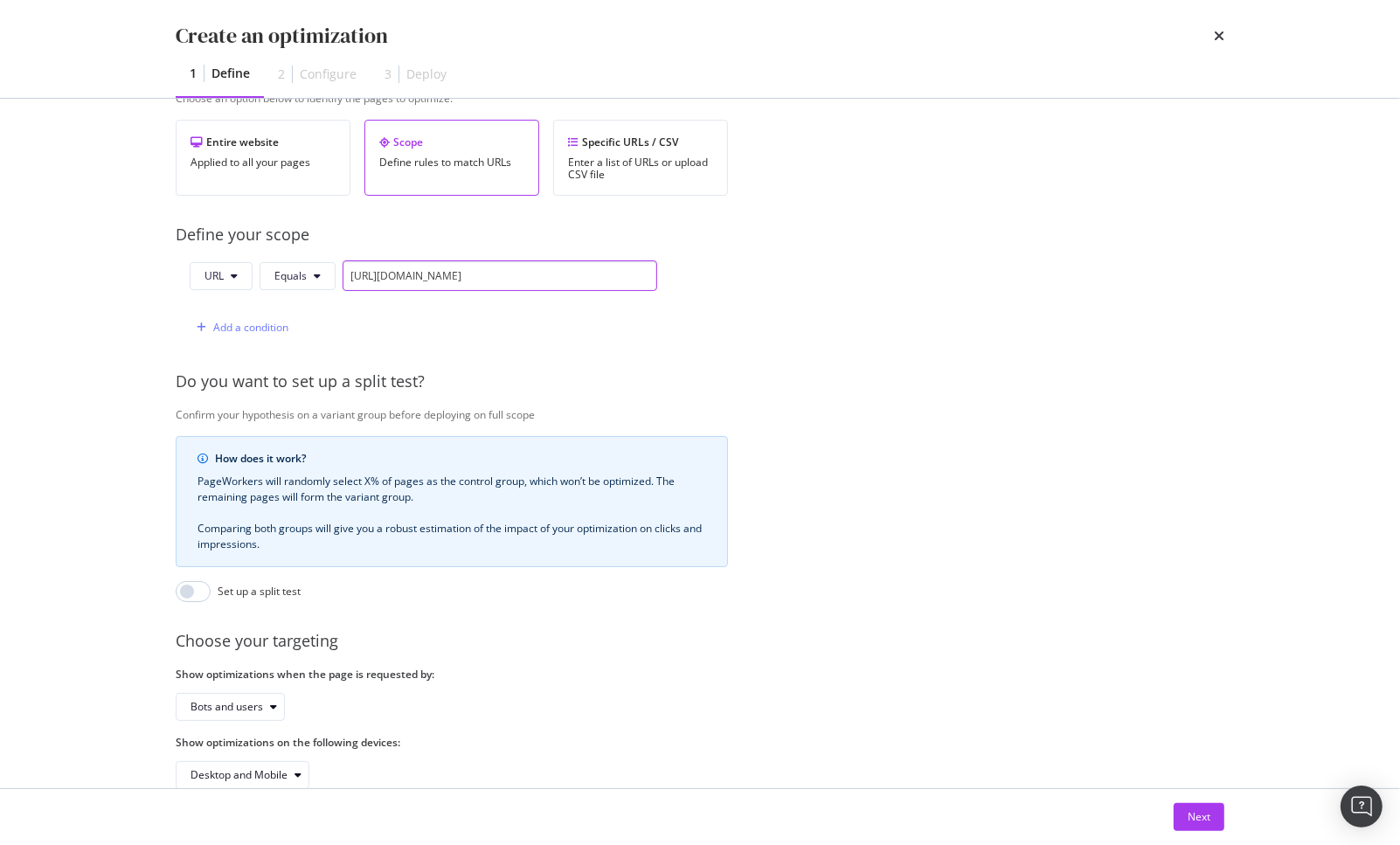
scroll to position [367, 0]
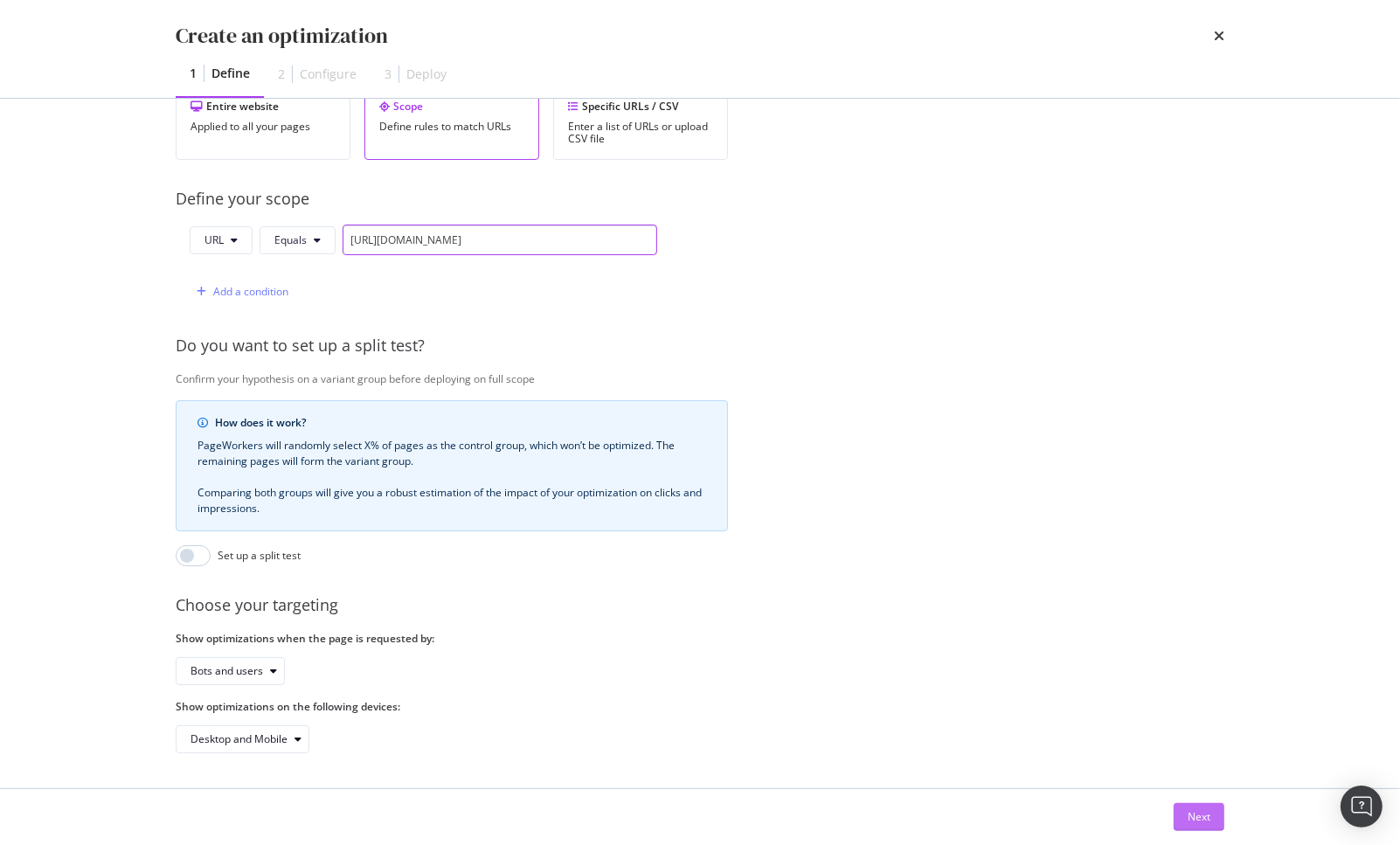
type input "https://www.raileurope.com/en-gb/destinations/passes/swiss-travel-pass"
click at [1207, 810] on div "Next" at bounding box center [1199, 816] width 22 height 15
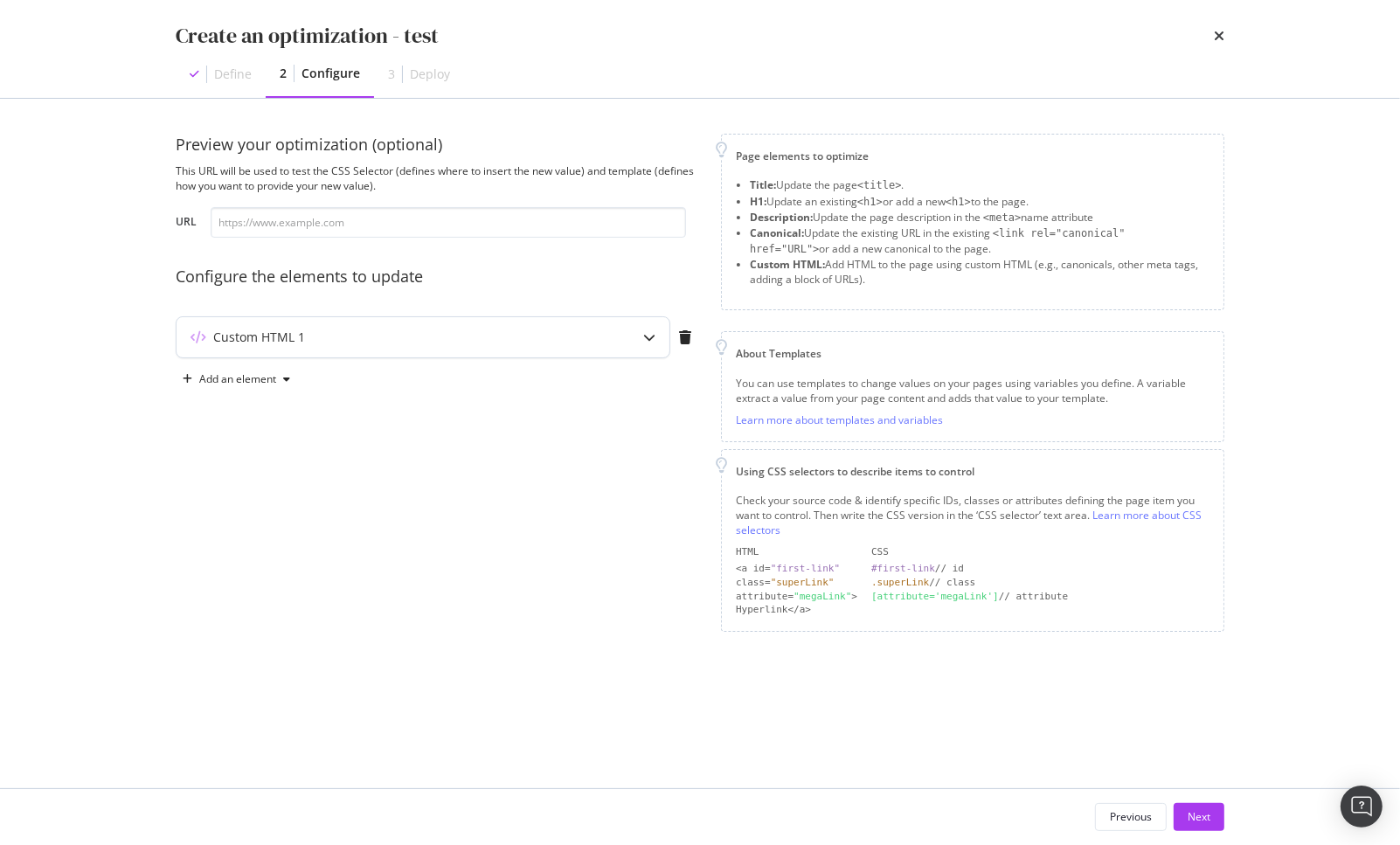
click at [647, 339] on icon "modal" at bounding box center [649, 337] width 13 height 13
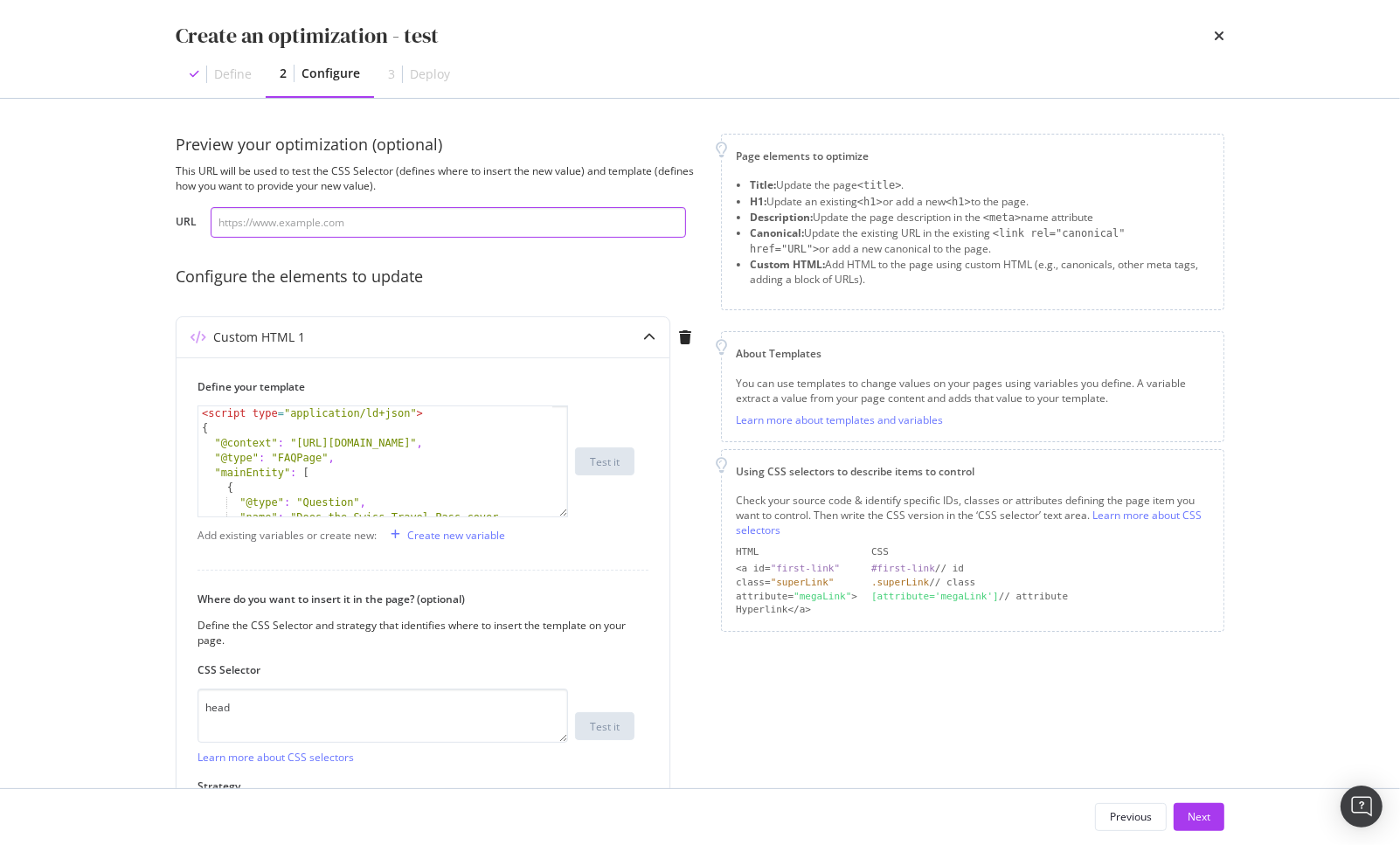
click at [345, 233] on input "modal" at bounding box center [448, 223] width 475 height 31
paste input "https://www.raileurope.com/en-gb/destinations/passes/swiss-travel-pass"
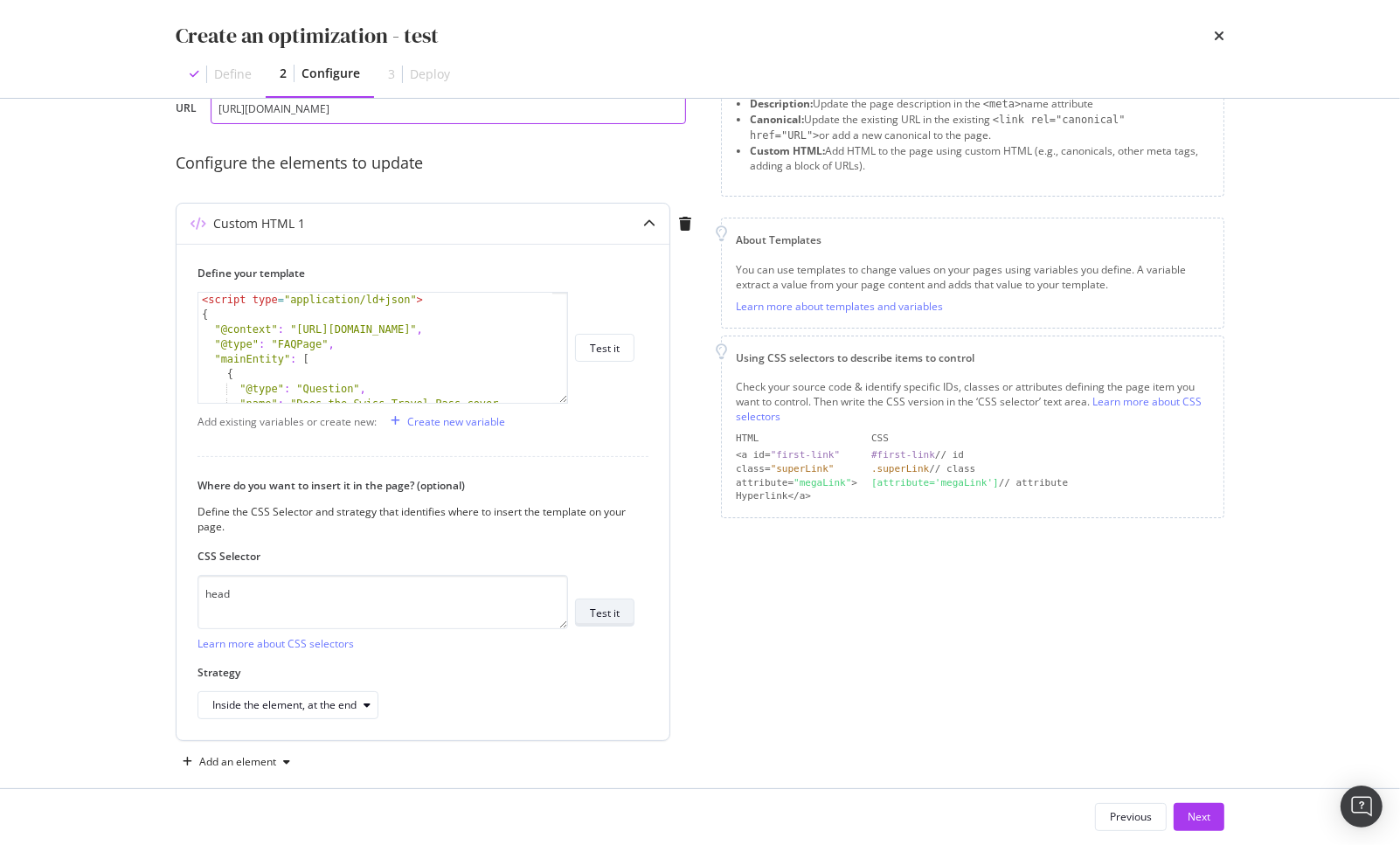
scroll to position [136, 0]
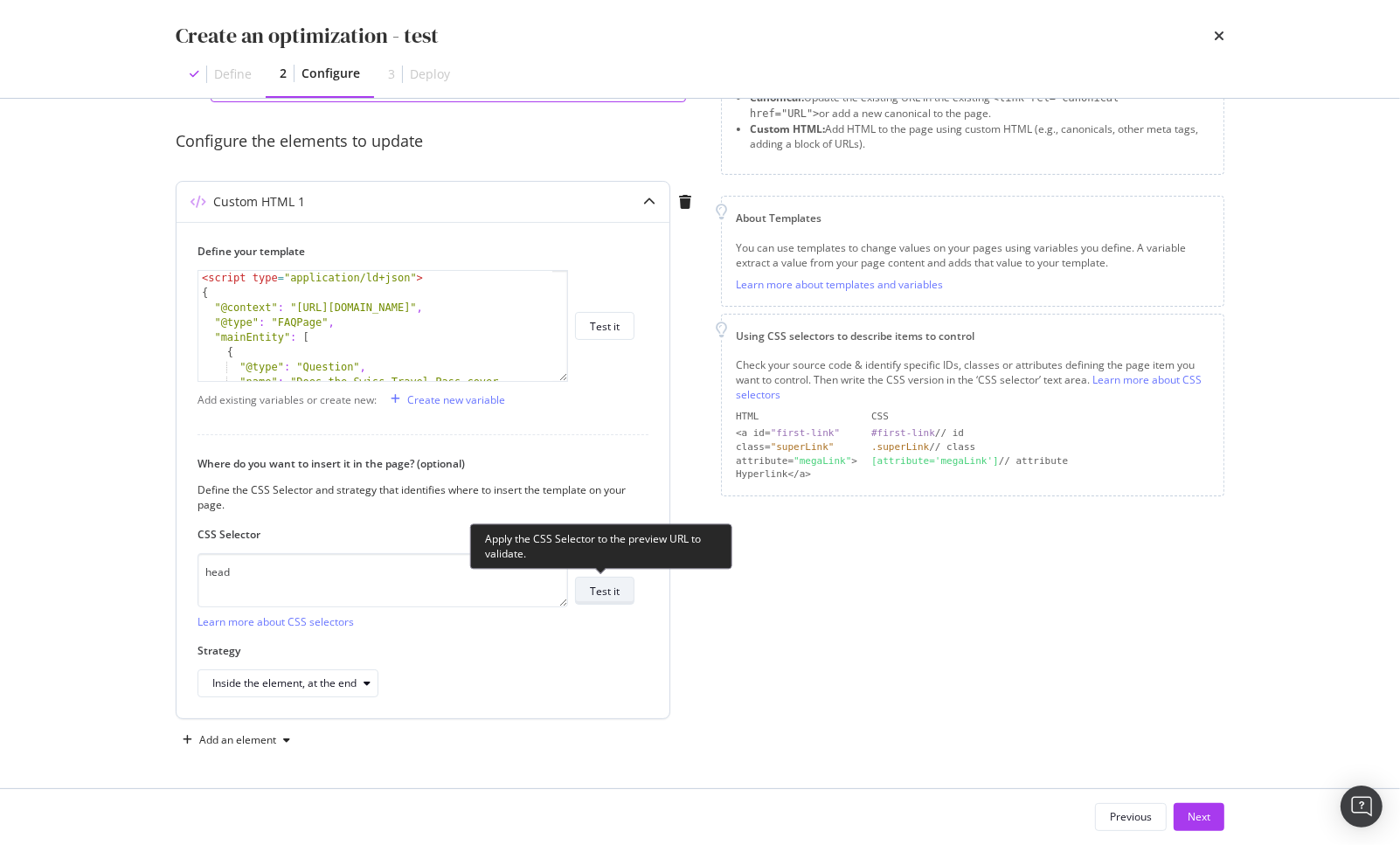
type input "https://www.raileurope.com/en-gb/destinations/passes/swiss-travel-pass"
click at [617, 588] on div "Test it" at bounding box center [604, 590] width 30 height 15
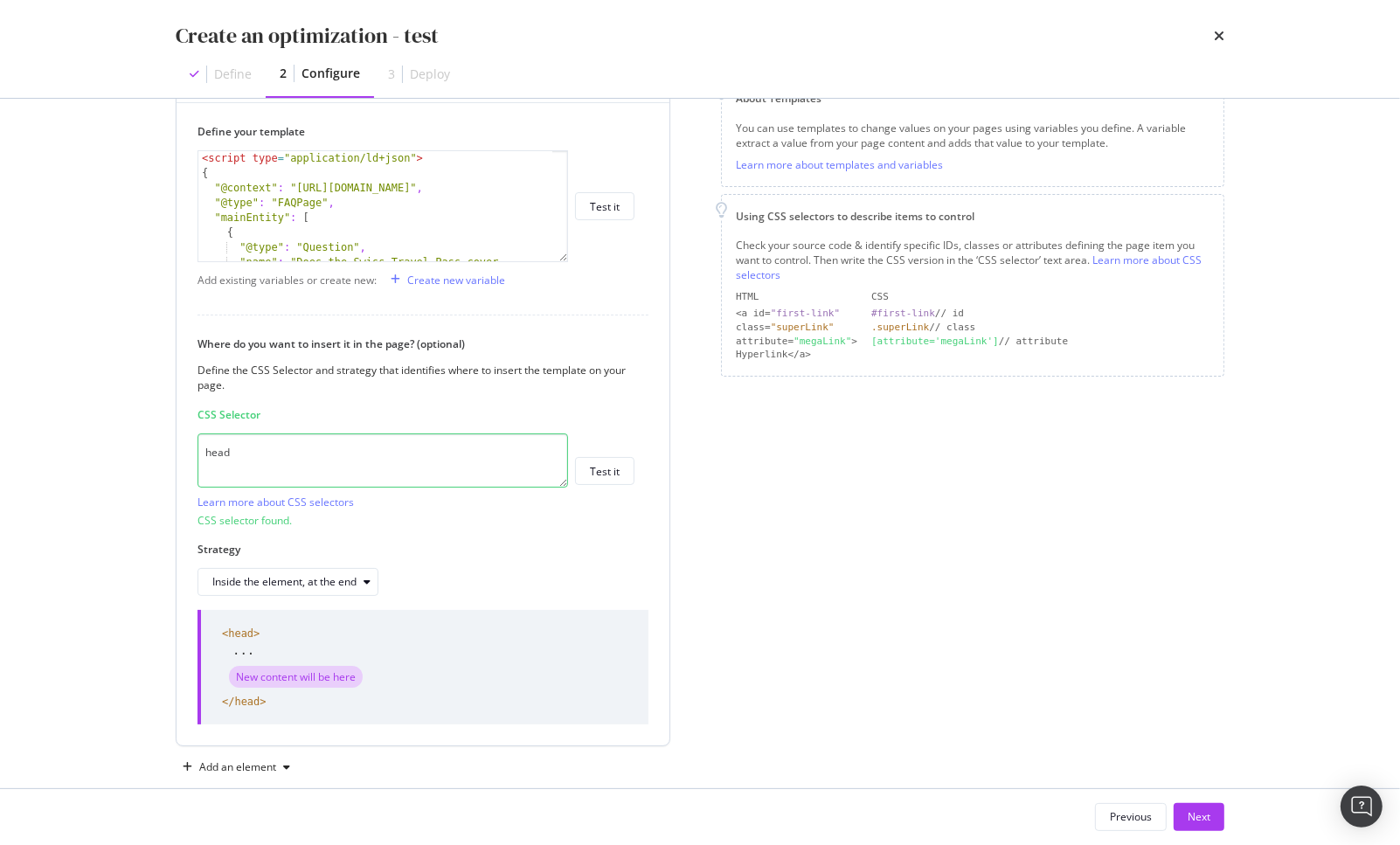
scroll to position [282, 0]
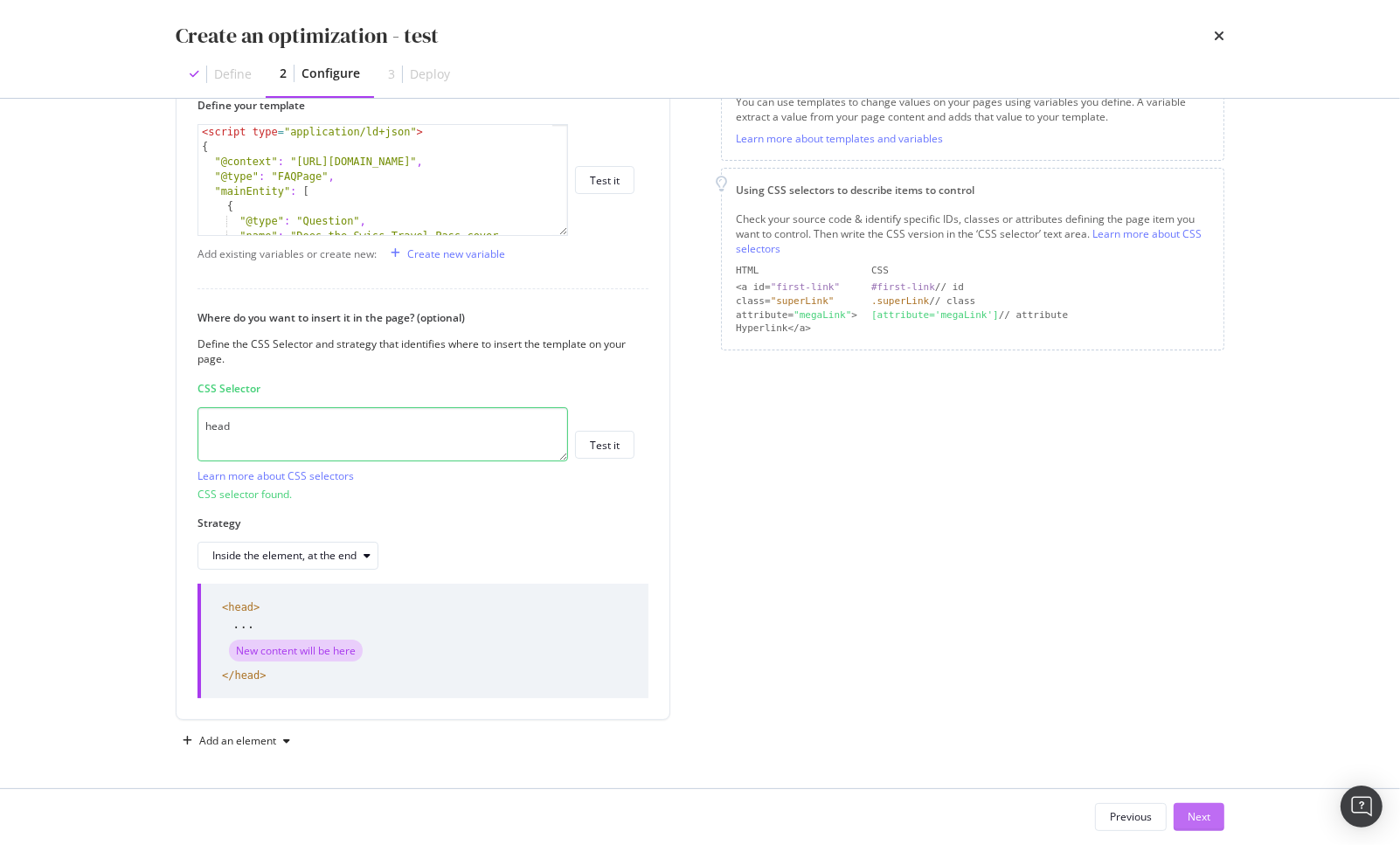
click at [1201, 816] on div "Next" at bounding box center [1199, 816] width 22 height 15
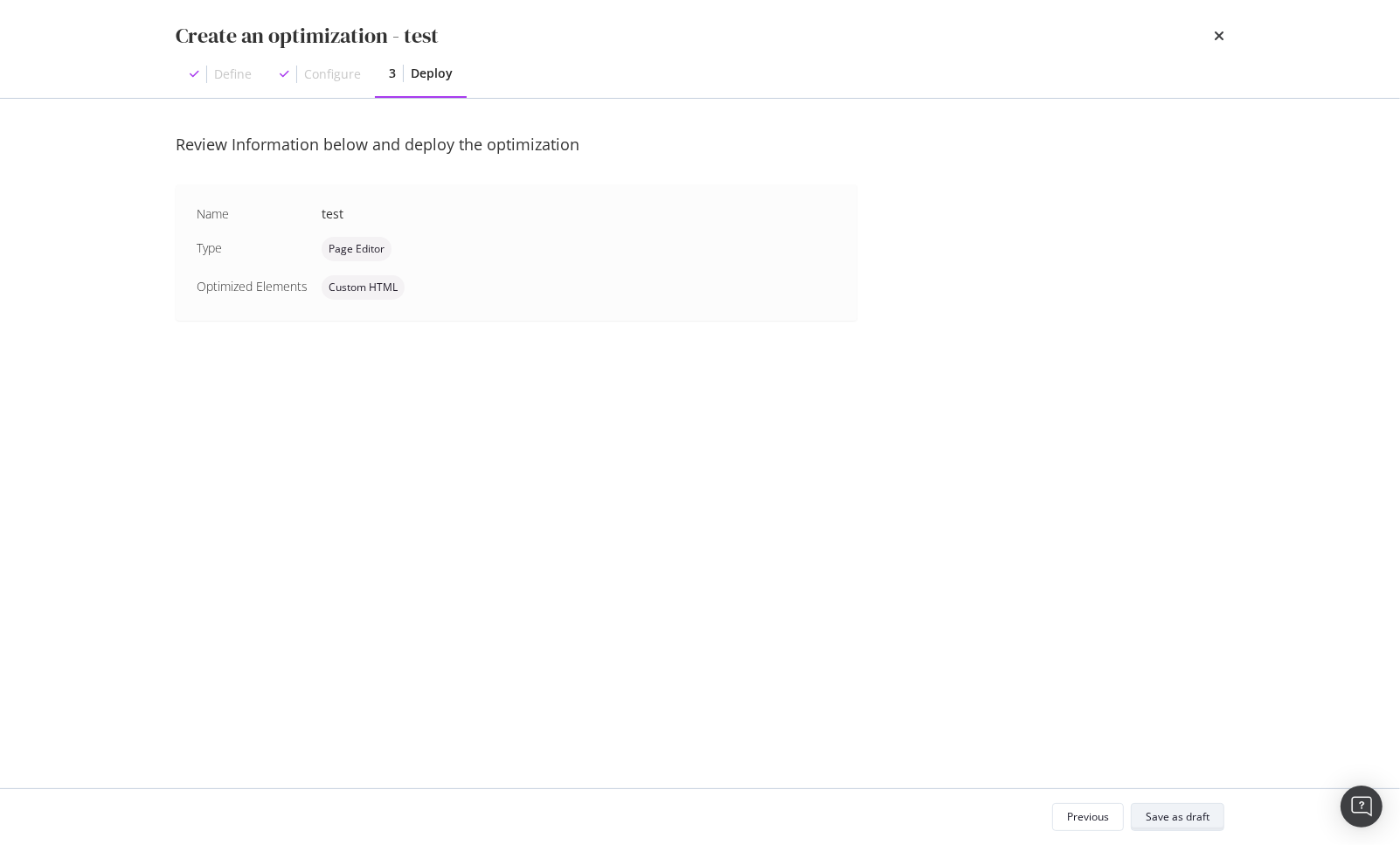
scroll to position [0, 0]
click at [1105, 815] on div "Previous" at bounding box center [1087, 816] width 42 height 15
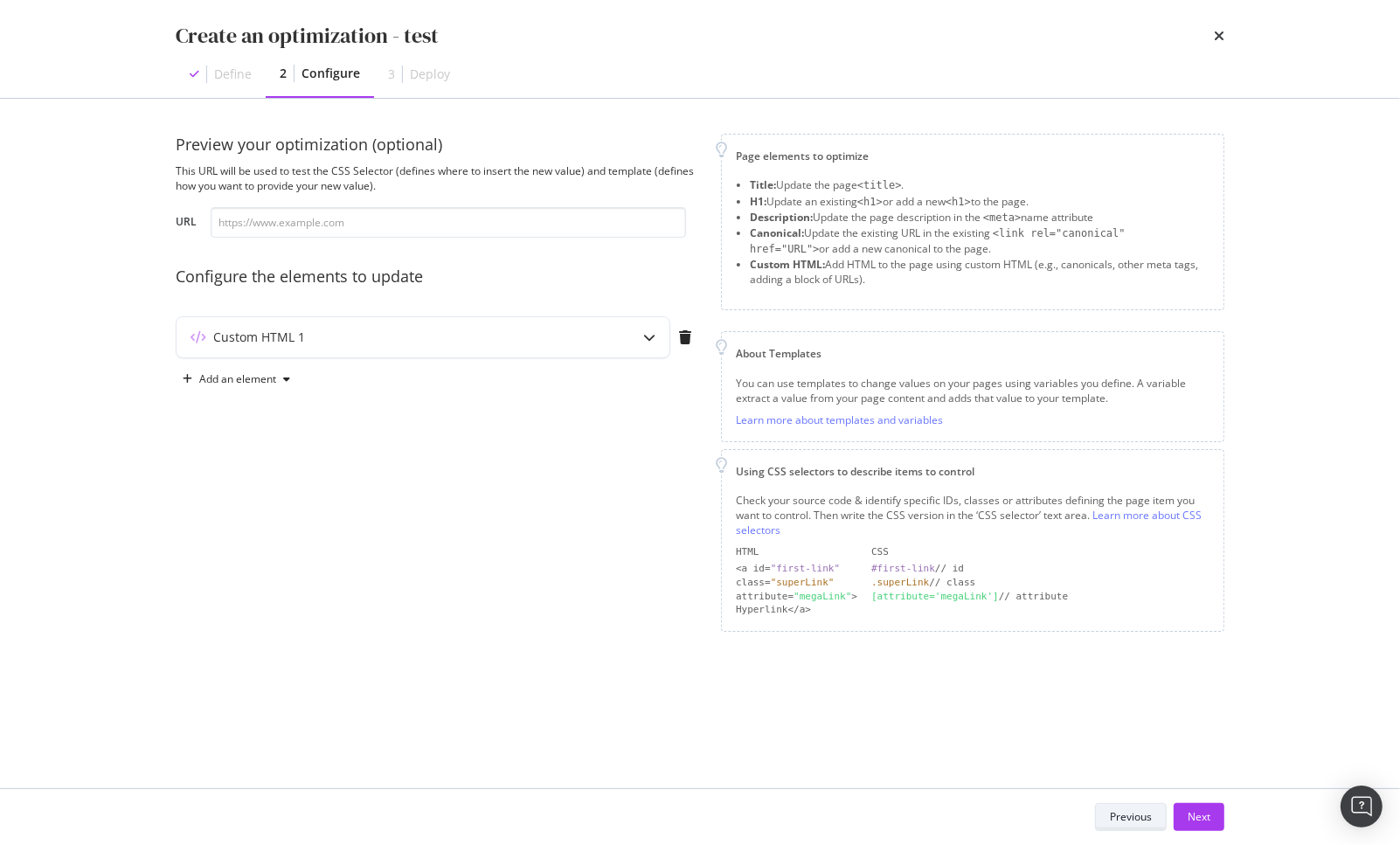
click at [1134, 823] on div "Previous" at bounding box center [1131, 816] width 42 height 15
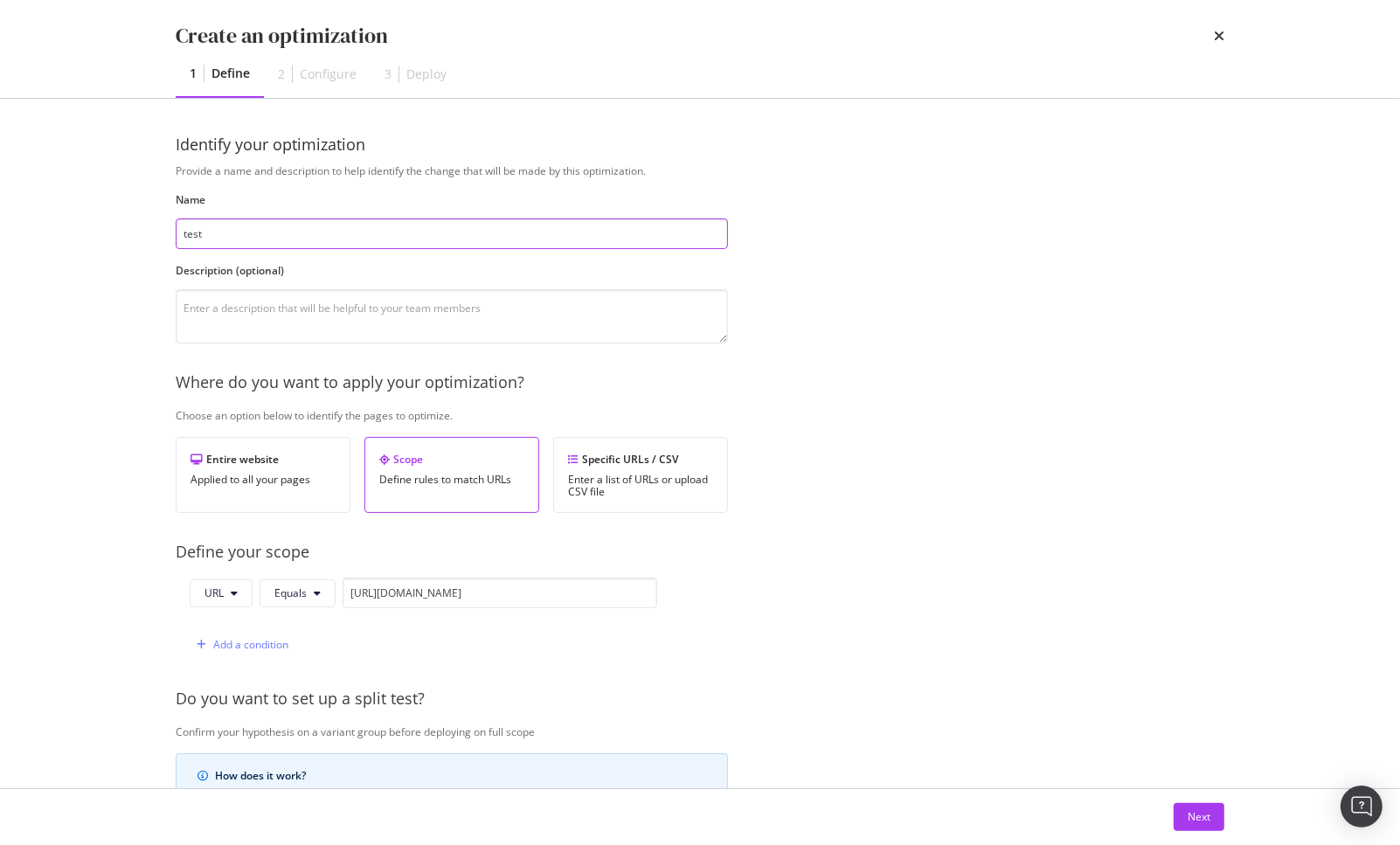
click at [302, 237] on input "test" at bounding box center [451, 234] width 553 height 31
type input "test - insert Swiss Travel FAQ schema"
click at [1191, 819] on div "Next" at bounding box center [1199, 816] width 22 height 15
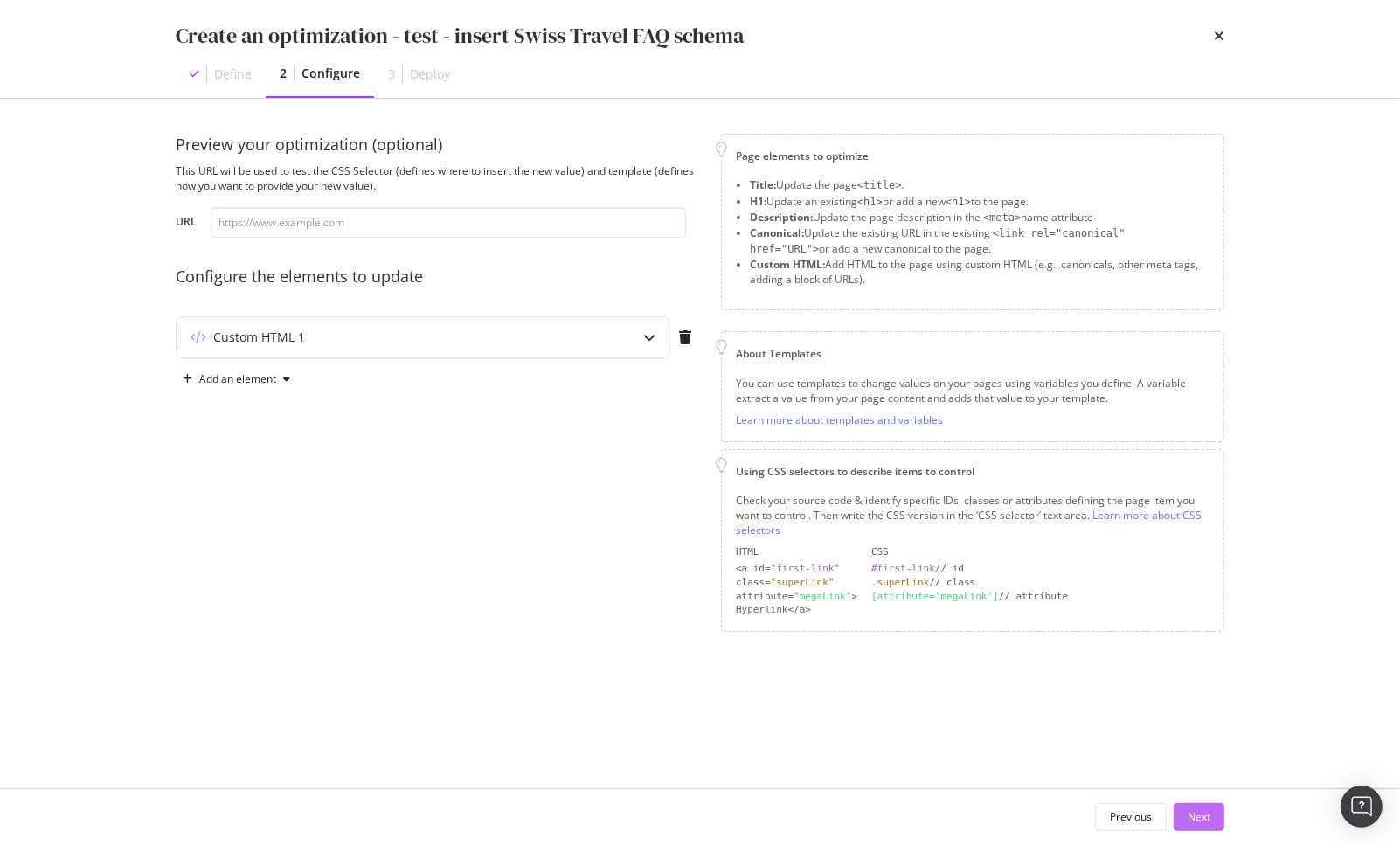
click at [1202, 815] on div "Next" at bounding box center [1199, 816] width 22 height 15
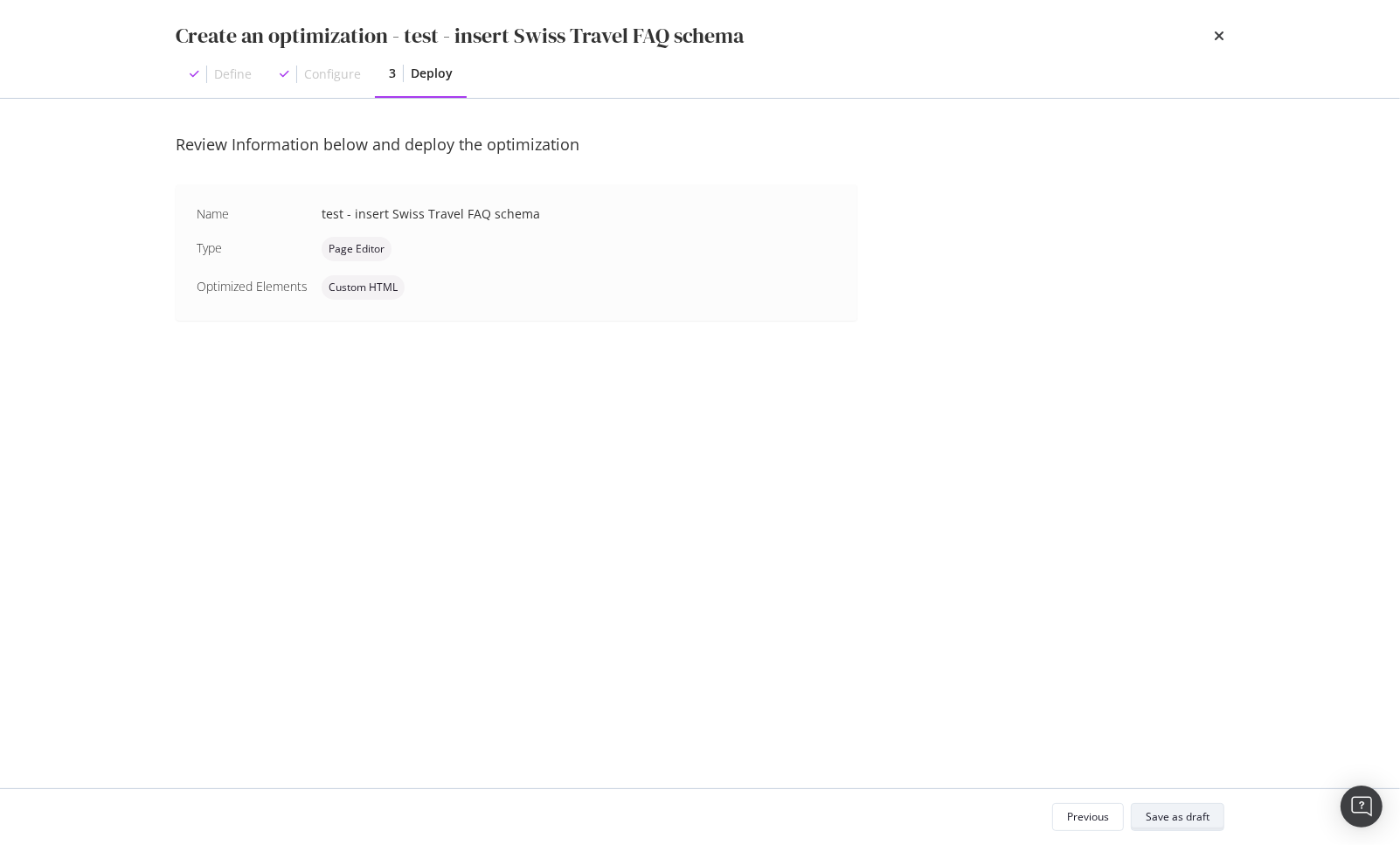
click at [1152, 819] on div "Save as draft" at bounding box center [1178, 816] width 64 height 15
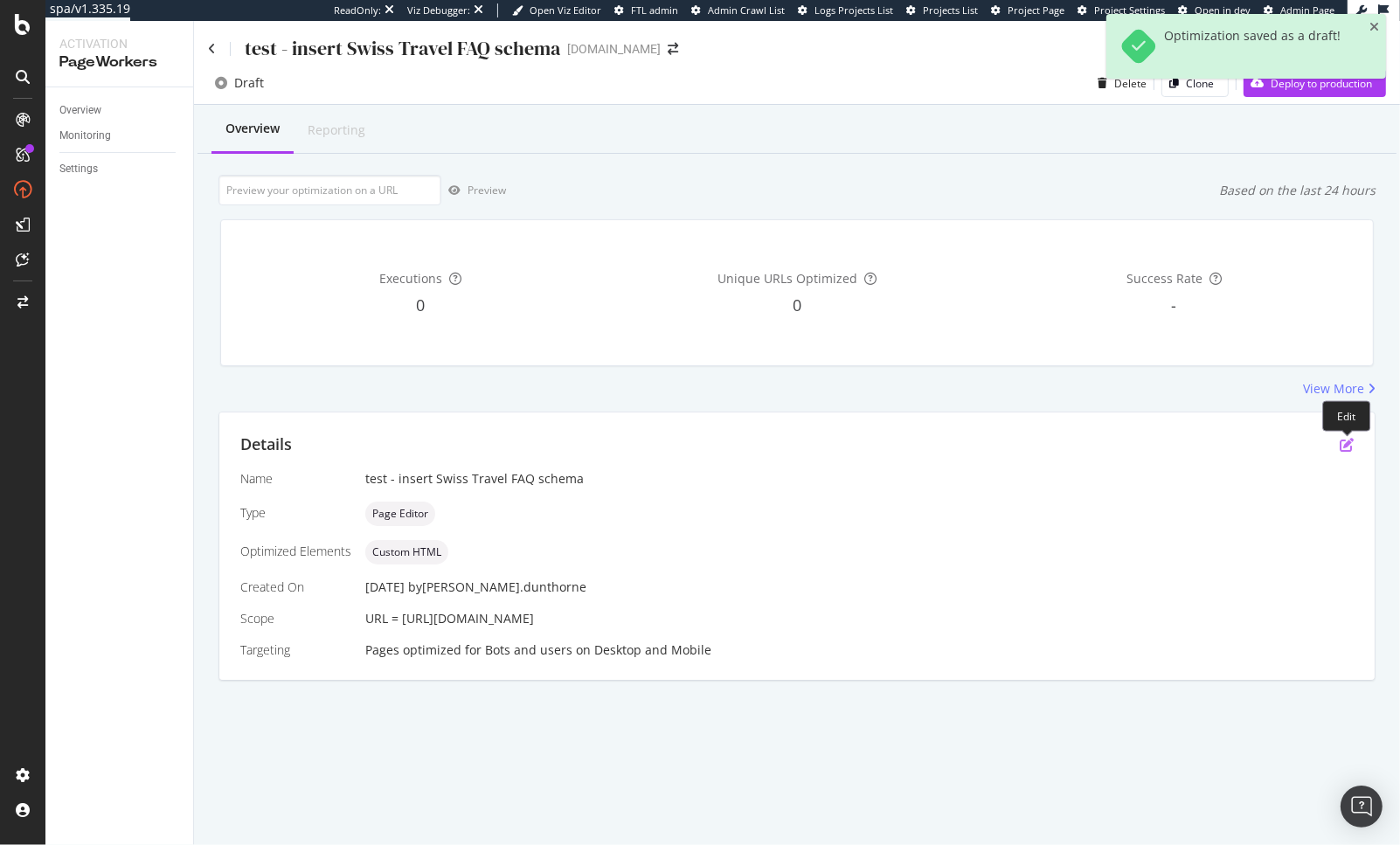
click at [1347, 445] on icon "pen-to-square" at bounding box center [1347, 444] width 14 height 14
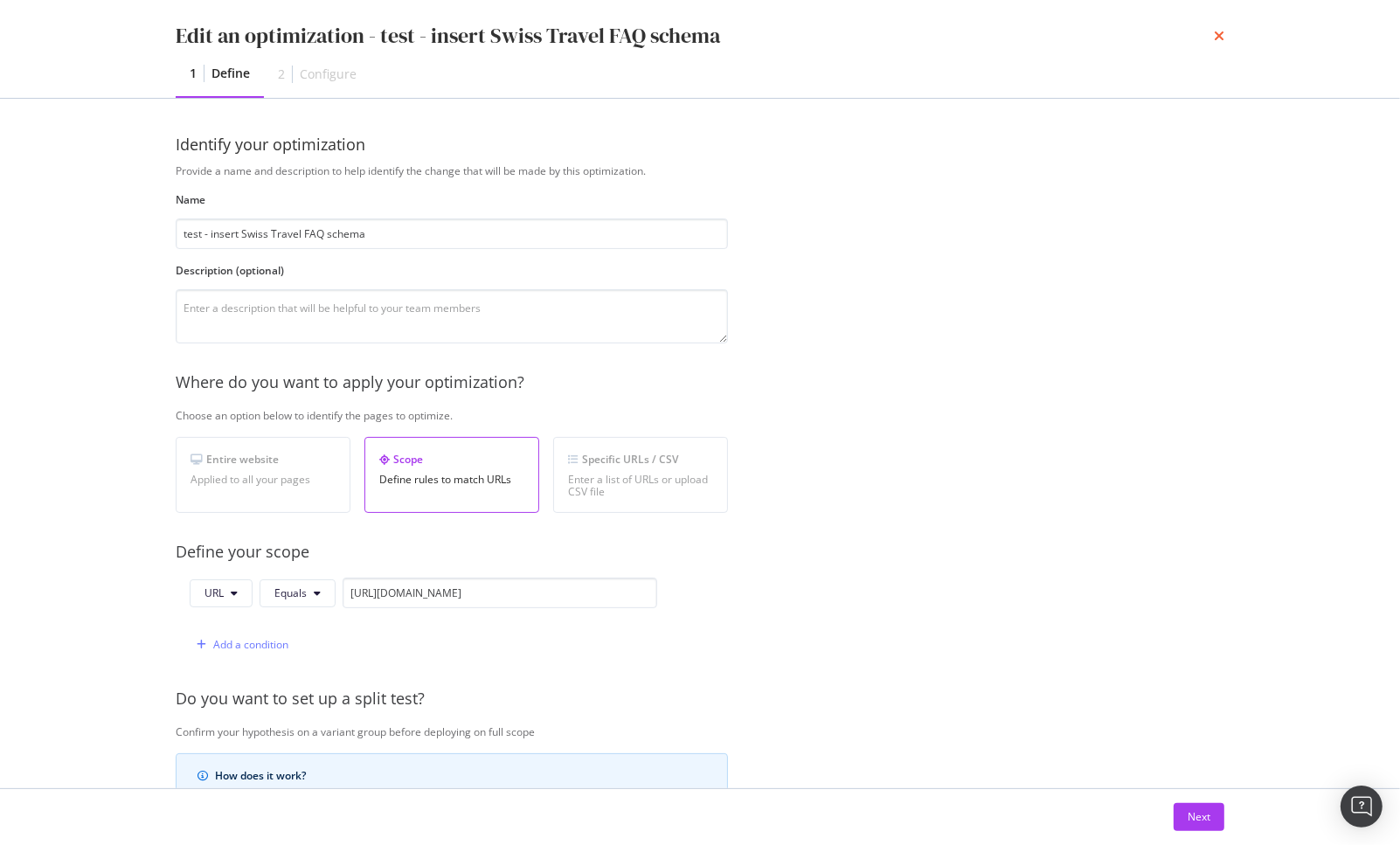
click at [1217, 33] on icon "times" at bounding box center [1219, 36] width 11 height 14
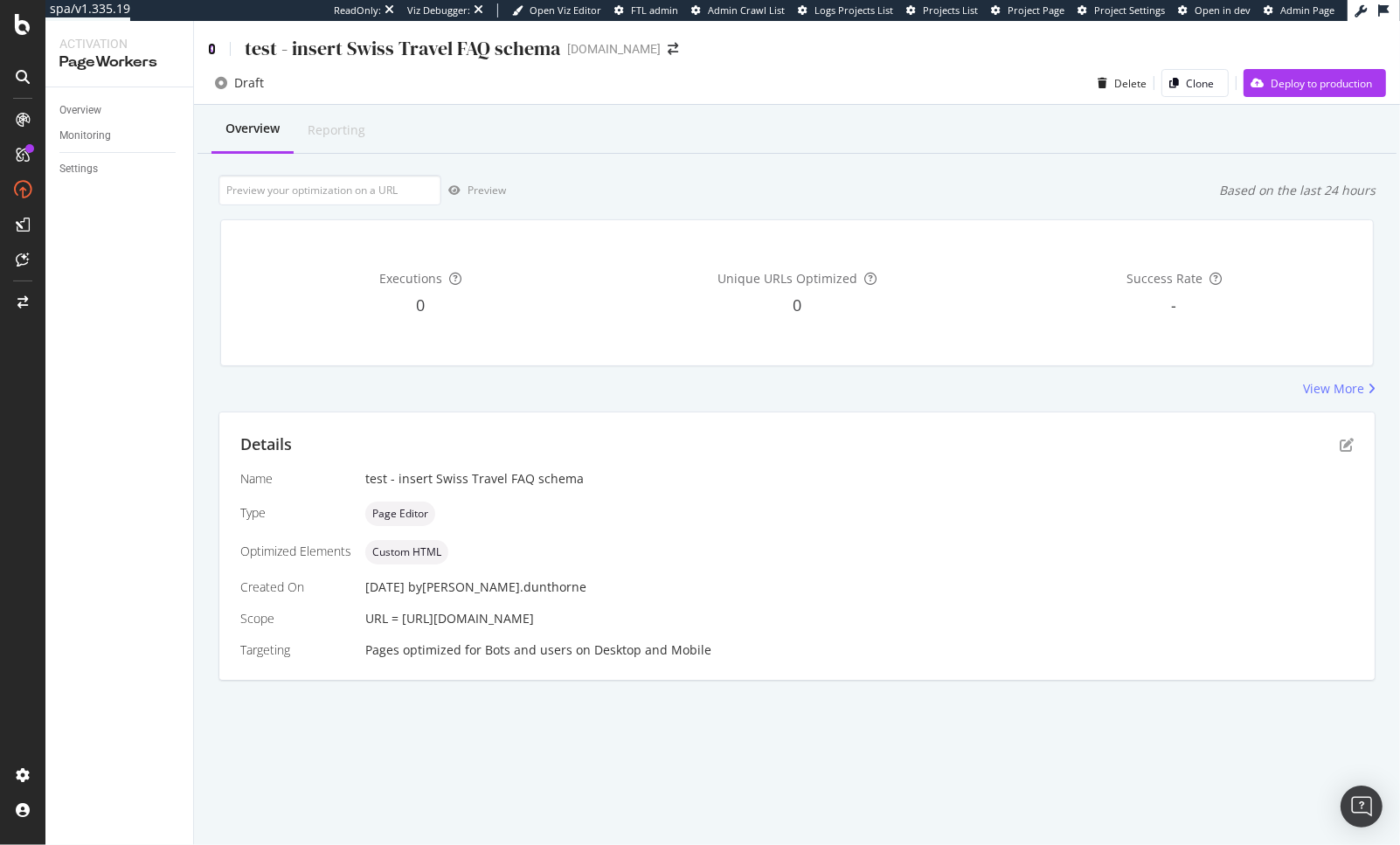
click at [213, 52] on icon at bounding box center [212, 48] width 8 height 13
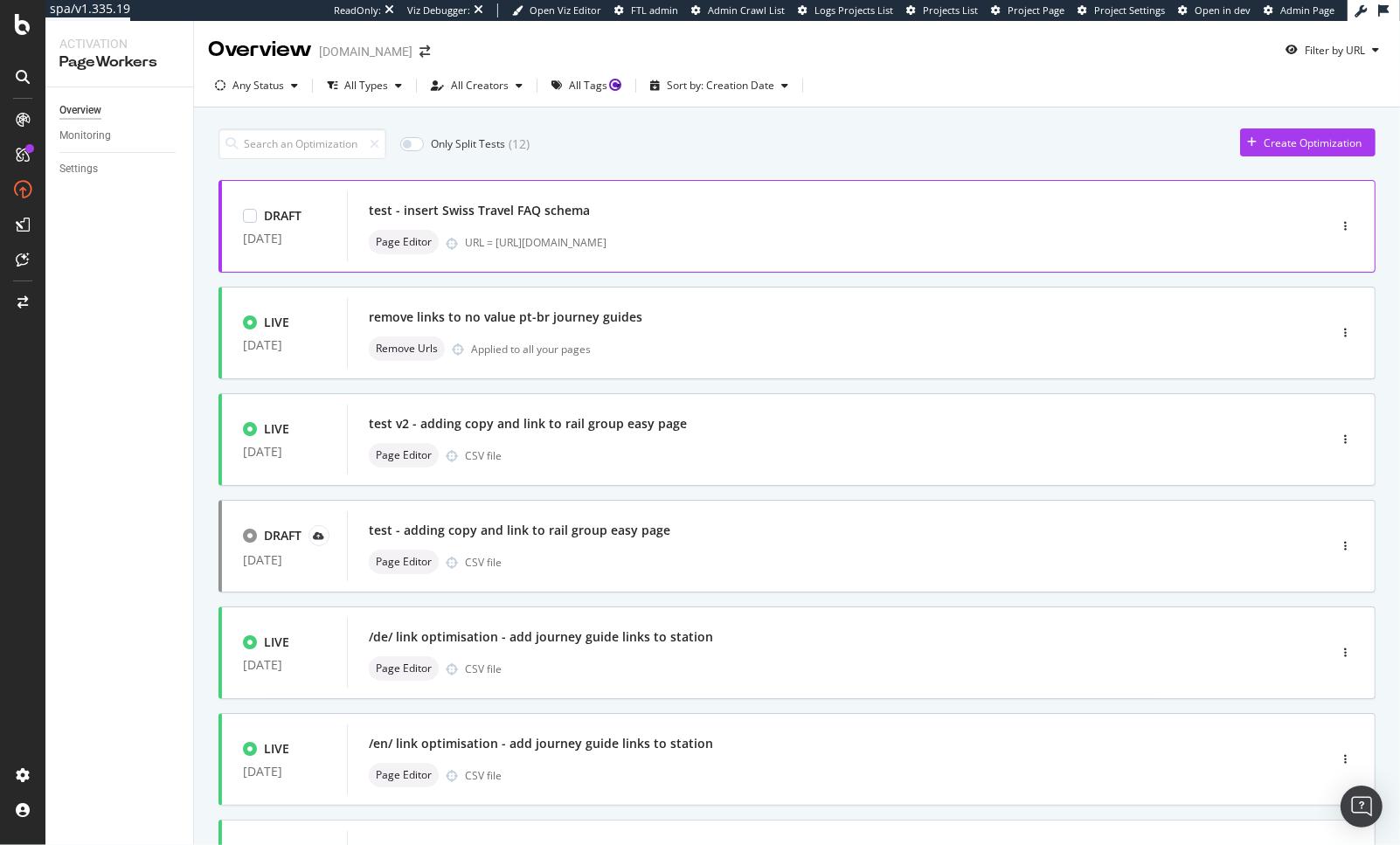
click at [1086, 238] on div "URL = https://www.raileurope.com/en-gb/destinations/passes/swiss-travel-pass" at bounding box center [859, 242] width 788 height 15
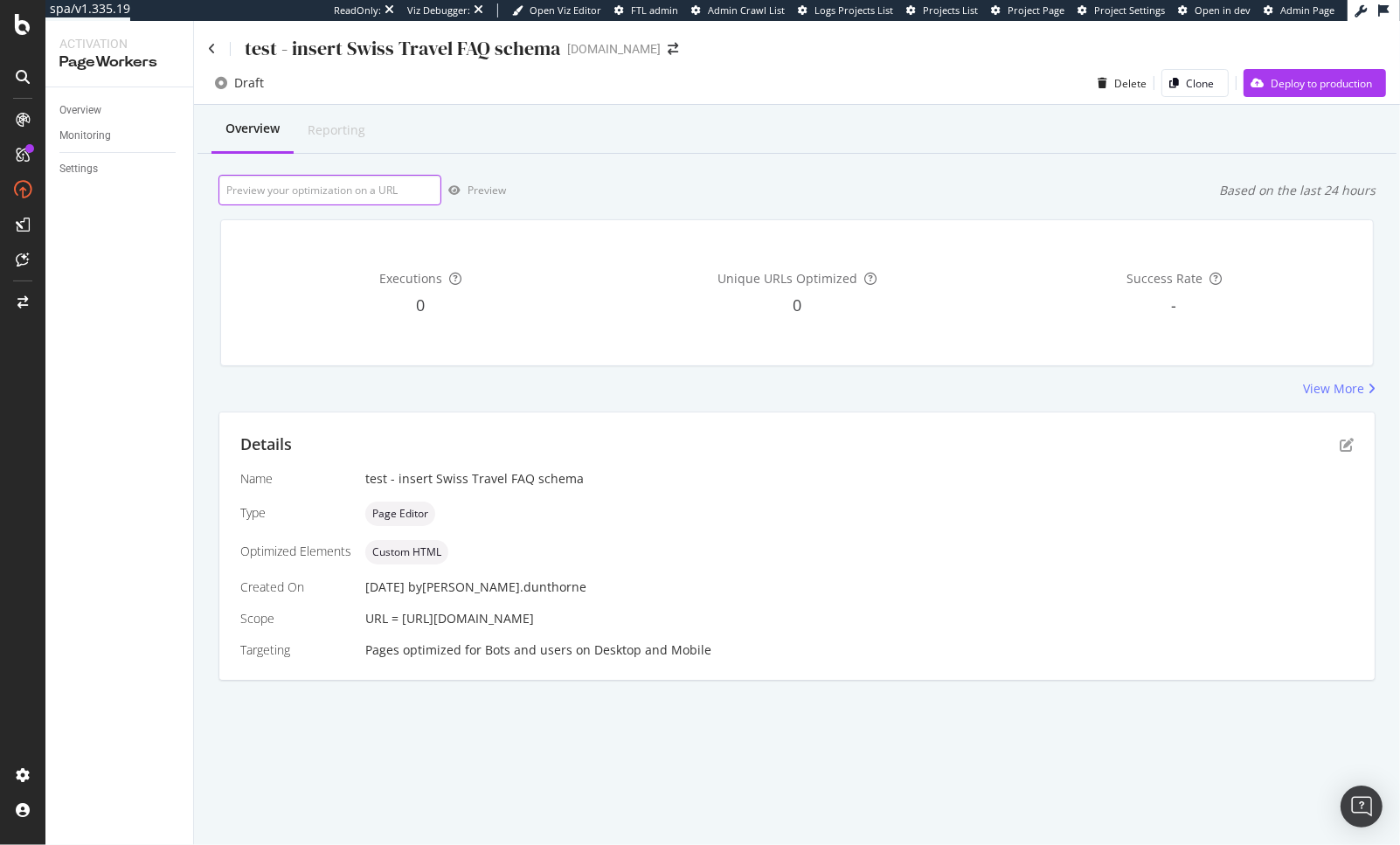
click at [305, 196] on input "url" at bounding box center [330, 191] width 223 height 31
paste input "https://www.raileurope.com/en-gb/destinations/passes/swiss-travel-pass"
type input "https://www.raileurope.com/en-gb/destinations/passes/swiss-travel-pass"
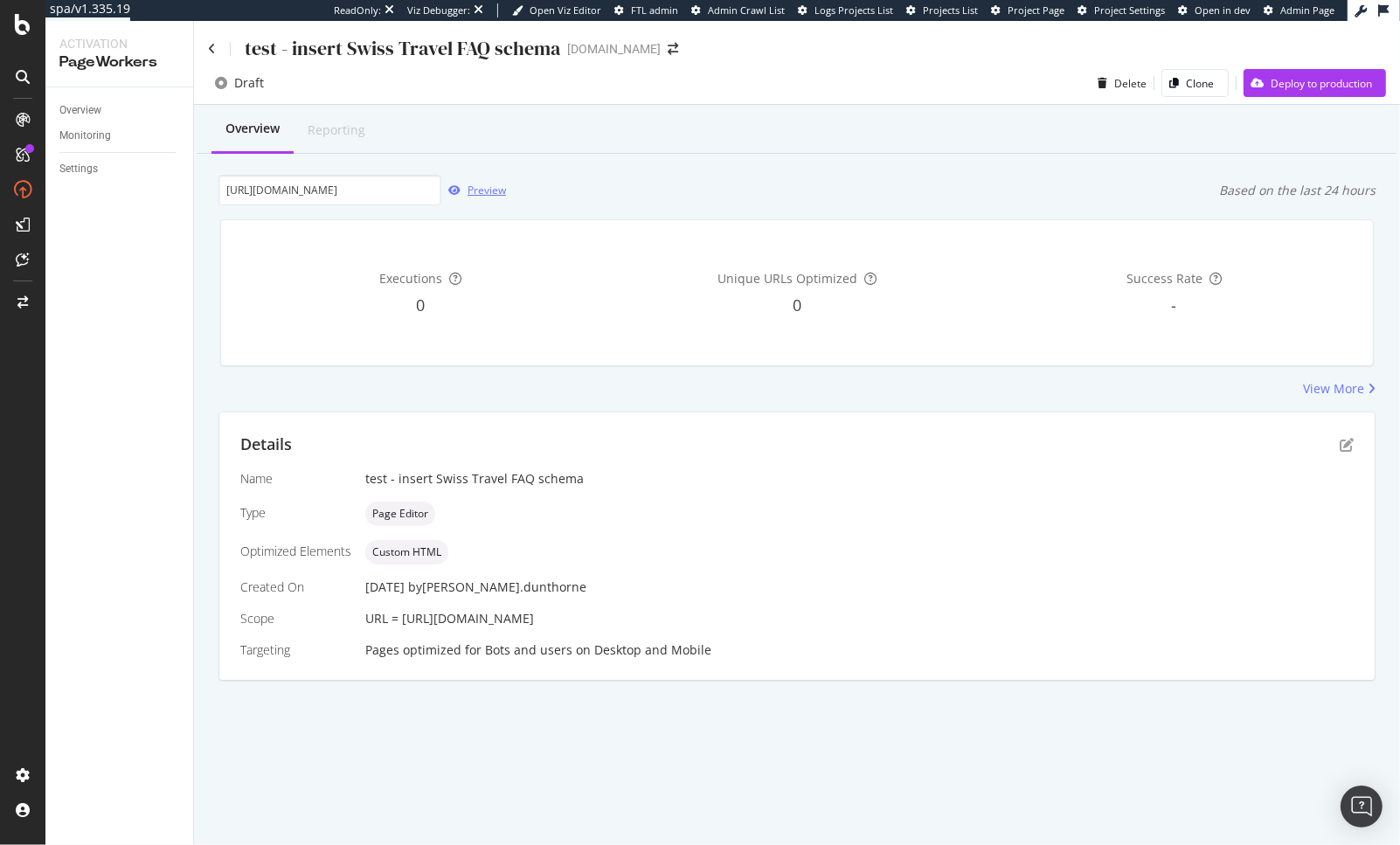
click at [464, 195] on div "button" at bounding box center [454, 190] width 26 height 11
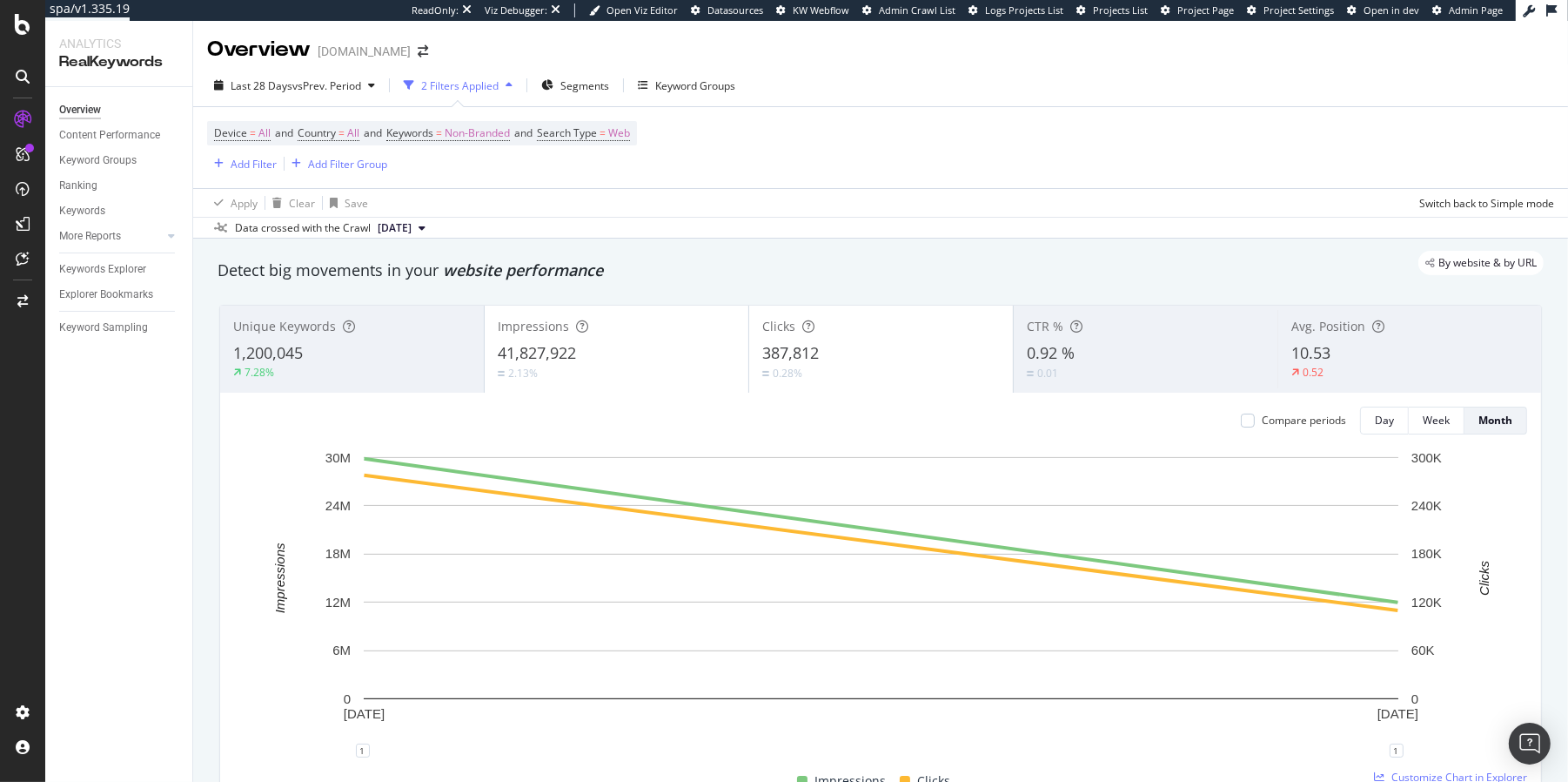
scroll to position [1363, 0]
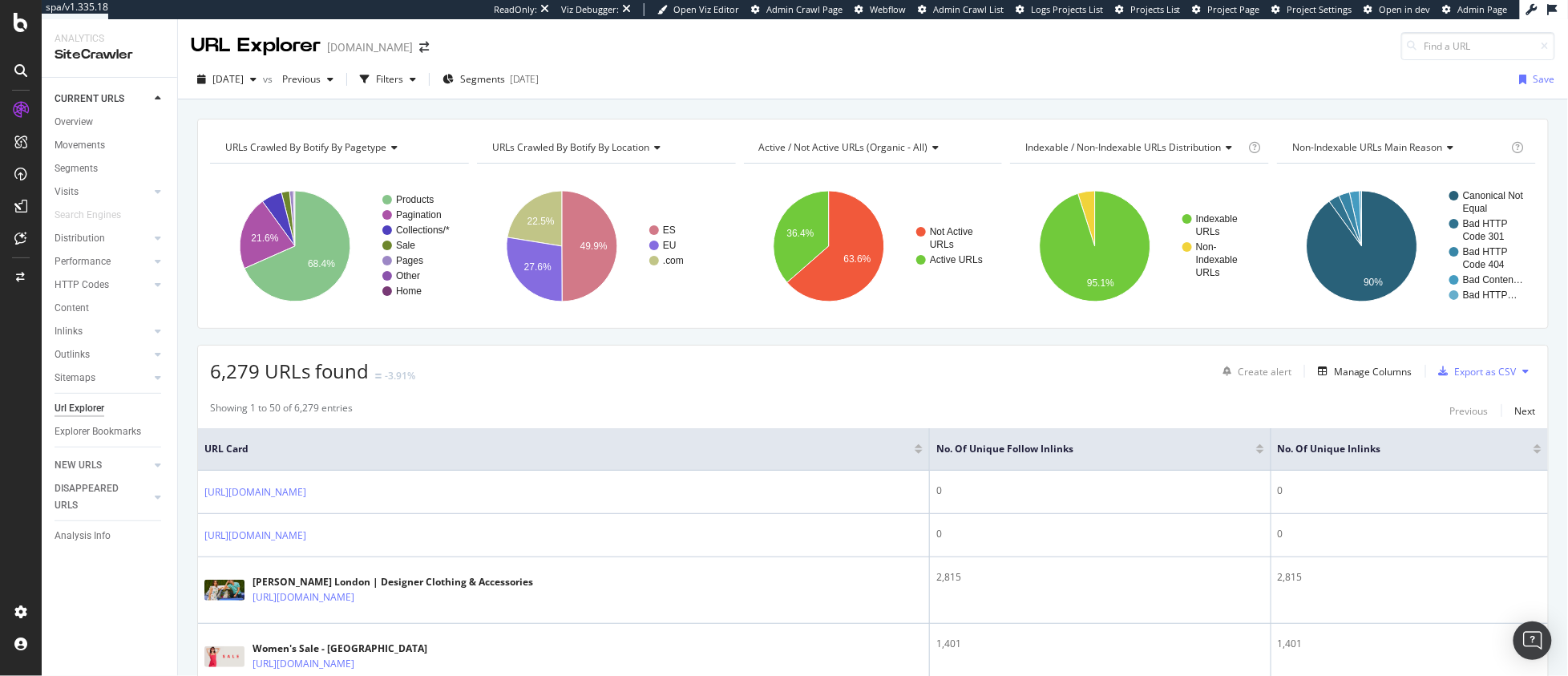
scroll to position [2086, 0]
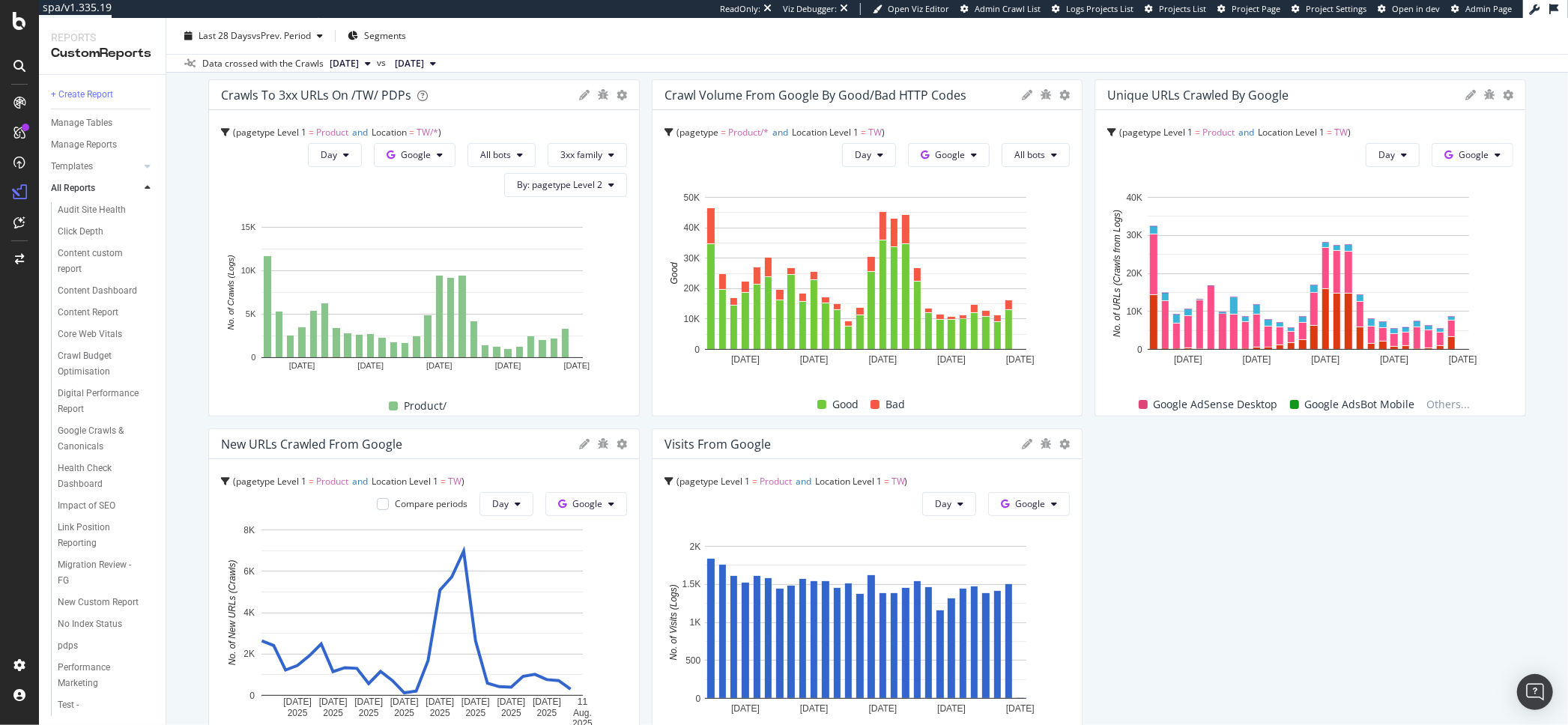
scroll to position [109, 0]
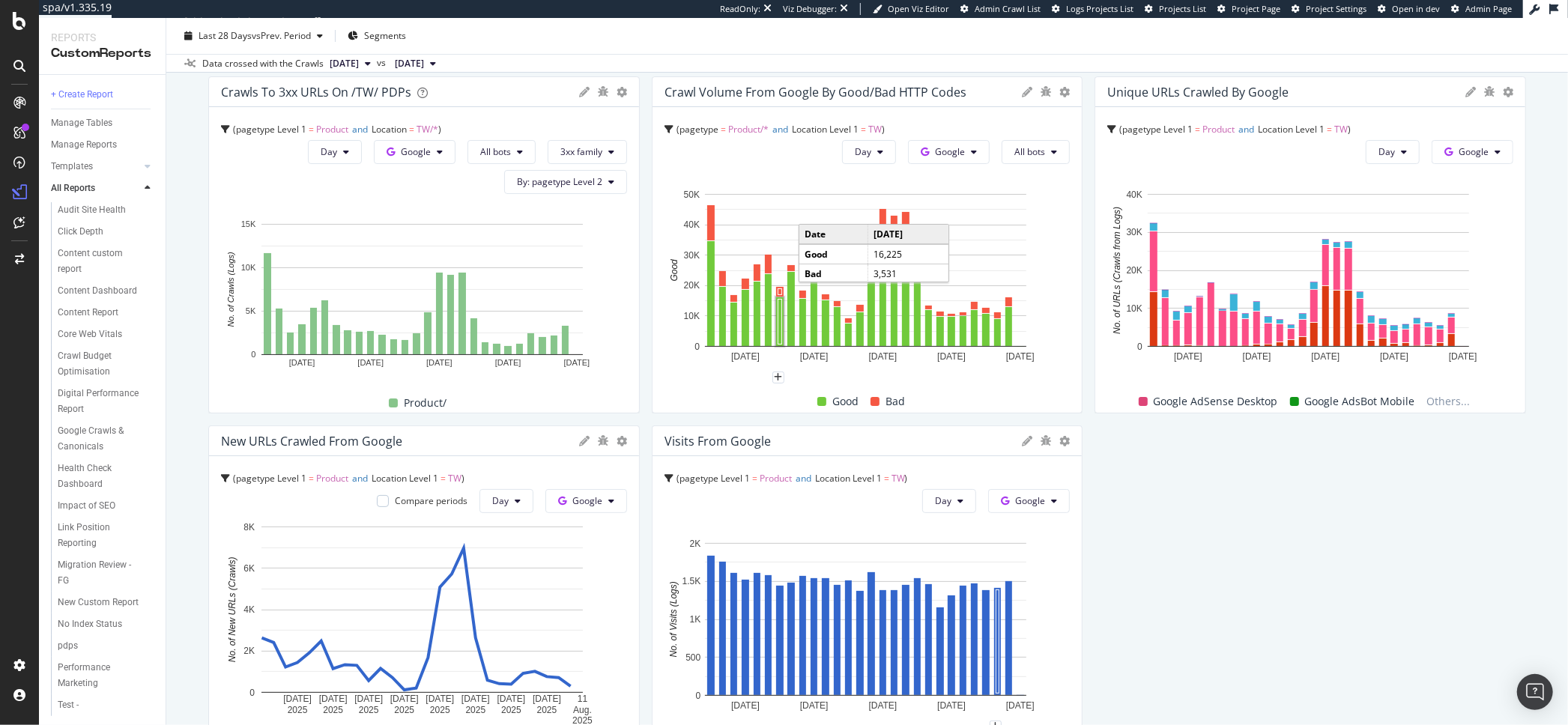
click at [189, 404] on div "TW PDP Monitoring TW PDP Monitoring [DOMAIN_NAME] Clone (Admin) Clone Schedule …" at bounding box center [867, 372] width 1402 height 707
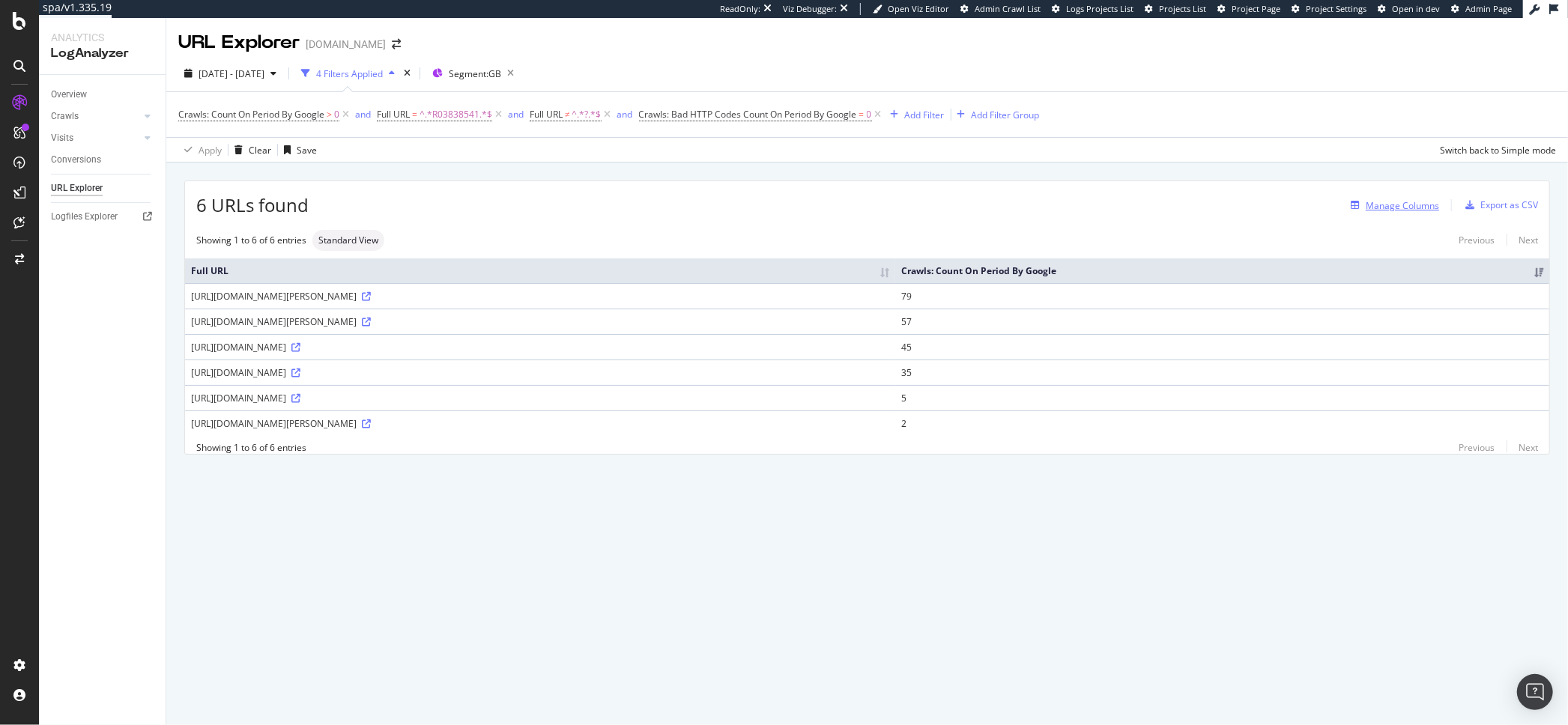
click at [1415, 201] on div "Manage Columns" at bounding box center [1403, 205] width 73 height 12
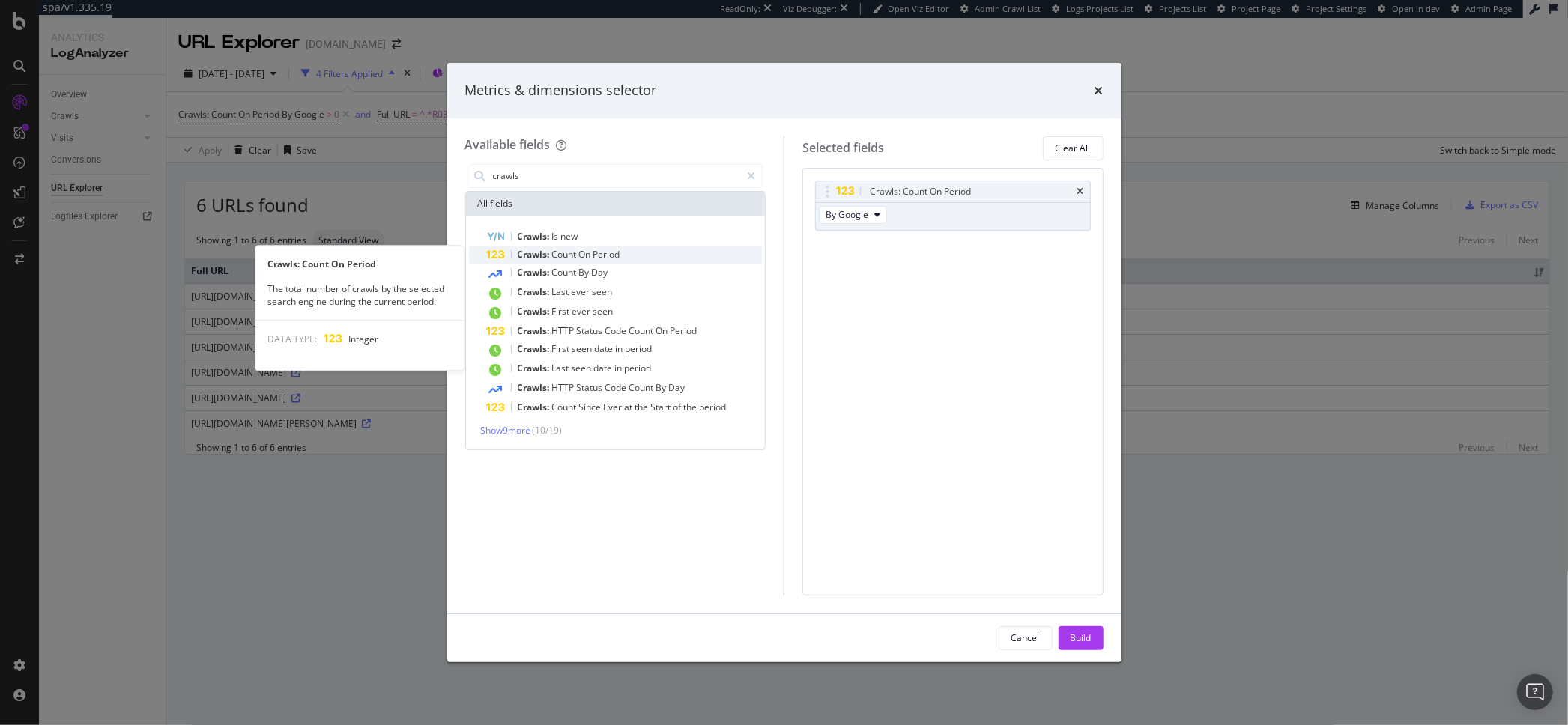
type input "crawls"
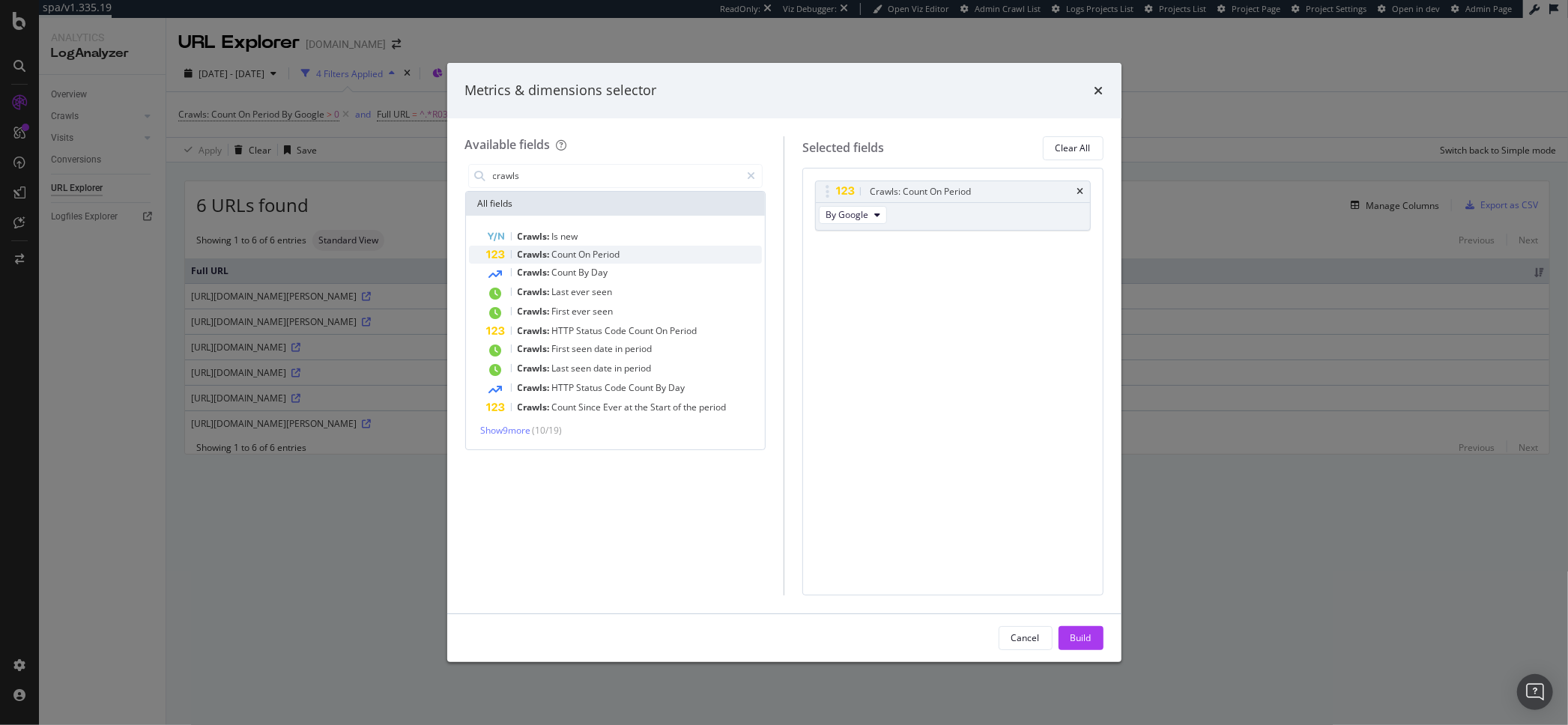
click at [605, 254] on span "Period" at bounding box center [607, 254] width 27 height 12
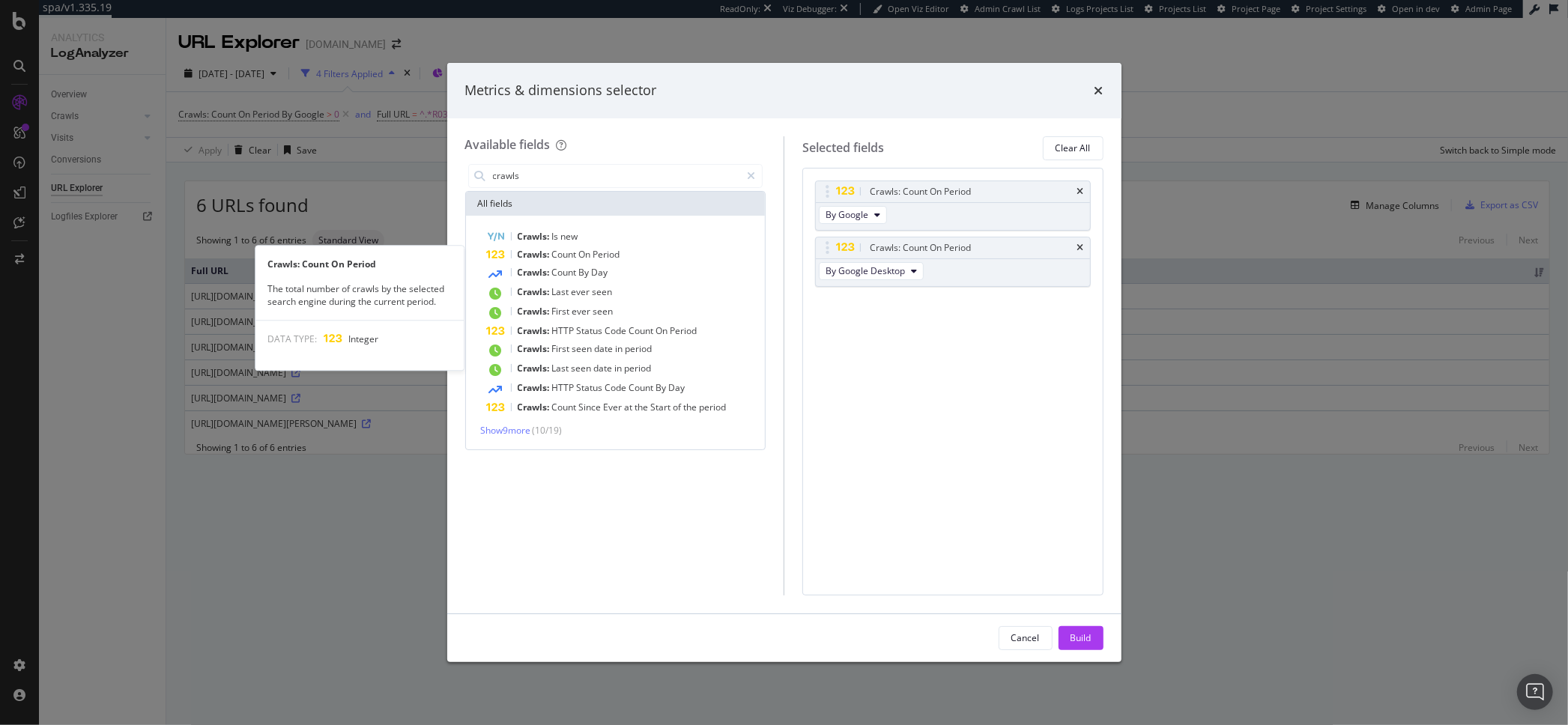
click at [605, 254] on span "Period" at bounding box center [607, 254] width 27 height 12
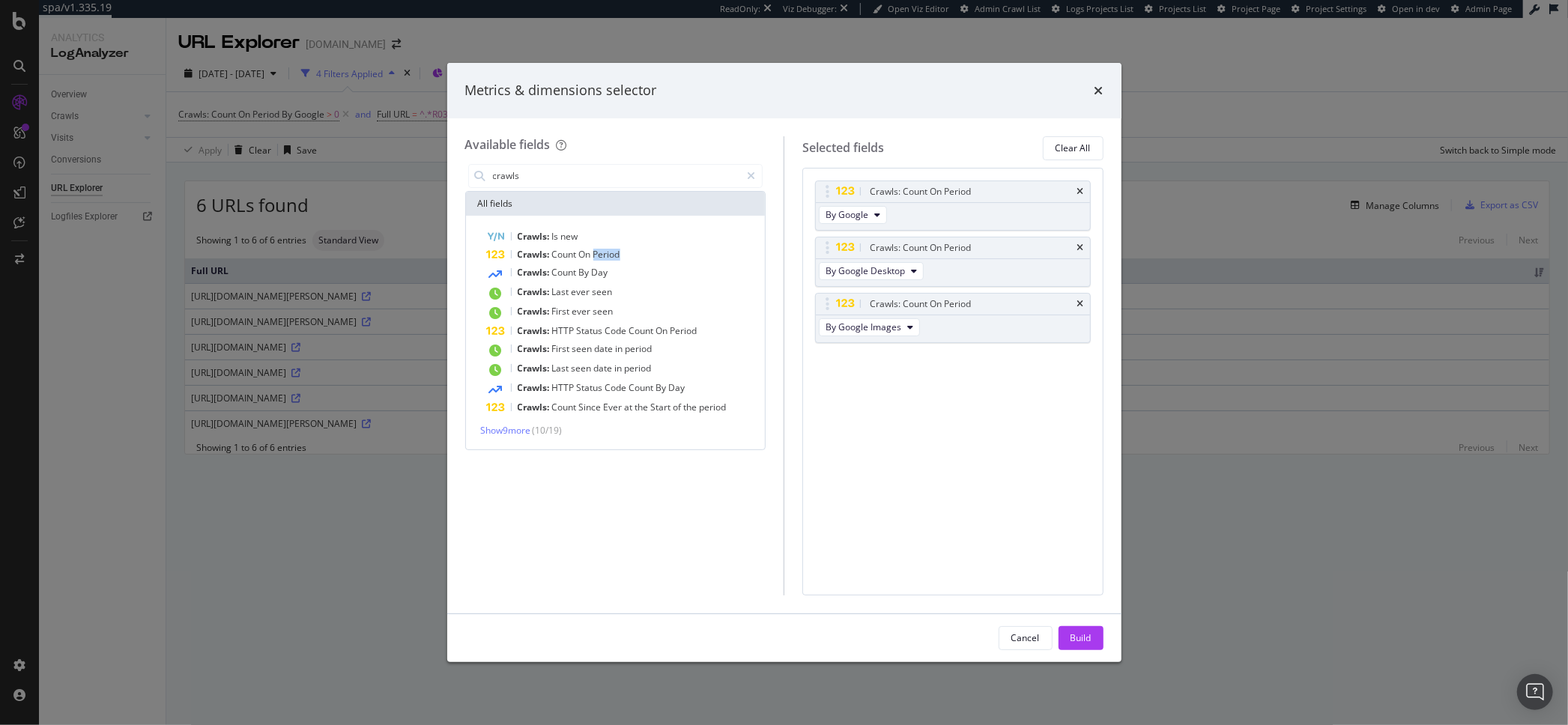
click at [605, 254] on span "Period" at bounding box center [607, 254] width 27 height 12
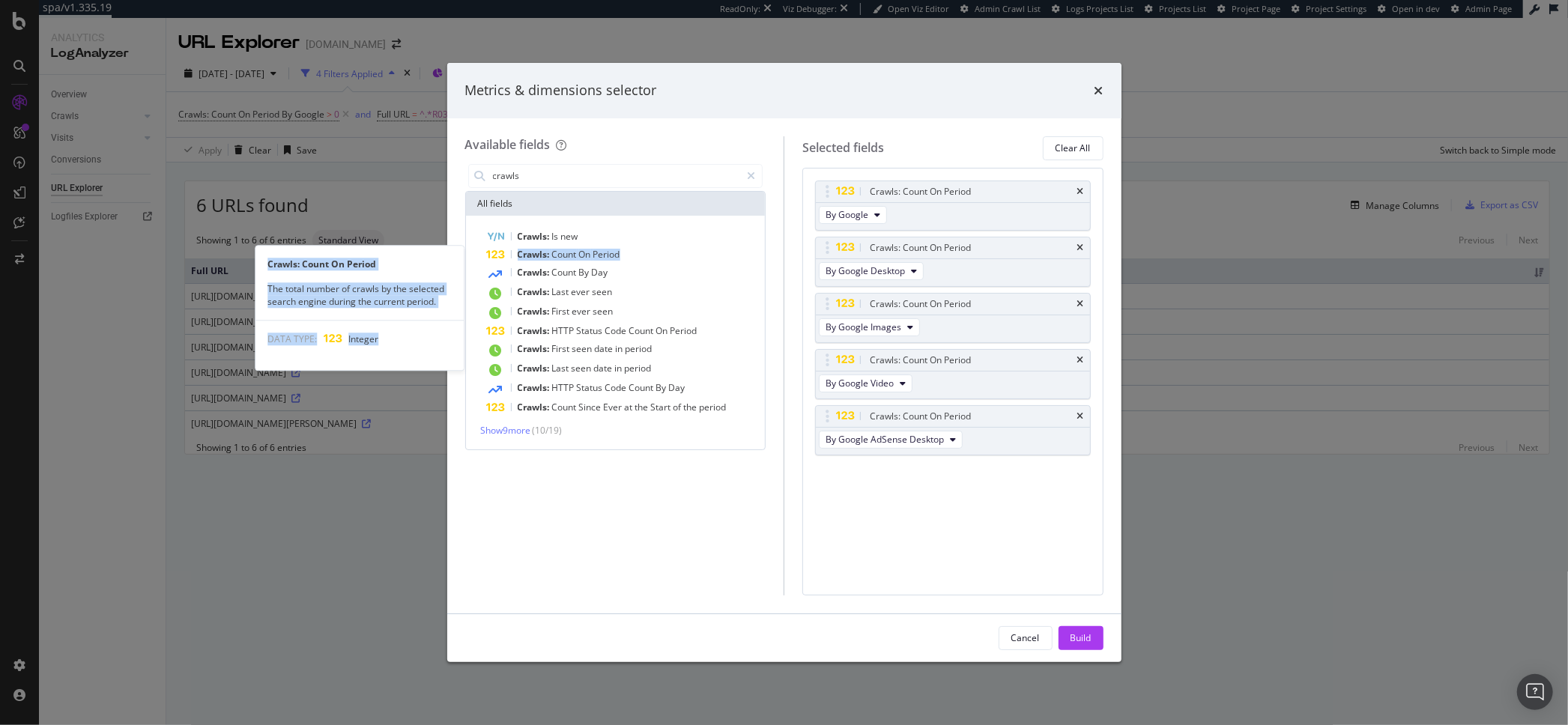
click at [605, 254] on span "Period" at bounding box center [607, 254] width 27 height 12
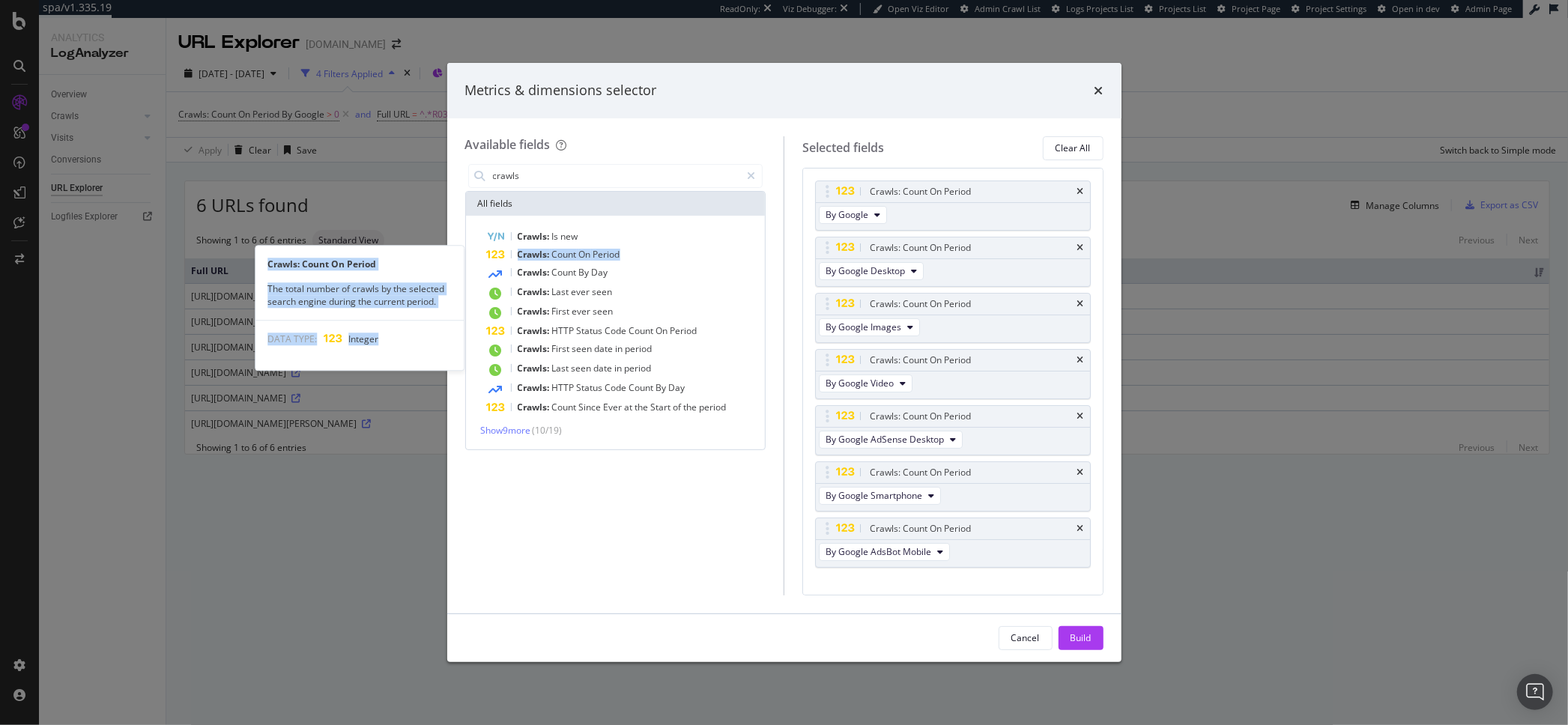
click at [605, 254] on span "Period" at bounding box center [607, 254] width 27 height 12
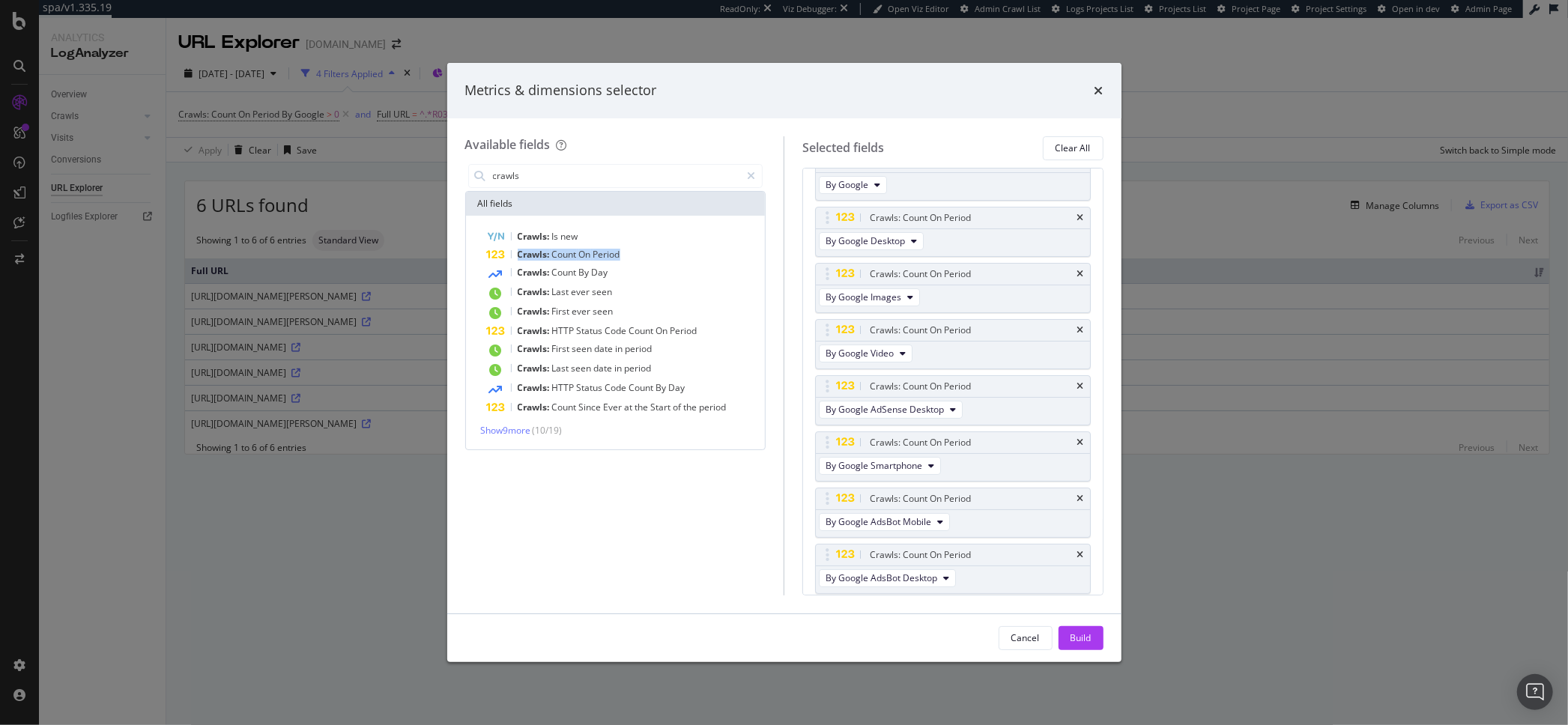
click at [605, 254] on span "Period" at bounding box center [607, 254] width 27 height 12
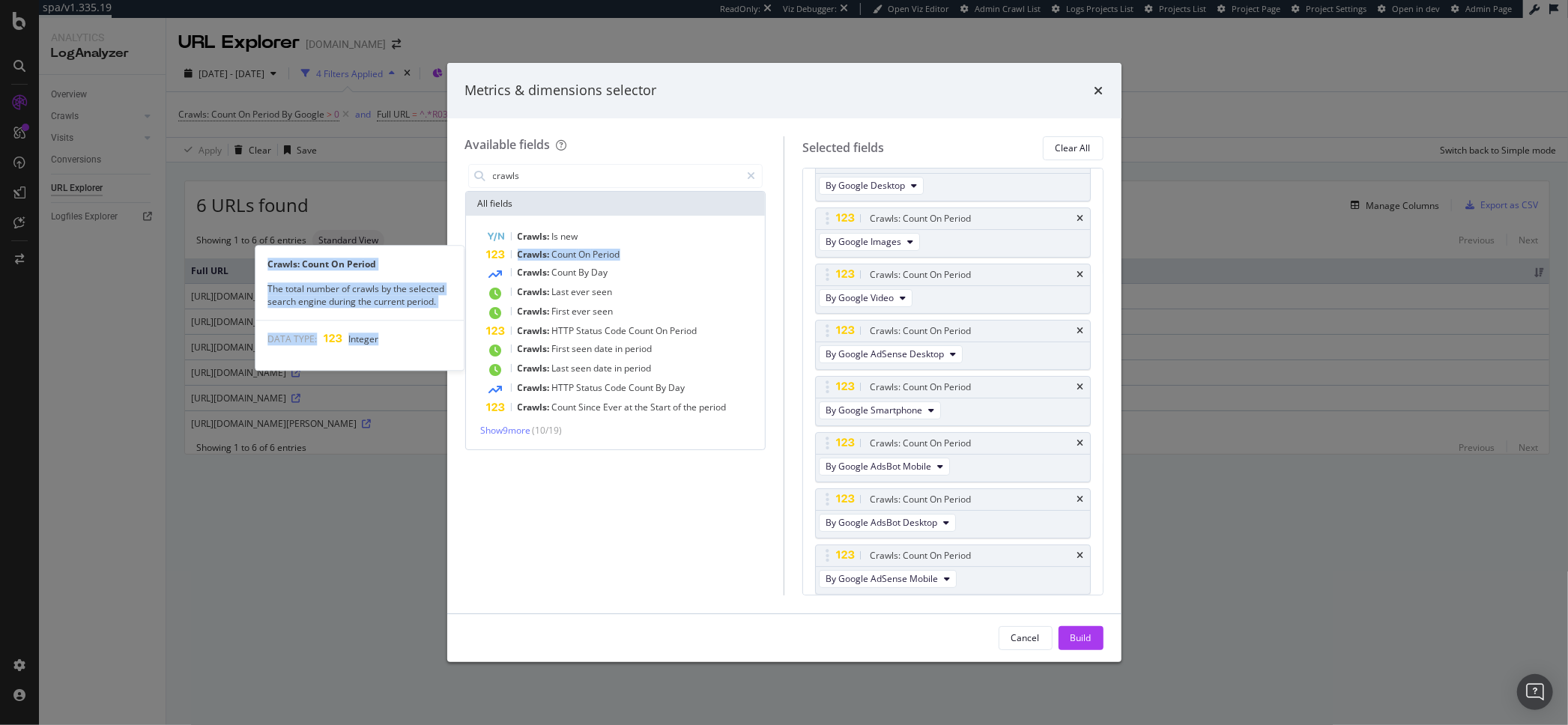
scroll to position [86, 0]
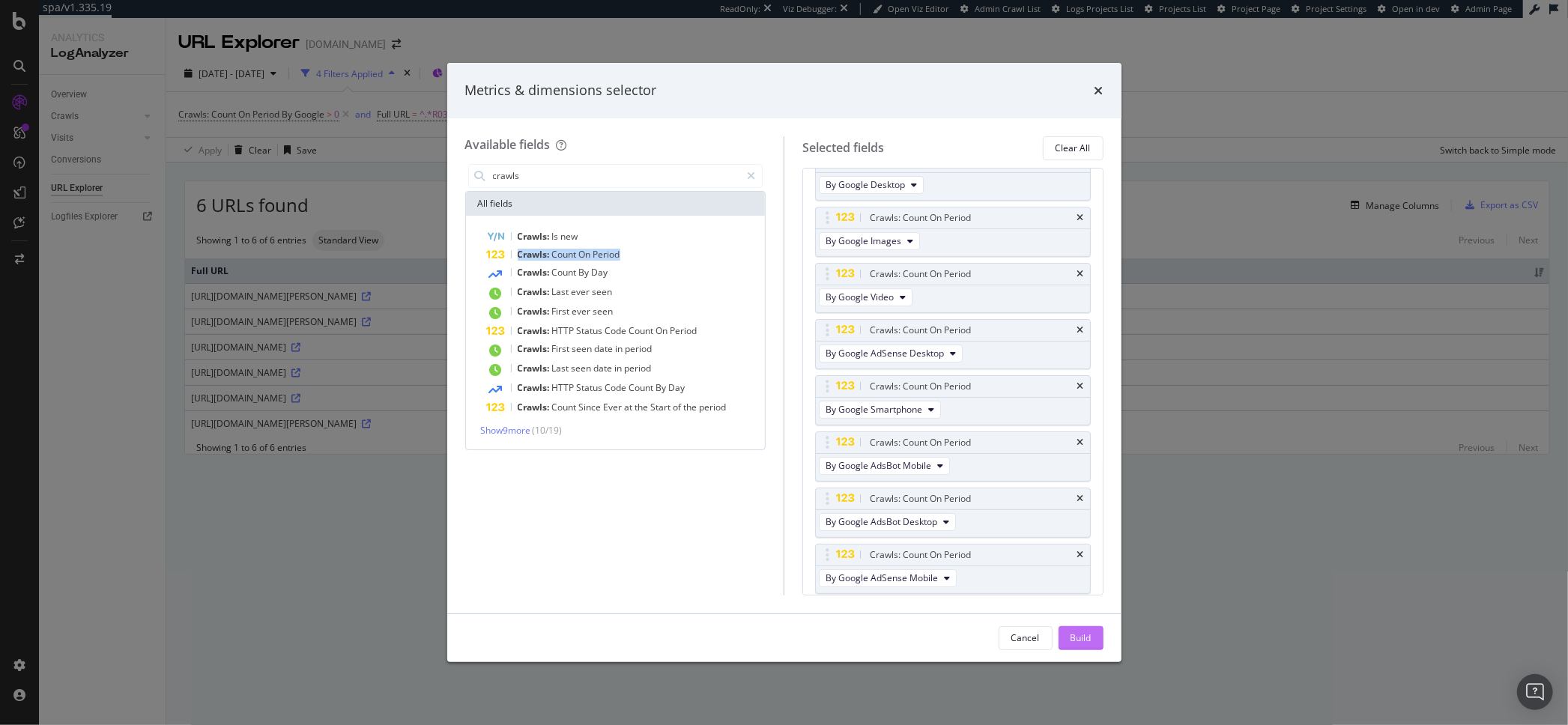
click at [1079, 635] on div "Build" at bounding box center [1081, 637] width 21 height 12
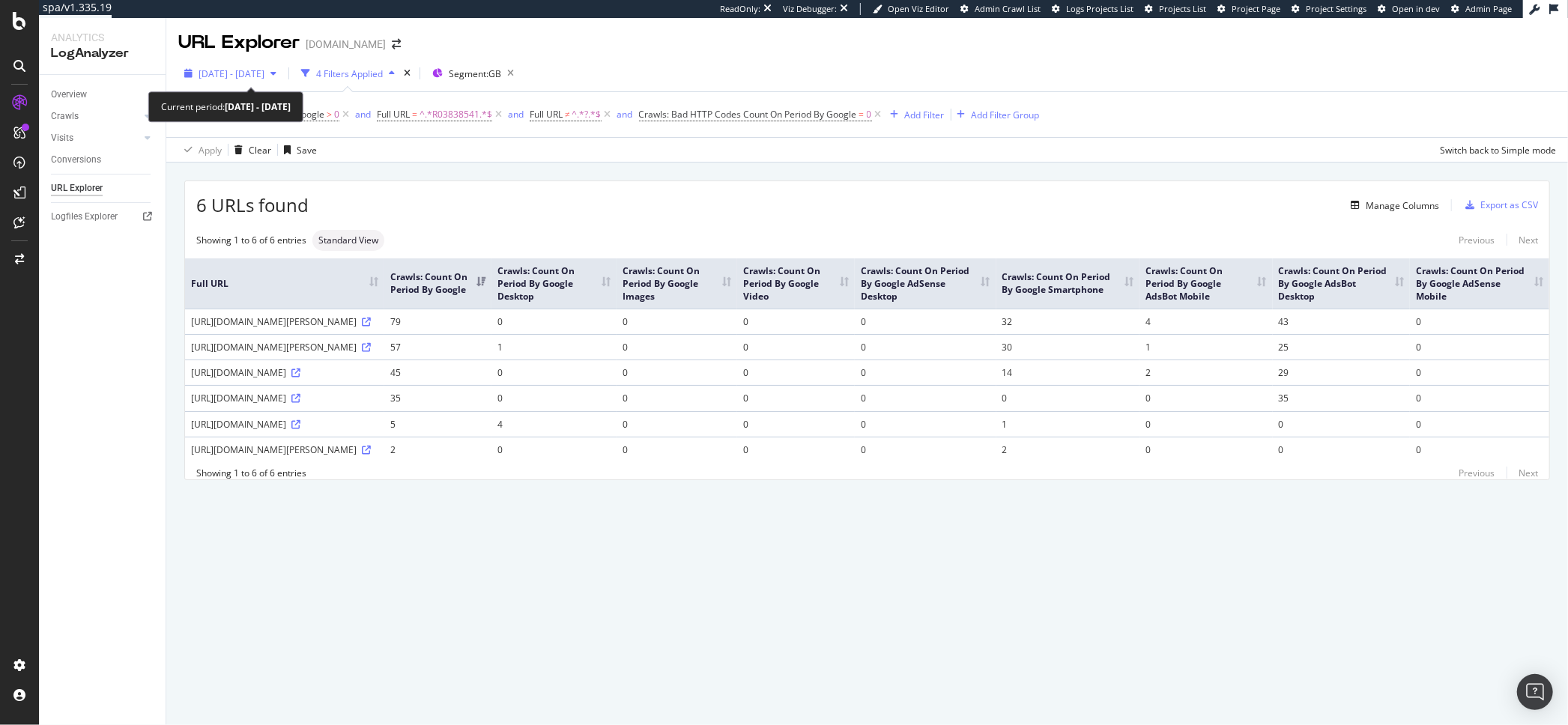
click at [257, 64] on div "[DATE] - [DATE]" at bounding box center [230, 73] width 104 height 22
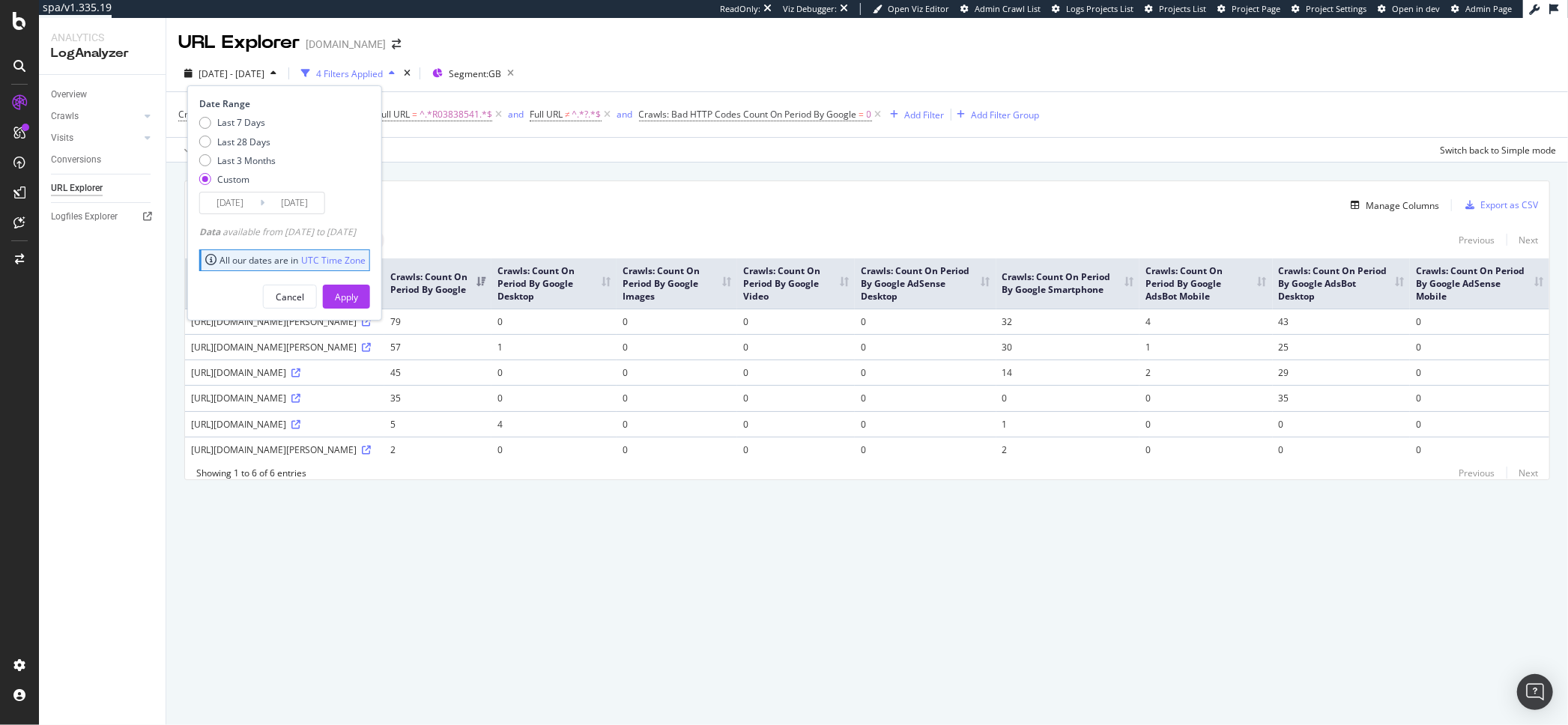
click at [244, 150] on div "Last 7 Days Last 28 Days Last 3 Months Custom" at bounding box center [237, 153] width 76 height 75
click at [243, 160] on div "Last 3 Months" at bounding box center [247, 160] width 58 height 12
type input "[DATE]"
click at [359, 304] on div "Apply" at bounding box center [347, 296] width 23 height 22
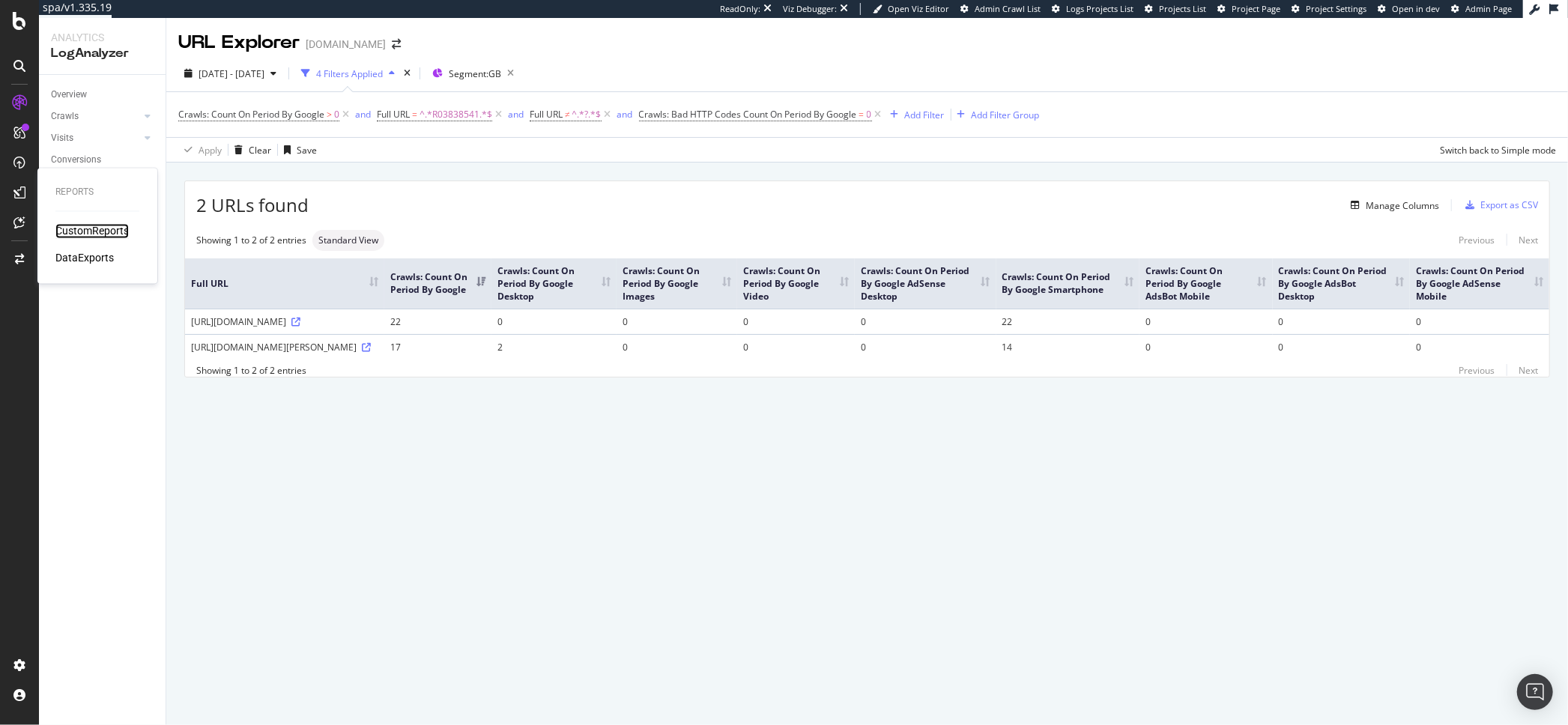
click at [83, 227] on div "CustomReports" at bounding box center [92, 231] width 73 height 15
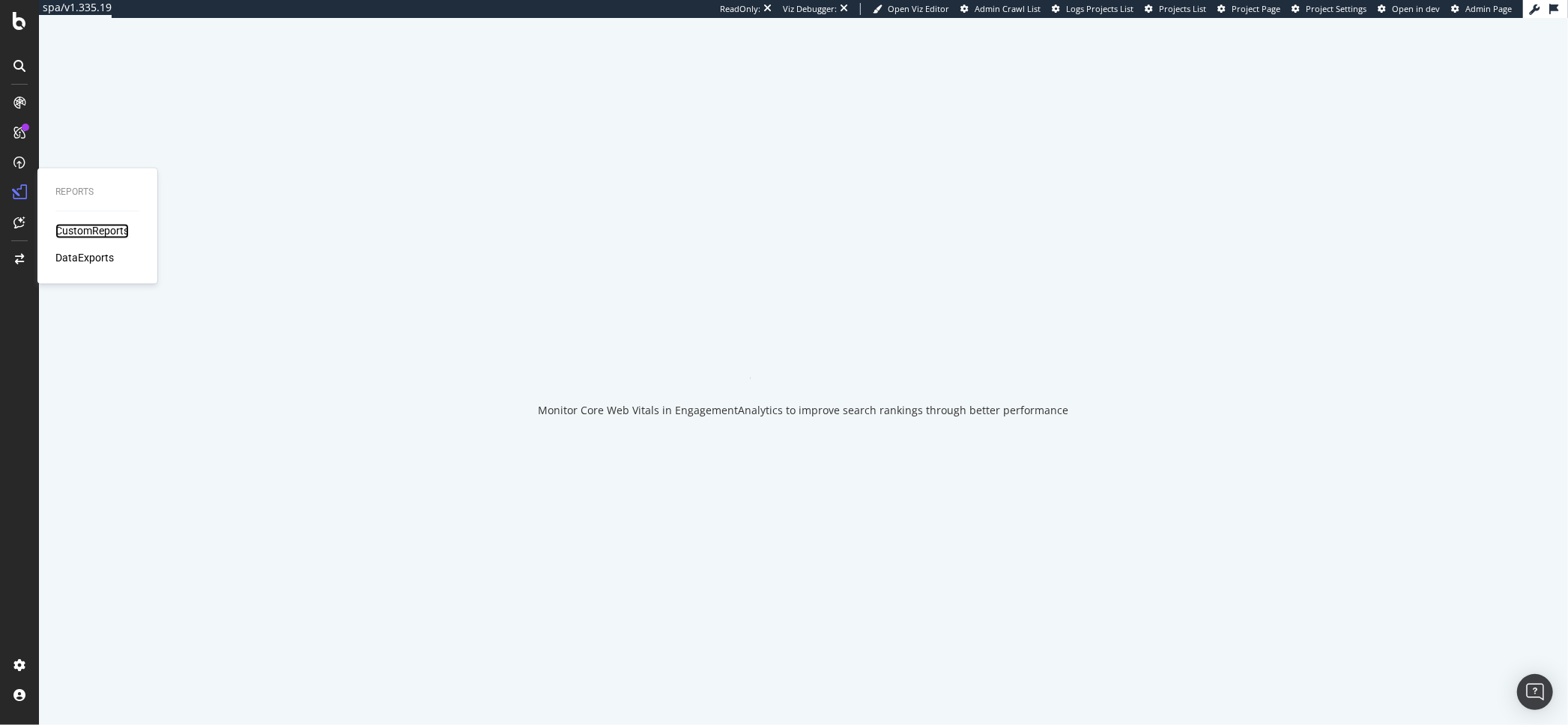
click at [81, 231] on div "CustomReports" at bounding box center [92, 231] width 73 height 15
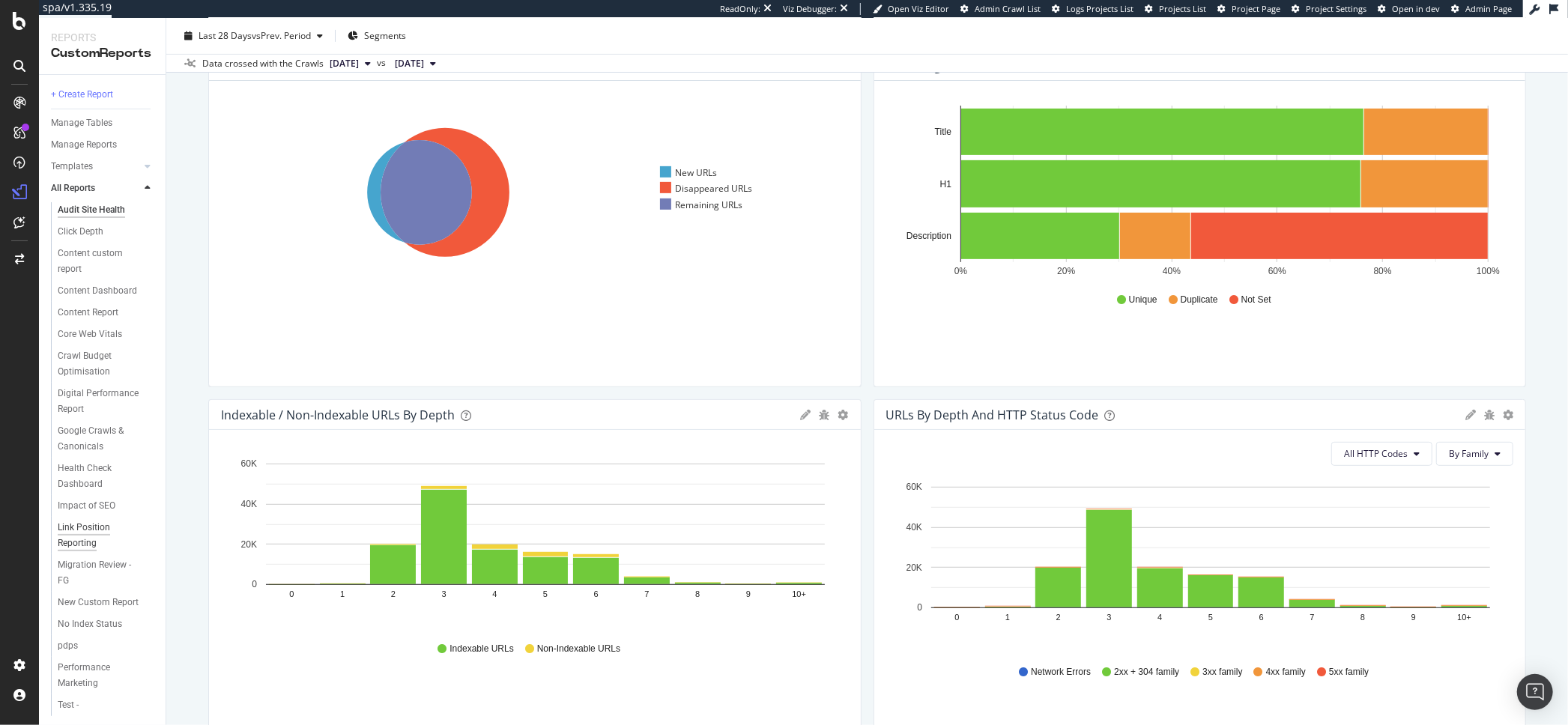
scroll to position [84, 0]
click at [75, 697] on div "TW PDP Monitoring" at bounding box center [98, 704] width 81 height 16
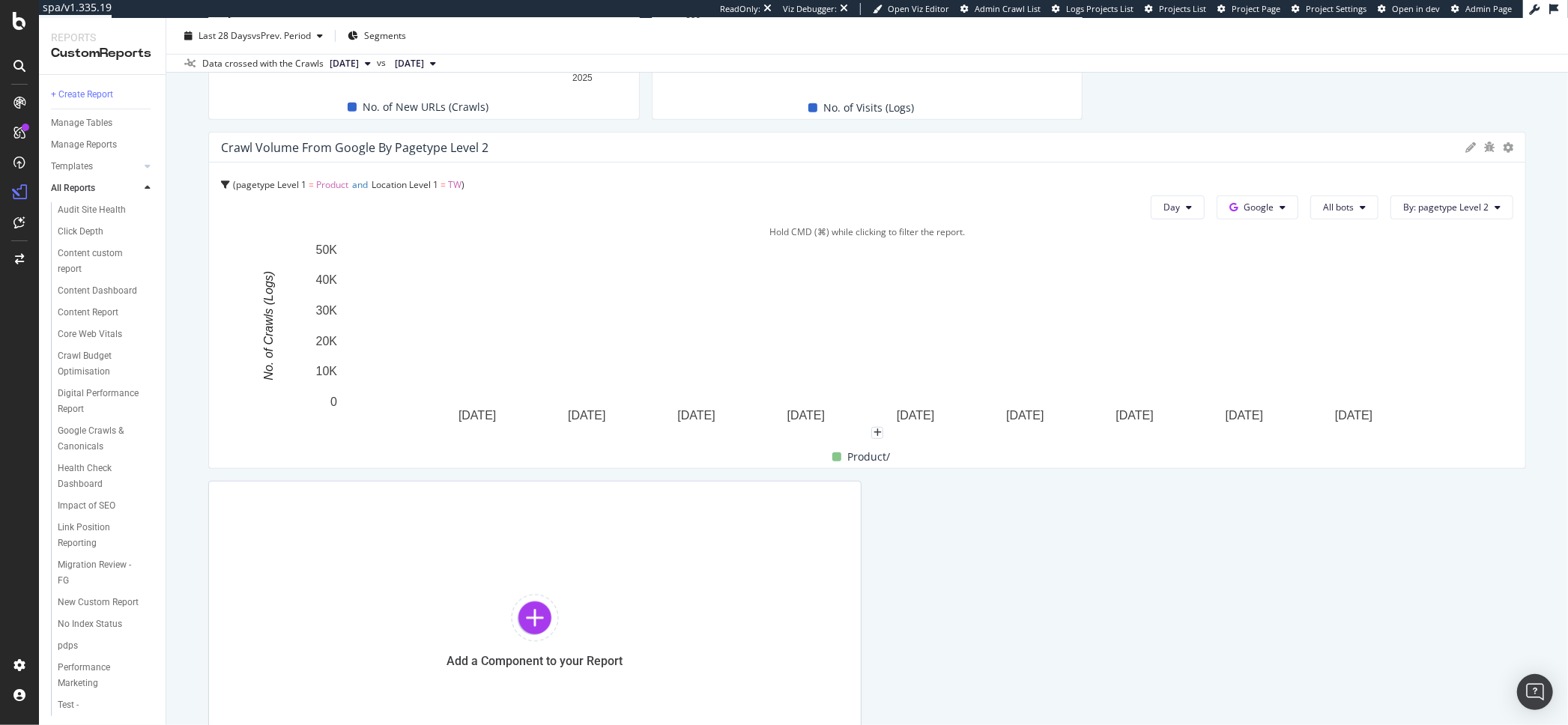
scroll to position [901, 0]
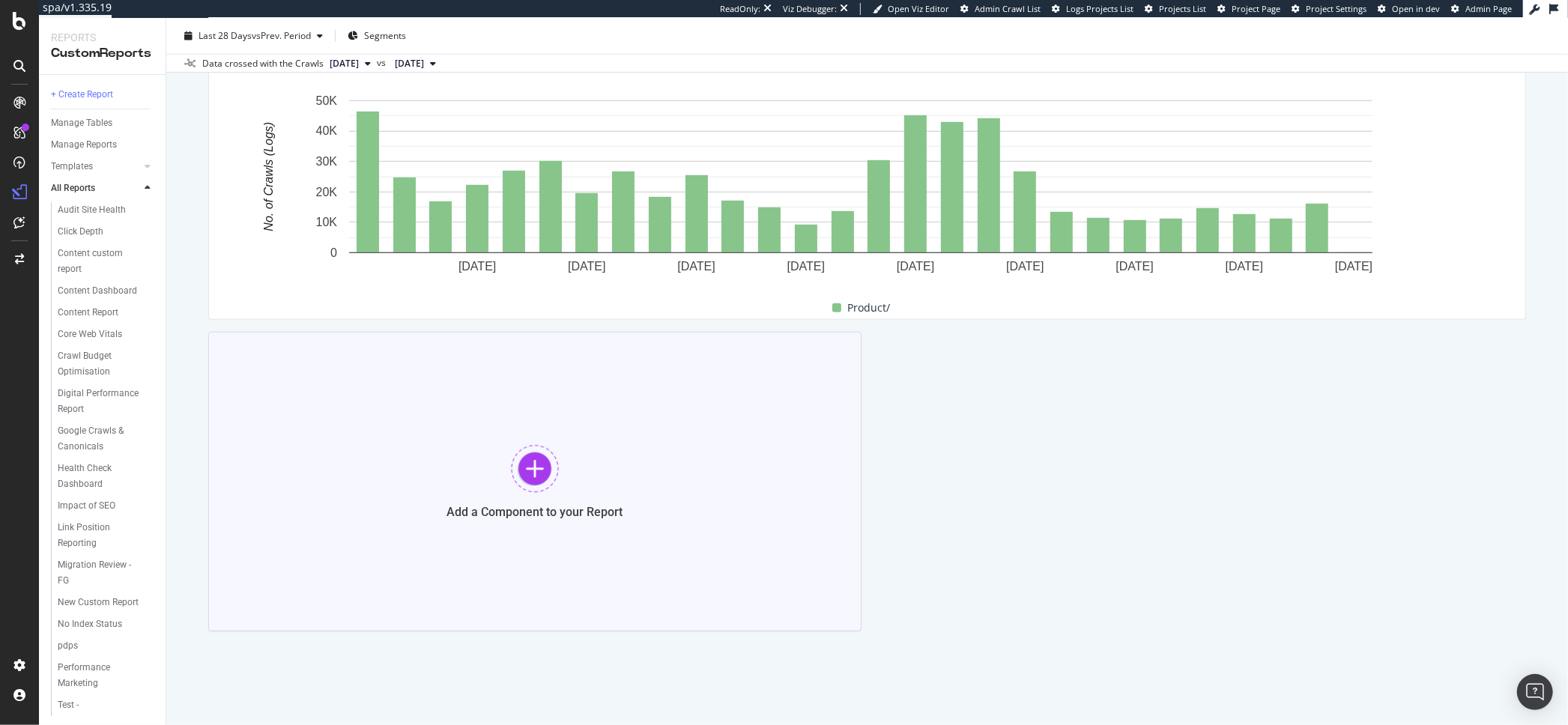
click at [535, 499] on div "Add a Component to your Report" at bounding box center [535, 481] width 653 height 299
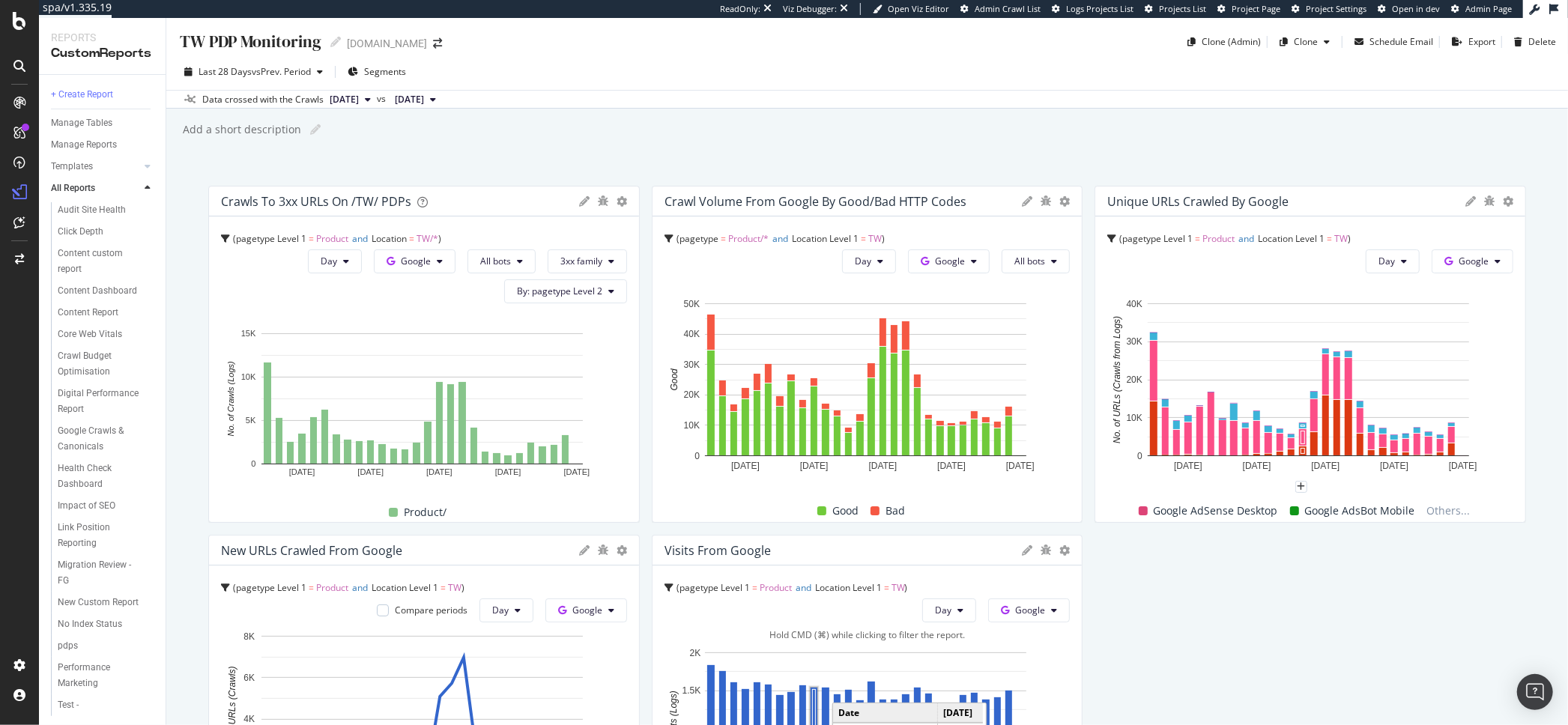
scroll to position [343, 0]
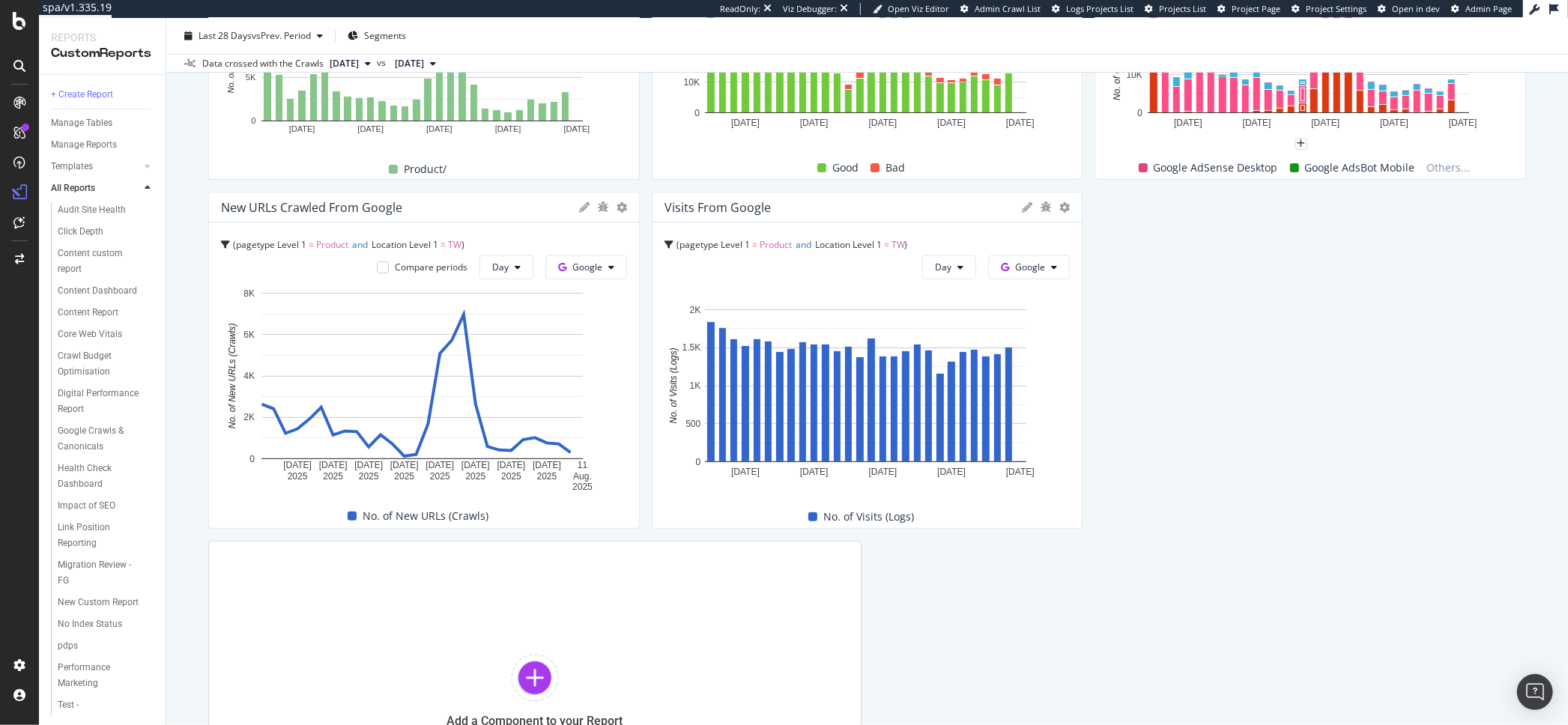
click at [579, 203] on icon at bounding box center [584, 207] width 11 height 11
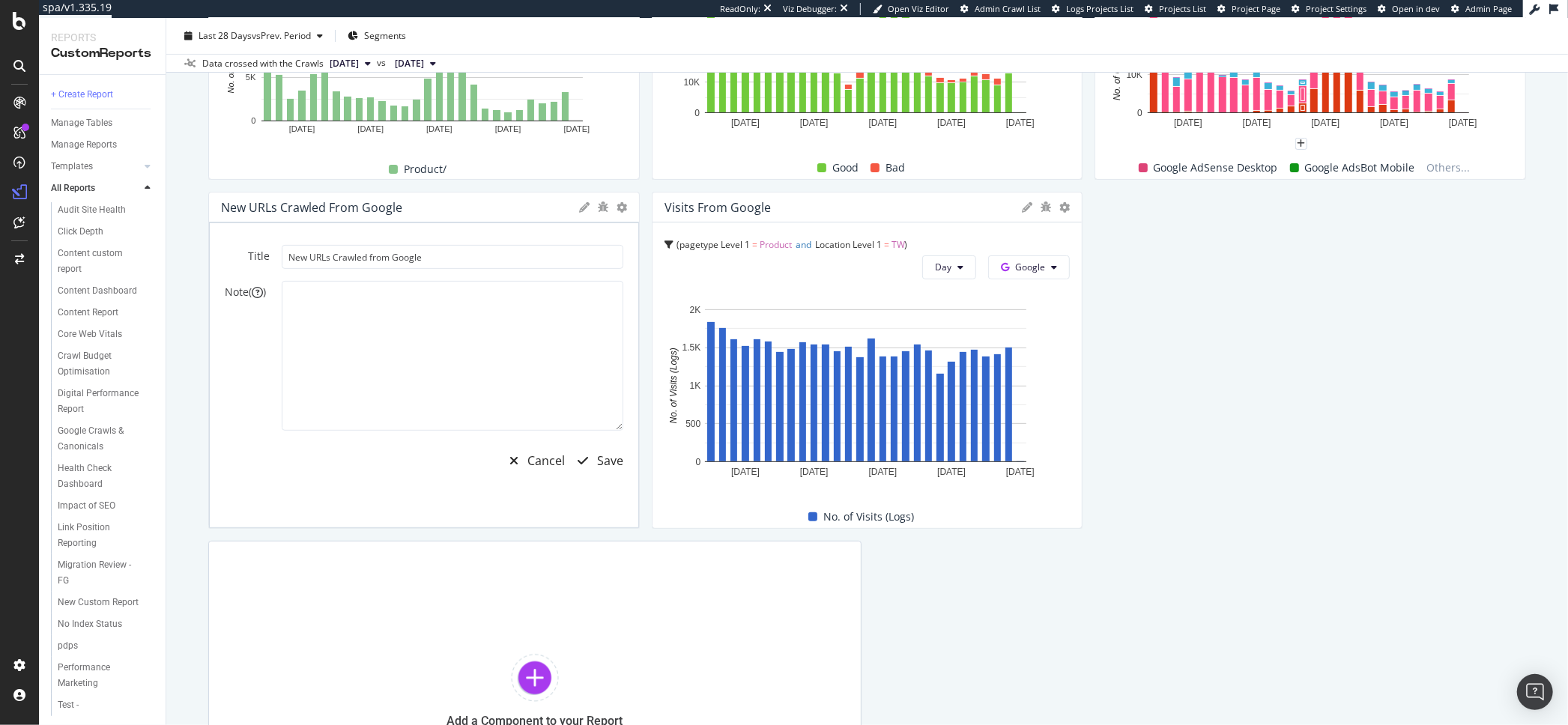
click at [579, 203] on icon at bounding box center [584, 207] width 11 height 11
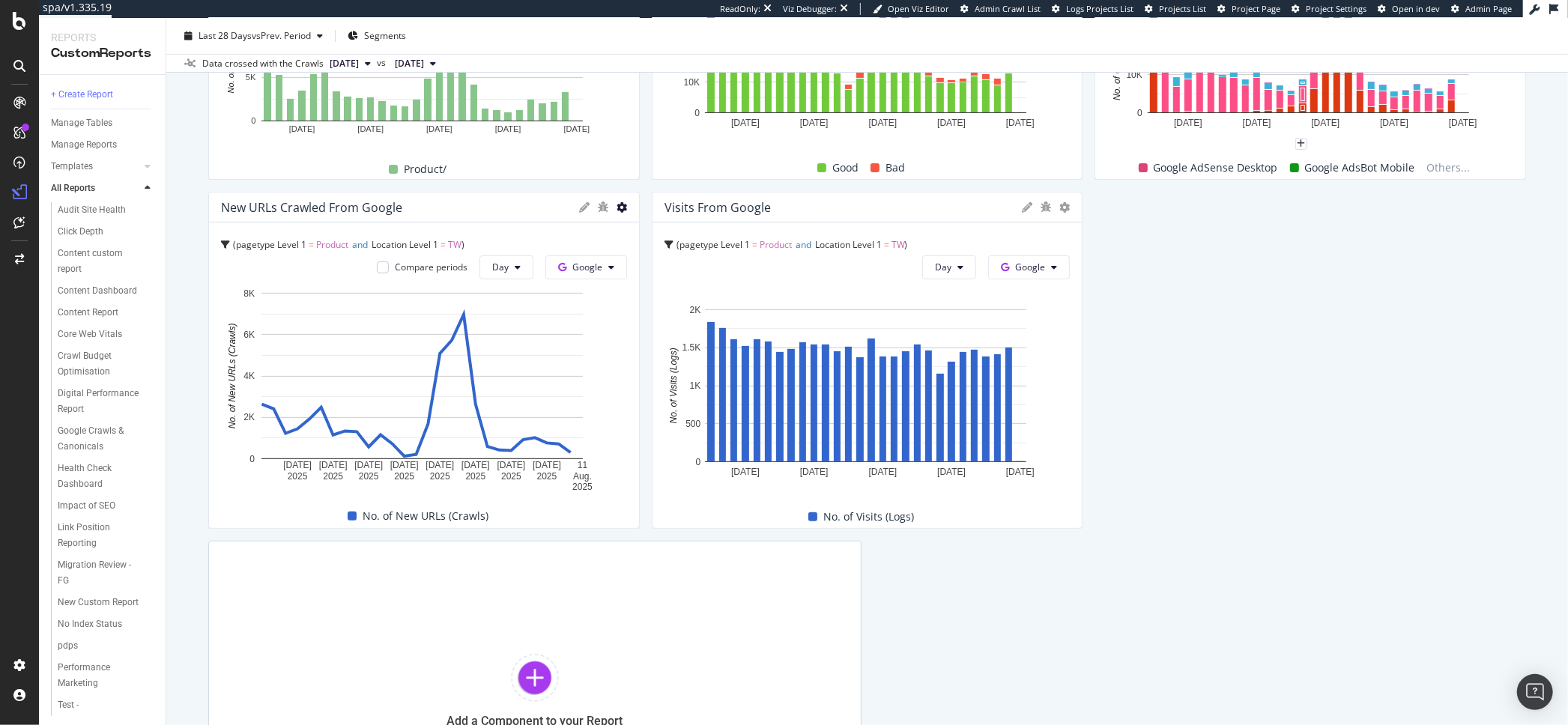
click at [618, 205] on icon at bounding box center [622, 207] width 11 height 11
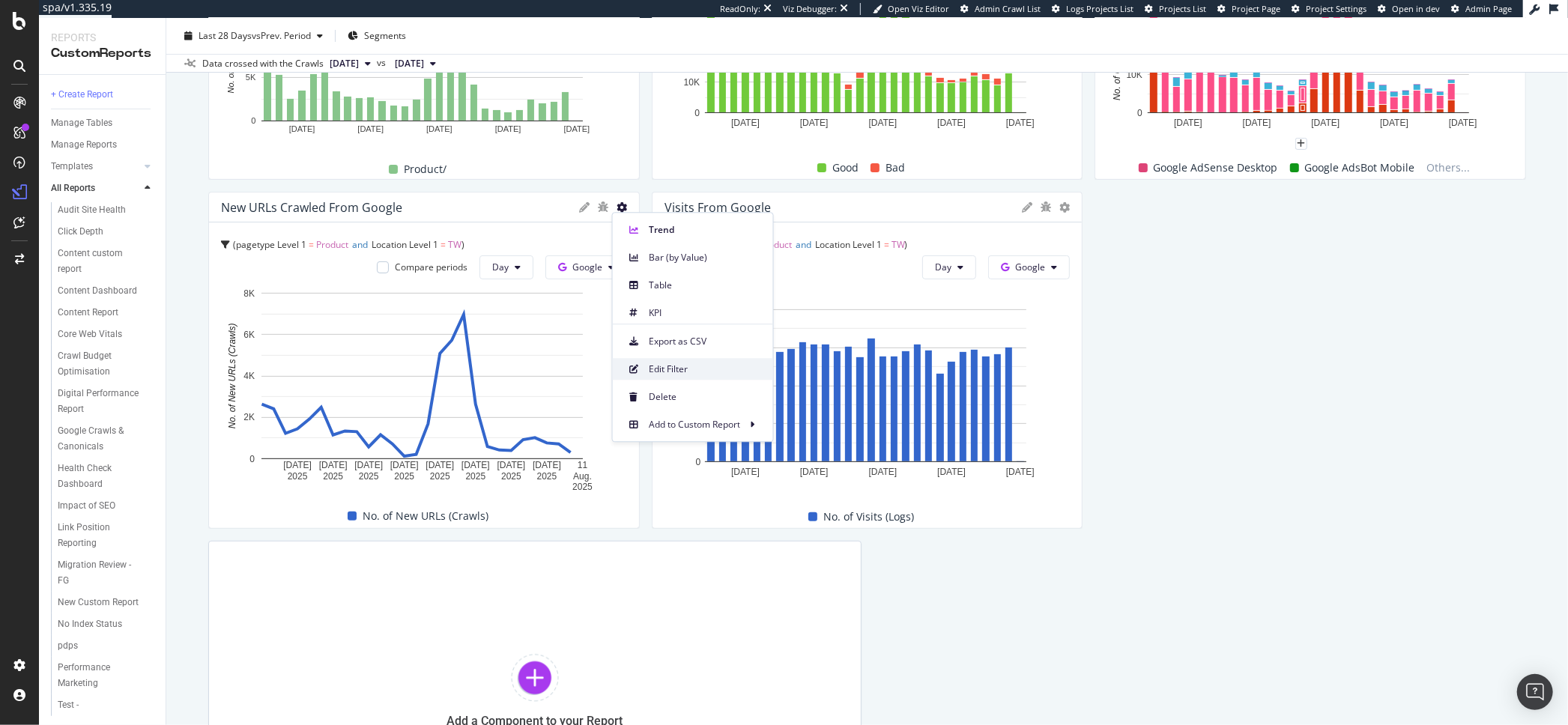
click at [669, 367] on span "Edit Filter" at bounding box center [705, 369] width 112 height 13
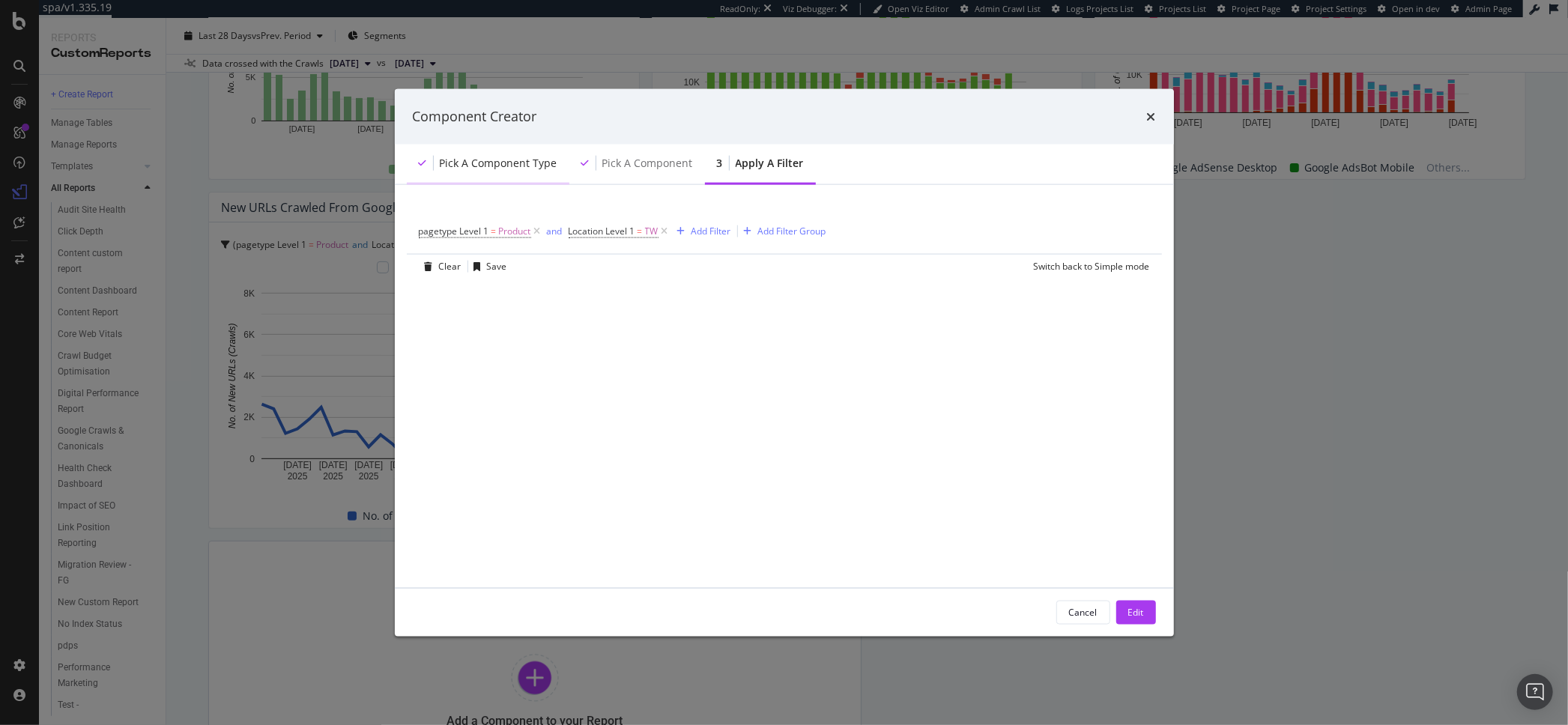
click at [498, 155] on div "Pick a Component type" at bounding box center [499, 163] width 118 height 15
click at [497, 163] on div "Pick a Component type" at bounding box center [499, 163] width 118 height 15
click at [629, 161] on div "Pick a Component" at bounding box center [647, 163] width 90 height 15
click at [1152, 114] on icon "times" at bounding box center [1151, 116] width 9 height 12
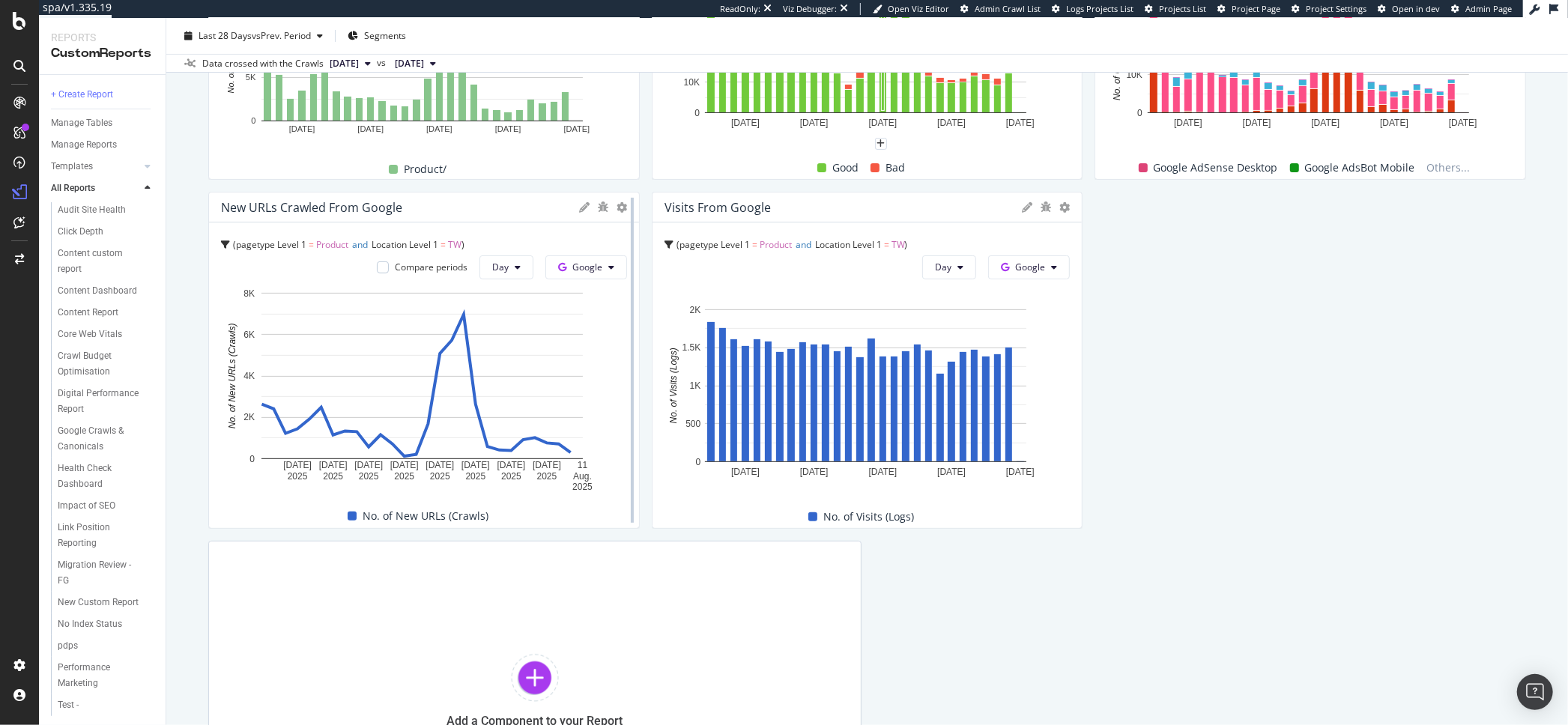
click at [625, 203] on div at bounding box center [633, 360] width 15 height 337
click at [618, 207] on icon at bounding box center [622, 207] width 11 height 11
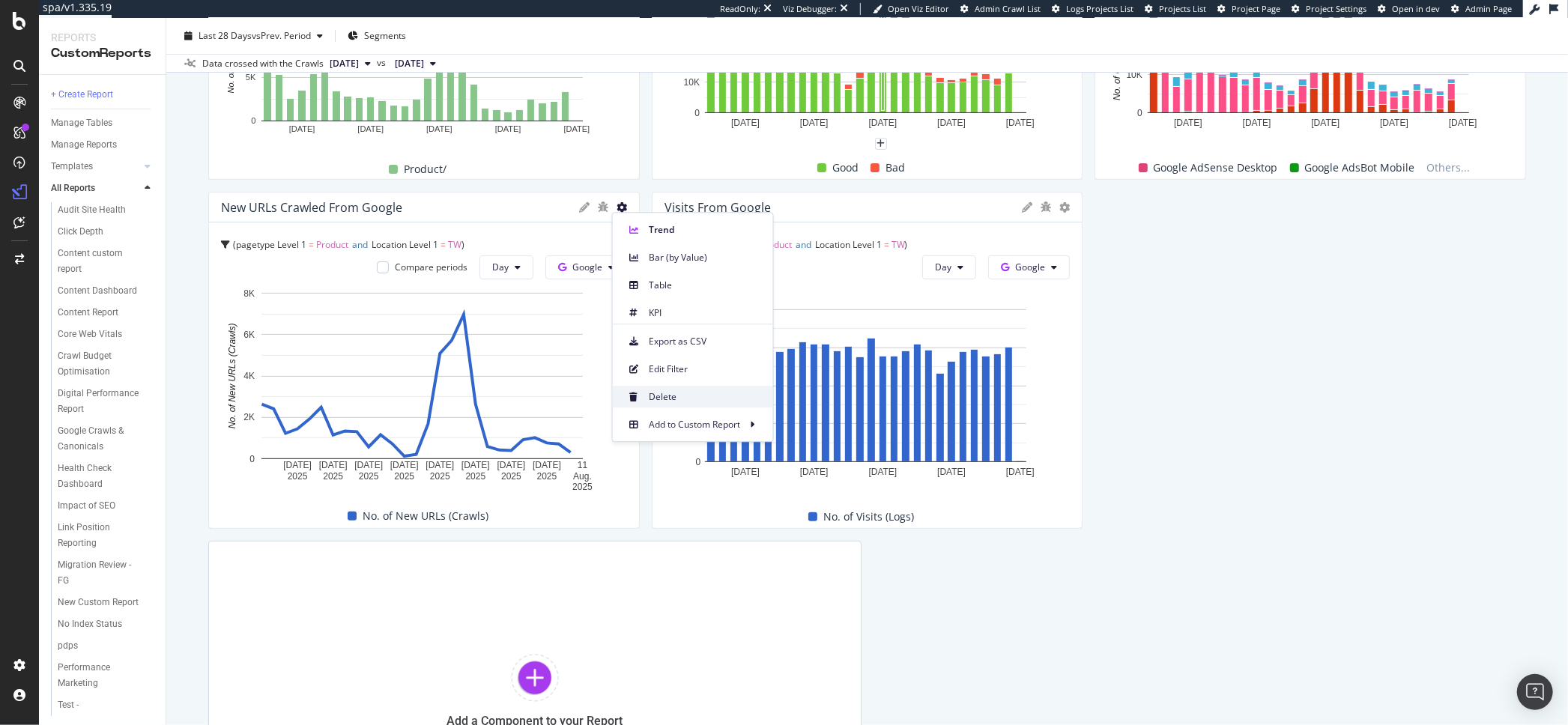
click at [667, 397] on span "Delete" at bounding box center [705, 397] width 112 height 13
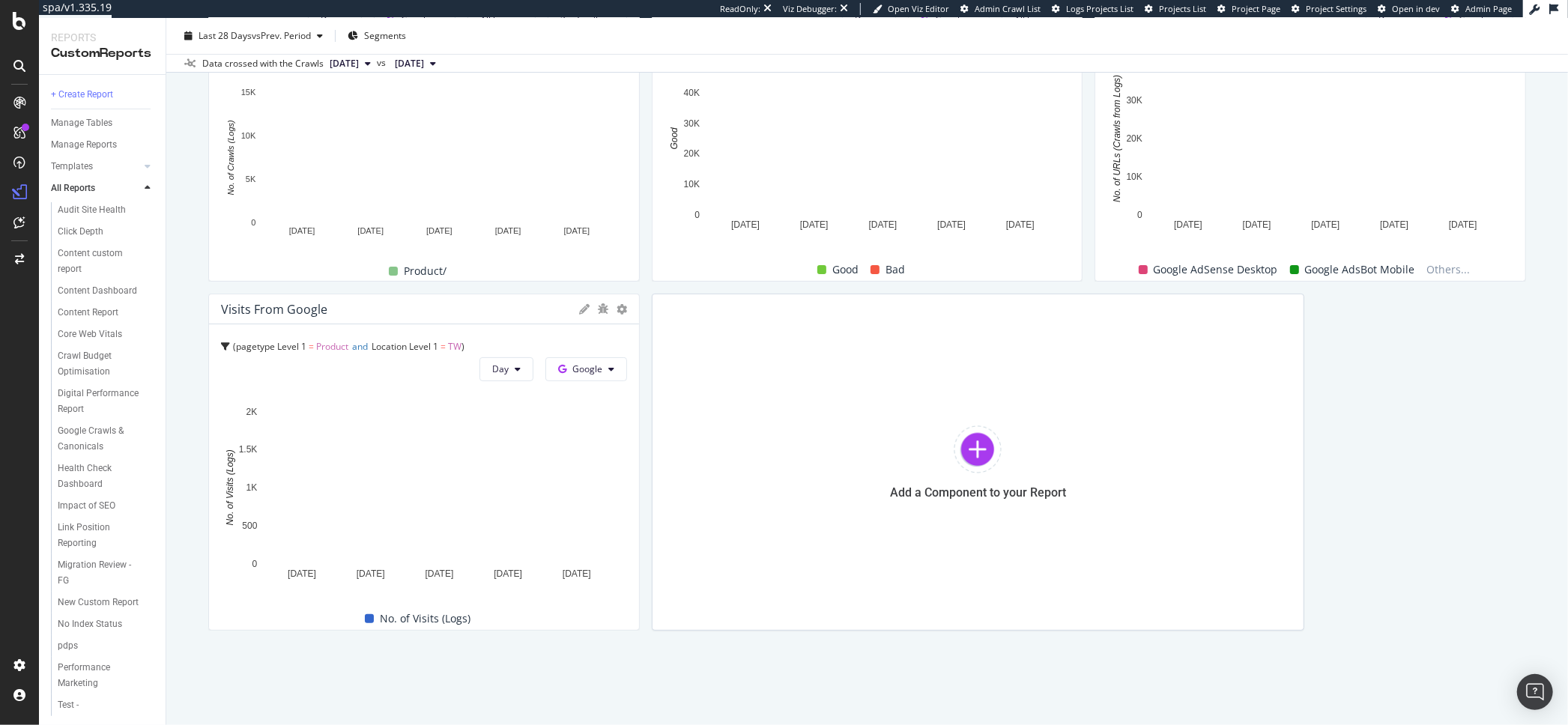
scroll to position [241, 0]
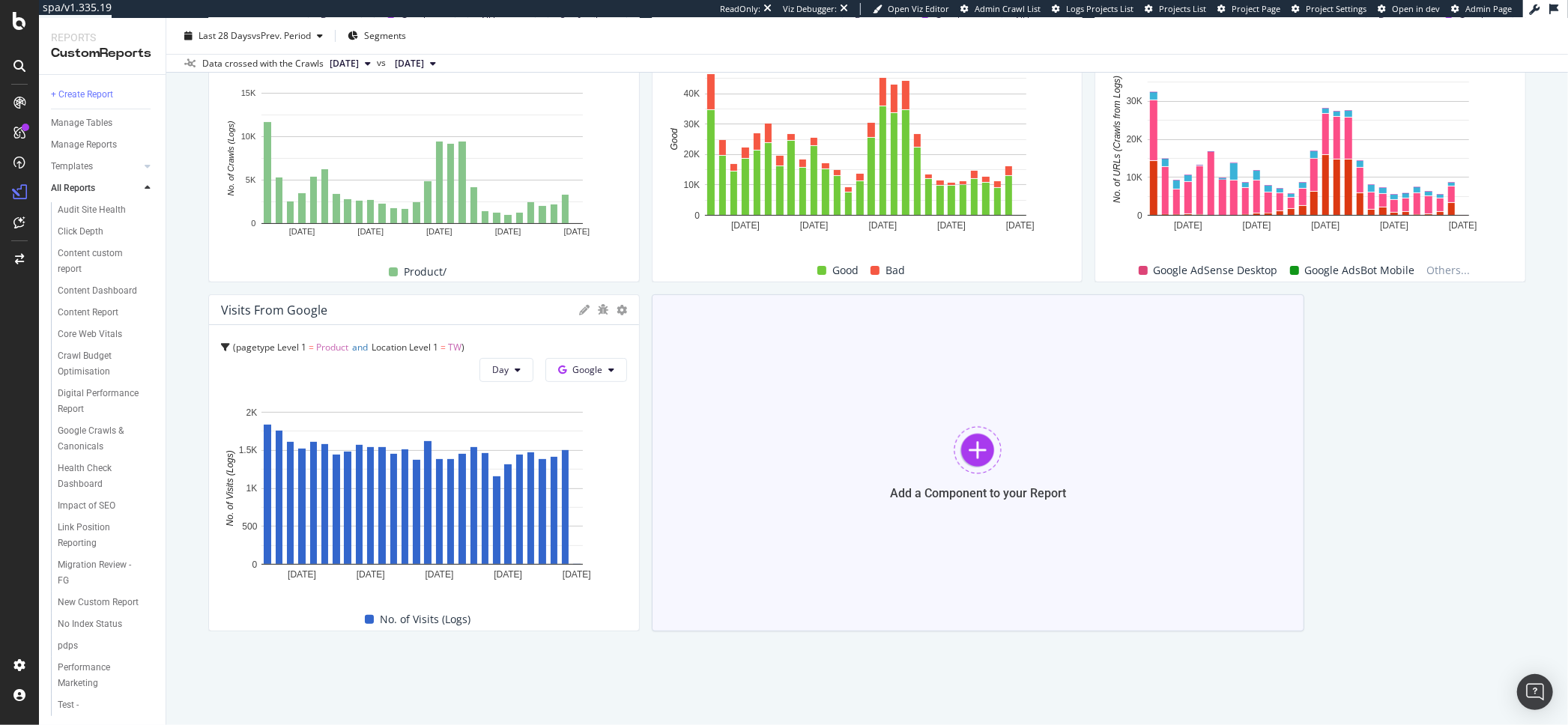
click at [872, 427] on div "Add a Component to your Report" at bounding box center [978, 463] width 653 height 337
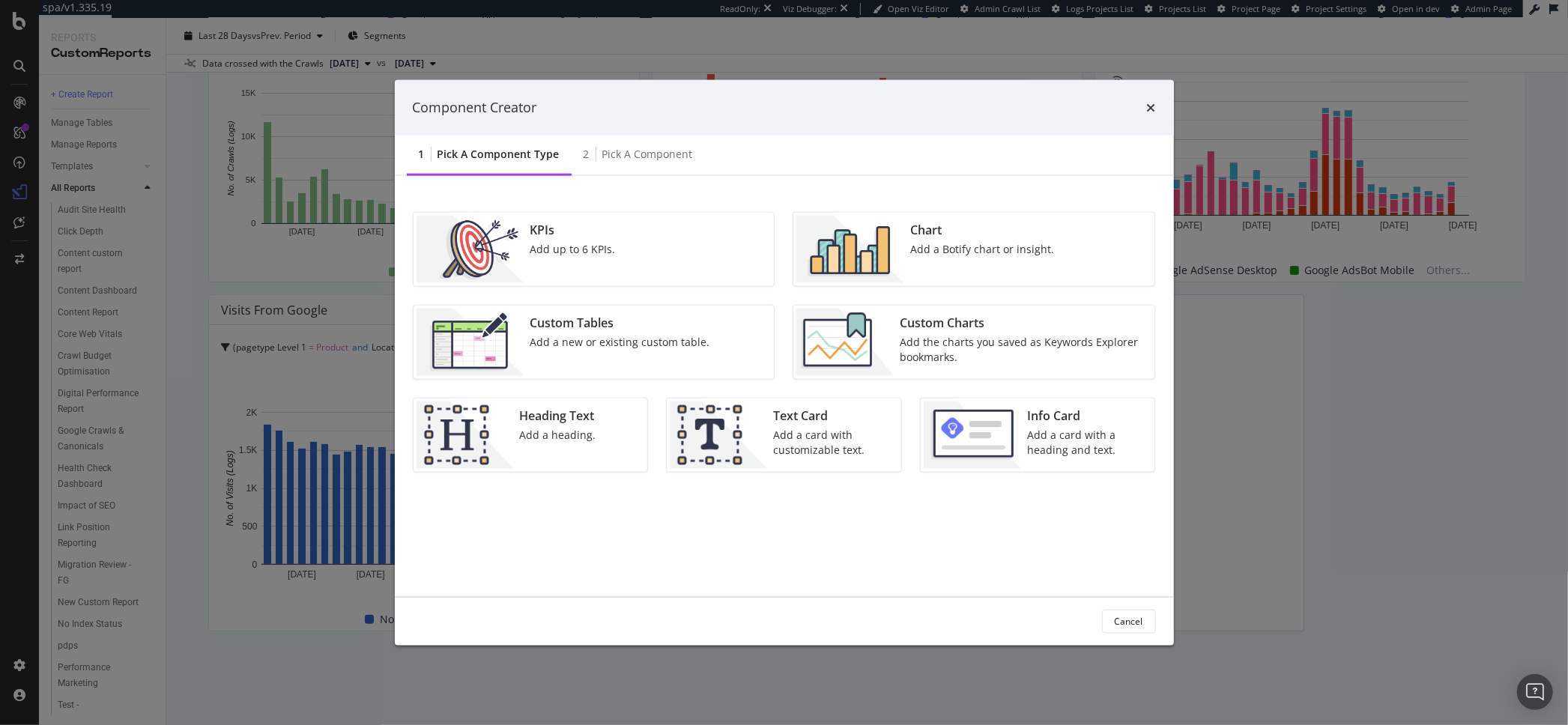
click at [950, 254] on div "Add a Botify chart or insight." at bounding box center [982, 249] width 144 height 15
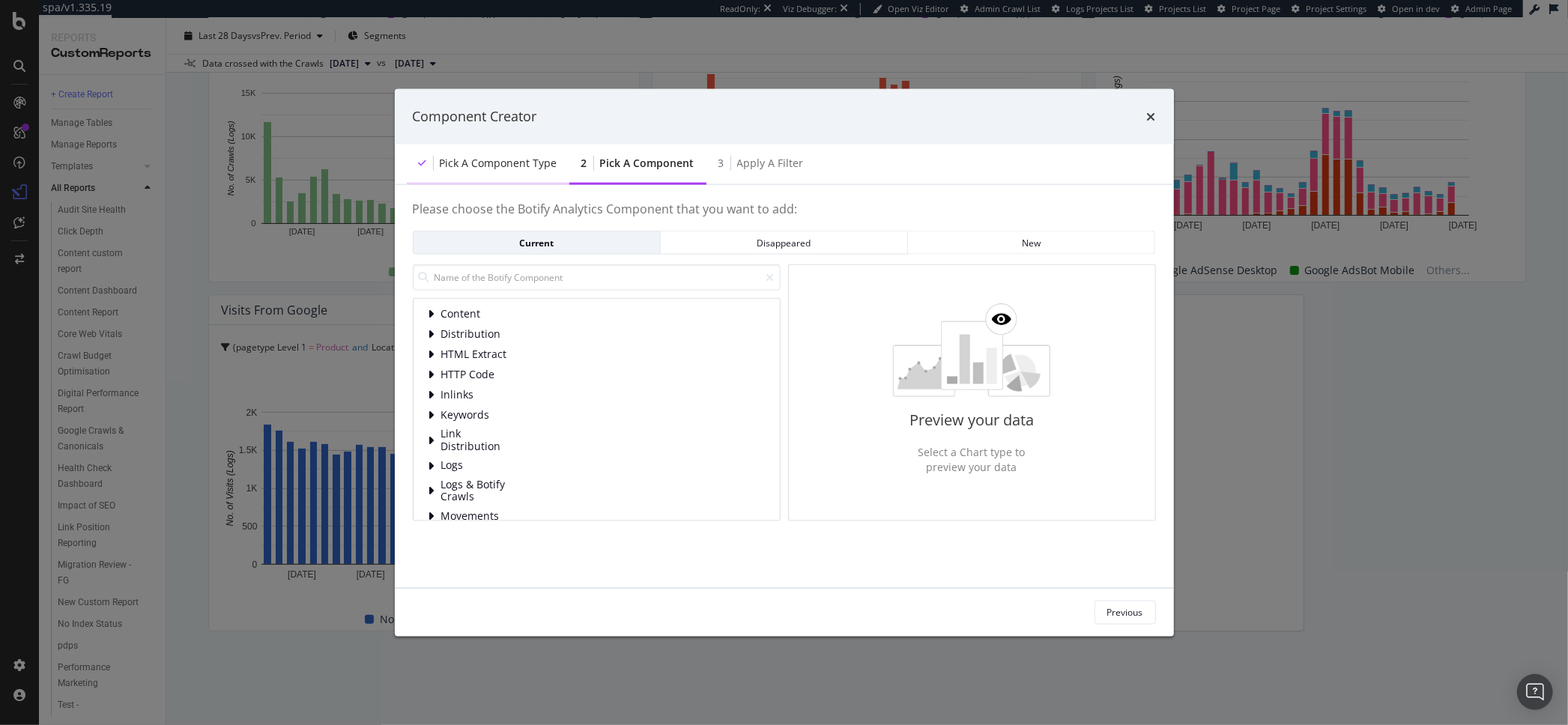
click at [504, 160] on div "Pick a Component type" at bounding box center [499, 163] width 118 height 15
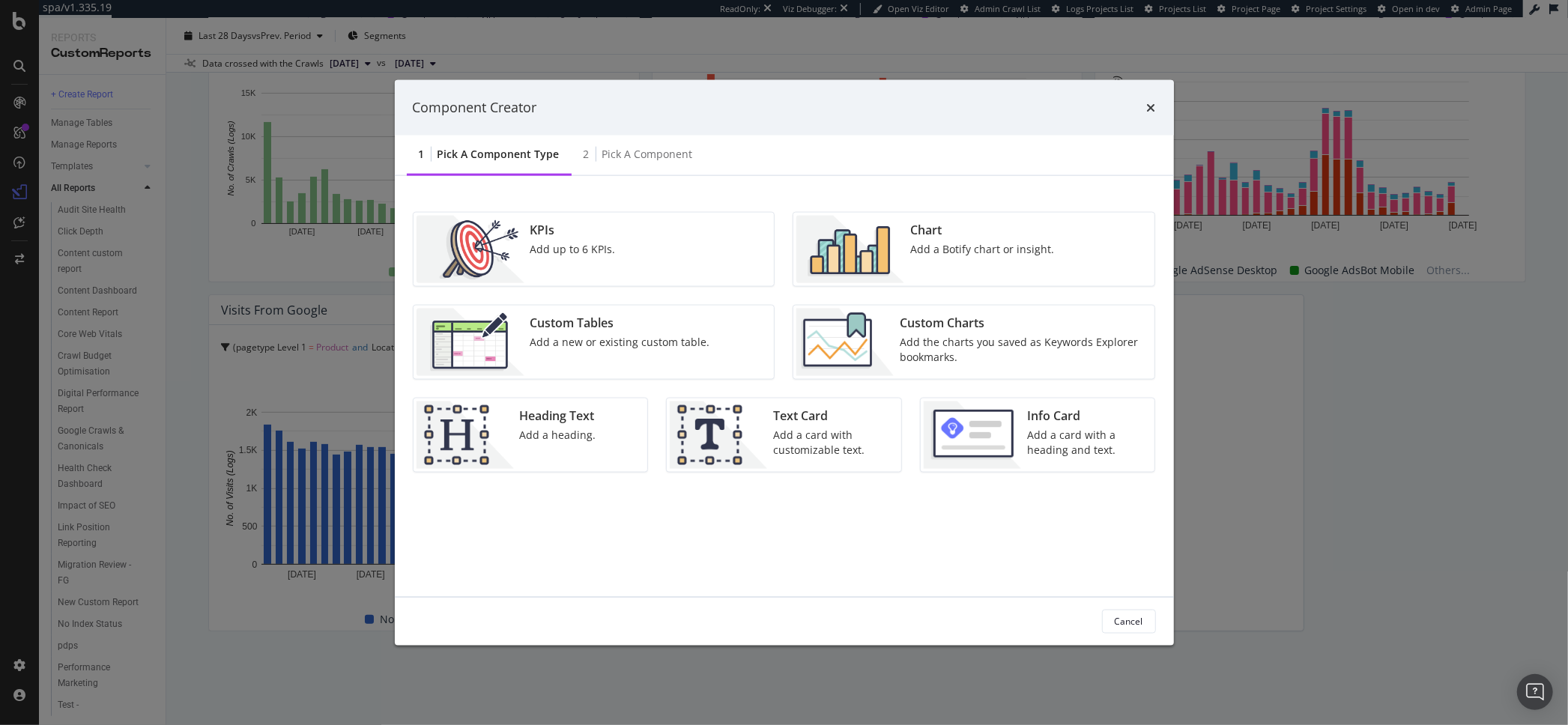
click at [938, 249] on div "Add a Botify chart or insight." at bounding box center [982, 249] width 144 height 15
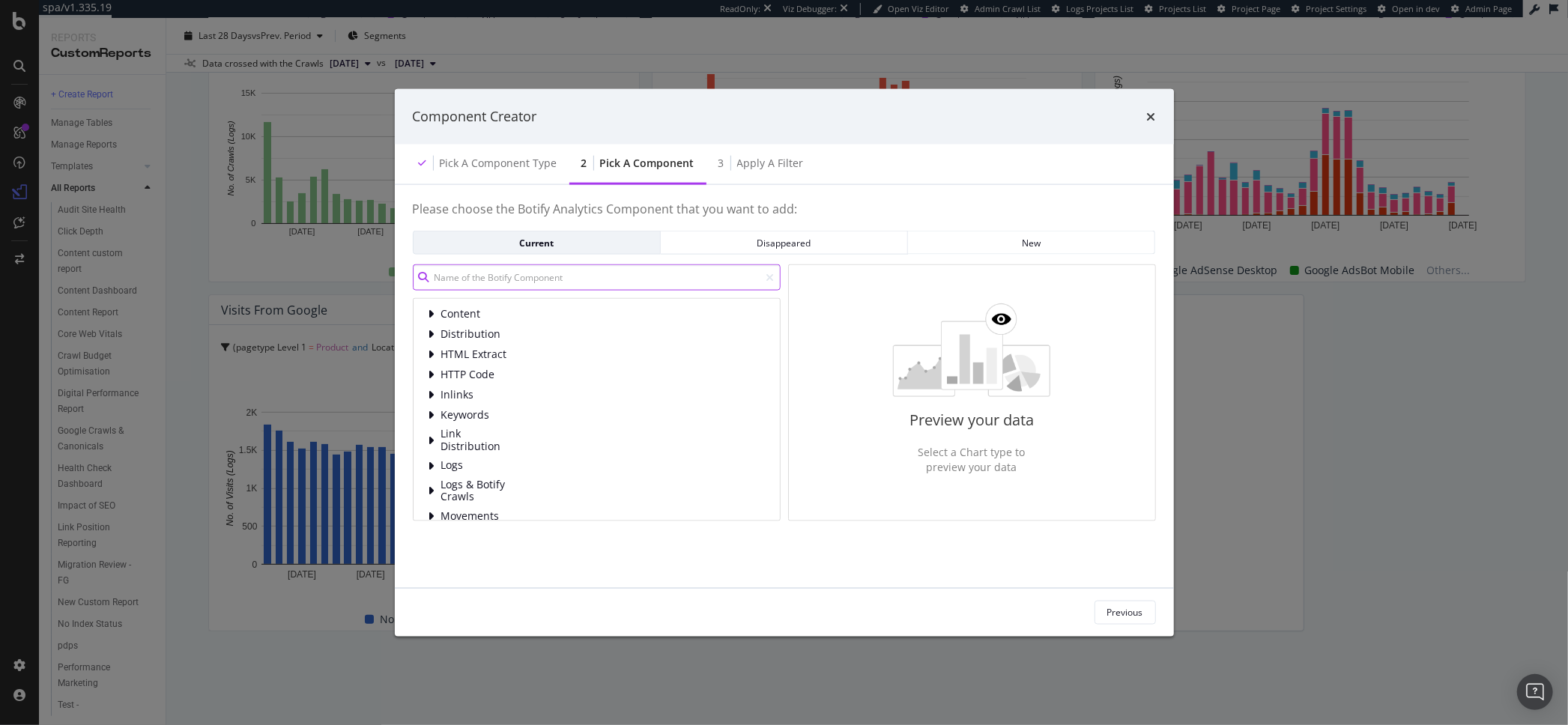
click at [538, 277] on input "modal" at bounding box center [596, 278] width 368 height 27
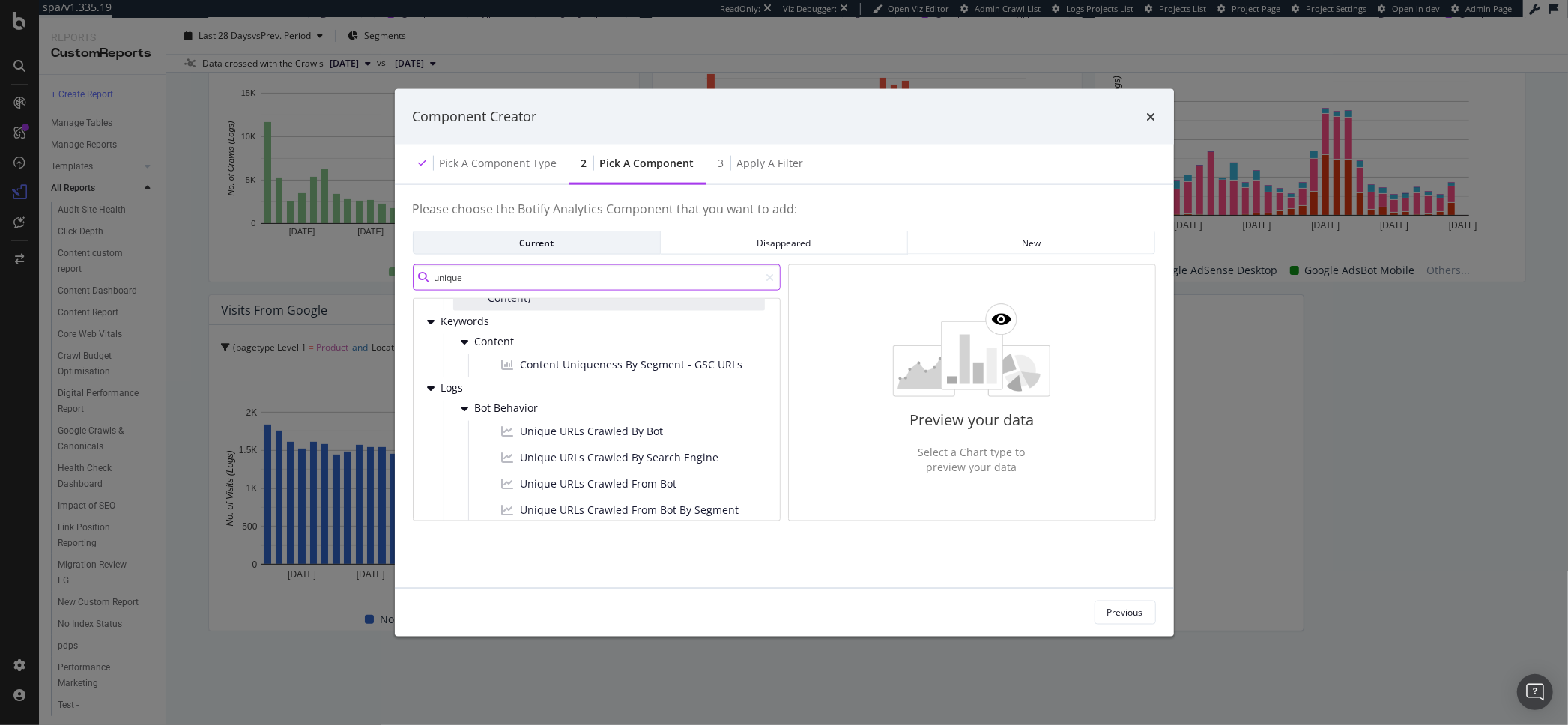
scroll to position [90, 0]
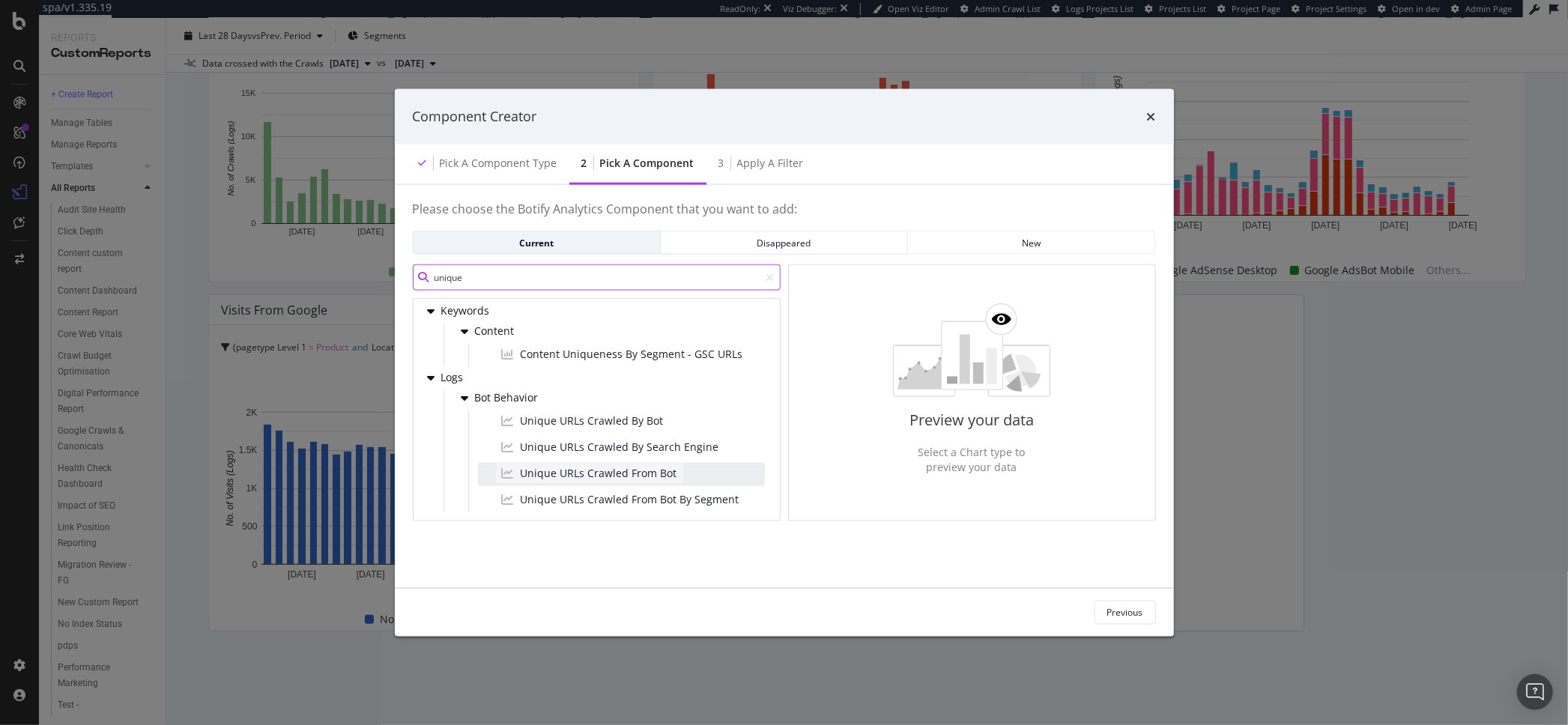
type input "unique"
click at [626, 470] on span "Unique URLs Crawled From Bot" at bounding box center [598, 474] width 157 height 15
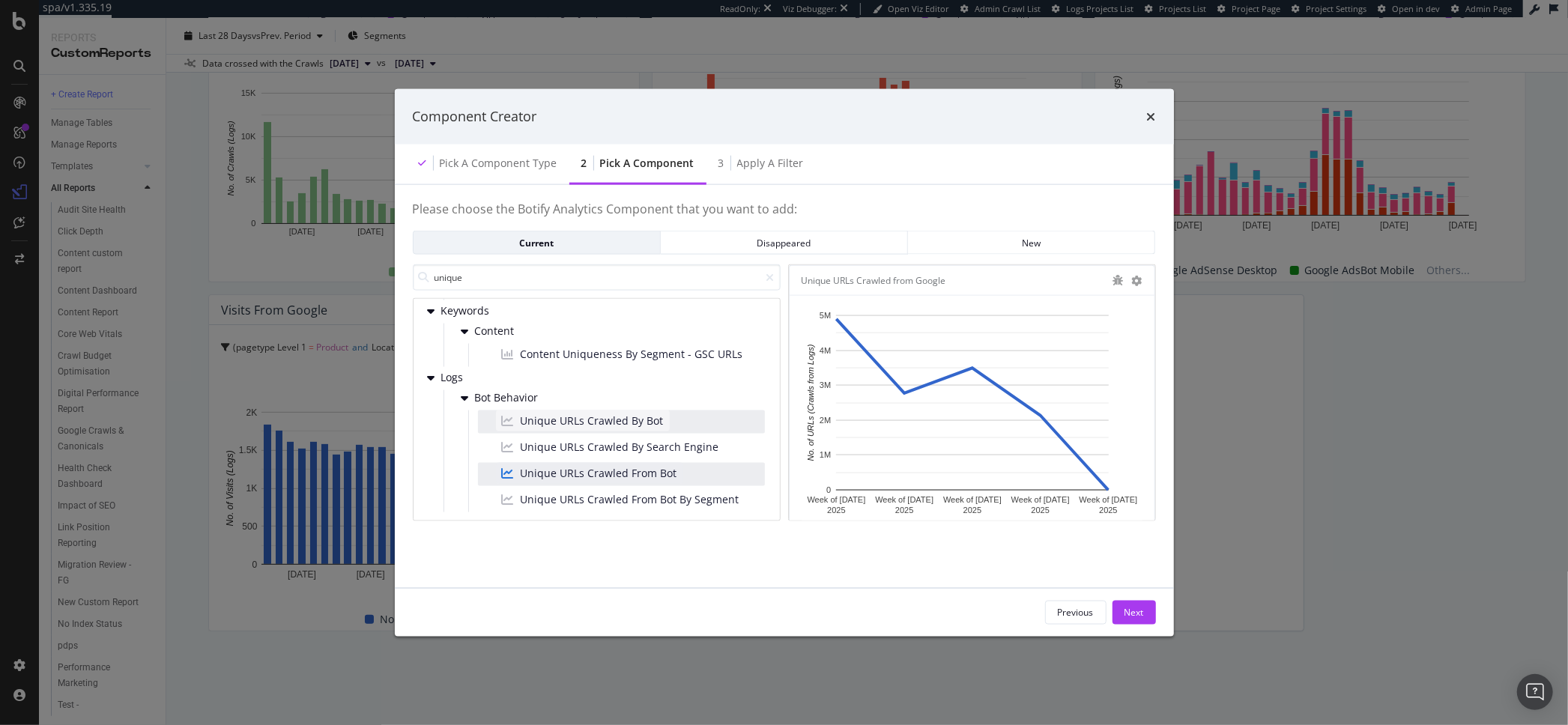
click at [628, 420] on span "Unique URLs Crawled By Bot" at bounding box center [592, 421] width 143 height 15
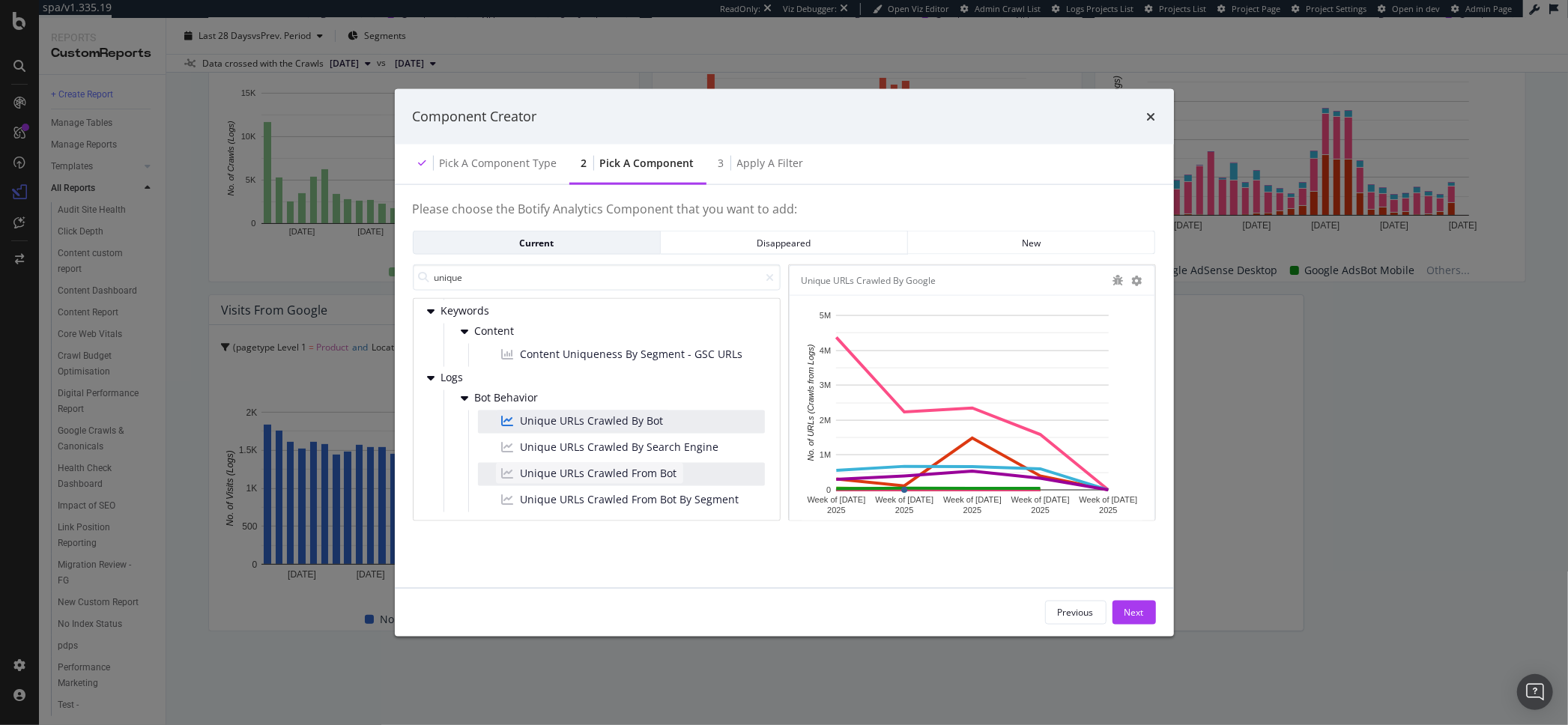
click at [594, 472] on span "Unique URLs Crawled From Bot" at bounding box center [598, 474] width 157 height 15
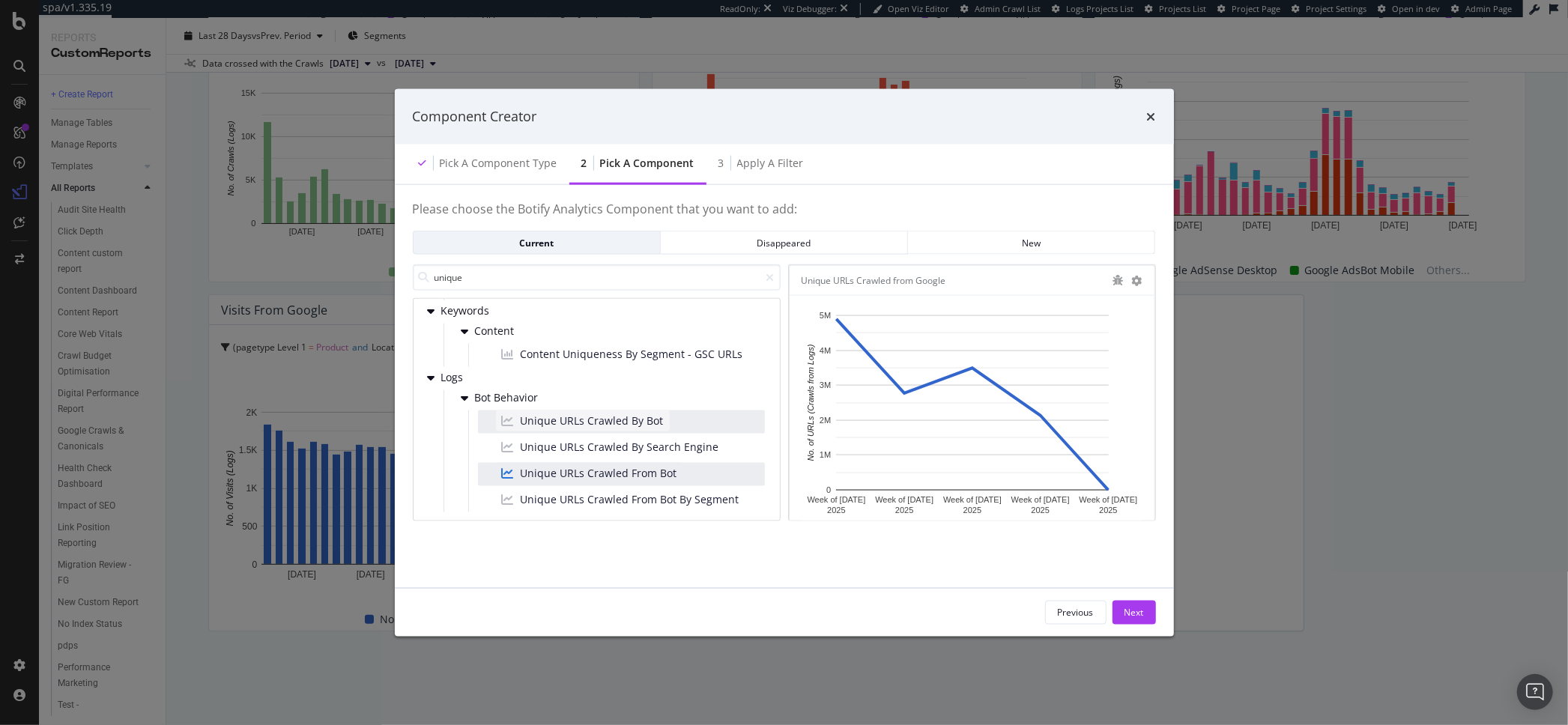
click at [590, 429] on div "Unique URLs Crawled By Bot" at bounding box center [583, 421] width 173 height 21
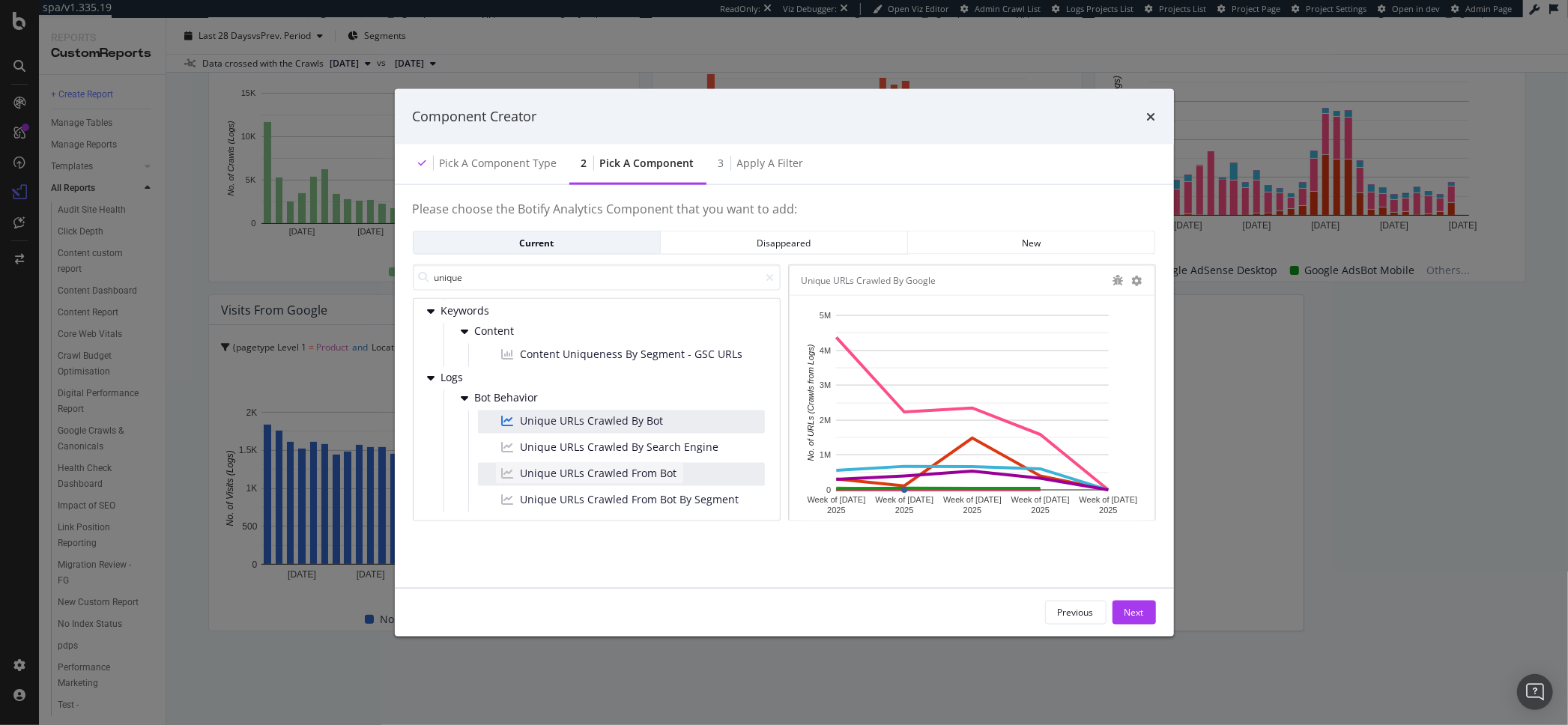
click at [589, 474] on span "Unique URLs Crawled From Bot" at bounding box center [598, 474] width 157 height 15
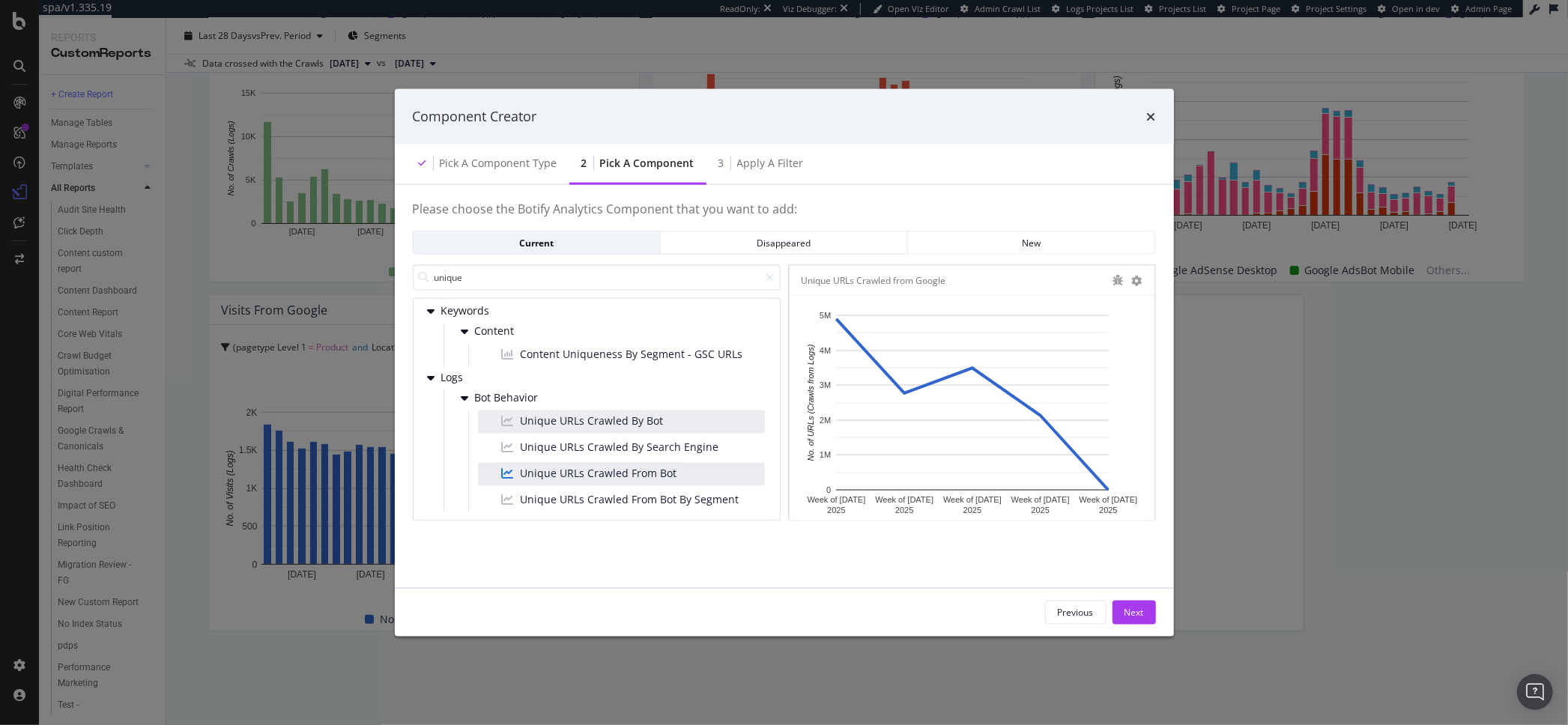
click at [604, 409] on div "Bot Behavior Unique URLs Crawled By Bot Unique URLs Crawled By Search Engine Un…" at bounding box center [609, 450] width 312 height 122
click at [606, 418] on span "Unique URLs Crawled By Bot" at bounding box center [592, 421] width 143 height 15
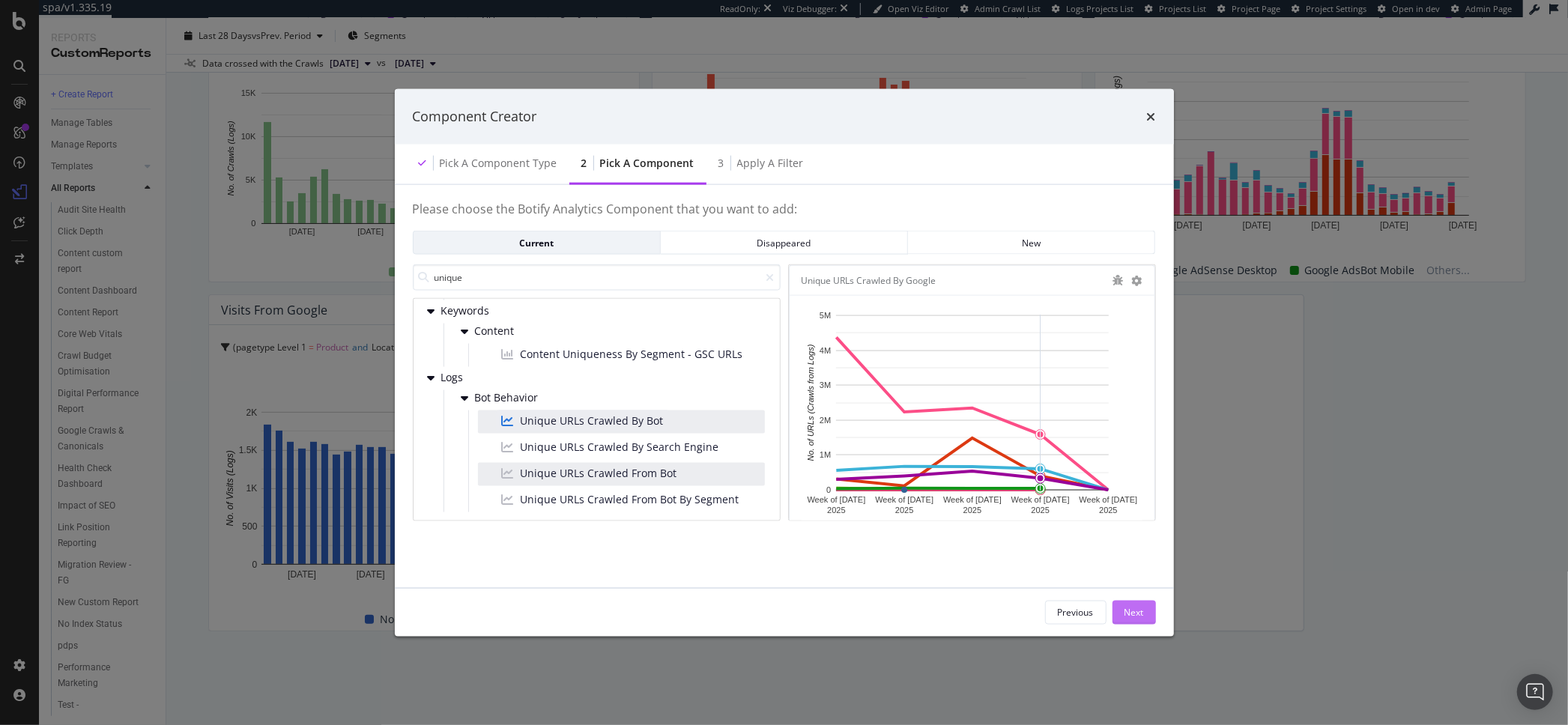
click at [1129, 616] on div "Next" at bounding box center [1134, 611] width 19 height 12
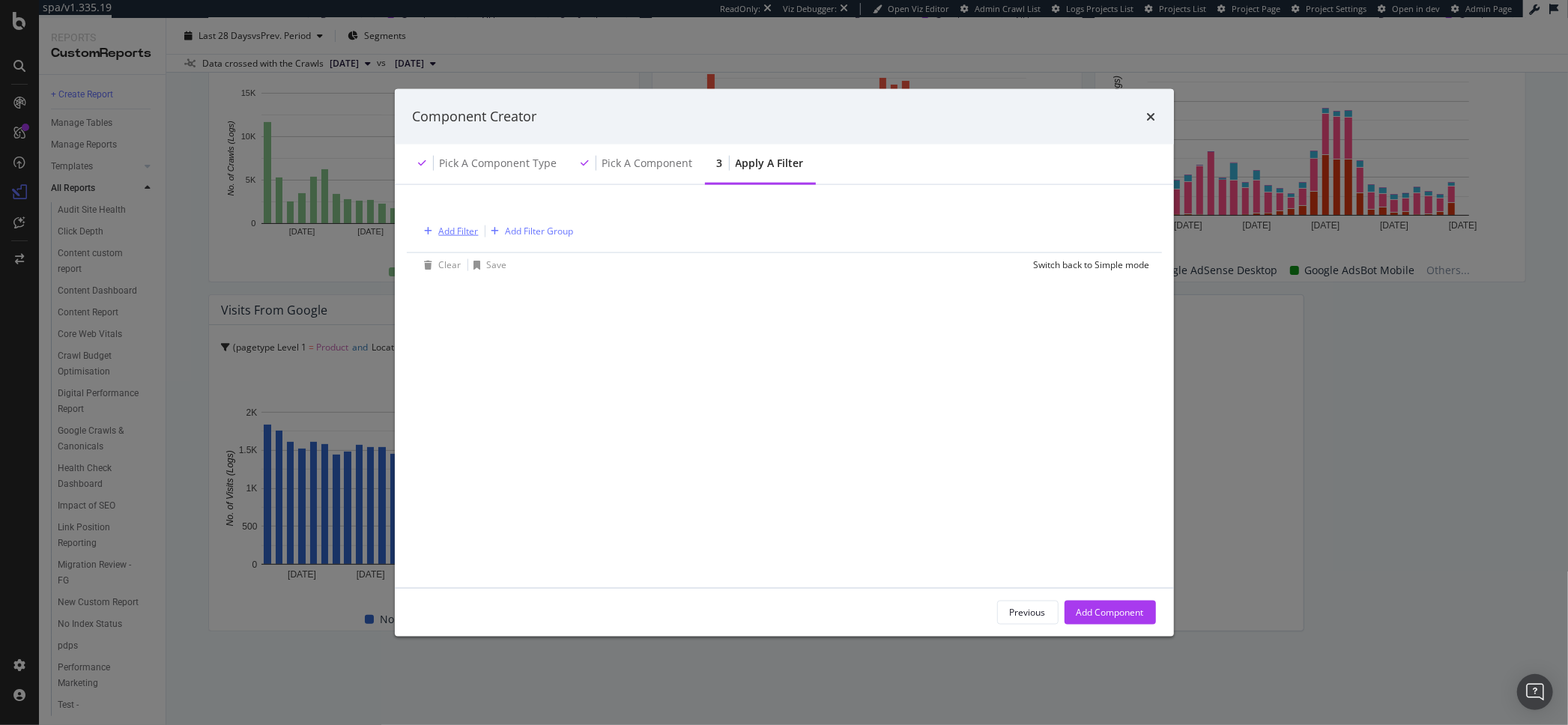
click at [439, 232] on div "Add Filter" at bounding box center [459, 231] width 40 height 12
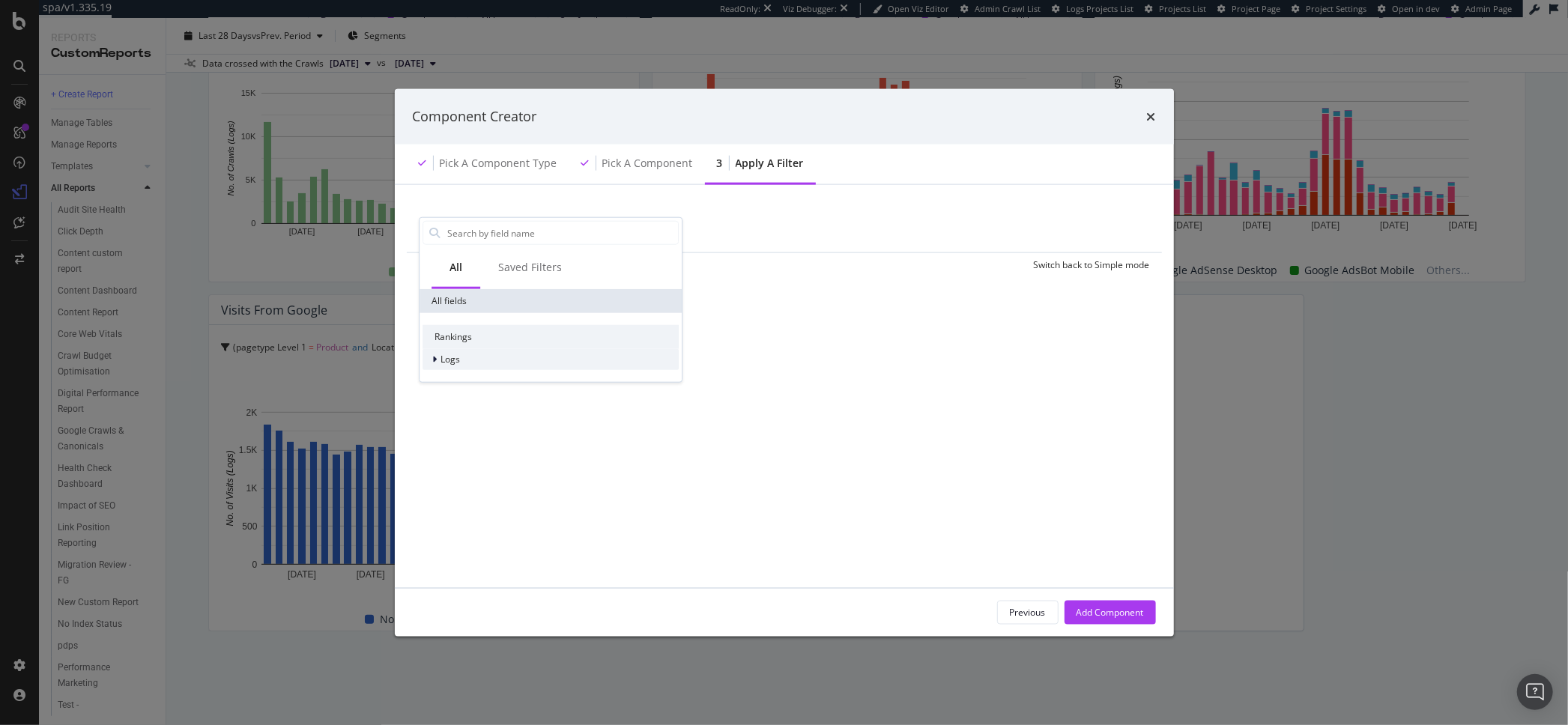
click at [473, 366] on div "Logs" at bounding box center [550, 359] width 256 height 21
click at [480, 382] on span "Segments" at bounding box center [471, 379] width 42 height 12
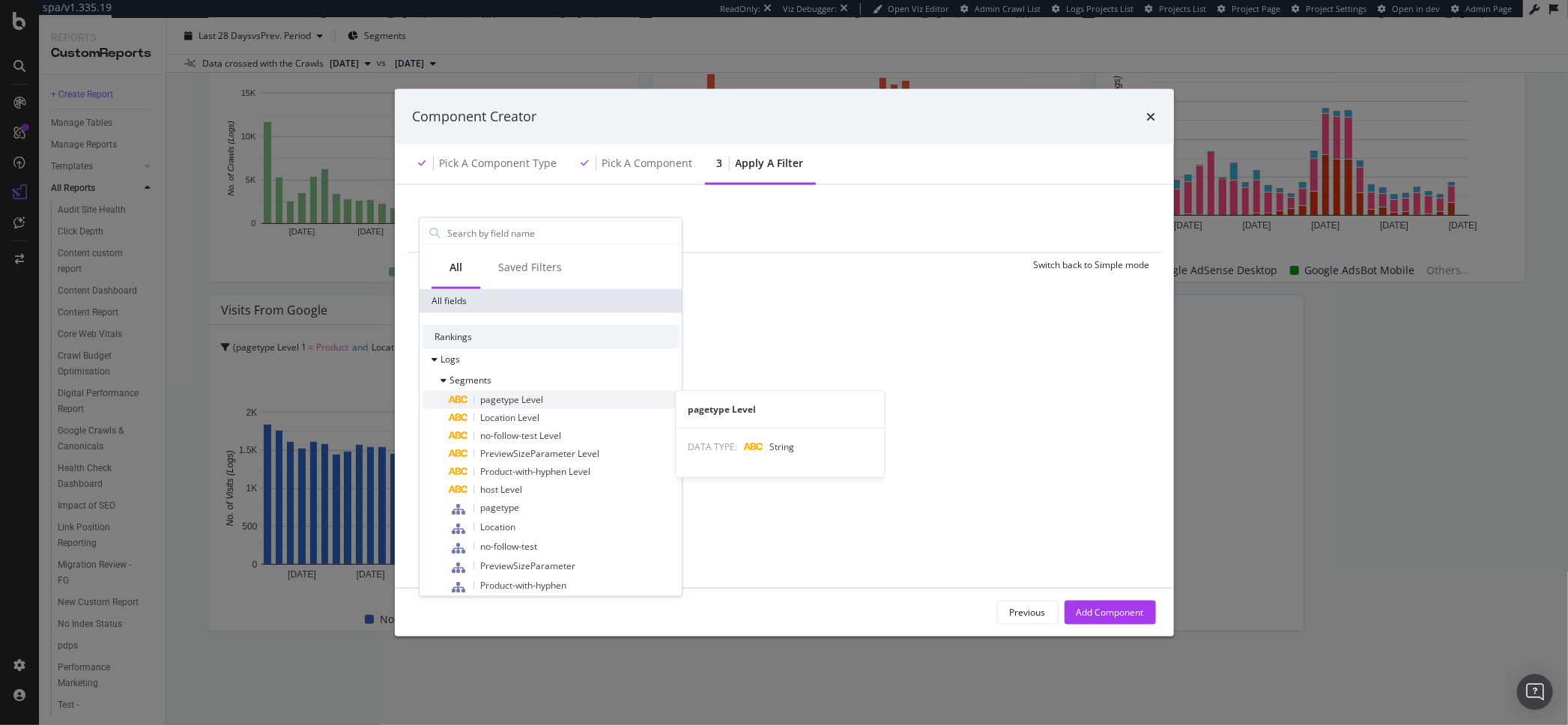
click at [525, 394] on span "pagetype Level" at bounding box center [512, 399] width 63 height 12
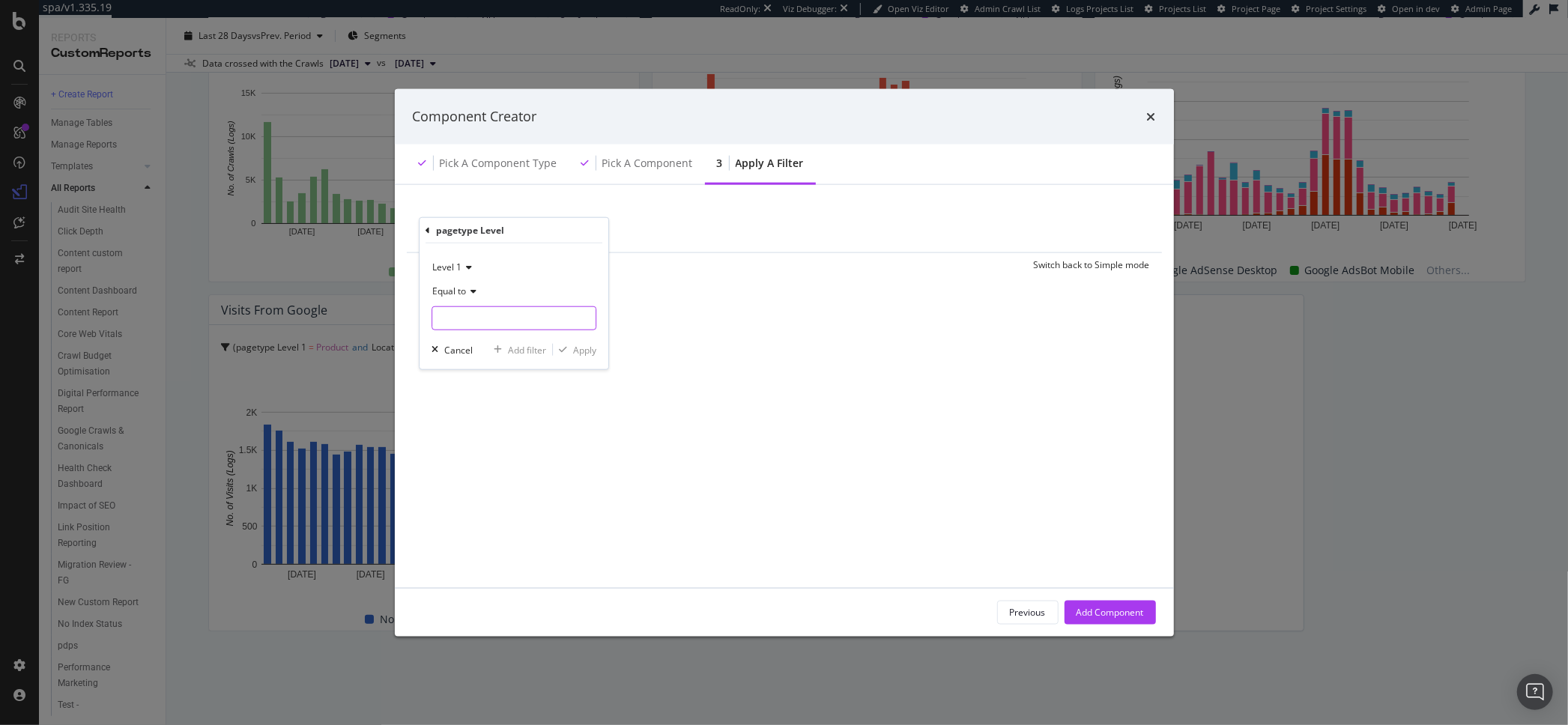
click at [475, 313] on input "modal" at bounding box center [514, 318] width 164 height 24
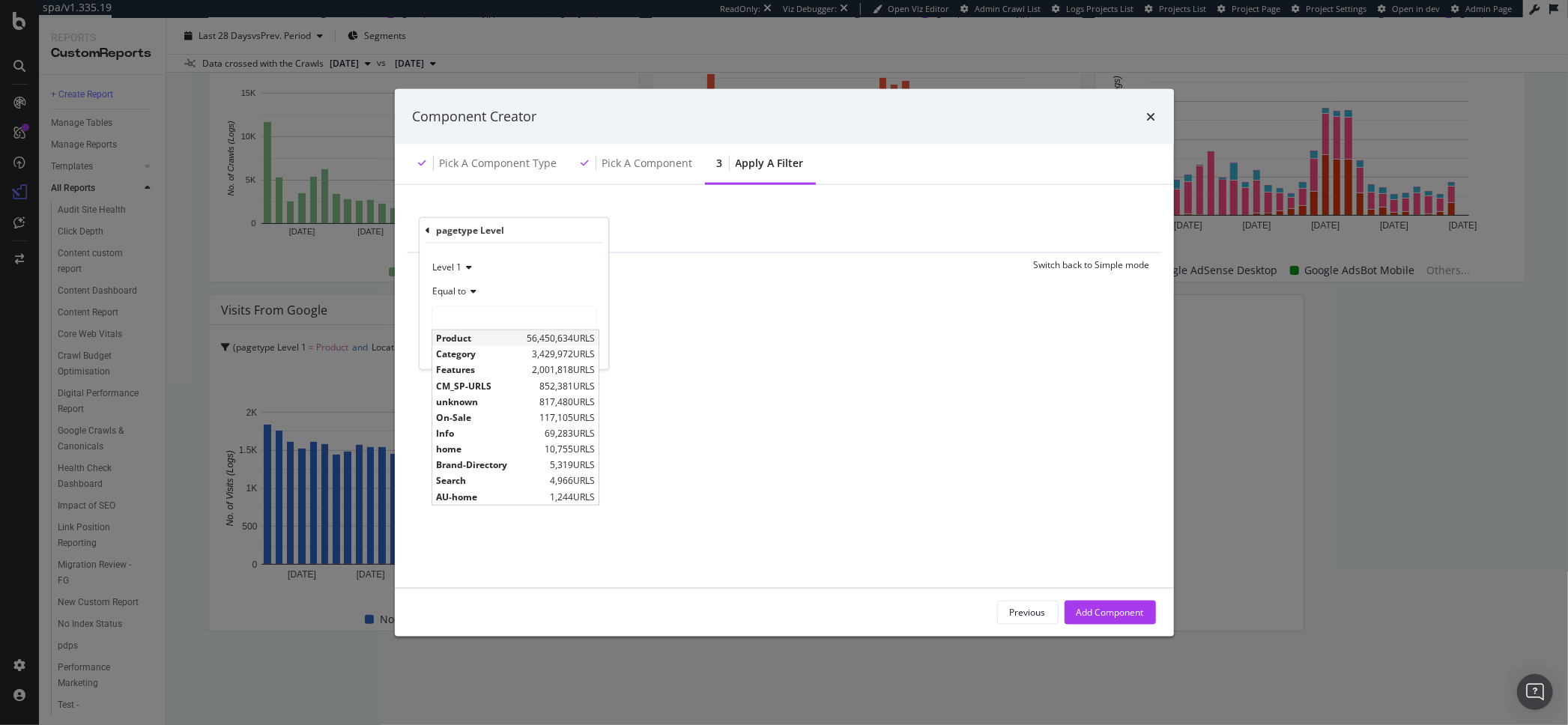
click at [475, 335] on span "Product" at bounding box center [479, 338] width 87 height 12
type input "Product"
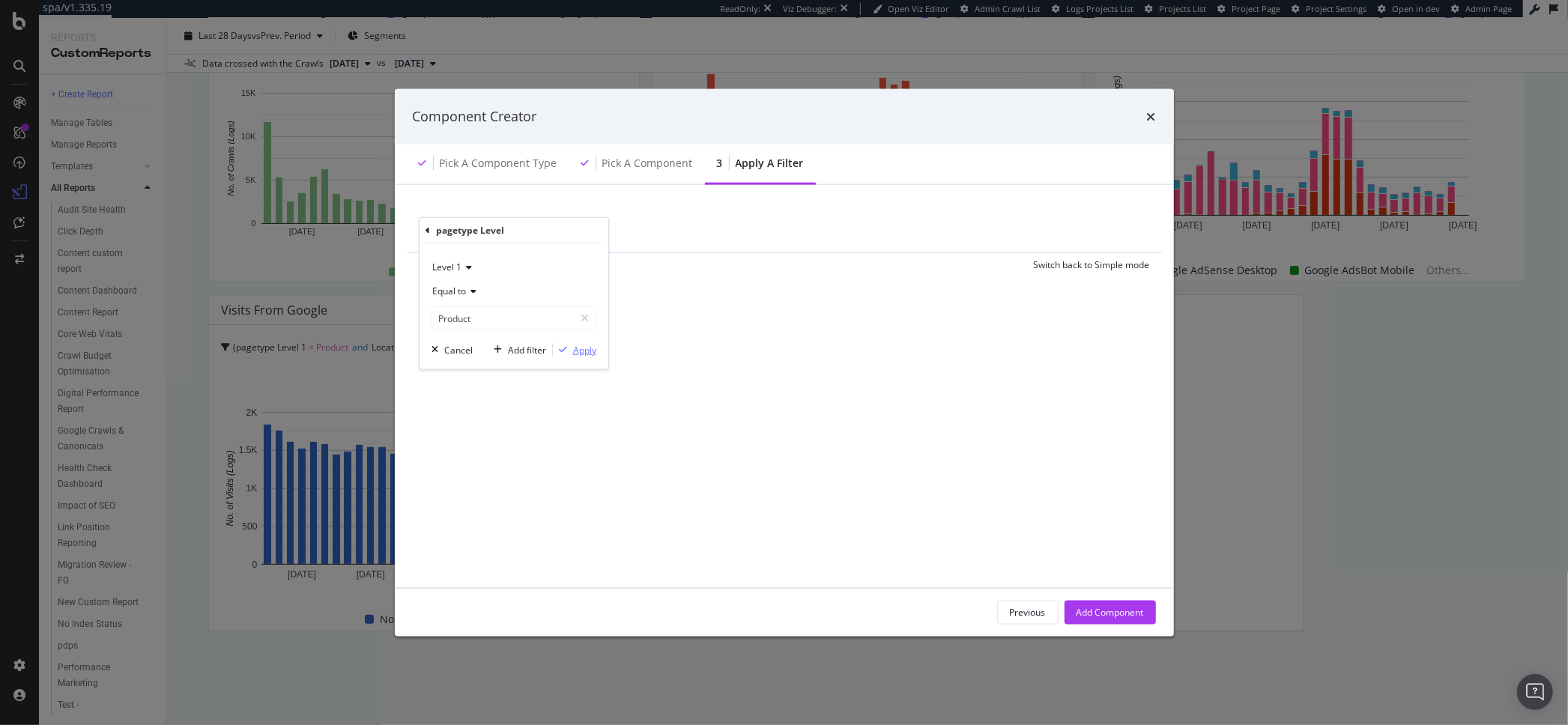
click at [591, 354] on div "Apply" at bounding box center [585, 348] width 23 height 12
click at [568, 232] on div "Add Filter" at bounding box center [584, 231] width 40 height 12
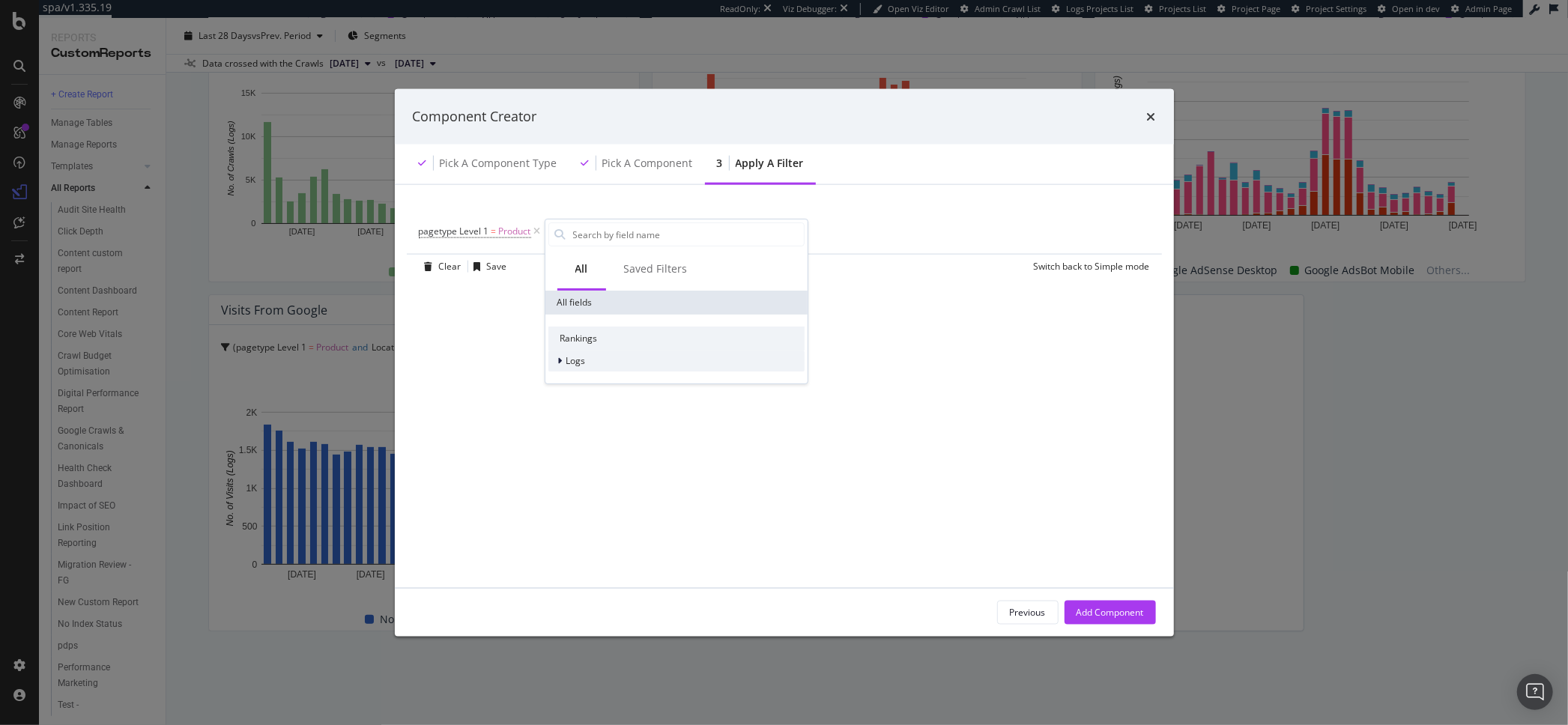
click at [589, 366] on div "Logs" at bounding box center [677, 360] width 256 height 21
click at [597, 382] on span "Segments" at bounding box center [596, 381] width 42 height 12
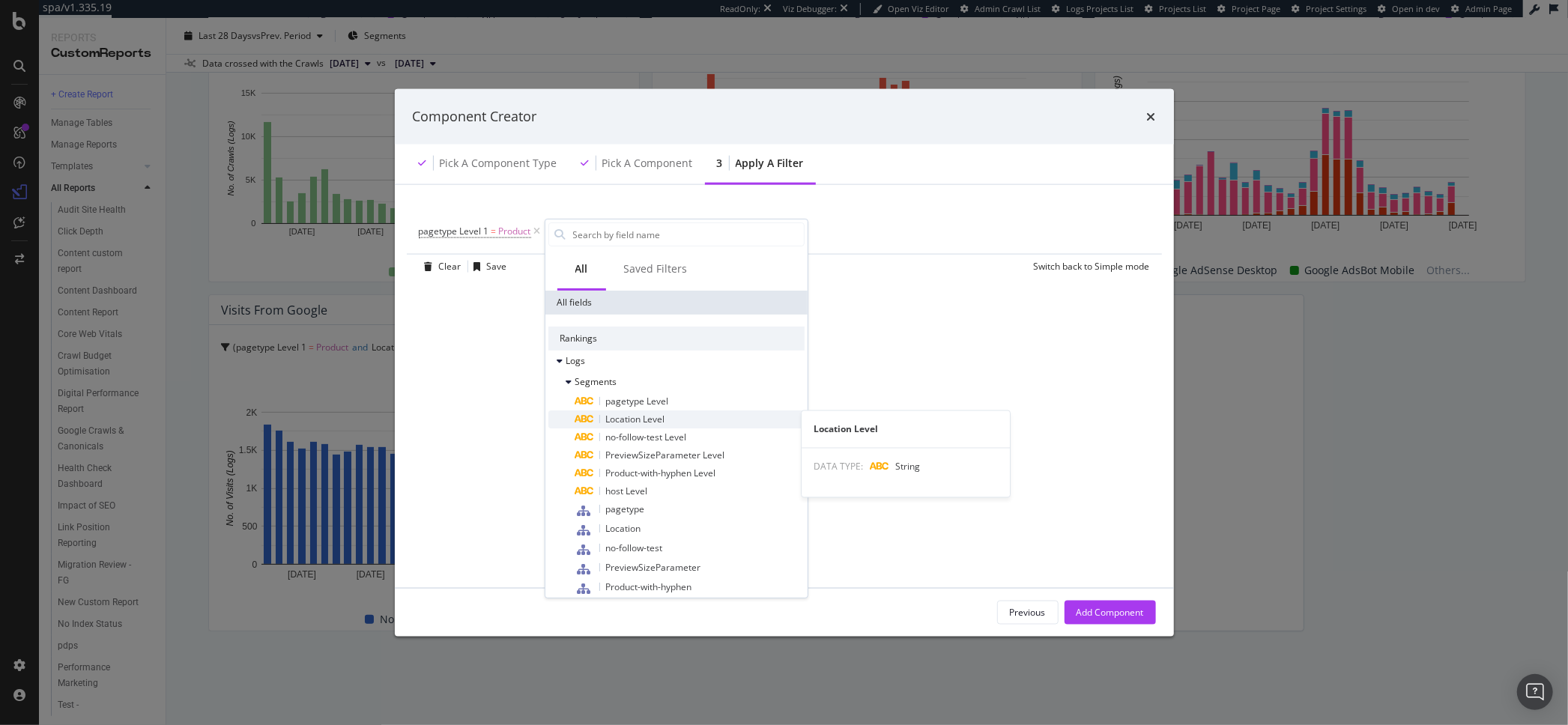
click at [648, 419] on span "Location Level" at bounding box center [635, 418] width 59 height 12
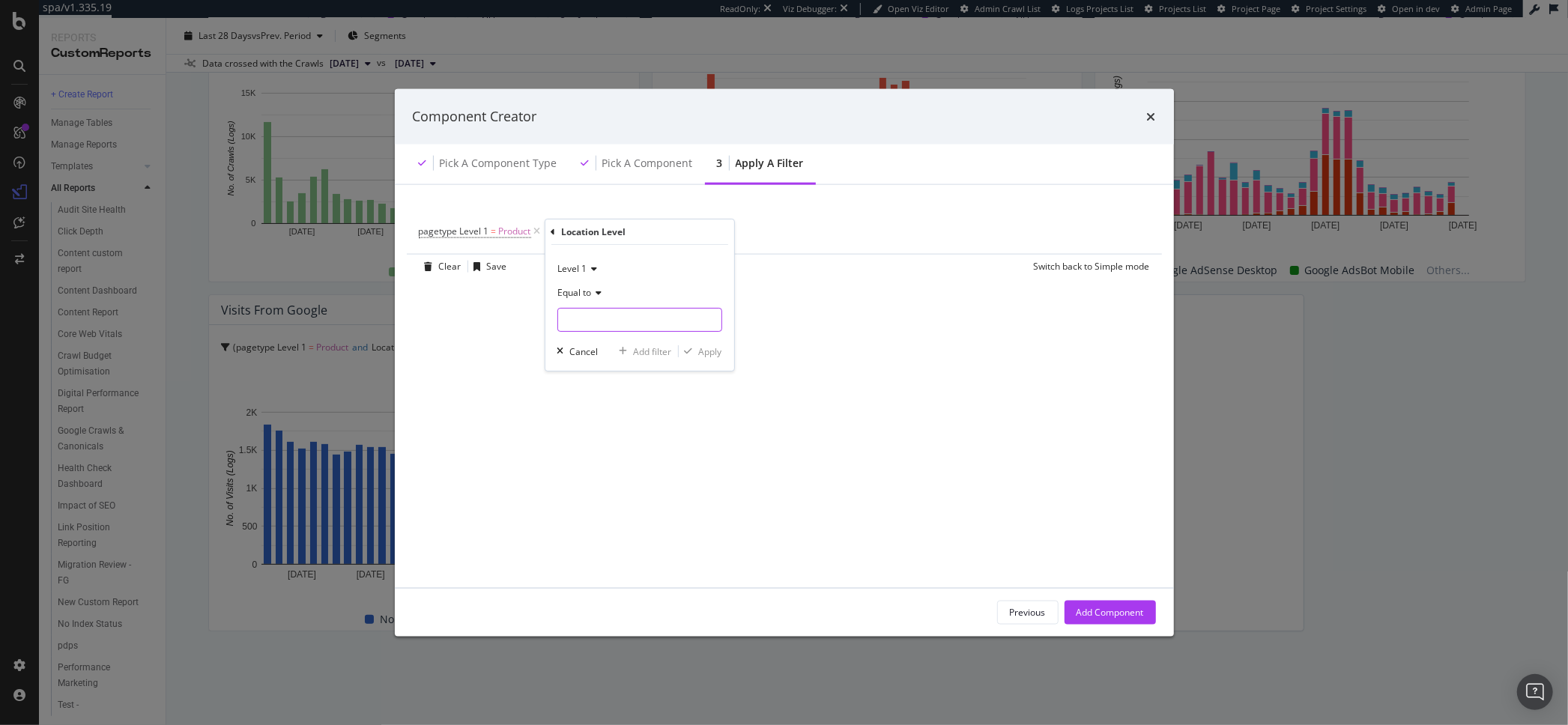
click at [589, 328] on input "modal" at bounding box center [640, 319] width 164 height 24
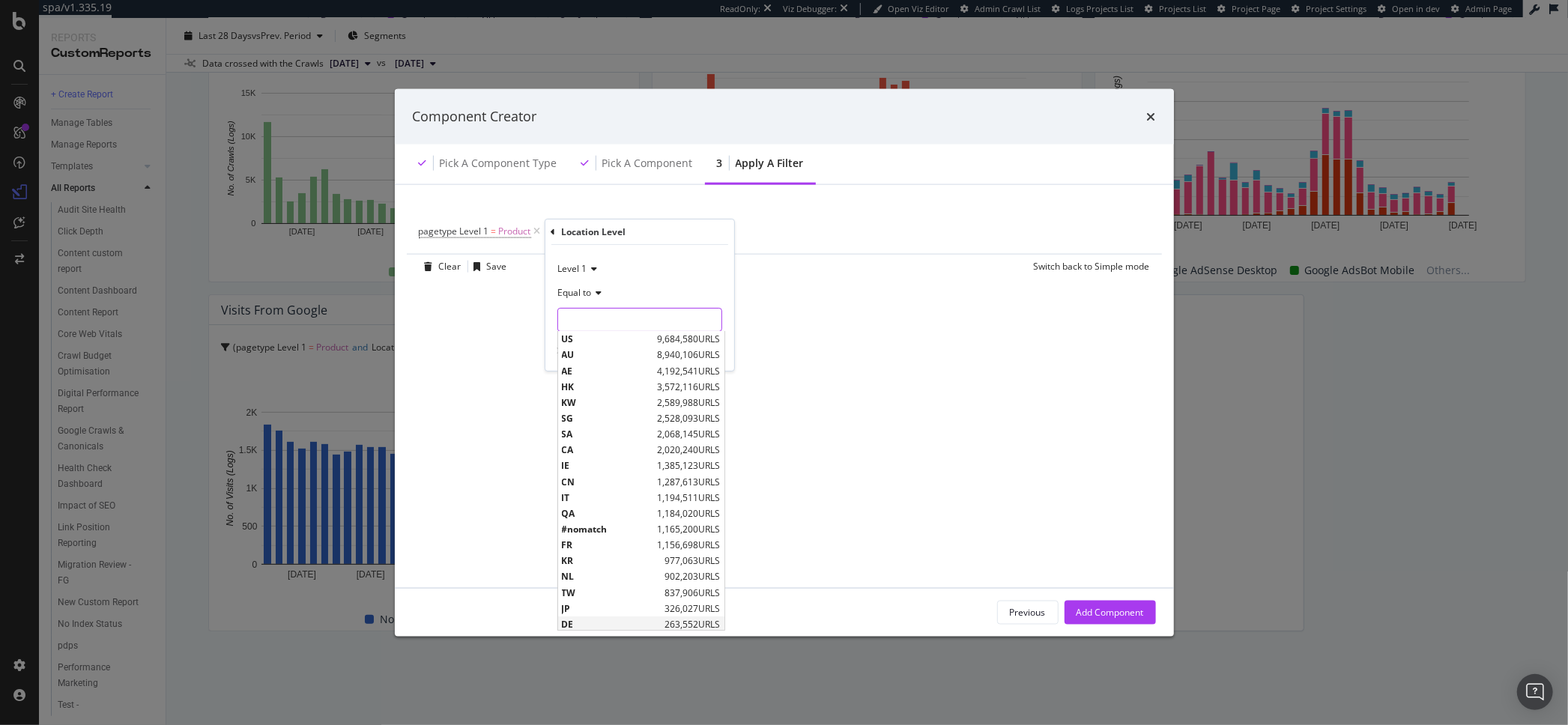
scroll to position [34, 0]
click at [602, 573] on span "TW" at bounding box center [612, 575] width 100 height 12
type input "TW"
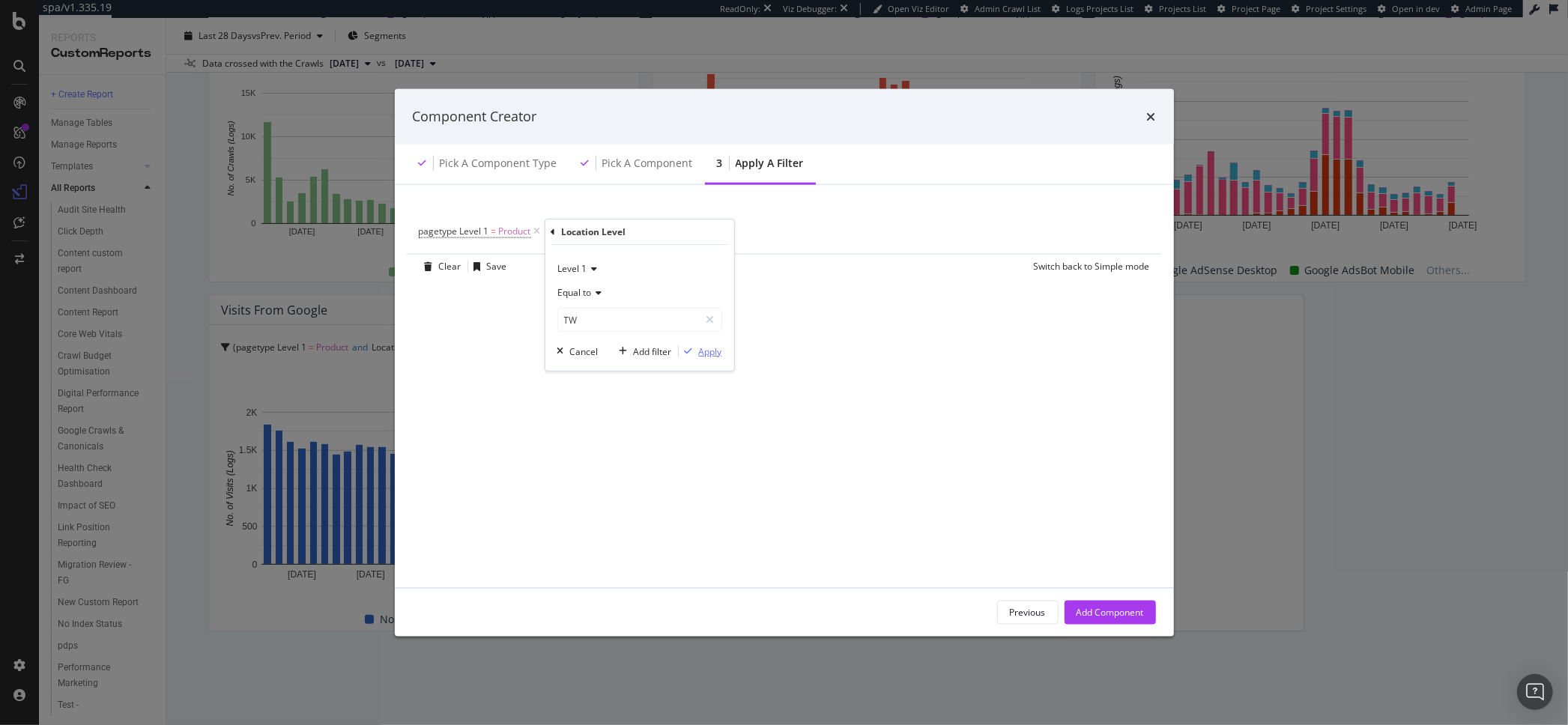
click at [713, 353] on div "Apply" at bounding box center [711, 351] width 23 height 12
click at [1090, 603] on div "Add Component" at bounding box center [1110, 611] width 67 height 22
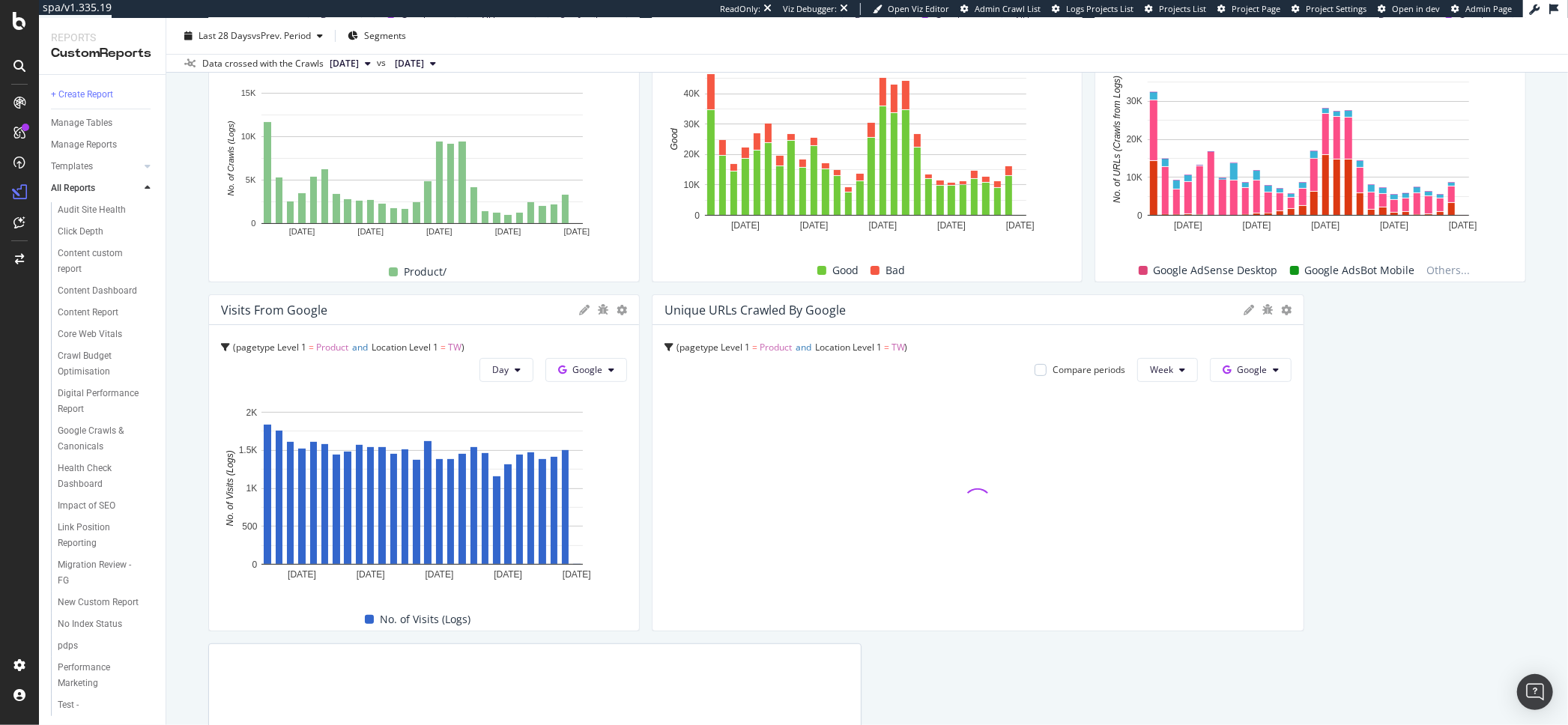
scroll to position [343, 0]
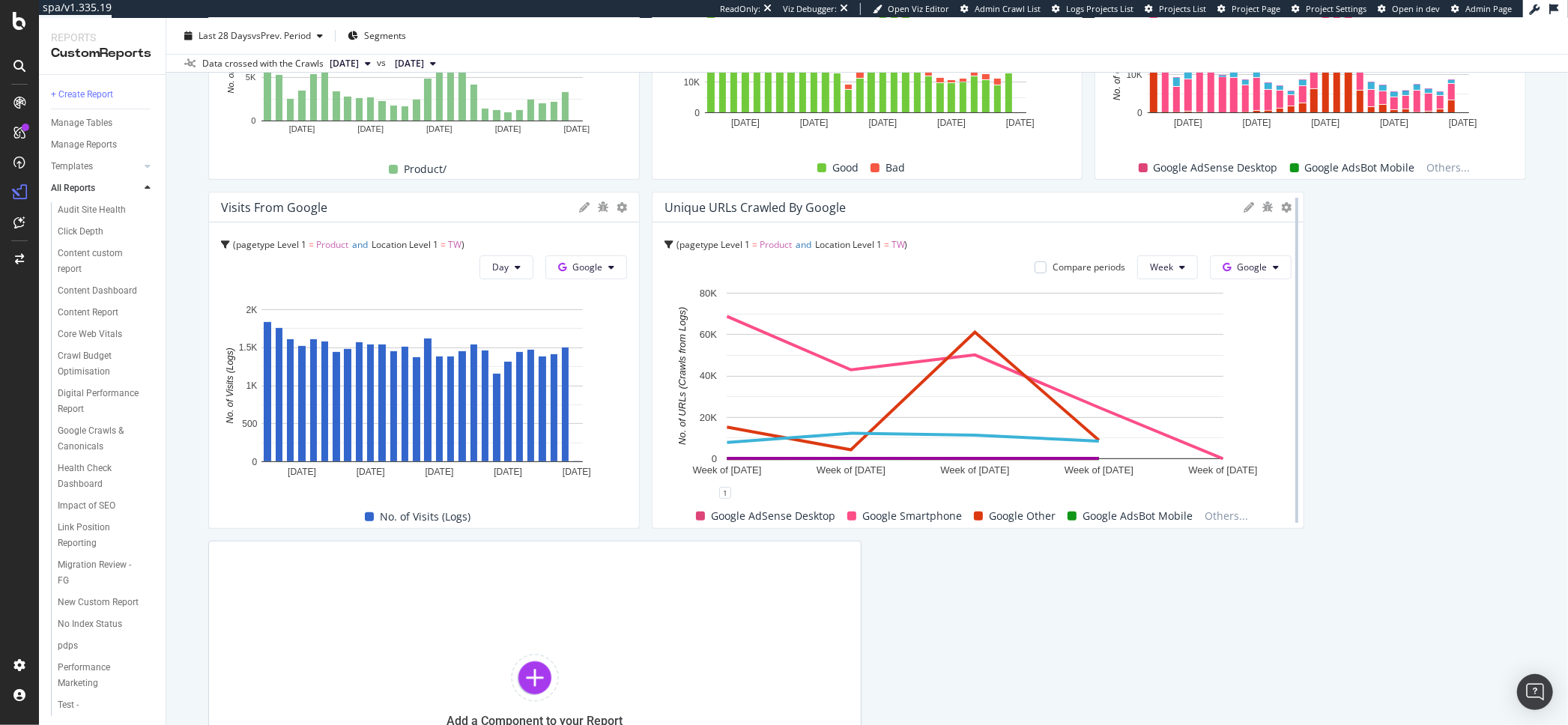
click at [1290, 203] on div at bounding box center [1297, 360] width 15 height 337
click at [1282, 207] on icon at bounding box center [1287, 207] width 11 height 11
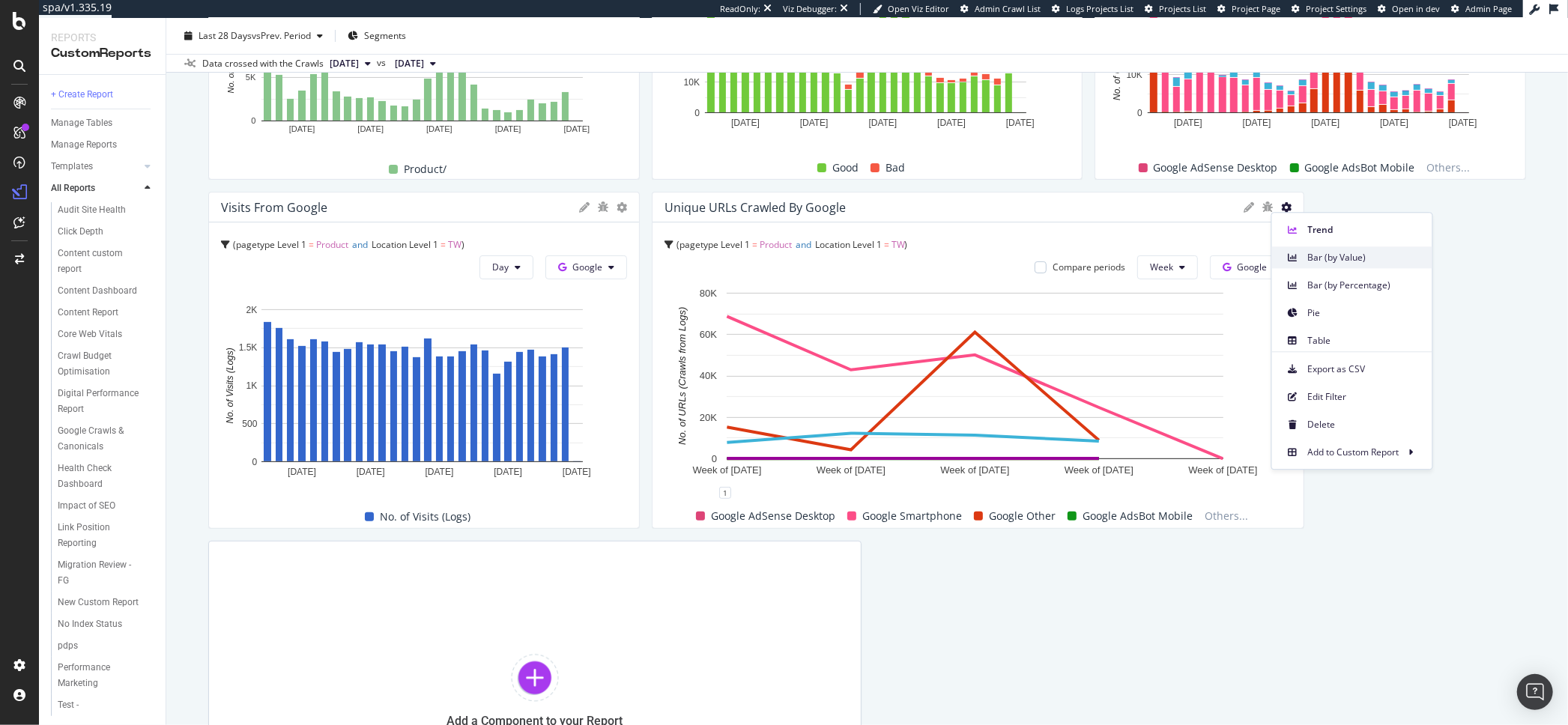
click at [1312, 255] on span "Bar (by Value)" at bounding box center [1364, 257] width 112 height 13
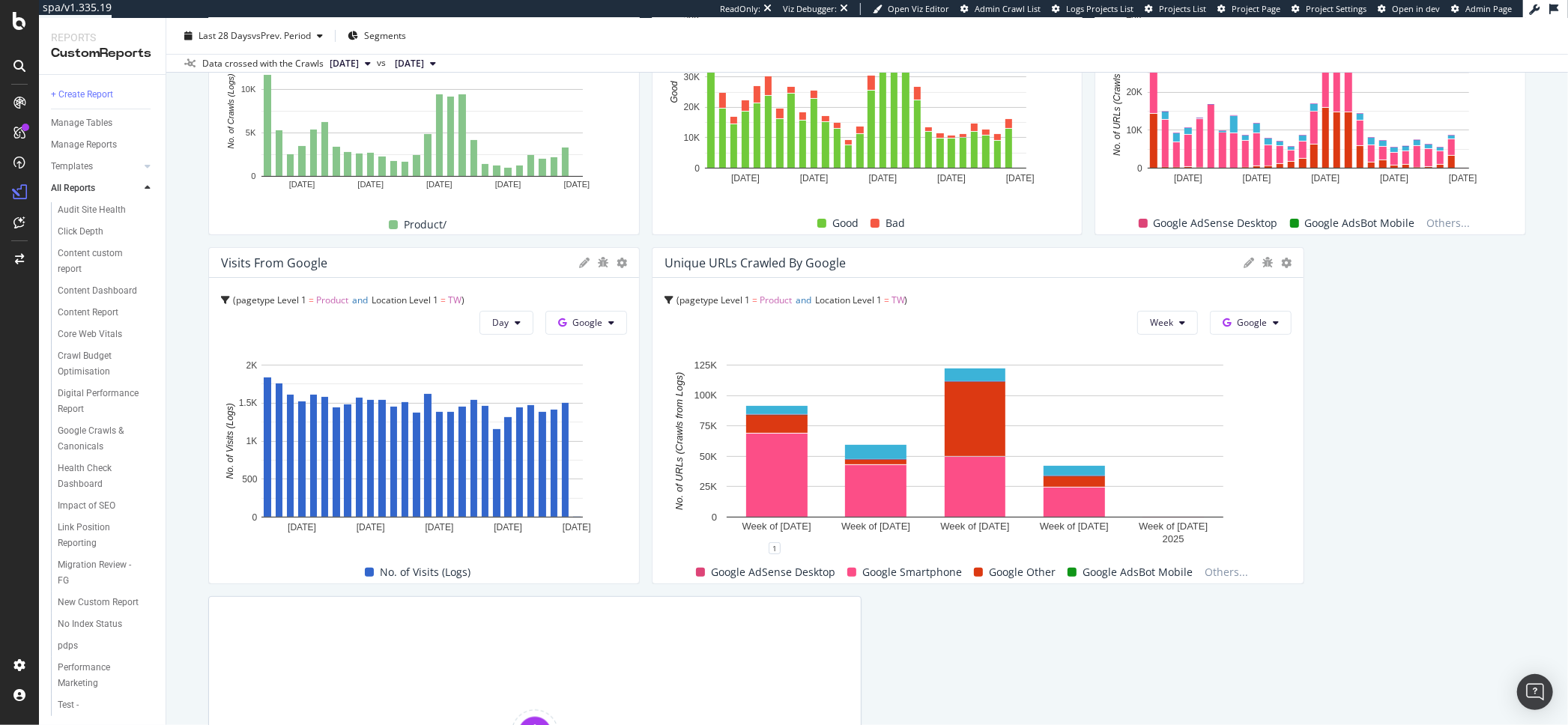
scroll to position [246, 0]
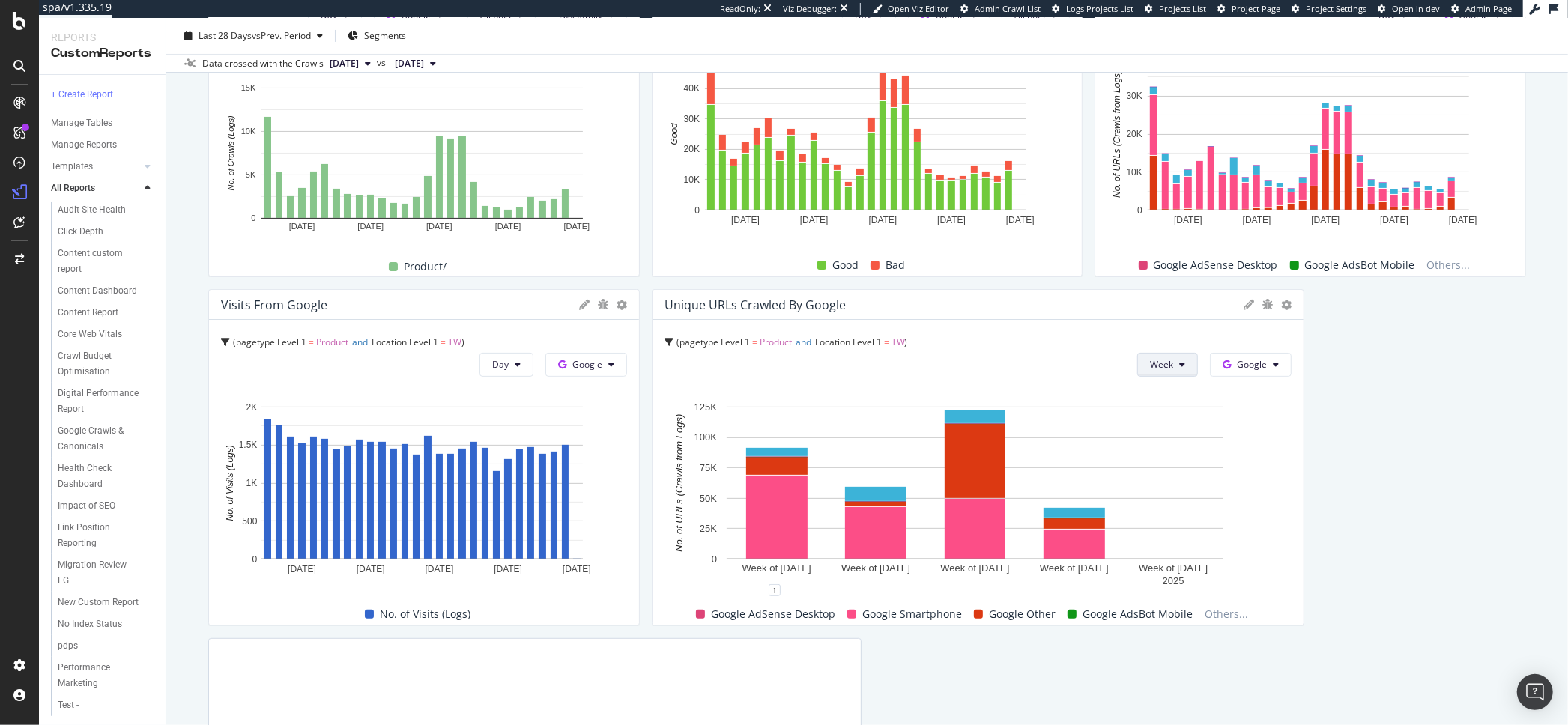
click at [1180, 360] on icon at bounding box center [1182, 364] width 6 height 9
click at [1161, 388] on span "Day" at bounding box center [1155, 394] width 27 height 13
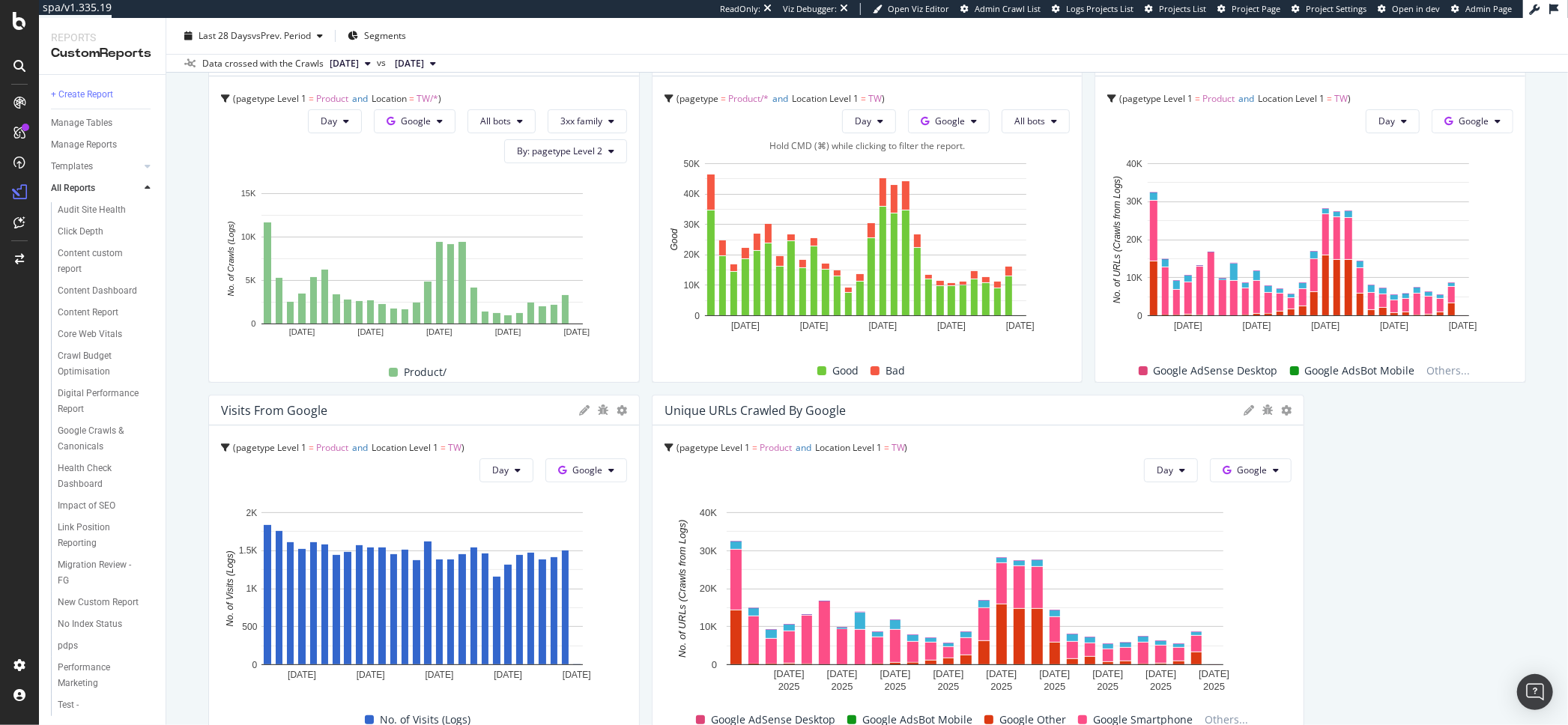
scroll to position [150, 0]
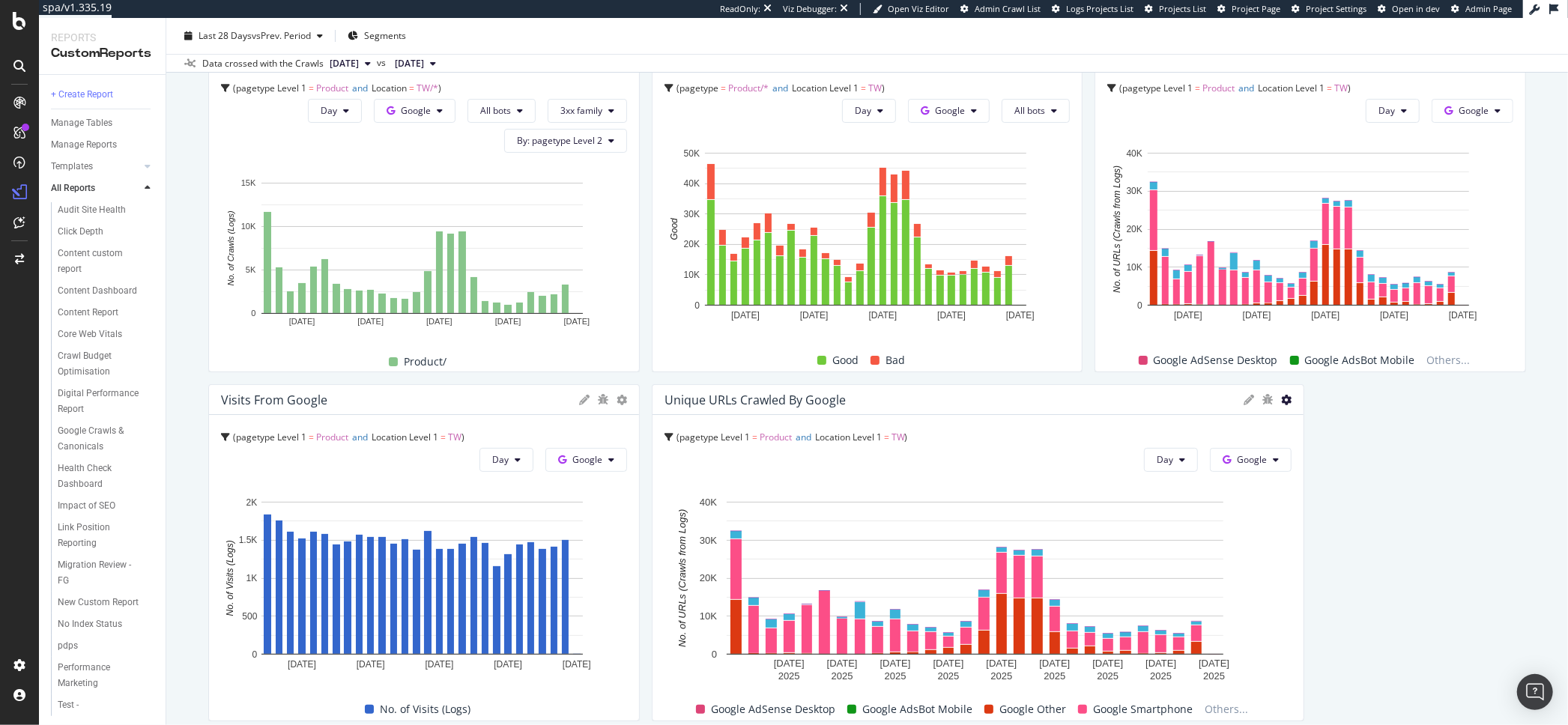
click at [1282, 397] on icon at bounding box center [1287, 400] width 11 height 11
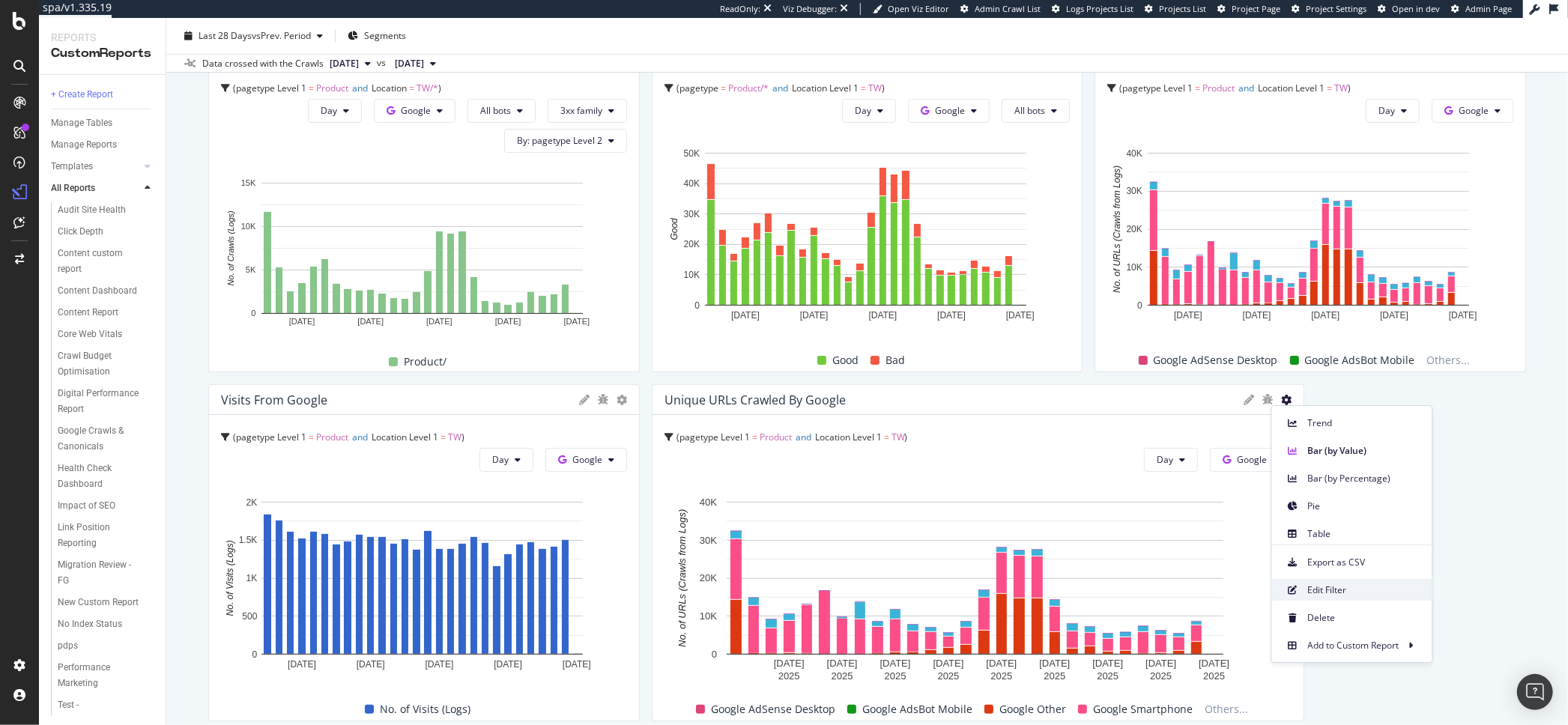
click at [1339, 591] on span "Edit Filter" at bounding box center [1364, 590] width 112 height 13
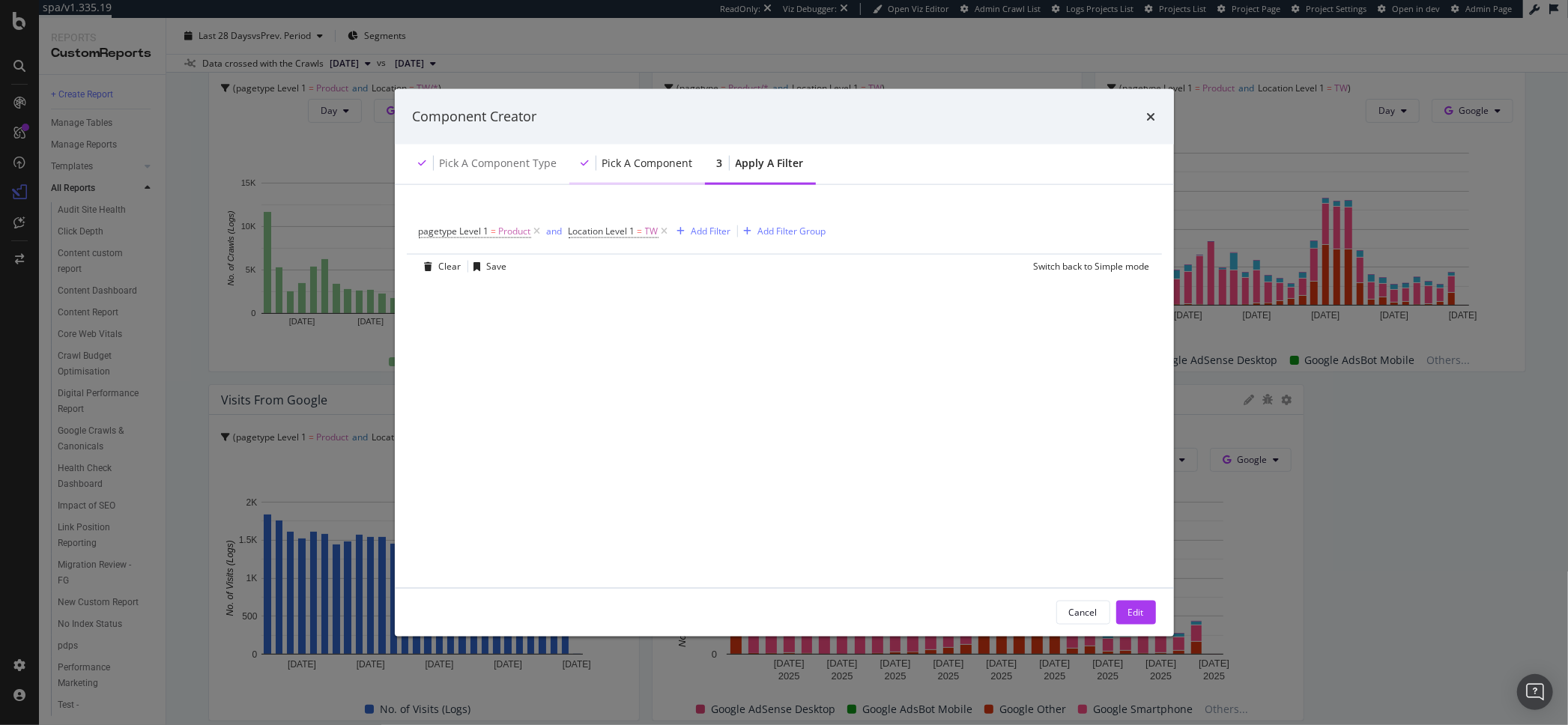
click at [609, 165] on div "Pick a Component" at bounding box center [647, 163] width 90 height 15
drag, startPoint x: 610, startPoint y: 165, endPoint x: 683, endPoint y: 155, distance: 73.7
click at [613, 164] on div "Pick a Component" at bounding box center [647, 163] width 90 height 15
click at [1077, 614] on div "Cancel" at bounding box center [1083, 611] width 28 height 12
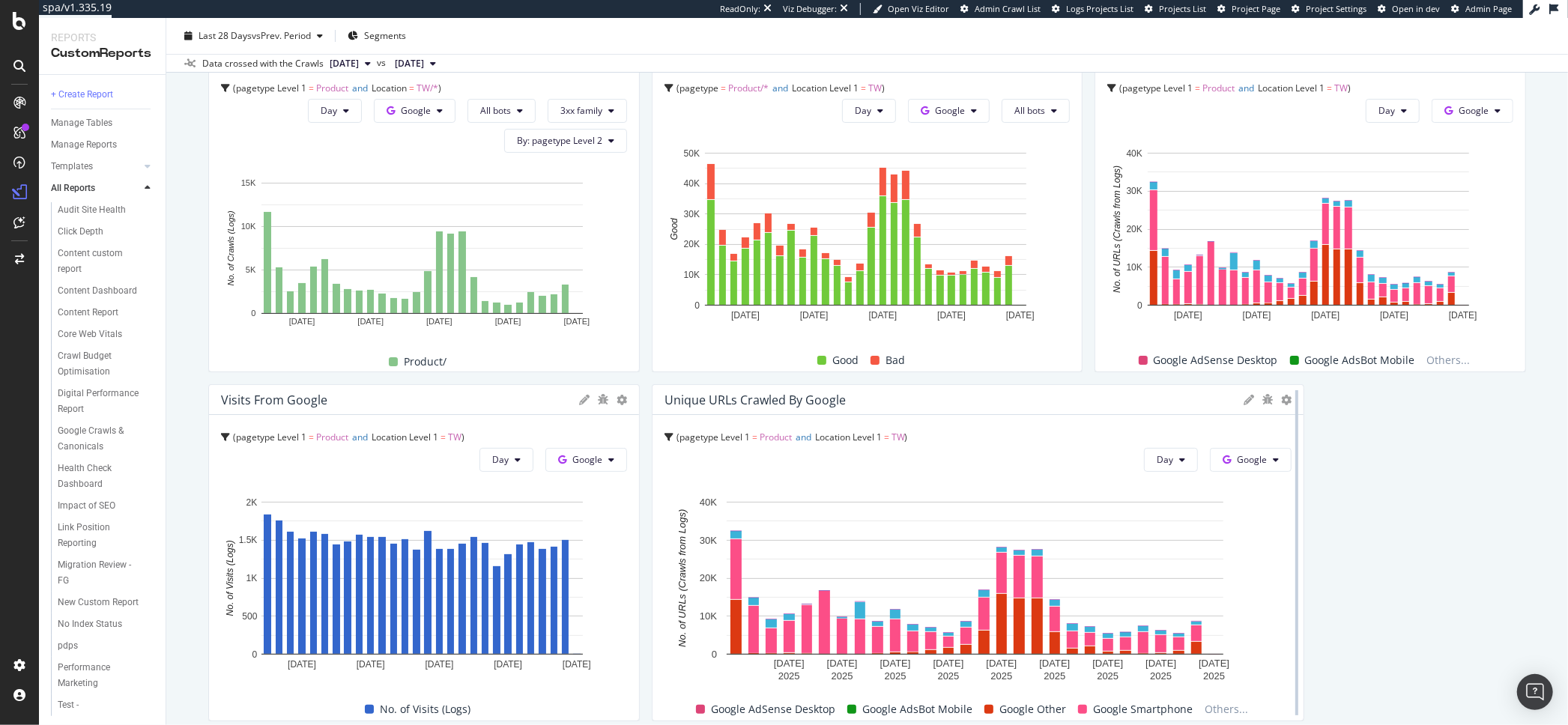
click at [1290, 398] on div at bounding box center [1297, 552] width 15 height 337
click at [1282, 401] on icon at bounding box center [1287, 400] width 11 height 11
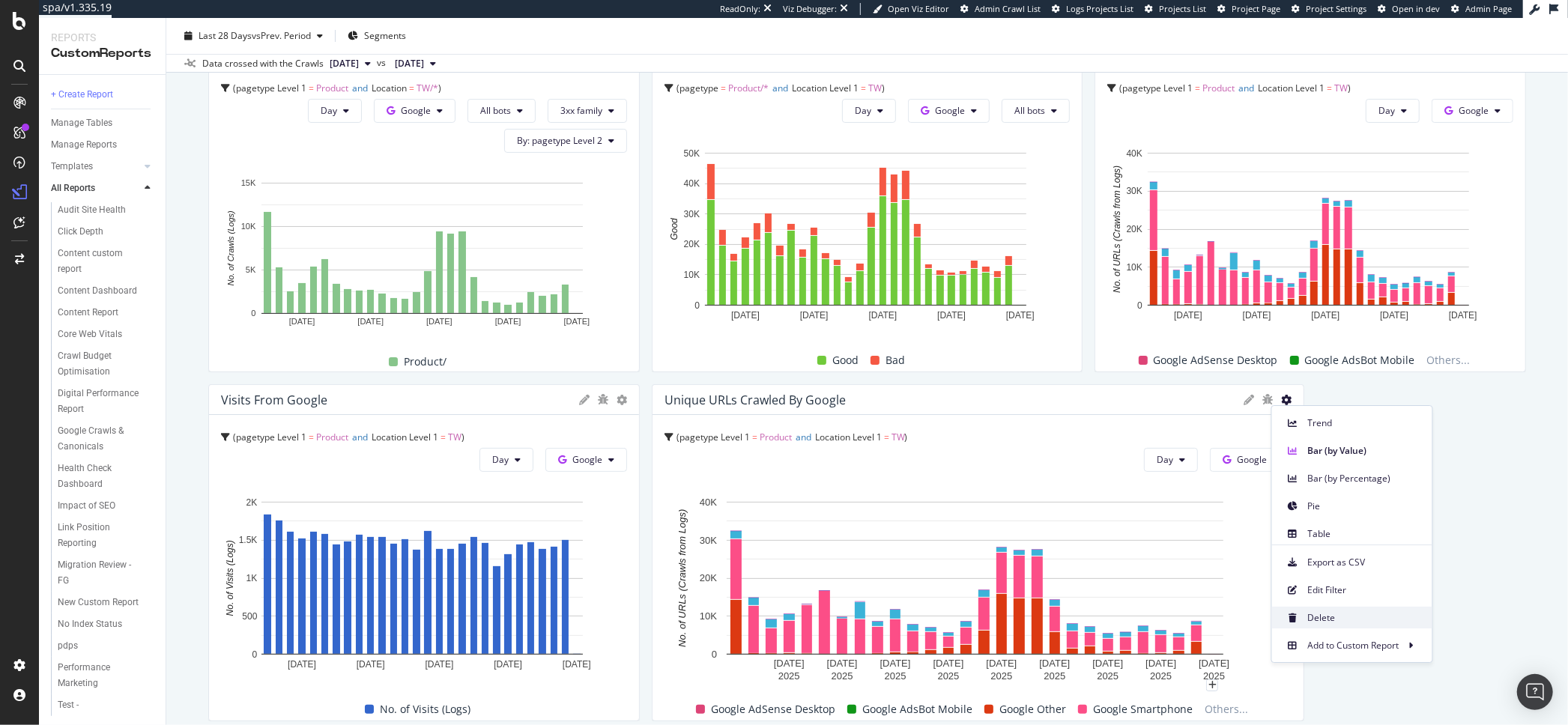
click at [1327, 620] on span "Delete" at bounding box center [1364, 618] width 112 height 13
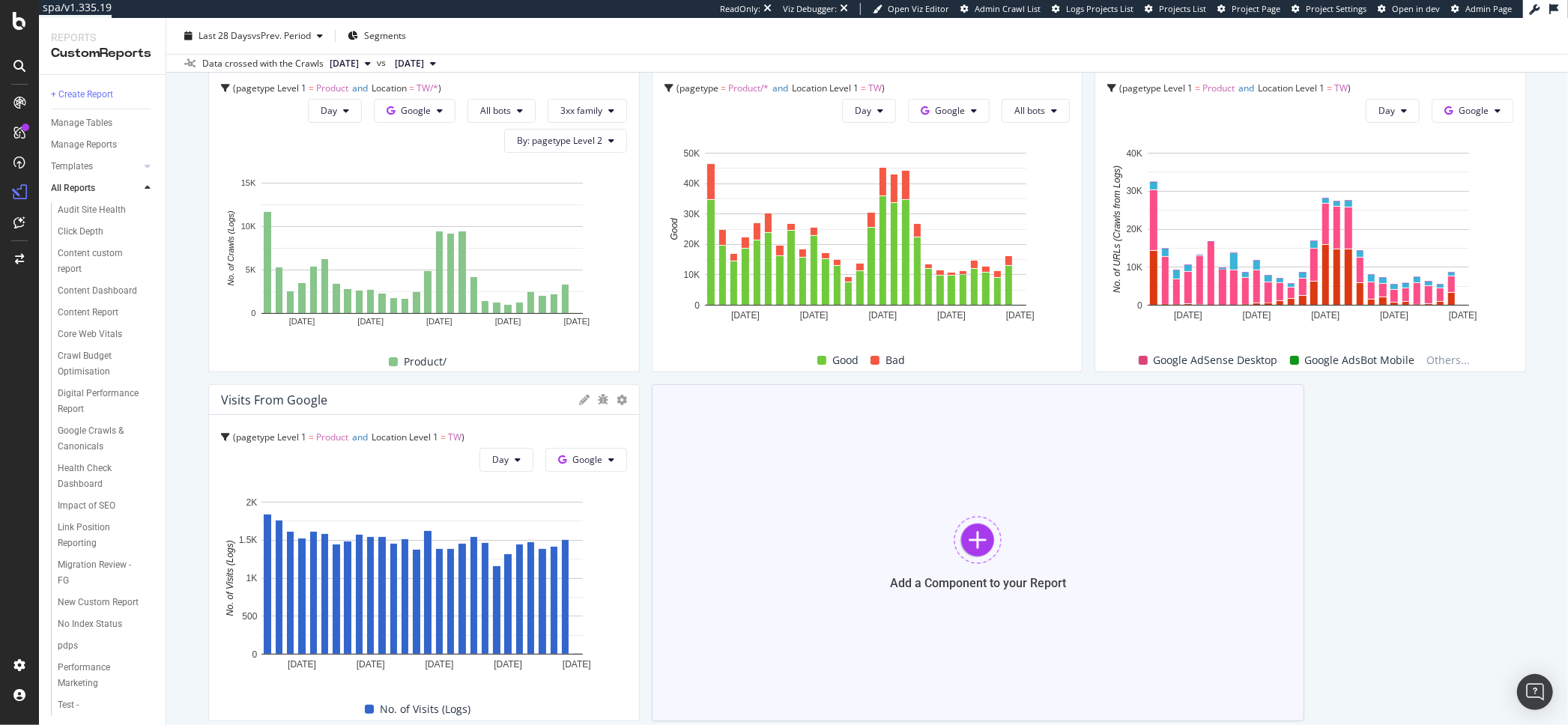
click at [1007, 530] on div "Add a Component to your Report" at bounding box center [978, 552] width 653 height 337
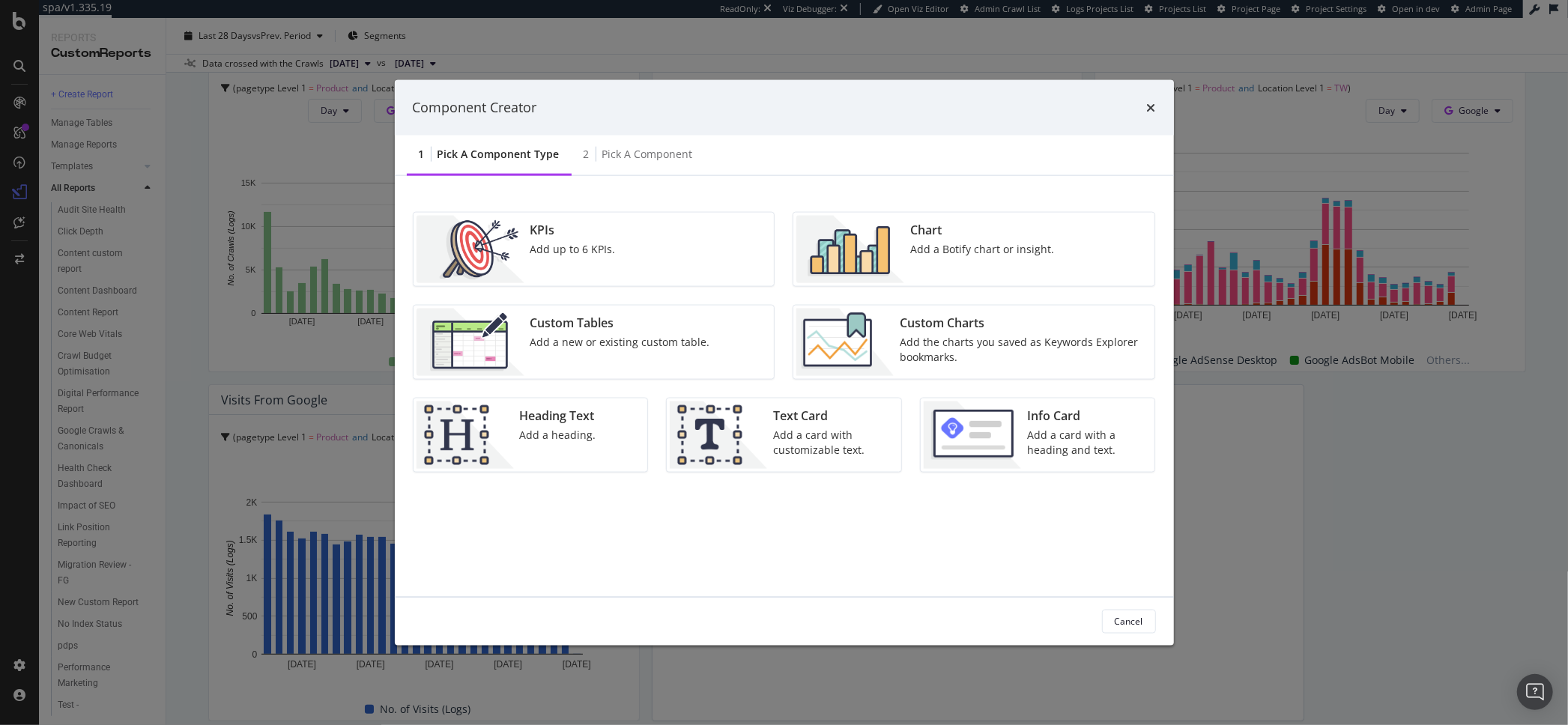
click at [979, 243] on div "Add a Botify chart or insight." at bounding box center [982, 249] width 144 height 15
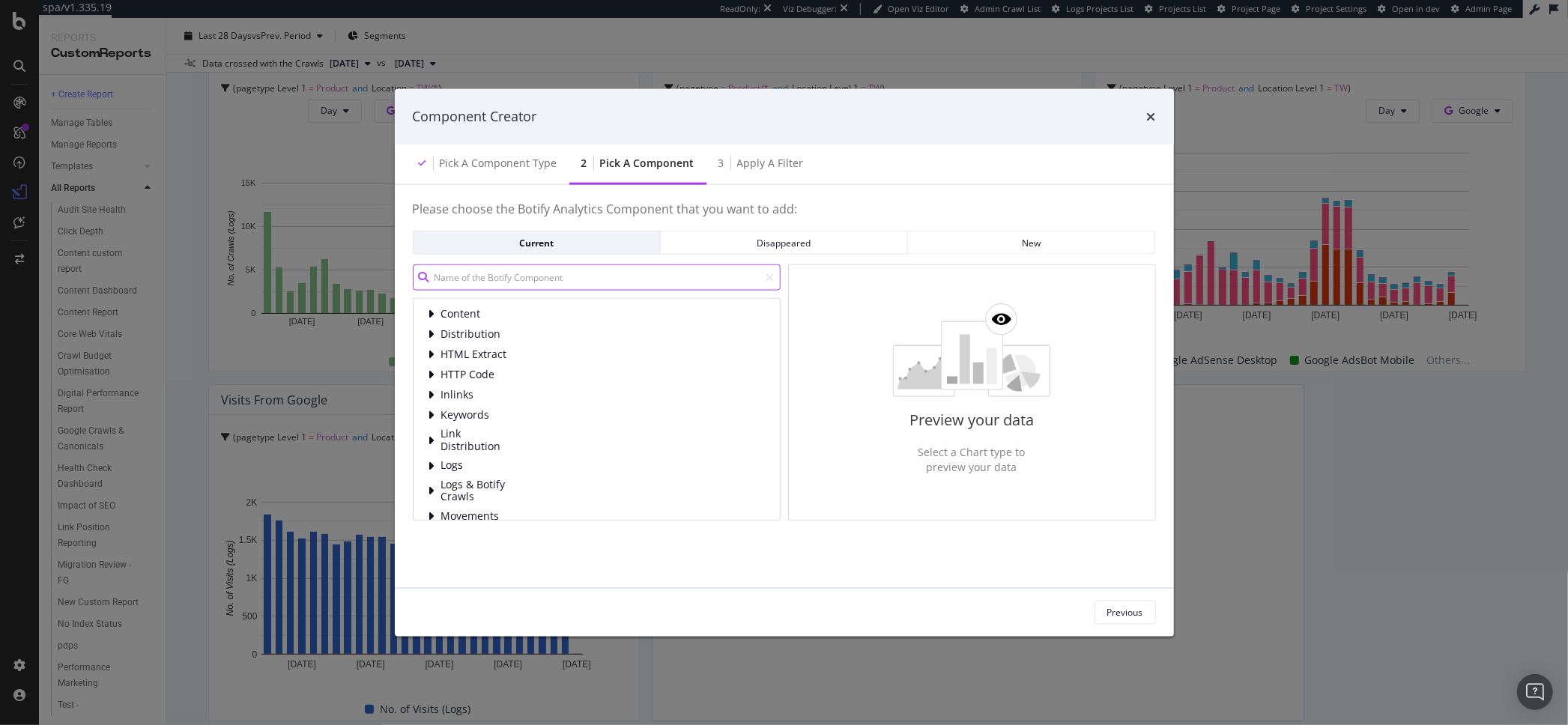
click at [525, 277] on input "modal" at bounding box center [596, 278] width 368 height 27
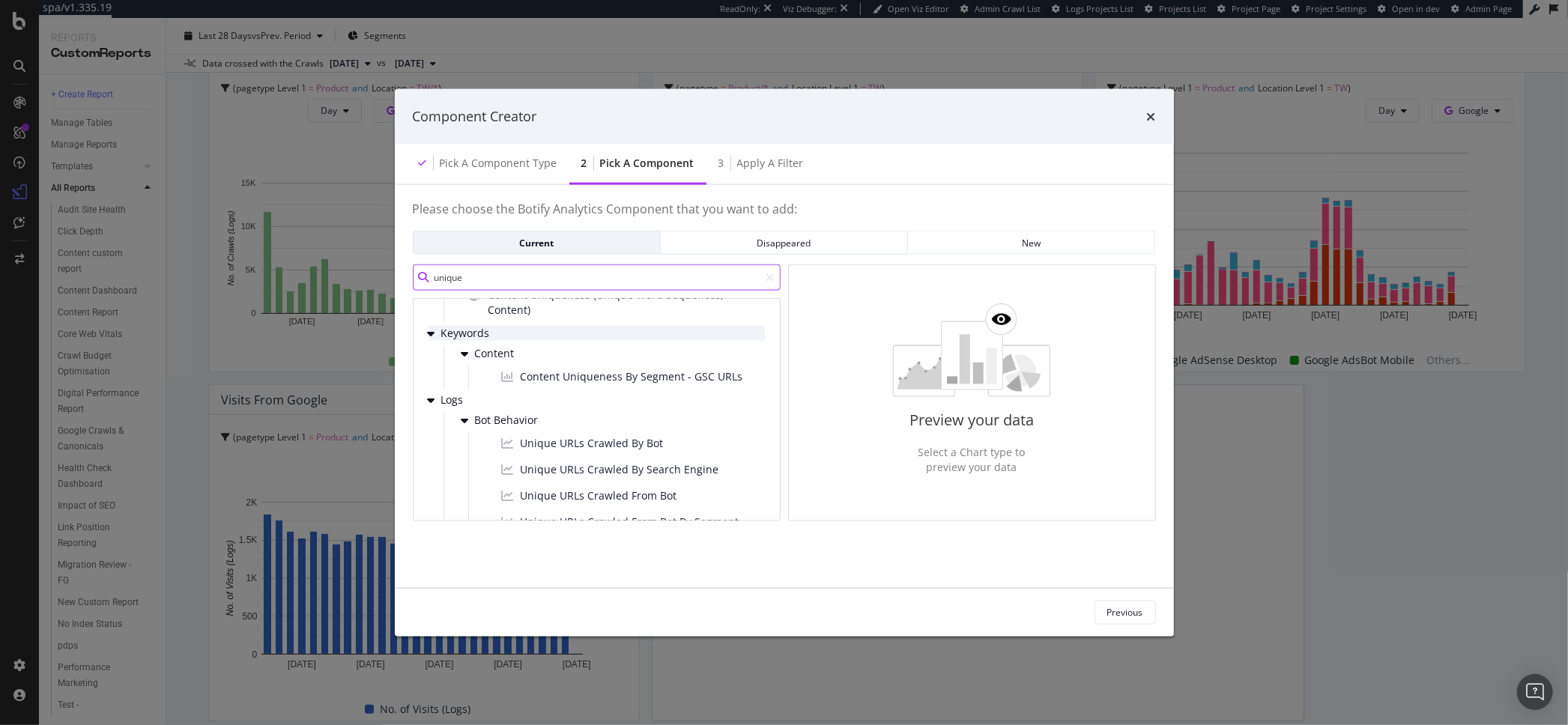
scroll to position [90, 0]
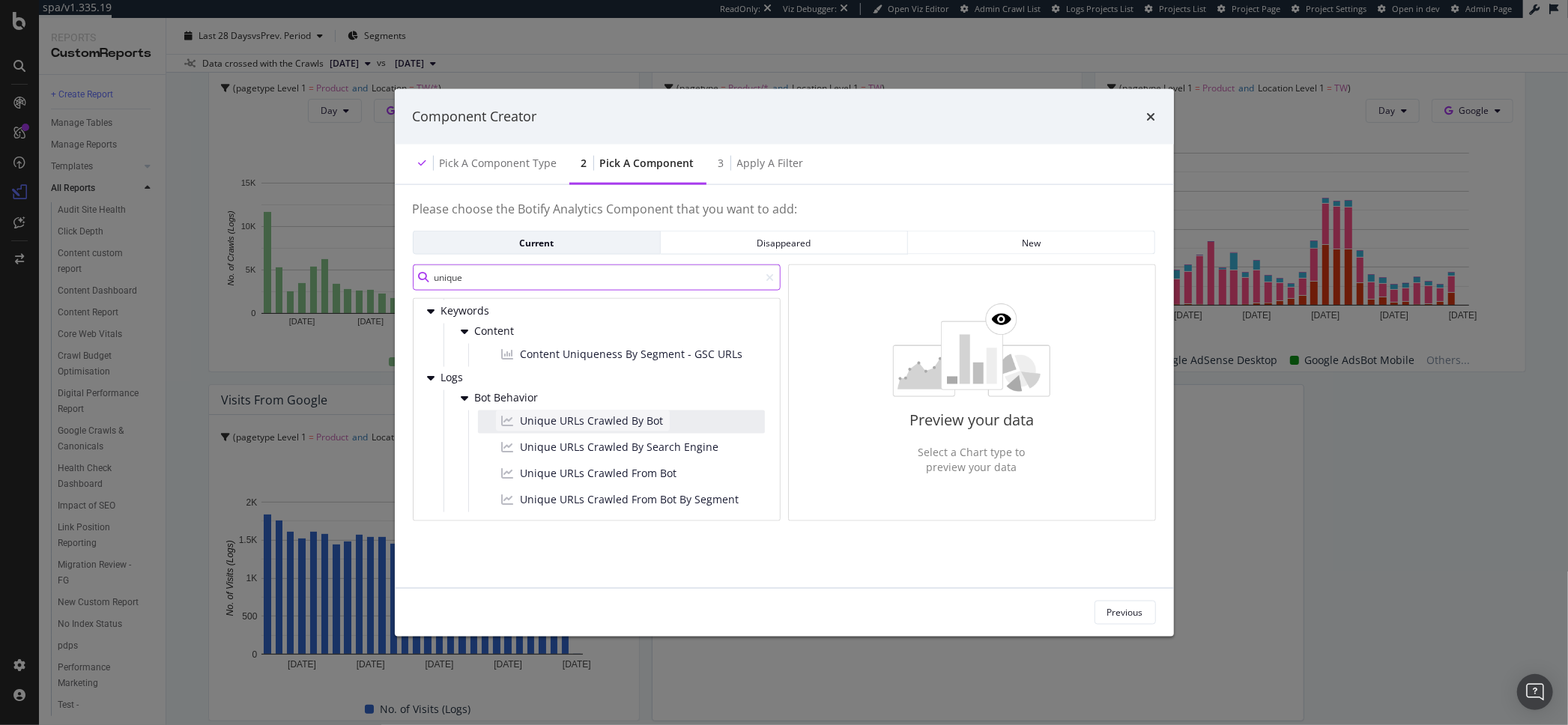
type input "unique"
click at [631, 416] on span "Unique URLs Crawled By Bot" at bounding box center [592, 421] width 143 height 15
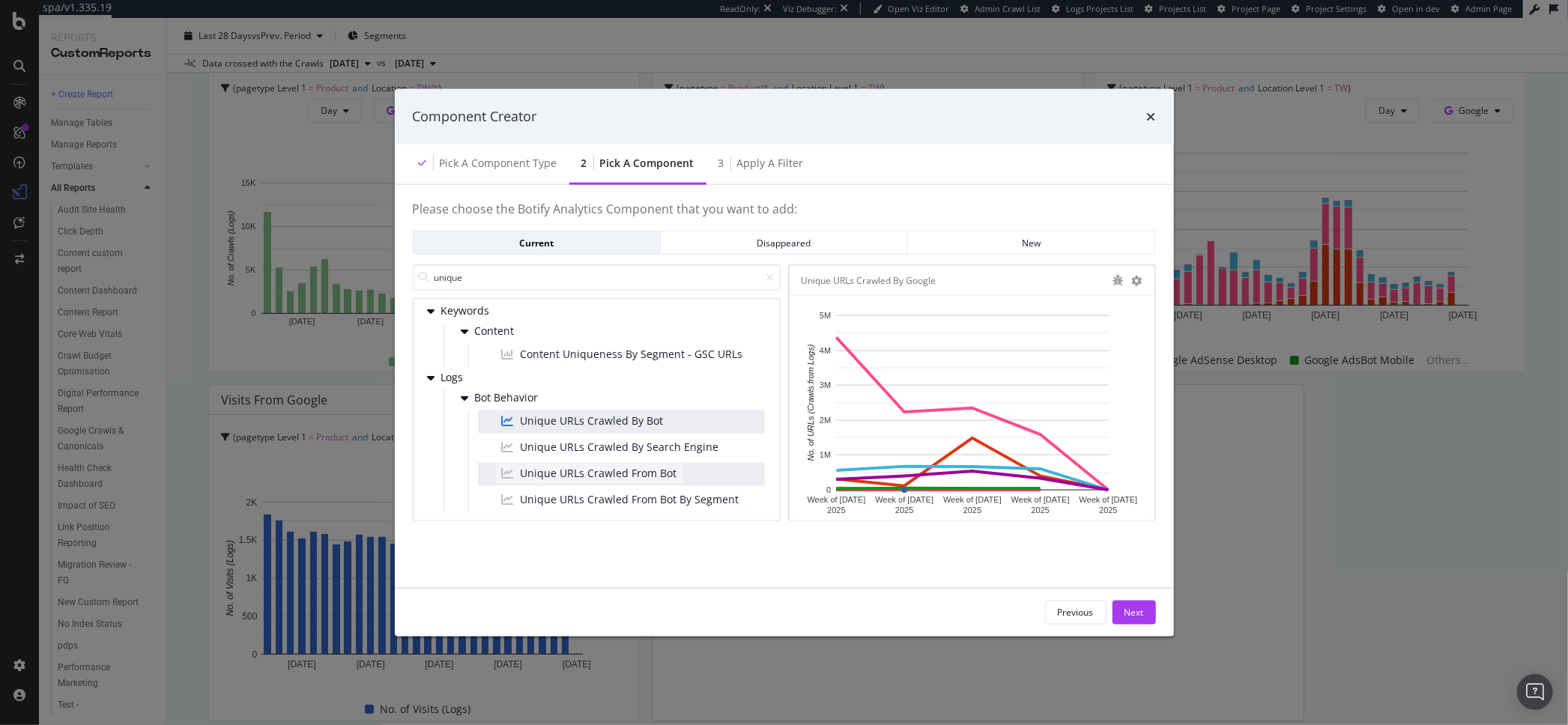
click at [623, 466] on span "Unique URLs Crawled From Bot" at bounding box center [598, 474] width 157 height 15
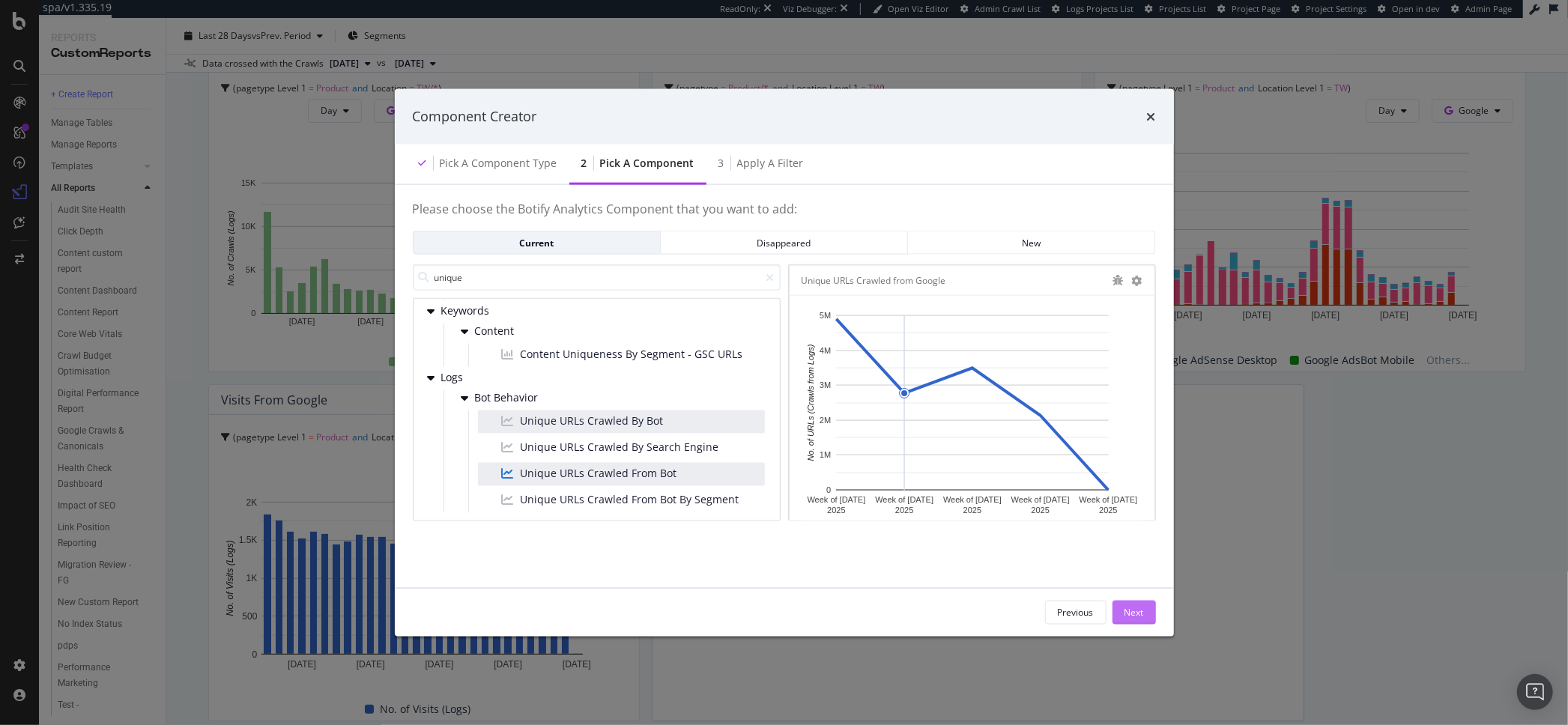
click at [1115, 615] on button "Next" at bounding box center [1135, 611] width 43 height 24
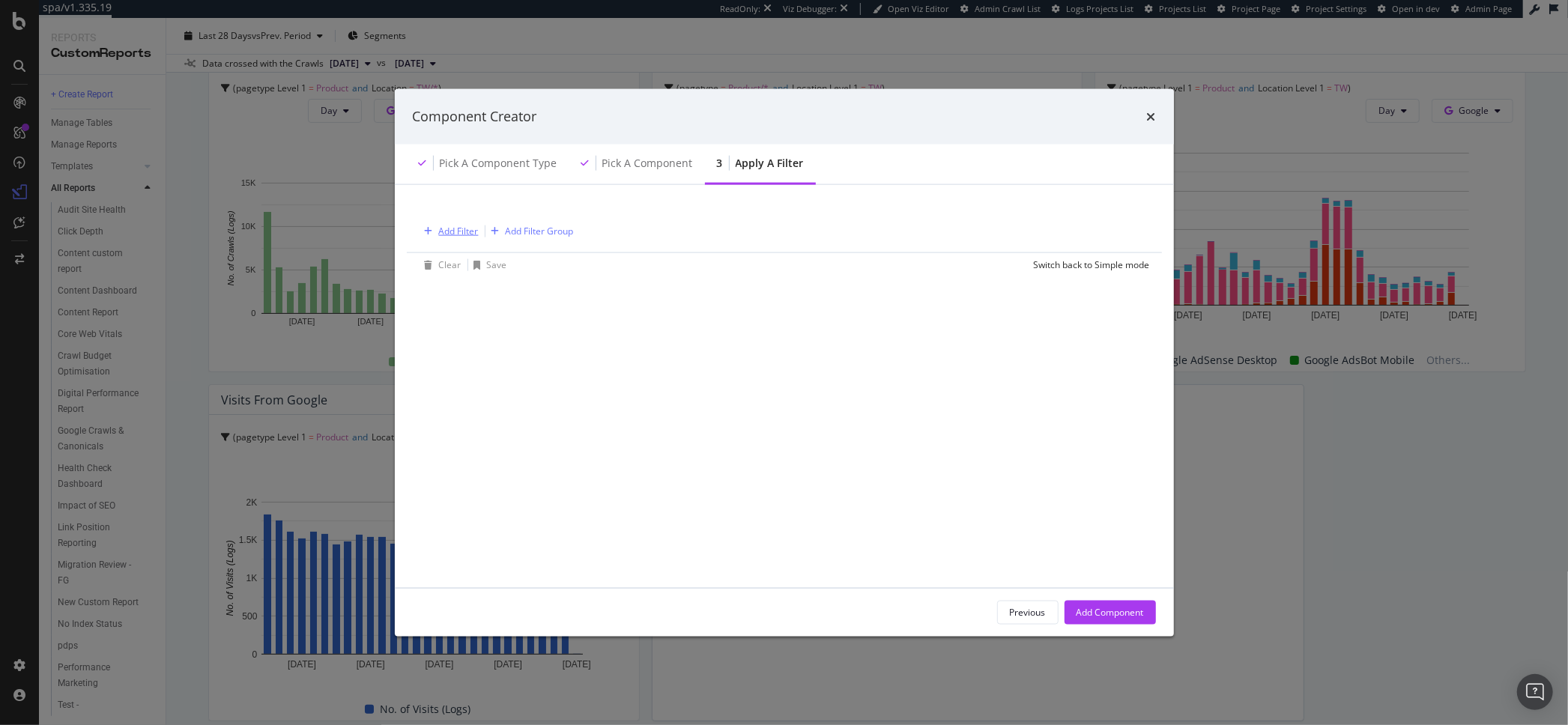
click at [466, 234] on div "Add Filter" at bounding box center [459, 231] width 40 height 12
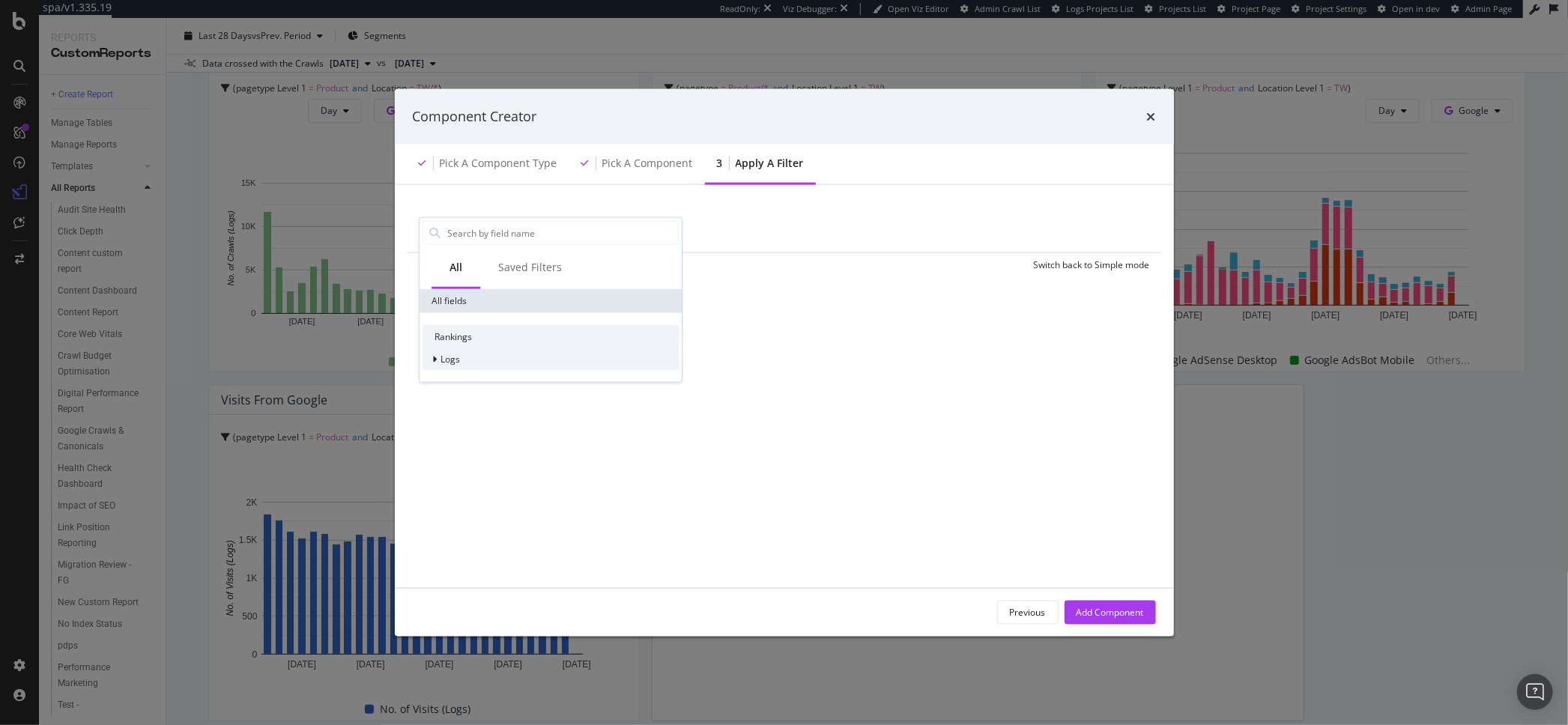
click at [476, 358] on div "Logs" at bounding box center [550, 359] width 256 height 21
click at [496, 377] on div "Segments" at bounding box center [550, 380] width 256 height 21
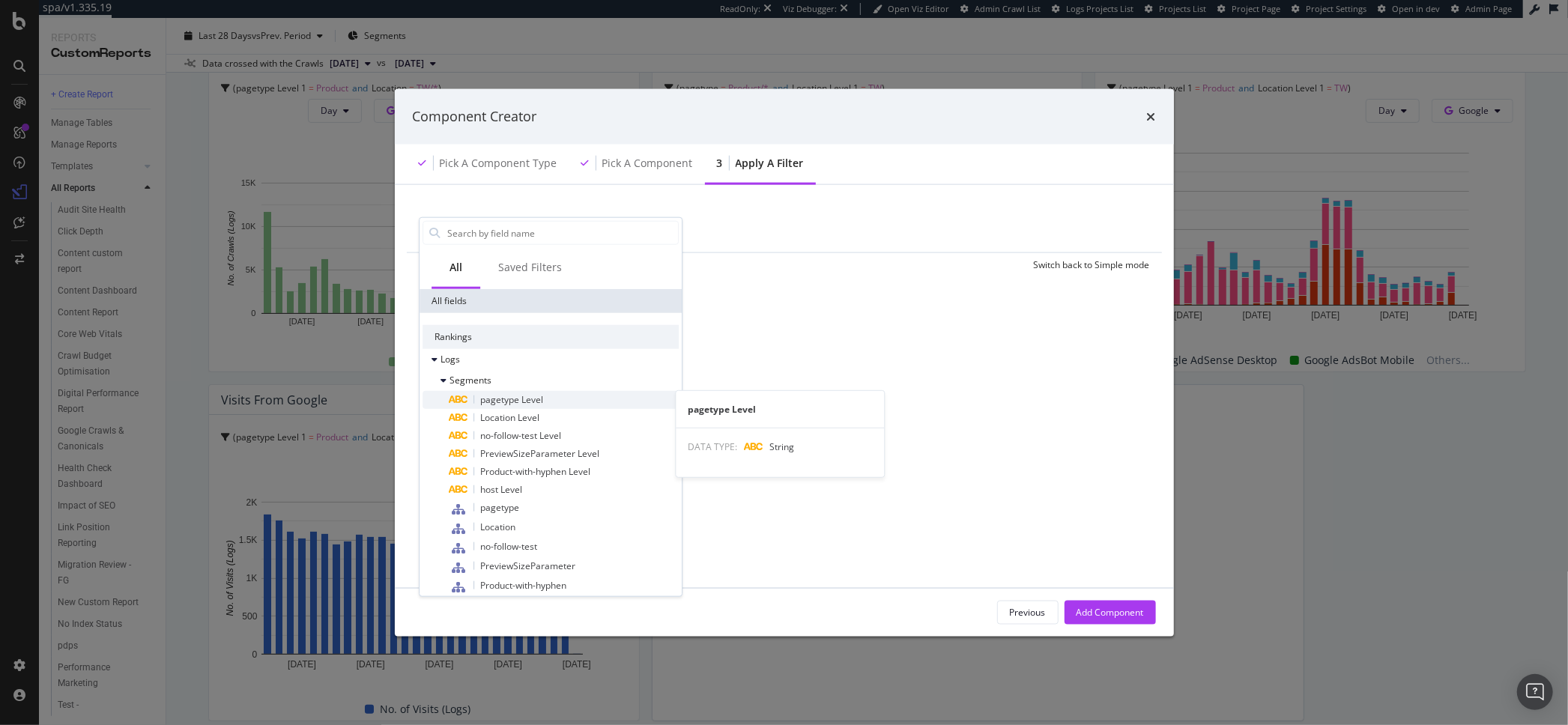
click at [525, 401] on span "pagetype Level" at bounding box center [512, 399] width 63 height 12
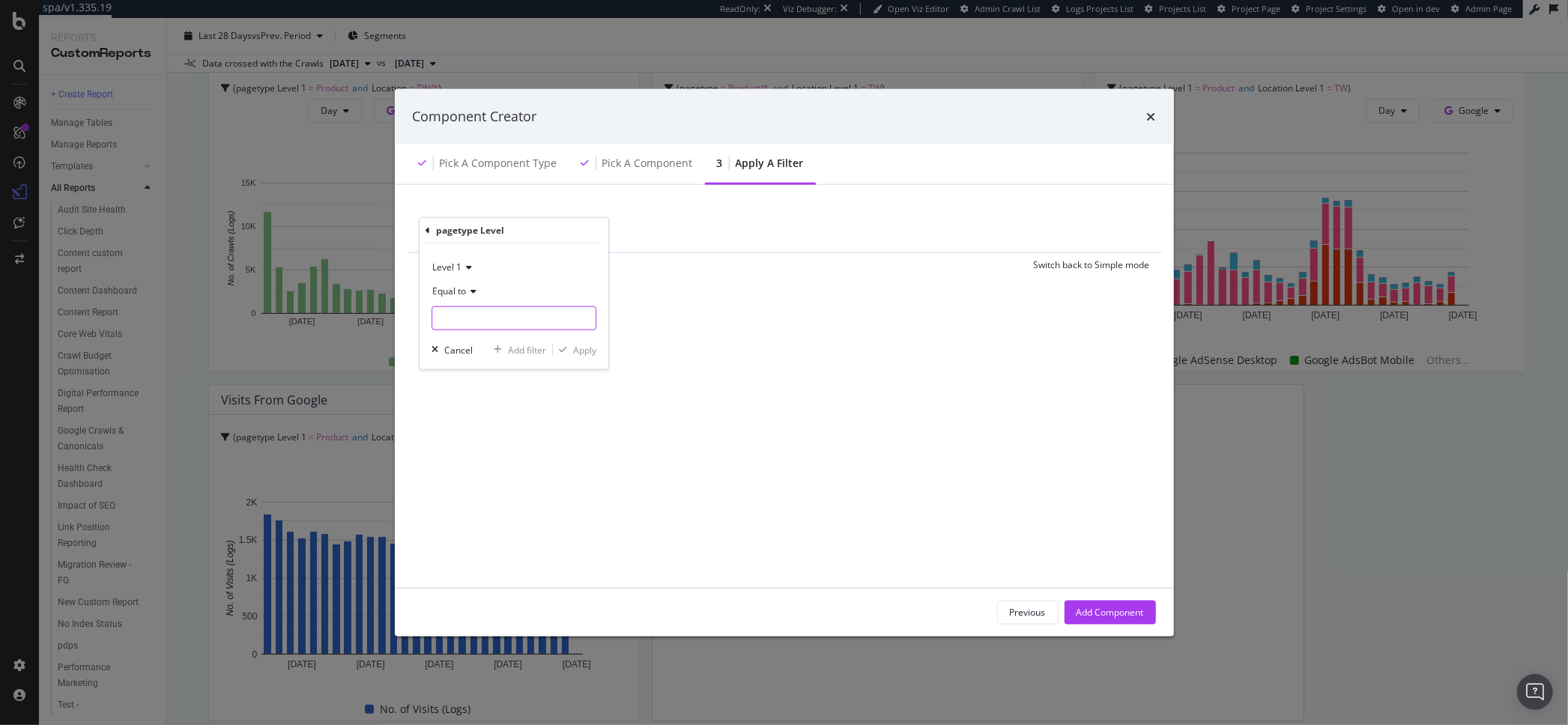
click at [471, 314] on input "modal" at bounding box center [514, 318] width 164 height 24
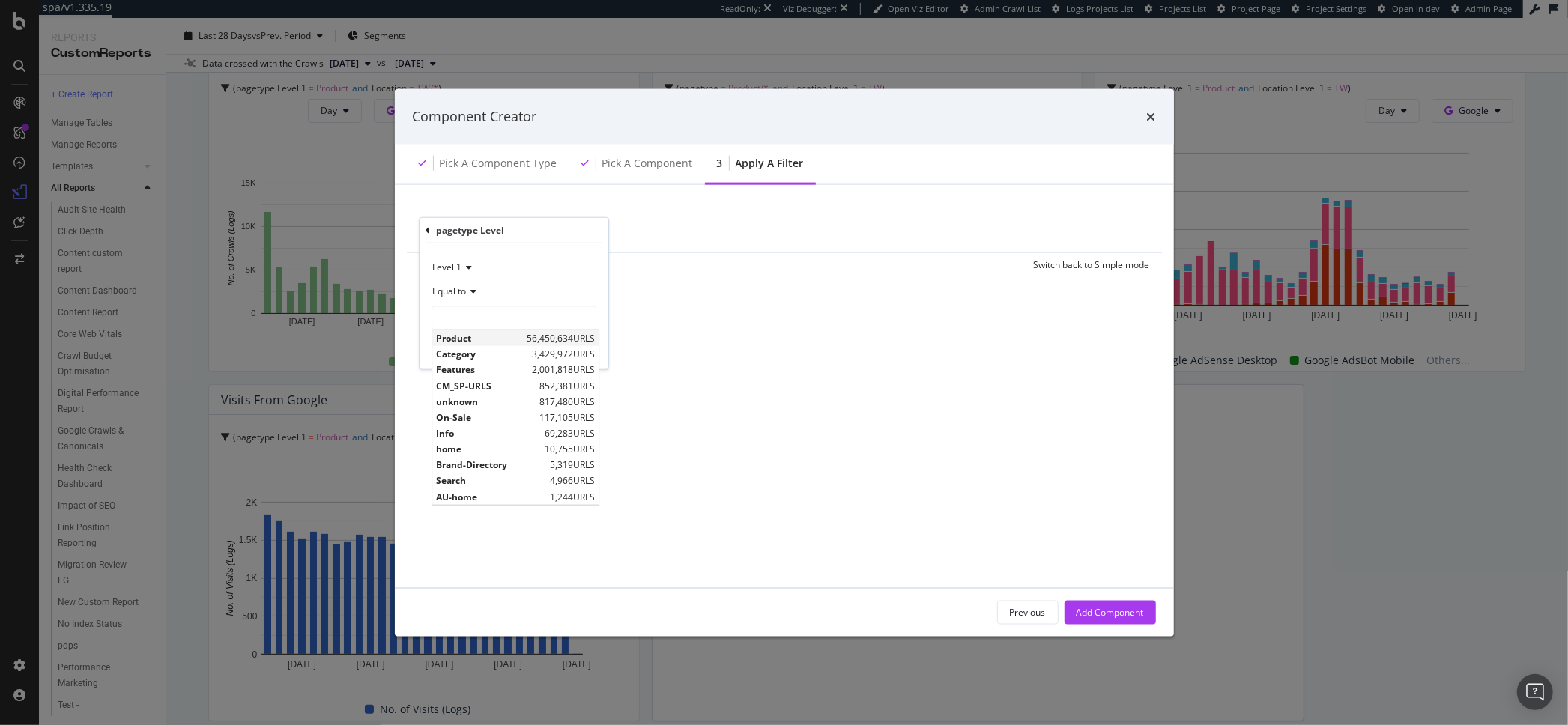
click at [470, 337] on span "Product" at bounding box center [479, 338] width 87 height 12
type input "Product"
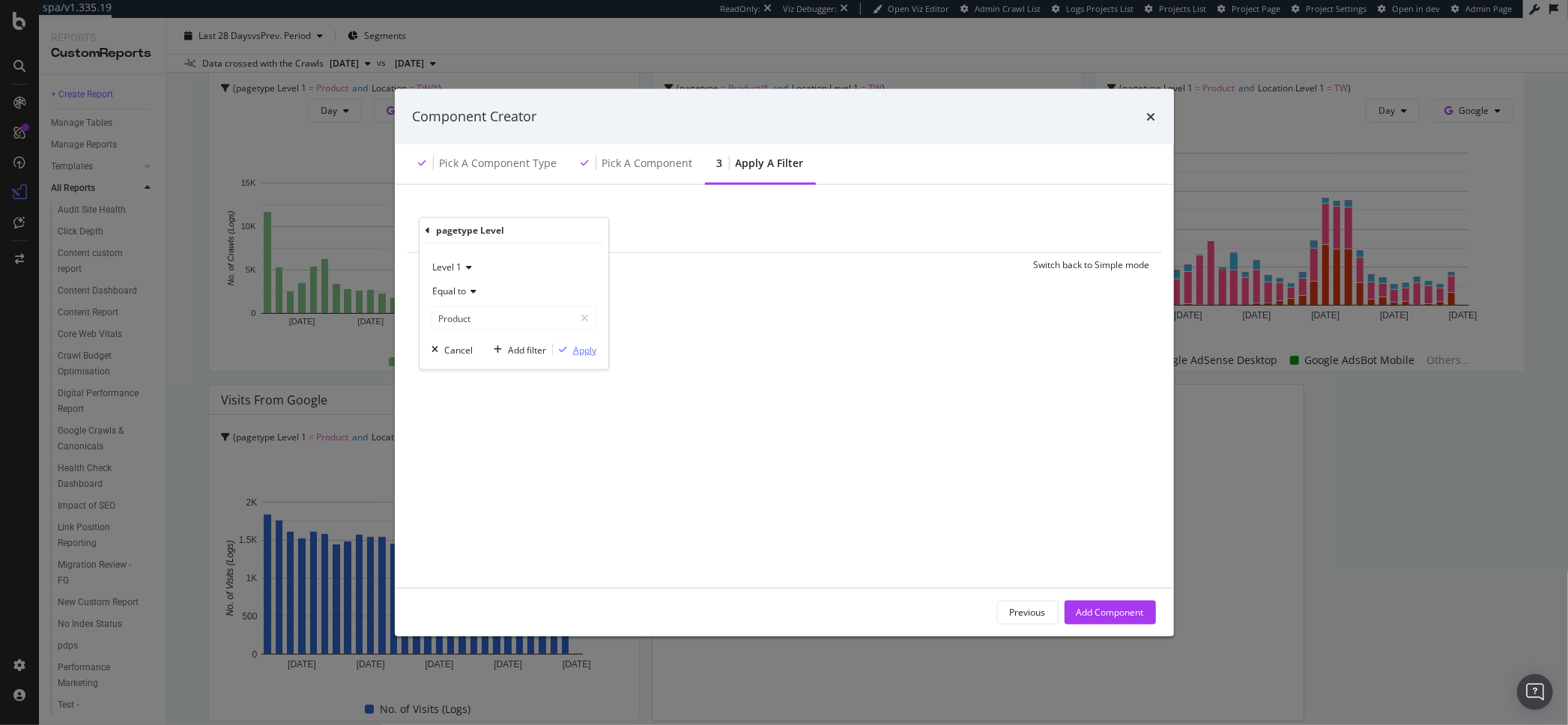
click at [574, 351] on div "Apply" at bounding box center [585, 348] width 23 height 12
click at [584, 233] on div "Add Filter" at bounding box center [584, 231] width 40 height 12
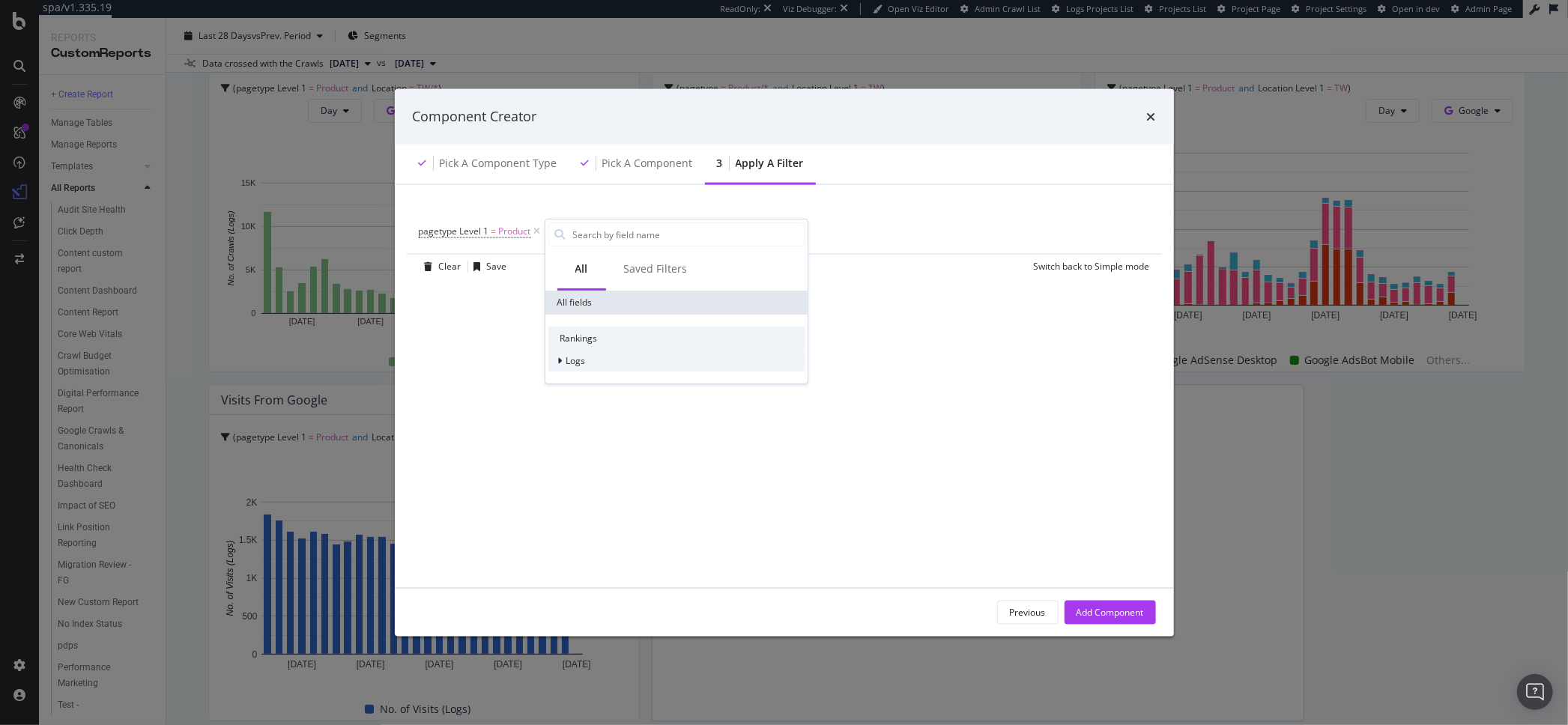
click at [591, 366] on div "Logs" at bounding box center [677, 360] width 256 height 21
click at [613, 380] on span "Segments" at bounding box center [596, 381] width 42 height 12
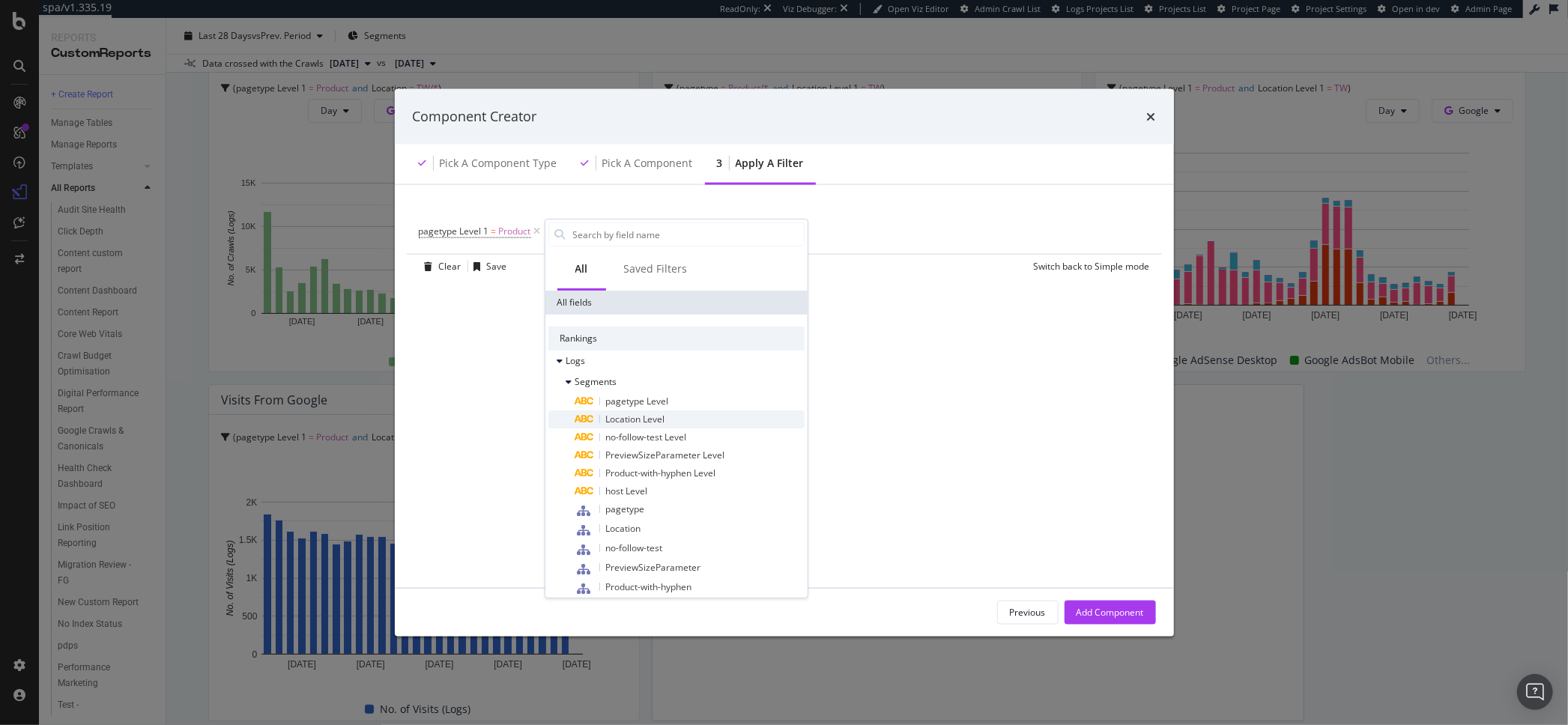
click at [667, 416] on div "Location Level" at bounding box center [690, 420] width 229 height 18
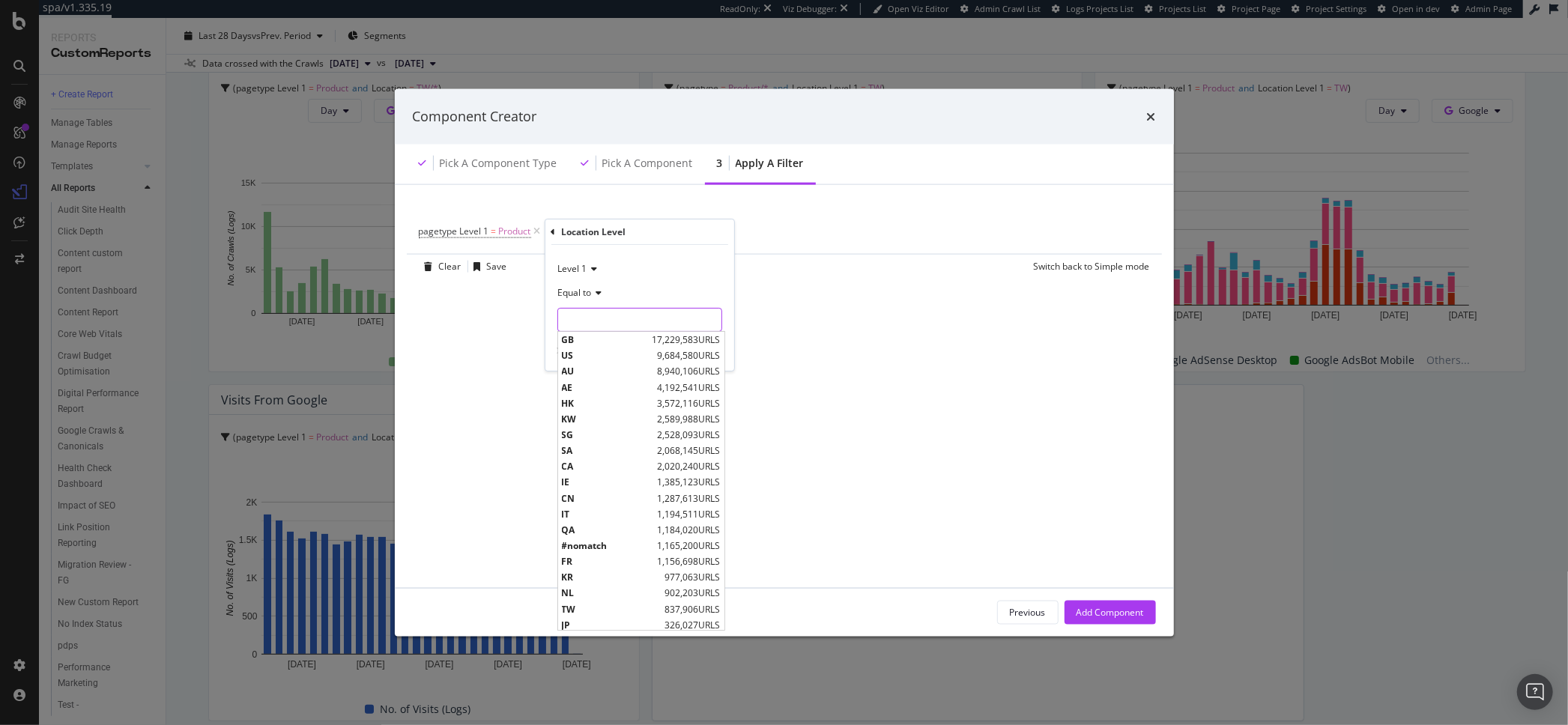
click at [606, 316] on input "modal" at bounding box center [640, 319] width 164 height 24
click at [602, 611] on span "TW" at bounding box center [612, 609] width 100 height 12
type input "TW"
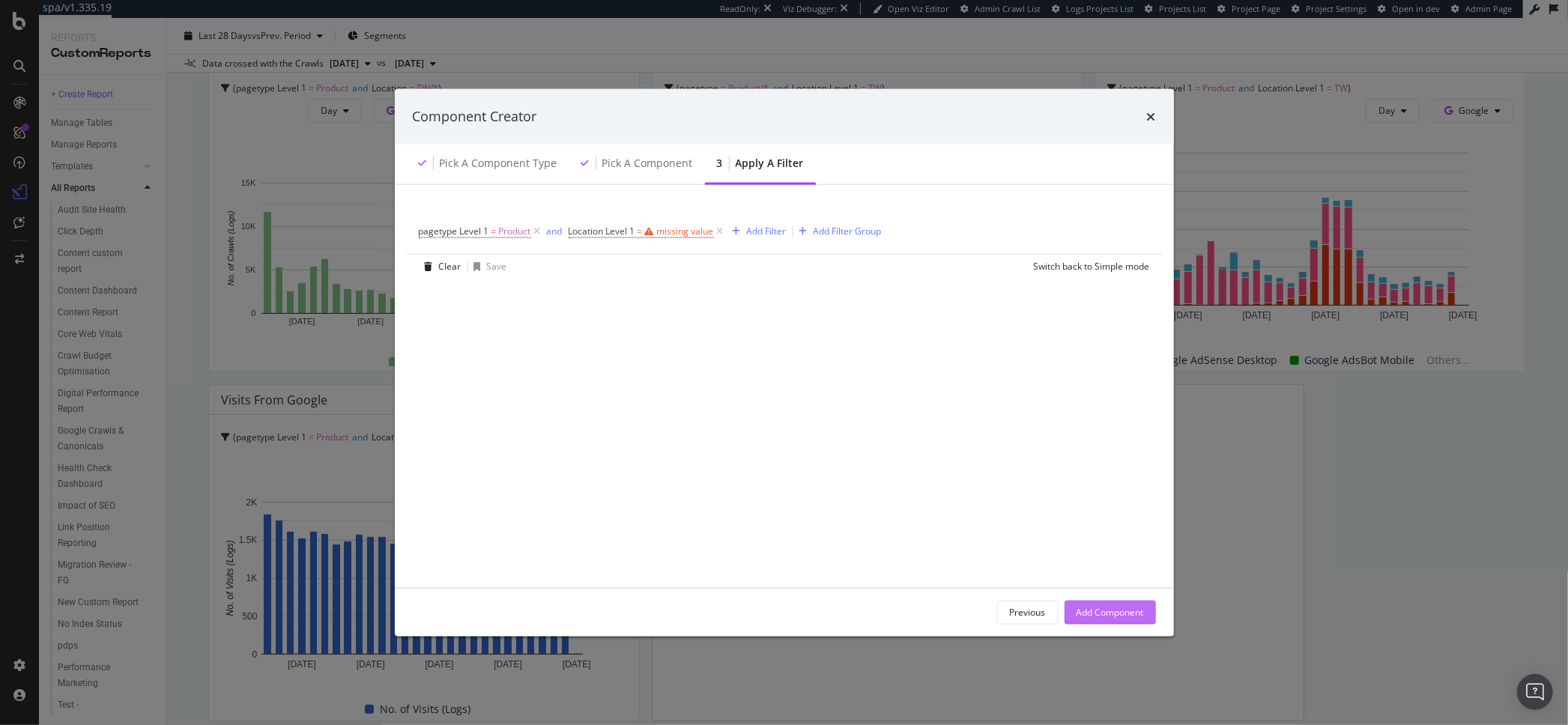
click at [1107, 601] on div "Add Component" at bounding box center [1110, 611] width 67 height 22
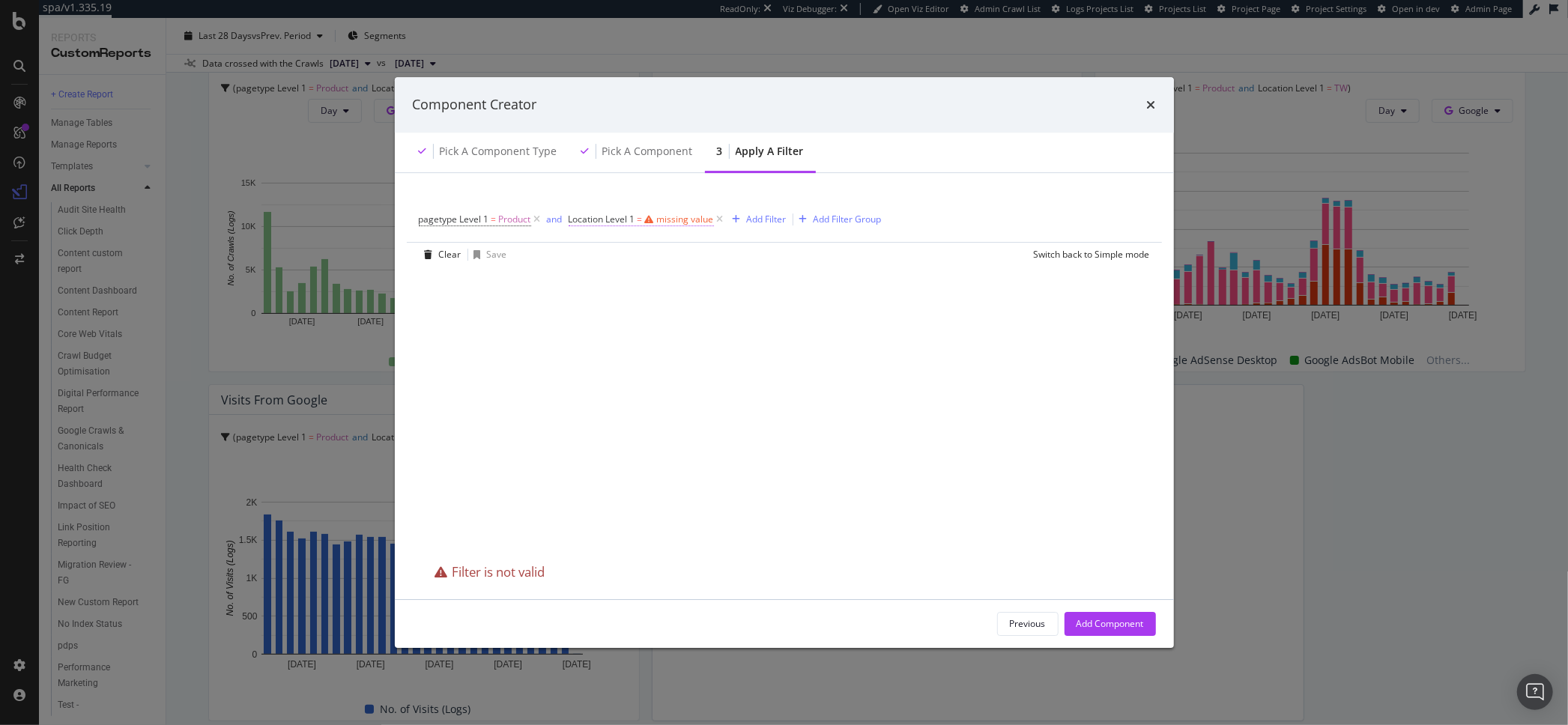
click at [672, 220] on div "missing value" at bounding box center [686, 218] width 57 height 12
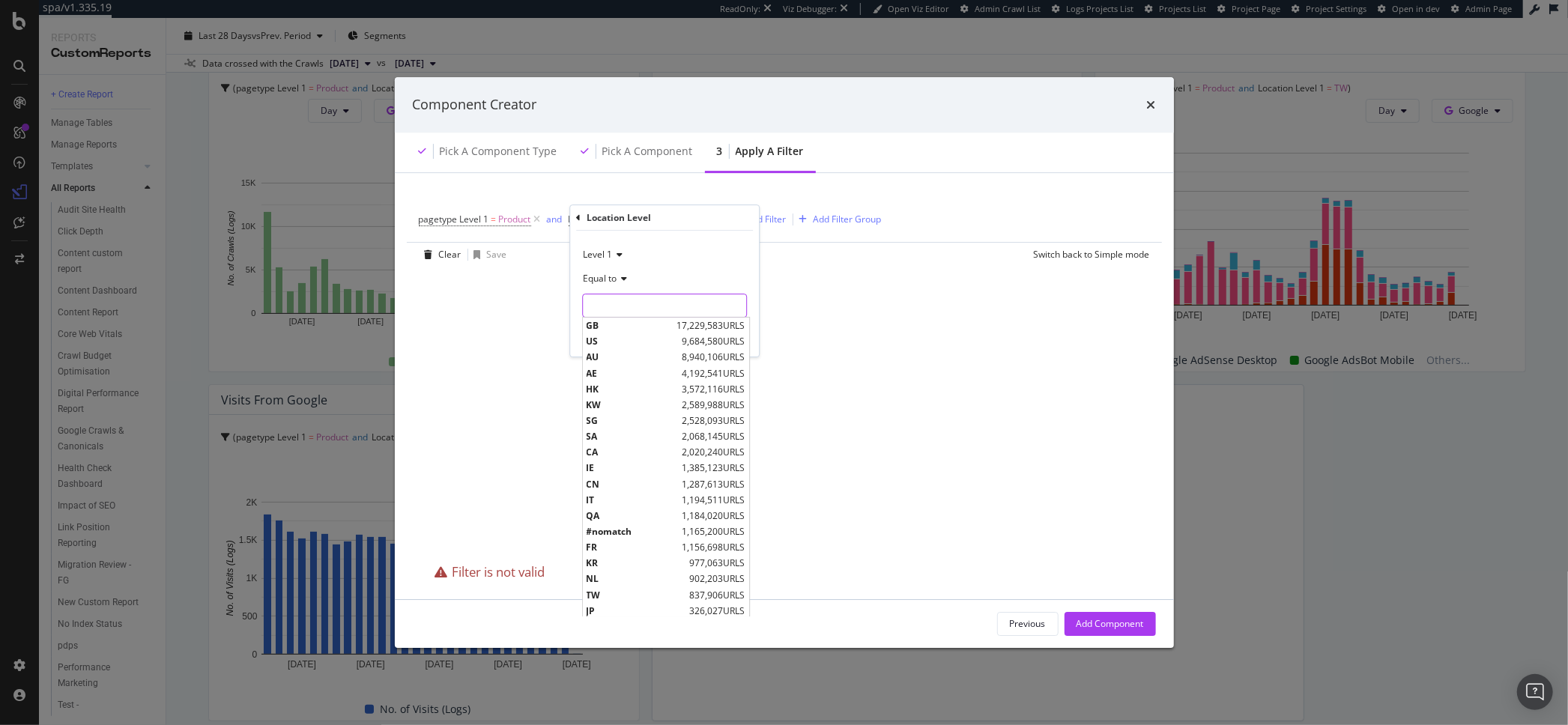
click at [620, 305] on input "modal" at bounding box center [664, 305] width 164 height 24
click at [611, 596] on span "TW" at bounding box center [637, 595] width 100 height 12
type input "TW"
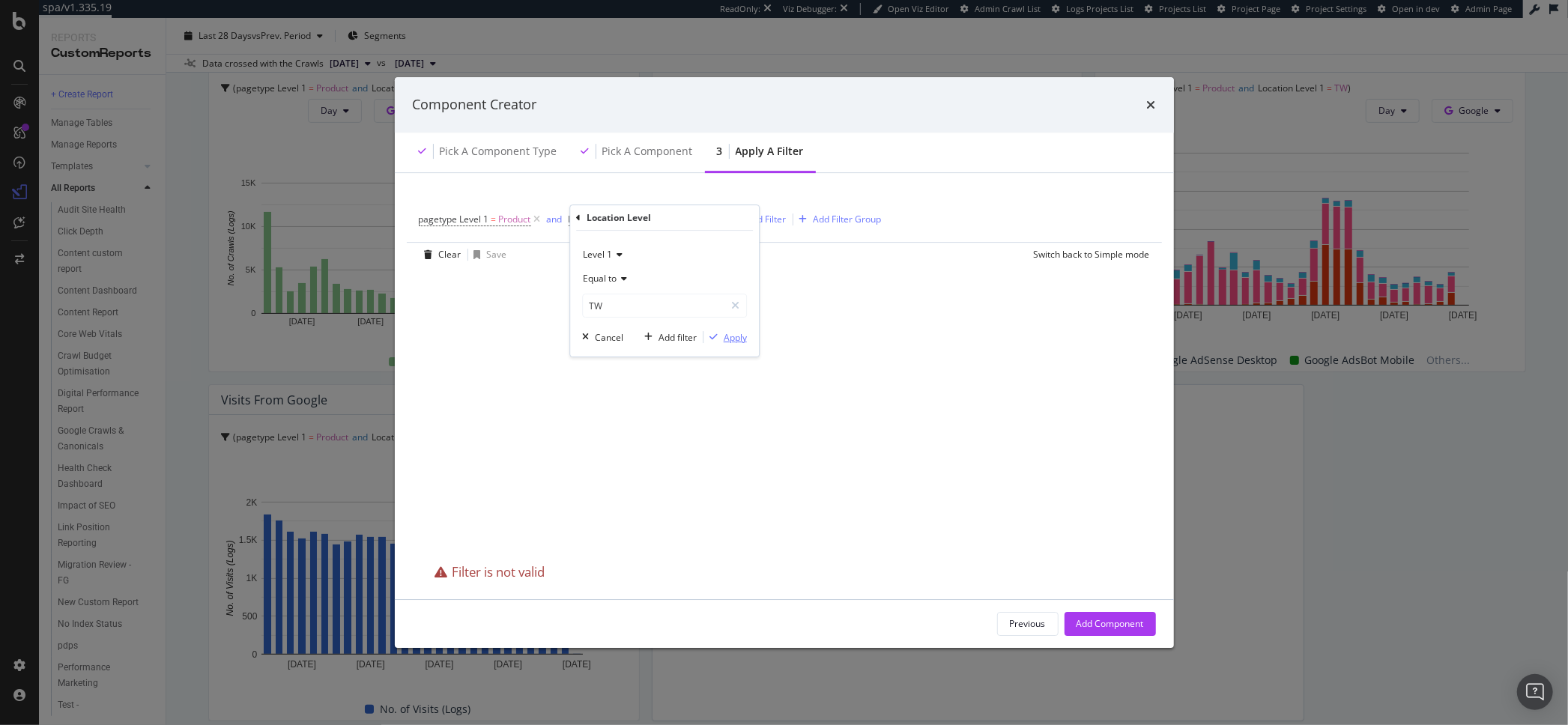
click at [735, 338] on div "Apply" at bounding box center [735, 337] width 23 height 12
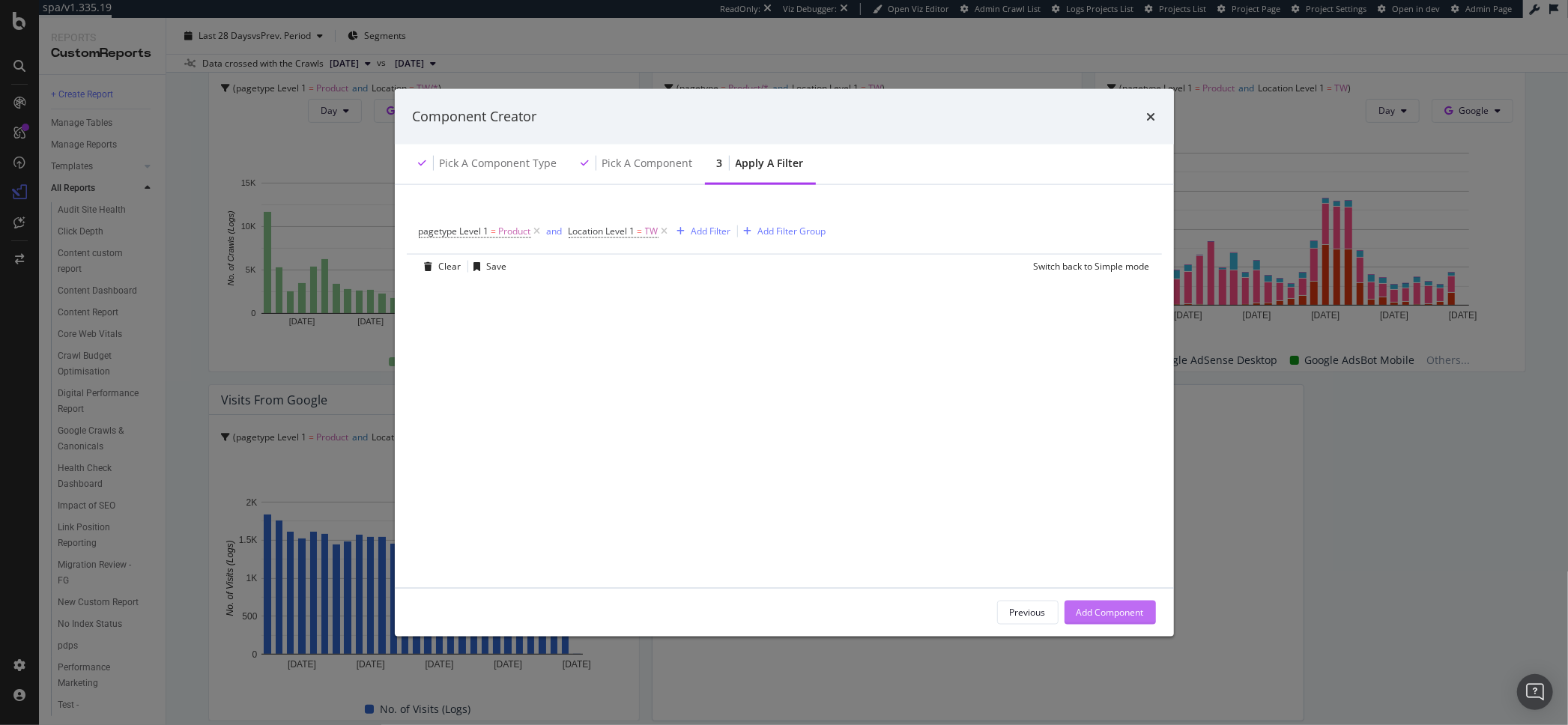
click at [1097, 608] on div "Add Component" at bounding box center [1110, 611] width 67 height 12
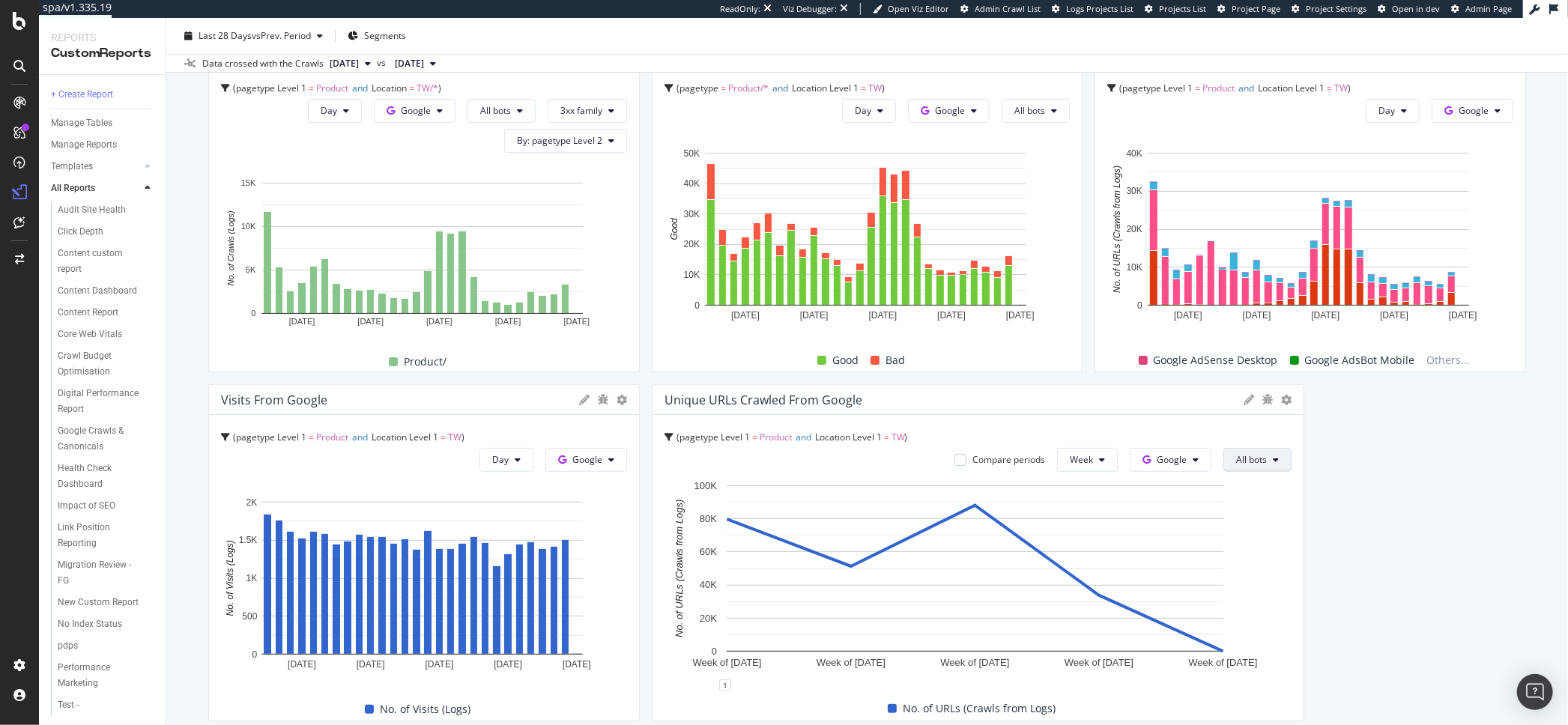
click at [1257, 457] on span "All bots" at bounding box center [1252, 459] width 31 height 12
click at [1360, 457] on div "Crawls to 3xx URLs on /TW/ PDPs pagetype Level 1 = Product and Location = TW/* …" at bounding box center [867, 533] width 1318 height 997
click at [1282, 395] on icon at bounding box center [1287, 400] width 11 height 11
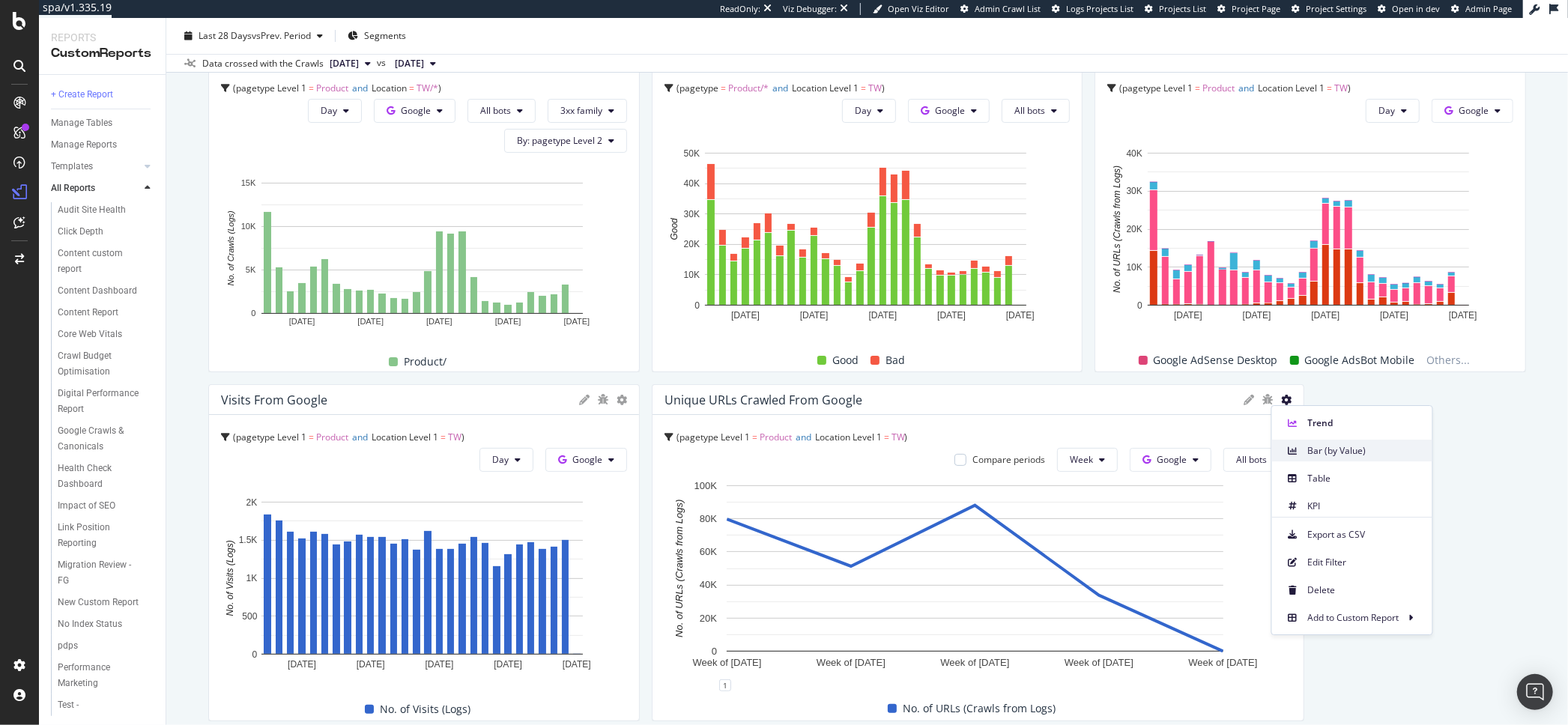
click at [1324, 445] on span "Bar (by Value)" at bounding box center [1364, 450] width 112 height 13
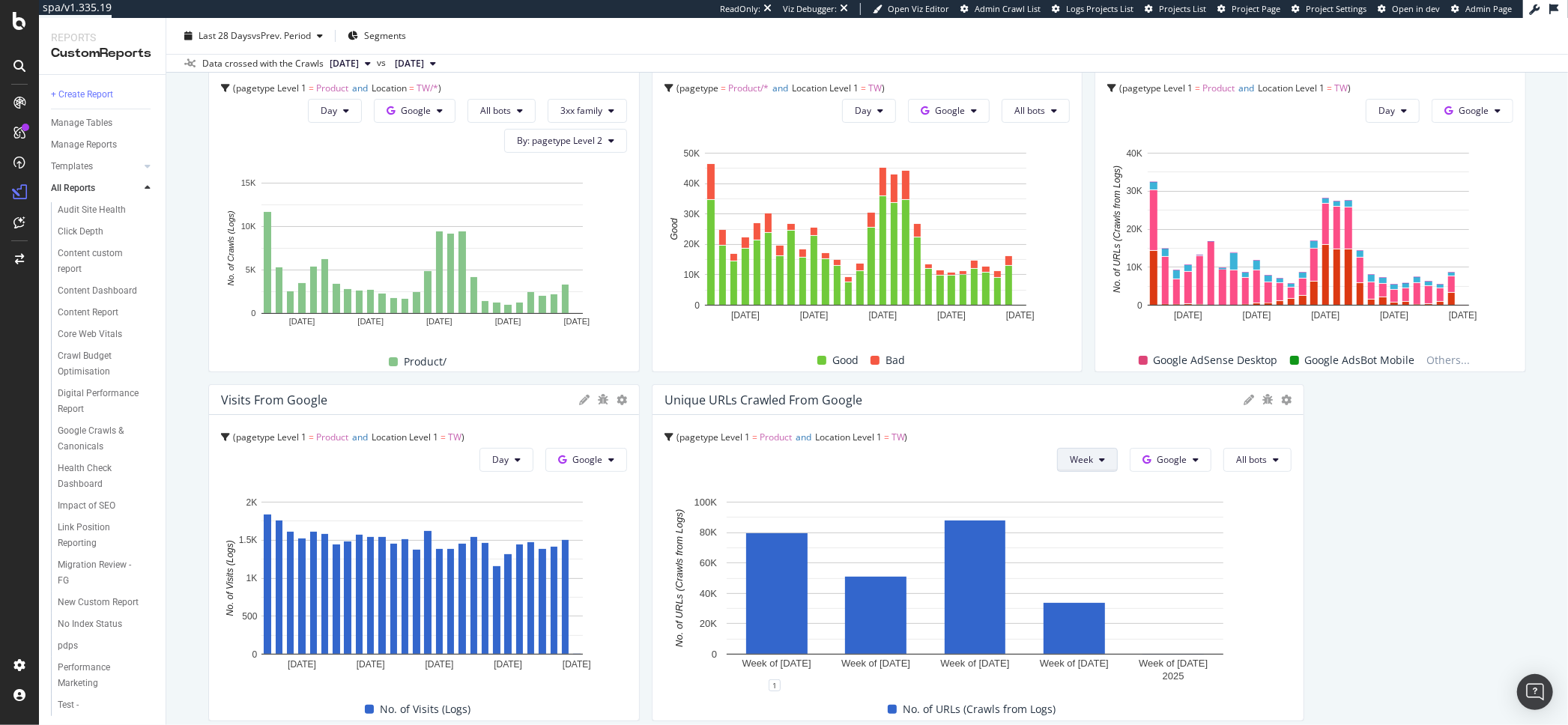
click at [1098, 456] on button "Week" at bounding box center [1087, 460] width 61 height 24
click at [1091, 483] on div "Day" at bounding box center [1074, 489] width 51 height 22
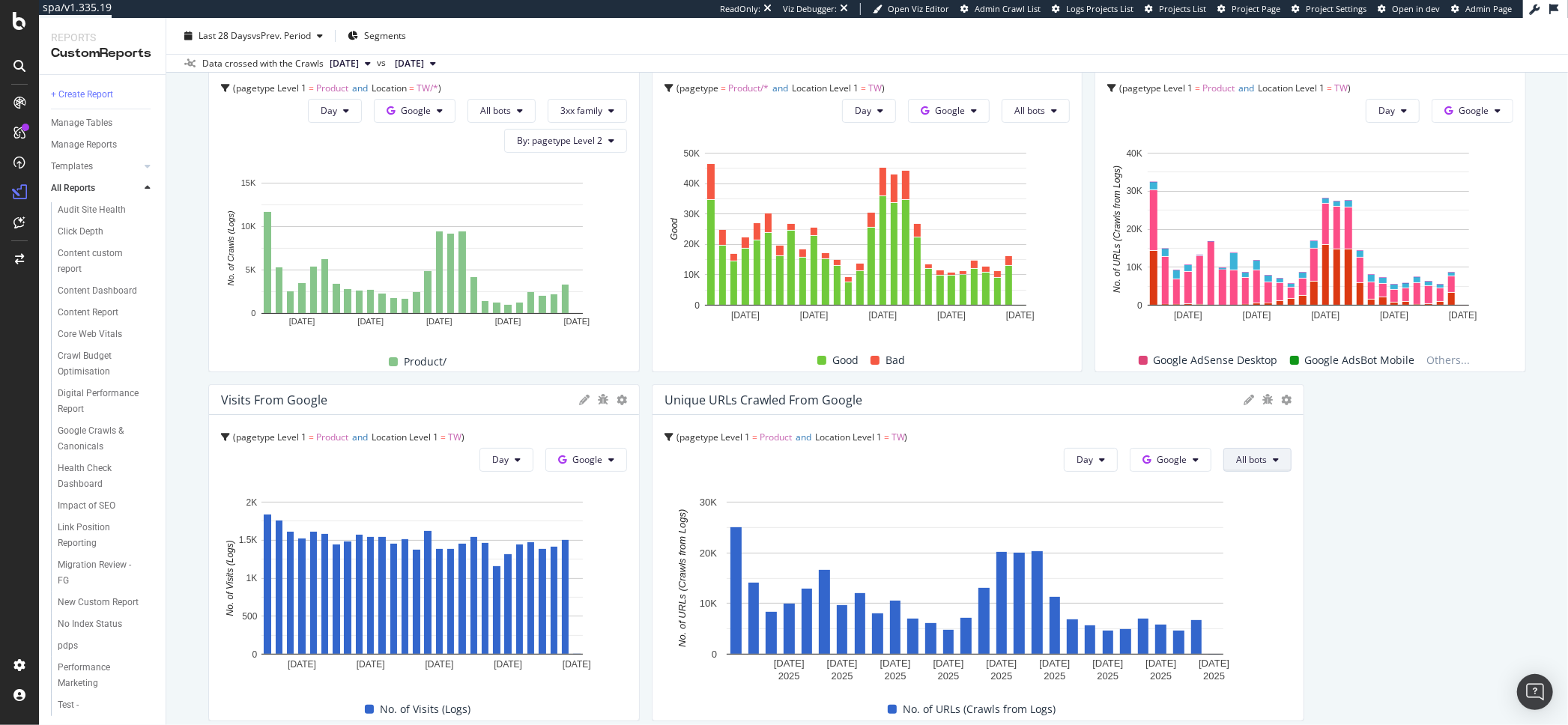
click at [1237, 464] on span "All bots" at bounding box center [1252, 459] width 31 height 12
click at [1258, 574] on span "Google Smartphone" at bounding box center [1281, 572] width 108 height 13
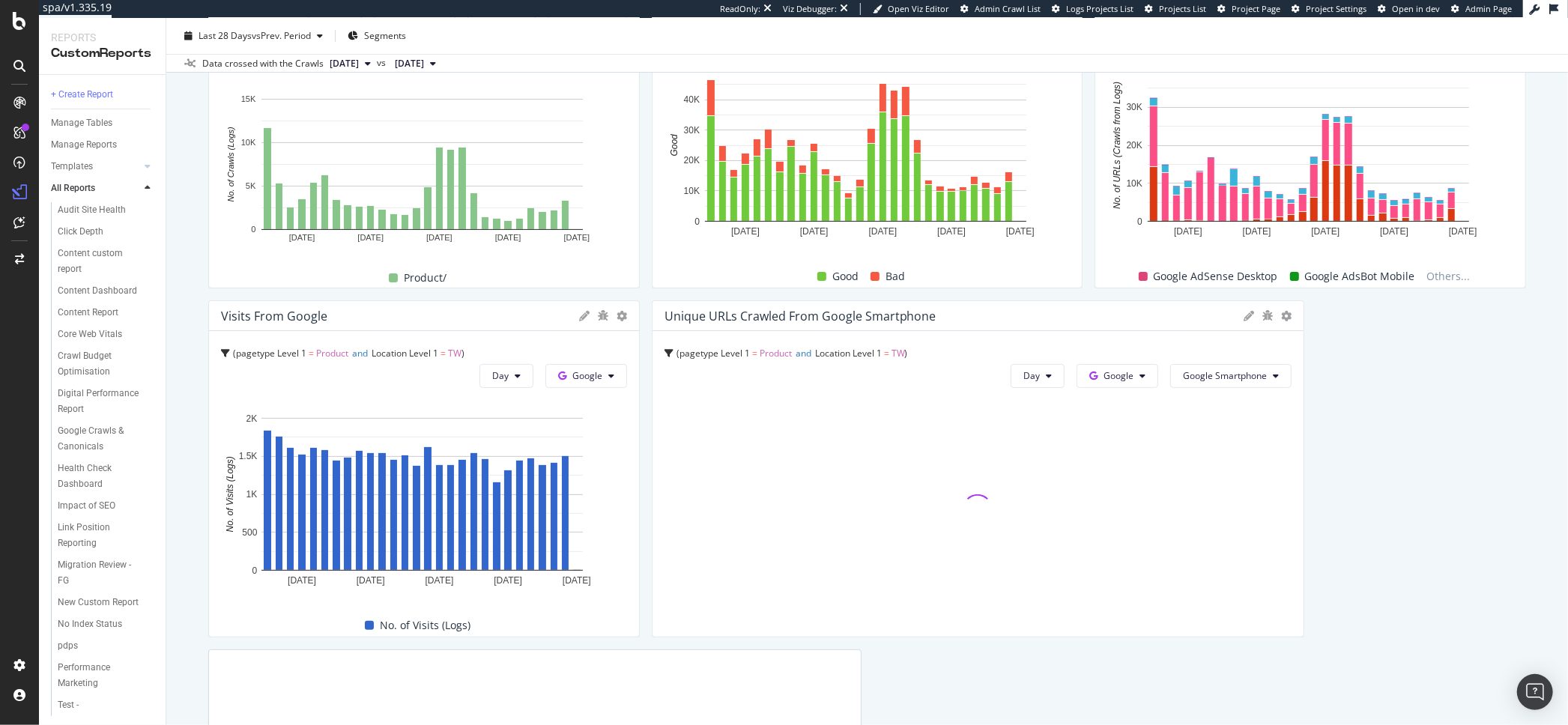
scroll to position [251, 0]
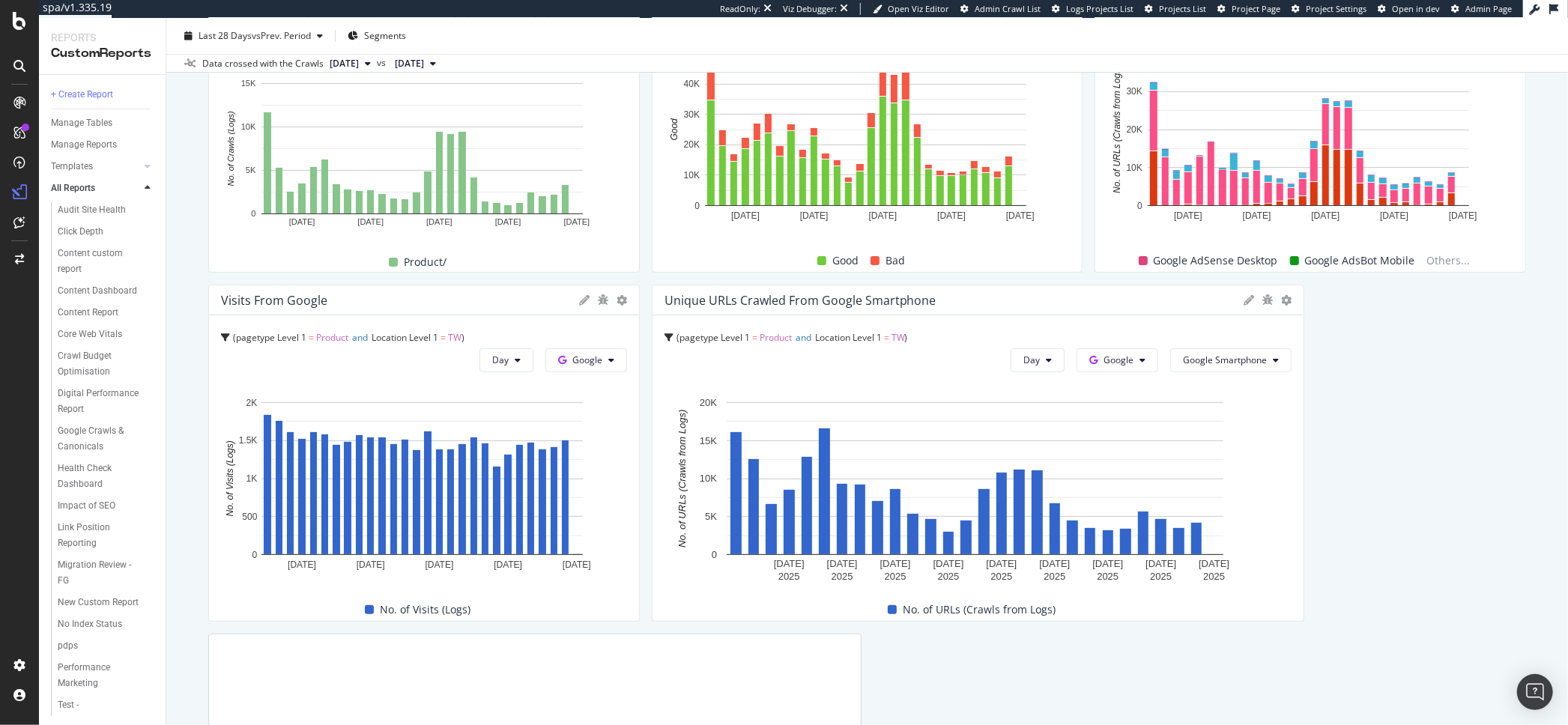
click at [1244, 299] on icon at bounding box center [1249, 300] width 11 height 11
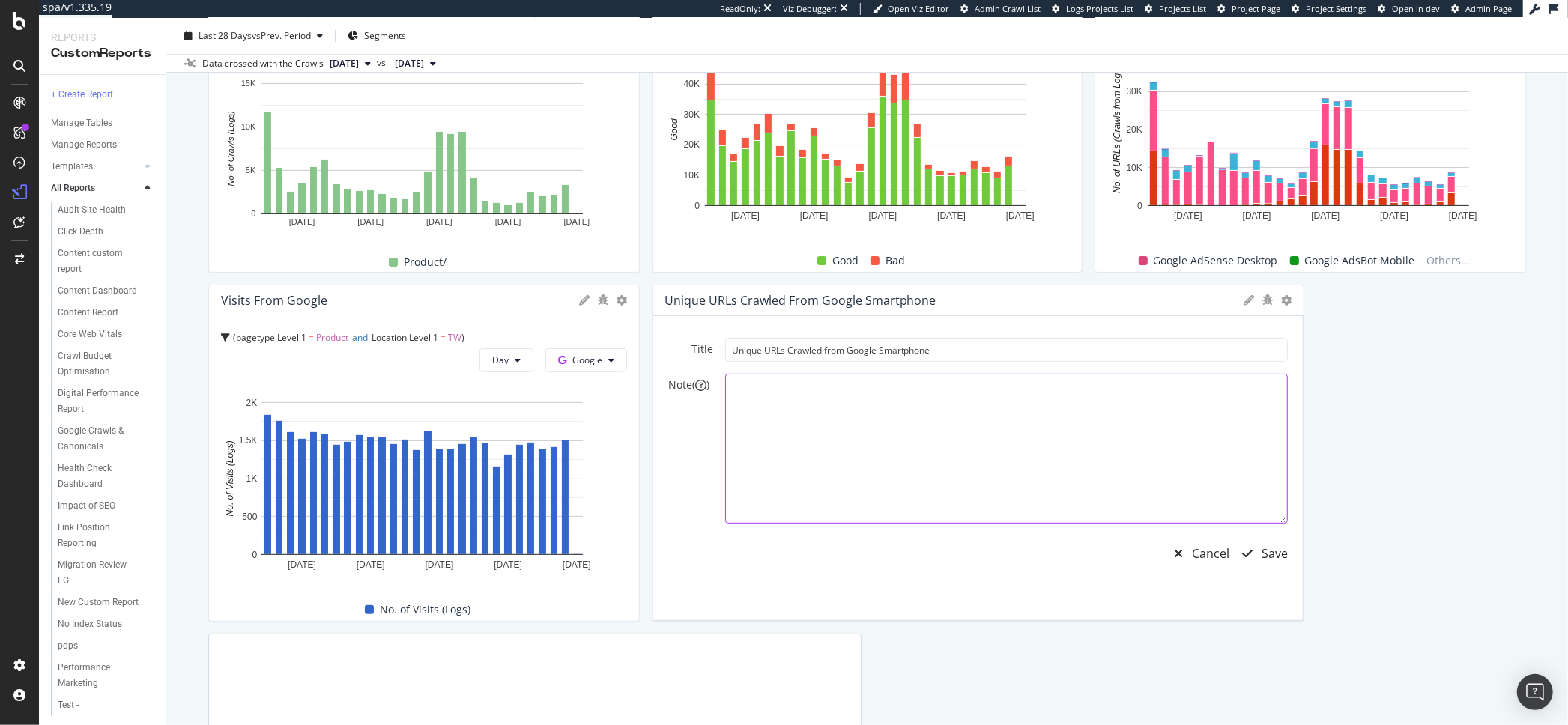
click at [813, 445] on textarea at bounding box center [1007, 448] width 564 height 150
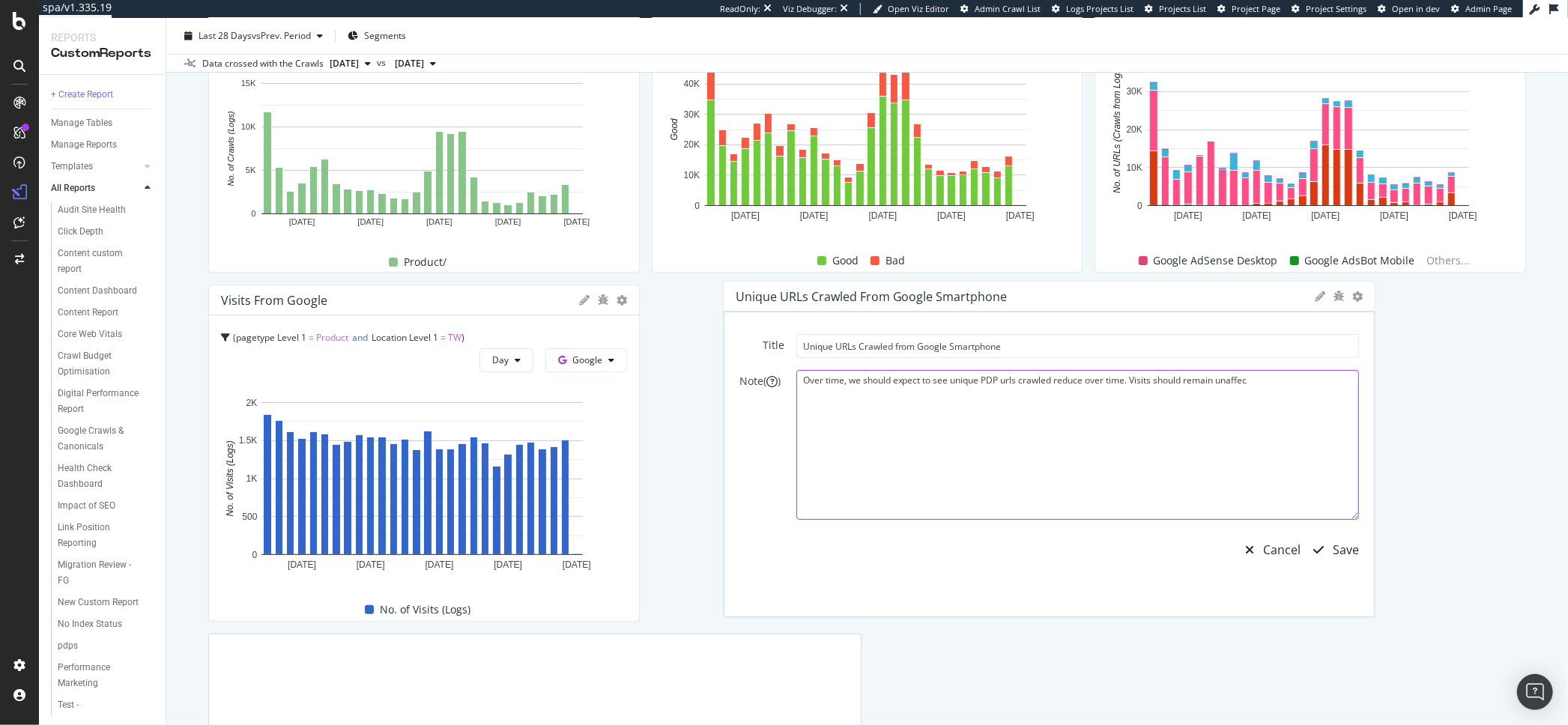
drag, startPoint x: 1109, startPoint y: 382, endPoint x: 1182, endPoint y: 382, distance: 73.0
click at [1181, 382] on textarea "Over time, we should expect to see unique PDP urls crawled reduce over time. Vi…" at bounding box center [1078, 445] width 564 height 150
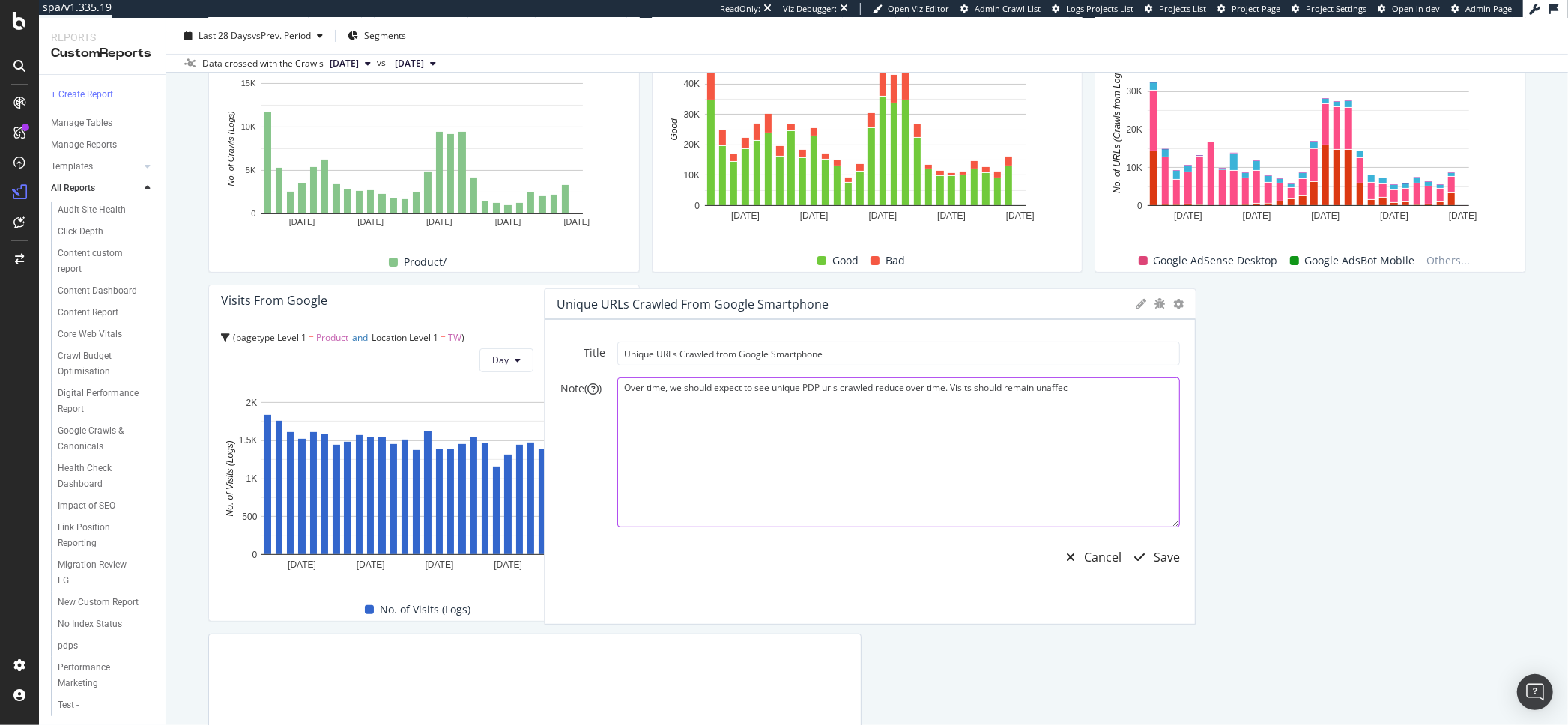
drag, startPoint x: 1165, startPoint y: 384, endPoint x: 1148, endPoint y: 383, distance: 17.0
click at [1106, 386] on textarea "Over time, we should expect to see unique PDP urls crawled reduce over time. Vi…" at bounding box center [899, 452] width 564 height 150
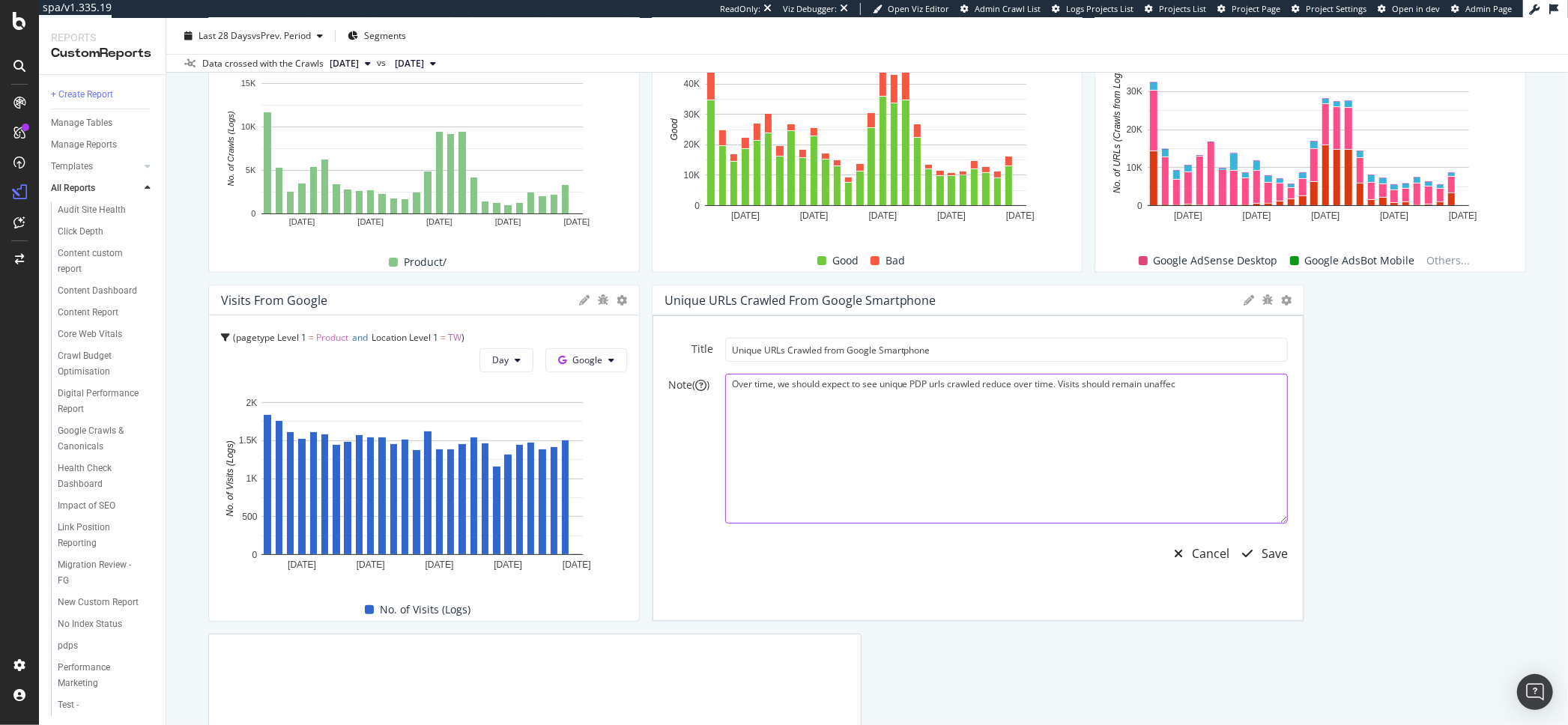
click at [1135, 388] on textarea "Over time, we should expect to see unique PDP urls crawled reduce over time. Vi…" at bounding box center [1007, 448] width 564 height 150
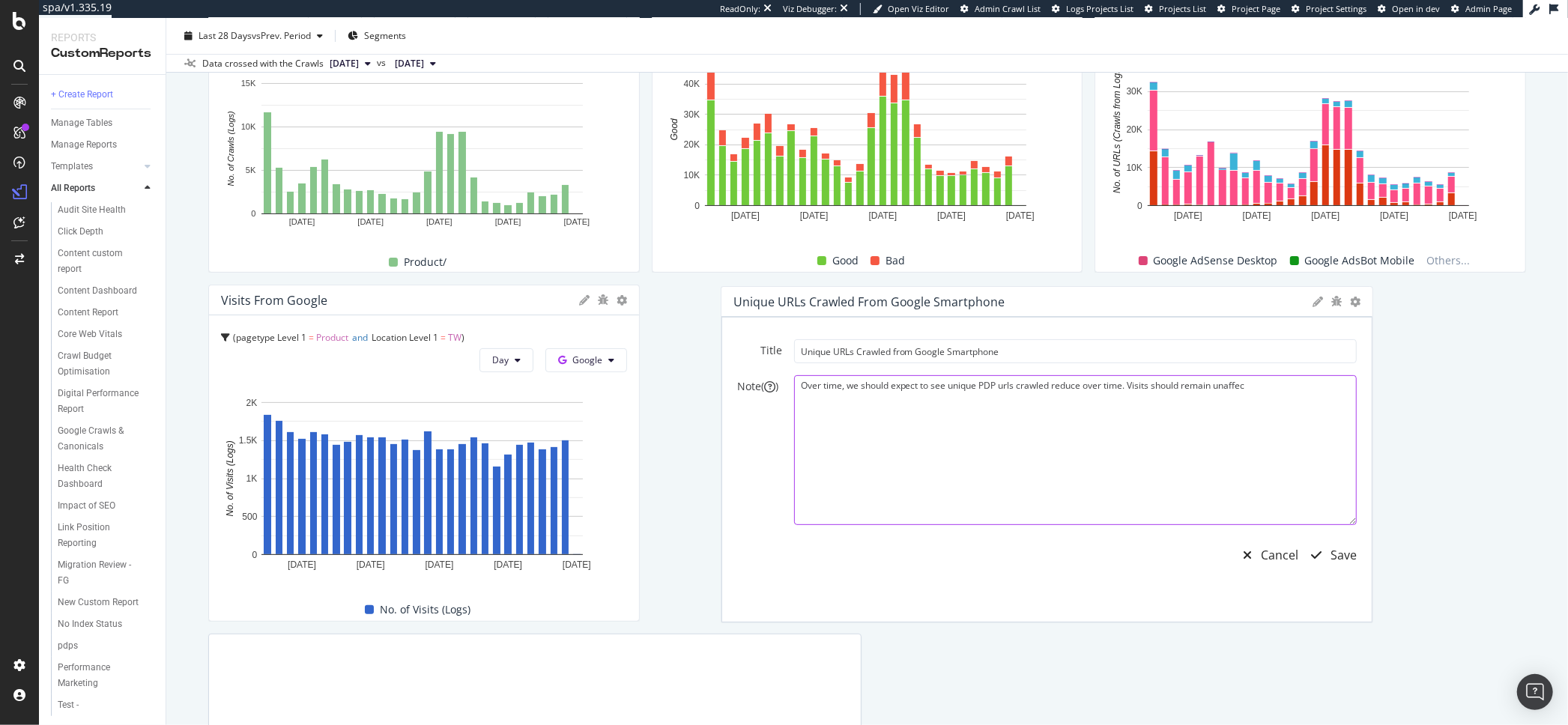
drag, startPoint x: 1056, startPoint y: 385, endPoint x: 1109, endPoint y: 382, distance: 53.1
click at [1114, 382] on textarea "Over time, we should expect to see unique PDP urls crawled reduce over time. Vi…" at bounding box center [1076, 450] width 564 height 150
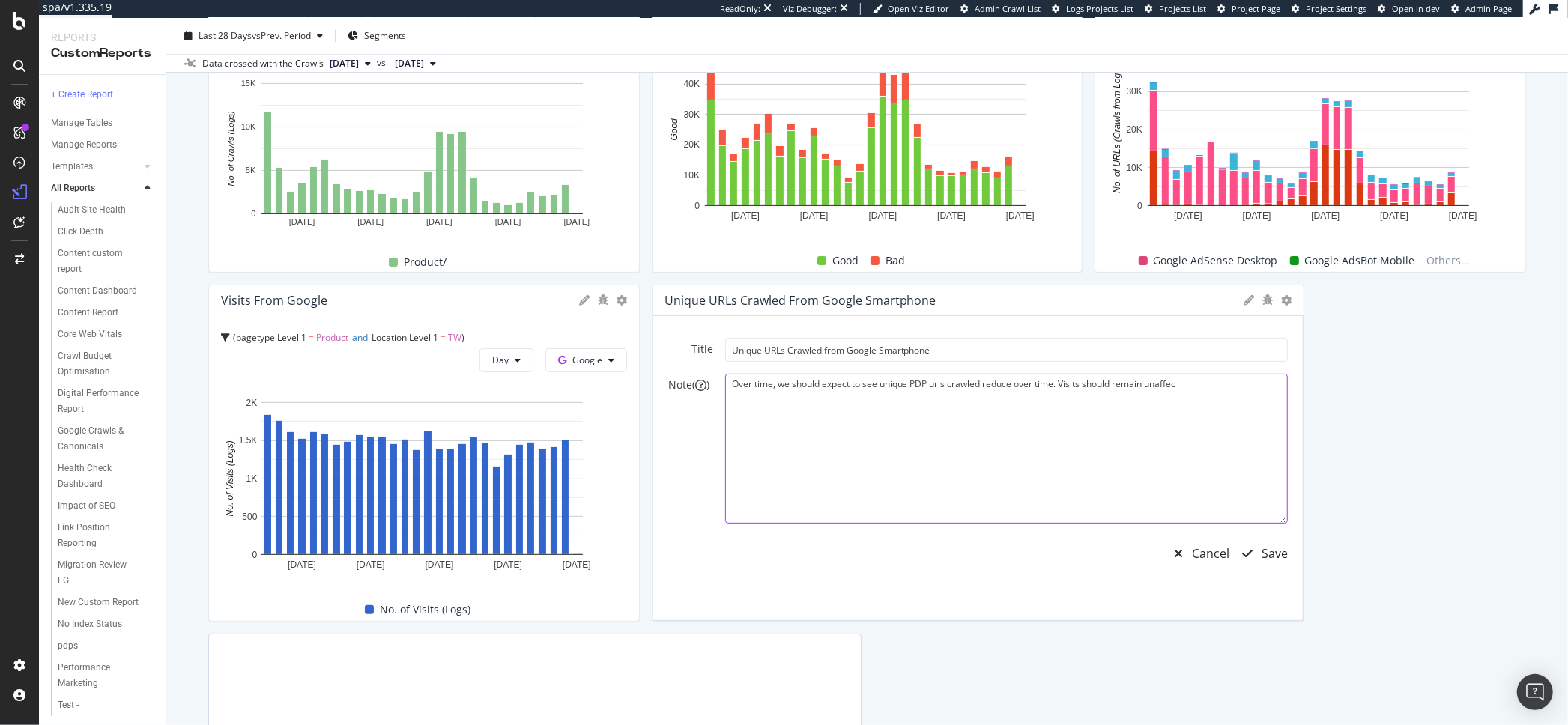
click at [1162, 387] on textarea "Over time, we should expect to see unique PDP urls crawled reduce over time. Vi…" at bounding box center [1007, 448] width 564 height 150
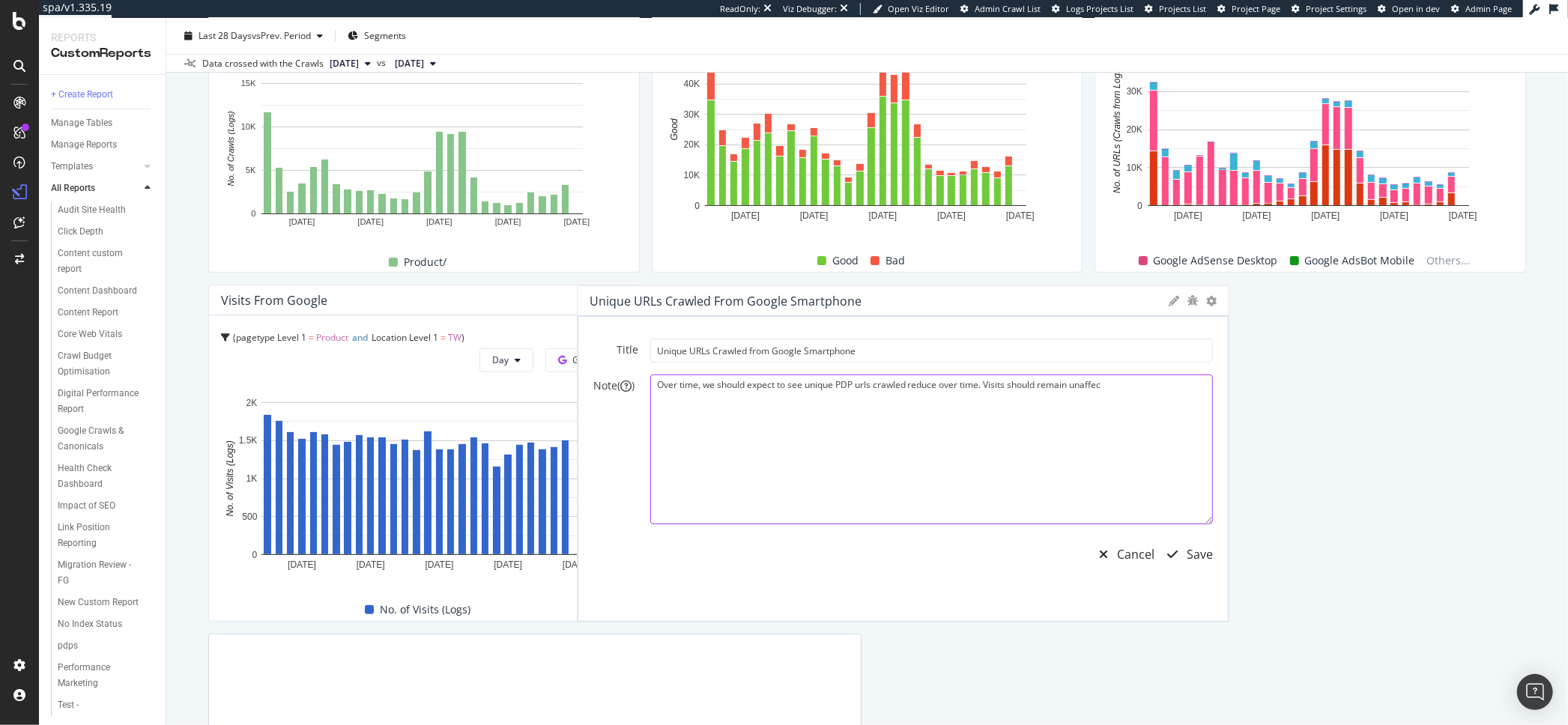
drag, startPoint x: 1174, startPoint y: 383, endPoint x: 1116, endPoint y: 381, distance: 58.0
click at [1114, 381] on textarea "Over time, we should expect to see unique PDP urls crawled reduce over time. Vi…" at bounding box center [932, 449] width 564 height 150
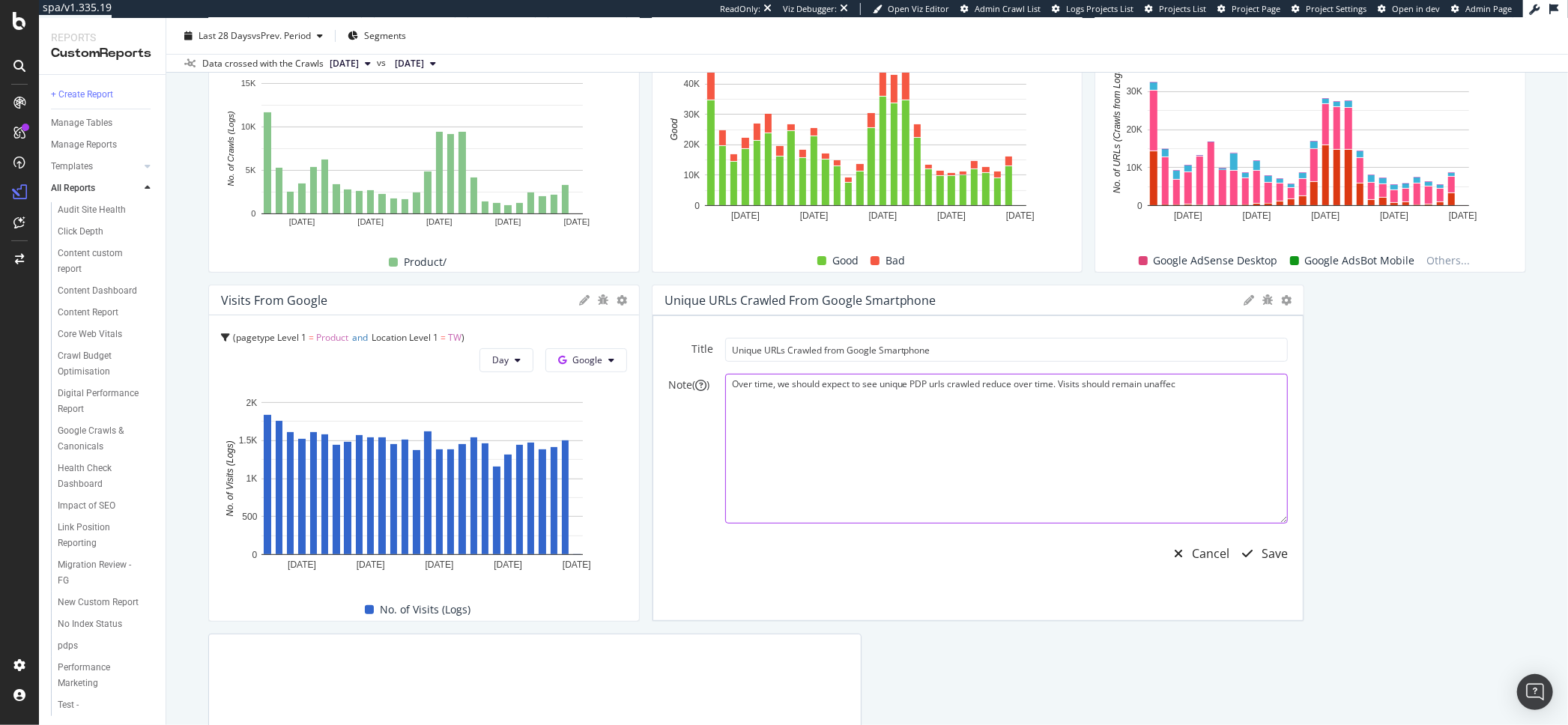
click at [1128, 387] on textarea "Over time, we should expect to see unique PDP urls crawled reduce over time. Vi…" at bounding box center [1007, 448] width 564 height 150
drag, startPoint x: 1168, startPoint y: 387, endPoint x: 1179, endPoint y: 384, distance: 11.4
click at [1172, 386] on textarea "Over time, we should expect to see unique PDP urls crawled reduce over time. Vi…" at bounding box center [1007, 448] width 564 height 150
click at [1179, 384] on textarea "Over time, we should expect to see unique PDP urls crawled reduce over time. Vi…" at bounding box center [1007, 448] width 564 height 150
type textarea "Over time, we should expect to see unique PDP urls crawled reduce over time wit…"
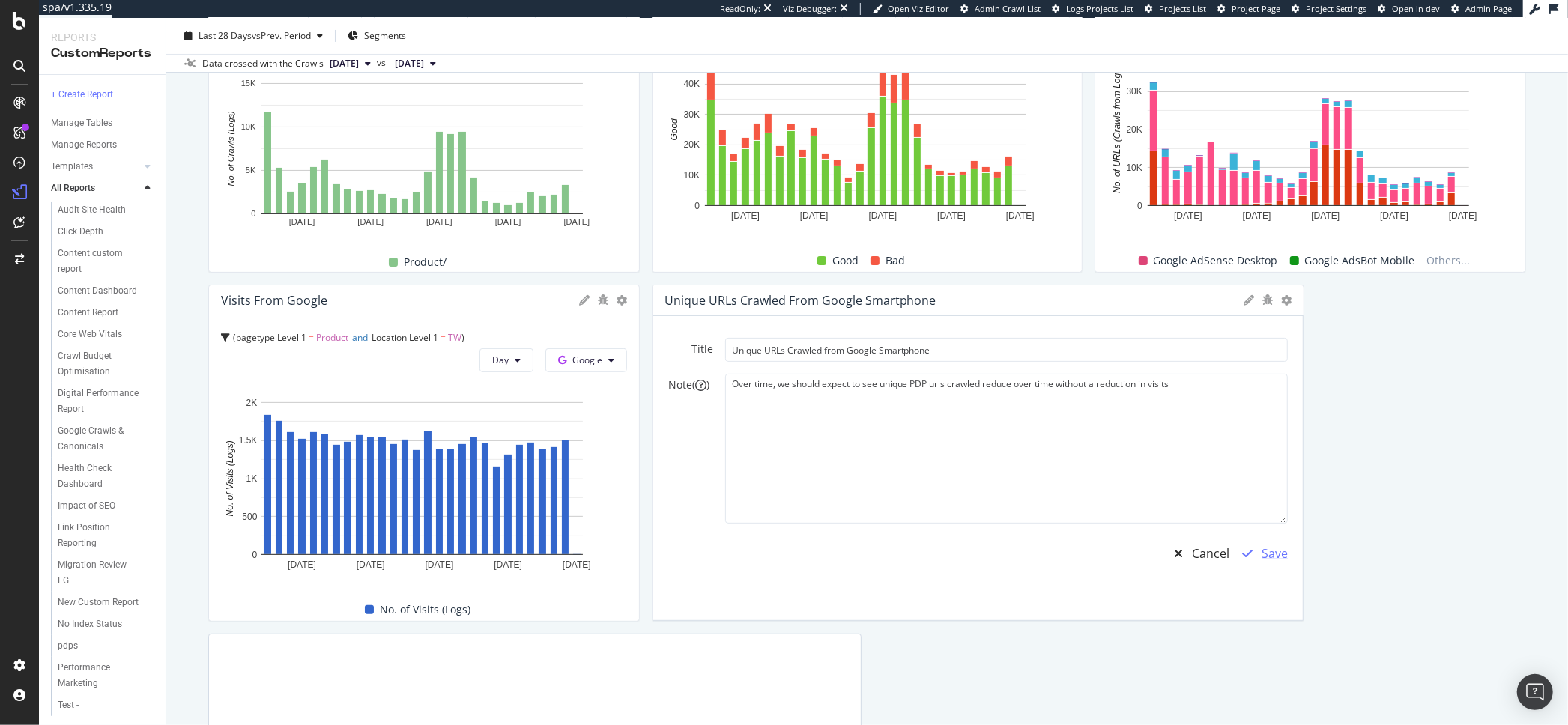
click at [1268, 555] on div "Save" at bounding box center [1275, 553] width 27 height 17
click at [1262, 554] on div "Save" at bounding box center [1275, 553] width 27 height 17
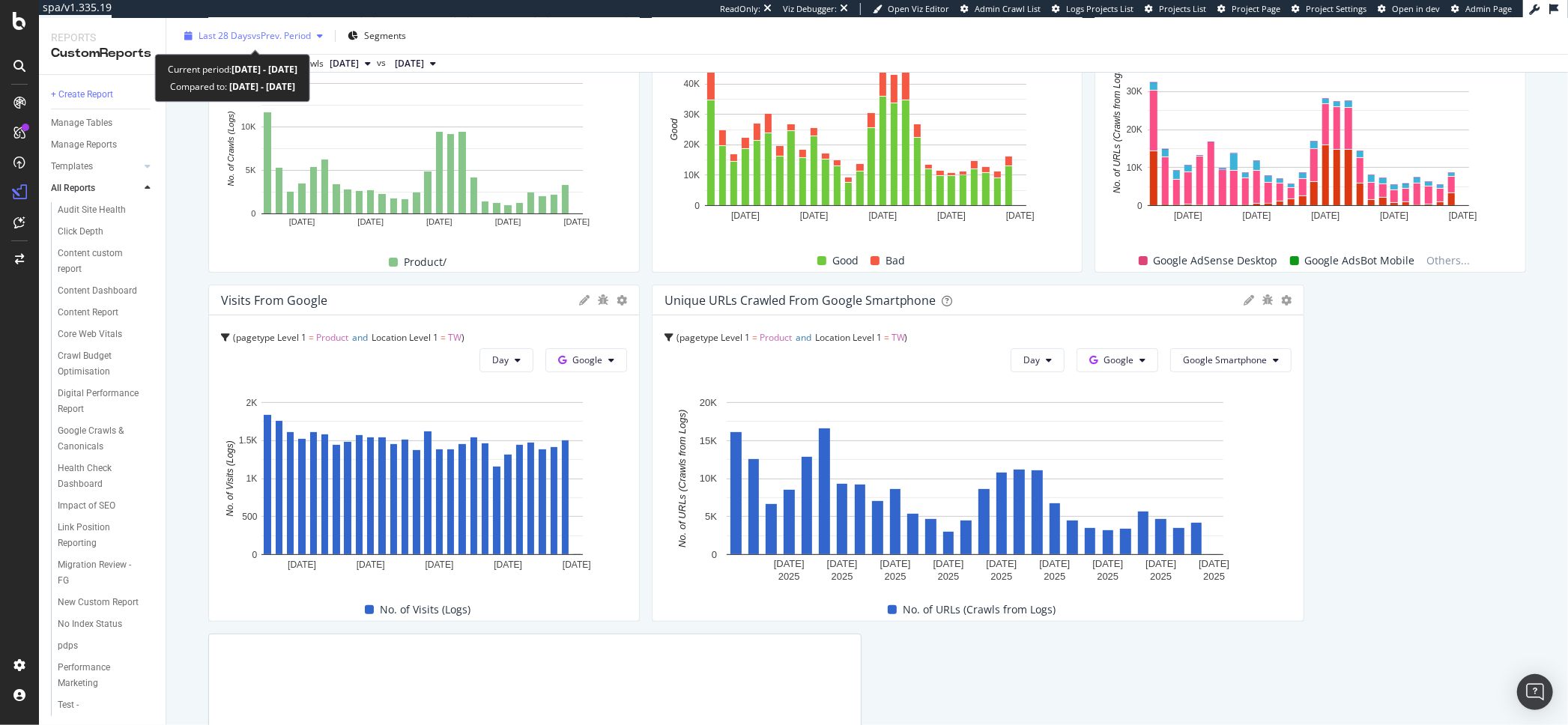
click at [261, 36] on span "vs Prev. Period" at bounding box center [281, 35] width 59 height 12
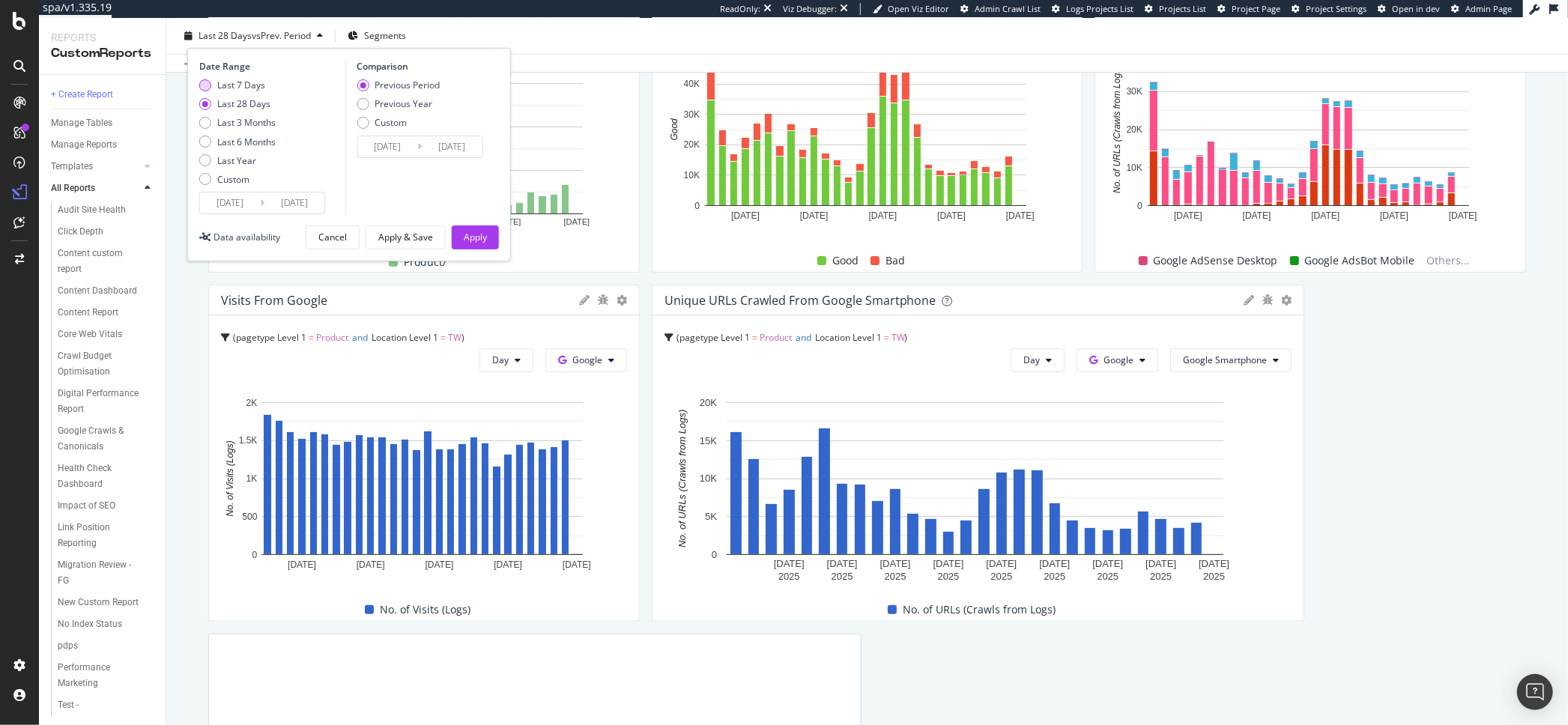
click at [249, 89] on div "Last 7 Days" at bounding box center [242, 85] width 48 height 12
type input "[DATE]"
click at [474, 231] on div "Apply" at bounding box center [476, 236] width 23 height 12
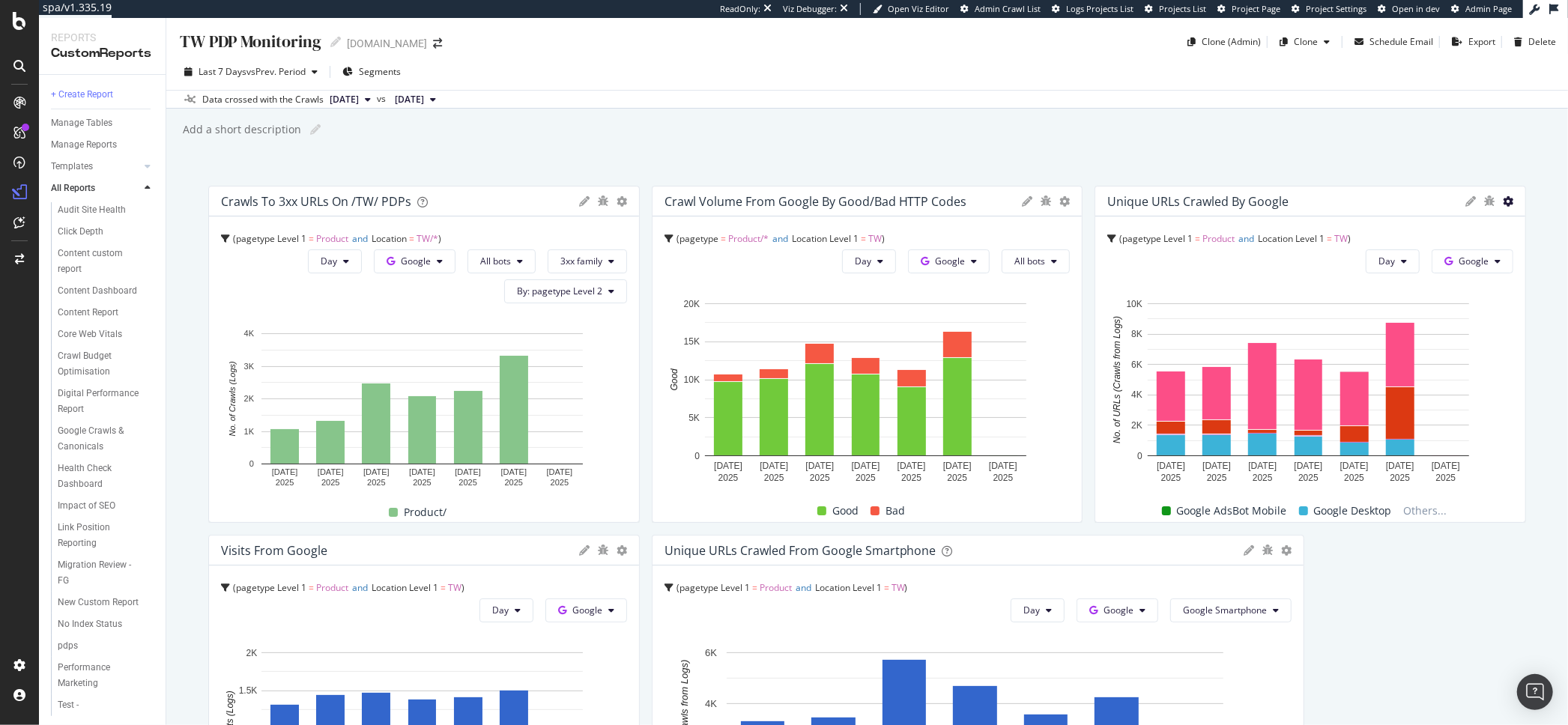
click at [1503, 204] on icon at bounding box center [1508, 202] width 11 height 11
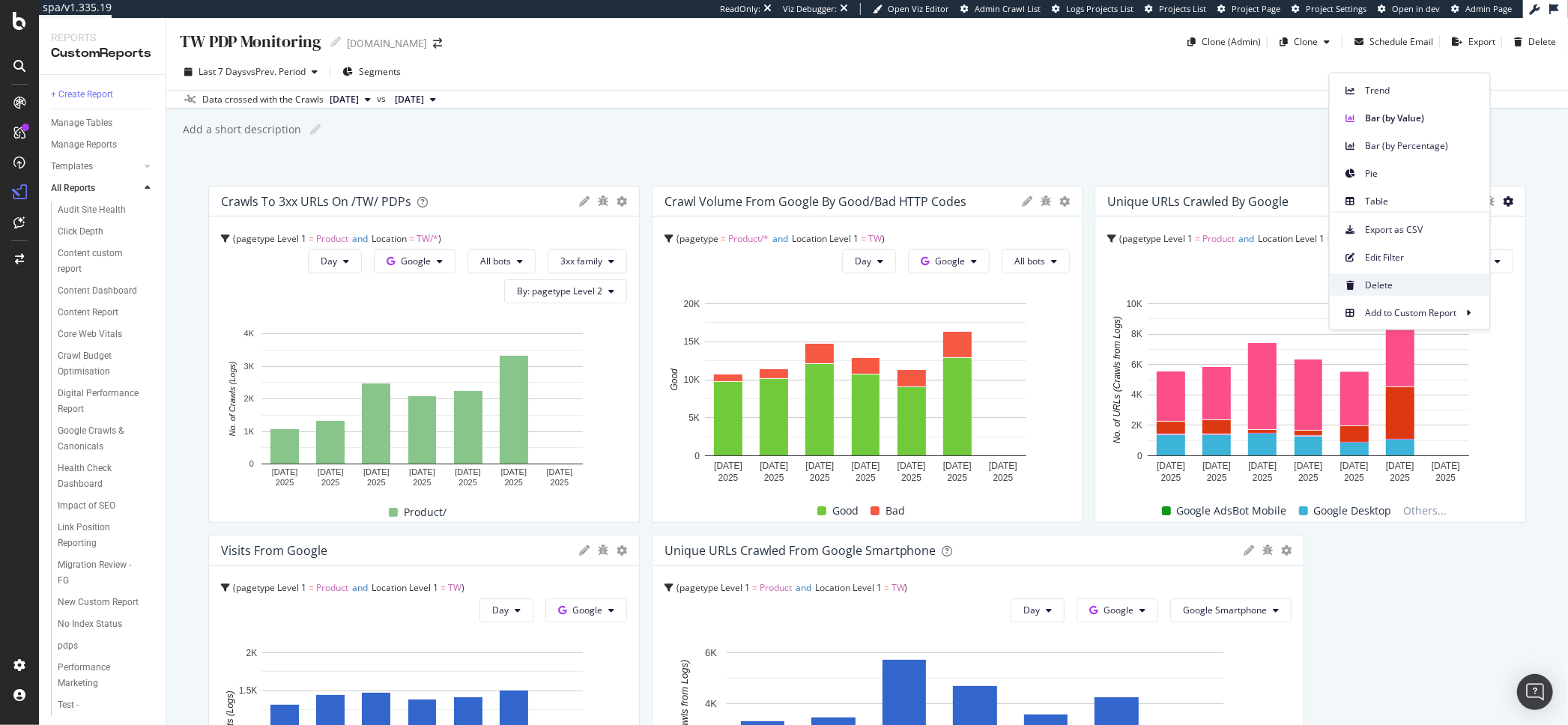
click at [1409, 282] on span "Delete" at bounding box center [1422, 285] width 112 height 13
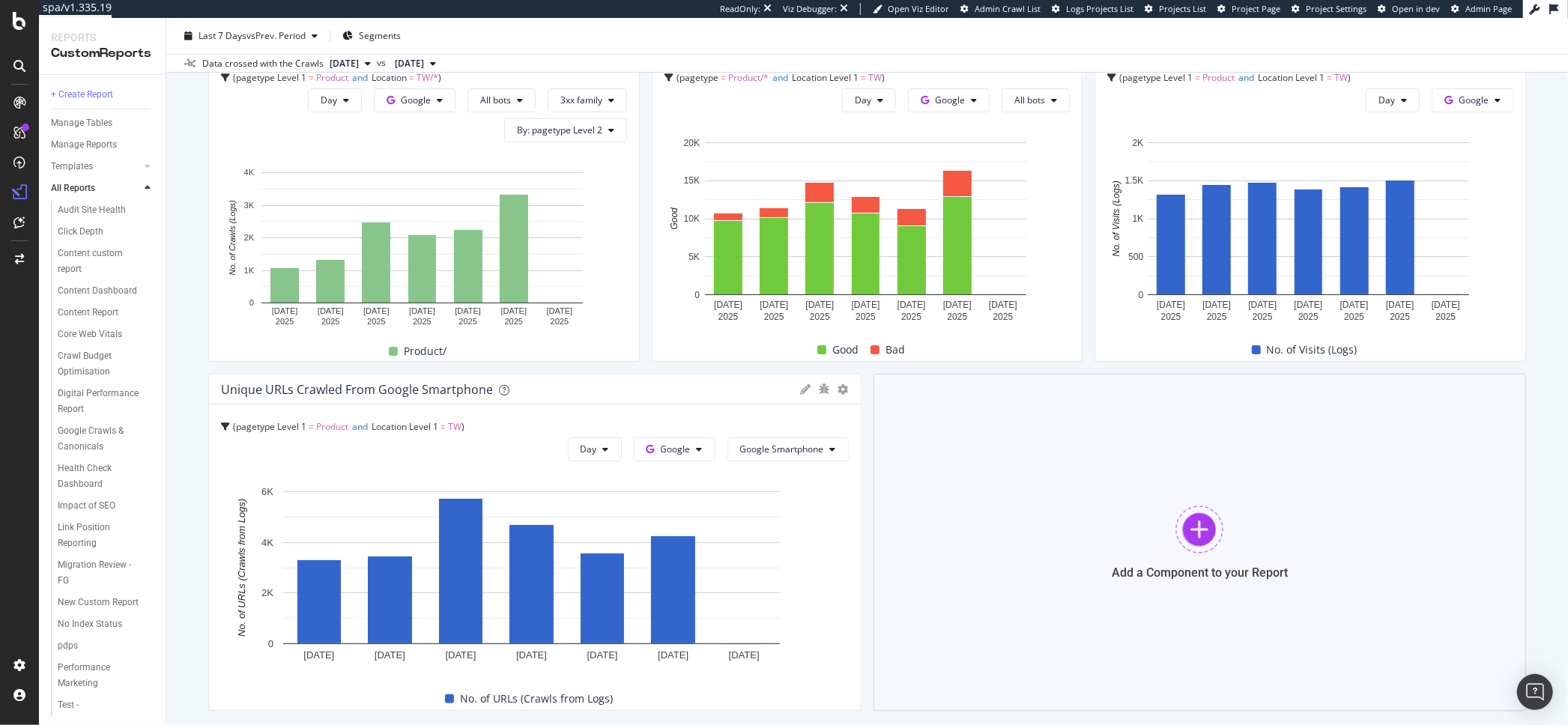
scroll to position [200, 0]
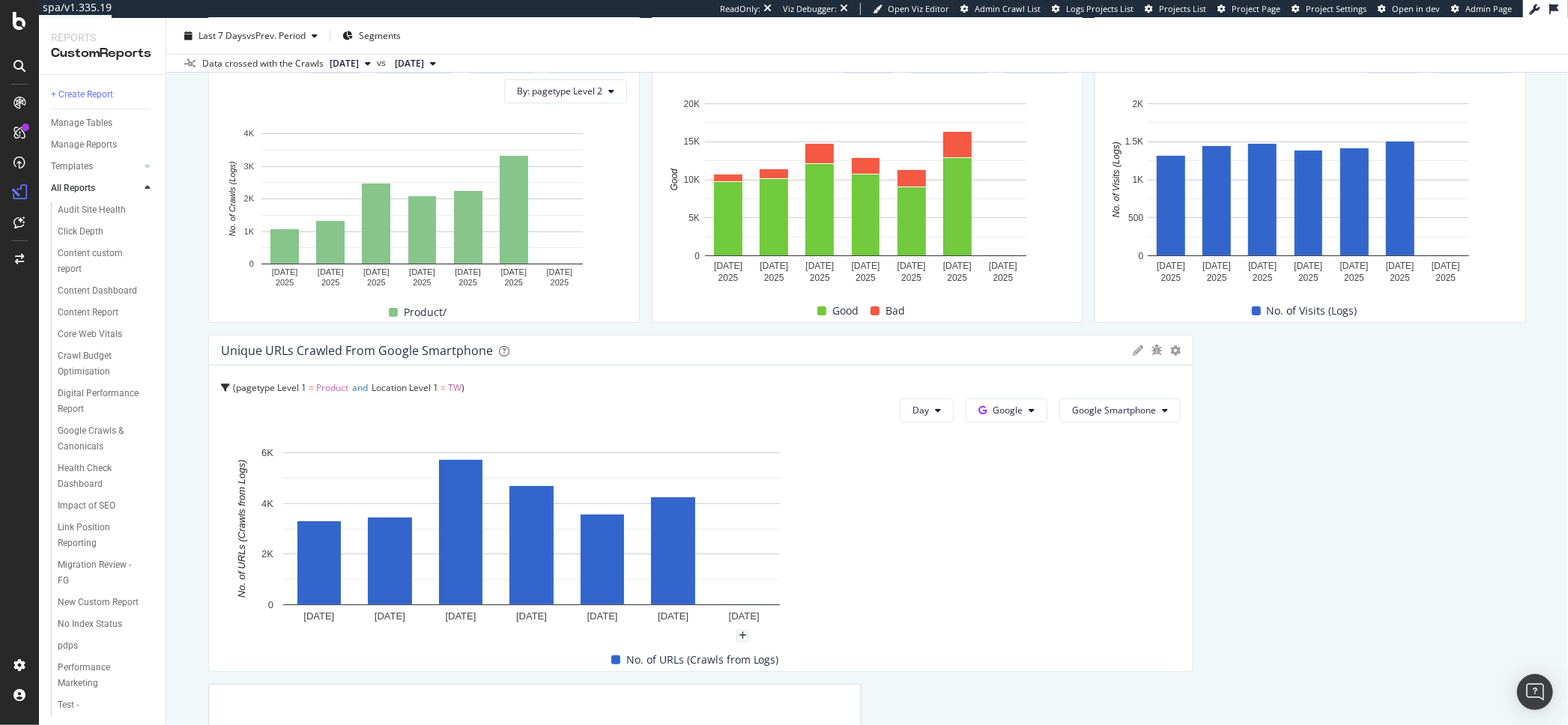
drag, startPoint x: 854, startPoint y: 482, endPoint x: 1189, endPoint y: 488, distance: 335.1
click at [1189, 488] on div "Crawls to 3xx URLs on /TW/ PDPs pagetype Level 1 = Product and Location = TW/* …" at bounding box center [867, 484] width 1318 height 997
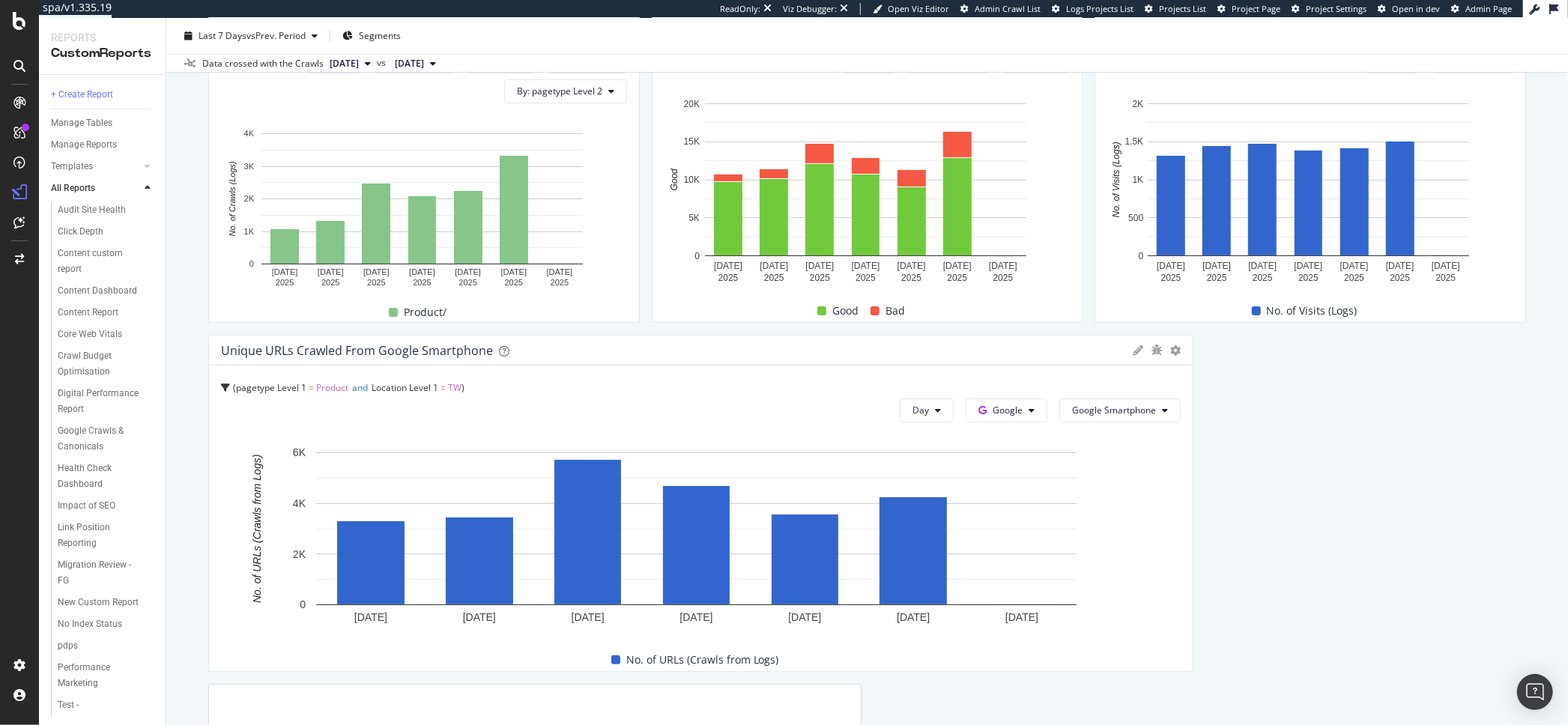
click at [1133, 350] on icon at bounding box center [1138, 350] width 11 height 11
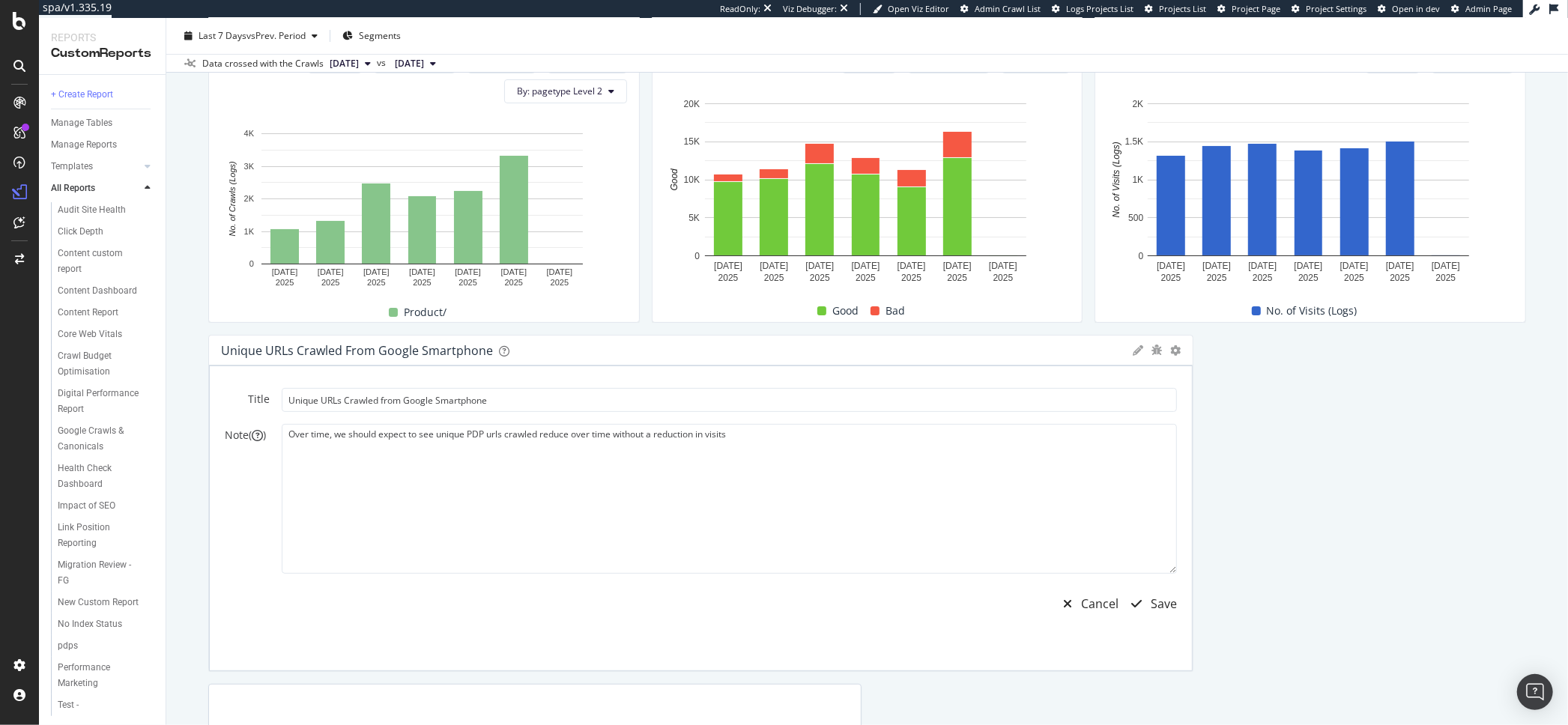
click at [1133, 350] on icon at bounding box center [1138, 350] width 11 height 11
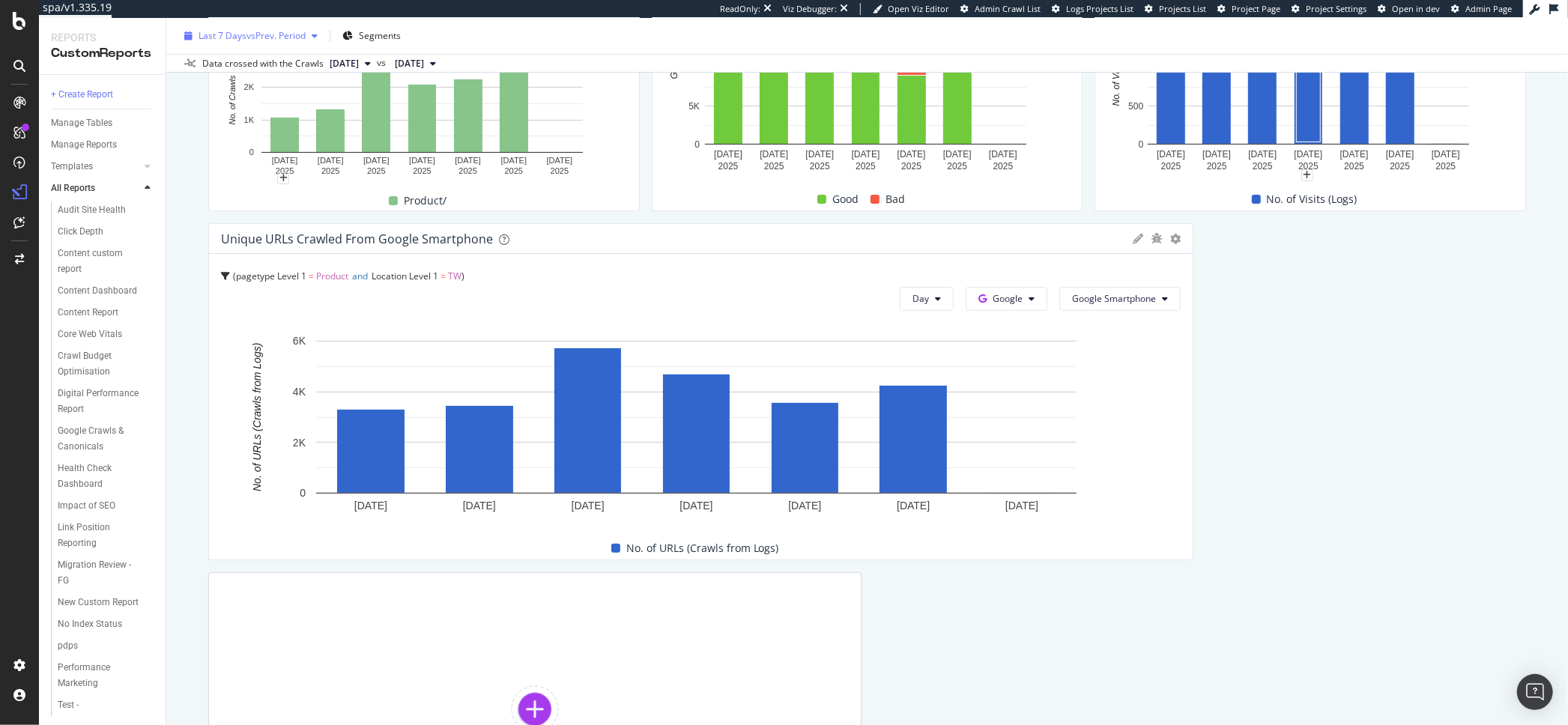
scroll to position [312, 0]
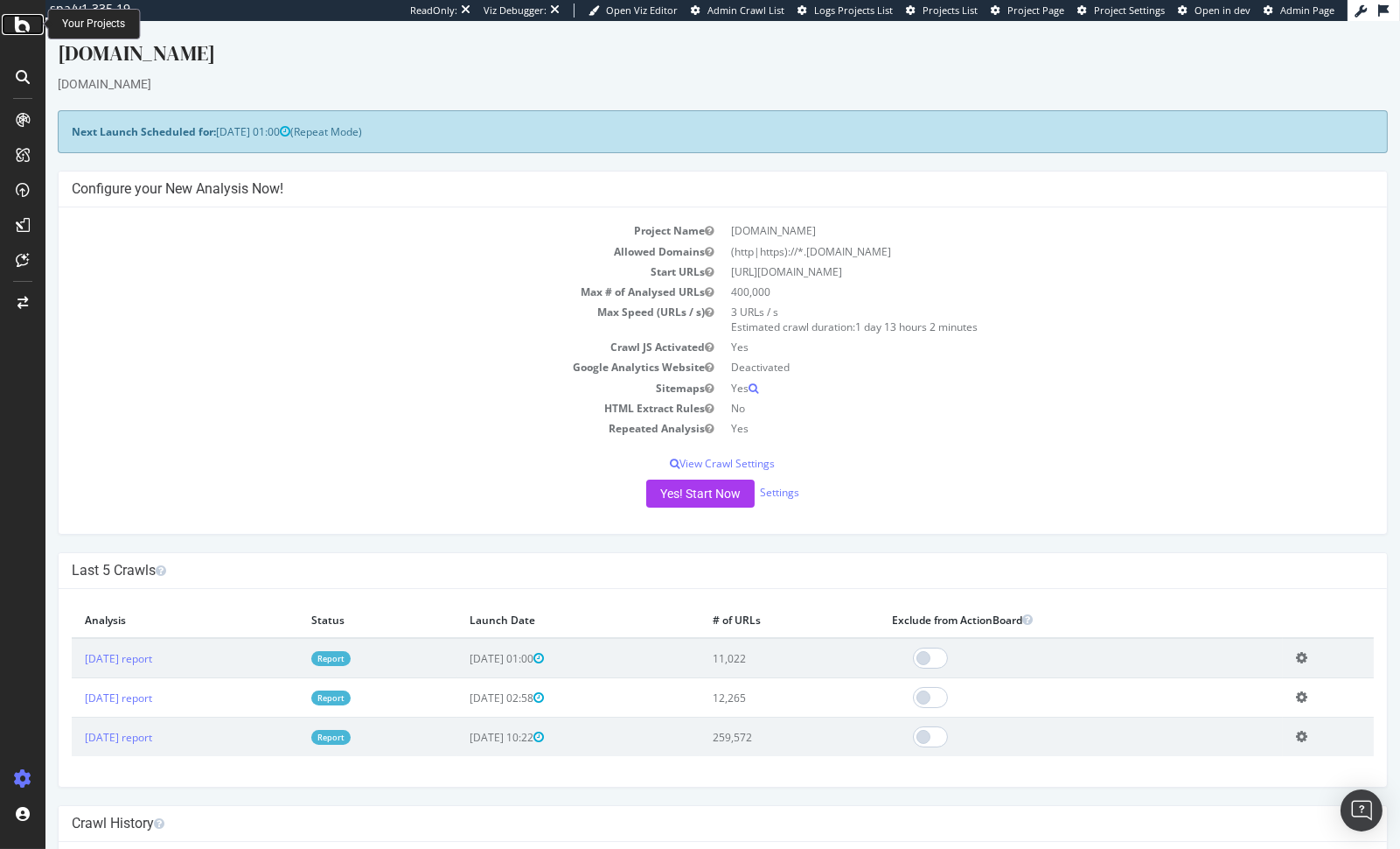
click at [22, 25] on icon at bounding box center [22, 24] width 16 height 21
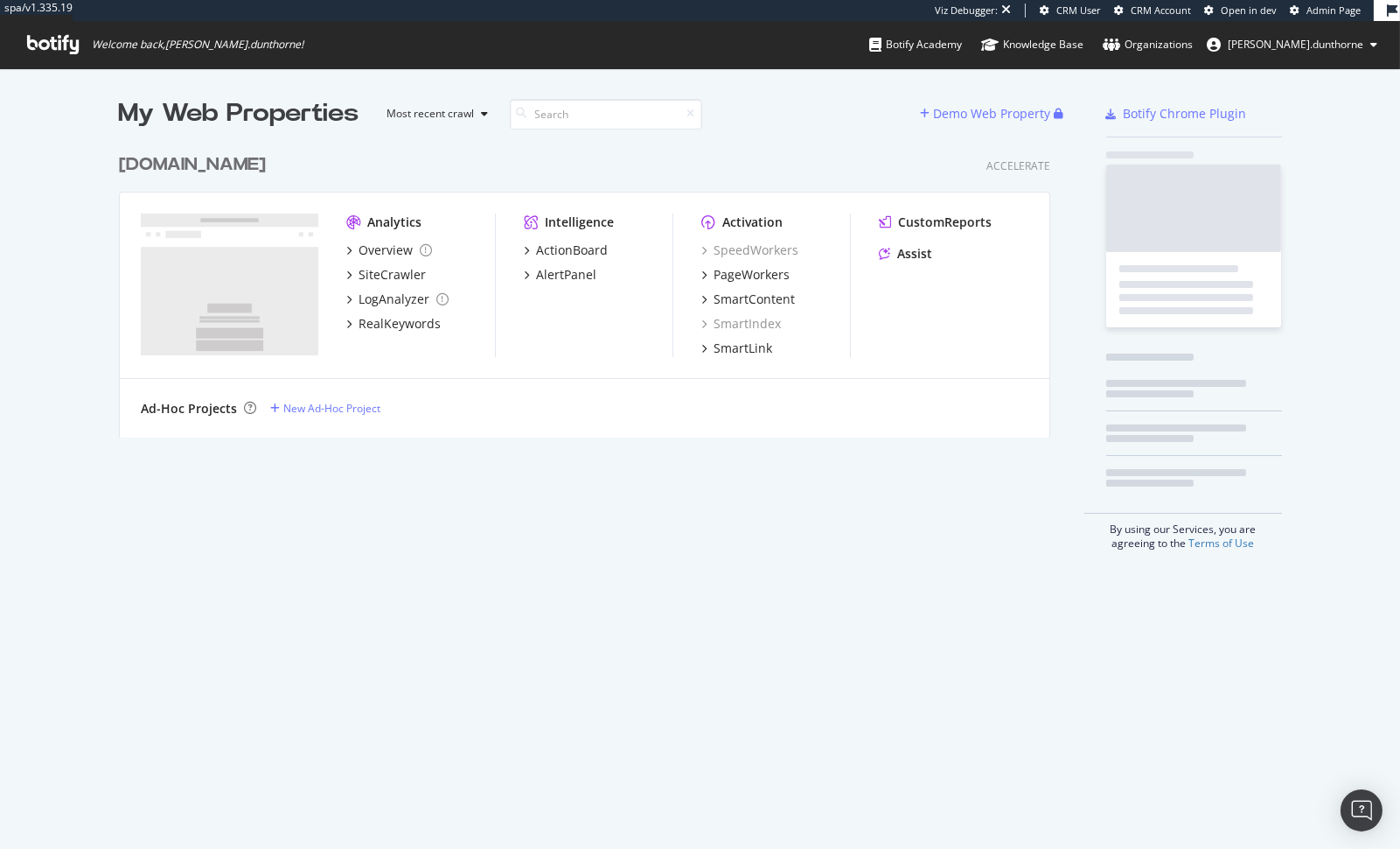
scroll to position [292, 931]
